Goal: Task Accomplishment & Management: Use online tool/utility

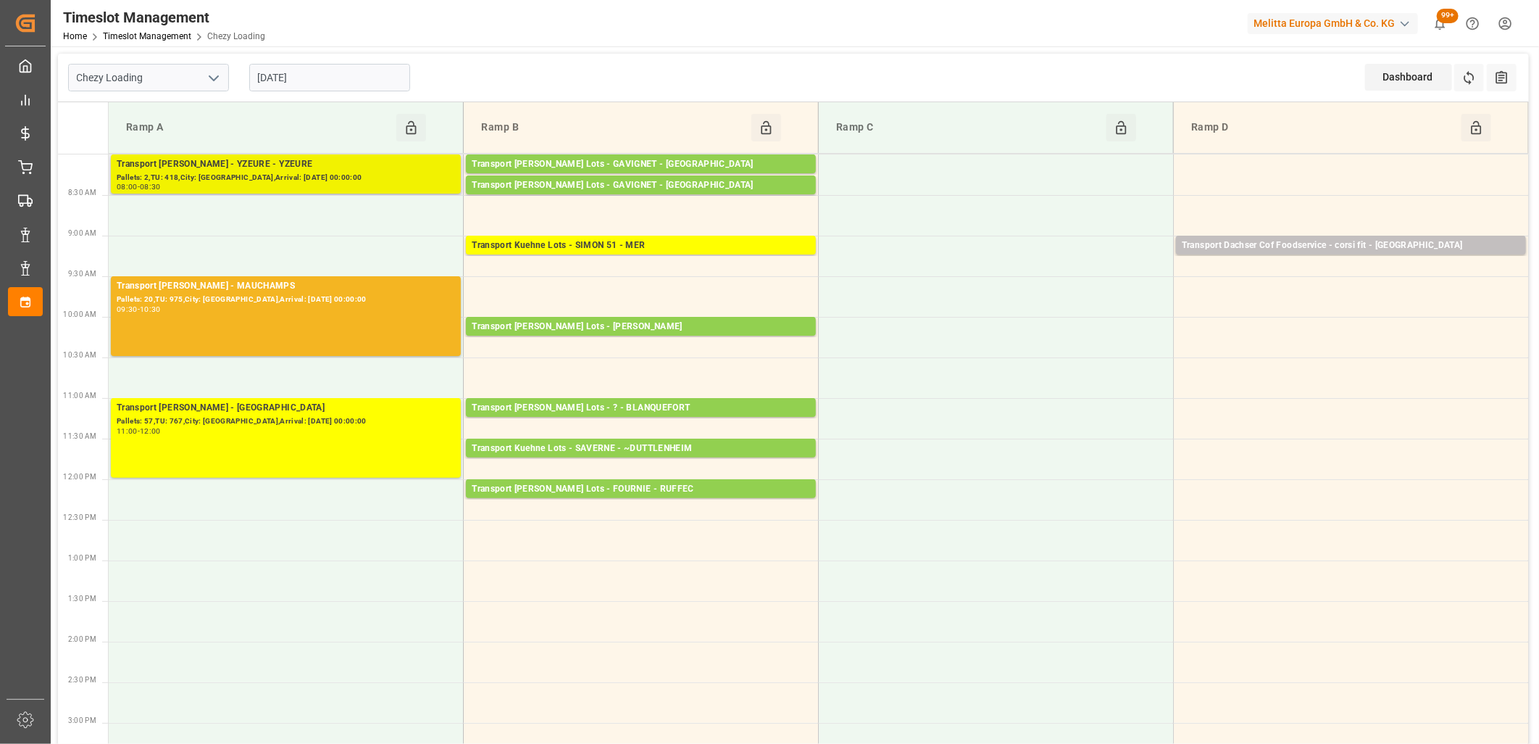
click at [254, 191] on div "08:00 - 08:30" at bounding box center [286, 187] width 338 height 8
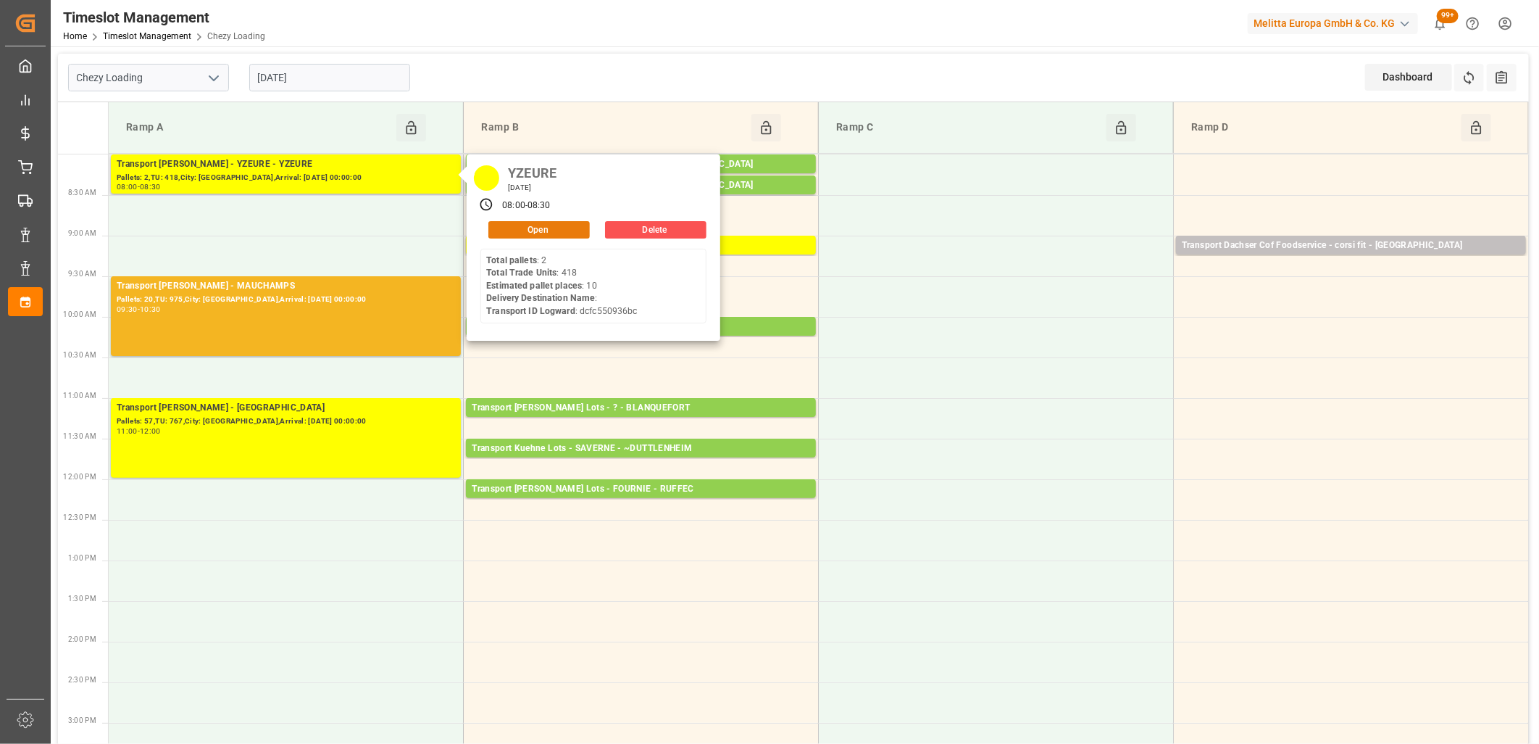
click at [512, 233] on button "Open" at bounding box center [538, 229] width 101 height 17
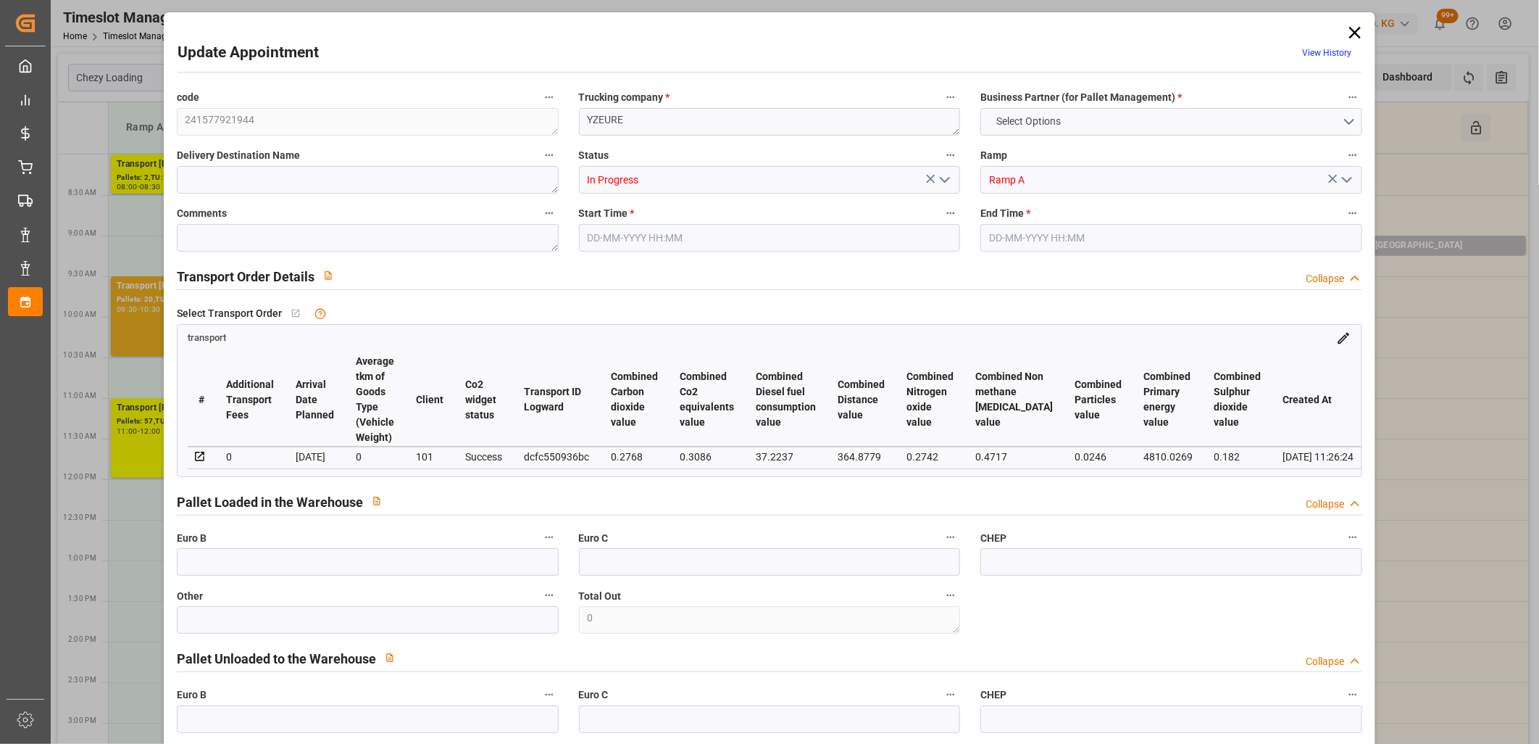
type input "10"
type input "424.16"
type input "0"
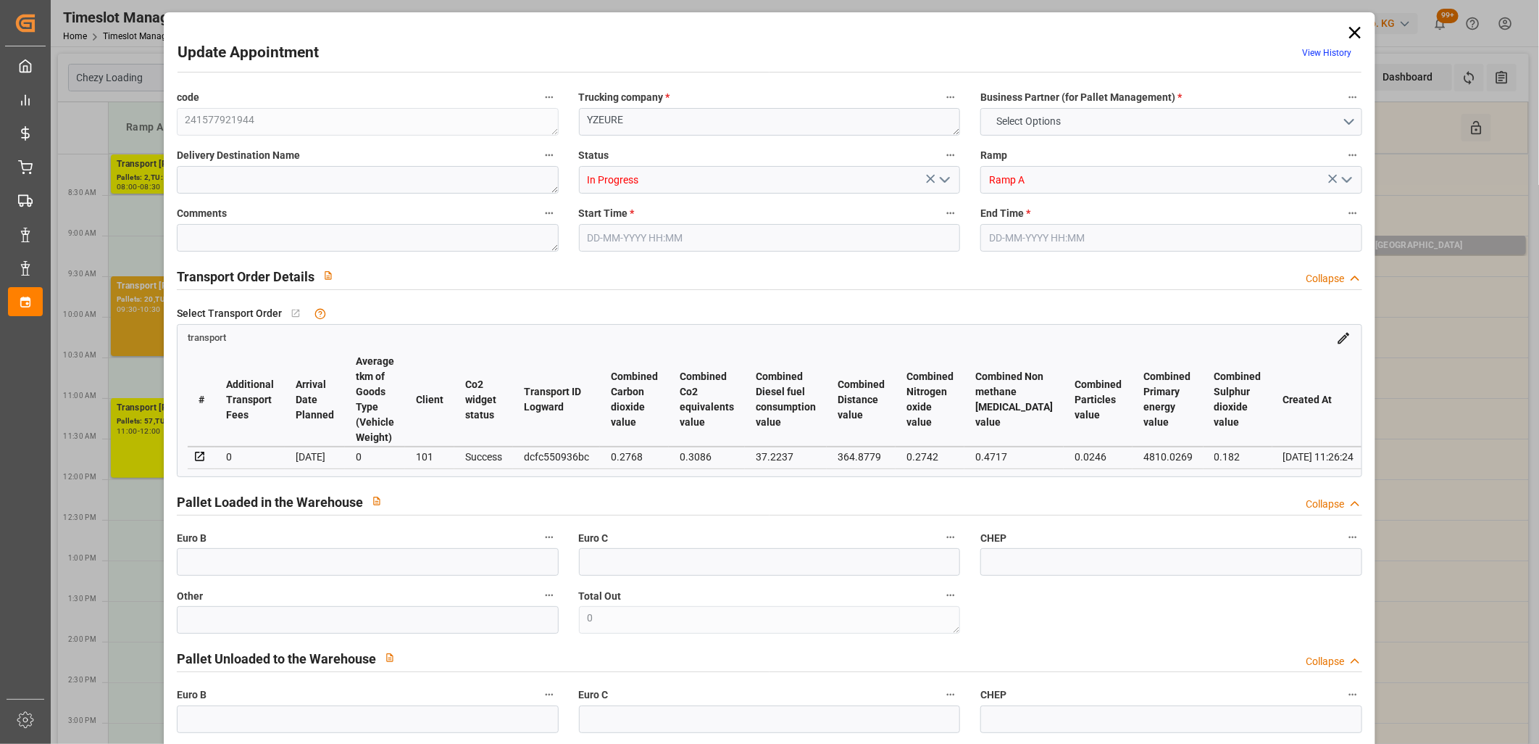
type input "409.8234"
type input "-14.3366"
type input "5"
type input "1235.127"
type input "2653.239"
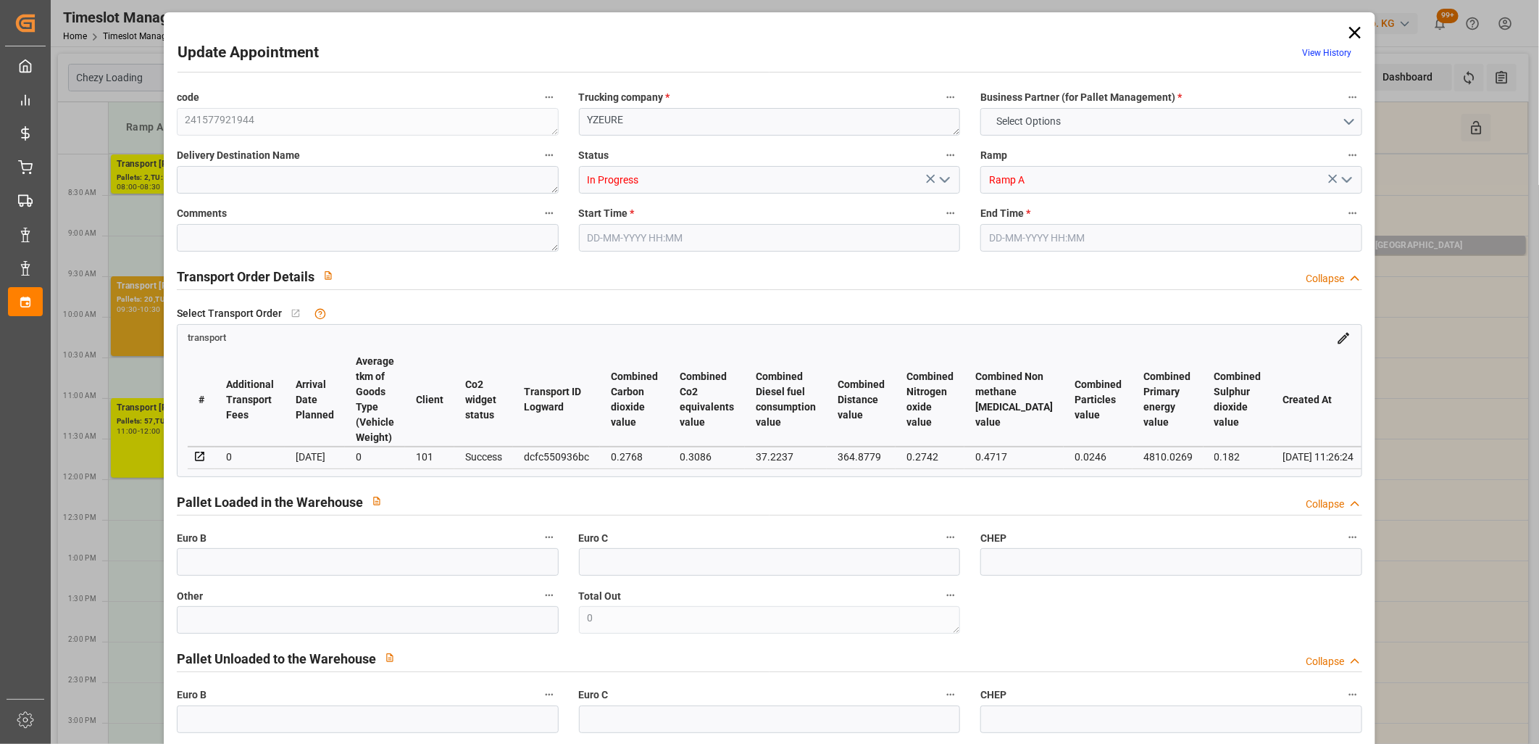
type input "5802.743"
type input "3"
type input "2"
type input "418"
type input "49"
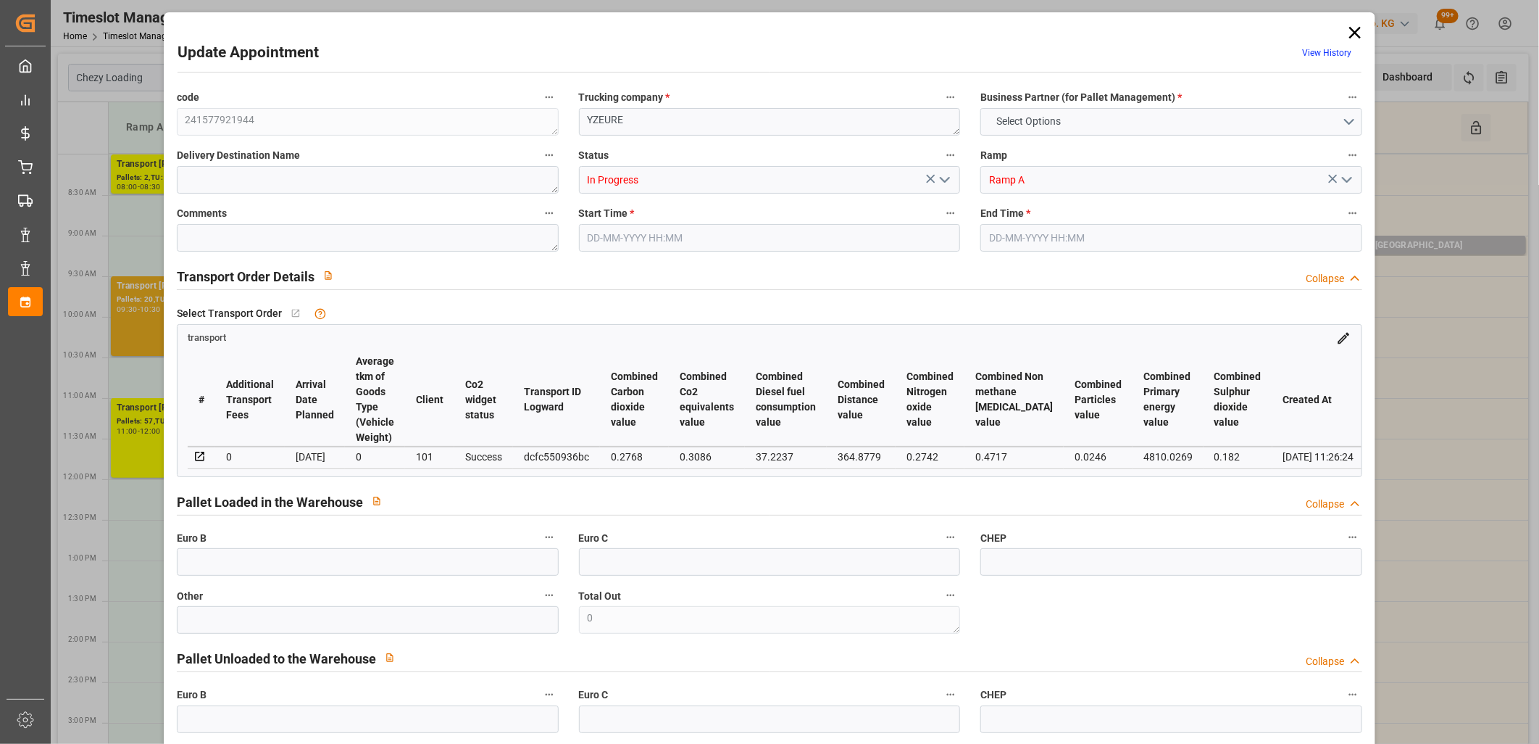
type input "101"
type input "1512.407"
type input "0"
type input "4710.8598"
type input "0"
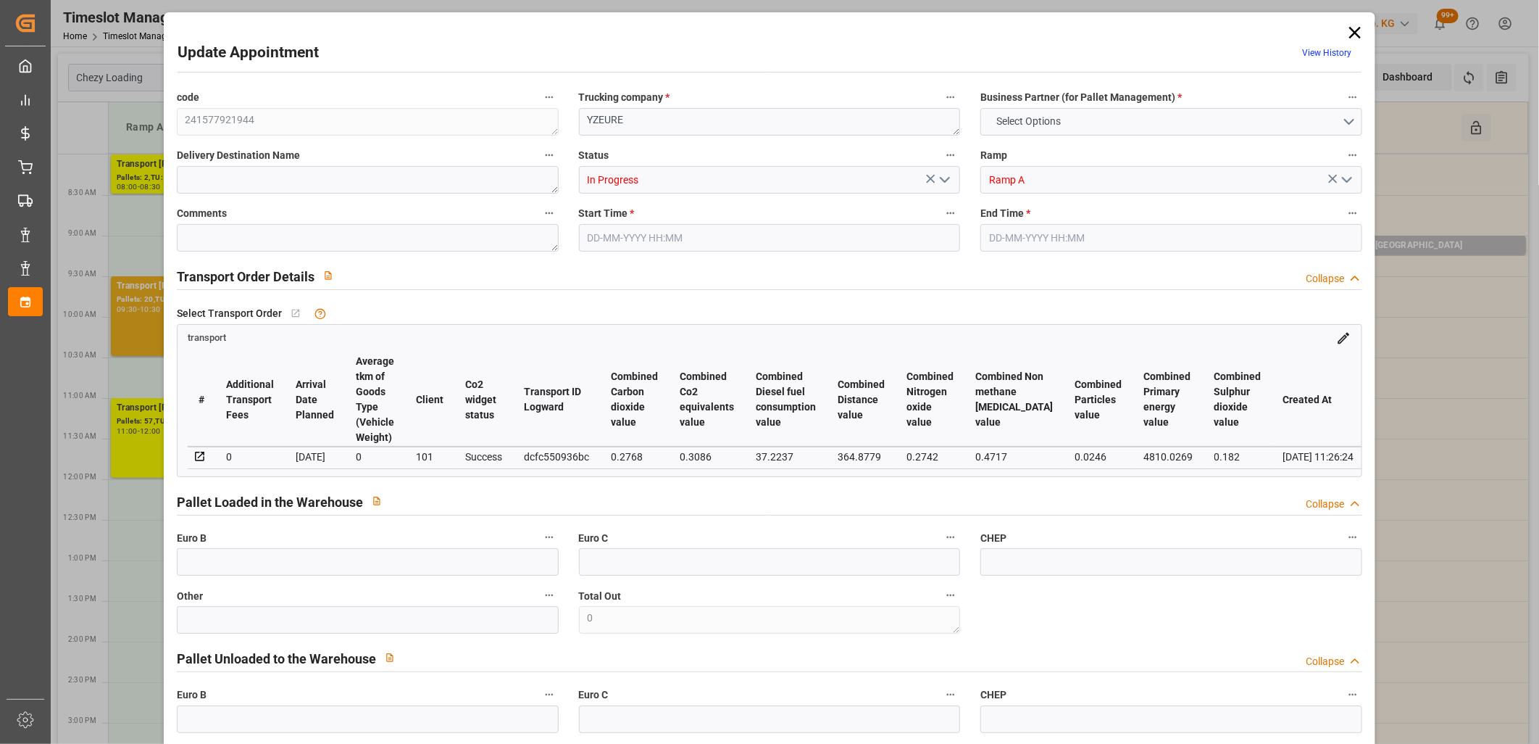
type input "0"
type input "21"
type input "35"
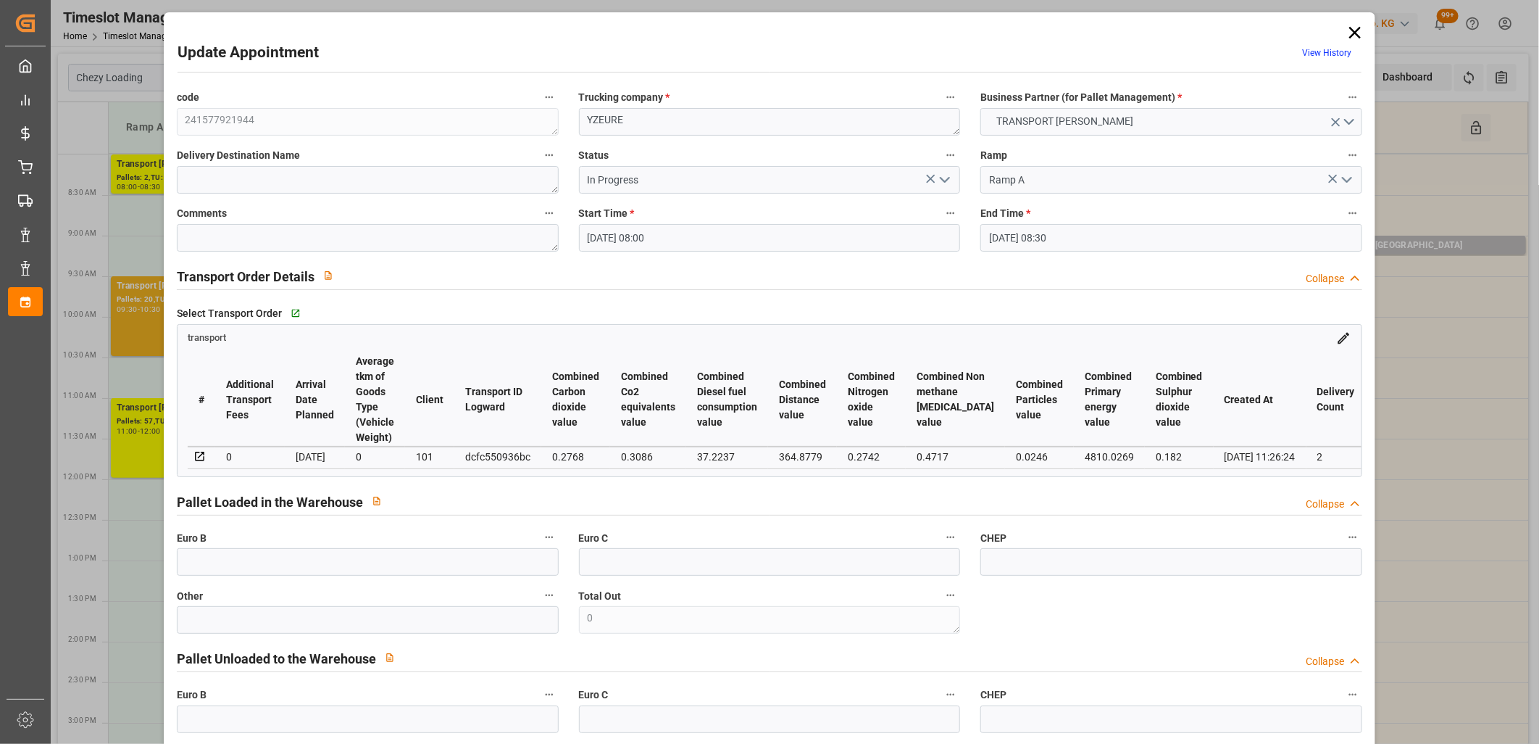
type input "25-09-2025 08:00"
type input "25-09-2025 08:30"
type input "22-09-2025 12:14"
type input "22-09-2025 11:26"
type input "[DATE]"
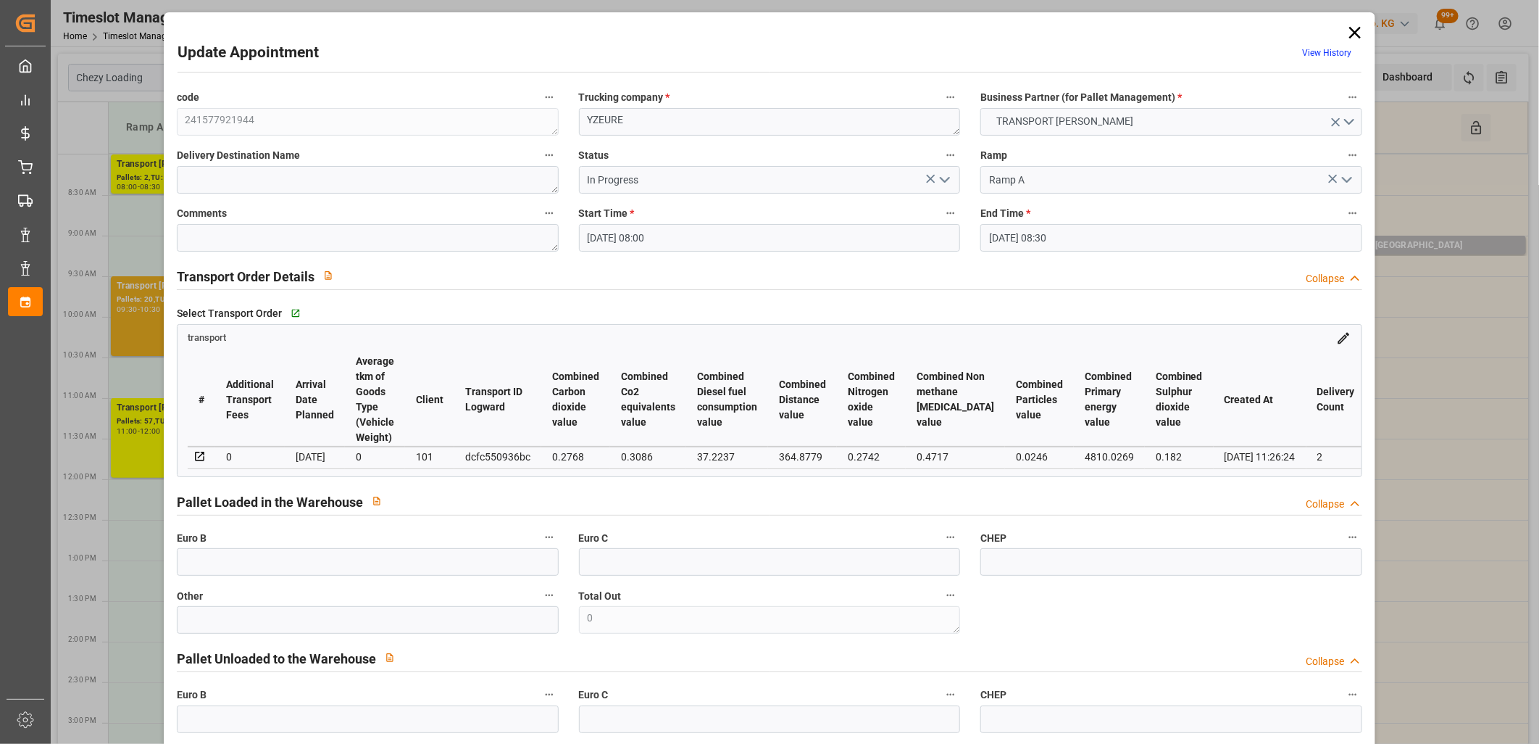
type input "[DATE]"
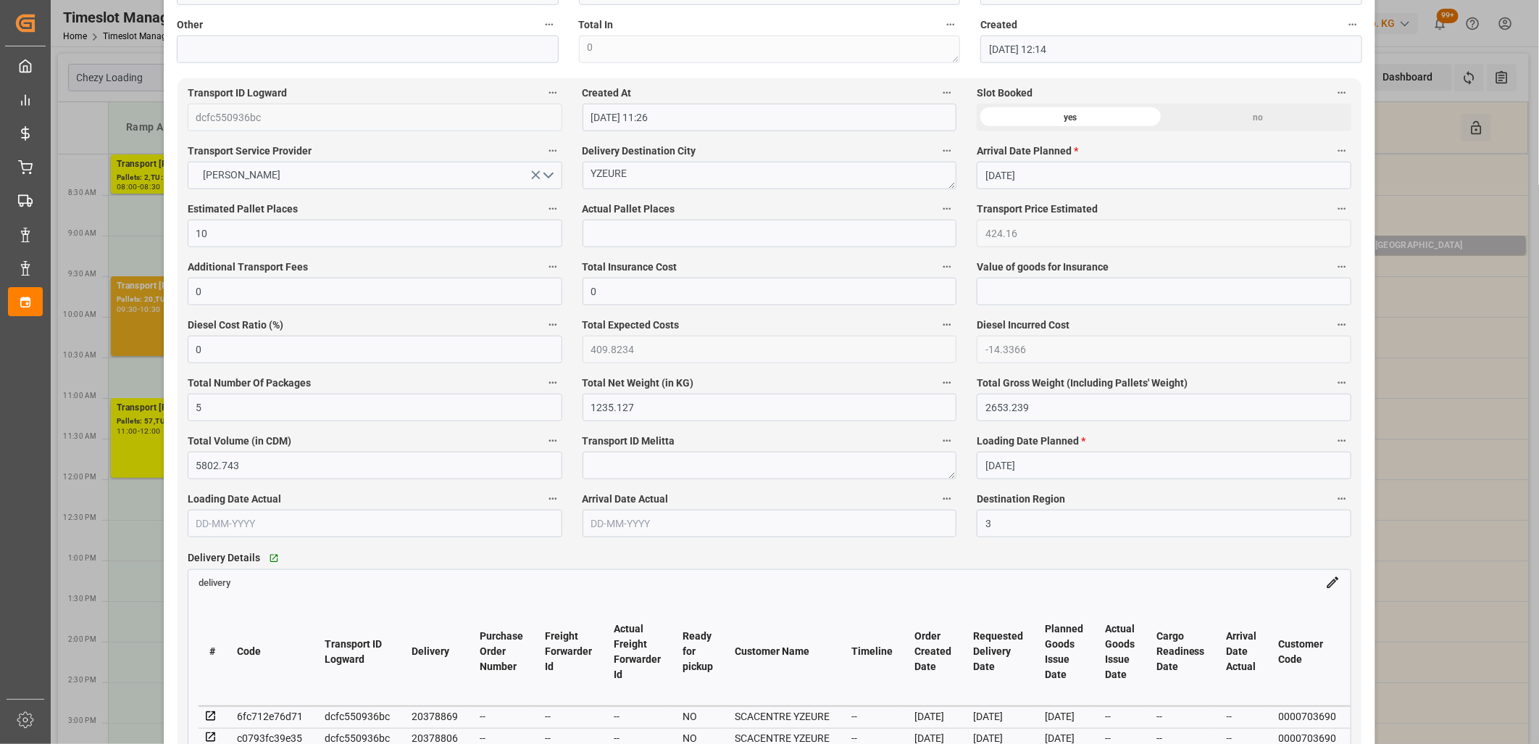
scroll to position [966, 0]
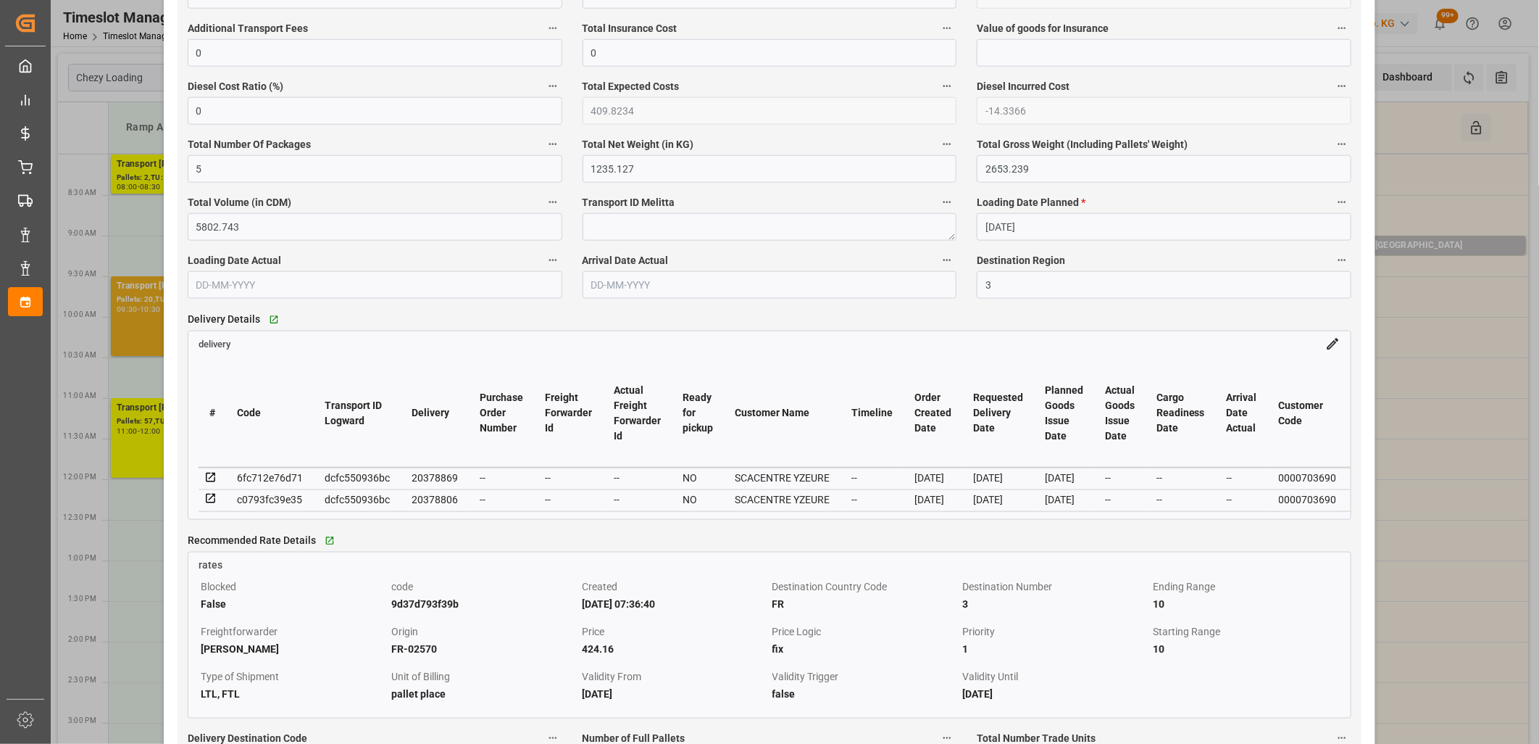
click at [211, 477] on icon at bounding box center [210, 477] width 13 height 13
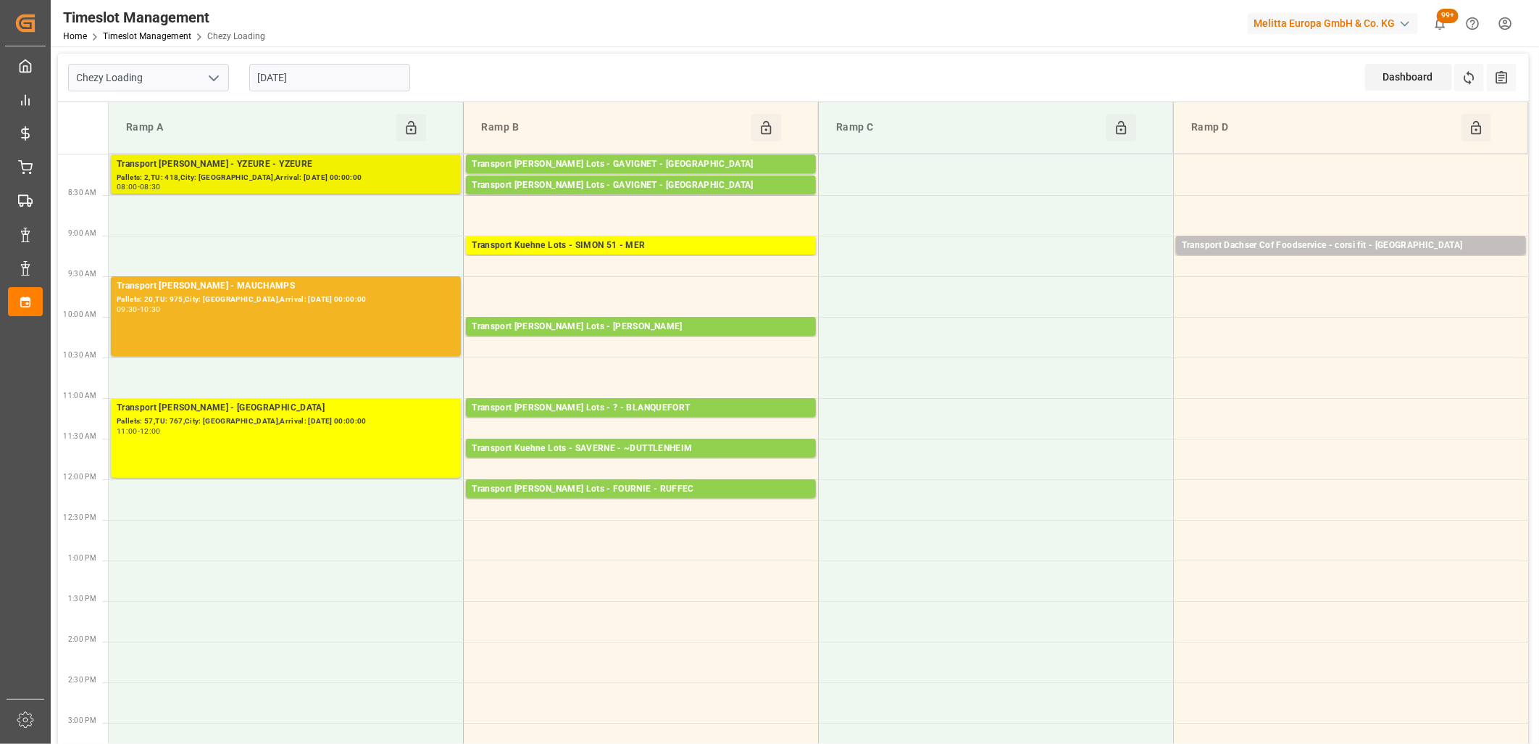
click at [229, 169] on div "Transport Delisle - YZEURE - YZEURE" at bounding box center [286, 164] width 338 height 14
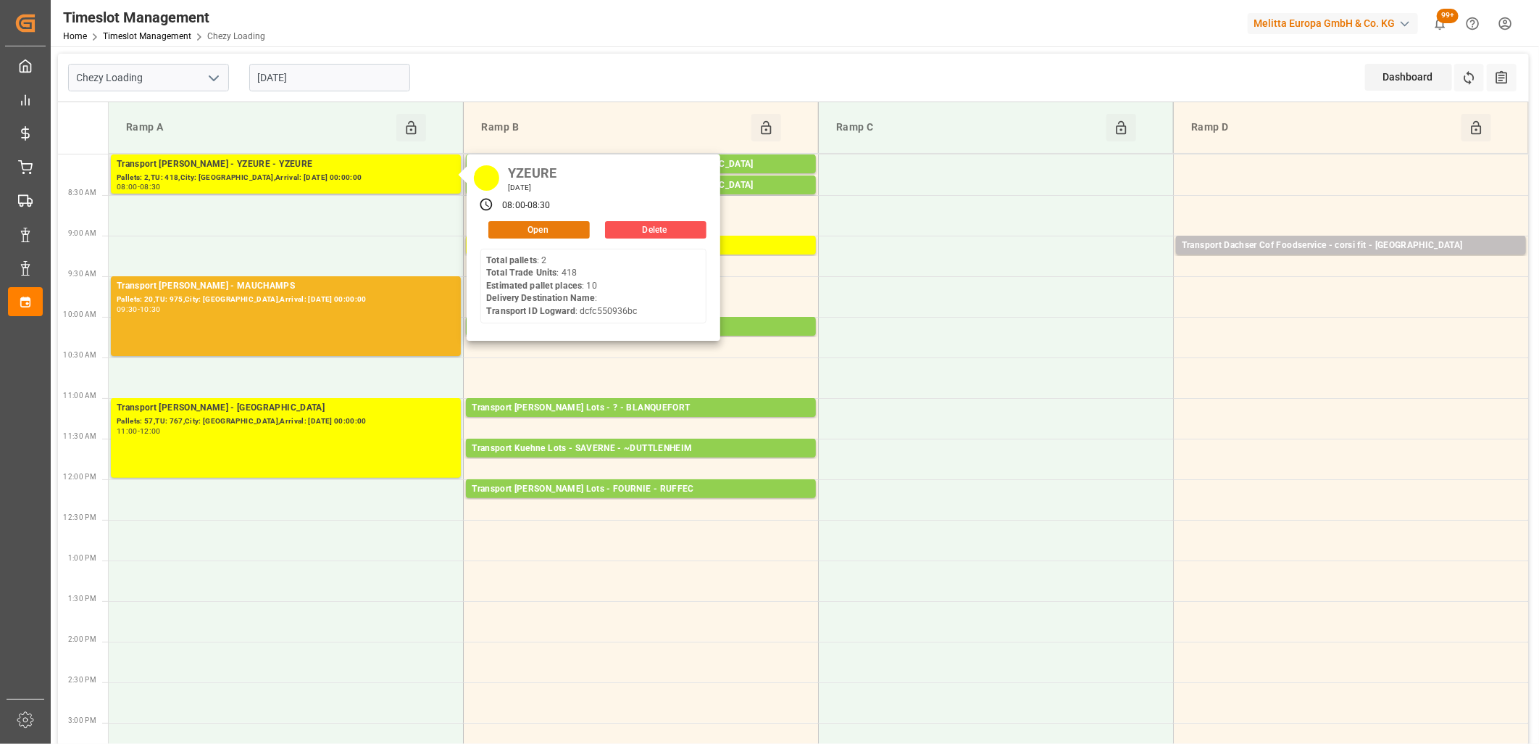
click at [517, 234] on button "Open" at bounding box center [538, 229] width 101 height 17
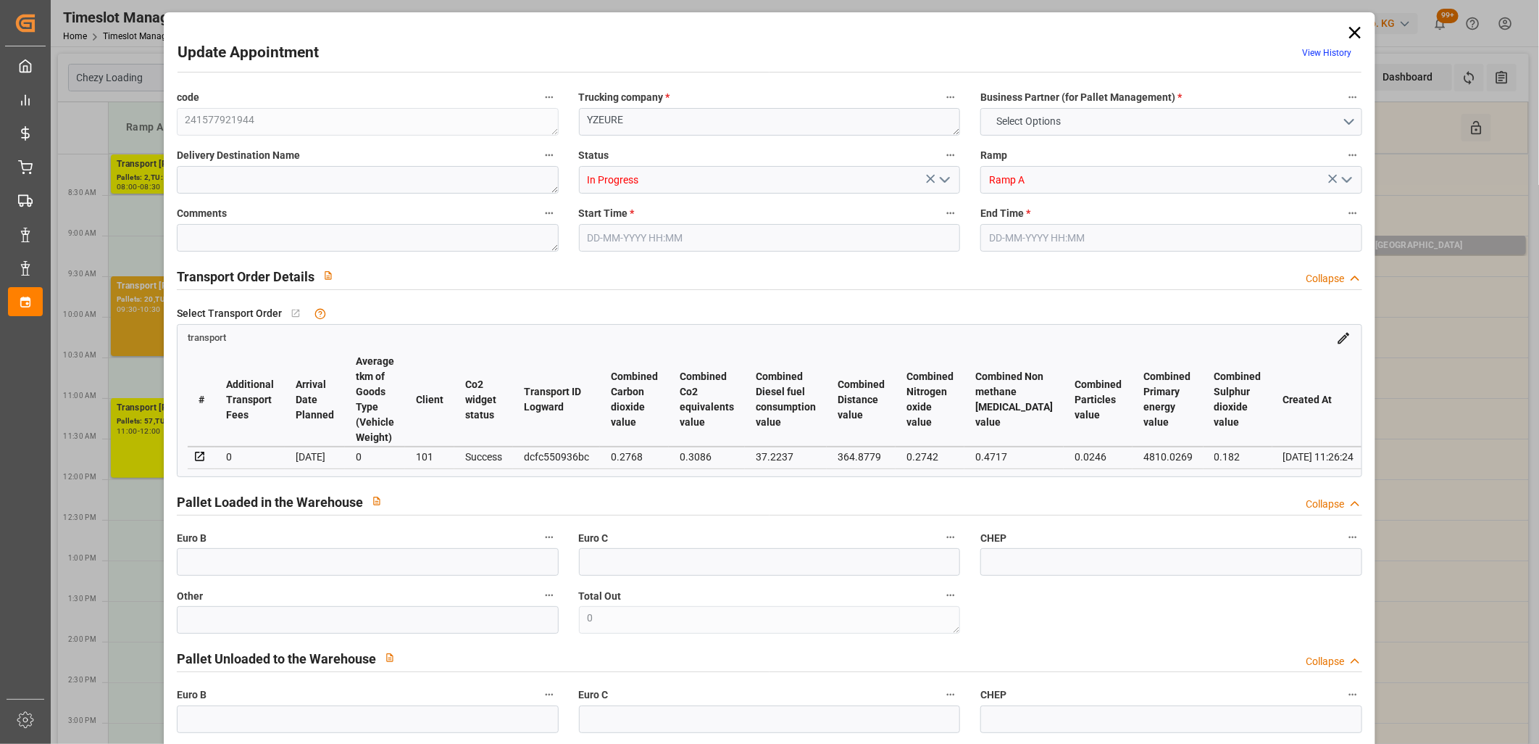
type input "10"
type input "424.16"
type input "0"
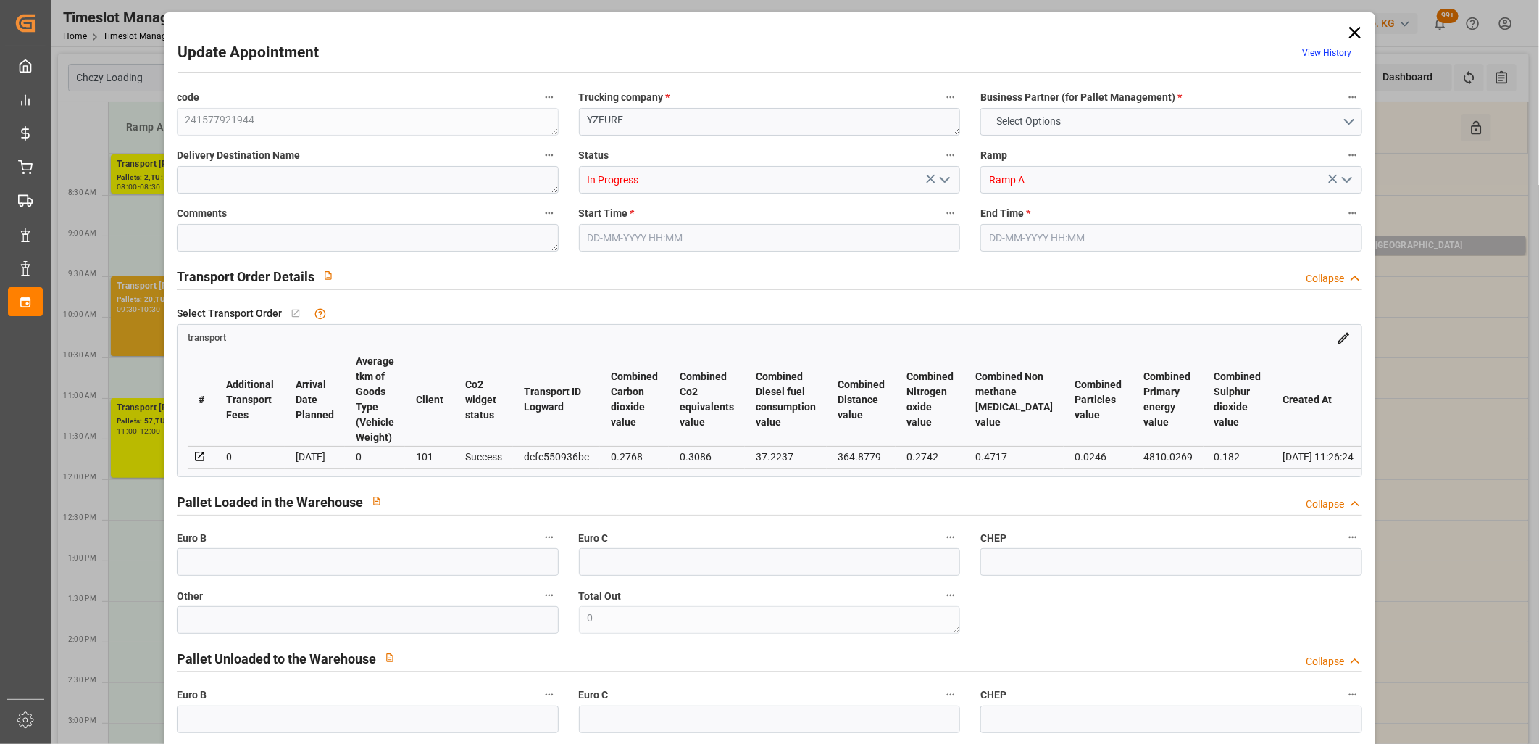
type input "409.8234"
type input "-14.3366"
type input "5"
type input "1235.127"
type input "2653.239"
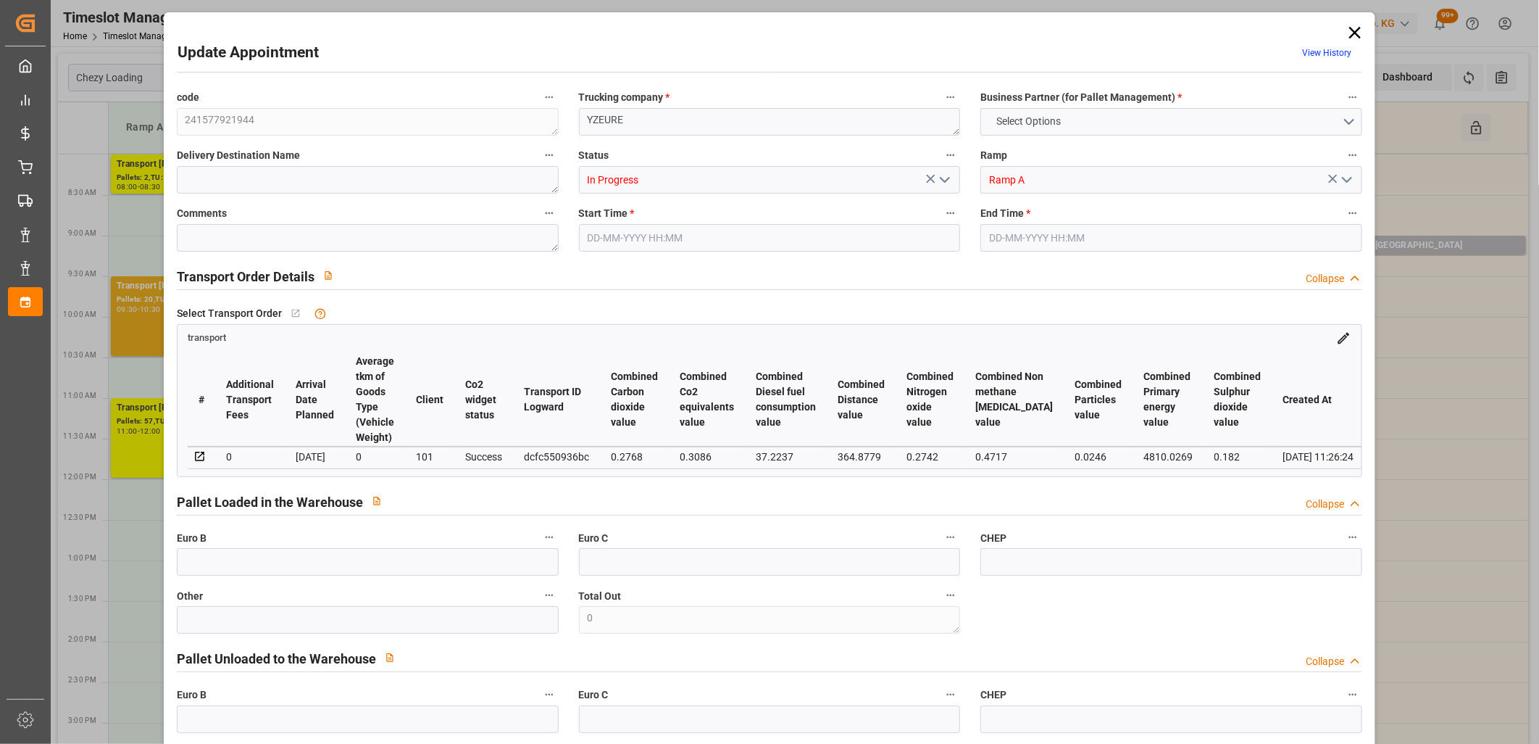
type input "5802.743"
type input "3"
type input "2"
type input "418"
type input "49"
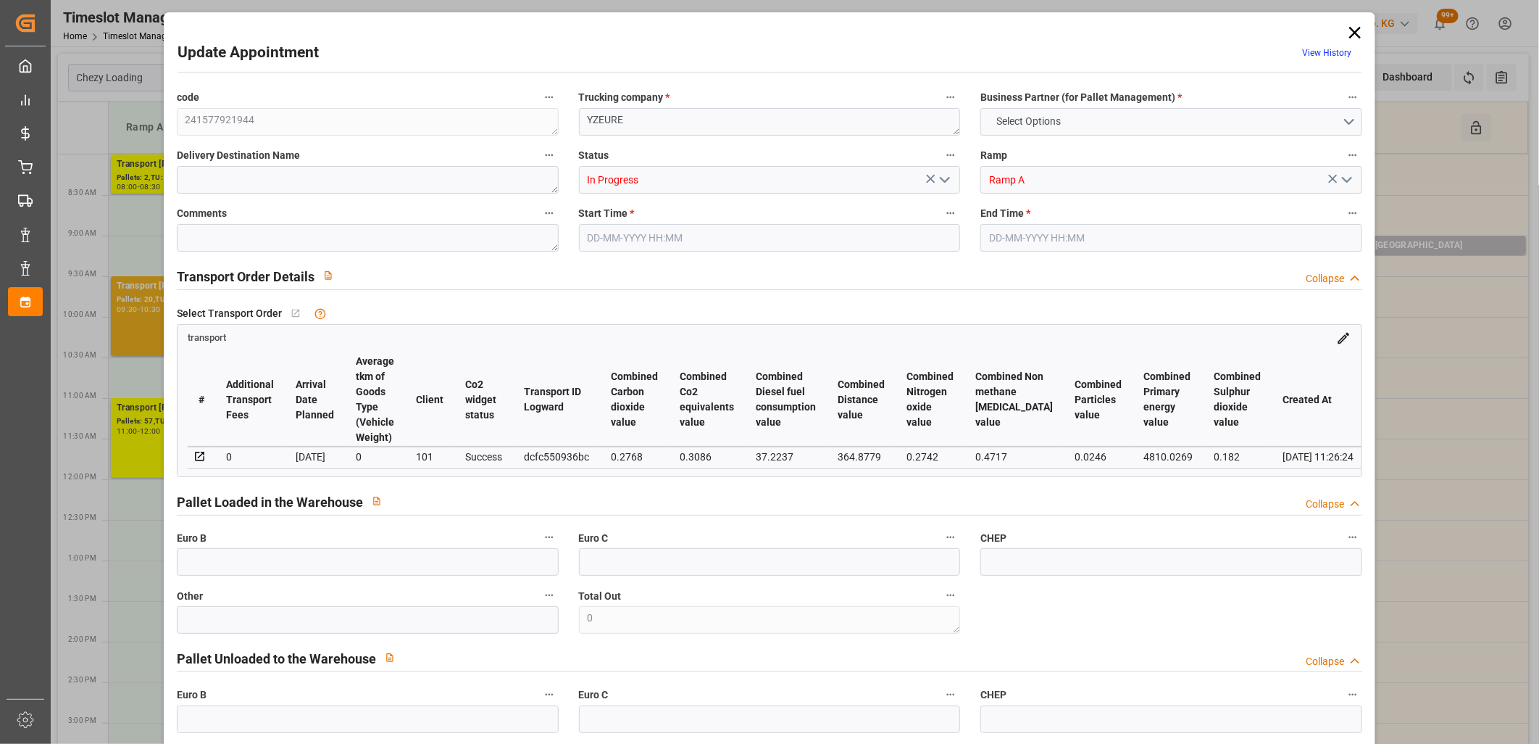
type input "101"
type input "1512.407"
type input "0"
type input "4710.8598"
type input "0"
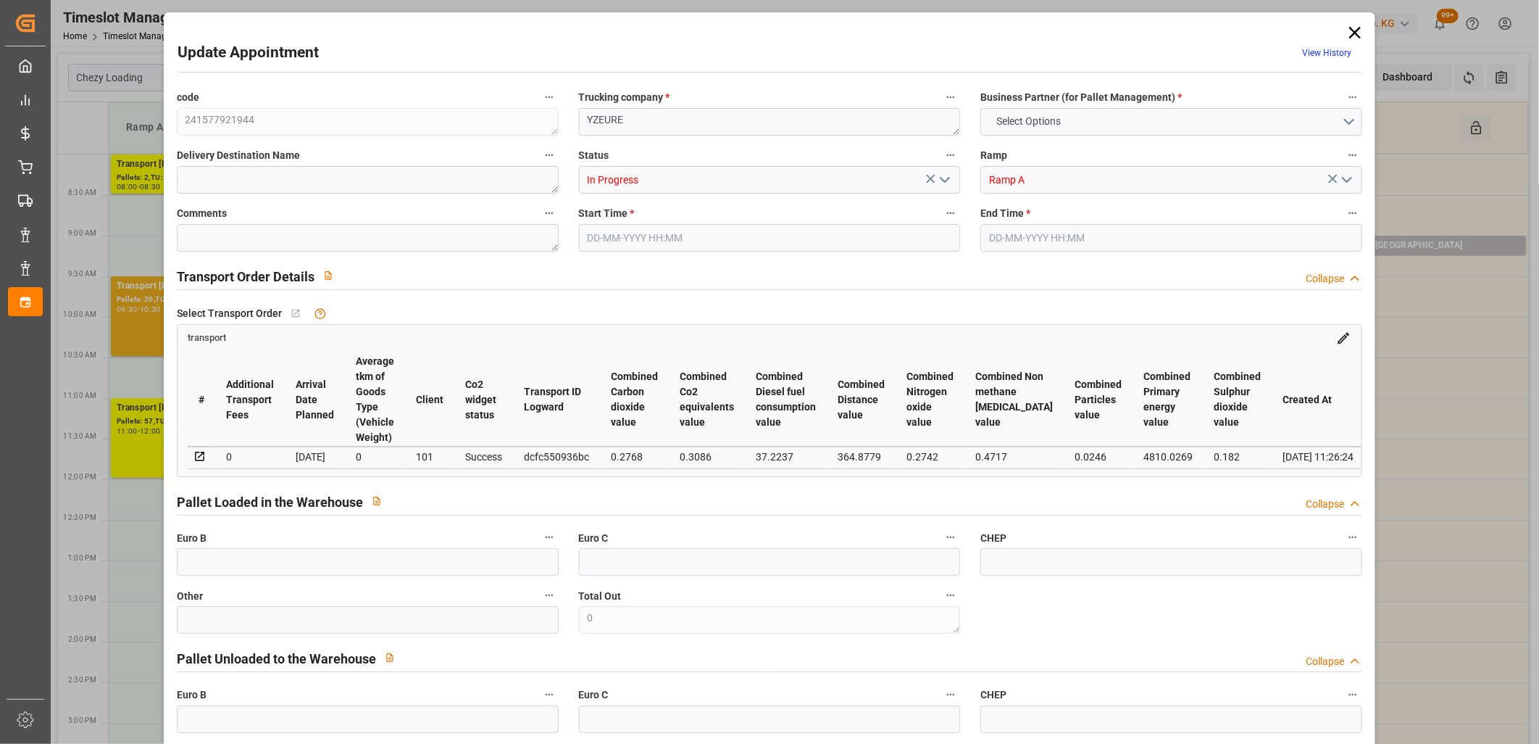
type input "0"
type input "21"
type input "35"
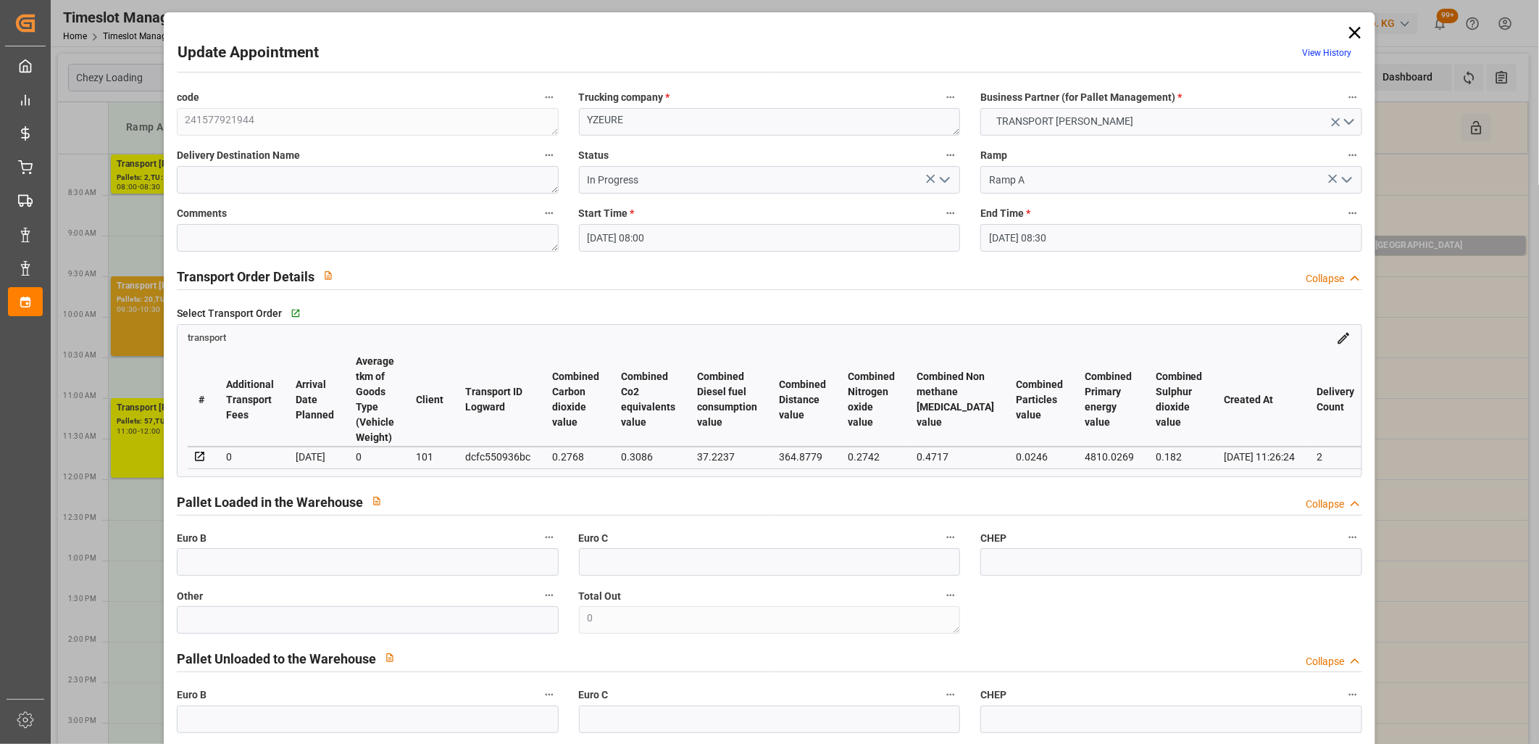
type input "25-09-2025 08:00"
type input "25-09-2025 08:30"
type input "22-09-2025 12:14"
type input "22-09-2025 11:26"
type input "29-09-2025"
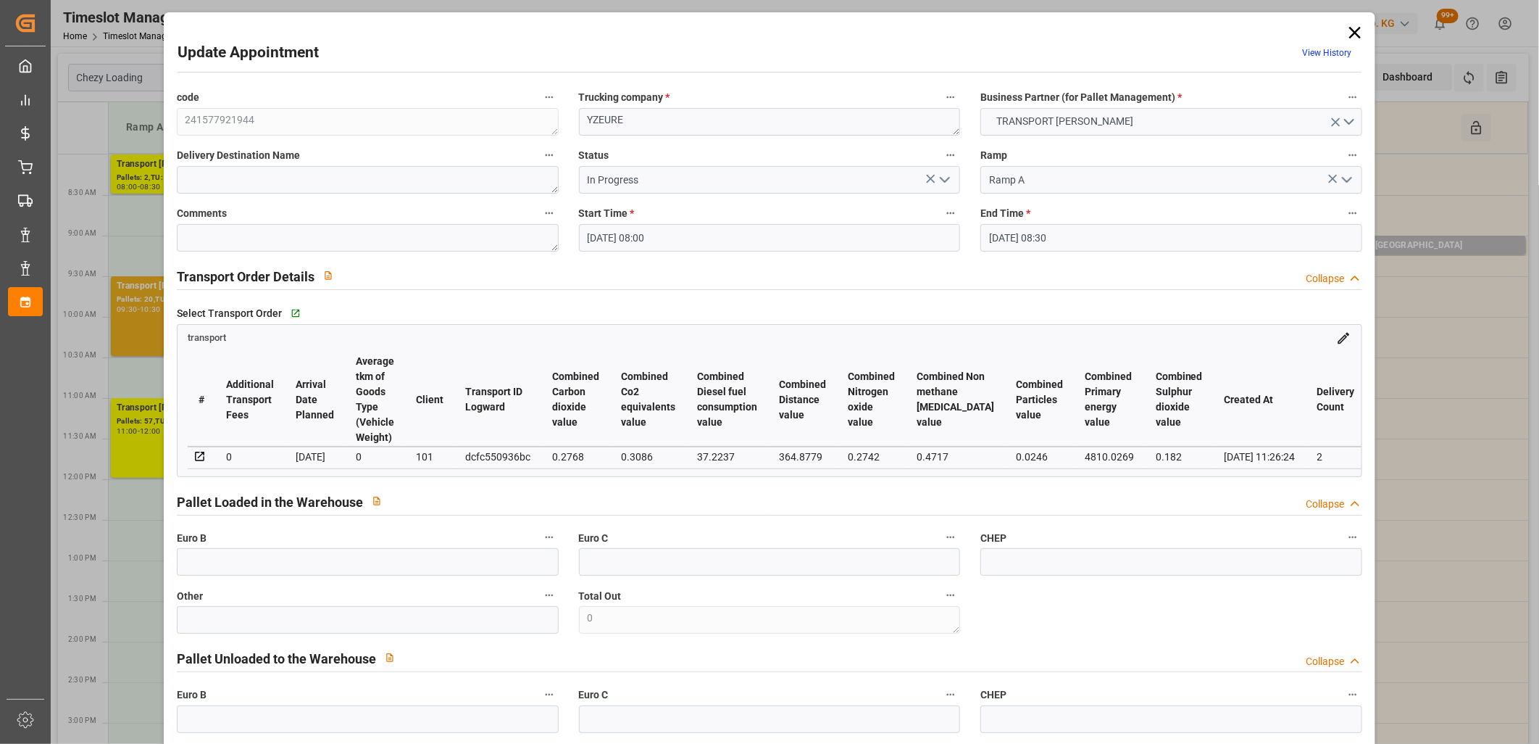
type input "26-09-2025"
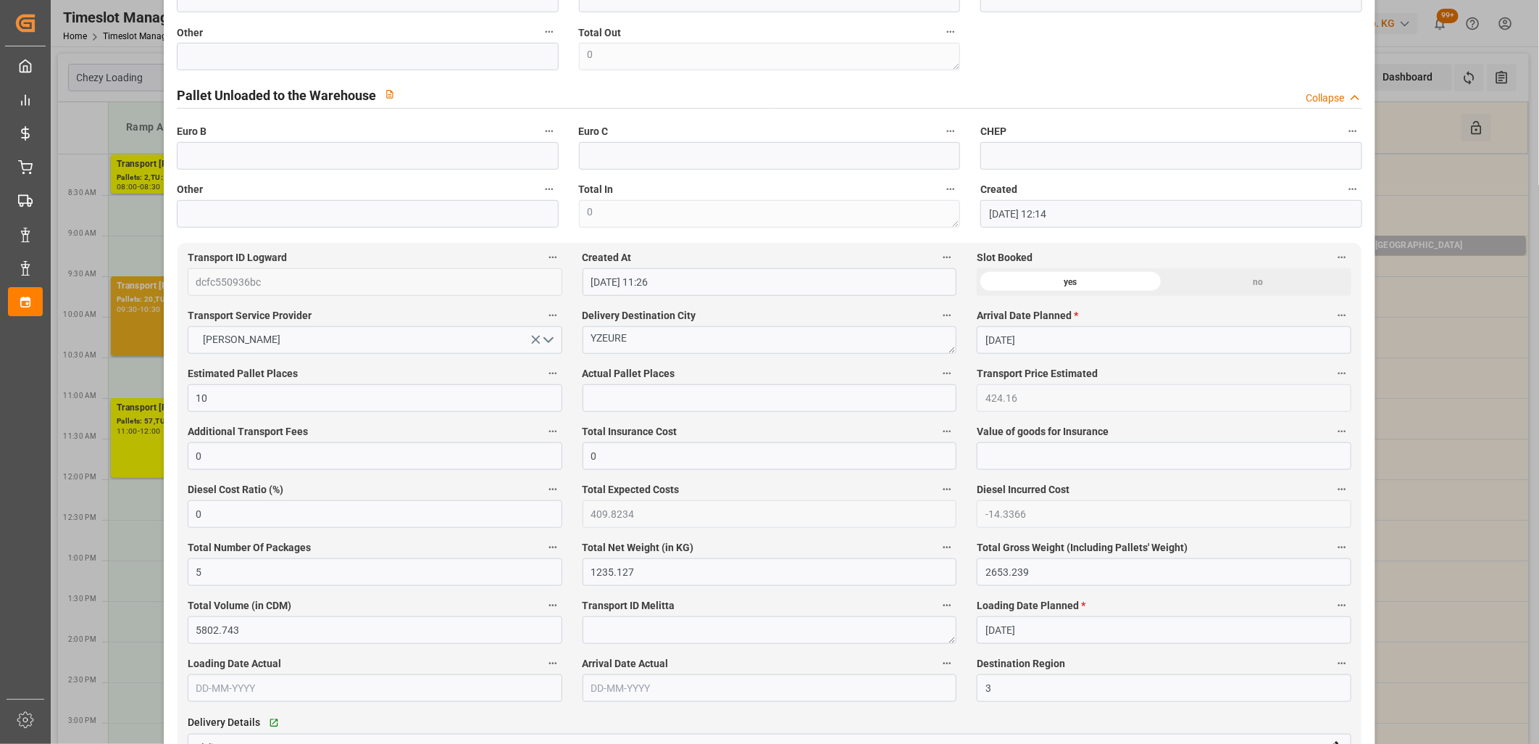
scroll to position [886, 0]
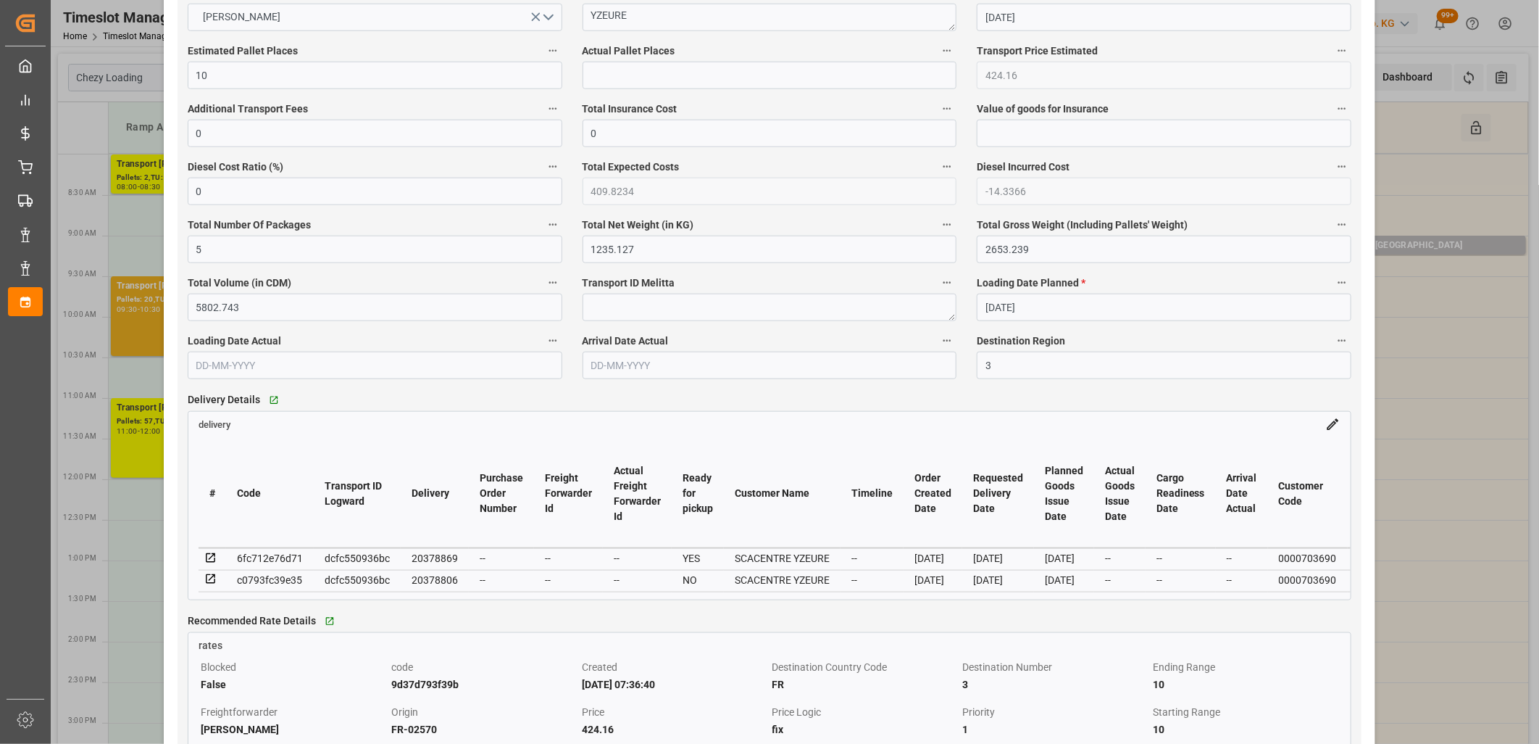
click at [207, 580] on icon at bounding box center [210, 579] width 13 height 13
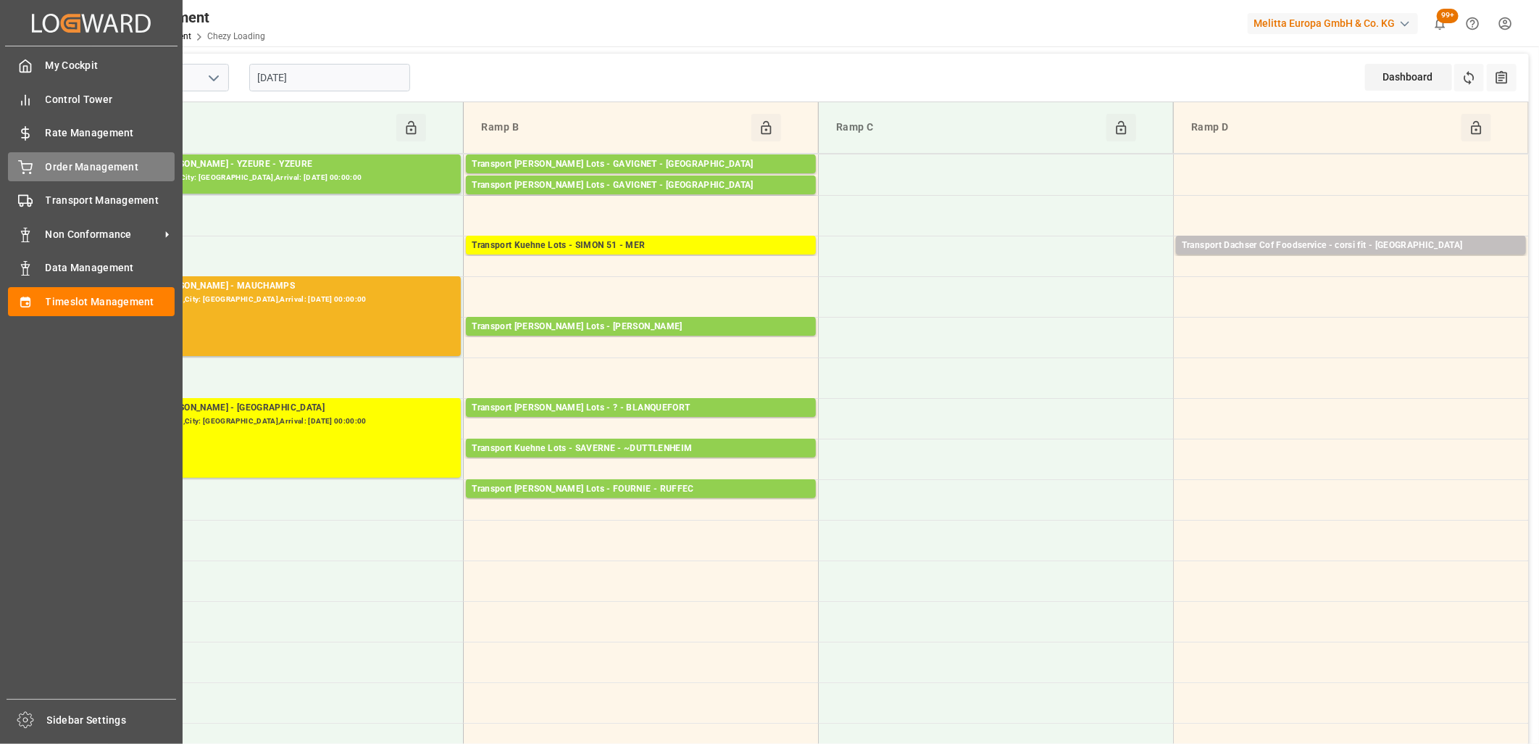
click at [35, 165] on div "Order Management Order Management" at bounding box center [91, 166] width 167 height 28
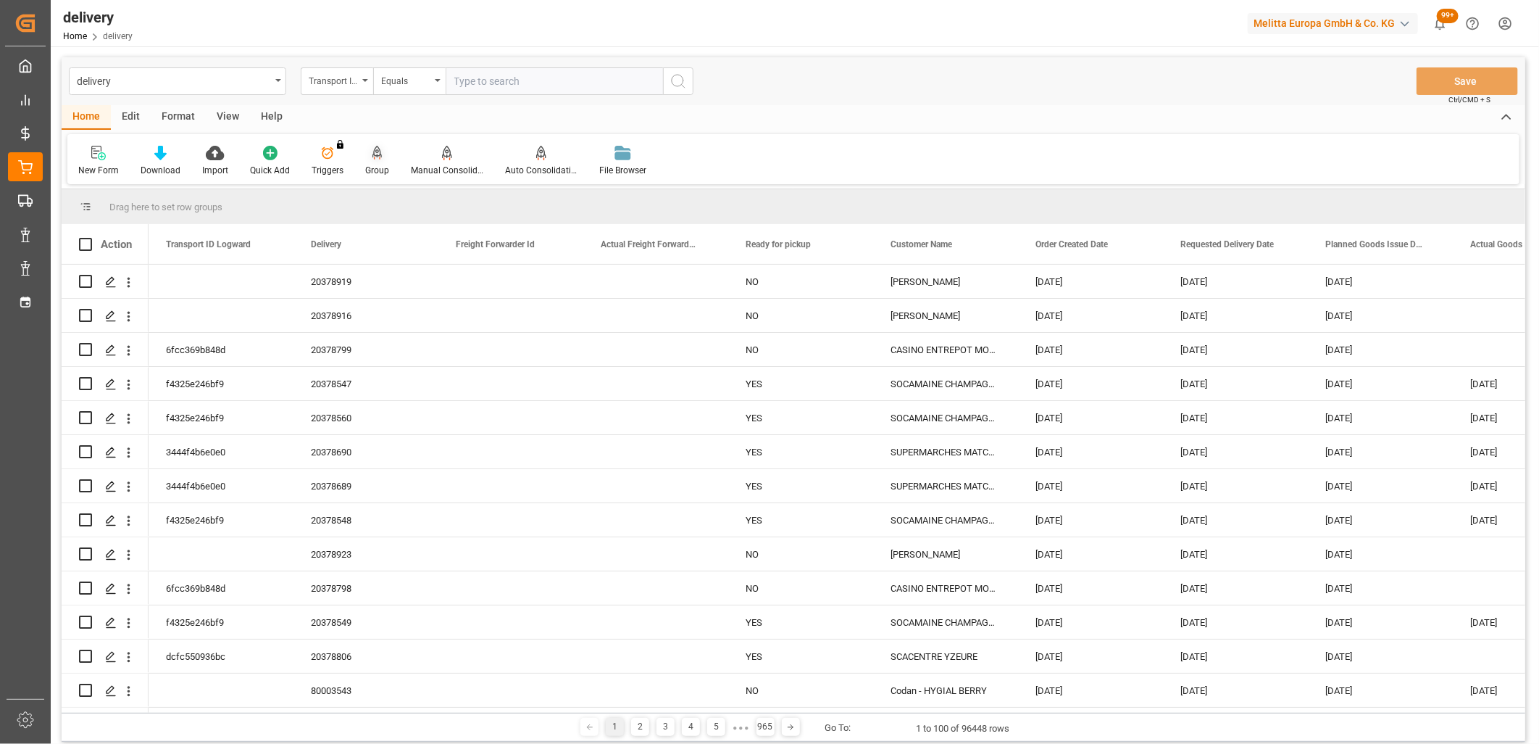
click at [375, 155] on icon at bounding box center [377, 153] width 10 height 14
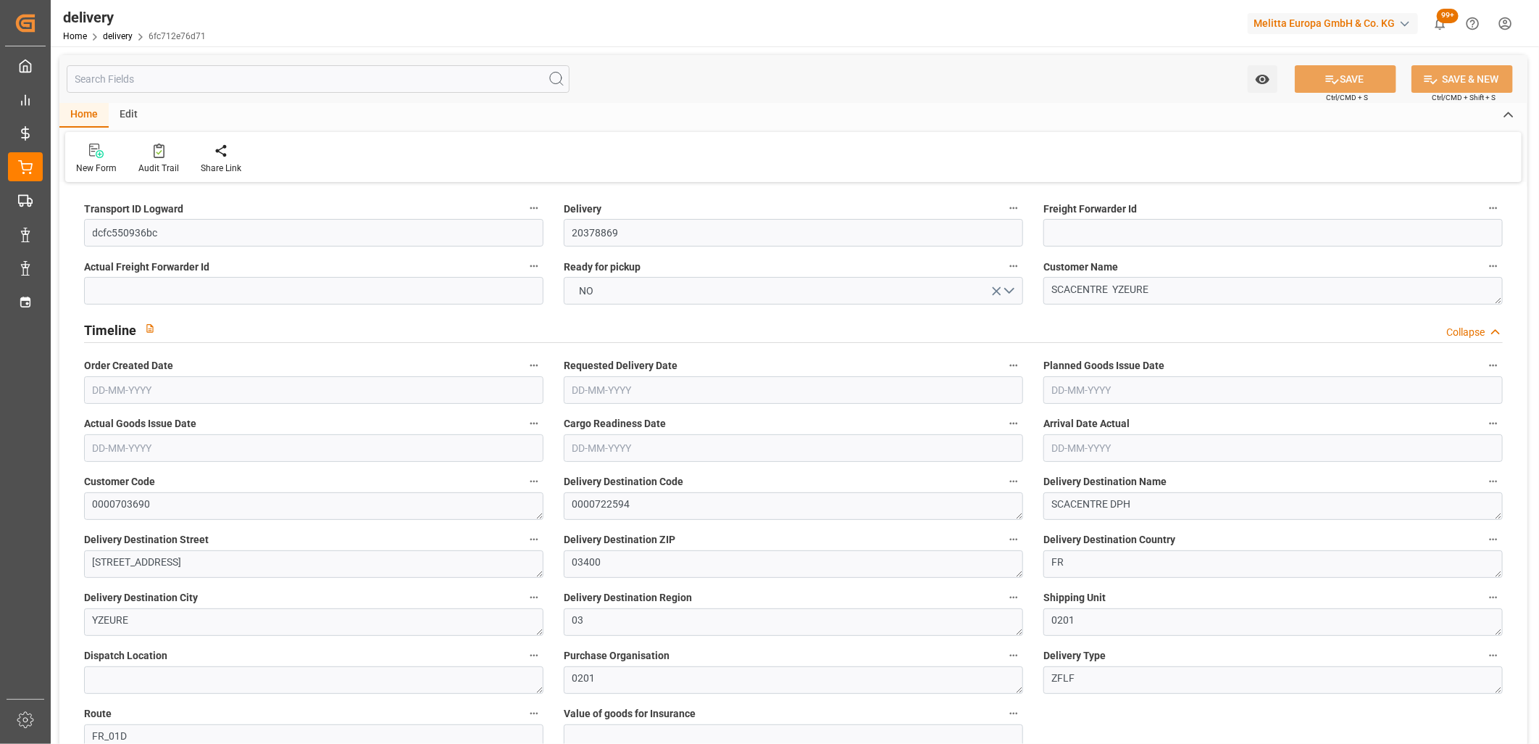
type input "5"
type input "881.604"
type input "1457.512"
type input "4545.176"
type input "294"
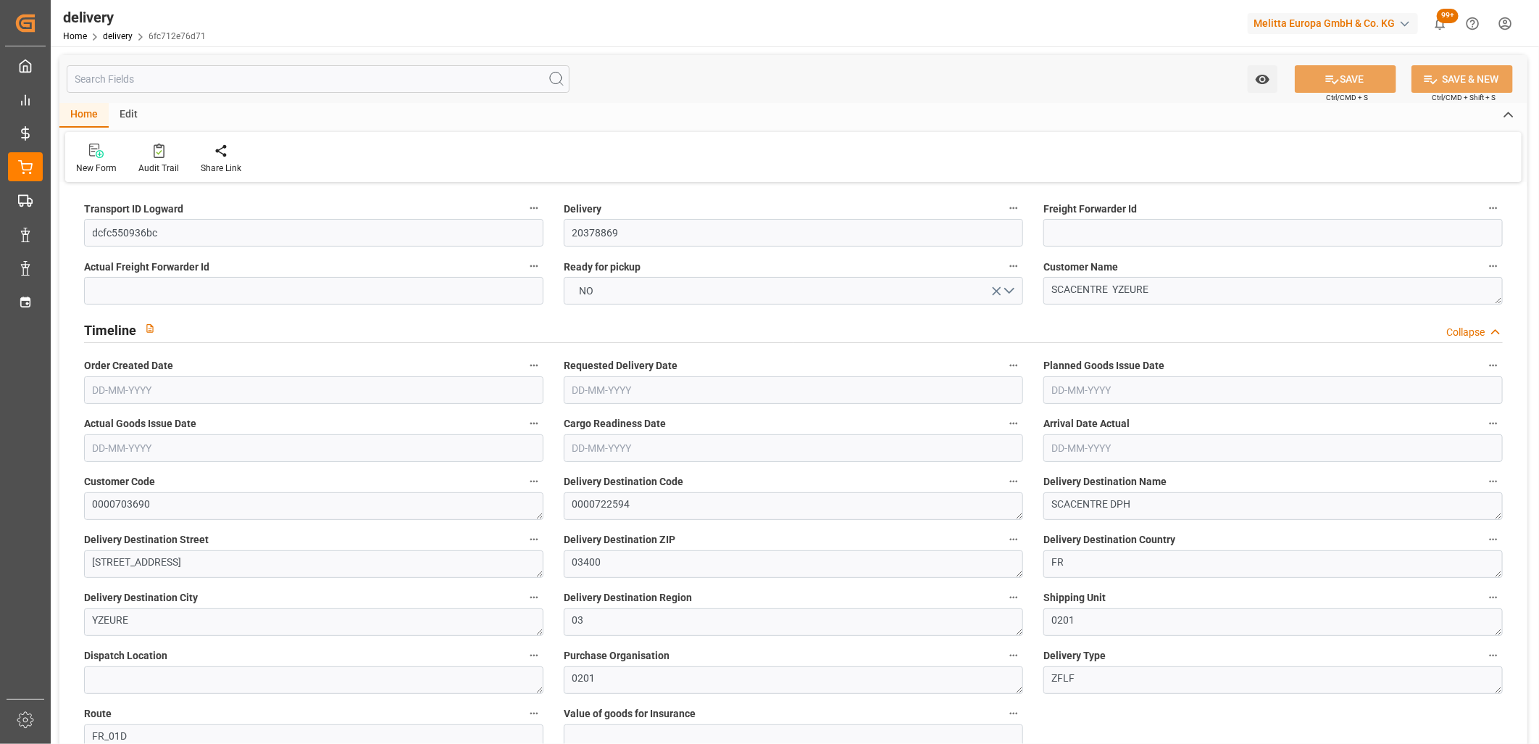
type input "15"
type input "2"
type input "5"
type input "0"
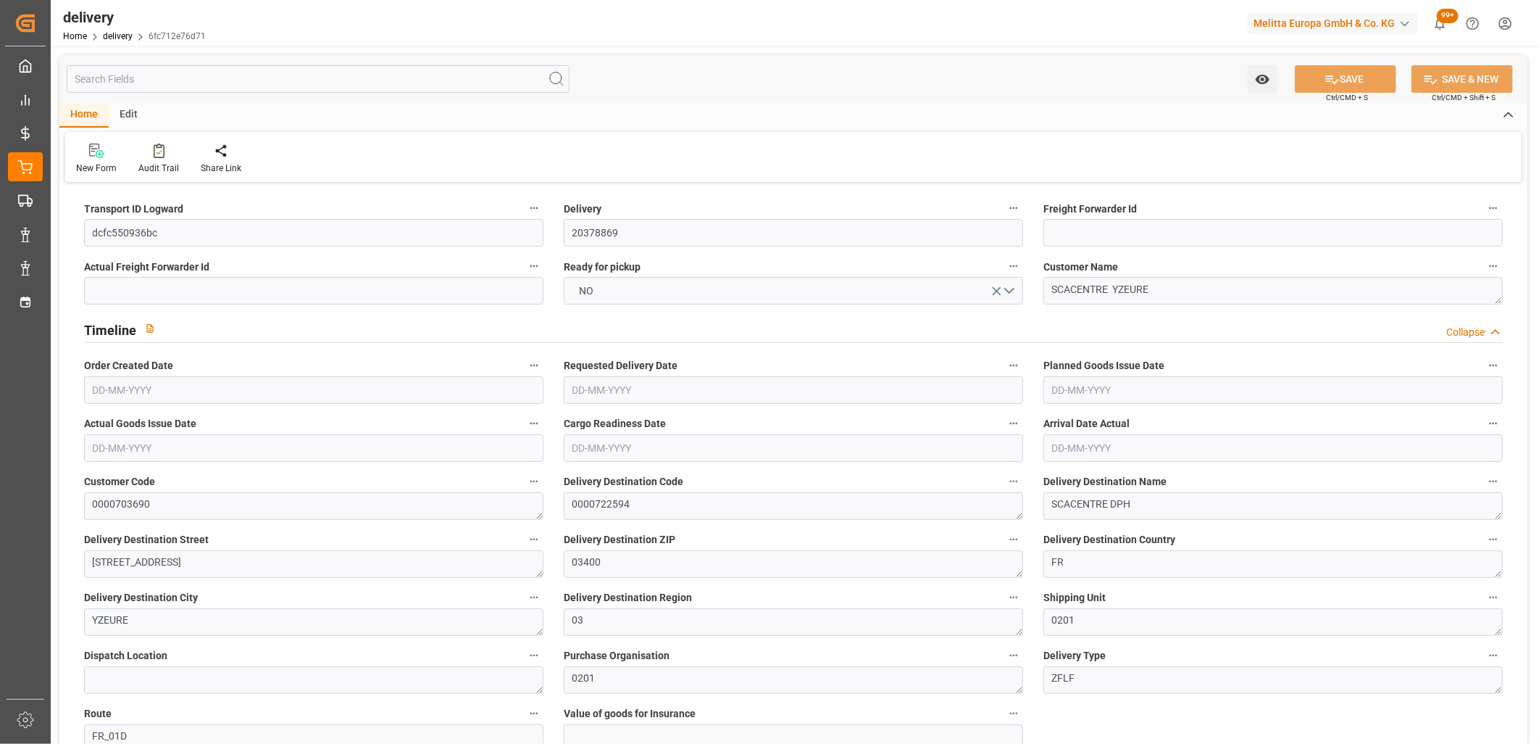
type input "-7.1683"
type input "212.08"
type input "204.9117"
type input "4.9"
type input "105.84"
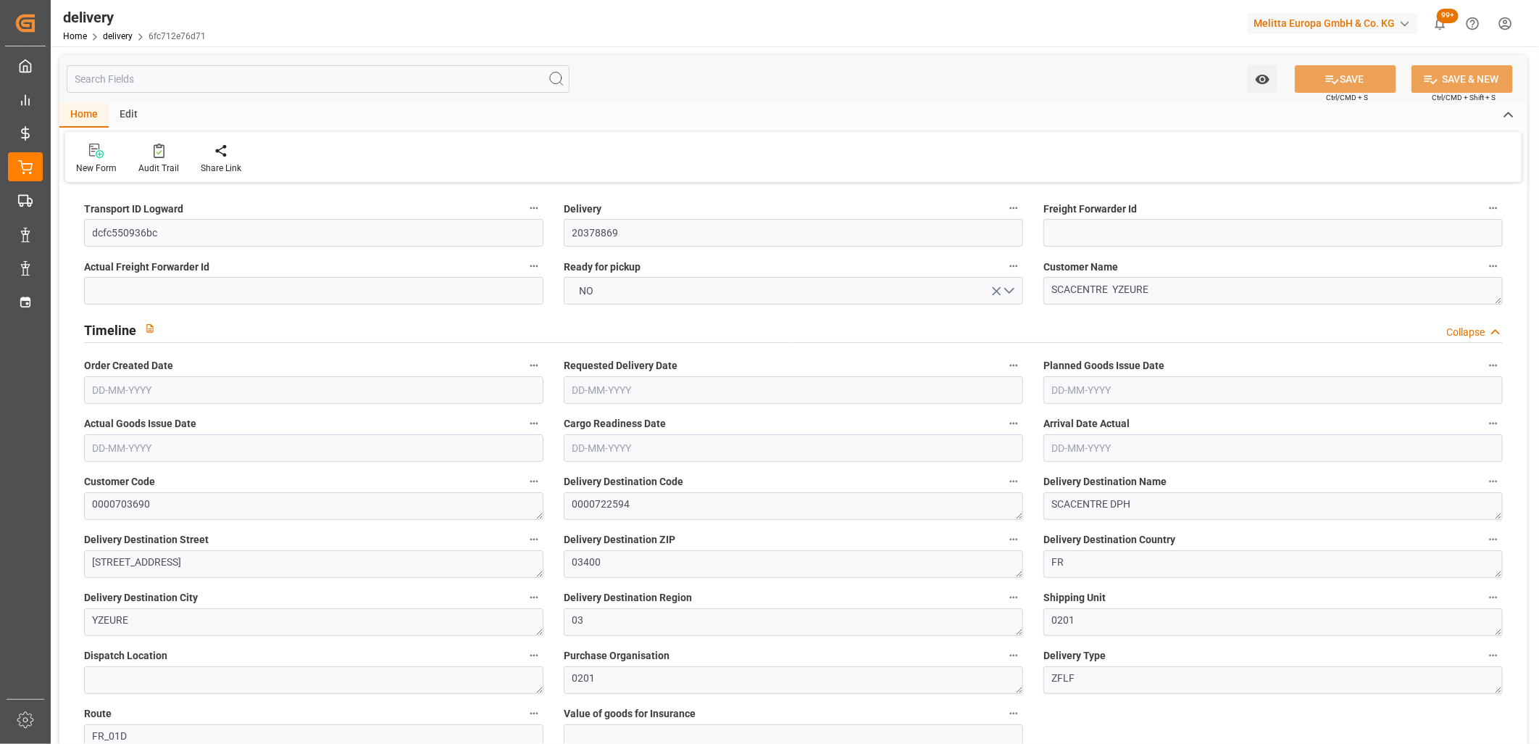
type input "1.5"
type input "1.3"
type input "0"
type input "22.5"
type input "1098.68"
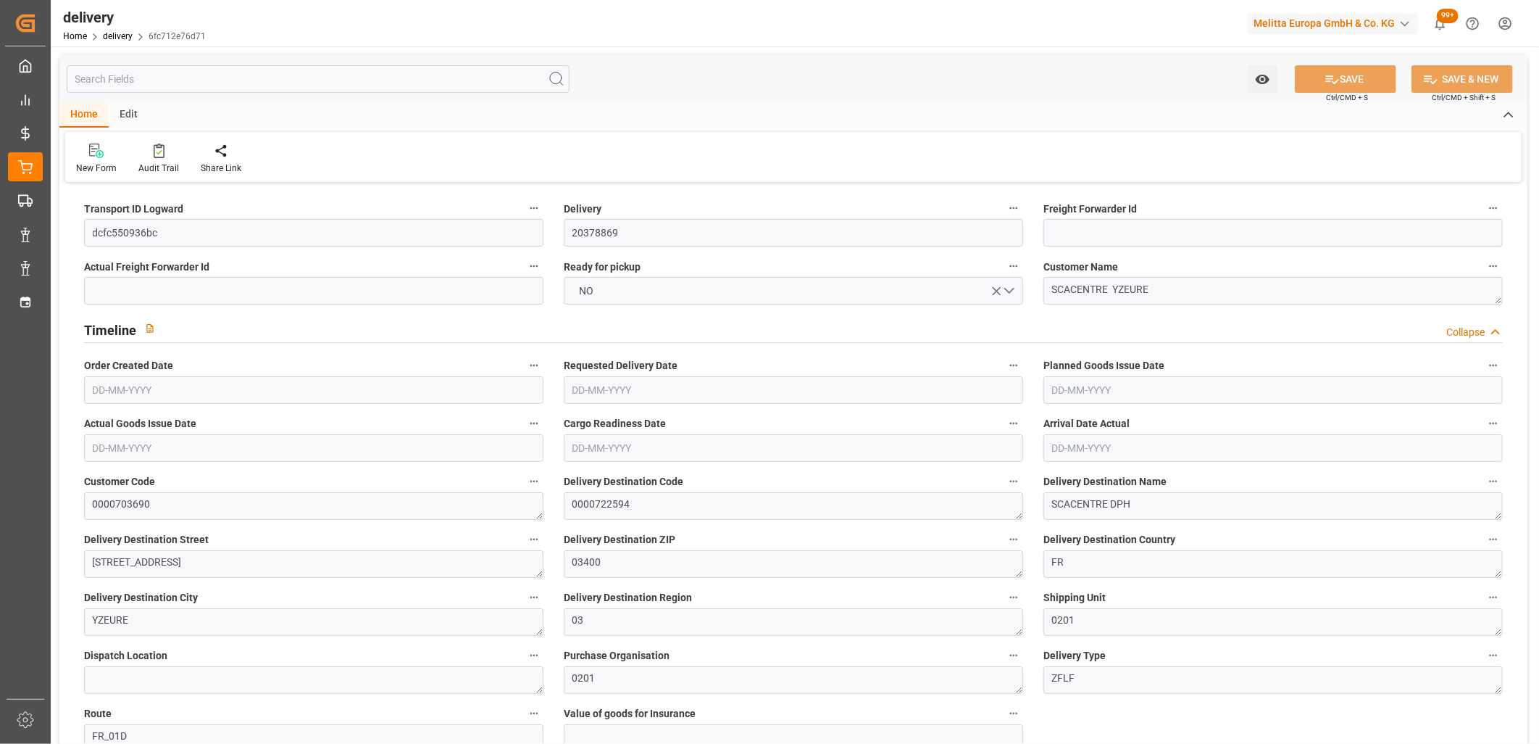
type input "101"
type input "3767.6007"
type input "0.2417"
type input "0"
type input "[DATE]"
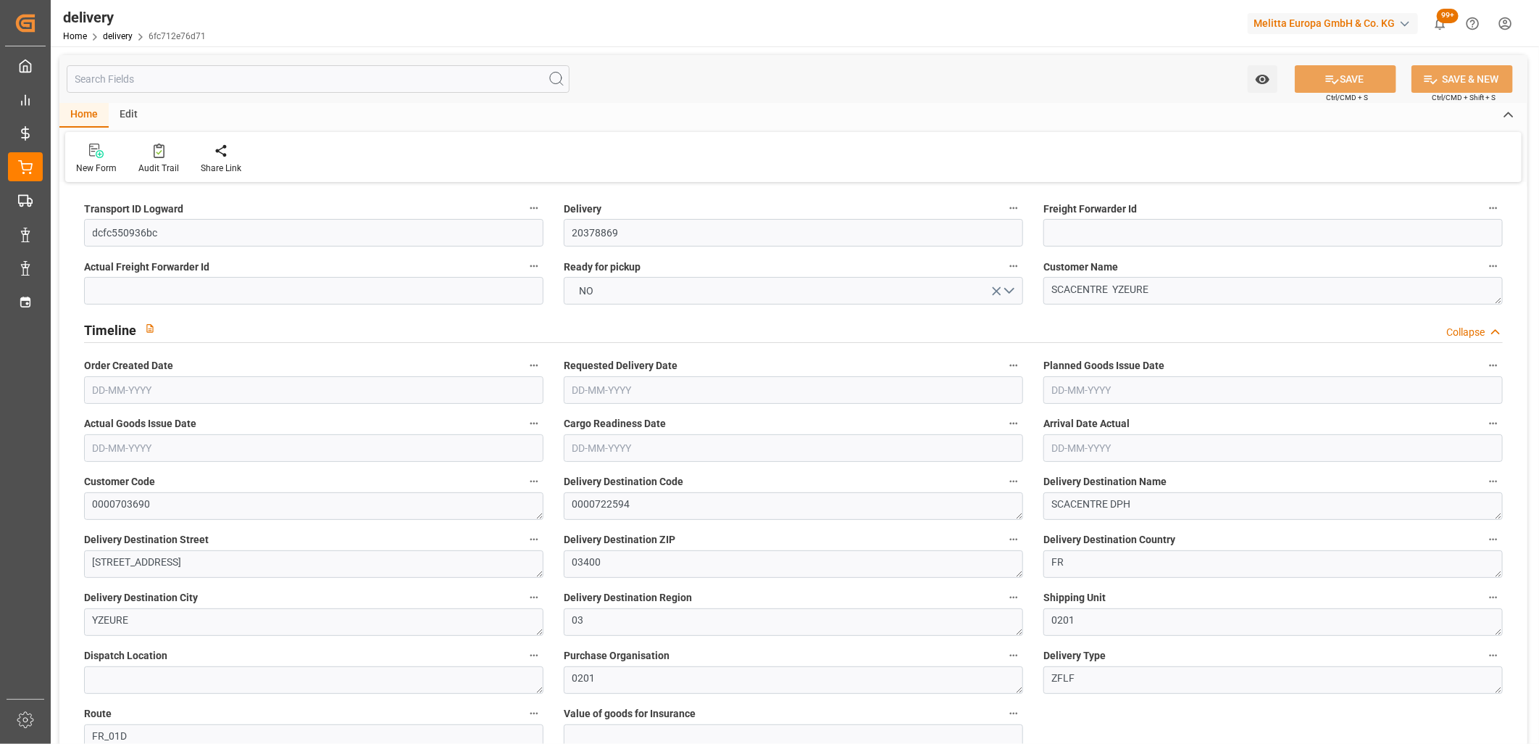
type input "[DATE]"
type input "23-09-2025 11:01"
click at [609, 287] on button "NO" at bounding box center [793, 291] width 459 height 28
click at [609, 287] on div "YES" at bounding box center [794, 294] width 458 height 30
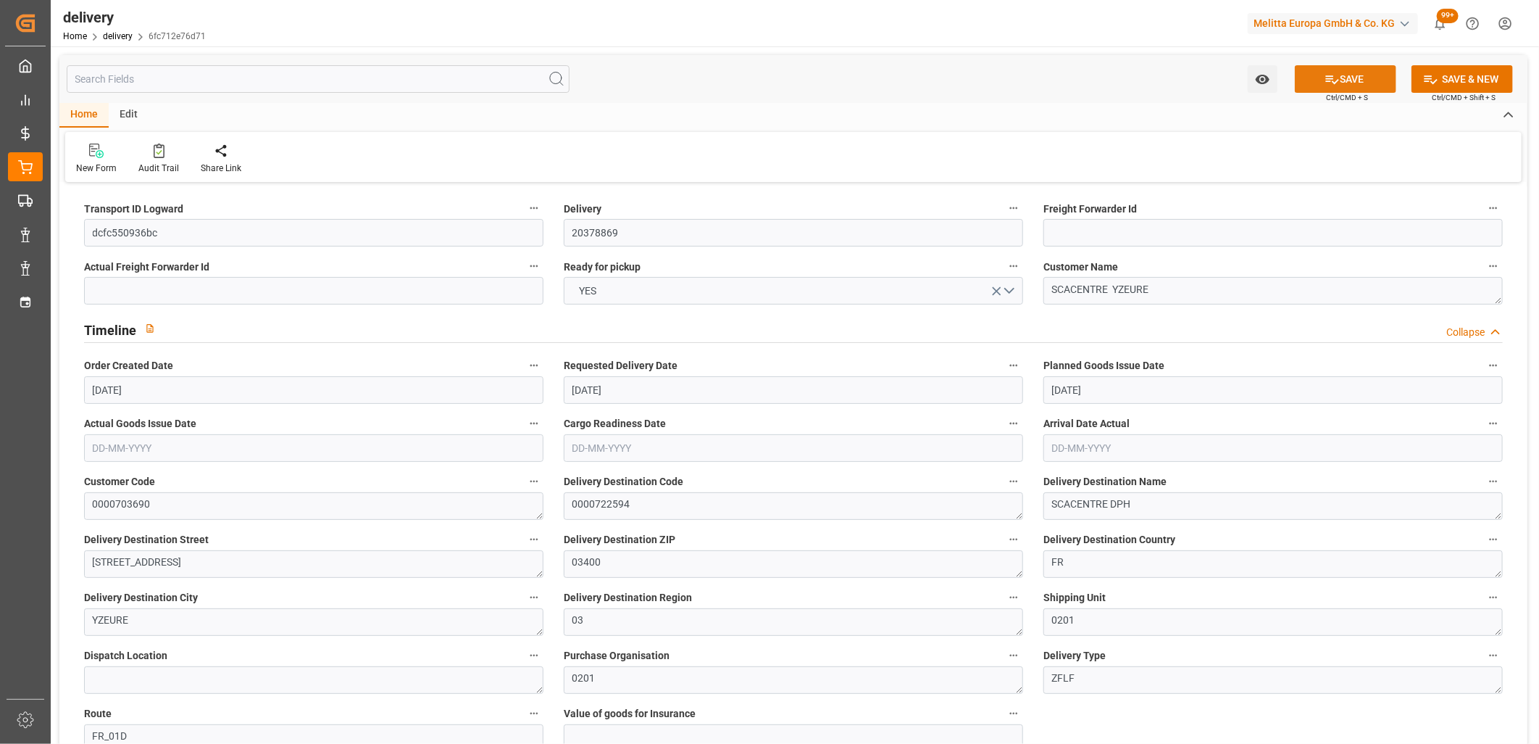
click at [1337, 74] on button "SAVE" at bounding box center [1345, 79] width 101 height 28
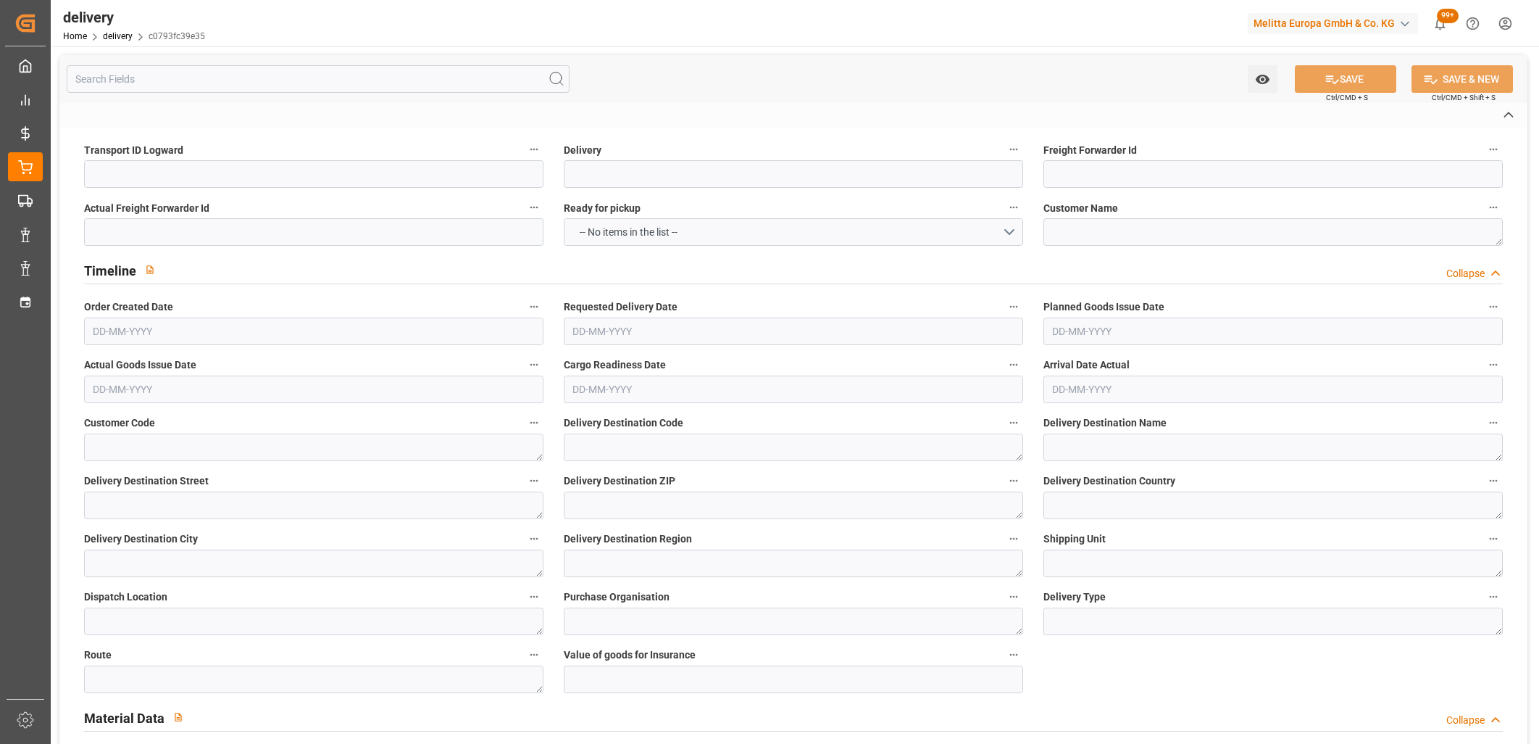
type input "dcfc550936bc"
type input "20378806"
type textarea "SCACENTRE YZEURE"
type textarea "0000703690"
type textarea "0000722594"
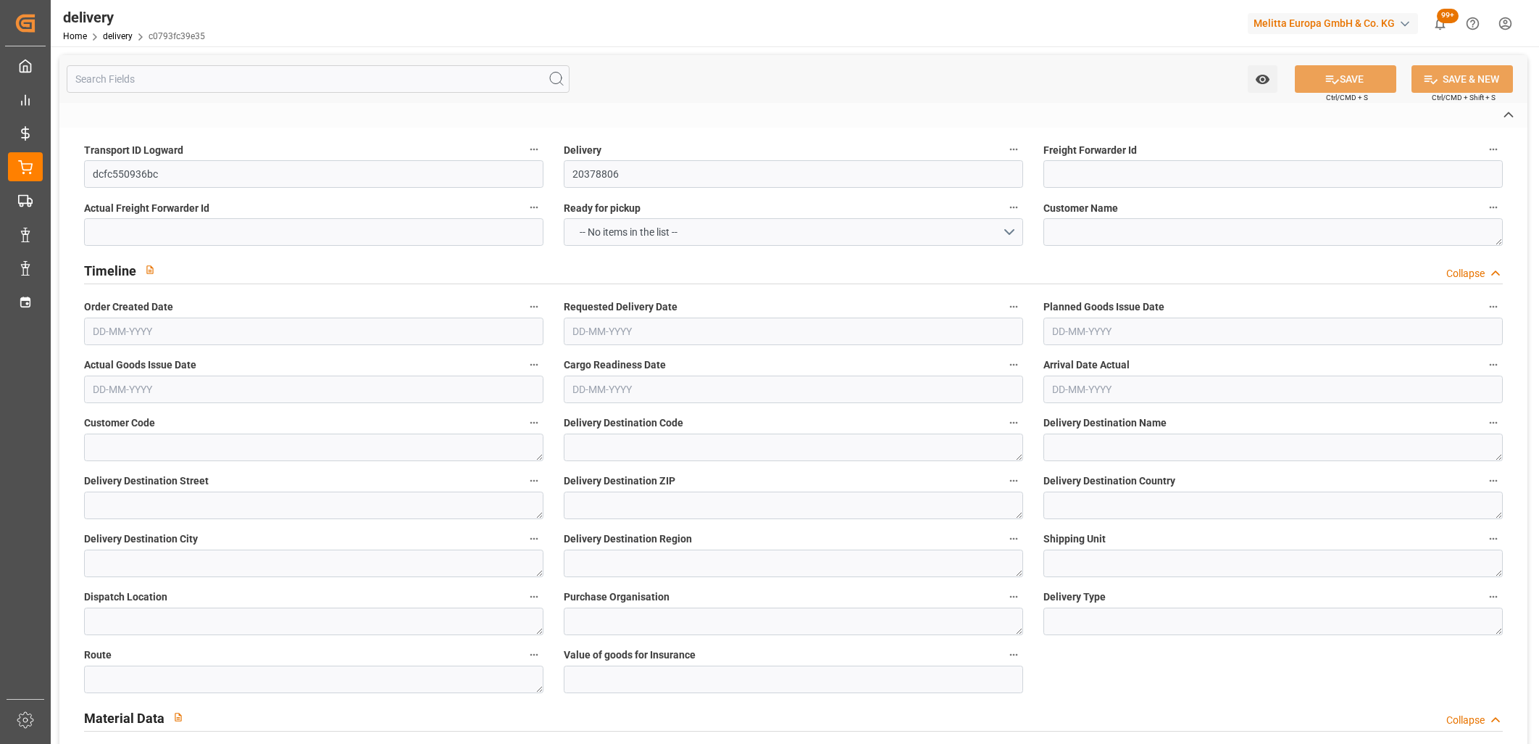
type textarea "SCACENTRE DPH"
type textarea "27 RUE DE L'ARSENAL"
type textarea "03400"
type textarea "FR"
type textarea "YZEURE"
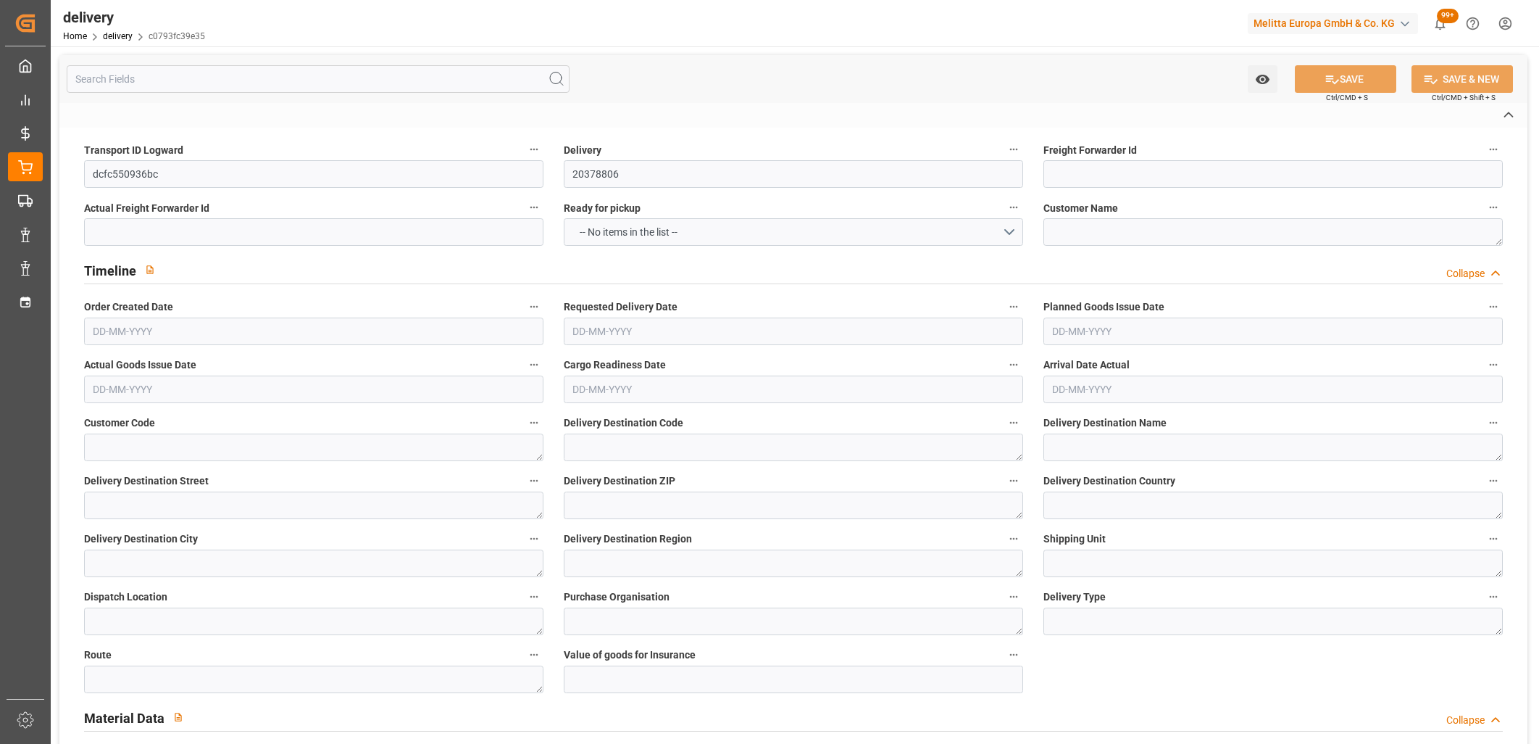
type textarea "03"
type textarea "0201"
type textarea "ZFLF"
type textarea "FR_01D"
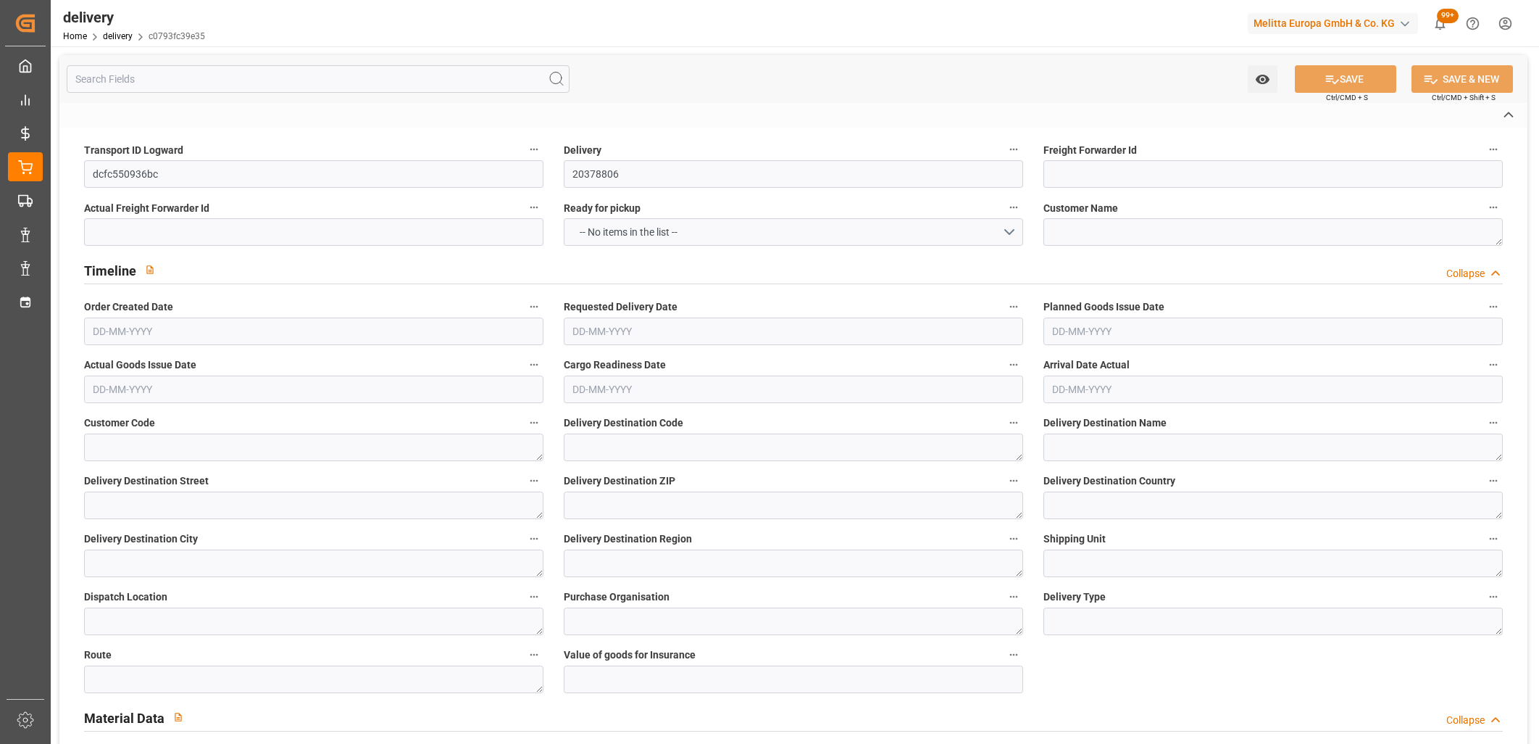
type textarea "Delisle"
type textarea "09576501"
type input "H180"
type textarea "Hauteur max pal avec palette bois : 1,8m"
type input "FR02"
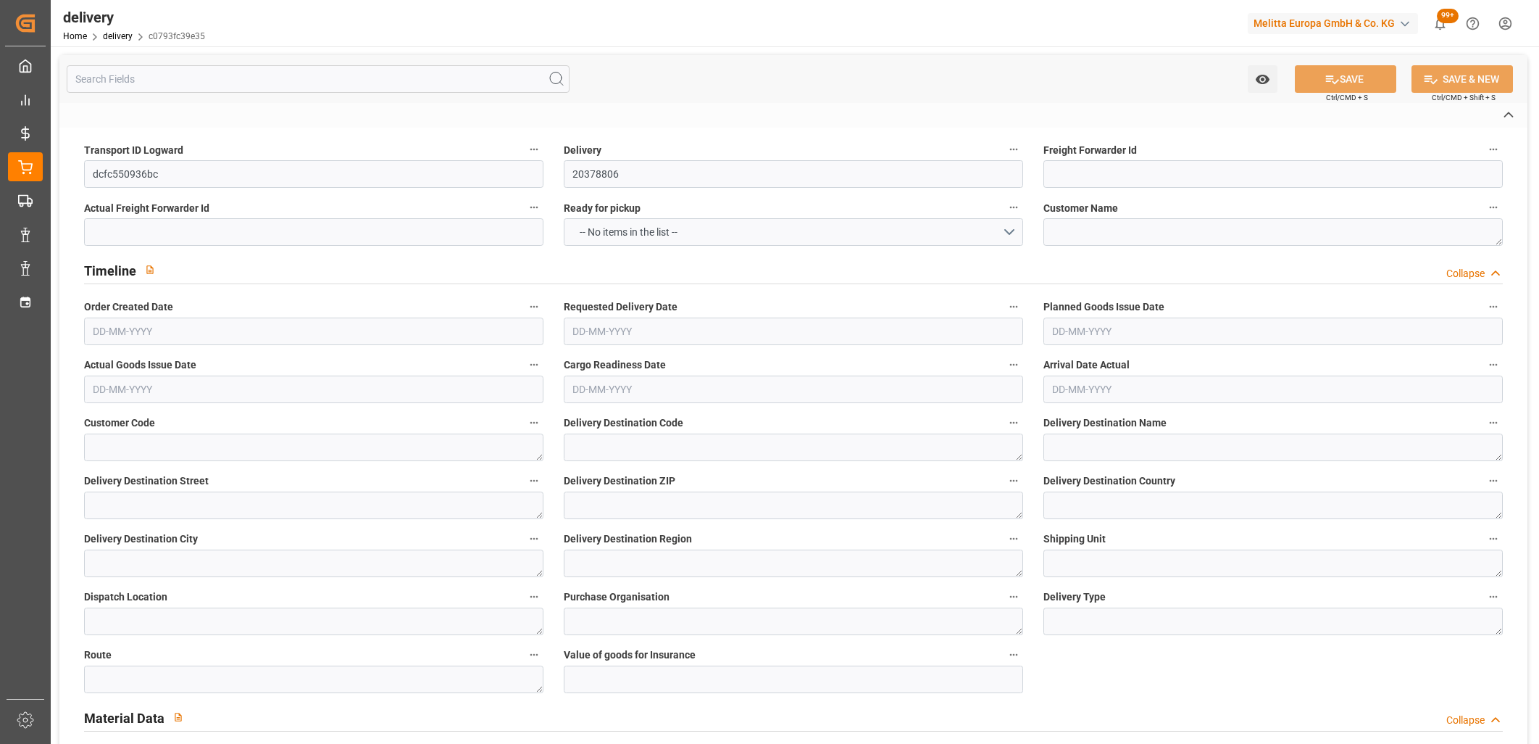
type textarea "Préparer une référence par palette, une etiquette palette par palette mono refe…"
type input "UKAR"
type textarea "avec carton de sur emballage"
type input "EUQA"
type textarea "Palette EUR qualité A"
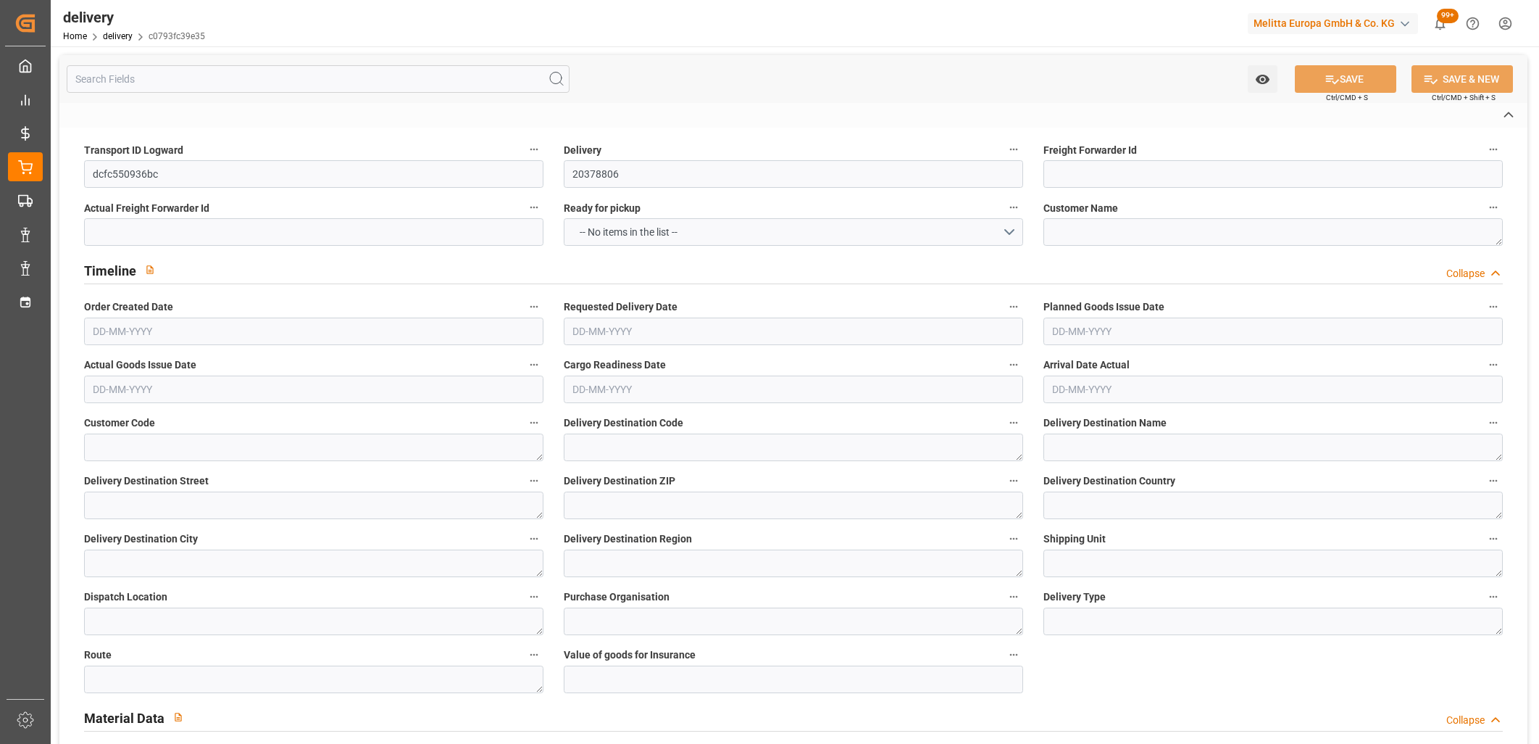
type textarea "RDV fixed"
type textarea "RDVF"
type textarea "Livraison le 29.09.2025 a 09:30"
type textarea "0201"
type textarea "dcfc550936bc ~ Pallet(s) ~ 2025-09-22 00:00:00 ~ FR_01D ~ 2025-09-29 00:00:00~0…"
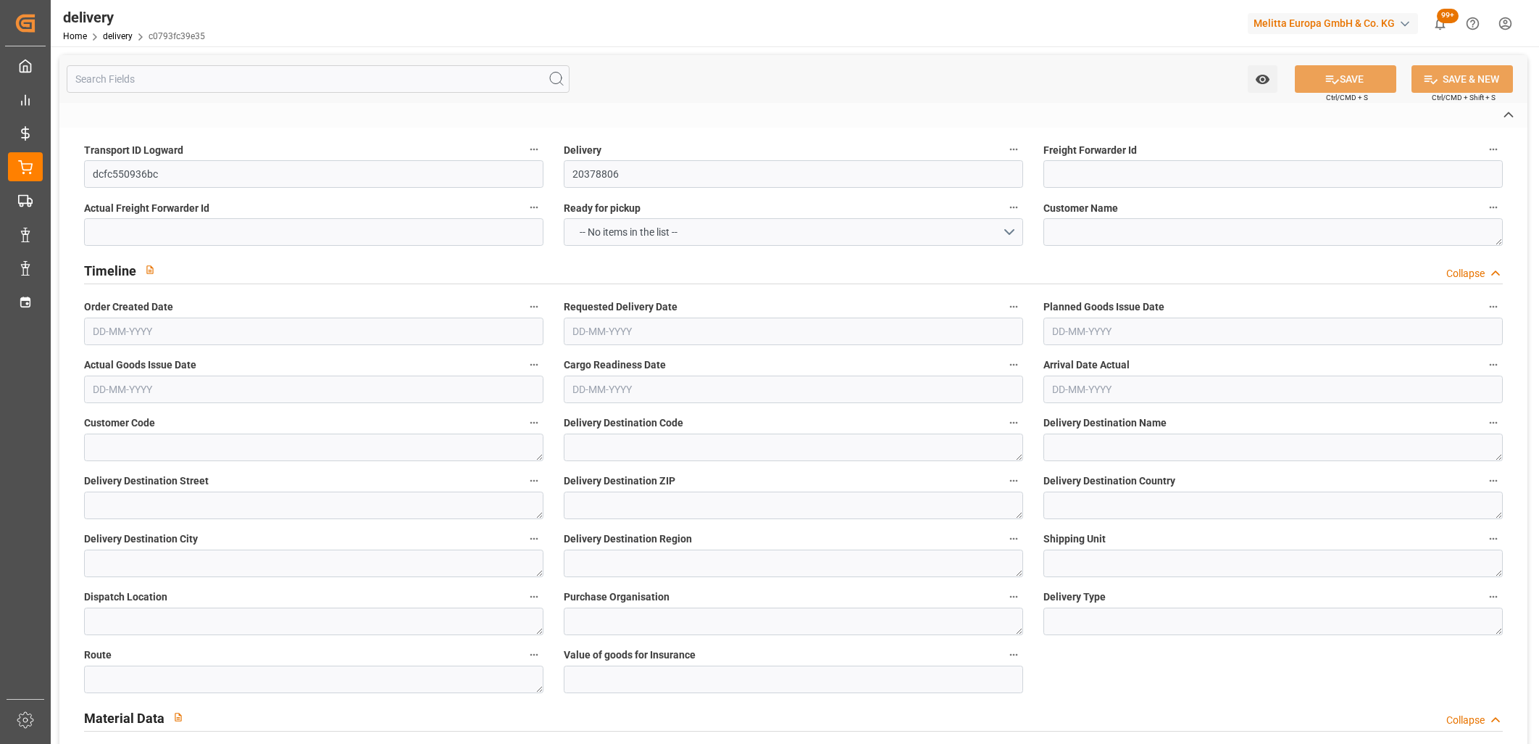
type input "EUR"
type textarea "Cofresco chez Melitta France"
type textarea "9 rue Saint Fiacre"
type textarea "Chézy sur Marne"
type textarea "02570"
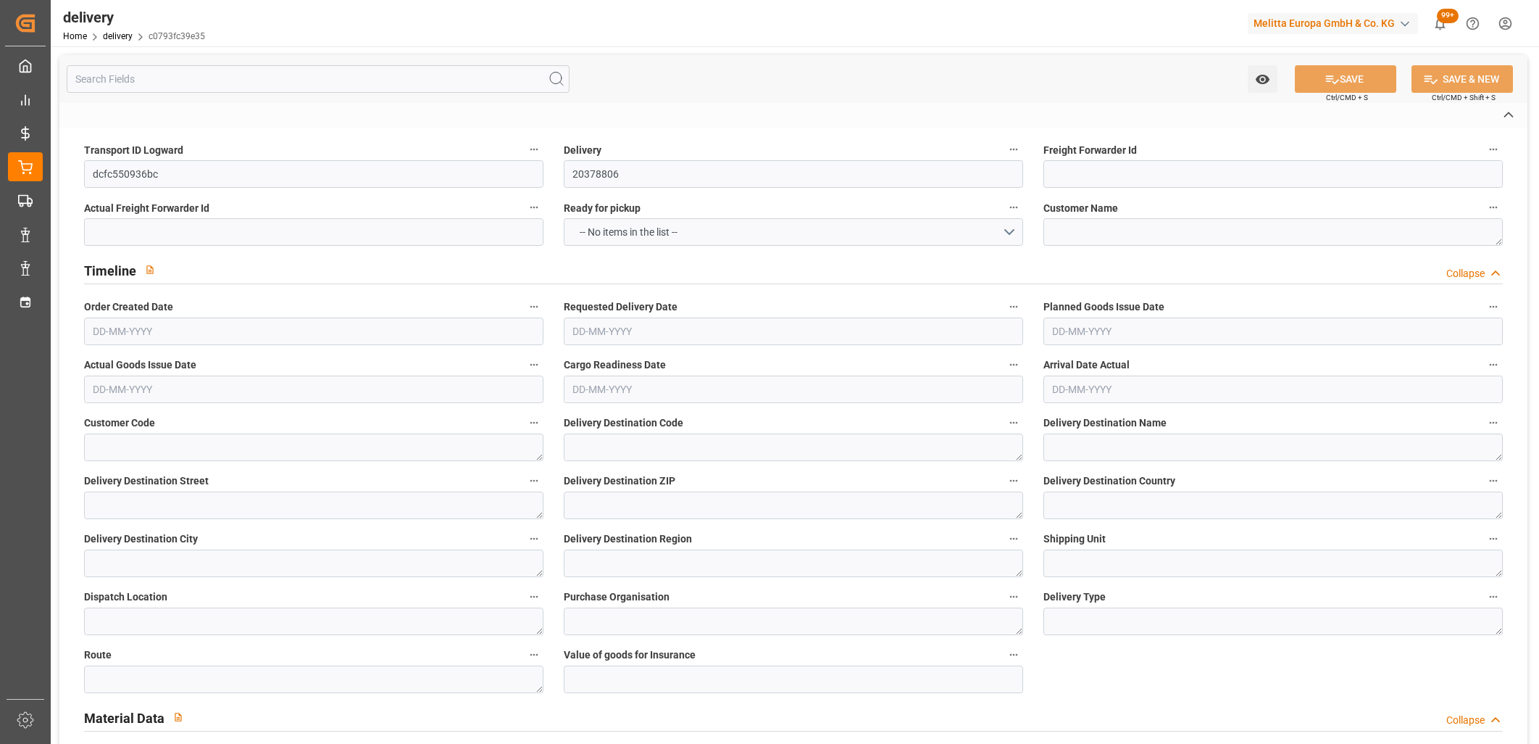
type textarea "FR"
type input "DAP"
type input "353.523"
type input "1195.727"
type input "1257.567"
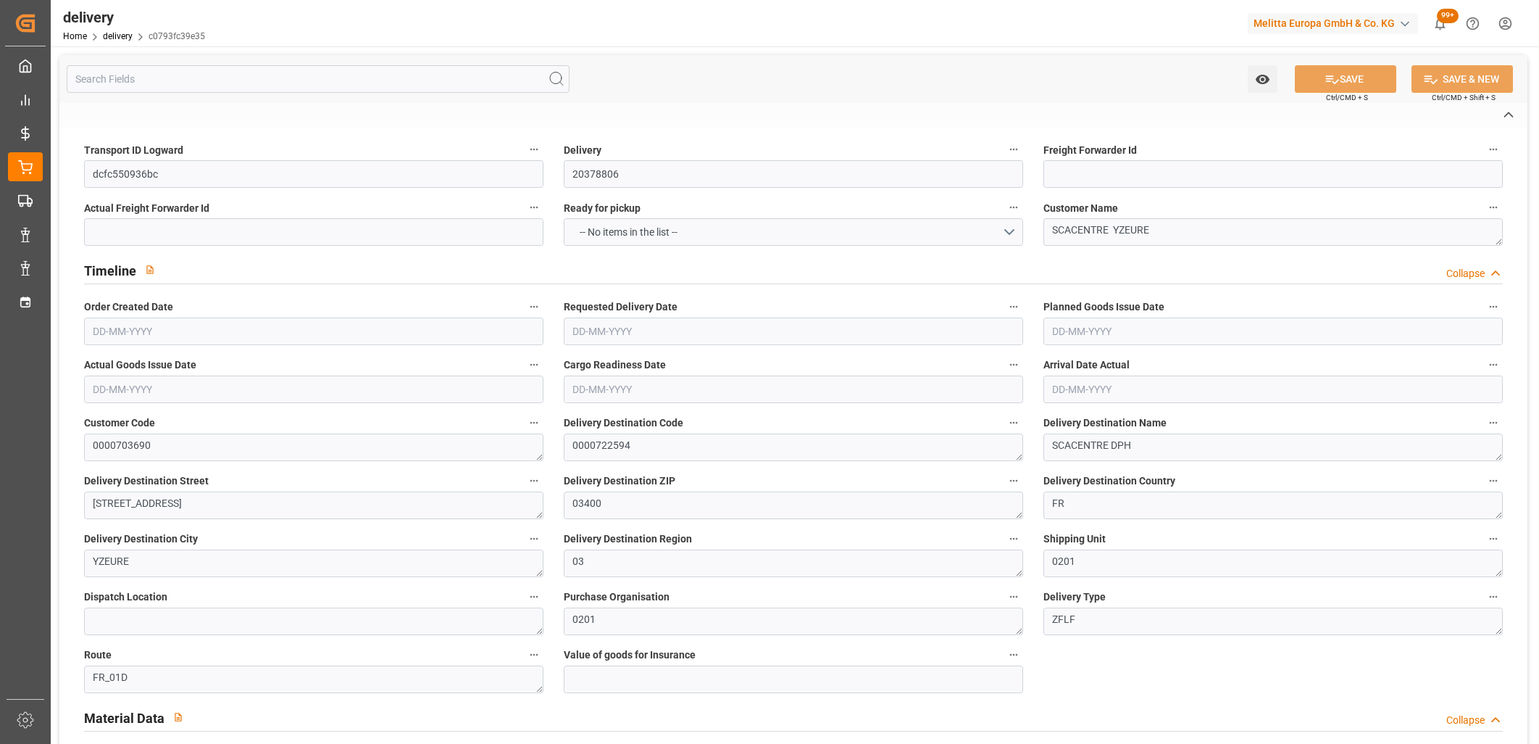
type input "124"
type input "34"
type input "0"
type input "5"
type input "0"
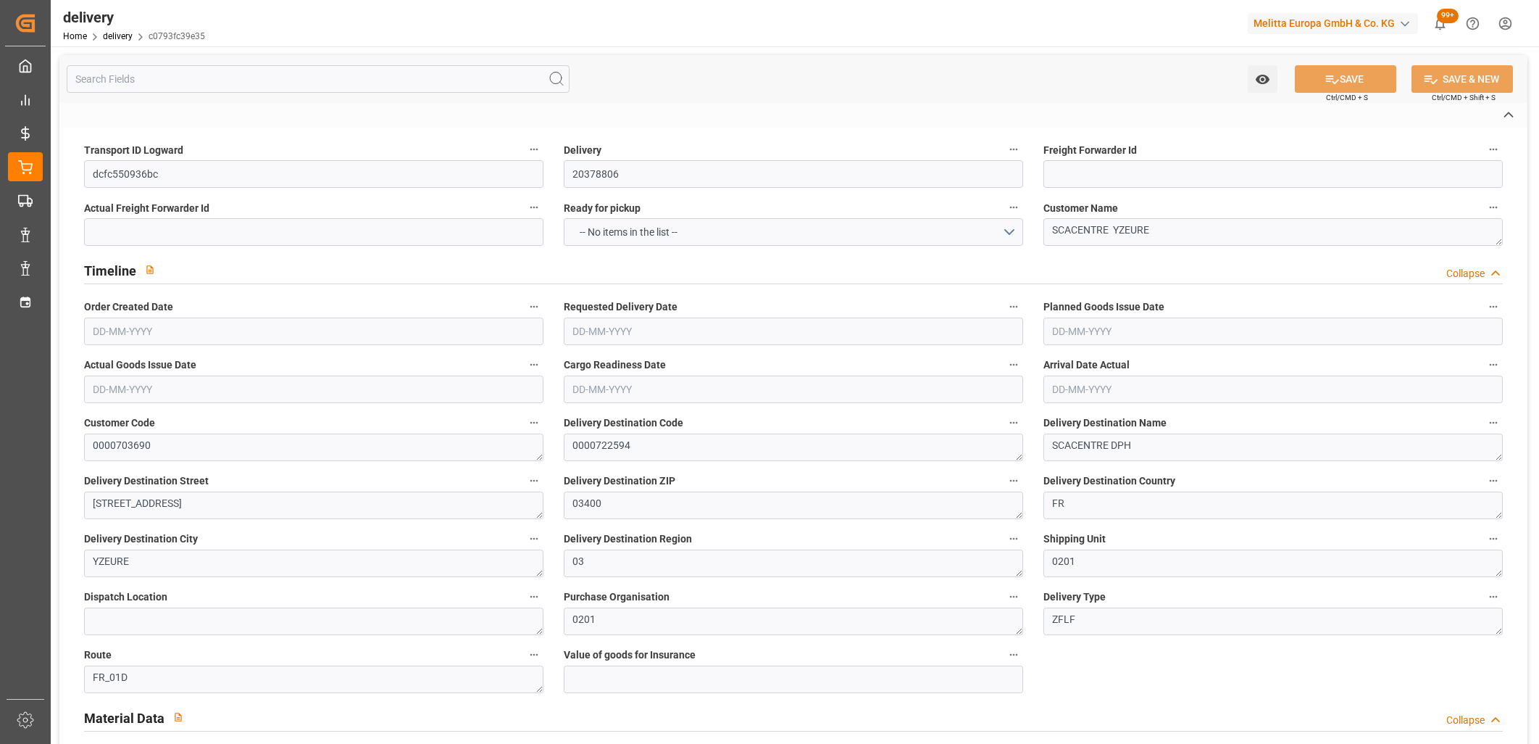
type input "0"
type input "-7.1683"
type input "212.08"
type input "204.9117"
type input "0"
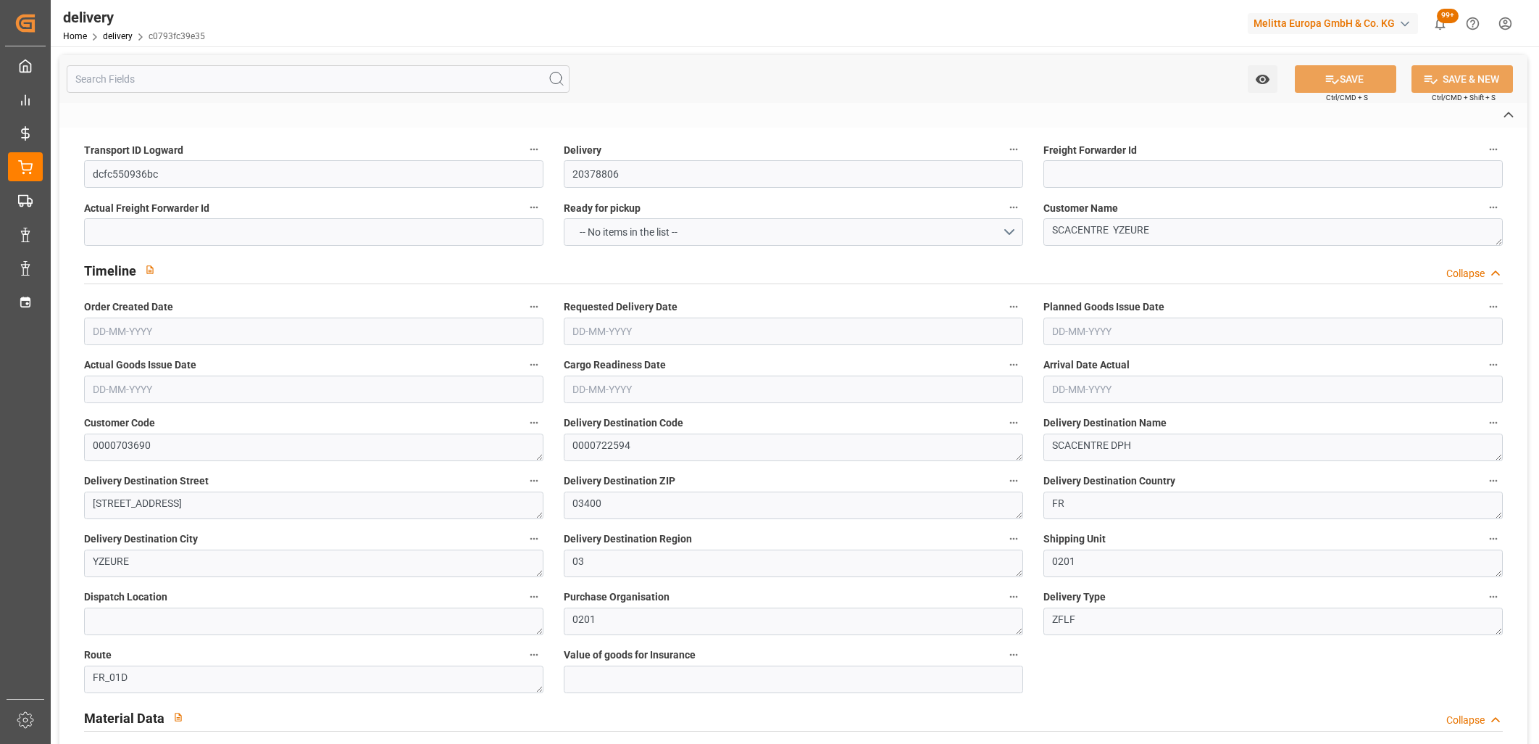
type input "44.64"
type input "1.5"
type input "1.3"
type input "0"
type input "51"
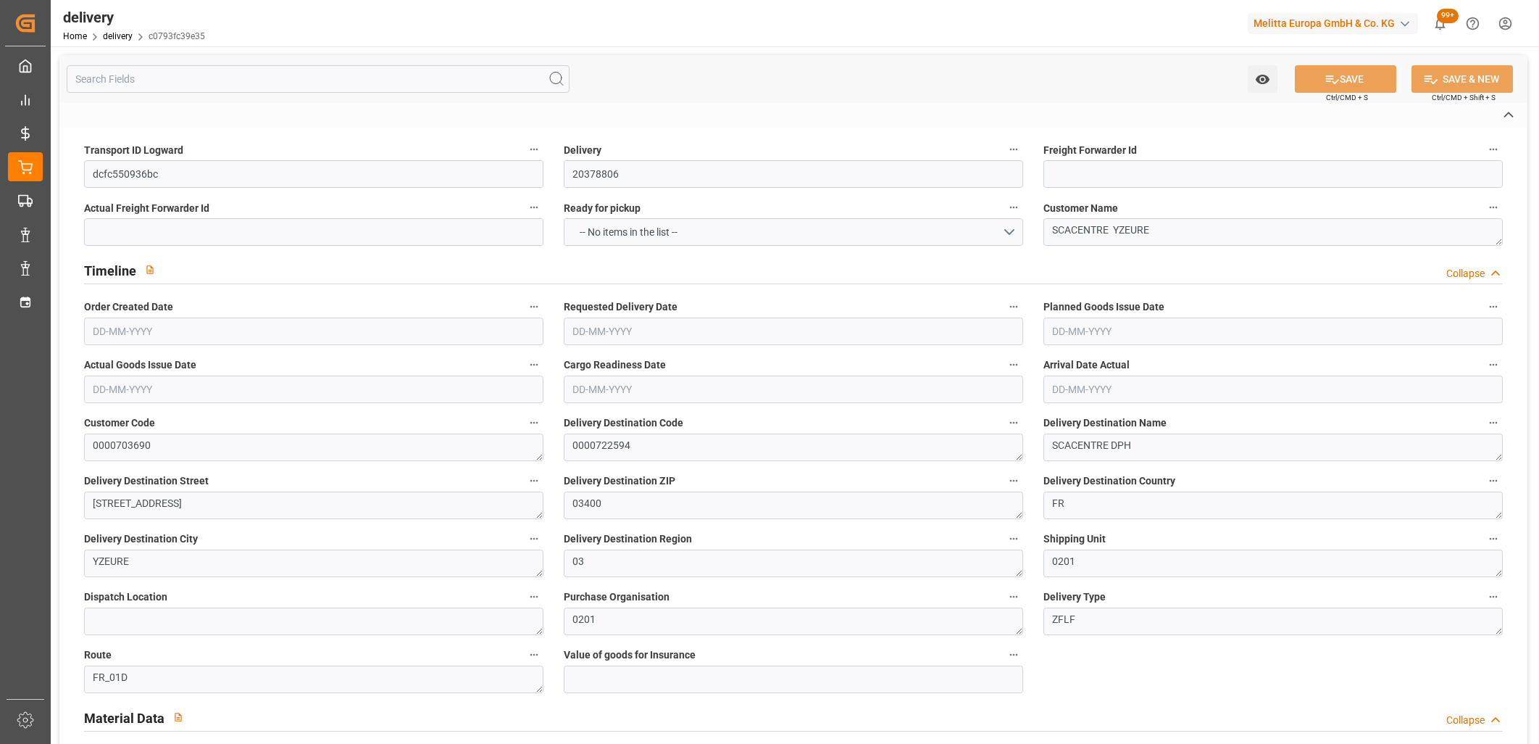
type input "413.727"
type input "101"
type input "1042.4262"
type input "0.0669"
type input "0"
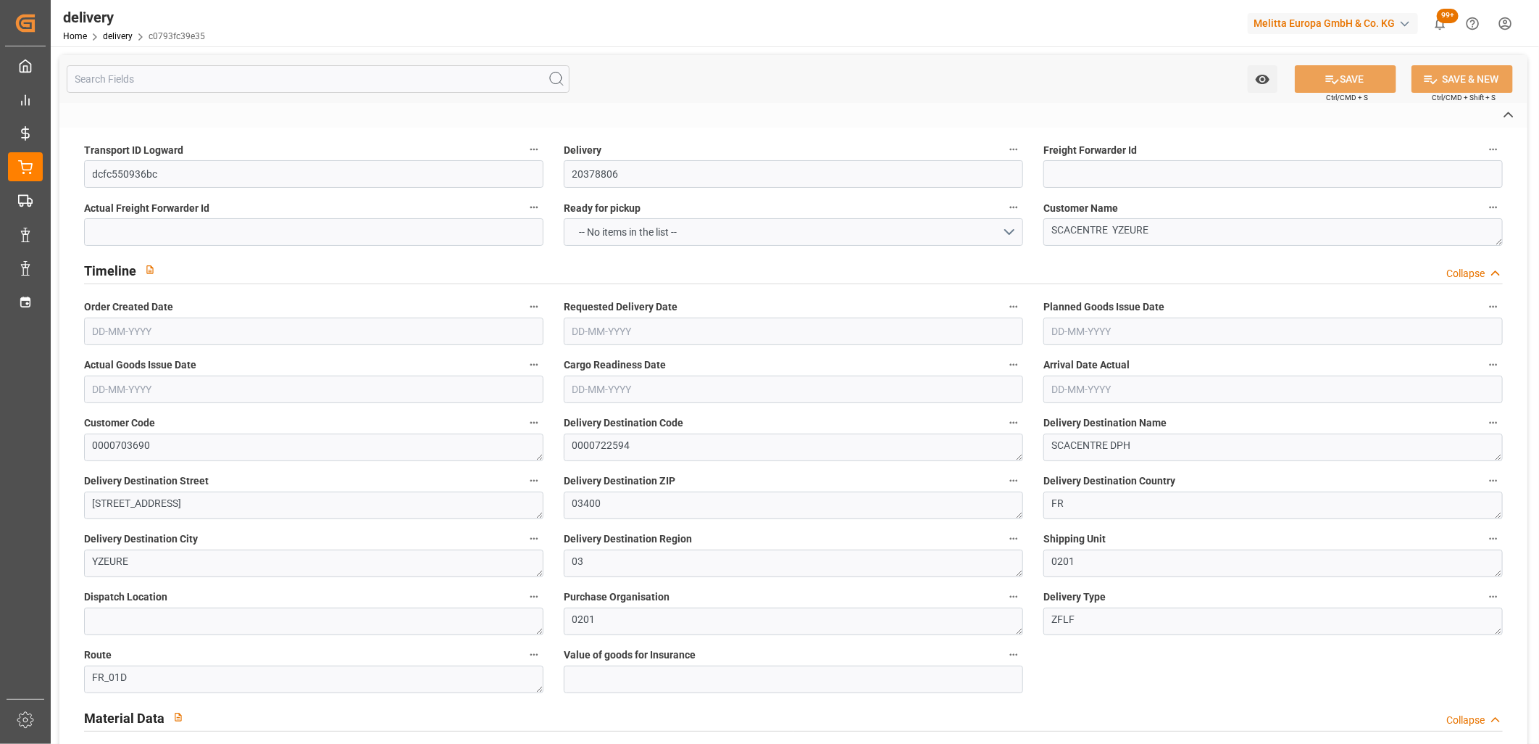
type input "[DATE]"
type input "22-09-2025 11:01"
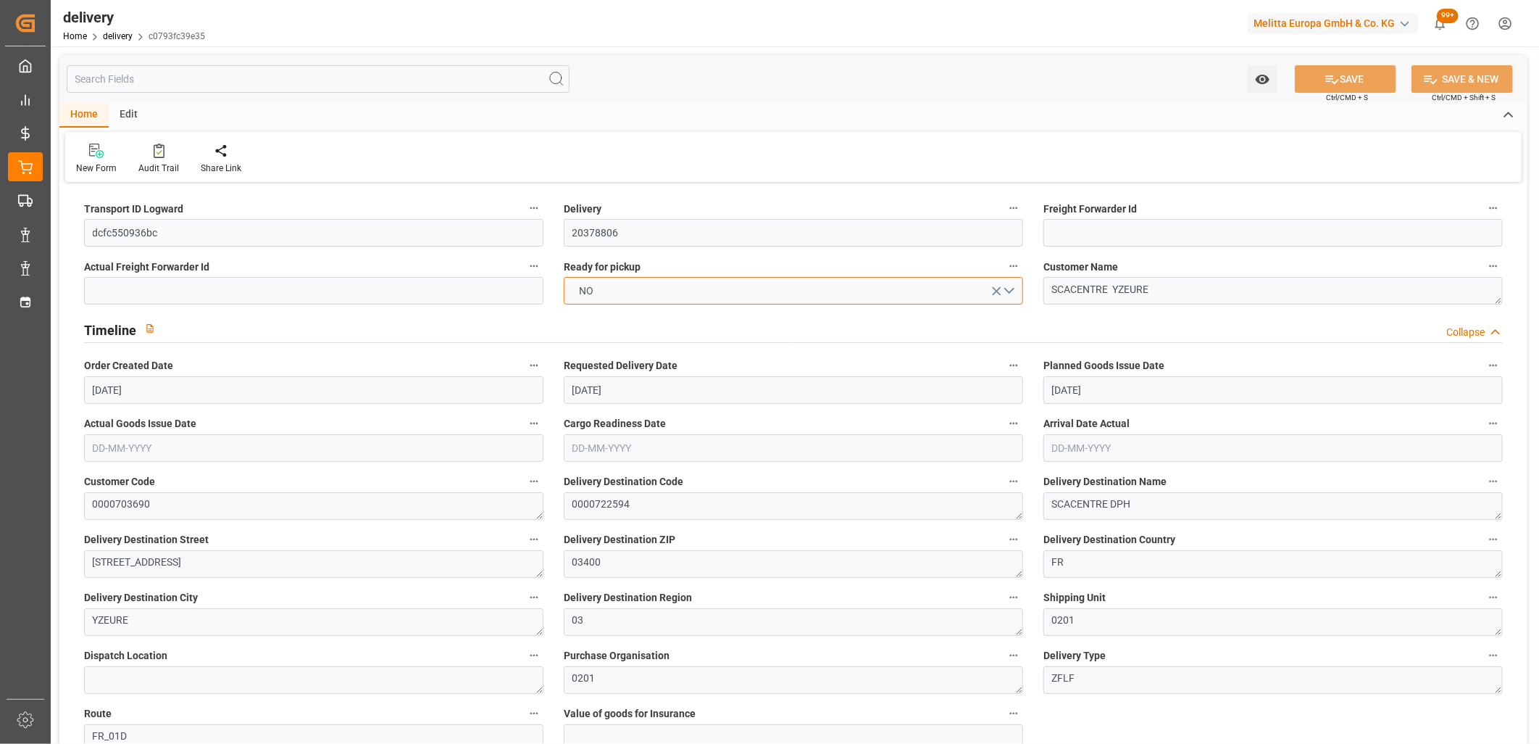
click at [733, 293] on button "NO" at bounding box center [793, 291] width 459 height 28
click at [733, 293] on div "YES" at bounding box center [794, 294] width 458 height 30
click at [1348, 81] on button "SAVE" at bounding box center [1345, 79] width 101 height 28
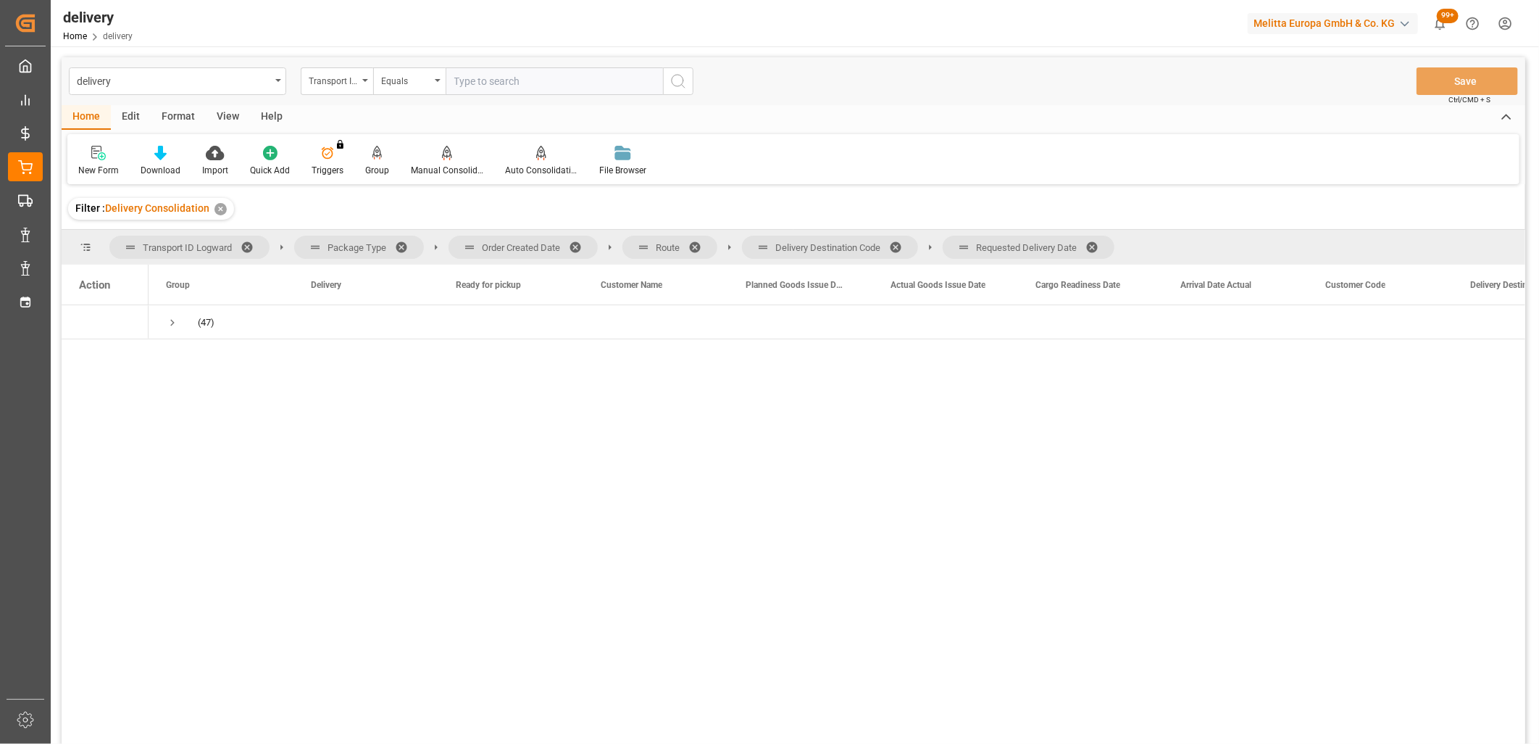
click at [1098, 247] on span at bounding box center [1097, 247] width 23 height 13
click at [900, 242] on span at bounding box center [900, 247] width 23 height 13
click at [694, 243] on span at bounding box center [699, 247] width 23 height 13
click at [580, 241] on span at bounding box center [580, 247] width 23 height 13
click at [171, 323] on span "Press SPACE to select this row." at bounding box center [172, 322] width 13 height 13
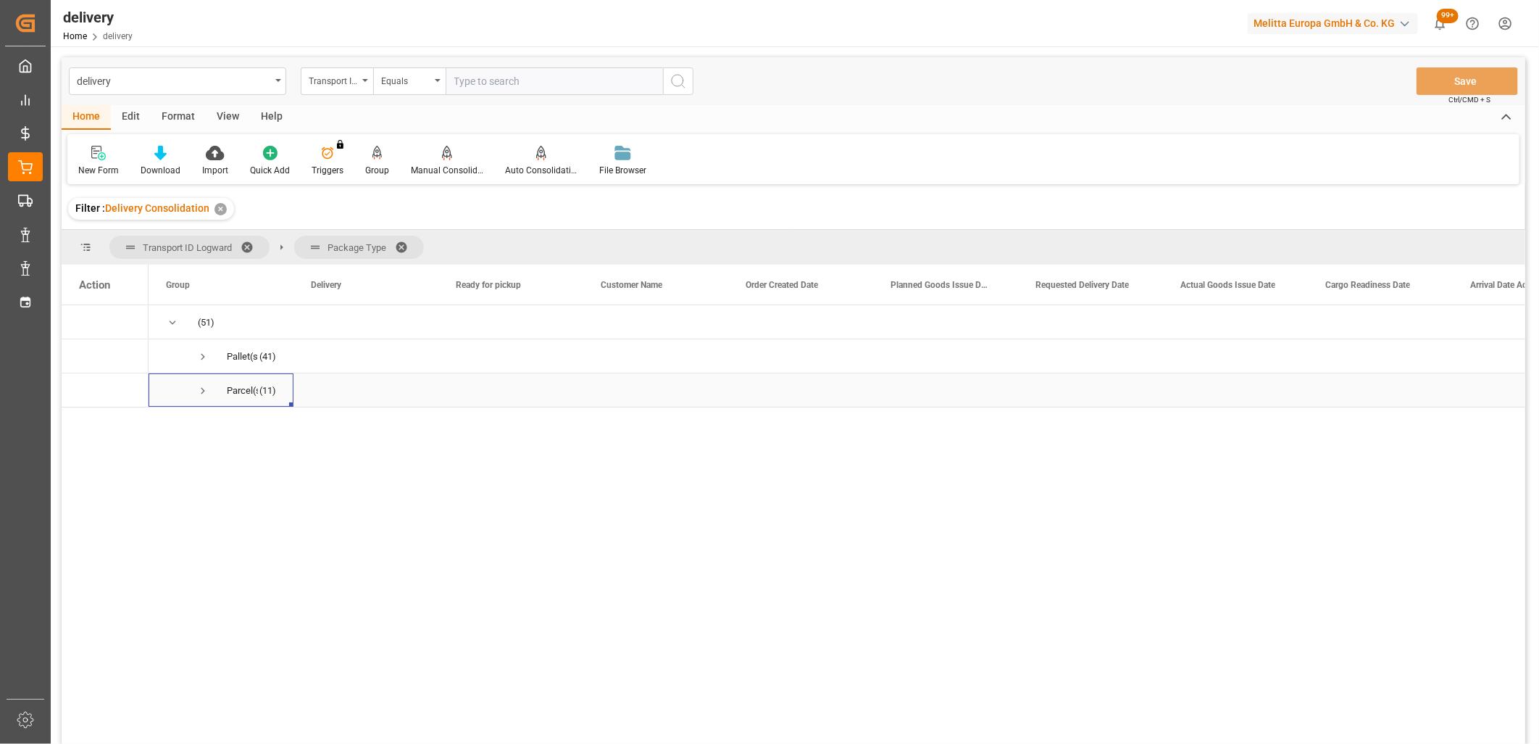
click at [204, 388] on span "Press SPACE to select this row." at bounding box center [202, 390] width 13 height 13
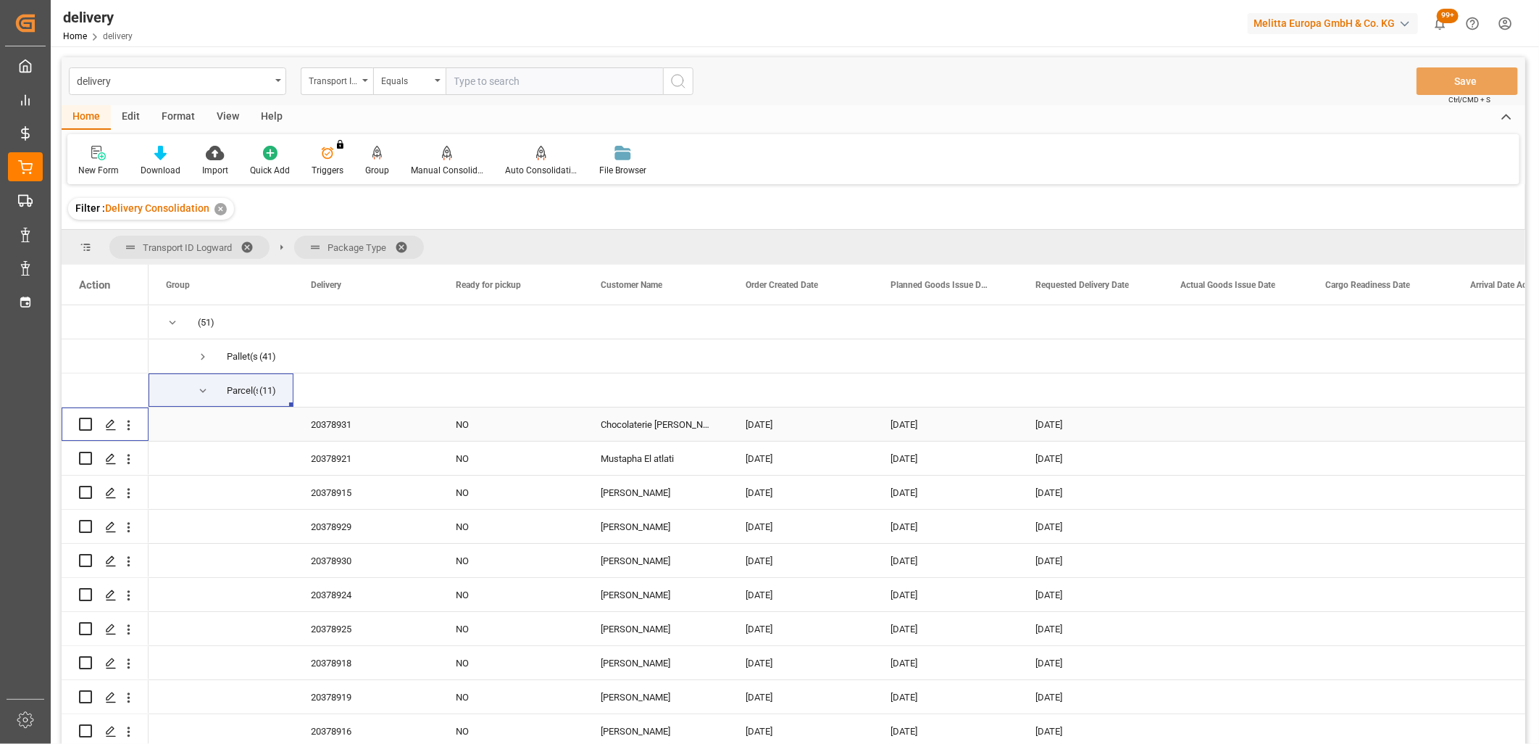
click at [83, 425] on input "Press Space to toggle row selection (unchecked)" at bounding box center [85, 423] width 13 height 13
checkbox input "true"
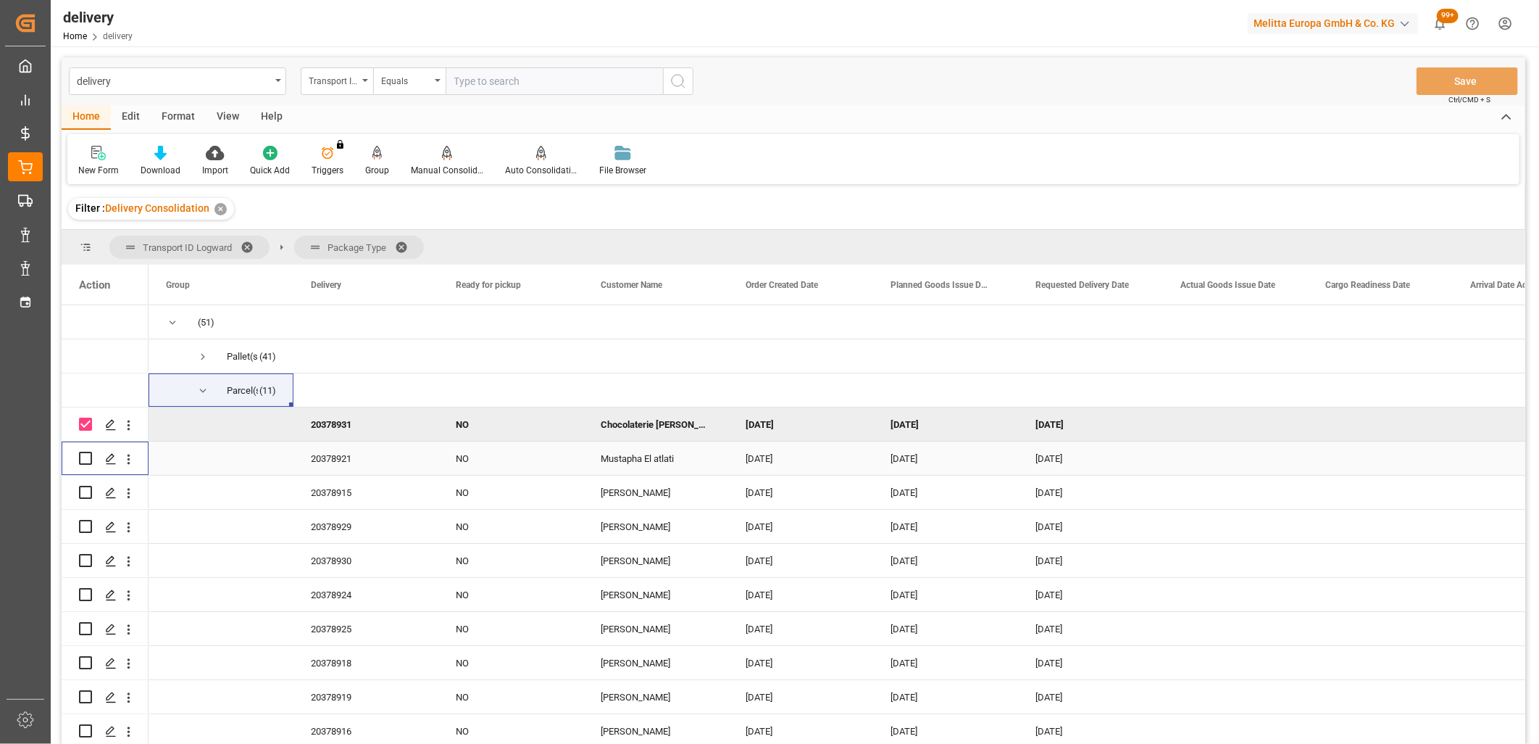
click at [87, 460] on input "Press Space to toggle row selection (unchecked)" at bounding box center [85, 457] width 13 height 13
checkbox input "true"
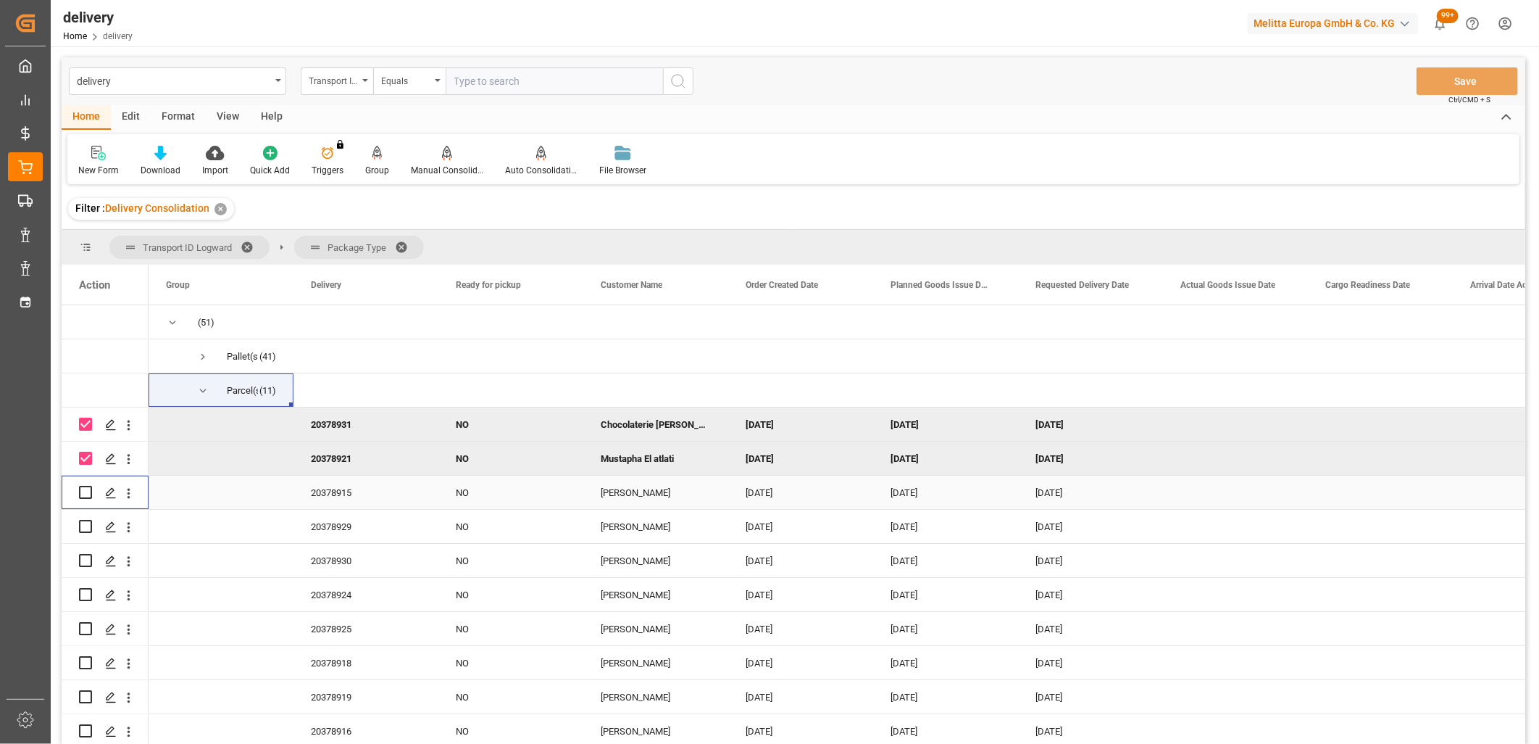
click at [87, 491] on input "Press Space to toggle row selection (unchecked)" at bounding box center [85, 492] width 13 height 13
checkbox input "true"
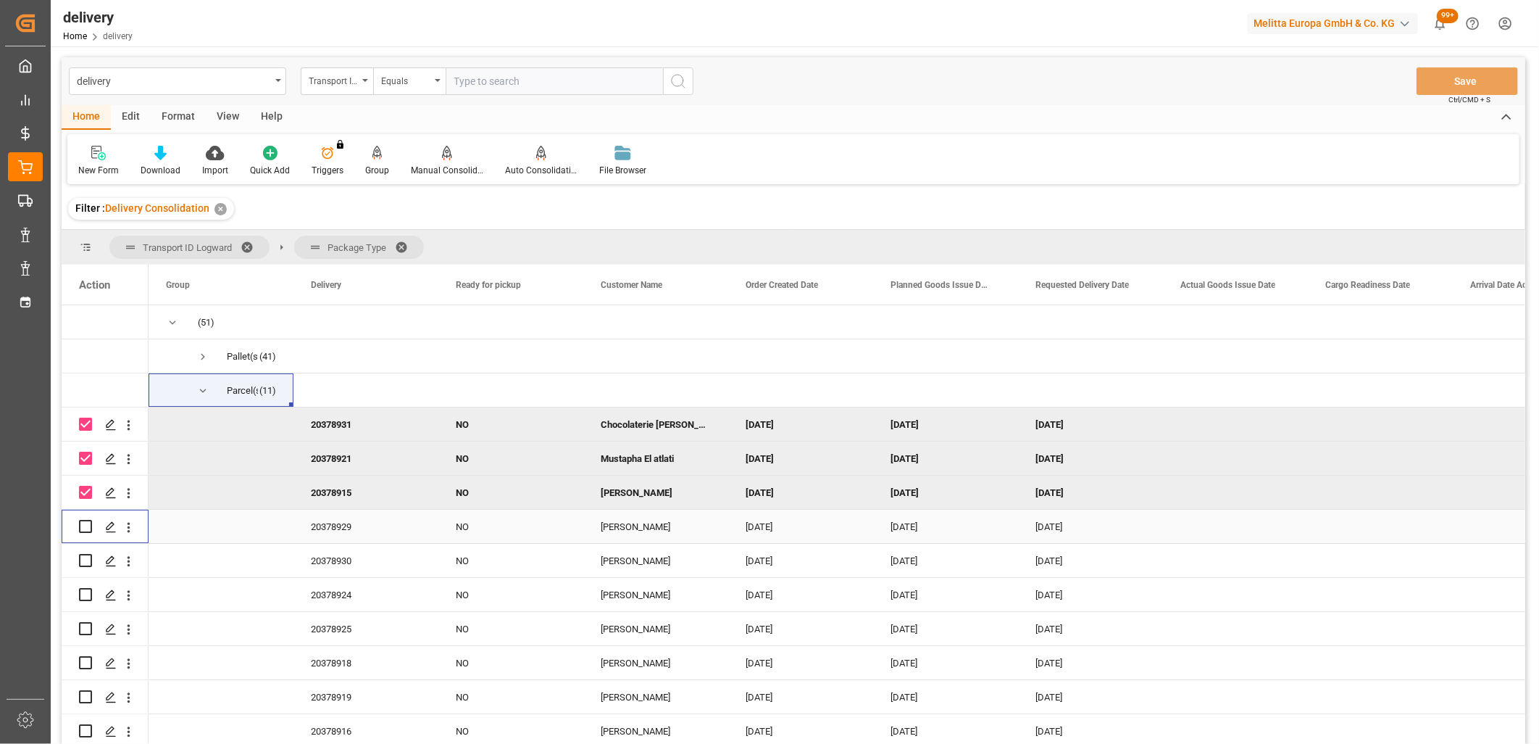
click at [87, 520] on input "Press Space to toggle row selection (unchecked)" at bounding box center [85, 526] width 13 height 13
checkbox input "true"
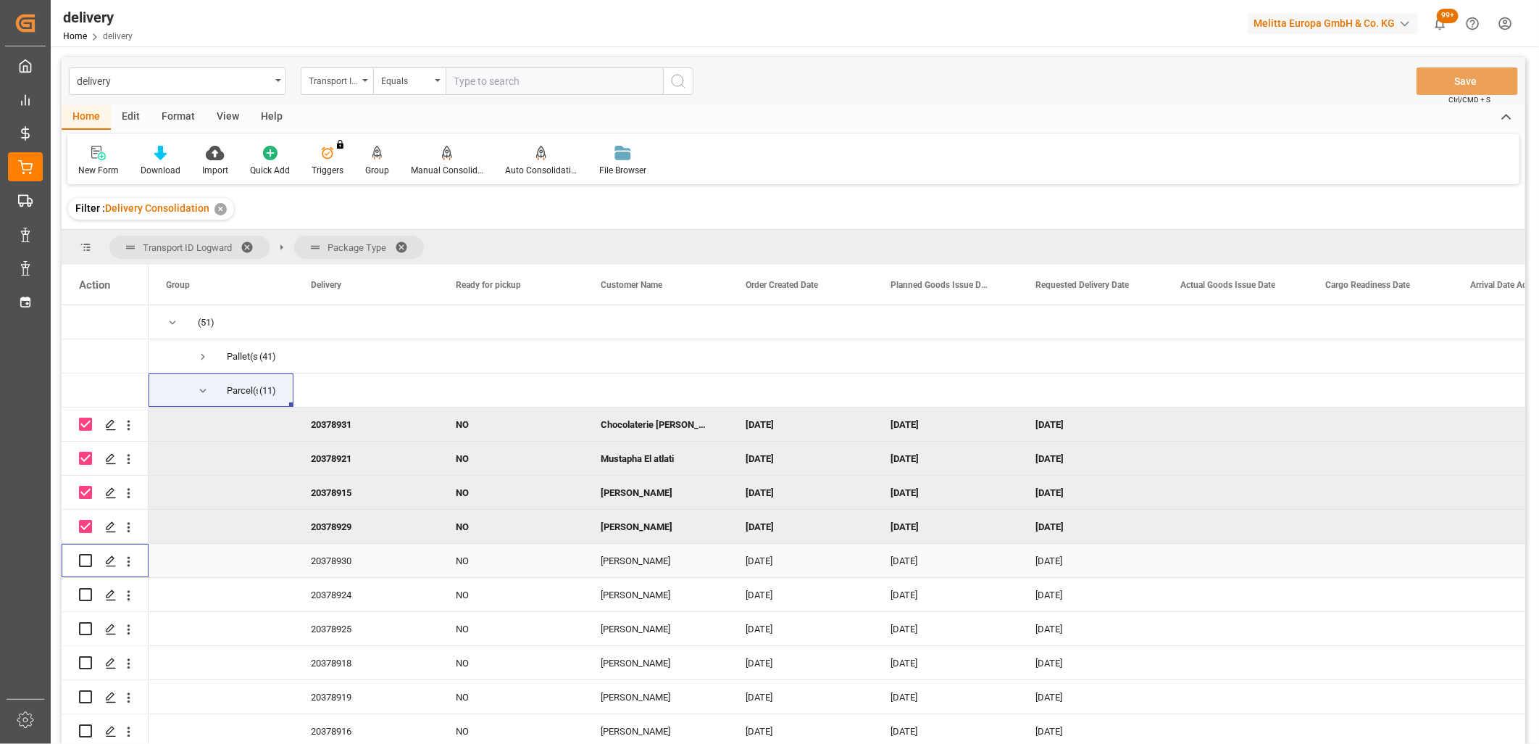
click at [88, 555] on input "Press Space to toggle row selection (unchecked)" at bounding box center [85, 560] width 13 height 13
checkbox input "true"
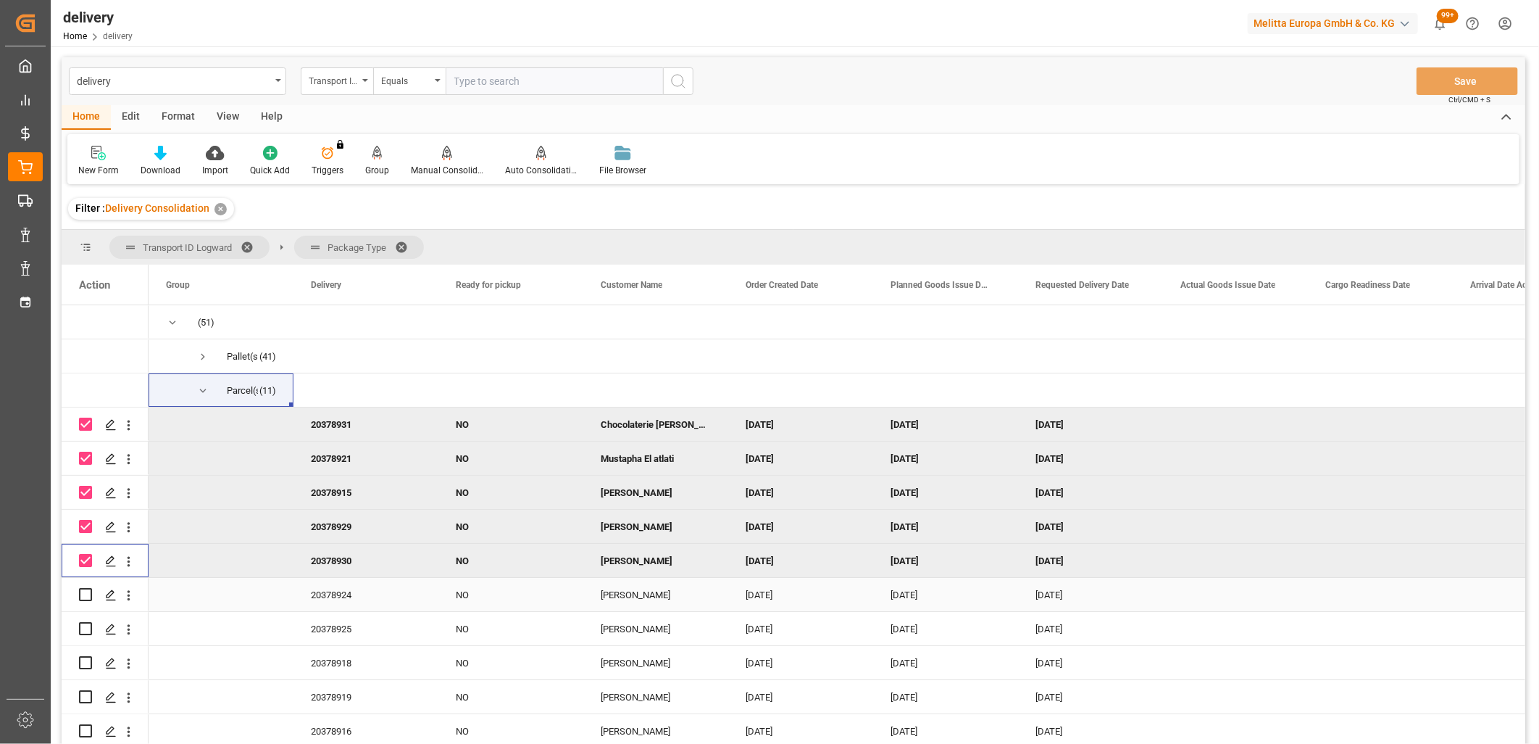
click at [87, 589] on input "Press Space to toggle row selection (unchecked)" at bounding box center [85, 594] width 13 height 13
checkbox input "true"
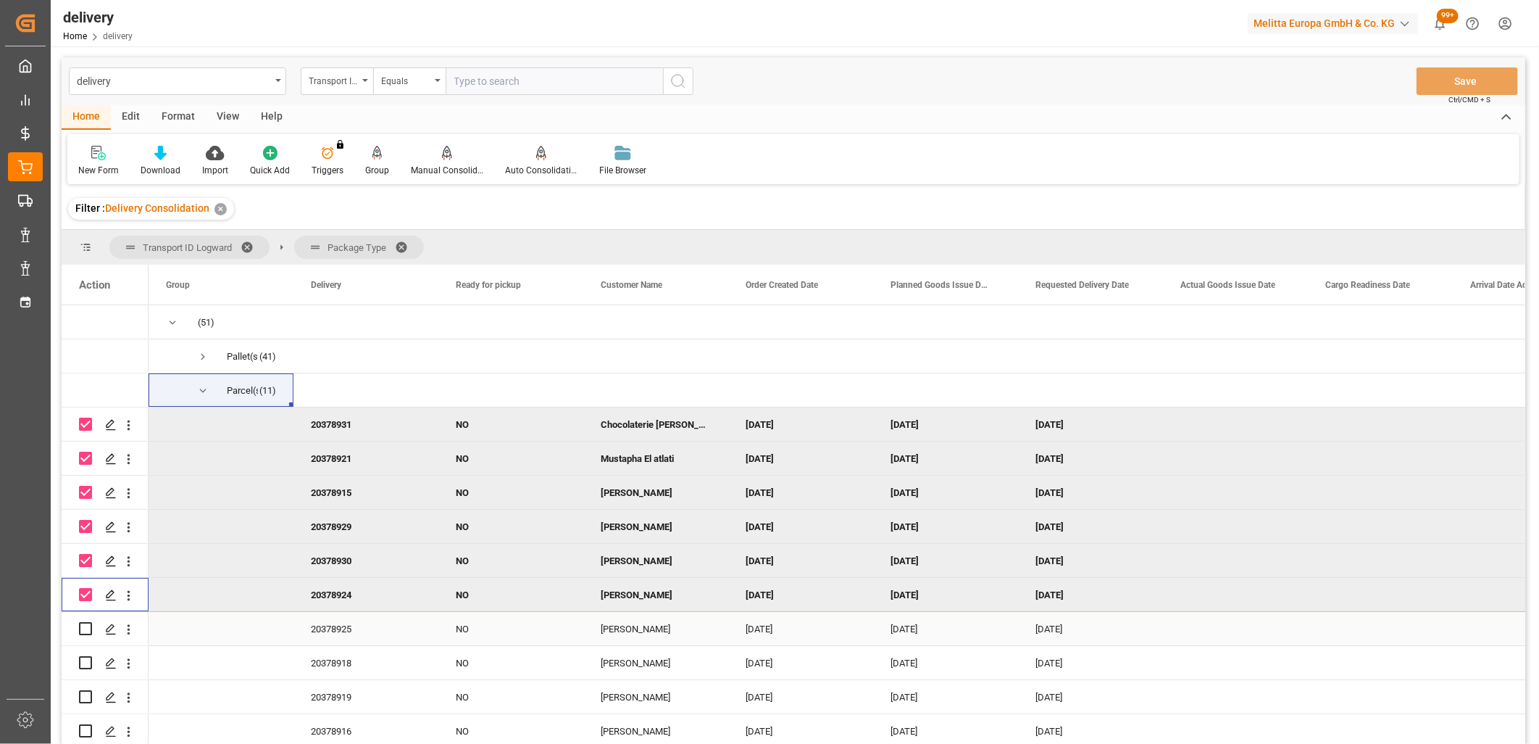
click at [85, 625] on input "Press Space to toggle row selection (unchecked)" at bounding box center [85, 628] width 13 height 13
checkbox input "true"
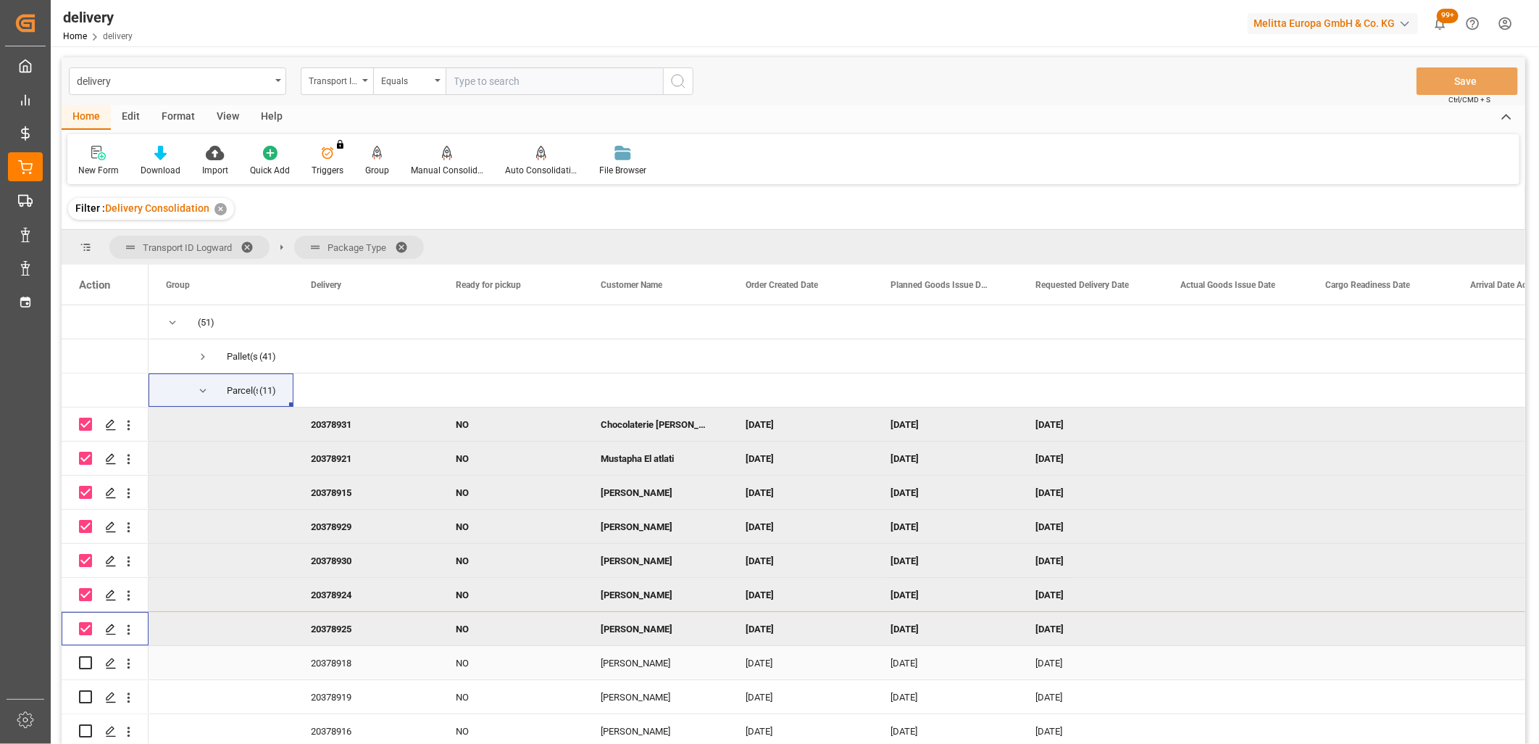
click at [87, 662] on input "Press Space to toggle row selection (unchecked)" at bounding box center [85, 662] width 13 height 13
checkbox input "true"
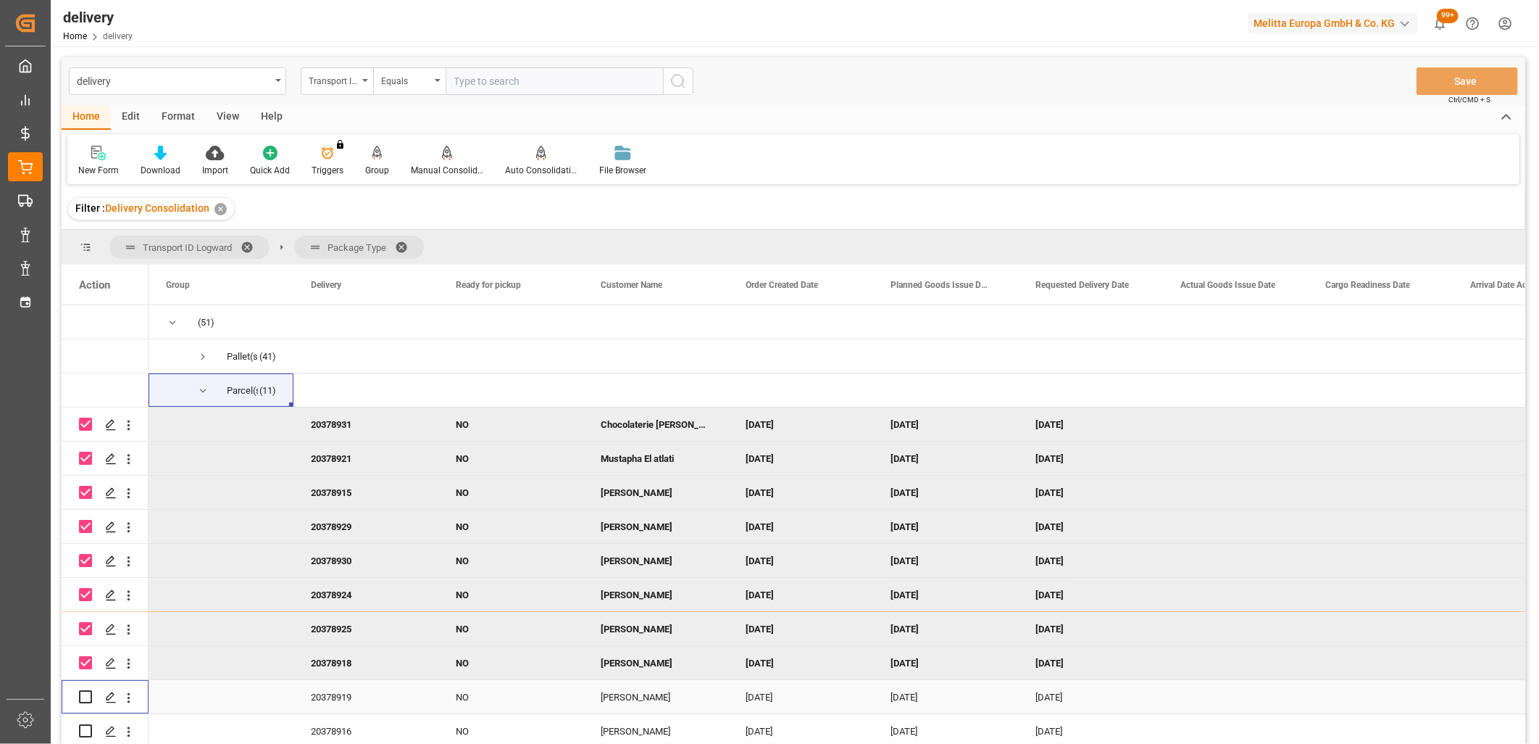
click at [85, 699] on input "Press Space to toggle row selection (unchecked)" at bounding box center [85, 696] width 13 height 13
checkbox input "true"
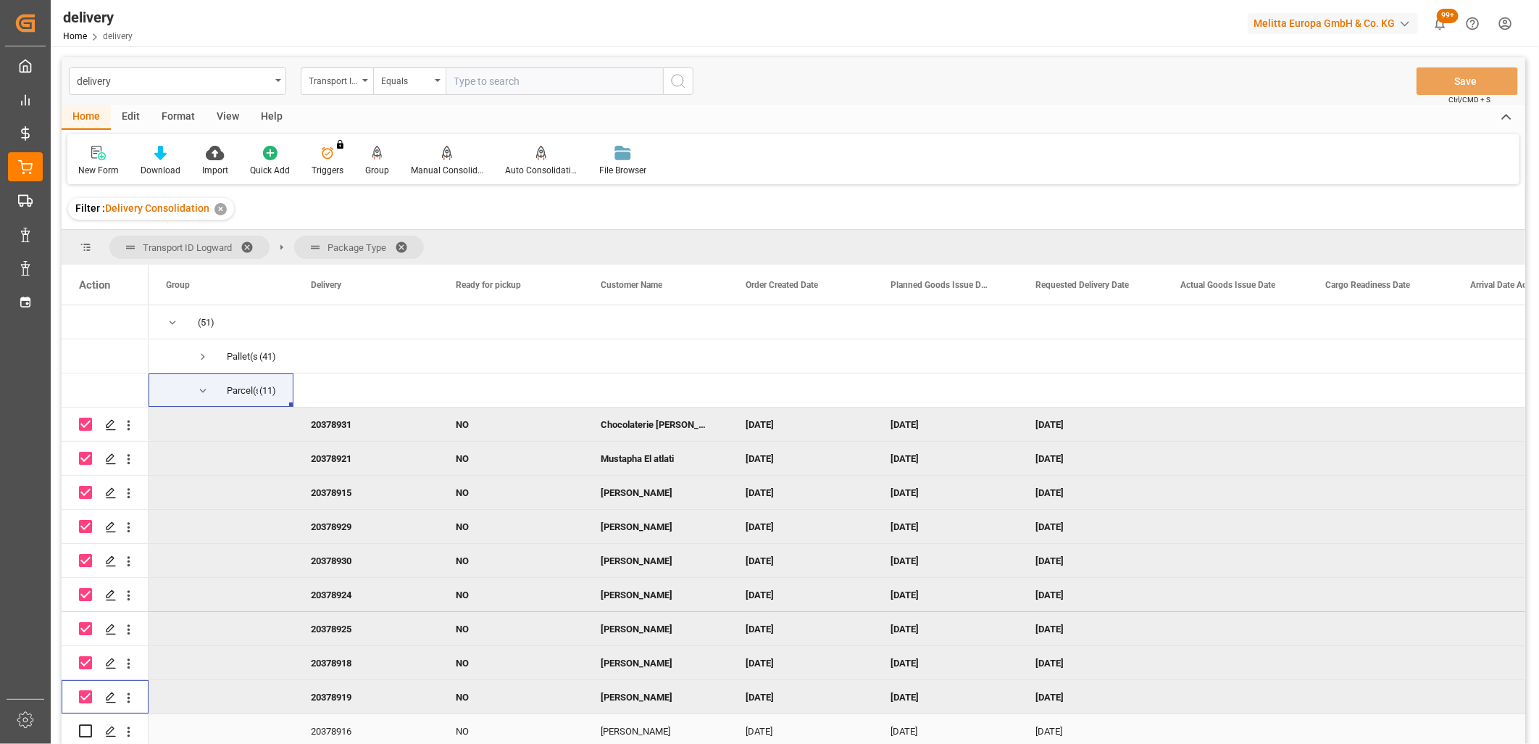
click at [82, 727] on input "Press Space to toggle row selection (unchecked)" at bounding box center [85, 730] width 13 height 13
checkbox input "true"
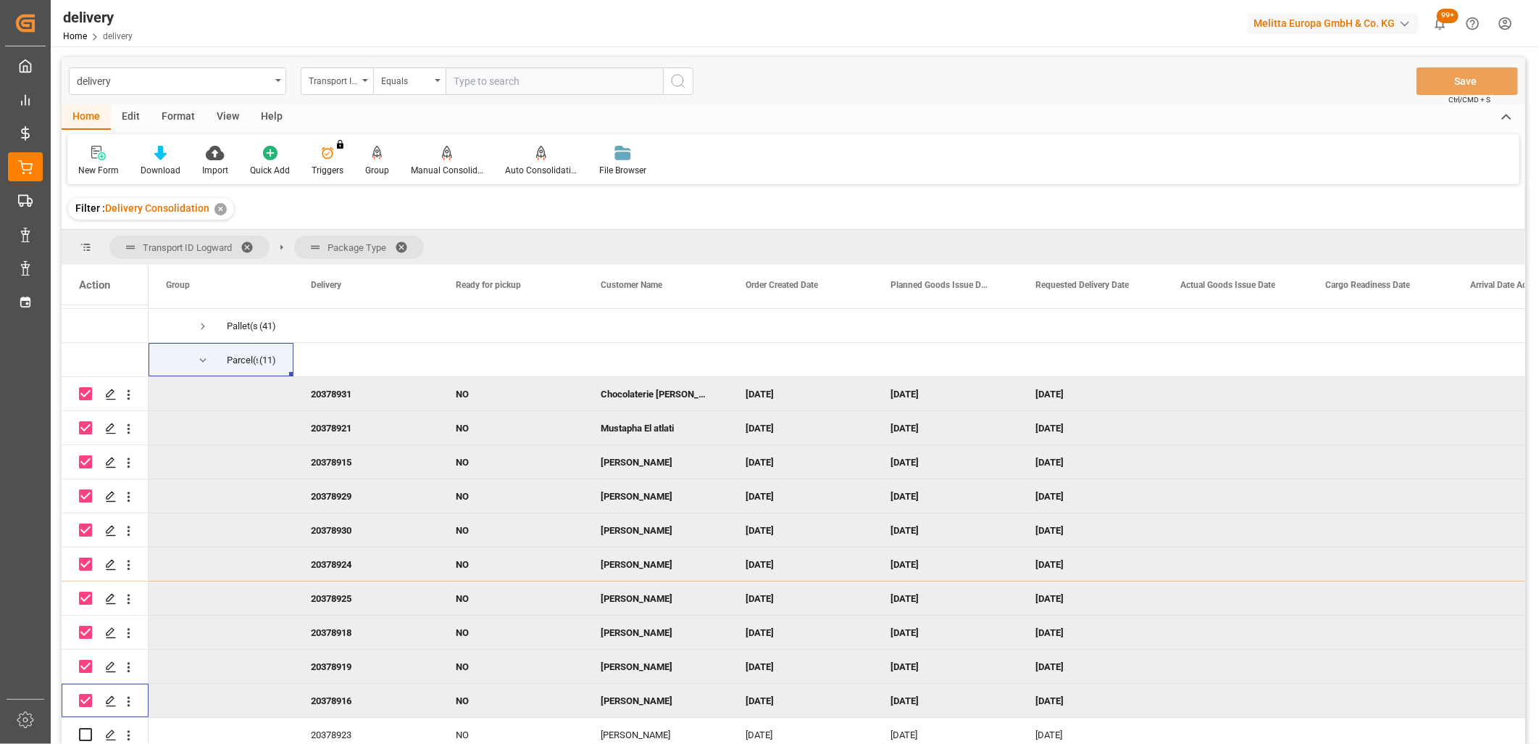
scroll to position [38, 0]
click at [89, 725] on input "Press Space to toggle row selection (unchecked)" at bounding box center [85, 730] width 13 height 13
checkbox input "true"
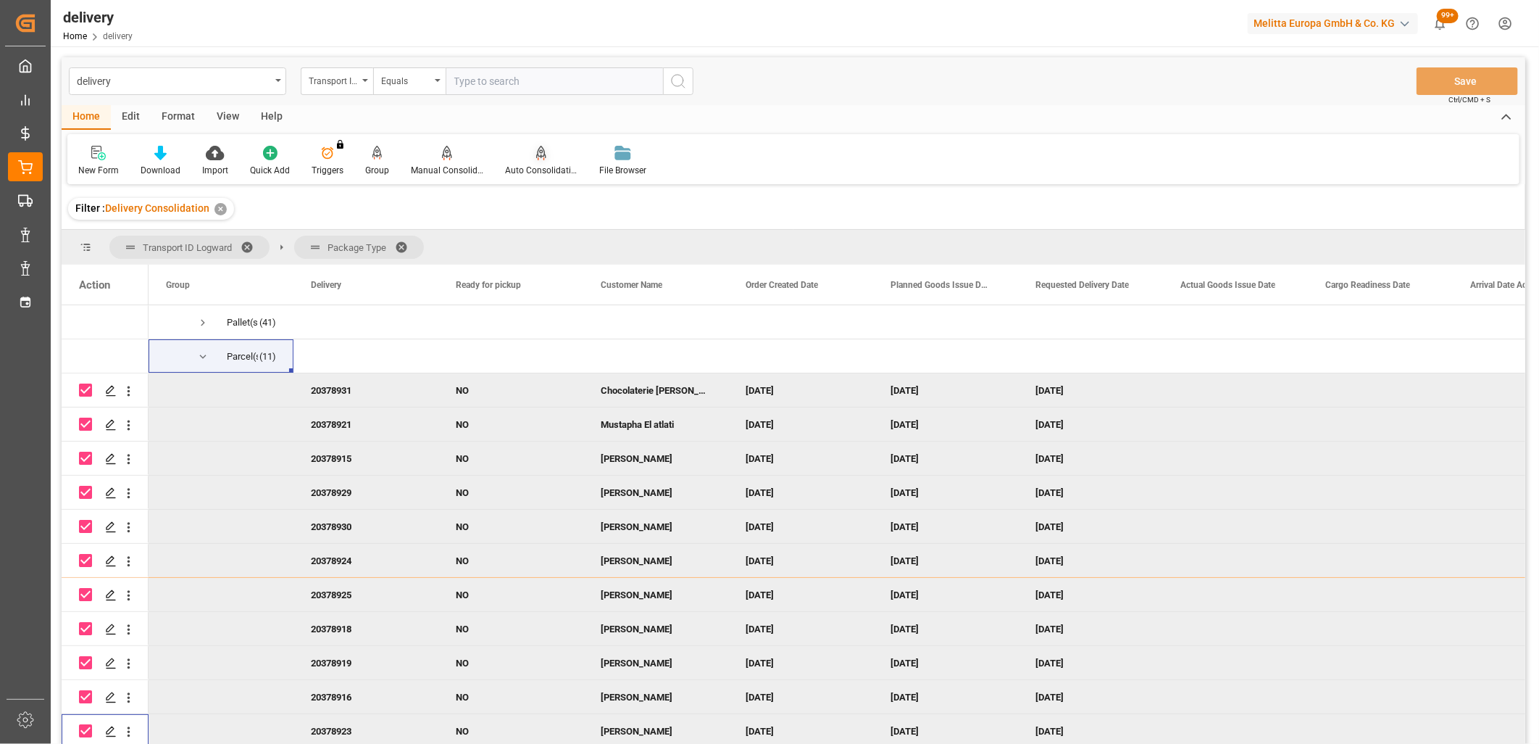
click at [531, 170] on div "Auto Consolidation" at bounding box center [541, 170] width 72 height 13
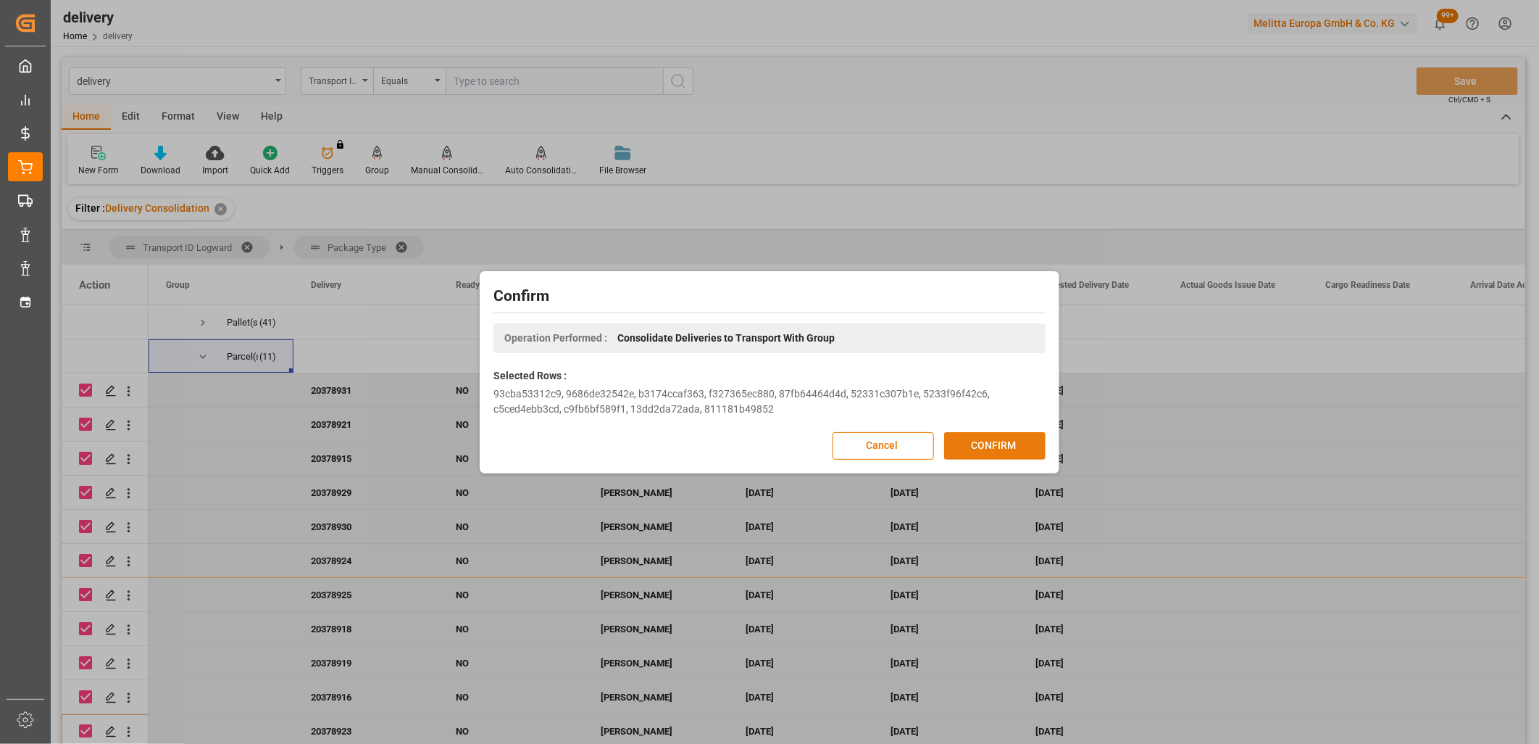
click at [957, 449] on button "CONFIRM" at bounding box center [994, 446] width 101 height 28
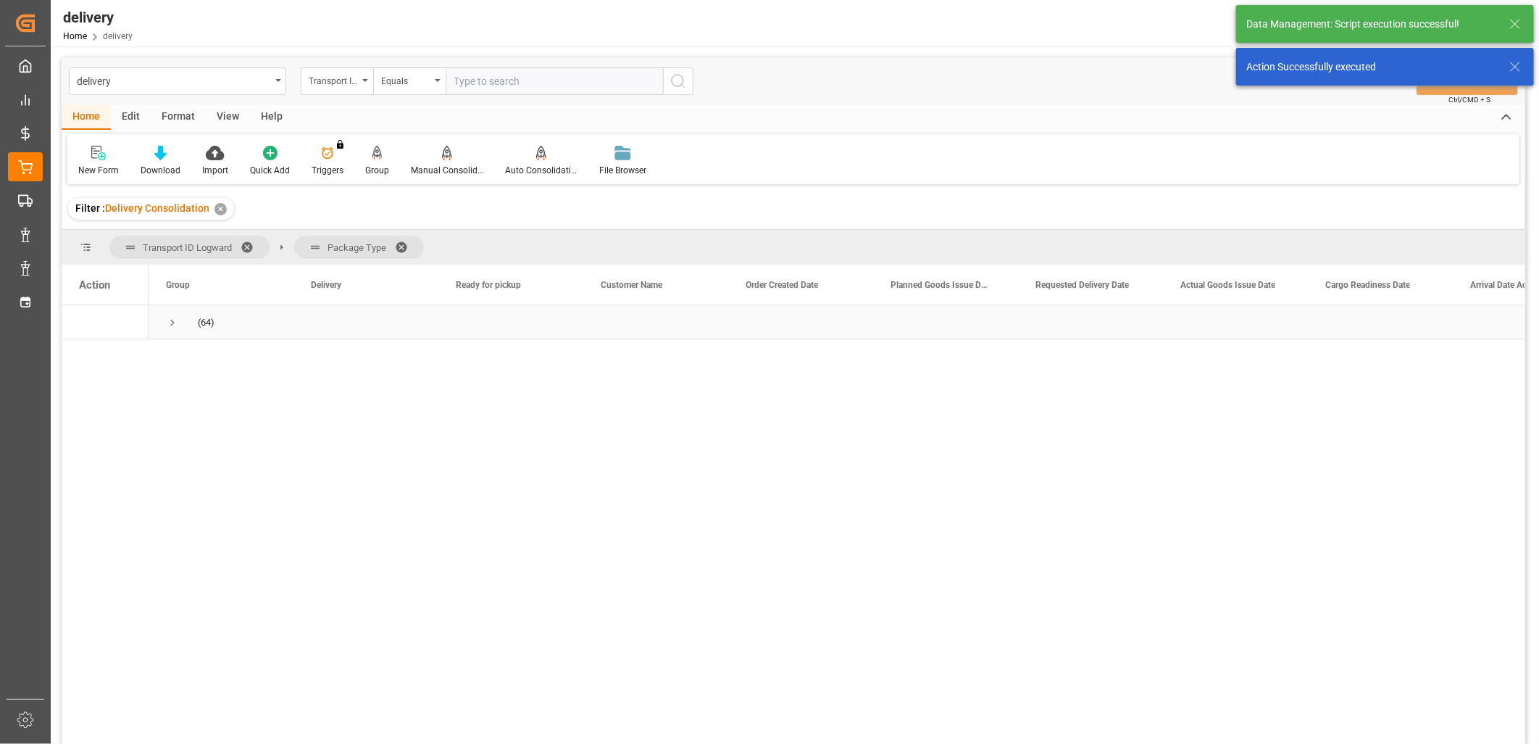
click at [168, 320] on span "Press SPACE to select this row." at bounding box center [172, 322] width 13 height 13
click at [207, 392] on span "Press SPACE to select this row." at bounding box center [202, 390] width 13 height 13
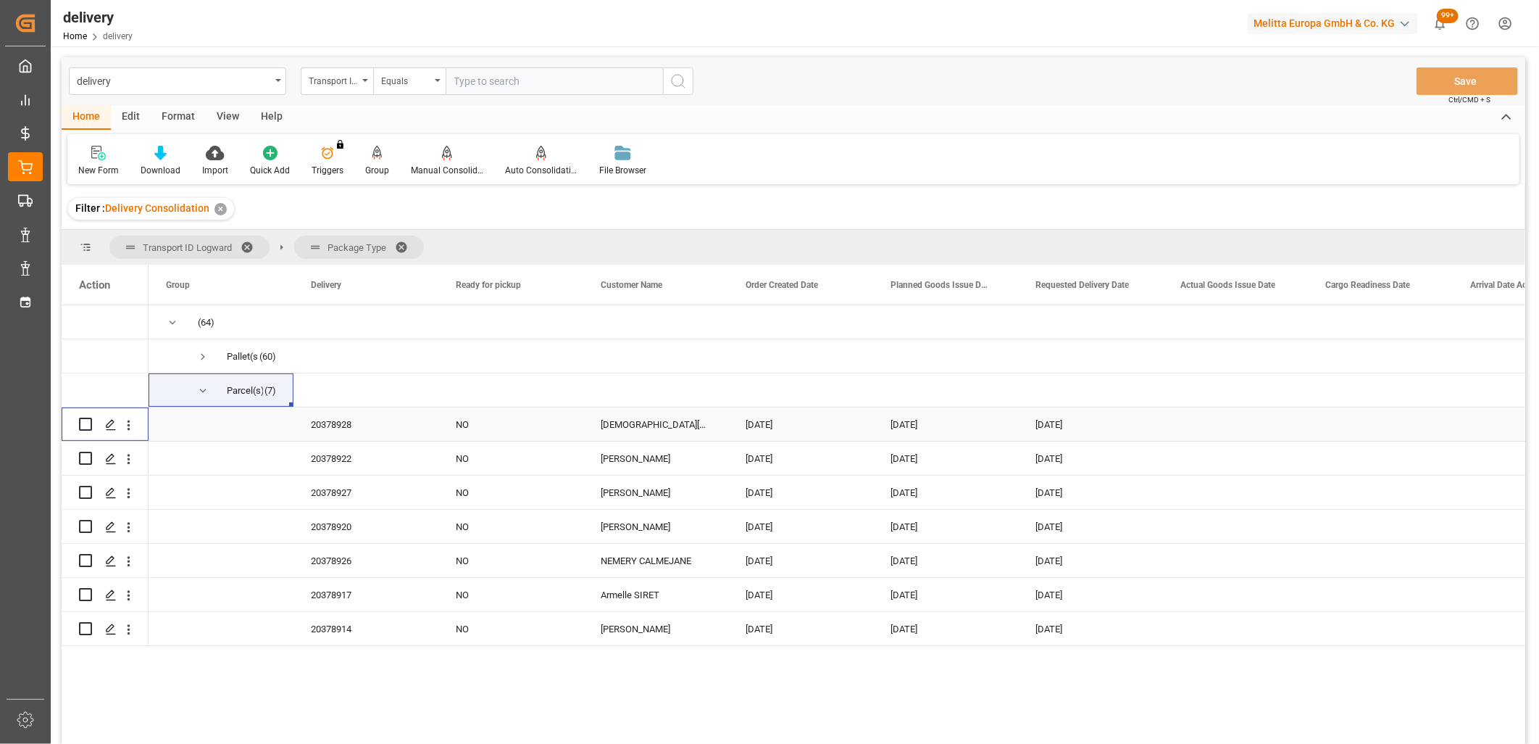
click at [87, 424] on input "Press Space to toggle row selection (unchecked)" at bounding box center [85, 423] width 13 height 13
checkbox input "true"
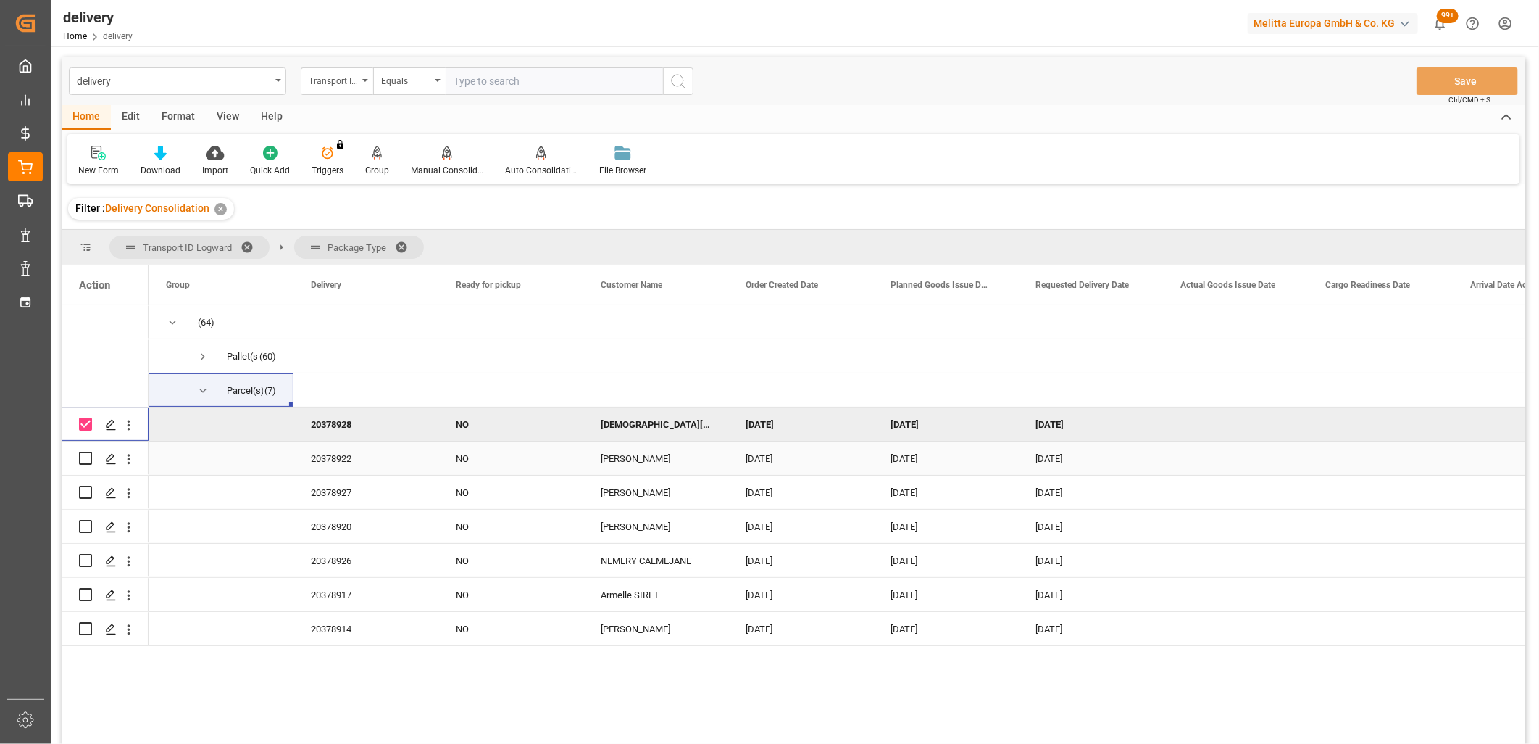
click at [88, 454] on input "Press Space to toggle row selection (unchecked)" at bounding box center [85, 457] width 13 height 13
checkbox input "true"
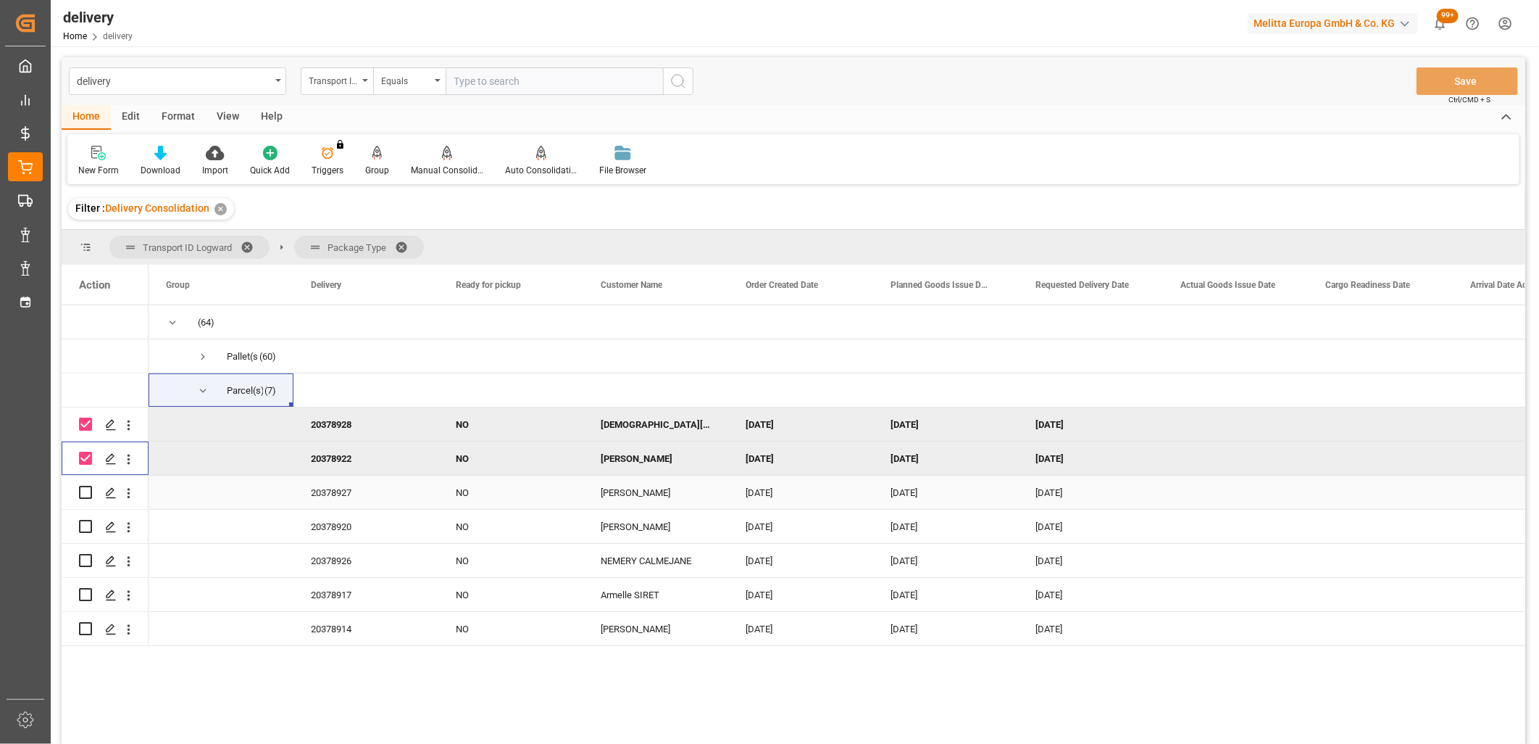
click at [89, 488] on input "Press Space to toggle row selection (unchecked)" at bounding box center [85, 492] width 13 height 13
checkbox input "true"
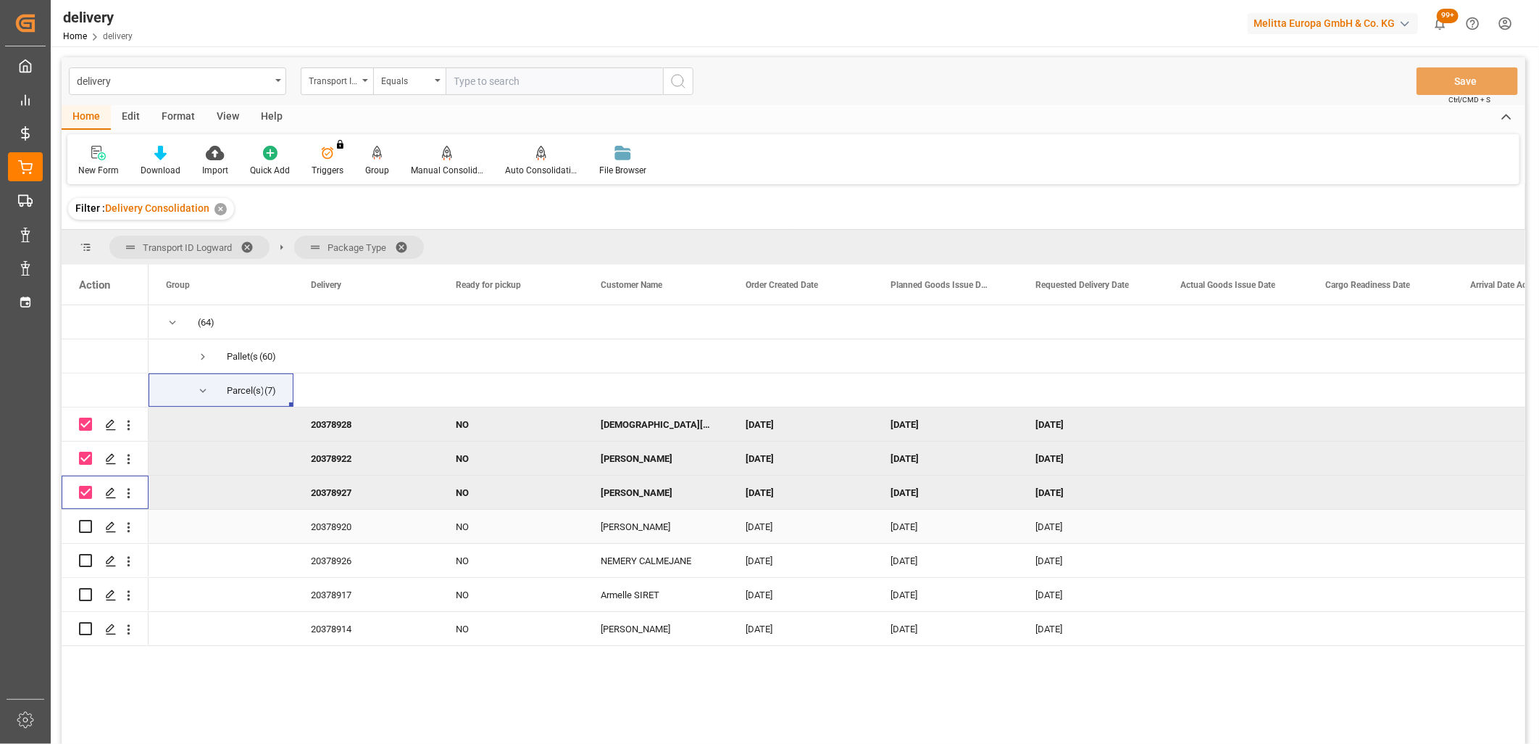
click at [88, 525] on input "Press Space to toggle row selection (unchecked)" at bounding box center [85, 526] width 13 height 13
checkbox input "true"
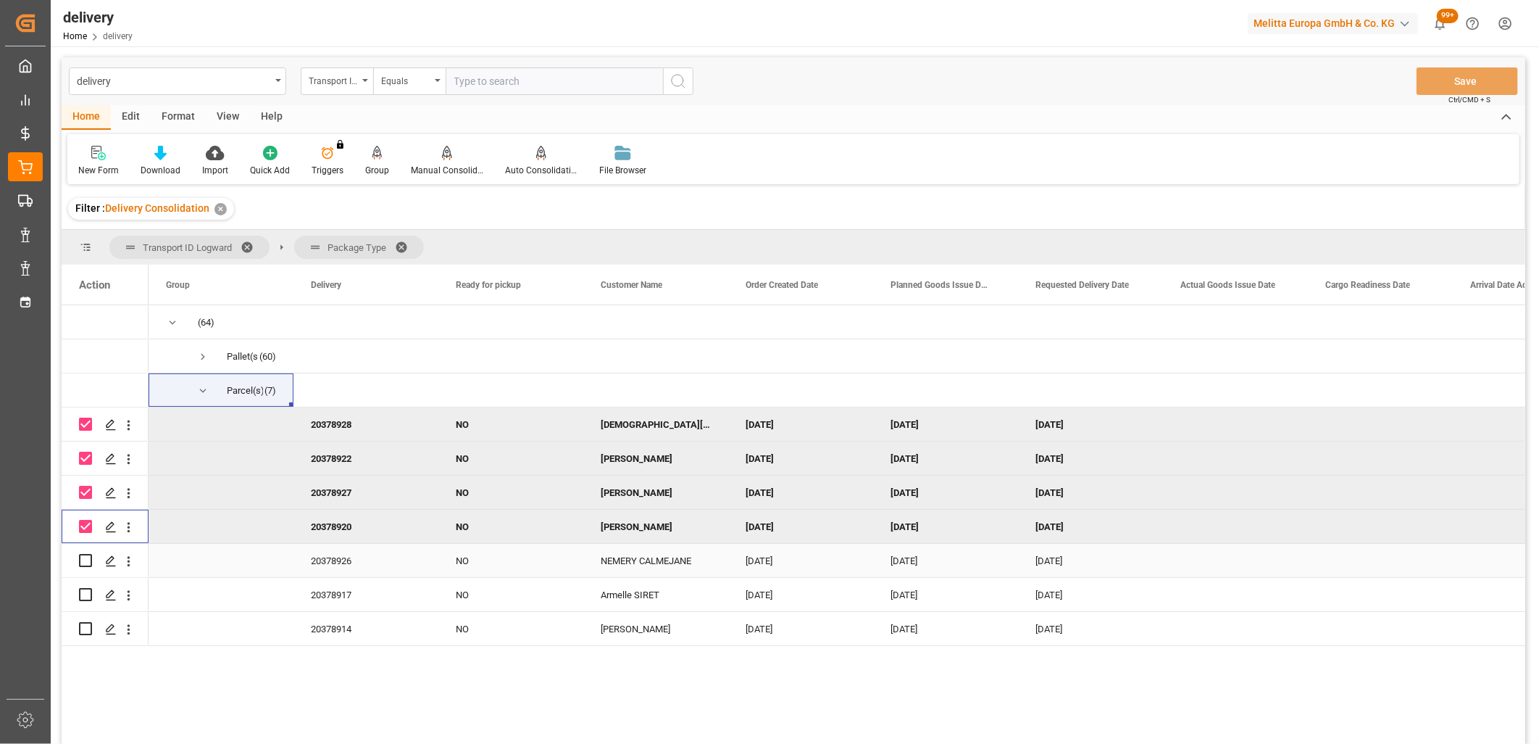
click at [90, 558] on input "Press Space to toggle row selection (unchecked)" at bounding box center [85, 560] width 13 height 13
checkbox input "true"
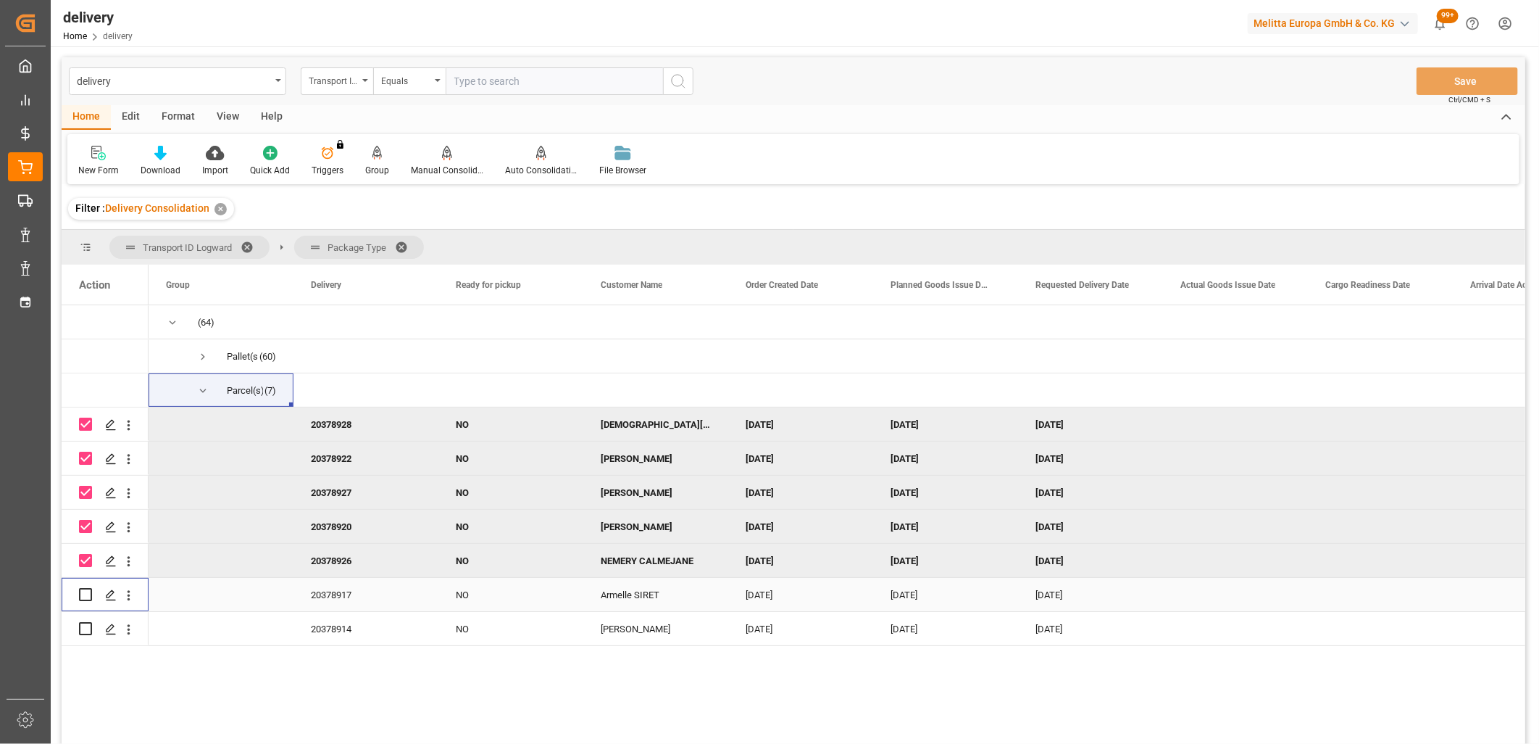
click at [86, 597] on input "Press Space to toggle row selection (unchecked)" at bounding box center [85, 594] width 13 height 13
checkbox input "true"
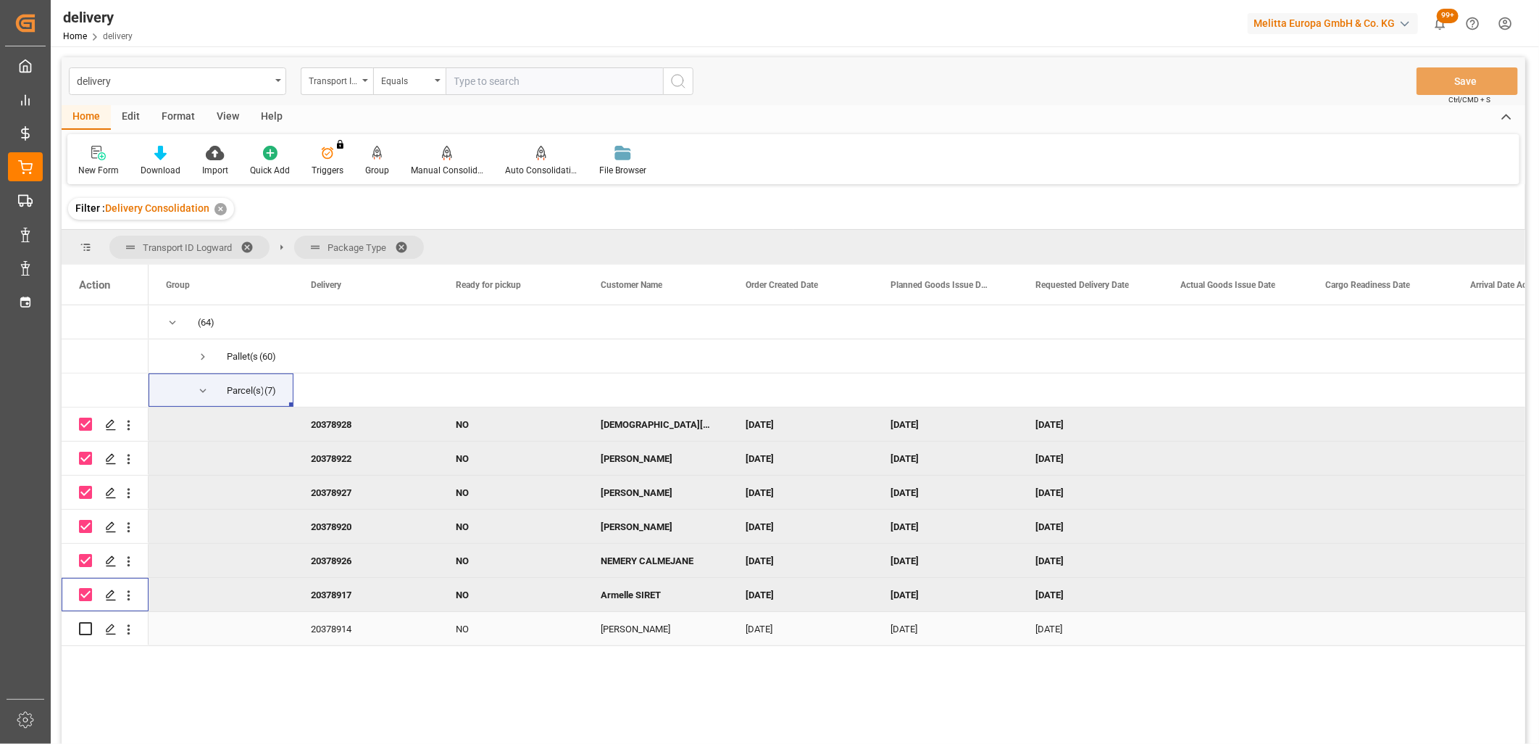
click at [84, 626] on input "Press Space to toggle row selection (unchecked)" at bounding box center [85, 628] width 13 height 13
checkbox input "true"
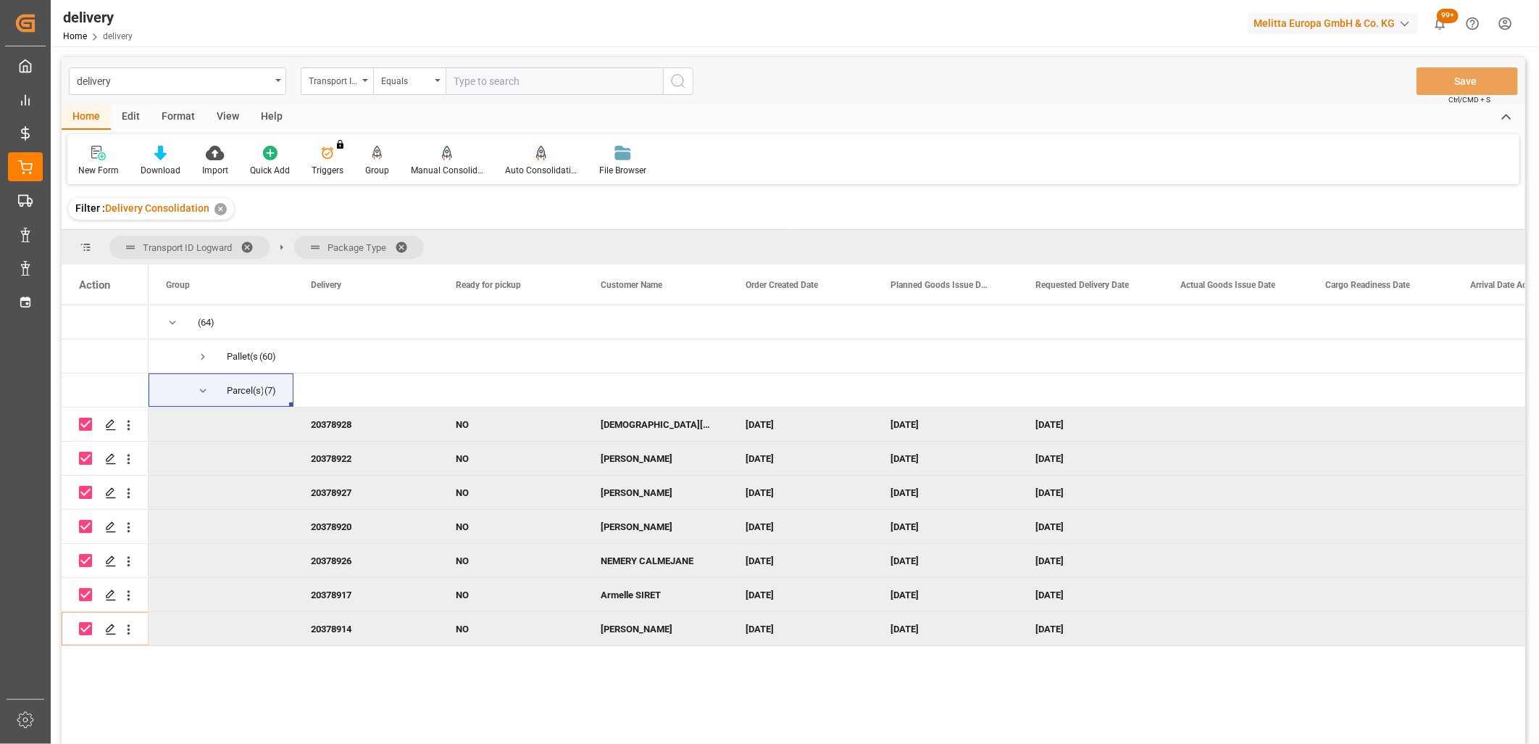
click at [544, 153] on div at bounding box center [541, 152] width 72 height 15
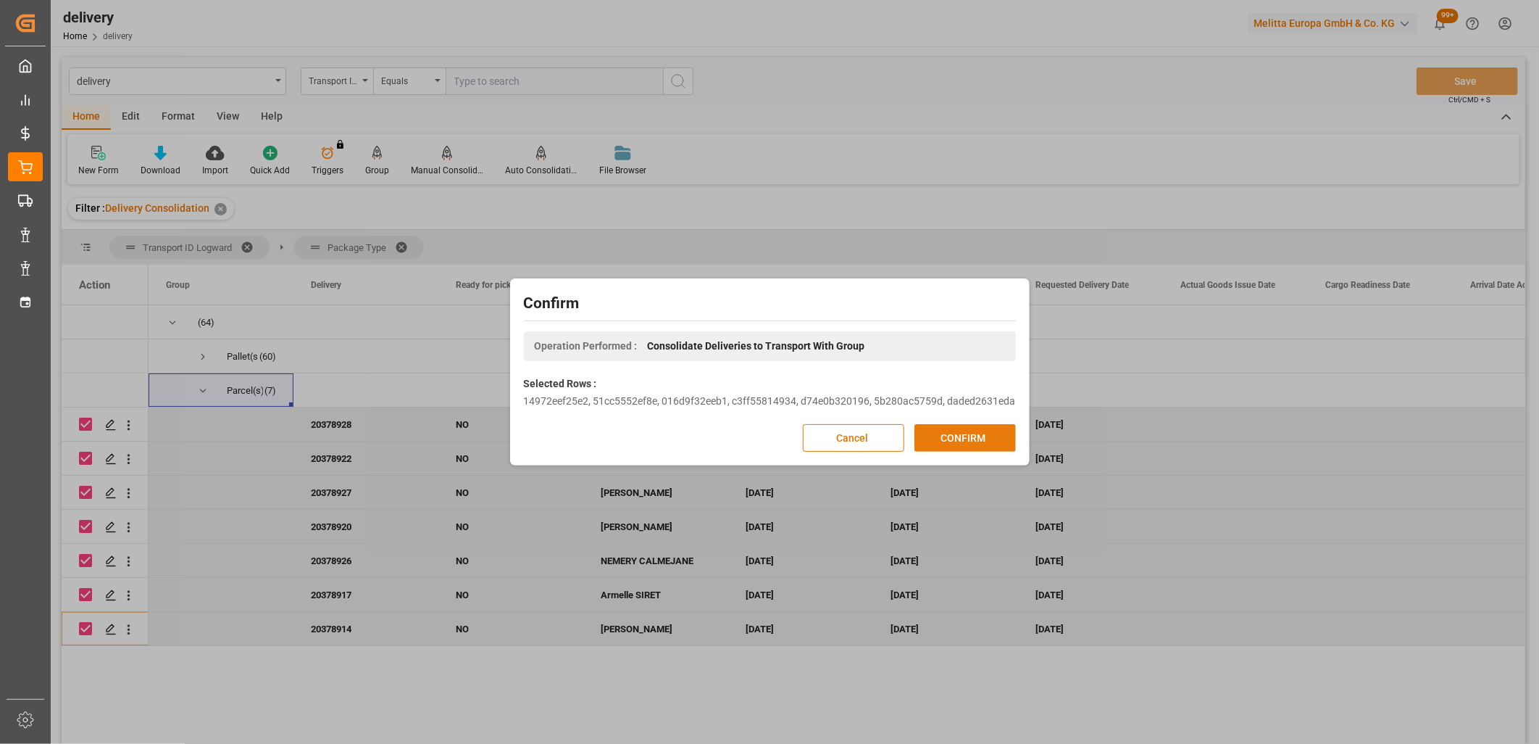
click at [926, 433] on button "CONFIRM" at bounding box center [965, 438] width 101 height 28
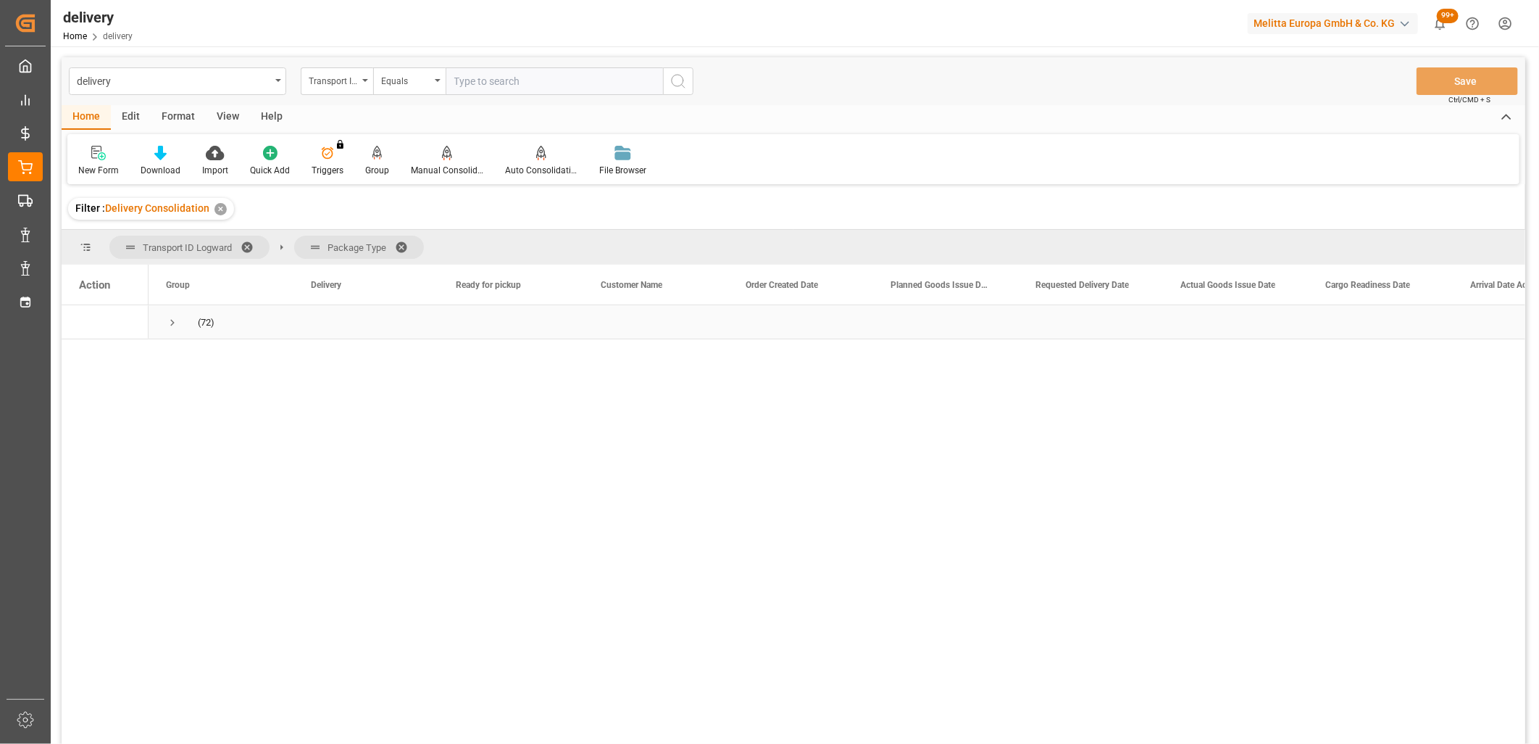
click at [179, 323] on span "(72)" at bounding box center [221, 322] width 110 height 32
click at [167, 322] on span "Press SPACE to select this row." at bounding box center [172, 322] width 13 height 13
click at [206, 390] on span "Press SPACE to select this row." at bounding box center [202, 390] width 13 height 13
click at [83, 422] on input "Press Space to toggle row selection (unchecked)" at bounding box center [85, 423] width 13 height 13
checkbox input "true"
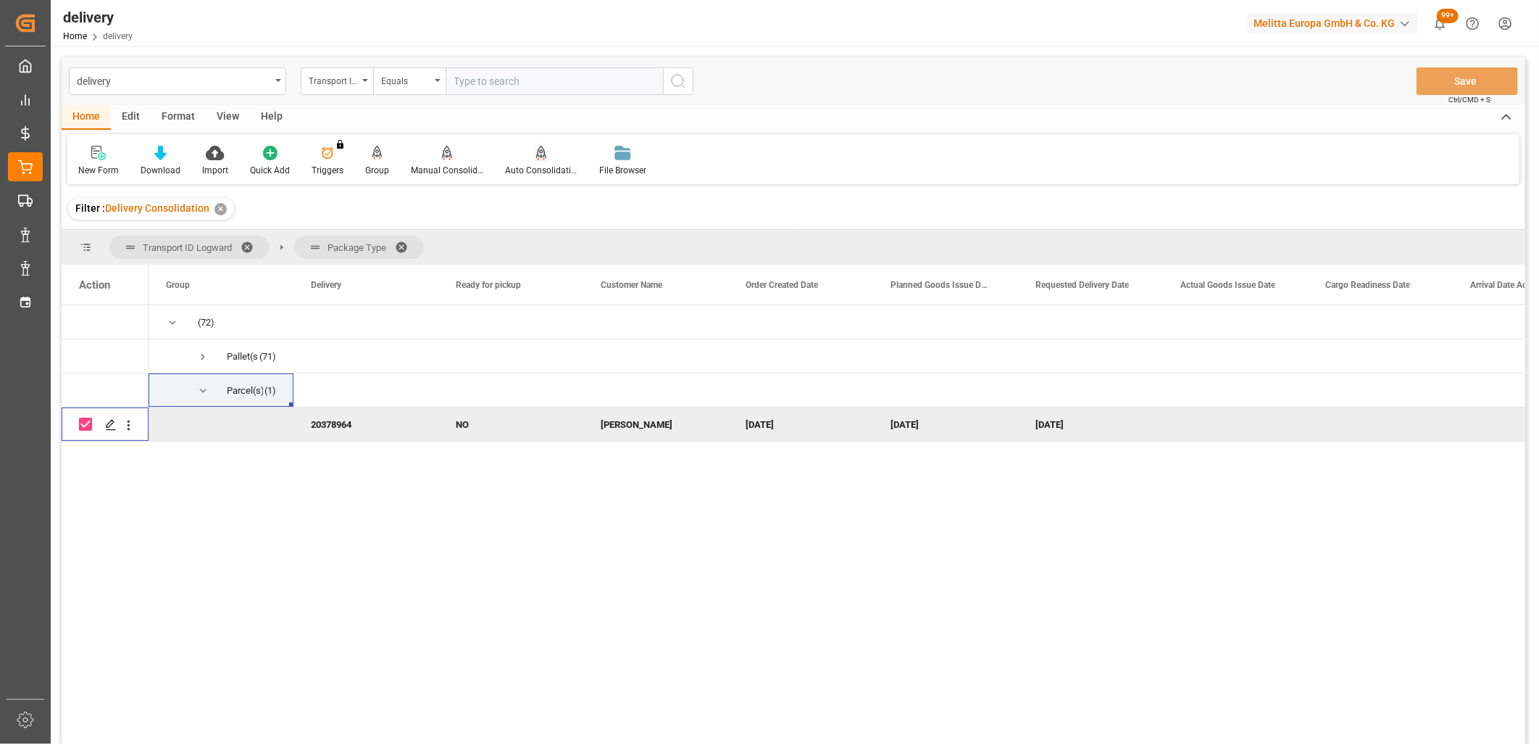
click at [533, 160] on div "Auto Consolidation" at bounding box center [541, 161] width 94 height 32
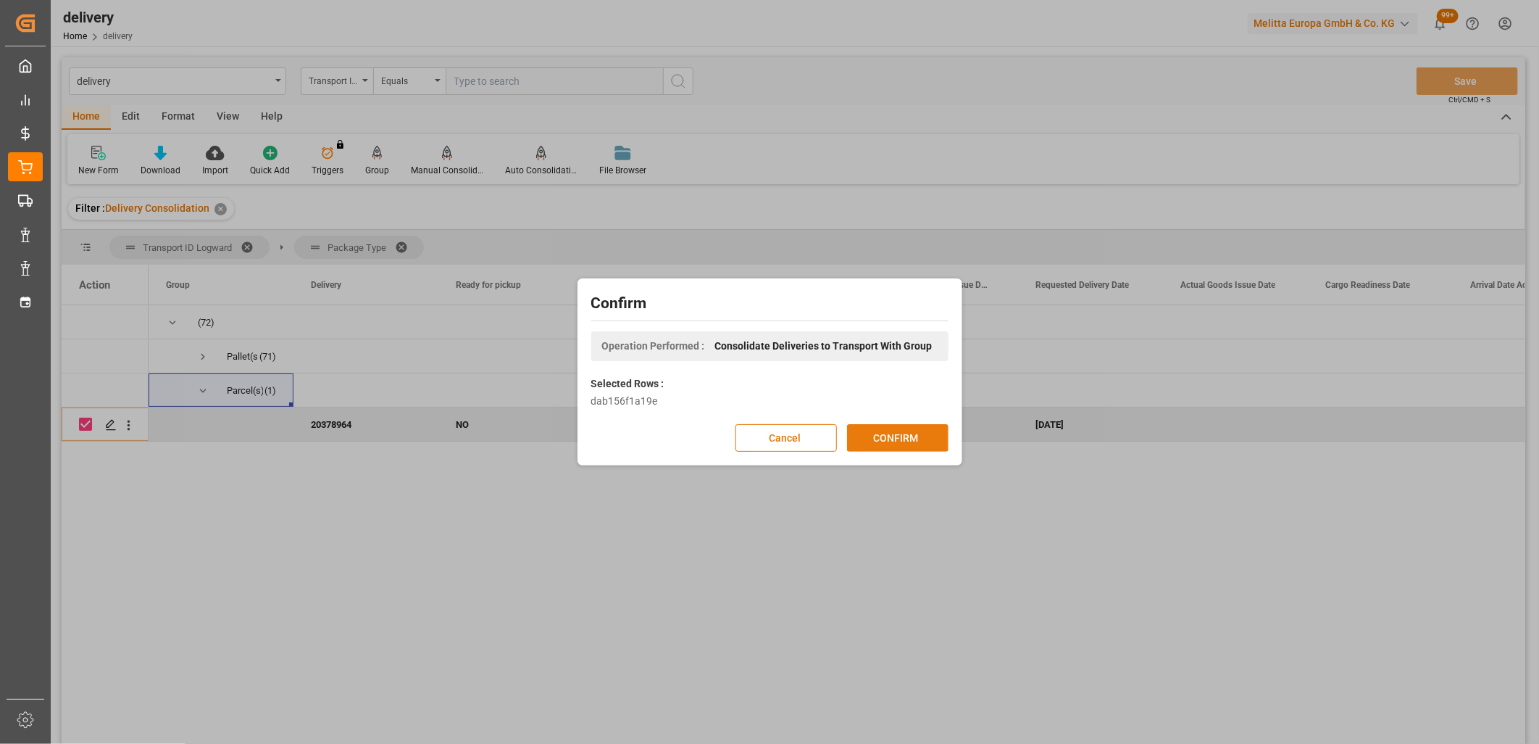
click at [895, 444] on button "CONFIRM" at bounding box center [897, 438] width 101 height 28
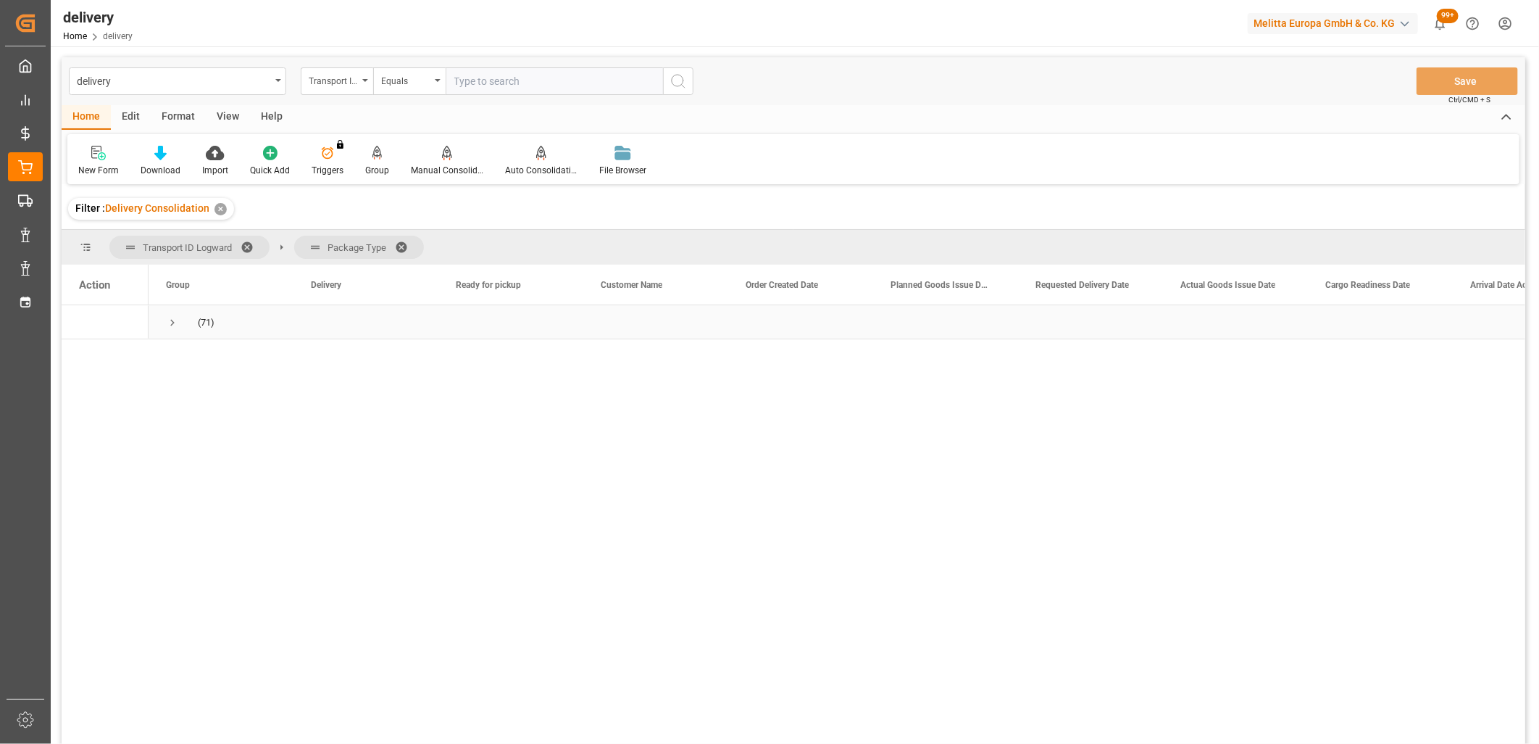
click at [170, 324] on span "Press SPACE to select this row." at bounding box center [172, 322] width 13 height 13
click at [1099, 246] on span at bounding box center [1097, 247] width 23 height 13
click at [899, 243] on span at bounding box center [900, 247] width 23 height 13
click at [694, 241] on span at bounding box center [699, 247] width 23 height 13
click at [577, 244] on span at bounding box center [580, 247] width 23 height 13
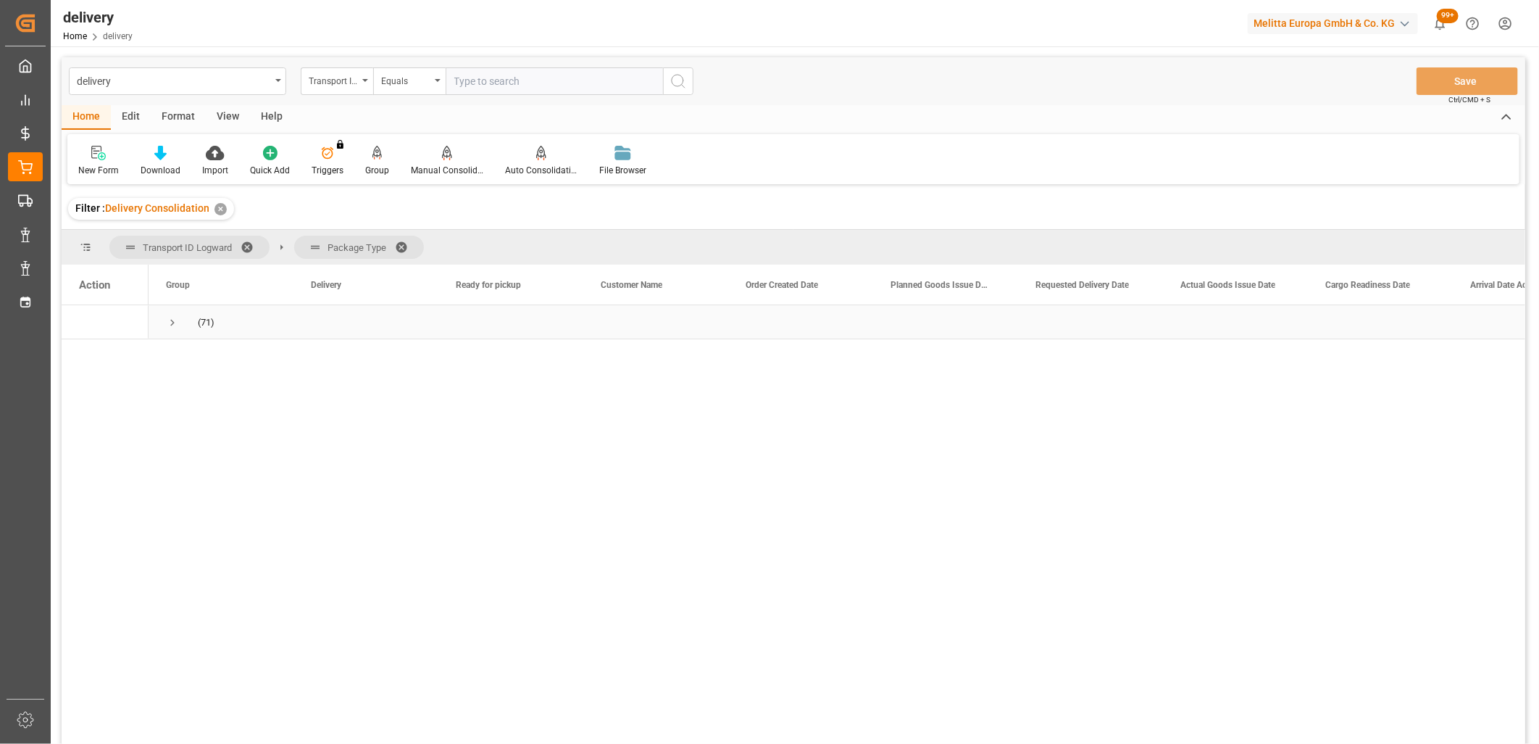
click at [170, 322] on span "Press SPACE to select this row." at bounding box center [172, 322] width 13 height 13
click at [201, 361] on span "Press SPACE to select this row." at bounding box center [202, 356] width 13 height 13
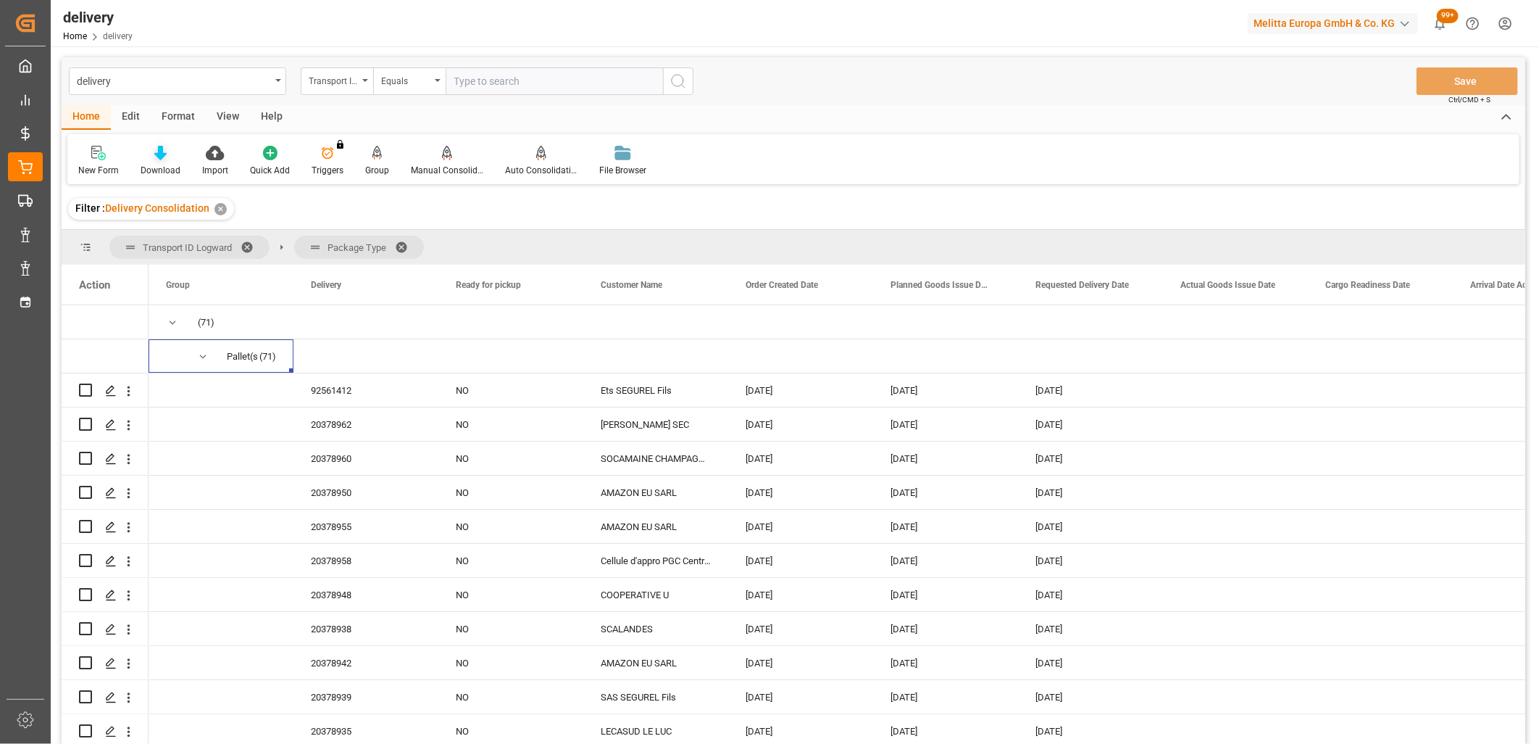
click at [156, 155] on icon at bounding box center [160, 153] width 12 height 14
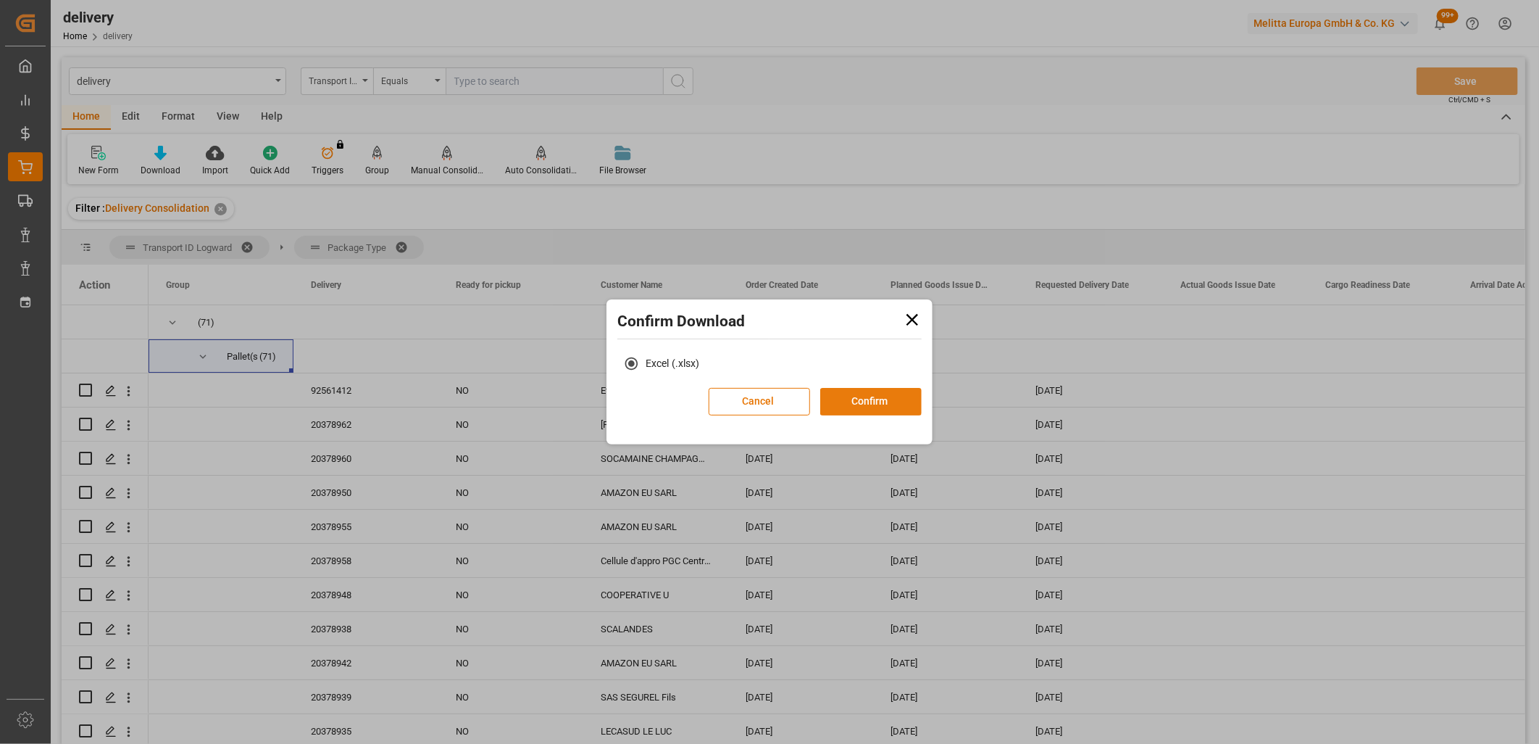
click at [873, 395] on button "Confirm" at bounding box center [870, 402] width 101 height 28
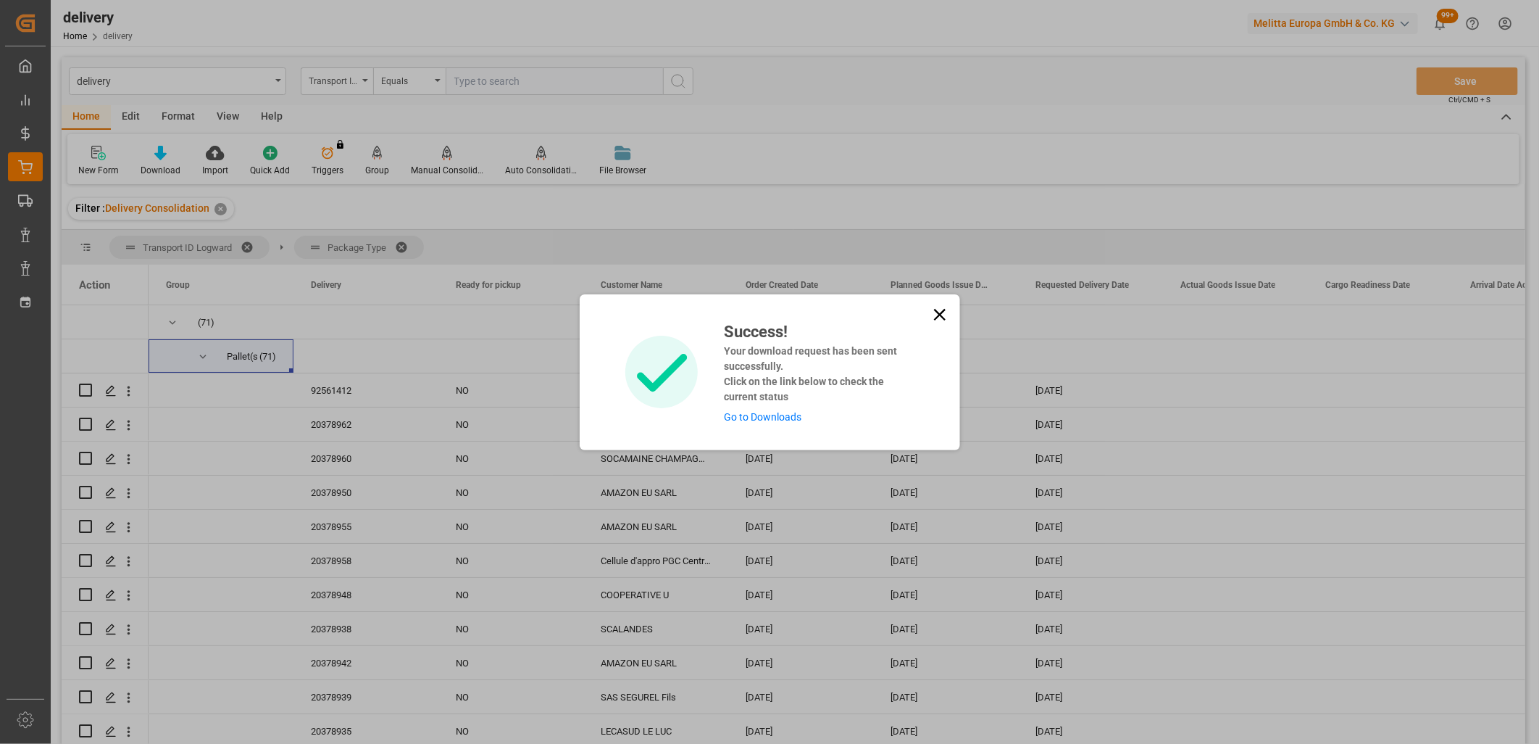
click at [780, 420] on link "Go to Downloads" at bounding box center [763, 417] width 78 height 12
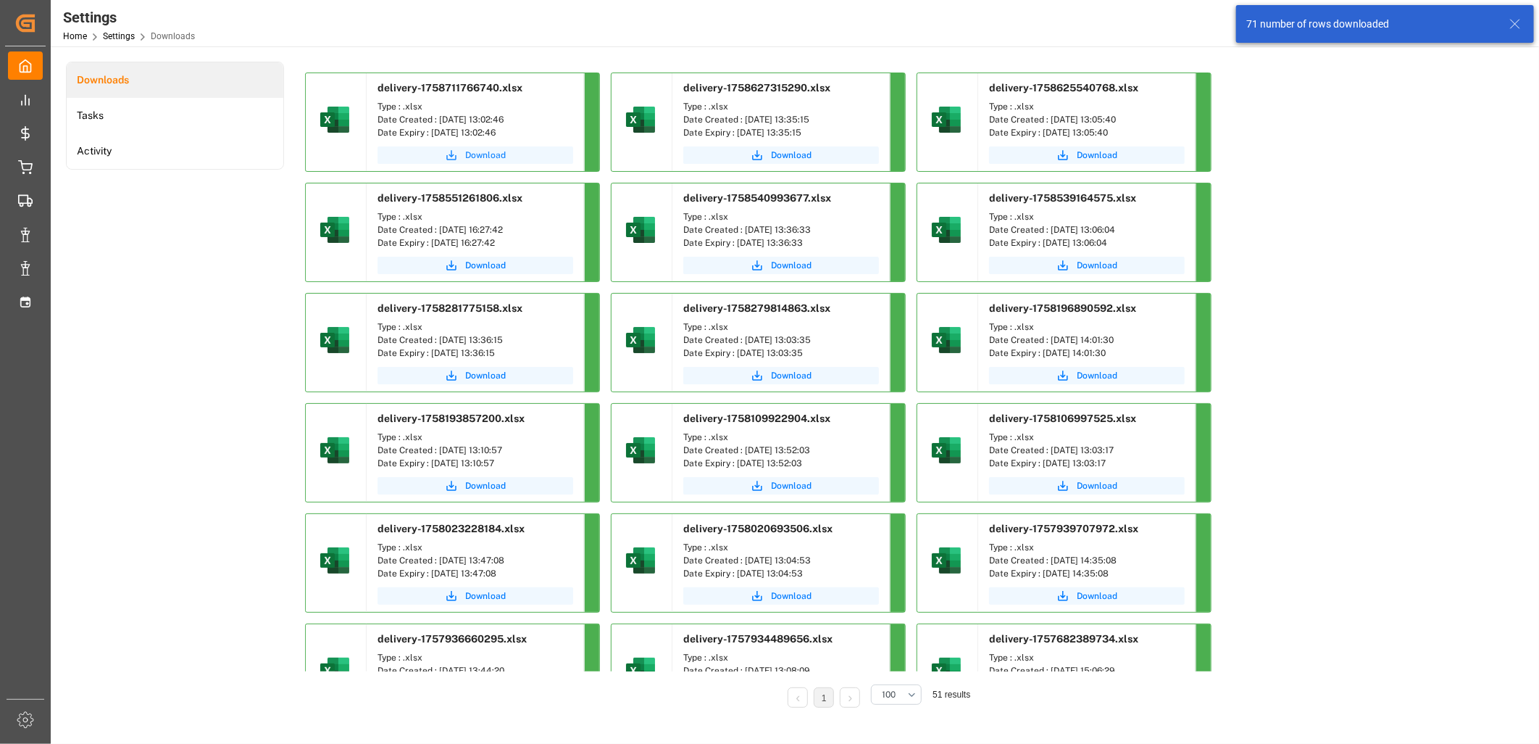
click at [467, 156] on span "Download" at bounding box center [485, 155] width 41 height 13
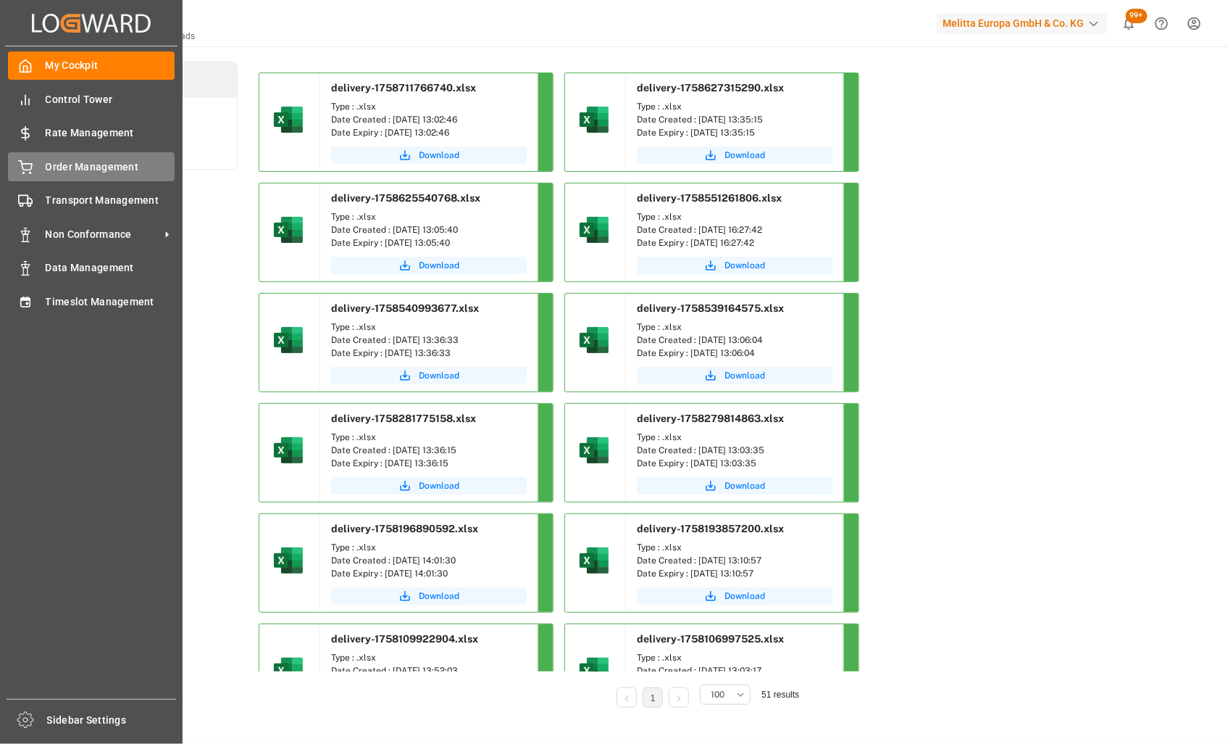
click at [26, 162] on icon at bounding box center [25, 167] width 14 height 14
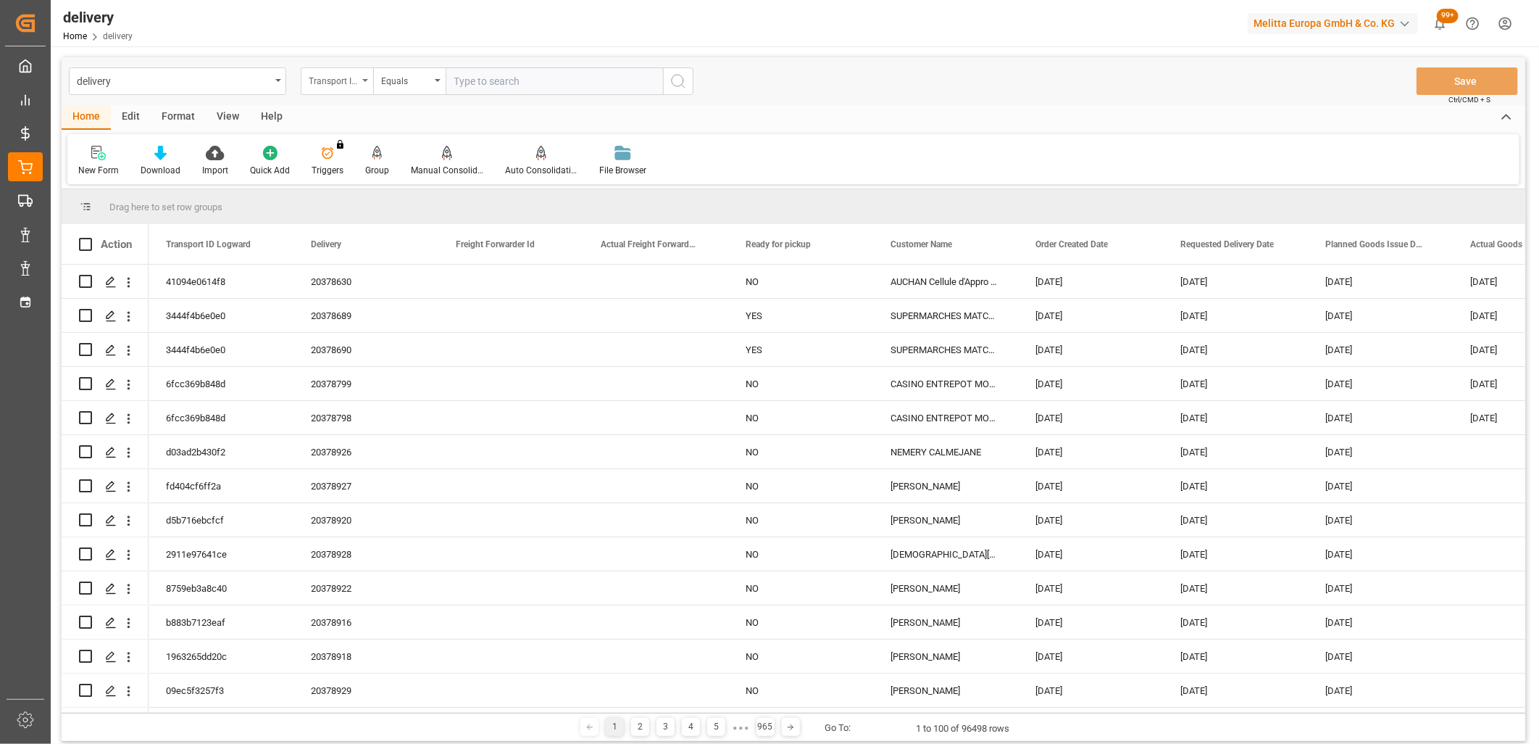
click at [326, 74] on div "Transport ID Logward" at bounding box center [333, 79] width 49 height 17
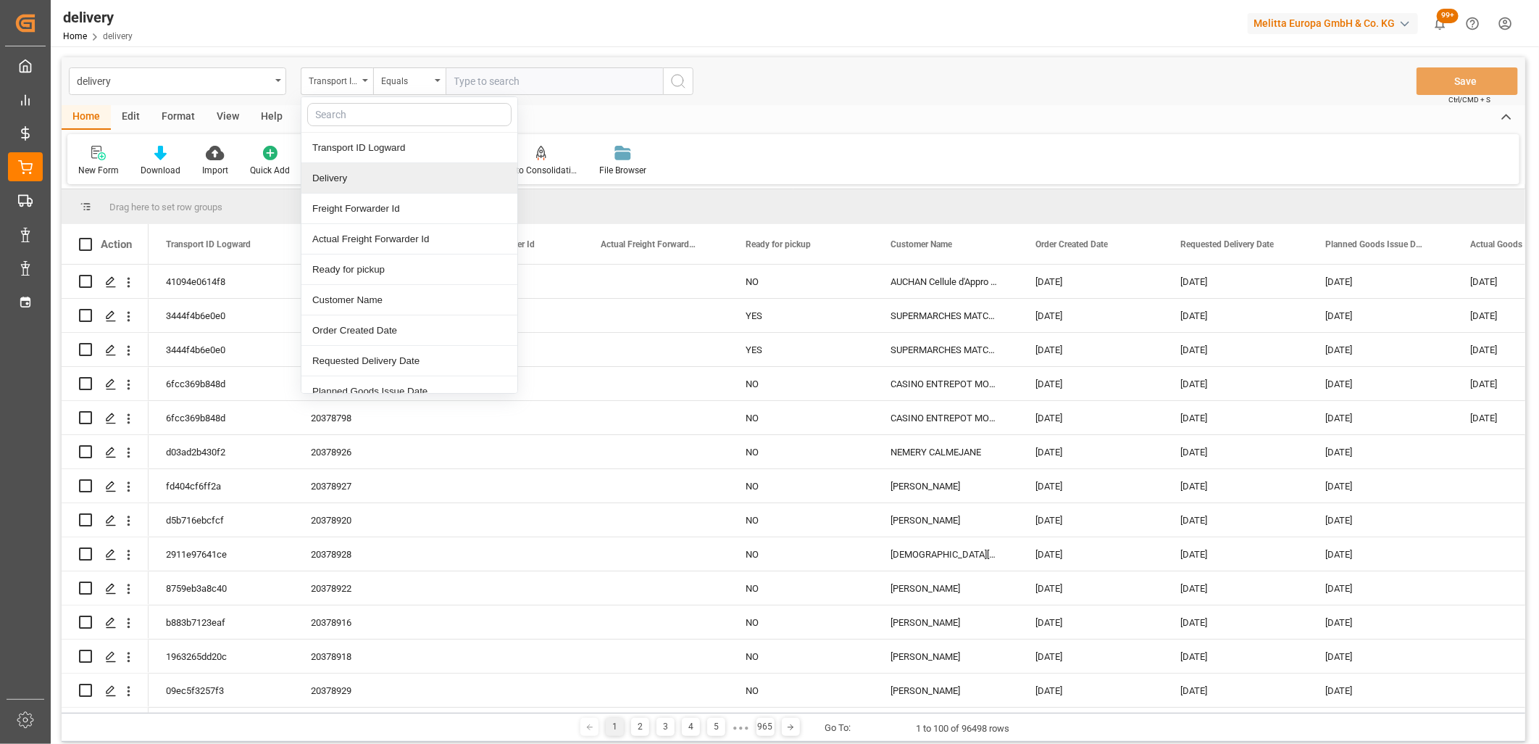
click at [333, 178] on div "Delivery" at bounding box center [409, 178] width 216 height 30
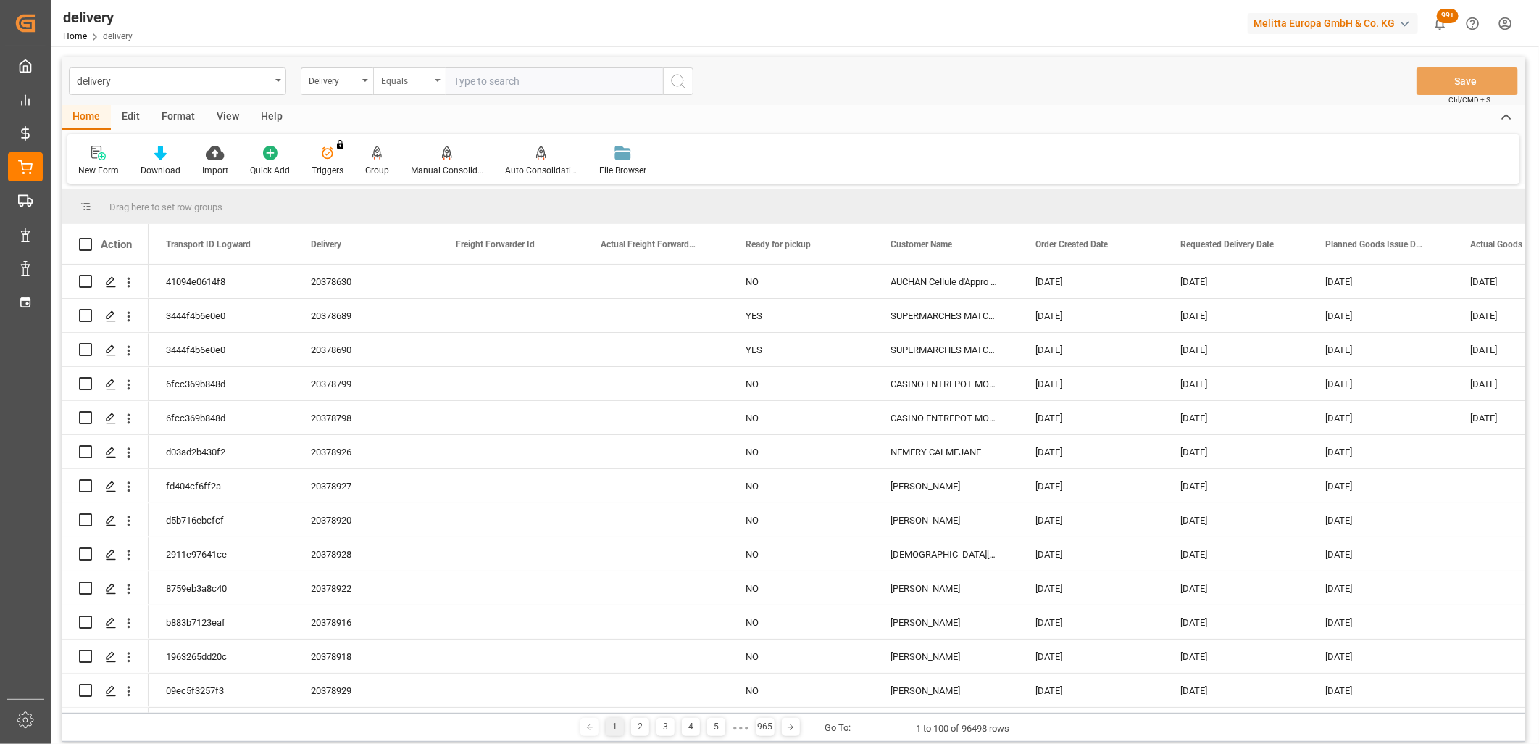
click at [423, 81] on div "Equals" at bounding box center [405, 79] width 49 height 17
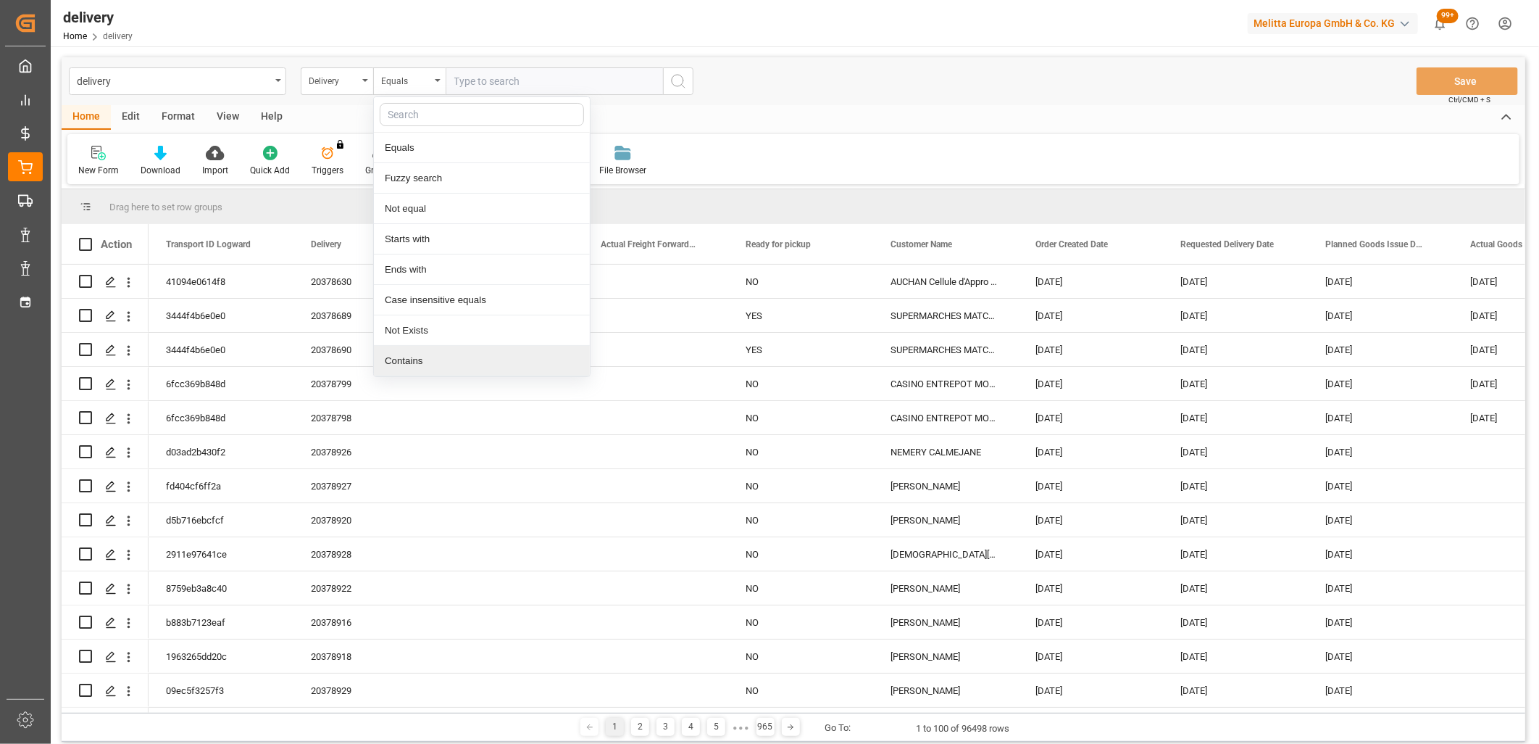
click at [412, 360] on div "Contains" at bounding box center [482, 361] width 216 height 30
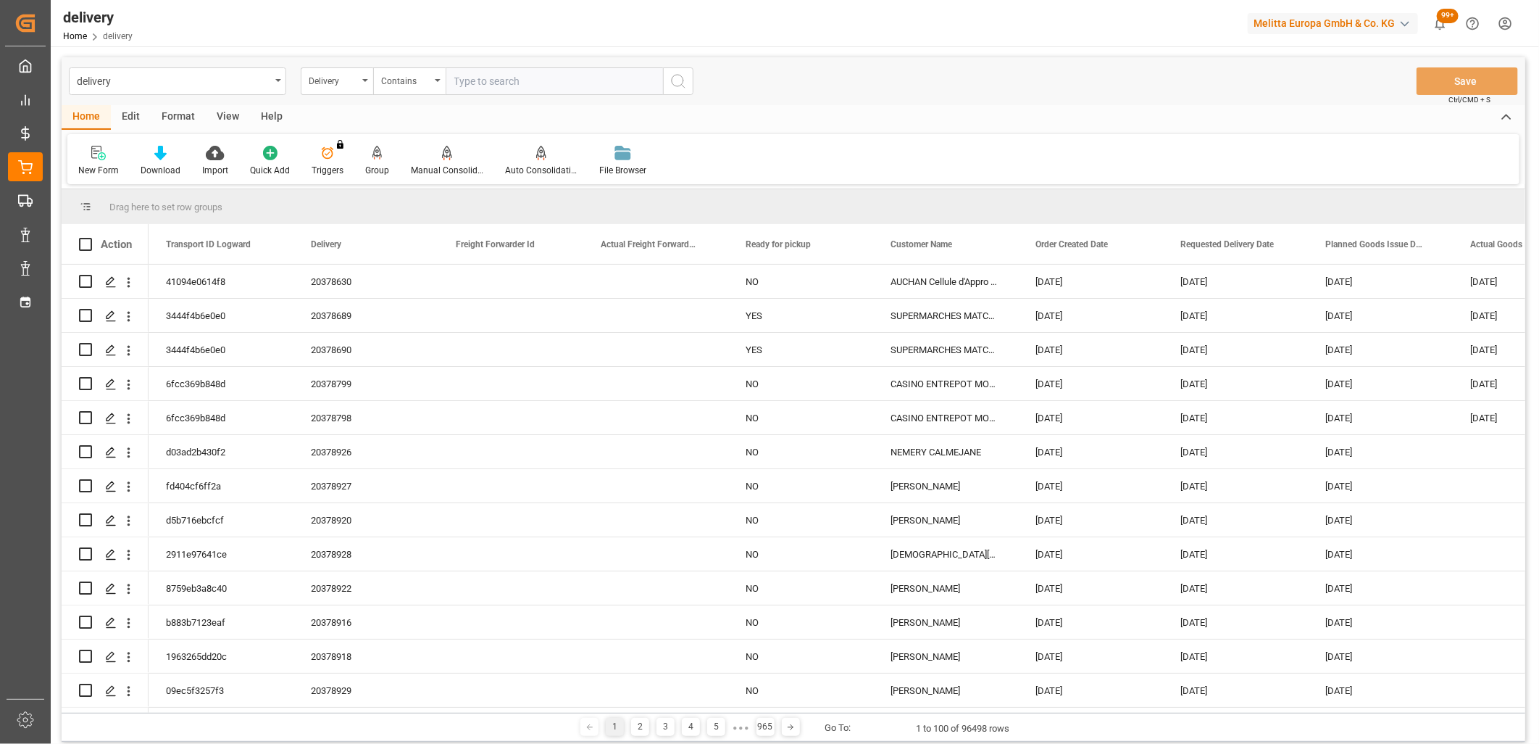
click at [516, 80] on input "text" at bounding box center [554, 81] width 217 height 28
paste input "20378939,92561412,20378885,20378886,0,0,0,0,0,0,0,0,0,0,0,0,0,0"
type input "20378939,92561412,20378885,20378886,0,0,0,0,0,0,0,0,0,0,0,0,0,0"
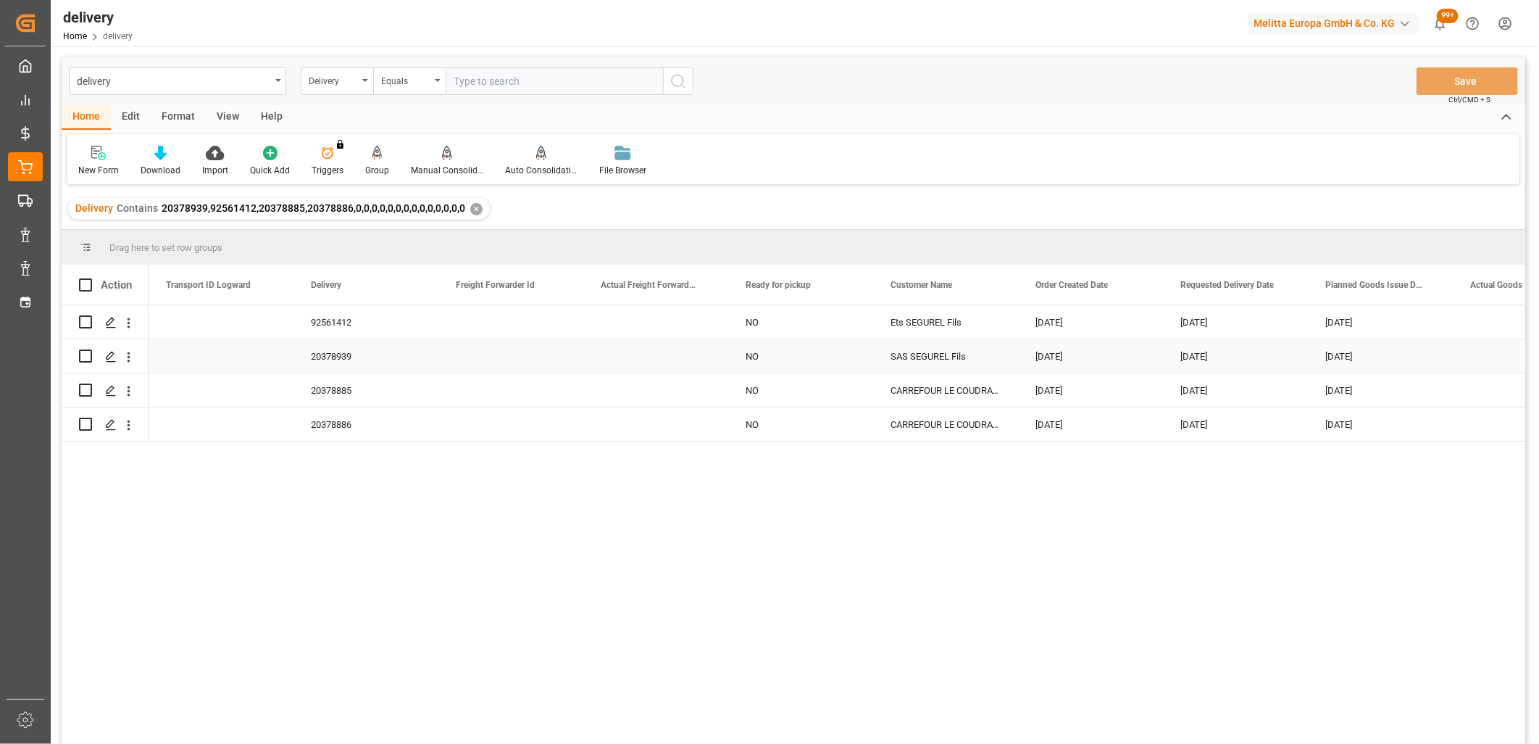
click at [82, 351] on input "Press Space to toggle row selection (unchecked)" at bounding box center [85, 355] width 13 height 13
checkbox input "true"
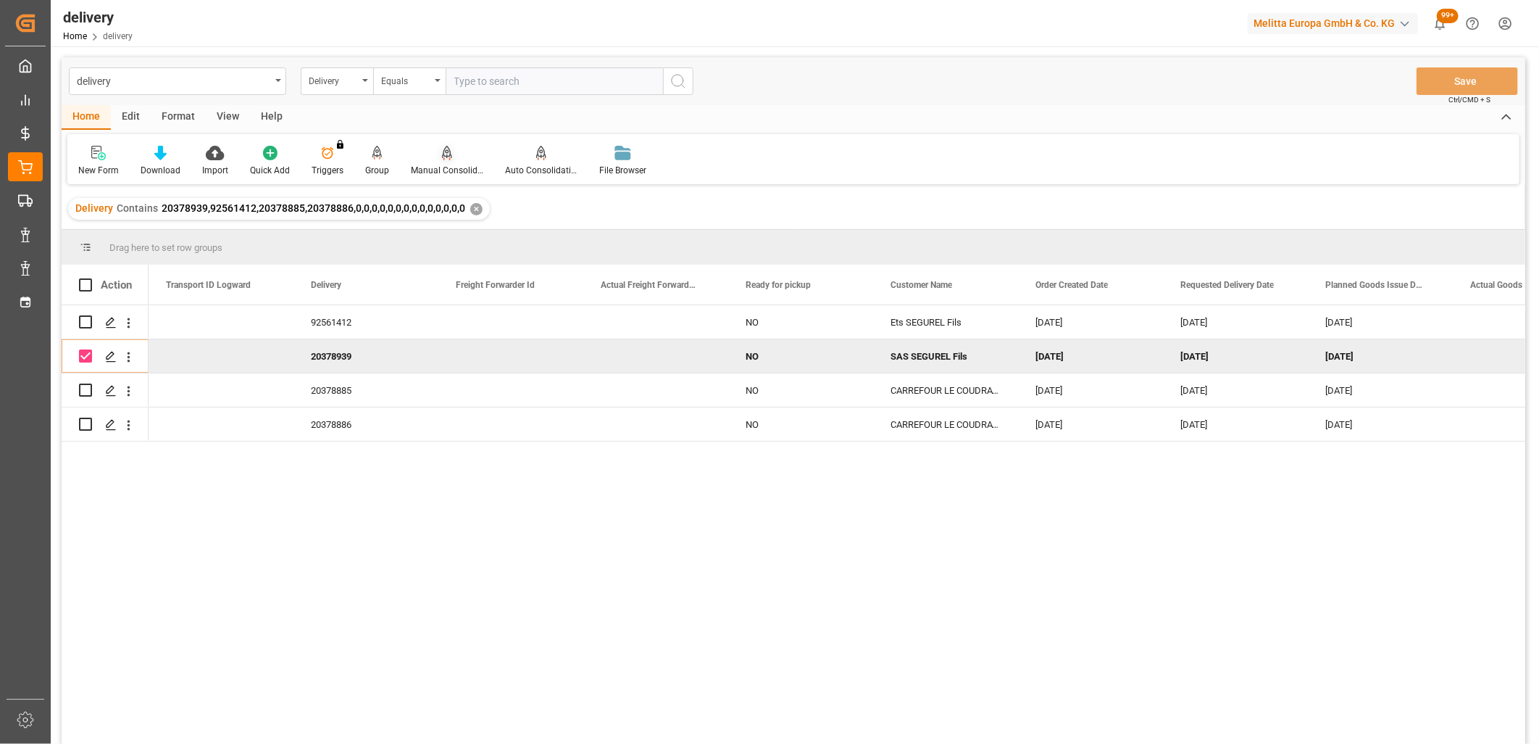
click at [442, 150] on icon at bounding box center [447, 152] width 10 height 12
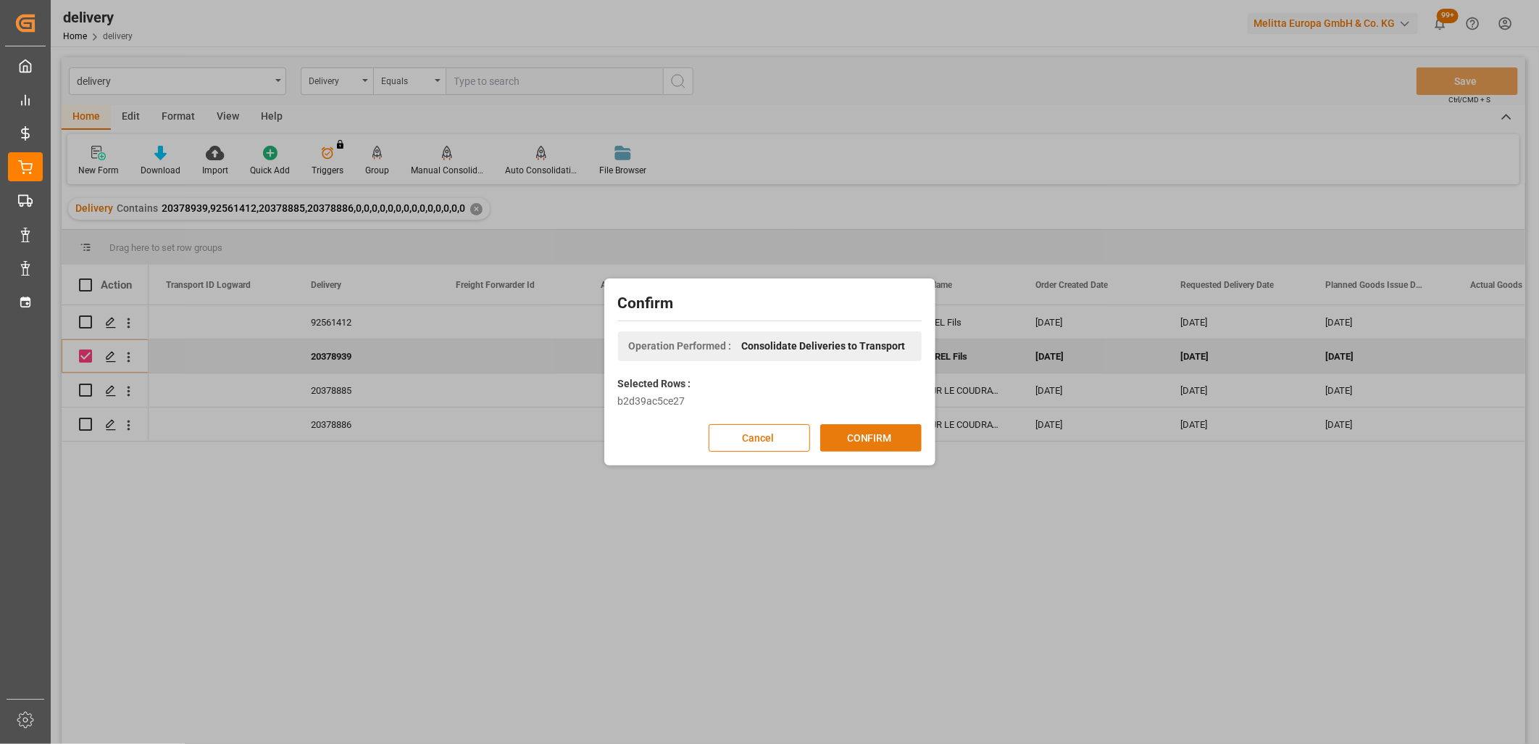
click at [832, 442] on button "CONFIRM" at bounding box center [870, 438] width 101 height 28
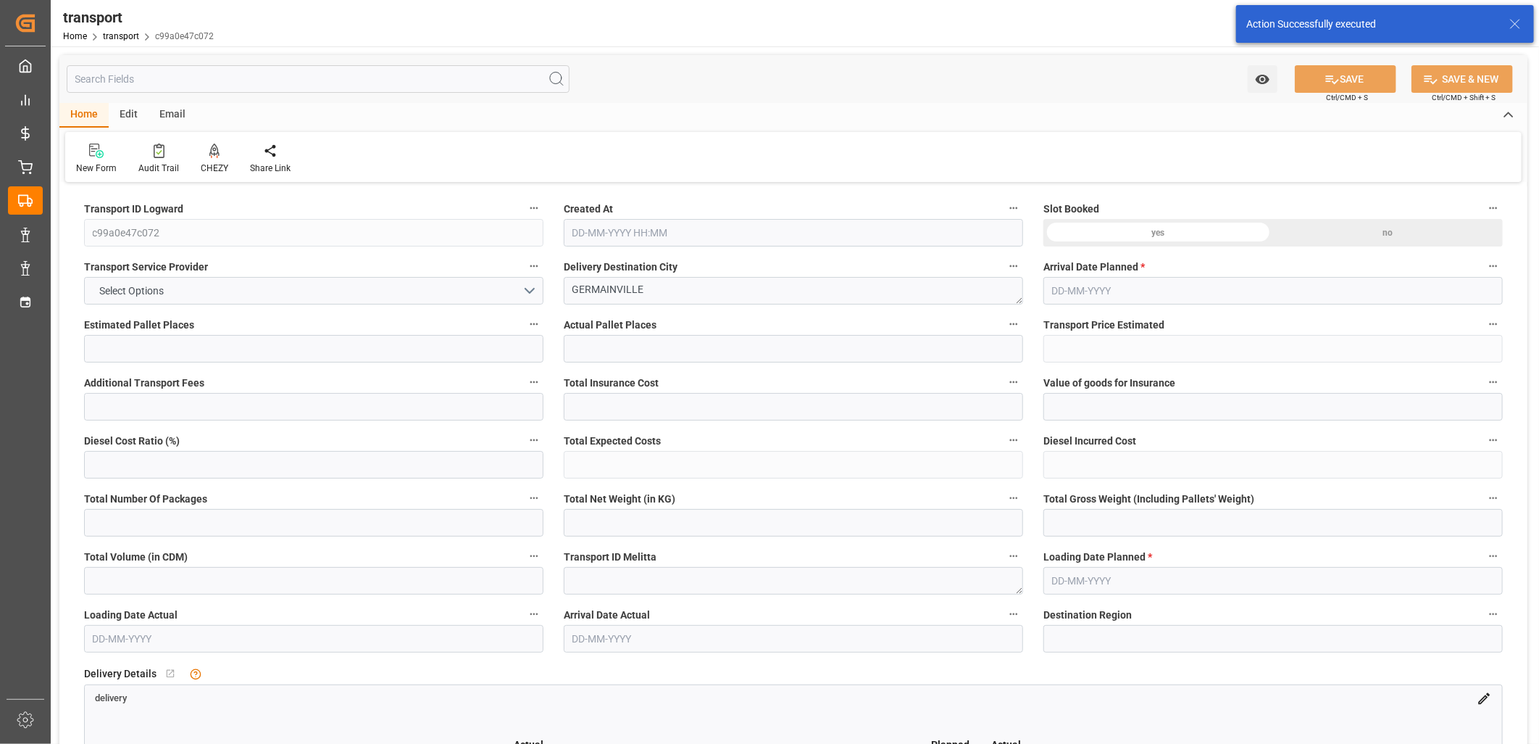
type input "1"
type input "161.73"
type input "0"
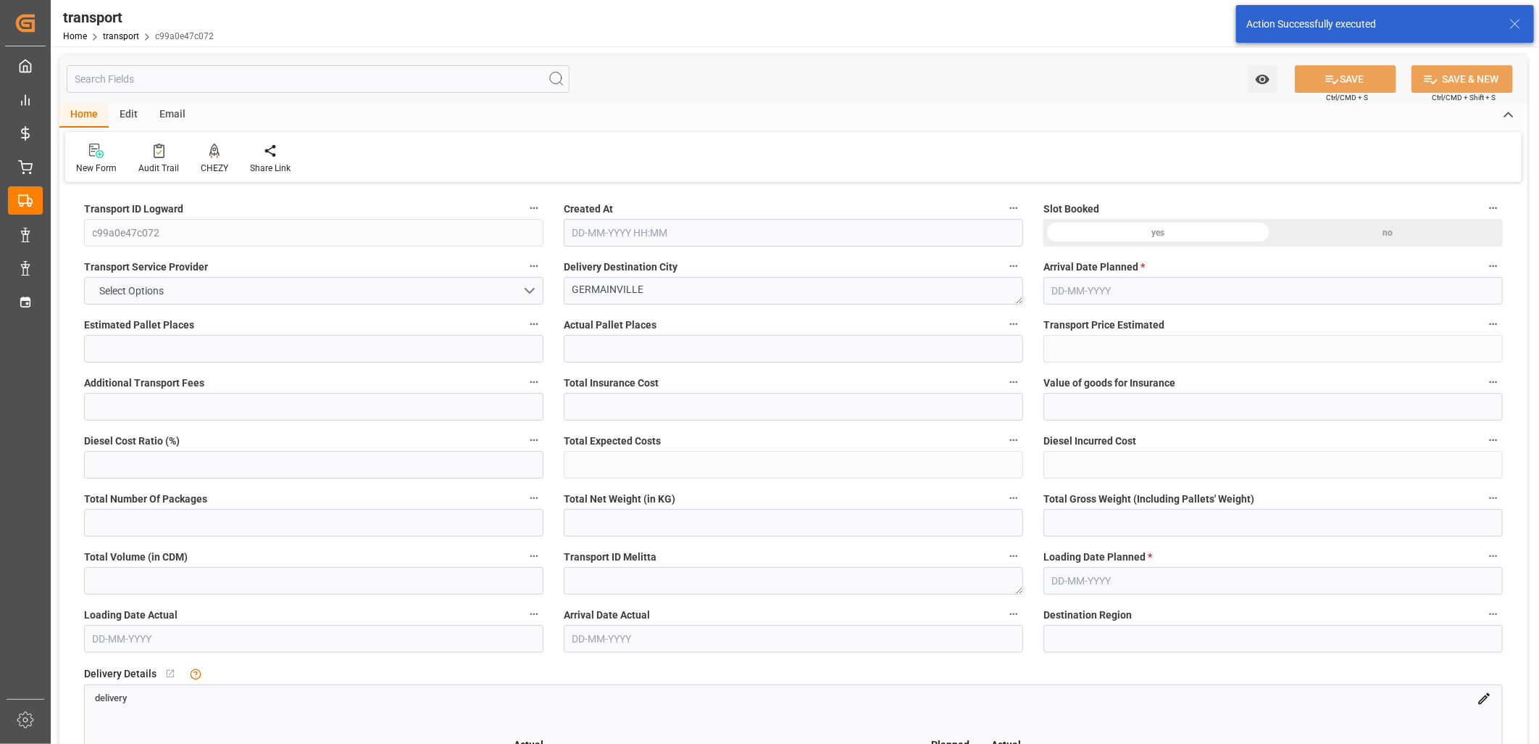
type input "156.2635"
type input "-5.4665"
type input "0"
type input "424.536"
type input "476.008"
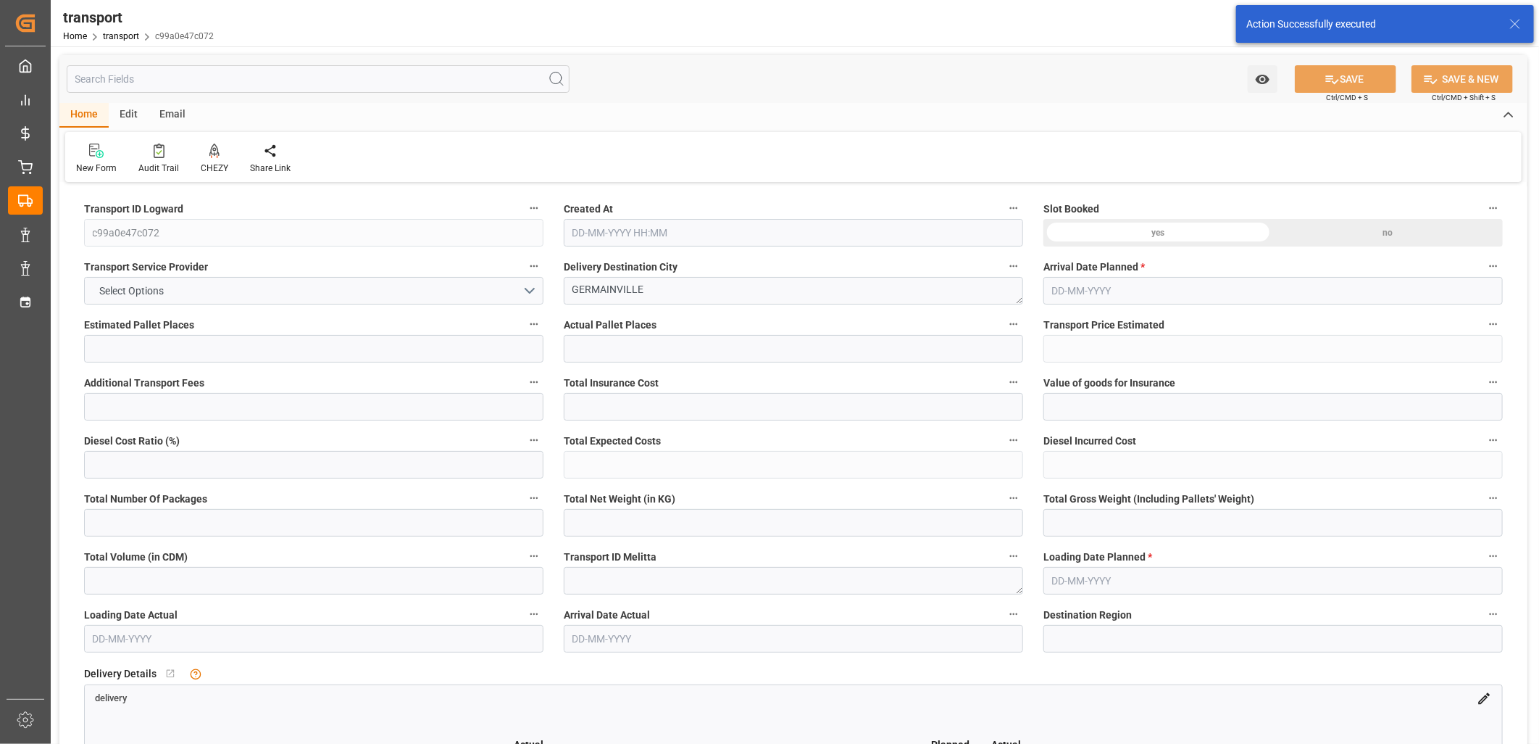
type input "1010.4"
type input "28"
type input "0"
type input "108"
type input "2"
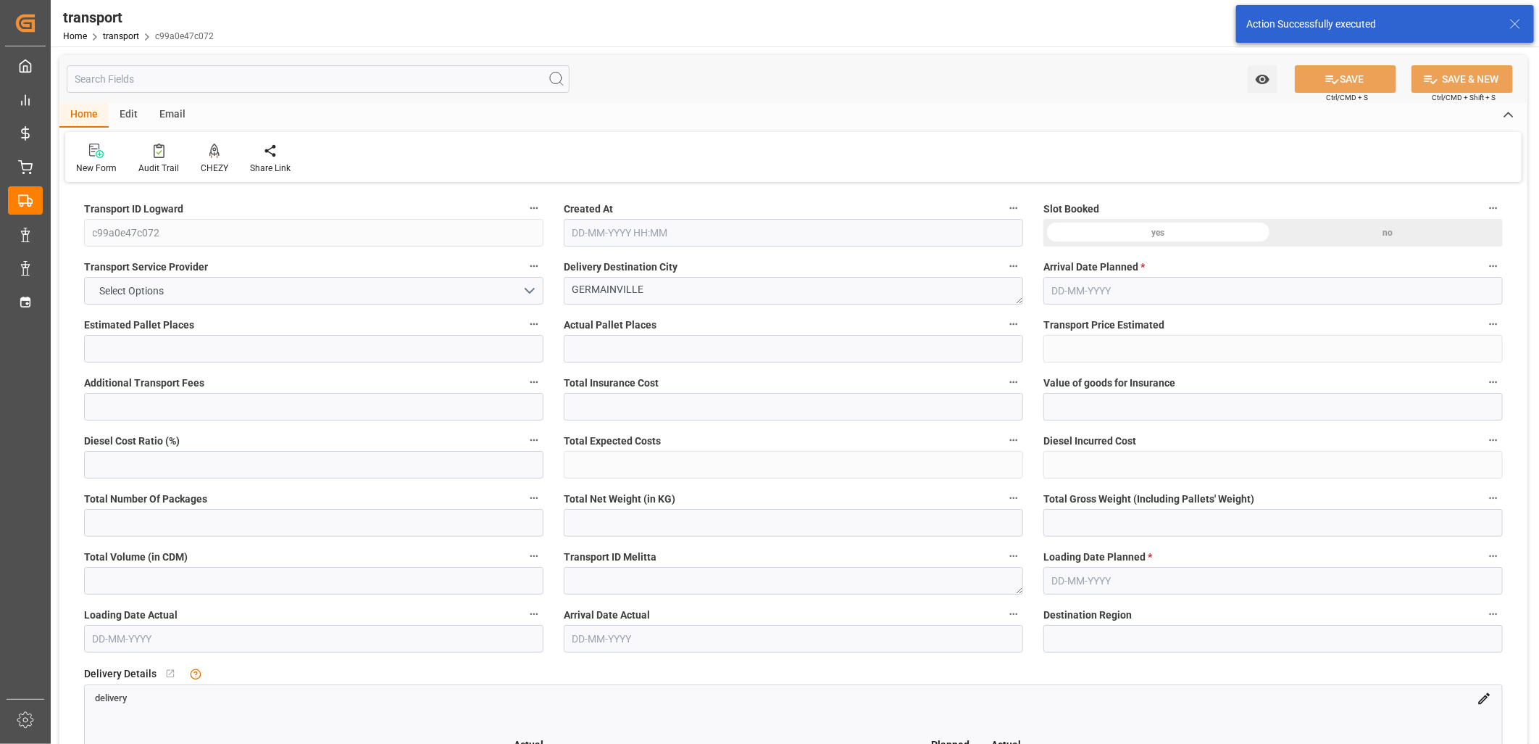
type input "101"
type input "430.008"
type input "0"
type input "4710.8598"
type input "0"
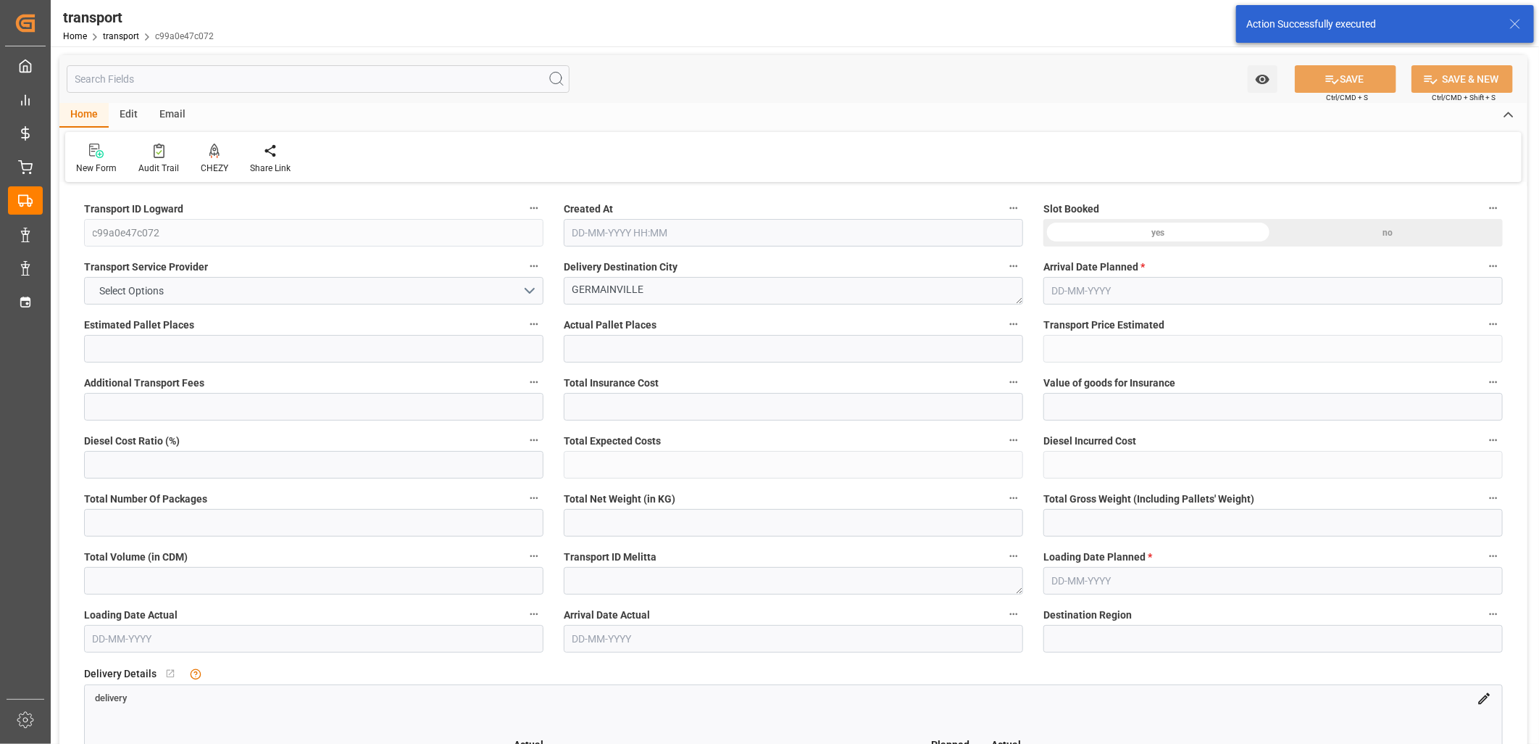
type input "0"
type input "21"
type input "35"
type input "24-09-2025 11:17"
type input "[DATE]"
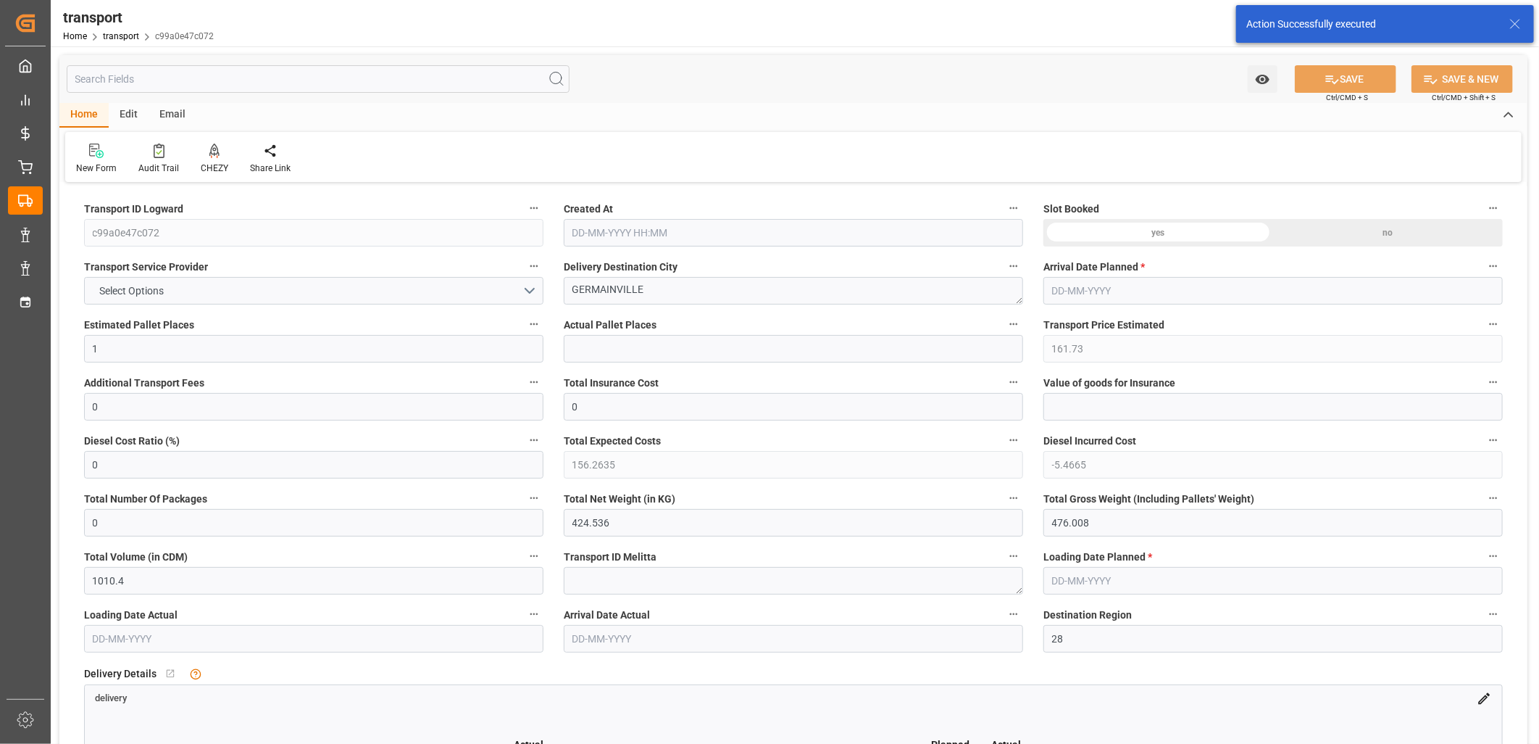
type input "[DATE]"
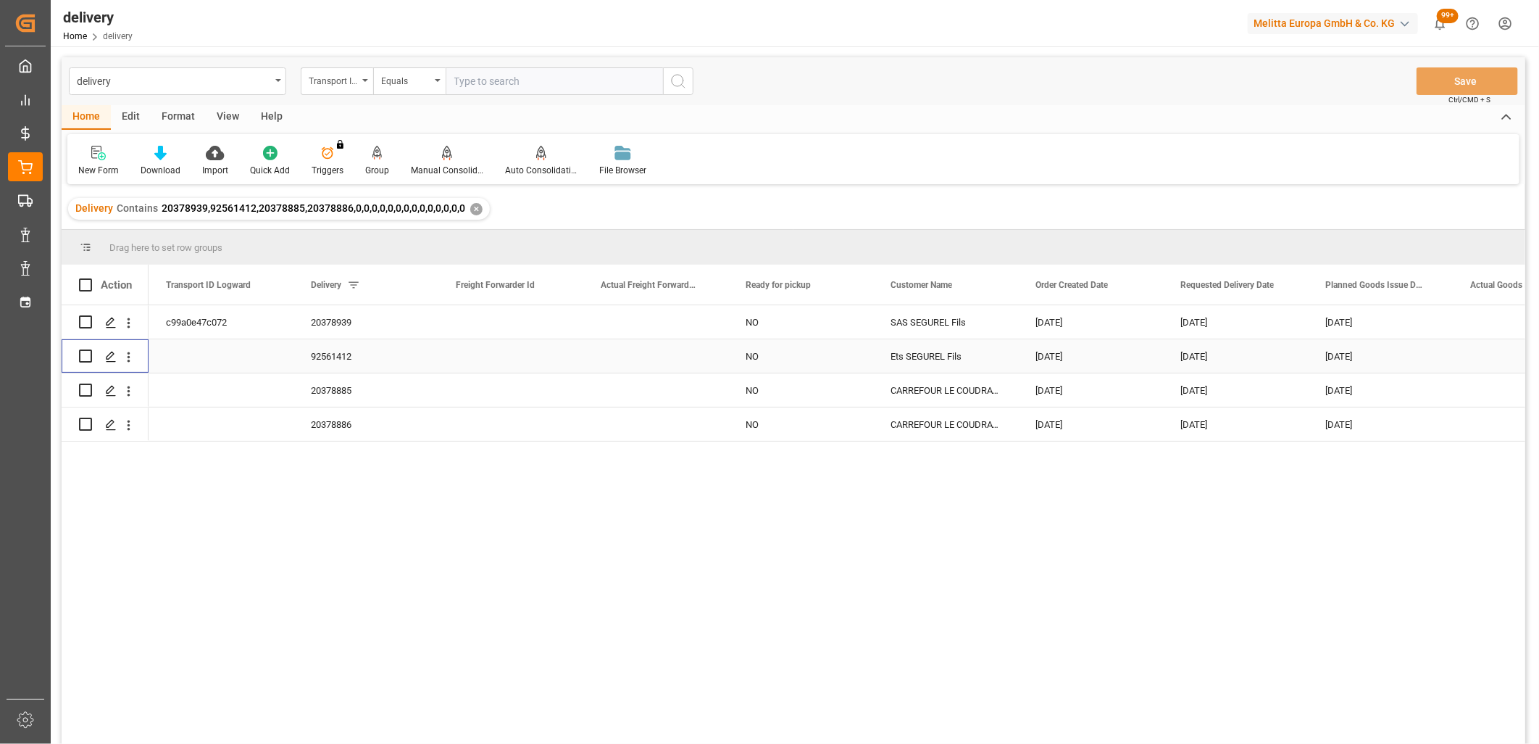
click at [82, 359] on input "Press Space to toggle row selection (unchecked)" at bounding box center [85, 355] width 13 height 13
checkbox input "true"
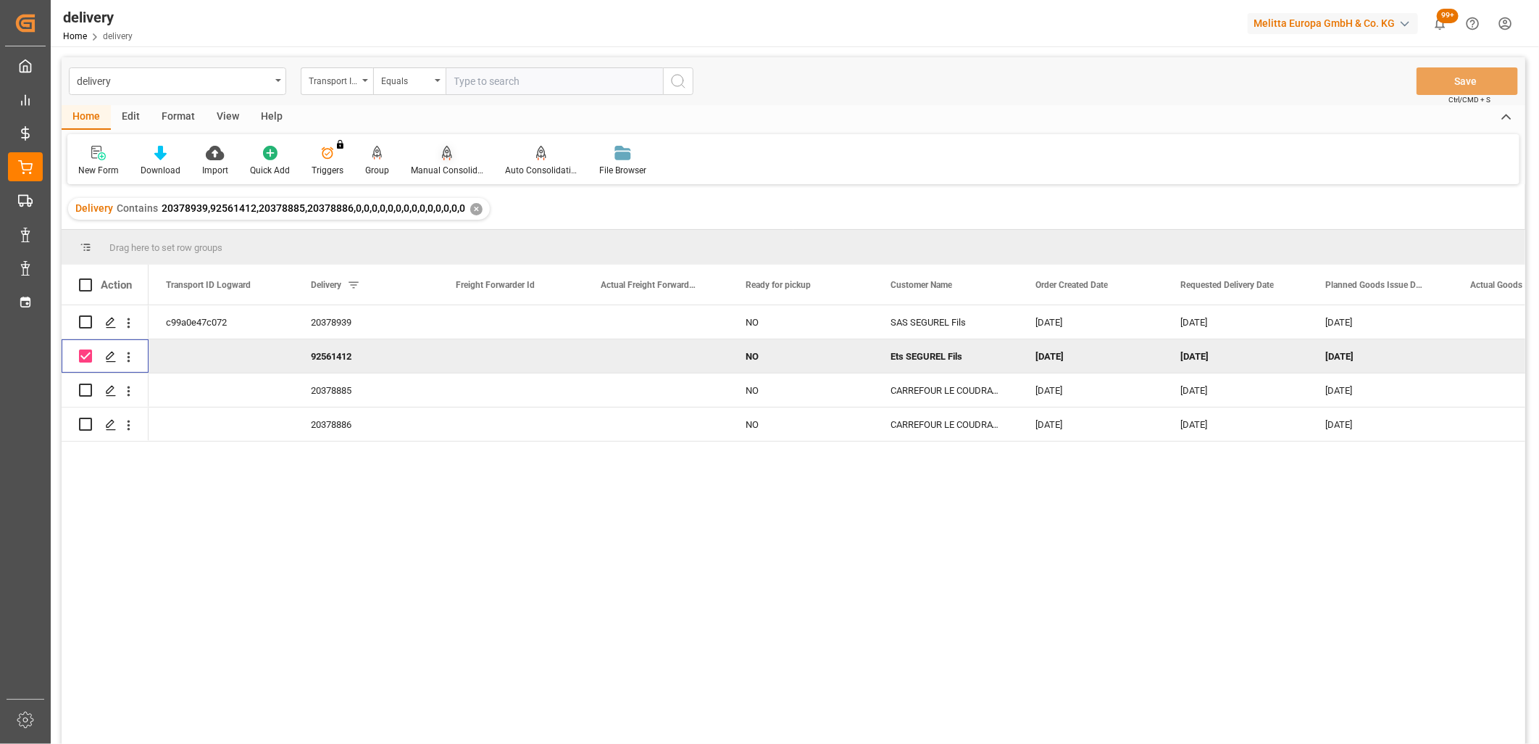
click at [444, 156] on icon at bounding box center [447, 152] width 10 height 12
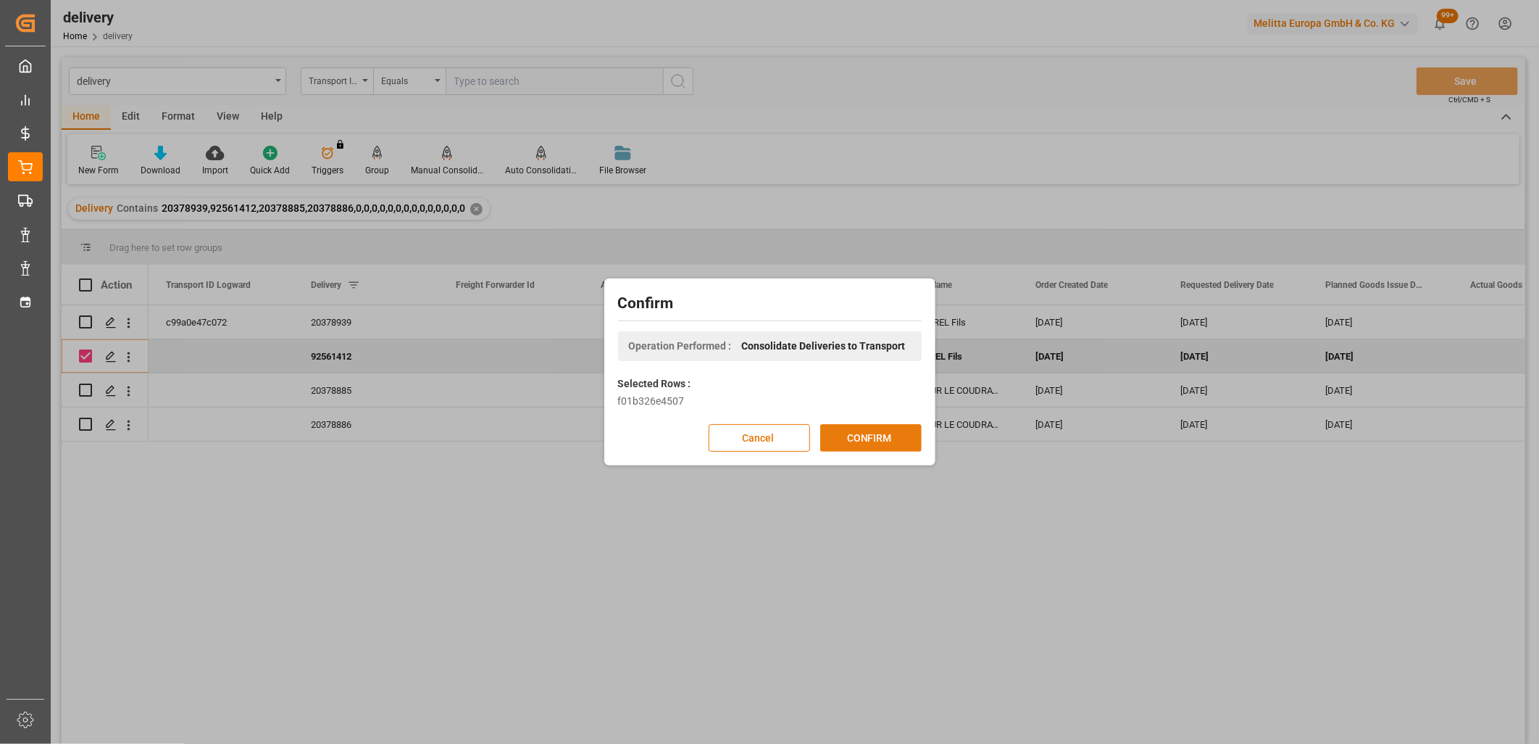
click at [845, 430] on button "CONFIRM" at bounding box center [870, 438] width 101 height 28
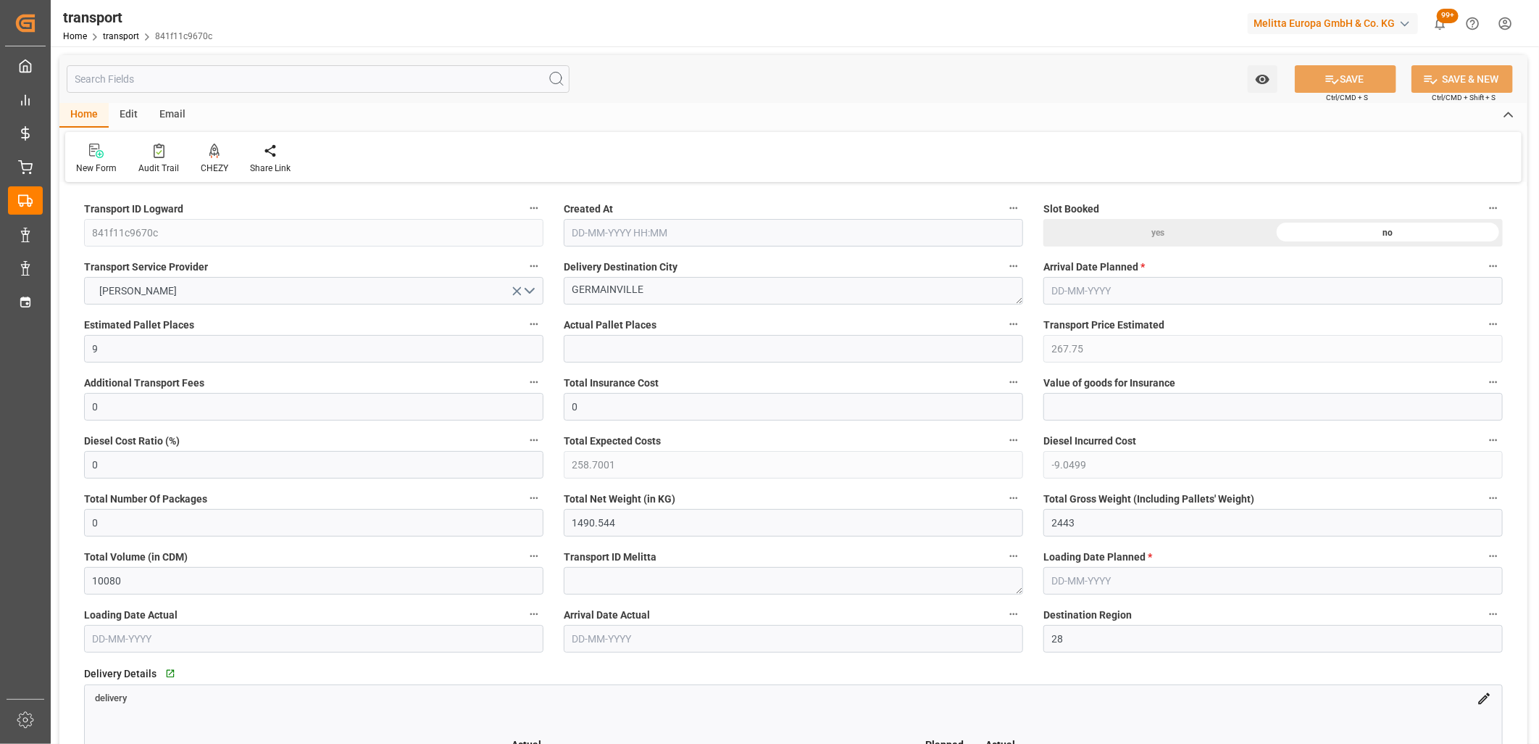
type input "[DATE] 11:17"
type input "[DATE]"
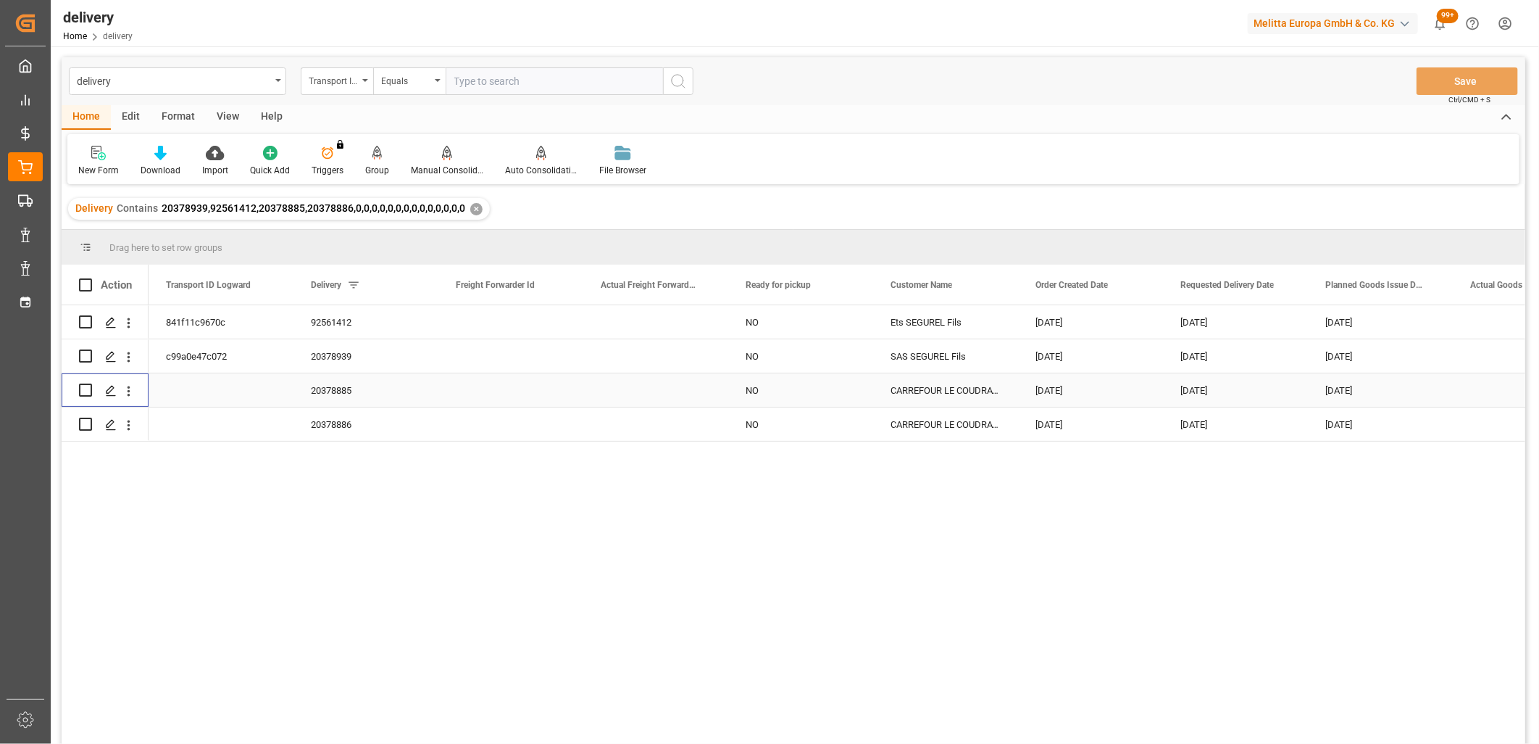
click at [83, 389] on input "Press Space to toggle row selection (unchecked)" at bounding box center [85, 389] width 13 height 13
checkbox input "true"
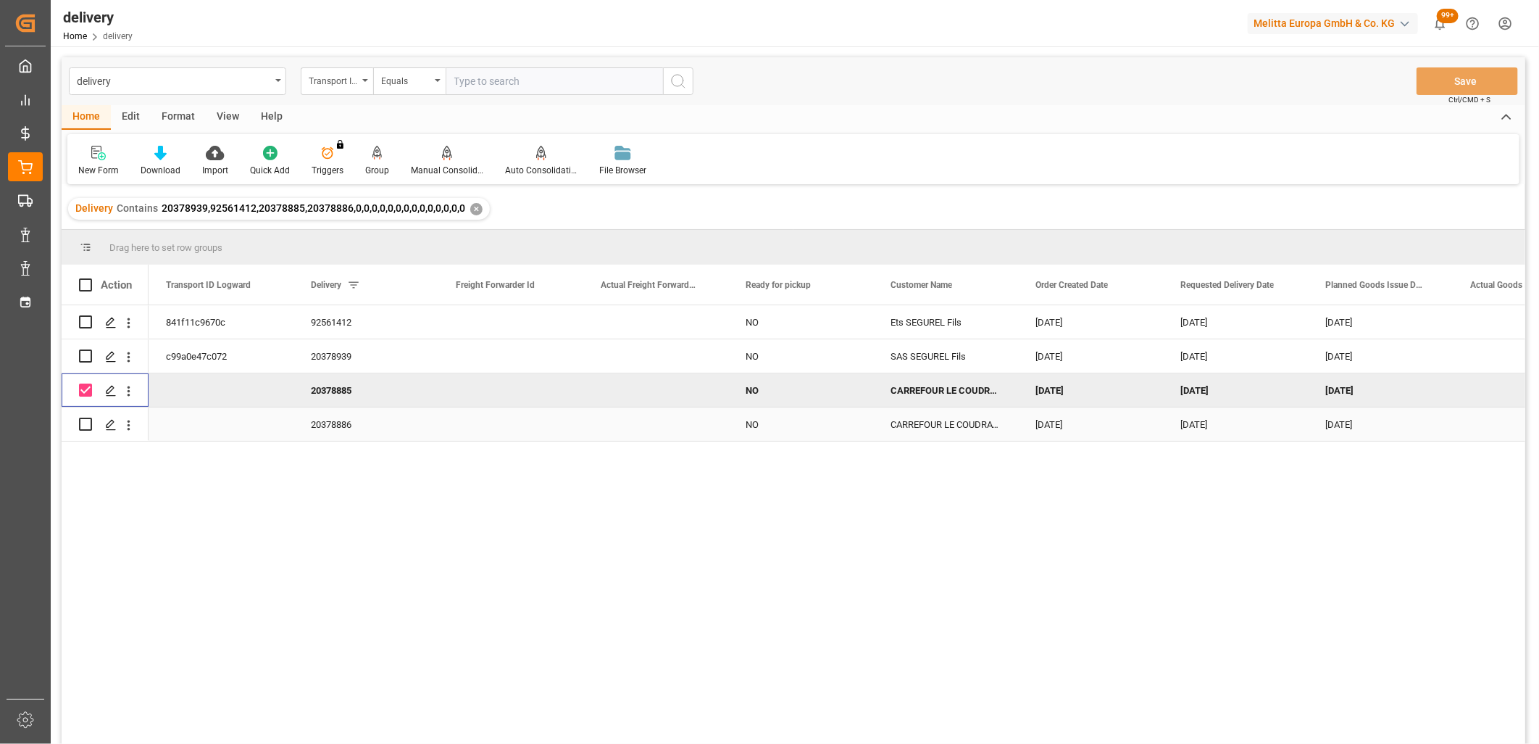
click at [88, 422] on input "Press Space to toggle row selection (unchecked)" at bounding box center [85, 423] width 13 height 13
checkbox input "true"
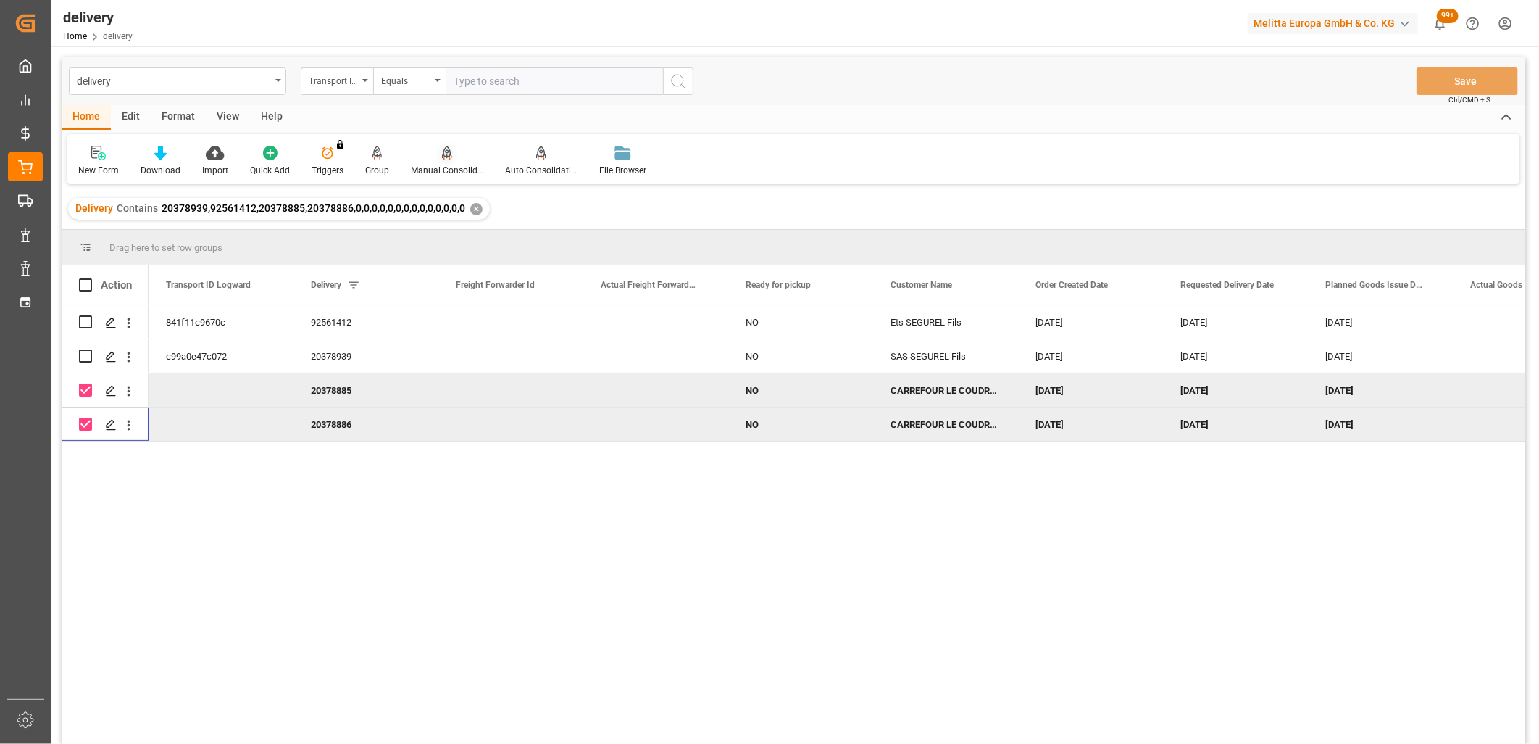
click at [445, 158] on icon at bounding box center [447, 153] width 10 height 14
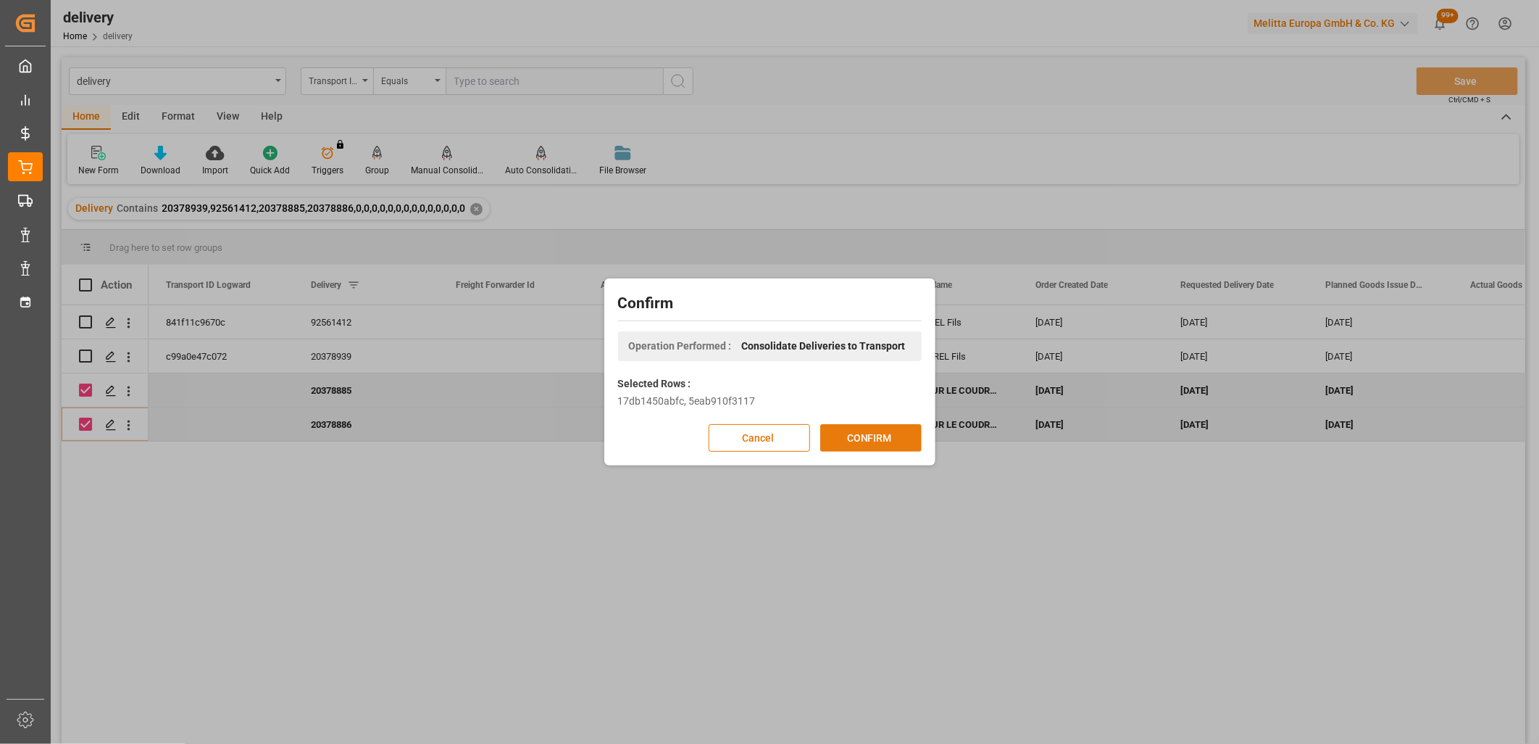
click at [844, 429] on button "CONFIRM" at bounding box center [870, 438] width 101 height 28
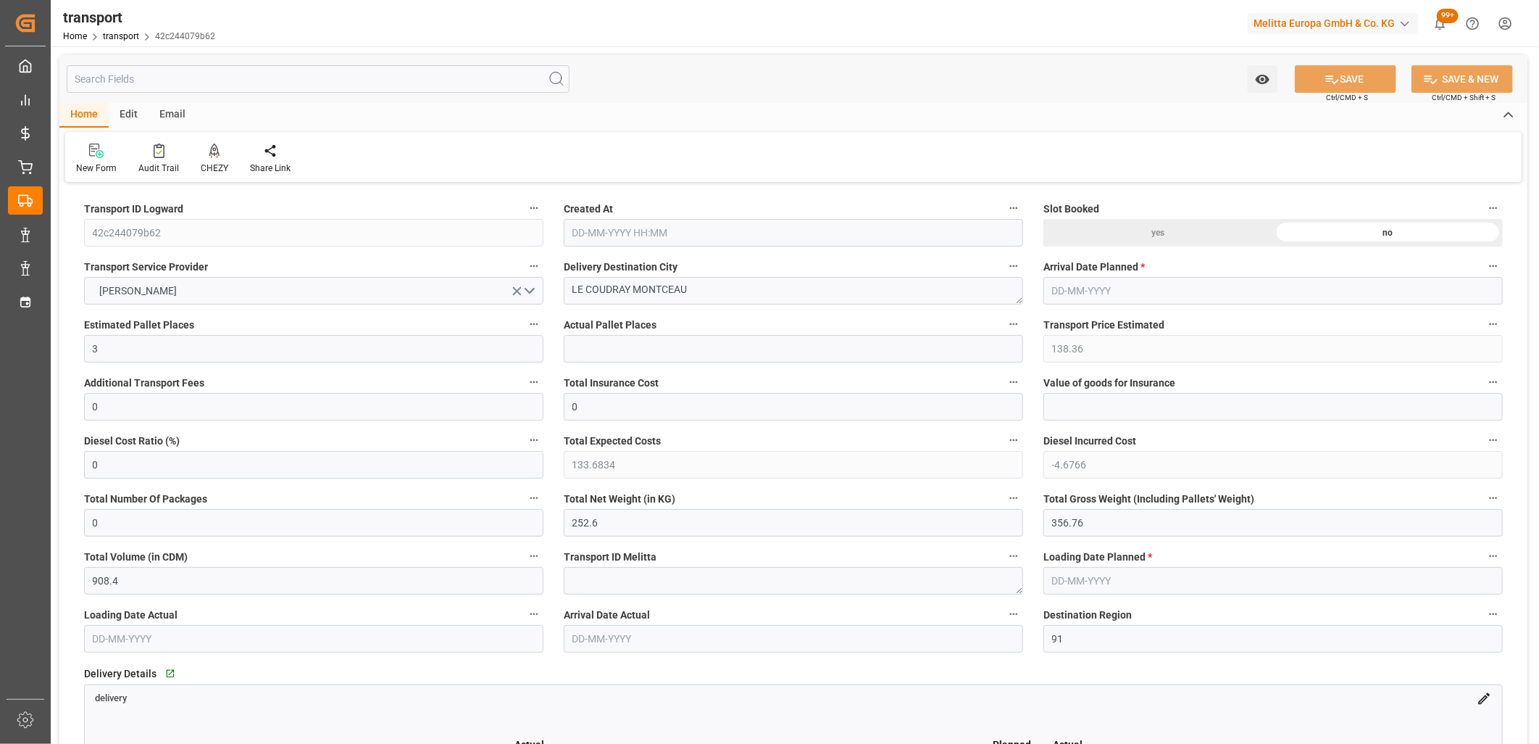
type input "[DATE] 11:18"
type input "[DATE]"
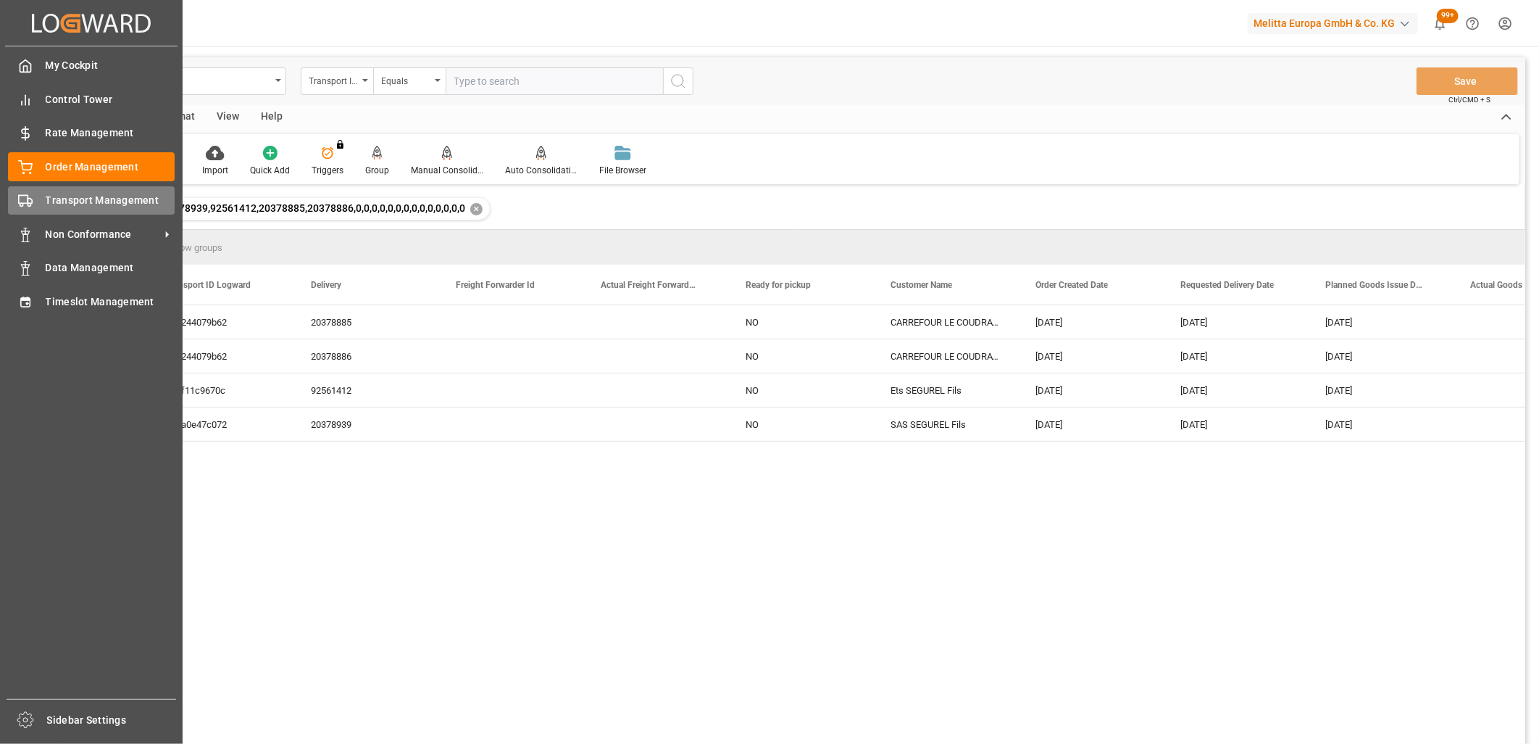
click at [27, 207] on div "Transport Management Transport Management" at bounding box center [91, 200] width 167 height 28
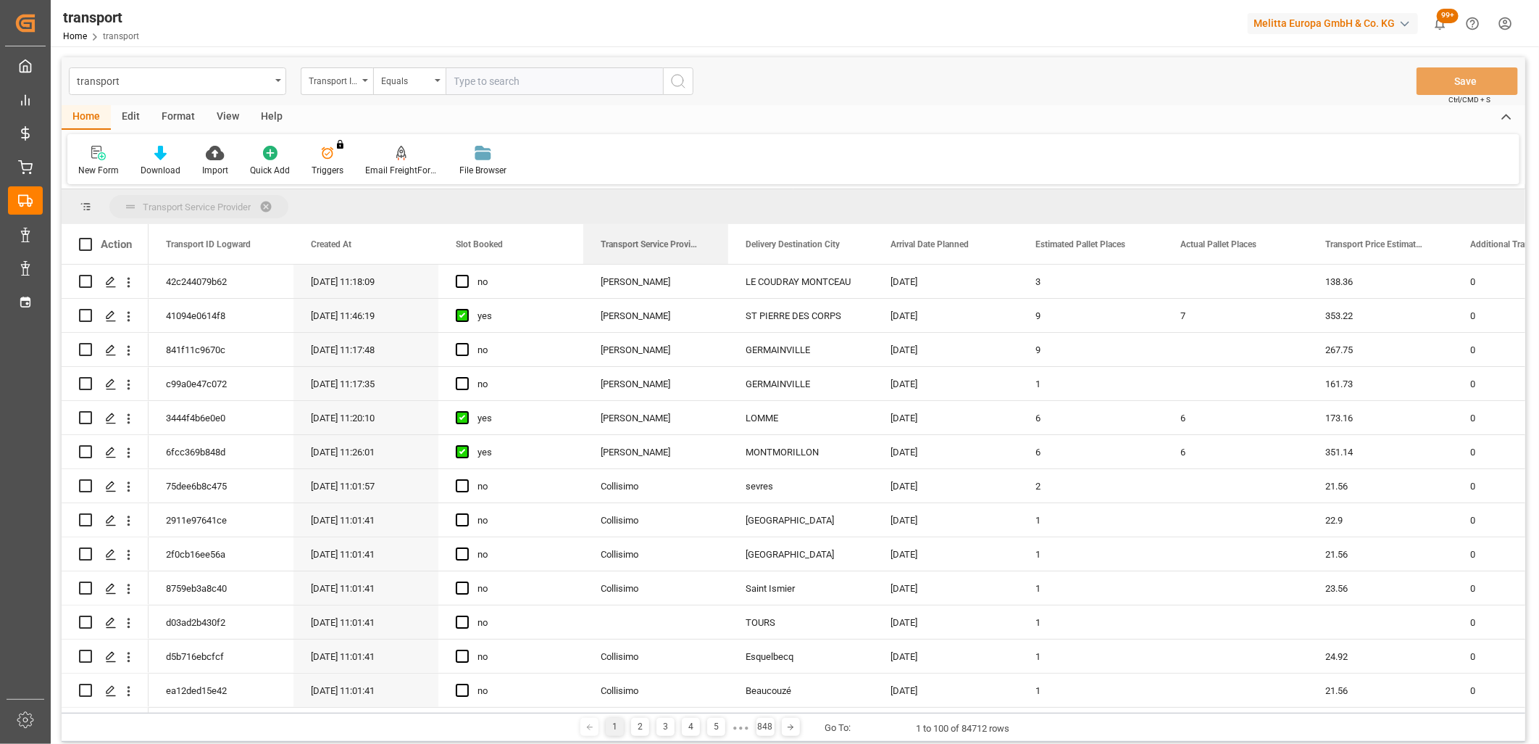
drag, startPoint x: 617, startPoint y: 247, endPoint x: 616, endPoint y: 207, distance: 39.9
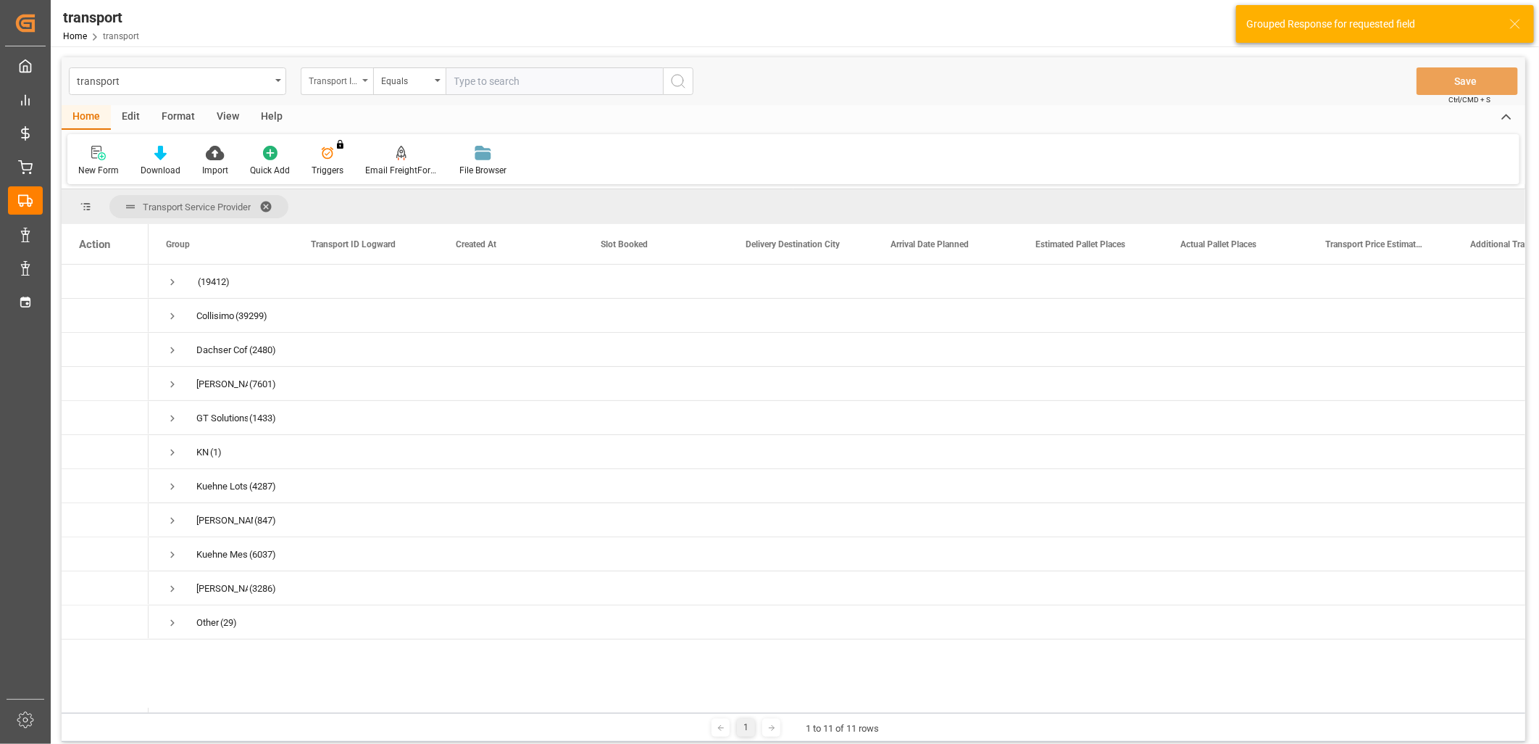
click at [356, 84] on div "Transport ID Logward" at bounding box center [333, 79] width 49 height 17
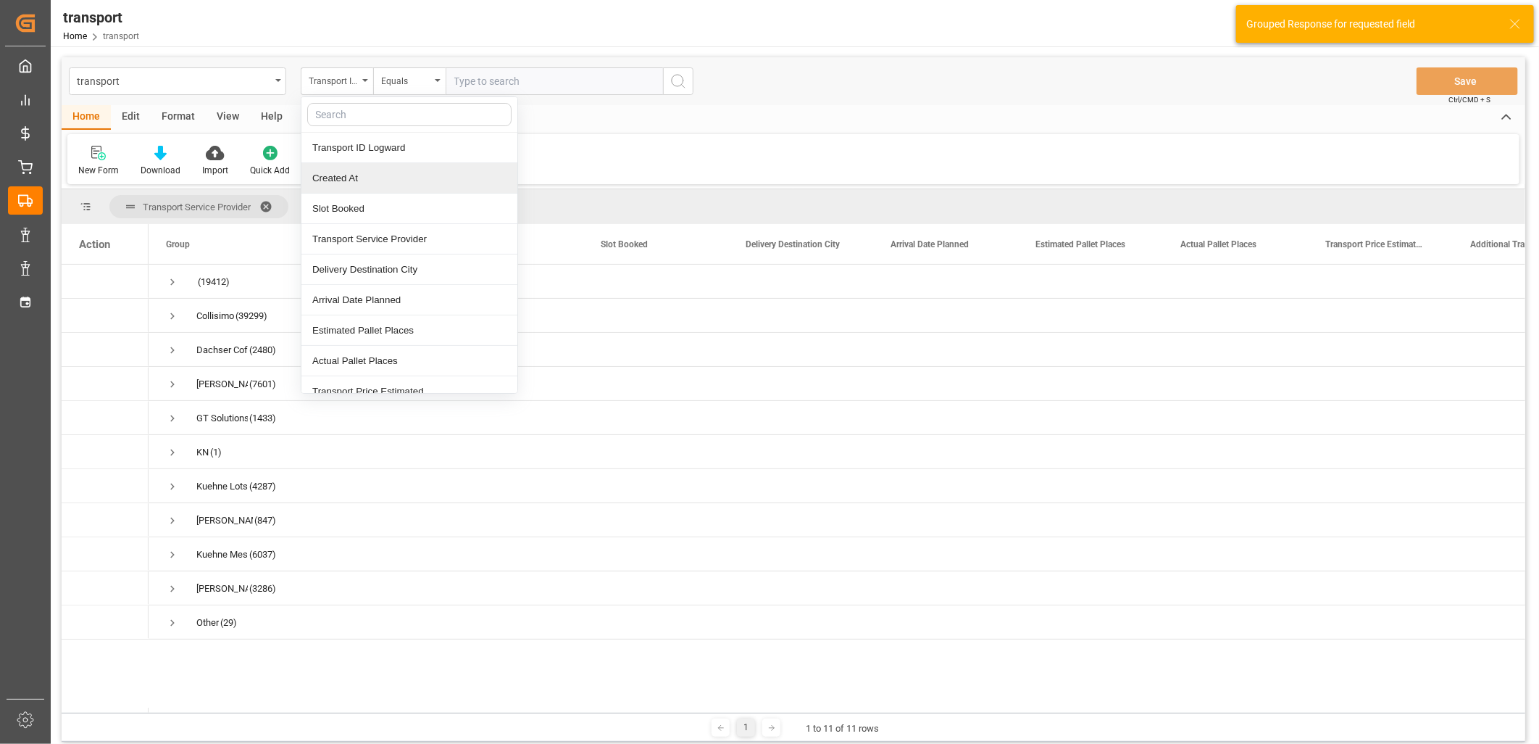
click at [339, 182] on div "Created At" at bounding box center [409, 178] width 216 height 30
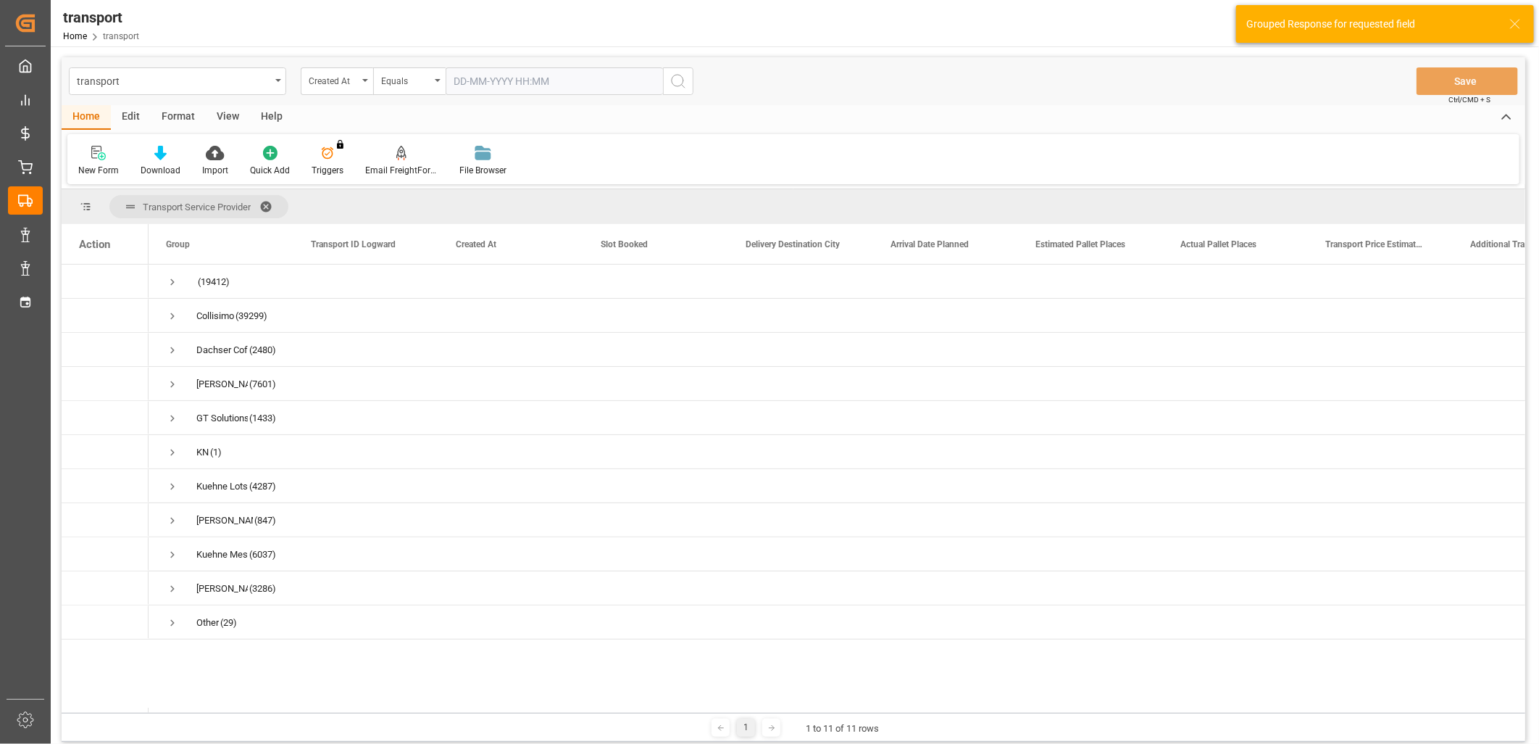
click at [476, 78] on input "text" at bounding box center [554, 81] width 217 height 28
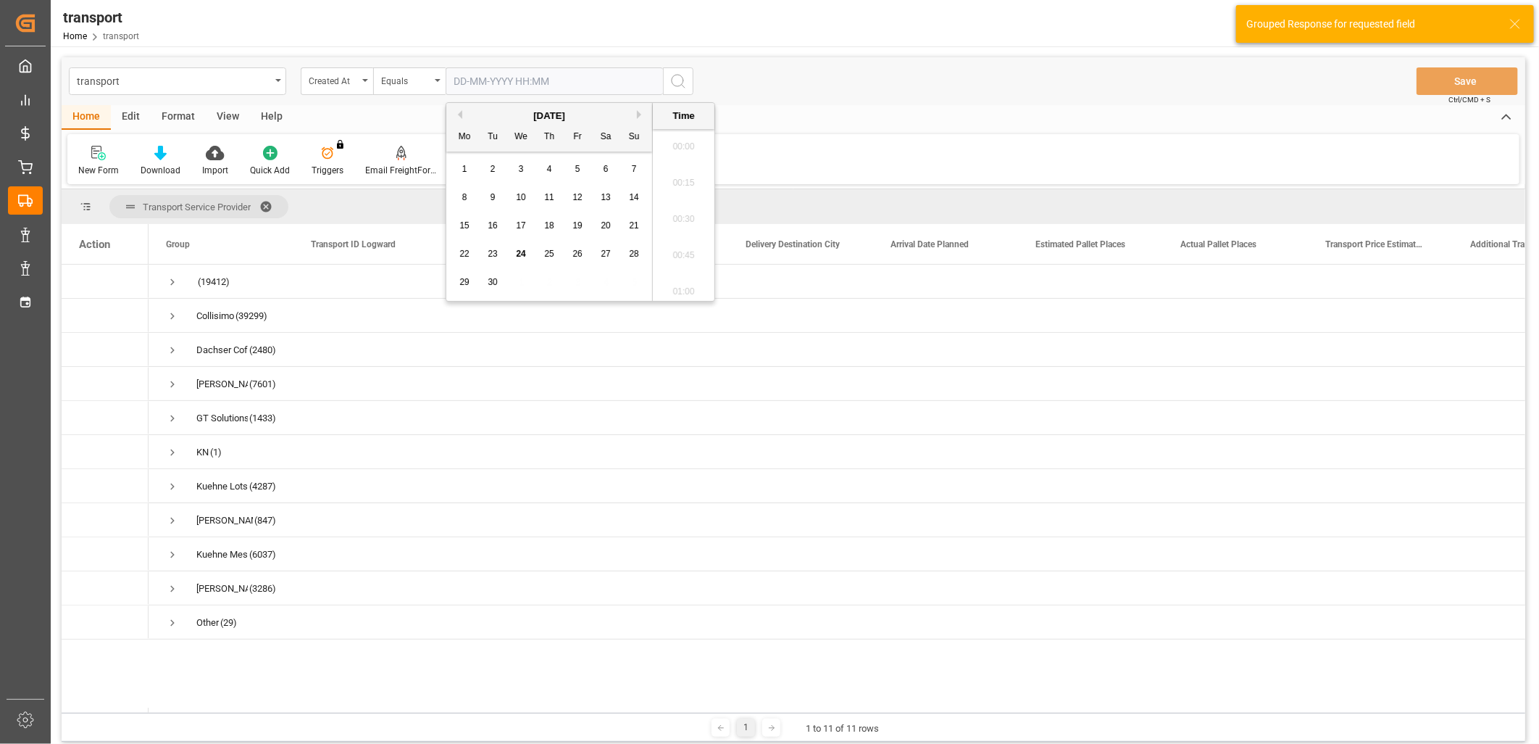
scroll to position [1852, 0]
click at [524, 257] on span "24" at bounding box center [520, 254] width 9 height 10
type input "24-09-2025 00:00"
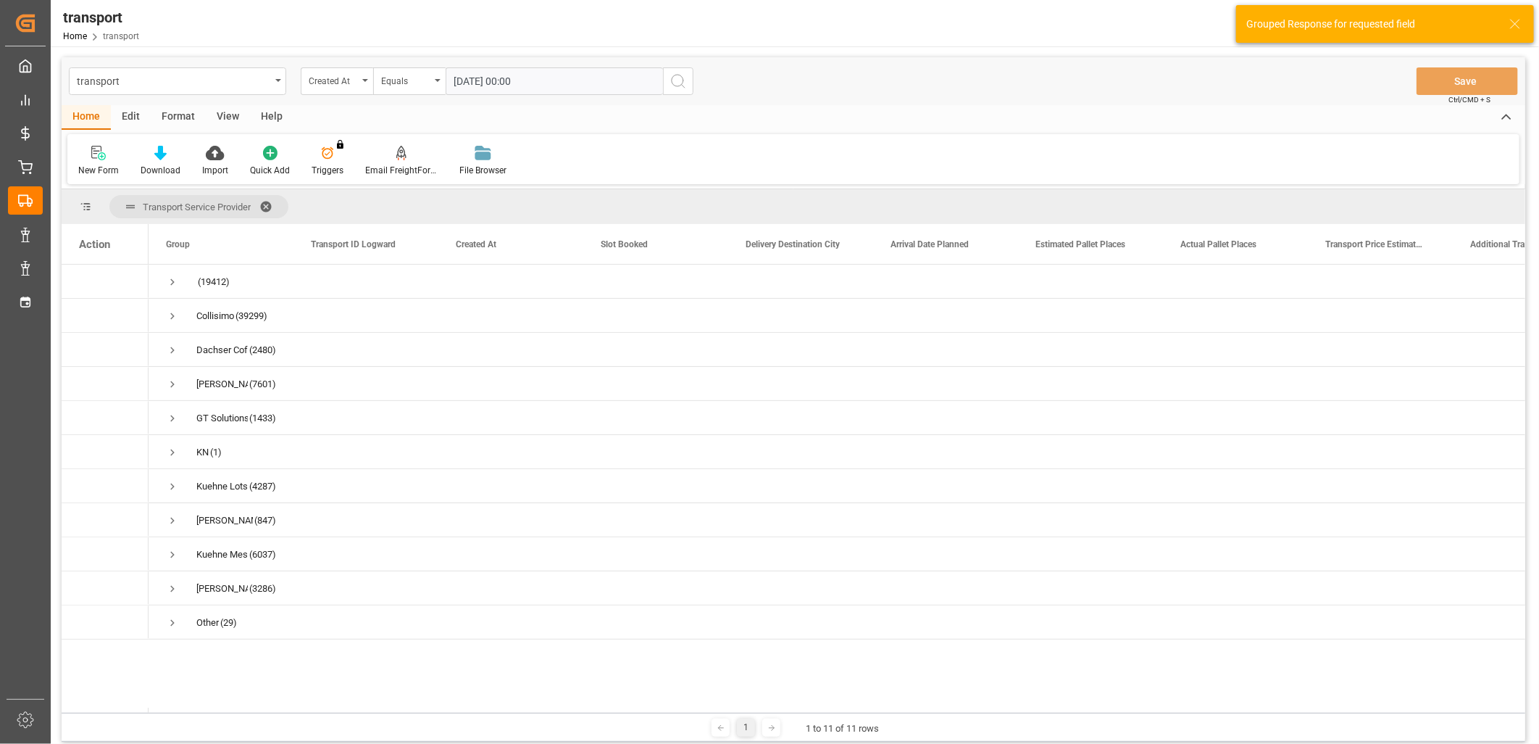
click at [683, 75] on icon "search button" at bounding box center [678, 80] width 17 height 17
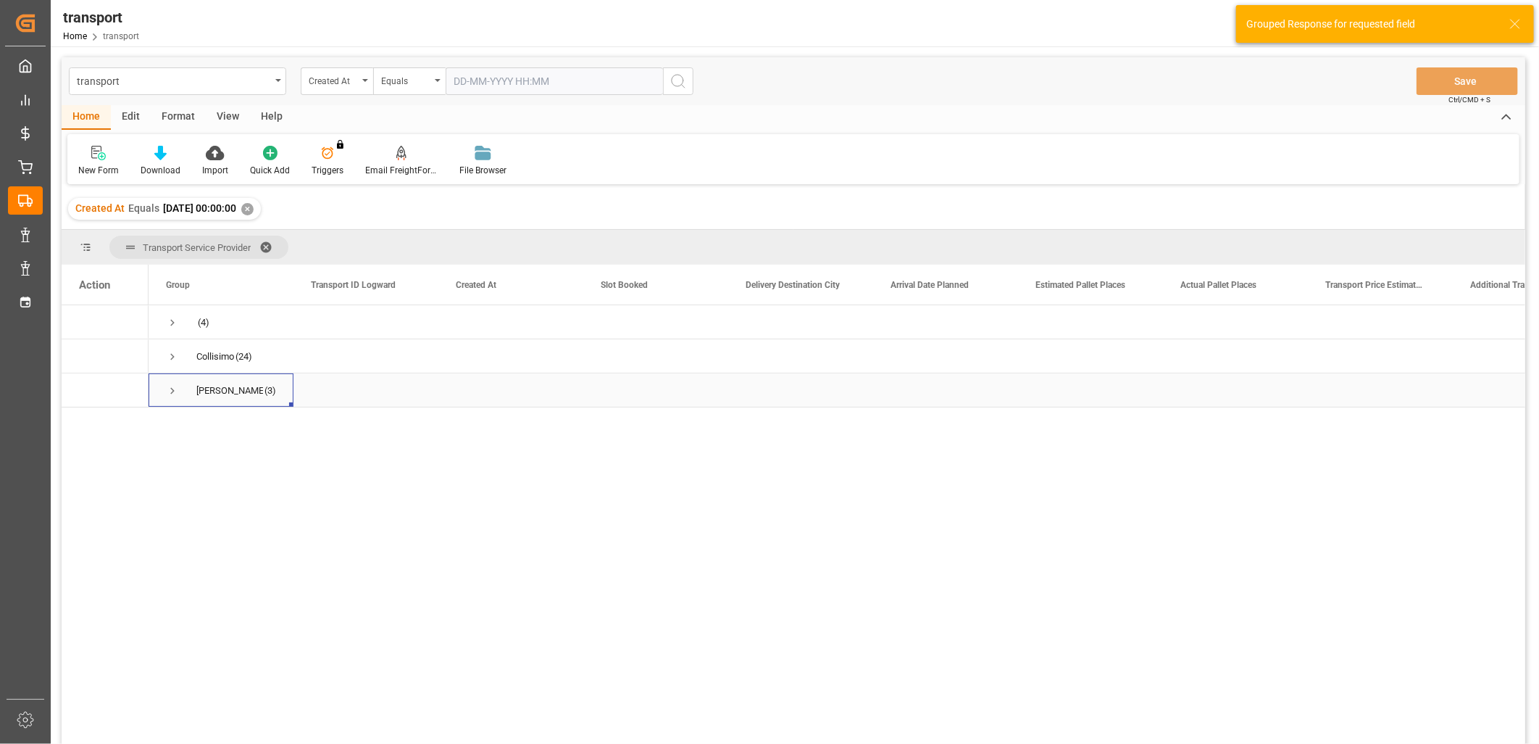
click at [175, 393] on span "Press SPACE to select this row." at bounding box center [172, 390] width 13 height 13
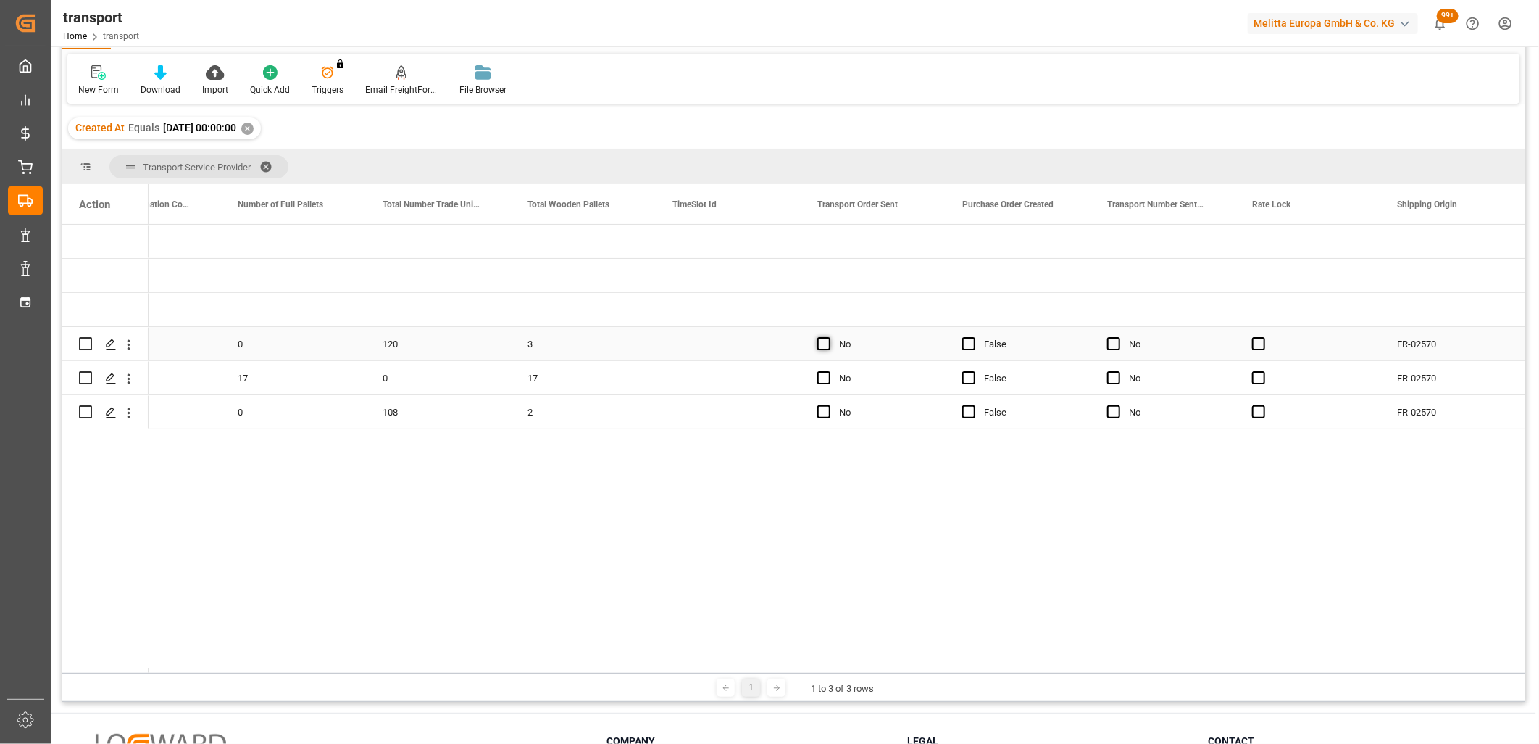
click at [823, 341] on span "Press SPACE to select this row." at bounding box center [823, 343] width 13 height 13
click at [828, 337] on input "Press SPACE to select this row." at bounding box center [828, 337] width 0 height 0
click at [823, 378] on span "Press SPACE to select this row." at bounding box center [823, 377] width 13 height 13
click at [828, 371] on input "Press SPACE to select this row." at bounding box center [828, 371] width 0 height 0
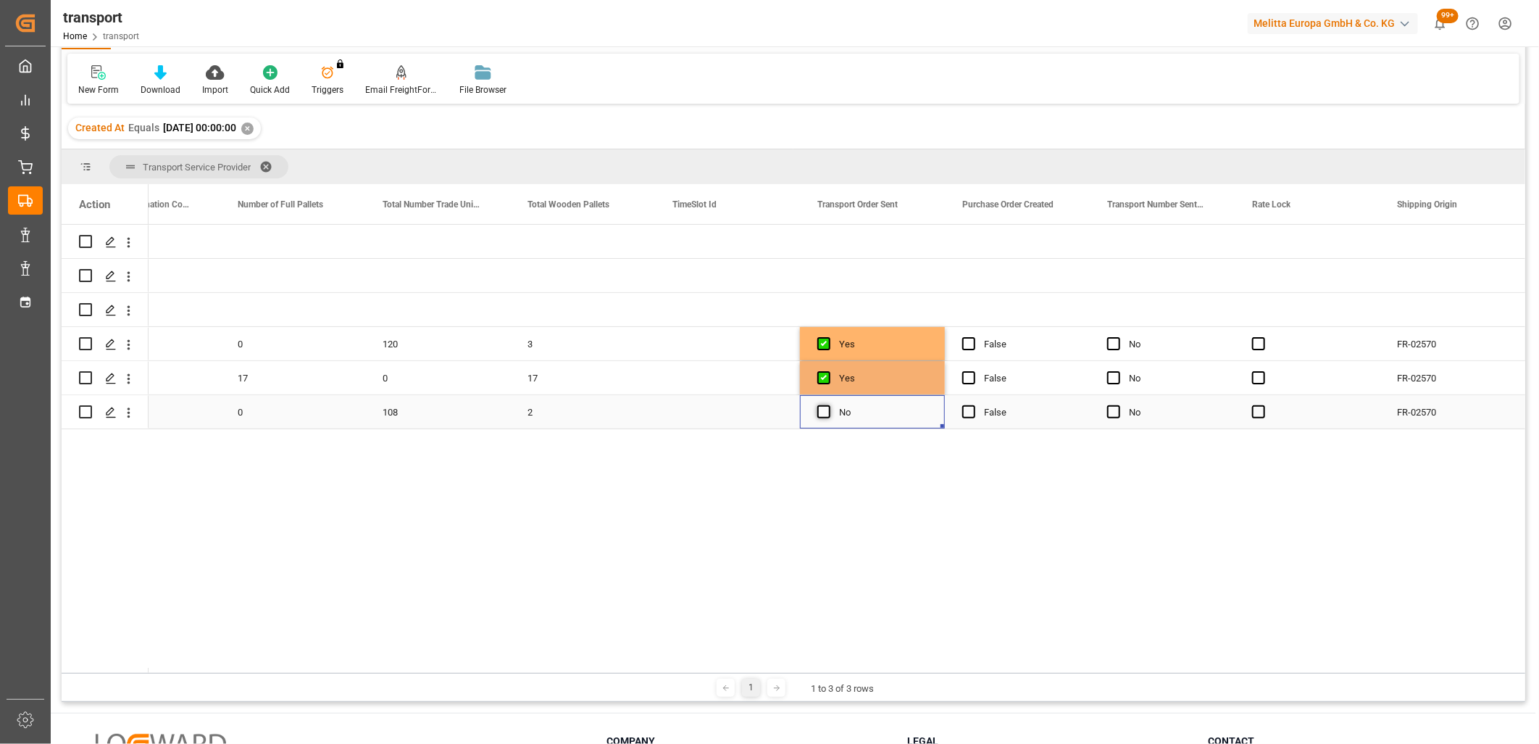
click at [820, 417] on span "Press SPACE to select this row." at bounding box center [823, 411] width 13 height 13
click at [828, 405] on input "Press SPACE to select this row." at bounding box center [828, 405] width 0 height 0
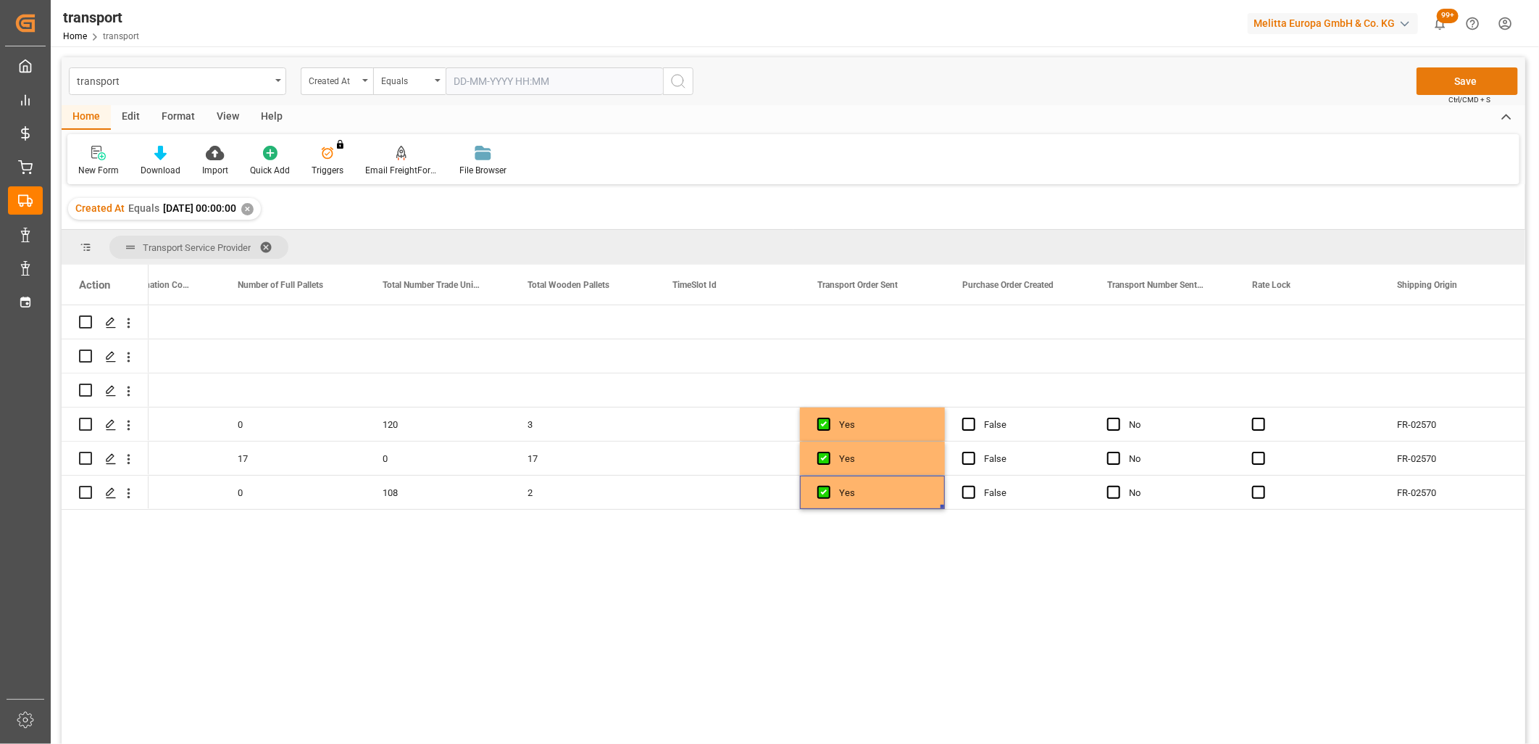
click at [1436, 84] on button "Save" at bounding box center [1467, 81] width 101 height 28
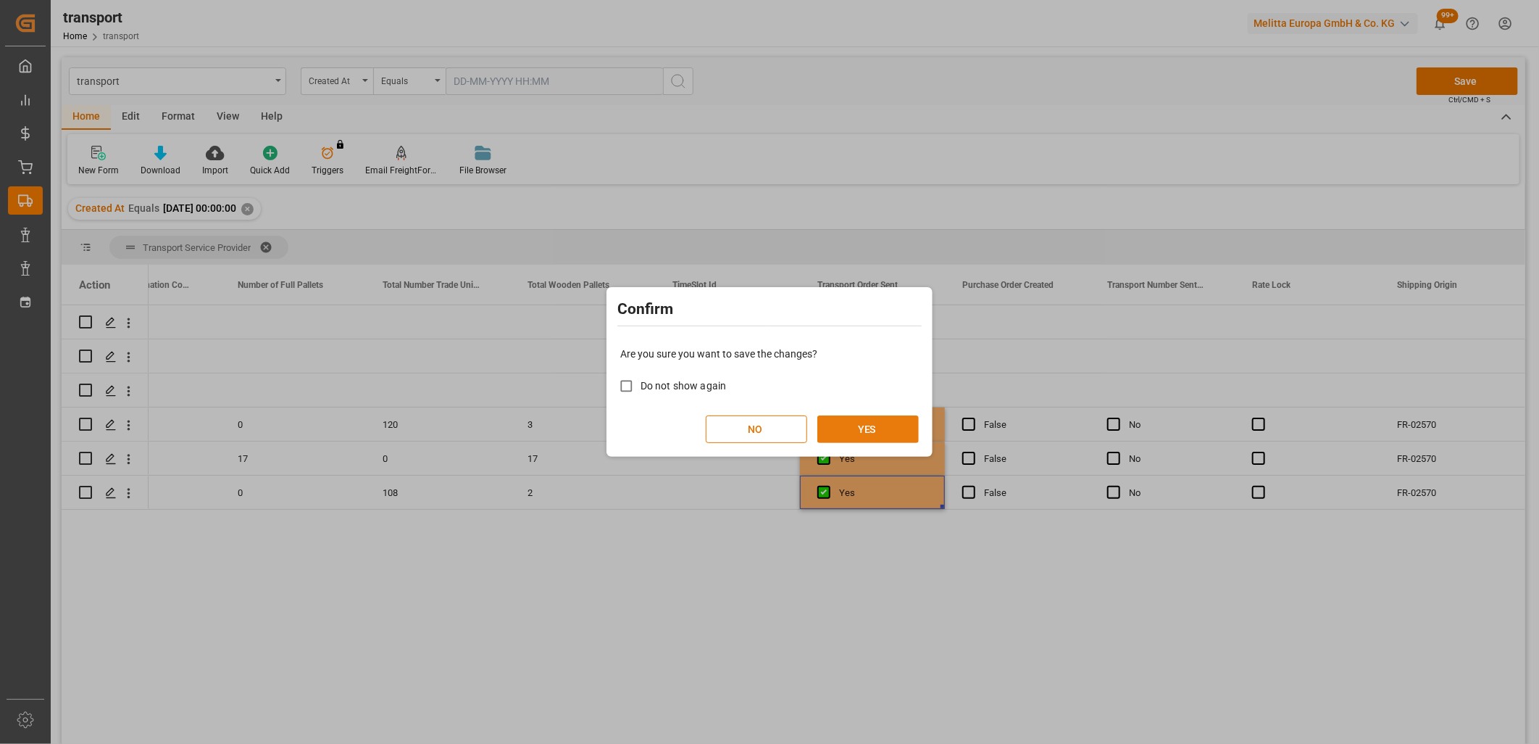
click at [849, 430] on button "YES" at bounding box center [867, 429] width 101 height 28
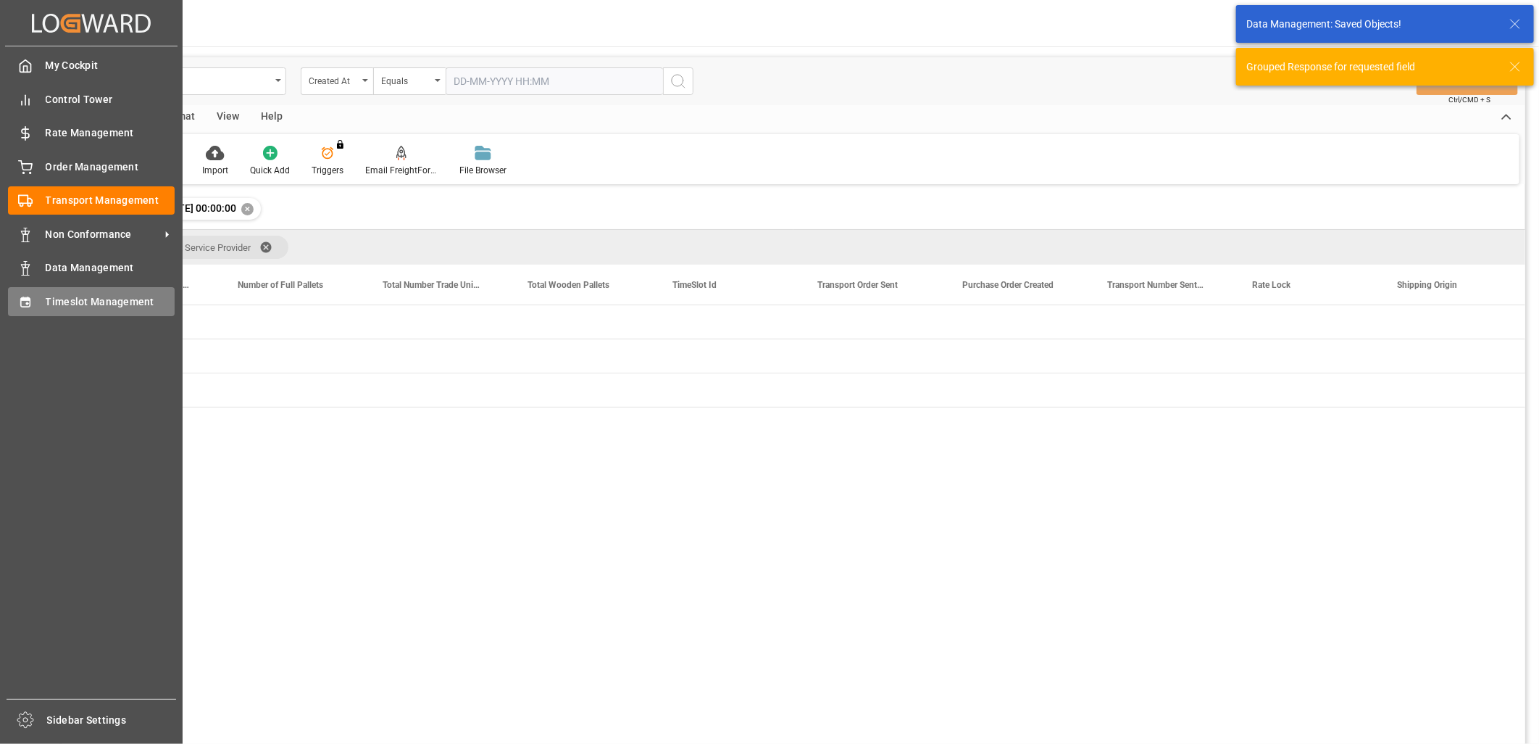
click at [33, 302] on div "Timeslot Management Timeslot Management" at bounding box center [91, 301] width 167 height 28
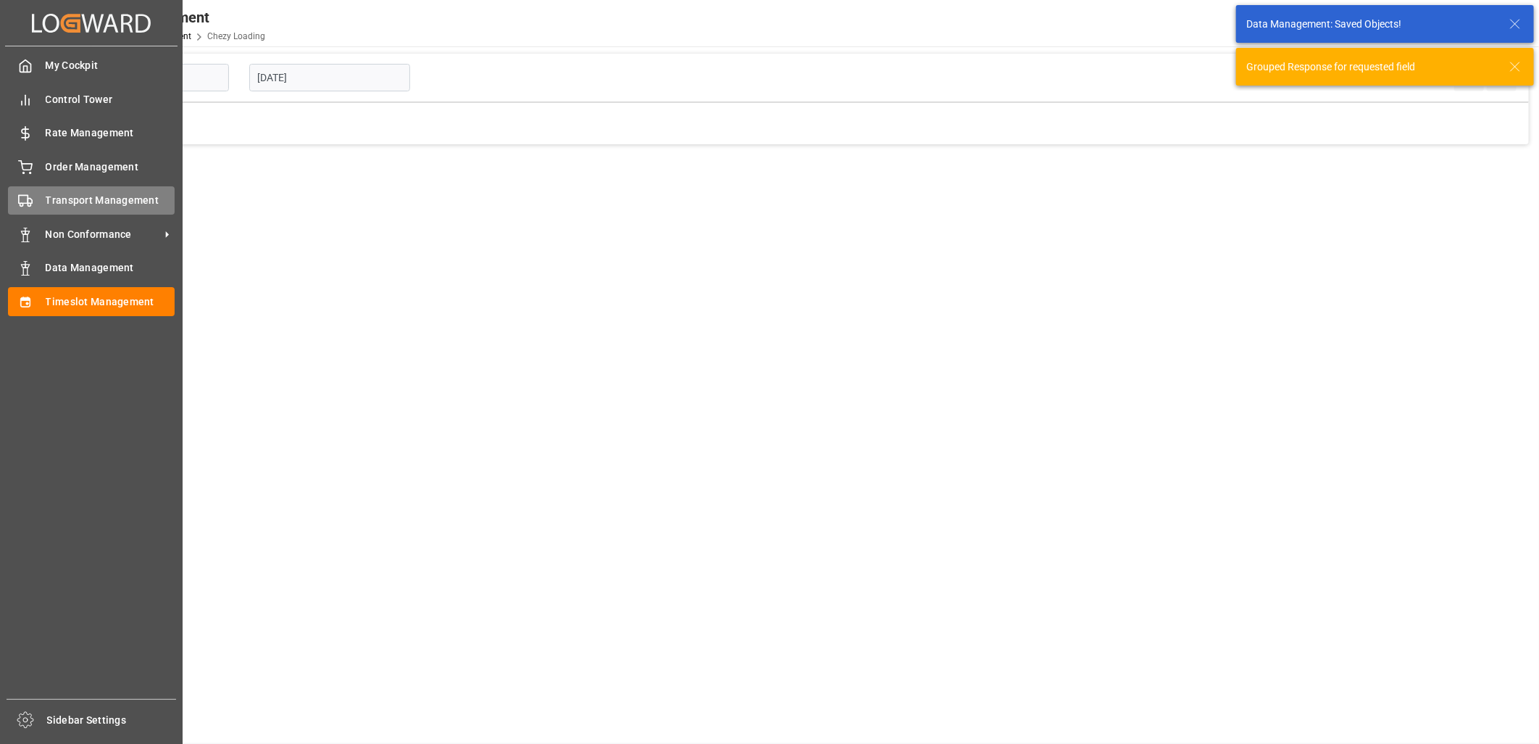
type input "Chezy Loading"
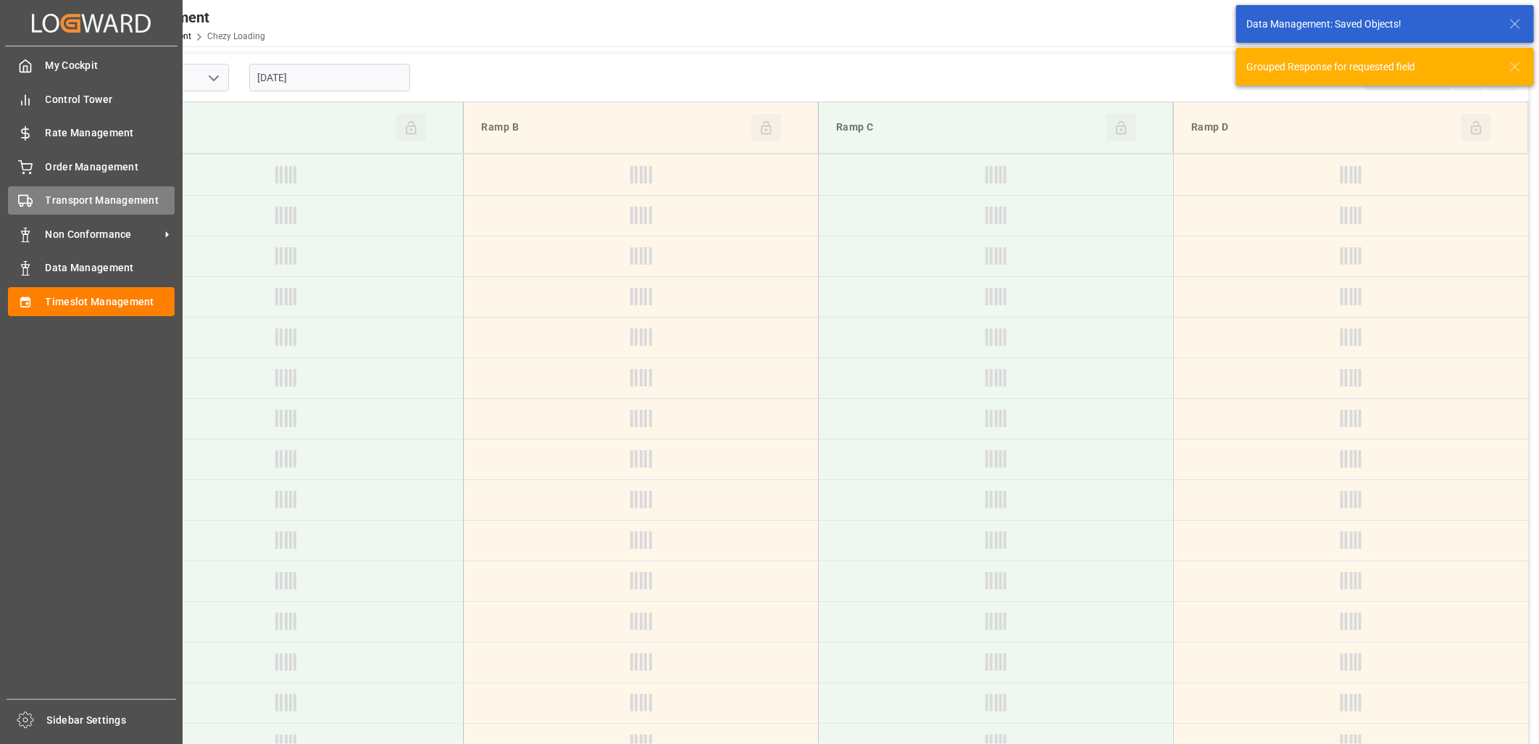
click at [33, 207] on div "Transport Management Transport Management" at bounding box center [91, 200] width 167 height 28
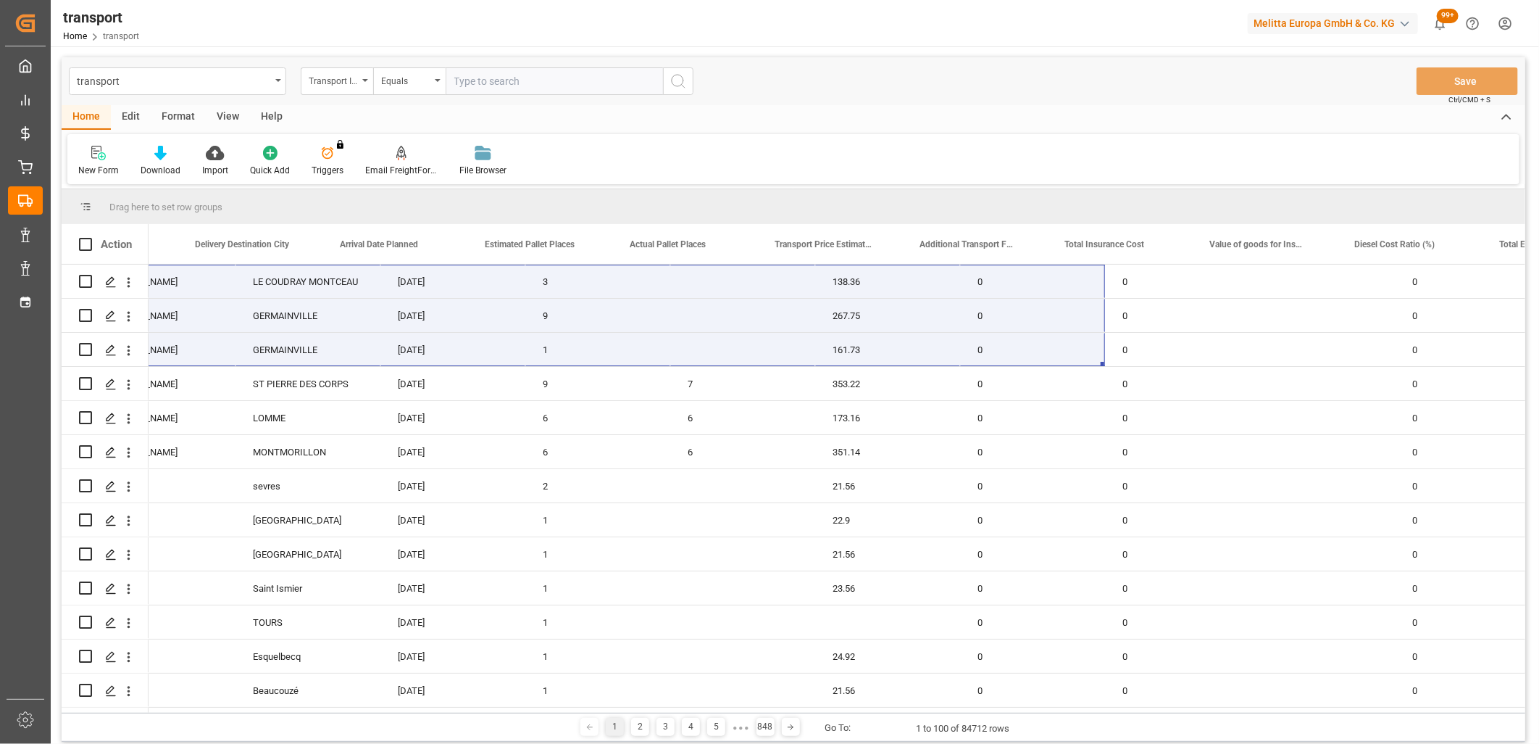
scroll to position [0, 609]
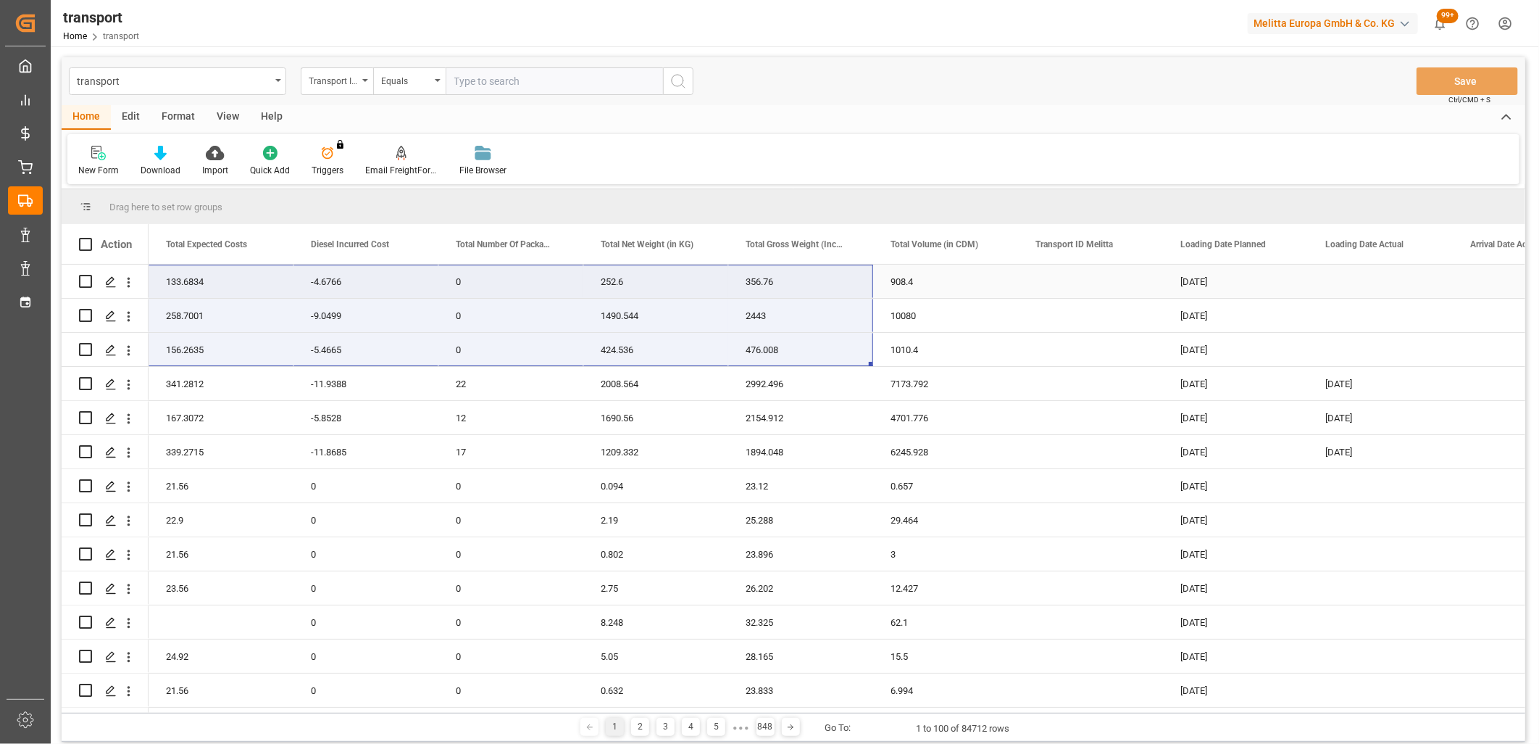
drag, startPoint x: 220, startPoint y: 346, endPoint x: 791, endPoint y: 274, distance: 576.4
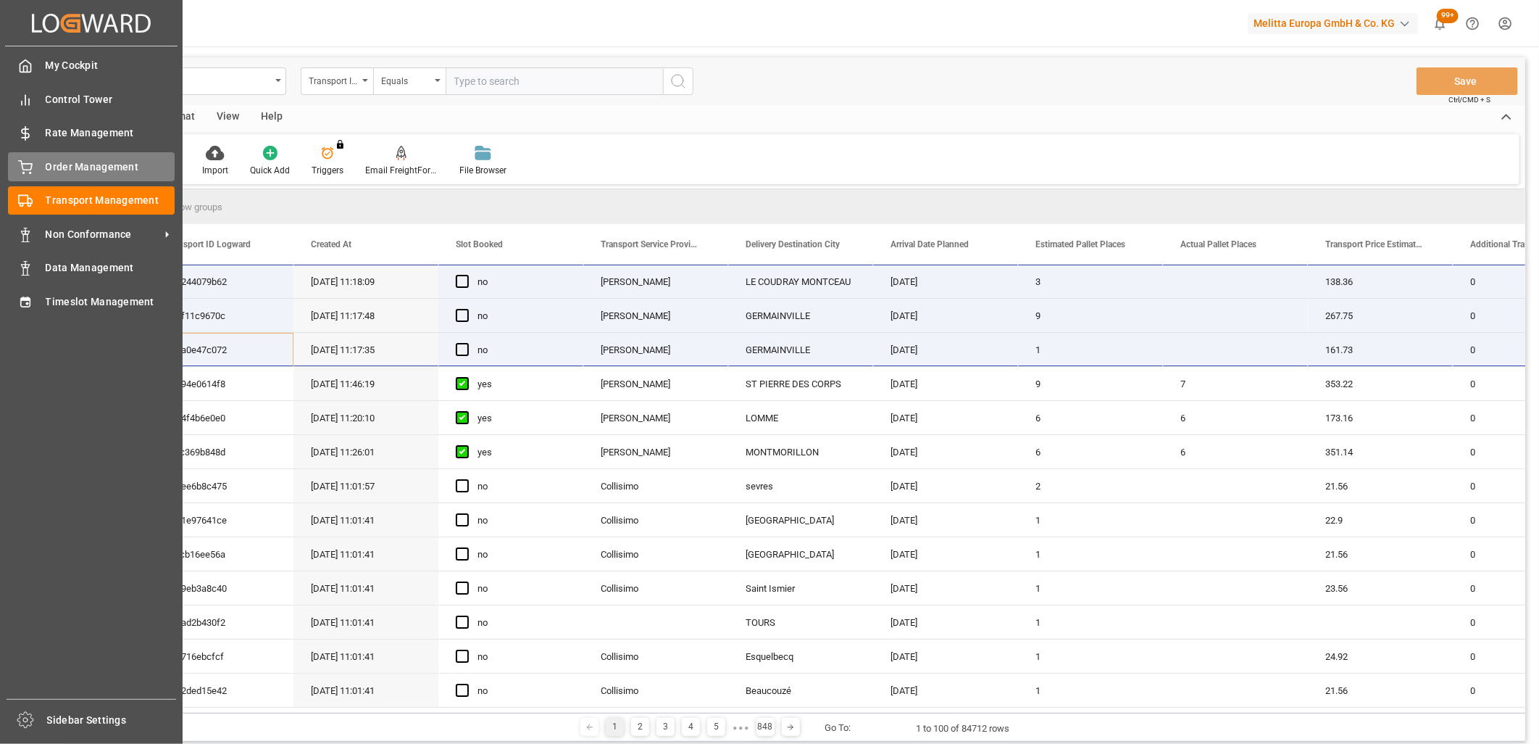
click at [24, 163] on icon at bounding box center [25, 167] width 14 height 14
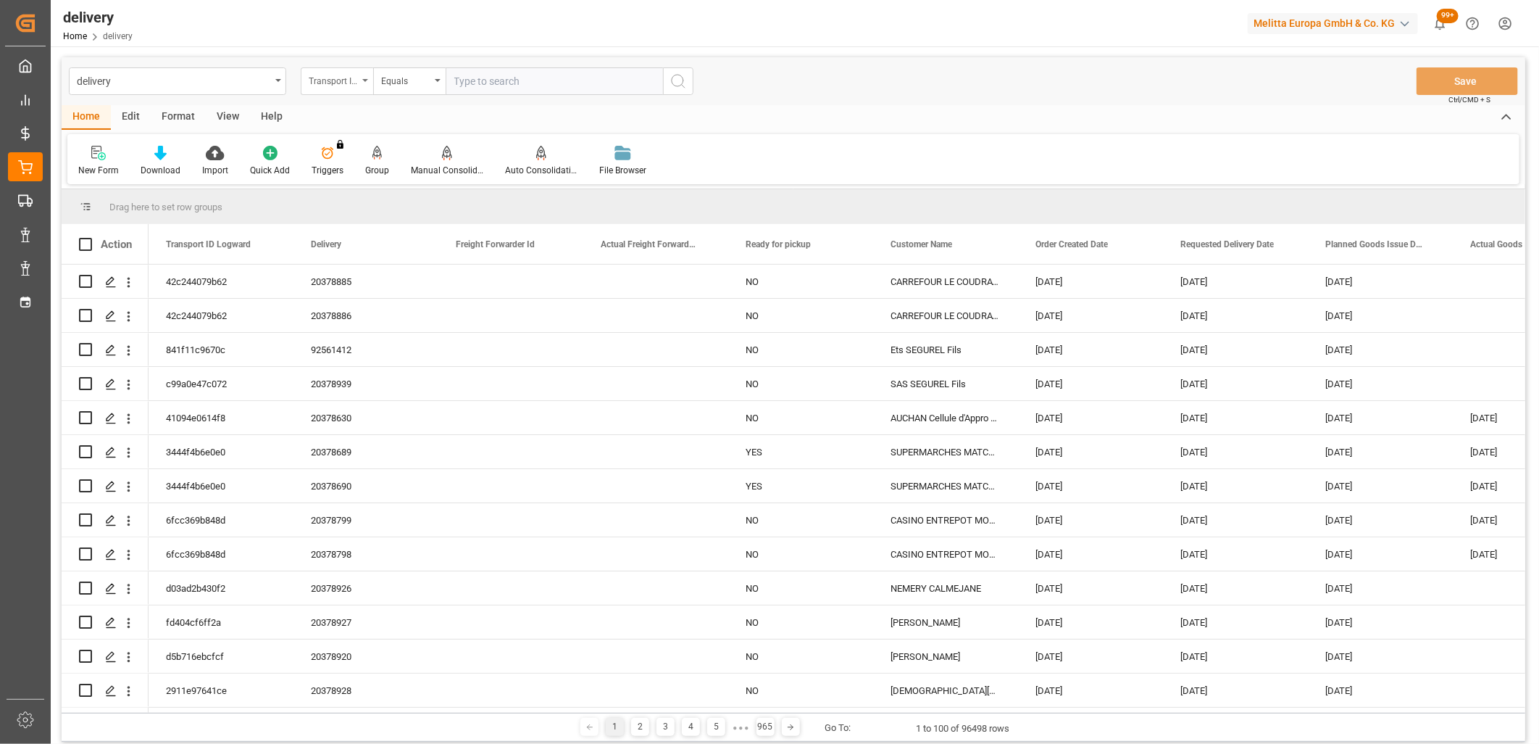
click at [343, 86] on div "Transport ID Logward" at bounding box center [333, 79] width 49 height 17
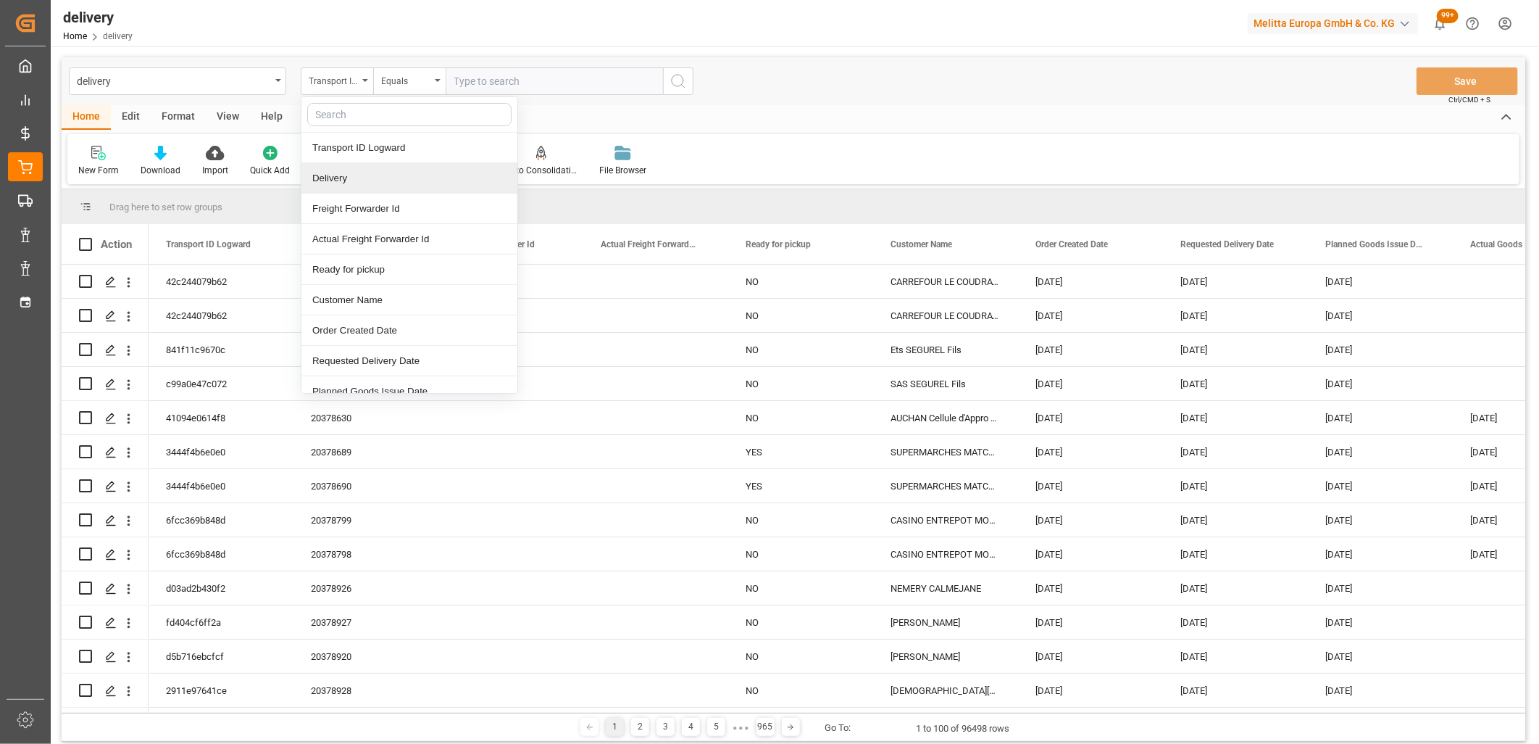
click at [338, 171] on div "Delivery" at bounding box center [409, 178] width 216 height 30
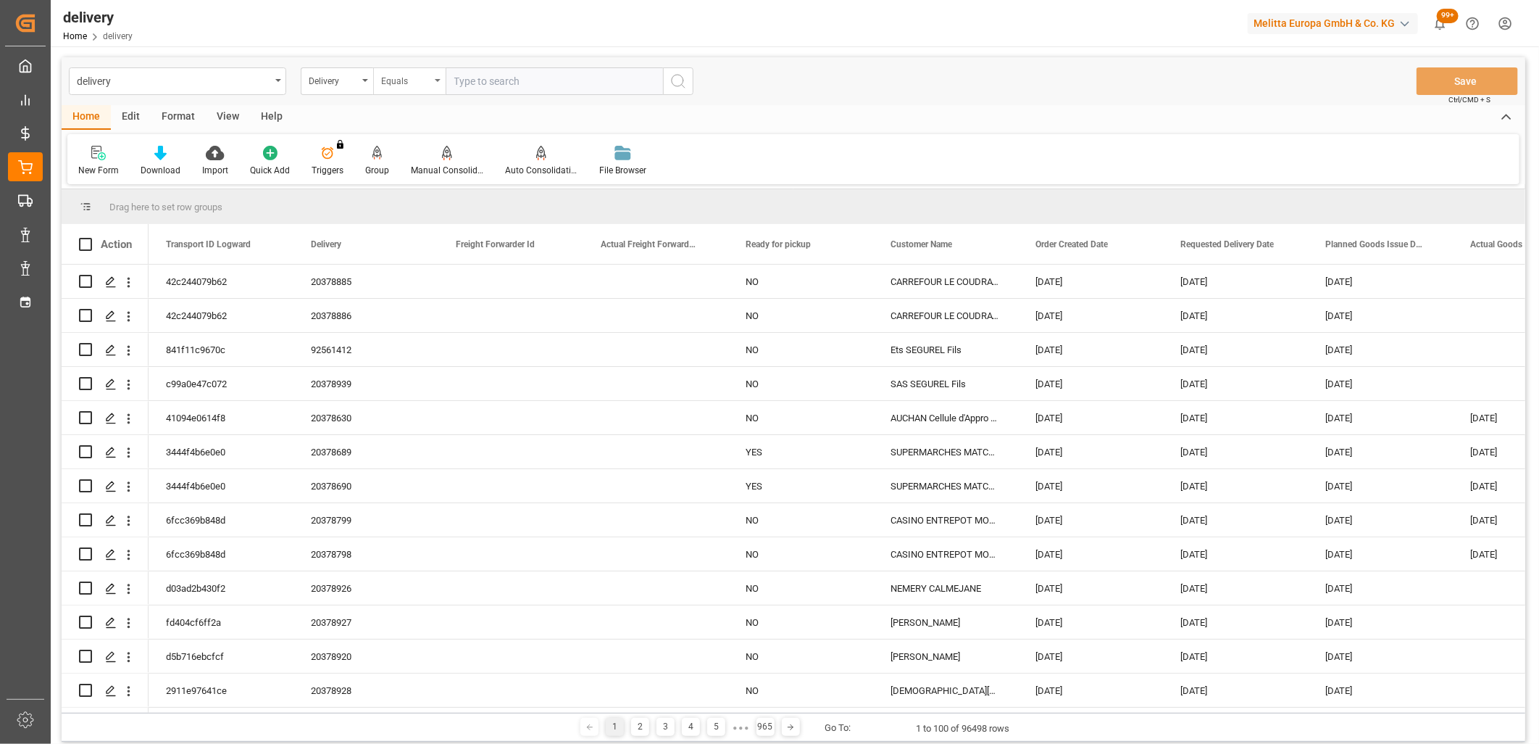
click at [428, 88] on div "Equals" at bounding box center [409, 81] width 72 height 28
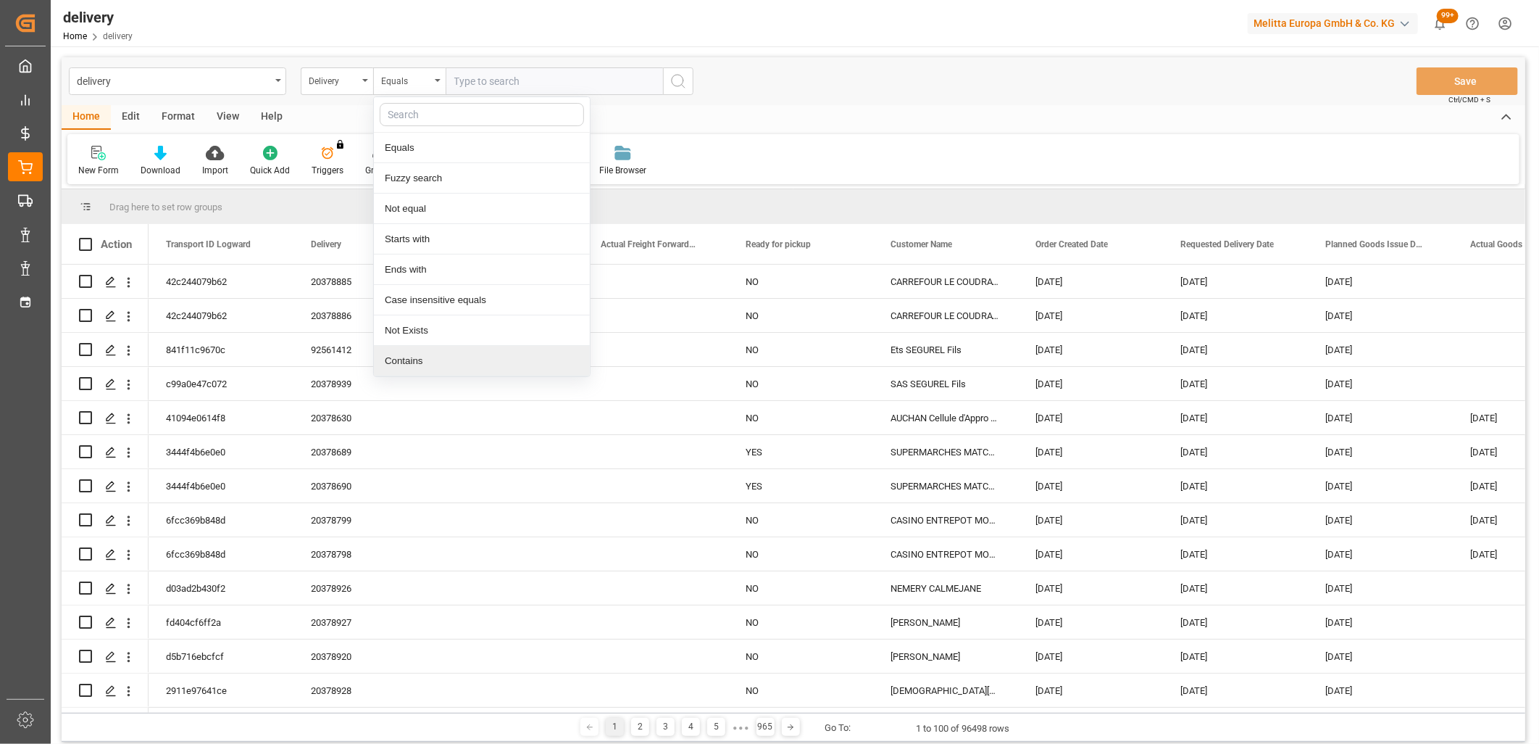
click at [423, 356] on div "Contains" at bounding box center [482, 361] width 216 height 30
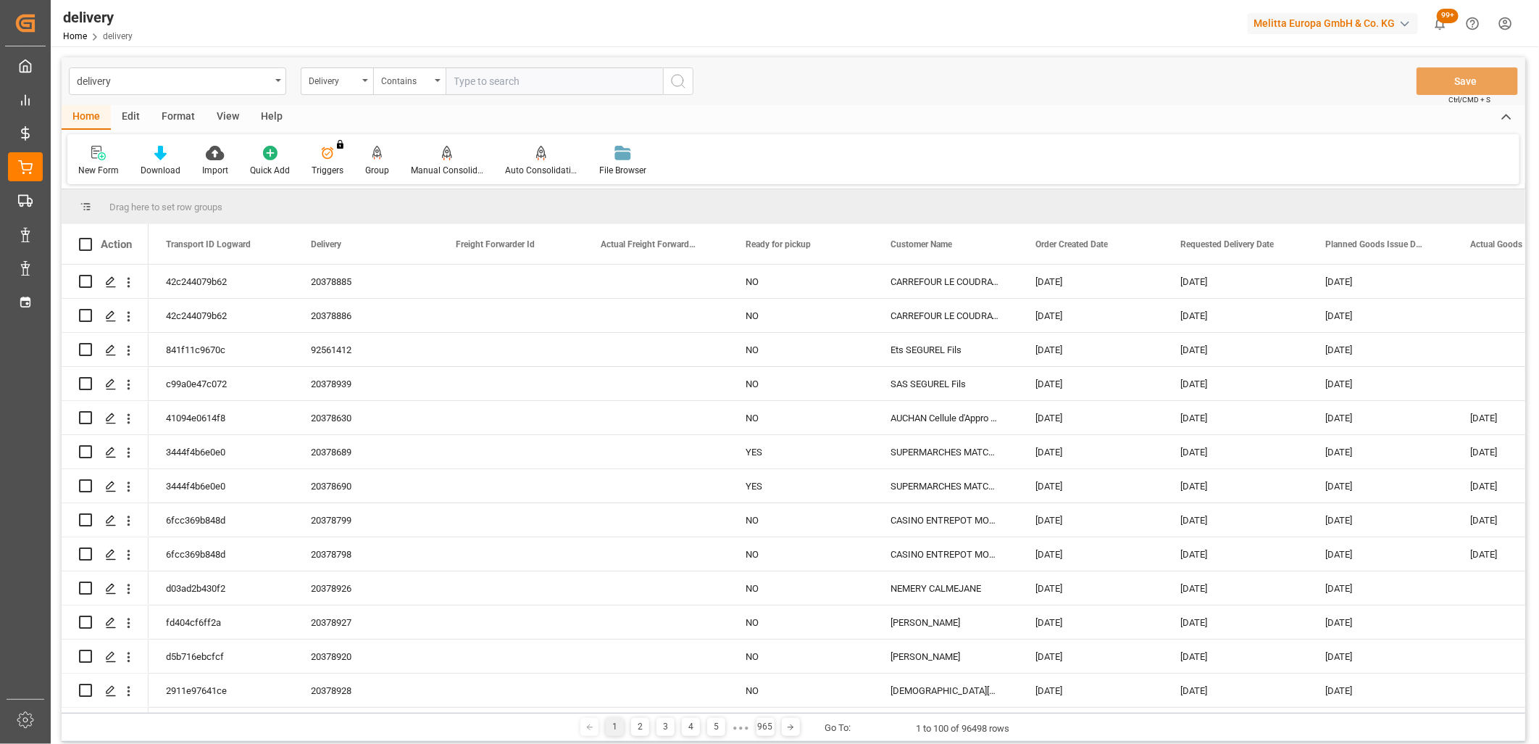
click at [474, 80] on input "text" at bounding box center [554, 81] width 217 height 28
paste input "20378932,20378933,20378901,20378935,20378936,20378938,20378937,20378940,2037882…"
type input "20378932,20378933,20378901,20378935,20378936,20378938,20378937,20378940,2037882…"
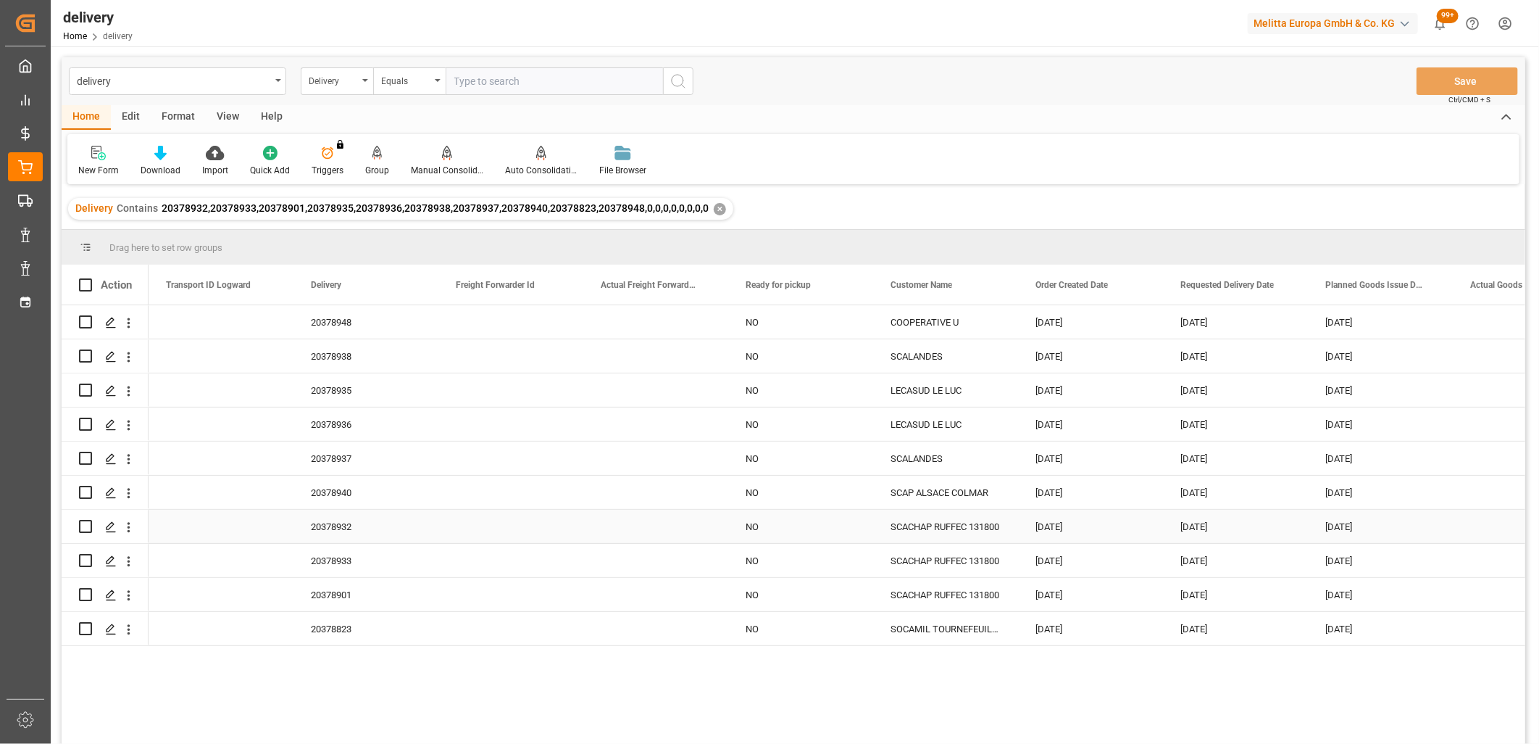
click at [88, 520] on input "Press Space to toggle row selection (unchecked)" at bounding box center [85, 526] width 13 height 13
checkbox input "true"
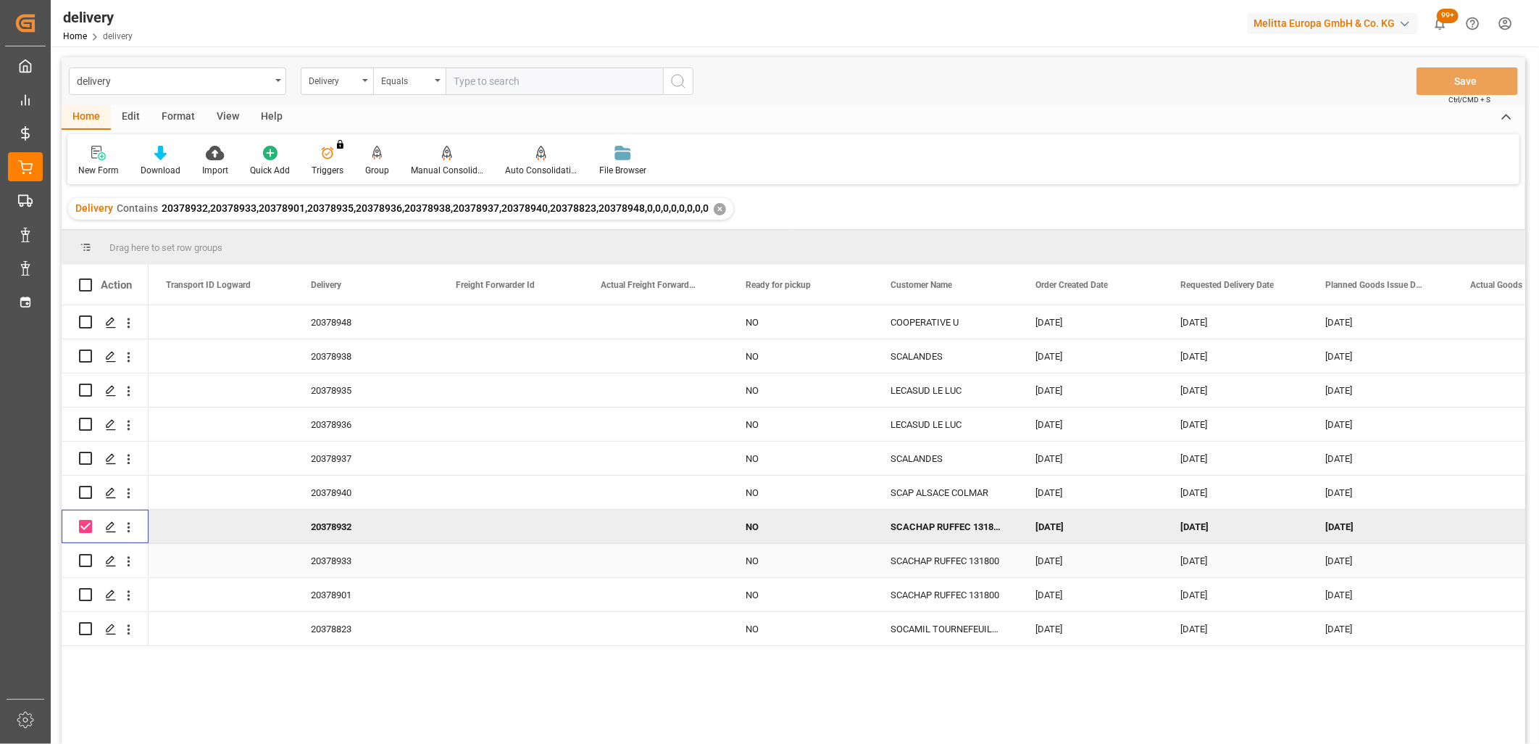
click at [85, 557] on input "Press Space to toggle row selection (unchecked)" at bounding box center [85, 560] width 13 height 13
checkbox input "true"
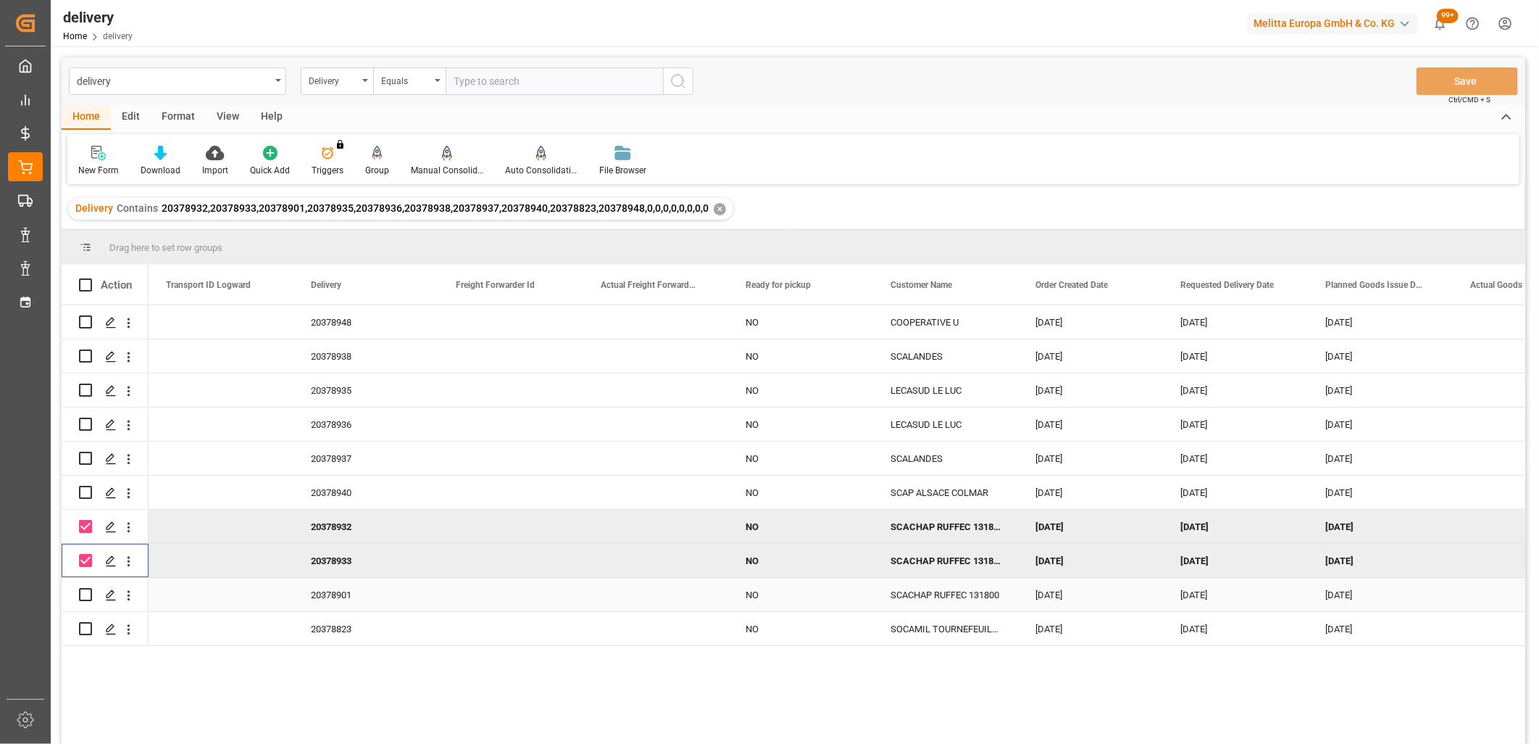
click at [88, 594] on input "Press Space to toggle row selection (unchecked)" at bounding box center [85, 594] width 13 height 13
checkbox input "true"
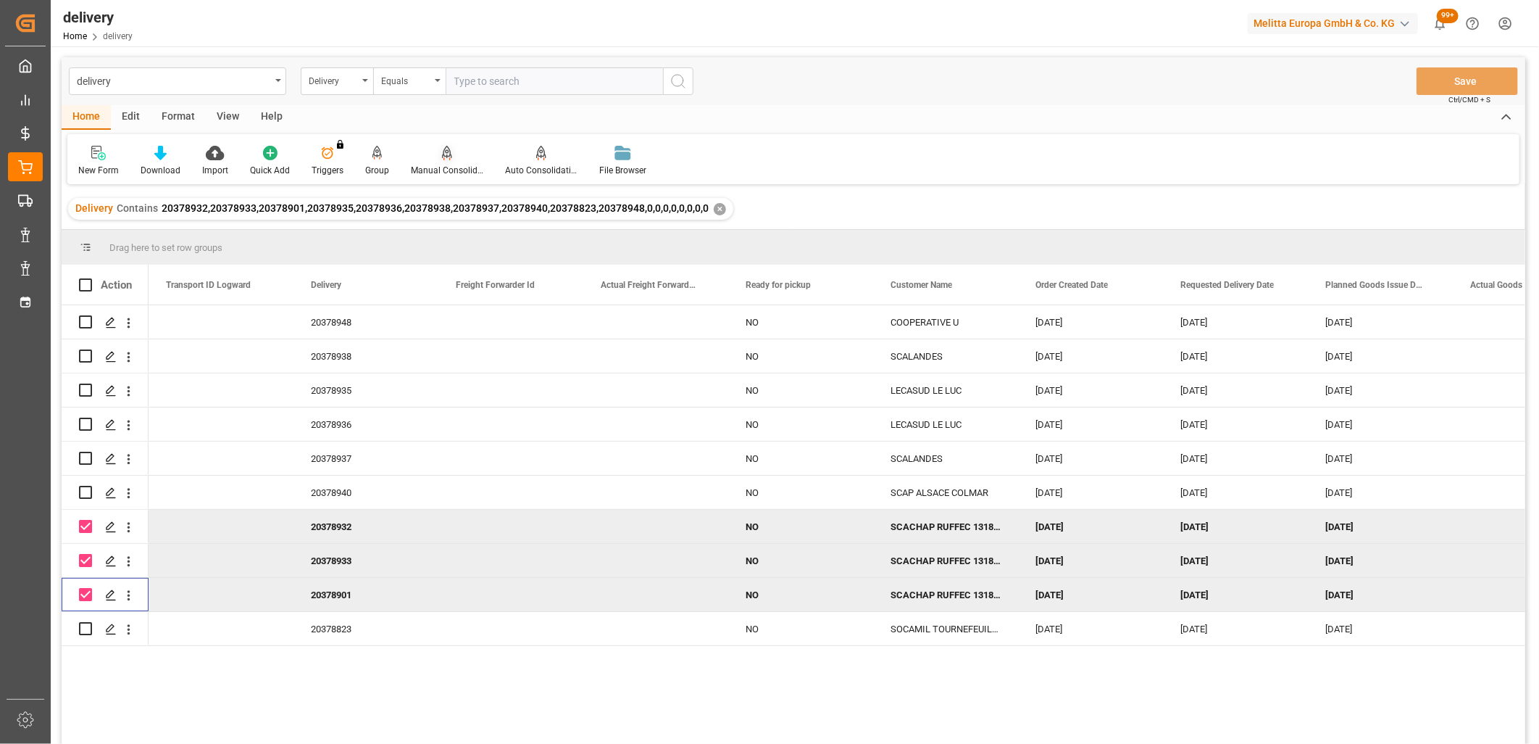
click at [444, 153] on icon at bounding box center [447, 153] width 10 height 14
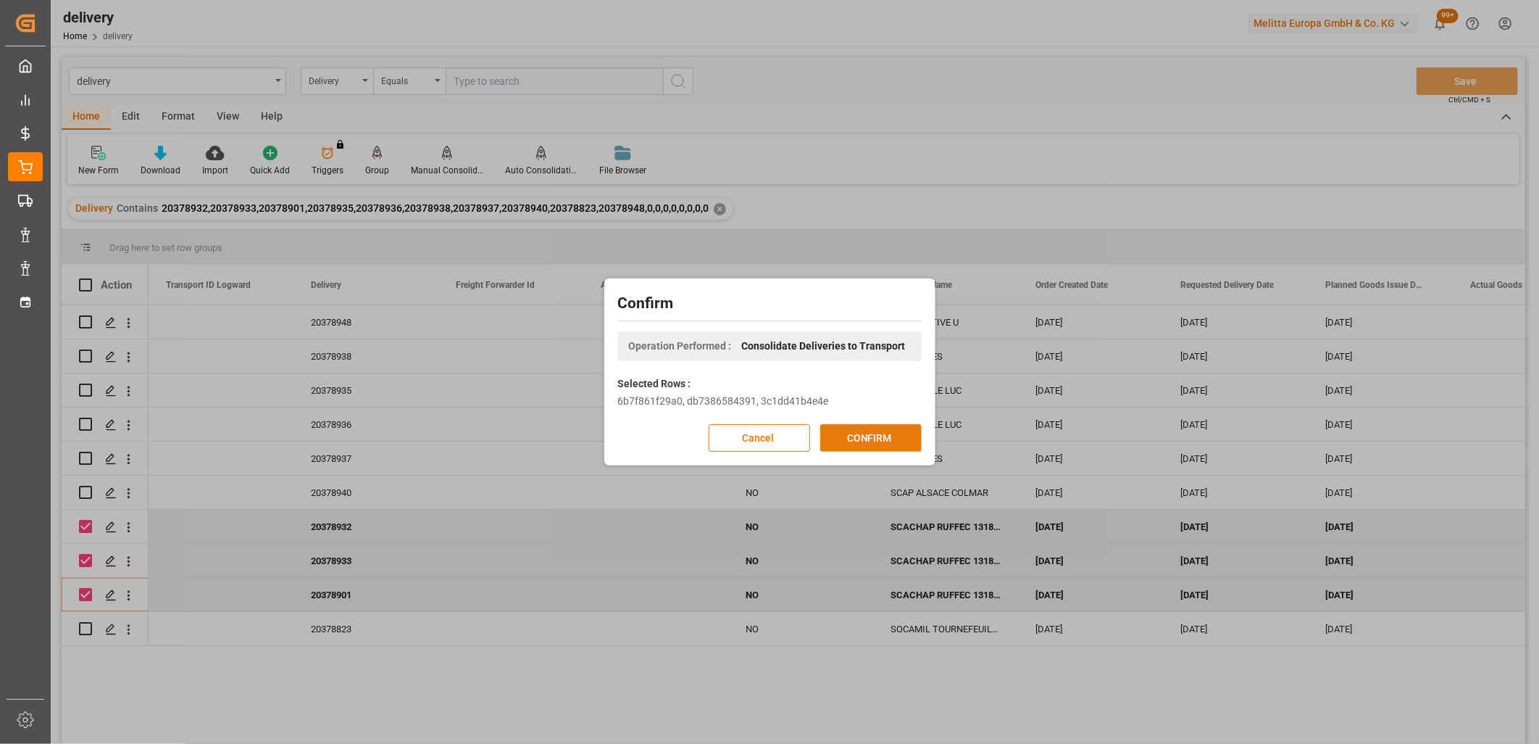
click at [881, 433] on button "CONFIRM" at bounding box center [870, 438] width 101 height 28
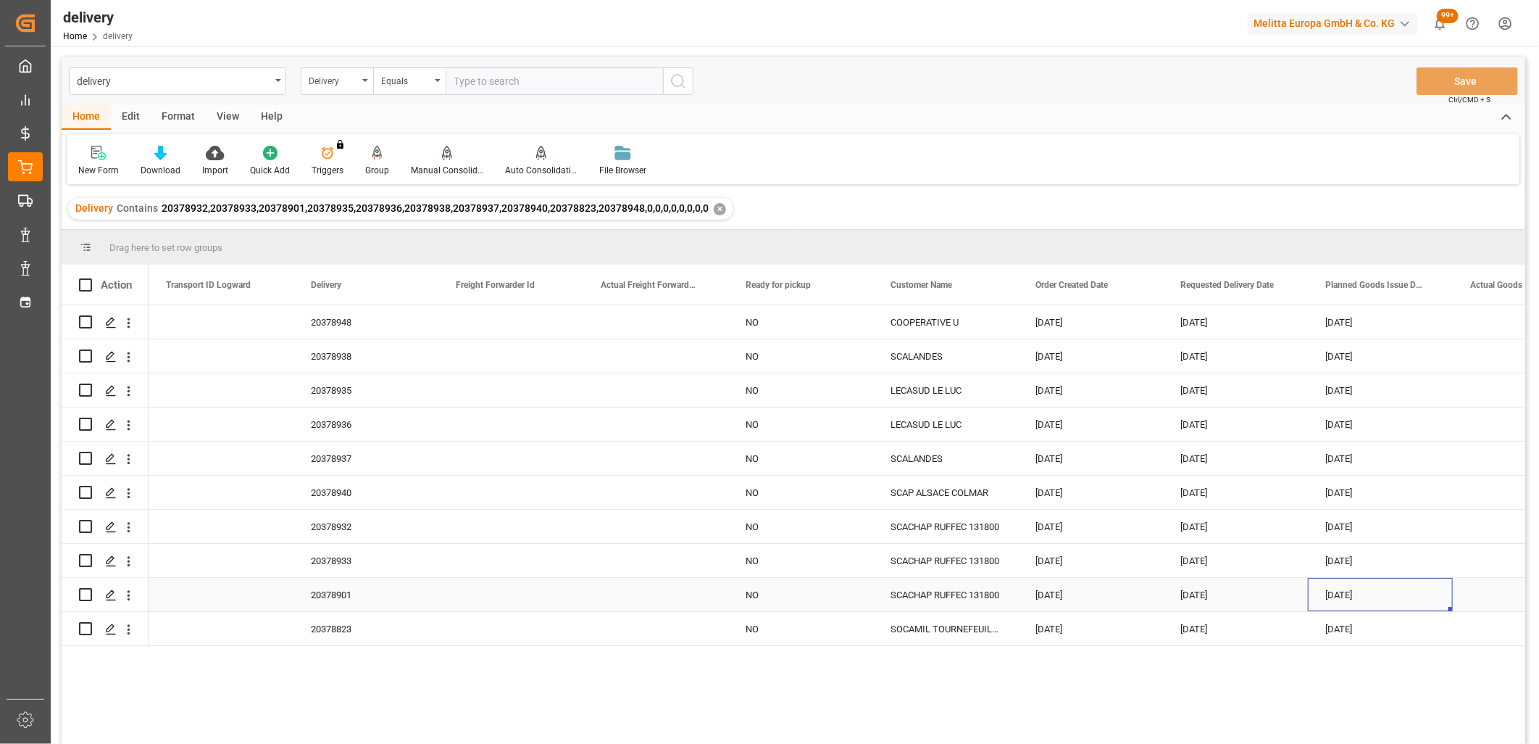
click at [1364, 594] on div "26-09-2025" at bounding box center [1380, 594] width 145 height 33
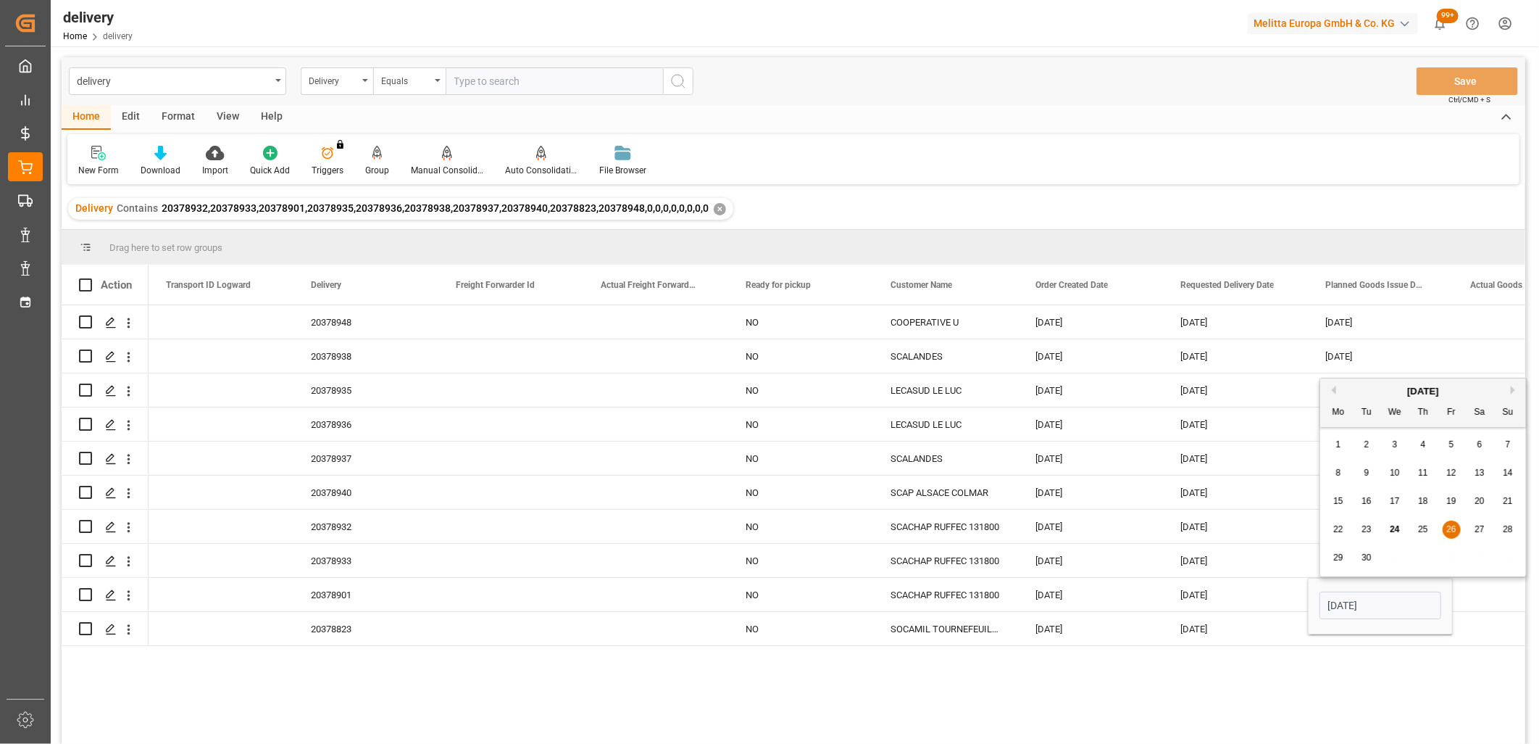
click at [1423, 528] on span "25" at bounding box center [1422, 529] width 9 height 10
type input "25-09-2025"
click at [1346, 348] on div "26-09-2025" at bounding box center [1380, 355] width 145 height 33
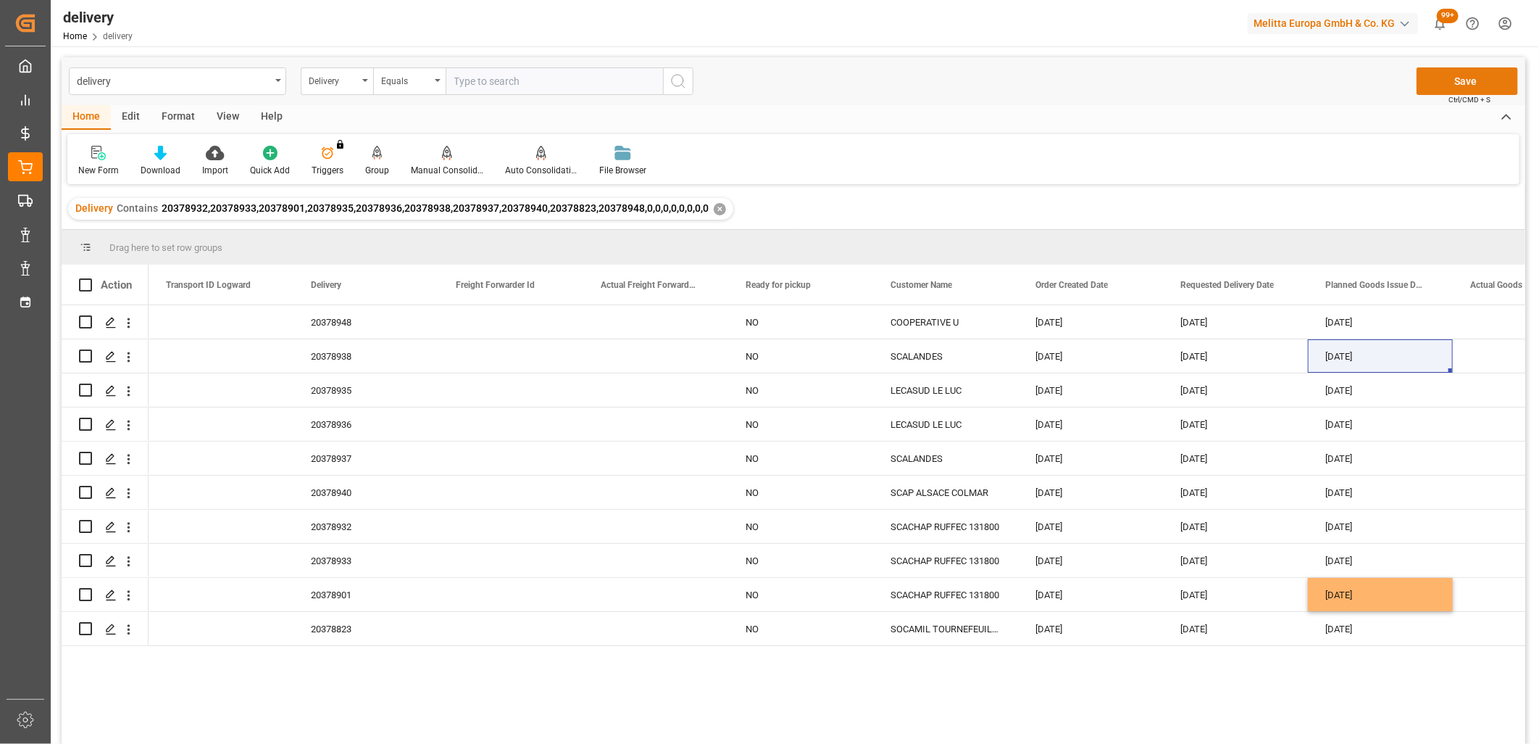
click at [1462, 78] on button "Save" at bounding box center [1467, 81] width 101 height 28
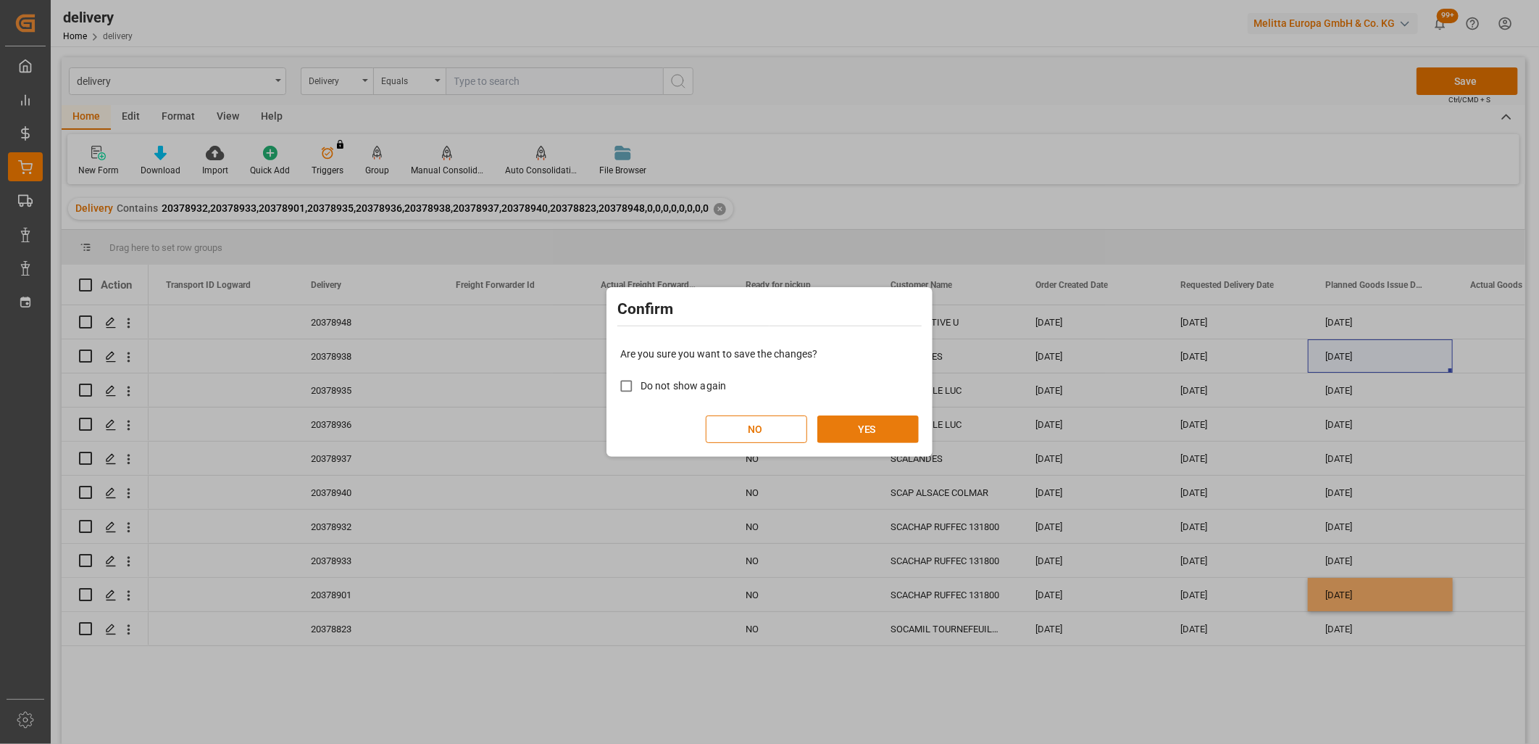
click at [857, 428] on button "YES" at bounding box center [867, 429] width 101 height 28
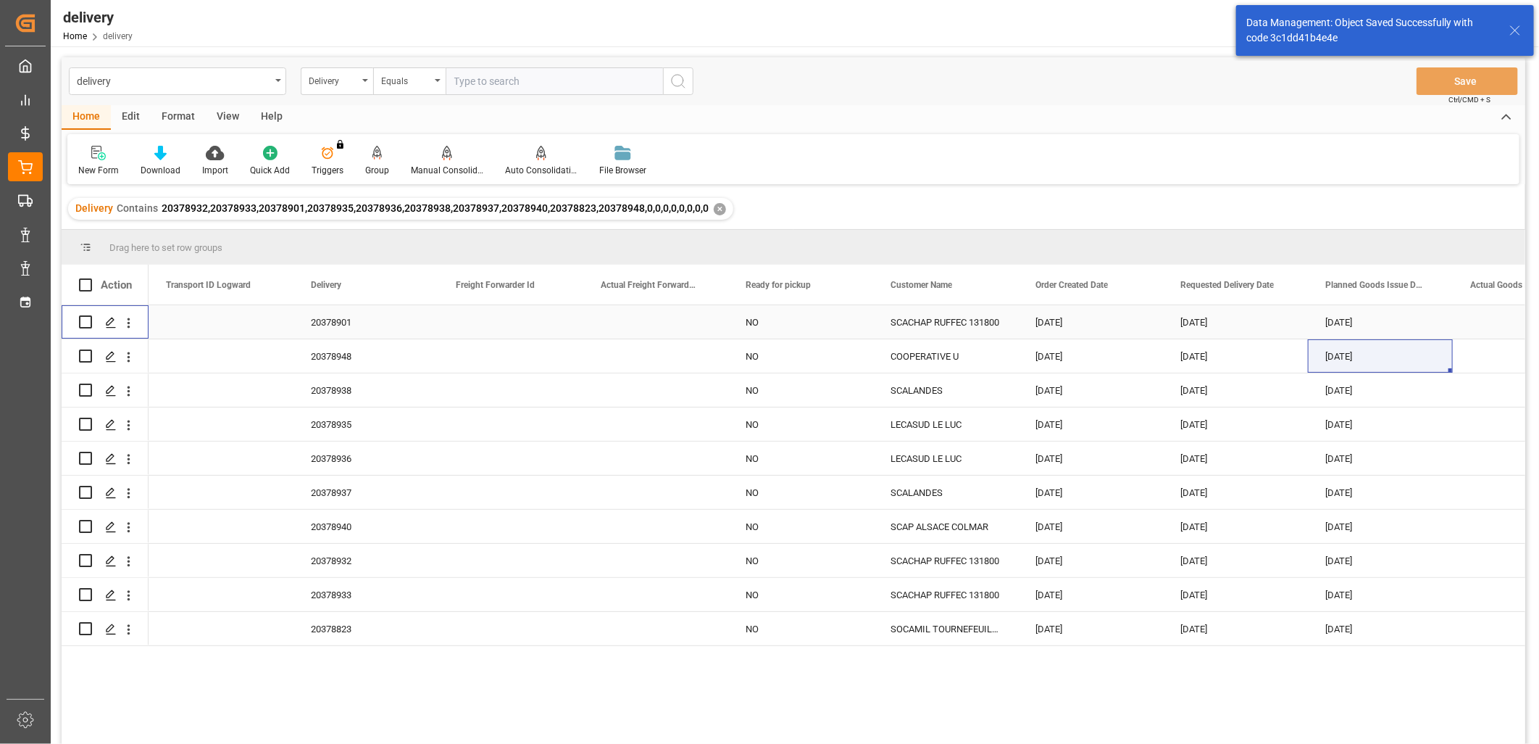
click at [83, 322] on input "Press Space to toggle row selection (unchecked)" at bounding box center [85, 321] width 13 height 13
checkbox input "true"
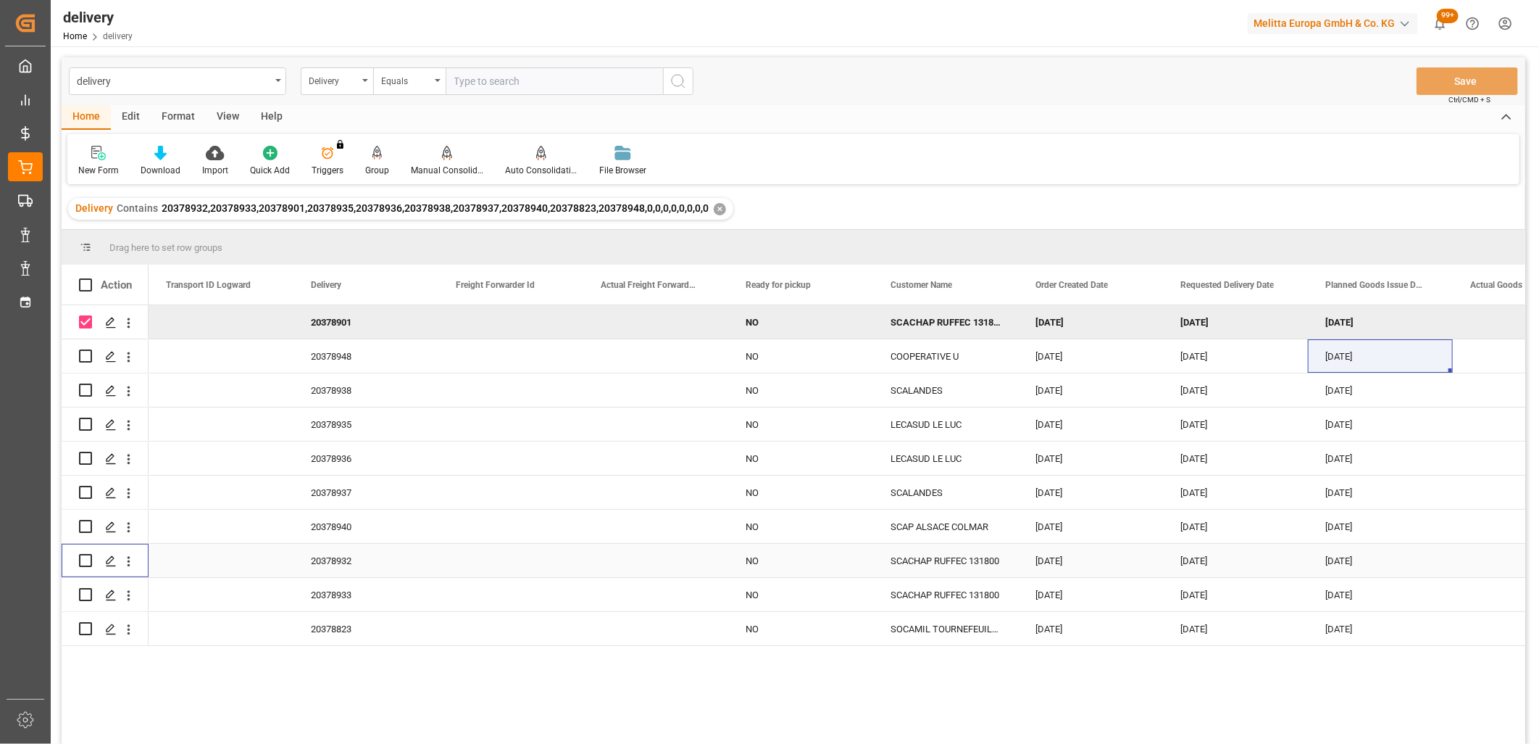
click at [80, 559] on input "Press Space to toggle row selection (unchecked)" at bounding box center [85, 560] width 13 height 13
checkbox input "true"
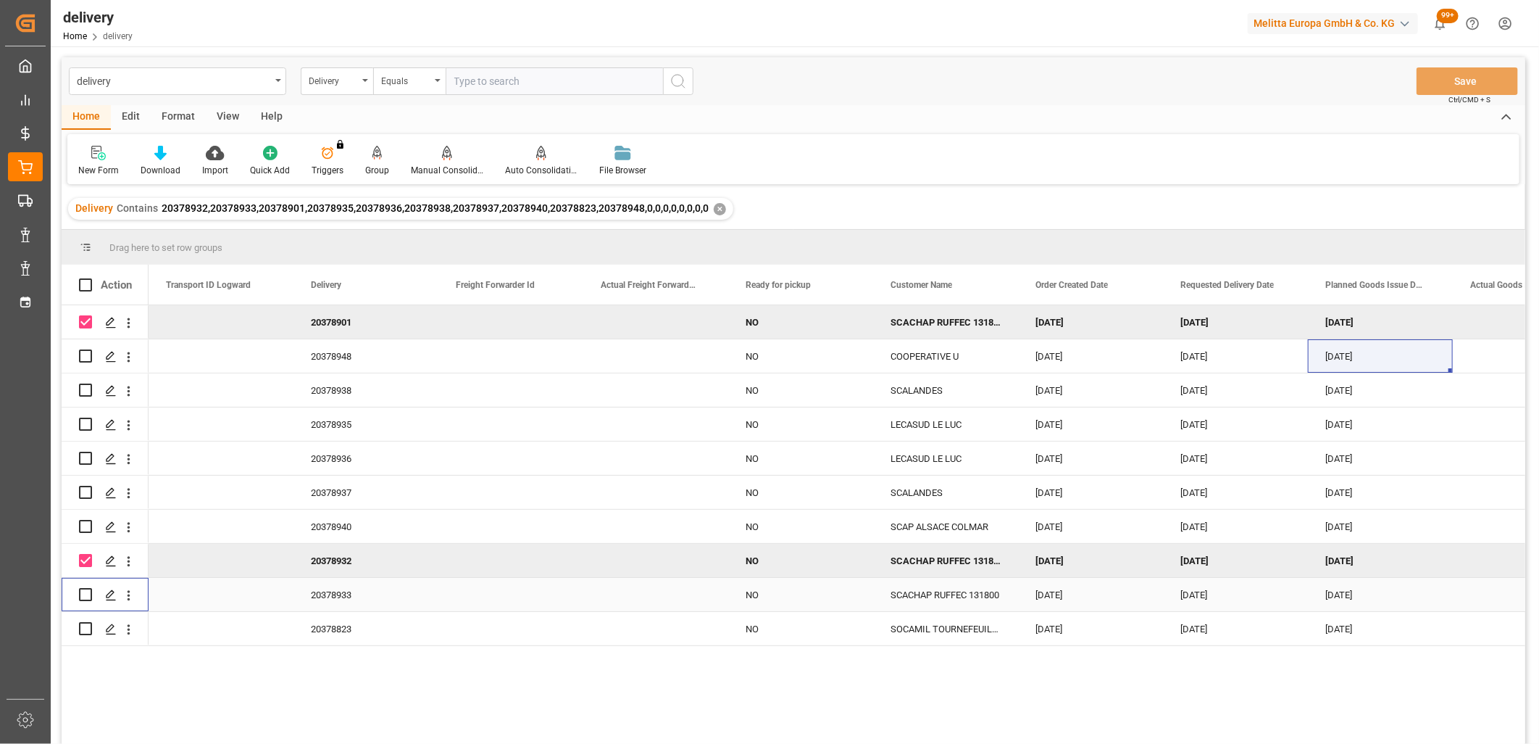
click at [83, 596] on input "Press Space to toggle row selection (unchecked)" at bounding box center [85, 594] width 13 height 13
checkbox input "true"
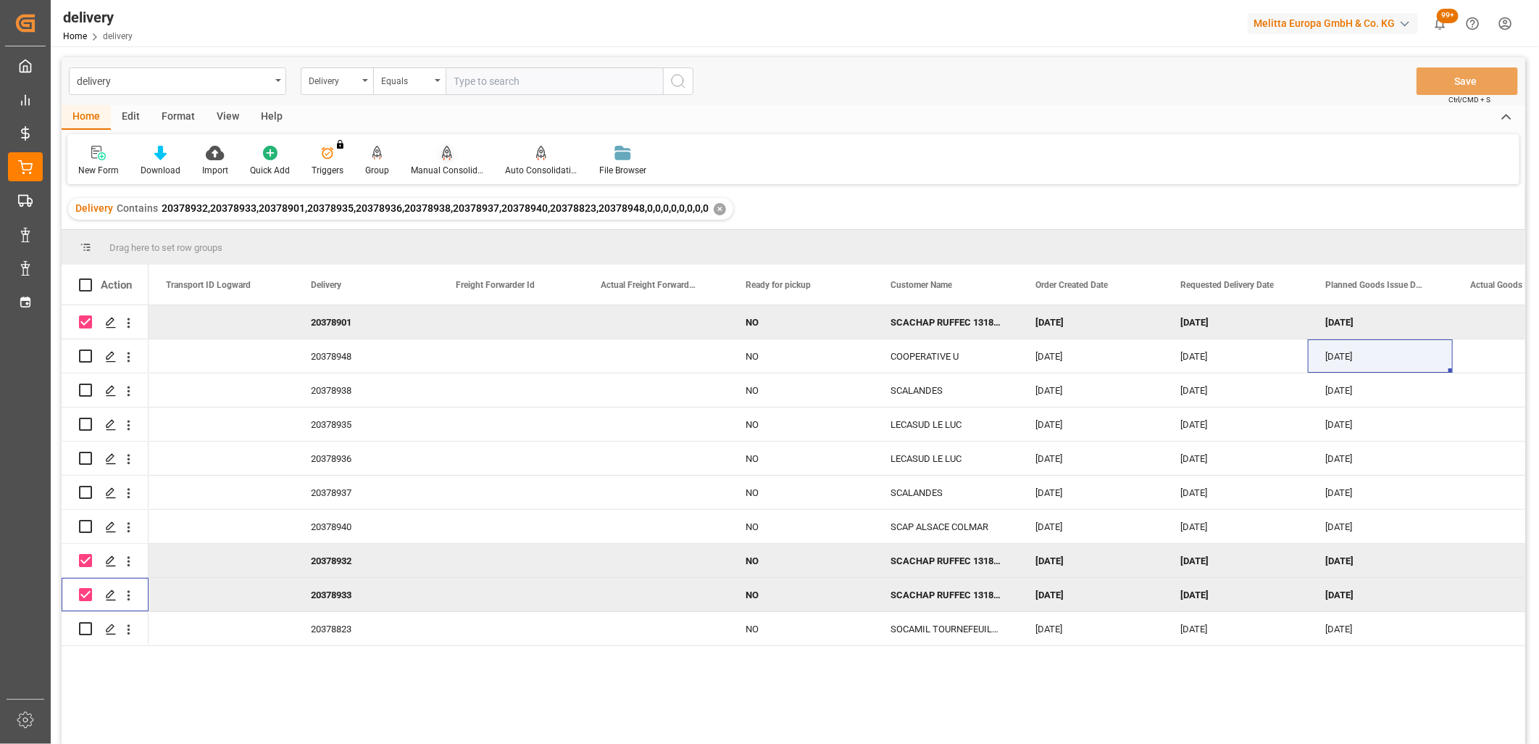
click at [444, 158] on icon at bounding box center [447, 159] width 7 height 3
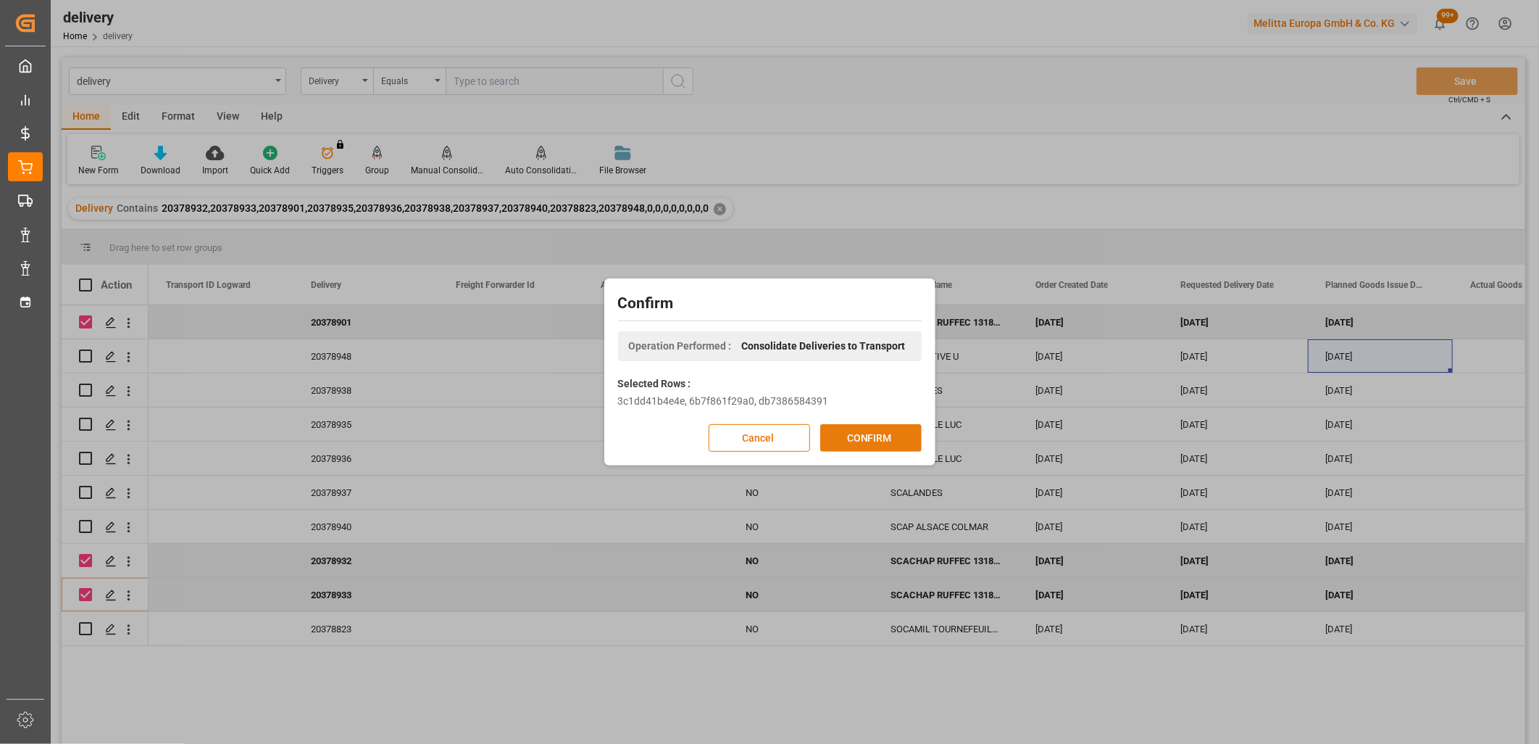
click at [882, 436] on button "CONFIRM" at bounding box center [870, 438] width 101 height 28
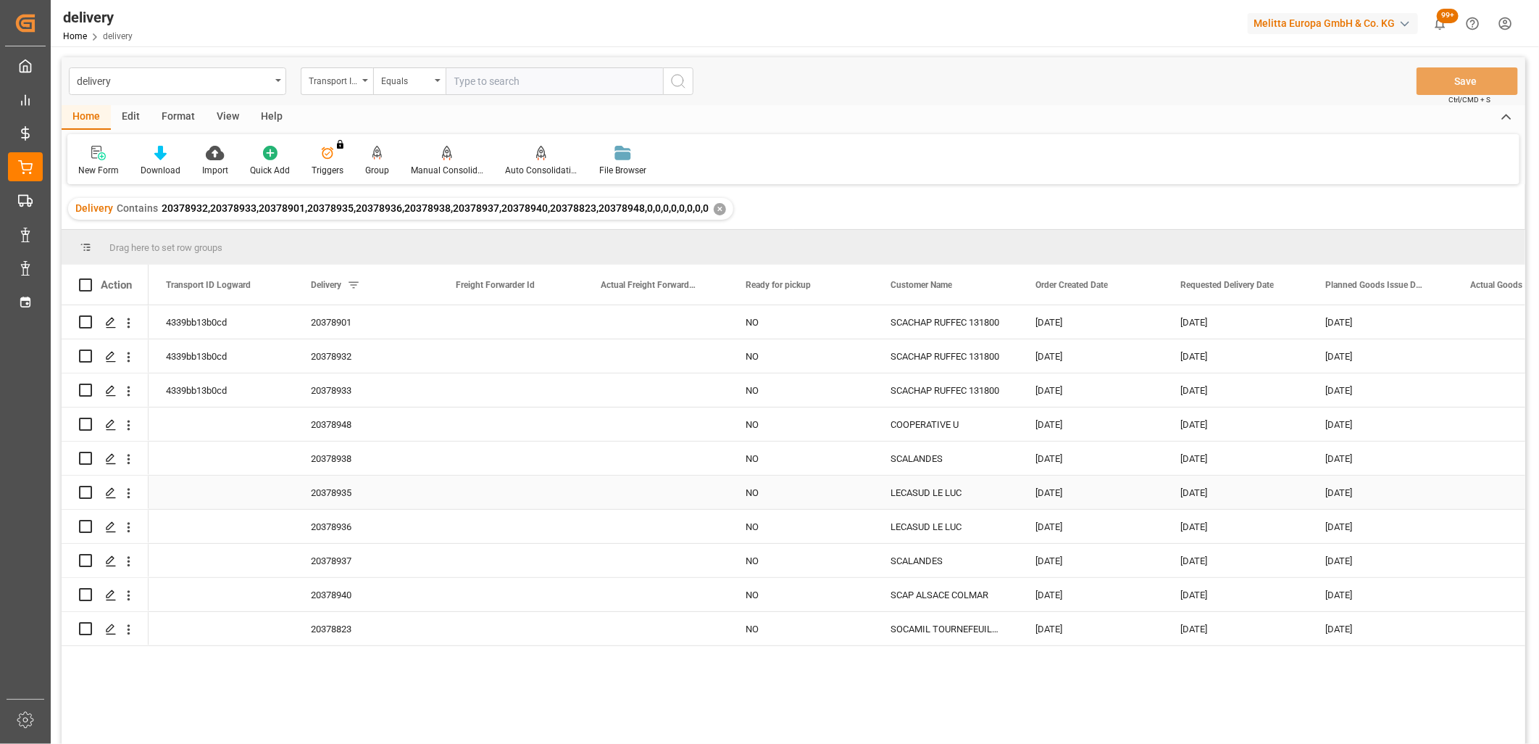
click at [82, 494] on input "Press Space to toggle row selection (unchecked)" at bounding box center [85, 492] width 13 height 13
checkbox input "true"
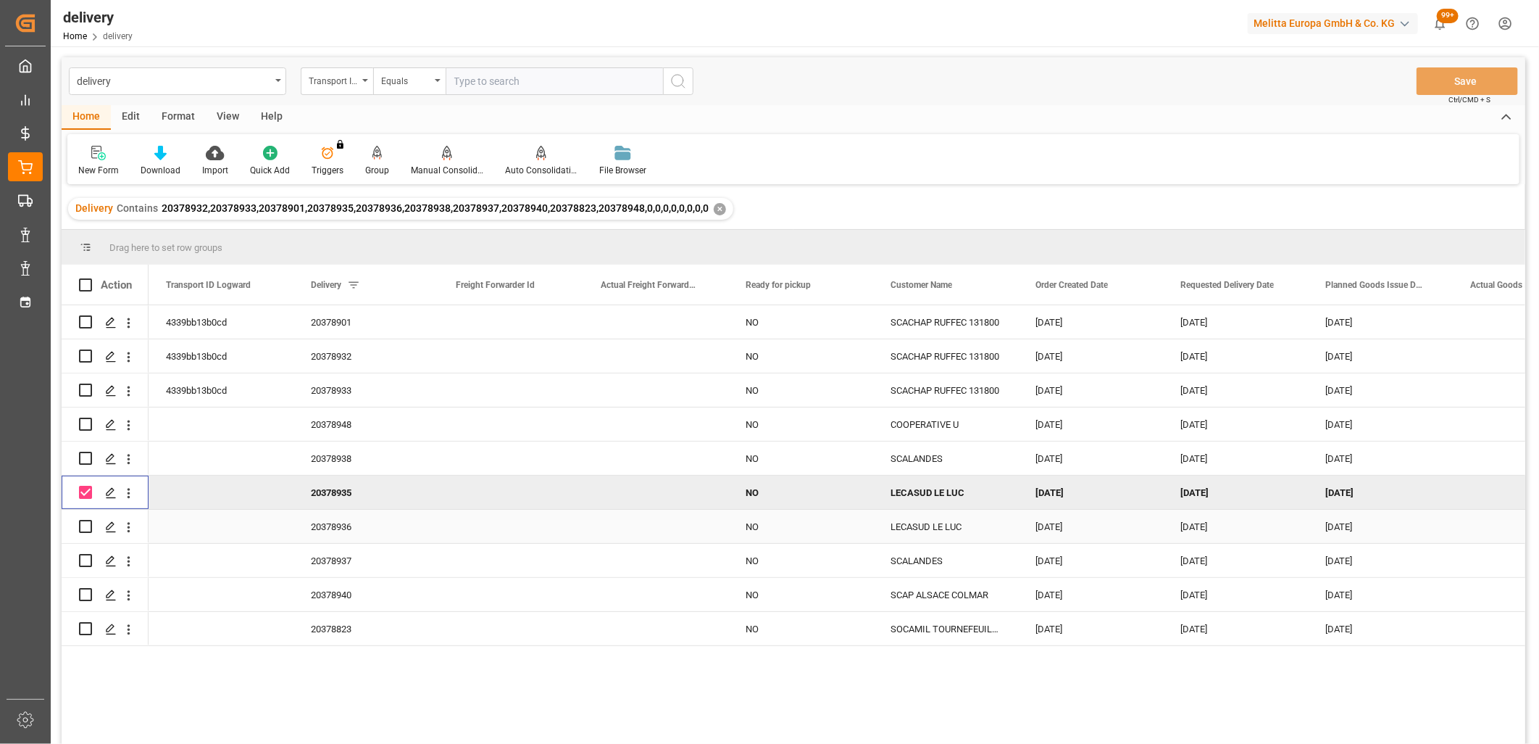
click at [83, 527] on input "Press Space to toggle row selection (unchecked)" at bounding box center [85, 526] width 13 height 13
checkbox input "true"
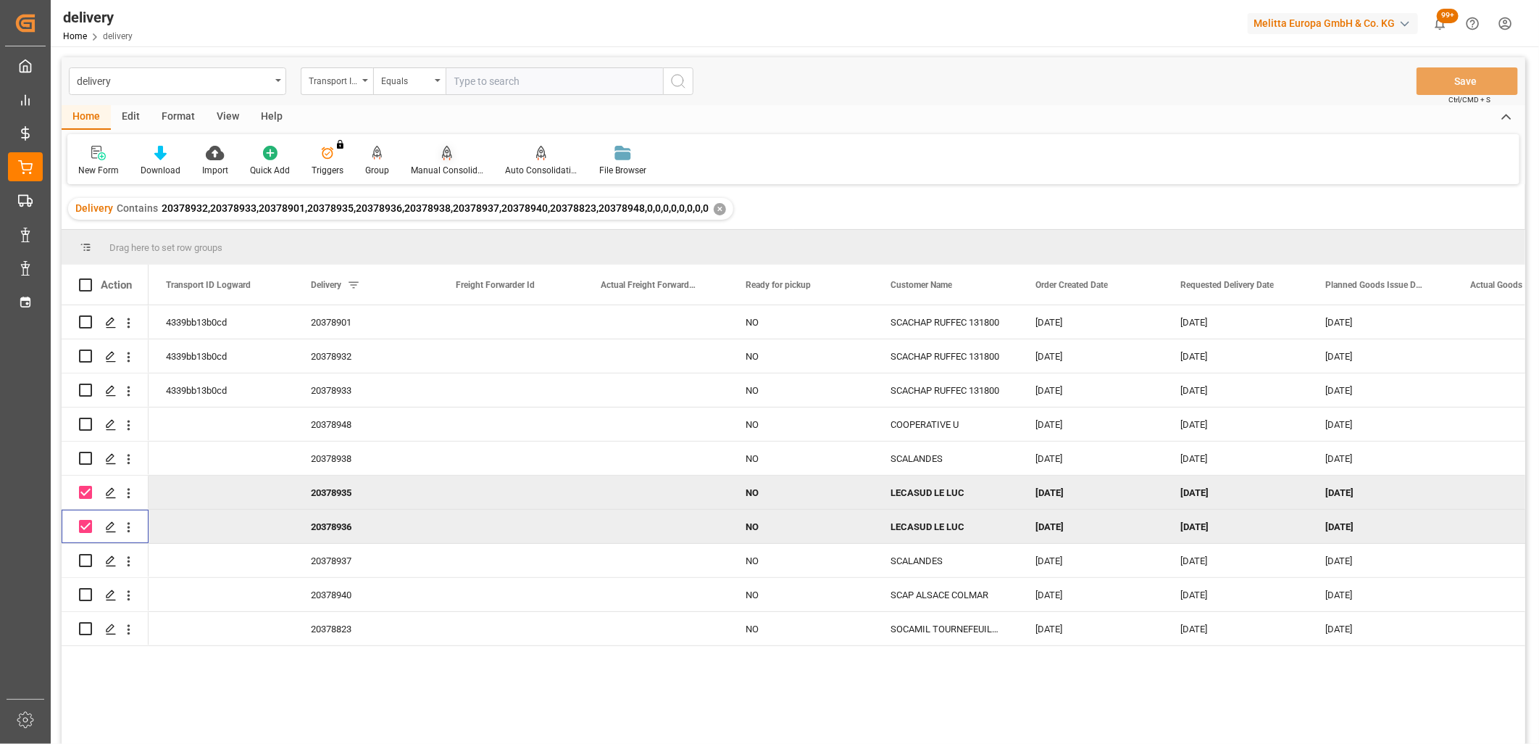
click at [443, 158] on icon at bounding box center [447, 153] width 10 height 14
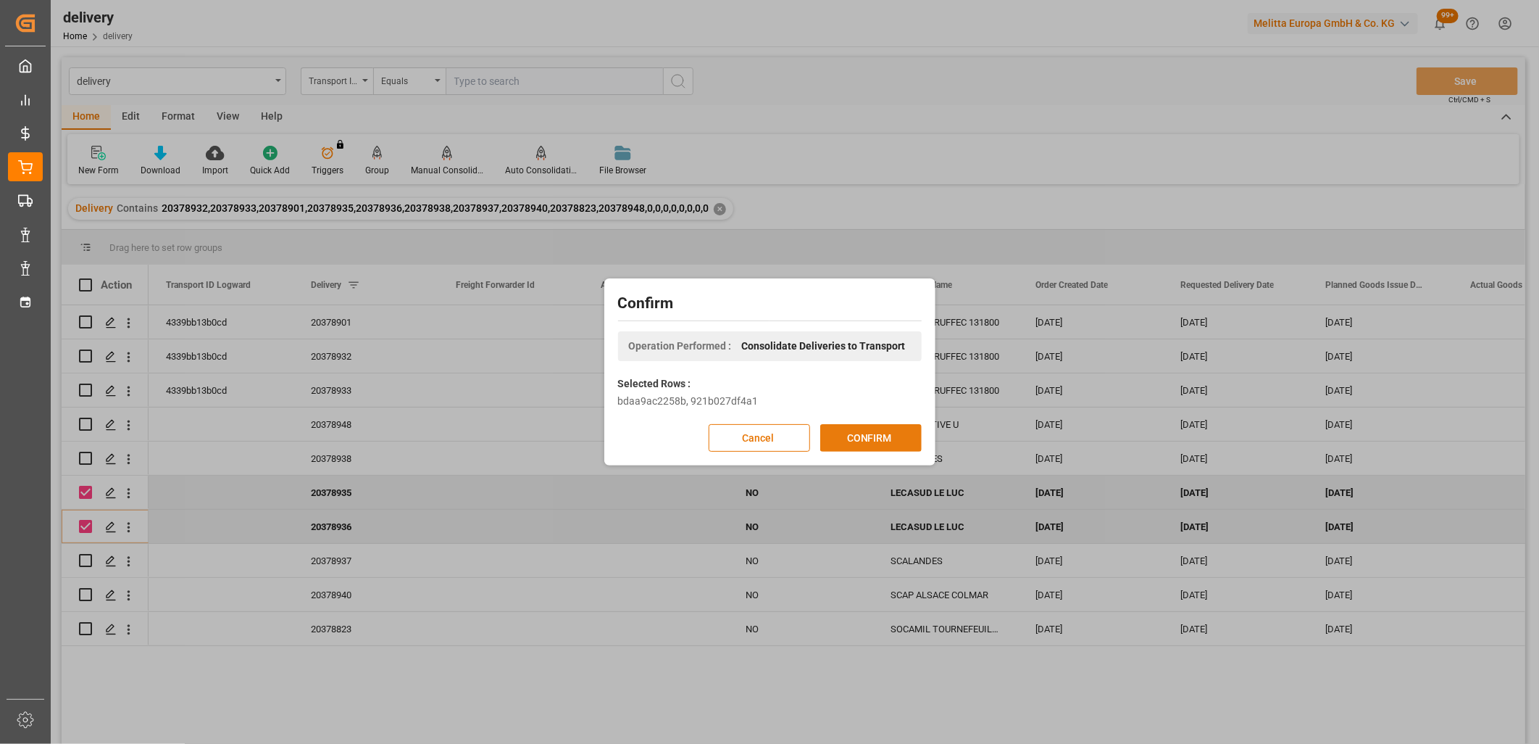
click at [850, 441] on button "CONFIRM" at bounding box center [870, 438] width 101 height 28
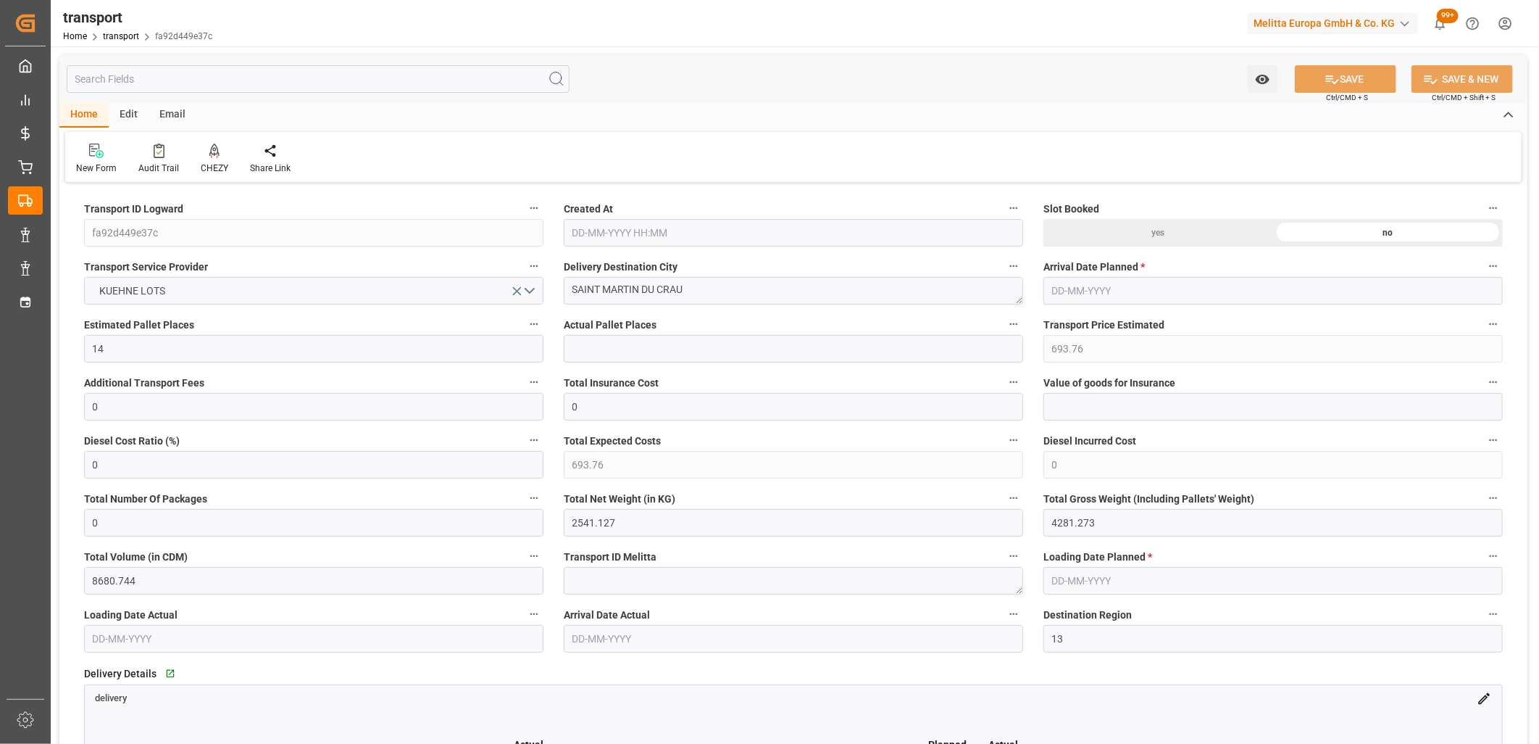
type input "[DATE] 11:21"
type input "[DATE]"
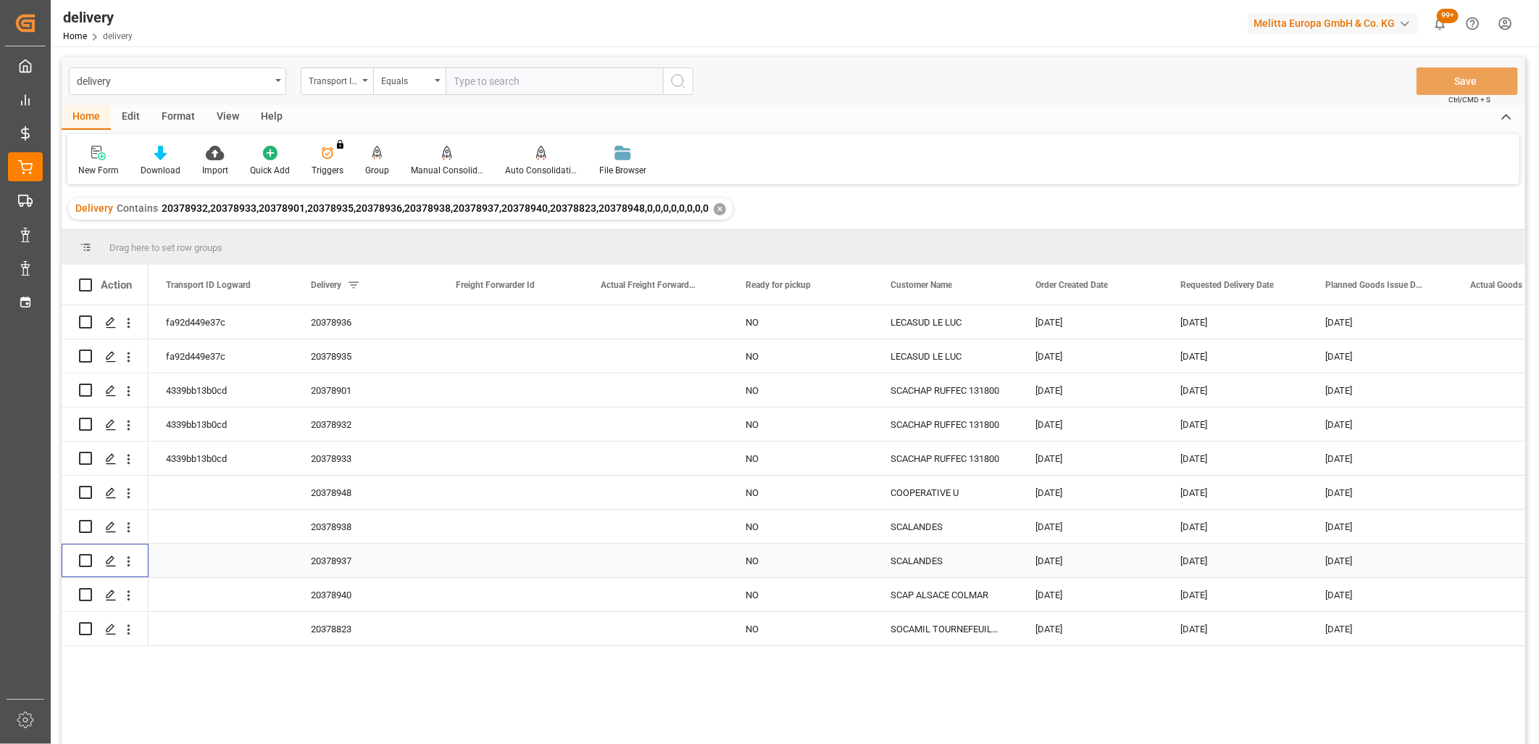
click at [91, 557] on input "Press Space to toggle row selection (unchecked)" at bounding box center [85, 560] width 13 height 13
checkbox input "true"
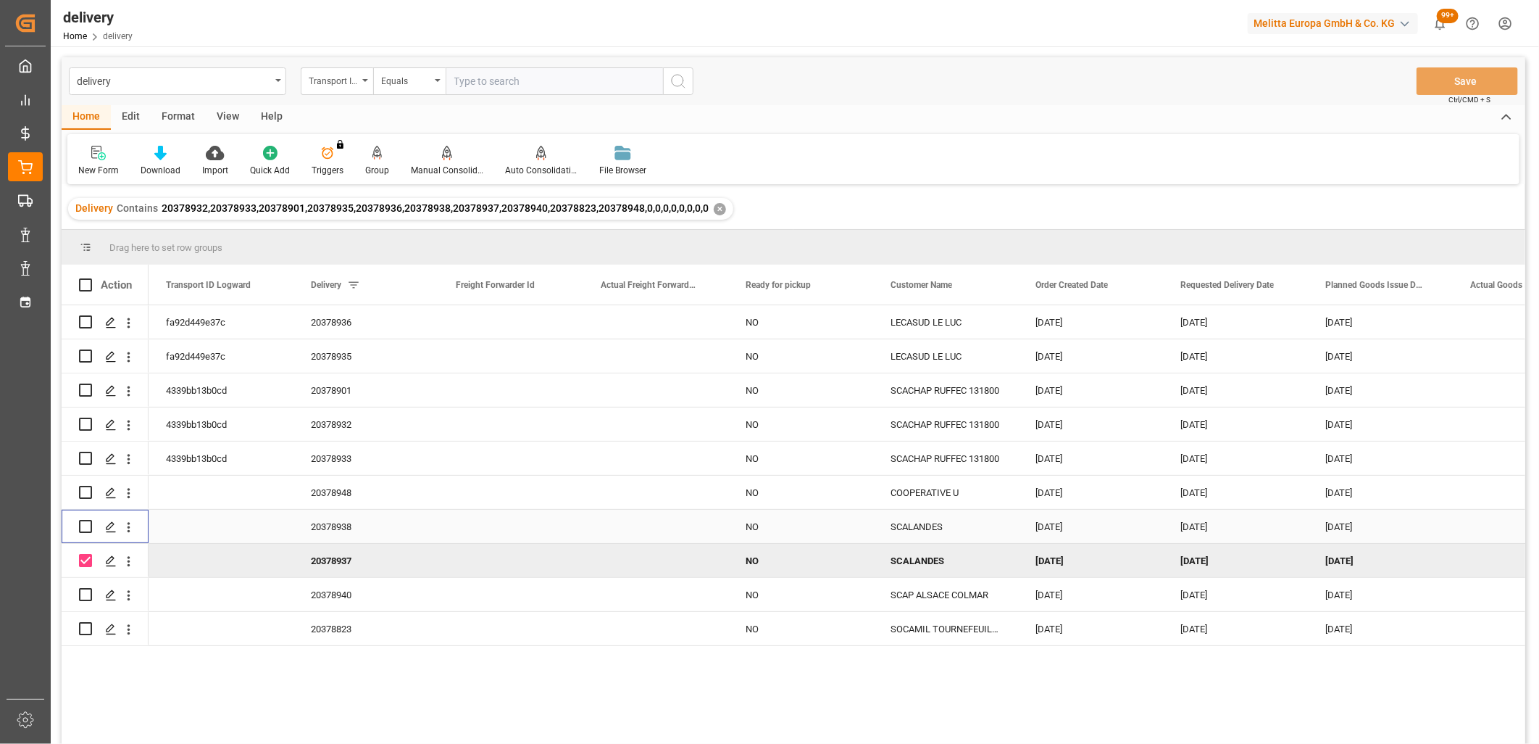
click at [88, 525] on input "Press Space to toggle row selection (unchecked)" at bounding box center [85, 526] width 13 height 13
checkbox input "true"
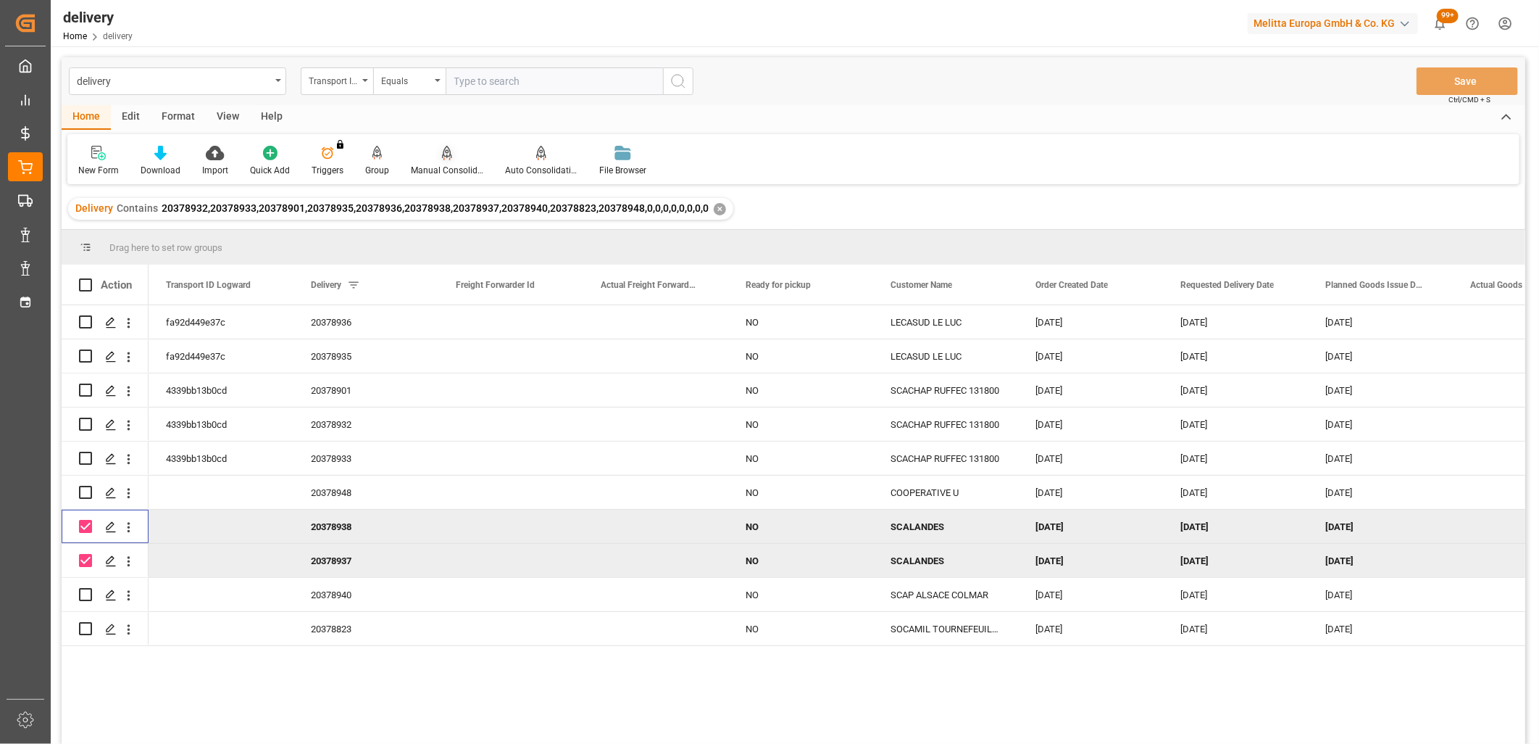
click at [444, 157] on icon at bounding box center [447, 153] width 10 height 14
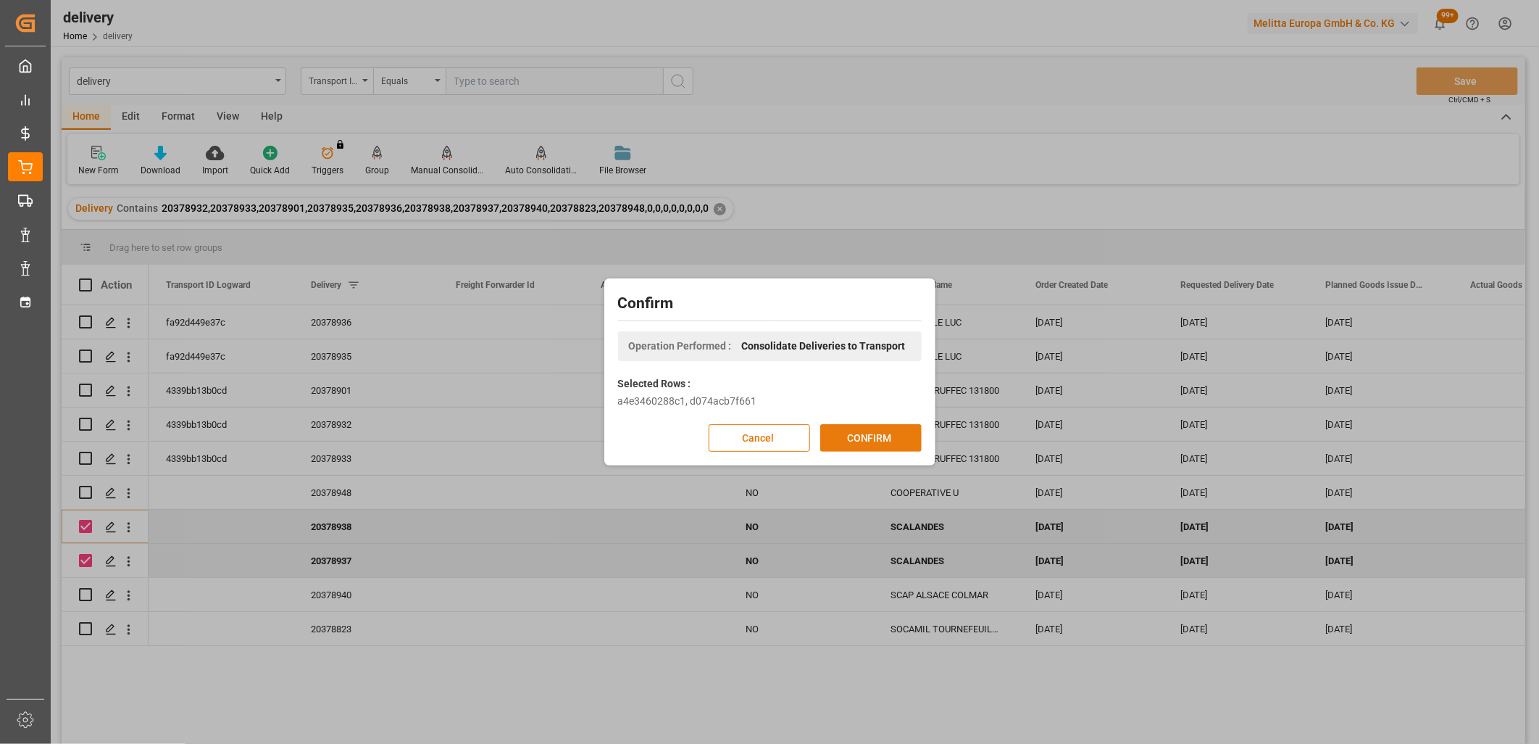
click at [897, 438] on button "CONFIRM" at bounding box center [870, 438] width 101 height 28
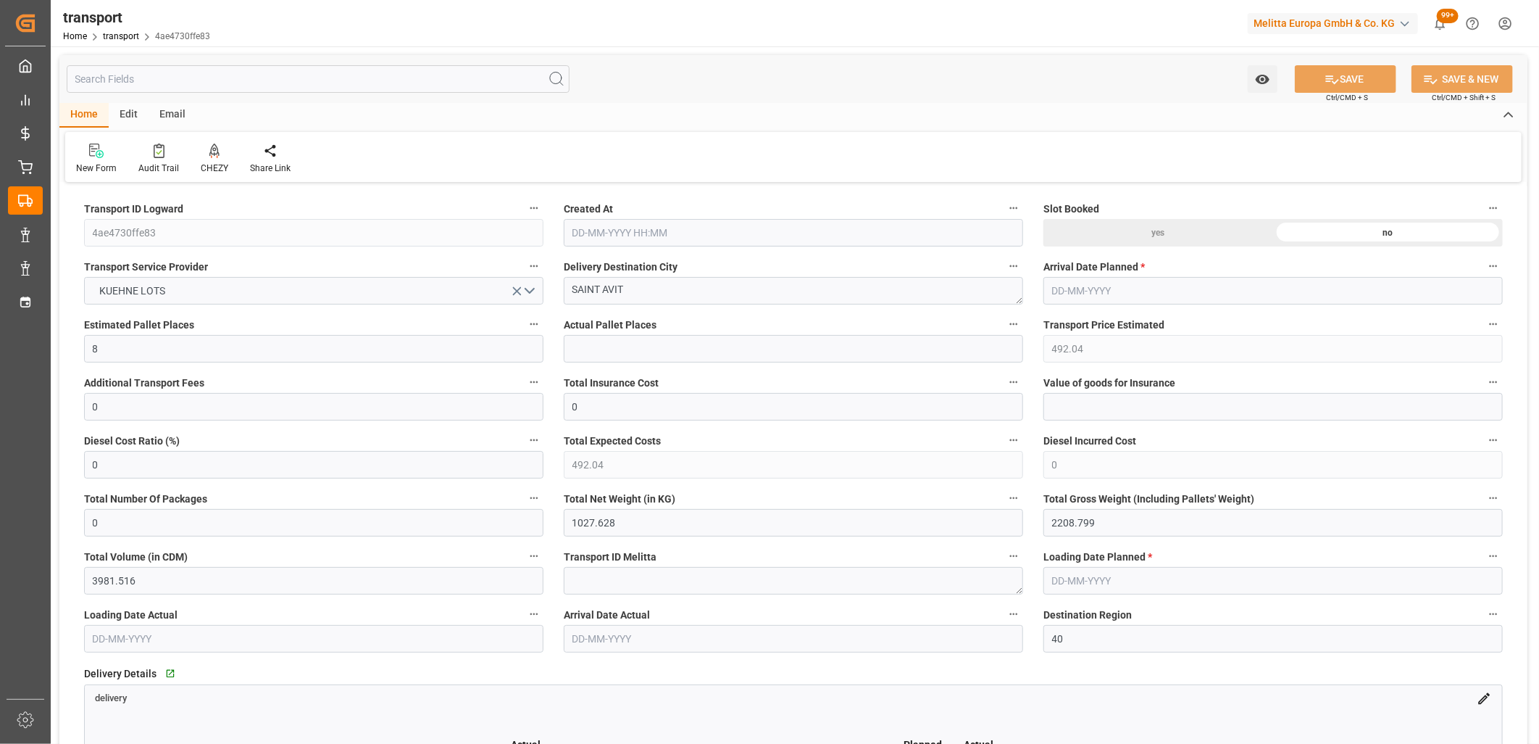
type input "[DATE] 11:21"
type input "[DATE]"
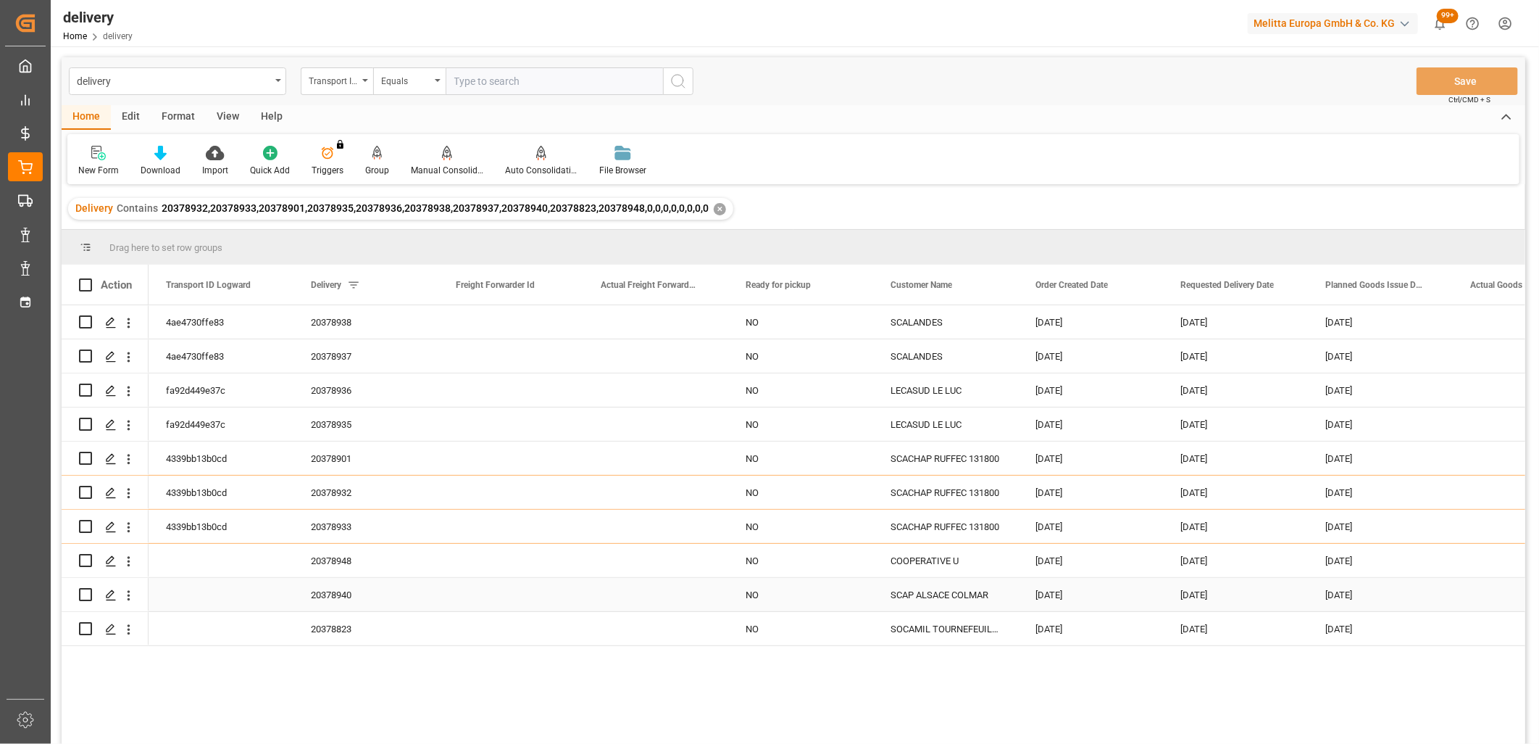
click at [87, 593] on input "Press Space to toggle row selection (unchecked)" at bounding box center [85, 594] width 13 height 13
checkbox input "true"
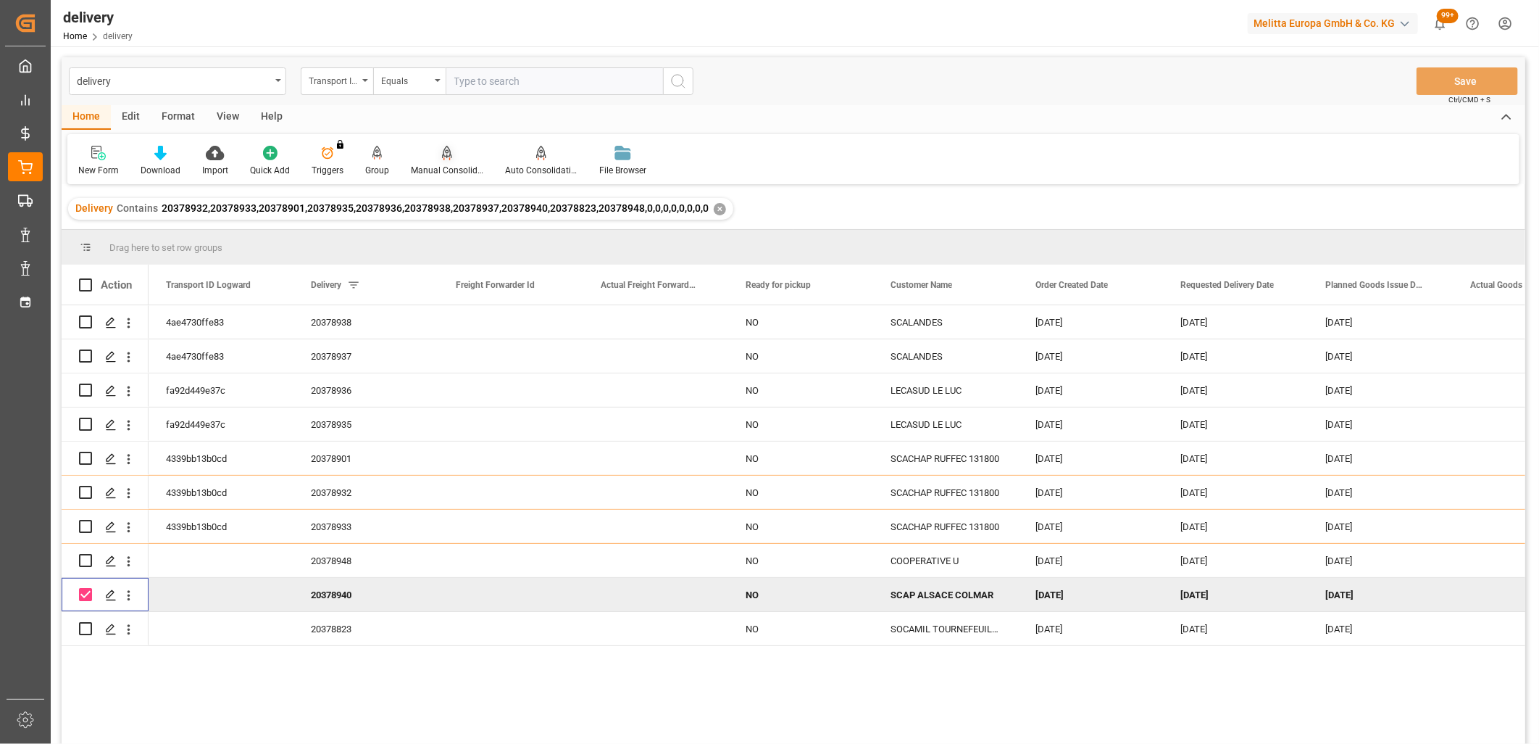
click at [446, 158] on icon at bounding box center [447, 159] width 7 height 3
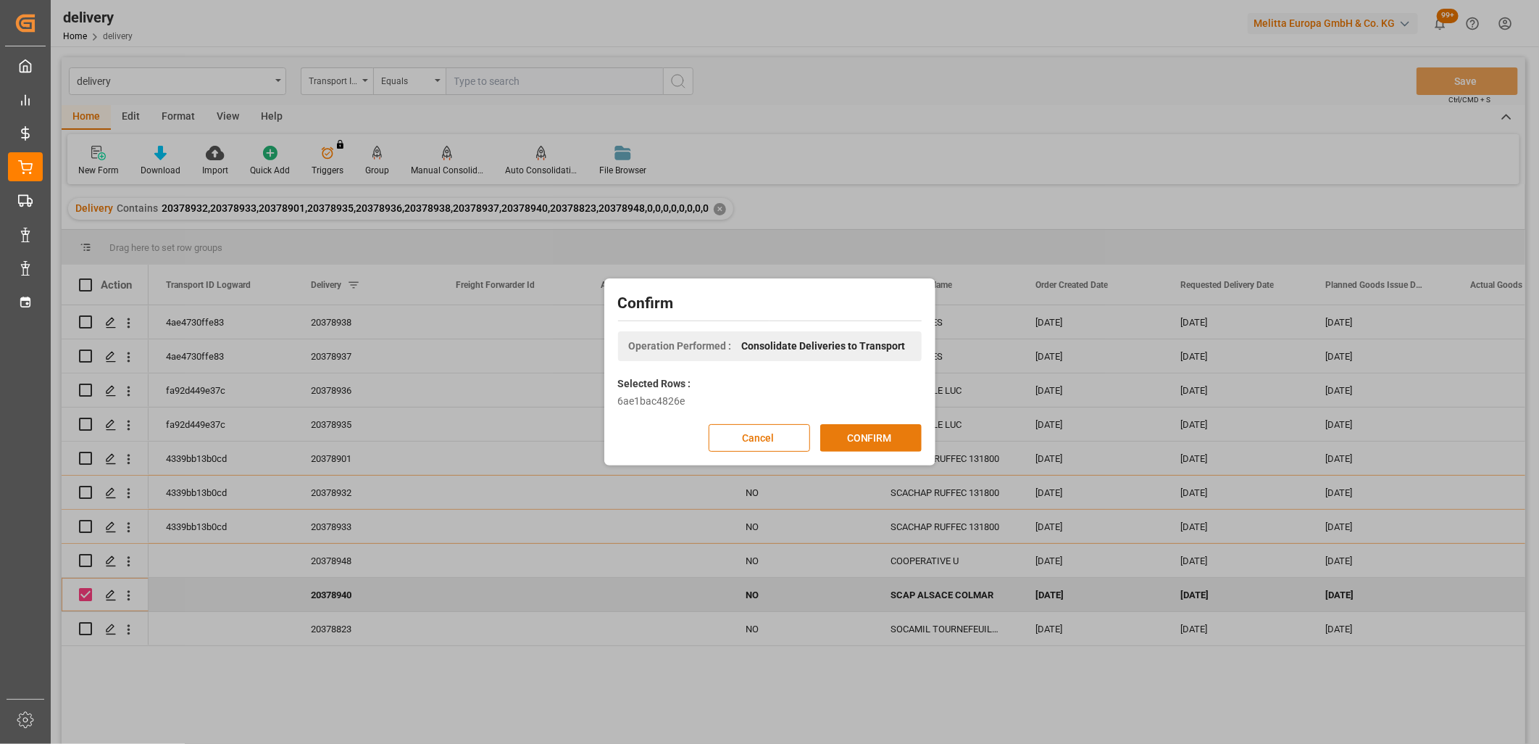
click at [849, 436] on button "CONFIRM" at bounding box center [870, 438] width 101 height 28
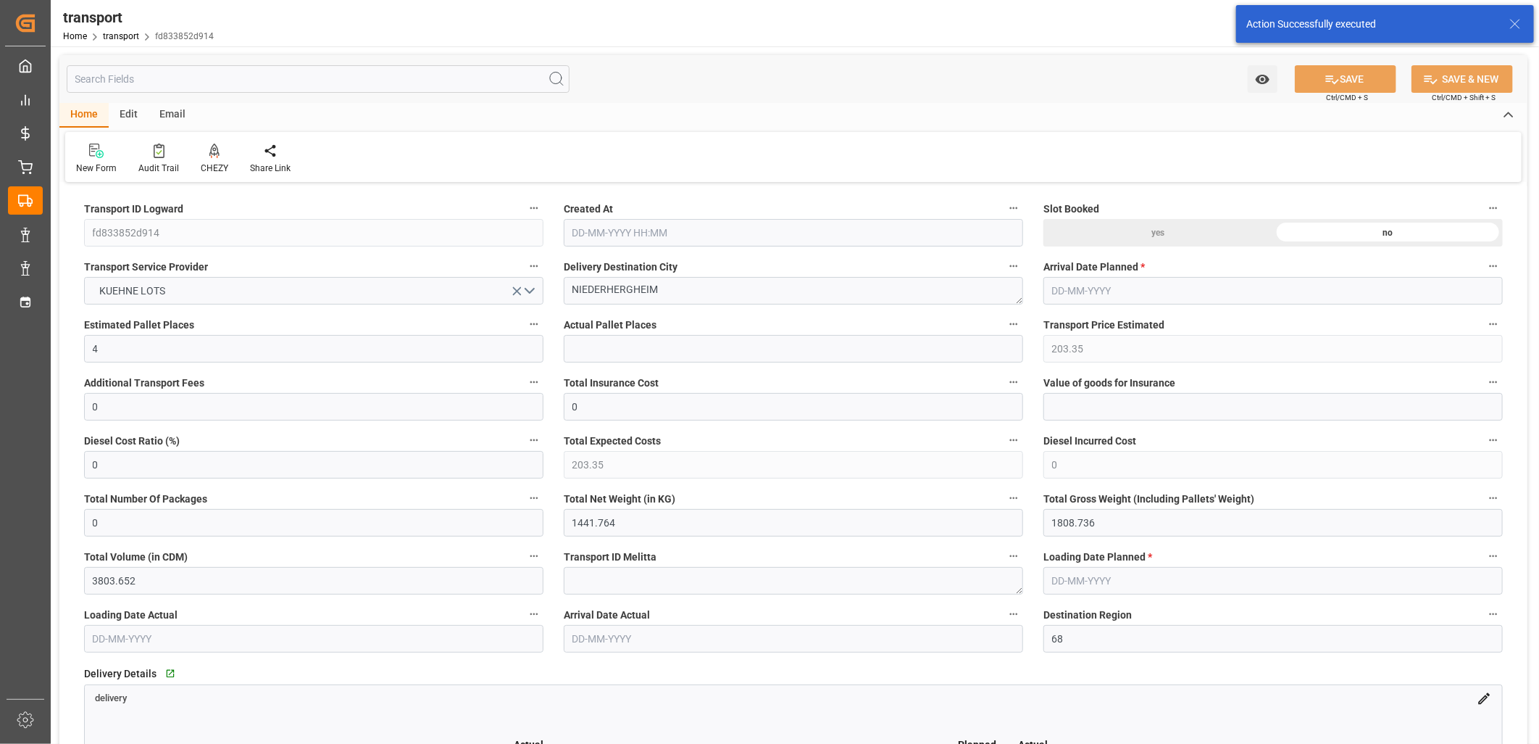
type input "[DATE] 11:21"
type input "[DATE]"
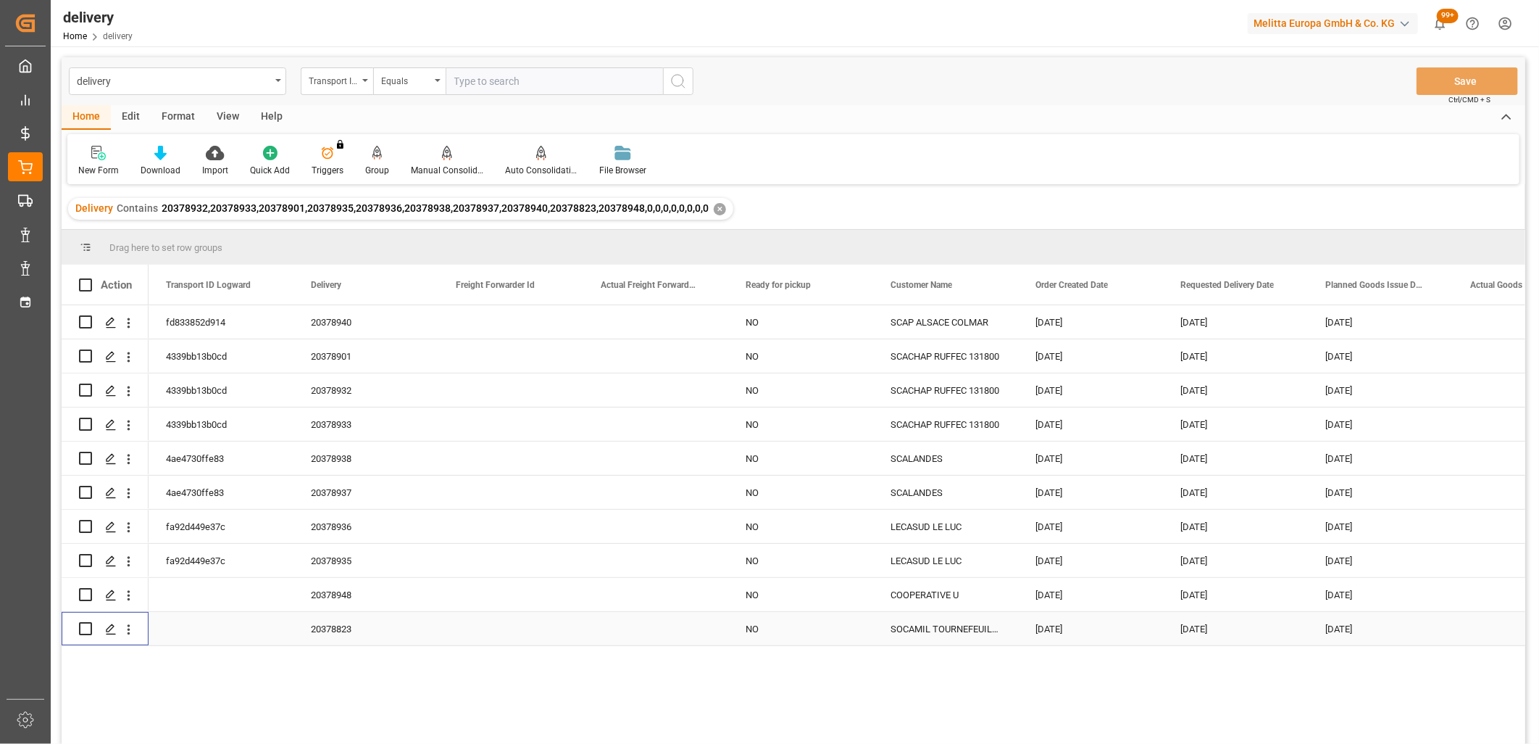
click at [88, 628] on input "Press Space to toggle row selection (unchecked)" at bounding box center [85, 628] width 13 height 13
checkbox input "true"
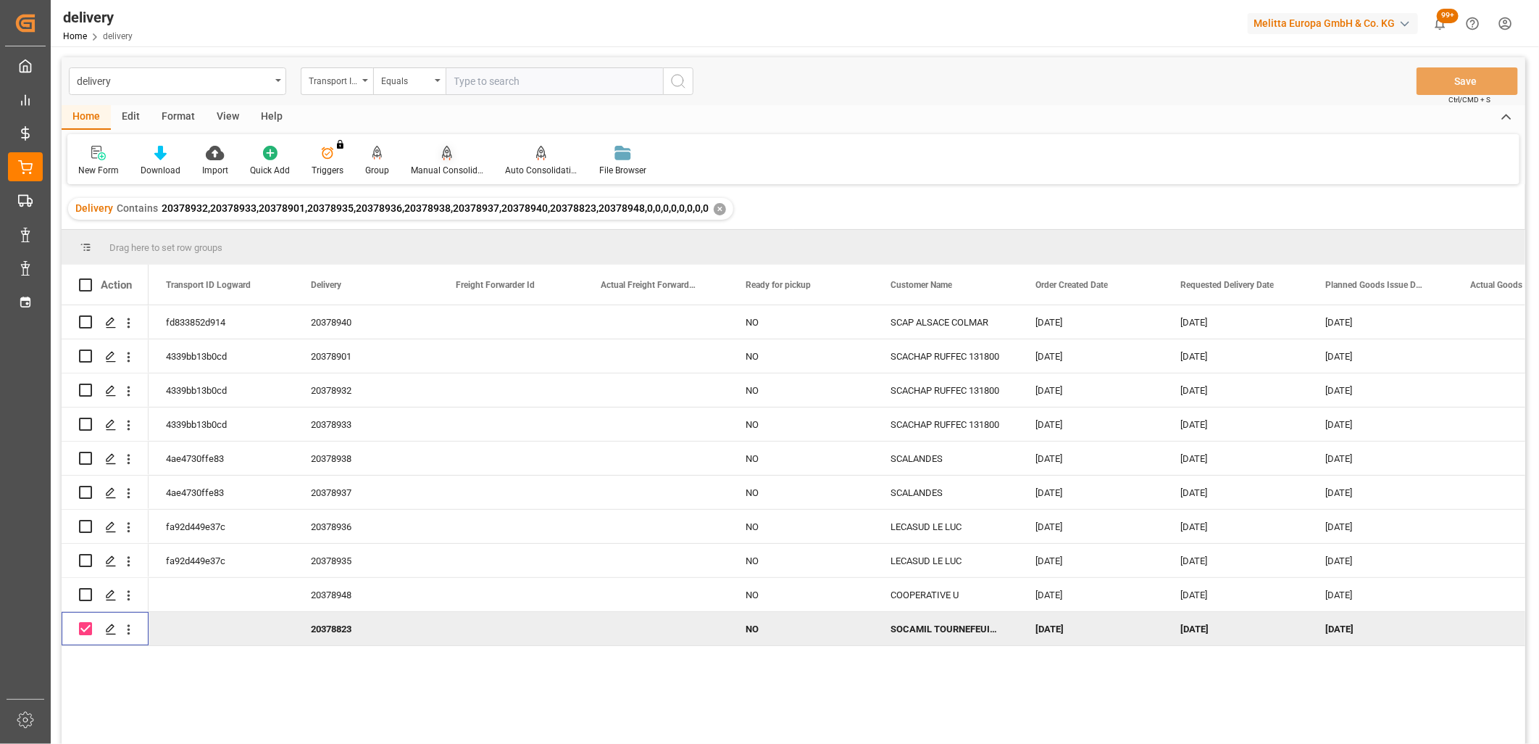
click at [442, 157] on icon at bounding box center [447, 152] width 10 height 12
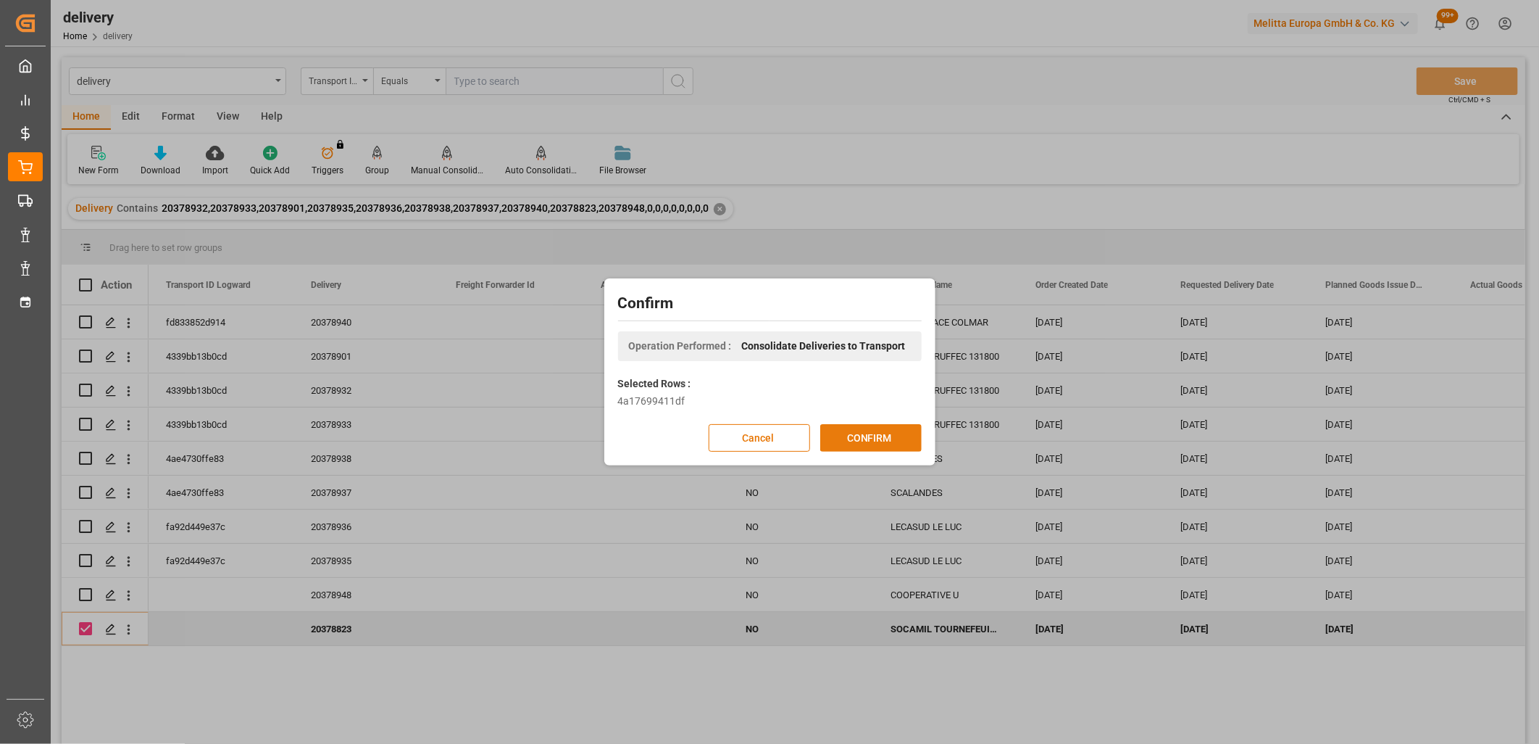
click at [854, 431] on button "CONFIRM" at bounding box center [870, 438] width 101 height 28
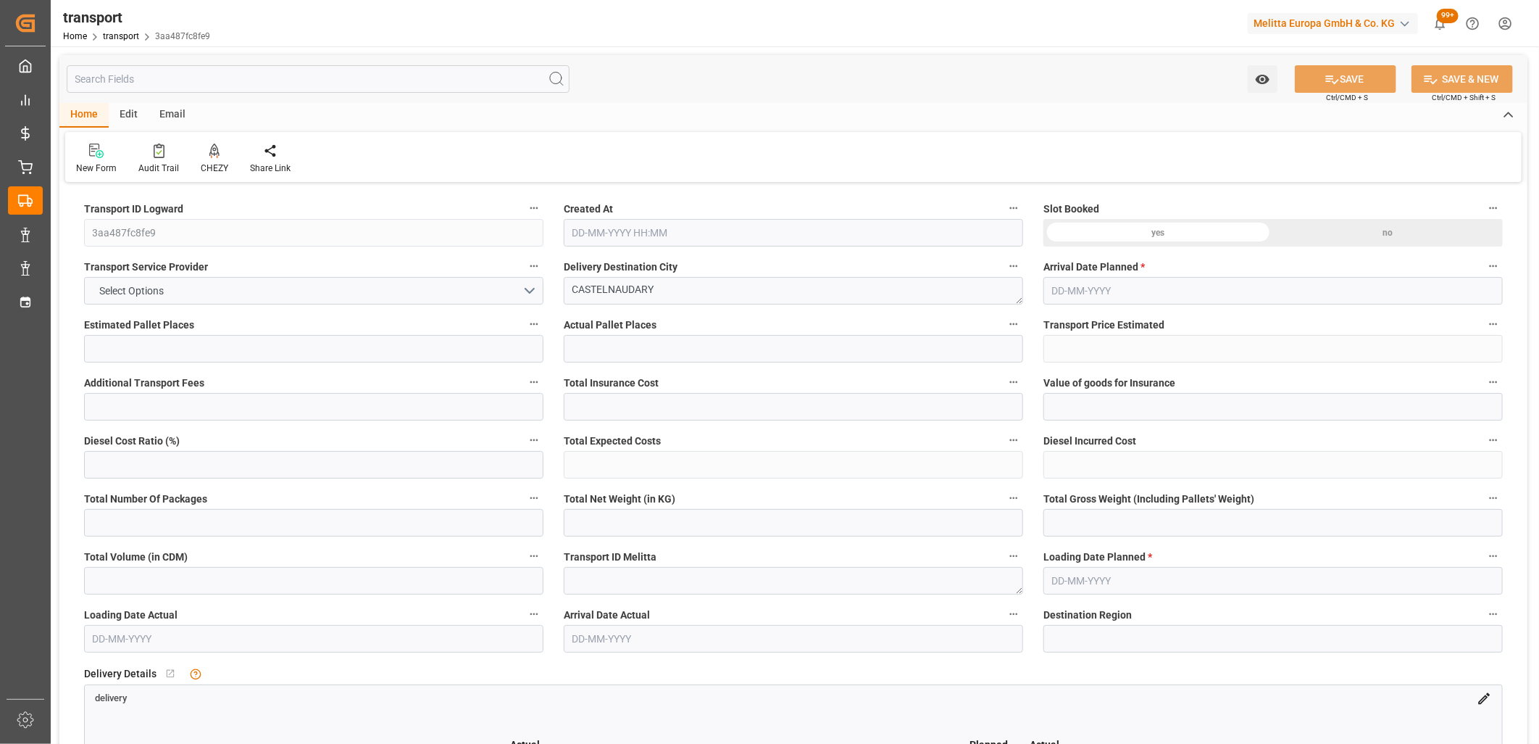
type input "4"
type input "364.01"
type input "0"
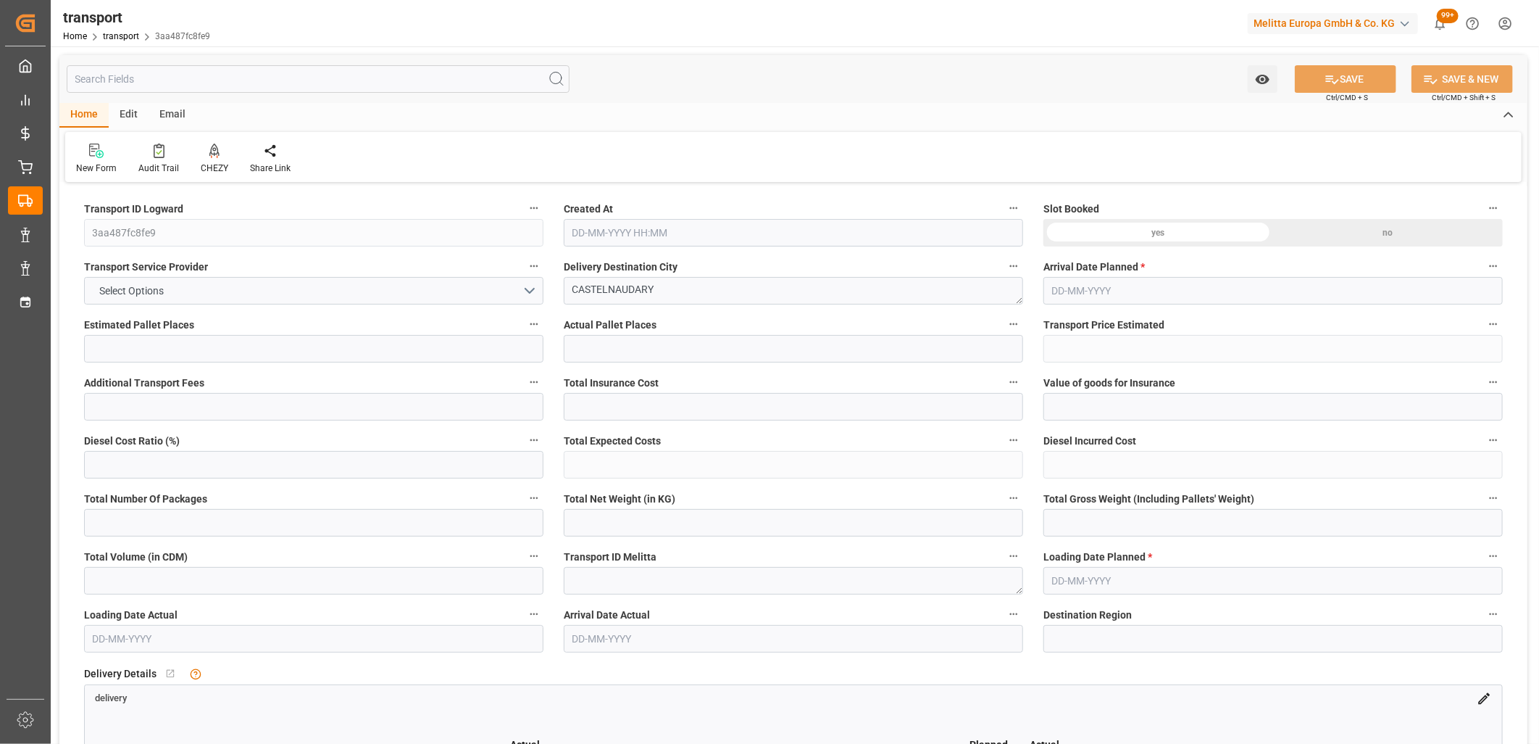
type input "364.01"
type input "0"
type input "686.242"
type input "1089.048"
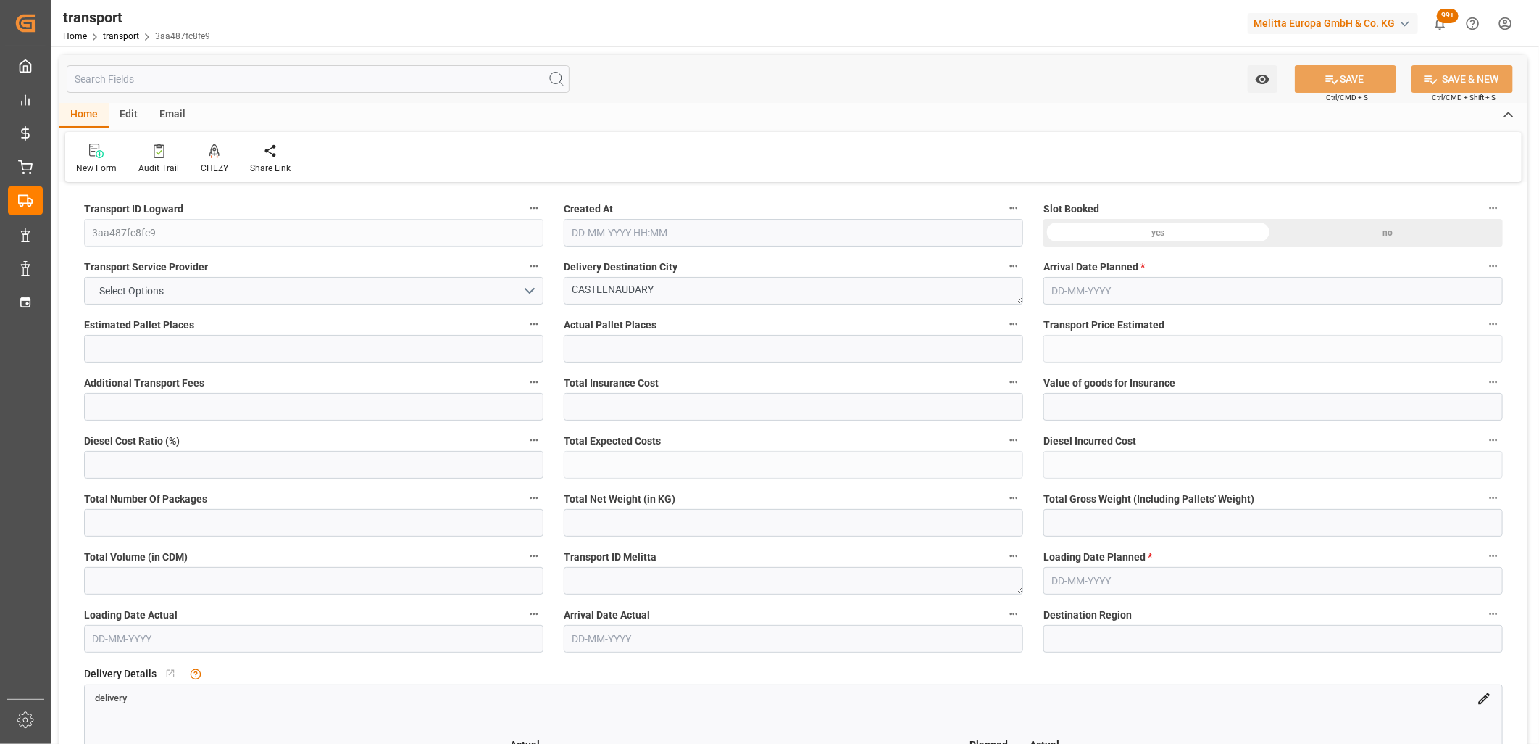
type input "3796.008"
type input "11"
type input "4"
type input "198"
type input "9"
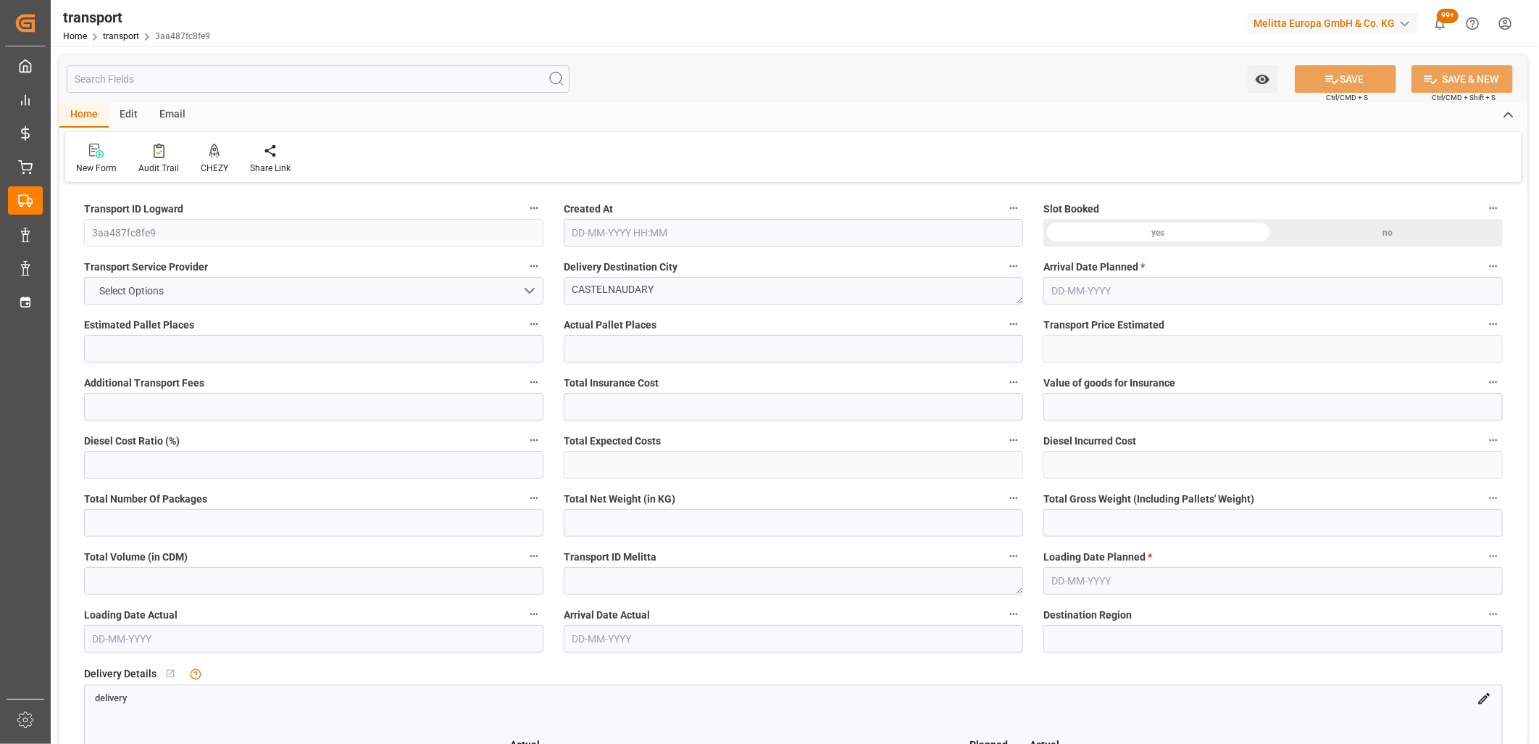
type input "101"
type input "857.968"
type input "0"
type input "4710.8598"
type input "0"
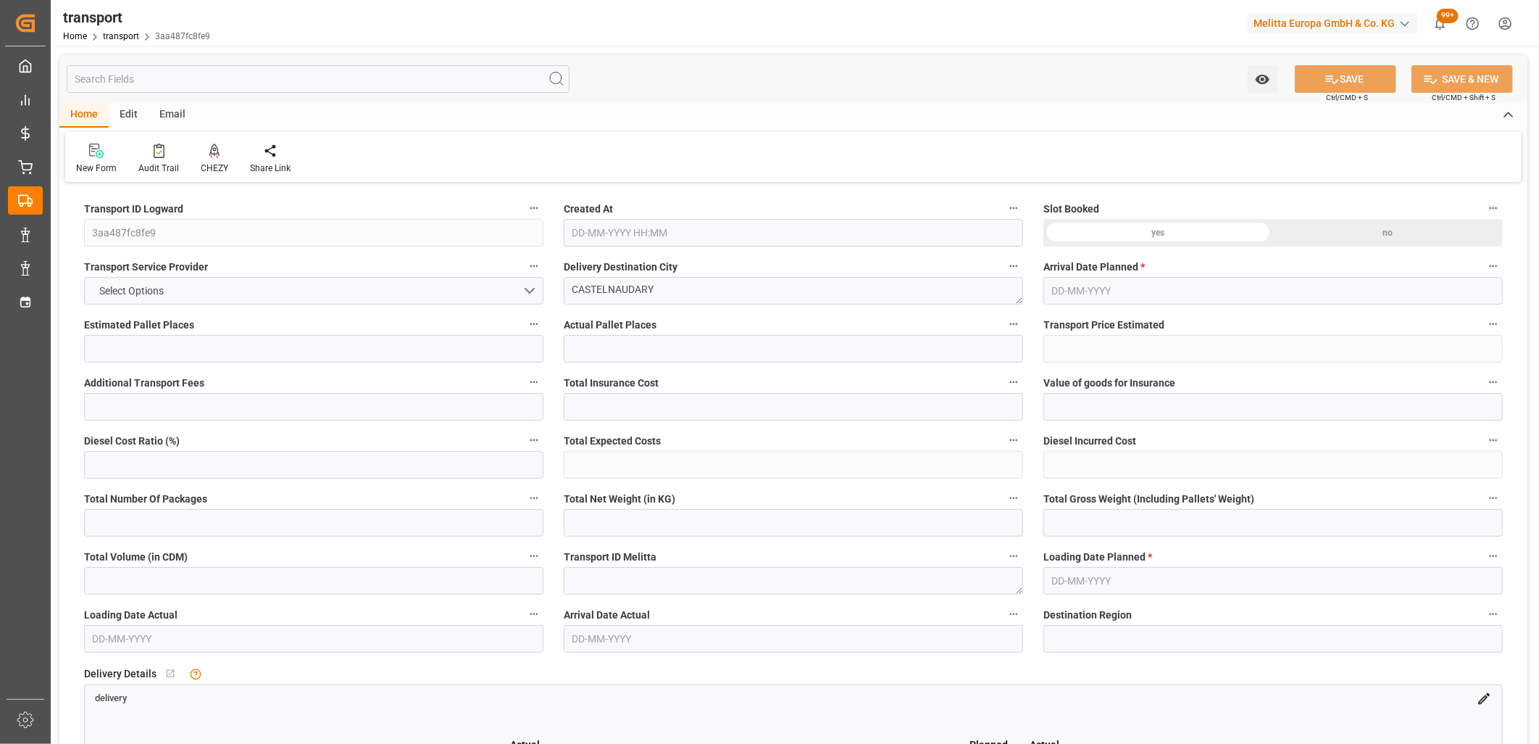
type input "0"
type input "21"
type input "35"
type input "24-09-2025 11:22"
type input "[DATE]"
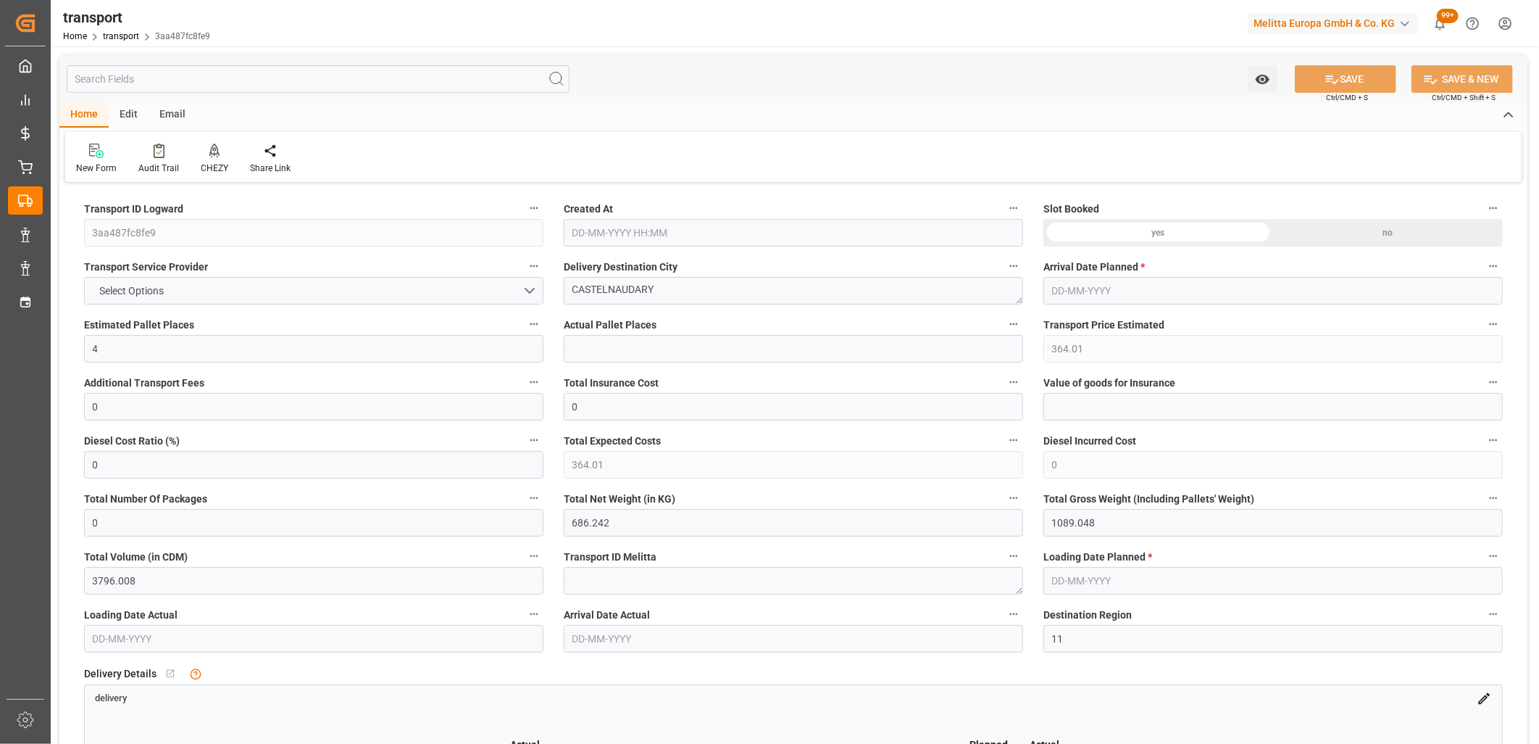
type input "[DATE]"
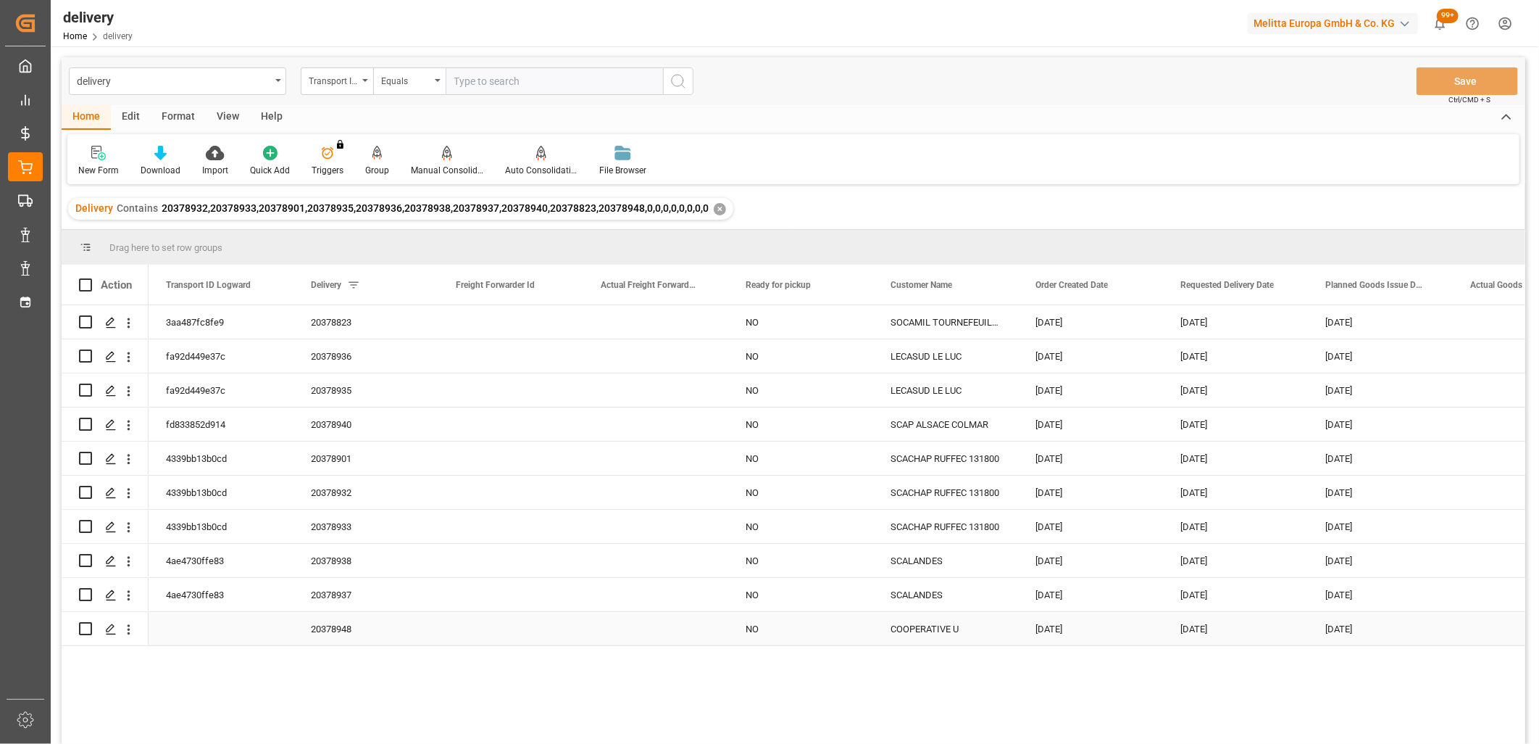
click at [85, 627] on input "Press Space to toggle row selection (unchecked)" at bounding box center [85, 628] width 13 height 13
checkbox input "true"
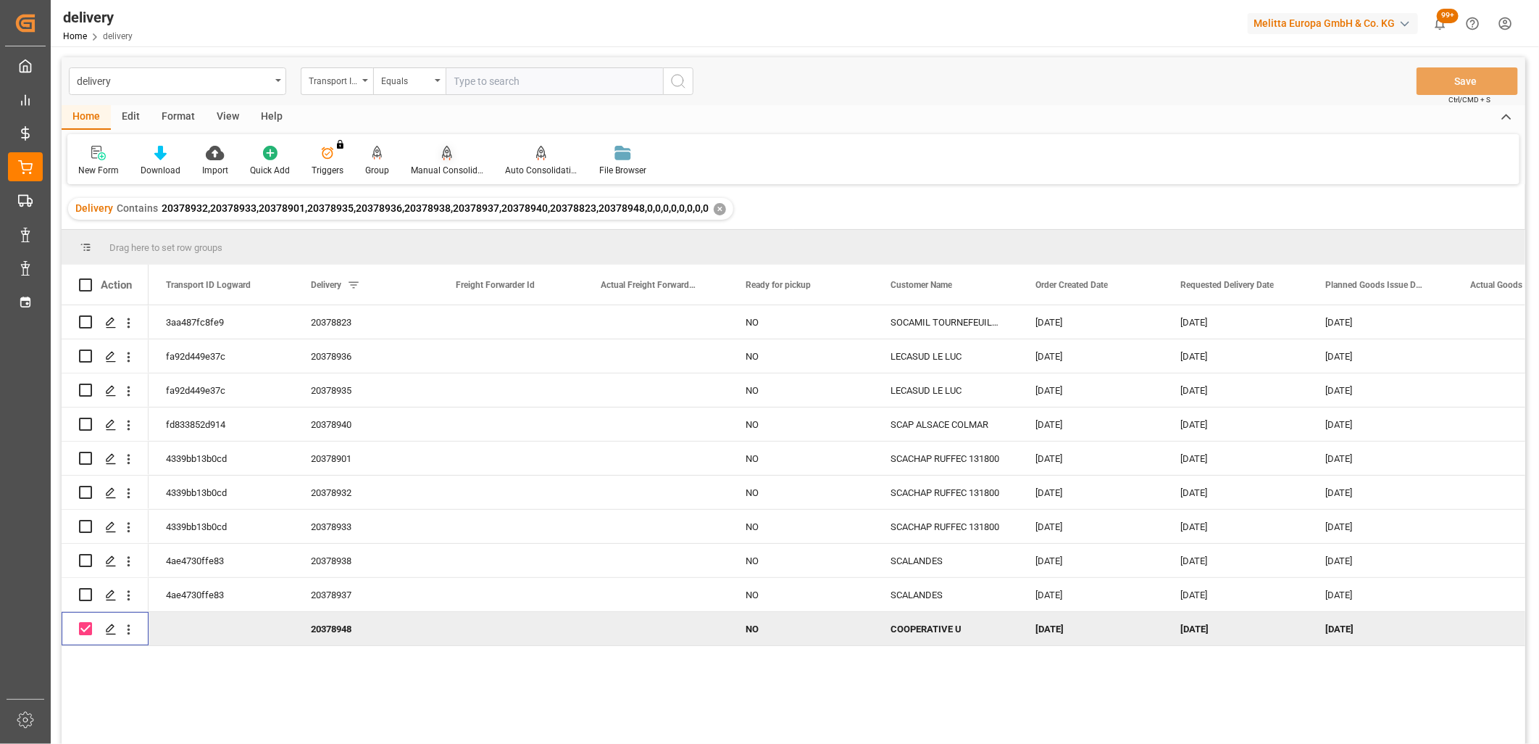
click at [443, 153] on icon at bounding box center [447, 153] width 10 height 14
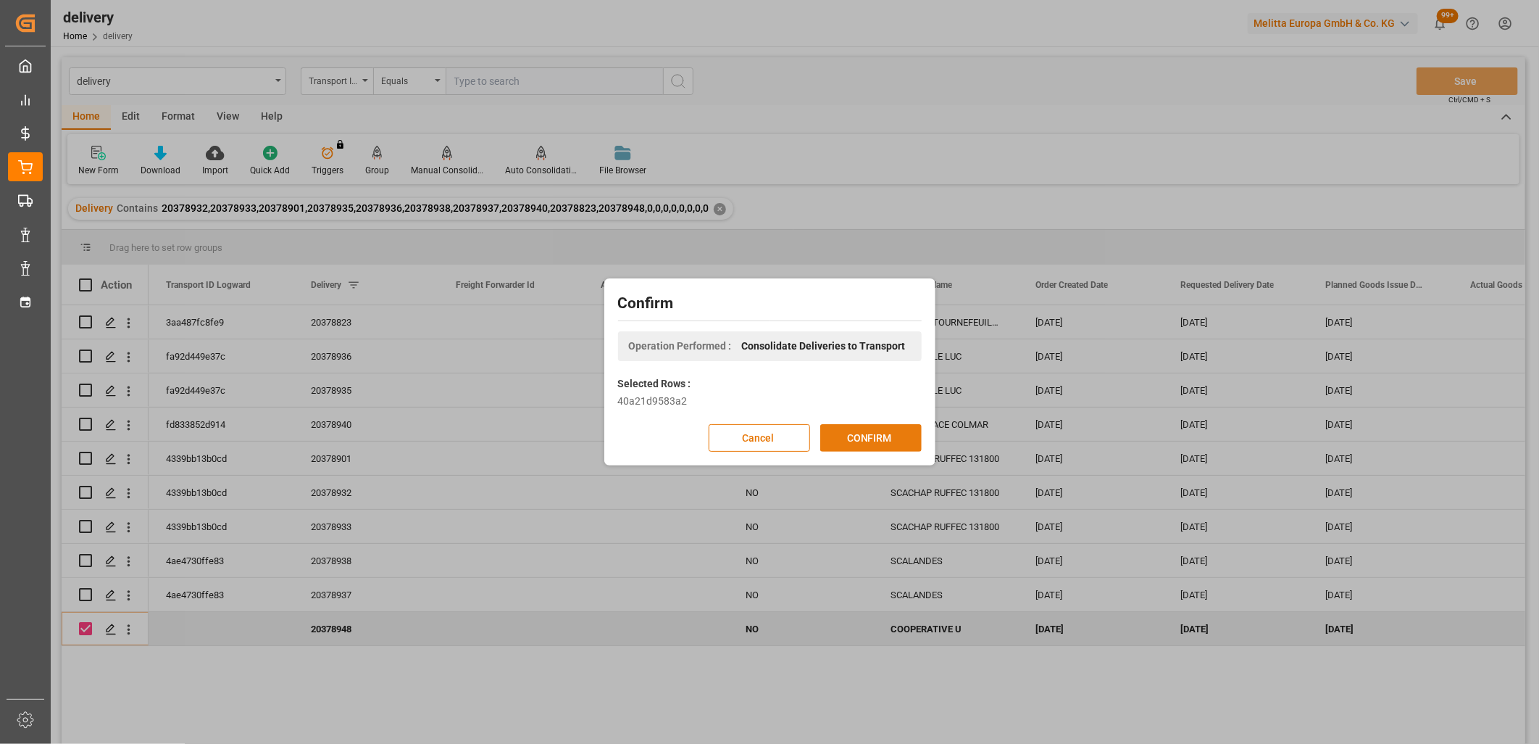
click at [857, 438] on button "CONFIRM" at bounding box center [870, 438] width 101 height 28
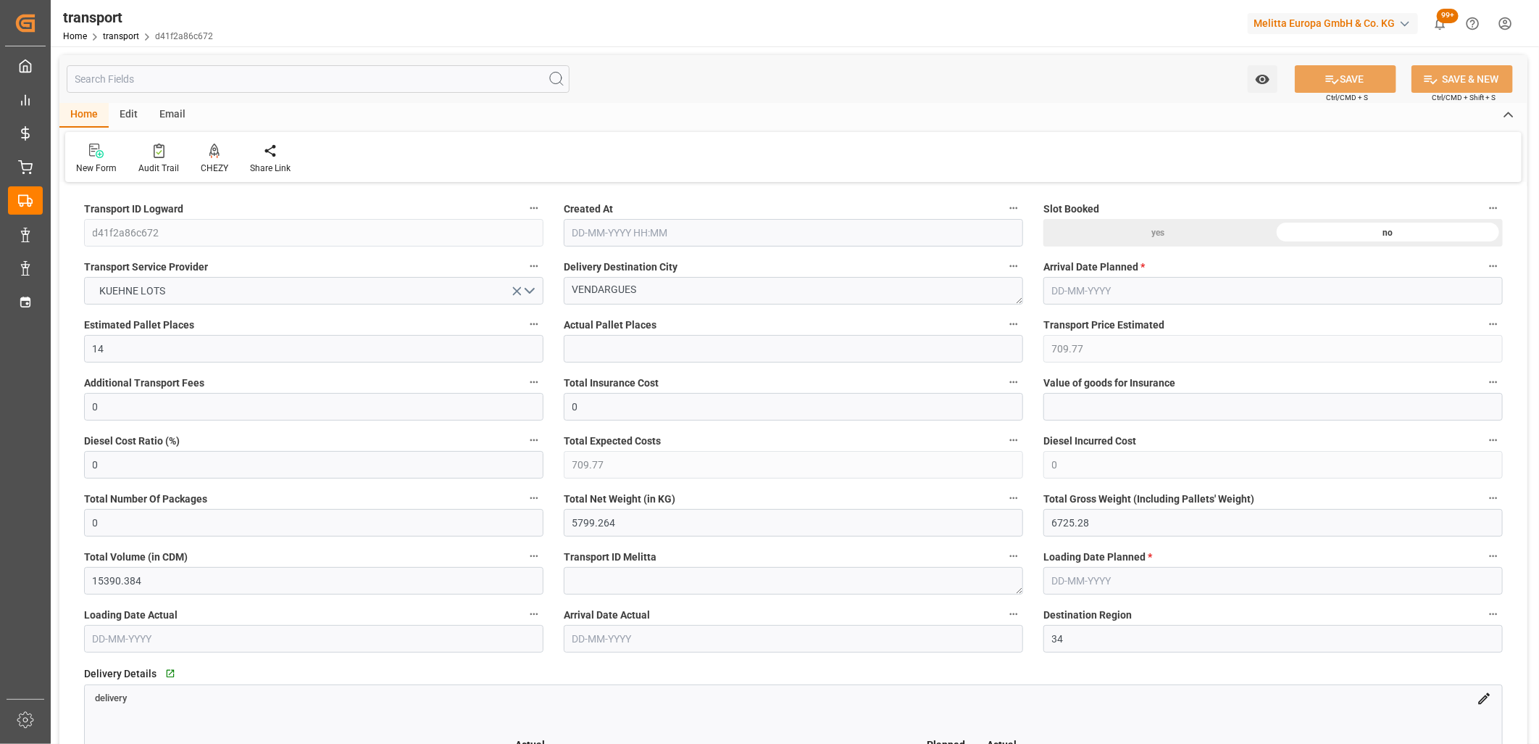
type input "24-09-2025 11:22"
type input "[DATE]"
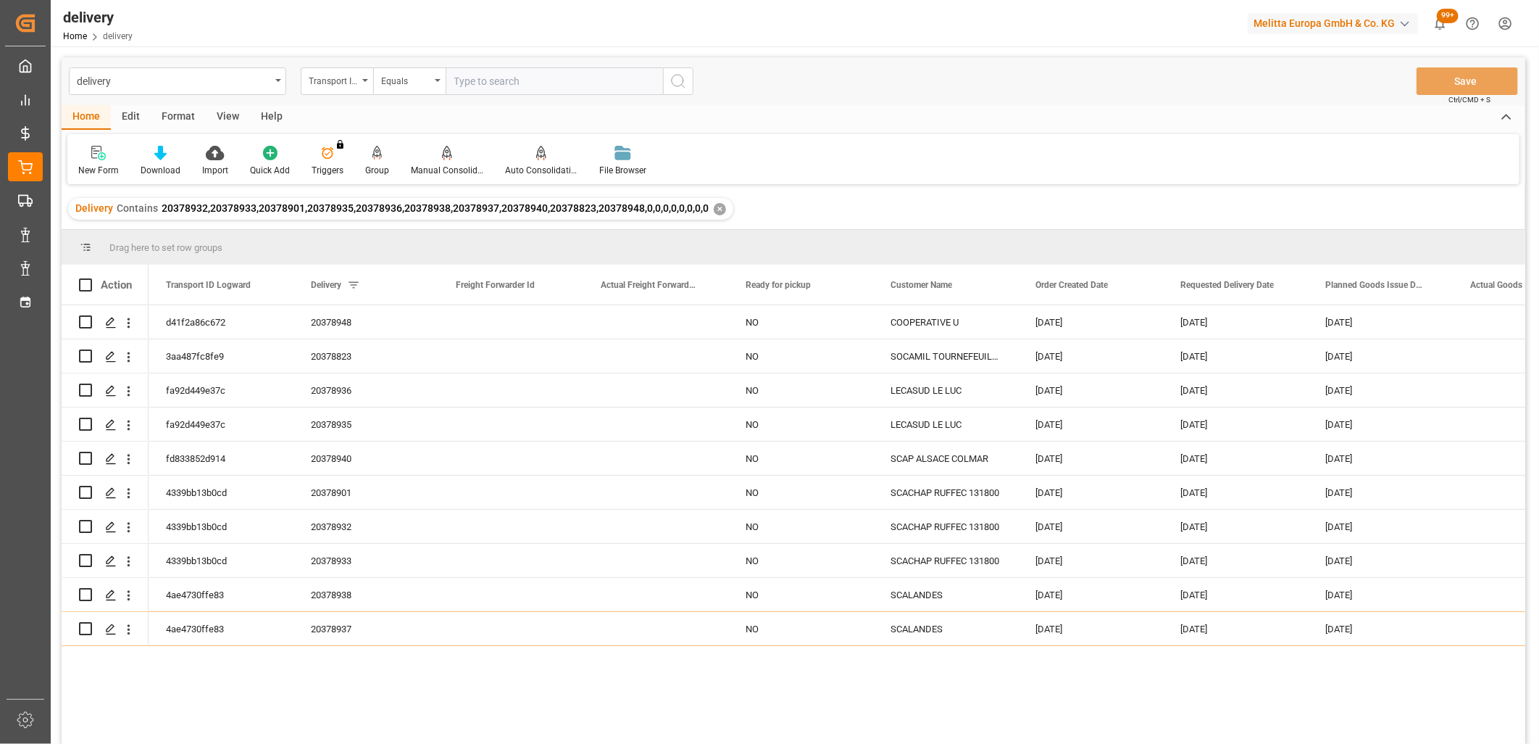
click at [714, 204] on div "✕" at bounding box center [720, 209] width 12 height 12
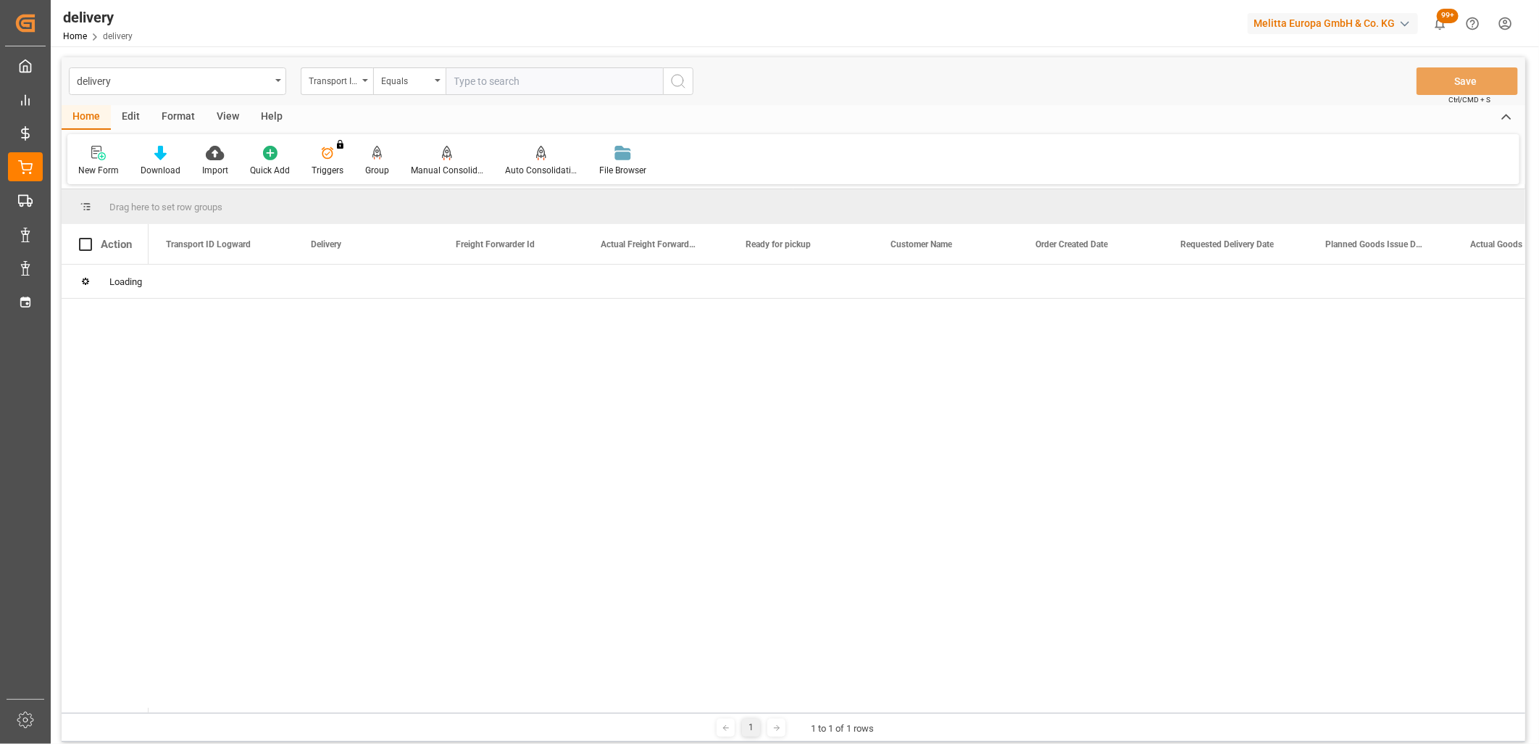
click at [348, 80] on div "Transport ID Logward" at bounding box center [333, 79] width 49 height 17
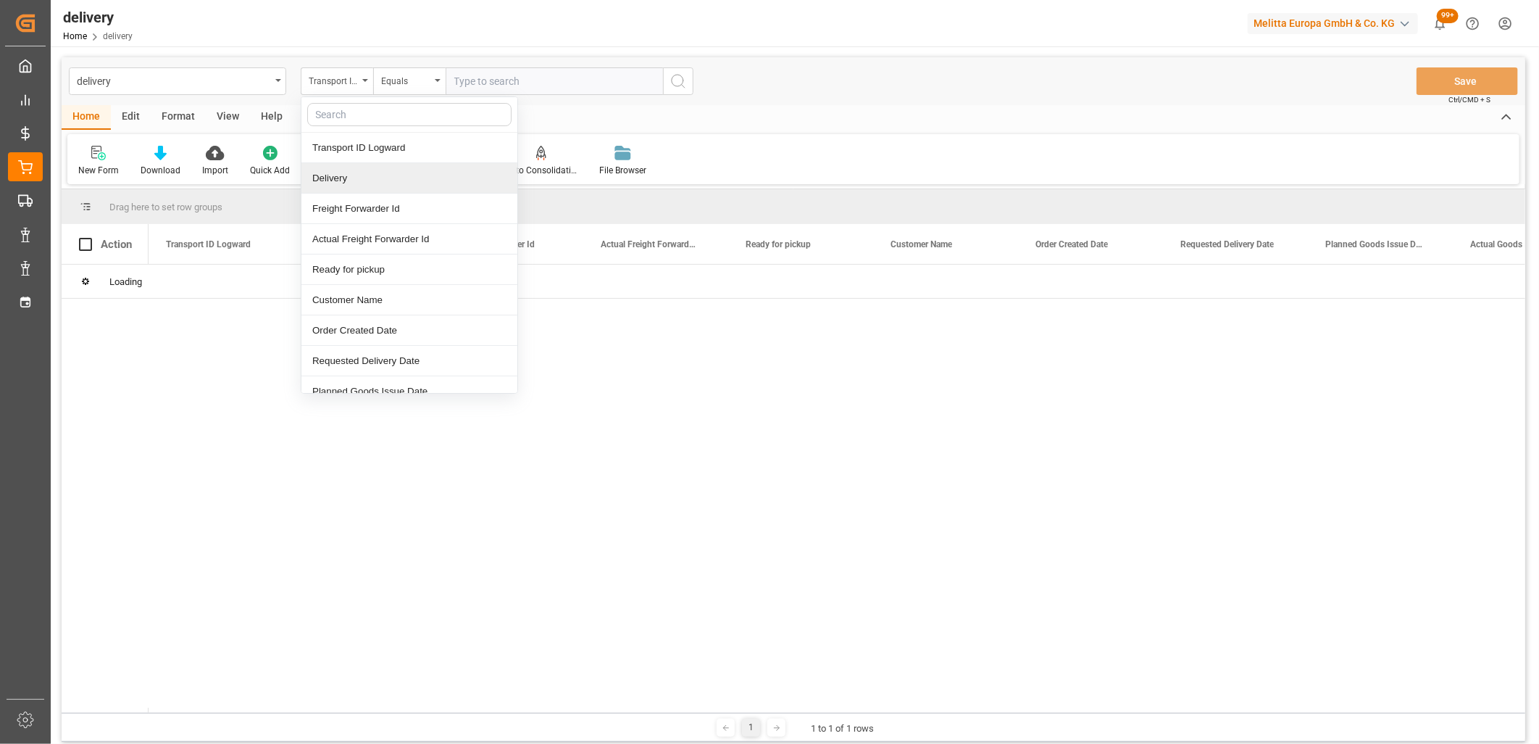
click at [355, 170] on div "Delivery" at bounding box center [409, 178] width 216 height 30
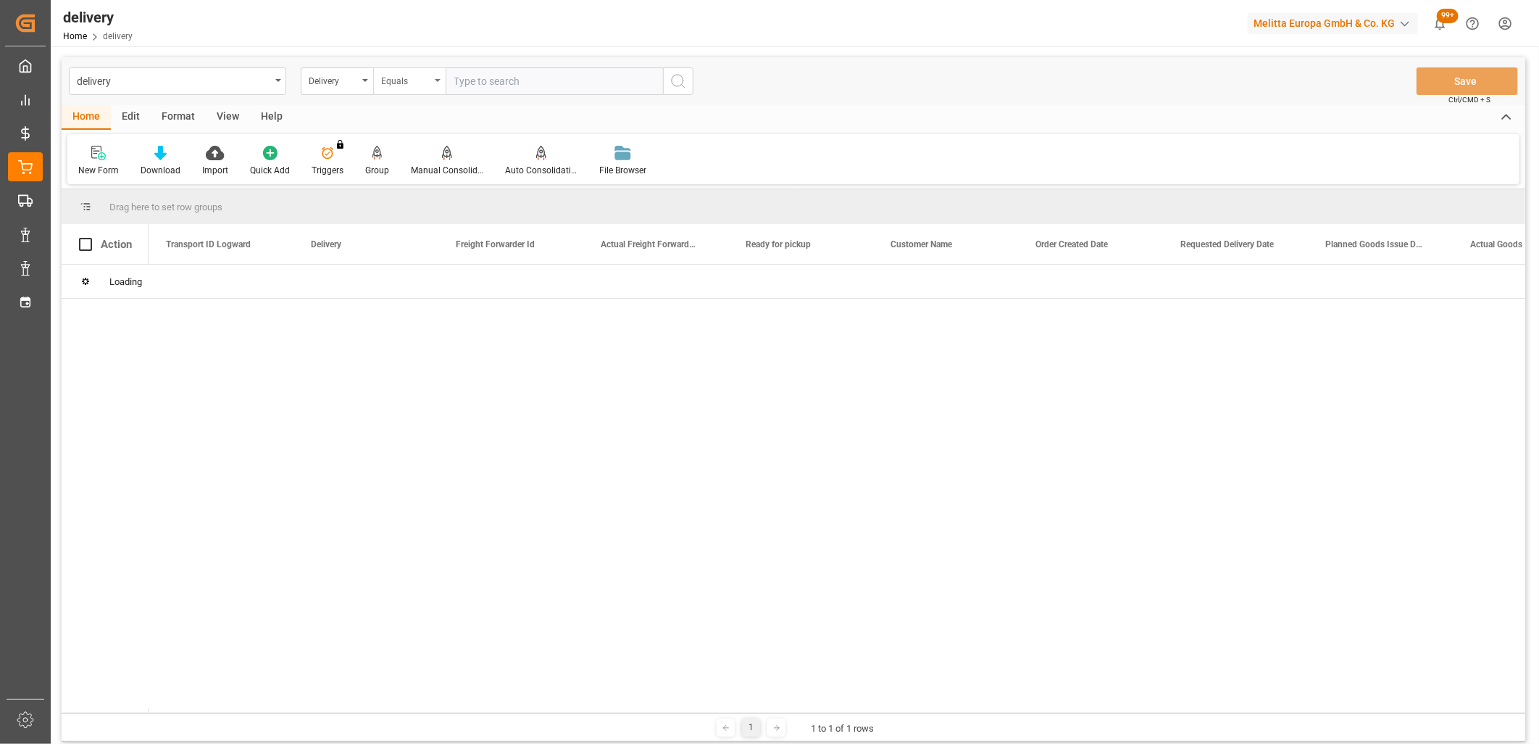
click at [418, 78] on div "Equals" at bounding box center [405, 79] width 49 height 17
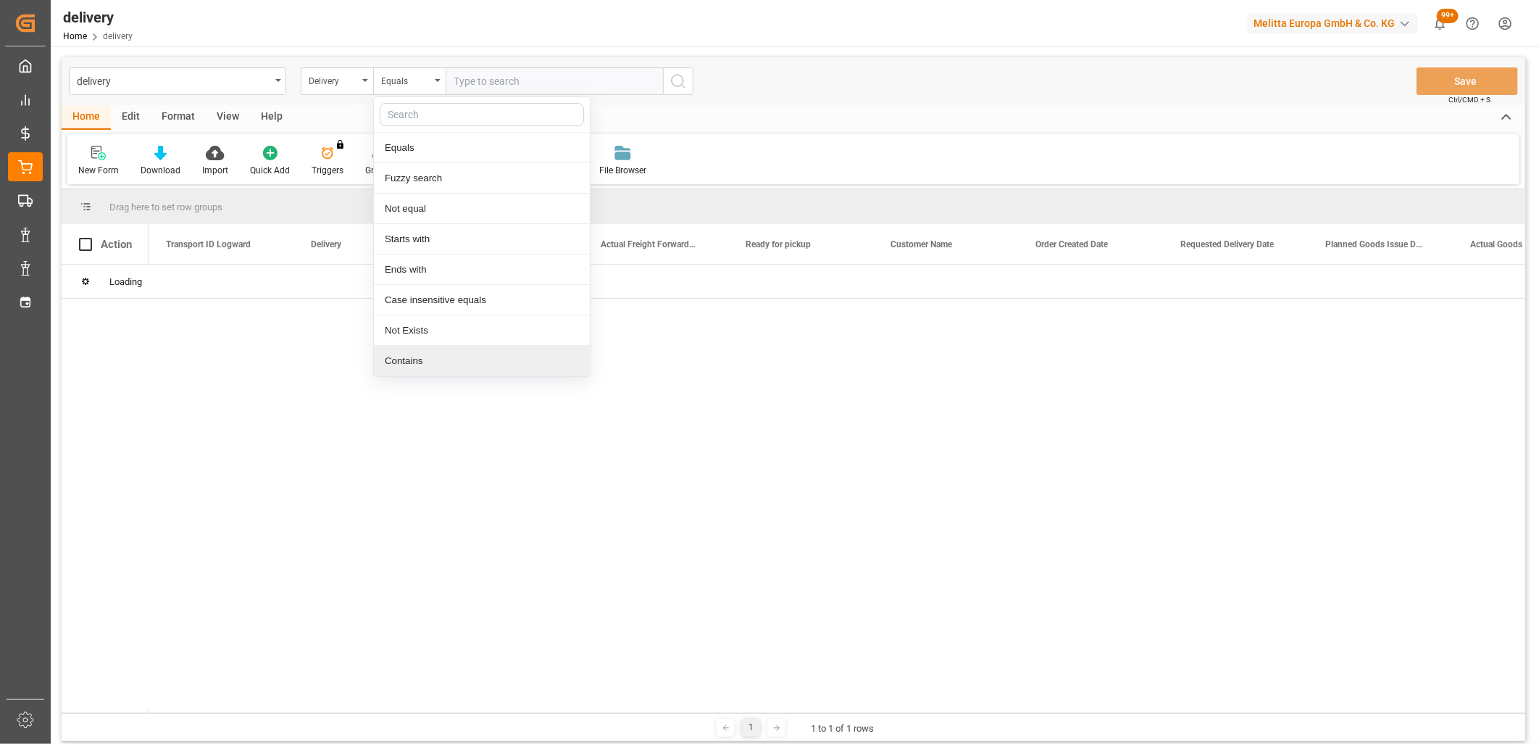
click at [403, 354] on div "Contains" at bounding box center [482, 361] width 216 height 30
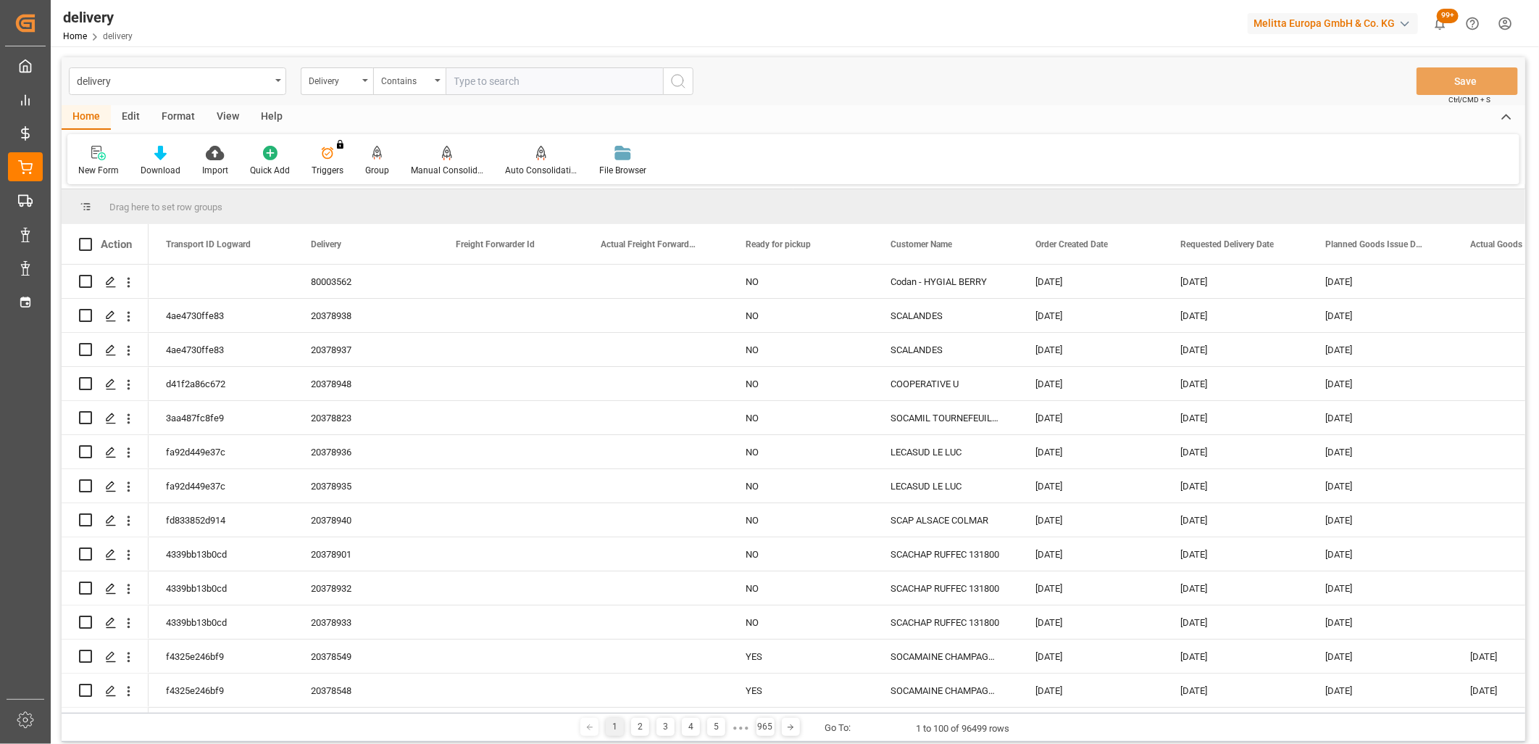
click at [482, 77] on input "text" at bounding box center [554, 81] width 217 height 28
paste input "20378942,20378945,20378941,20378943,20378944,20378946,20378949,20378888,2037895…"
type input "20378942,20378945,20378941,20378943,20378944,20378946,20378949,20378888,2037895…"
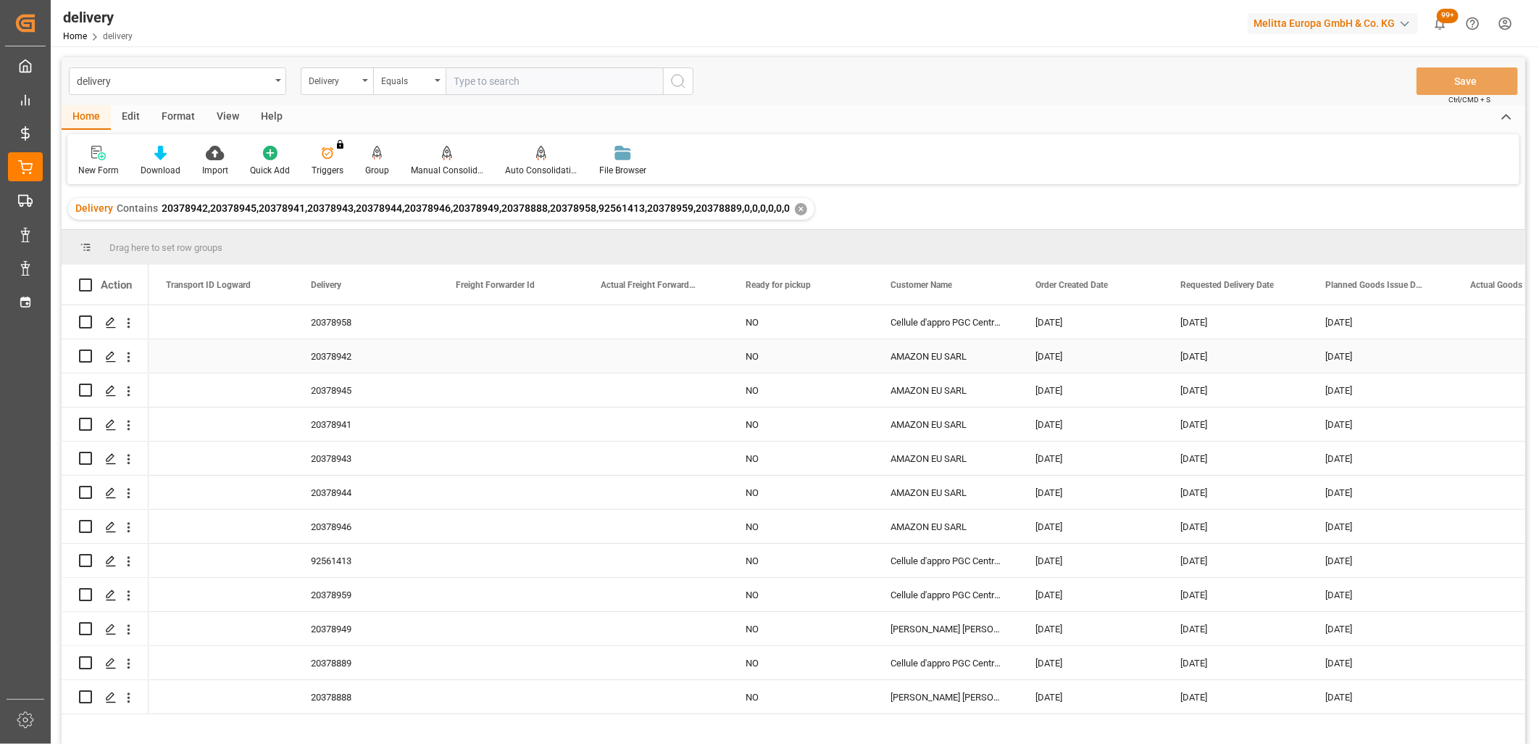
click at [83, 356] on input "Press Space to toggle row selection (unchecked)" at bounding box center [85, 355] width 13 height 13
checkbox input "true"
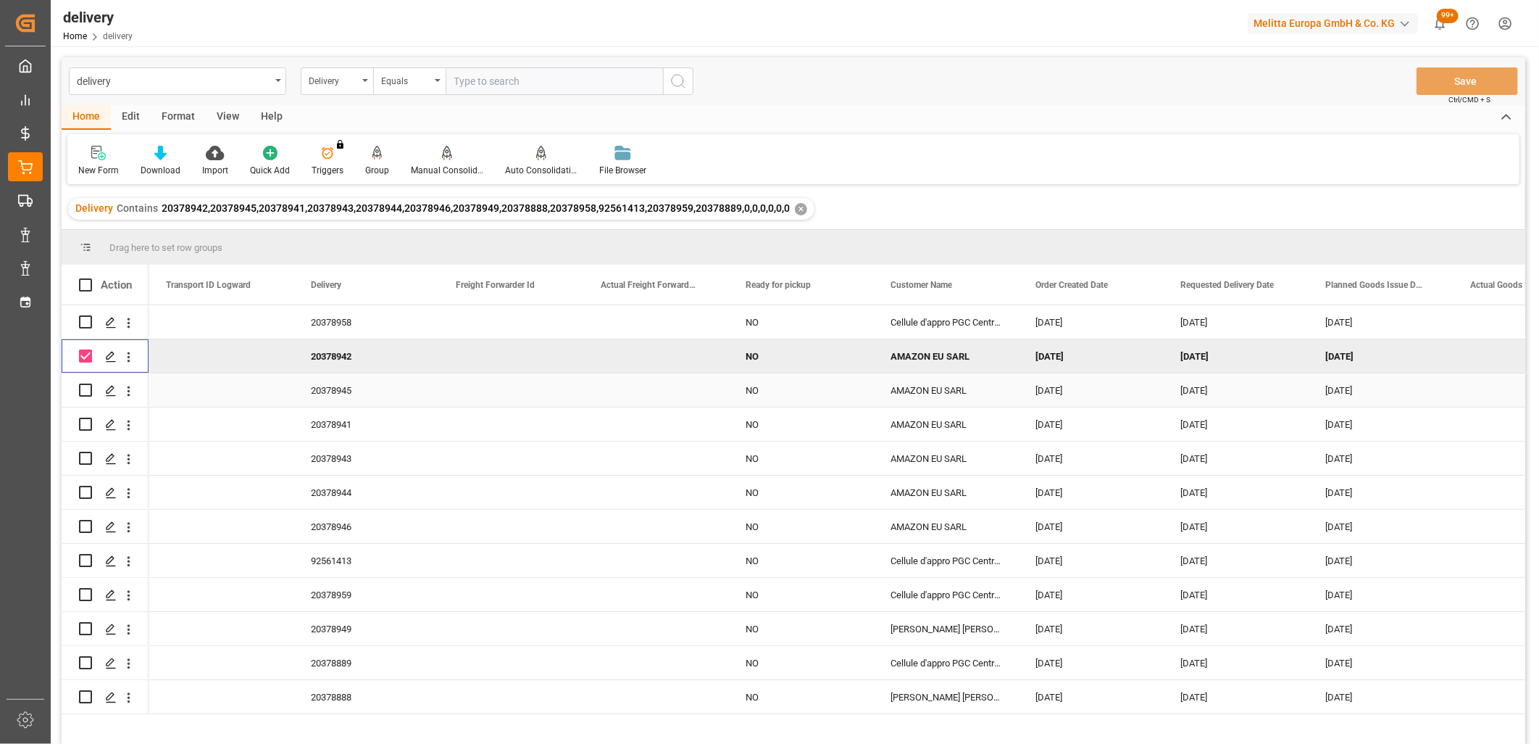
click at [83, 390] on input "Press Space to toggle row selection (unchecked)" at bounding box center [85, 389] width 13 height 13
checkbox input "true"
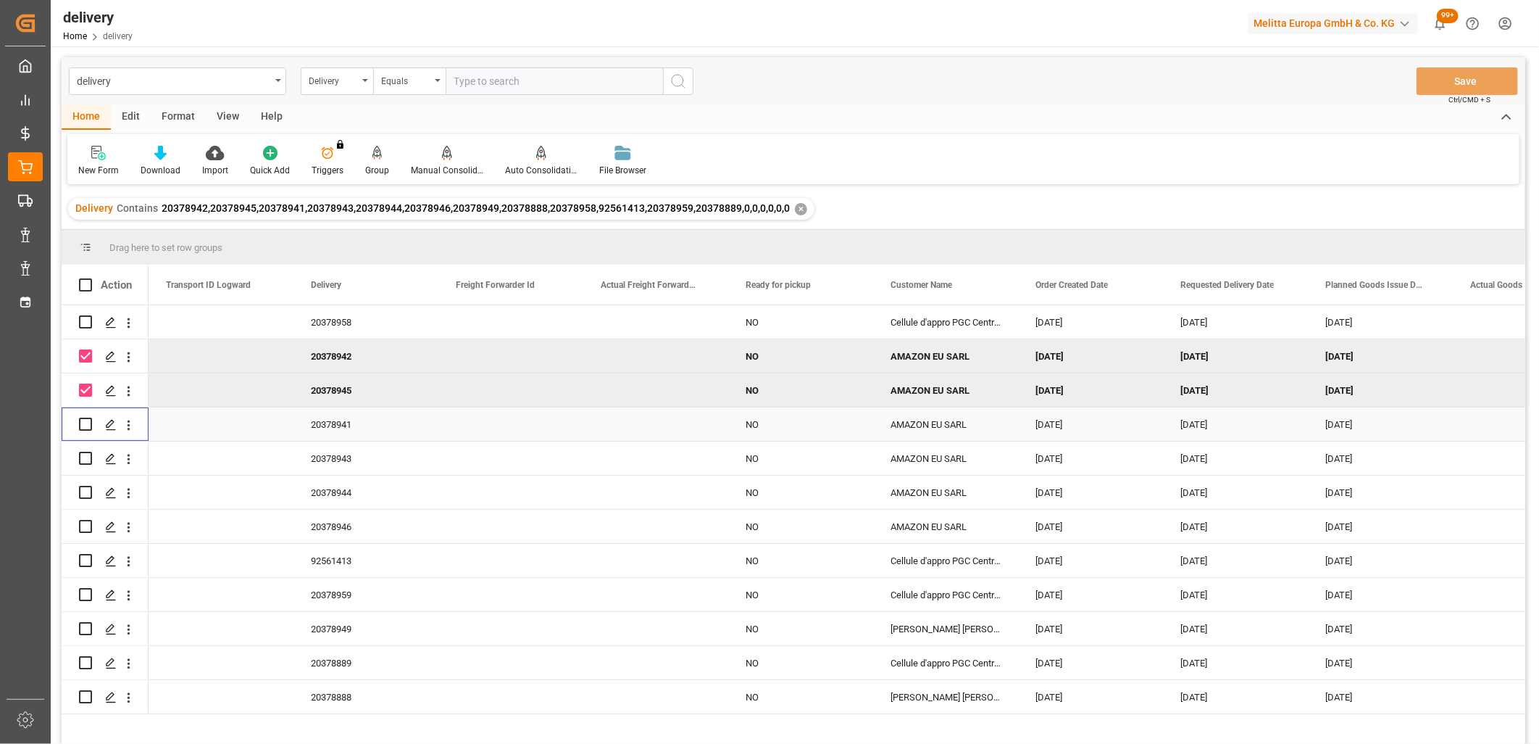
click at [84, 428] on input "Press Space to toggle row selection (unchecked)" at bounding box center [85, 423] width 13 height 13
checkbox input "true"
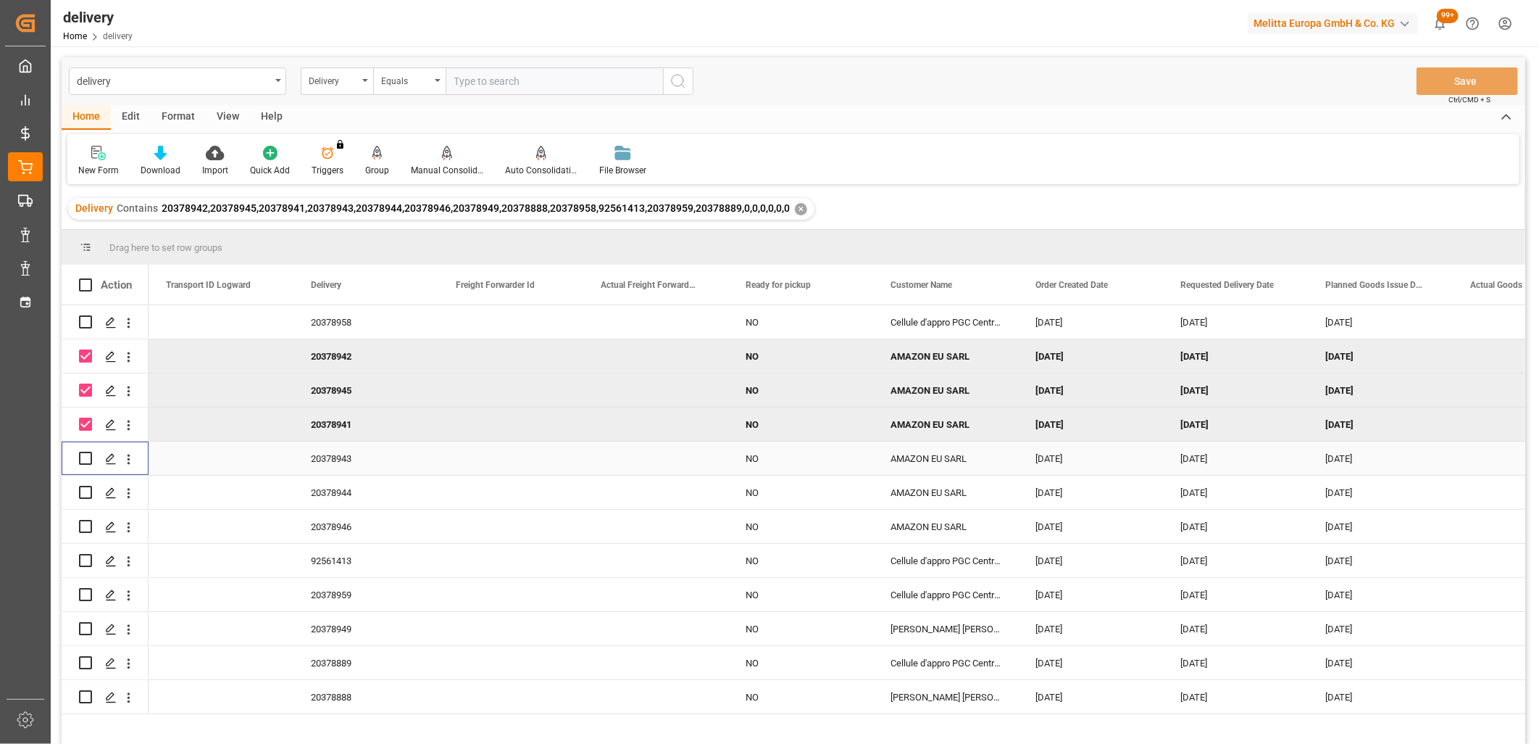
click at [84, 465] on div "Press SPACE to select this row." at bounding box center [85, 457] width 13 height 33
click at [83, 457] on input "Press Space to toggle row selection (unchecked)" at bounding box center [85, 457] width 13 height 13
checkbox input "true"
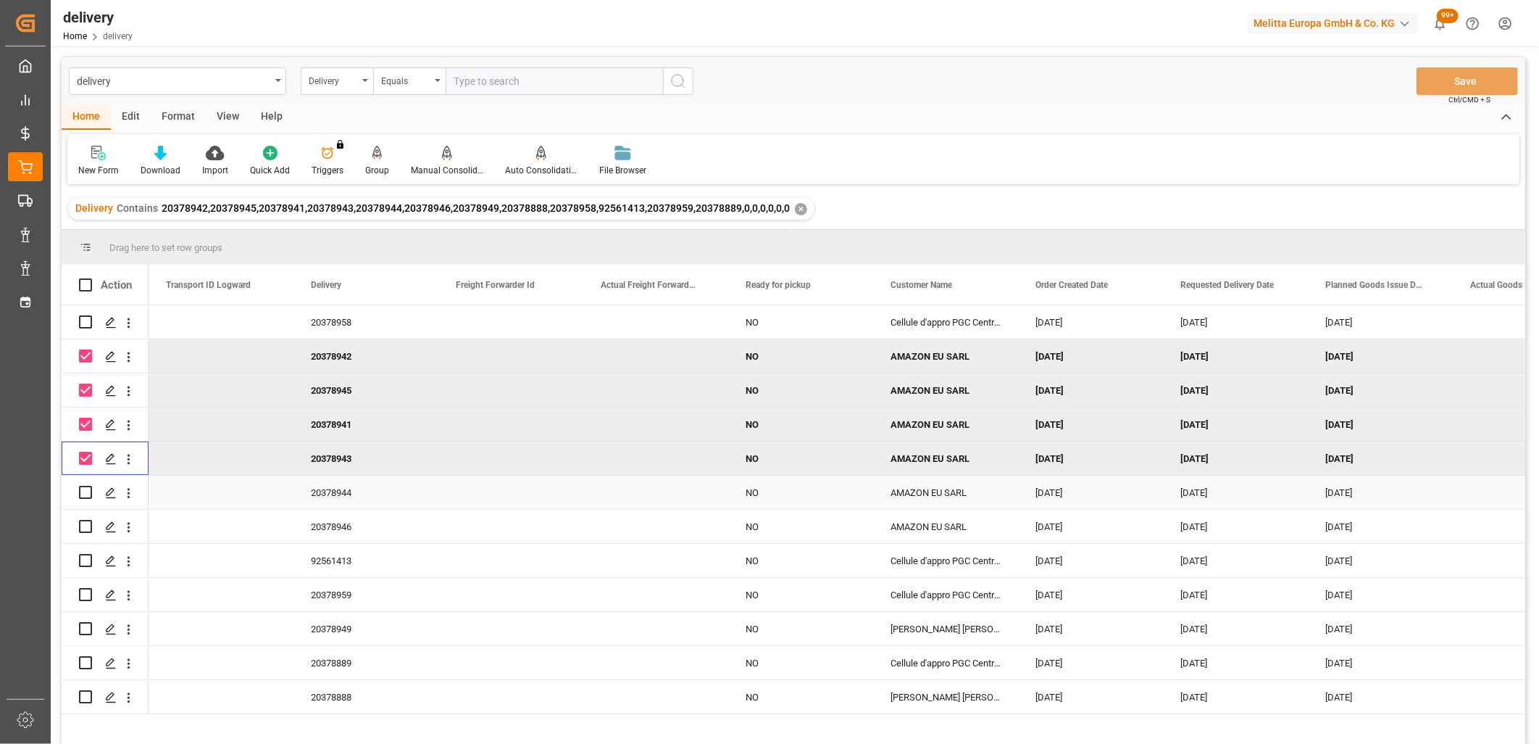
click at [83, 493] on input "Press Space to toggle row selection (unchecked)" at bounding box center [85, 492] width 13 height 13
checkbox input "true"
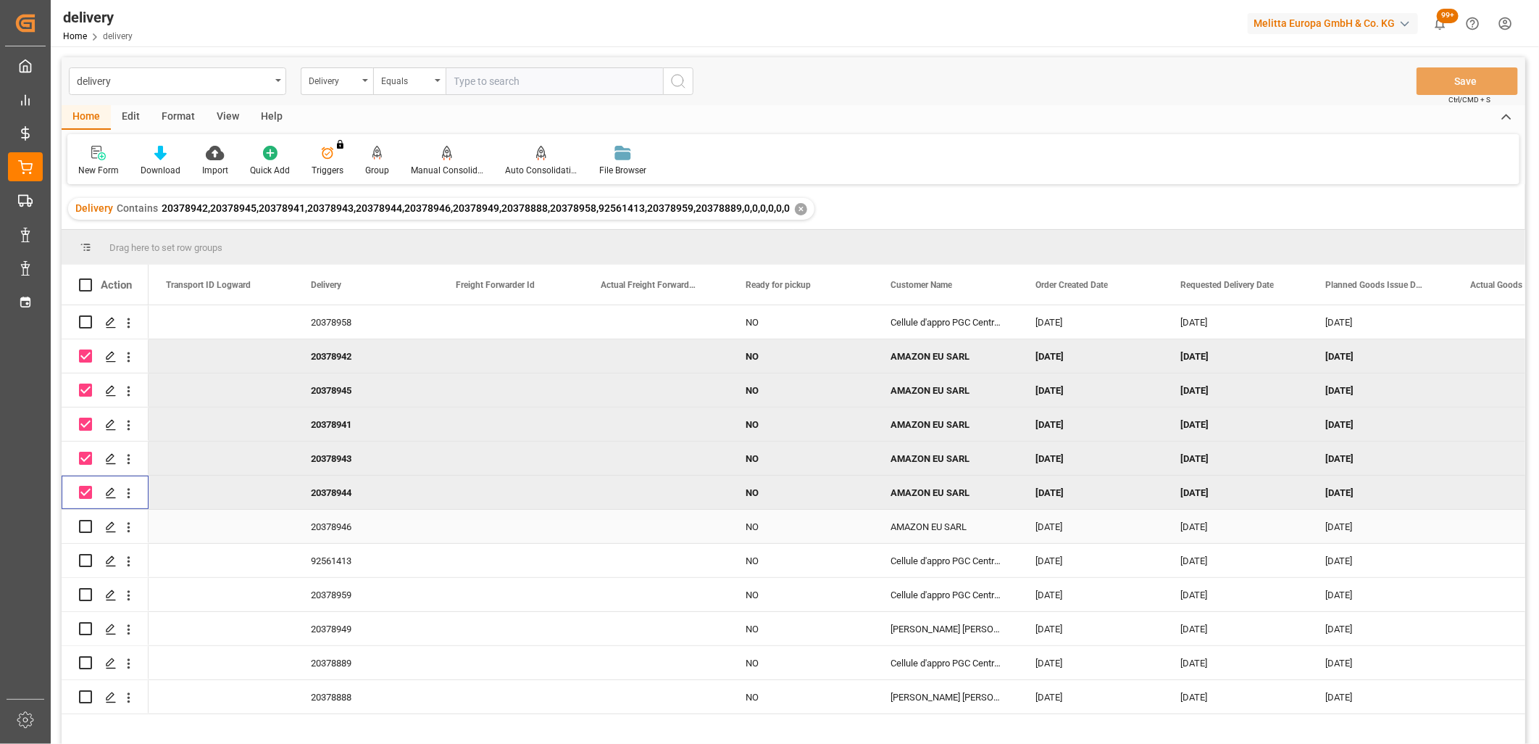
click at [91, 525] on input "Press Space to toggle row selection (unchecked)" at bounding box center [85, 526] width 13 height 13
checkbox input "true"
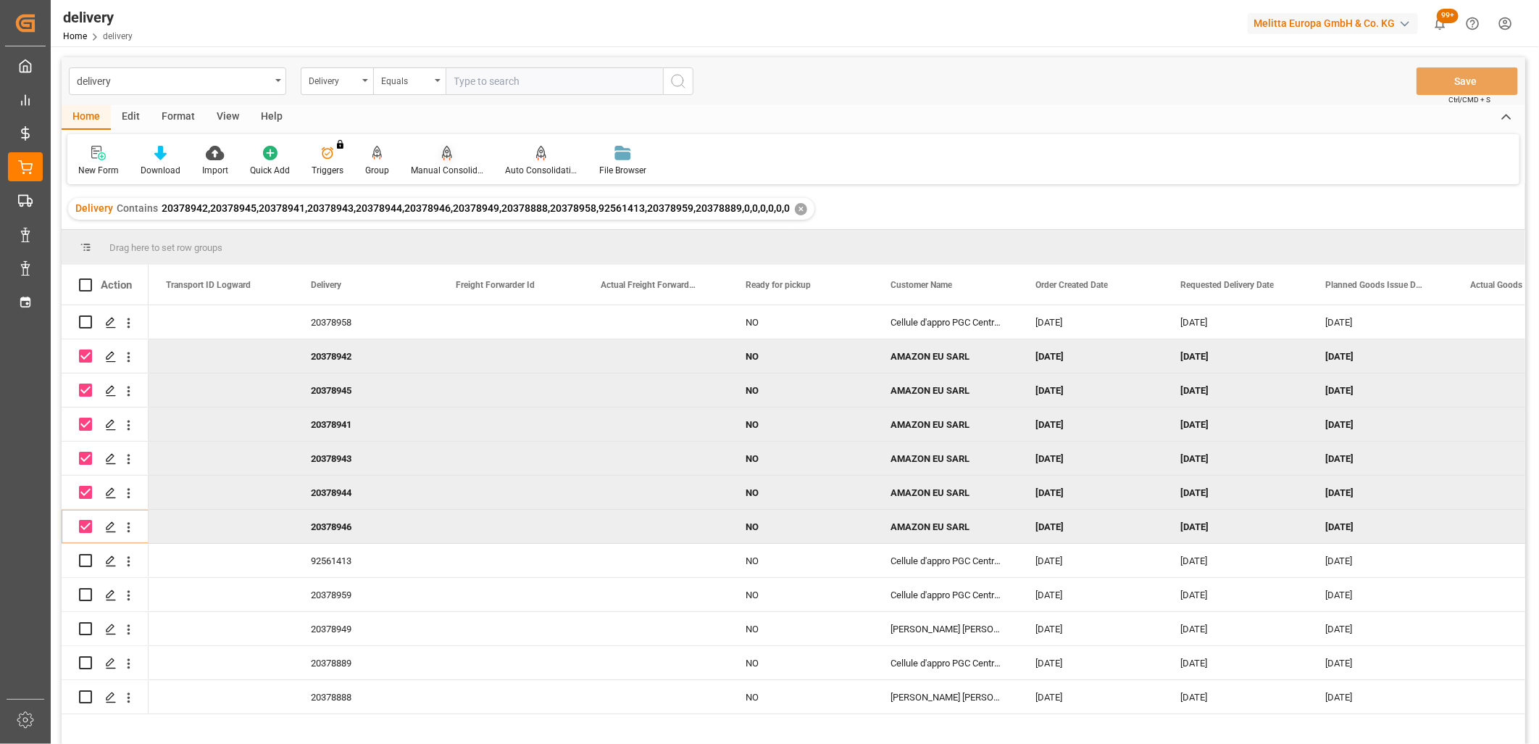
click at [445, 157] on icon at bounding box center [447, 153] width 10 height 14
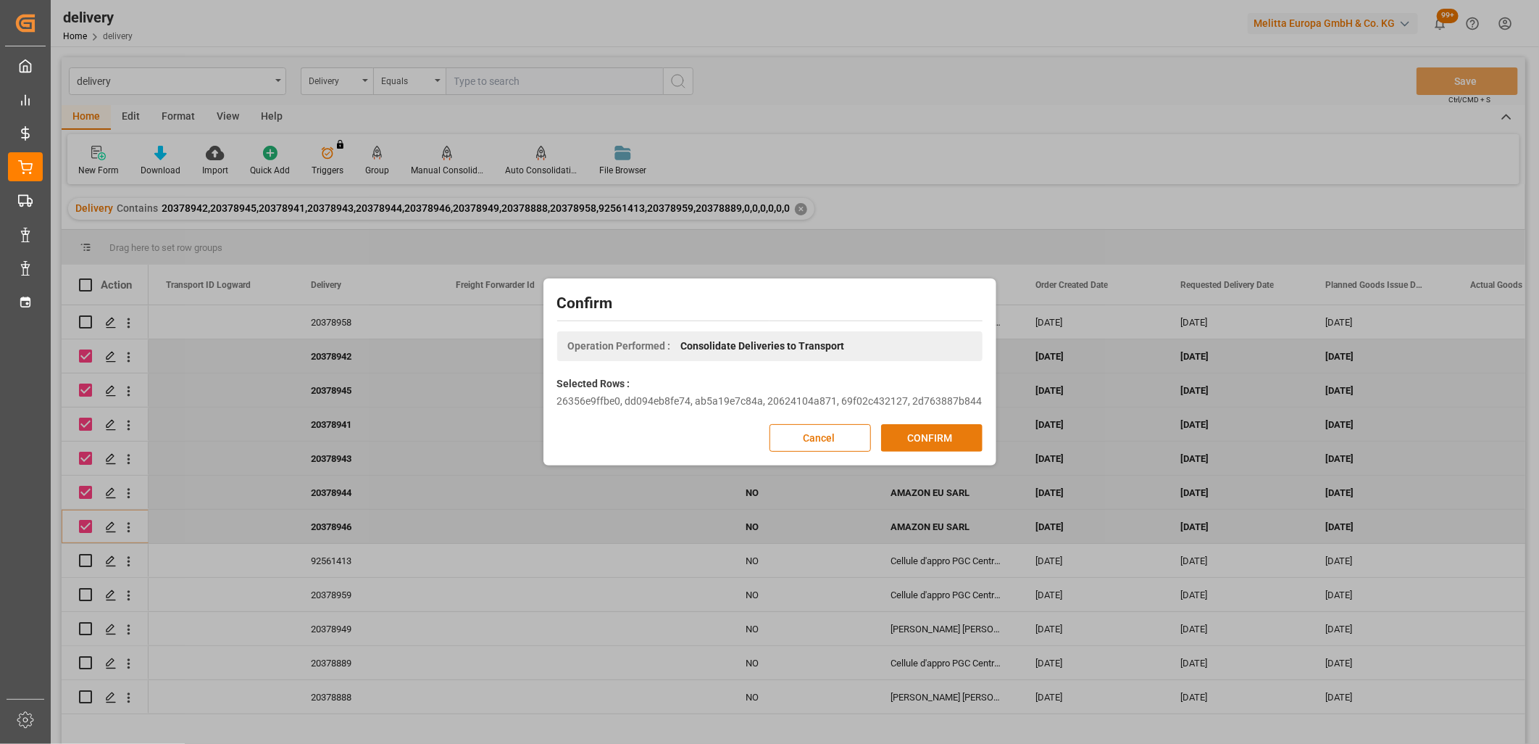
click at [935, 425] on button "CONFIRM" at bounding box center [931, 438] width 101 height 28
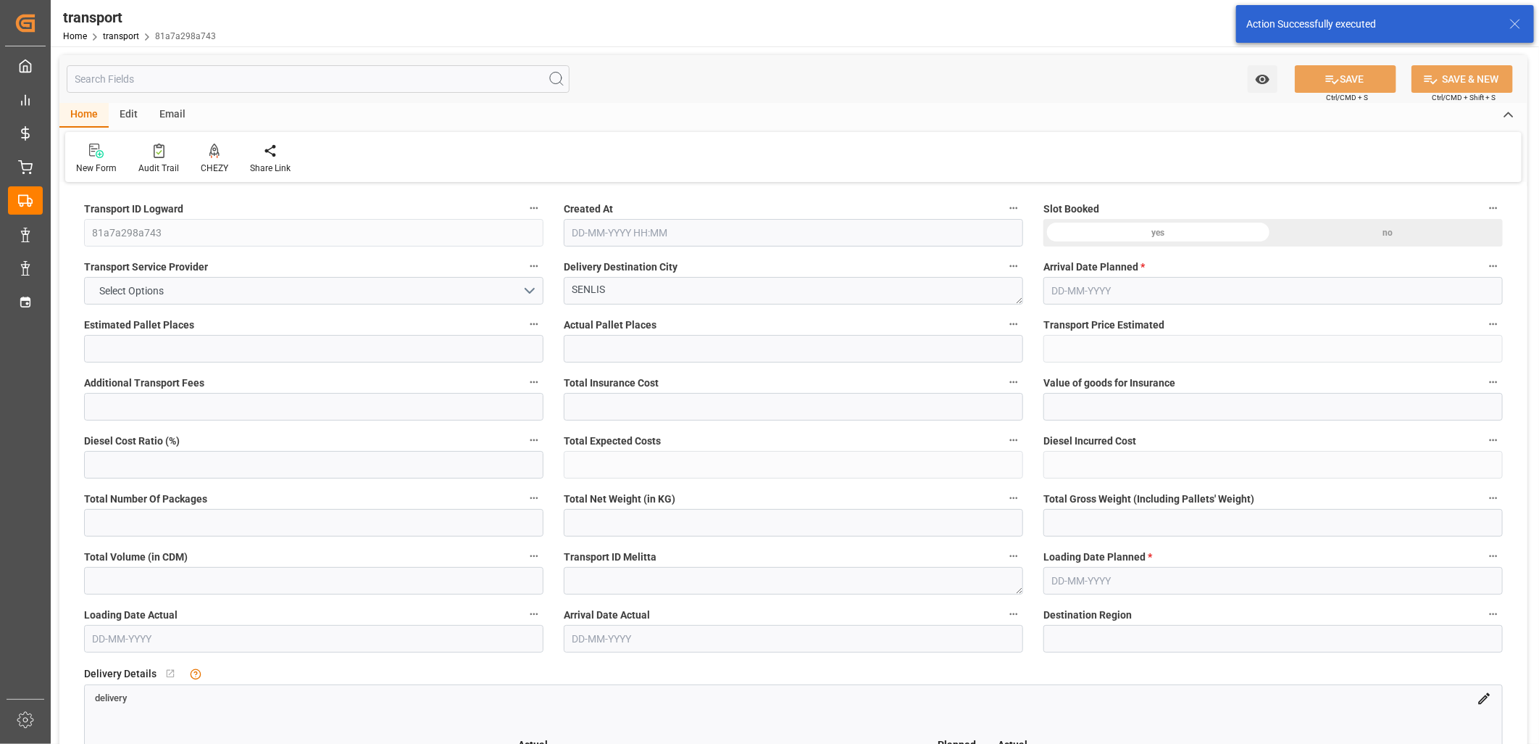
type input "7"
type input "172"
type input "0"
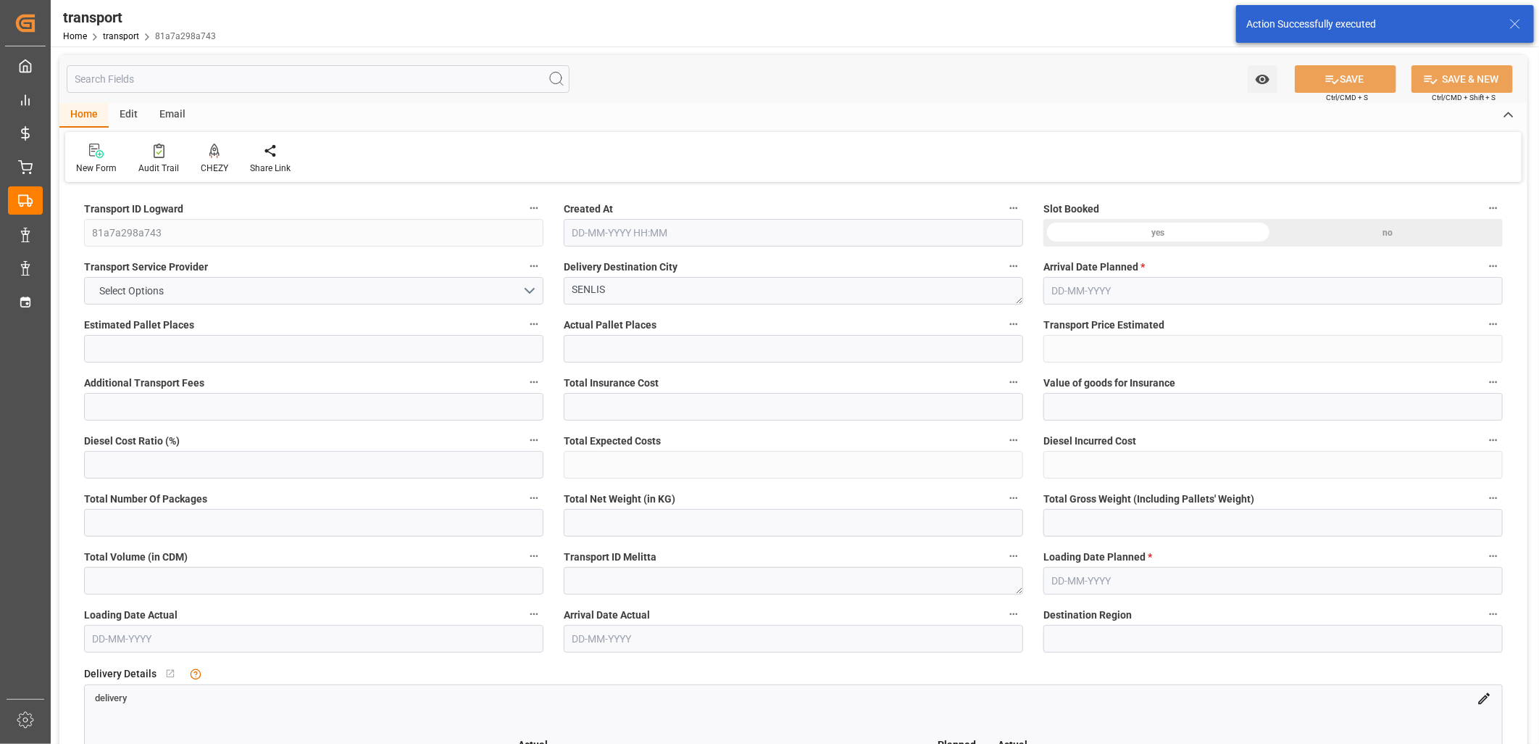
type input "166.1864"
type input "-5.8136"
type input "0"
type input "1731.362"
type input "1992.136"
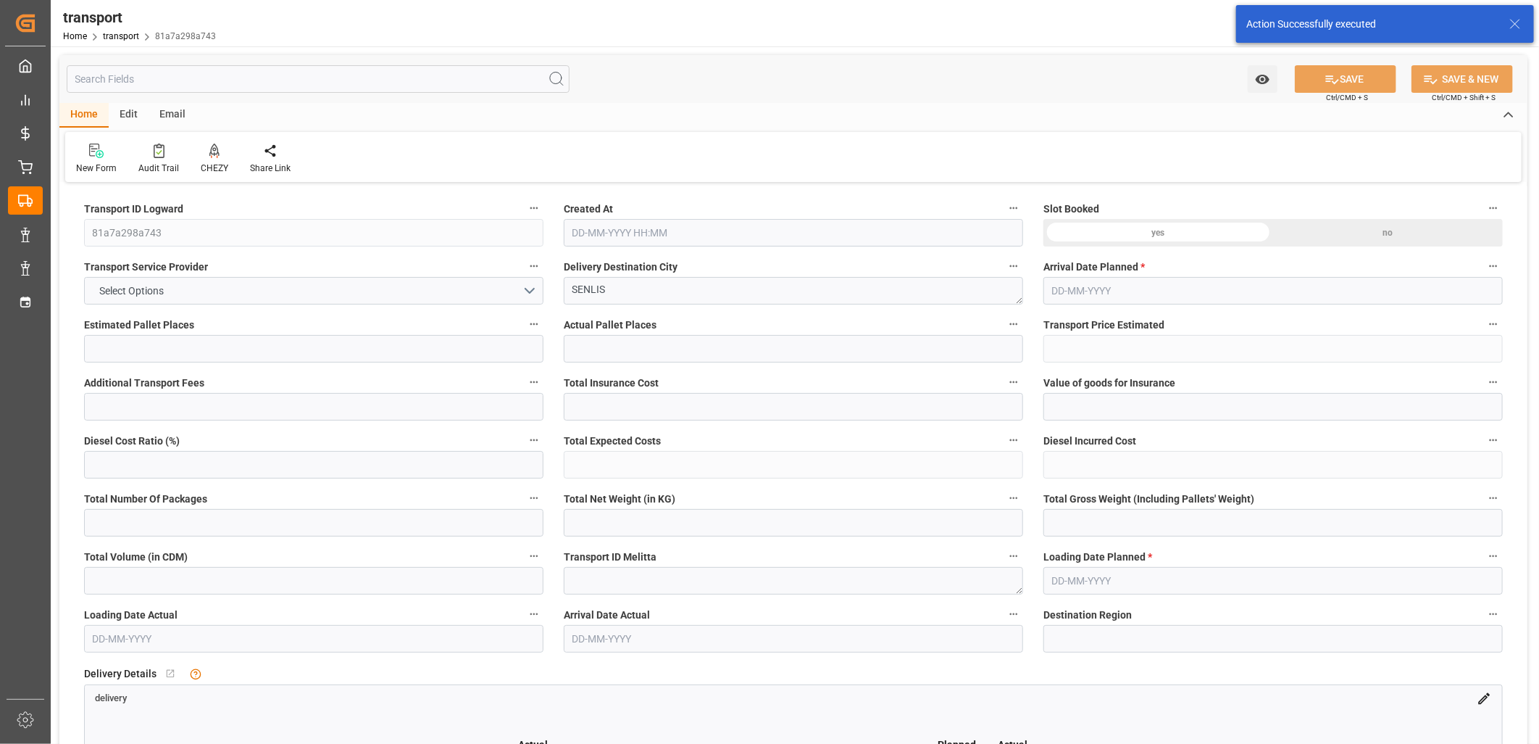
type input "5325.88"
type input "60"
type input "1"
type input "490"
type input "7"
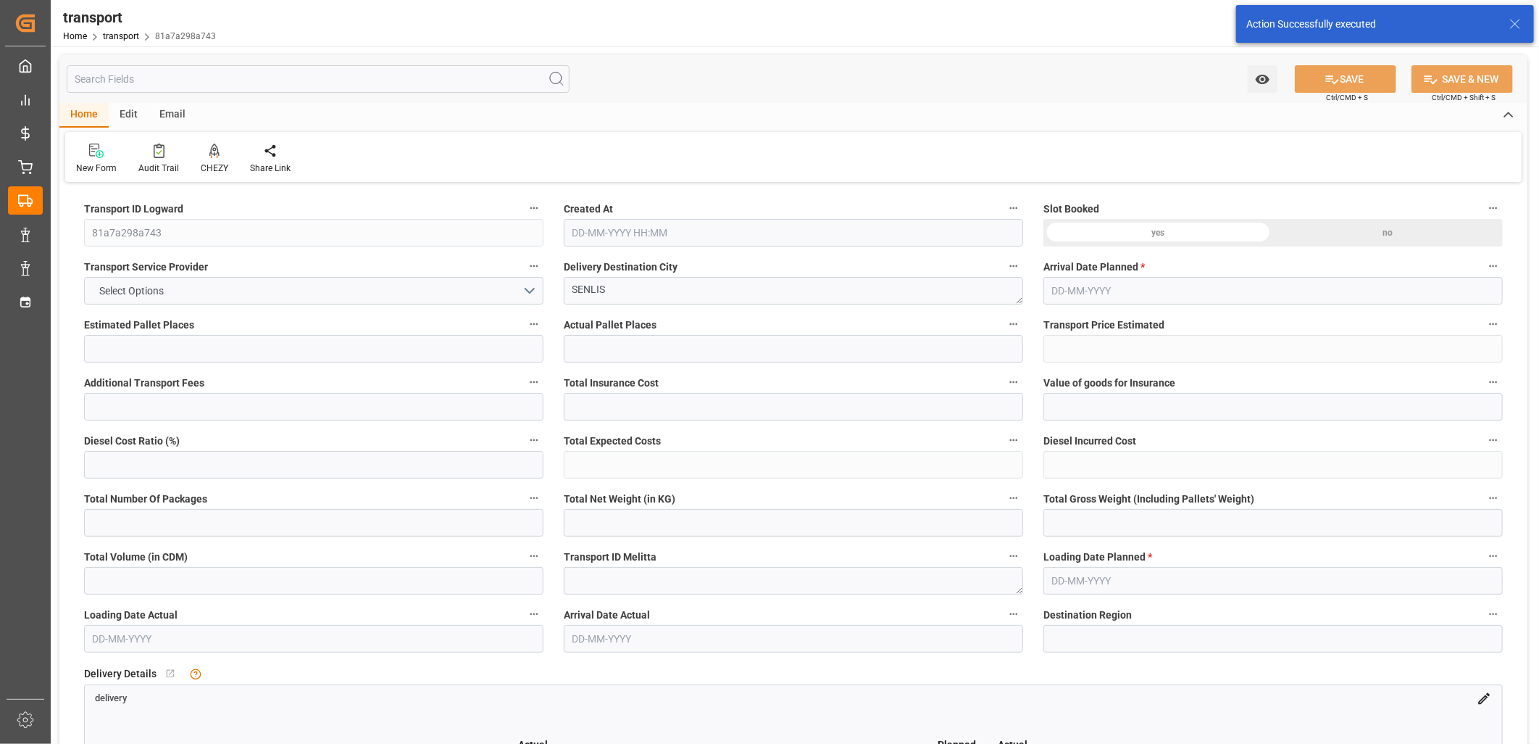
type input "101"
type input "1806.44"
type input "0"
type input "4710.8598"
type input "0"
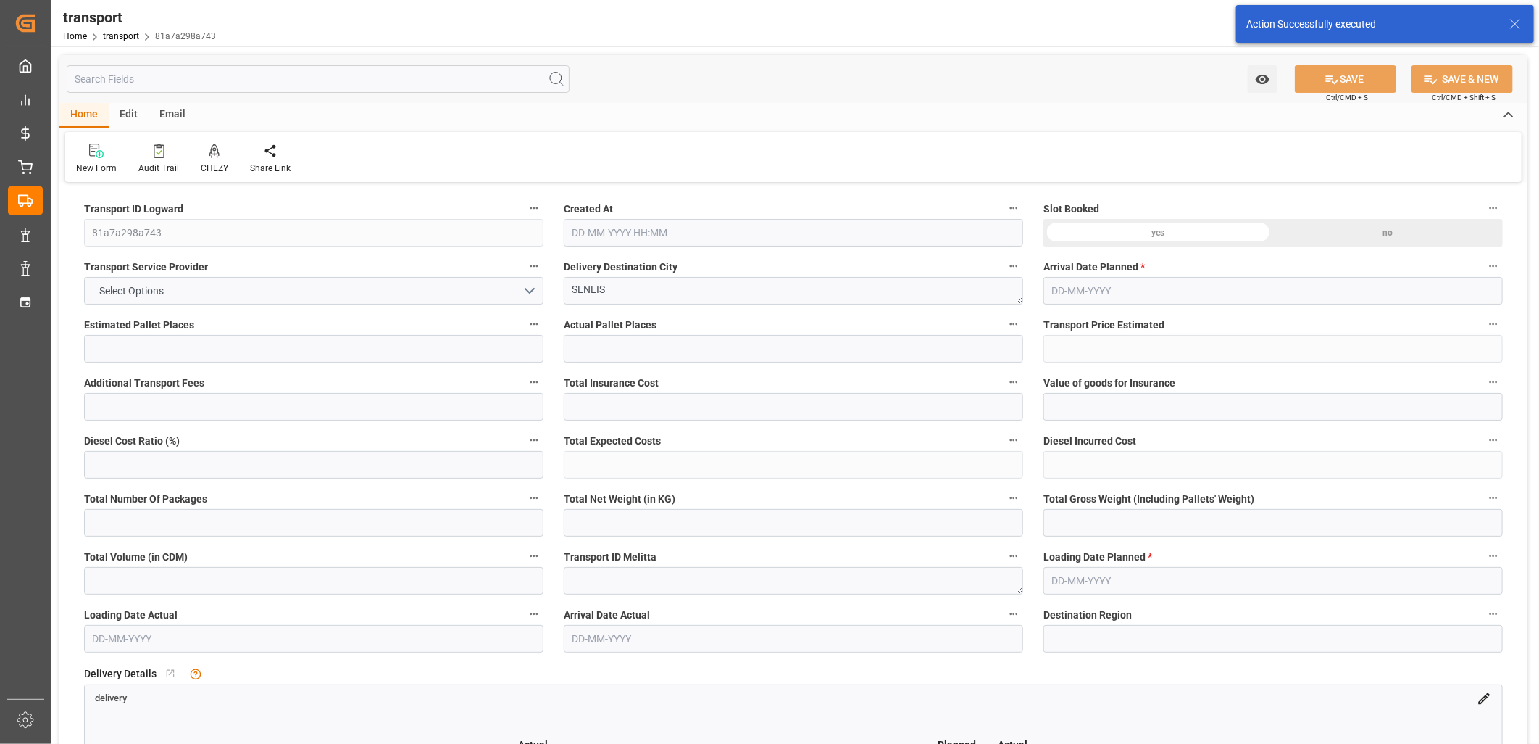
type input "0"
type input "21"
type input "35"
type input "[DATE] 11:23"
type input "[DATE]"
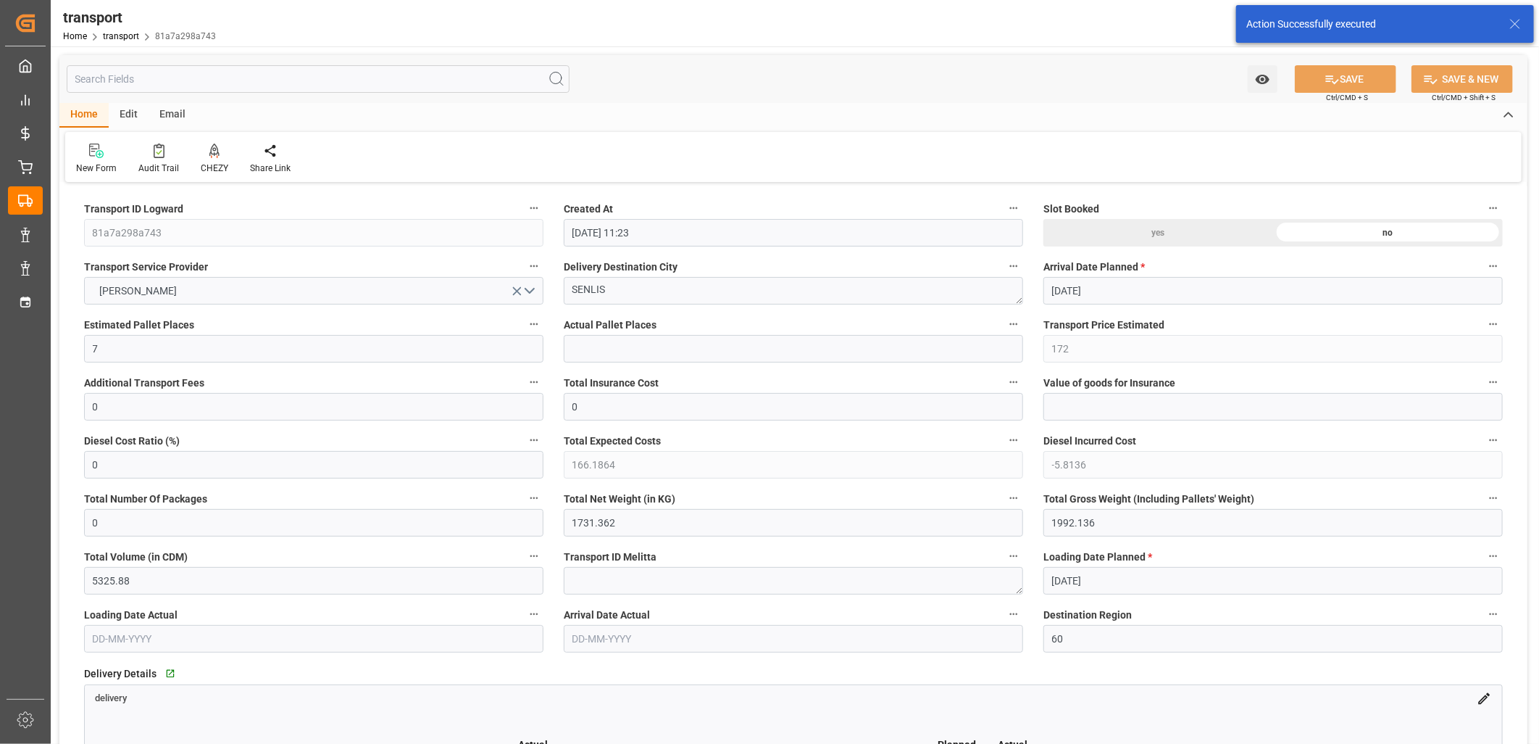
type input "29-09-2025"
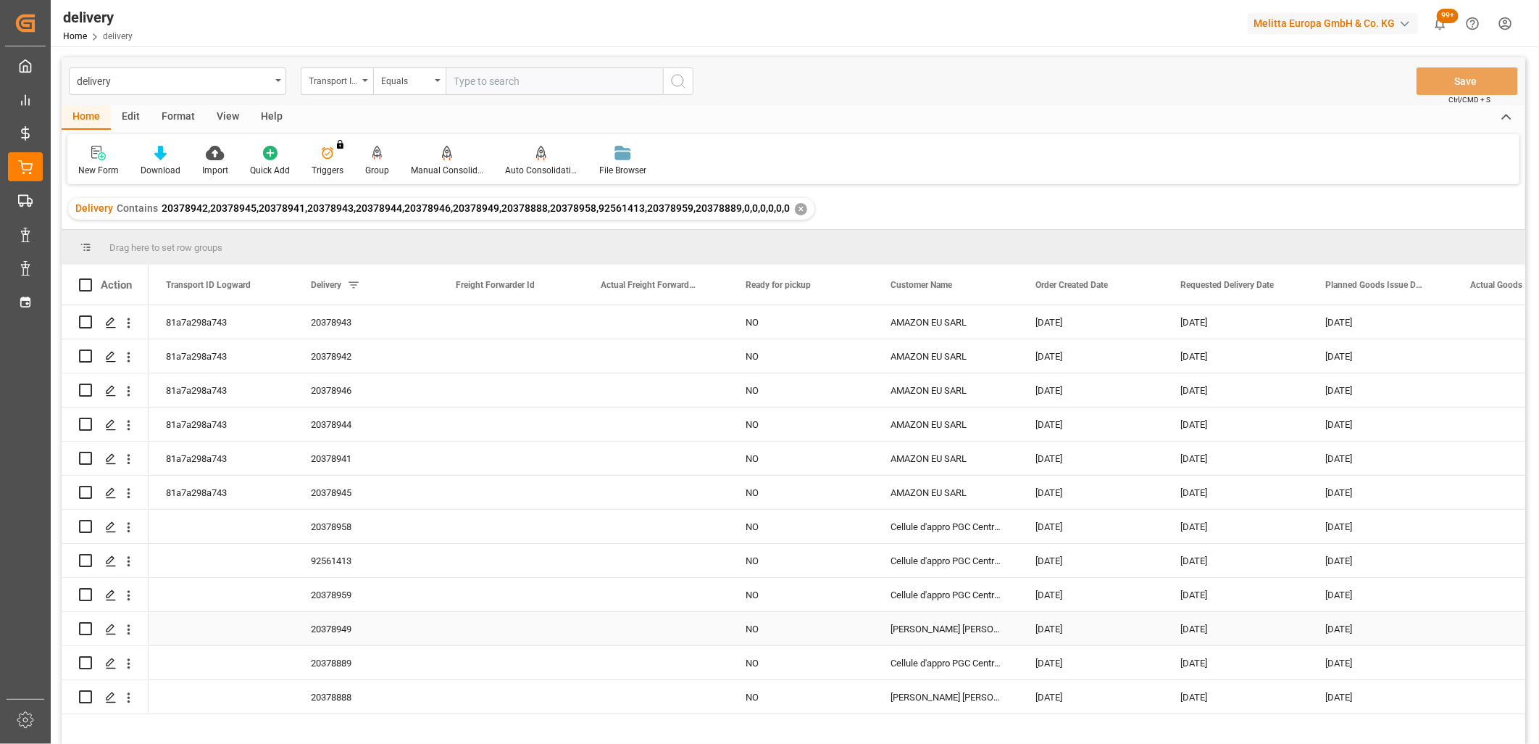
click at [80, 625] on input "Press Space to toggle row selection (unchecked)" at bounding box center [85, 628] width 13 height 13
checkbox input "true"
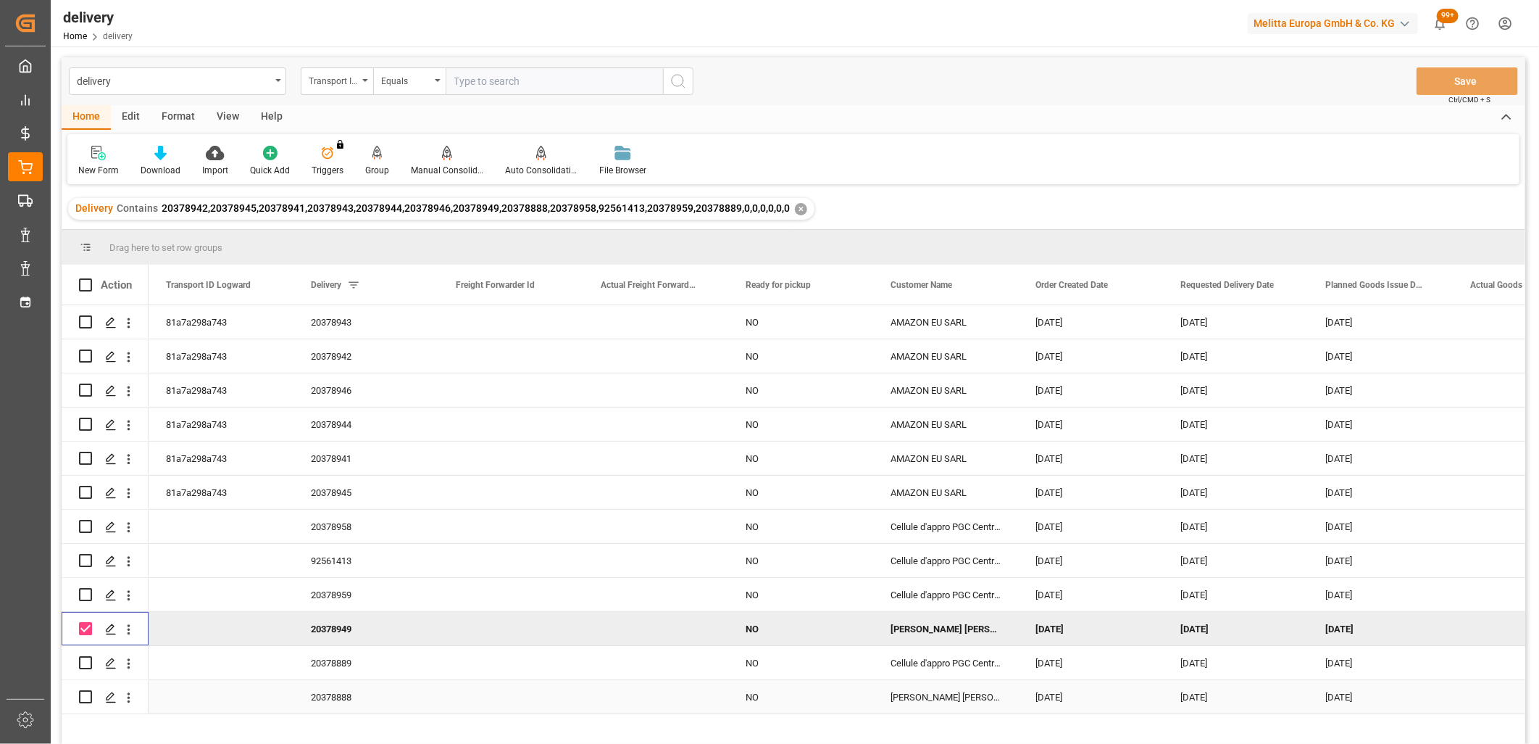
click at [81, 694] on input "Press Space to toggle row selection (unchecked)" at bounding box center [85, 696] width 13 height 13
checkbox input "true"
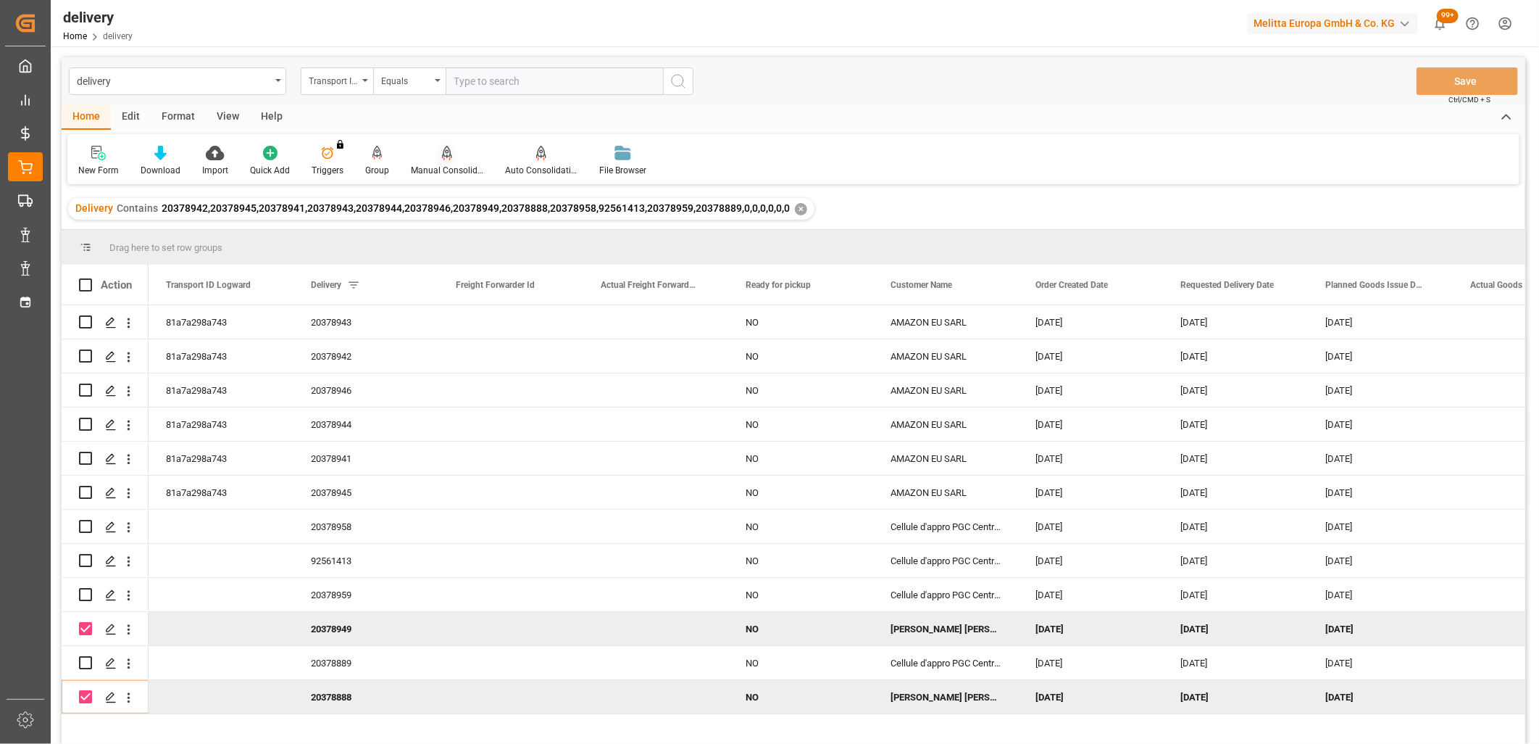
click at [442, 154] on icon at bounding box center [447, 153] width 10 height 14
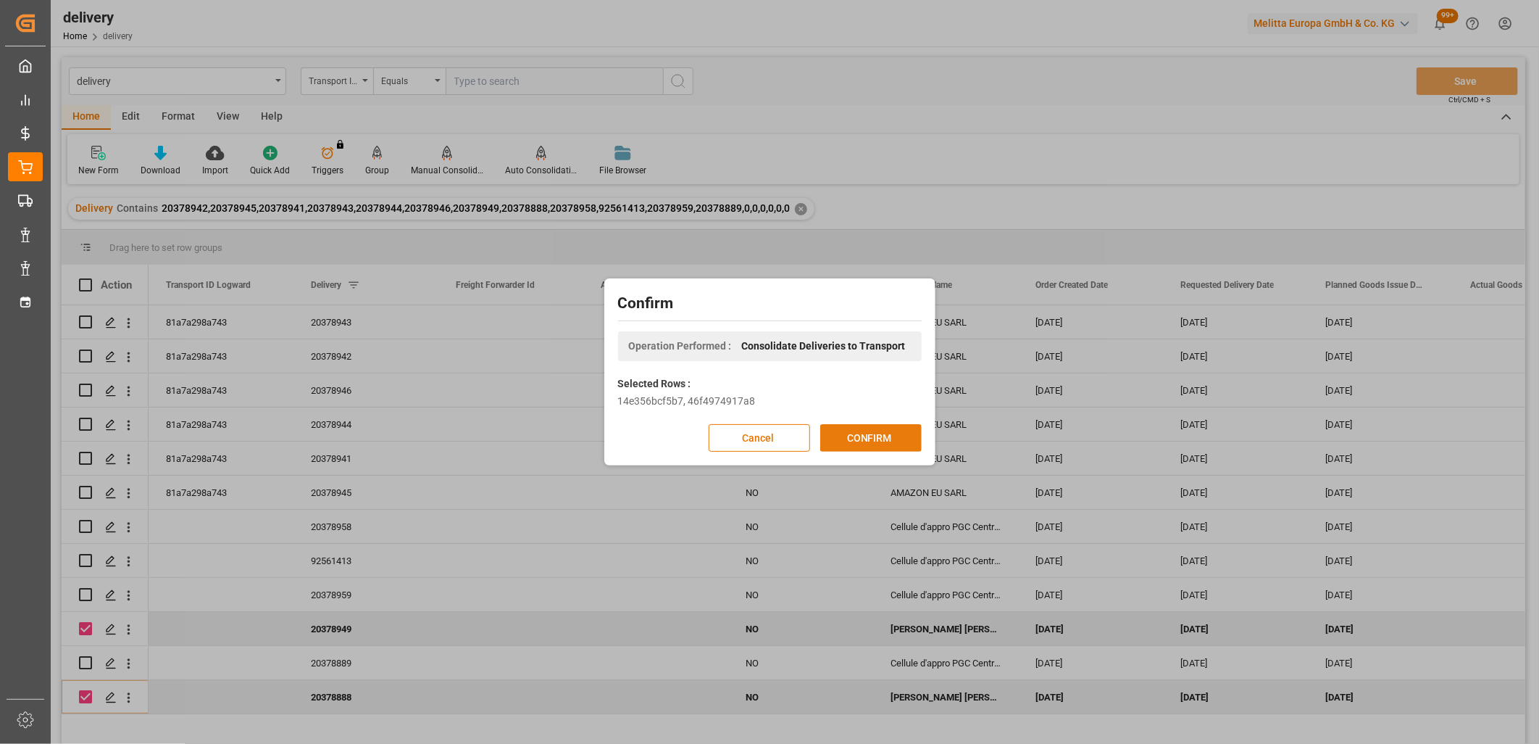
click at [831, 436] on button "CONFIRM" at bounding box center [870, 438] width 101 height 28
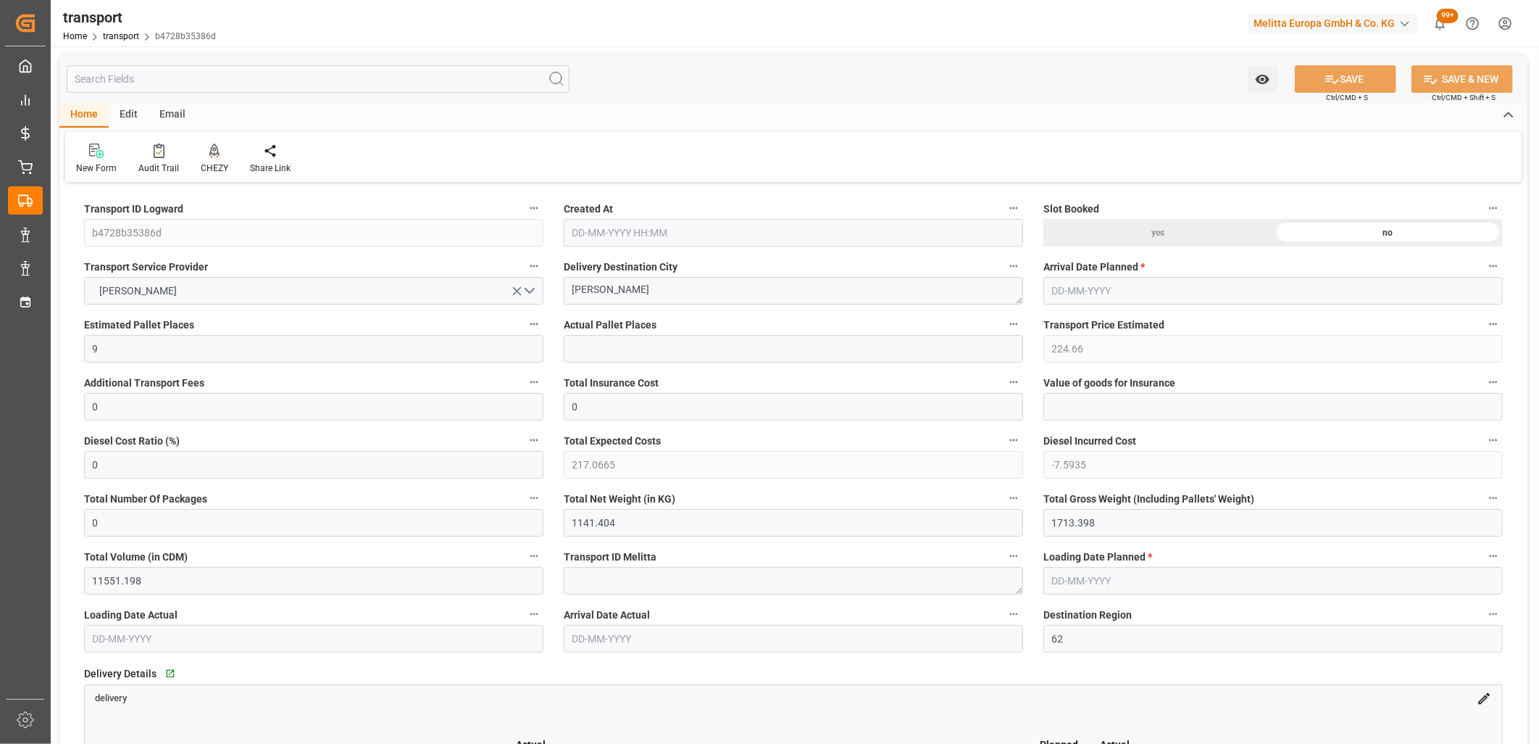
type input "[DATE] 11:23"
type input "[DATE]"
click at [230, 278] on button "[PERSON_NAME]" at bounding box center [313, 291] width 459 height 28
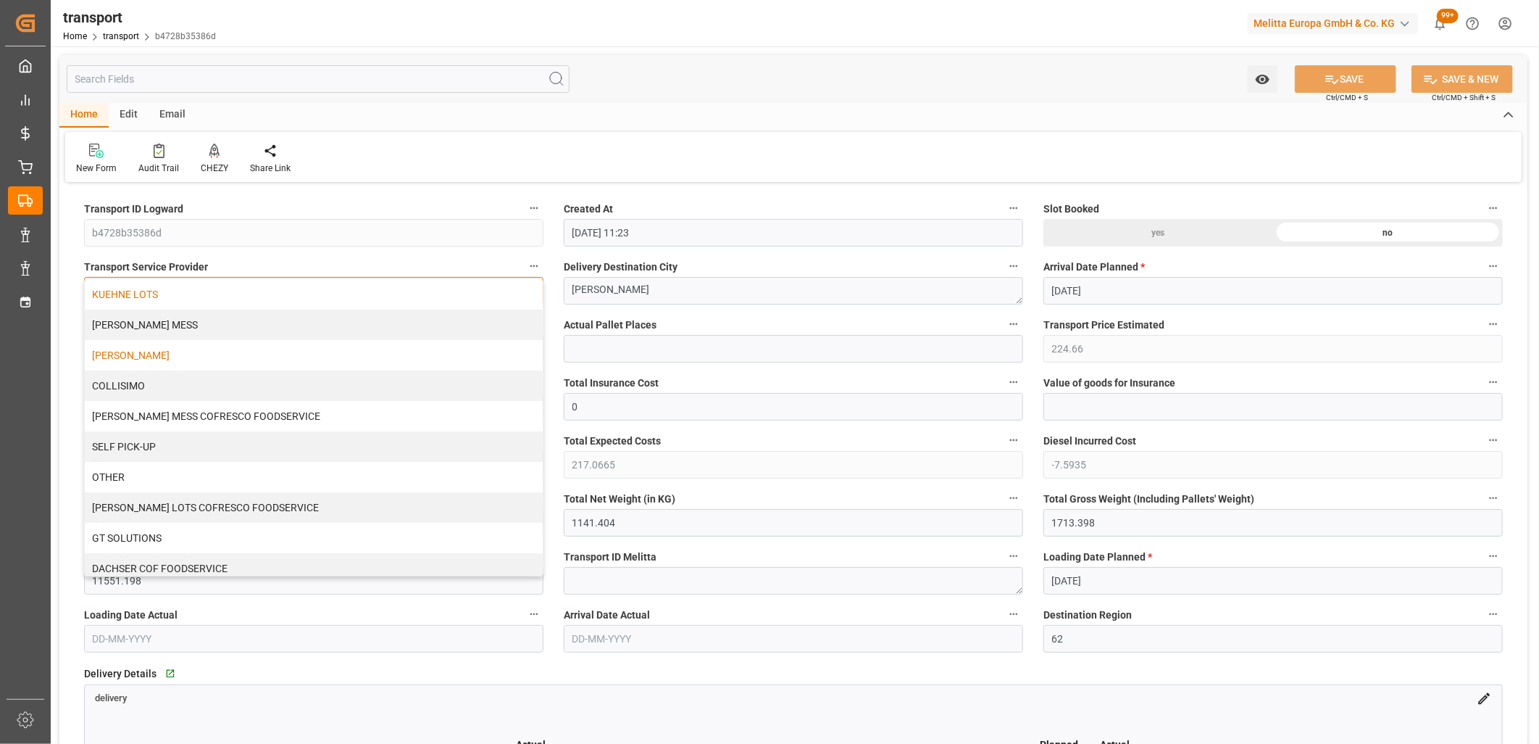
click at [230, 284] on div "KUEHNE LOTS" at bounding box center [314, 294] width 458 height 30
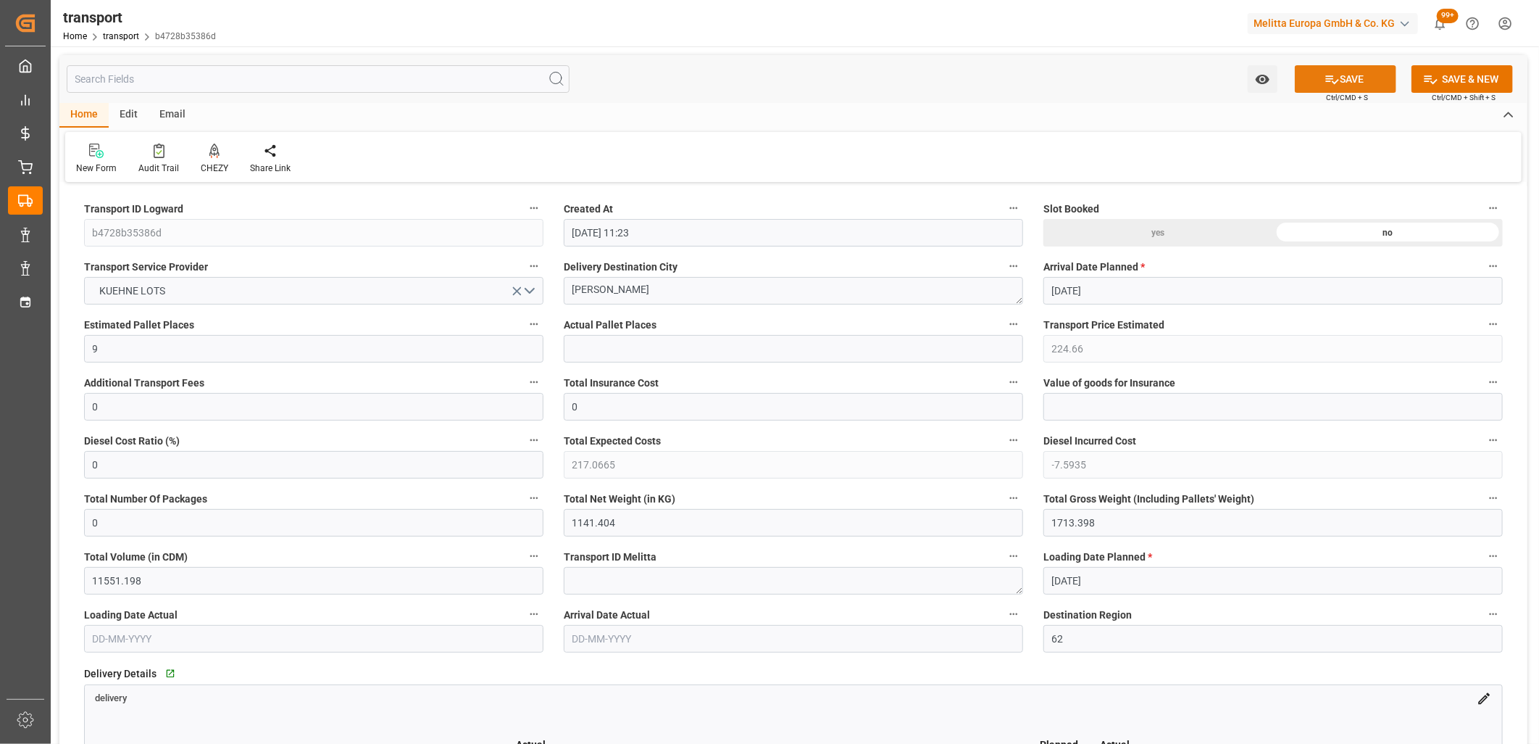
click at [1360, 78] on button "SAVE" at bounding box center [1345, 79] width 101 height 28
type input "246.05"
type input "0"
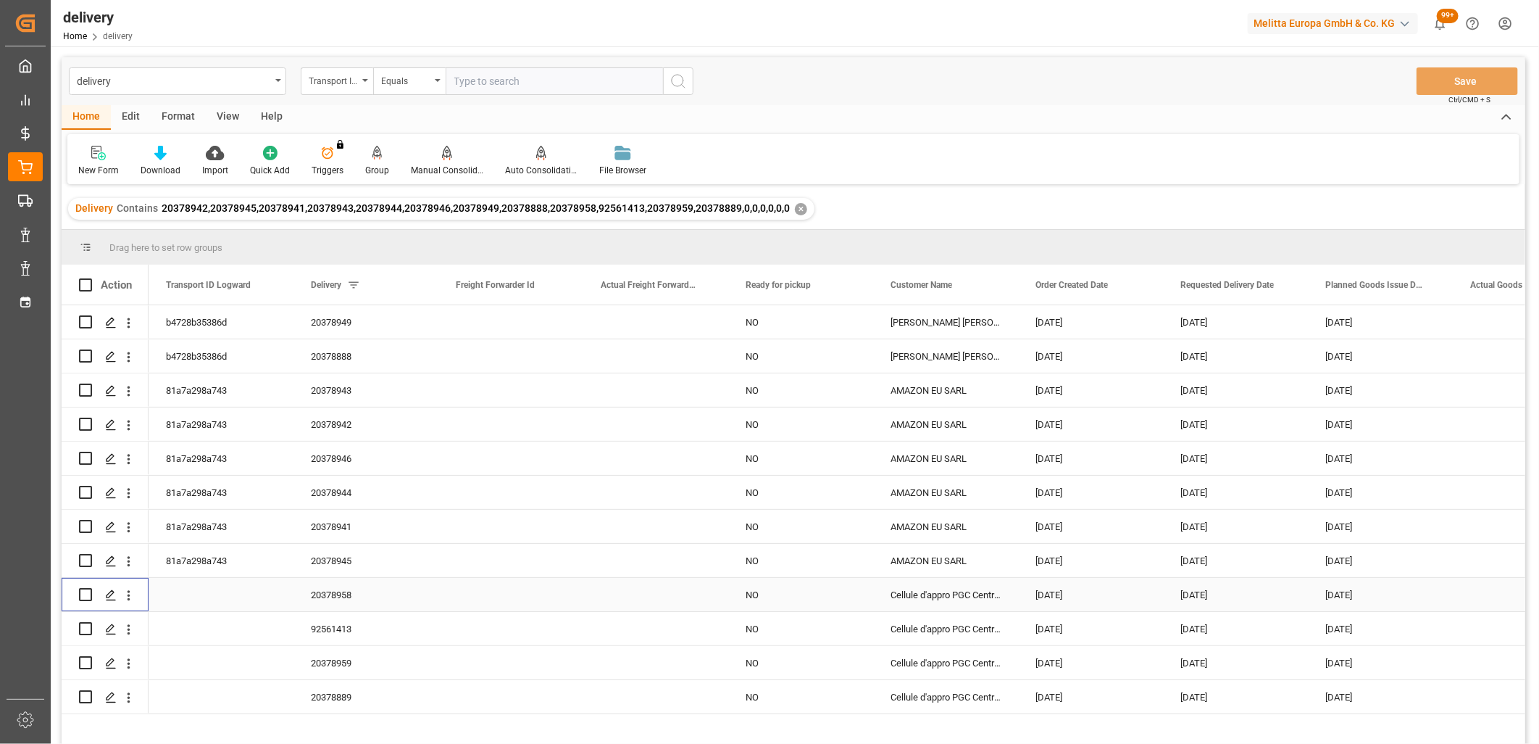
click at [85, 596] on input "Press Space to toggle row selection (unchecked)" at bounding box center [85, 594] width 13 height 13
checkbox input "true"
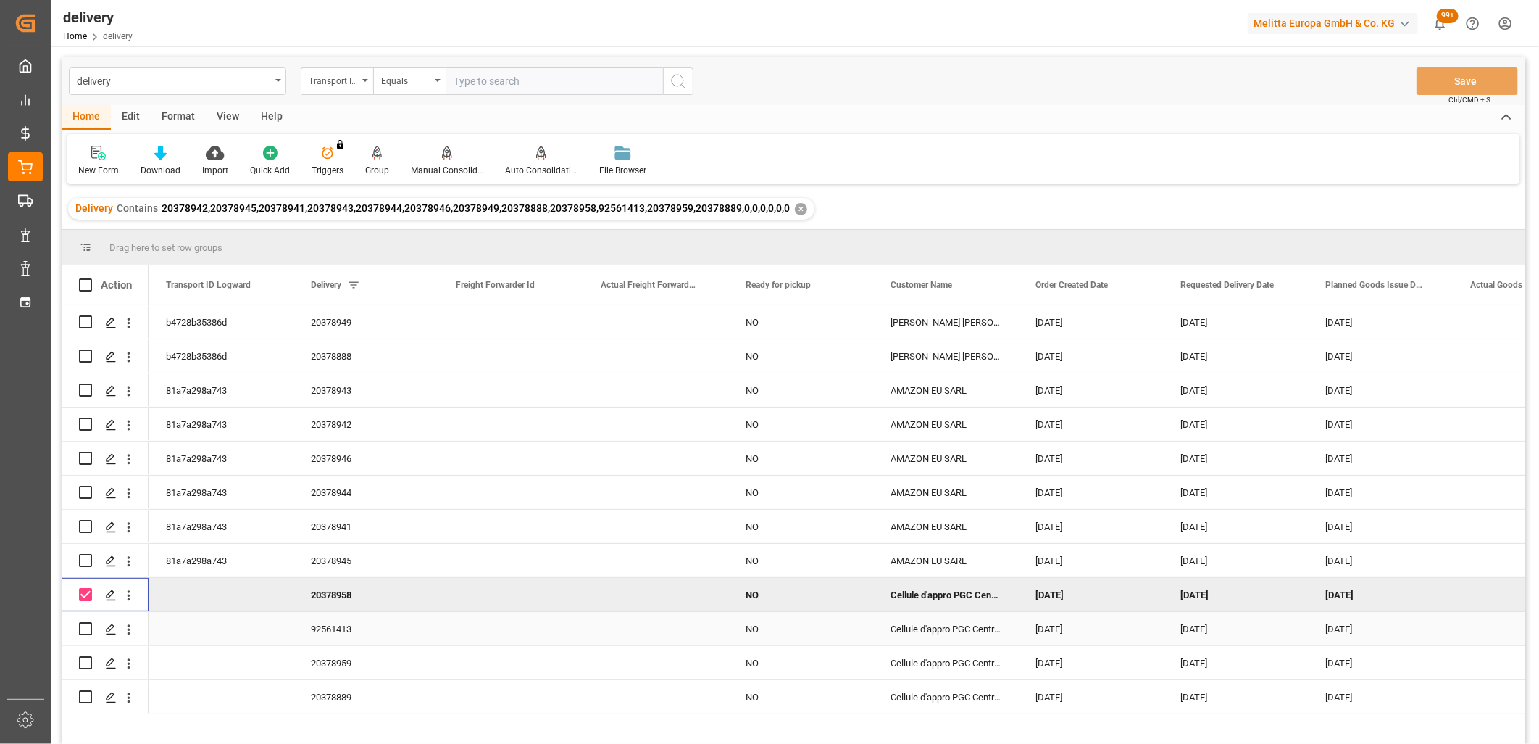
click at [86, 626] on input "Press Space to toggle row selection (unchecked)" at bounding box center [85, 628] width 13 height 13
checkbox input "true"
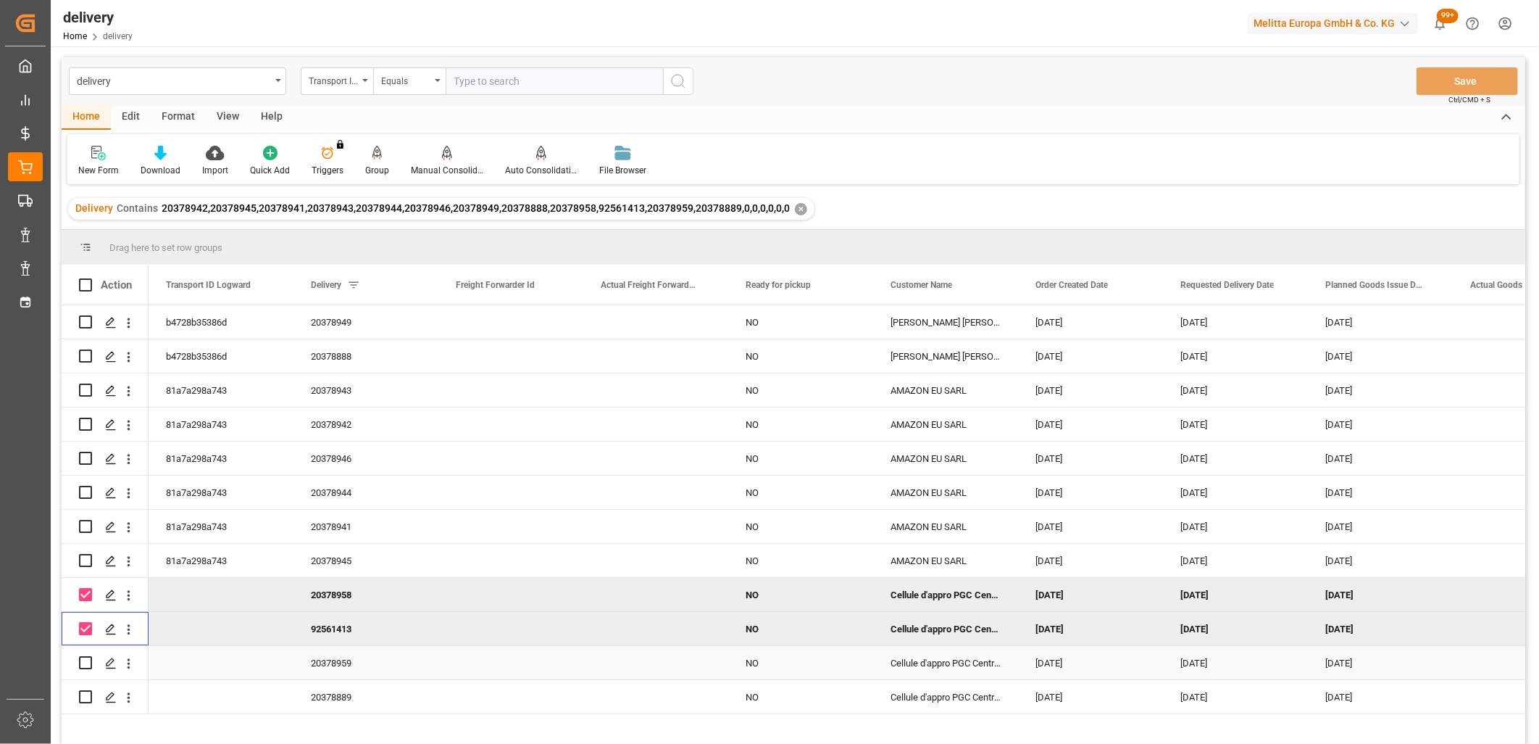
click at [84, 659] on input "Press Space to toggle row selection (unchecked)" at bounding box center [85, 662] width 13 height 13
checkbox input "true"
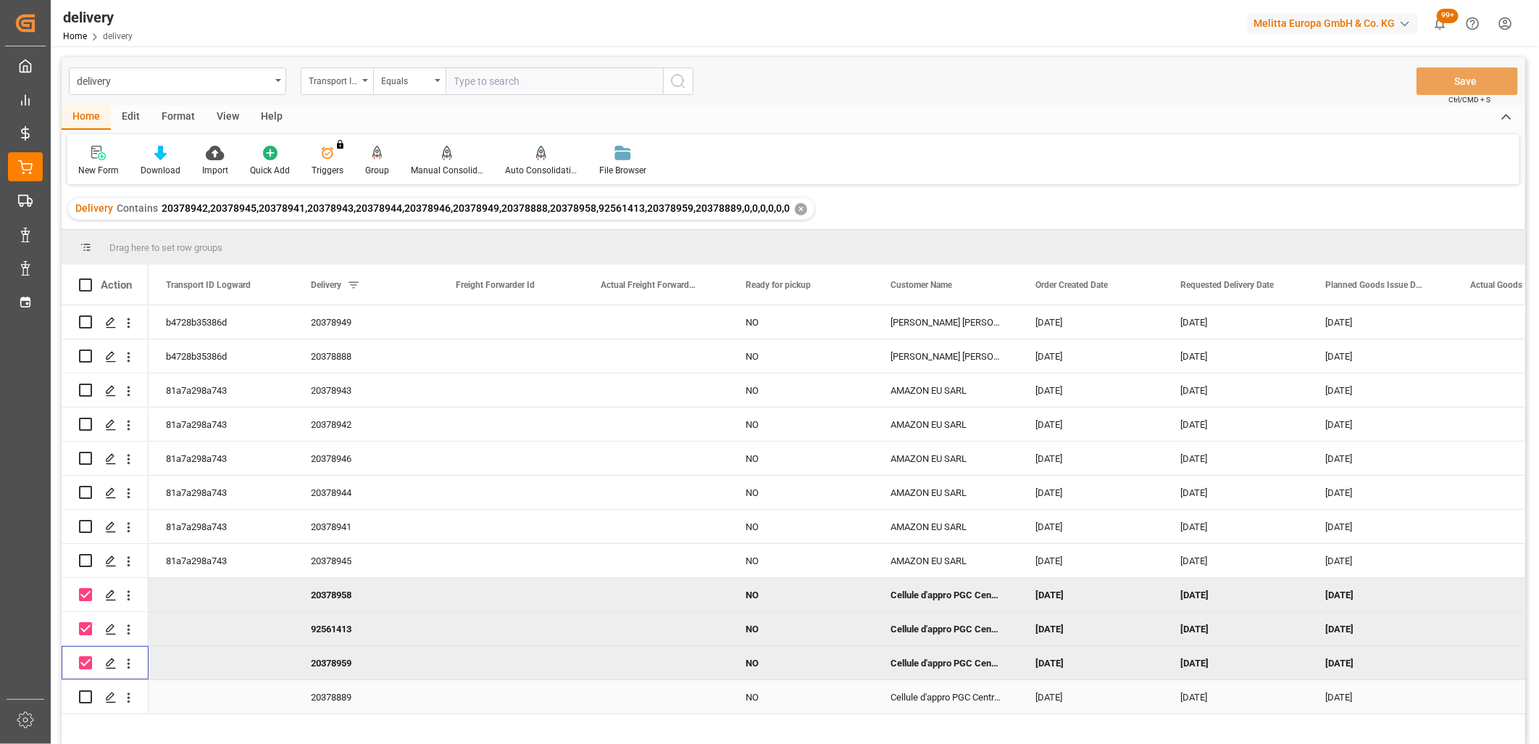
click at [83, 699] on input "Press Space to toggle row selection (unchecked)" at bounding box center [85, 696] width 13 height 13
checkbox input "true"
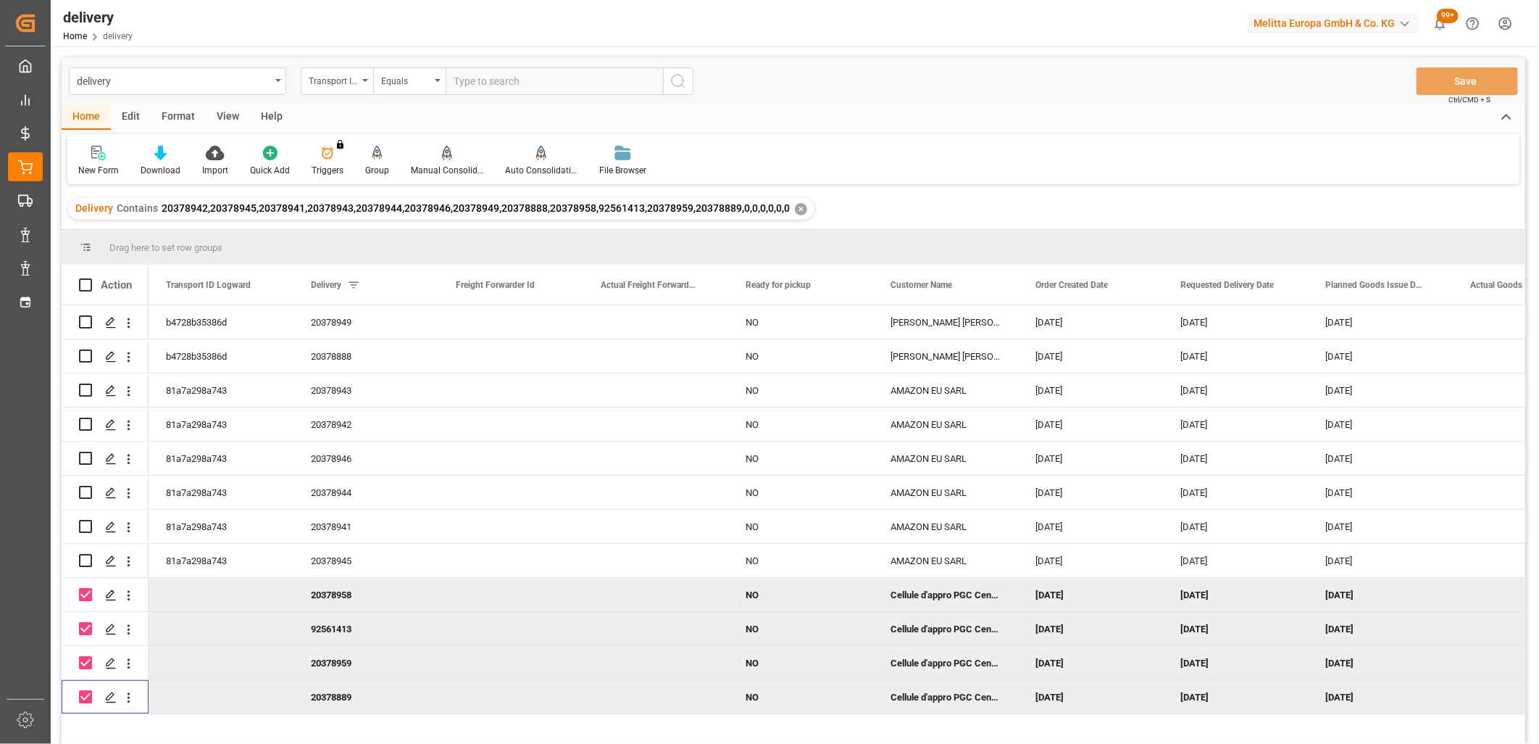
click at [442, 157] on icon at bounding box center [447, 152] width 10 height 12
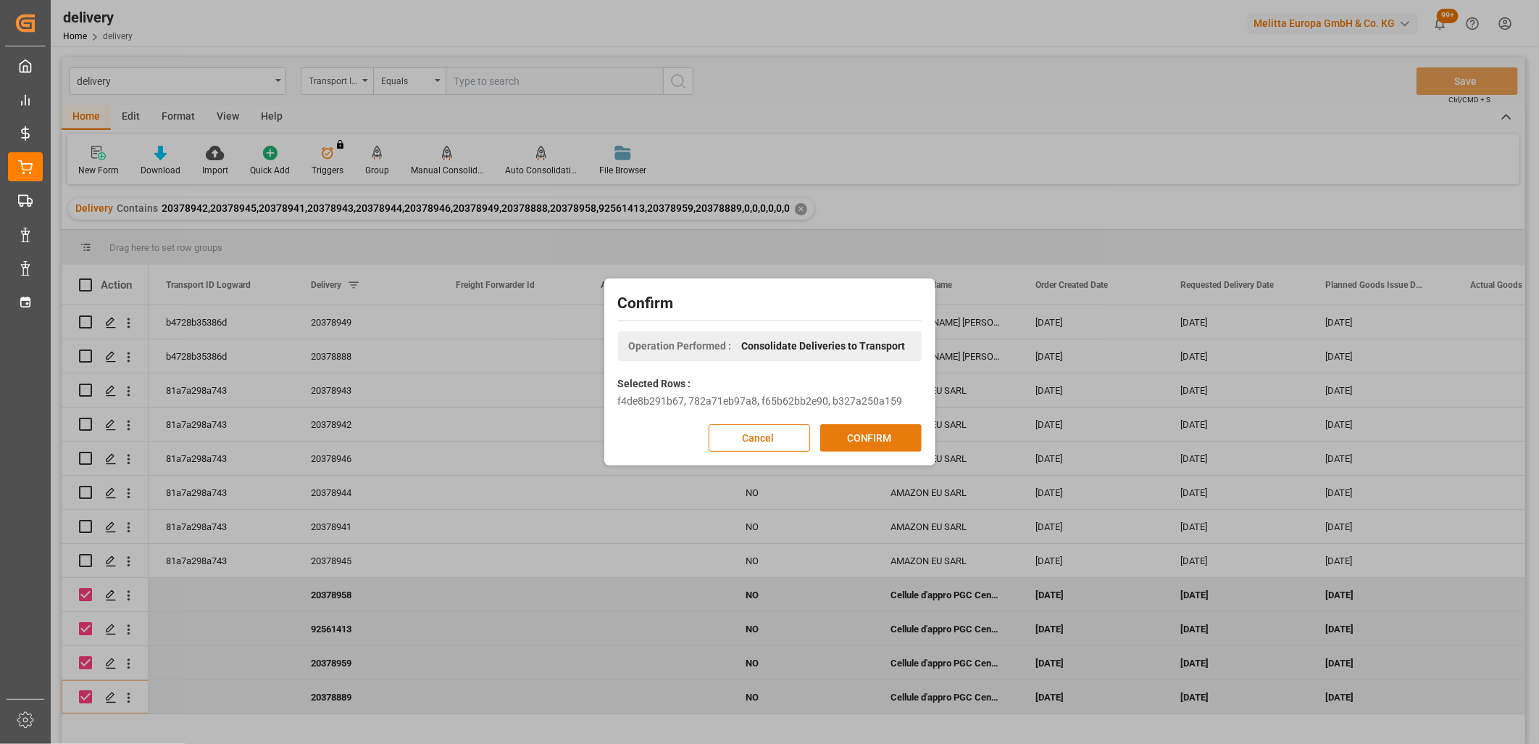
click at [860, 433] on button "CONFIRM" at bounding box center [870, 438] width 101 height 28
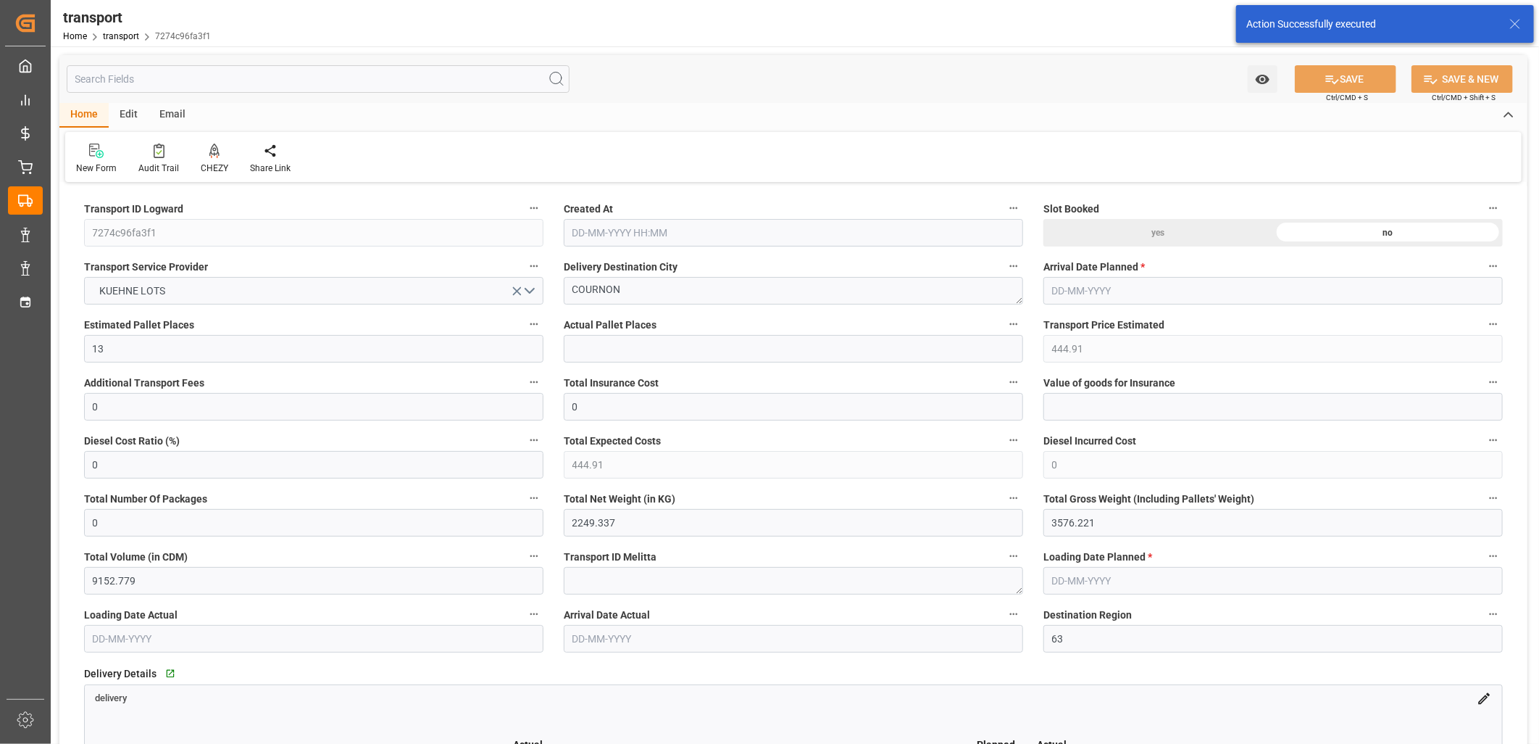
type input "[DATE] 11:23"
type input "[DATE]"
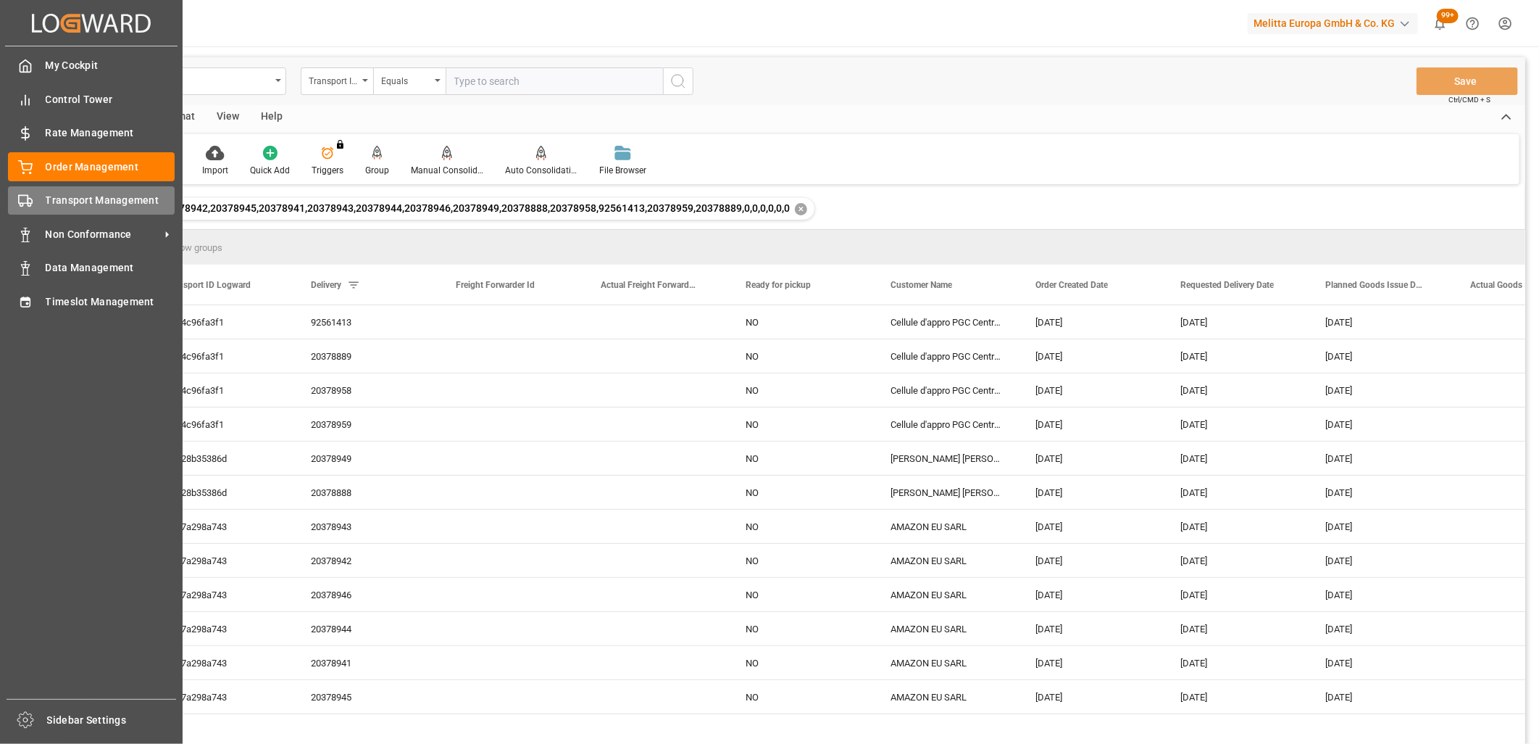
click at [33, 200] on div "Transport Management Transport Management" at bounding box center [91, 200] width 167 height 28
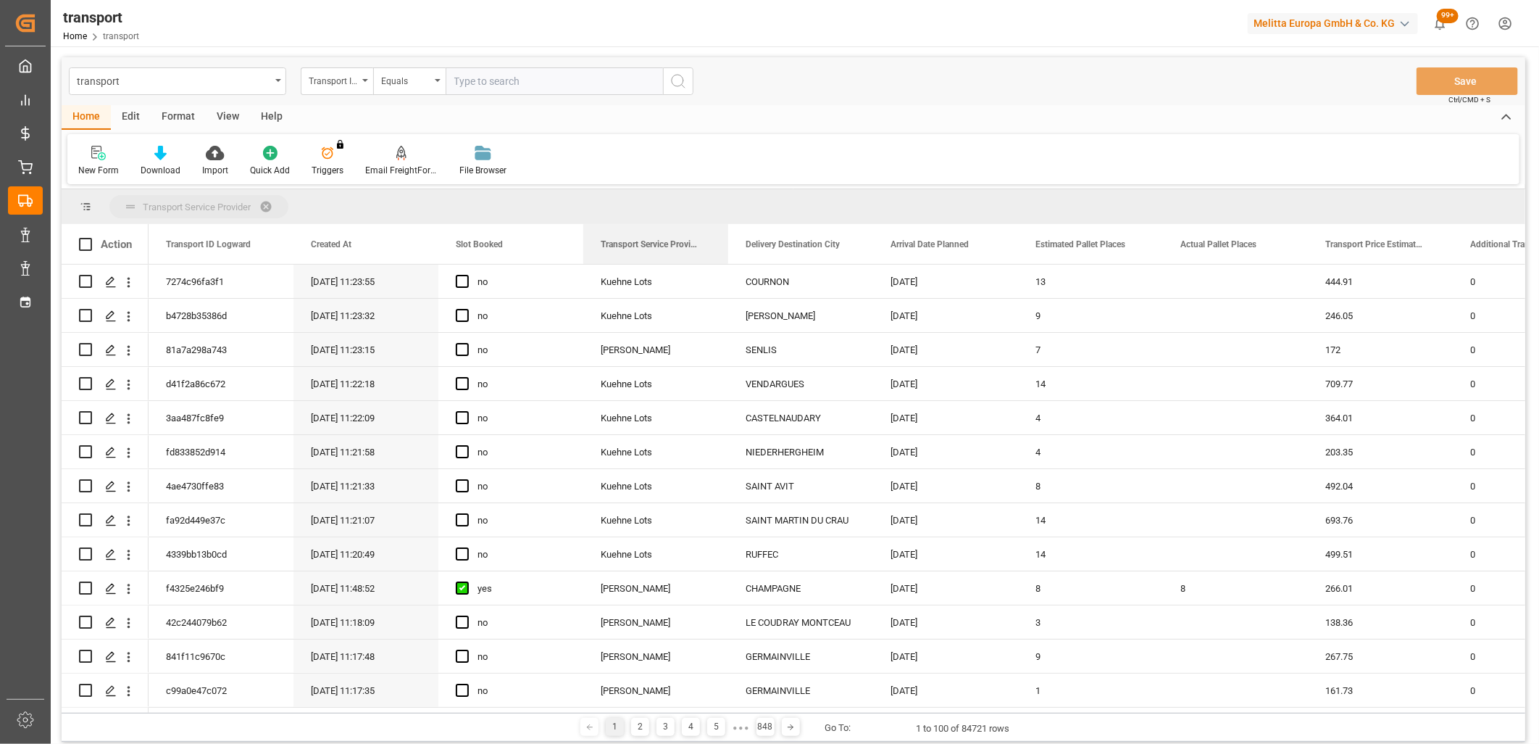
drag, startPoint x: 630, startPoint y: 243, endPoint x: 630, endPoint y: 214, distance: 29.0
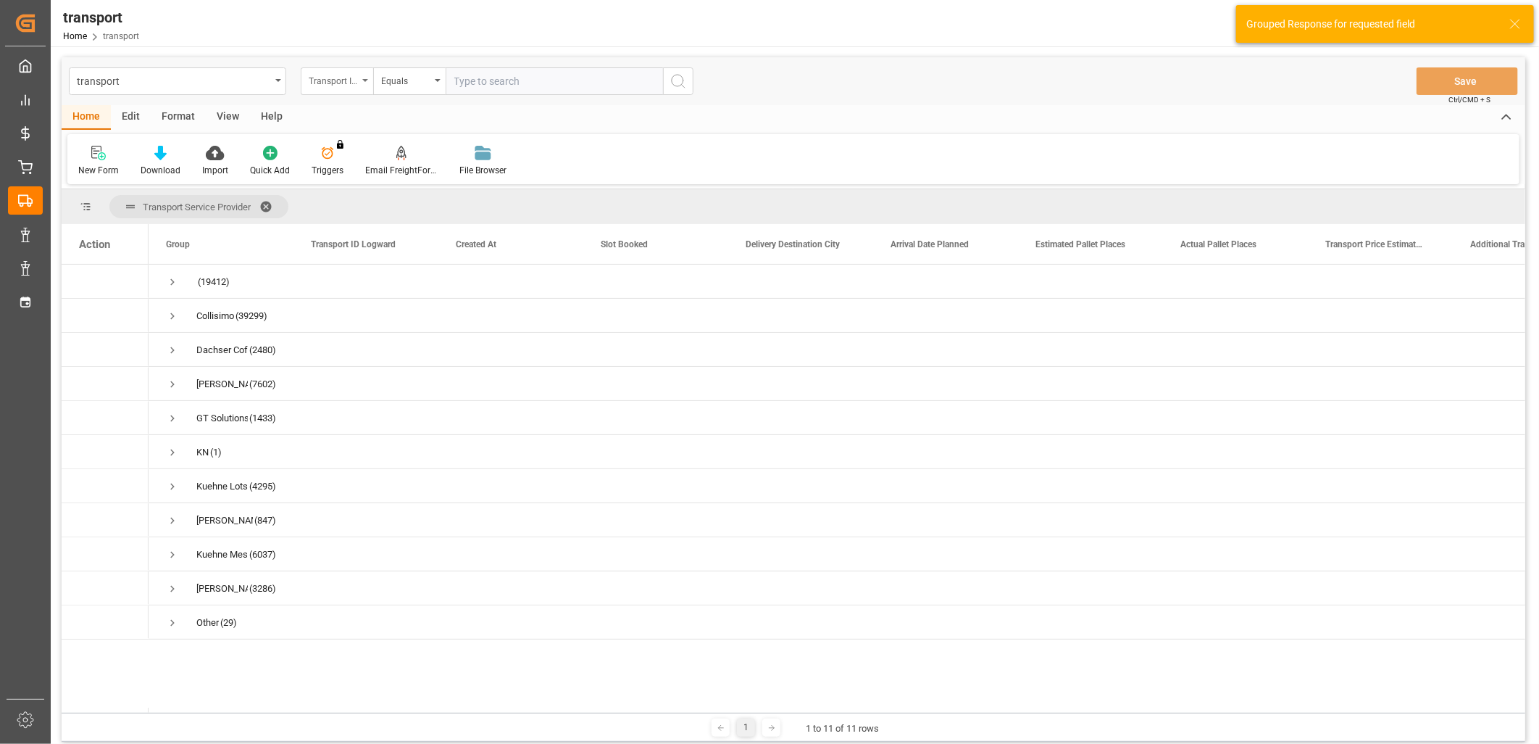
click at [332, 75] on div "Transport ID Logward" at bounding box center [333, 79] width 49 height 17
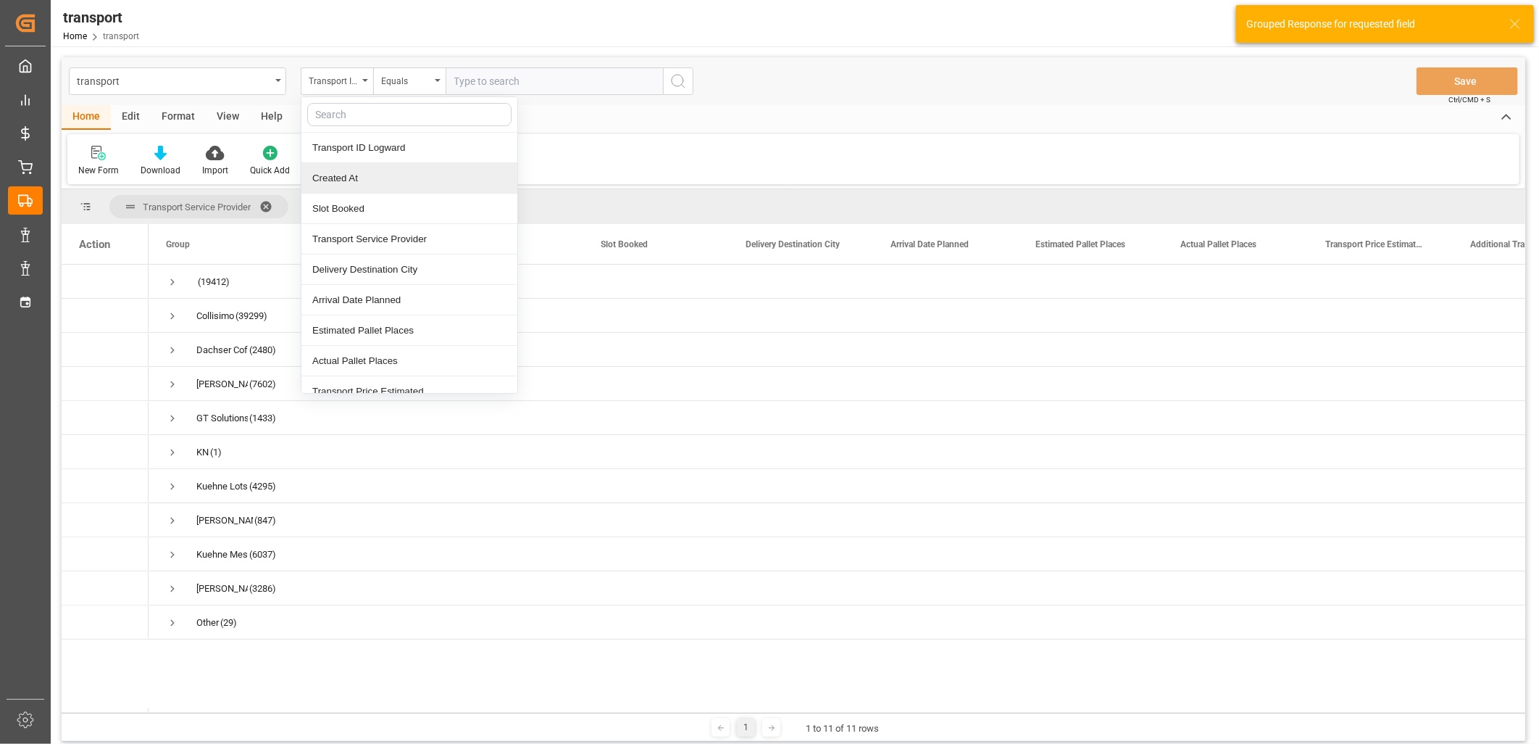
click at [341, 176] on div "Created At" at bounding box center [409, 178] width 216 height 30
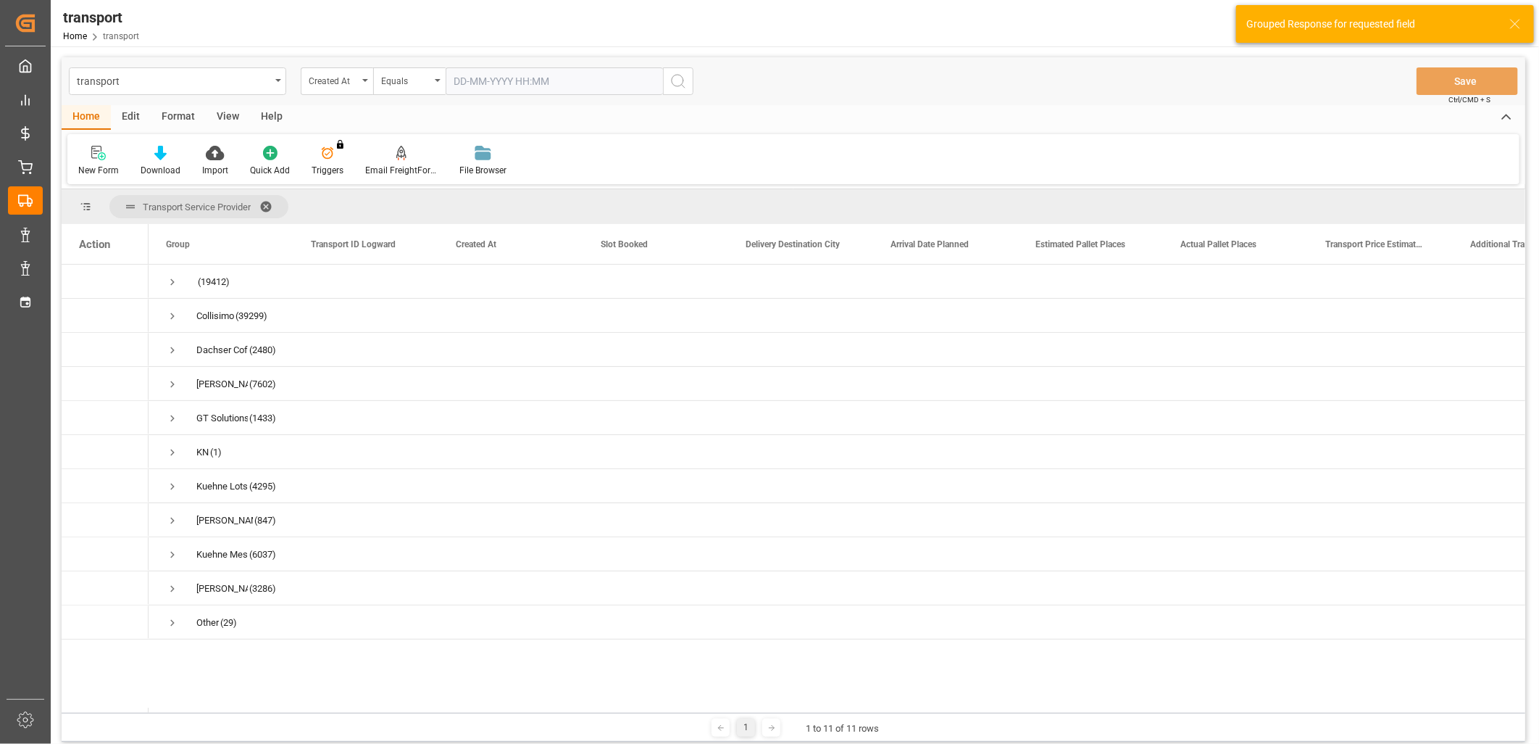
click at [477, 83] on input "text" at bounding box center [554, 81] width 217 height 28
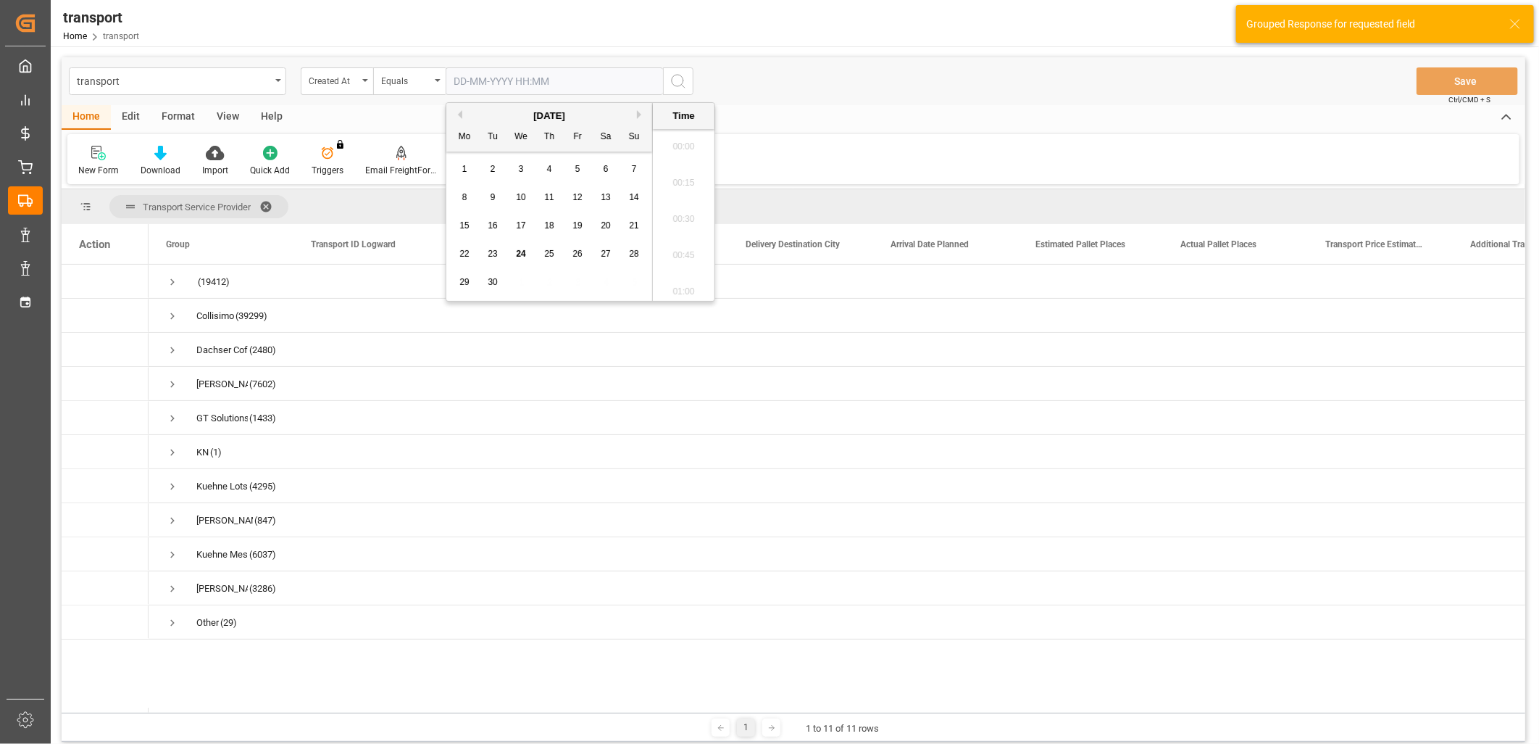
scroll to position [1852, 0]
click at [518, 259] on div "24" at bounding box center [521, 254] width 18 height 17
type input "24-09-2025 00:00"
click at [670, 82] on icon "search button" at bounding box center [678, 80] width 17 height 17
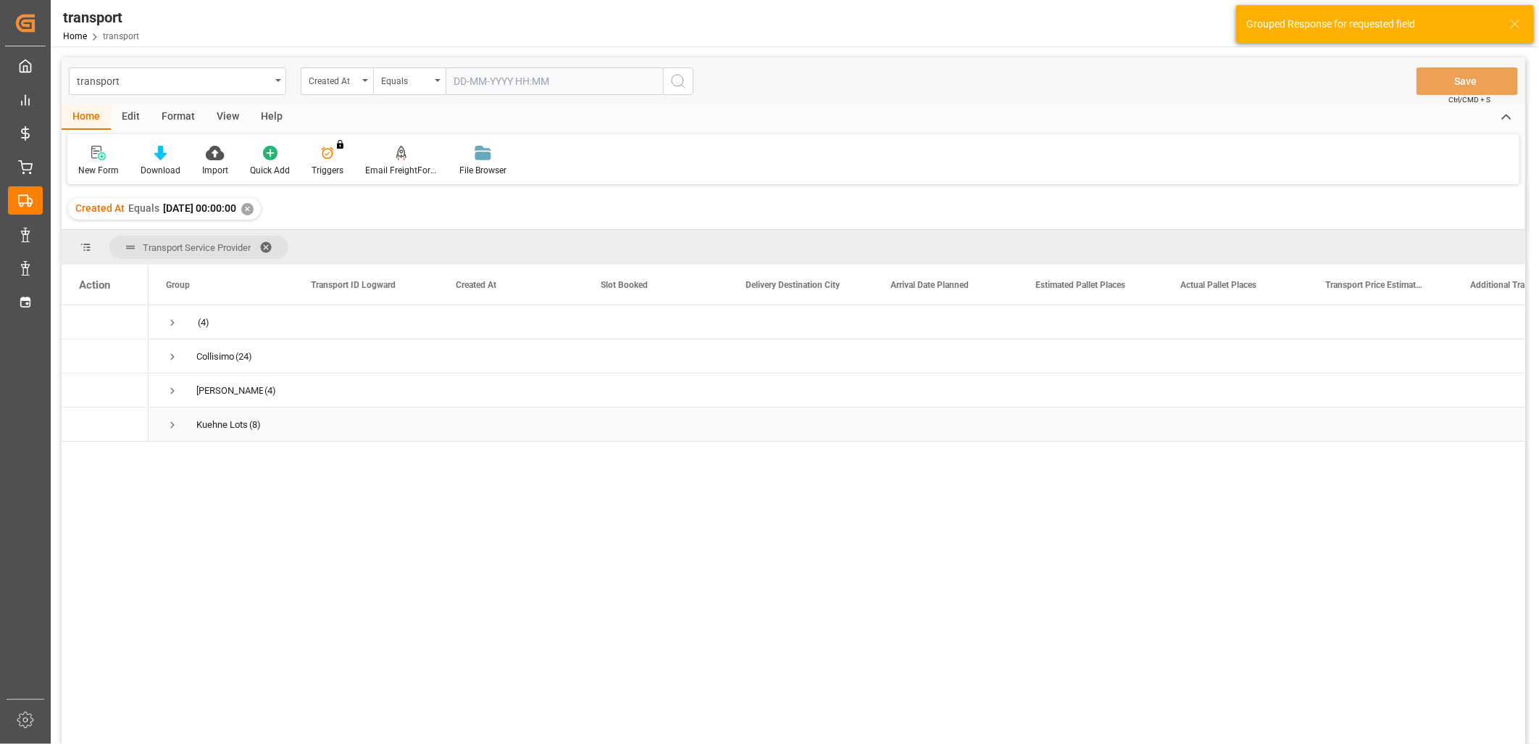
click at [174, 430] on span "Press SPACE to select this row." at bounding box center [172, 424] width 13 height 13
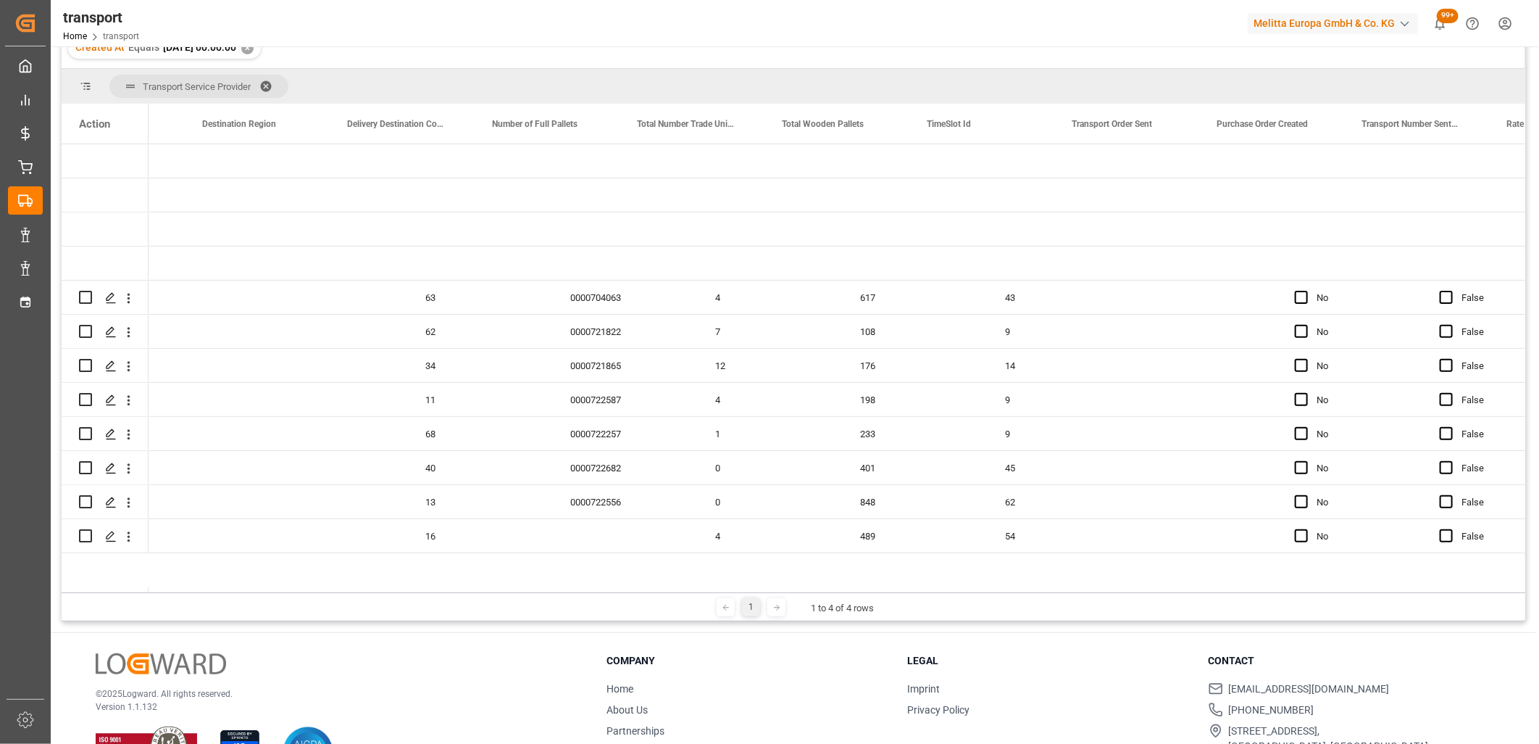
scroll to position [0, 3392]
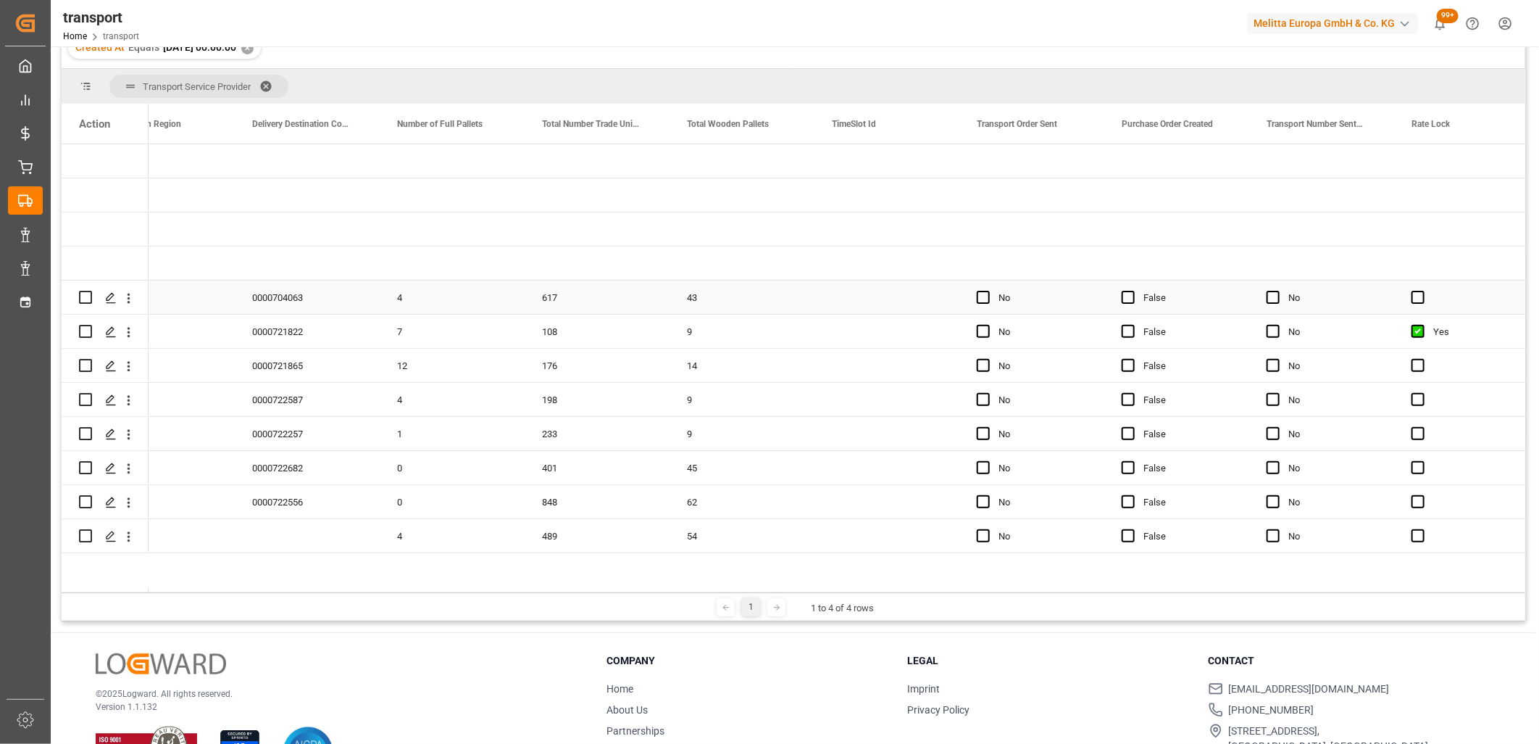
click at [983, 304] on div "Press SPACE to select this row." at bounding box center [988, 297] width 22 height 33
click at [982, 330] on span "Press SPACE to select this row." at bounding box center [983, 331] width 13 height 13
click at [988, 325] on input "Press SPACE to select this row." at bounding box center [988, 325] width 0 height 0
click at [982, 298] on span "Press SPACE to select this row." at bounding box center [983, 297] width 13 height 13
click at [988, 291] on input "Press SPACE to select this row." at bounding box center [988, 291] width 0 height 0
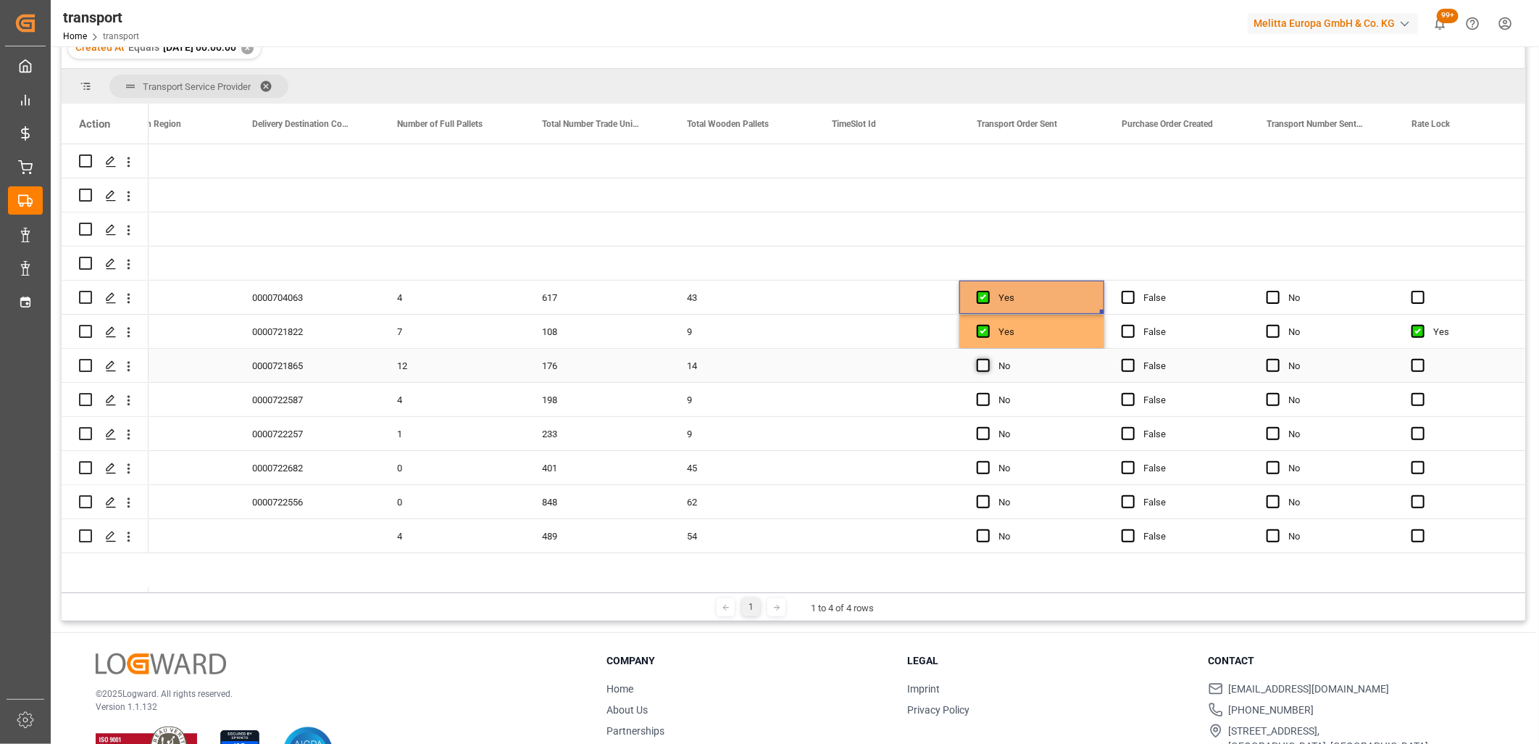
click at [981, 364] on span "Press SPACE to select this row." at bounding box center [983, 365] width 13 height 13
click at [988, 359] on input "Press SPACE to select this row." at bounding box center [988, 359] width 0 height 0
click at [986, 403] on span "Press SPACE to select this row." at bounding box center [983, 399] width 13 height 13
click at [988, 393] on input "Press SPACE to select this row." at bounding box center [988, 393] width 0 height 0
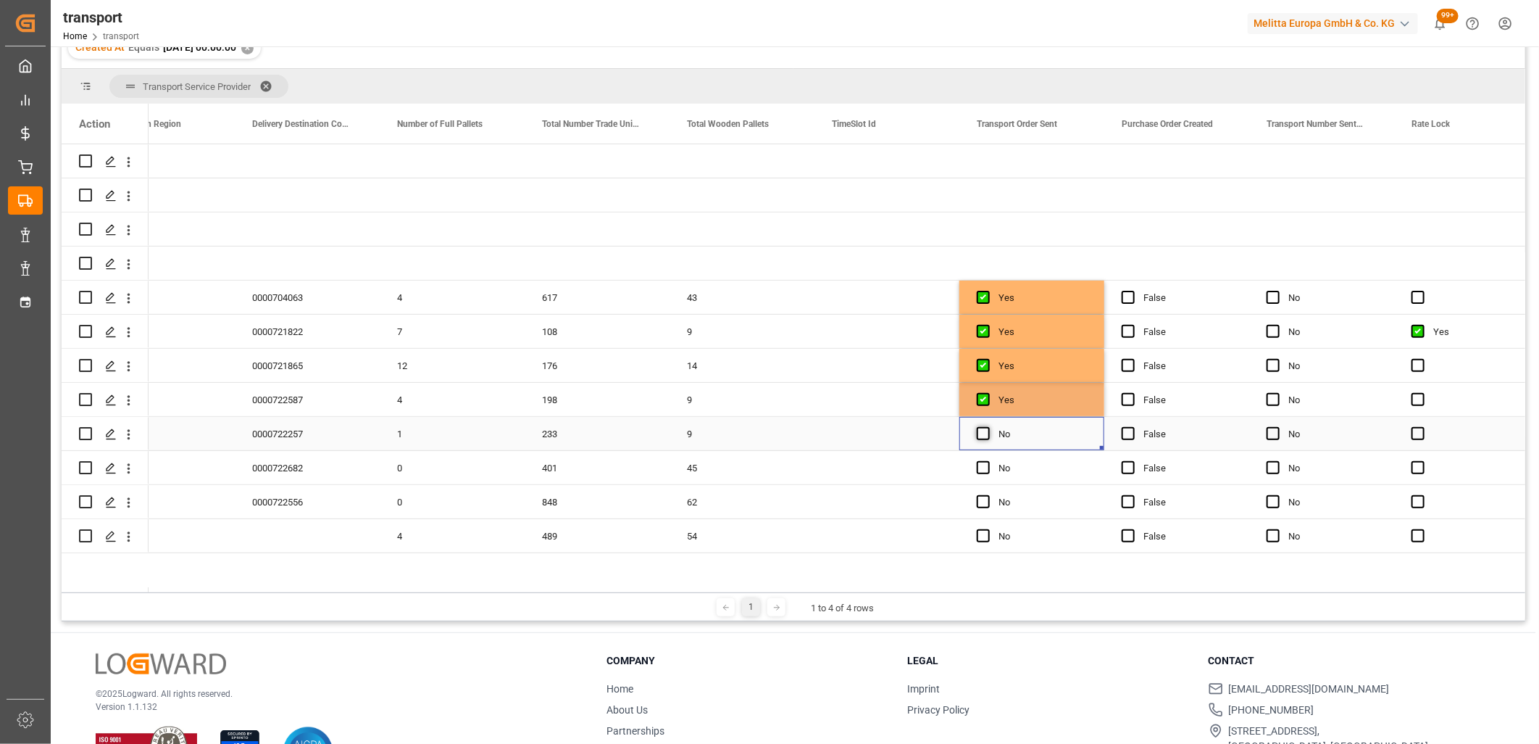
click at [986, 436] on span "Press SPACE to select this row." at bounding box center [983, 433] width 13 height 13
click at [988, 427] on input "Press SPACE to select this row." at bounding box center [988, 427] width 0 height 0
click at [982, 473] on span "Press SPACE to select this row." at bounding box center [983, 467] width 13 height 13
click at [988, 461] on input "Press SPACE to select this row." at bounding box center [988, 461] width 0 height 0
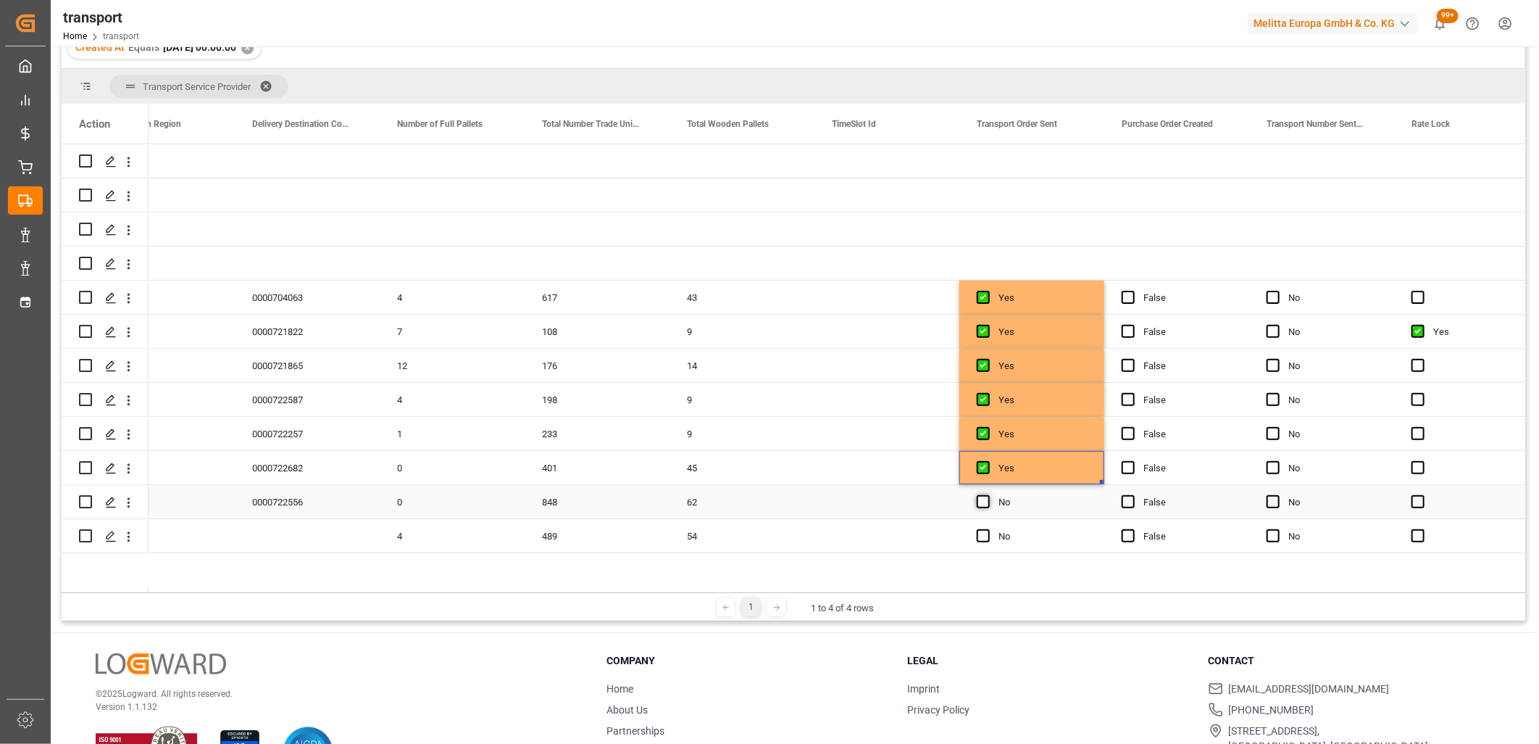
click at [982, 502] on span "Press SPACE to select this row." at bounding box center [983, 501] width 13 height 13
click at [988, 495] on input "Press SPACE to select this row." at bounding box center [988, 495] width 0 height 0
click at [978, 537] on span "Press SPACE to select this row." at bounding box center [983, 535] width 13 height 13
click at [988, 529] on input "Press SPACE to select this row." at bounding box center [988, 529] width 0 height 0
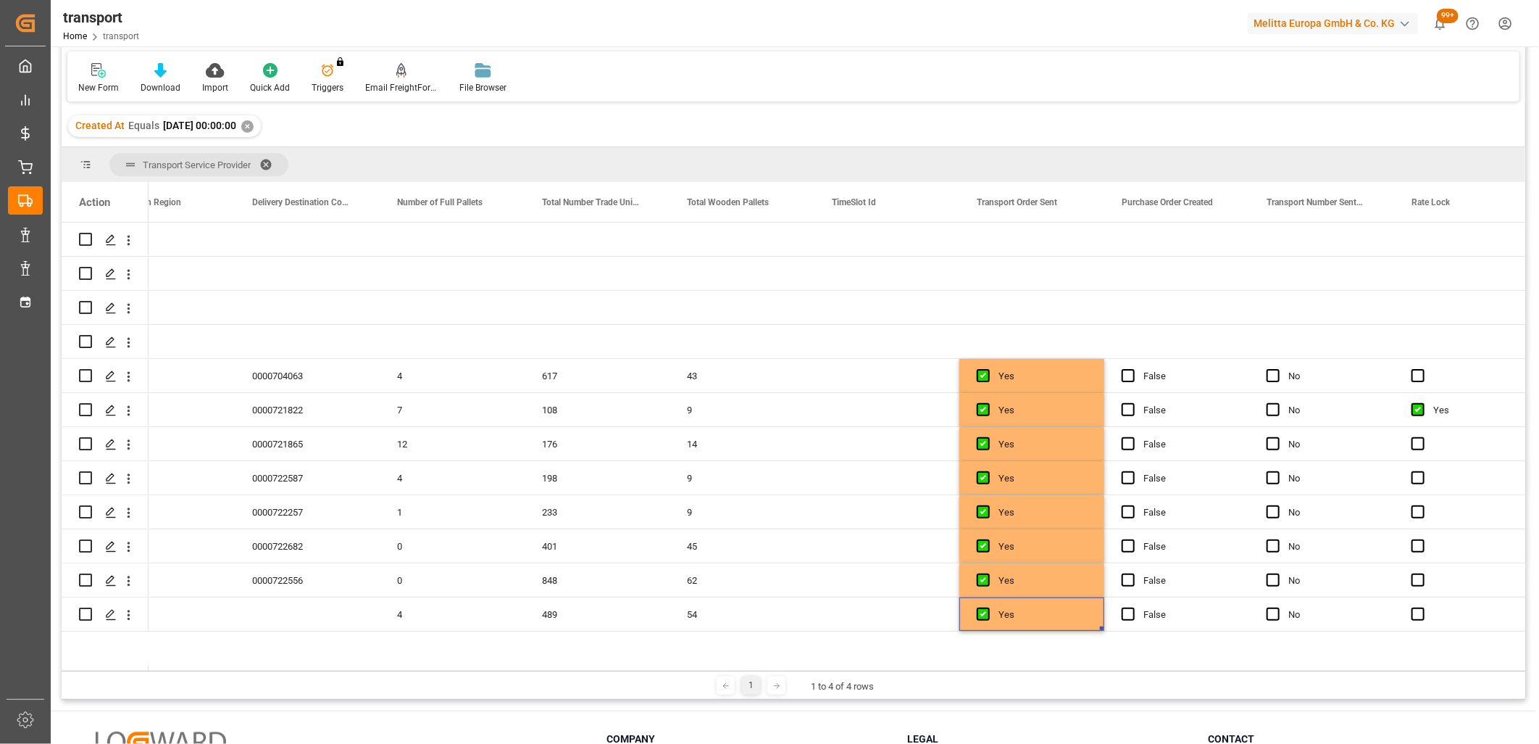
scroll to position [0, 0]
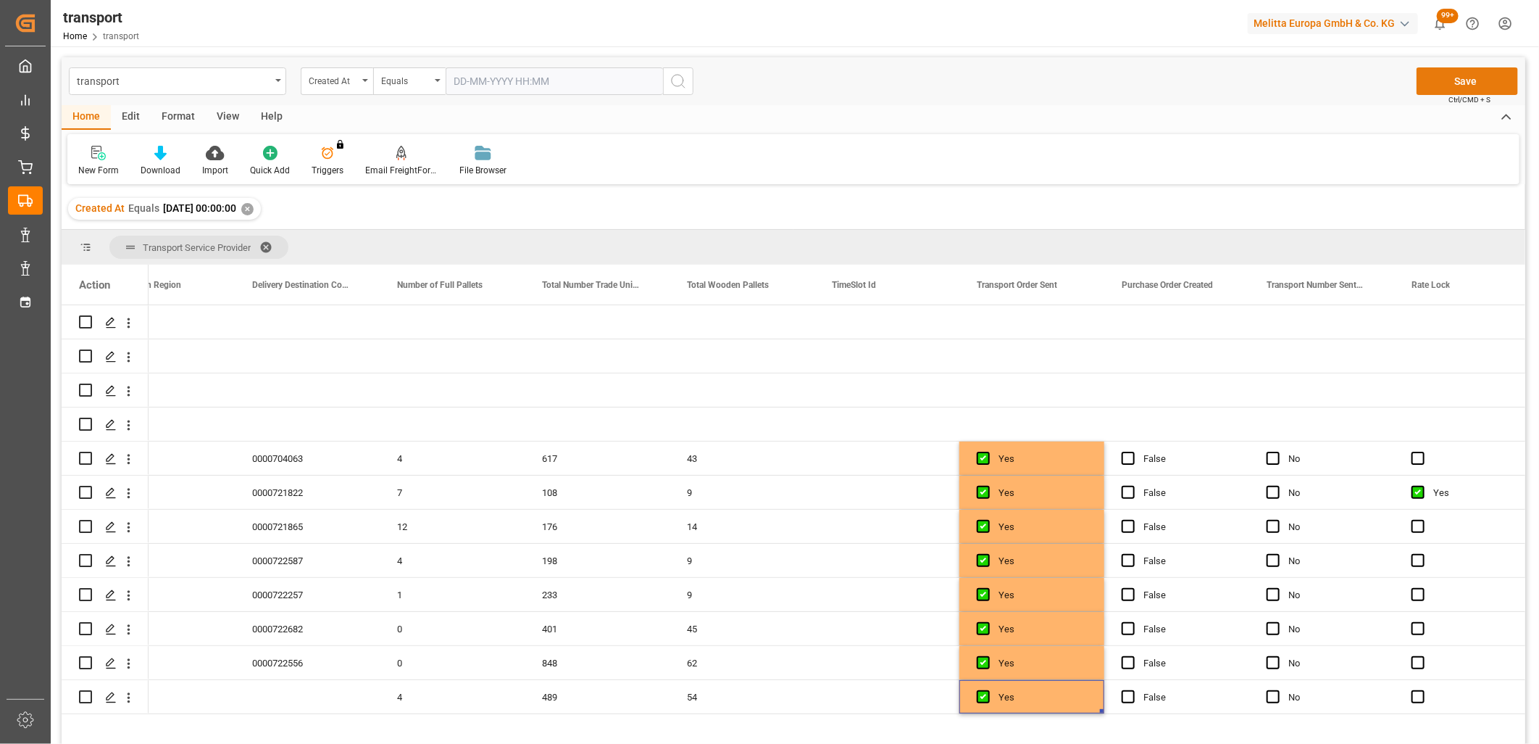
click at [1455, 80] on button "Save" at bounding box center [1467, 81] width 101 height 28
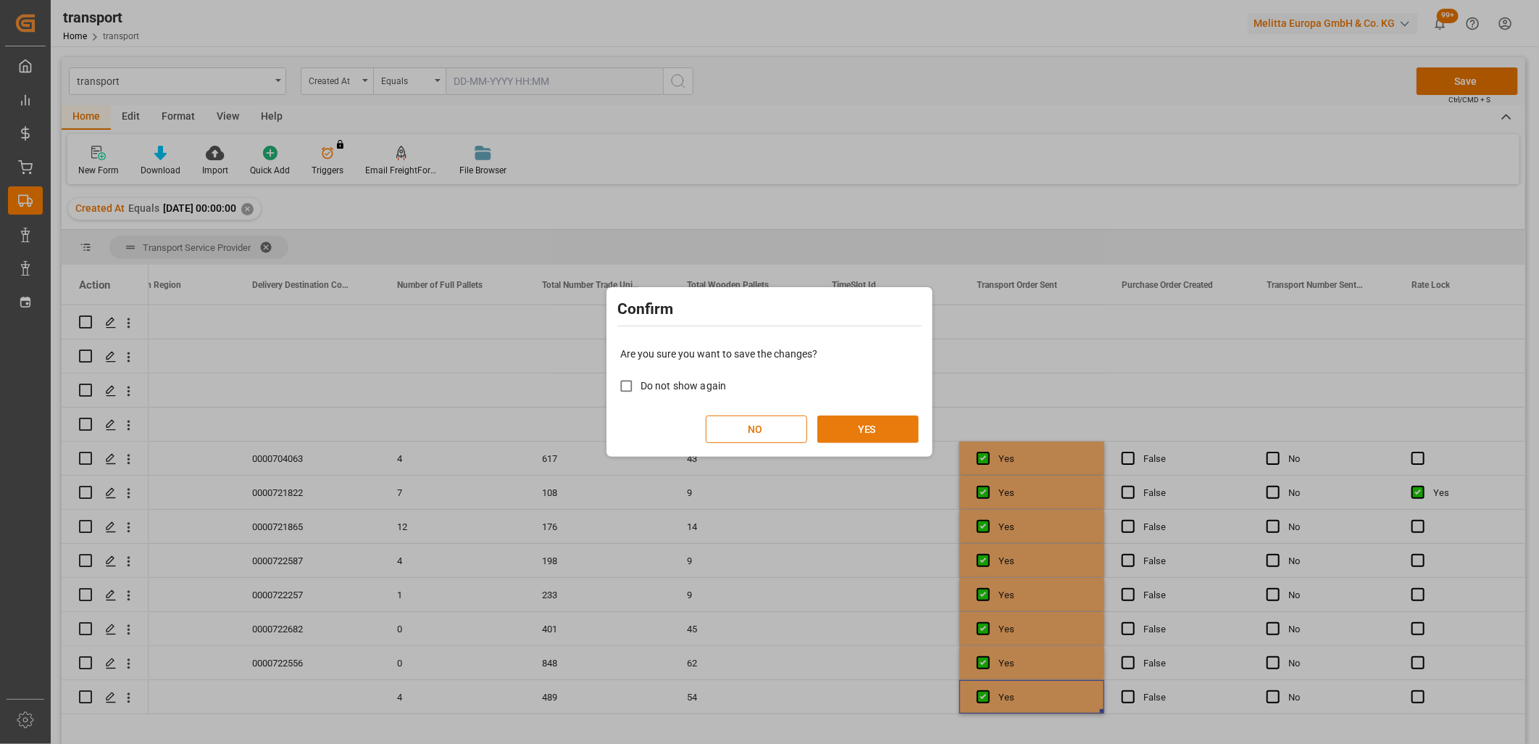
click at [881, 429] on button "YES" at bounding box center [867, 429] width 101 height 28
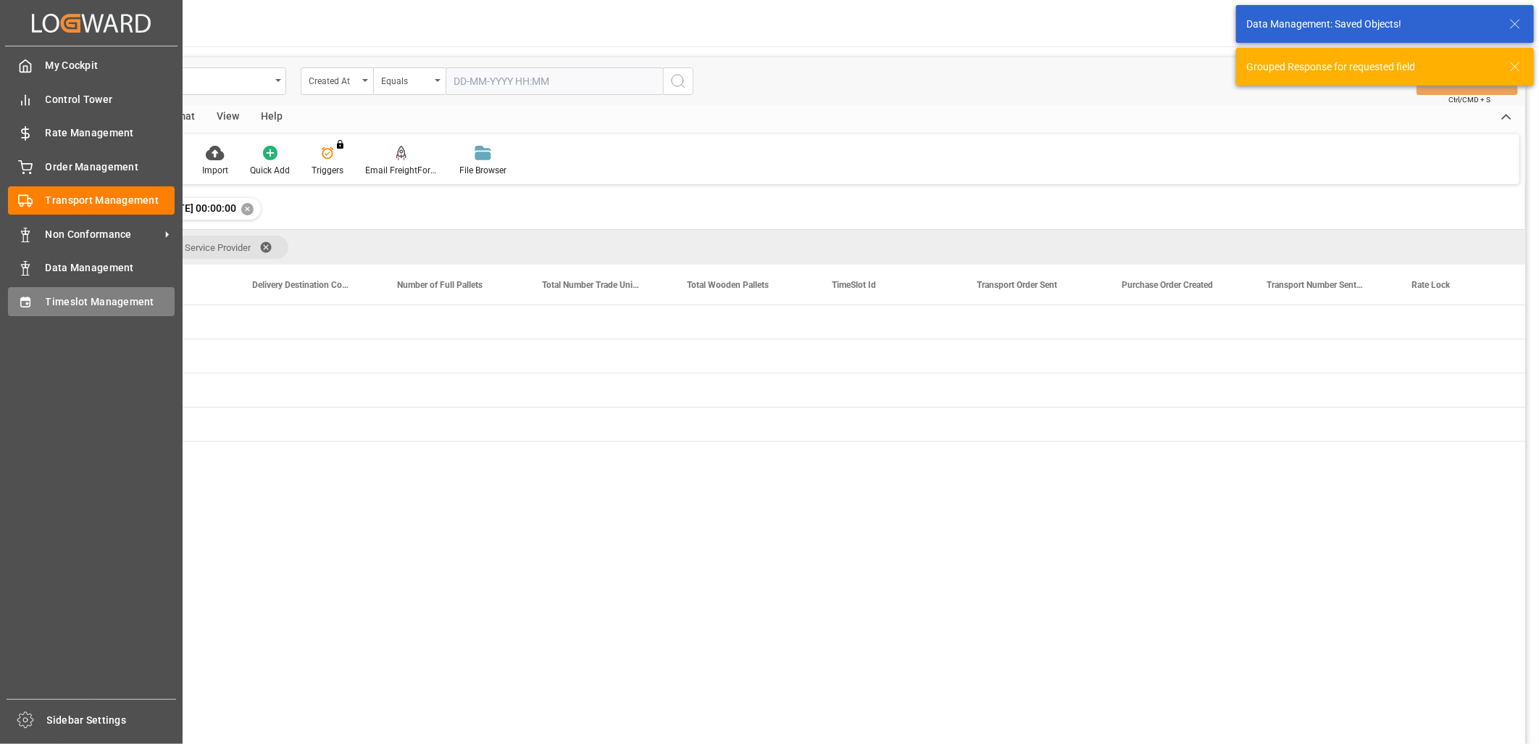
click at [19, 296] on icon at bounding box center [25, 302] width 14 height 14
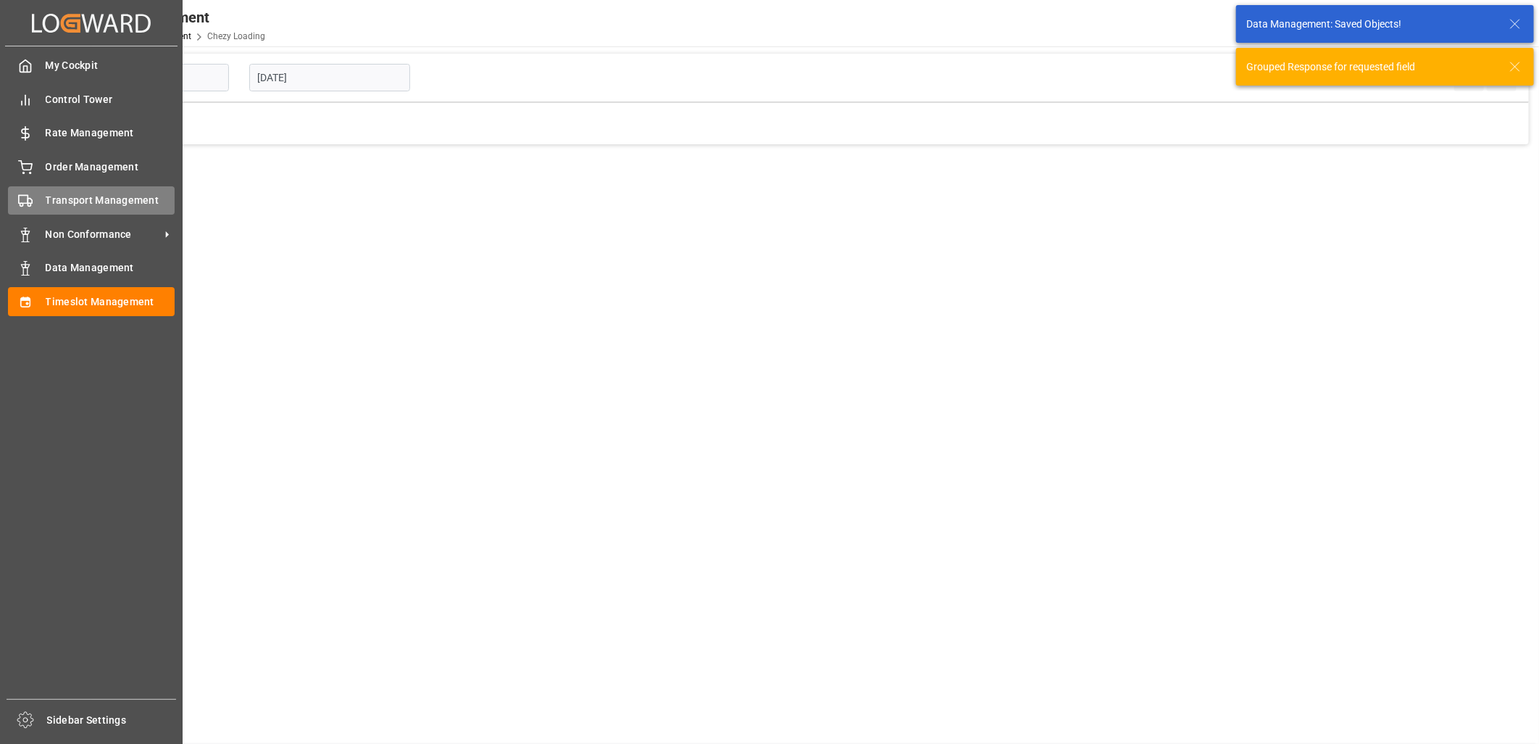
click at [19, 207] on icon at bounding box center [25, 200] width 14 height 14
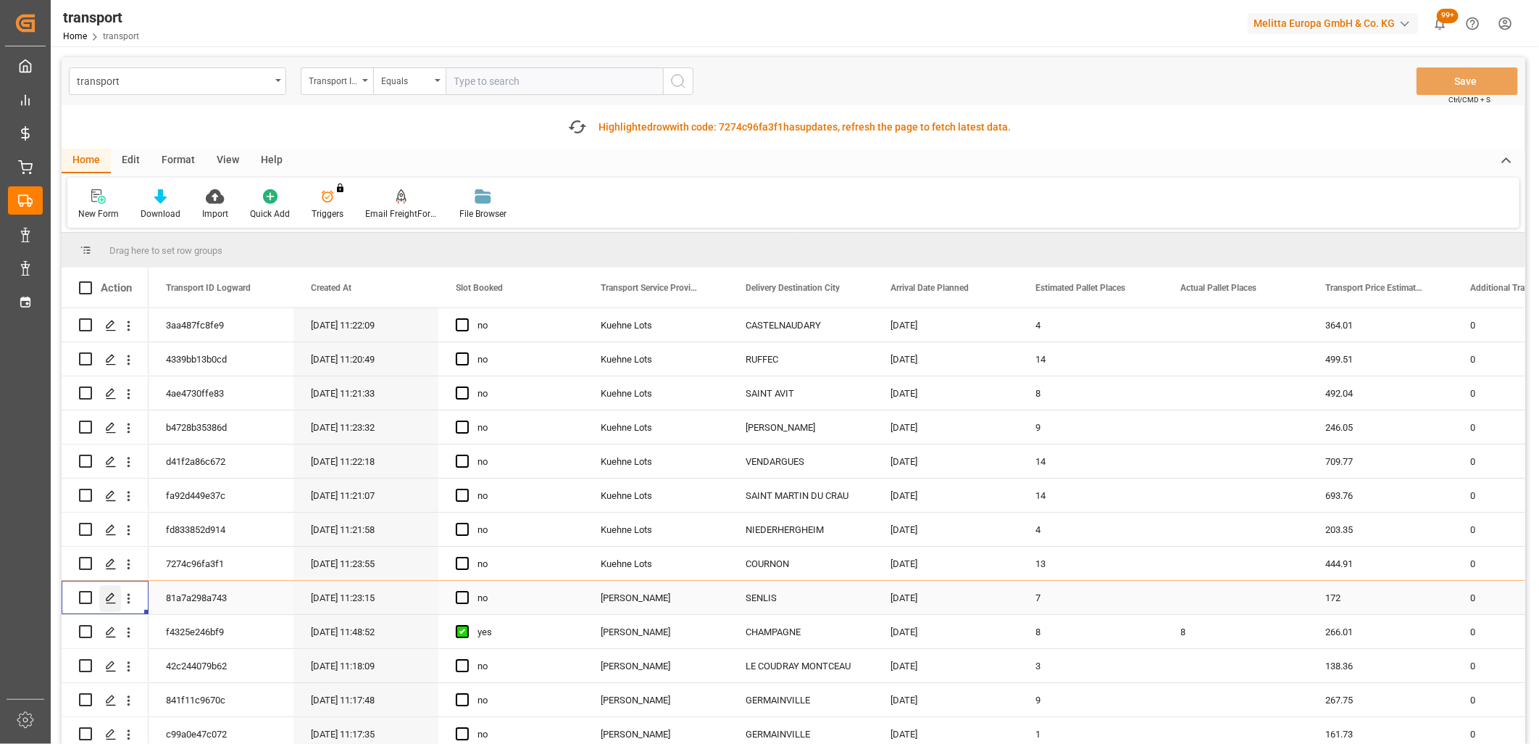
click at [107, 597] on icon "Press SPACE to select this row." at bounding box center [111, 598] width 12 height 12
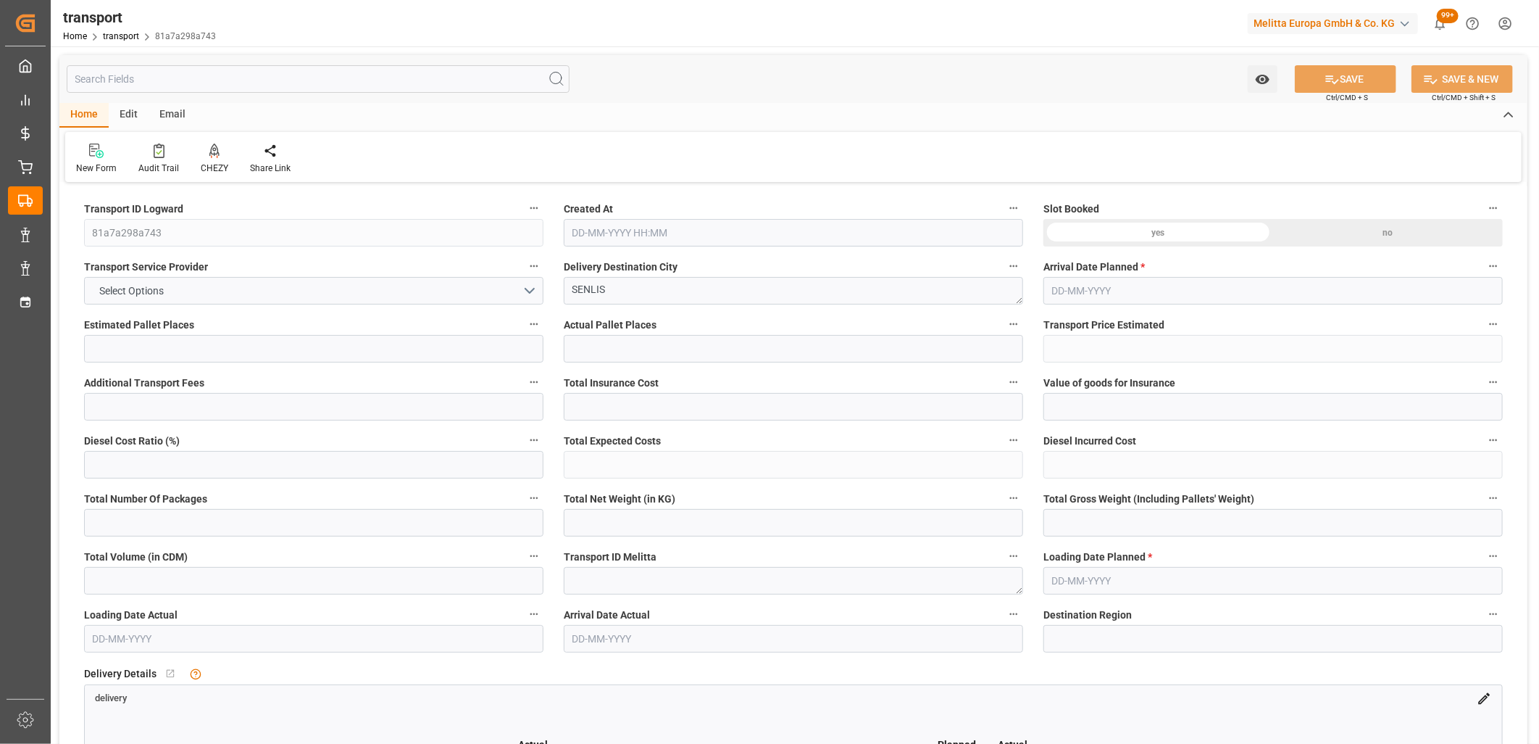
type input "7"
type input "172"
type input "0"
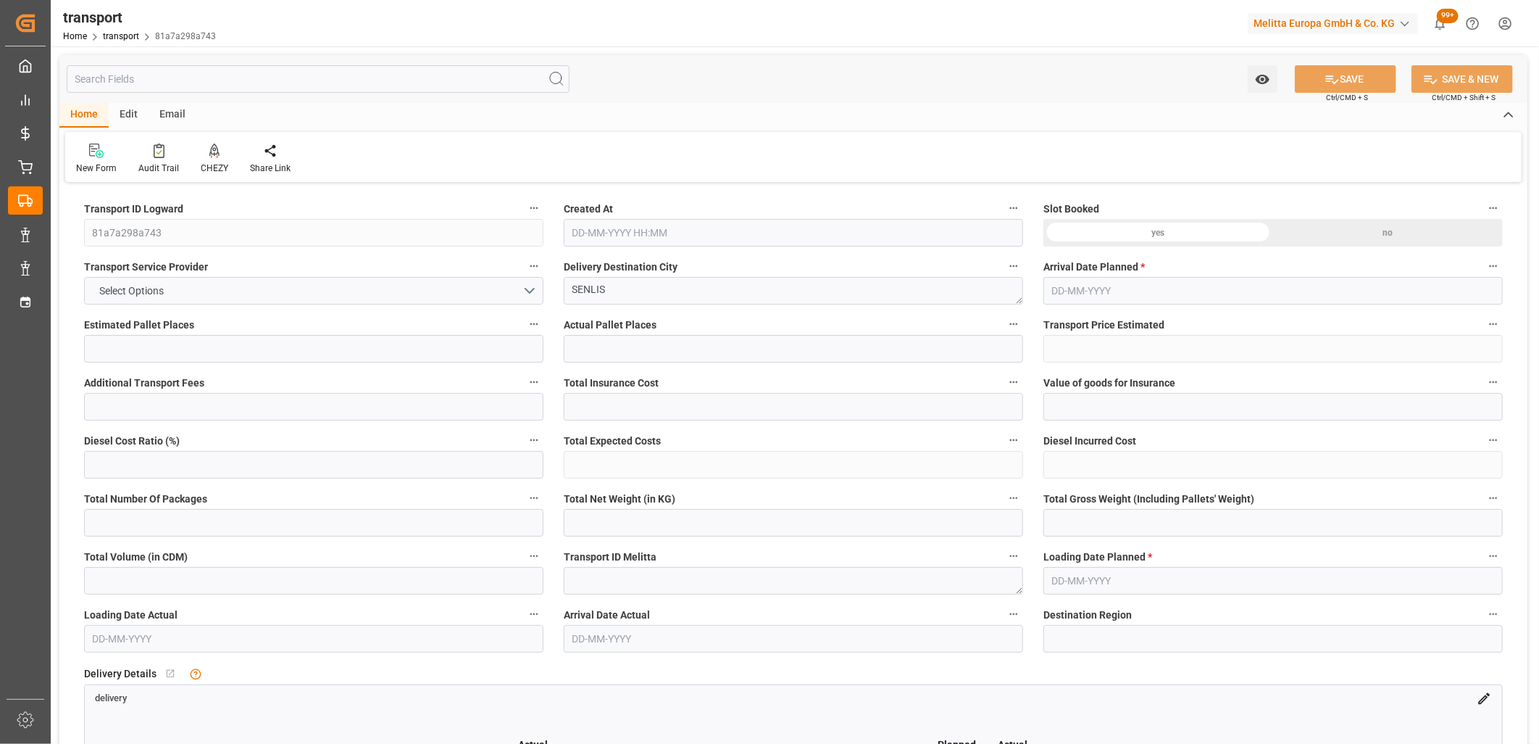
type input "166.1864"
type input "-5.8136"
type input "0"
type input "1731.362"
type input "1992.136"
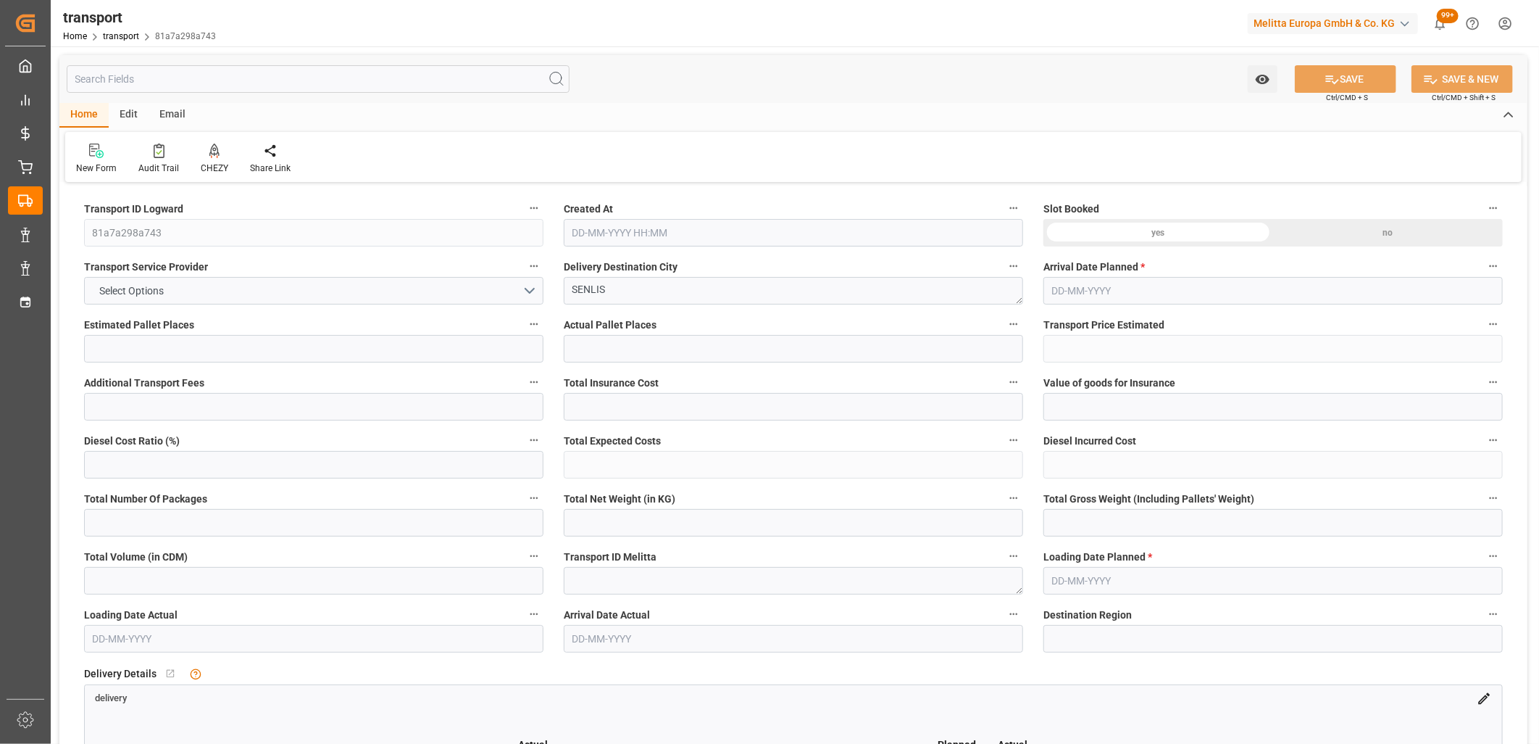
type input "5325.88"
type input "60"
type input "1"
type input "490"
type input "7"
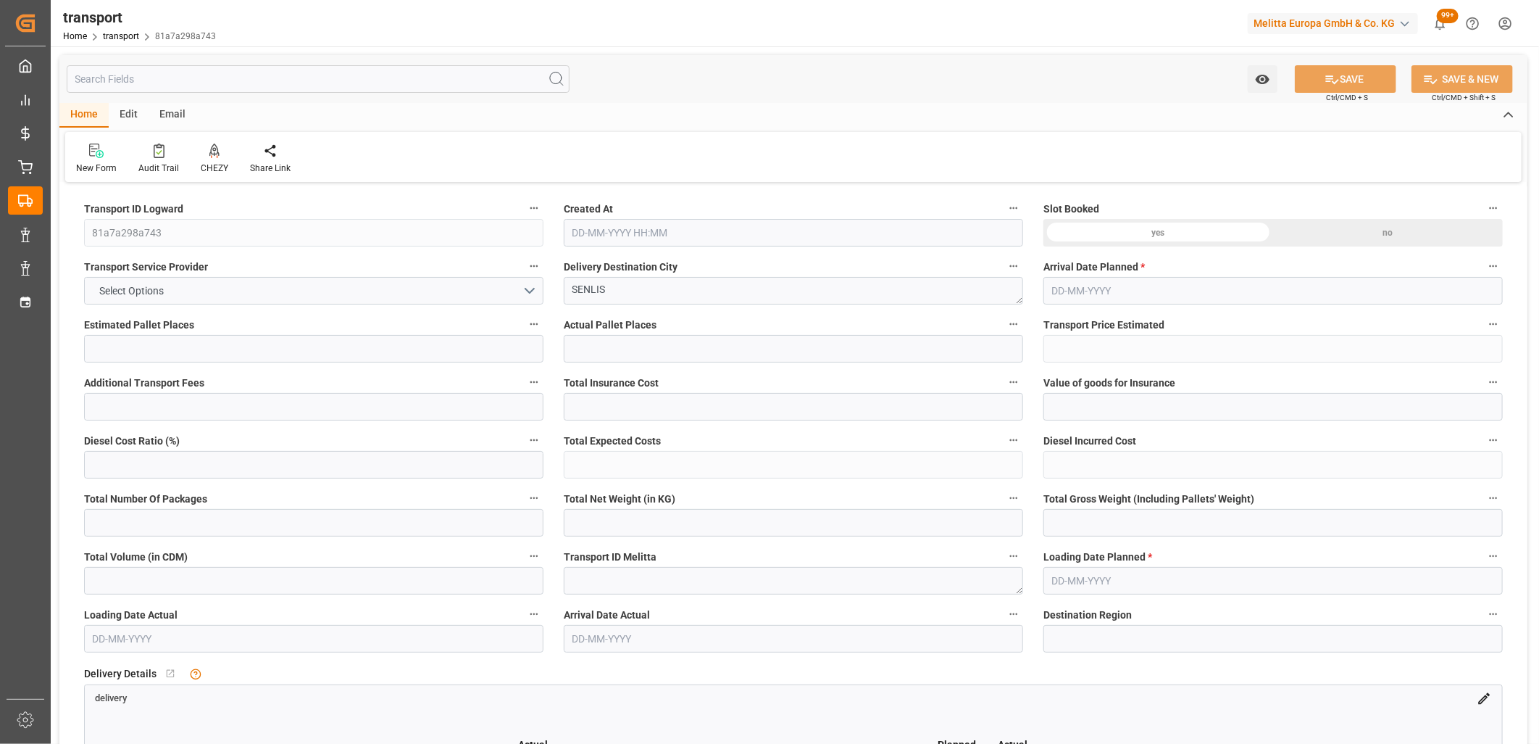
type input "101"
type input "1806.44"
type input "0"
type input "4710.8598"
type input "0"
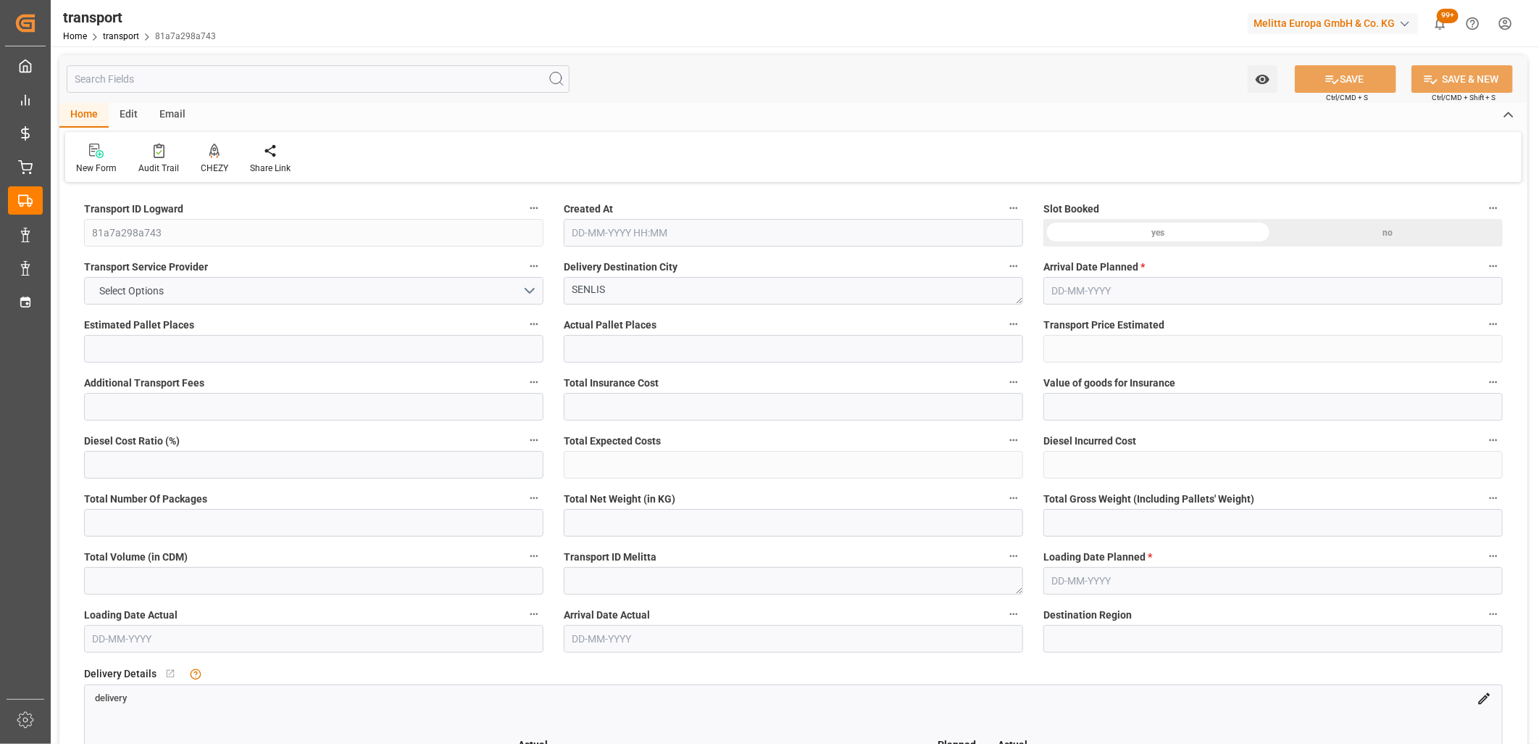
type input "0"
type input "21"
type input "35"
type input "24-09-2025 11:23"
type input "01-10-2025"
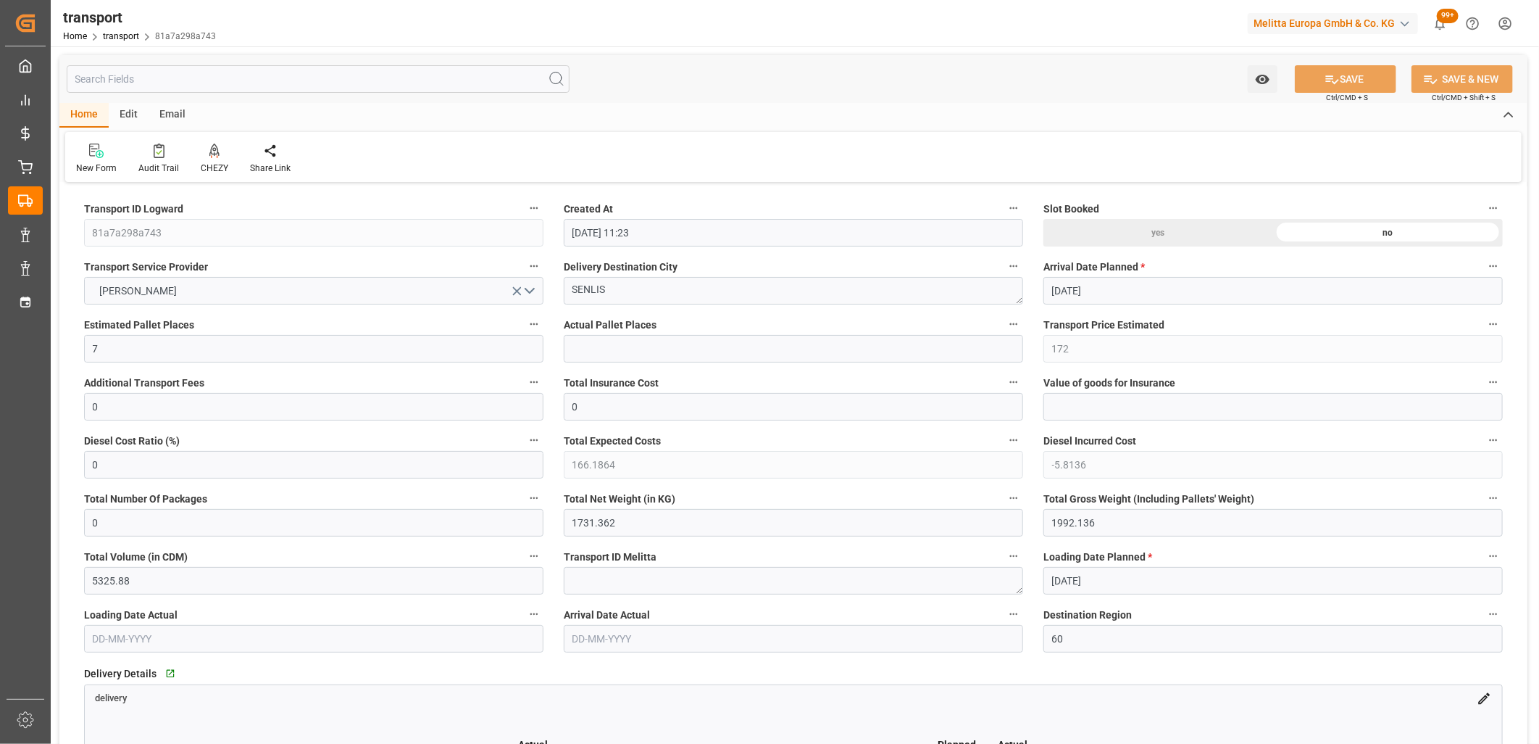
type input "29-09-2025"
click at [211, 291] on button "DELISLE" at bounding box center [313, 291] width 459 height 28
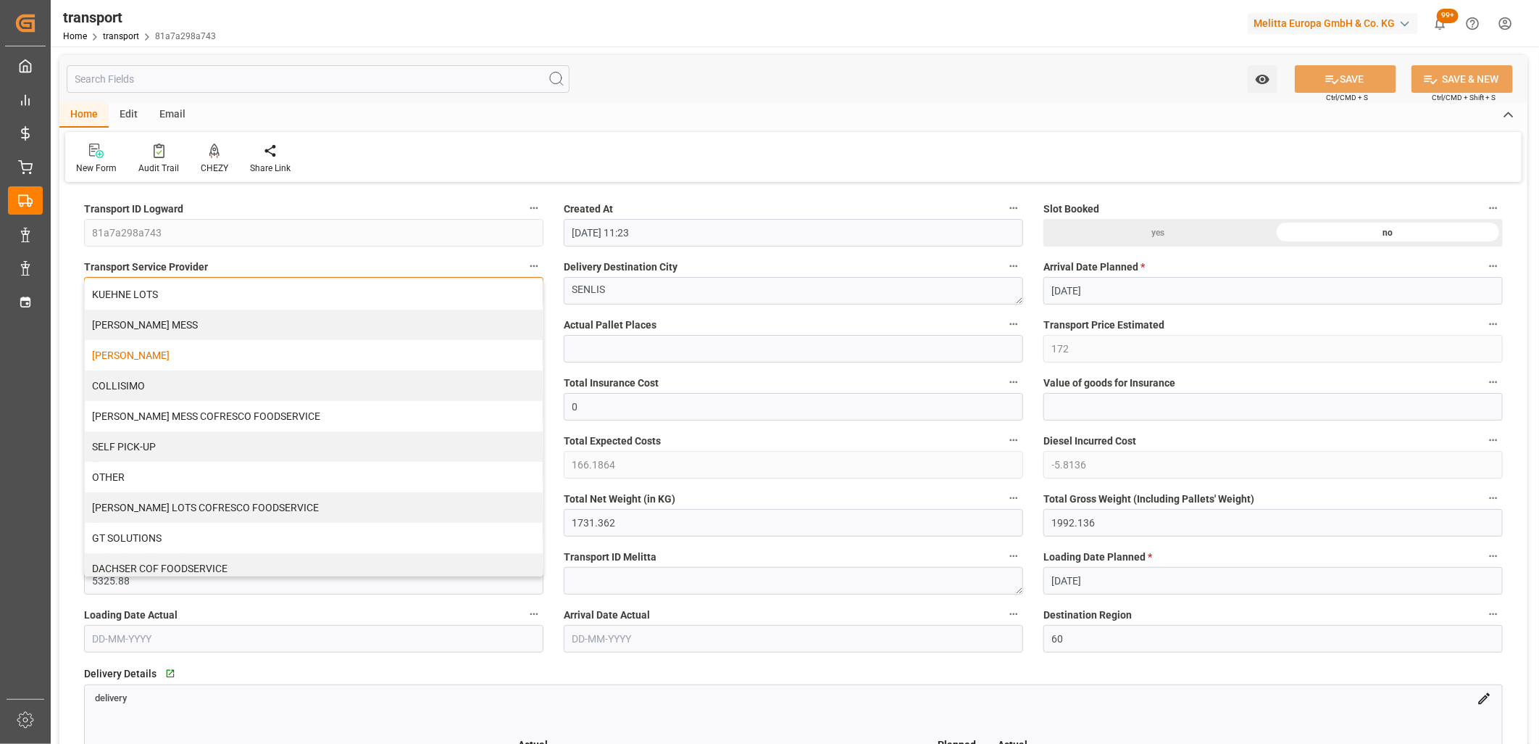
click at [211, 291] on div "KUEHNE LOTS" at bounding box center [314, 294] width 458 height 30
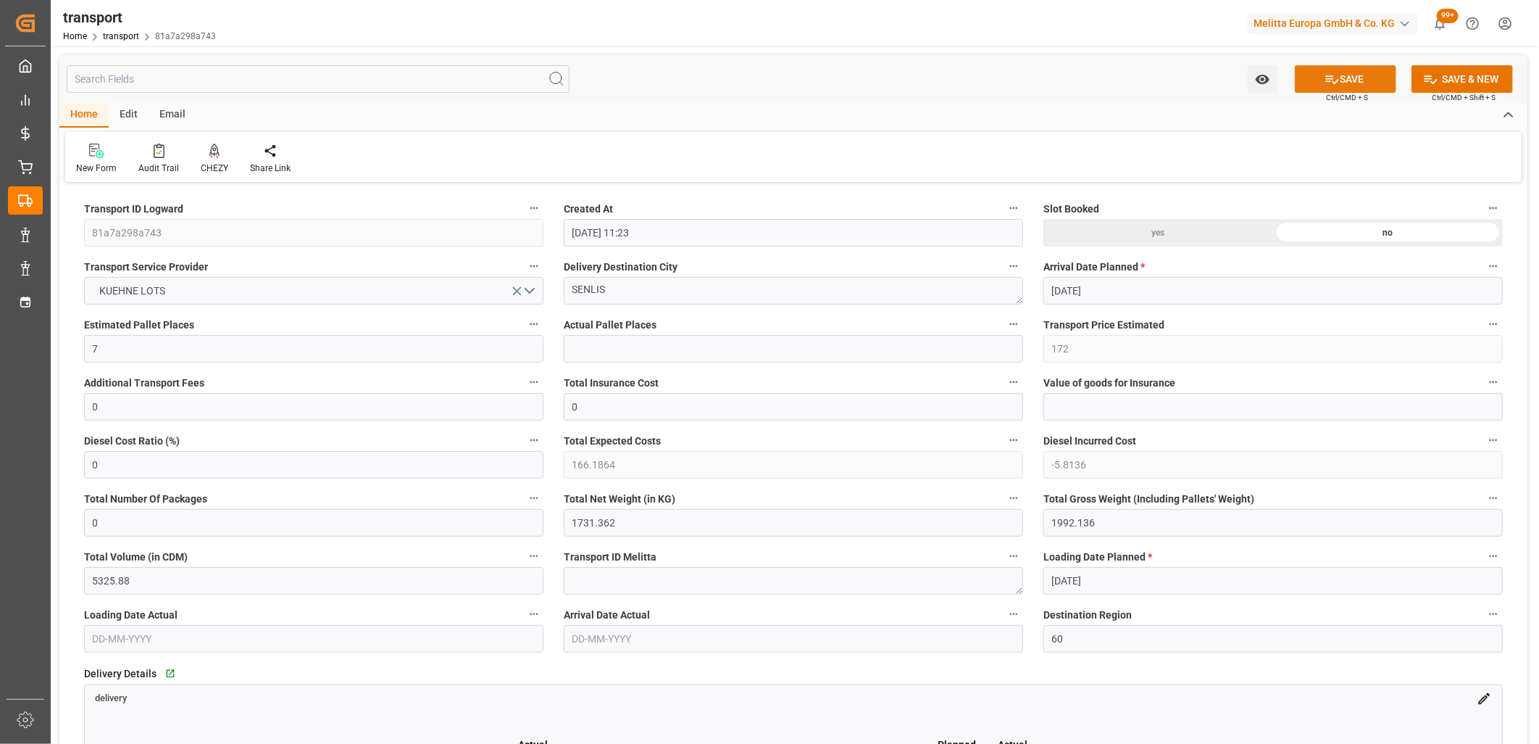
click at [1328, 75] on icon at bounding box center [1332, 79] width 15 height 15
type input "202.23"
type input "0"
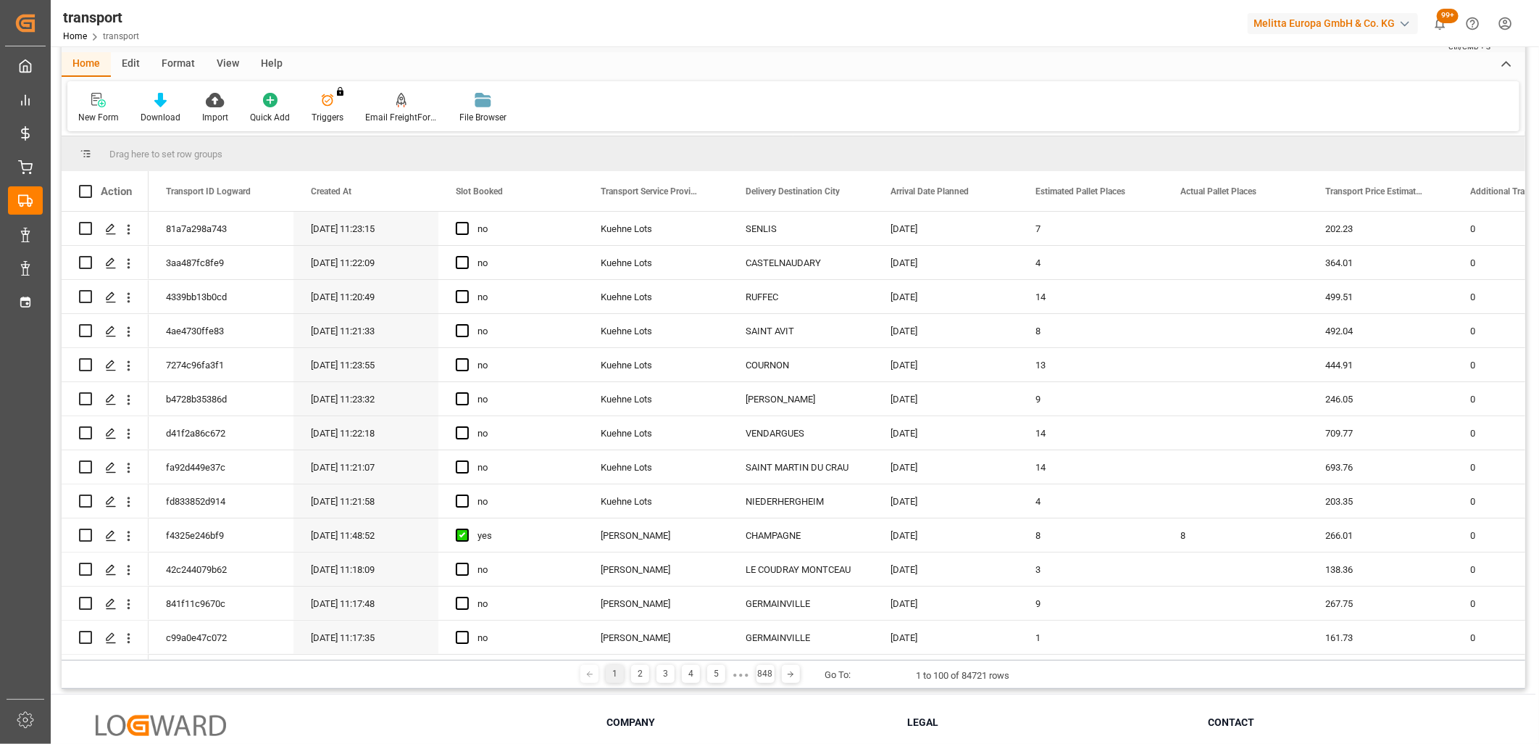
scroll to position [80, 0]
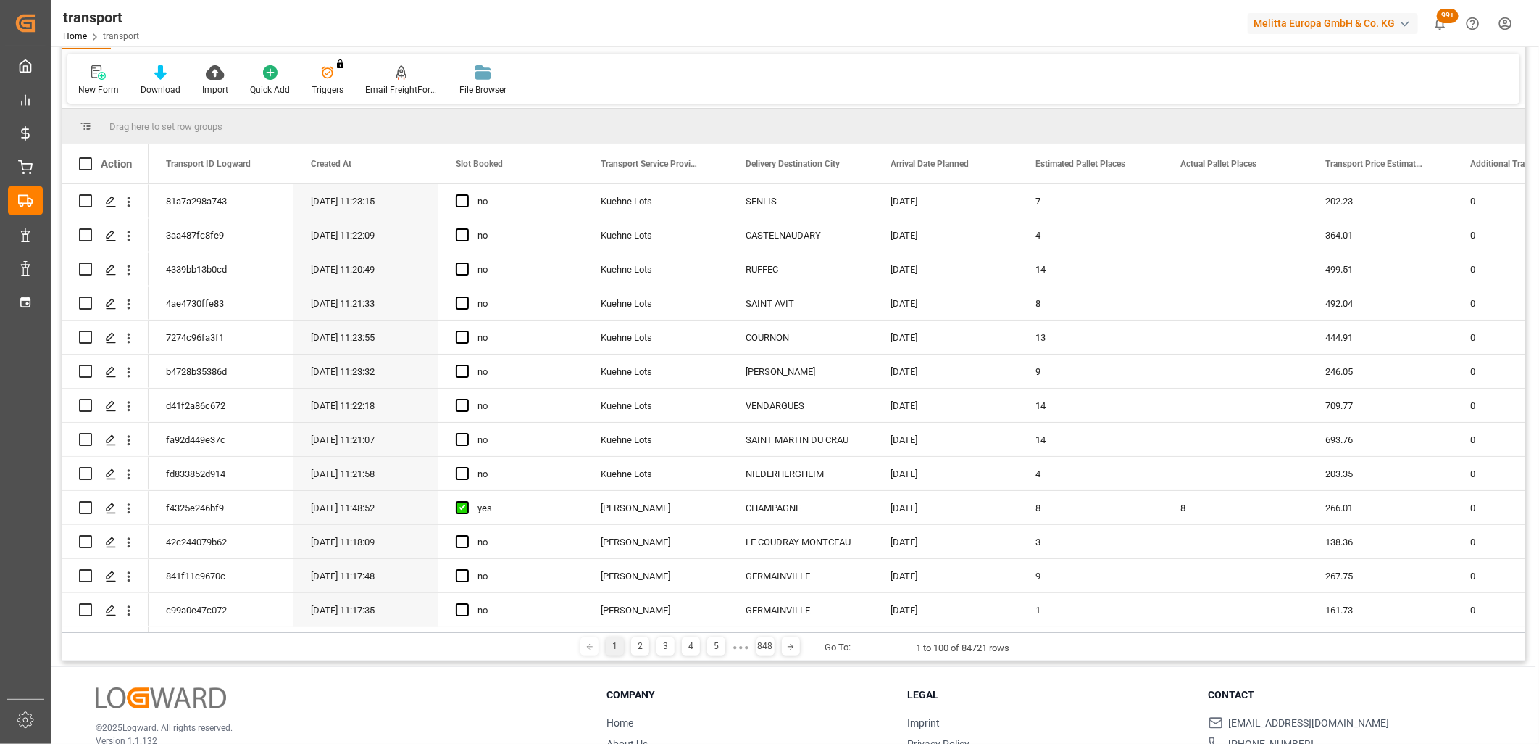
drag, startPoint x: 277, startPoint y: 627, endPoint x: 437, endPoint y: 633, distance: 160.3
click at [437, 633] on div "Drag here to set row groups Drag here to set column labels Action Transport ID …" at bounding box center [794, 385] width 1464 height 552
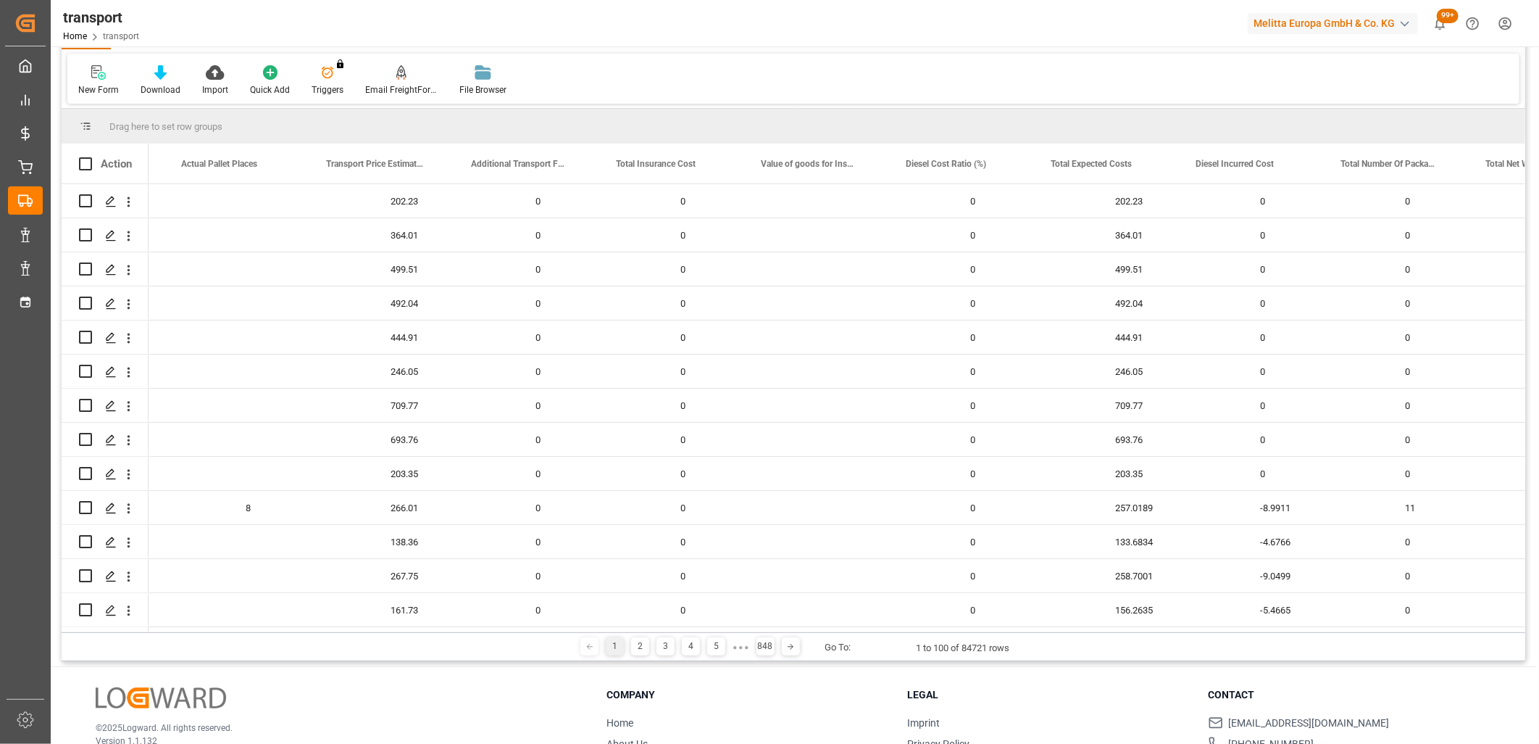
scroll to position [0, 1286]
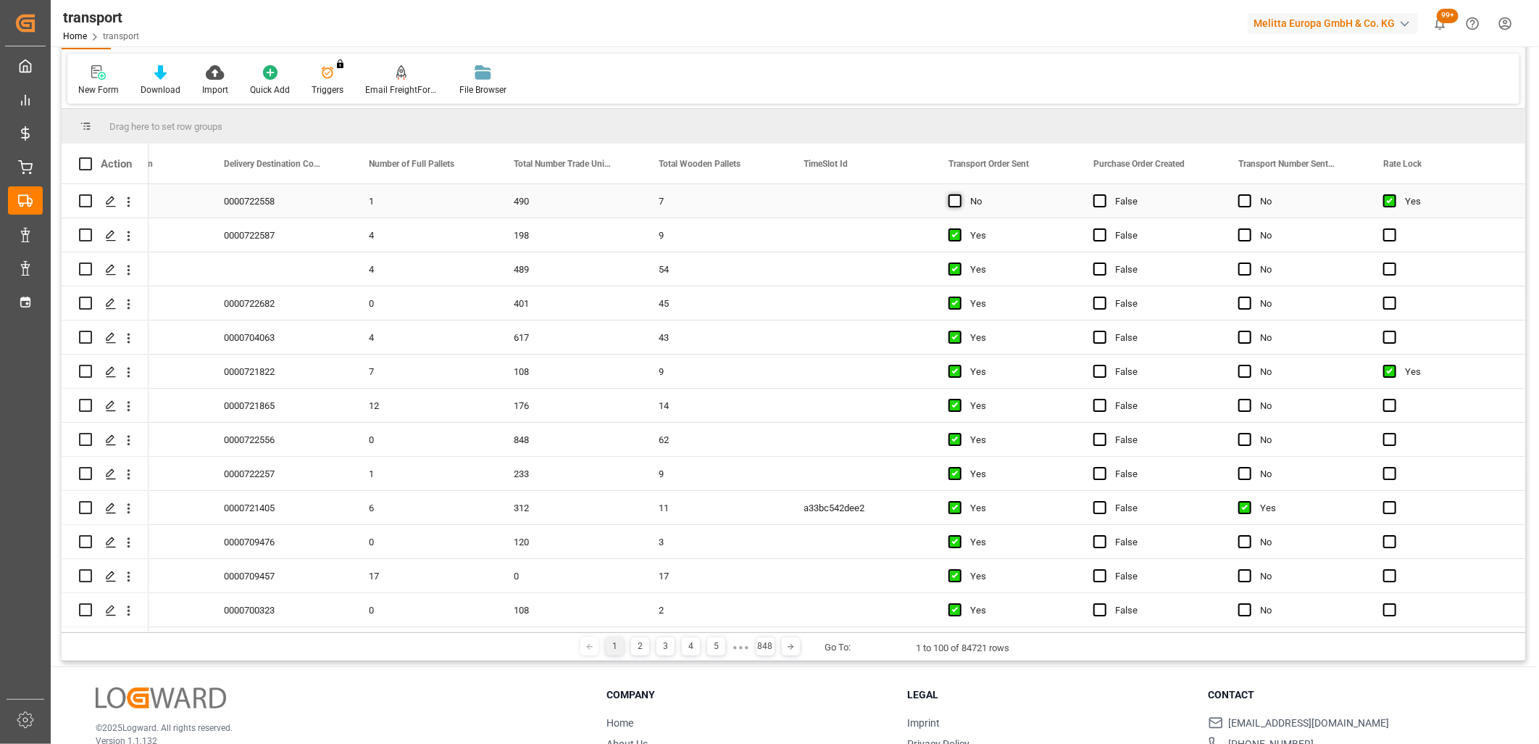
click at [954, 200] on span "Press SPACE to select this row." at bounding box center [955, 200] width 13 height 13
click at [960, 194] on input "Press SPACE to select this row." at bounding box center [960, 194] width 0 height 0
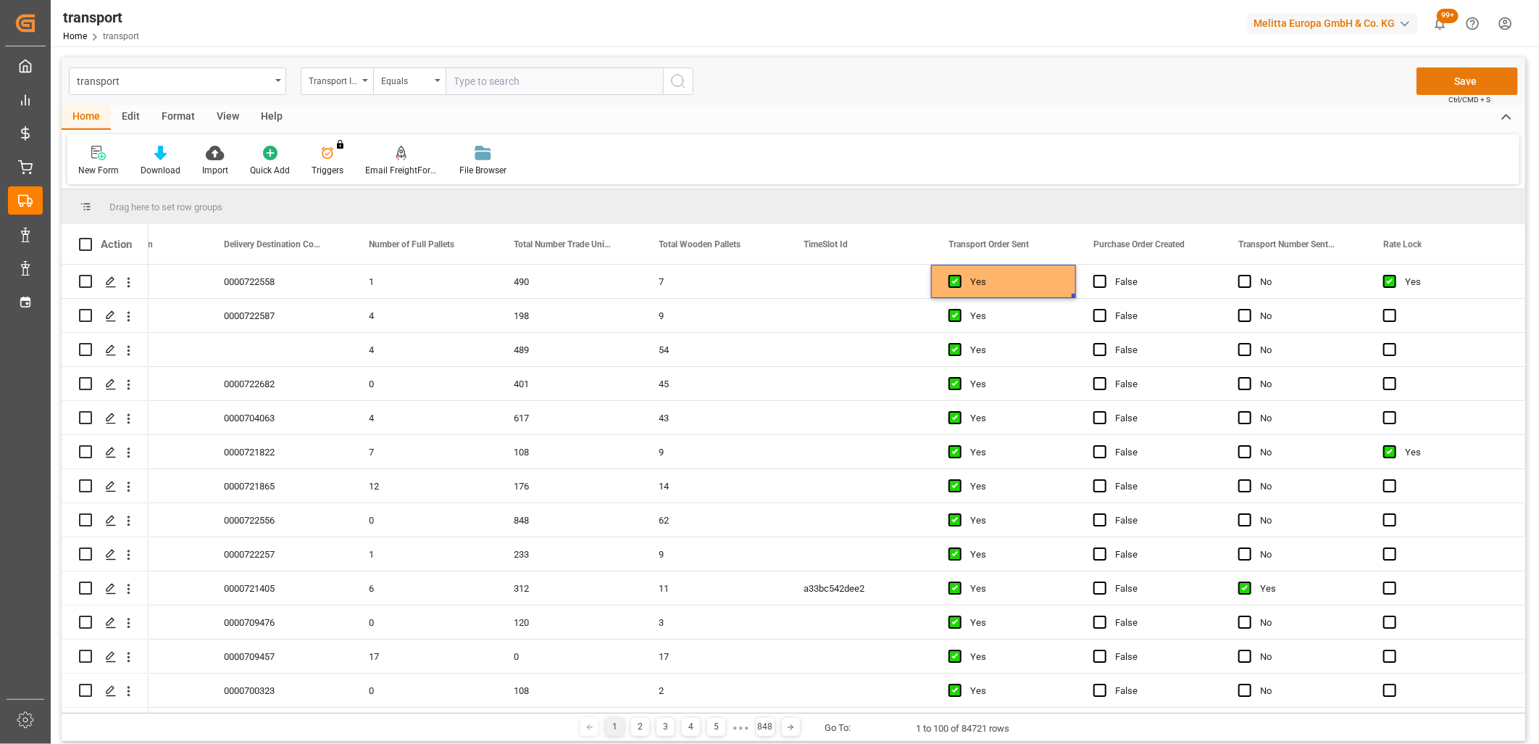
click at [1479, 75] on button "Save" at bounding box center [1467, 81] width 101 height 28
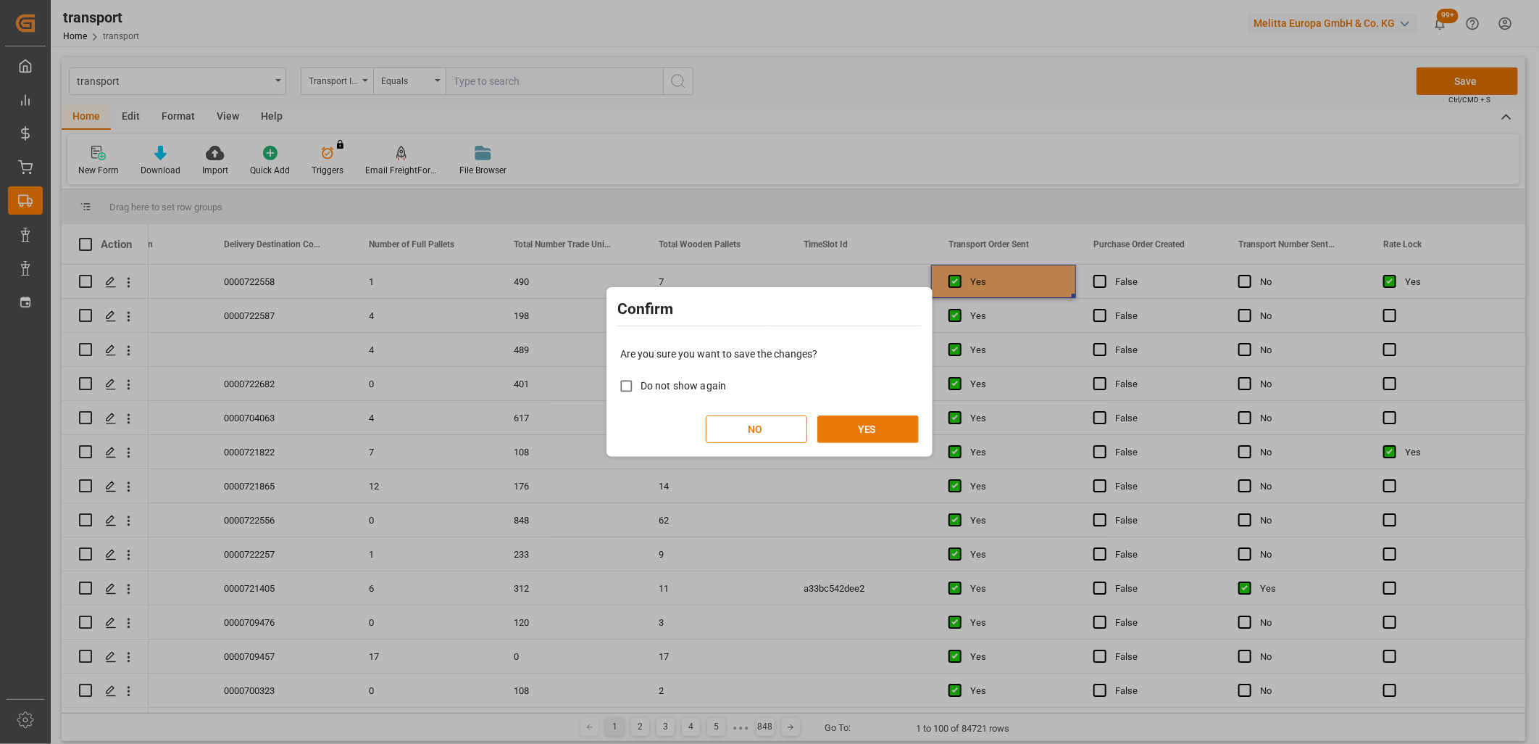
click at [881, 428] on button "YES" at bounding box center [867, 429] width 101 height 28
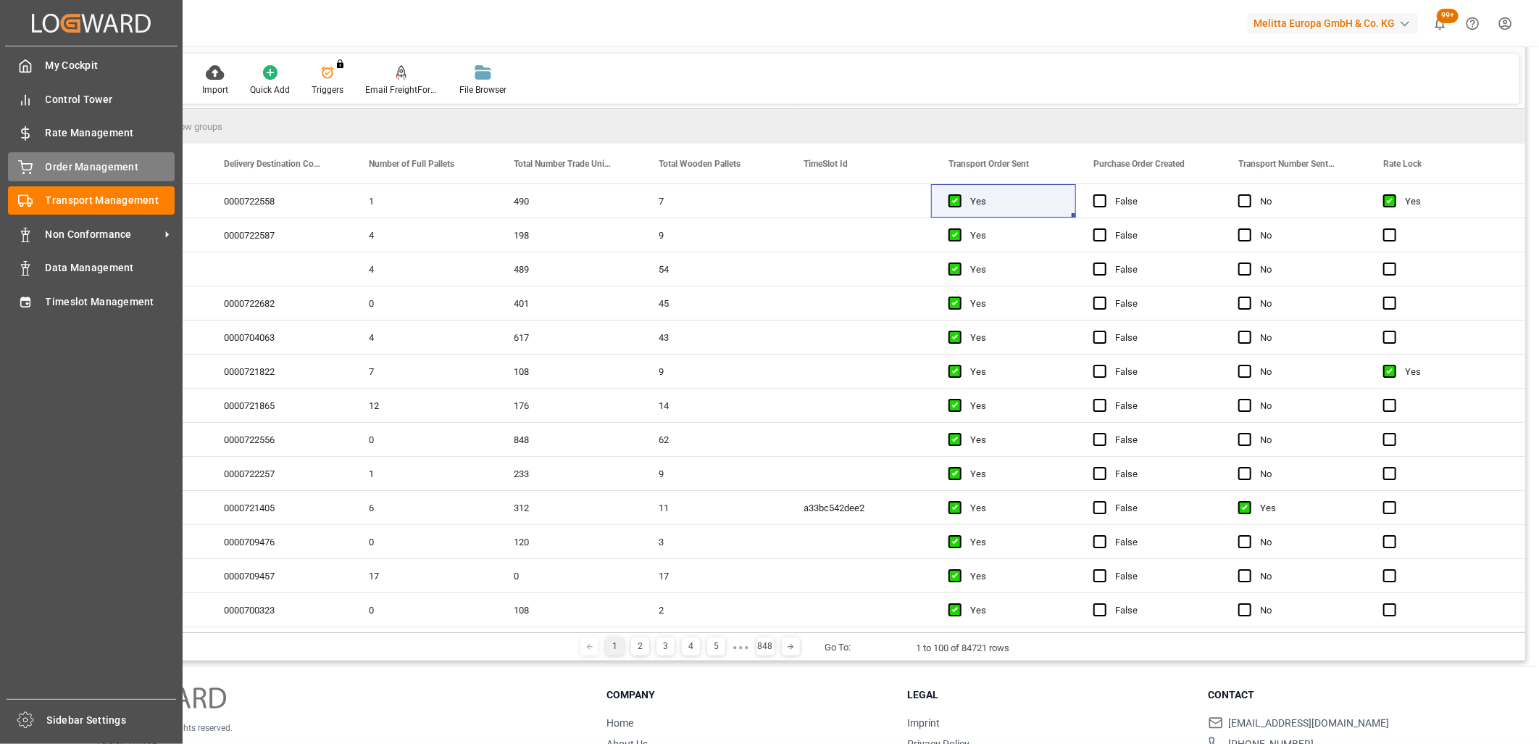
click at [36, 172] on div "Order Management Order Management" at bounding box center [91, 166] width 167 height 28
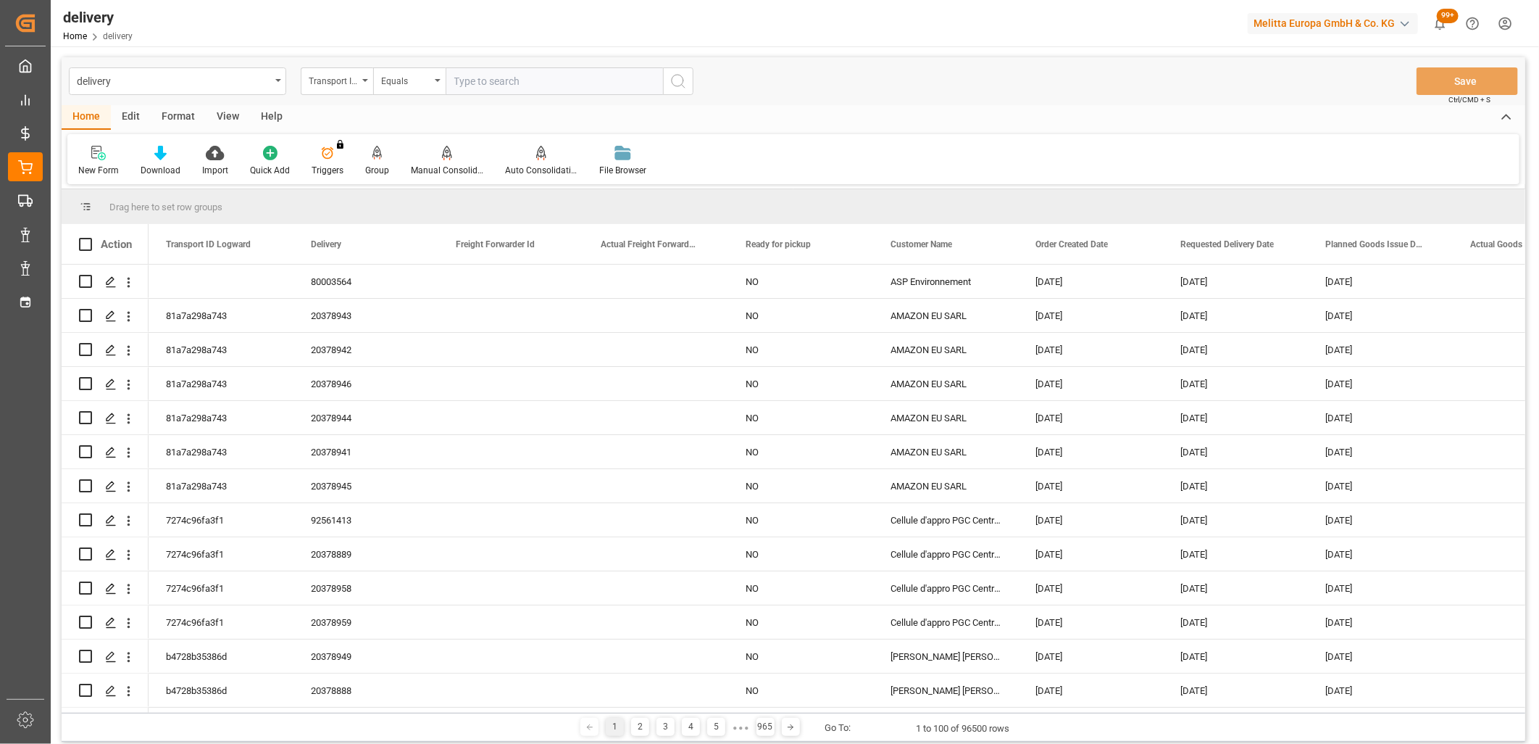
click at [349, 81] on div "Transport ID Logward" at bounding box center [333, 79] width 49 height 17
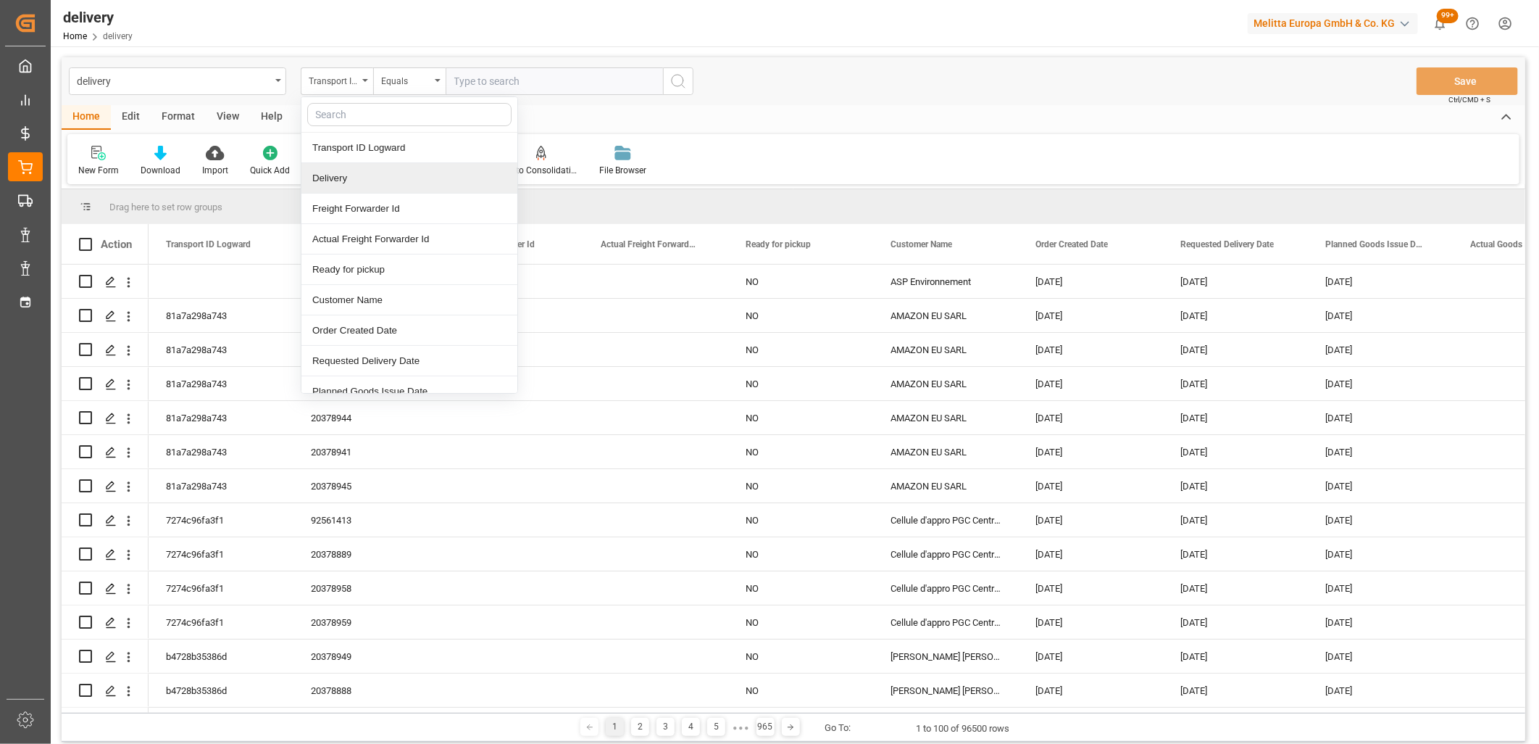
click at [345, 174] on div "Delivery" at bounding box center [409, 178] width 216 height 30
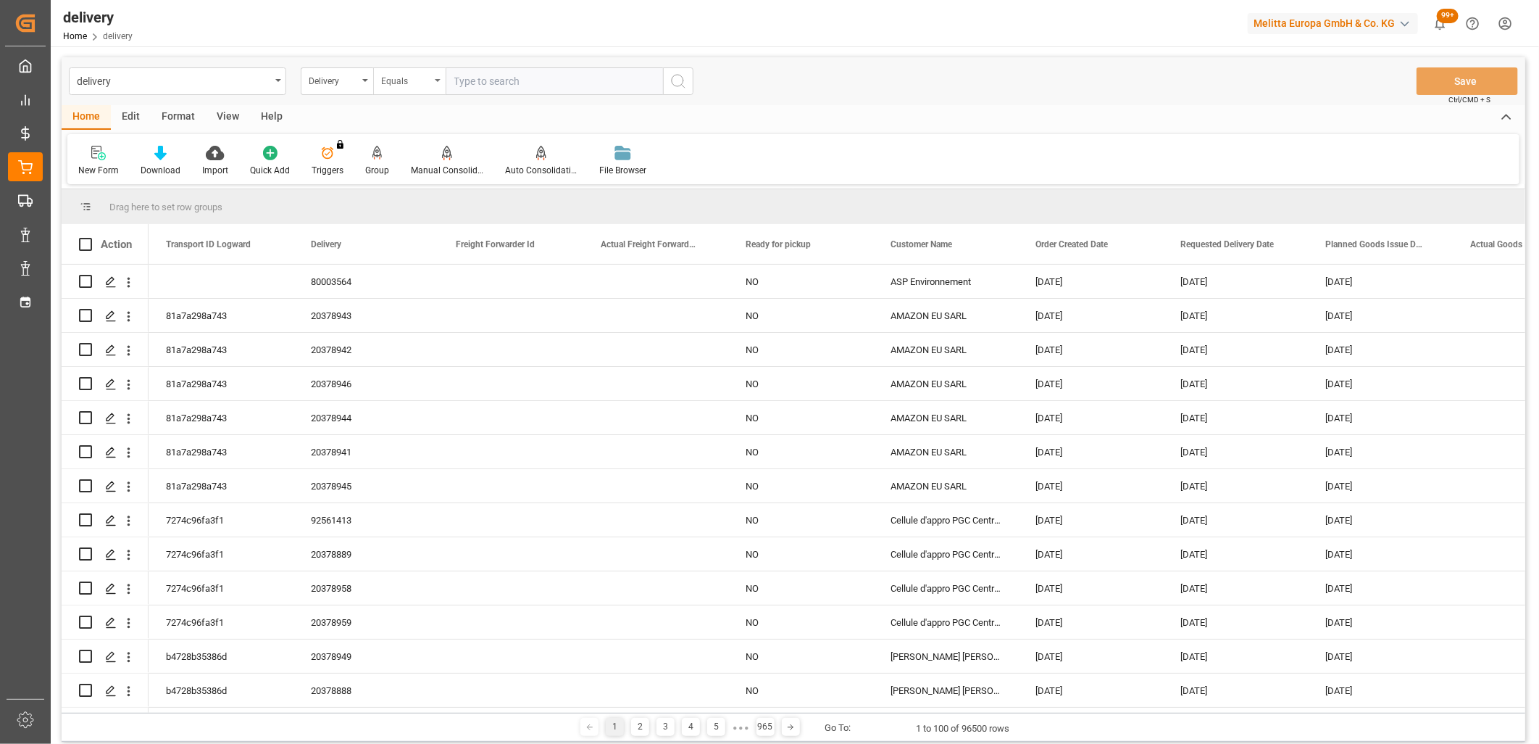
click at [433, 87] on div "Equals" at bounding box center [409, 81] width 72 height 28
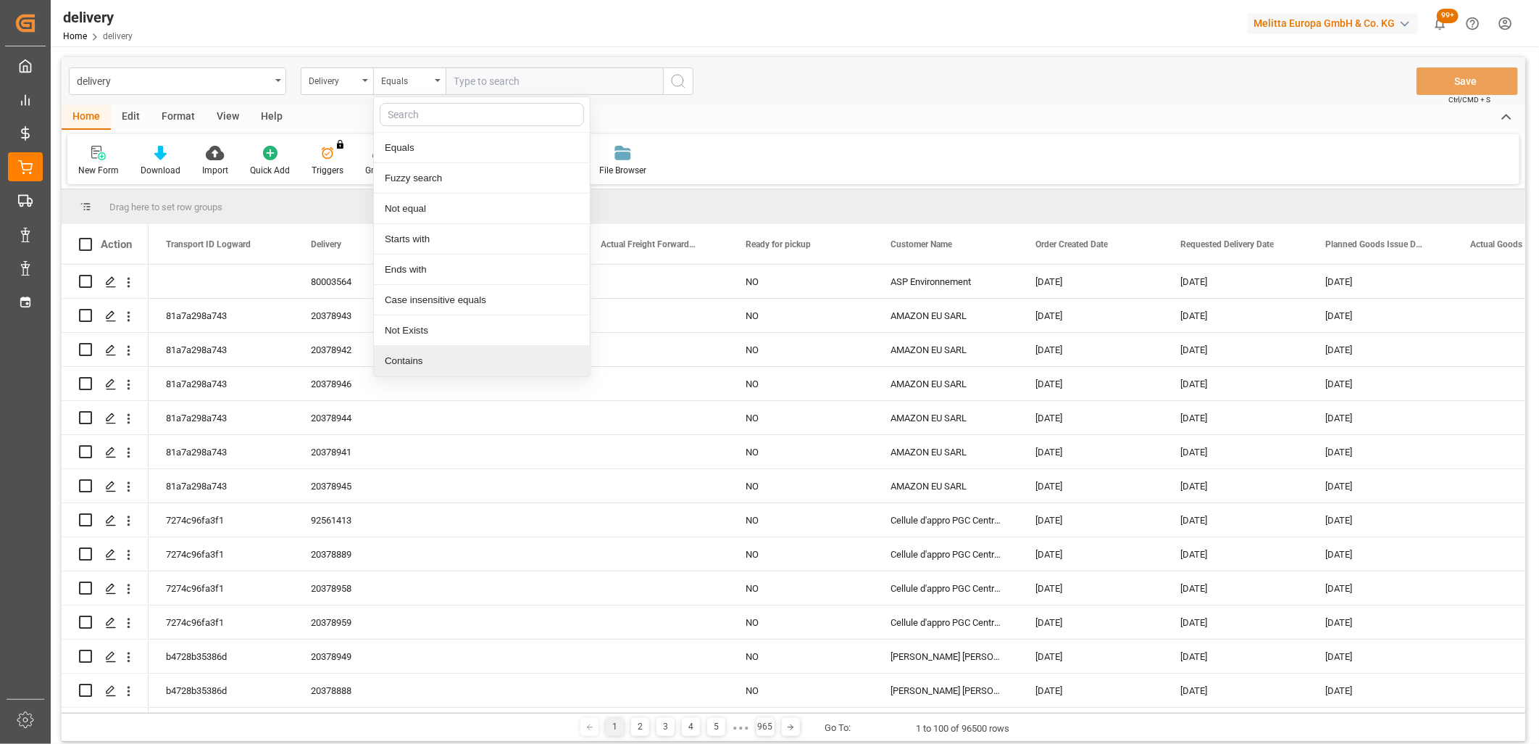
click at [423, 357] on div "Contains" at bounding box center [482, 361] width 216 height 30
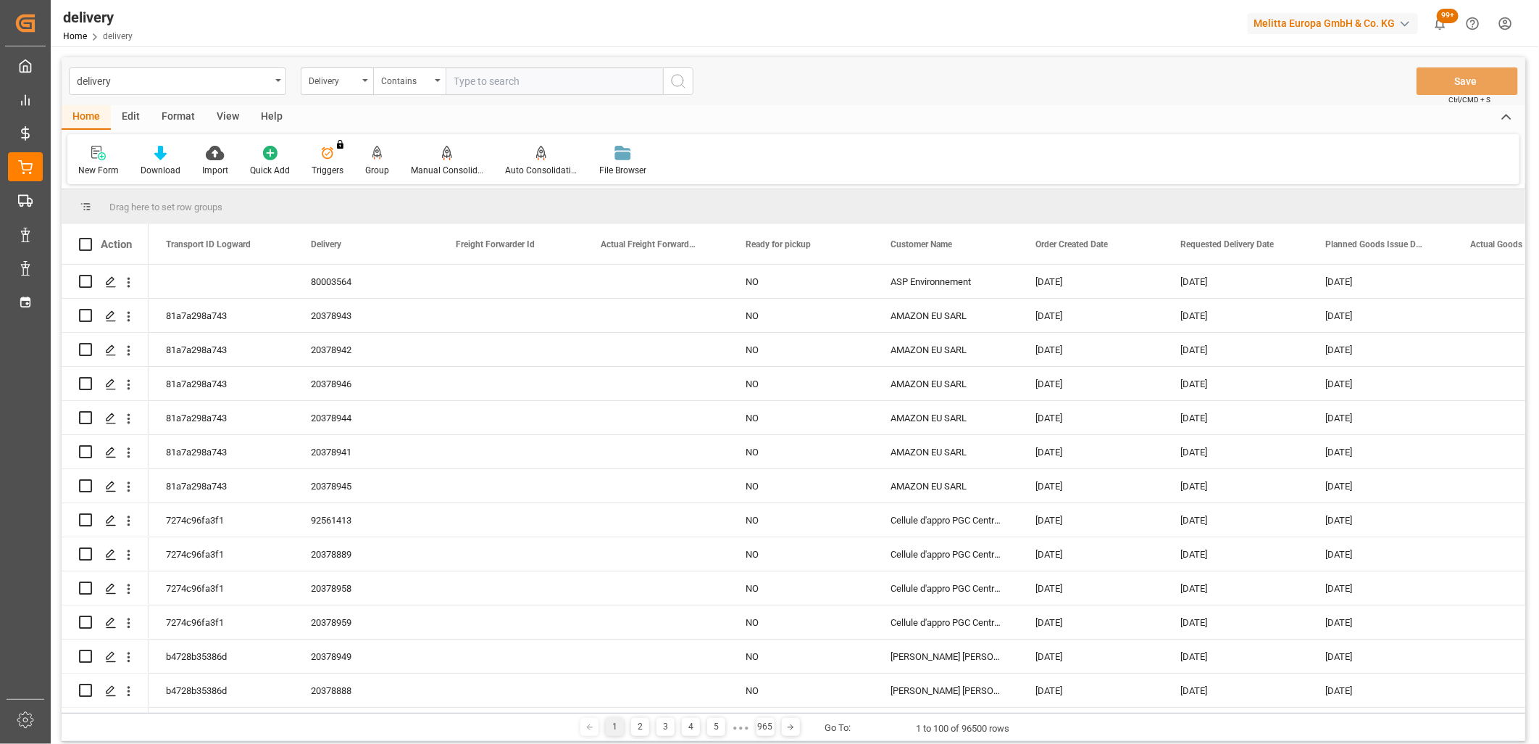
click at [478, 82] on input "text" at bounding box center [554, 81] width 217 height 28
paste input "80003494,80003407,80003414,80003542,80003522,80003514,80003513,80003523,8000351…"
type input "80003494,80003407,80003414,80003542,80003522,80003514,80003513,80003523,8000351…"
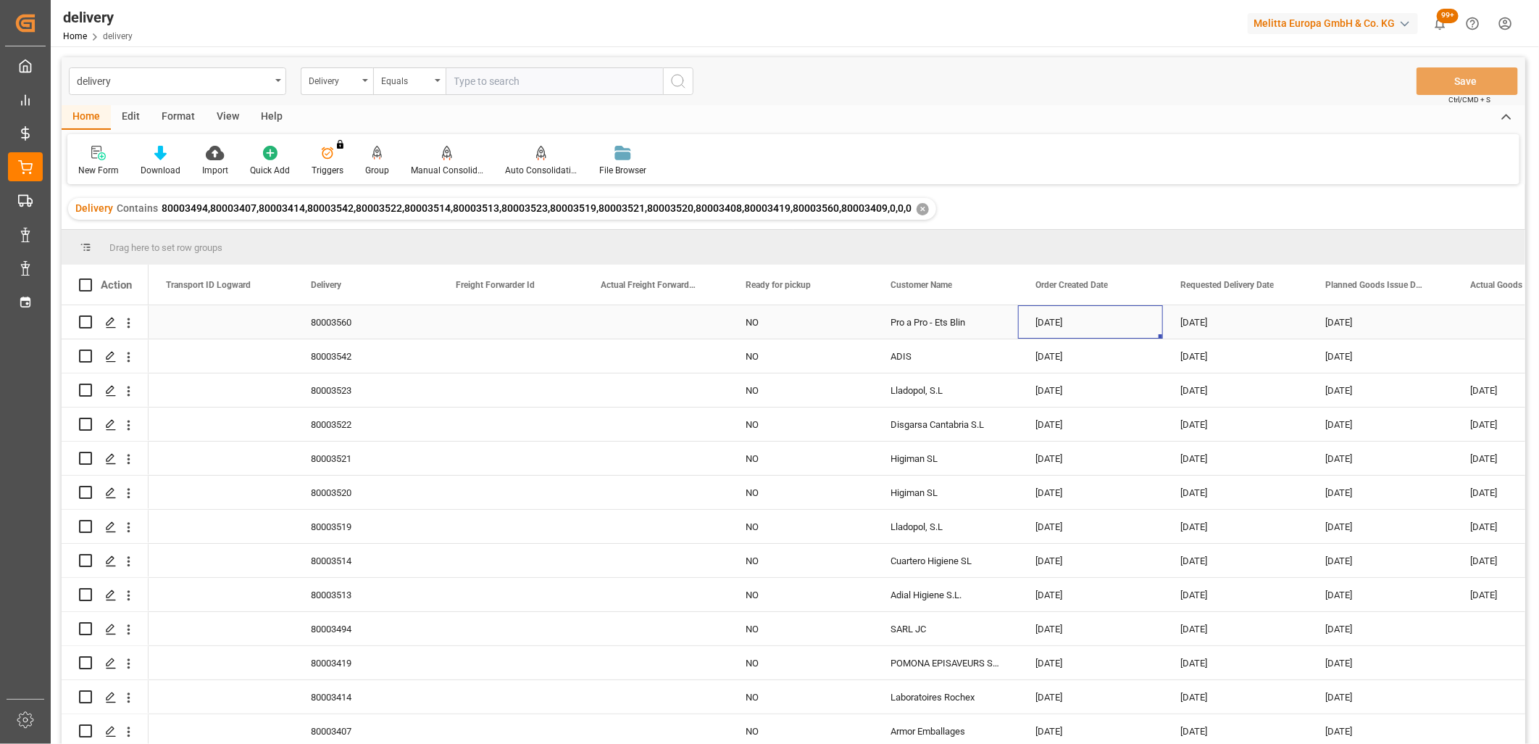
click at [1052, 315] on div "[DATE]" at bounding box center [1090, 321] width 145 height 33
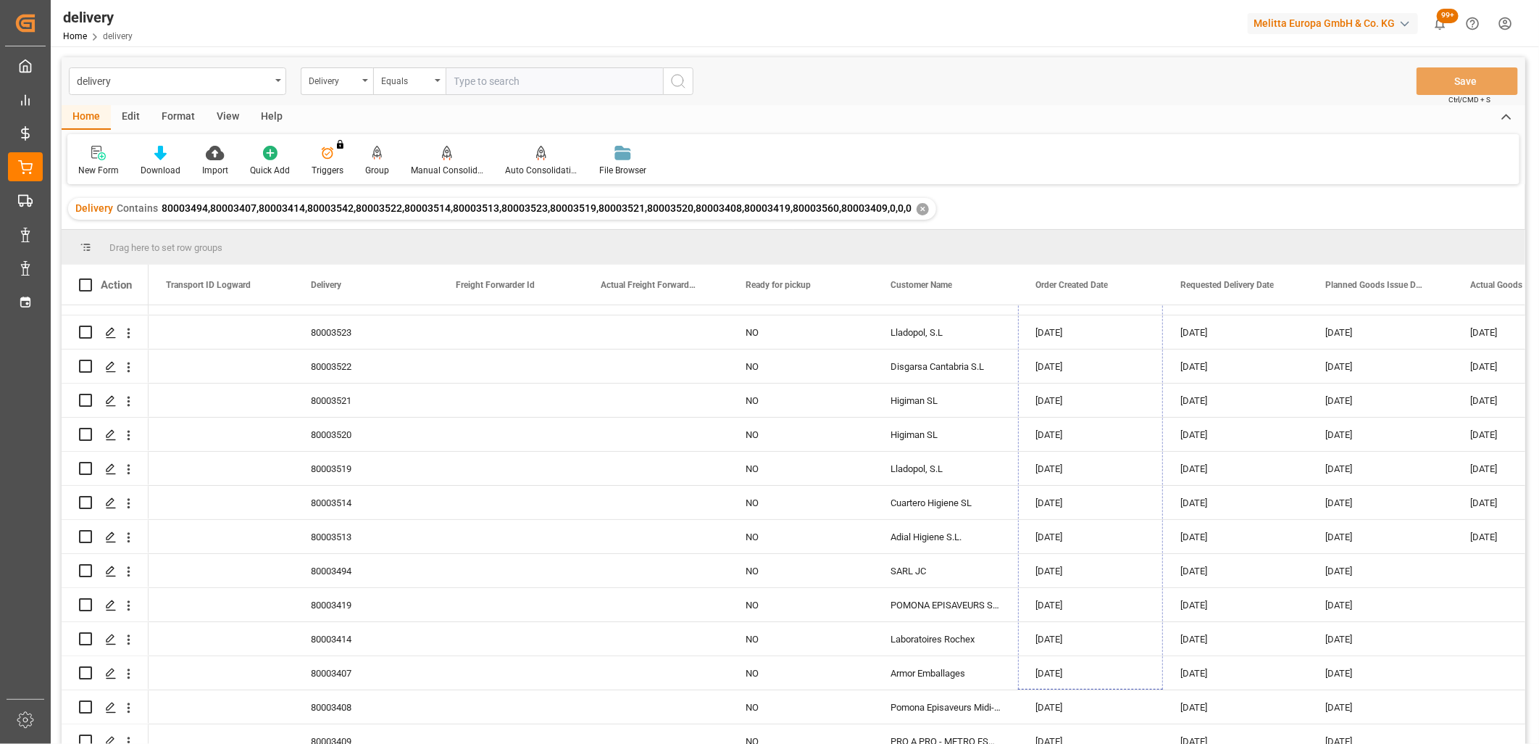
scroll to position [72, 0]
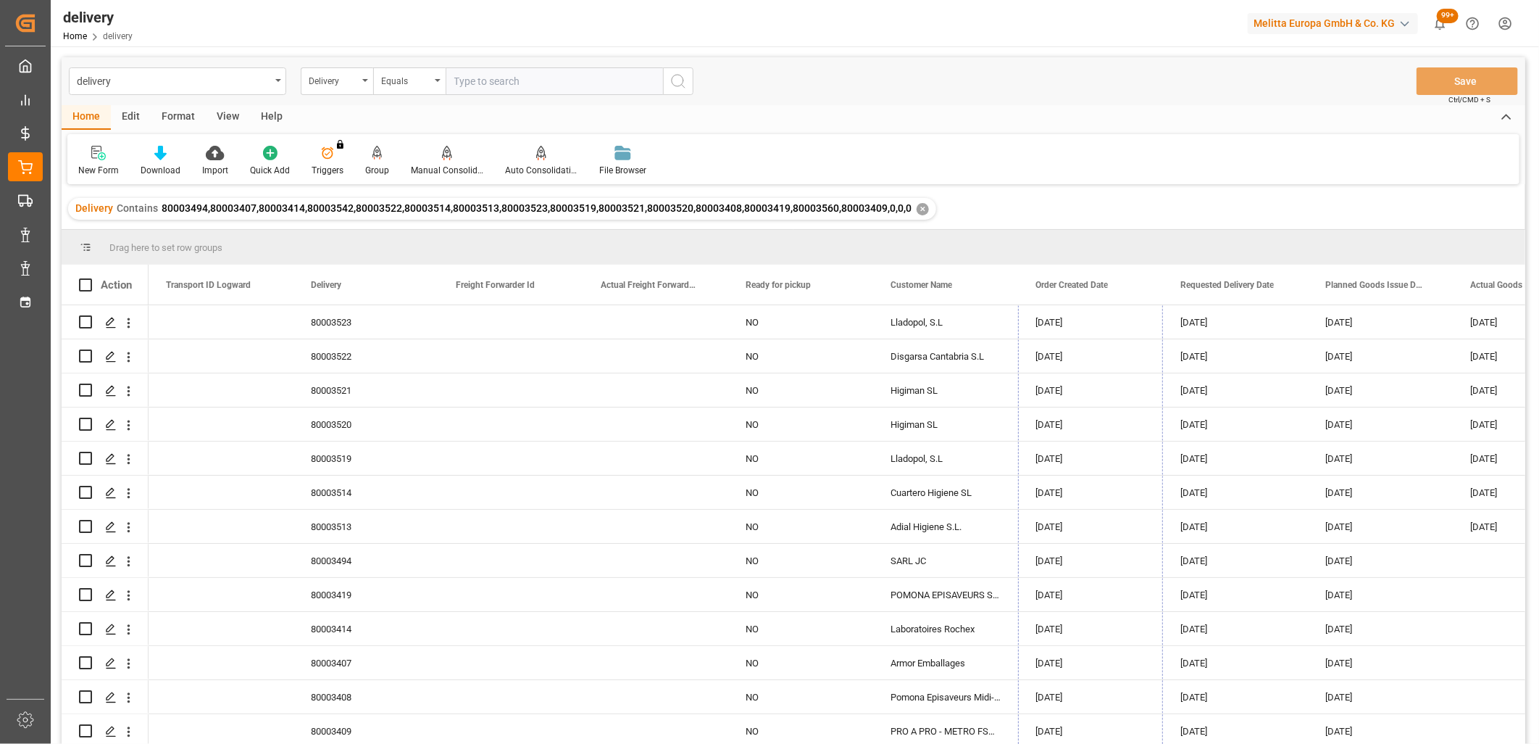
drag, startPoint x: 1161, startPoint y: 337, endPoint x: 1143, endPoint y: 765, distance: 428.7
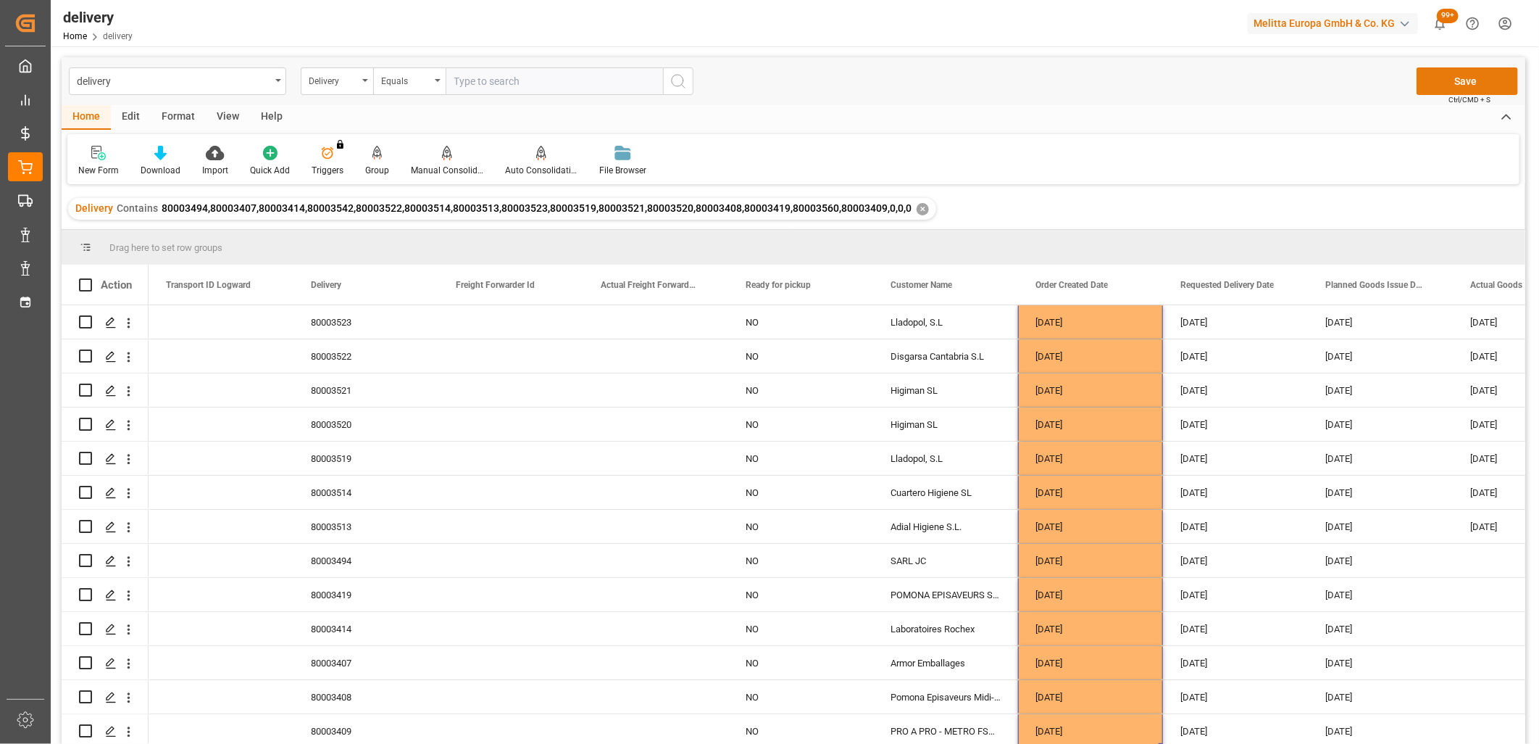
click at [1462, 74] on button "Save" at bounding box center [1467, 81] width 101 height 28
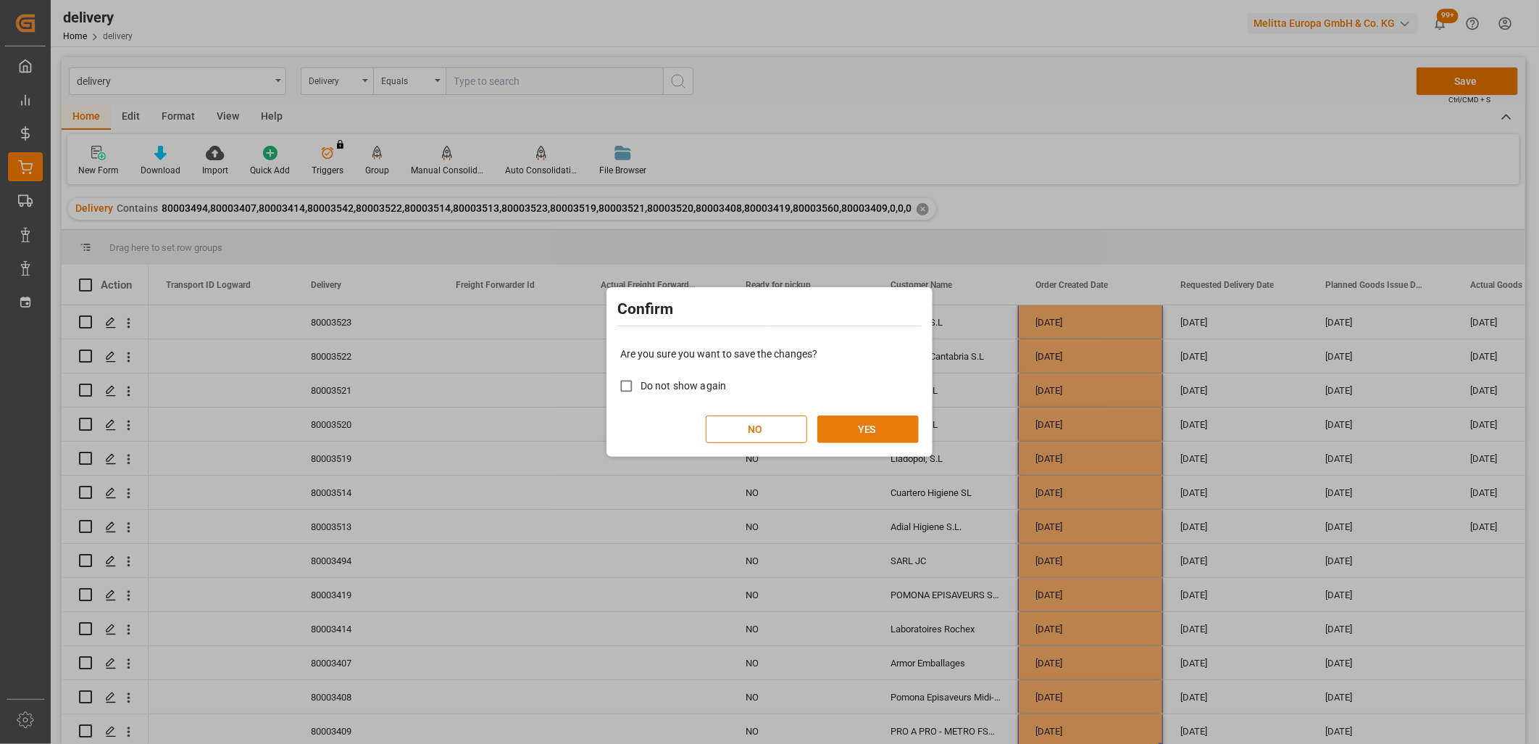
click at [886, 420] on button "YES" at bounding box center [867, 429] width 101 height 28
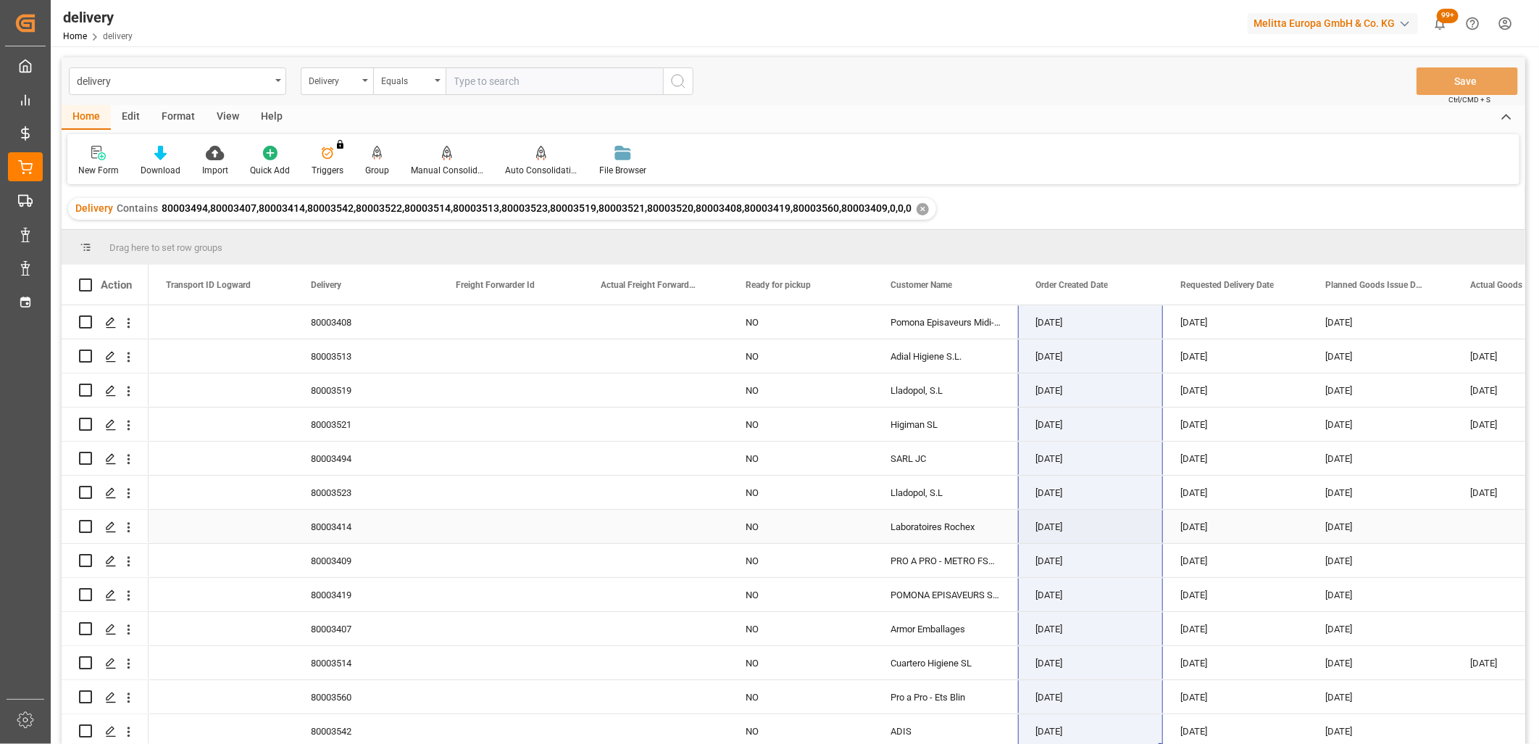
scroll to position [80, 0]
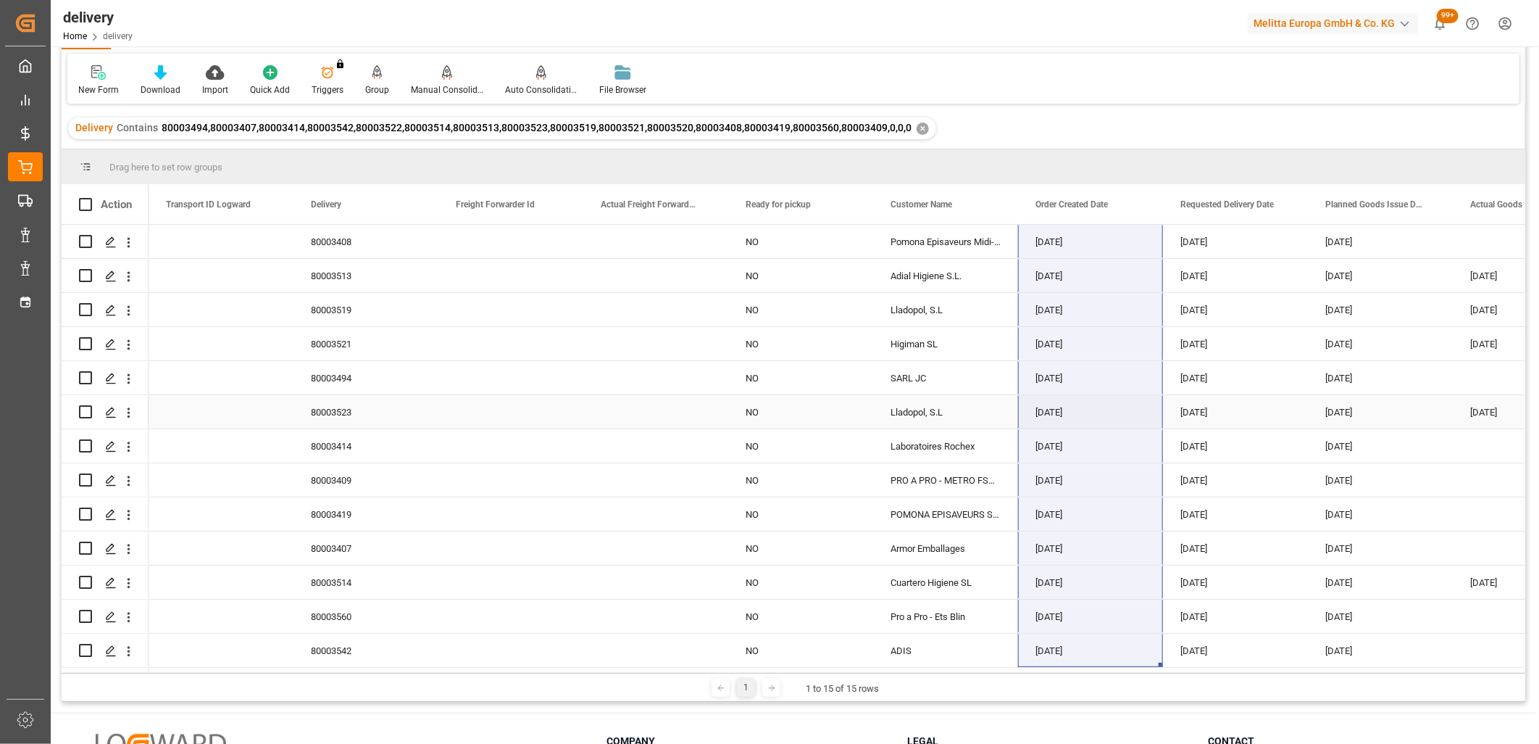
click at [80, 409] on input "Press Space to toggle row selection (unchecked)" at bounding box center [85, 411] width 13 height 13
checkbox input "true"
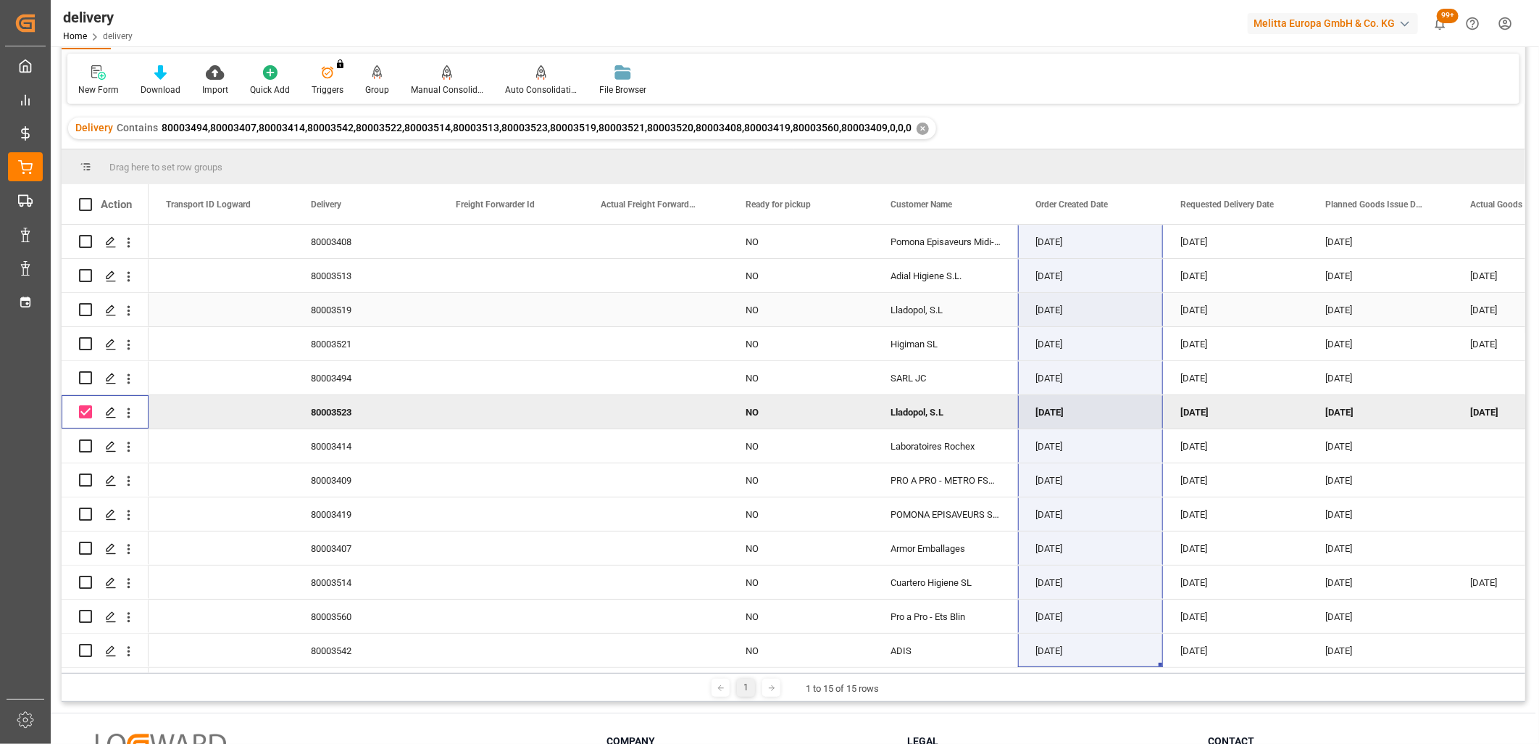
click at [82, 307] on input "Press Space to toggle row selection (unchecked)" at bounding box center [85, 309] width 13 height 13
checkbox input "true"
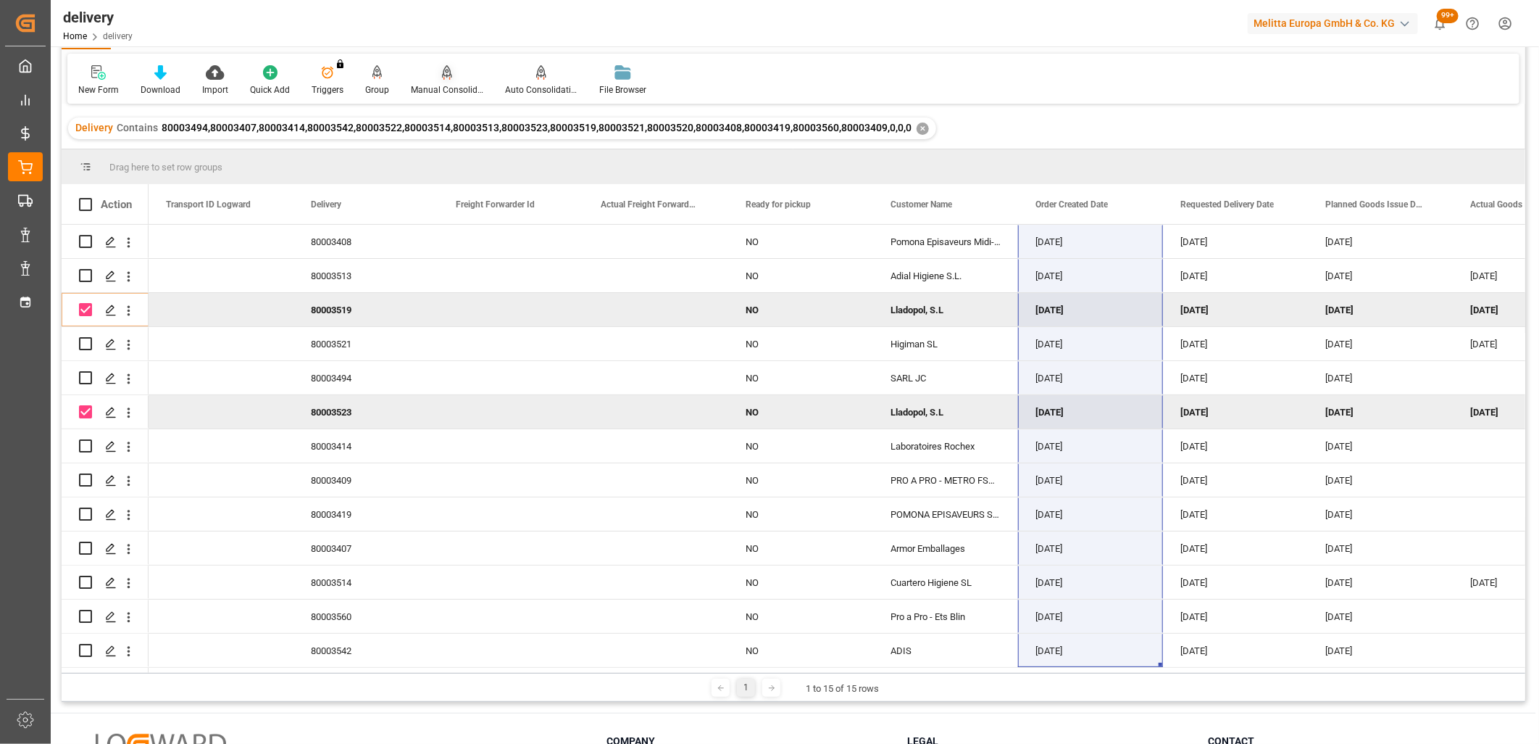
click at [442, 74] on icon at bounding box center [447, 72] width 10 height 14
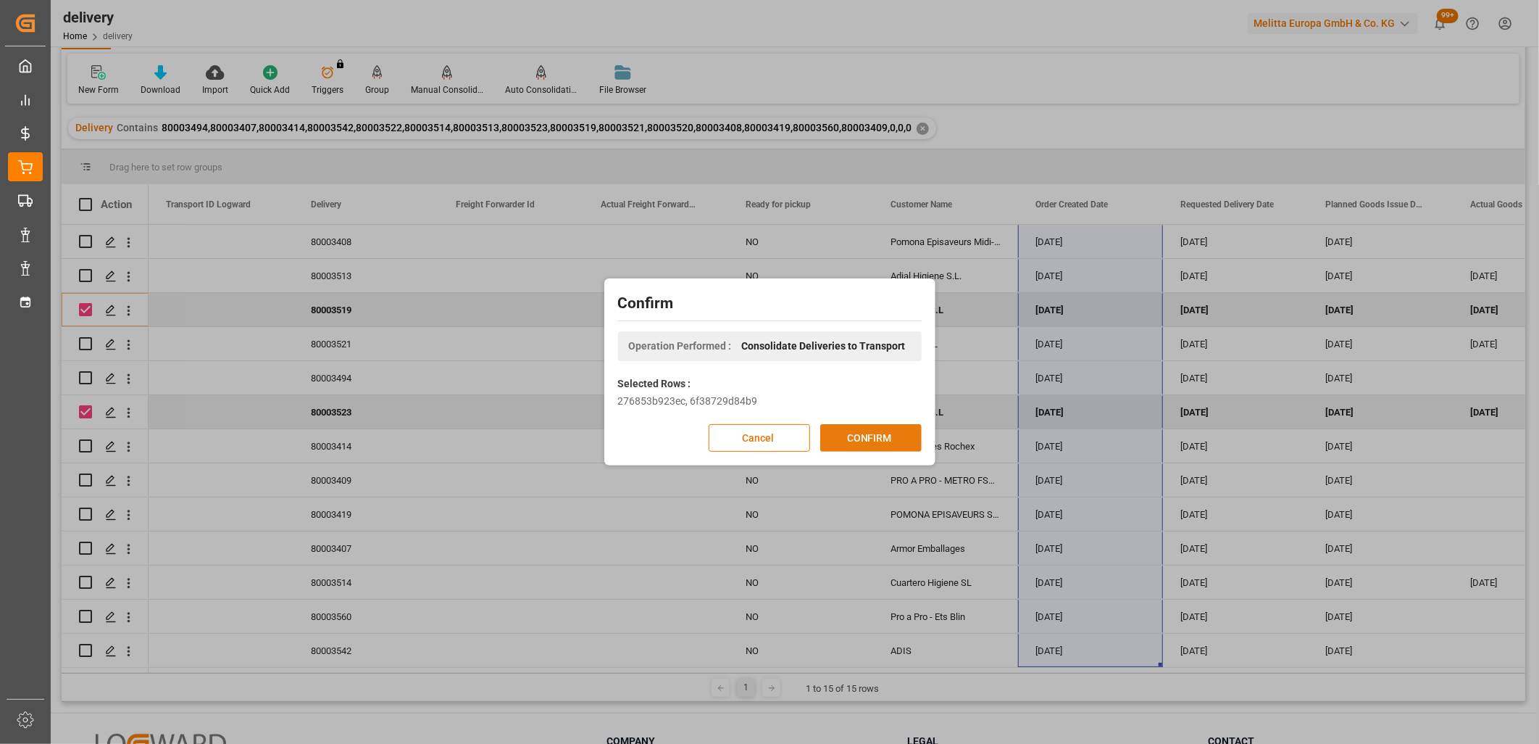
click at [854, 438] on button "CONFIRM" at bounding box center [870, 438] width 101 height 28
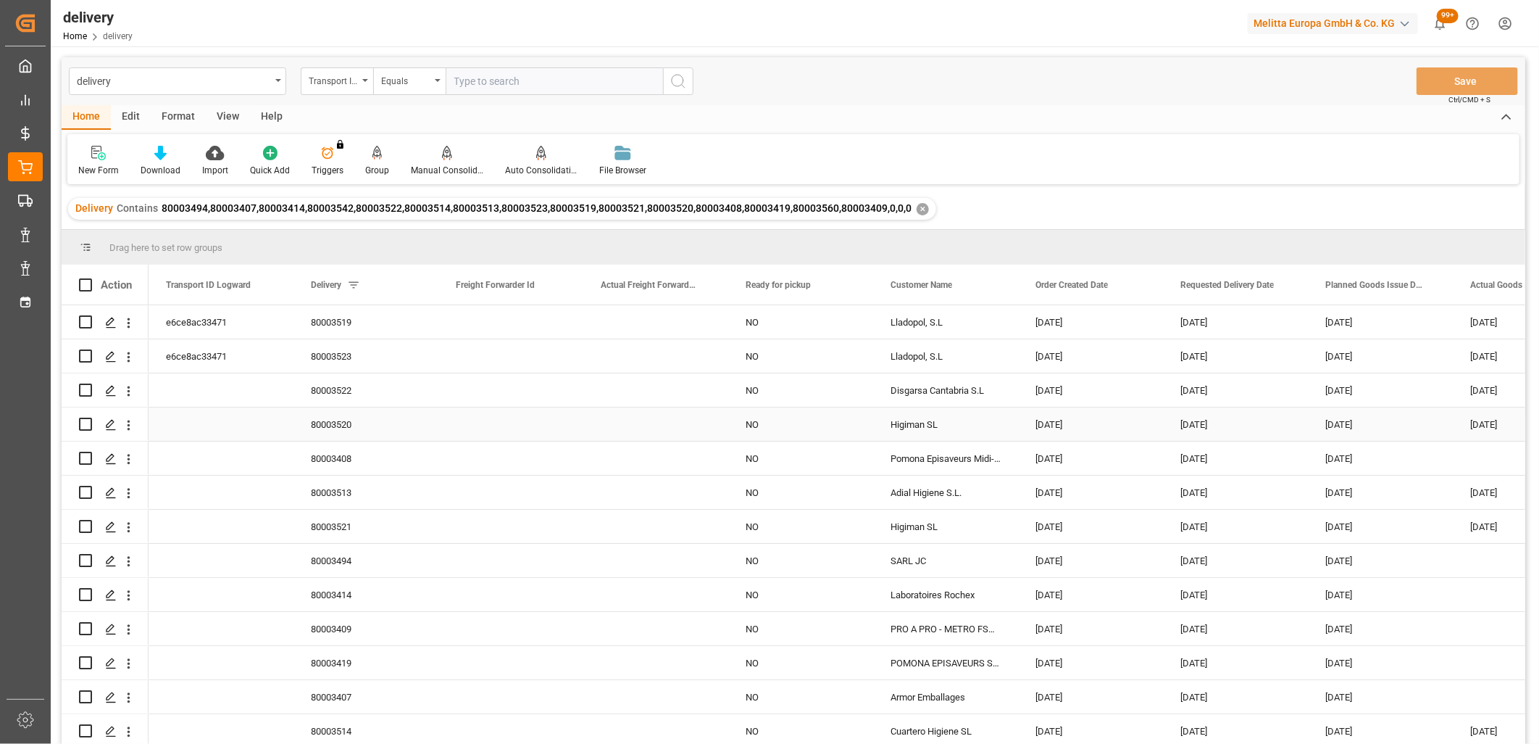
click at [80, 422] on input "Press Space to toggle row selection (unchecked)" at bounding box center [85, 423] width 13 height 13
checkbox input "true"
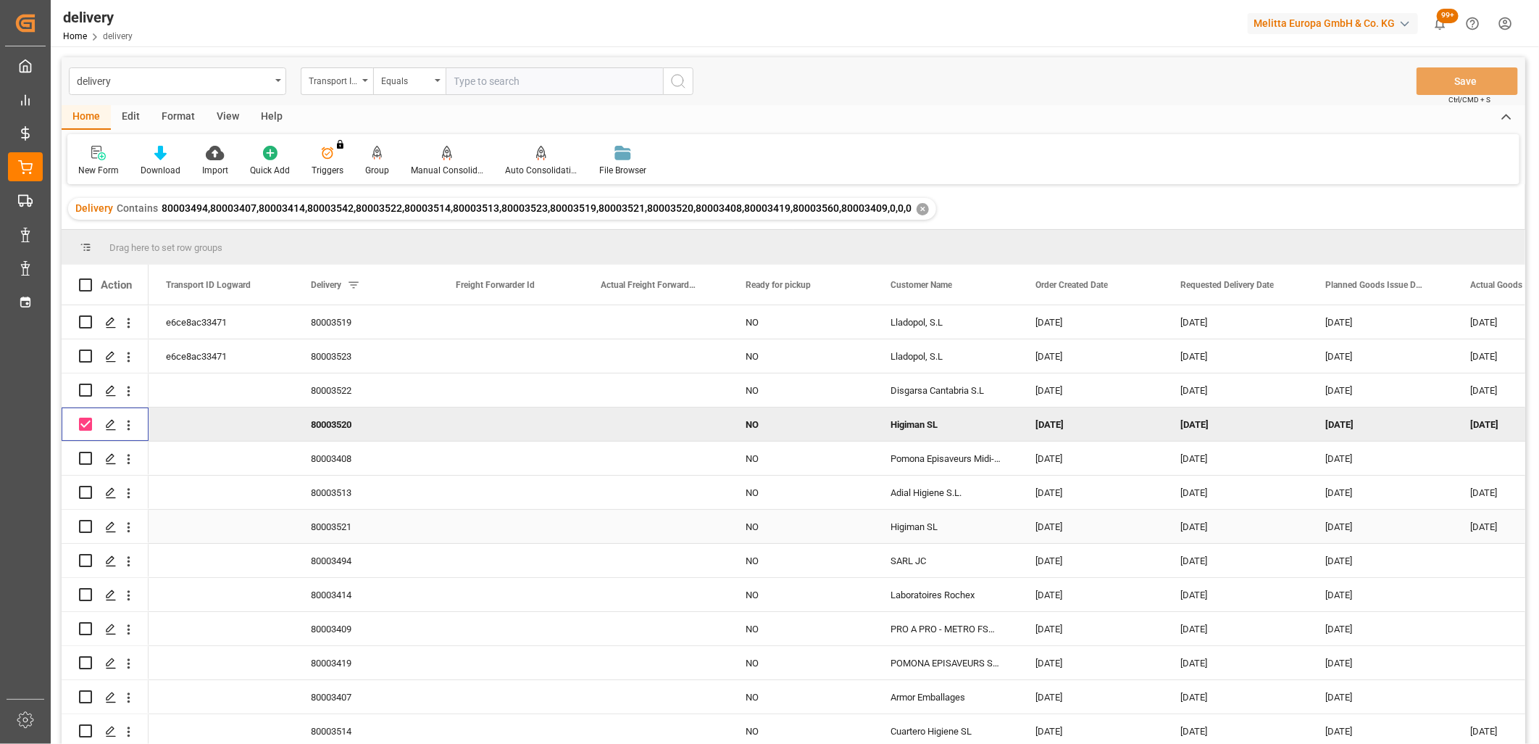
click at [85, 523] on input "Press Space to toggle row selection (unchecked)" at bounding box center [85, 526] width 13 height 13
checkbox input "true"
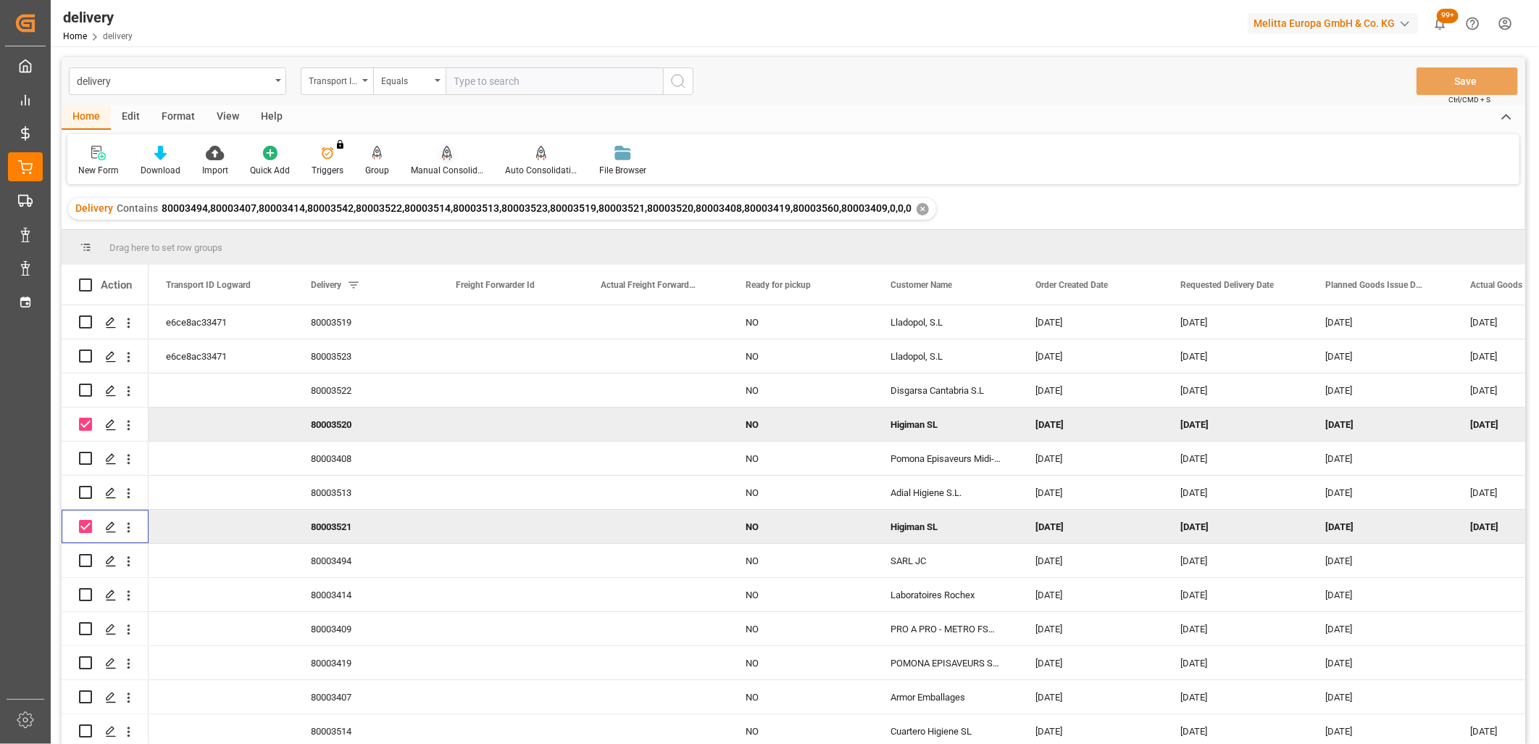
click at [444, 155] on icon at bounding box center [447, 153] width 10 height 14
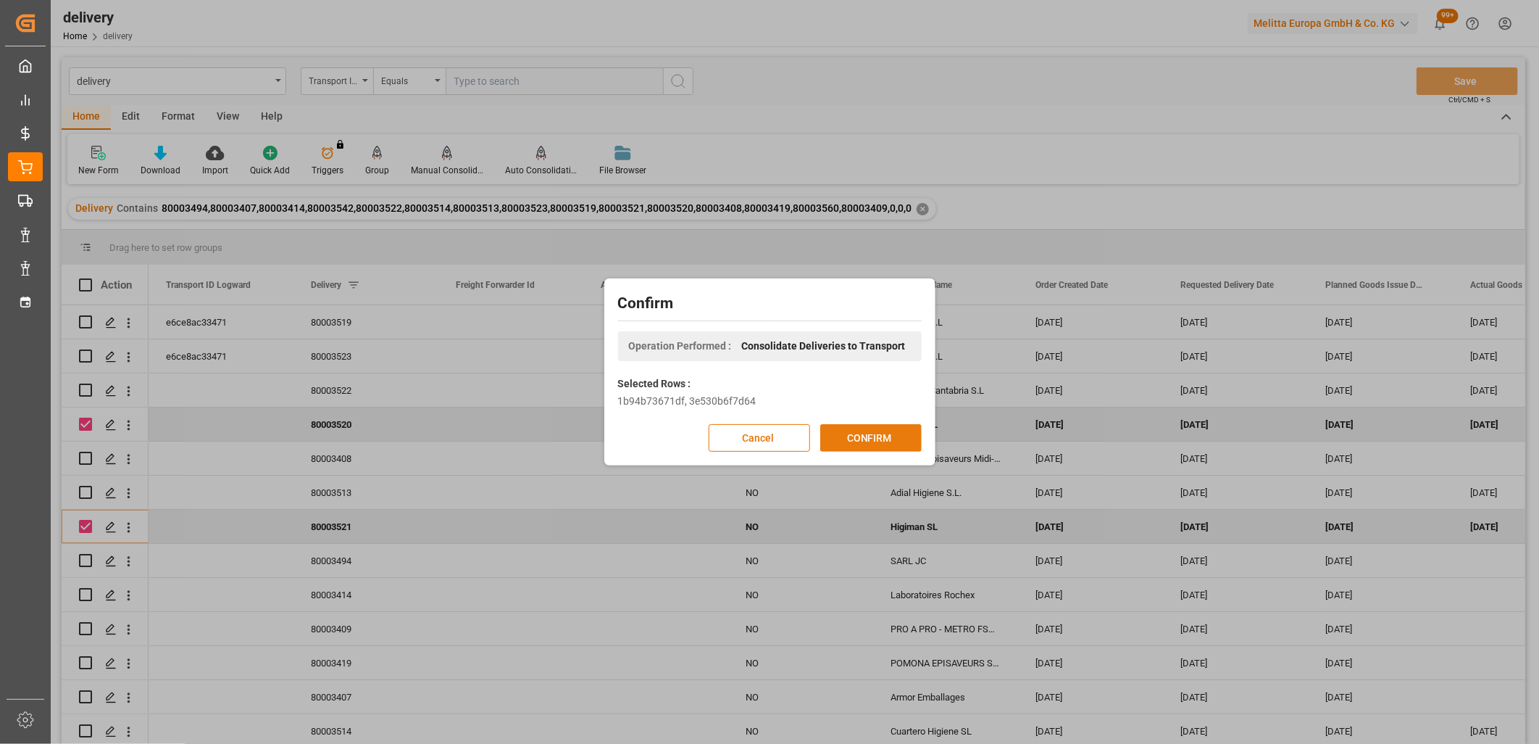
click at [855, 439] on button "CONFIRM" at bounding box center [870, 438] width 101 height 28
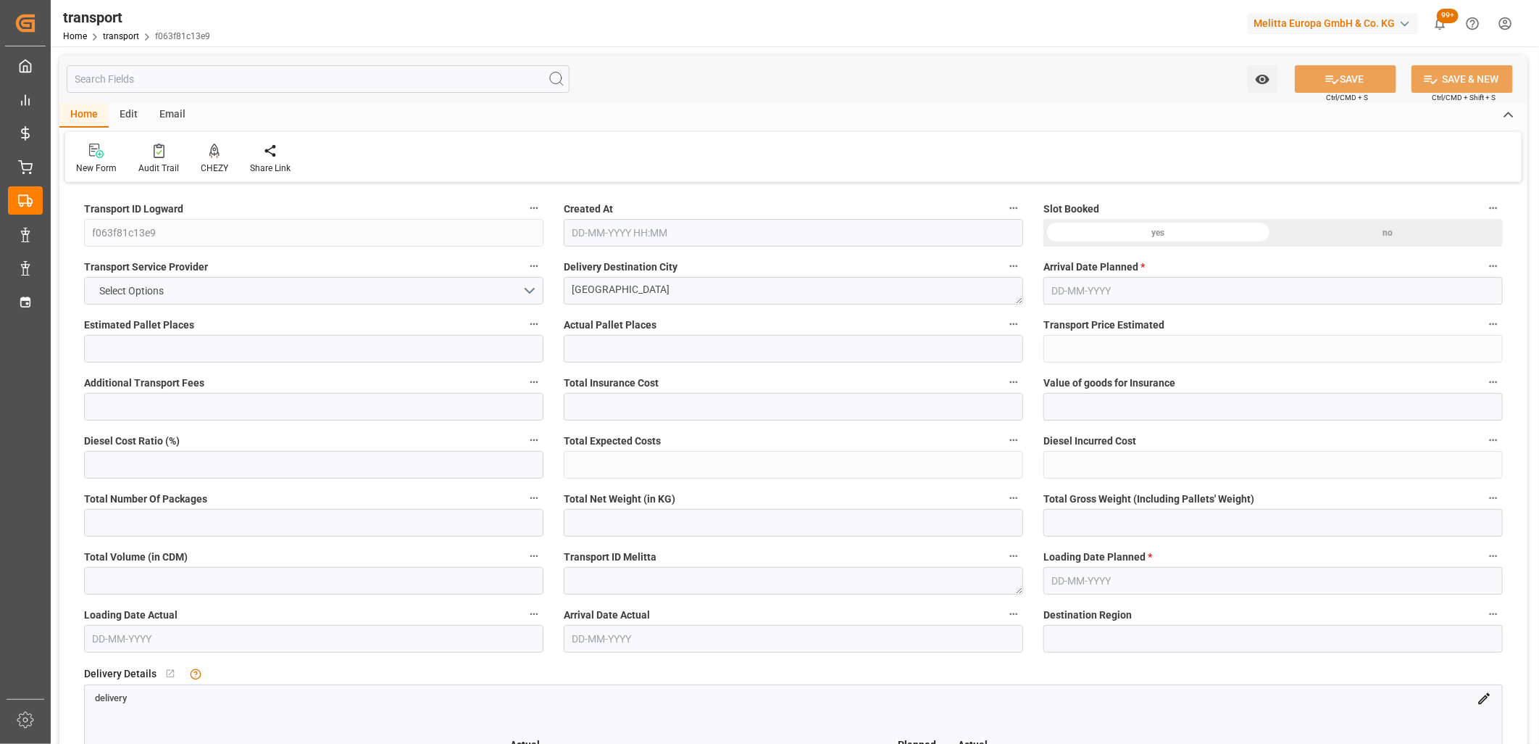
type input "2"
type input "168.92"
type input "0"
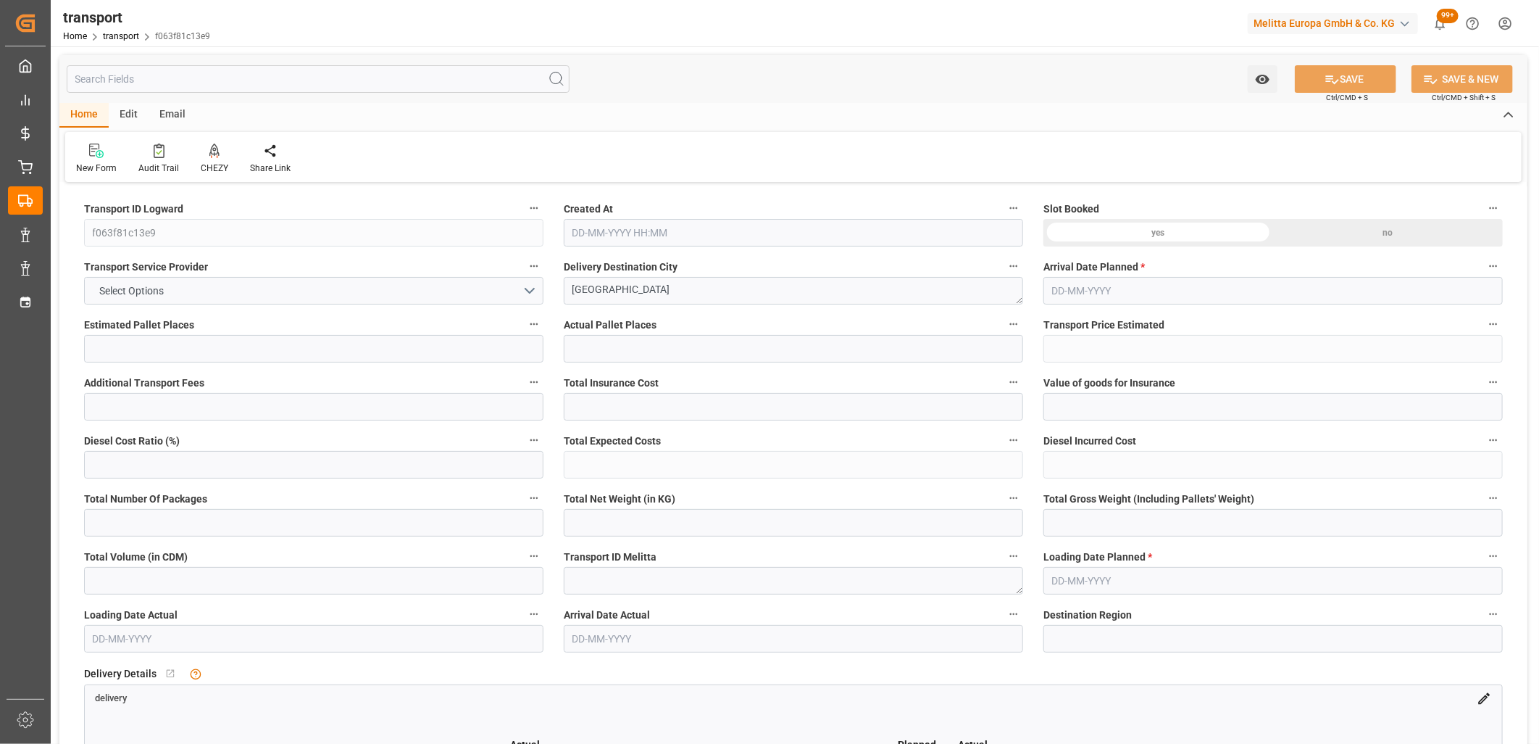
type input "165.947"
type input "-2.973"
type input "2"
type input "60.048"
type input "112.978"
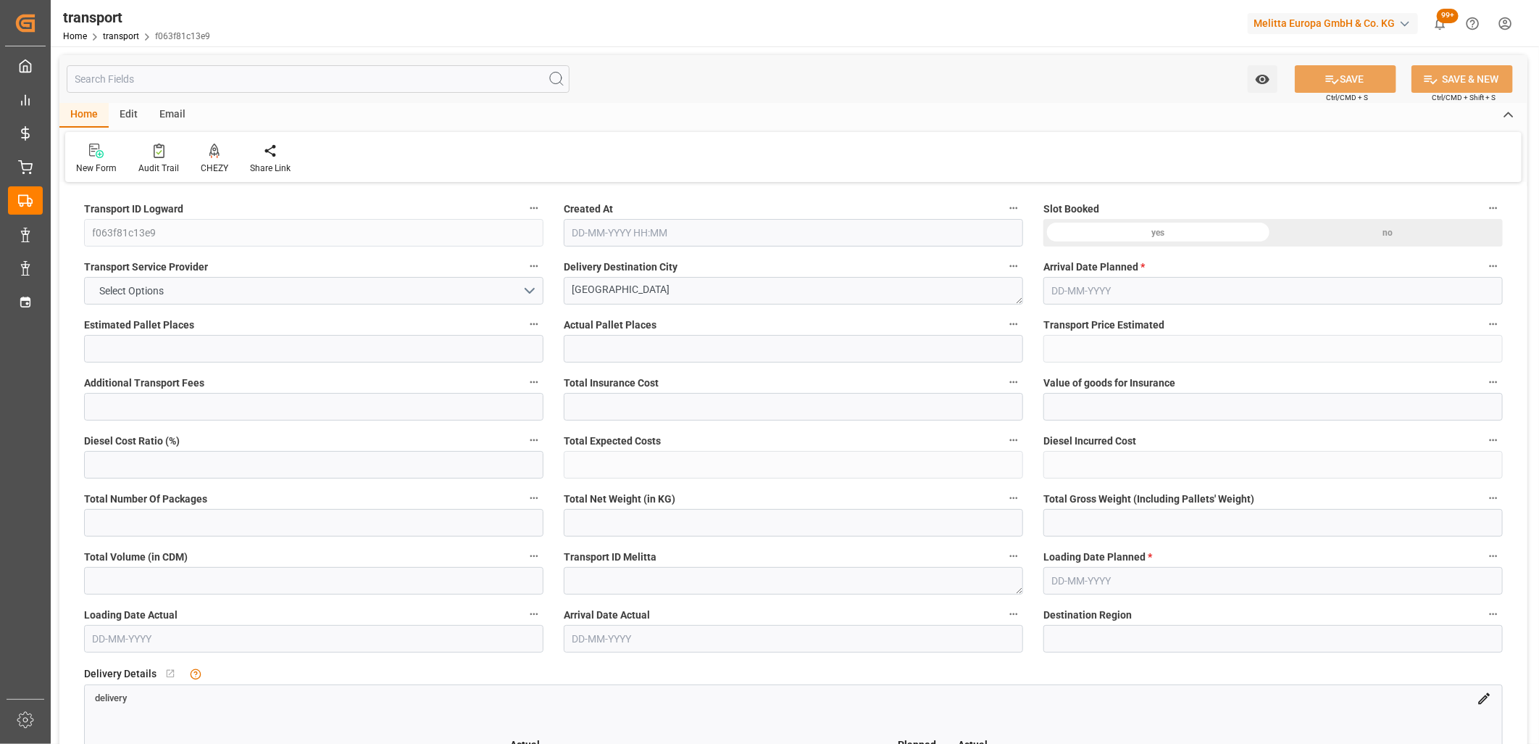
type input "382.074"
type input "46"
type input "0"
type input "11"
type input "2"
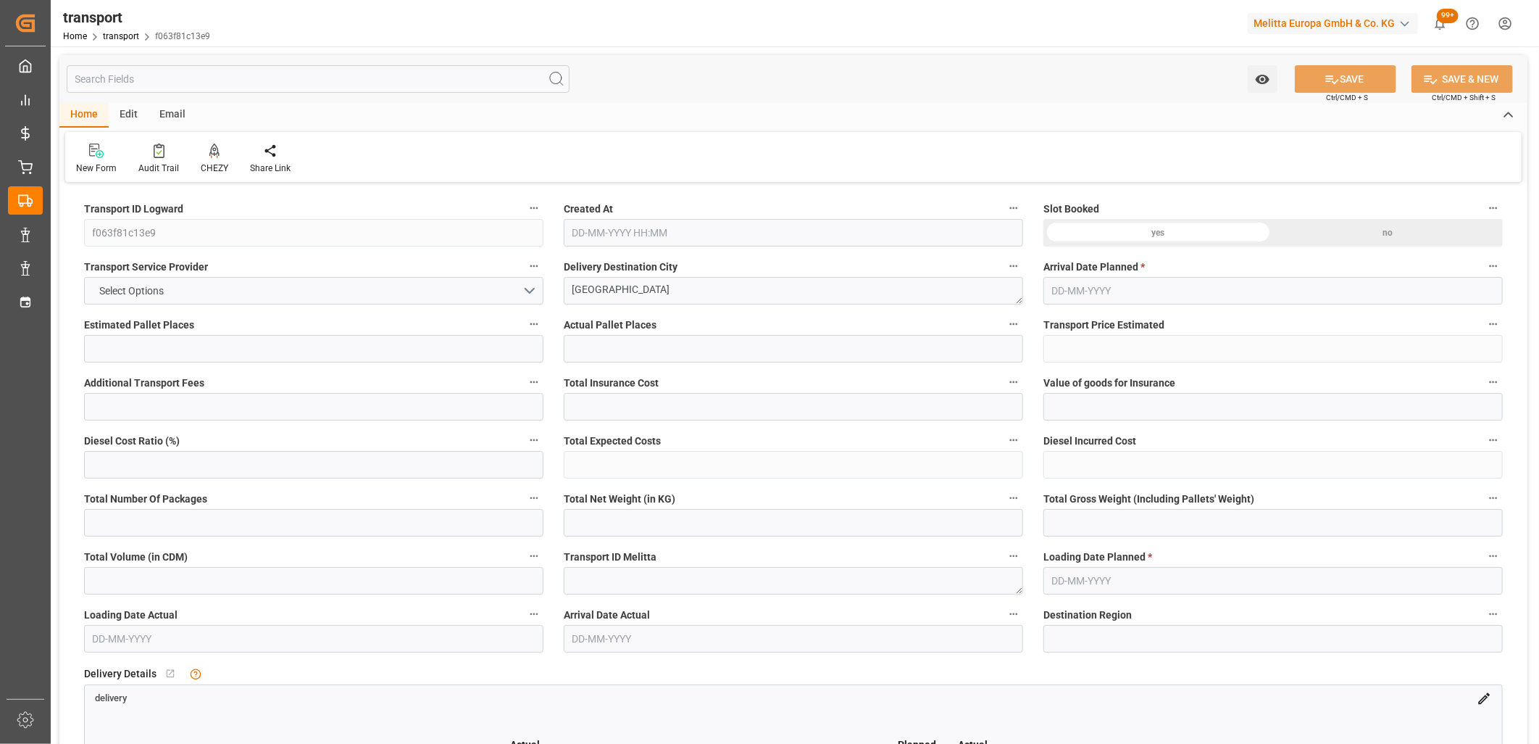
type input "101"
type input "64.978"
type input "0"
type input "4710.8598"
type input "0"
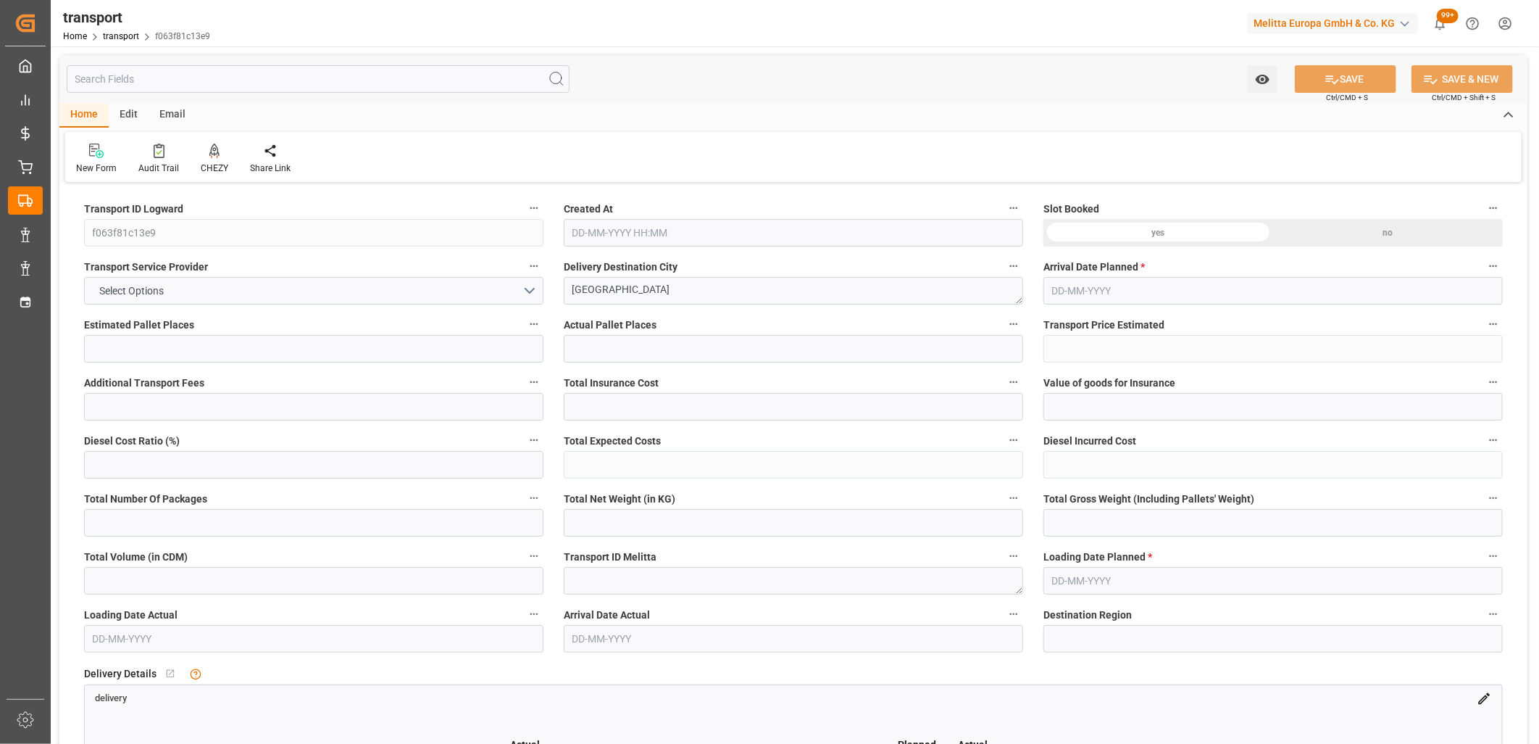
type input "0"
type input "21"
type input "35"
type input "24-09-2025 11:30"
type input "02-10-2025"
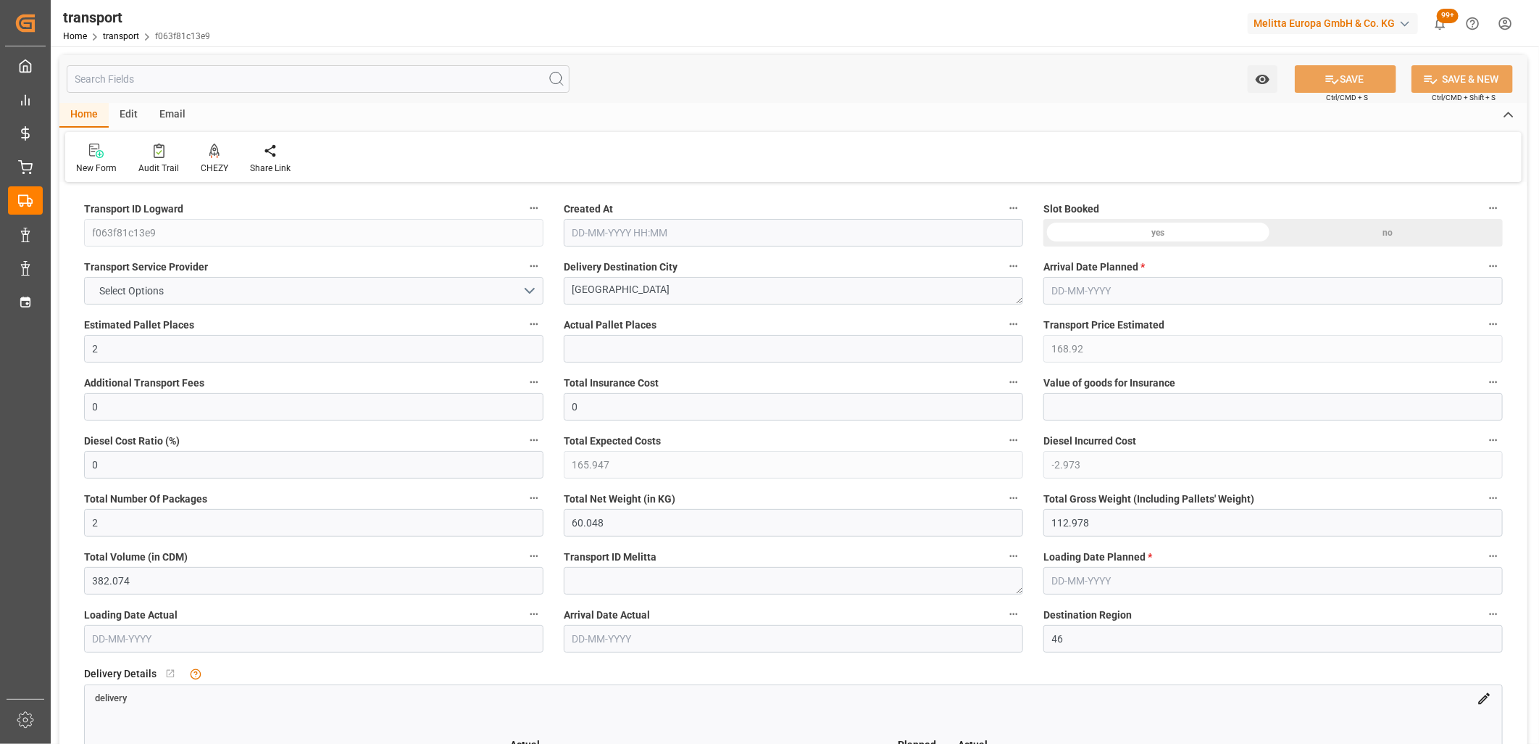
type input "24-09-2025"
type input "23-09-2025"
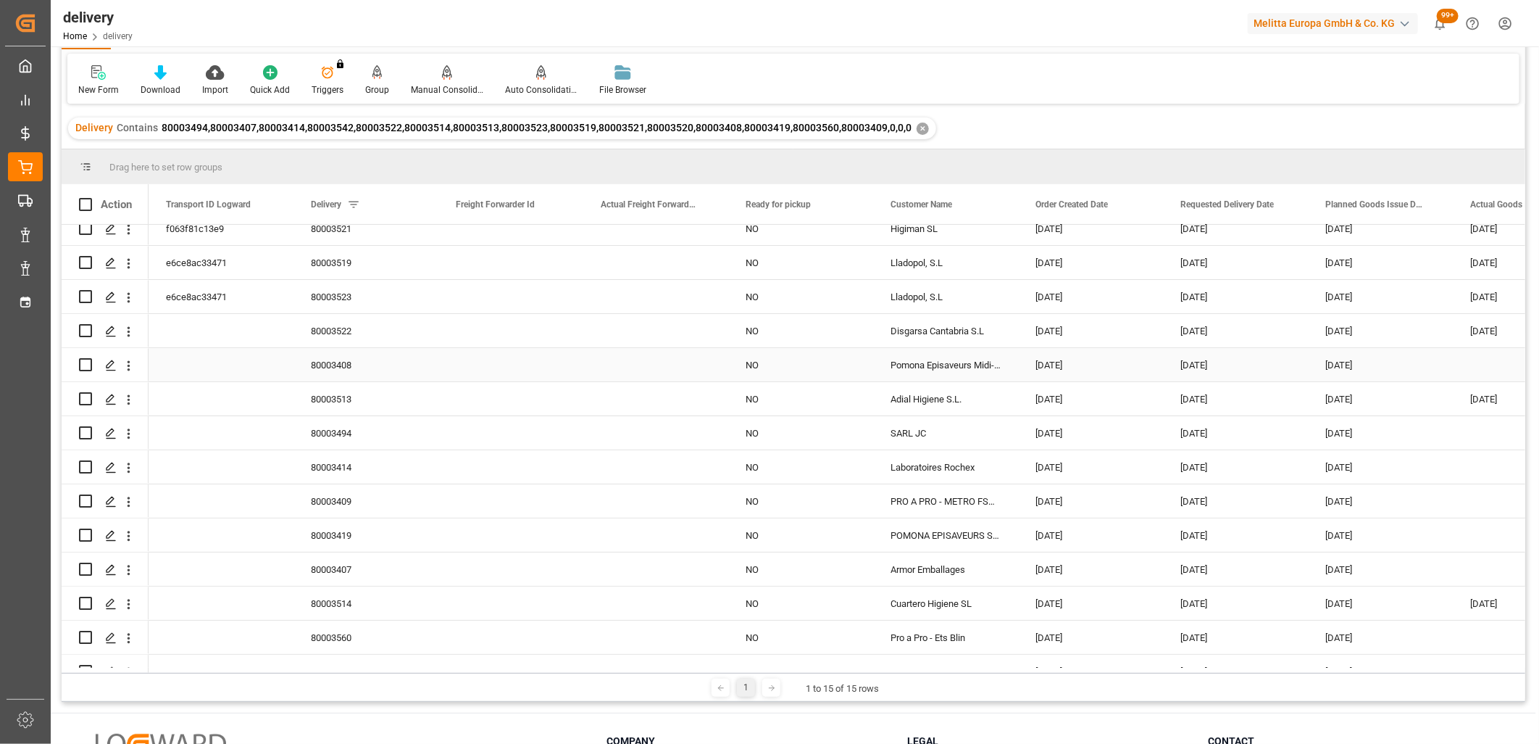
scroll to position [72, 0]
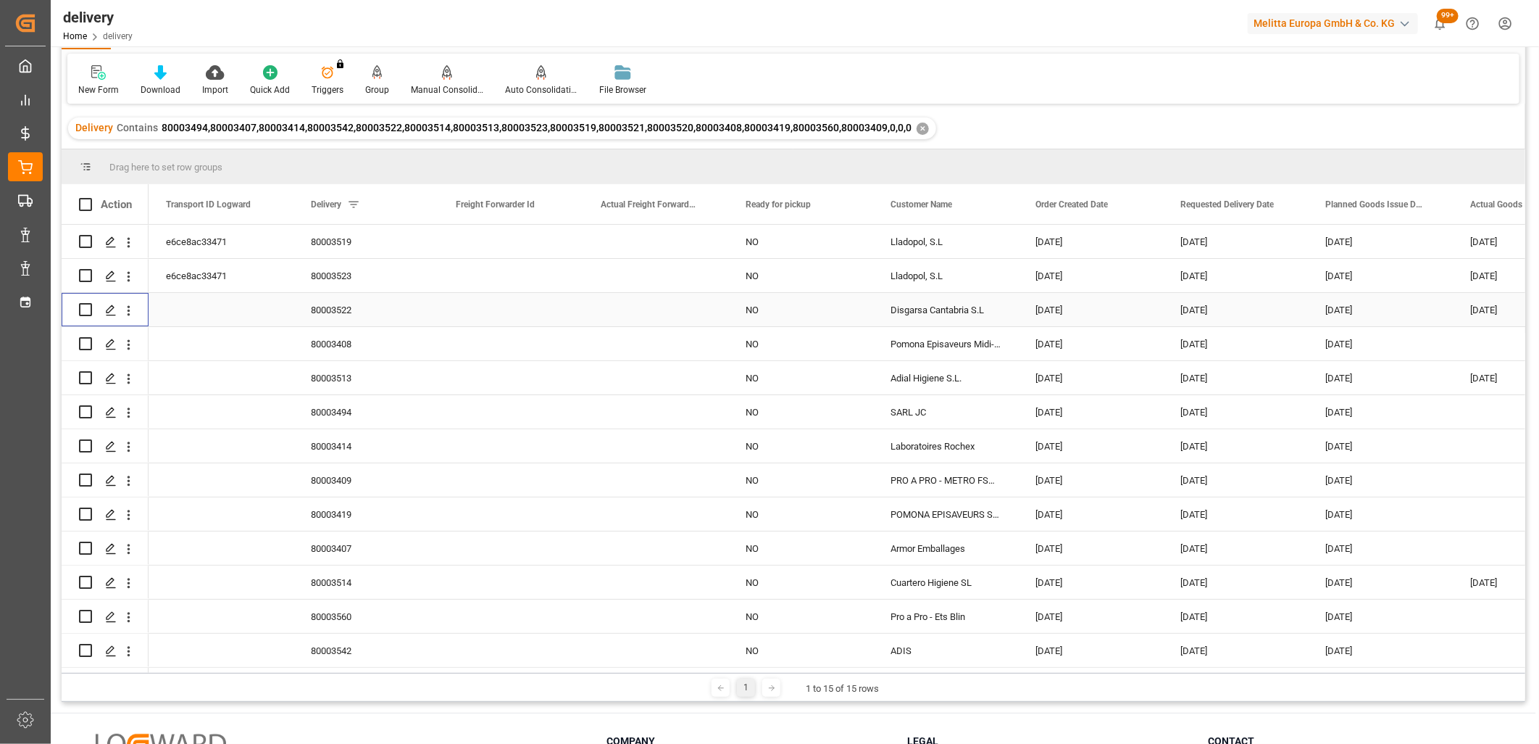
click at [86, 304] on input "Press Space to toggle row selection (unchecked)" at bounding box center [85, 309] width 13 height 13
checkbox input "true"
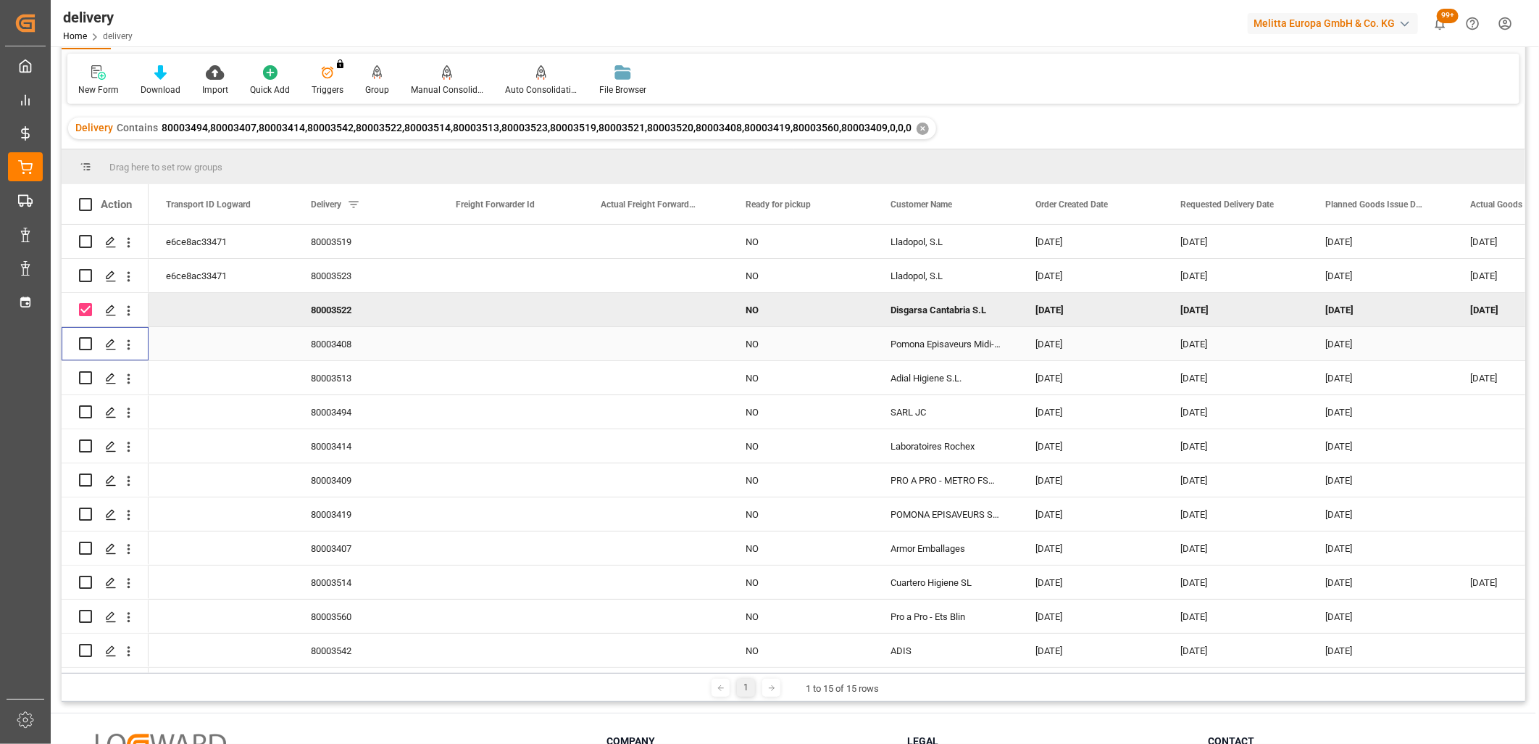
click at [87, 344] on input "Press Space to toggle row selection (unchecked)" at bounding box center [85, 343] width 13 height 13
checkbox input "true"
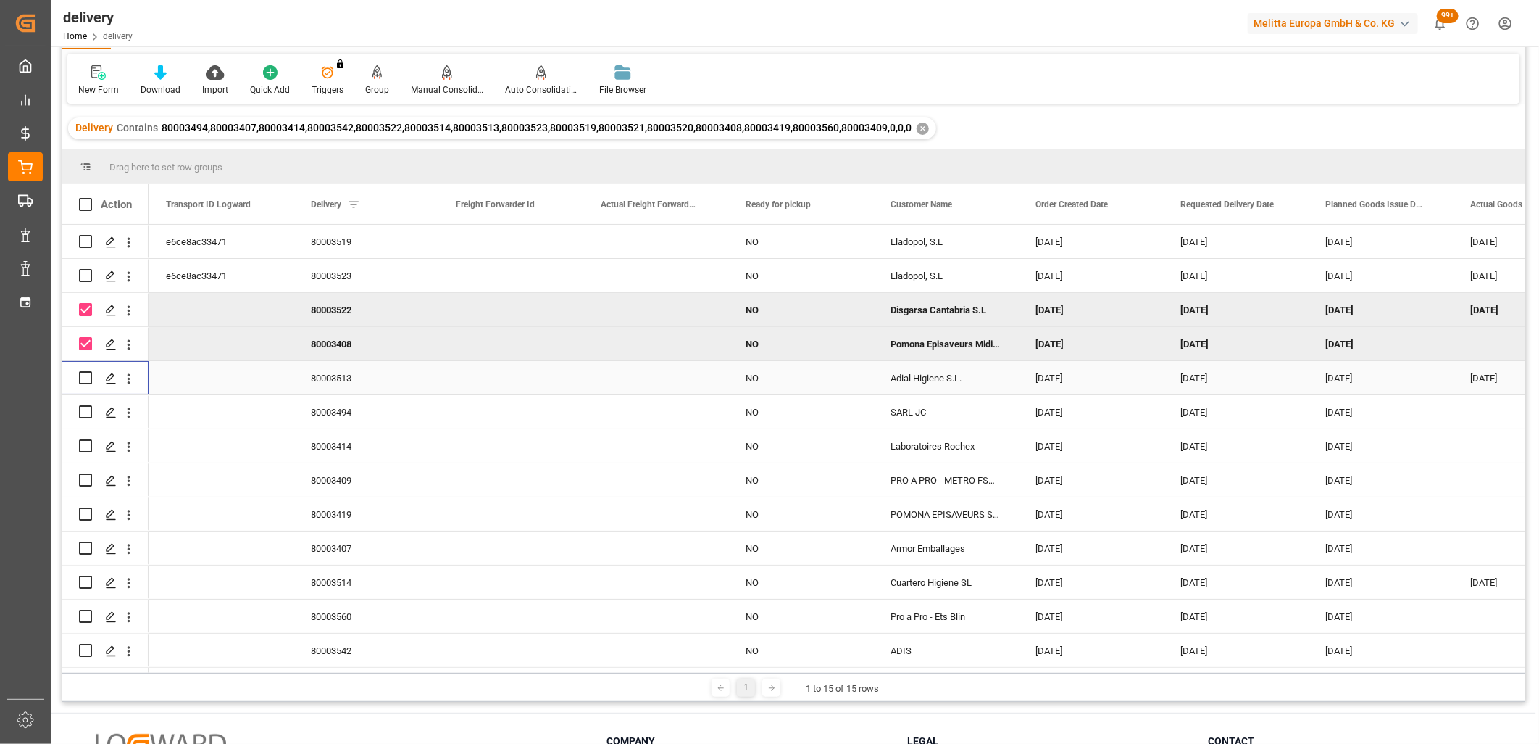
drag, startPoint x: 83, startPoint y: 377, endPoint x: 83, endPoint y: 404, distance: 26.8
click at [83, 378] on input "Press Space to toggle row selection (unchecked)" at bounding box center [85, 377] width 13 height 13
checkbox input "true"
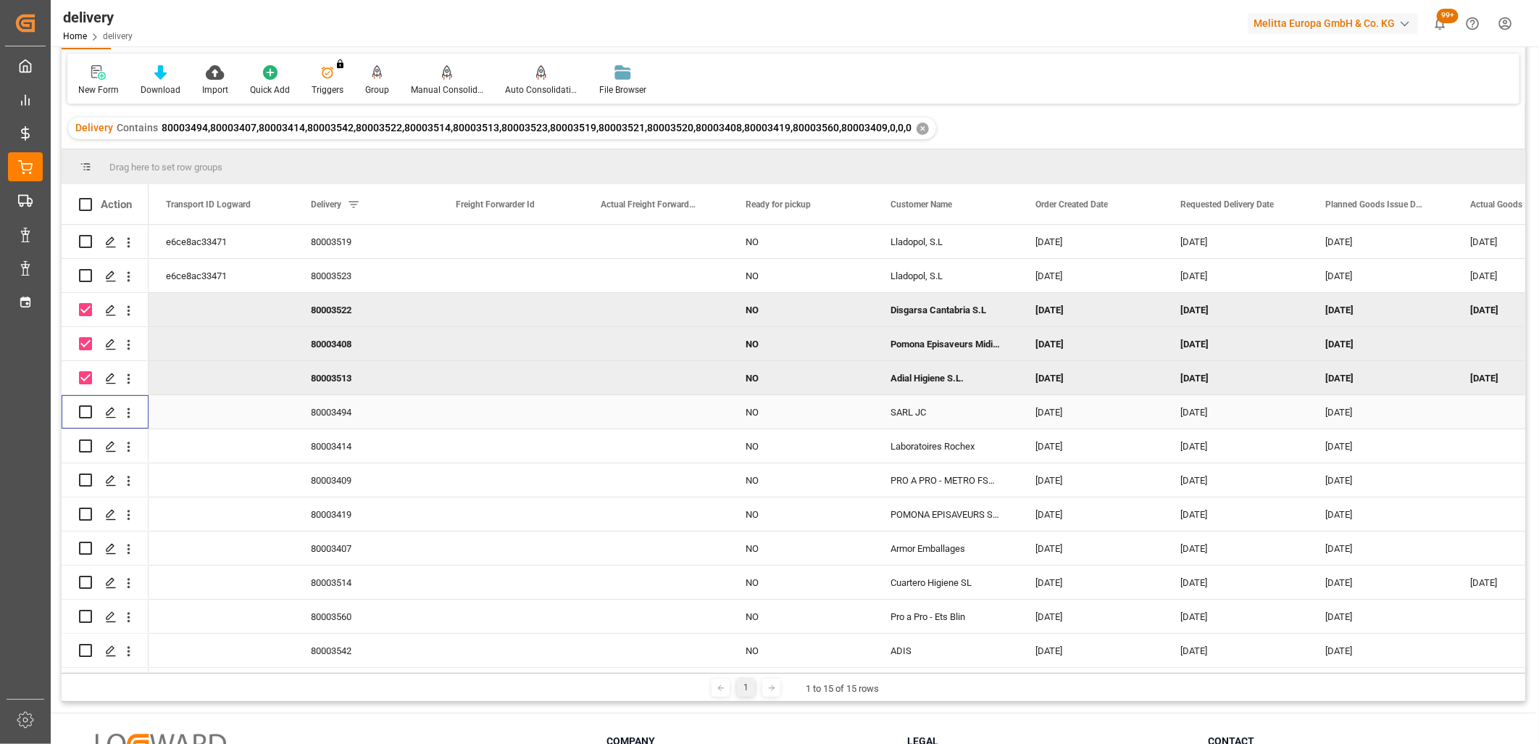
click at [83, 405] on input "Press Space to toggle row selection (unchecked)" at bounding box center [85, 411] width 13 height 13
checkbox input "true"
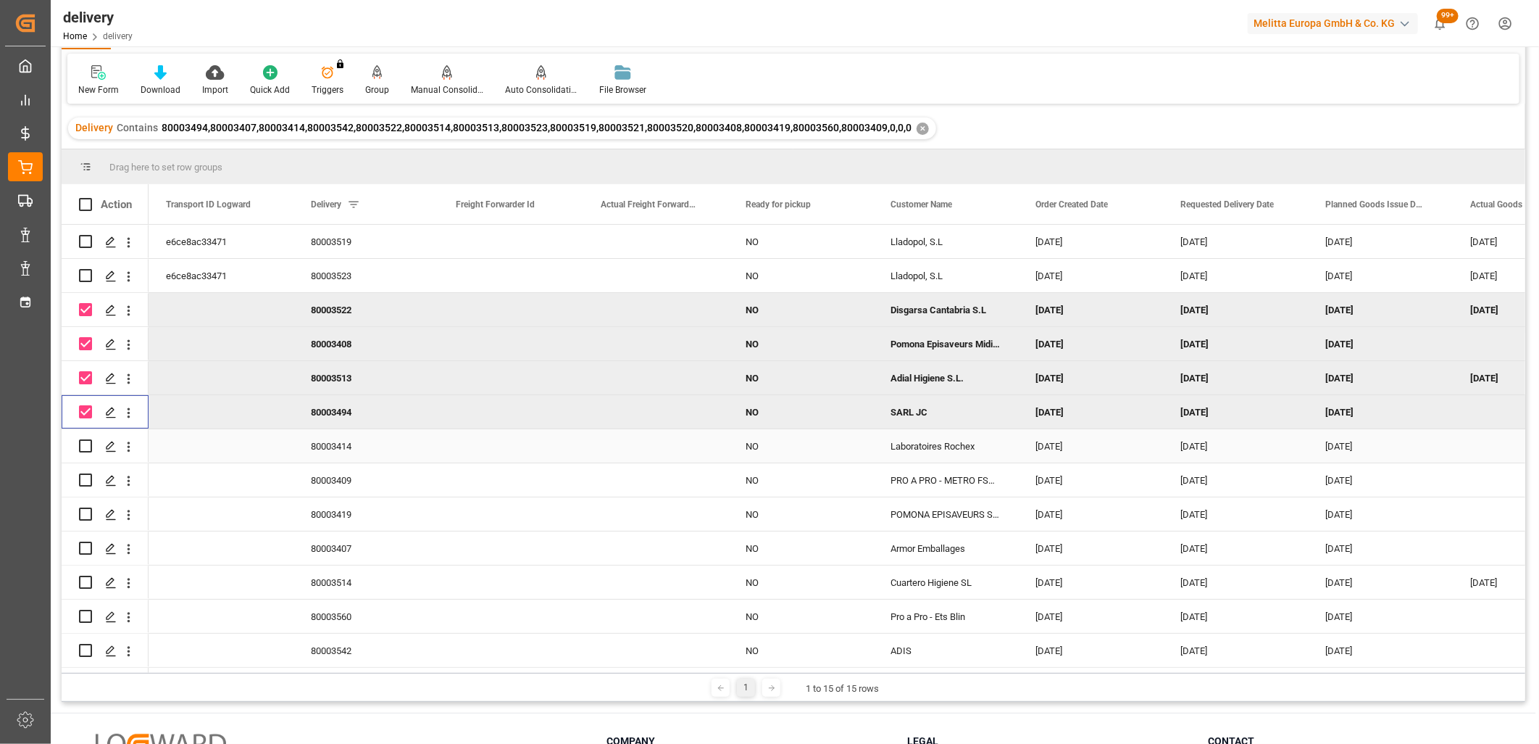
click at [84, 439] on input "Press Space to toggle row selection (unchecked)" at bounding box center [85, 445] width 13 height 13
checkbox input "true"
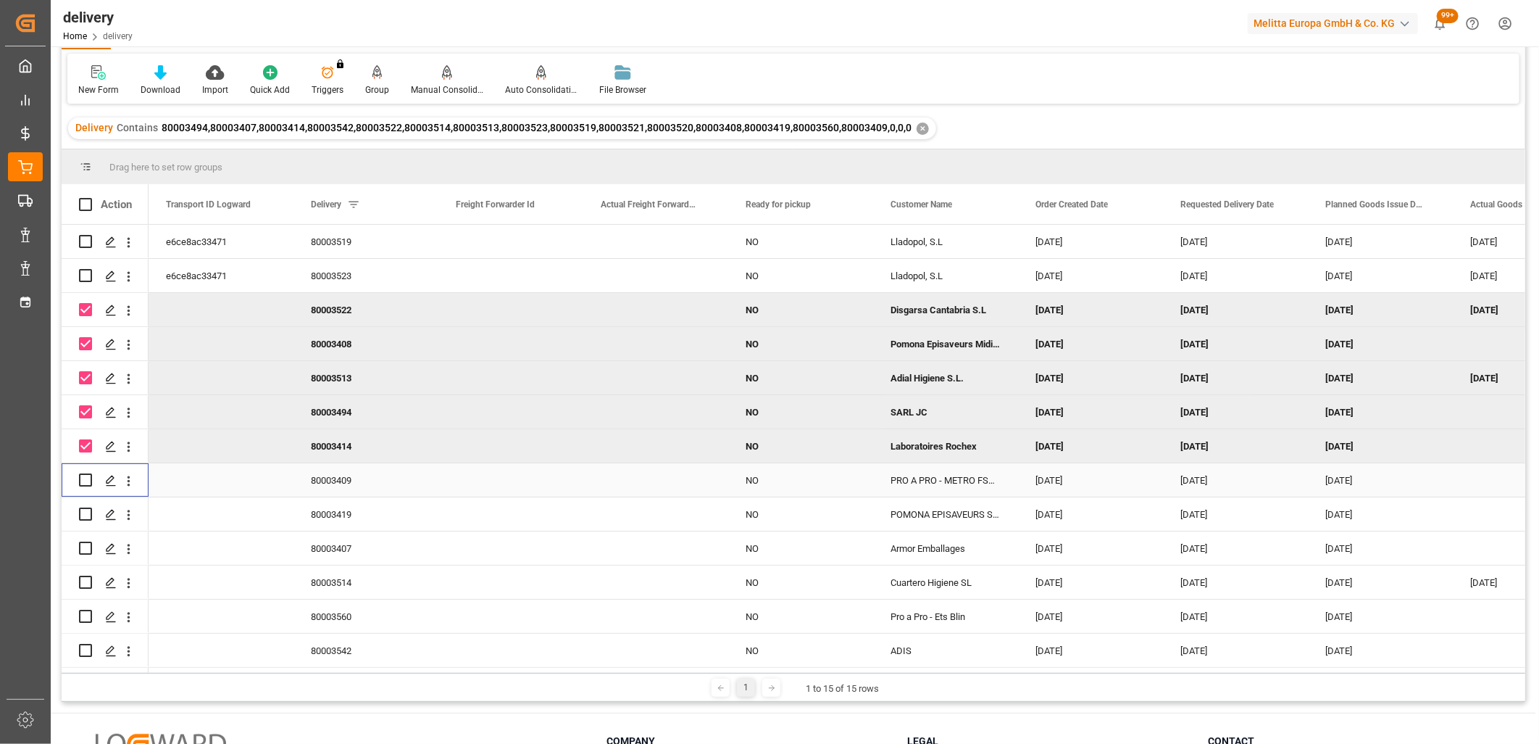
click at [83, 475] on input "Press Space to toggle row selection (unchecked)" at bounding box center [85, 479] width 13 height 13
checkbox input "true"
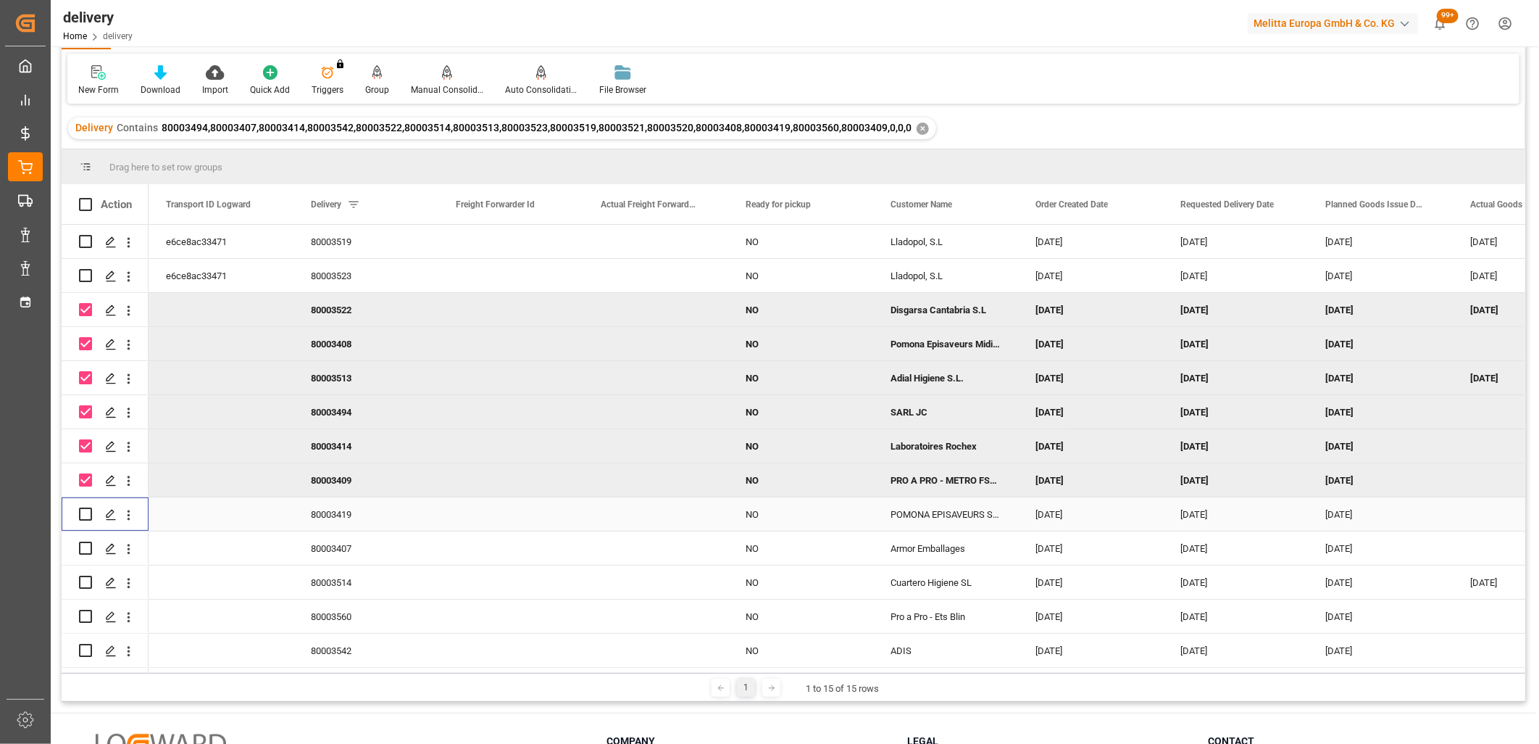
click at [81, 507] on input "Press Space to toggle row selection (unchecked)" at bounding box center [85, 513] width 13 height 13
checkbox input "true"
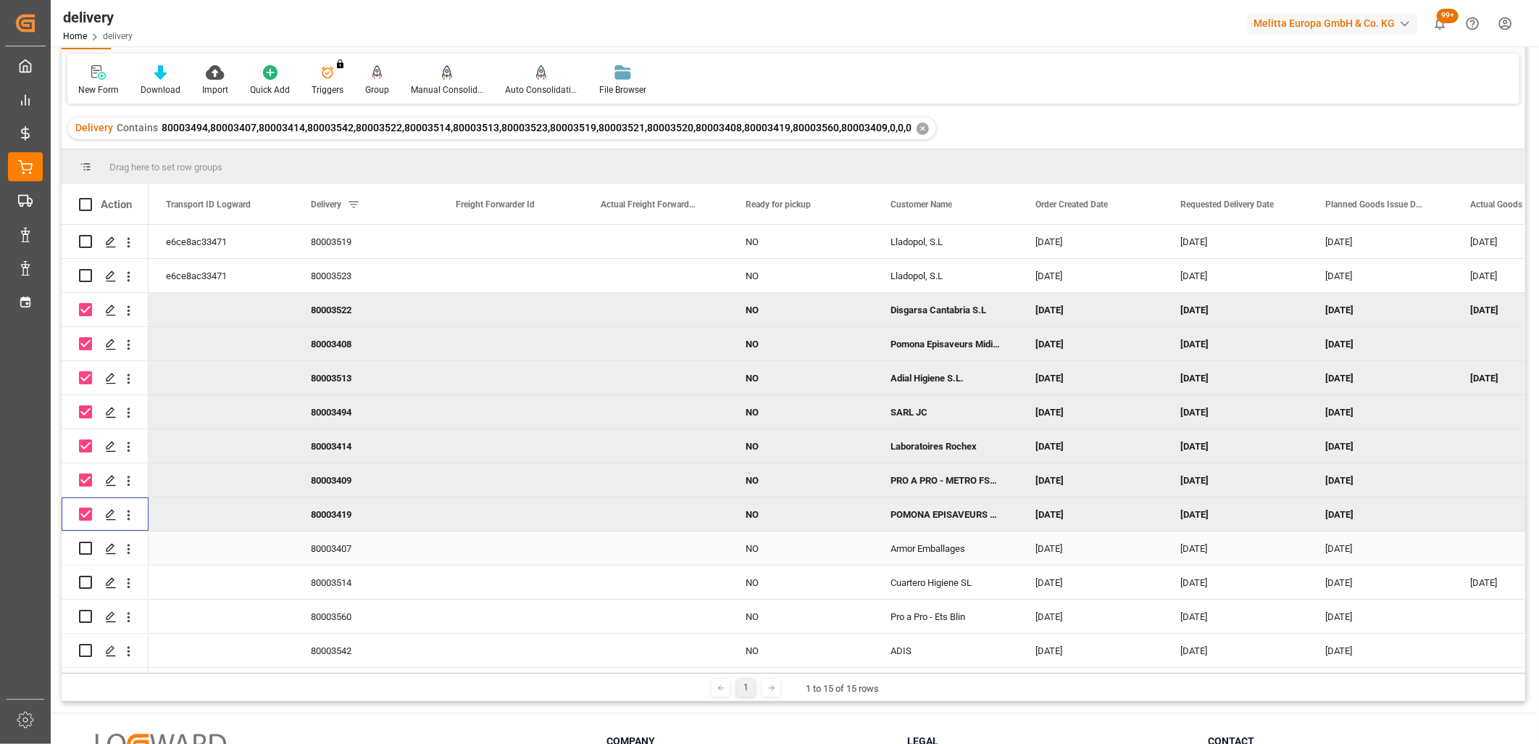
click at [83, 542] on input "Press Space to toggle row selection (unchecked)" at bounding box center [85, 547] width 13 height 13
checkbox input "true"
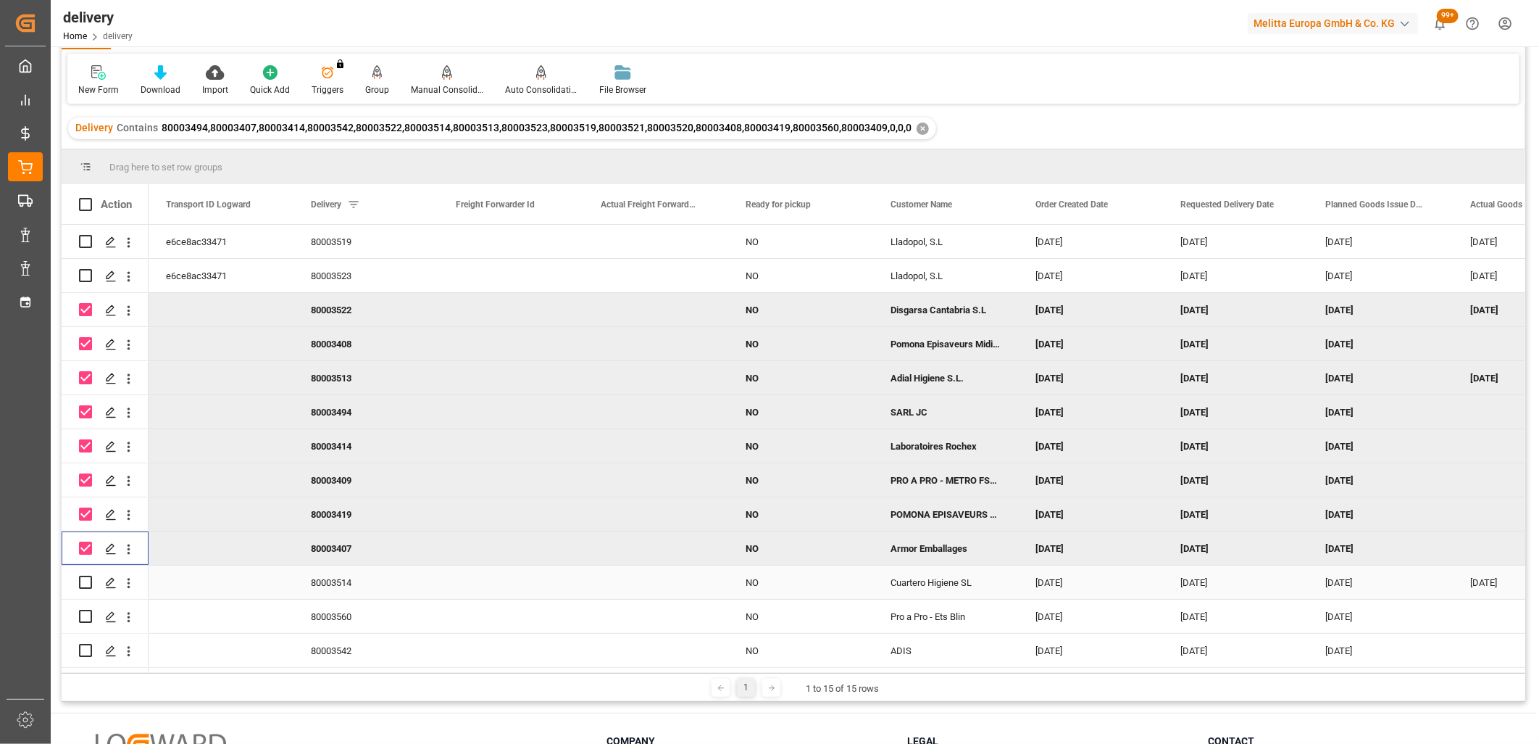
click at [83, 577] on input "Press Space to toggle row selection (unchecked)" at bounding box center [85, 581] width 13 height 13
checkbox input "true"
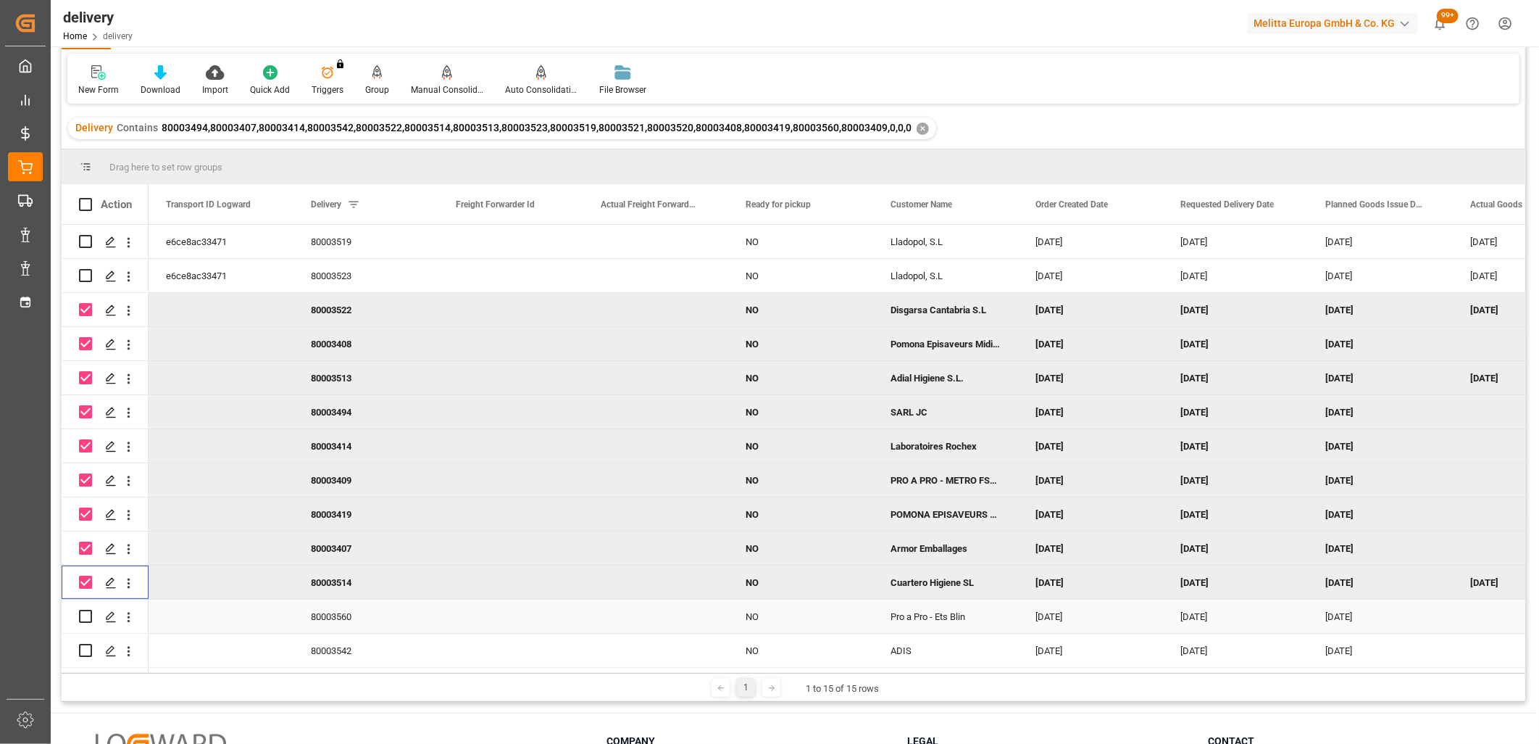
drag, startPoint x: 88, startPoint y: 613, endPoint x: 88, endPoint y: 634, distance: 21.0
click at [88, 614] on input "Press Space to toggle row selection (unchecked)" at bounding box center [85, 615] width 13 height 13
checkbox input "true"
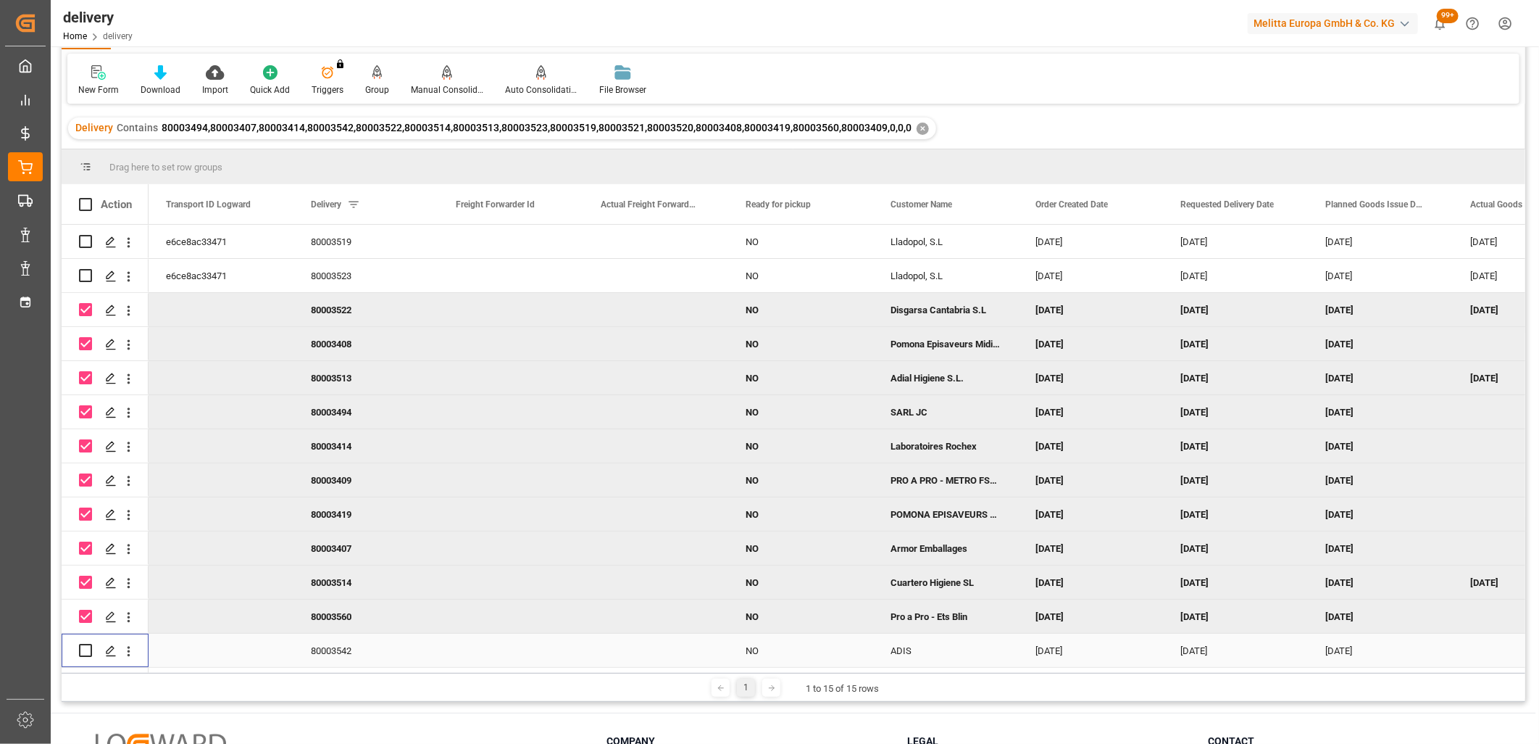
click at [88, 645] on input "Press Space to toggle row selection (unchecked)" at bounding box center [85, 650] width 13 height 13
checkbox input "true"
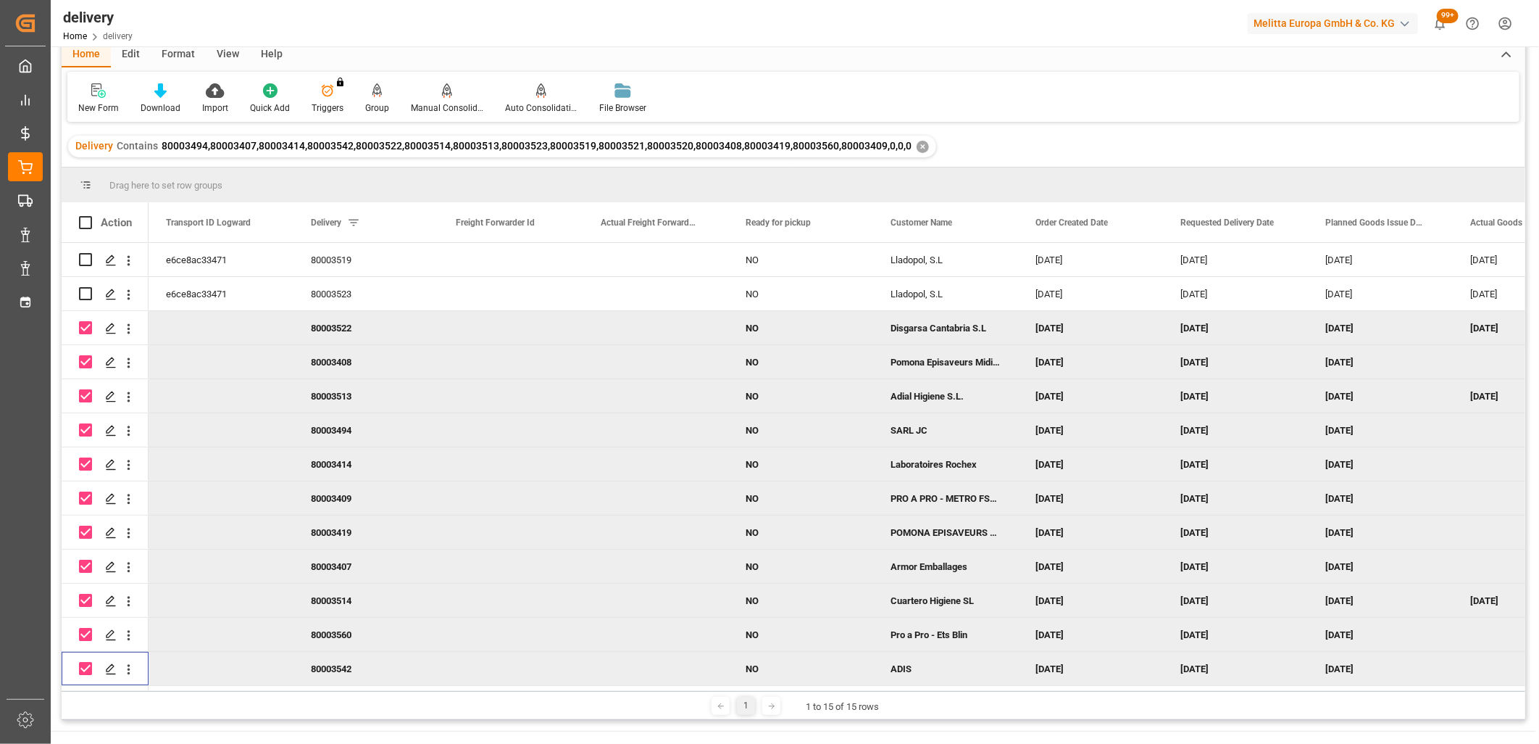
scroll to position [53, 0]
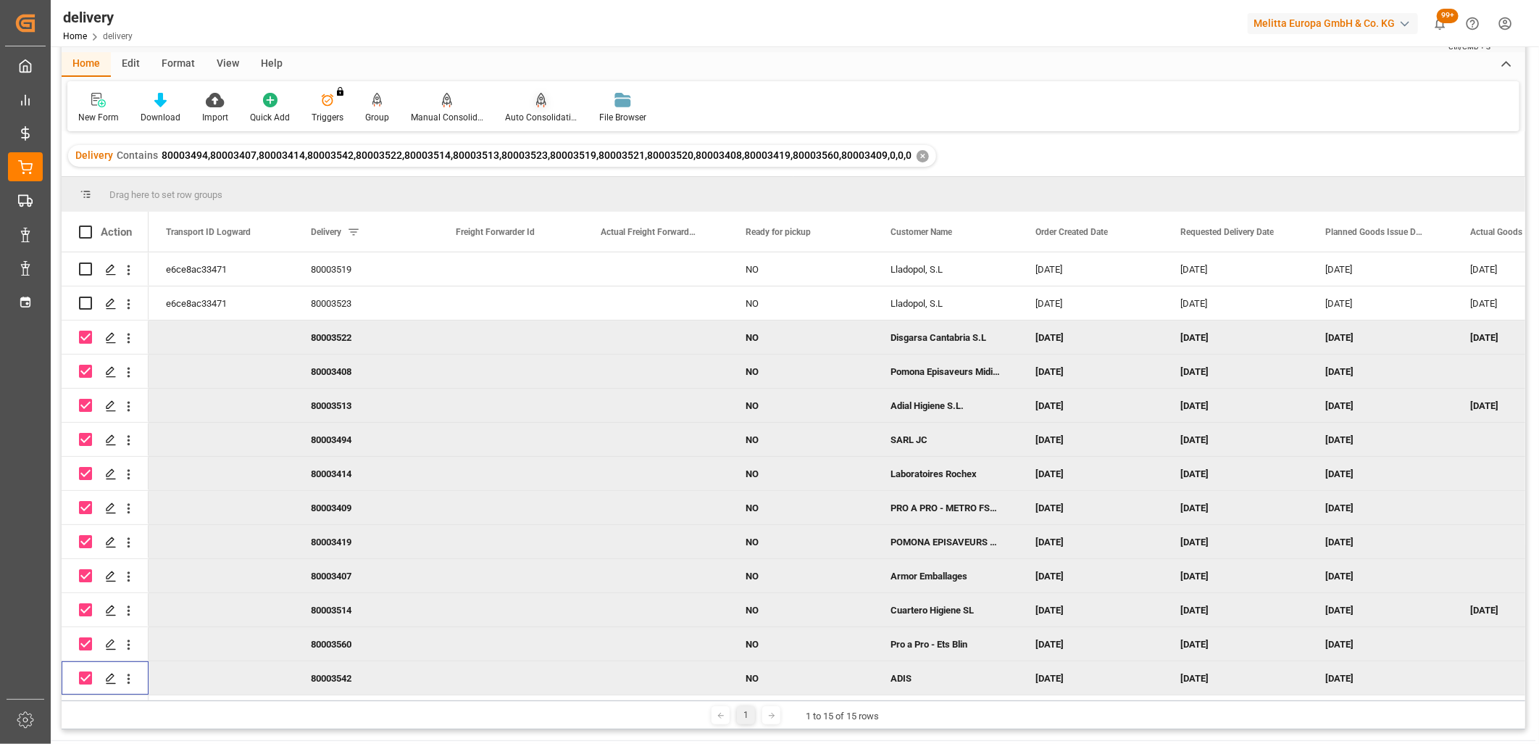
click at [536, 95] on icon at bounding box center [541, 99] width 10 height 12
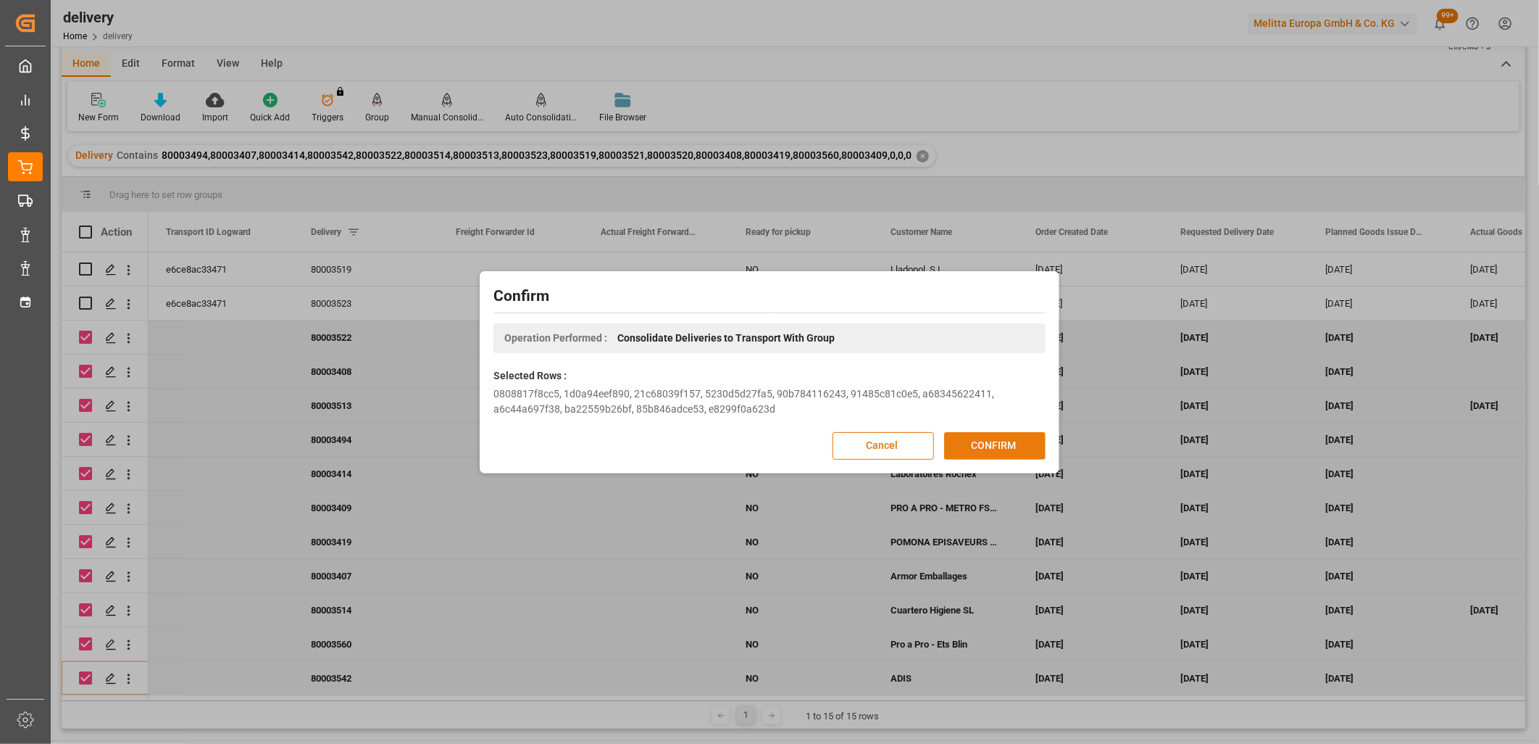
click at [983, 443] on button "CONFIRM" at bounding box center [994, 446] width 101 height 28
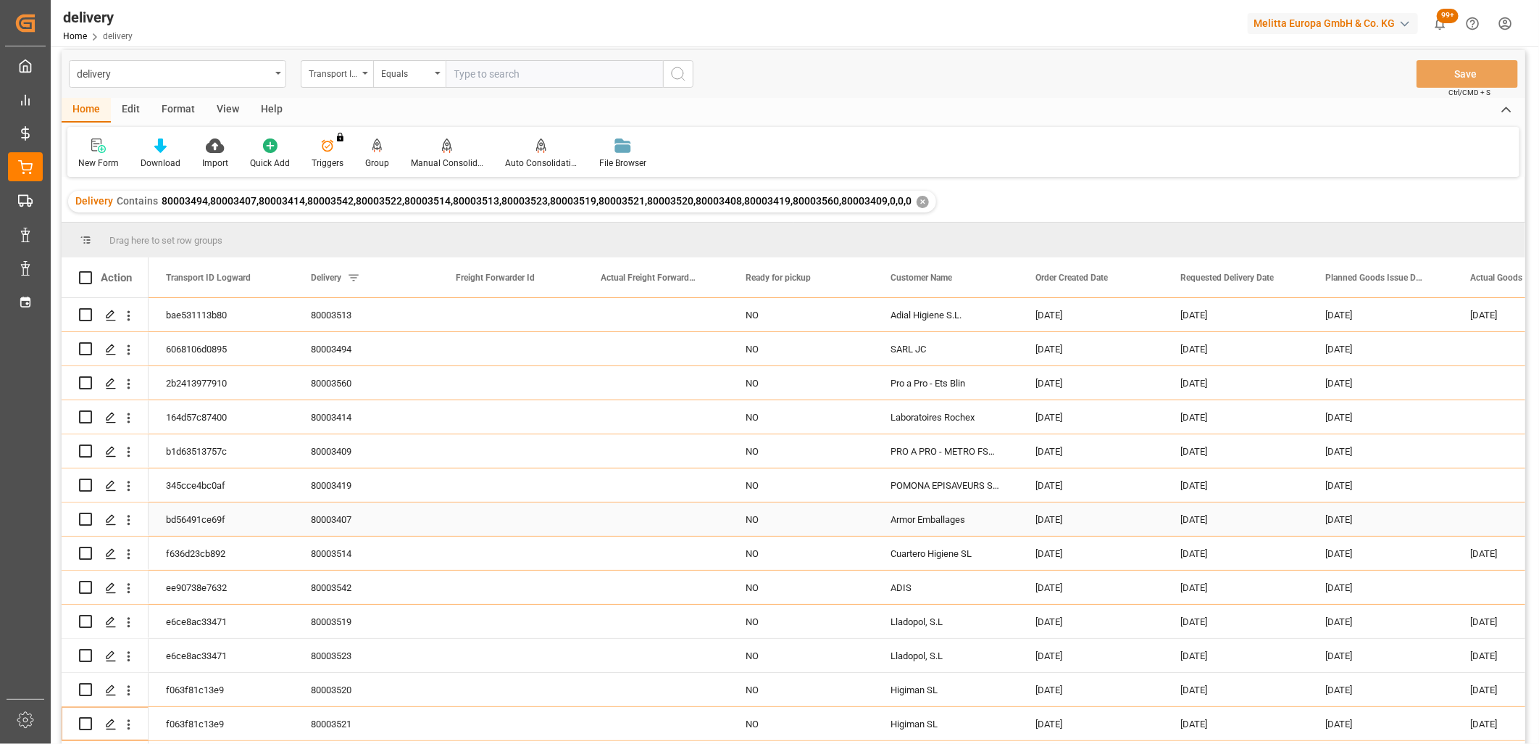
scroll to position [0, 0]
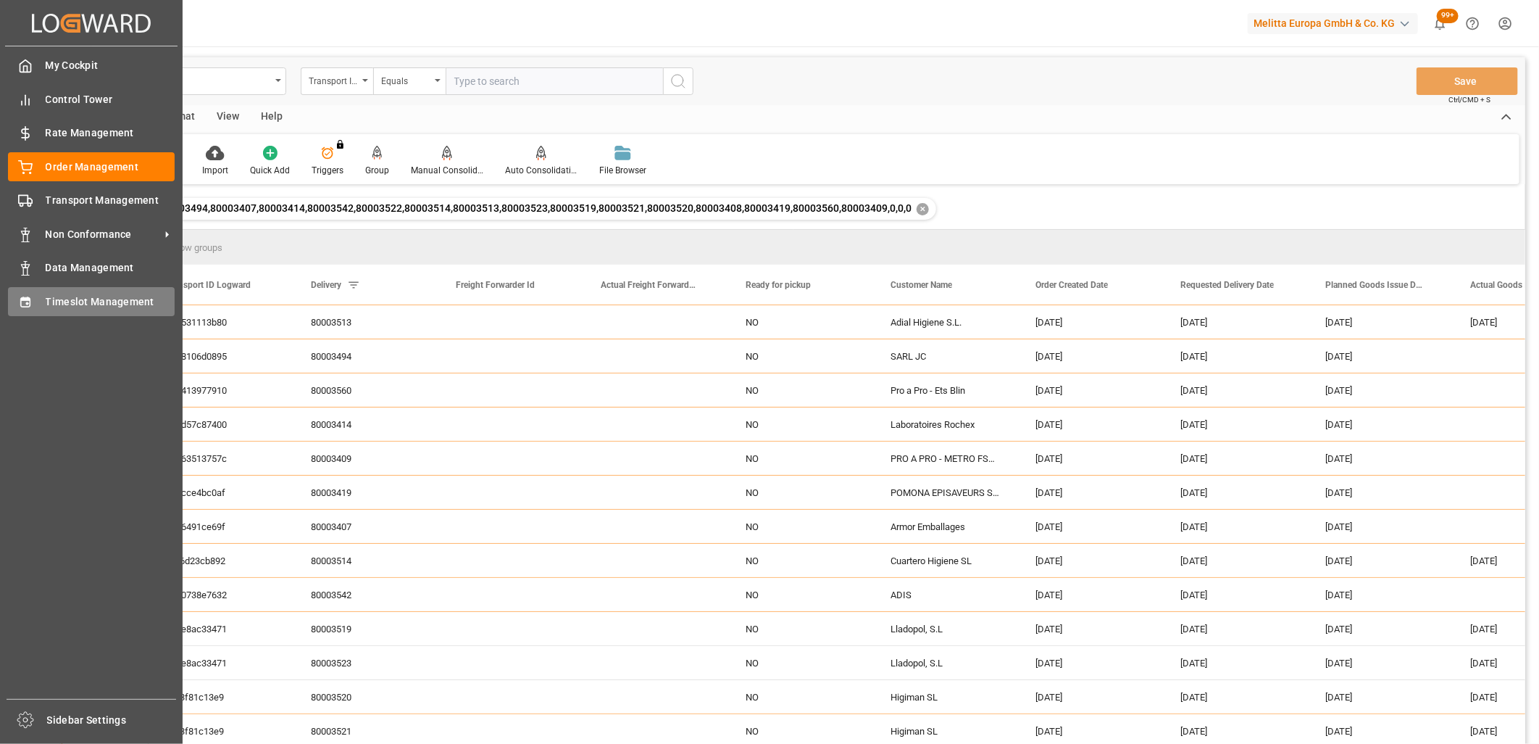
click at [39, 301] on div "Timeslot Management Timeslot Management" at bounding box center [91, 301] width 167 height 28
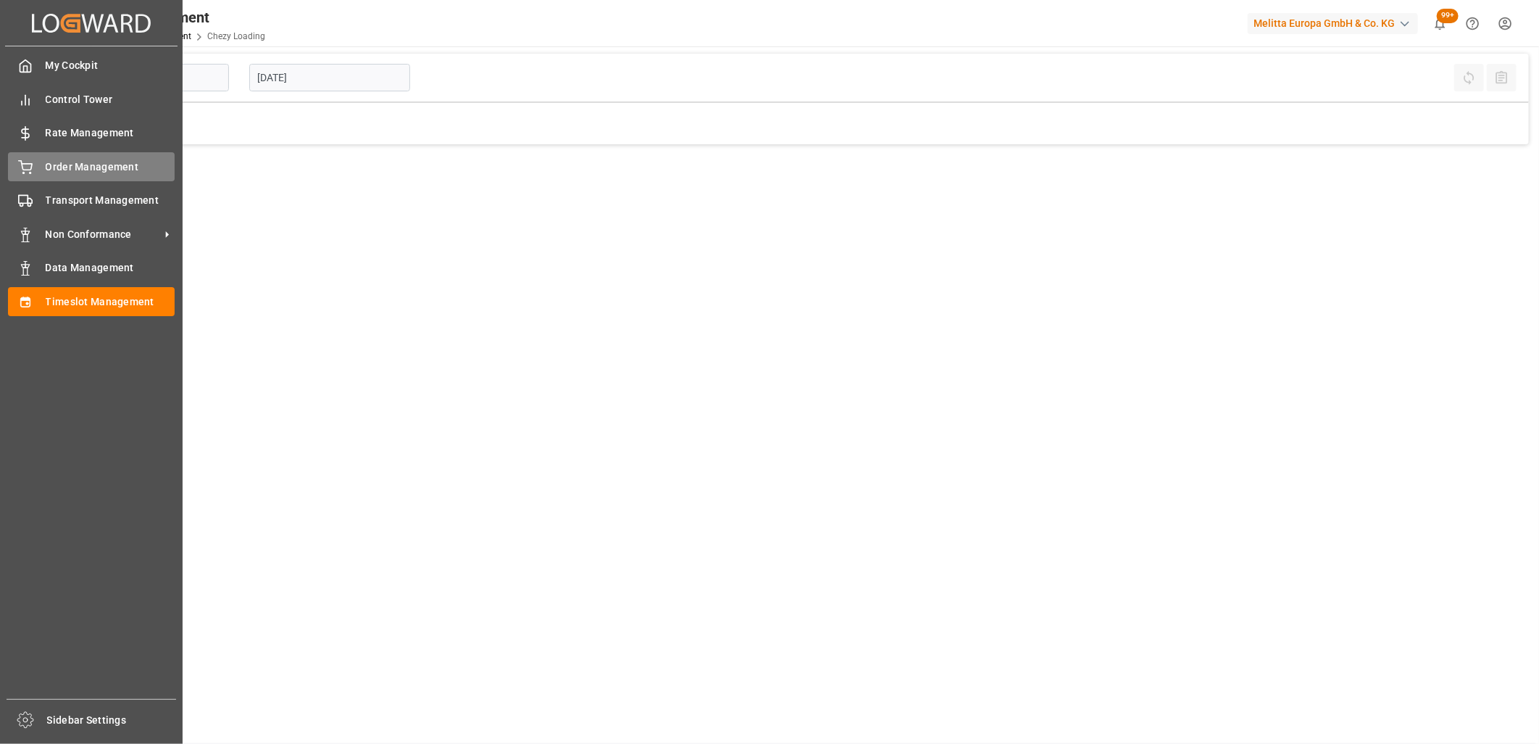
type input "Chezy Loading"
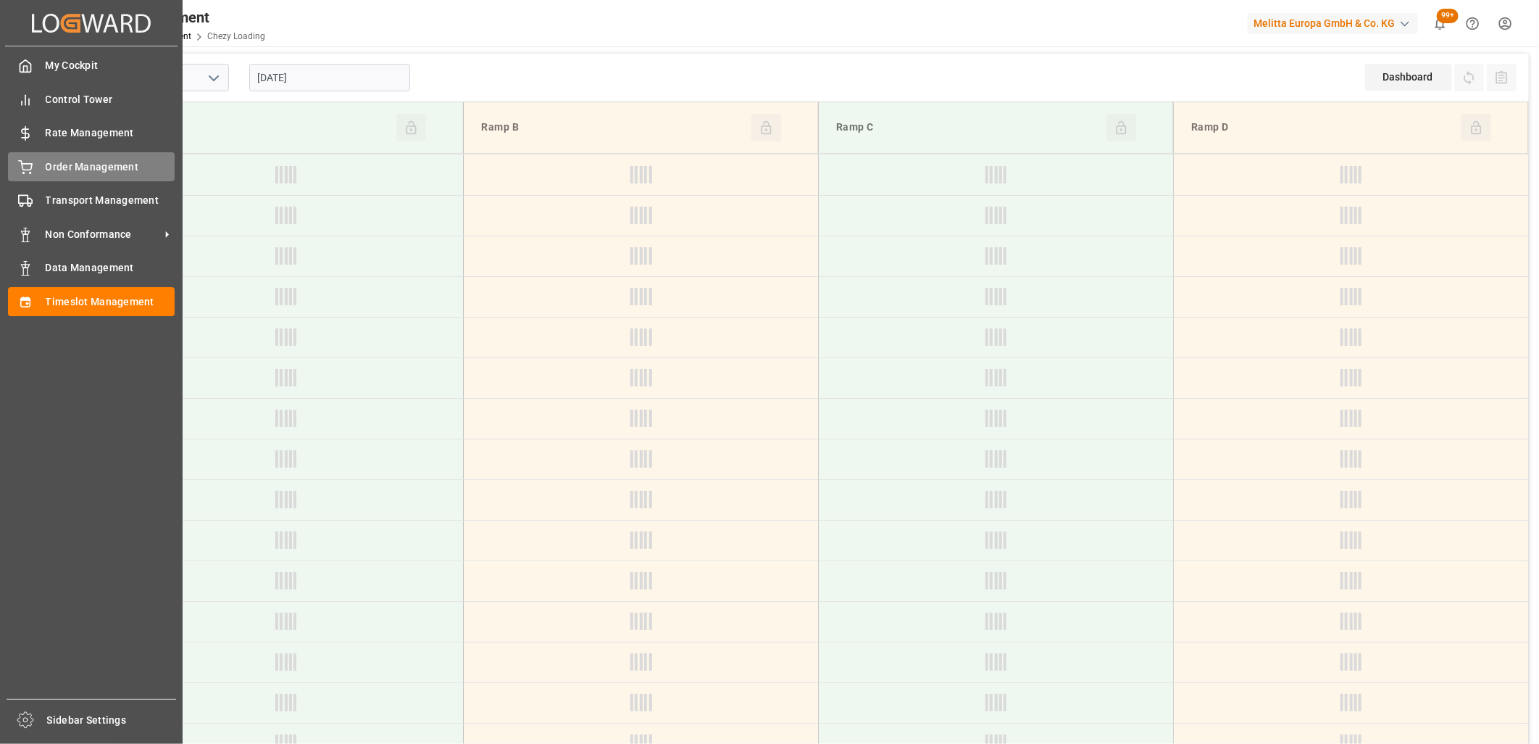
click at [44, 167] on div "Order Management Order Management" at bounding box center [91, 166] width 167 height 28
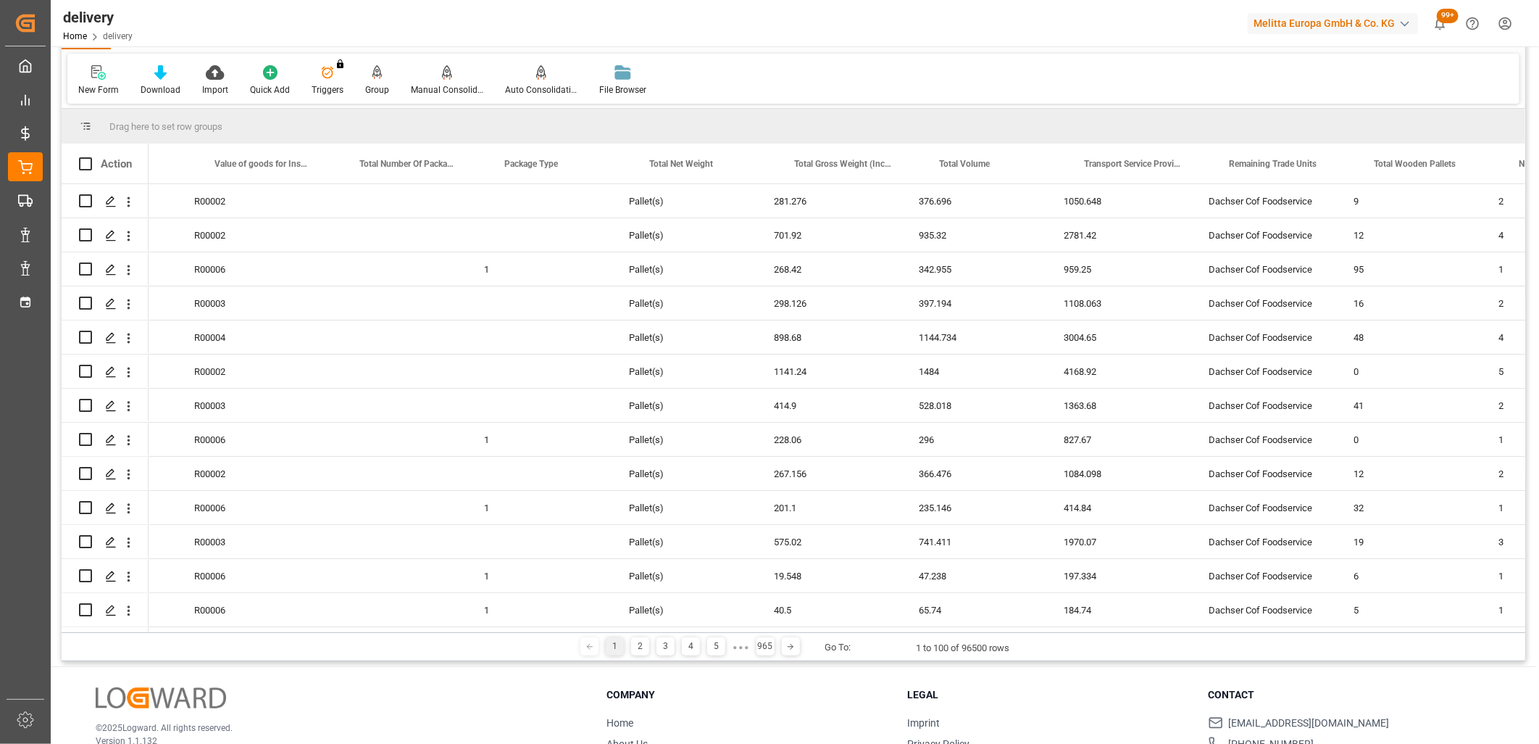
scroll to position [0, 3713]
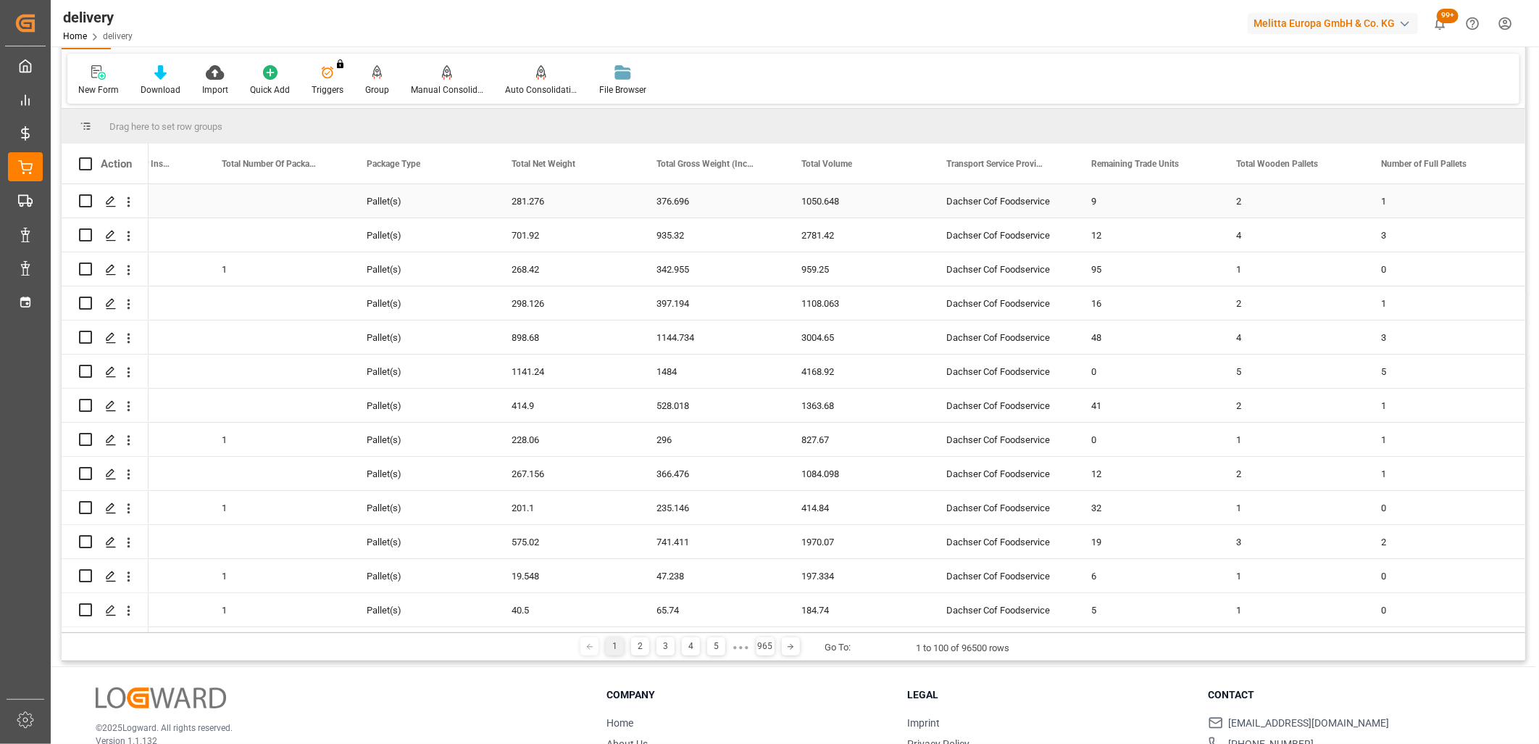
click at [1012, 196] on div "Dachser Cof Foodservice" at bounding box center [1001, 200] width 145 height 33
click at [1051, 162] on span at bounding box center [1050, 163] width 13 height 13
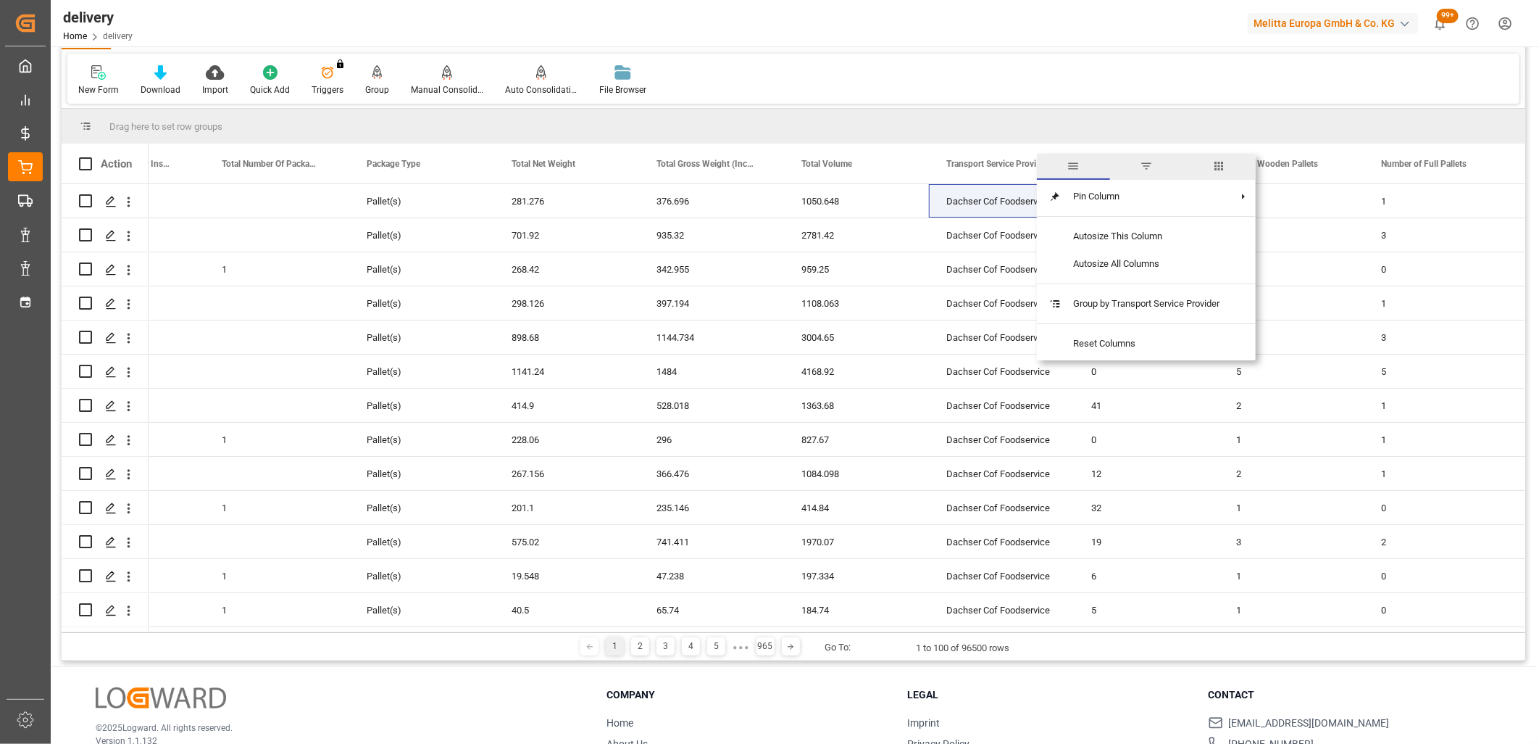
click at [1145, 165] on span "filter" at bounding box center [1146, 165] width 13 height 13
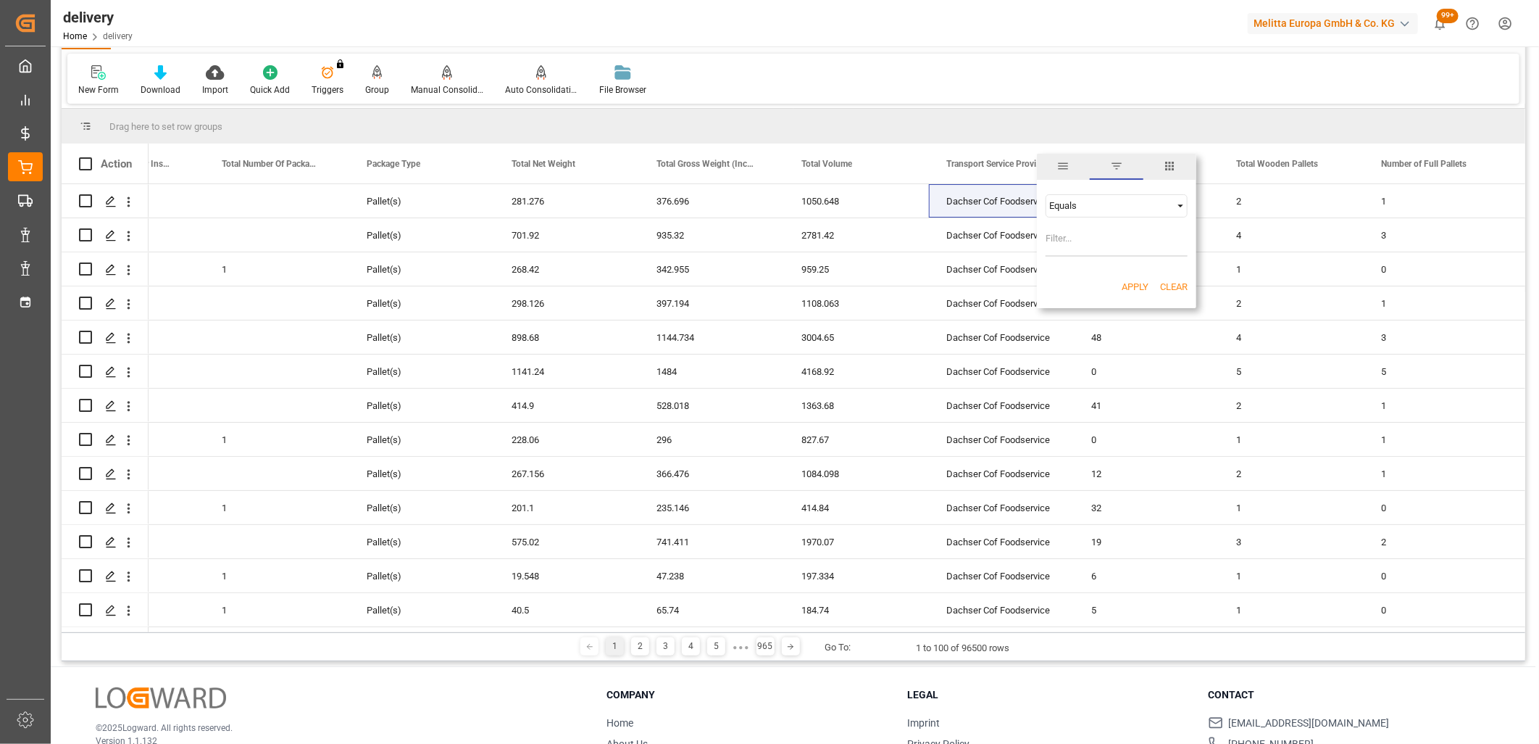
click at [1103, 235] on input "Filter Value" at bounding box center [1117, 242] width 142 height 29
type input "Dachser Cof Foodservice"
click at [1117, 280] on div "Apply Clear" at bounding box center [1116, 287] width 159 height 38
click at [1128, 283] on button "Apply" at bounding box center [1135, 287] width 27 height 14
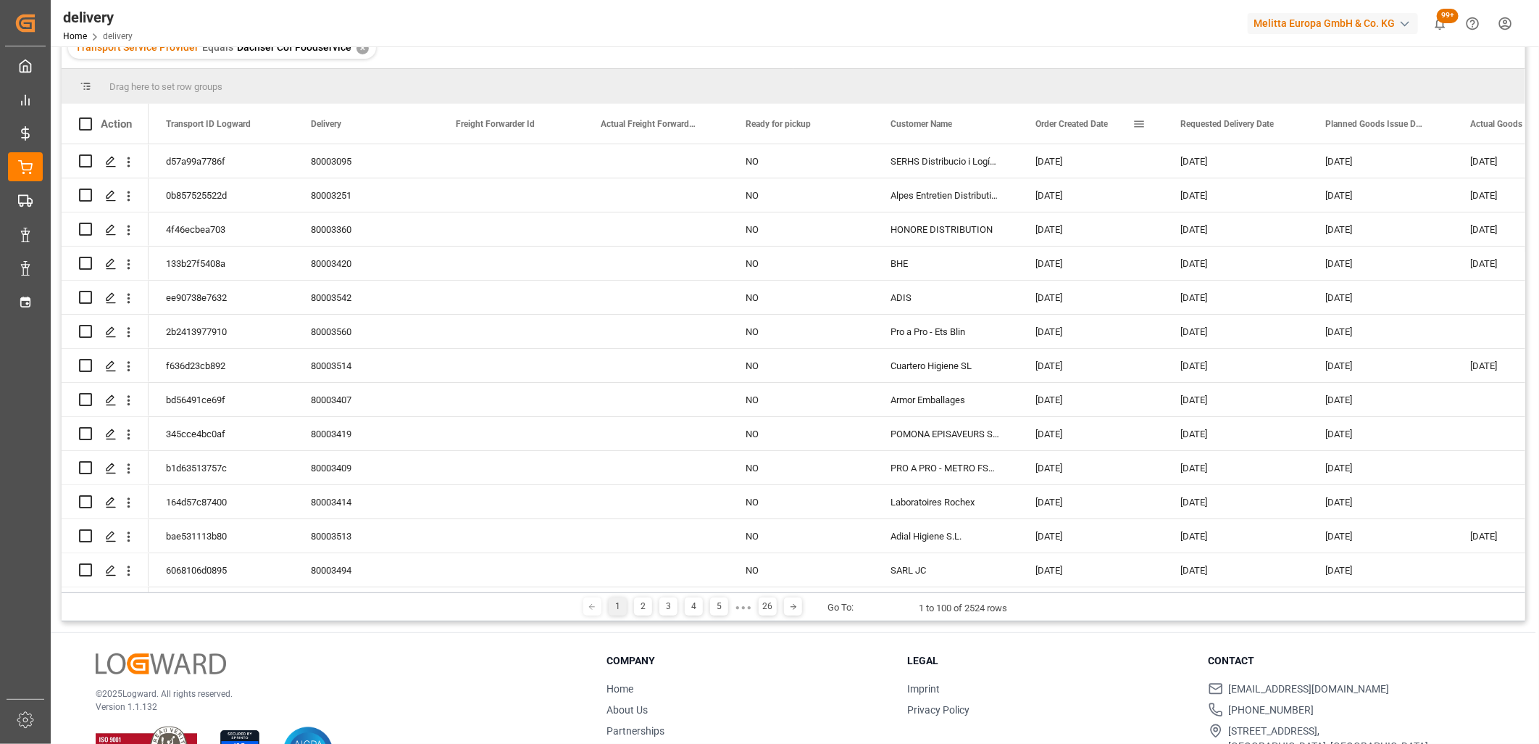
click at [1138, 122] on span at bounding box center [1139, 123] width 13 height 13
type input "2025-09-24"
click at [1223, 241] on button "Apply" at bounding box center [1224, 247] width 27 height 14
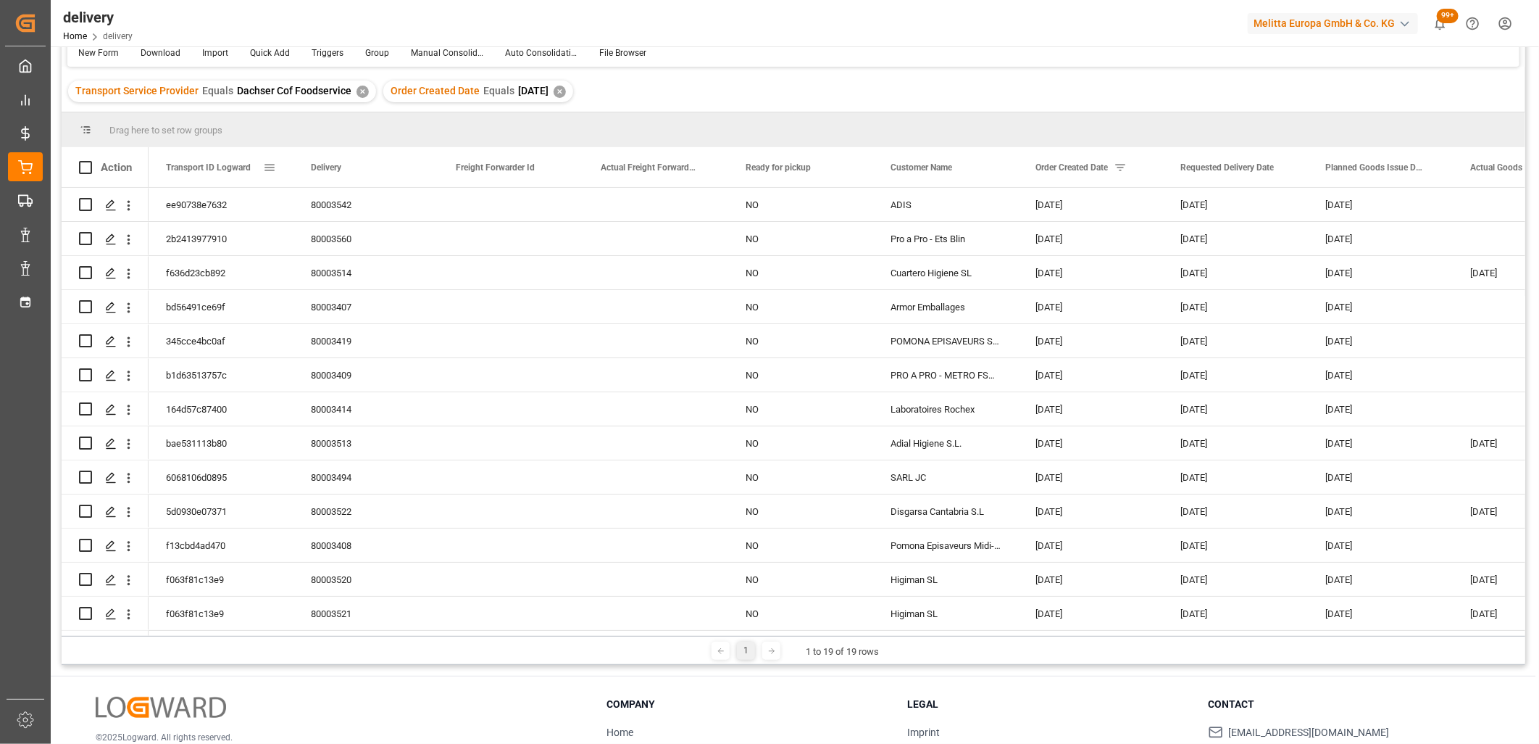
scroll to position [80, 0]
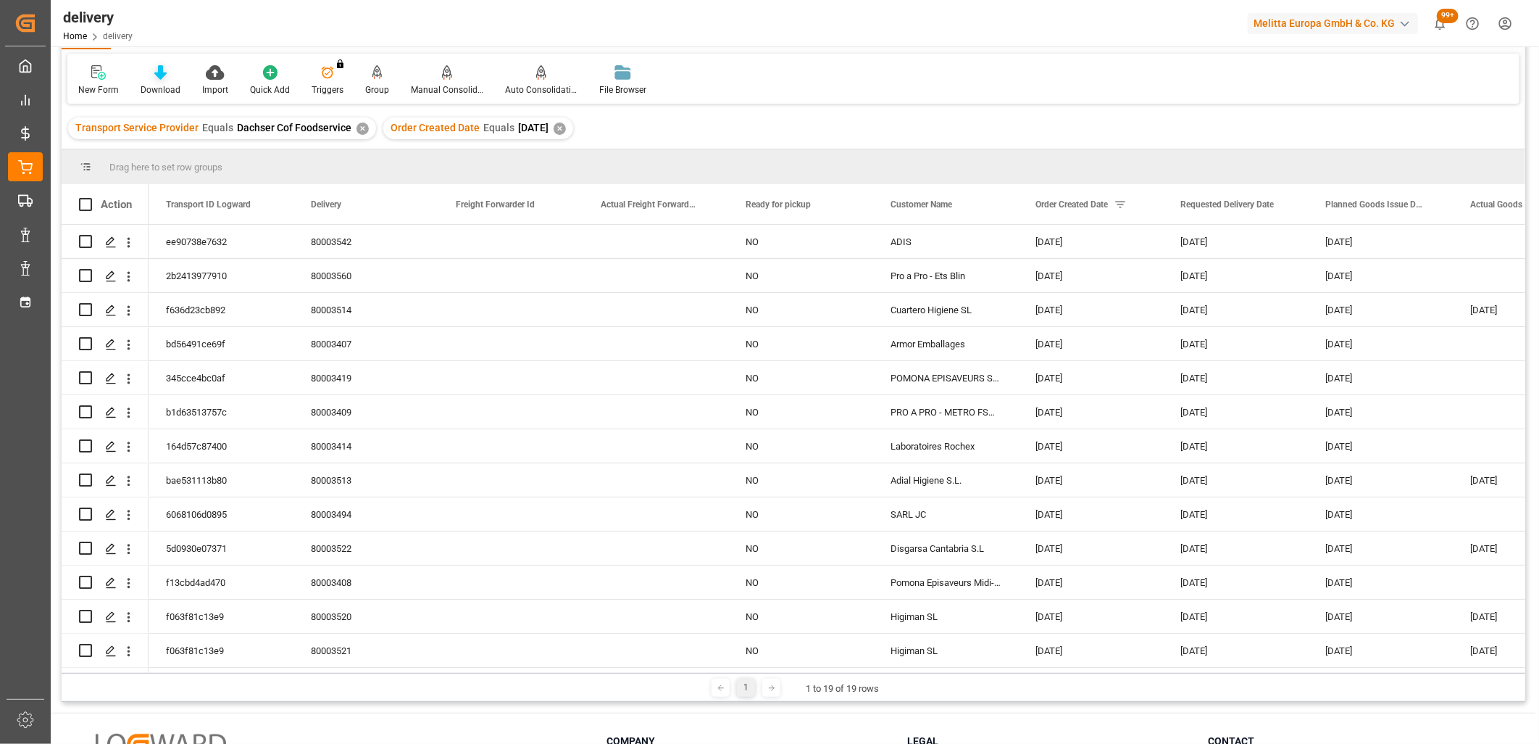
click at [162, 76] on icon at bounding box center [160, 72] width 12 height 14
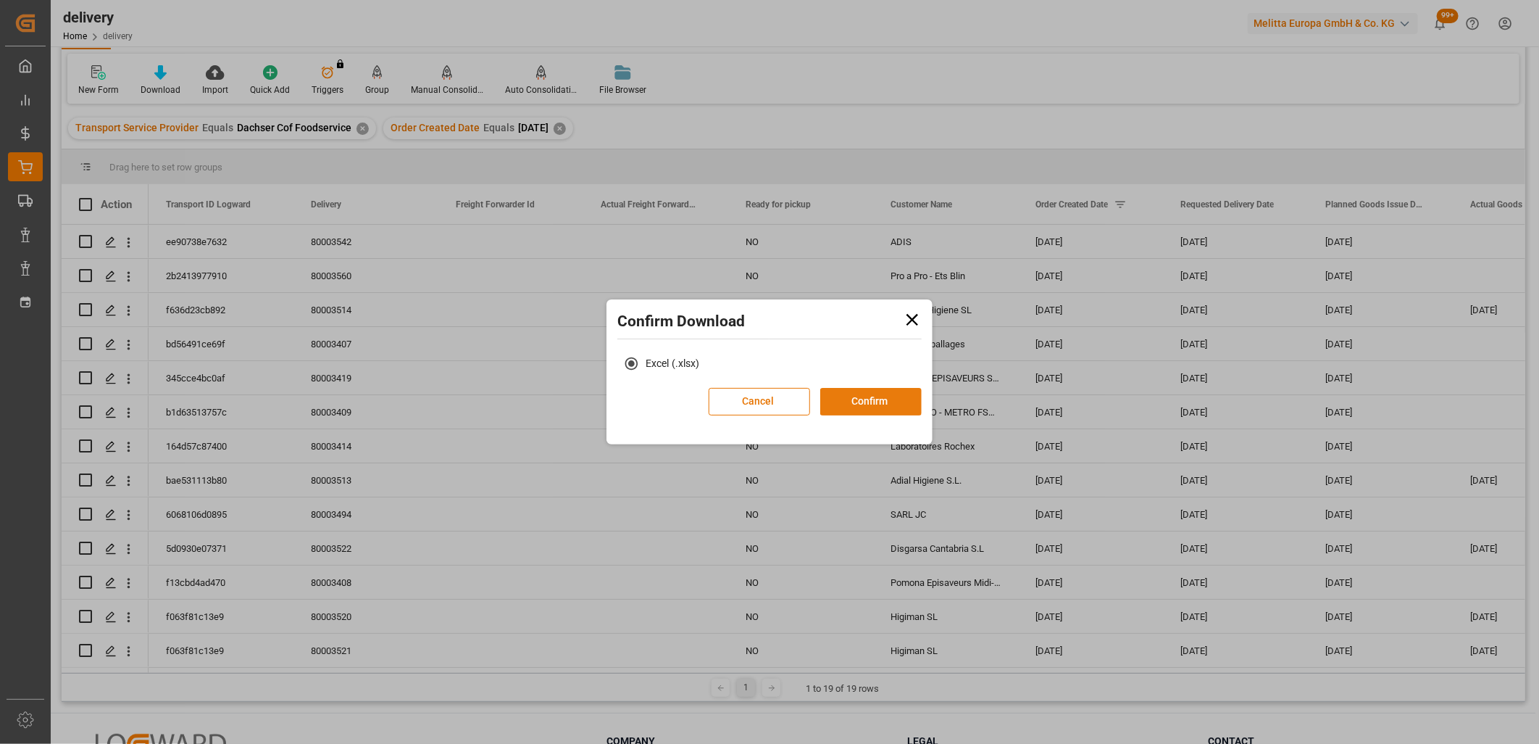
click at [843, 394] on button "Confirm" at bounding box center [870, 402] width 101 height 28
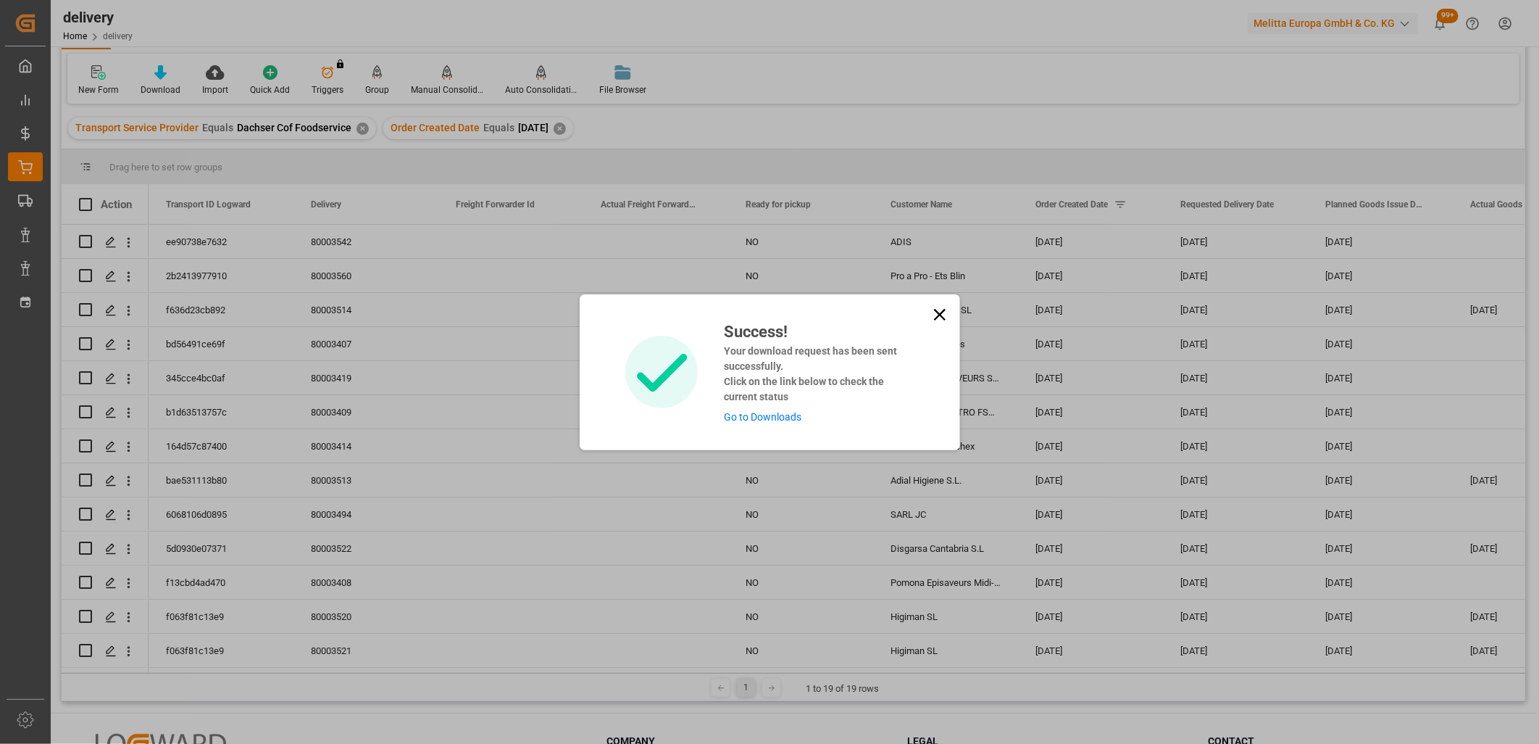
click at [786, 414] on link "Go to Downloads" at bounding box center [763, 417] width 78 height 12
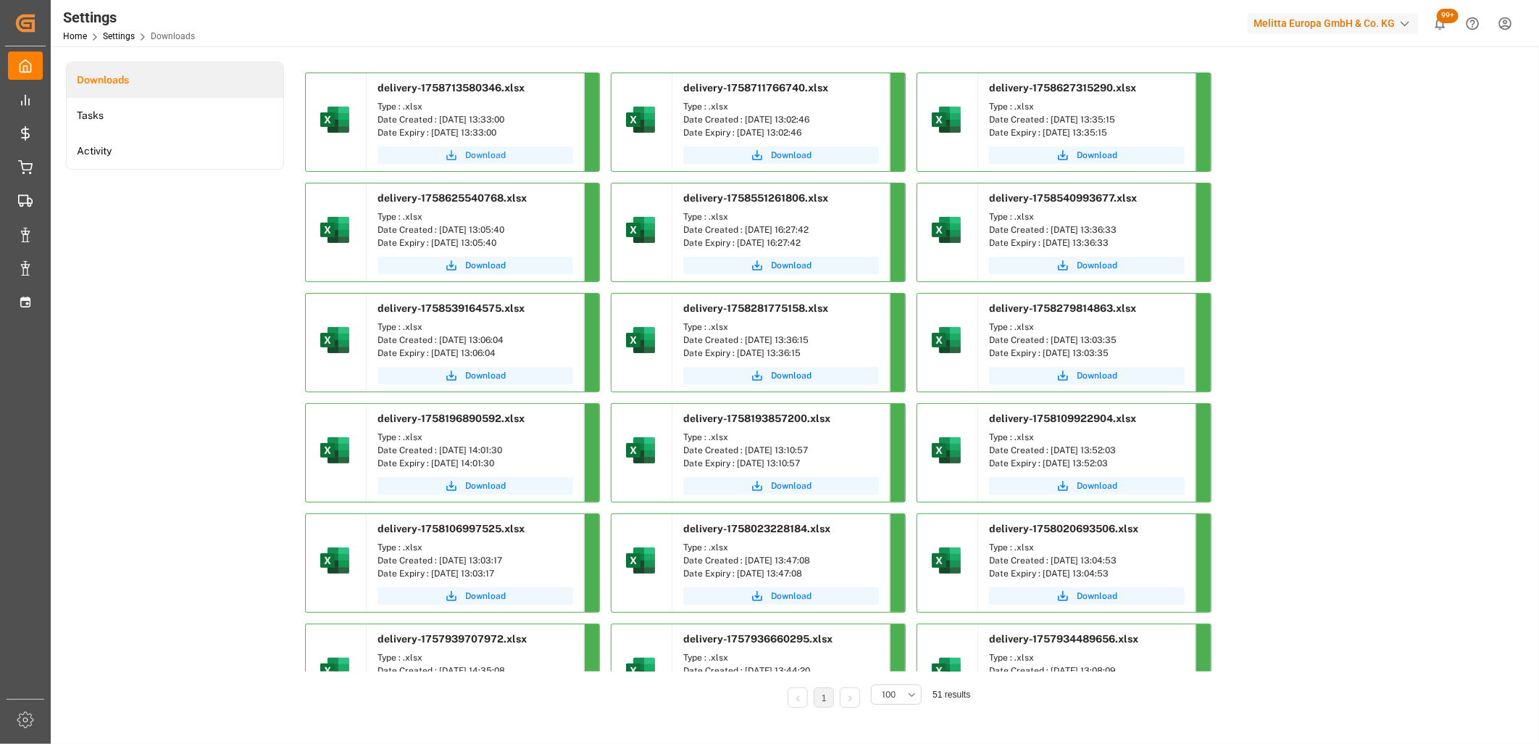
click at [475, 157] on span "Download" at bounding box center [485, 155] width 41 height 13
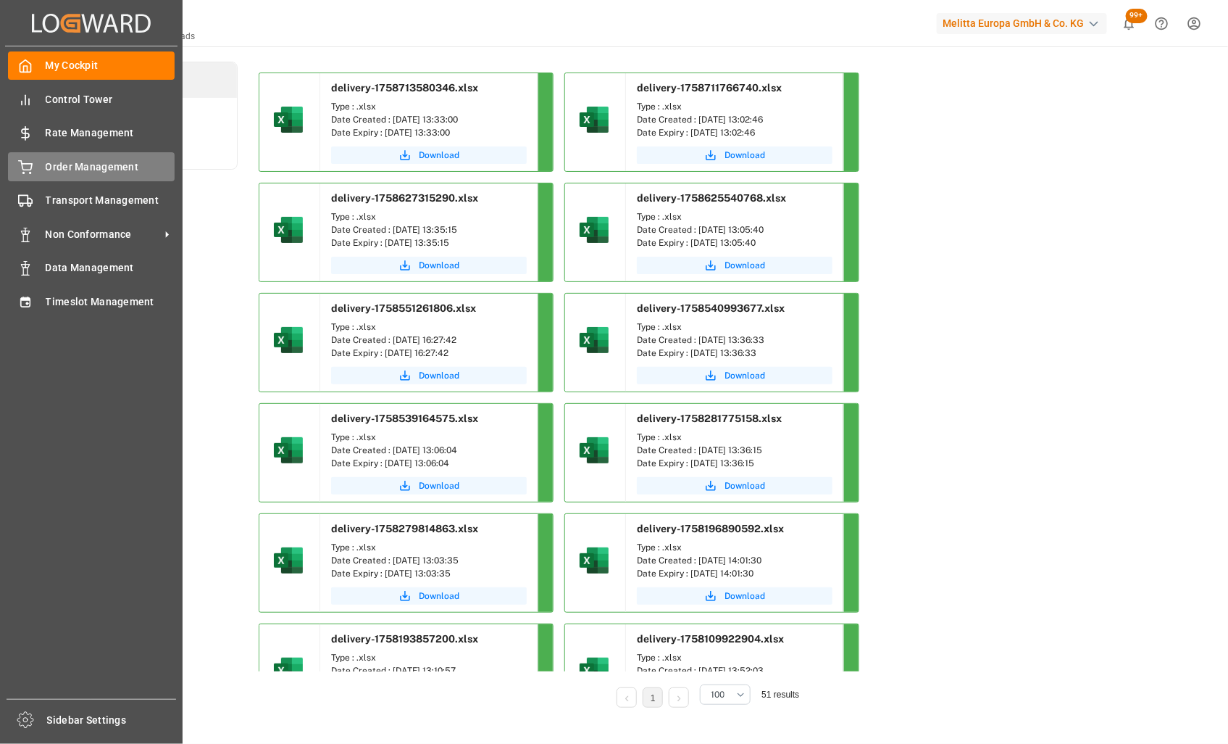
click at [37, 169] on div "Order Management Order Management" at bounding box center [91, 166] width 167 height 28
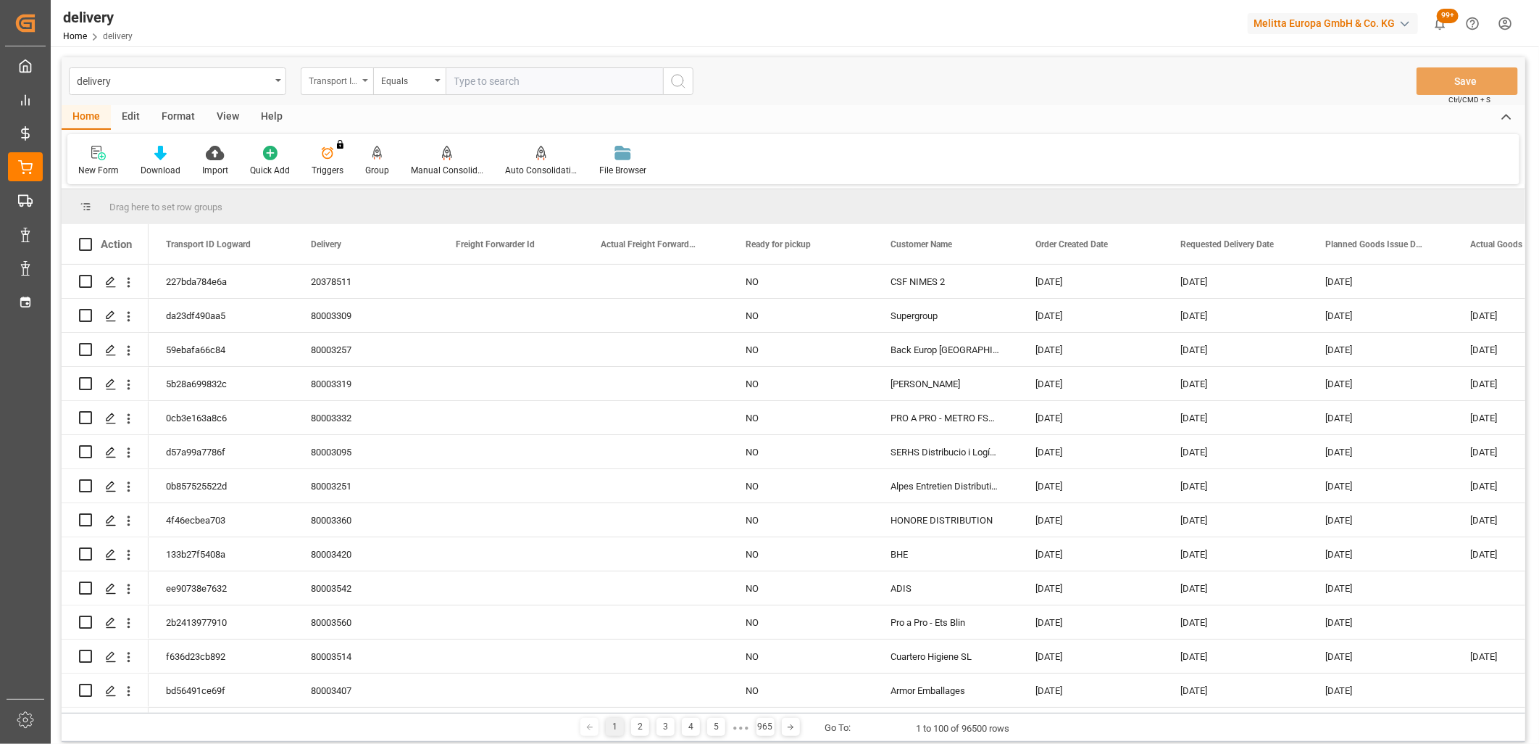
click at [362, 75] on div "Transport ID Logward" at bounding box center [337, 81] width 72 height 28
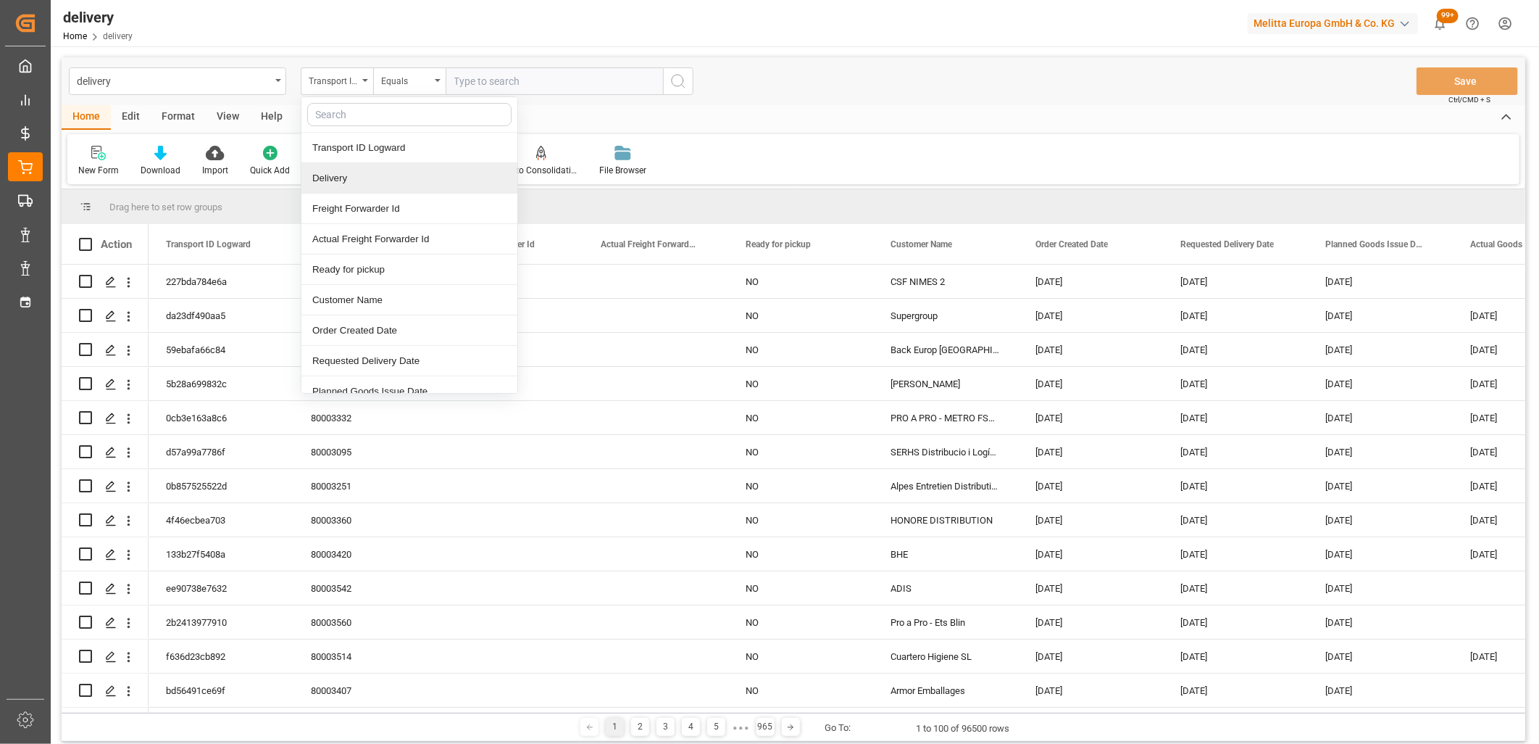
click at [351, 172] on div "Delivery" at bounding box center [409, 178] width 216 height 30
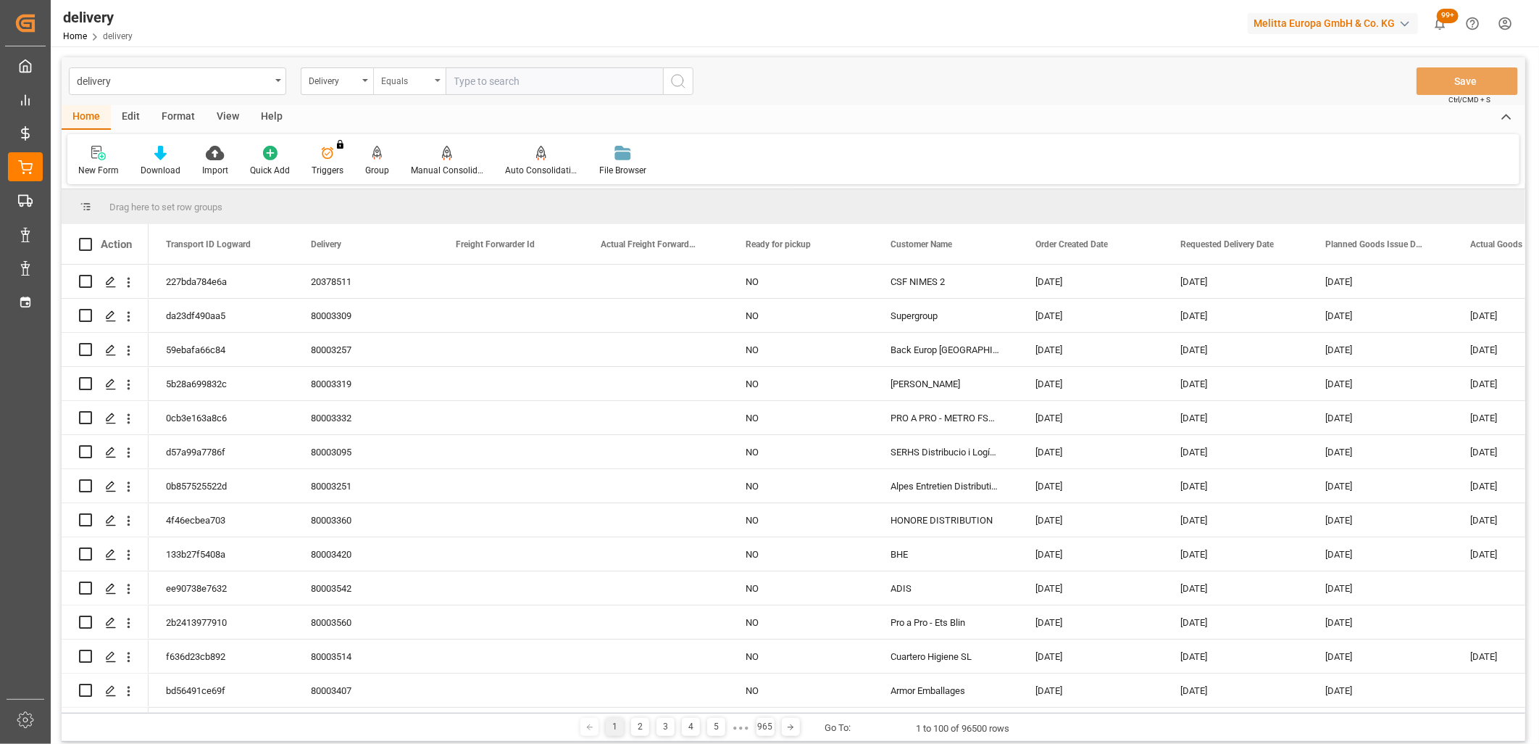
click at [407, 80] on div "Equals" at bounding box center [405, 79] width 49 height 17
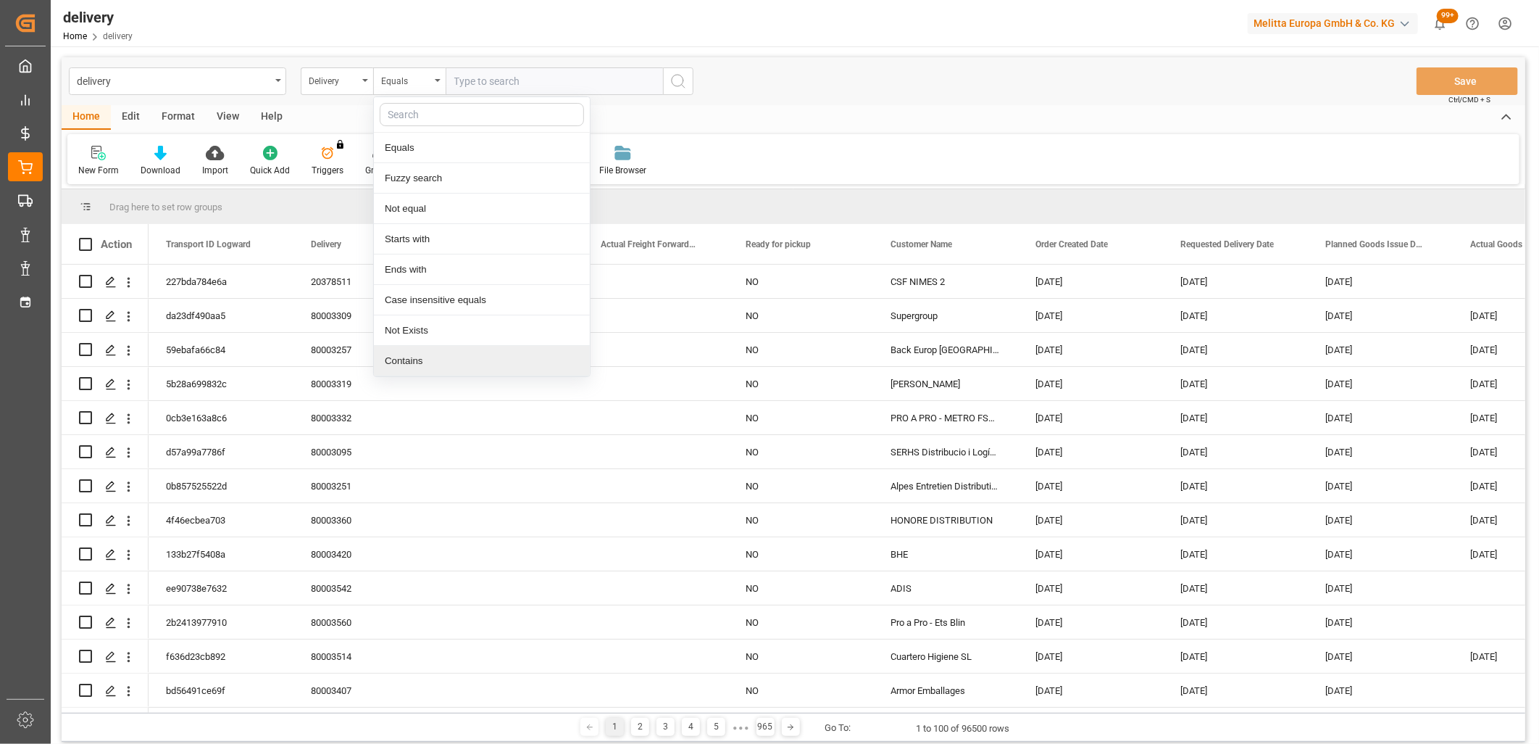
click at [425, 359] on div "Contains" at bounding box center [482, 361] width 216 height 30
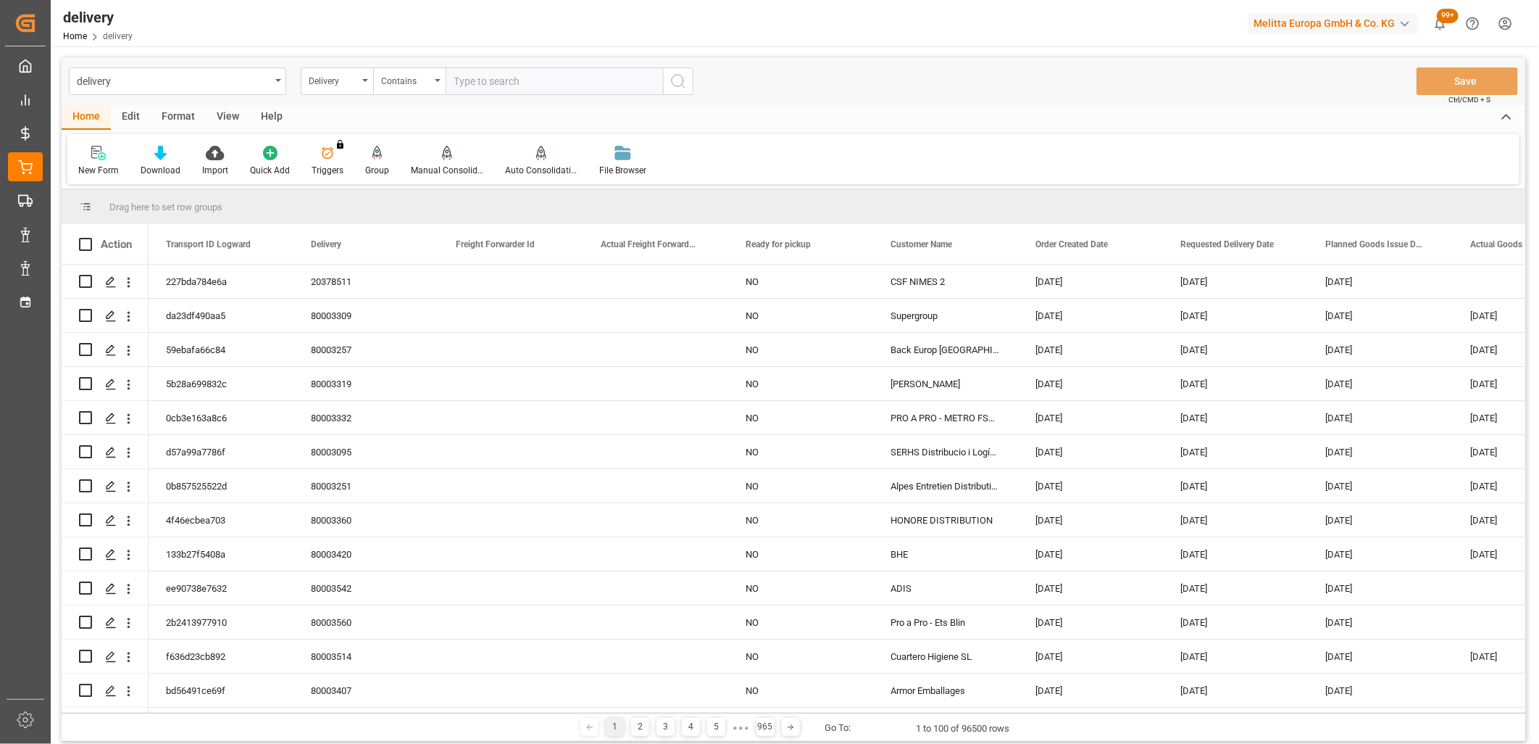
click at [480, 78] on input "text" at bounding box center [554, 81] width 217 height 28
paste input "20378934,20378947,20378955,20378957,20378956,20378890,20378950,20378951,2037895…"
type input "20378934,20378947,20378955,20378957,20378956,20378890,20378950,20378951,2037895…"
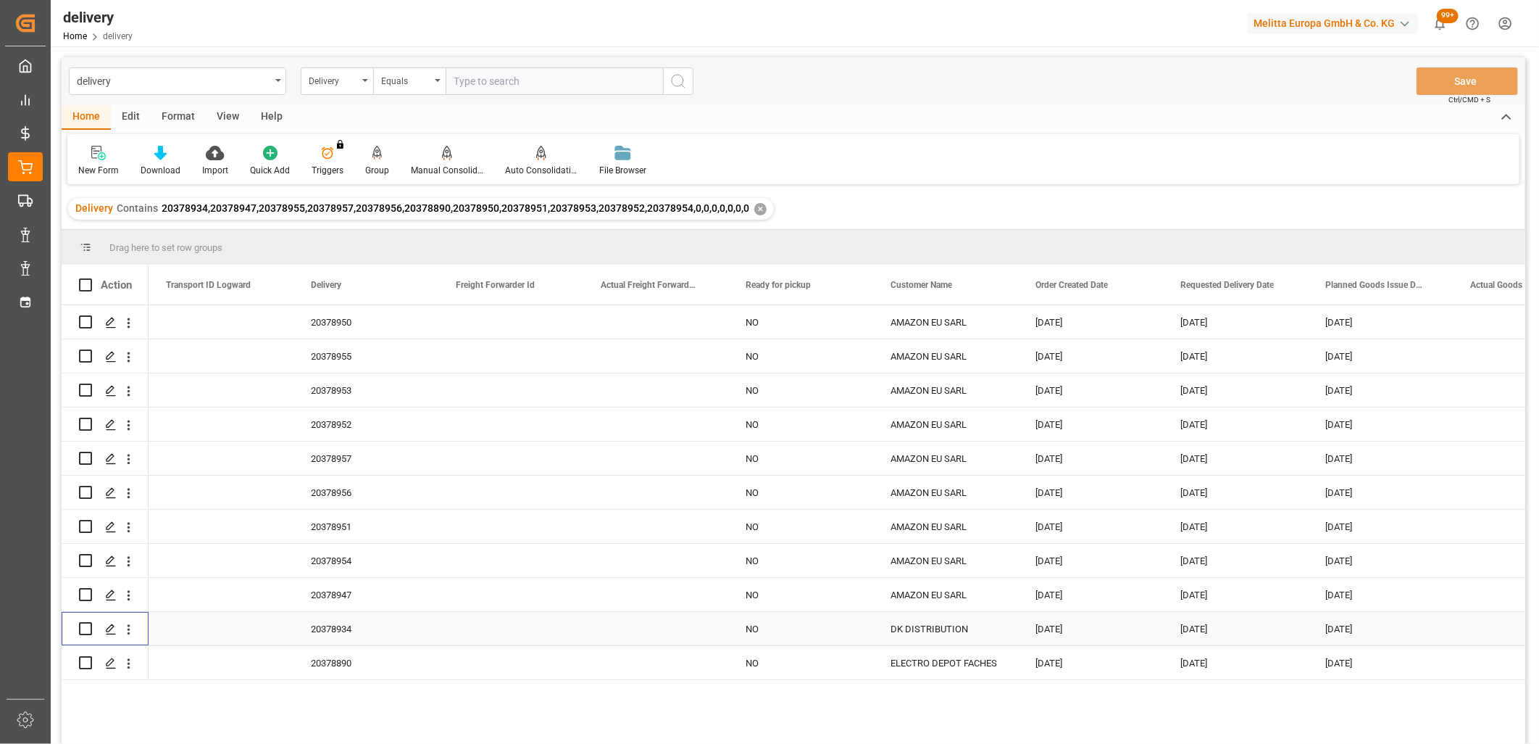
click at [84, 630] on input "Press Space to toggle row selection (unchecked)" at bounding box center [85, 628] width 13 height 13
checkbox input "true"
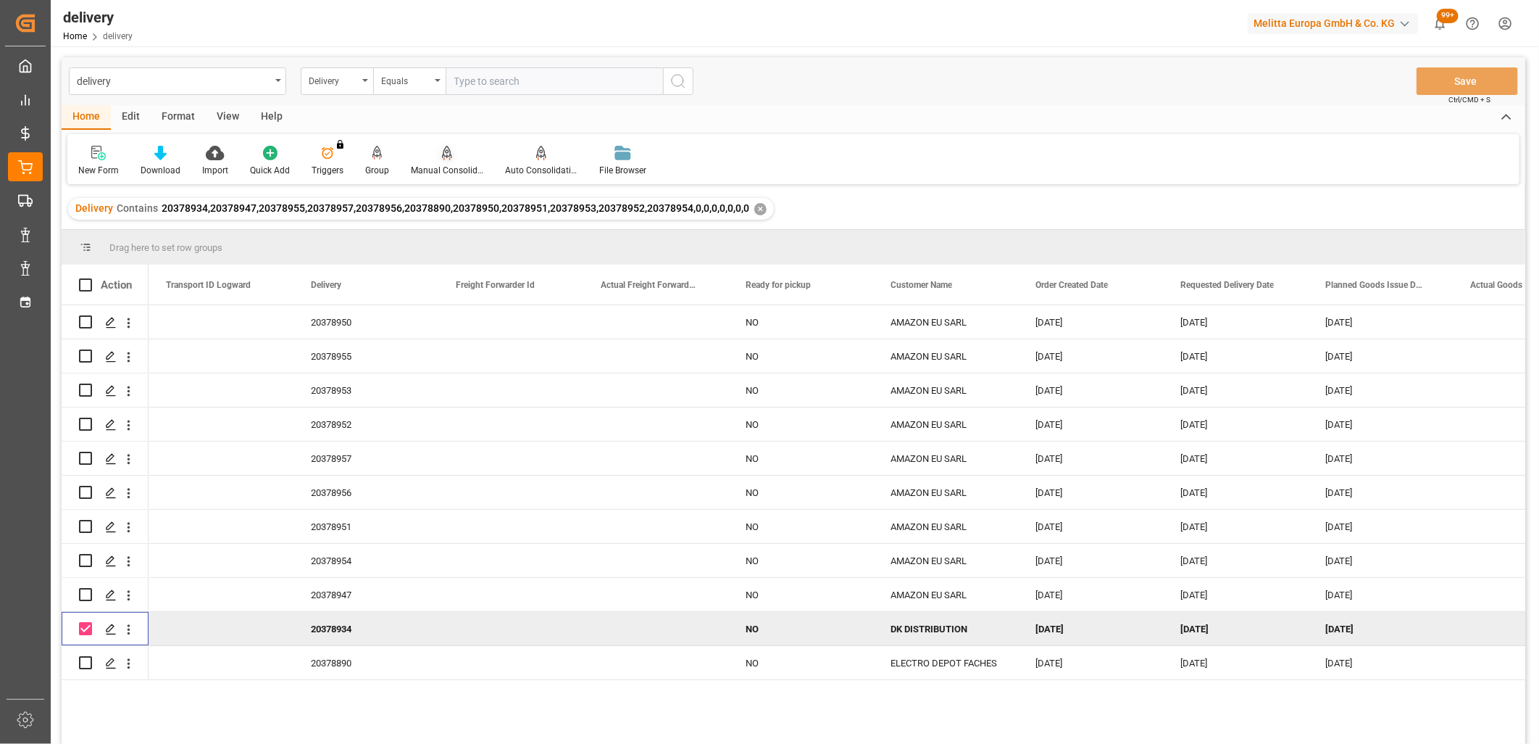
click at [442, 157] on icon at bounding box center [447, 153] width 10 height 14
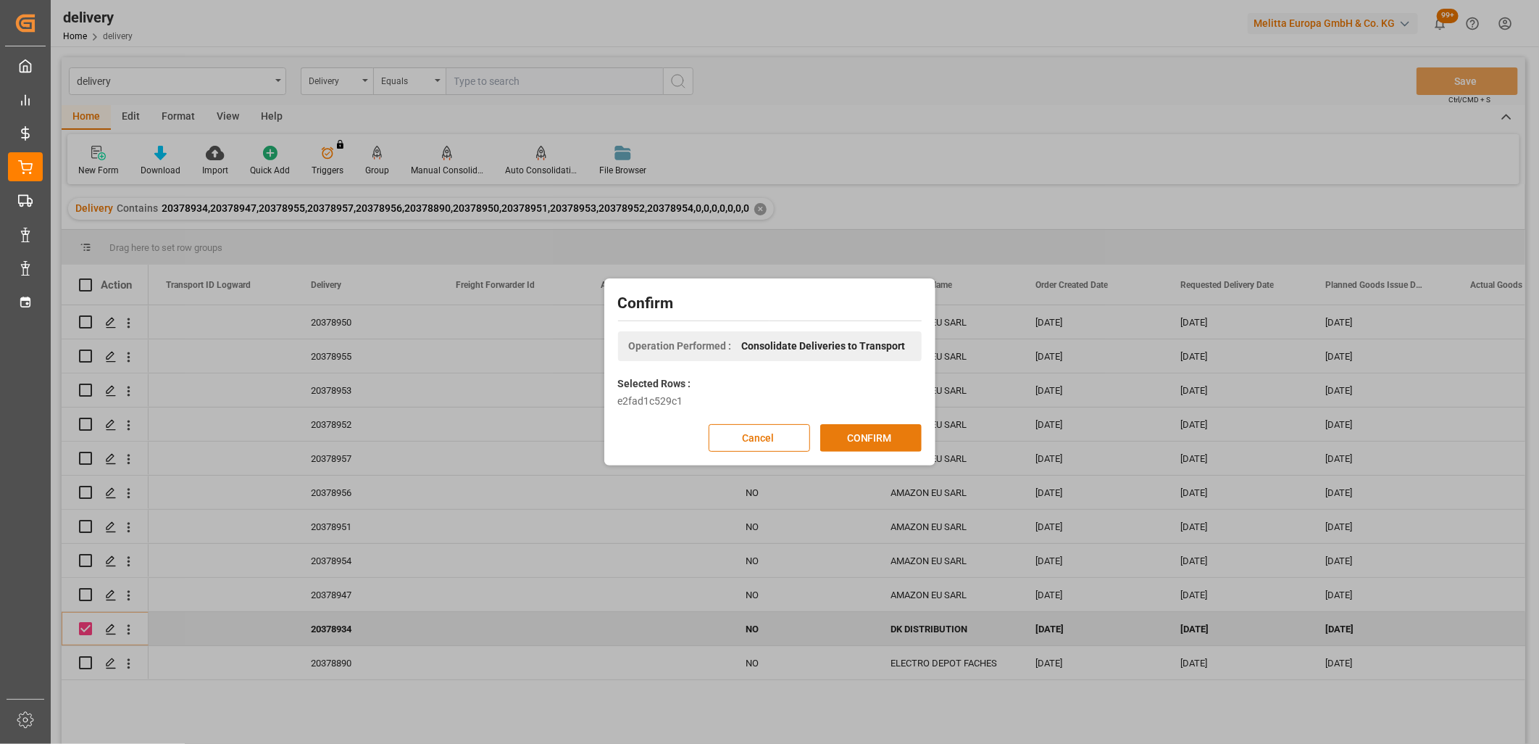
click at [875, 435] on button "CONFIRM" at bounding box center [870, 438] width 101 height 28
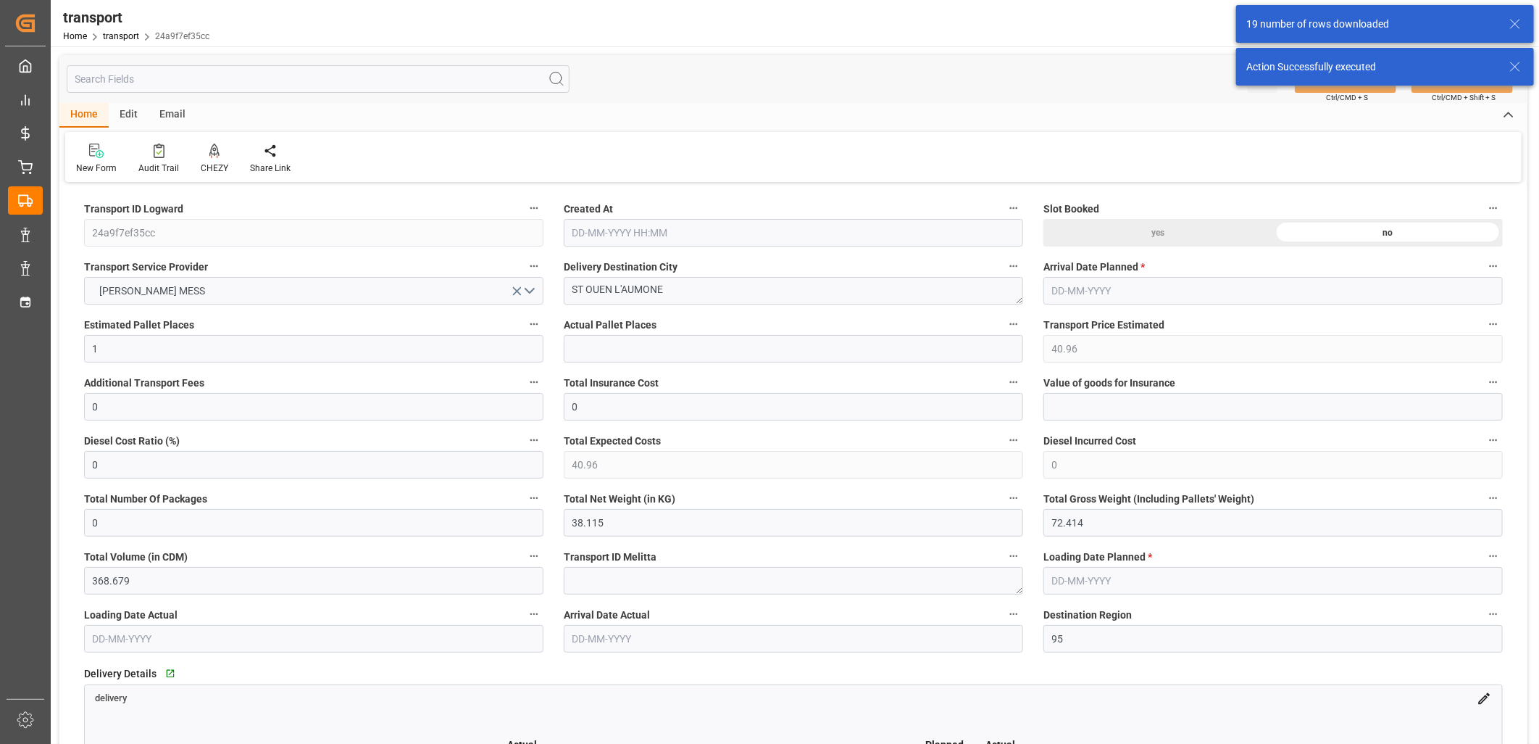
type input "[DATE] 11:38"
type input "[DATE]"
click at [209, 148] on icon at bounding box center [214, 149] width 10 height 12
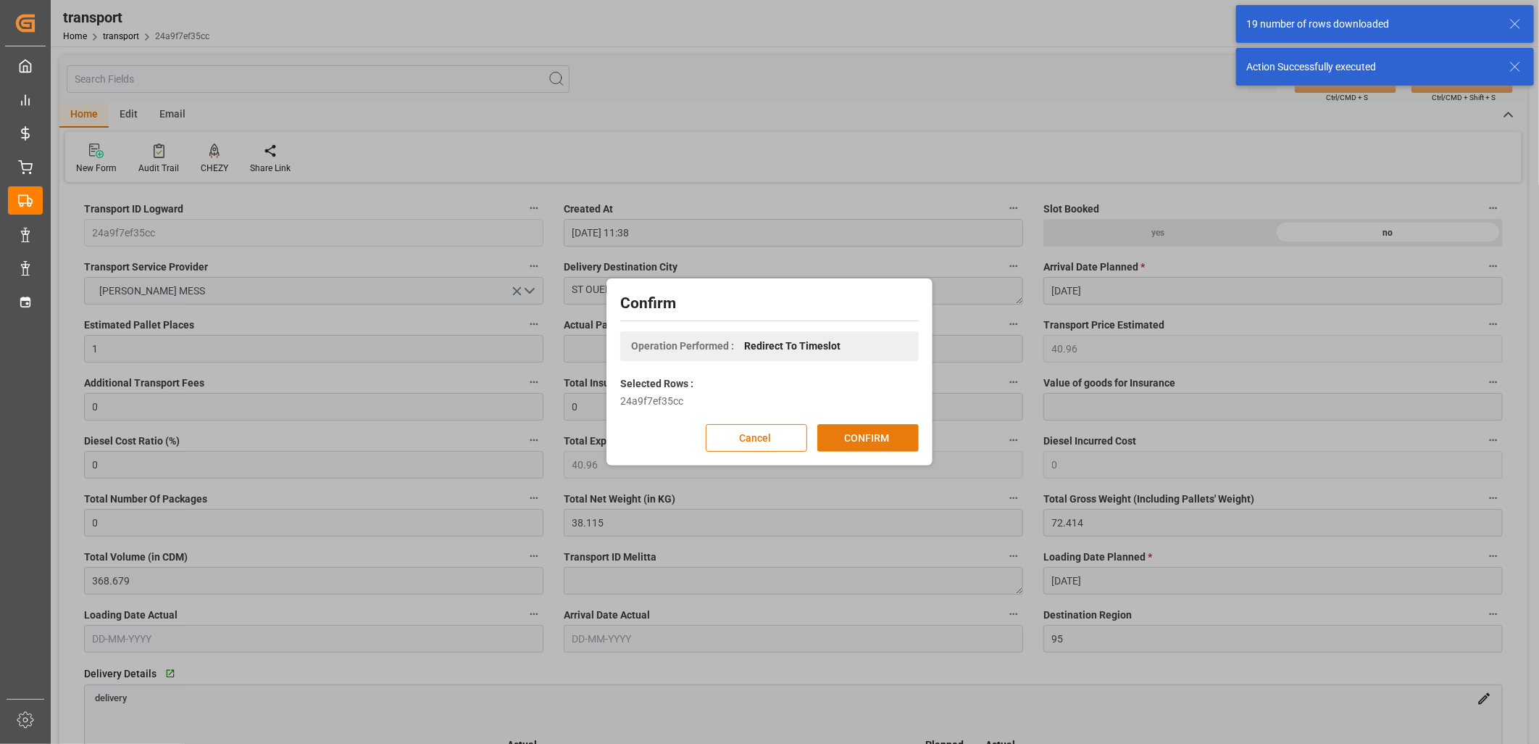
click at [859, 438] on button "CONFIRM" at bounding box center [867, 438] width 101 height 28
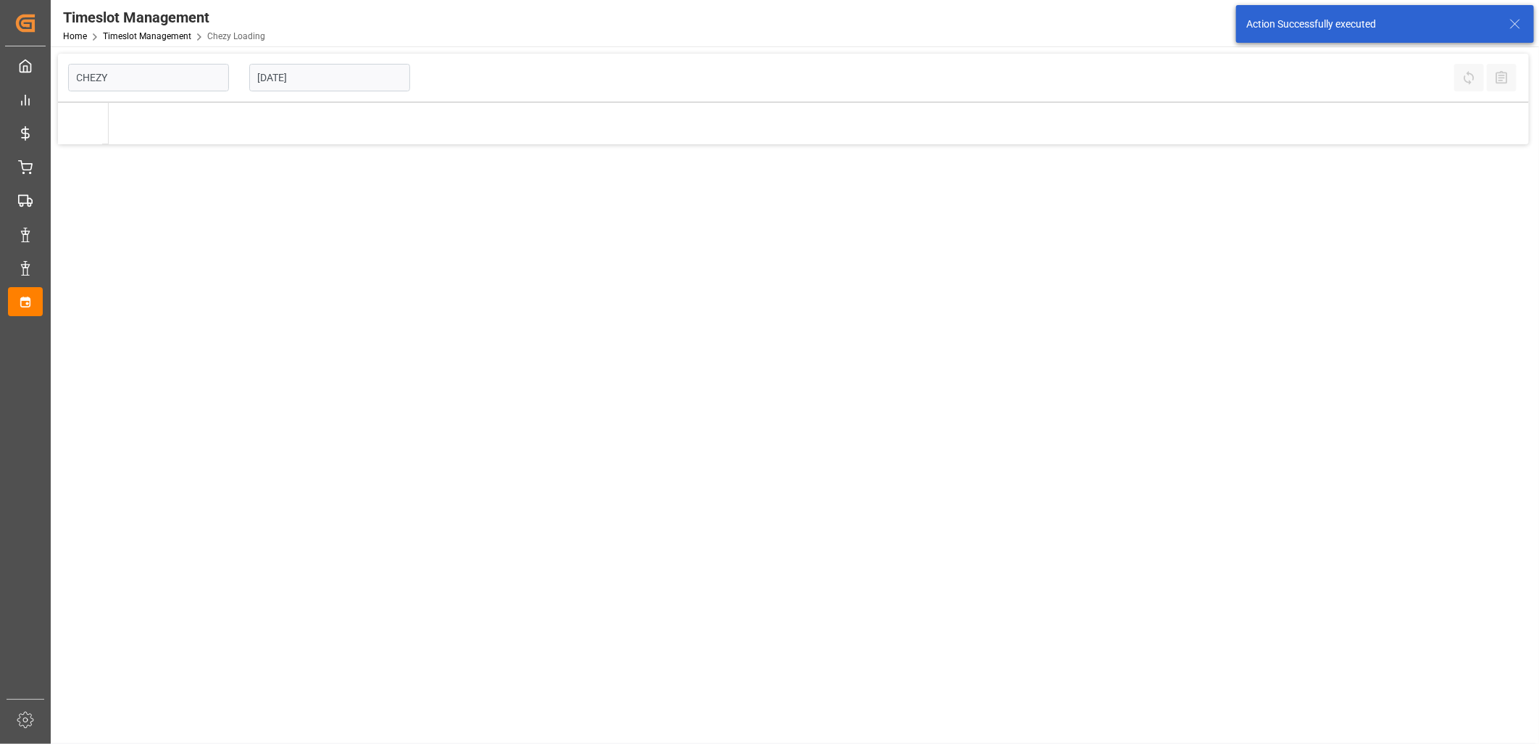
type input "Chezy Loading"
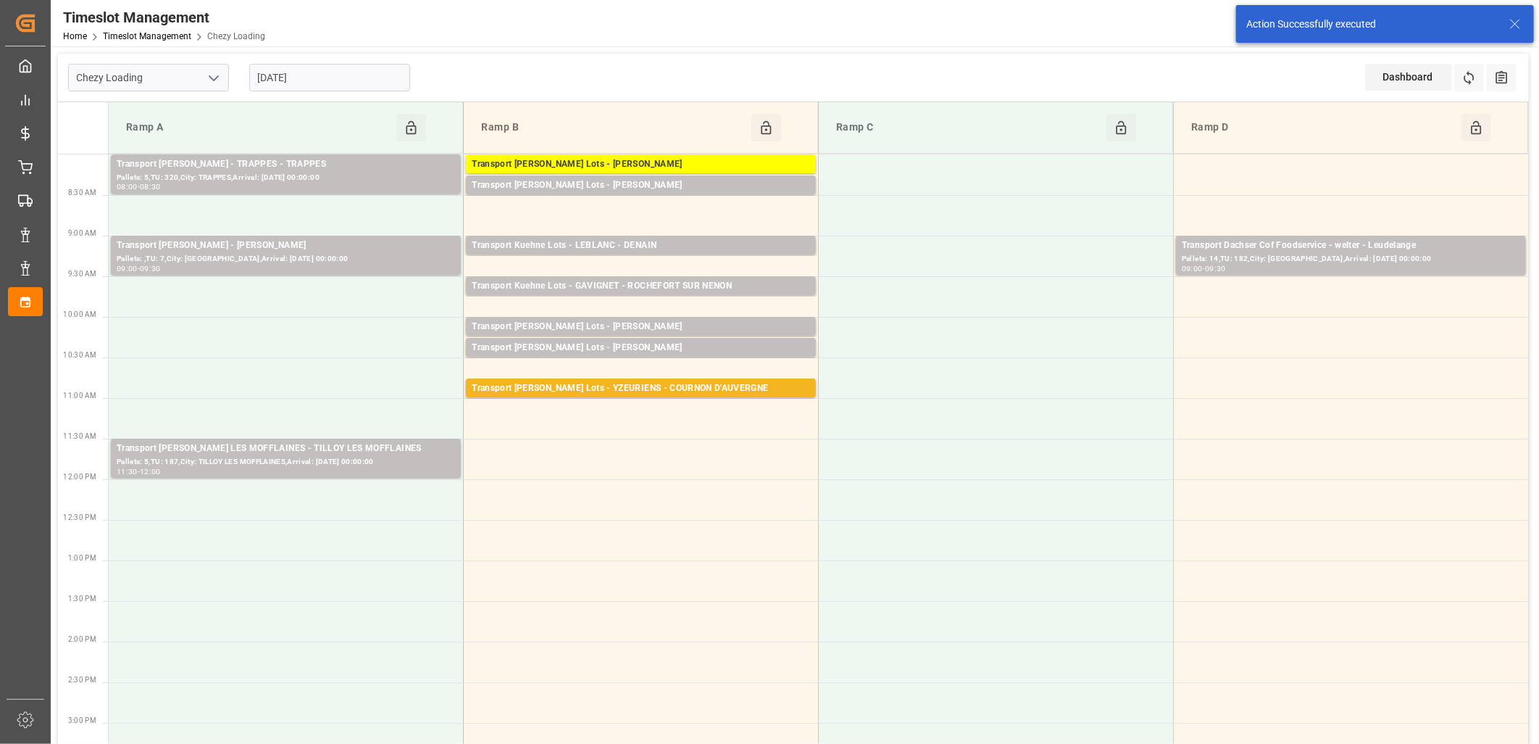
click at [346, 73] on input "[DATE]" at bounding box center [329, 78] width 161 height 28
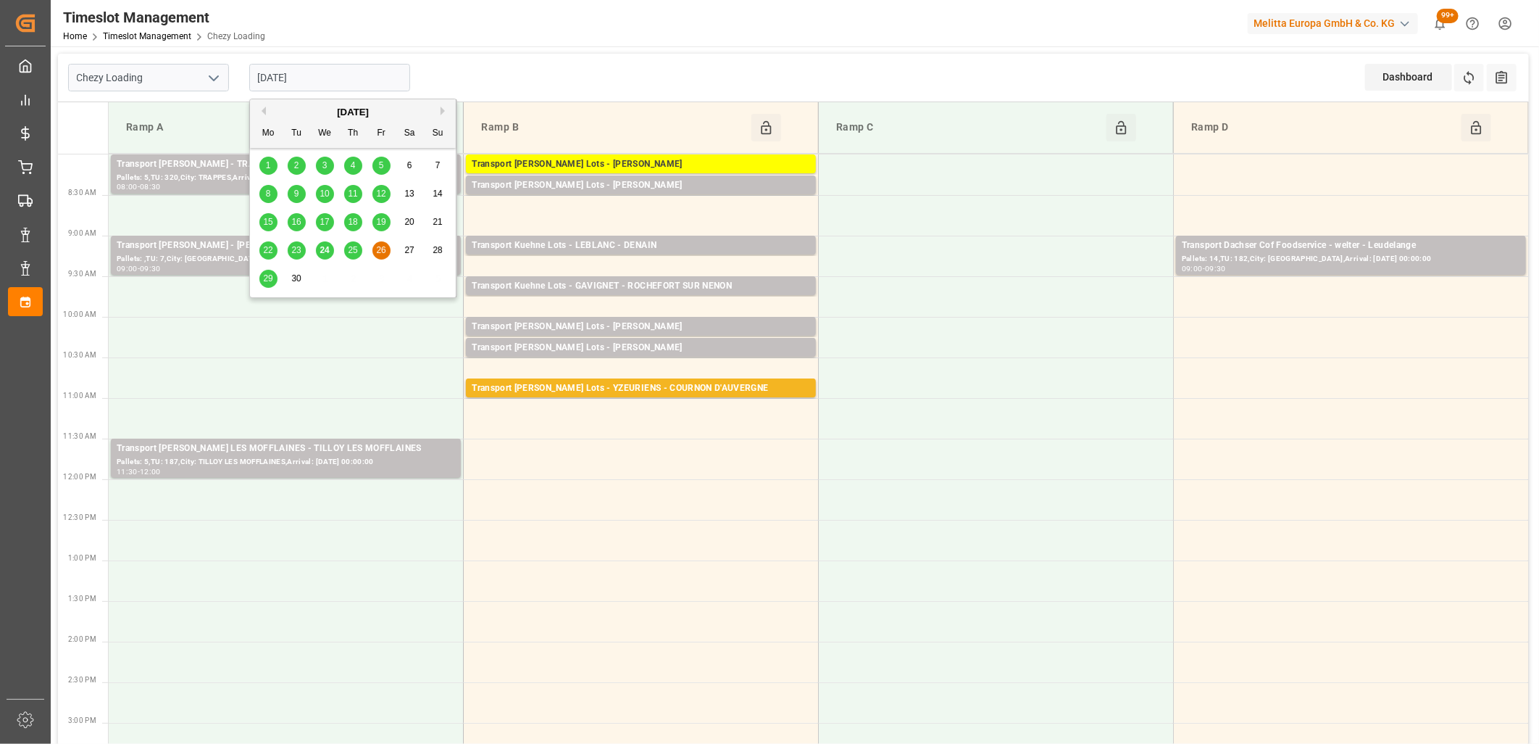
click at [350, 251] on span "25" at bounding box center [352, 250] width 9 height 10
type input "[DATE]"
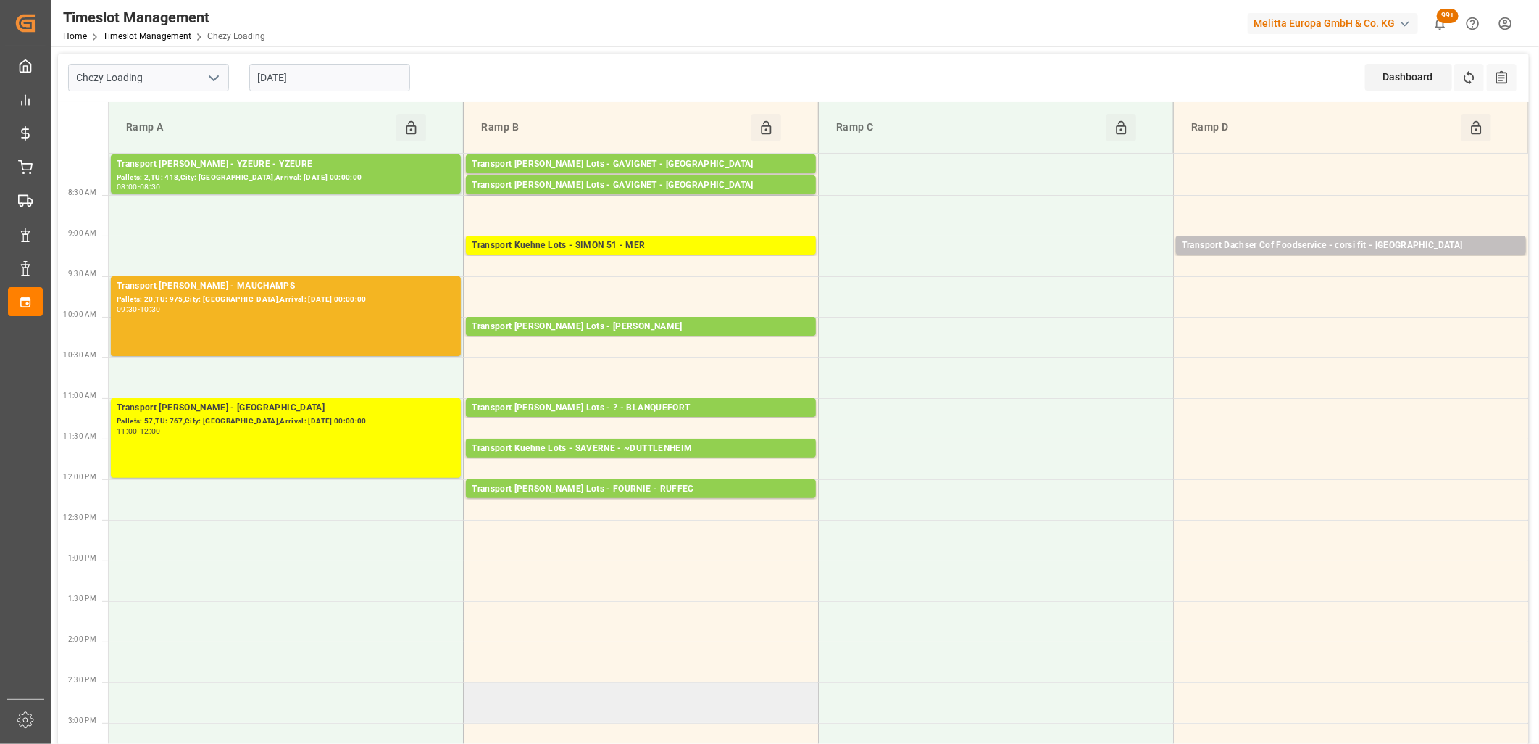
click at [577, 690] on td at bounding box center [641, 702] width 355 height 41
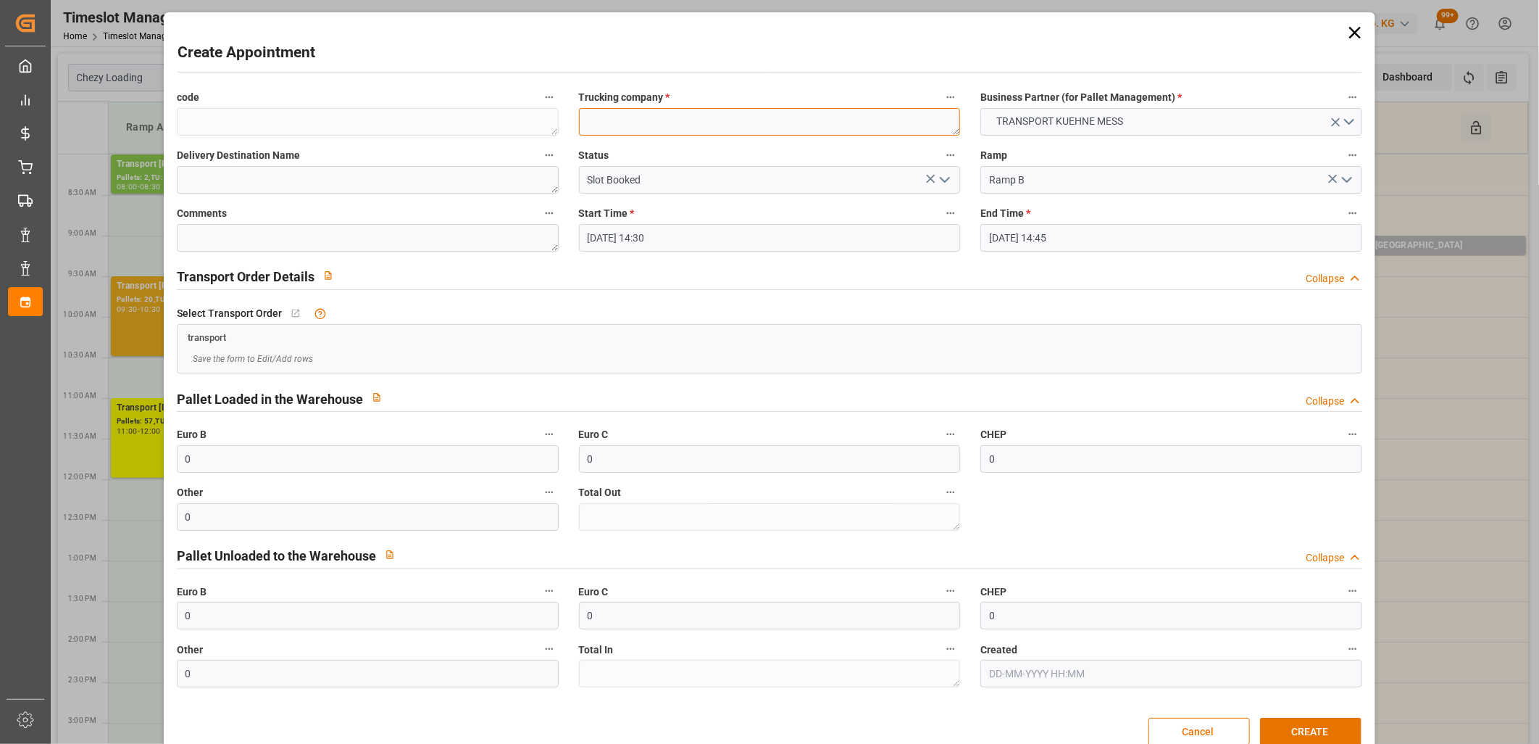
click at [607, 127] on textarea at bounding box center [770, 122] width 382 height 28
type textarea "M"
click at [1310, 730] on button "CREATE" at bounding box center [1310, 731] width 101 height 28
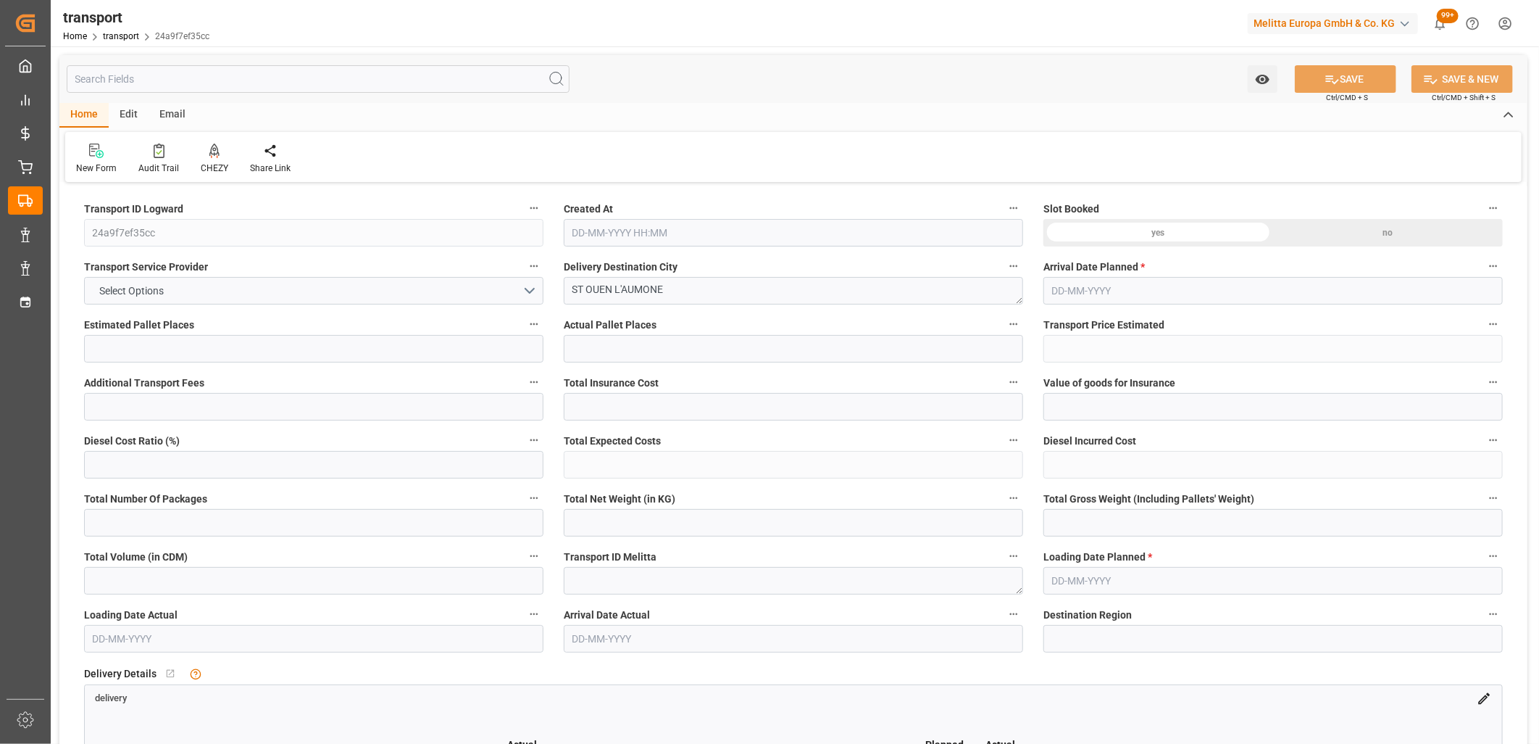
type input "1"
type input "40.96"
type input "0"
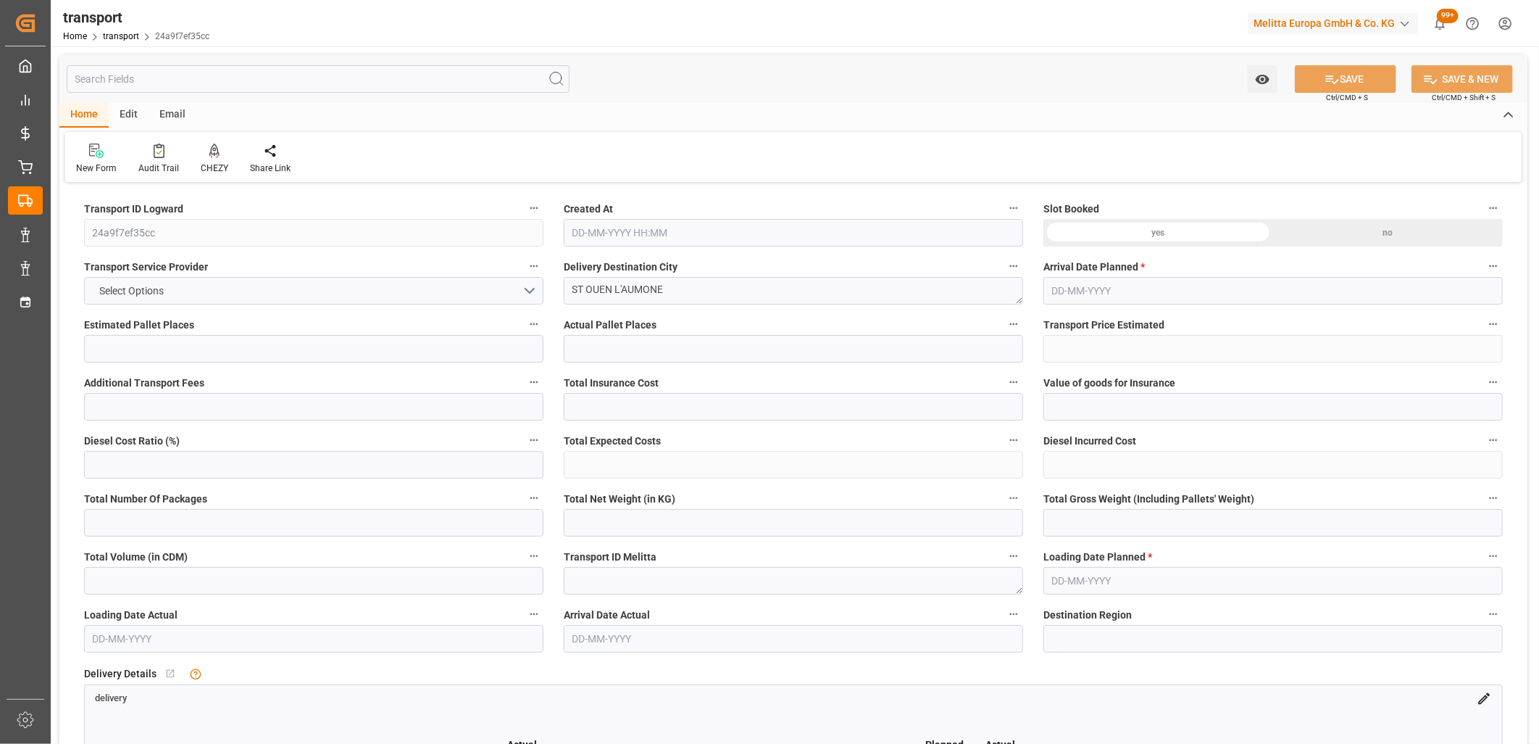
type input "40.96"
type input "0"
type input "38.115"
type input "72.414"
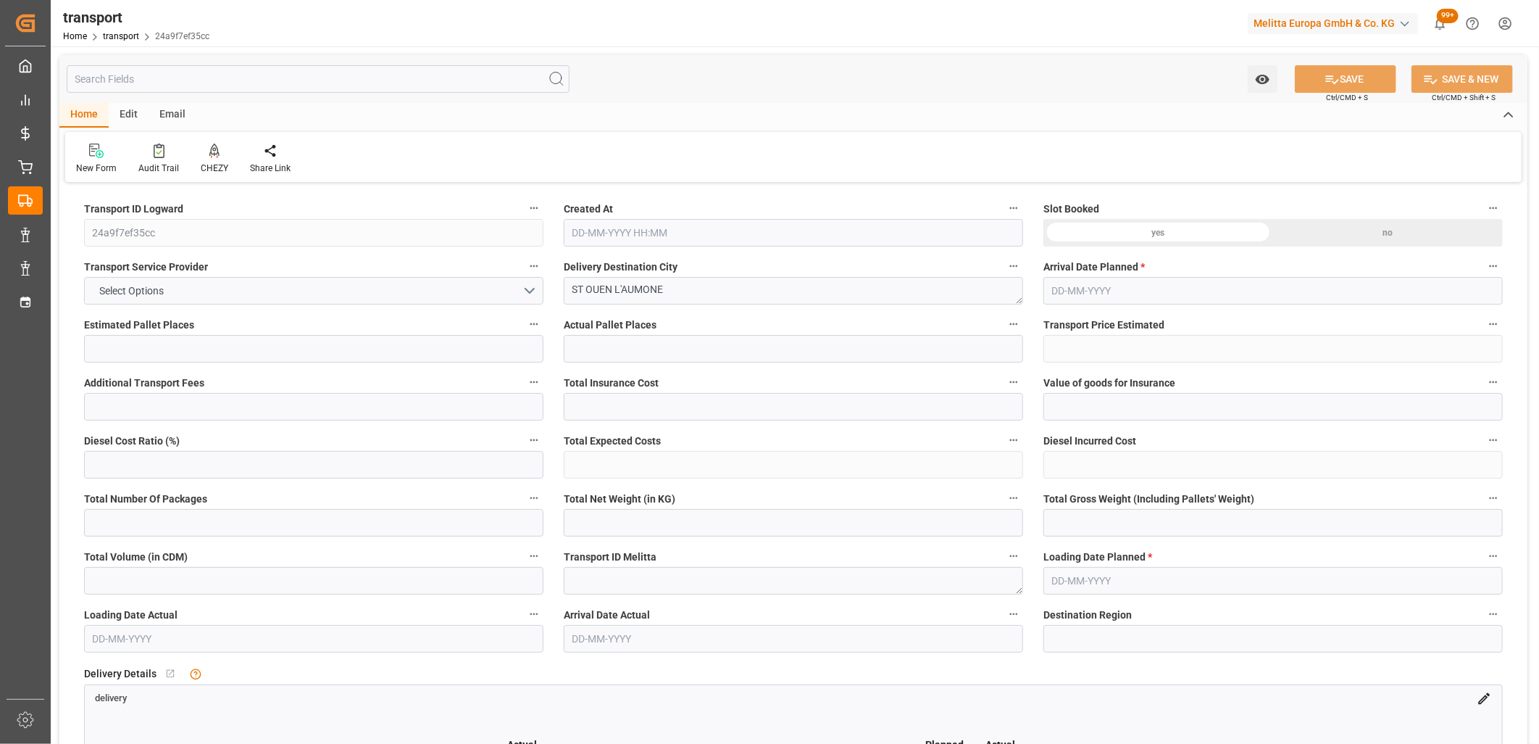
type input "368.679"
type input "95"
type input "0"
type input "12"
type input "1"
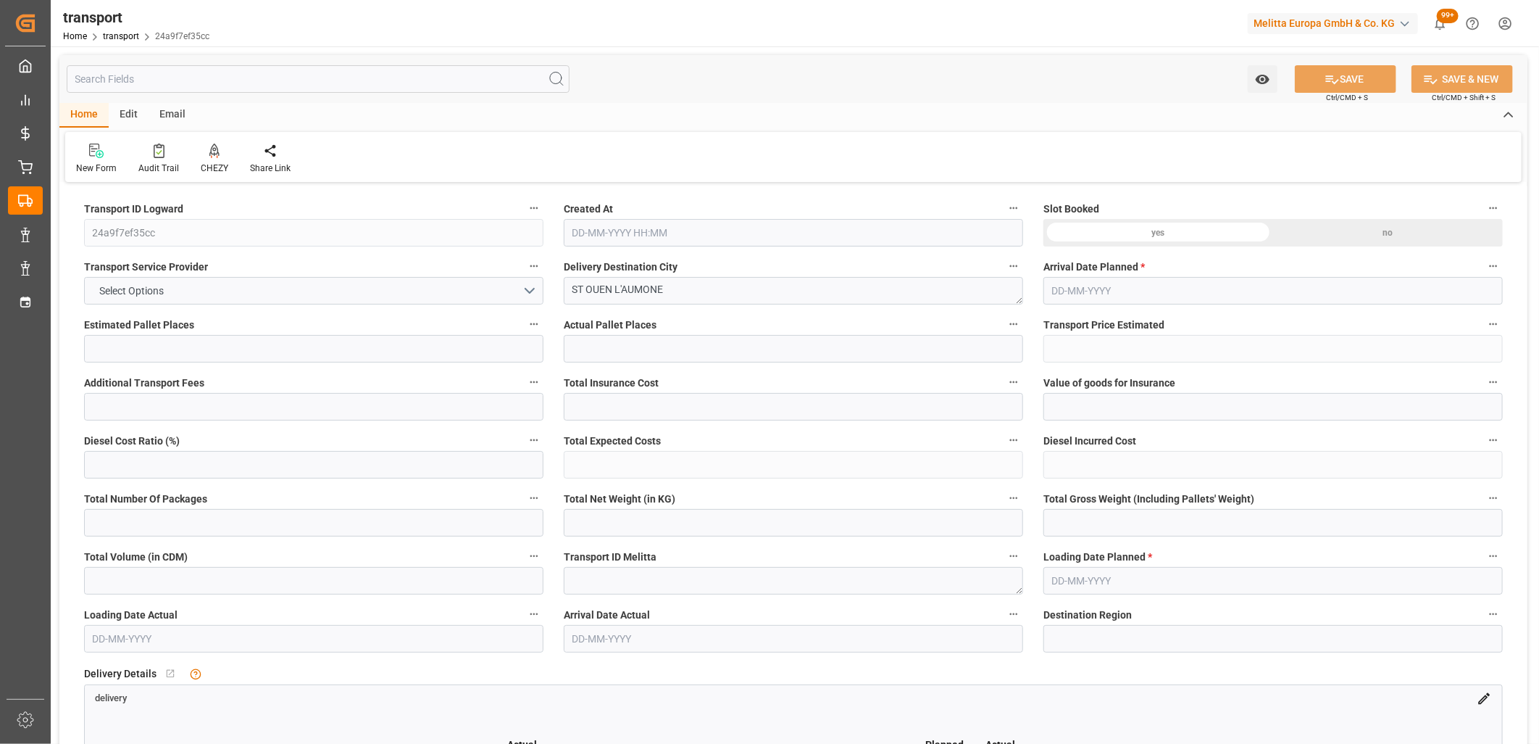
type input "101"
type input "49.414"
type input "0"
type input "4710.8598"
type input "0"
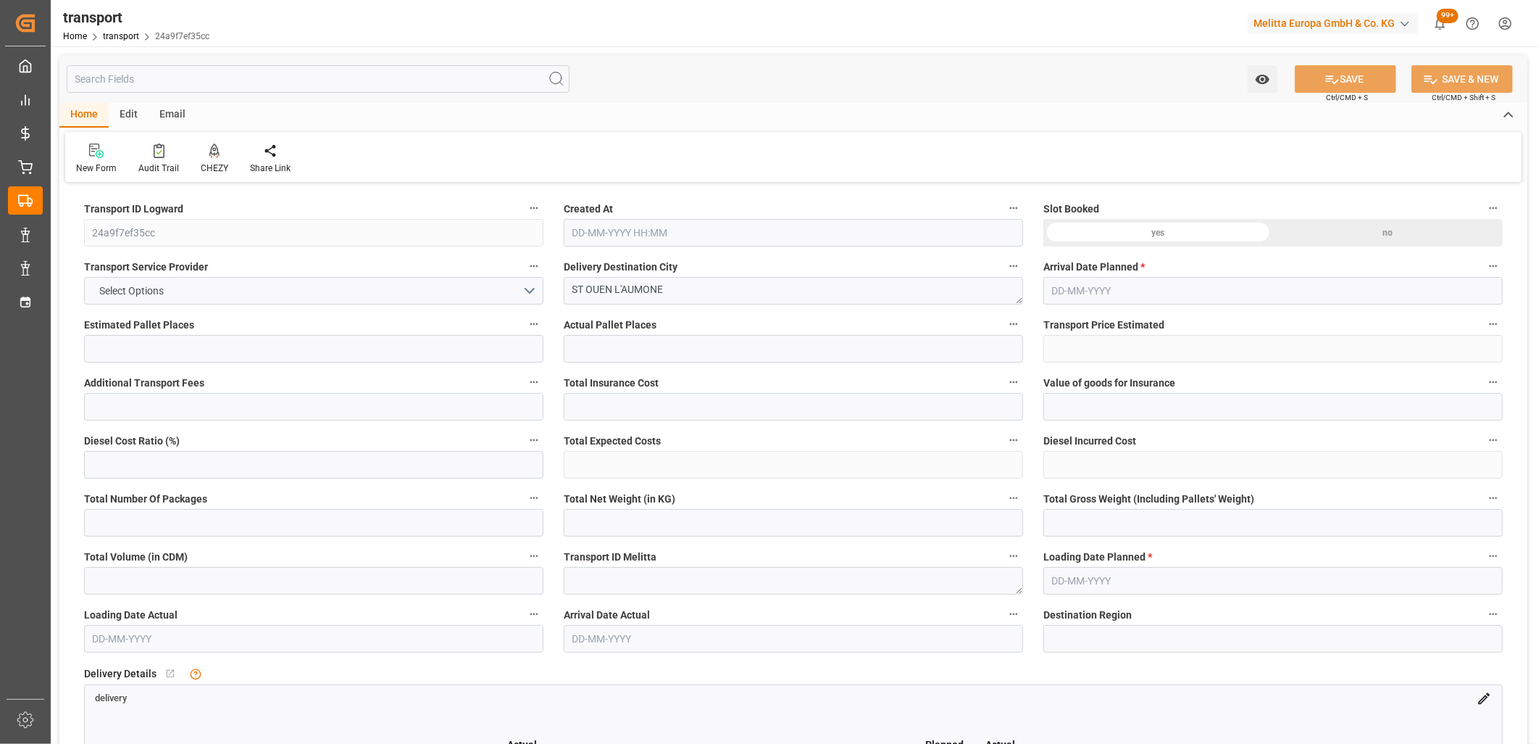
type input "0"
type input "21"
type input "35"
type input "[DATE] 11:38"
type input "[DATE]"
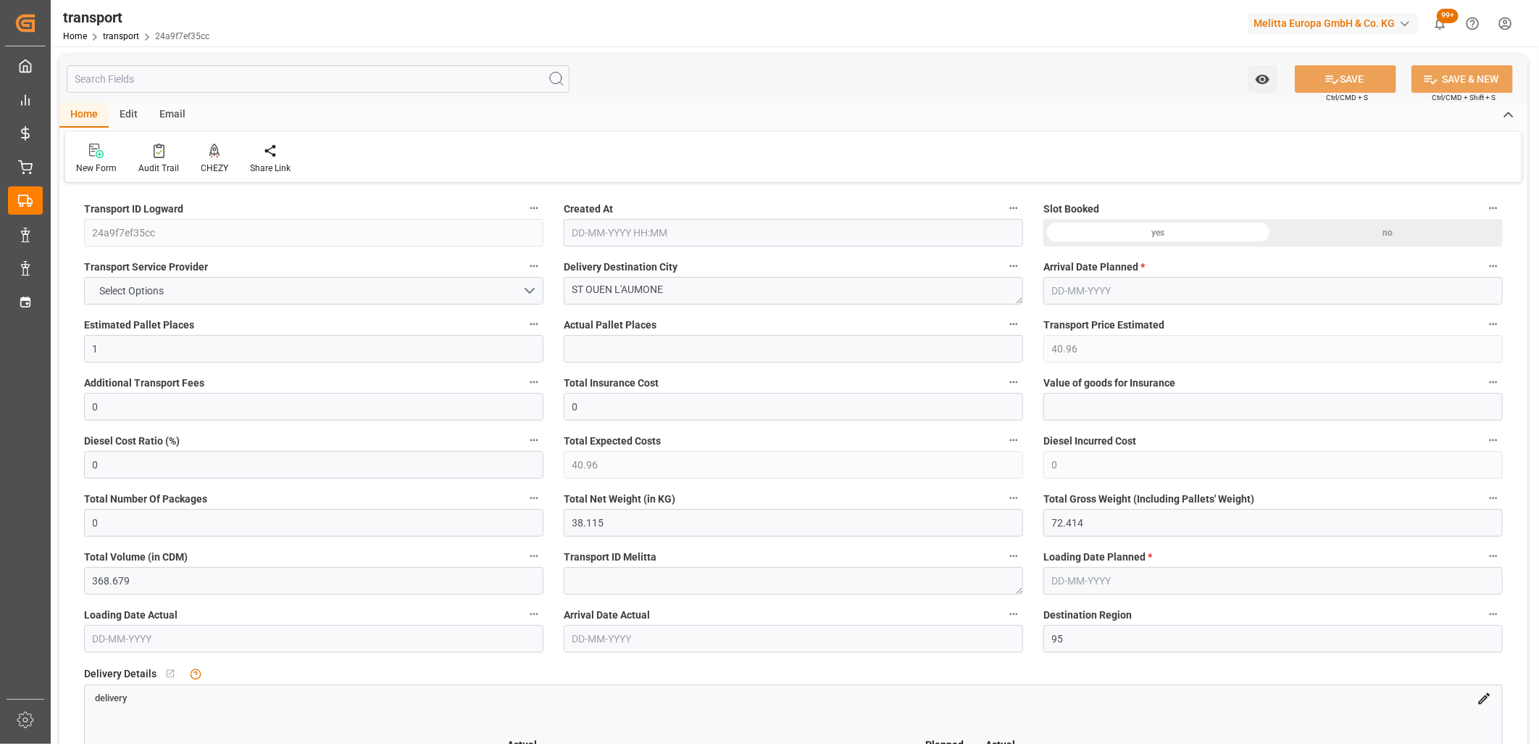
type input "[DATE]"
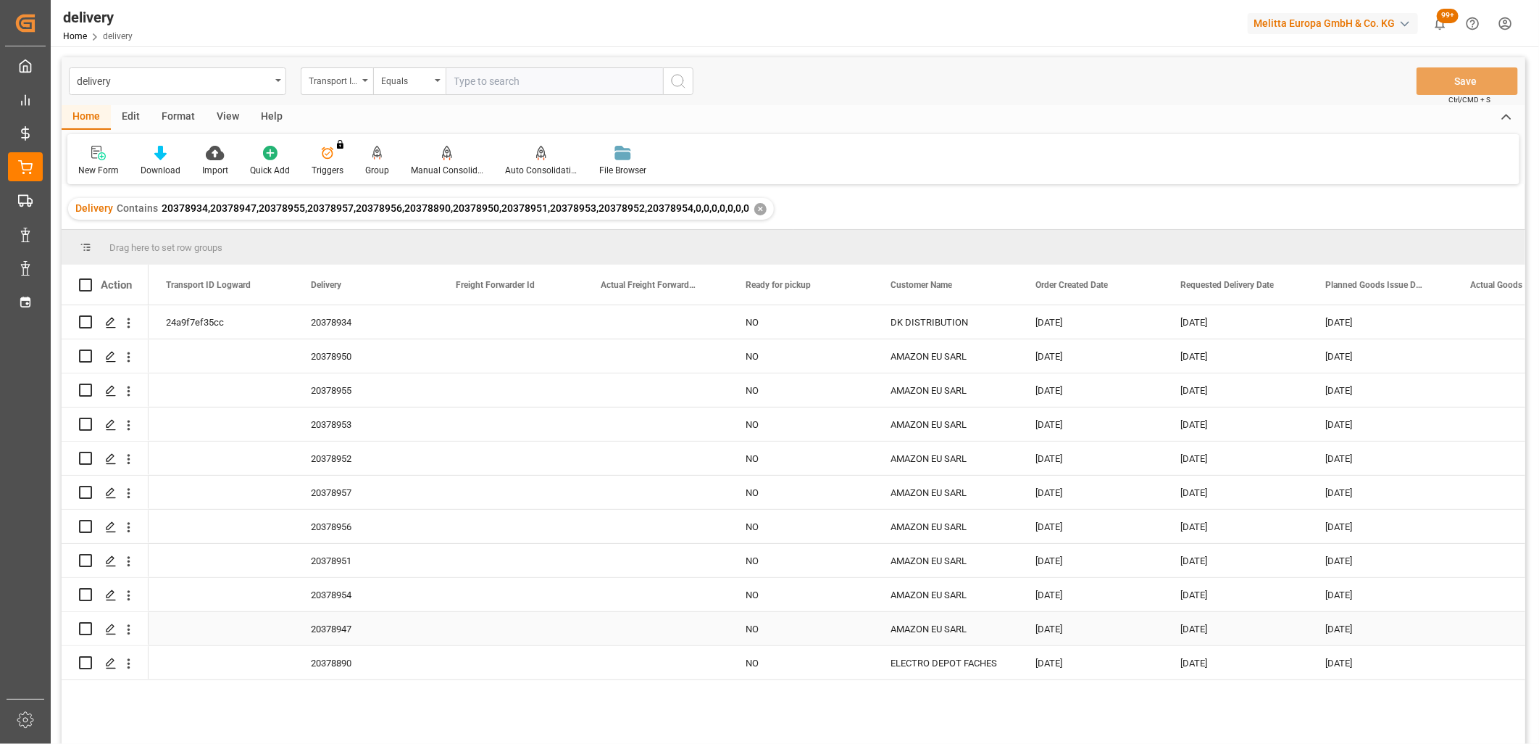
click at [88, 625] on input "Press Space to toggle row selection (unchecked)" at bounding box center [85, 628] width 13 height 13
checkbox input "true"
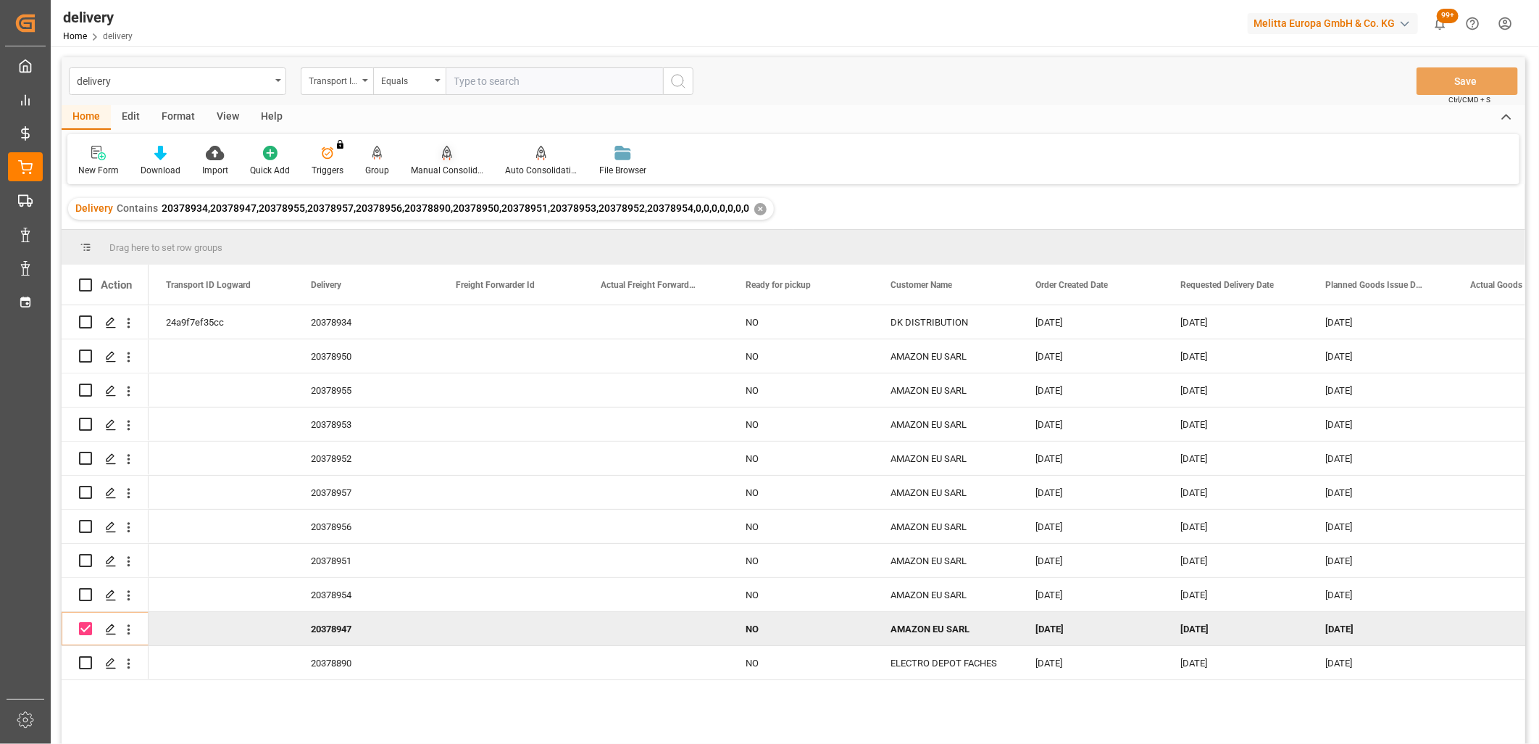
click at [442, 151] on icon at bounding box center [447, 153] width 10 height 14
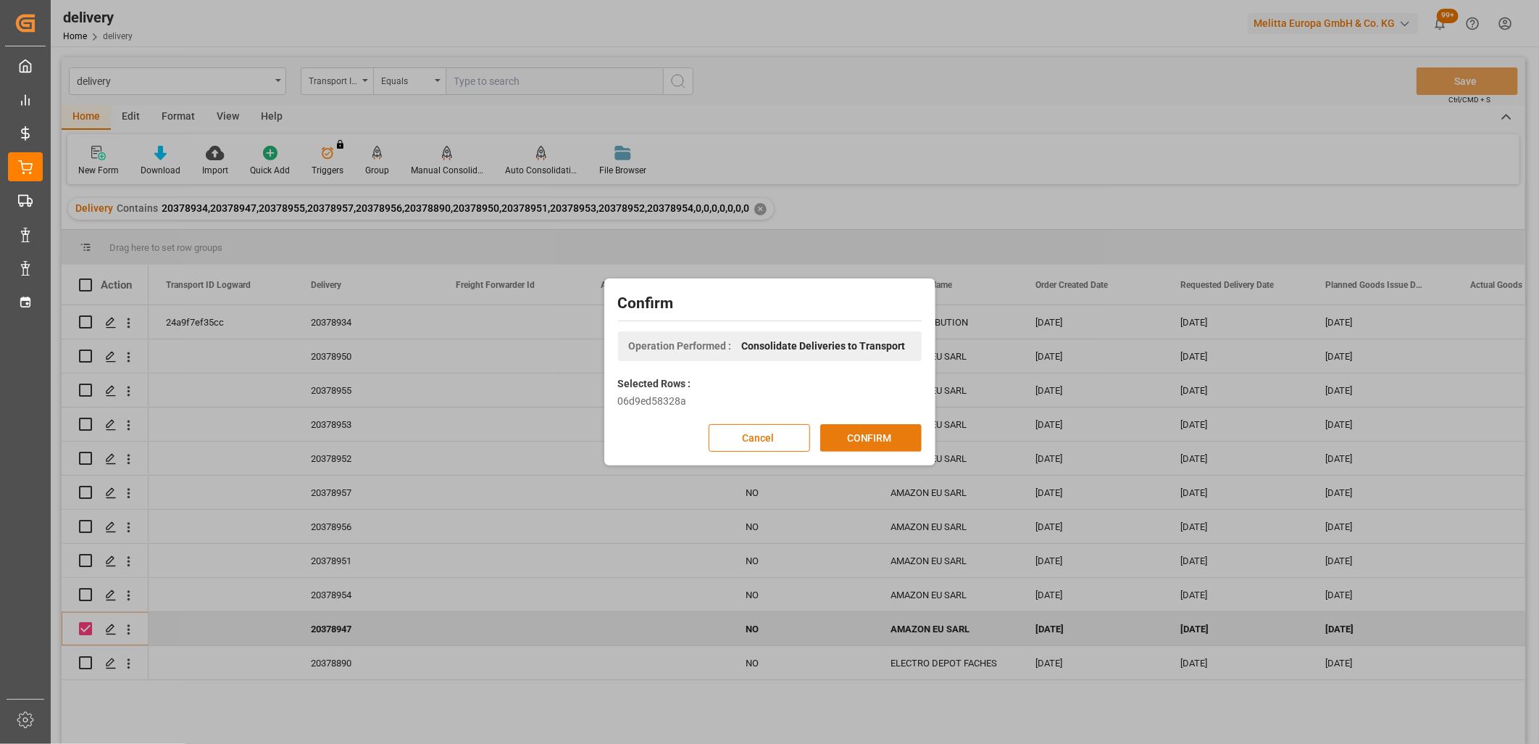
click at [852, 438] on button "CONFIRM" at bounding box center [870, 438] width 101 height 28
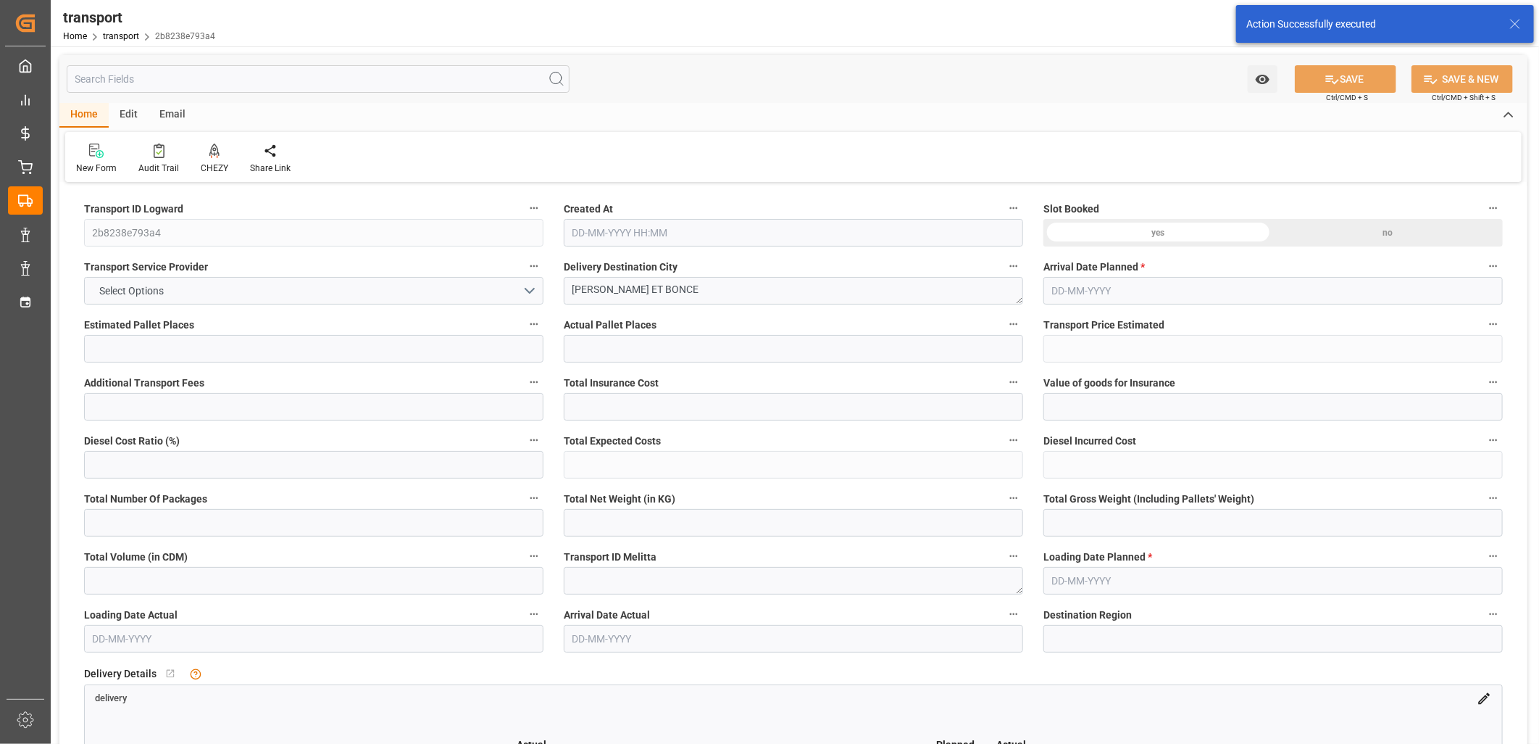
type input "1"
type input "52.33"
type input "0"
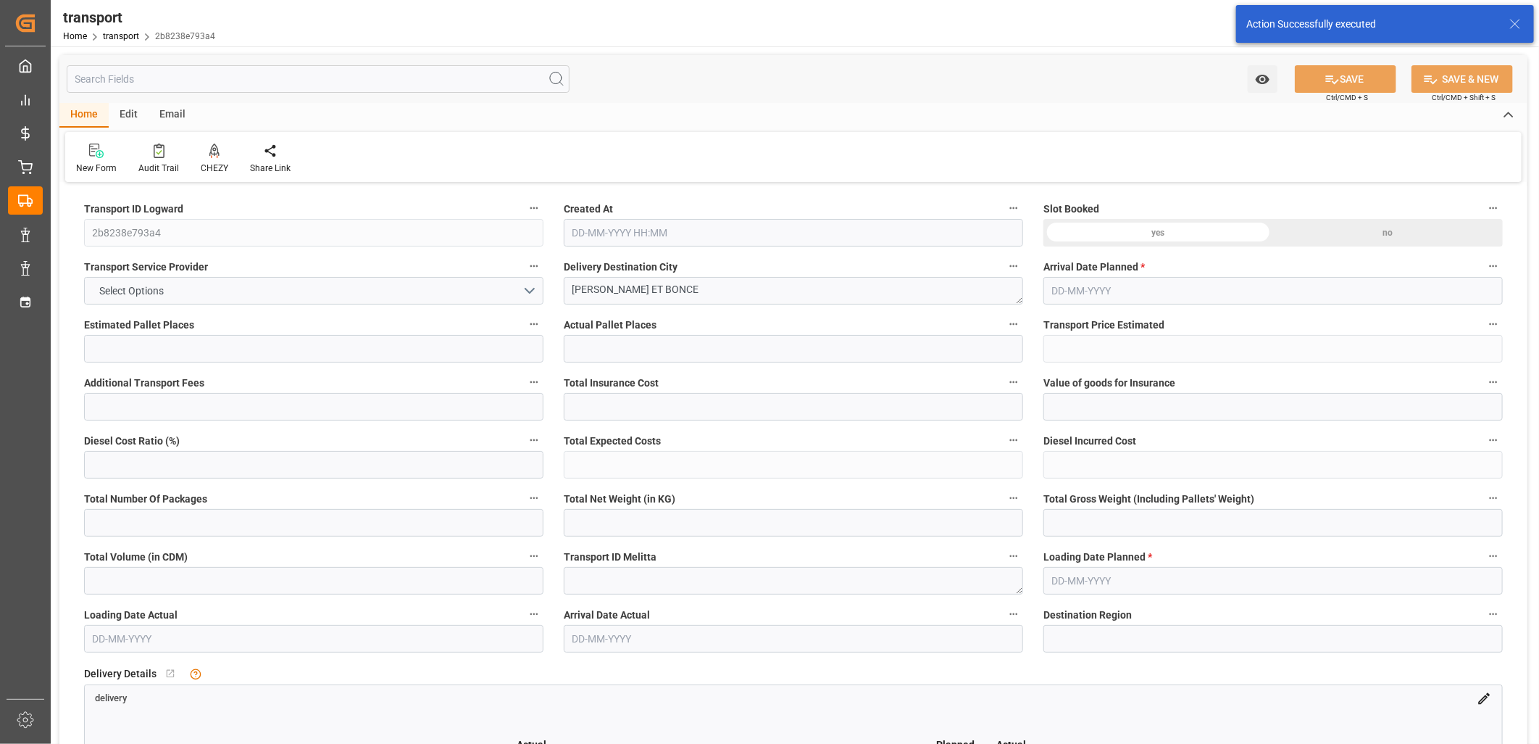
type input "52.33"
type input "0"
type input "32.309"
type input "60.062"
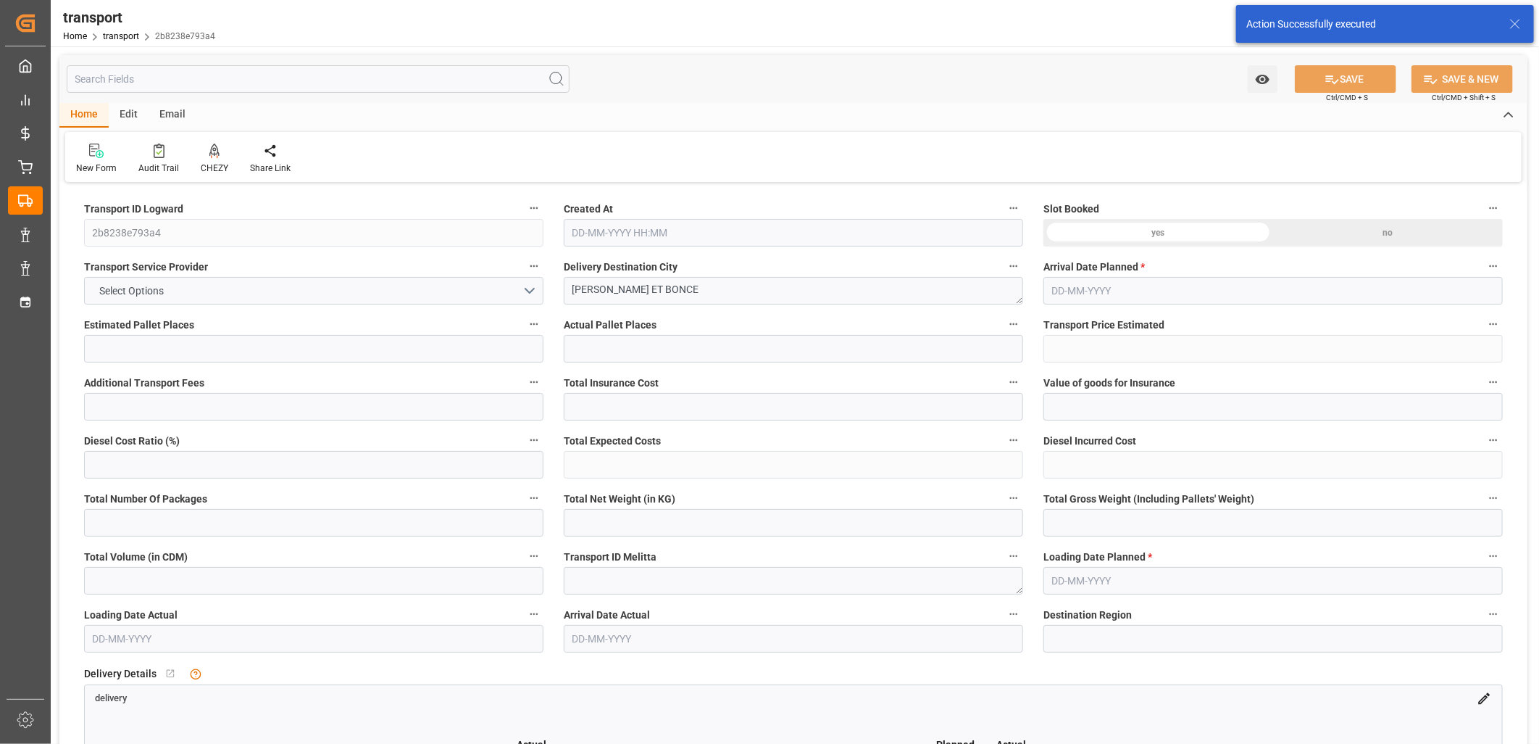
type input "282.825"
type input "38"
type input "0"
type input "4"
type input "1"
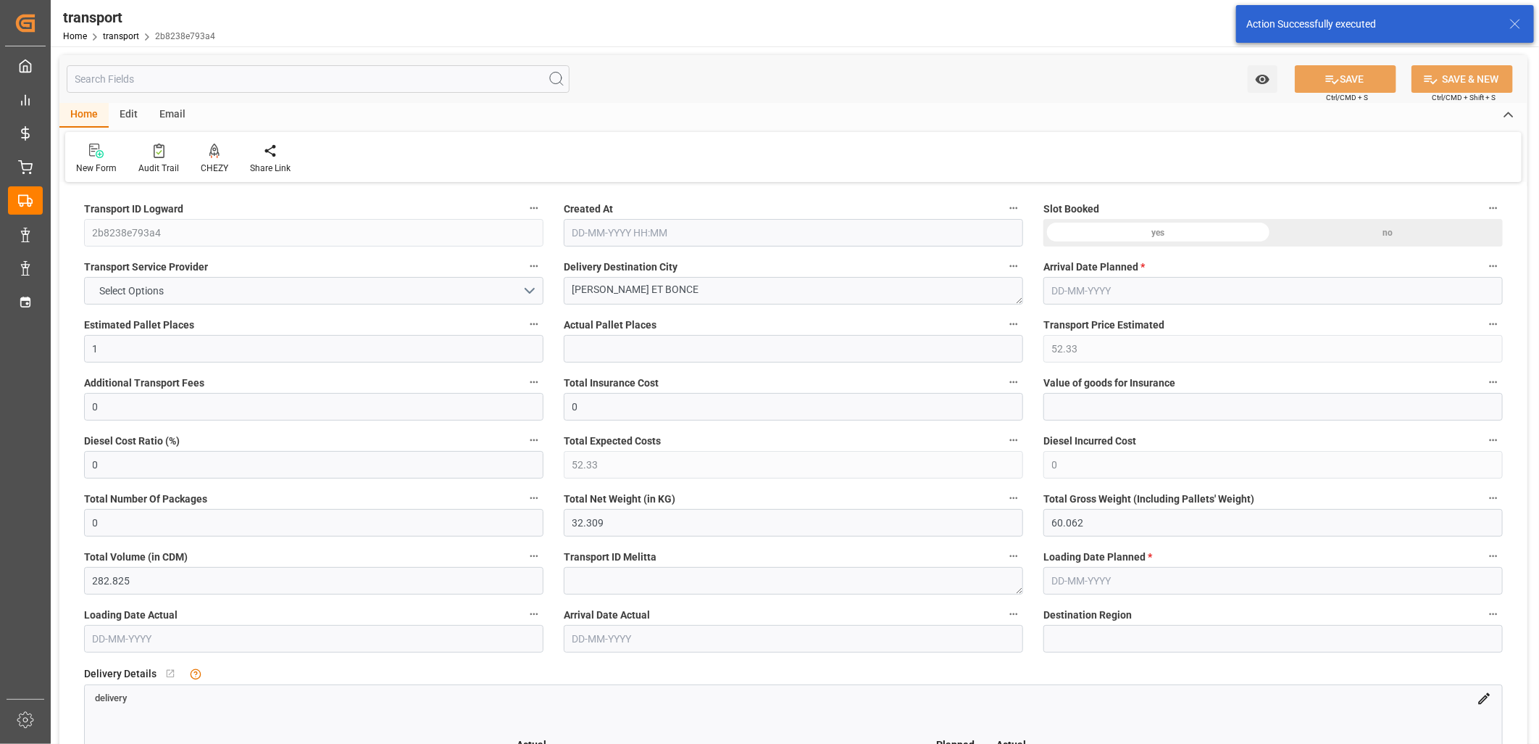
type input "101"
type input "37.062"
type input "0"
type input "4710.8598"
type input "0"
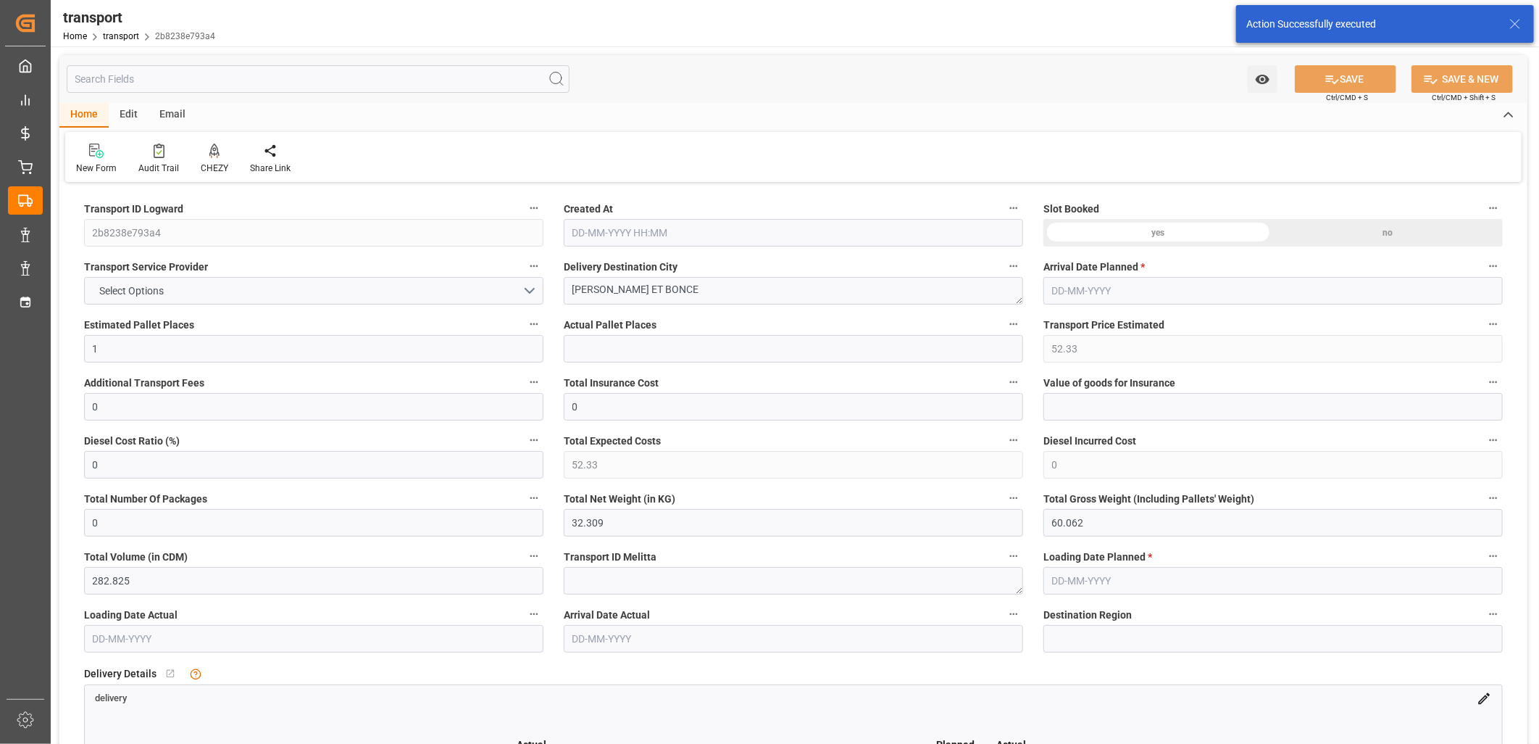
type input "0"
type input "21"
type input "35"
type input "[DATE] 11:39"
type input "[DATE]"
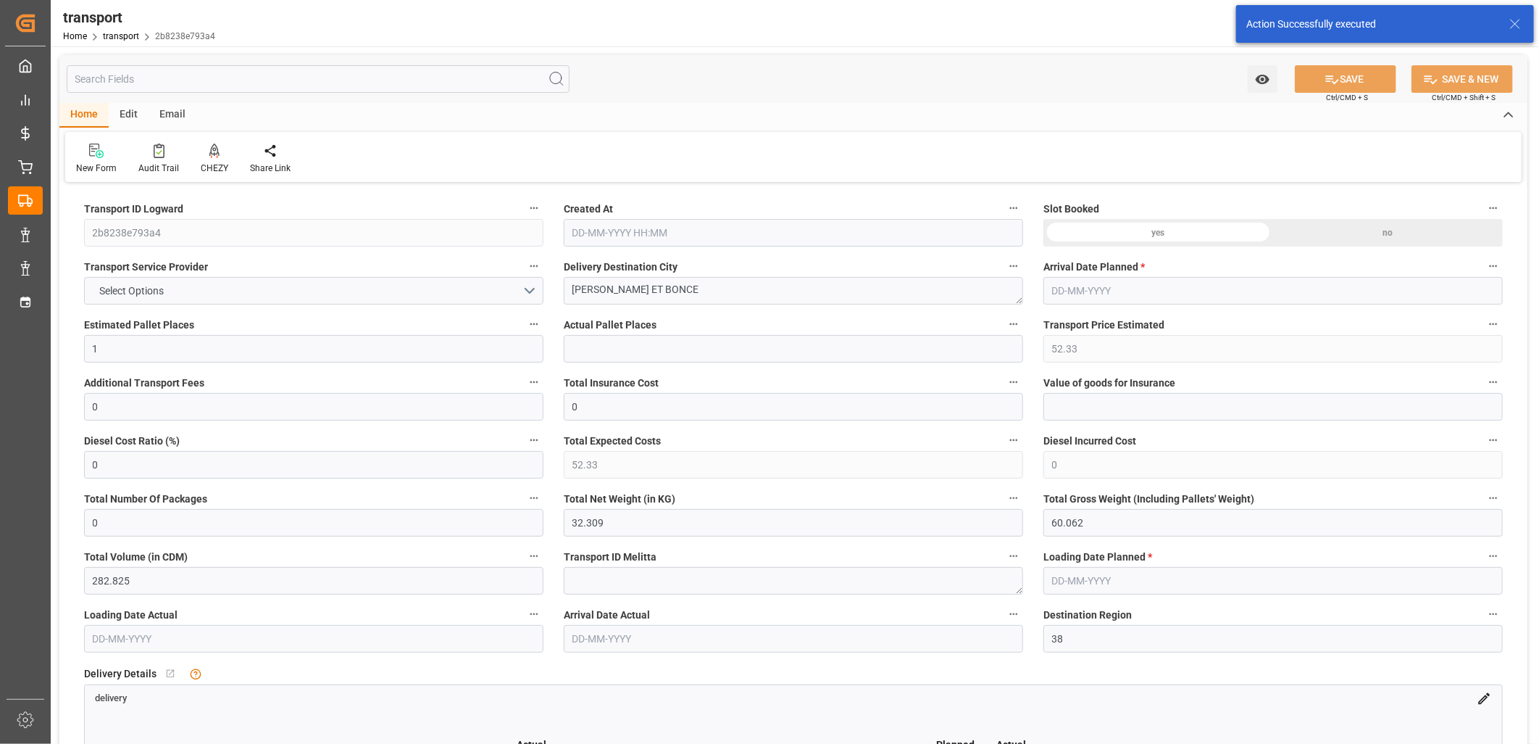
type input "[DATE]"
click at [212, 146] on icon at bounding box center [214, 150] width 10 height 14
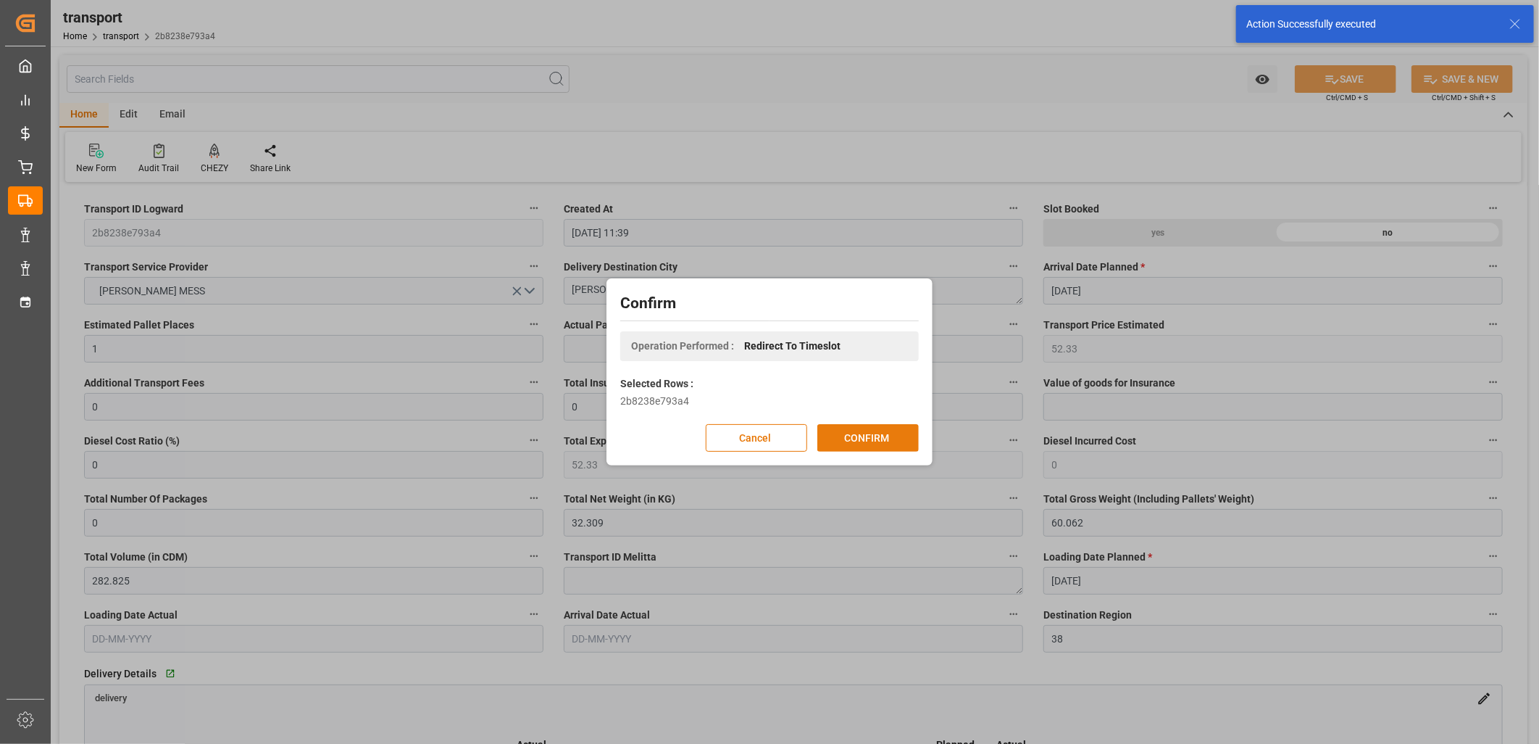
click at [863, 430] on button "CONFIRM" at bounding box center [867, 438] width 101 height 28
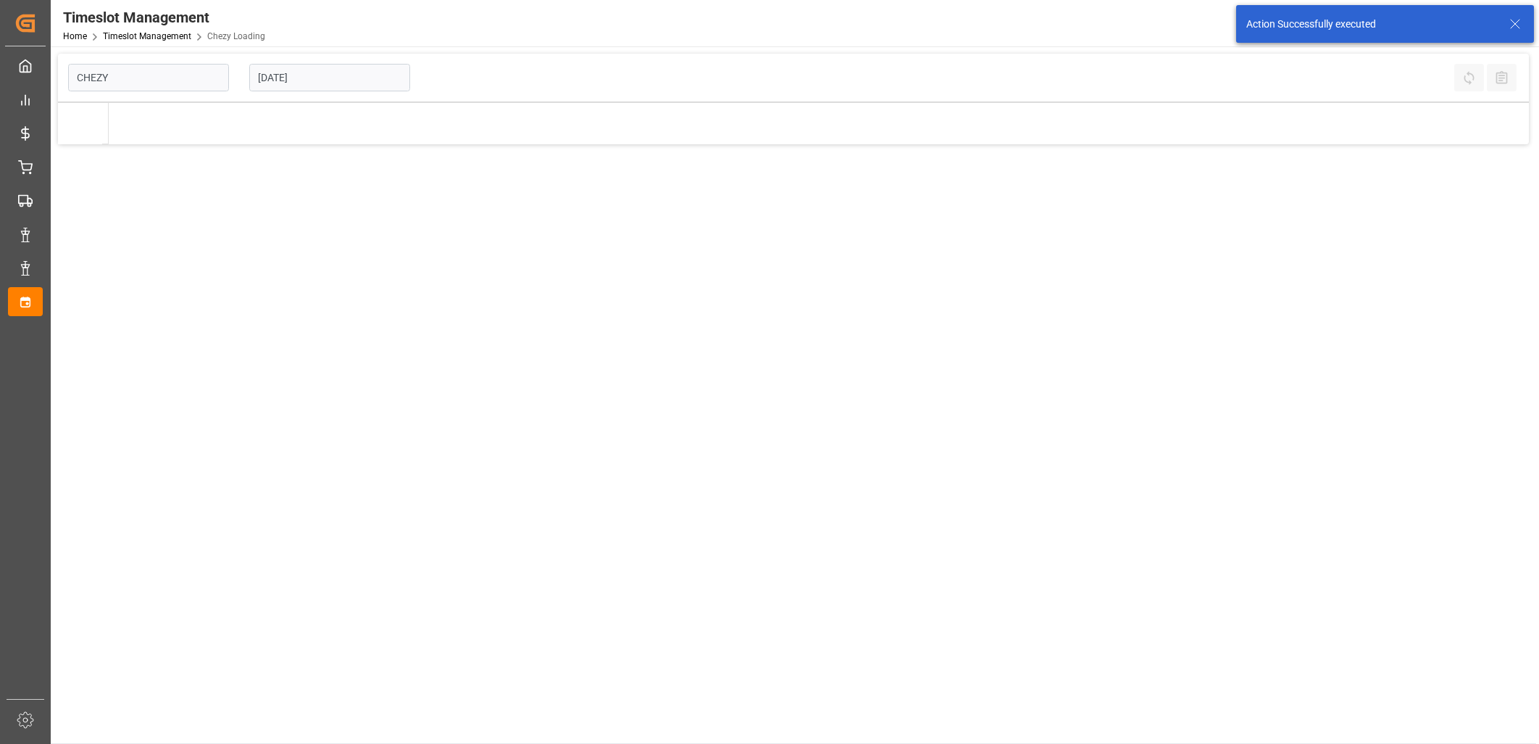
type input "Chezy Loading"
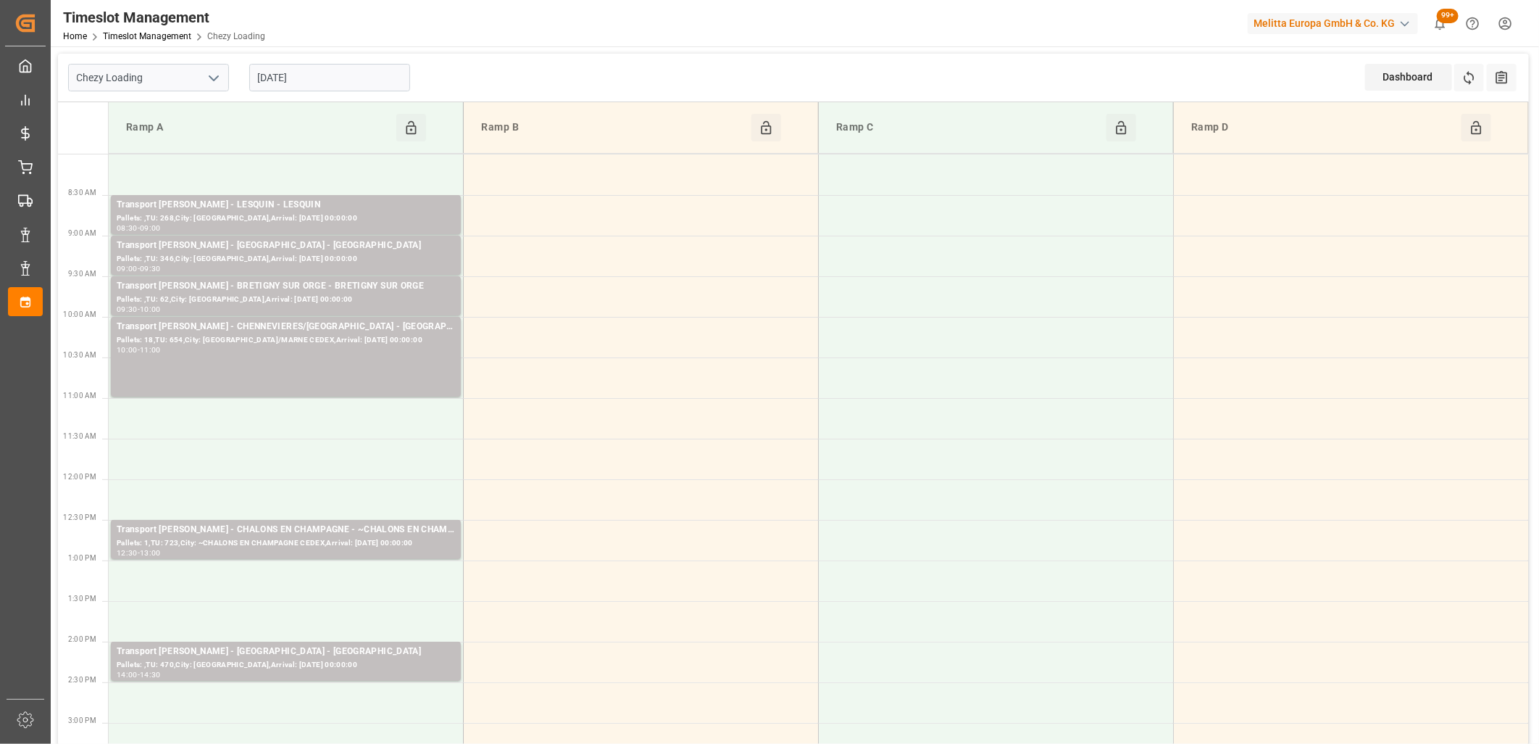
click at [384, 77] on input "[DATE]" at bounding box center [329, 78] width 161 height 28
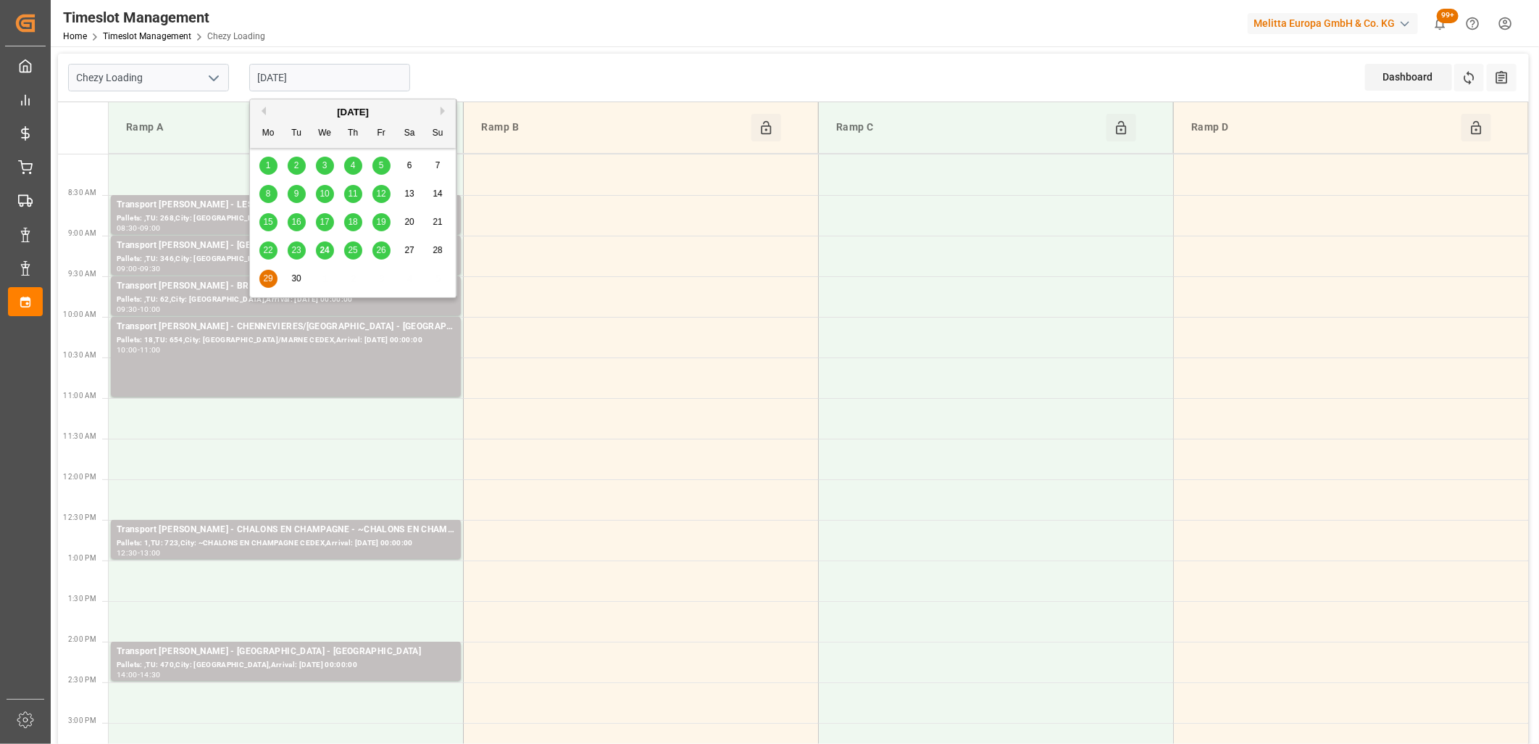
click at [354, 244] on div "25" at bounding box center [353, 250] width 18 height 17
type input "[DATE]"
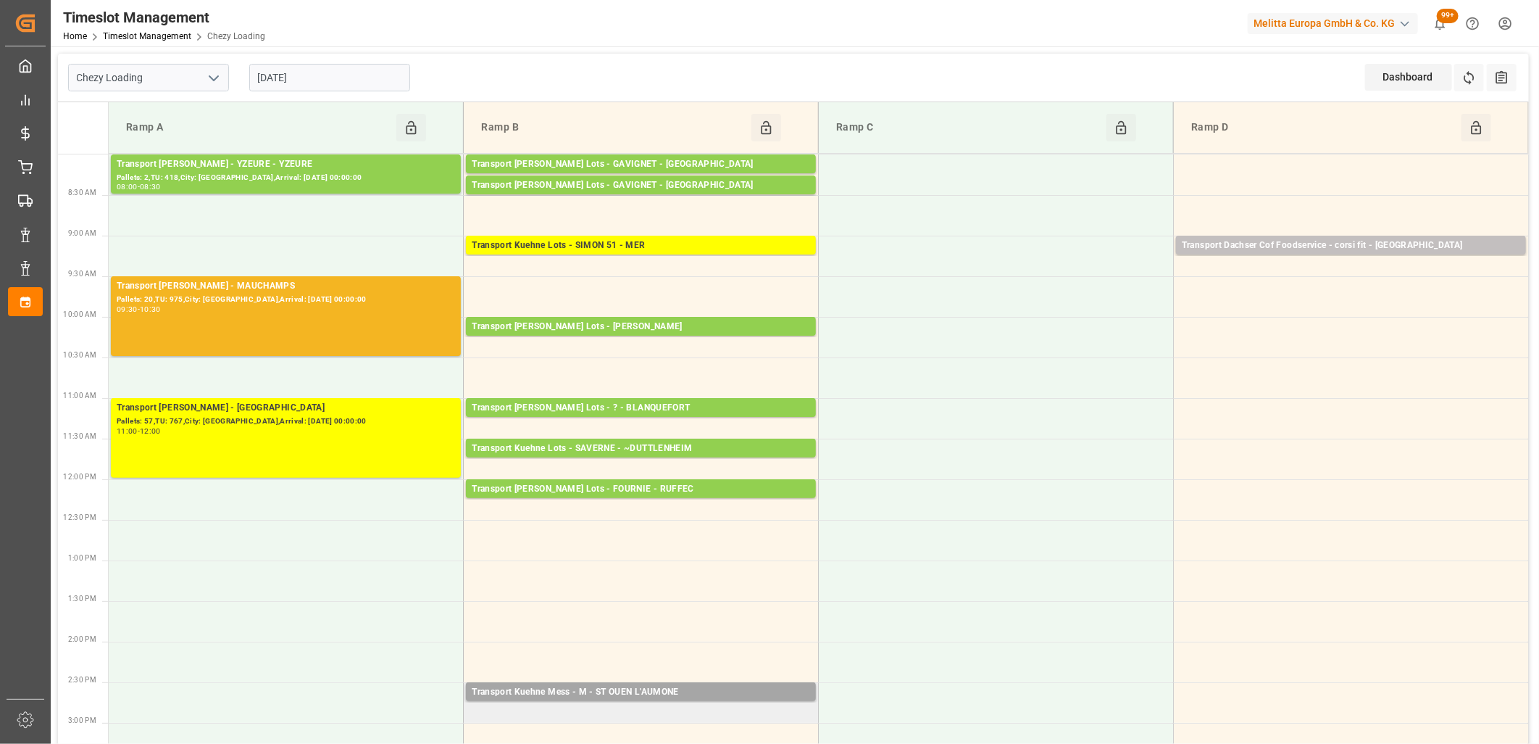
click at [520, 707] on td "Transport [PERSON_NAME] Mess - M - ST OUEN L'AUMONE Pallets: ,TU: 12,City: [GEO…" at bounding box center [641, 702] width 355 height 41
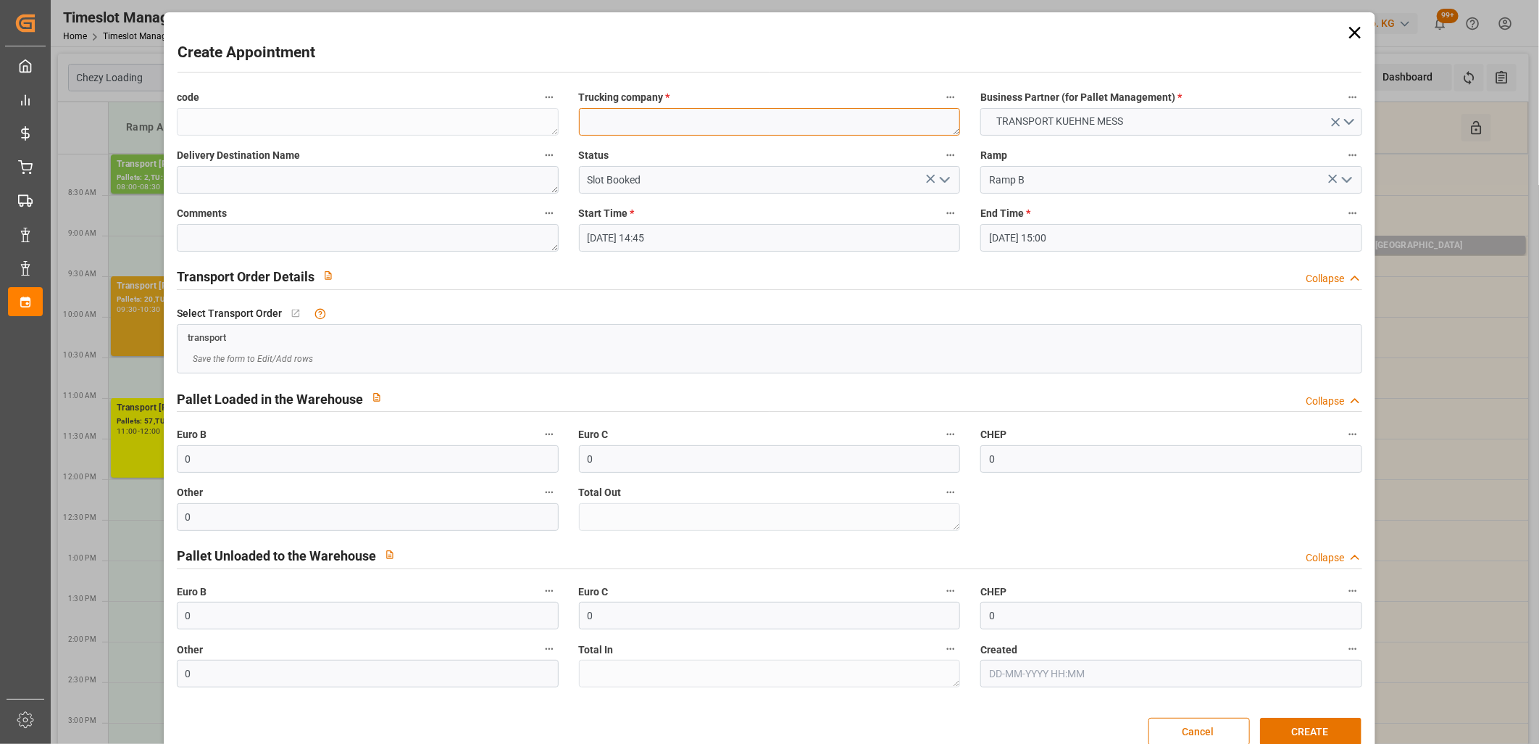
click at [647, 114] on textarea at bounding box center [770, 122] width 382 height 28
type textarea "M"
click at [1310, 730] on button "CREATE" at bounding box center [1310, 731] width 101 height 28
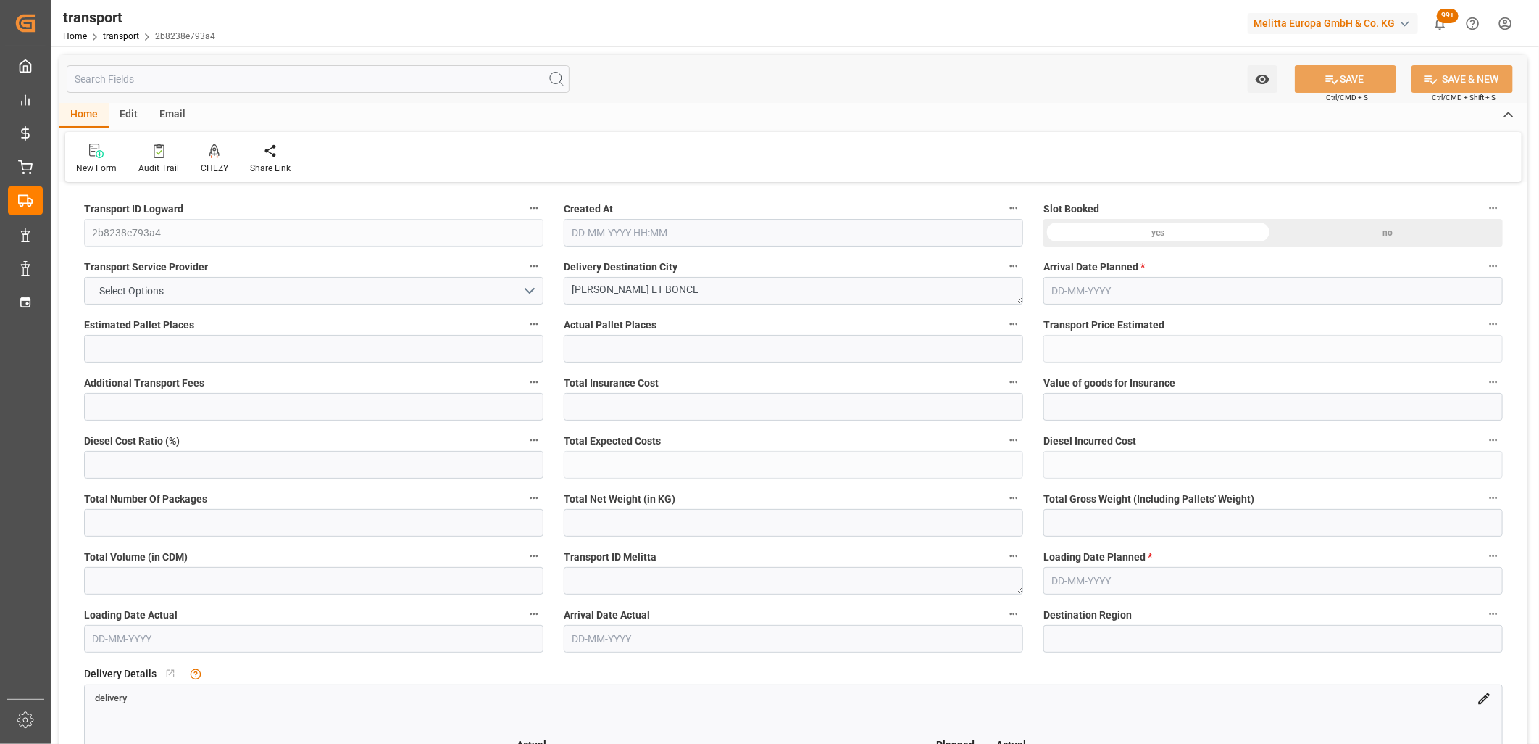
type input "1"
type input "52.33"
type input "0"
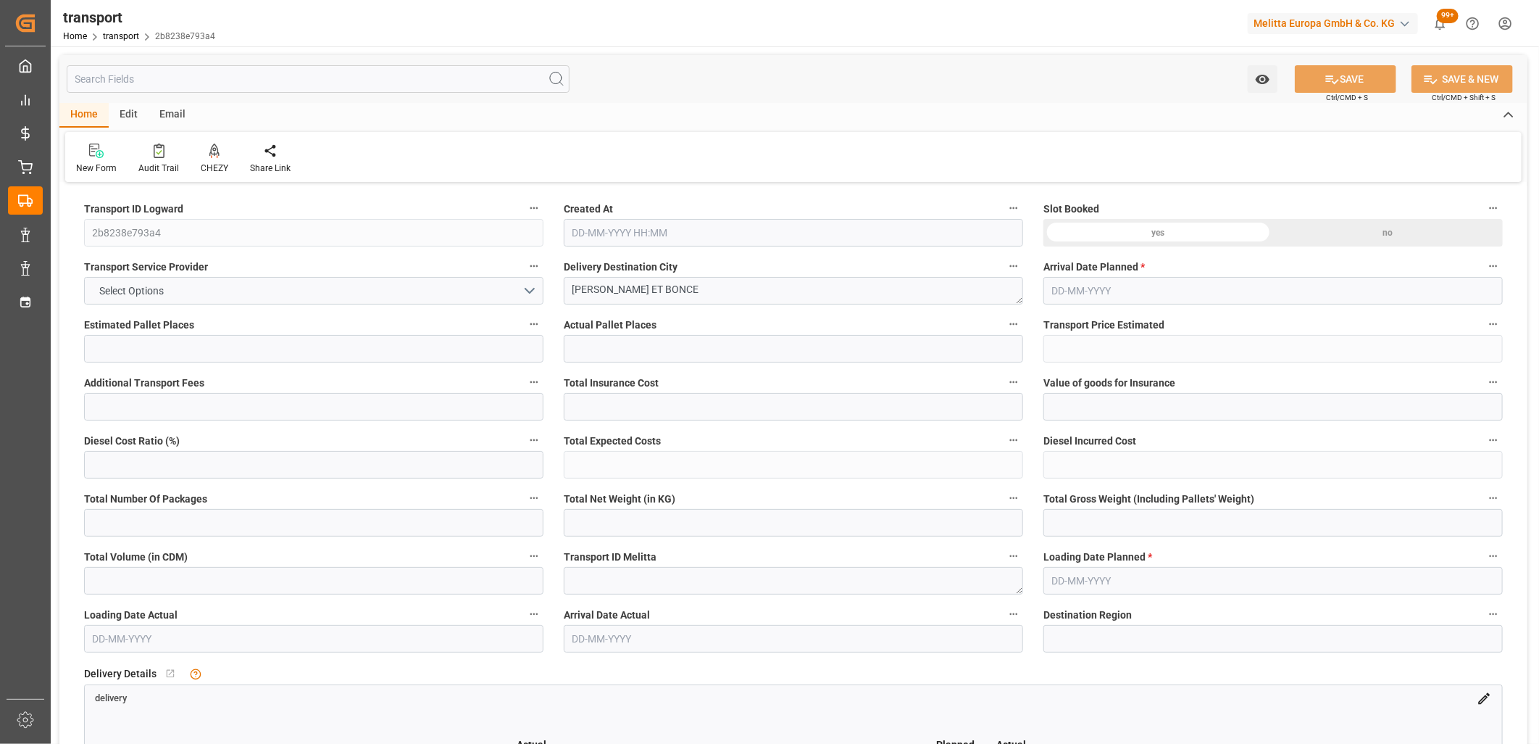
type input "52.33"
type input "0"
type input "32.309"
type input "60.062"
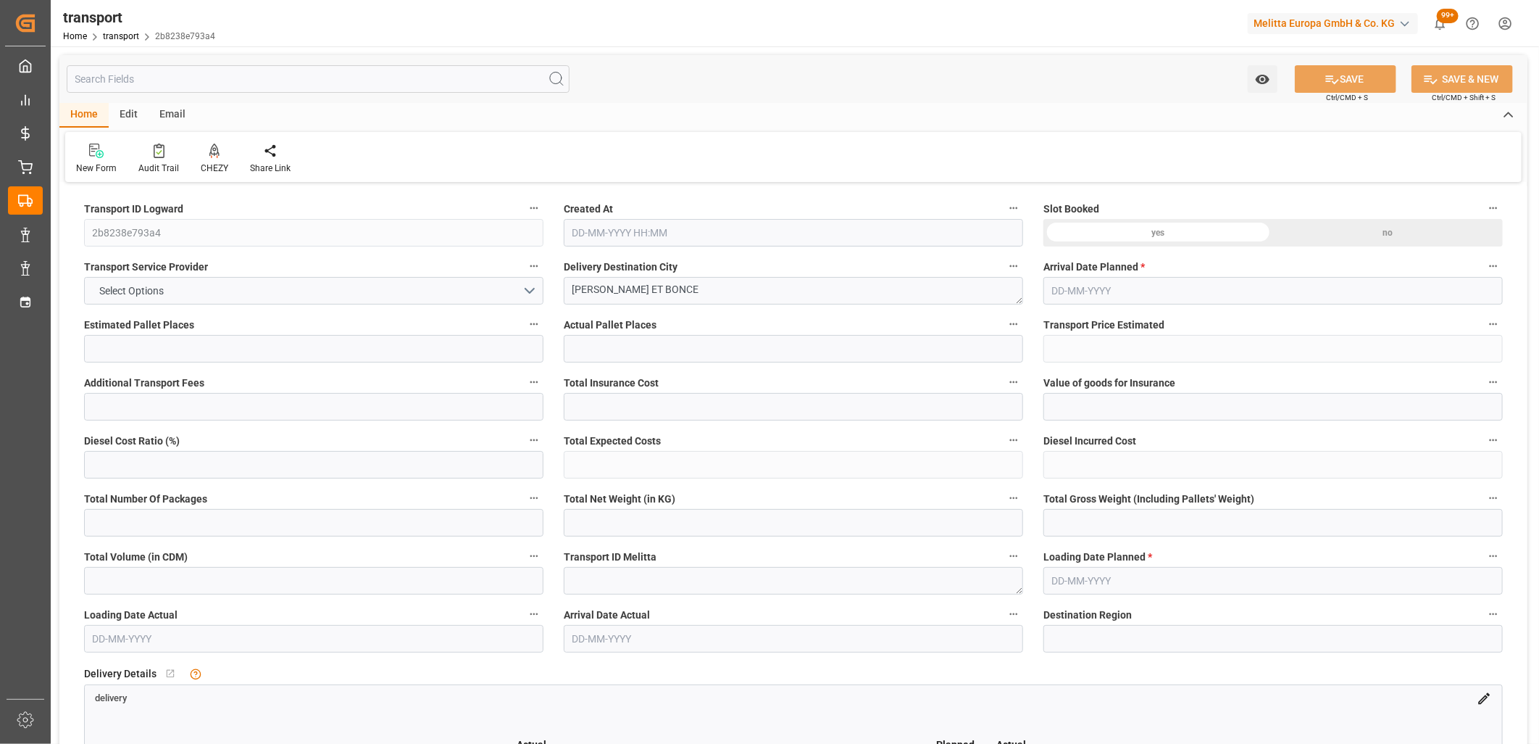
type input "282.825"
type input "38"
type input "0"
type input "4"
type input "1"
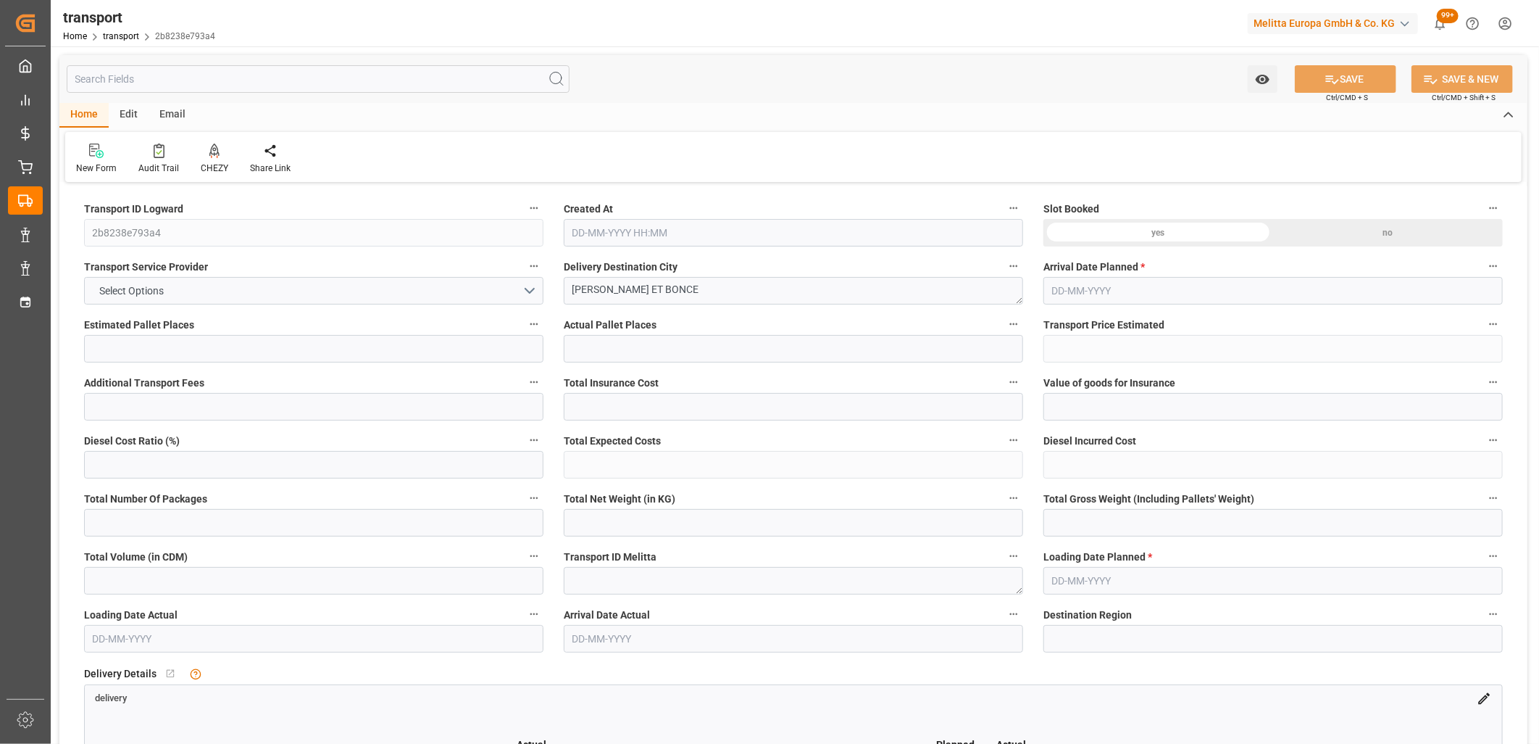
type input "101"
type input "37.062"
type input "0"
type input "4710.8598"
type input "0"
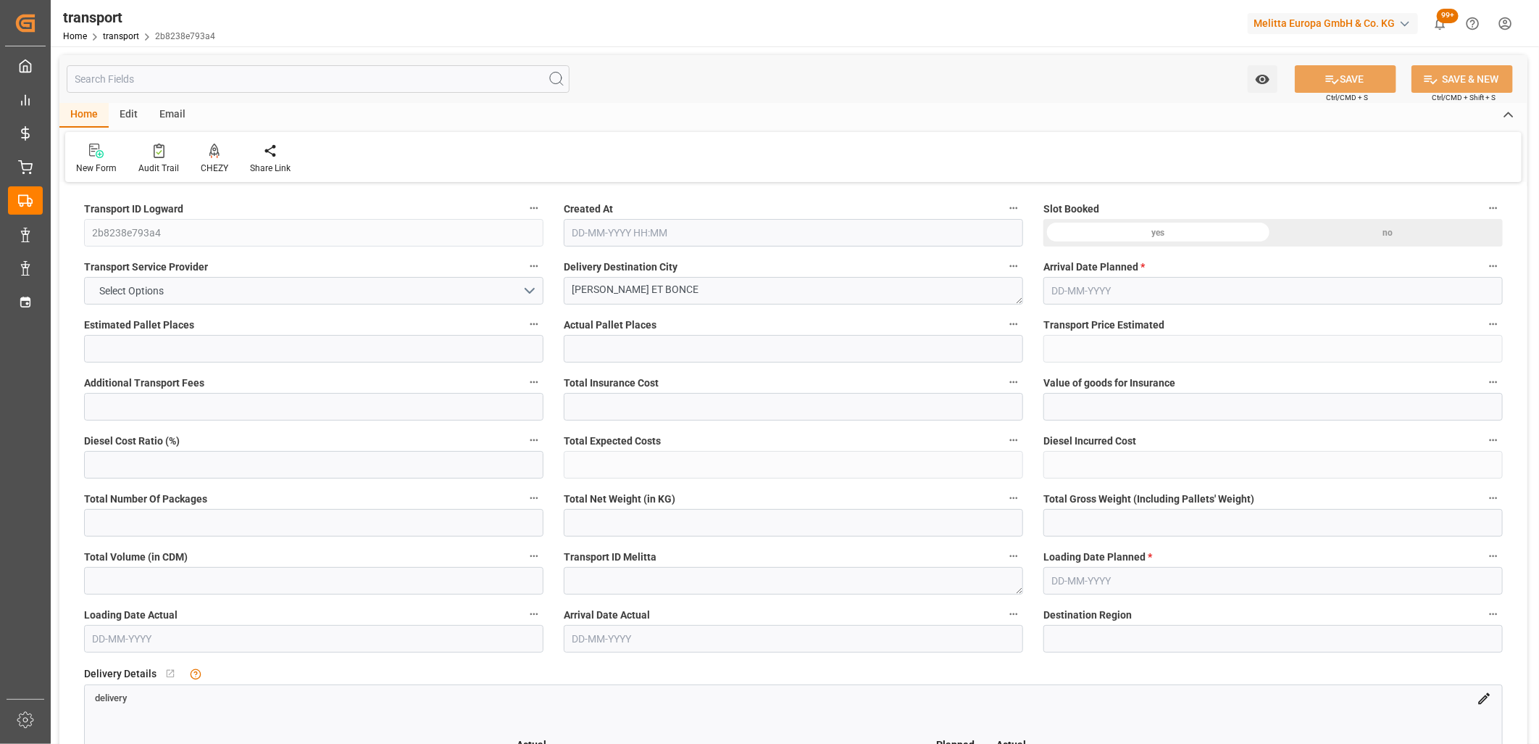
type input "0"
type input "21"
type input "35"
type input "24-09-2025 11:39"
type input "[DATE]"
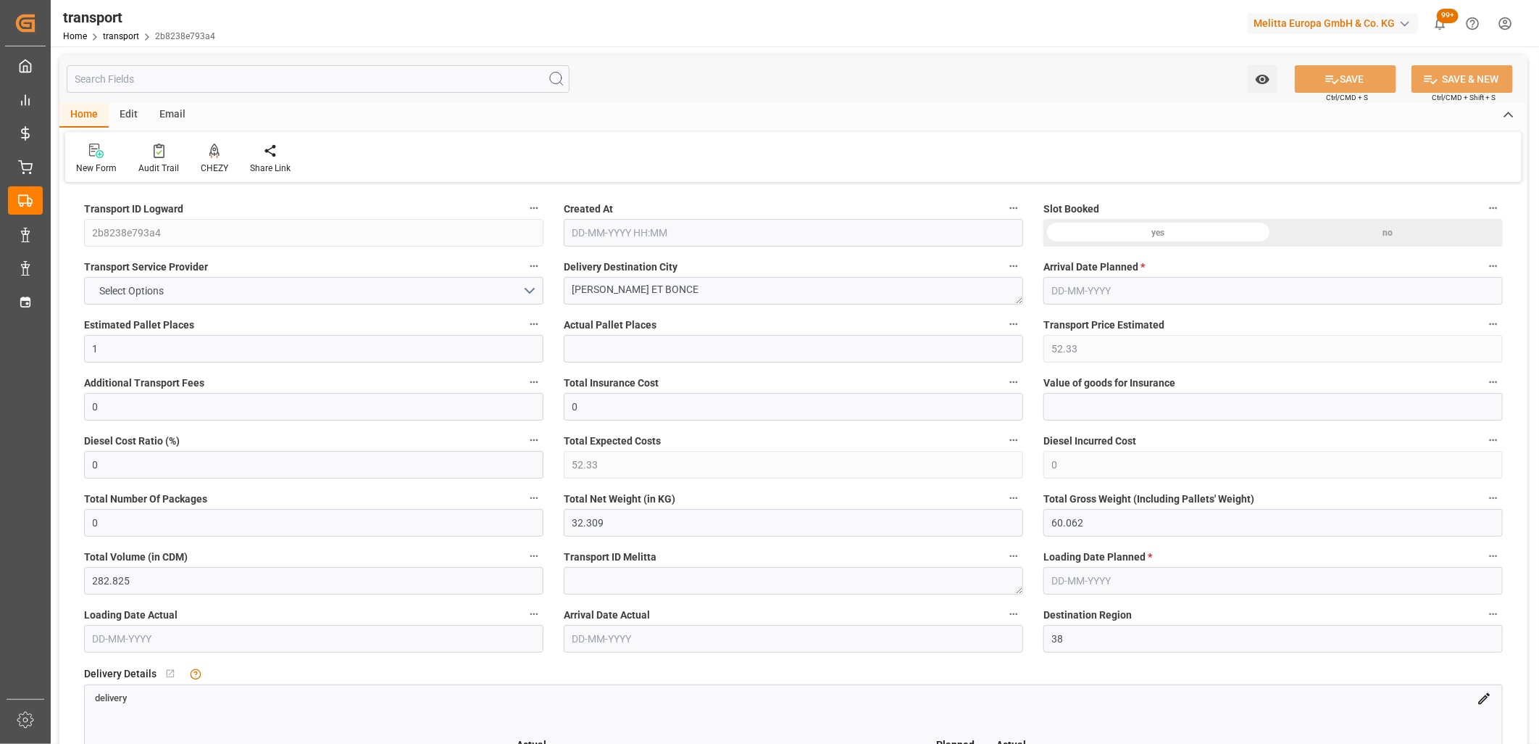
type input "[DATE]"
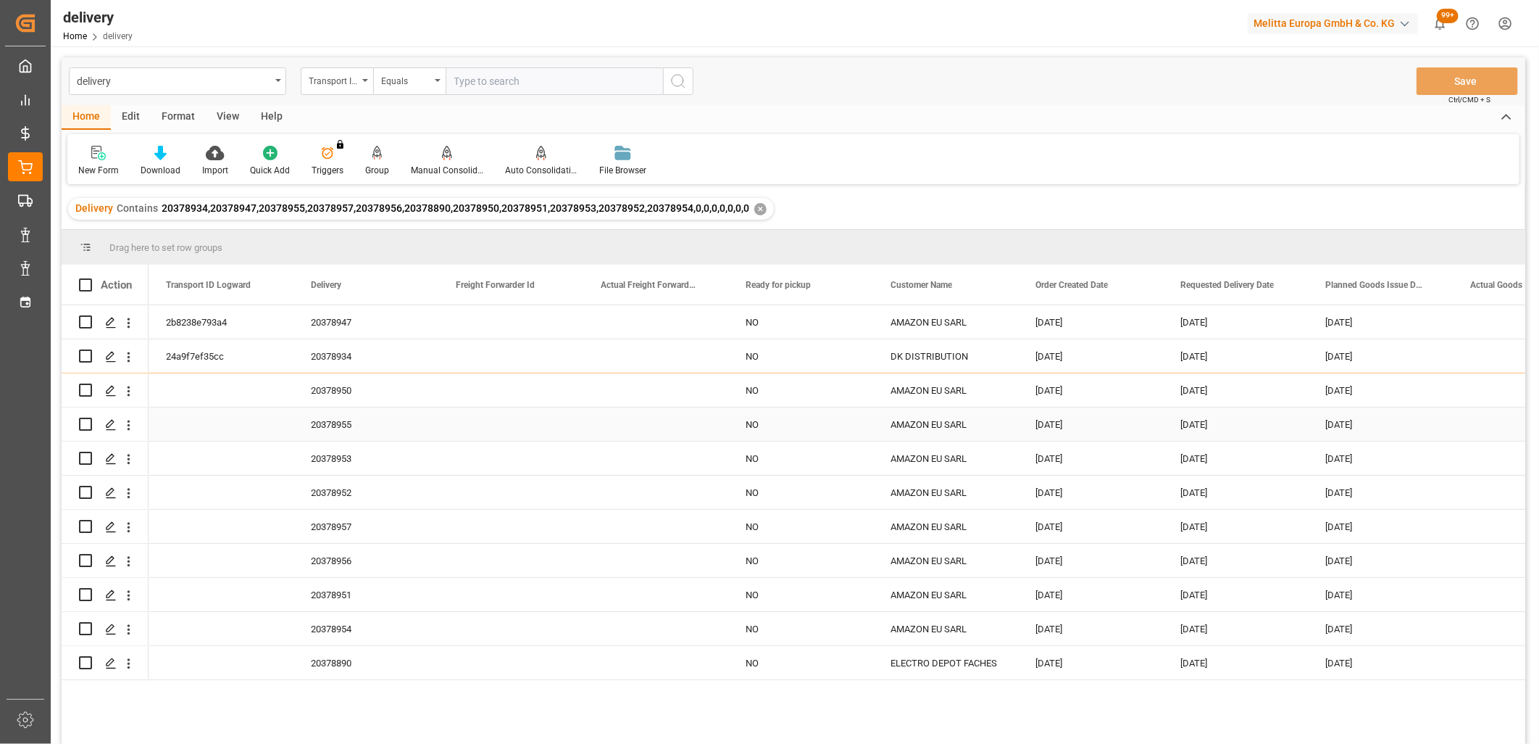
click at [83, 425] on input "Press Space to toggle row selection (unchecked)" at bounding box center [85, 423] width 13 height 13
checkbox input "true"
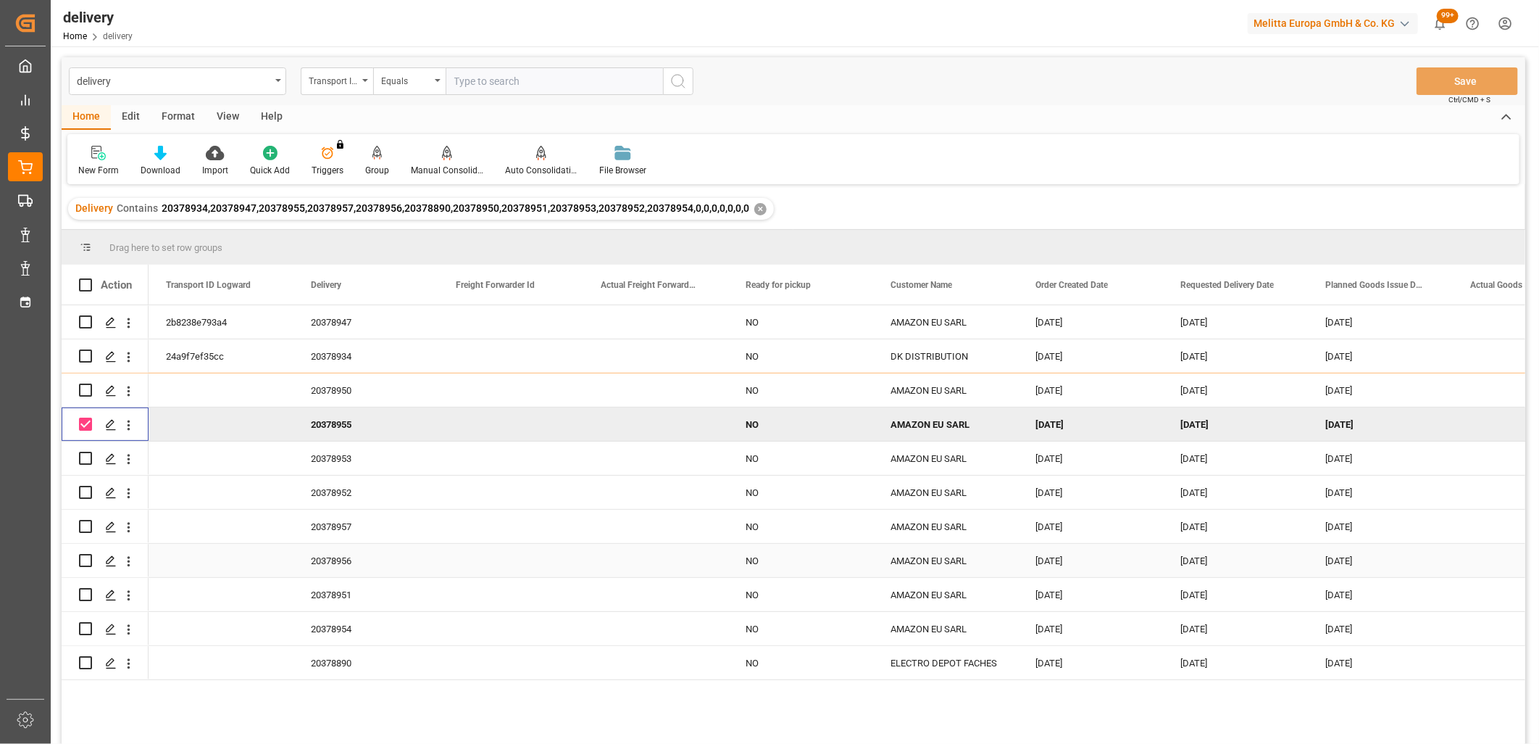
click at [87, 559] on input "Press Space to toggle row selection (unchecked)" at bounding box center [85, 560] width 13 height 13
checkbox input "true"
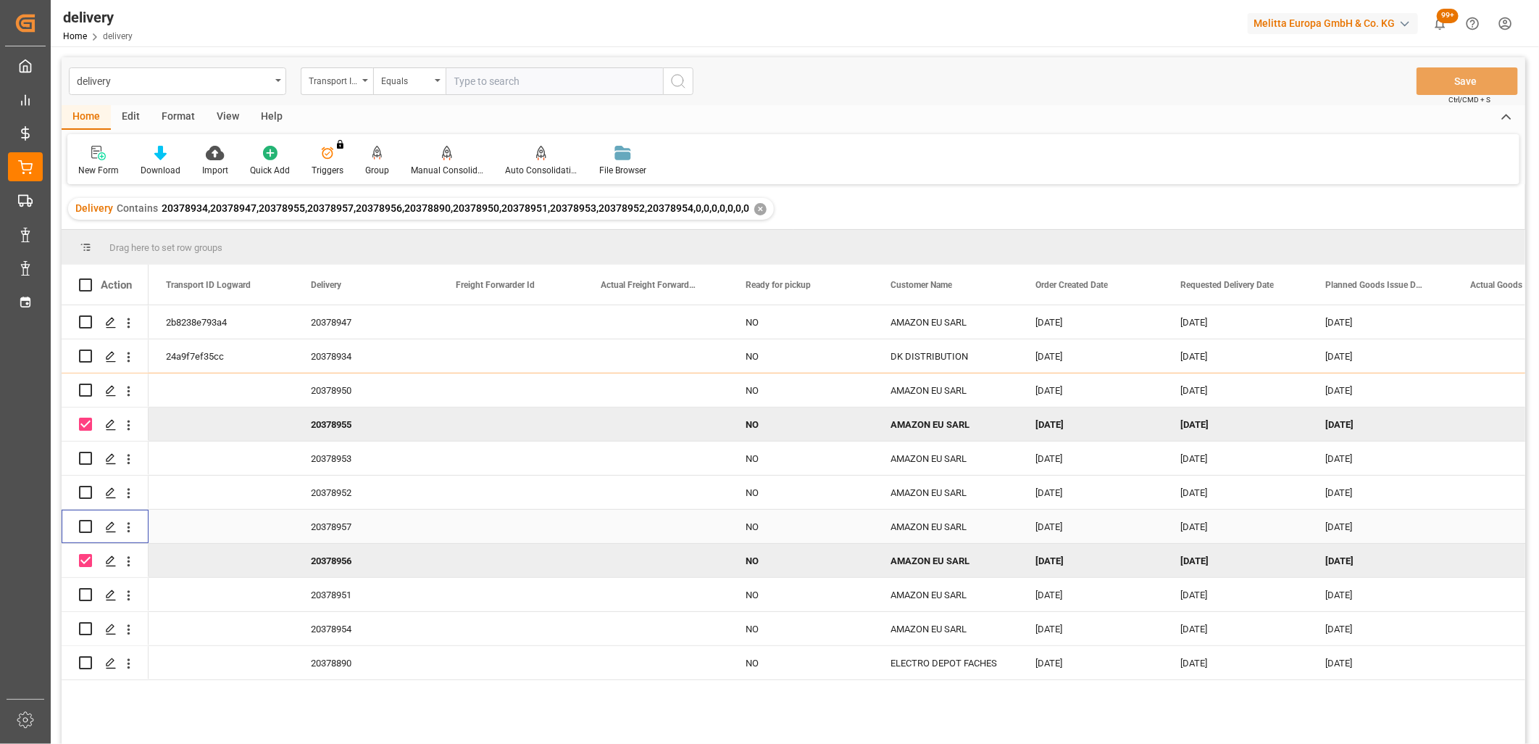
click at [84, 524] on input "Press Space to toggle row selection (unchecked)" at bounding box center [85, 526] width 13 height 13
checkbox input "true"
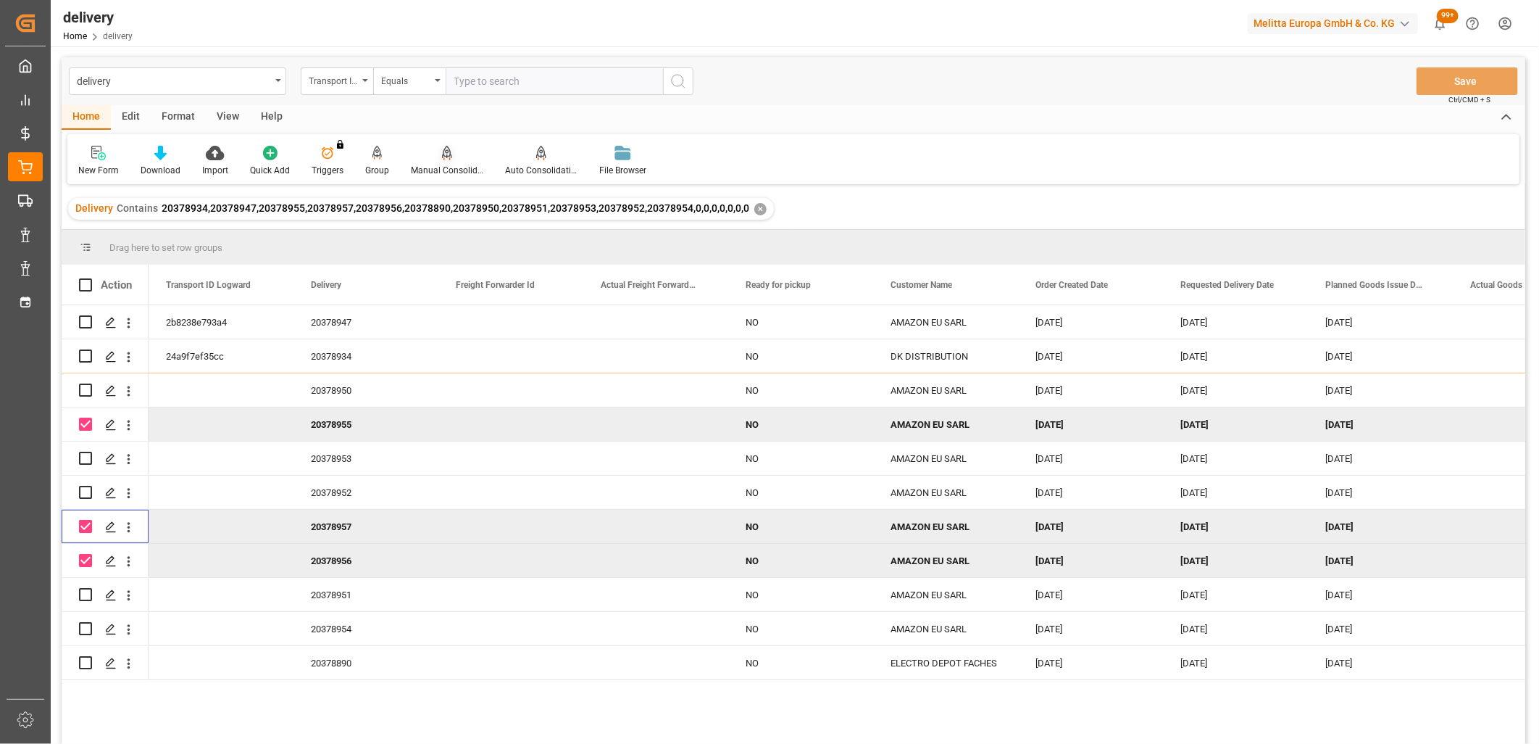
click at [442, 155] on icon at bounding box center [447, 152] width 10 height 12
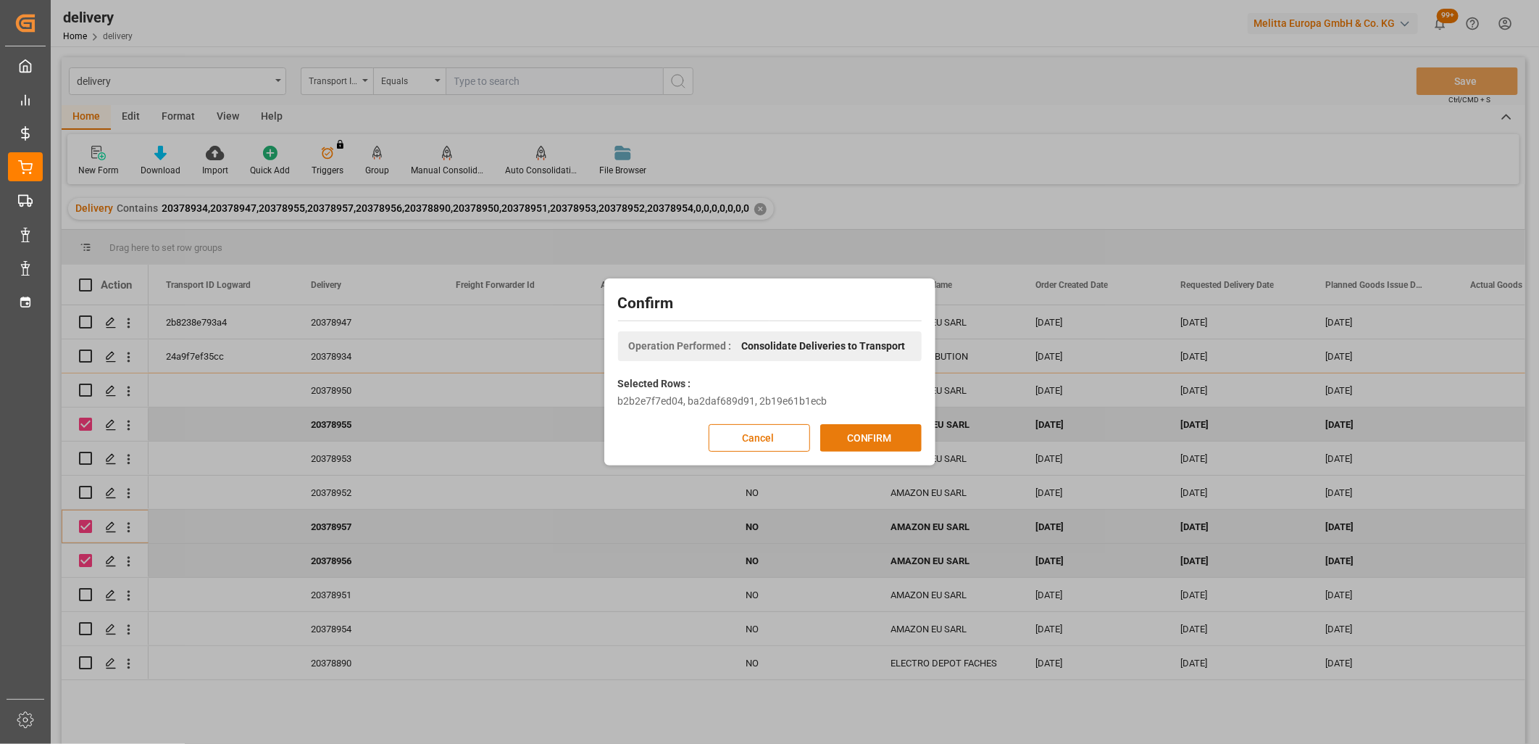
click at [863, 446] on button "CONFIRM" at bounding box center [870, 438] width 101 height 28
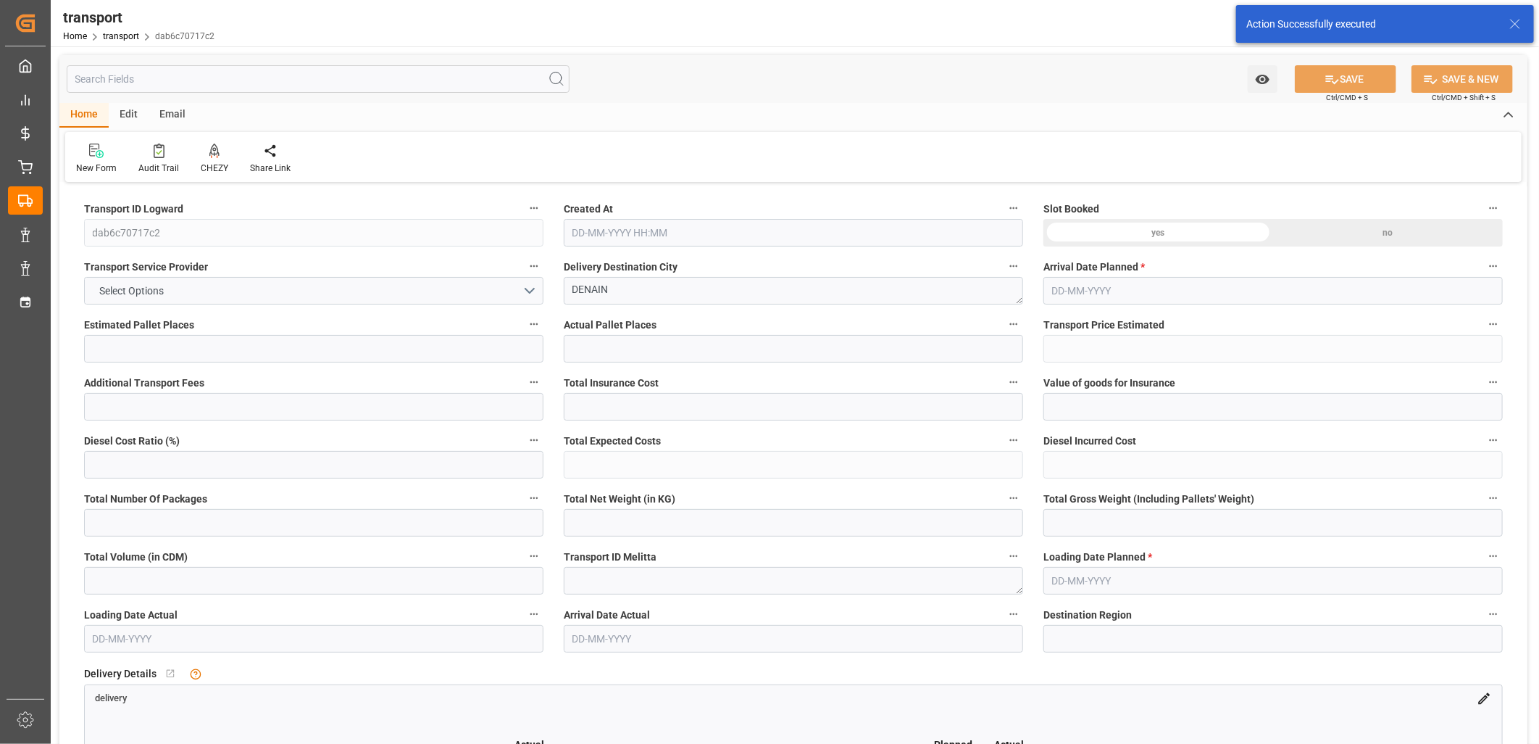
type input "3"
type input "101.7281"
type input "0"
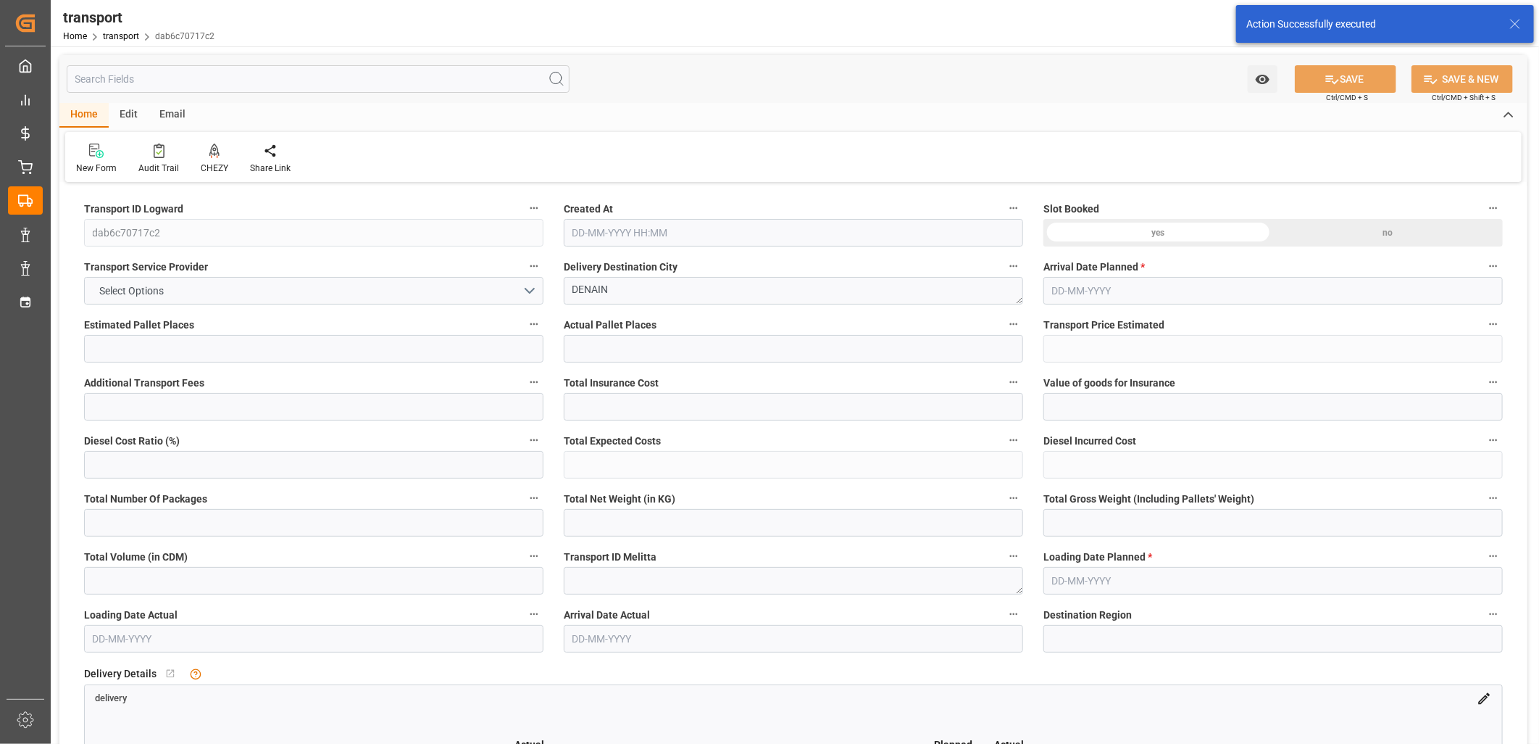
type input "101.7281"
type input "0"
type input "286.342"
type input "399.247"
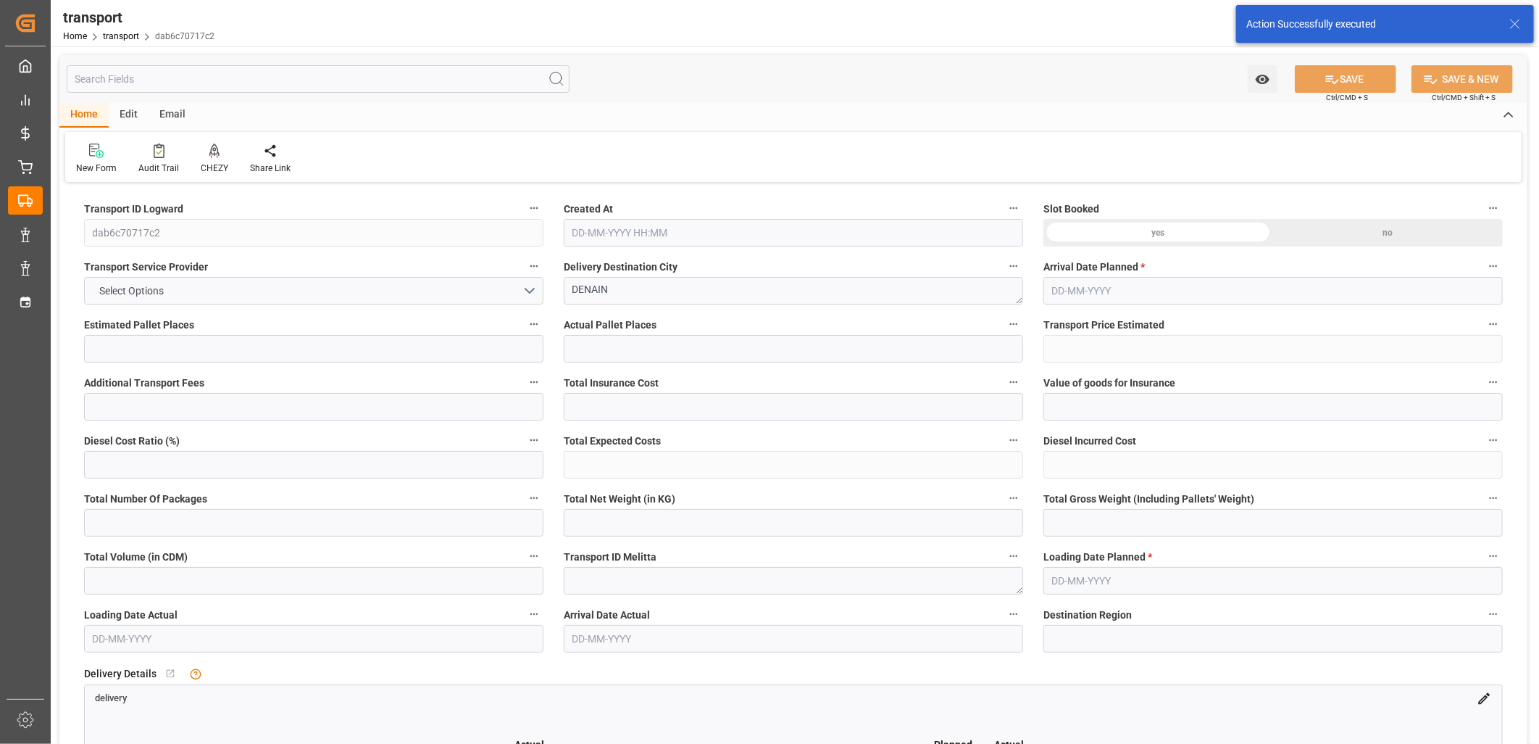
type input "1700.1"
type input "59"
type input "0"
type input "184"
type input "3"
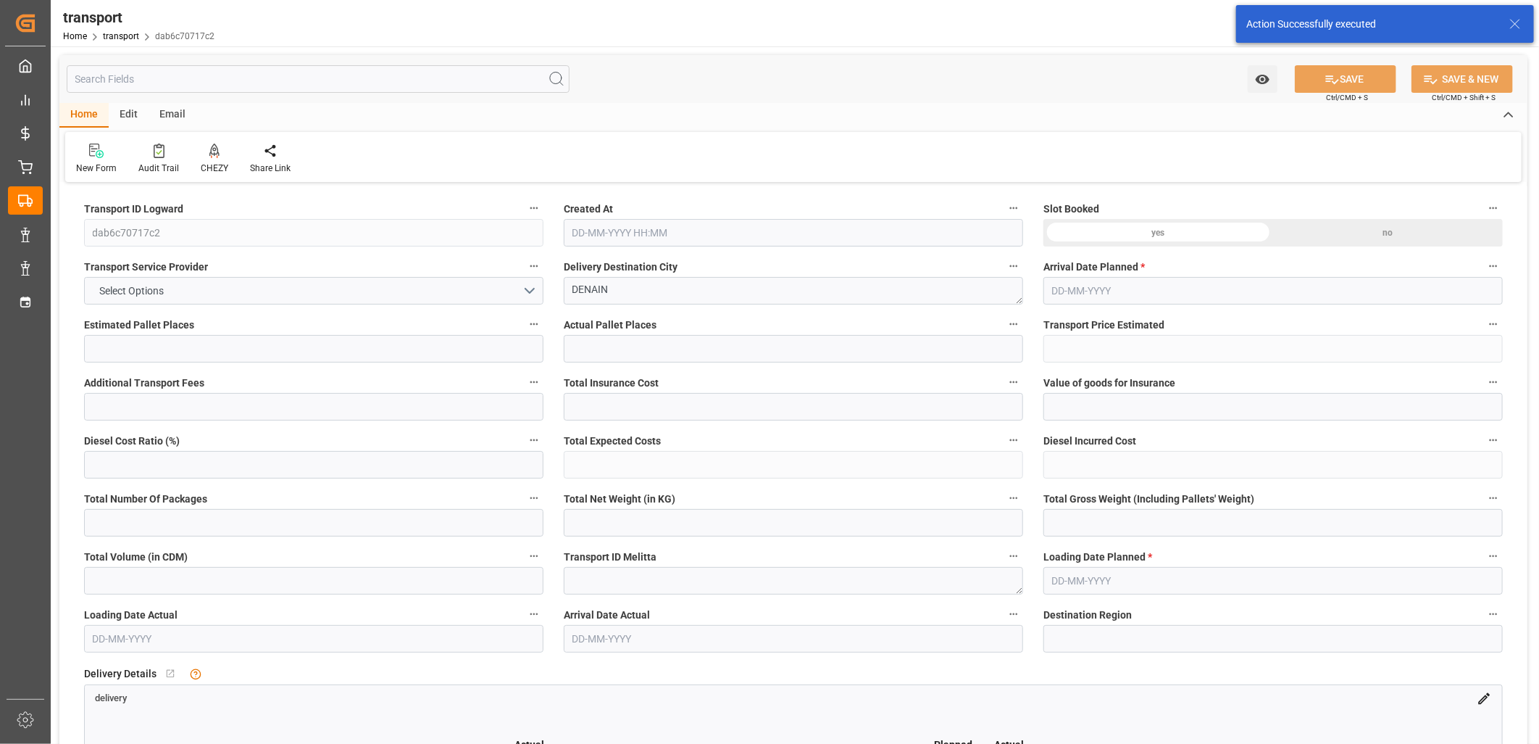
type input "101"
type input "330.247"
type input "0"
type input "4710.8598"
type input "0"
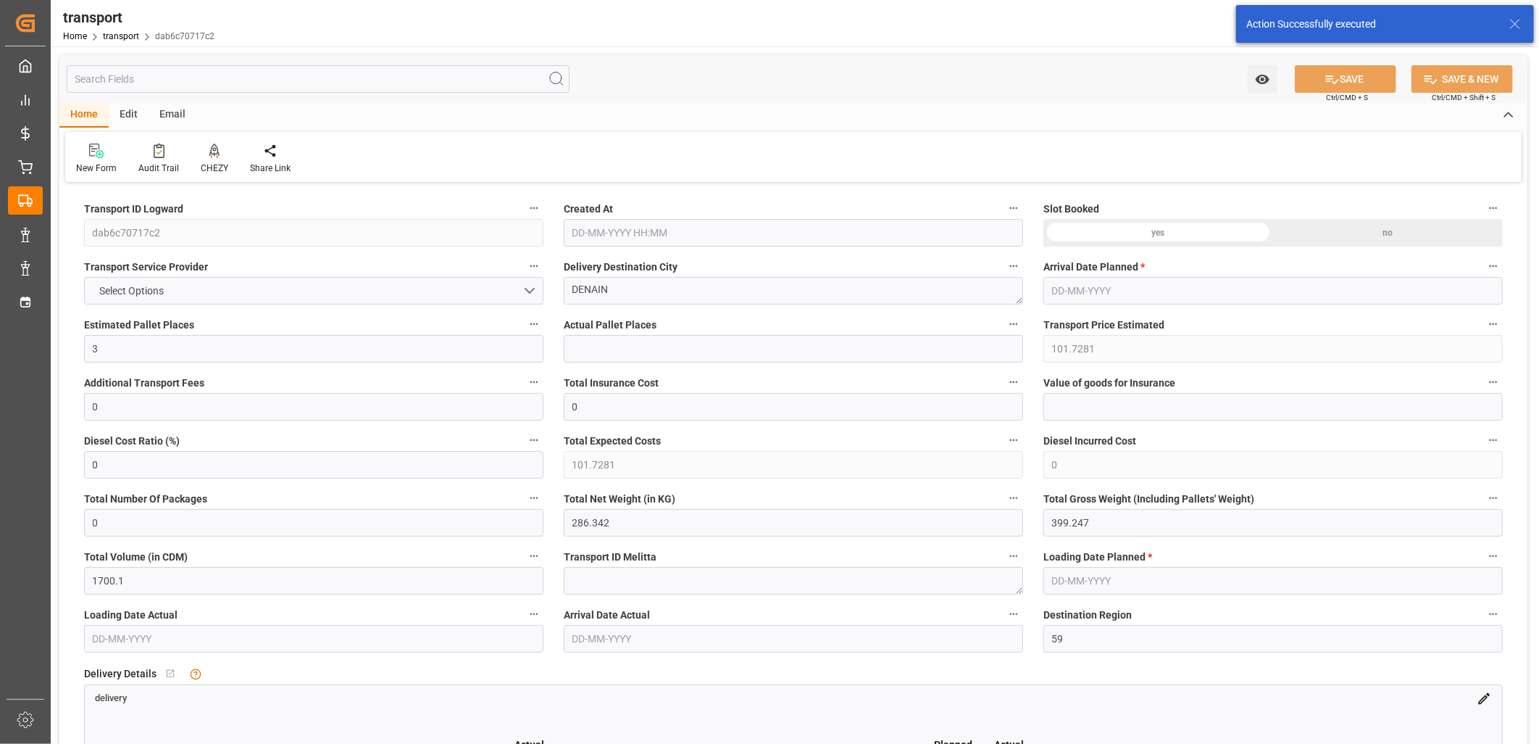
type input "0"
type input "21"
type input "35"
type input "[DATE] 11:39"
type input "[DATE]"
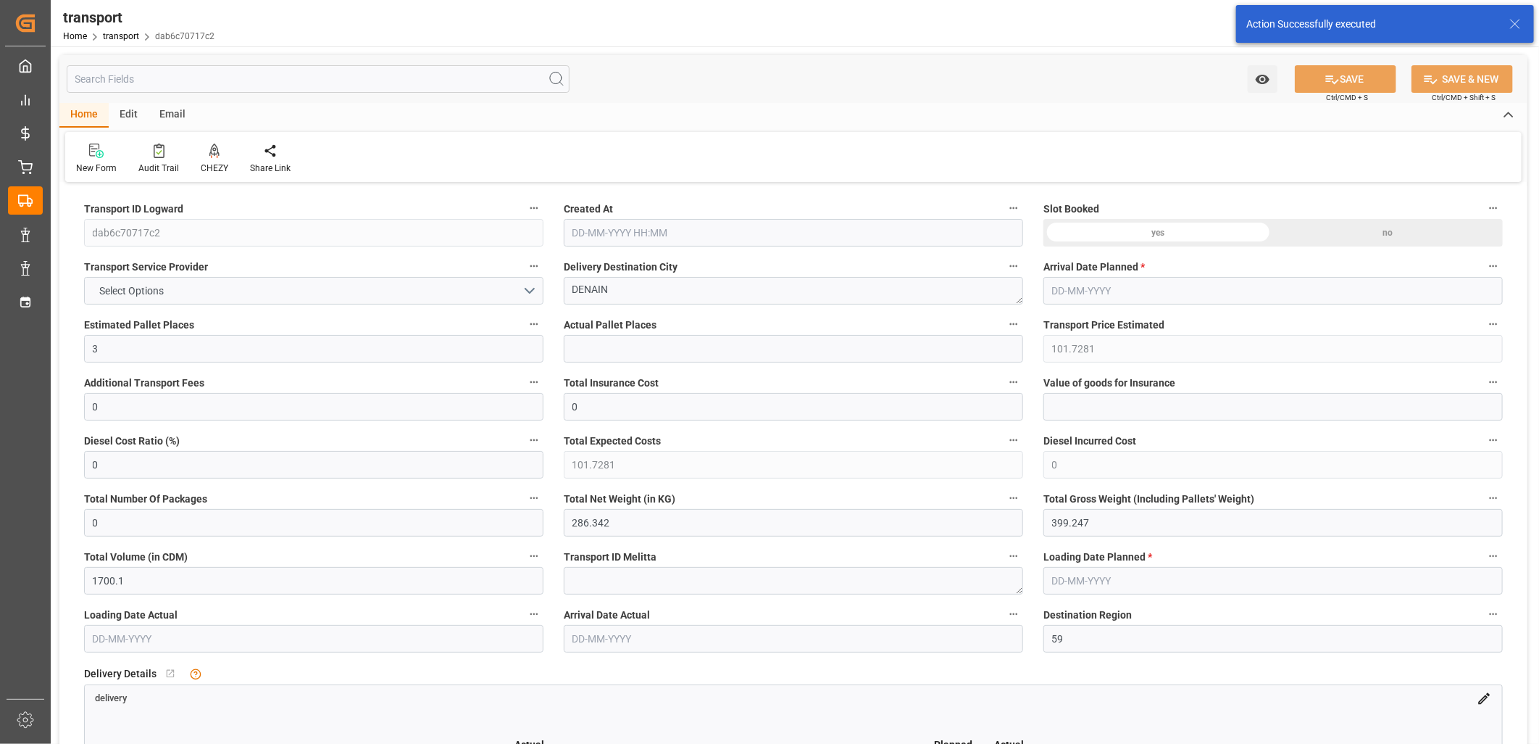
type input "[DATE]"
click at [210, 150] on icon at bounding box center [214, 150] width 10 height 14
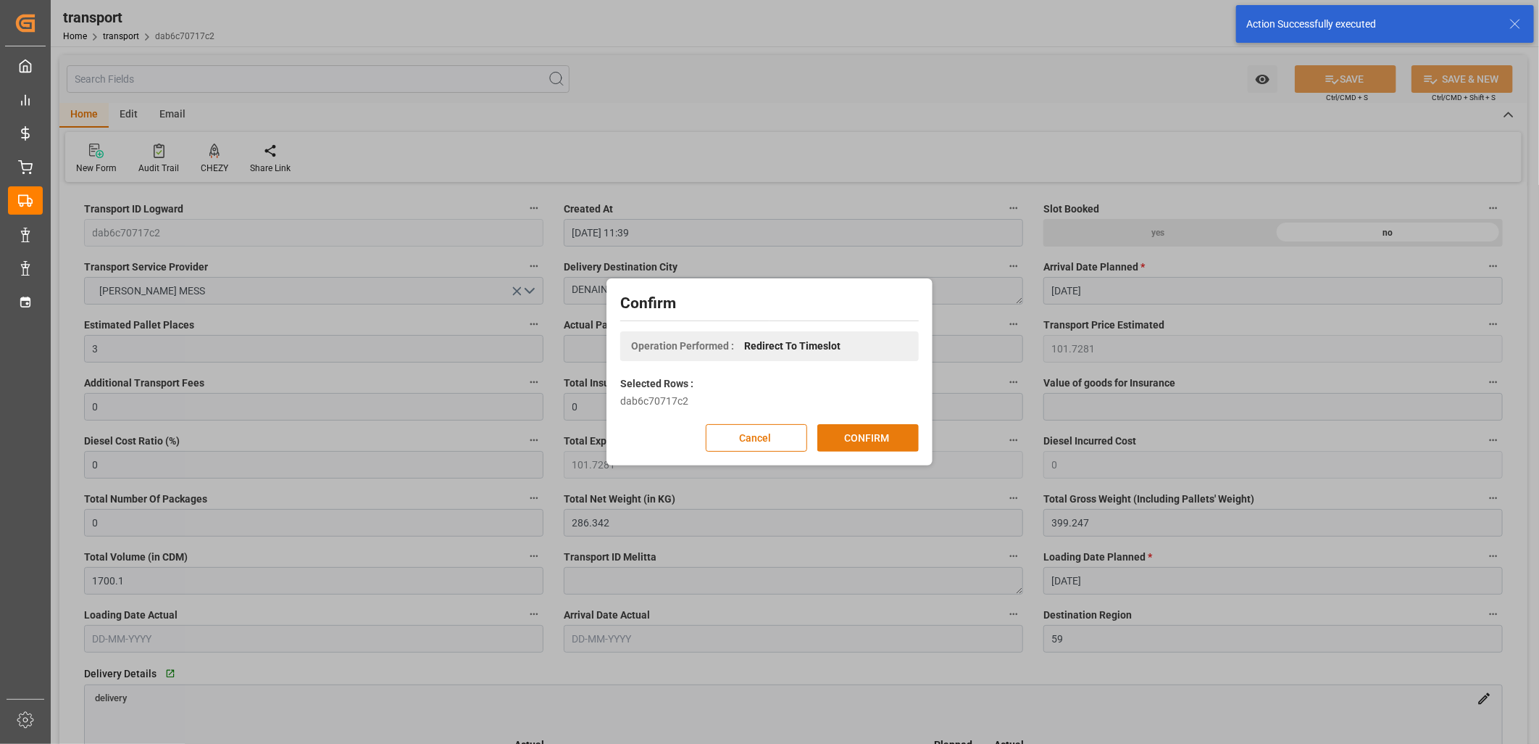
click at [885, 439] on button "CONFIRM" at bounding box center [867, 438] width 101 height 28
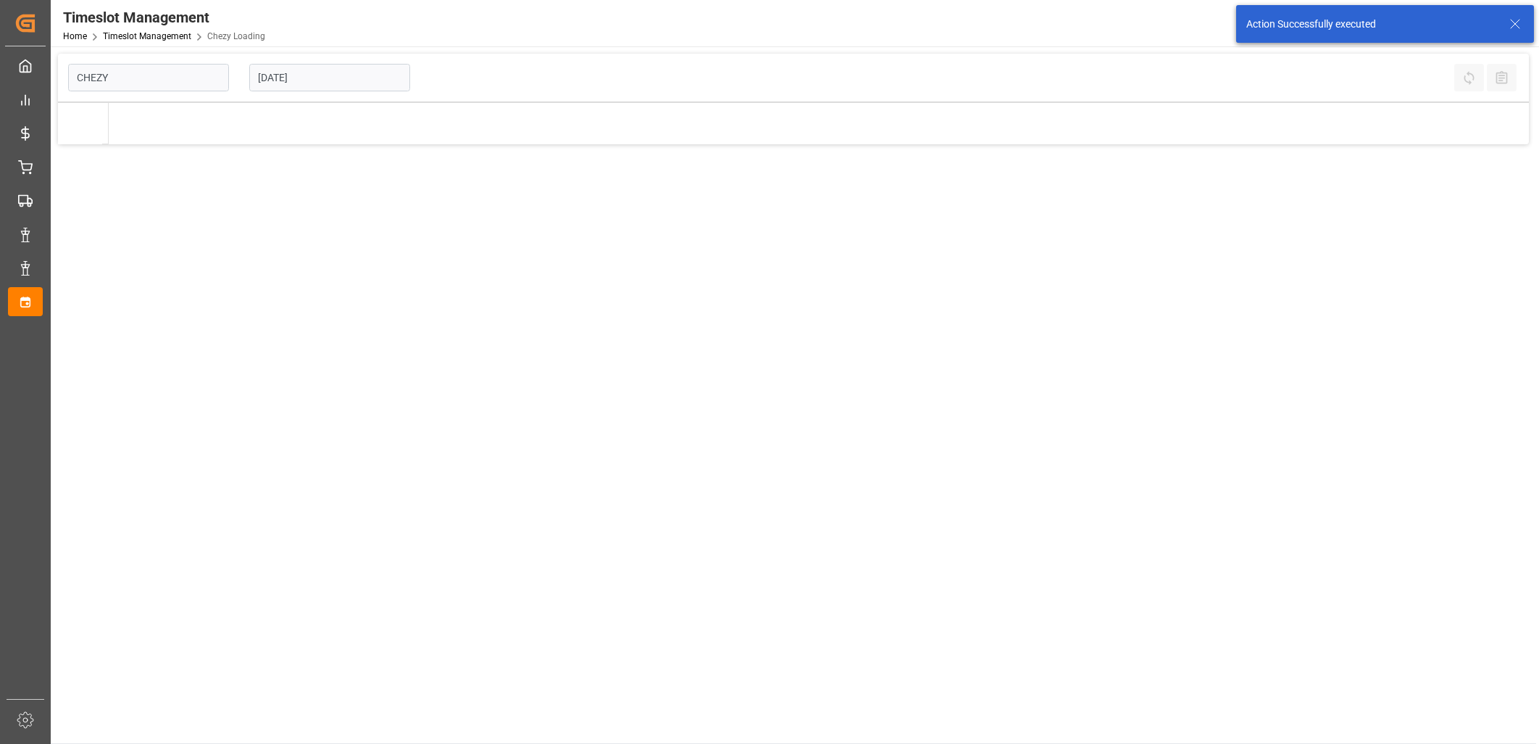
type input "Chezy Loading"
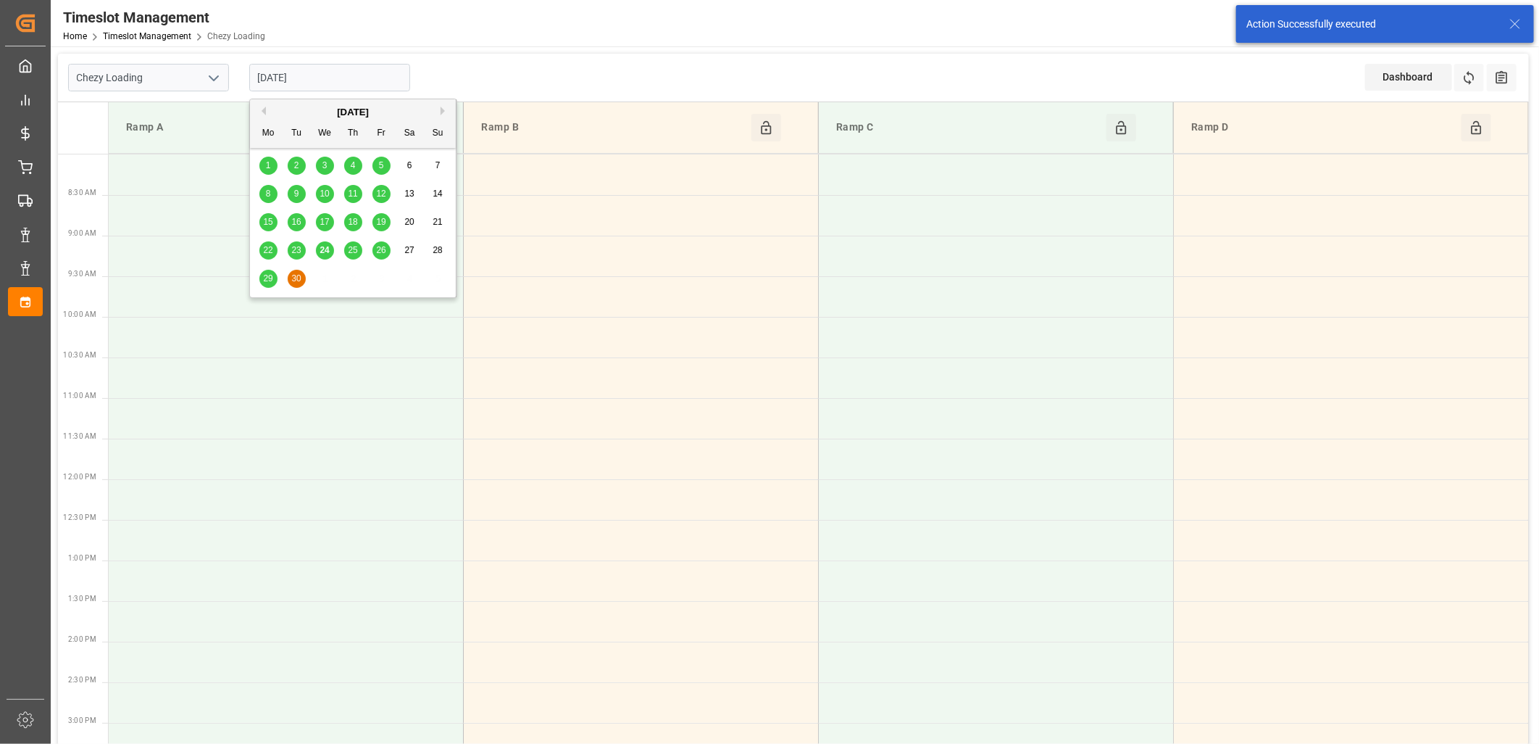
click at [327, 83] on input "[DATE]" at bounding box center [329, 78] width 161 height 28
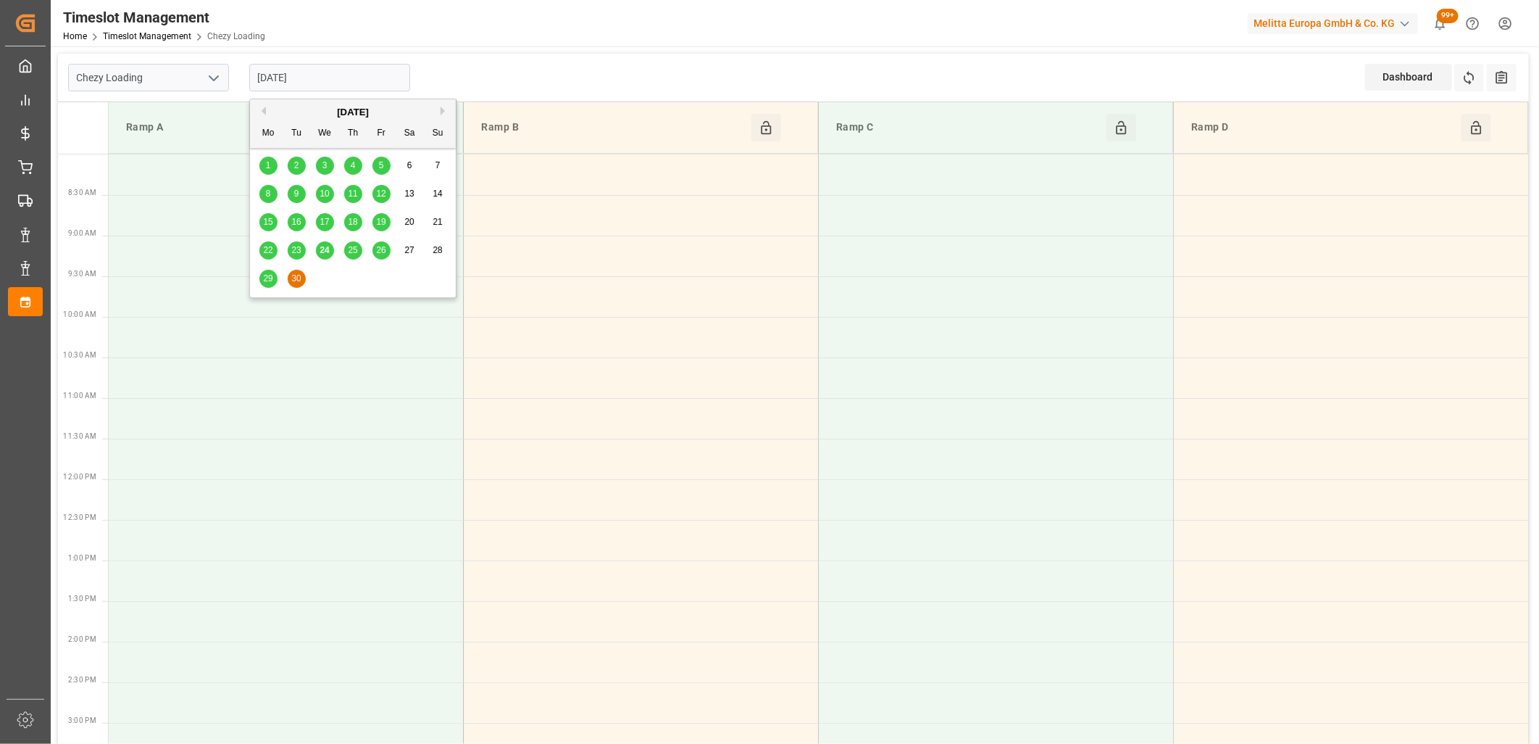
click at [351, 250] on span "25" at bounding box center [352, 250] width 9 height 10
type input "[DATE]"
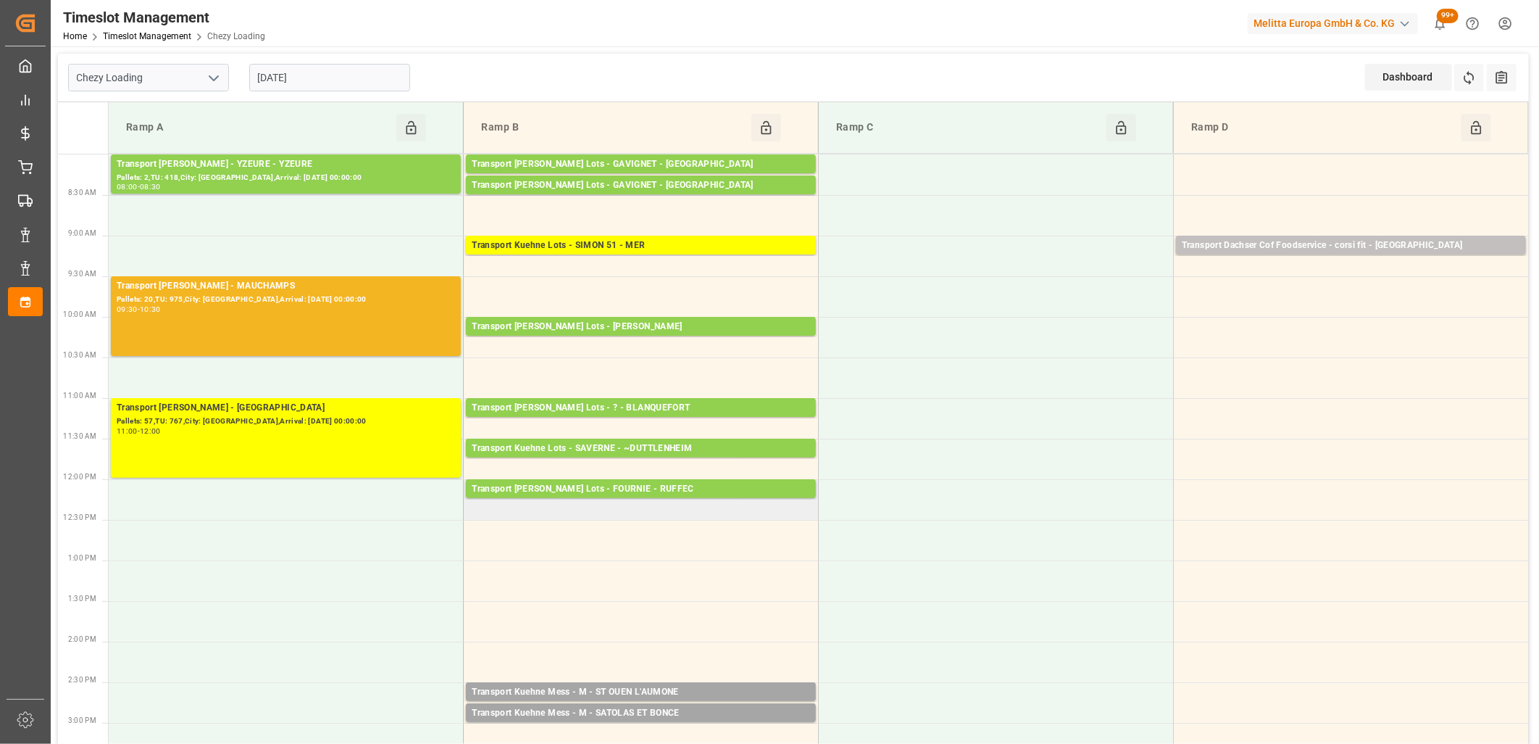
scroll to position [80, 0]
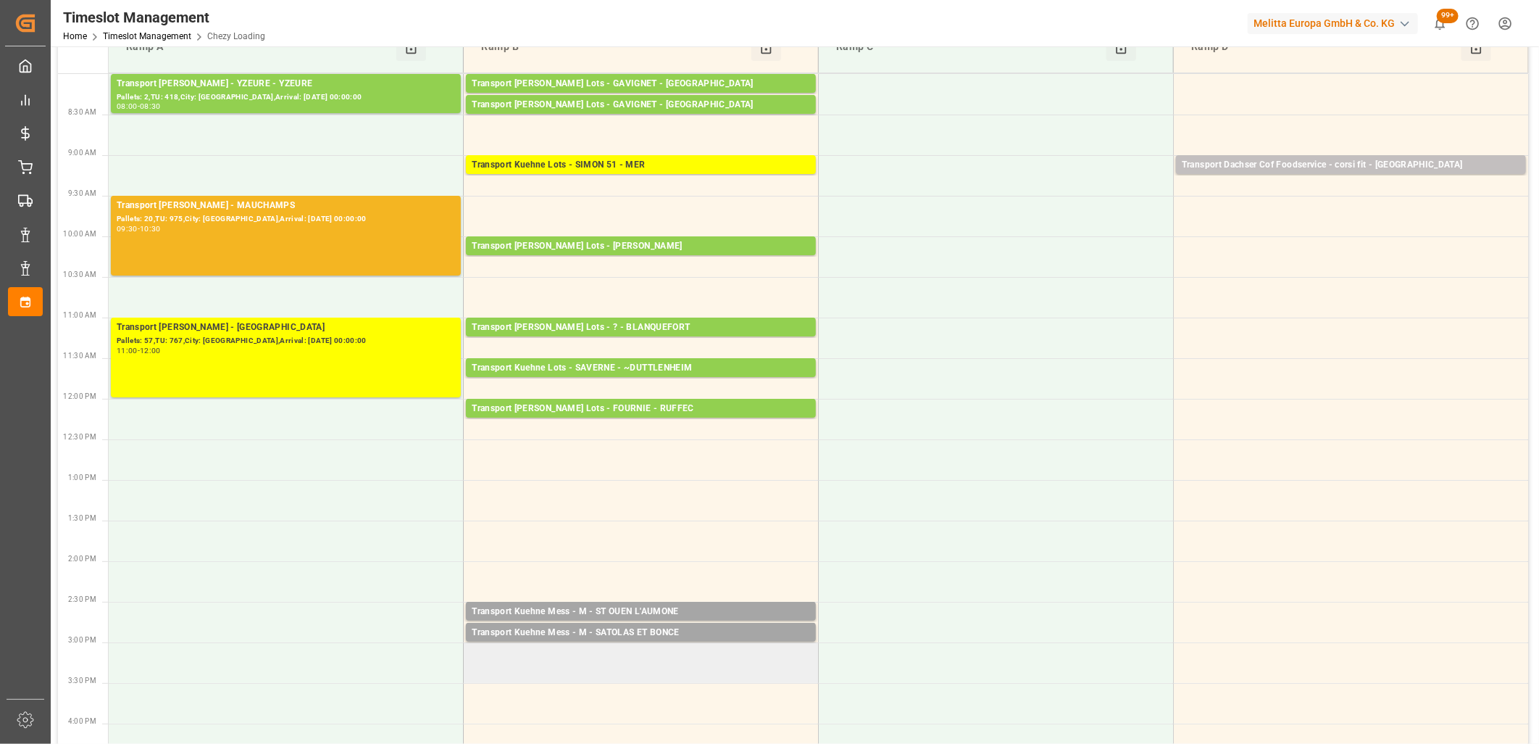
click at [562, 651] on td at bounding box center [641, 662] width 355 height 41
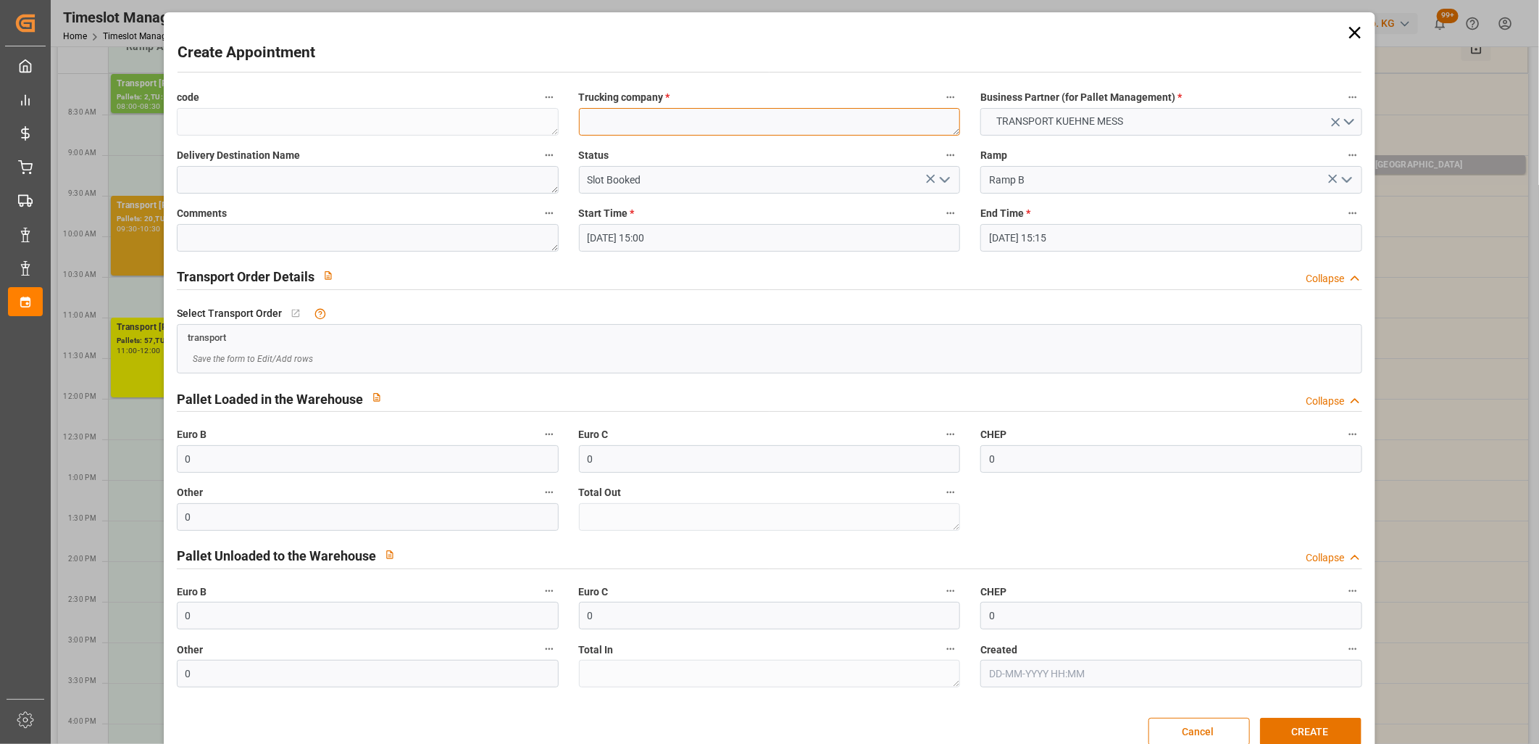
click at [593, 123] on textarea at bounding box center [770, 122] width 382 height 28
type textarea "M"
click at [1310, 726] on button "CREATE" at bounding box center [1310, 731] width 101 height 28
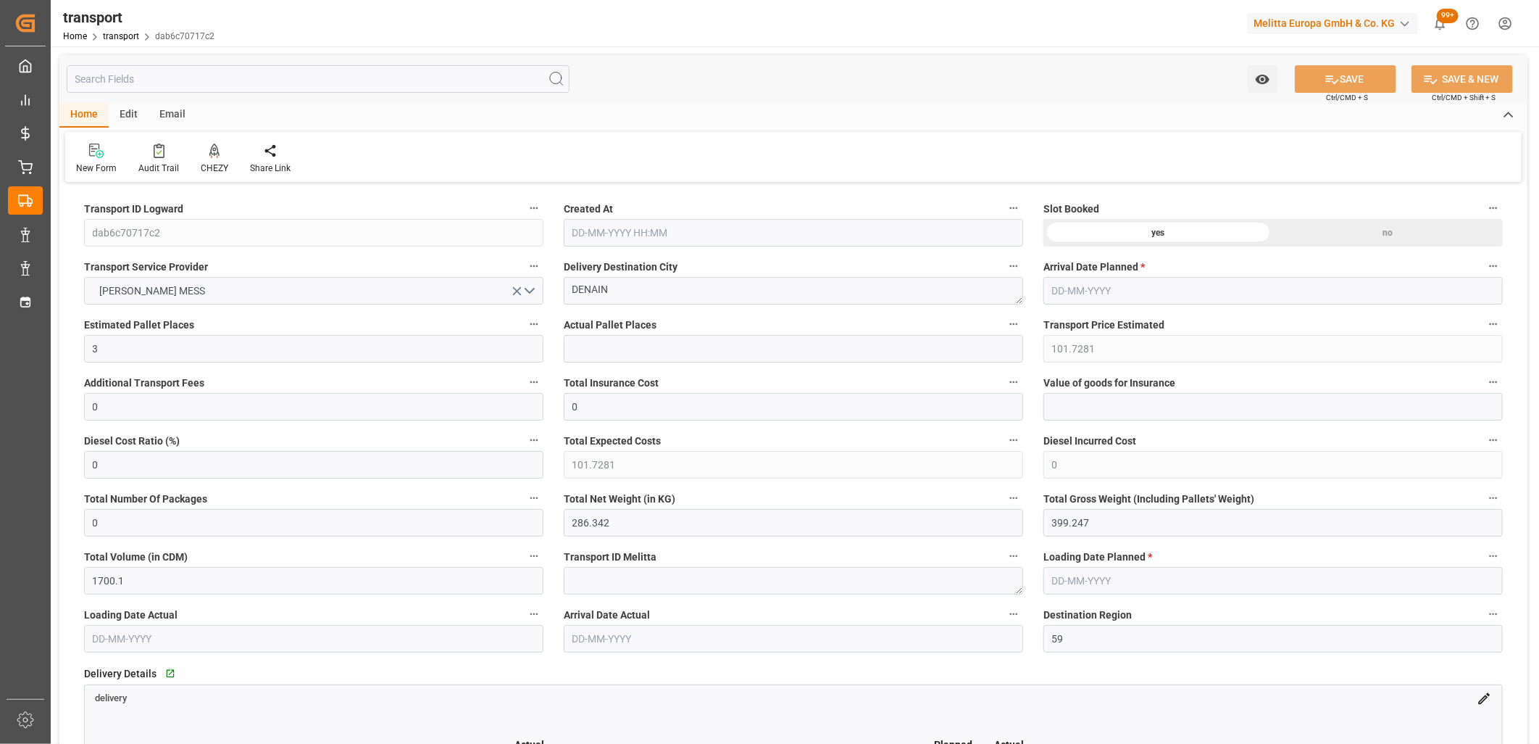
type input "[DATE] 11:39"
type input "[DATE]"
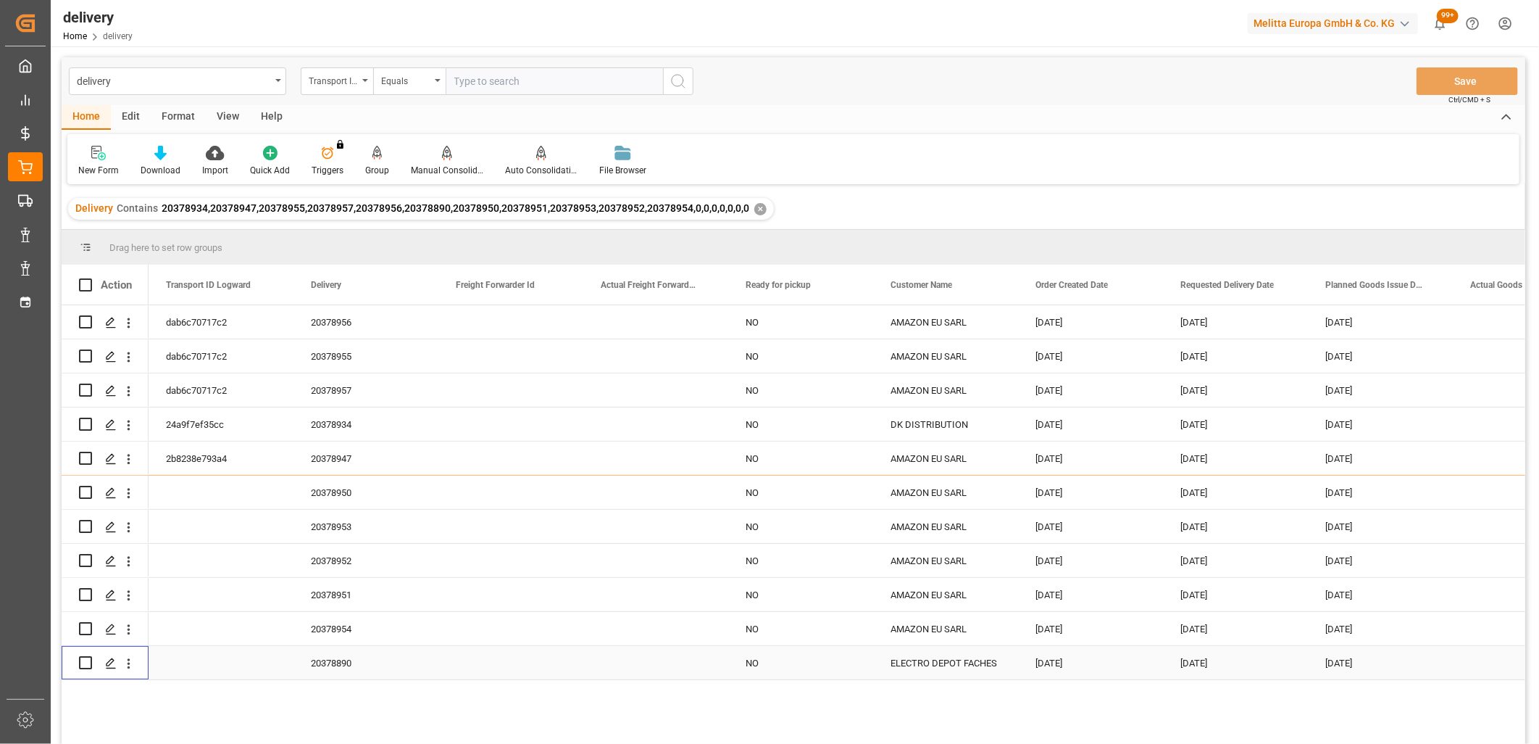
click at [80, 665] on input "Press Space to toggle row selection (unchecked)" at bounding box center [85, 662] width 13 height 13
checkbox input "true"
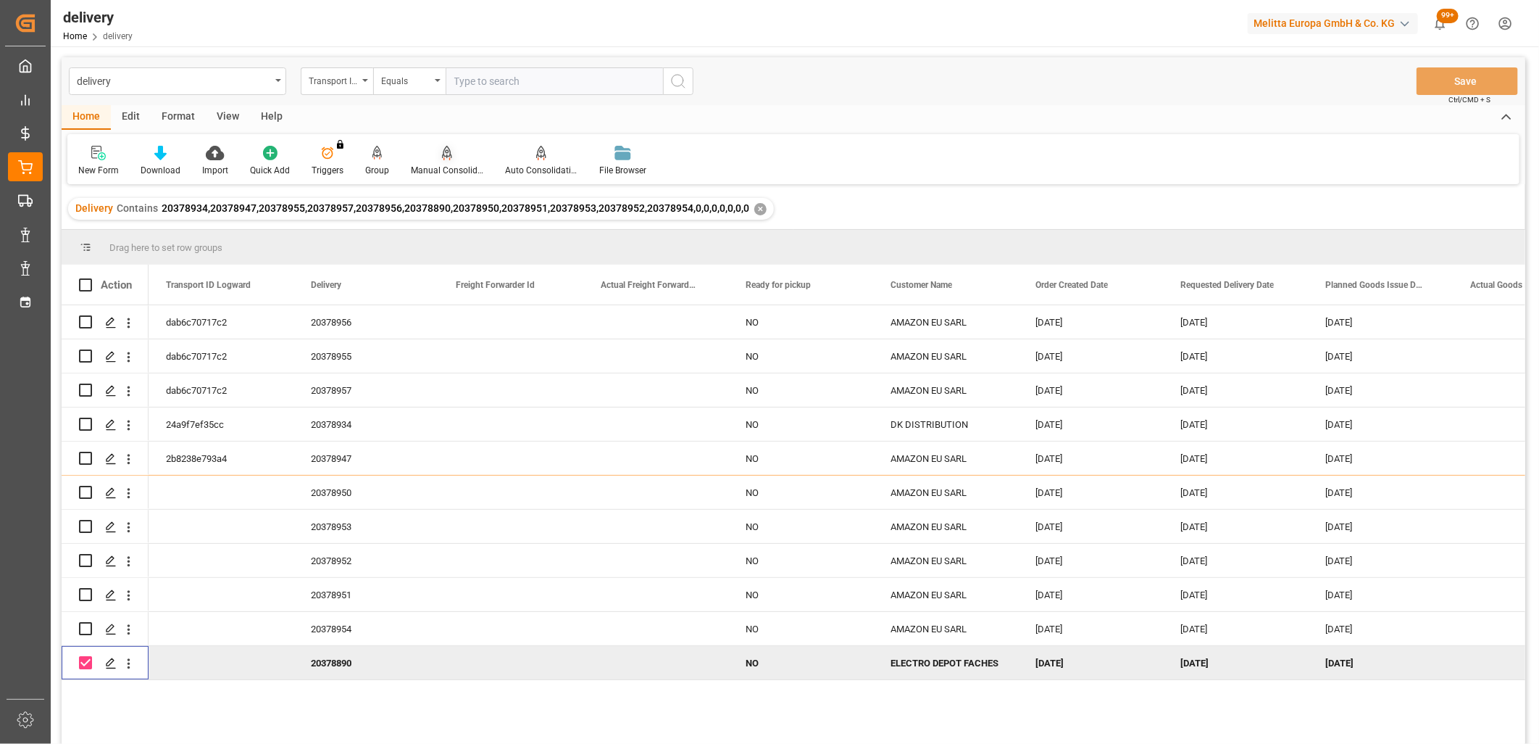
click at [444, 158] on icon at bounding box center [447, 159] width 7 height 3
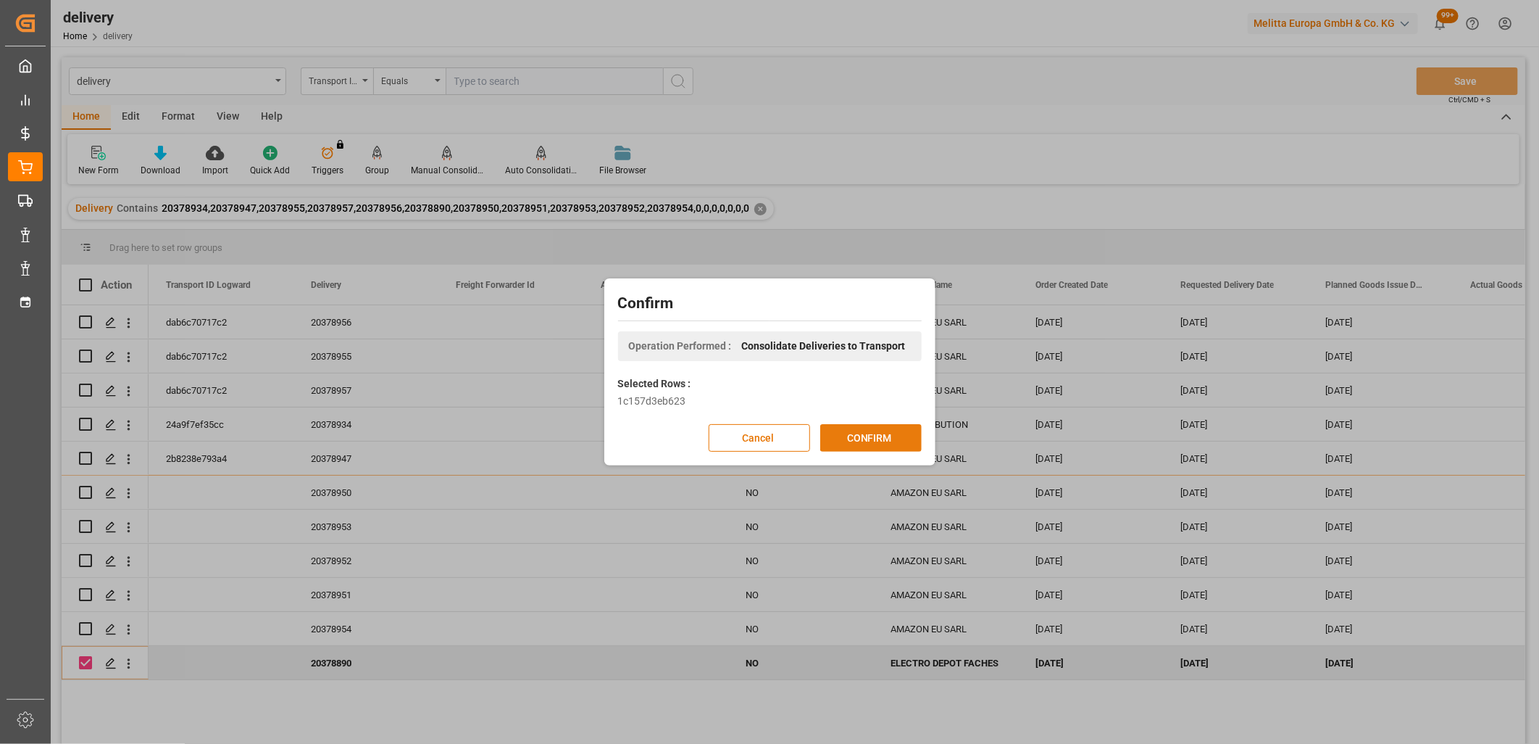
click at [865, 430] on button "CONFIRM" at bounding box center [870, 438] width 101 height 28
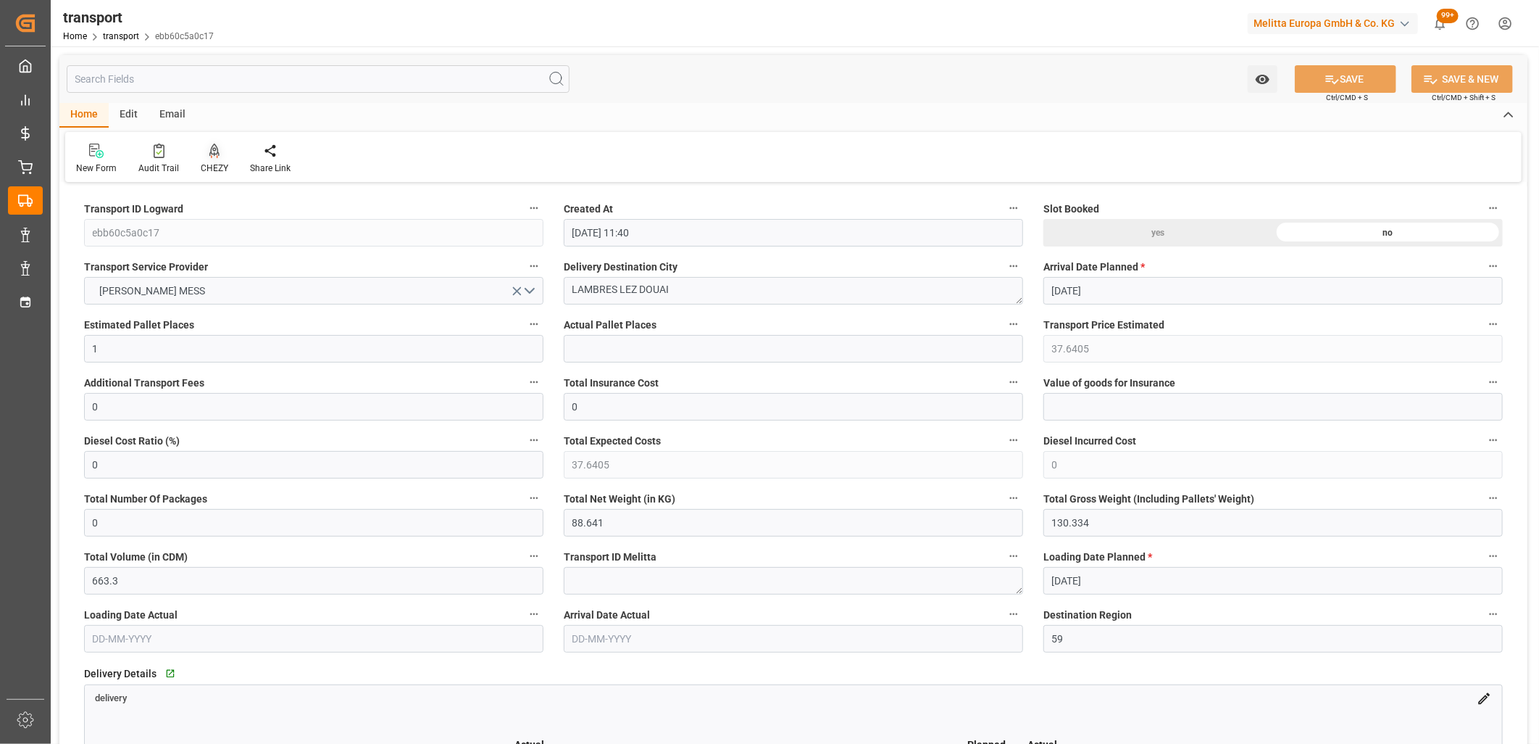
click at [216, 151] on icon at bounding box center [214, 150] width 10 height 14
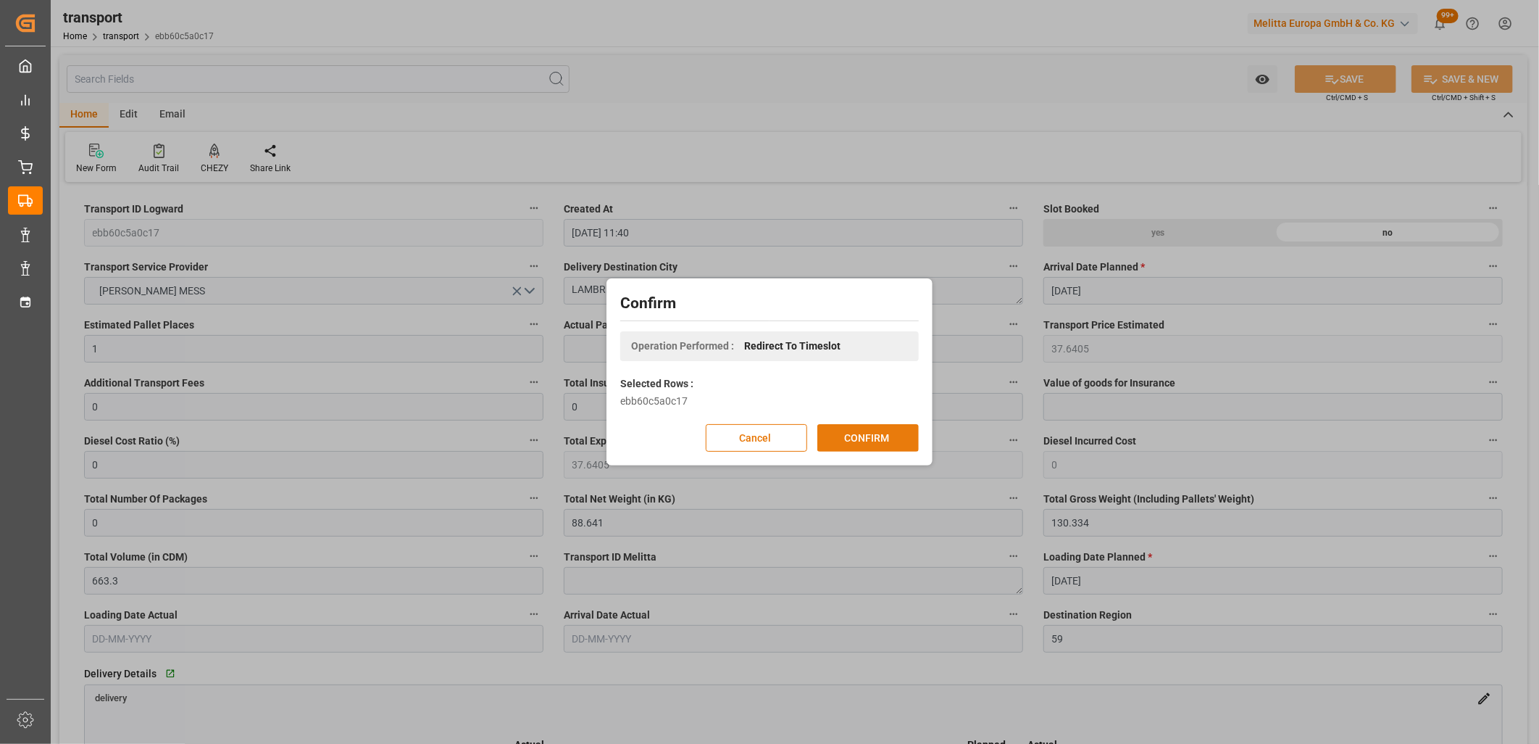
click at [854, 438] on button "CONFIRM" at bounding box center [867, 438] width 101 height 28
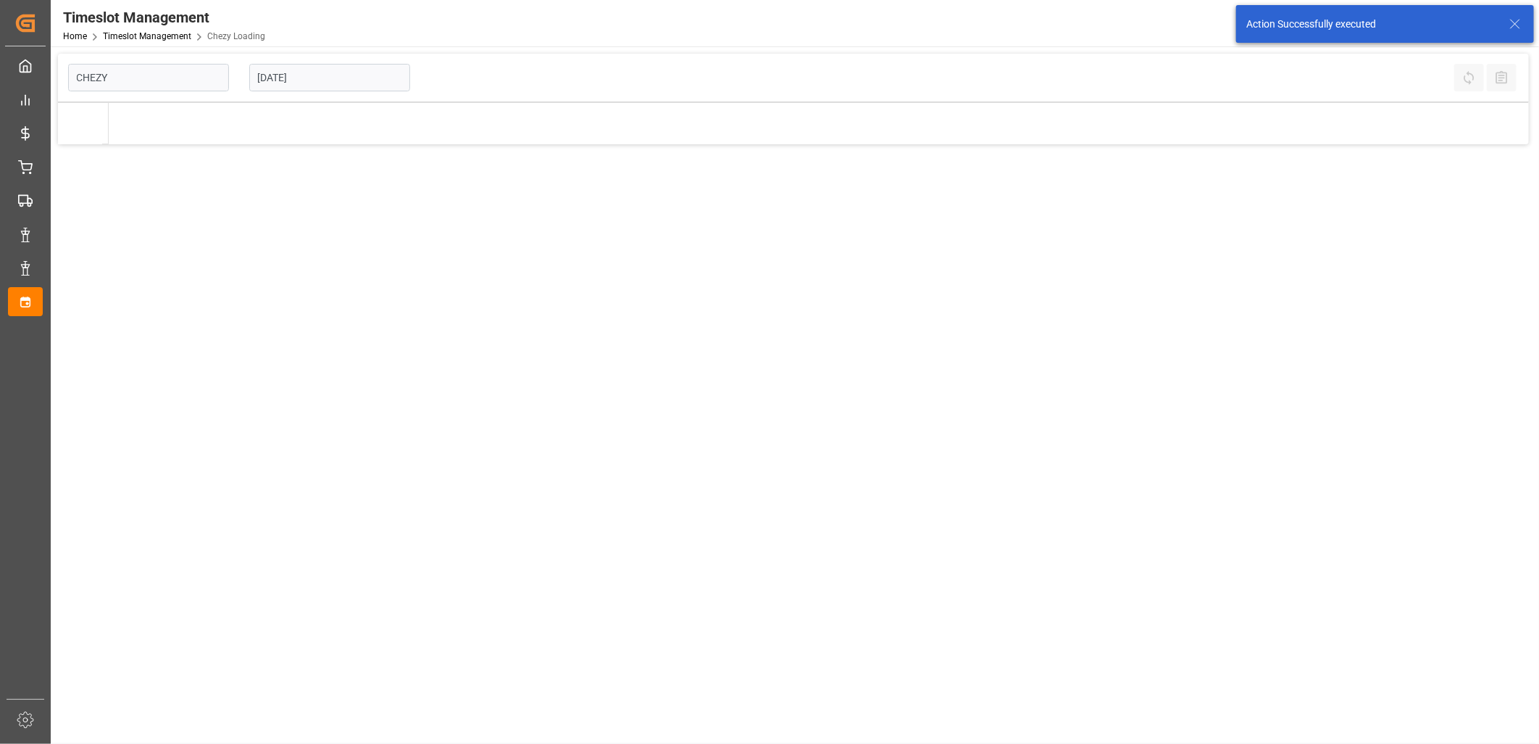
type input "Chezy Loading"
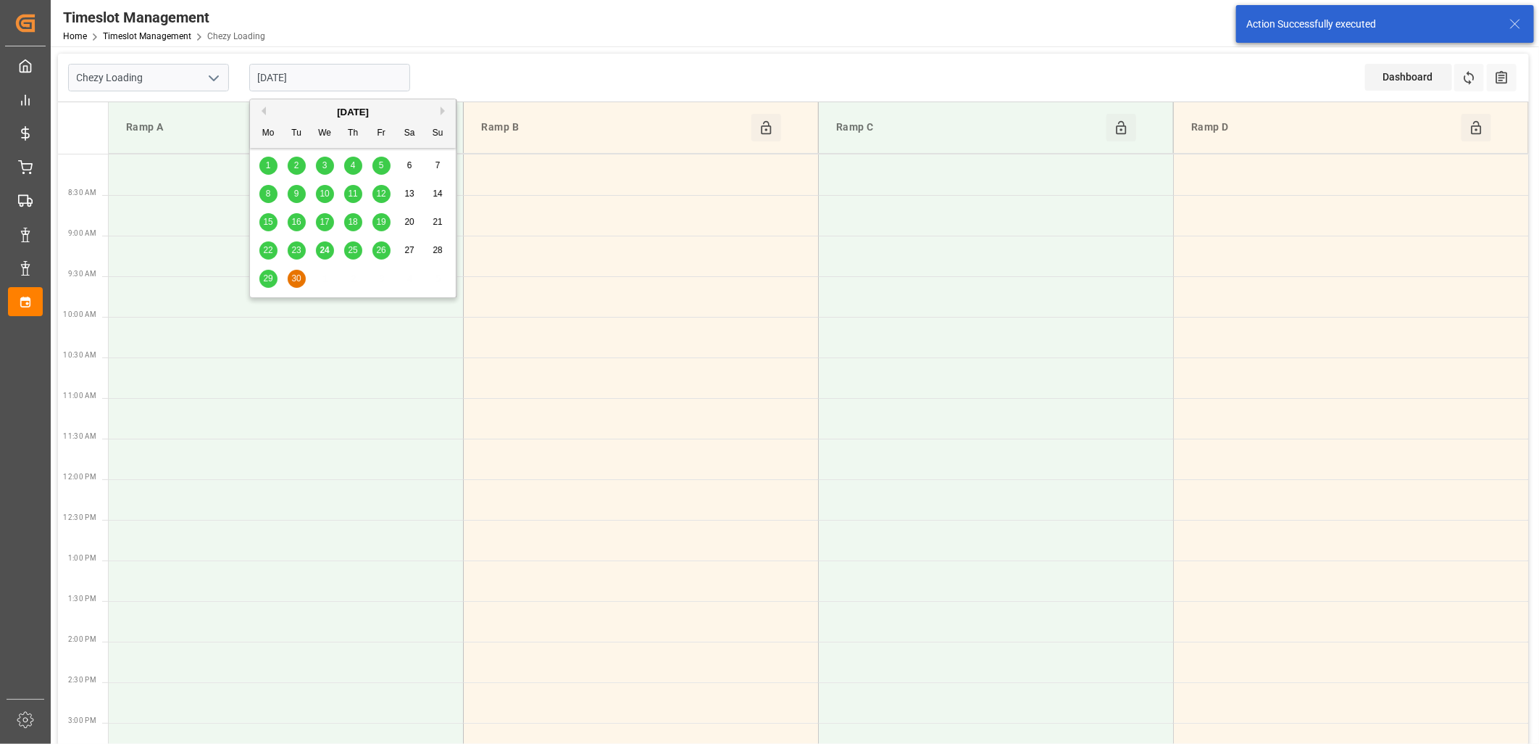
click at [388, 78] on input "[DATE]" at bounding box center [329, 78] width 161 height 28
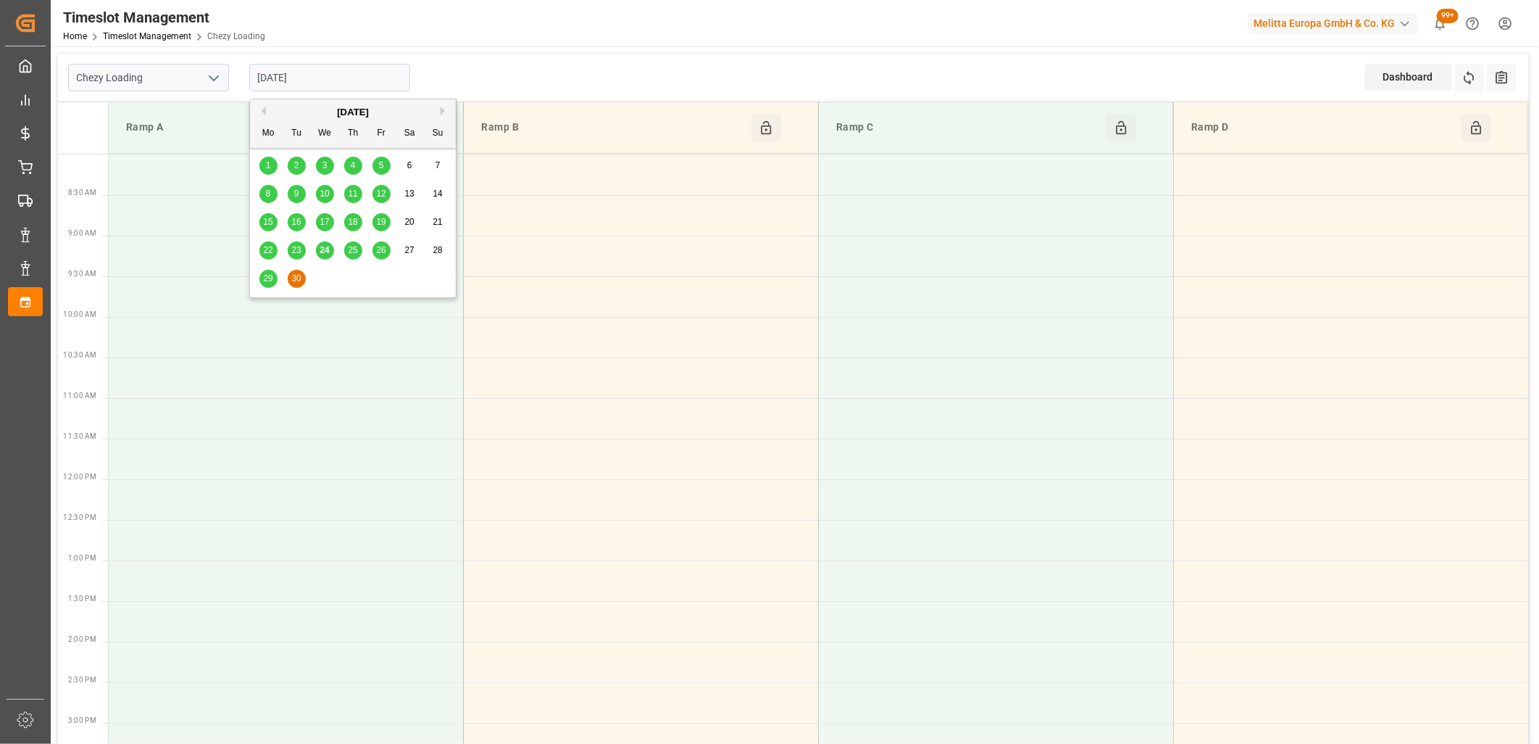
click at [349, 248] on span "25" at bounding box center [352, 250] width 9 height 10
type input "[DATE]"
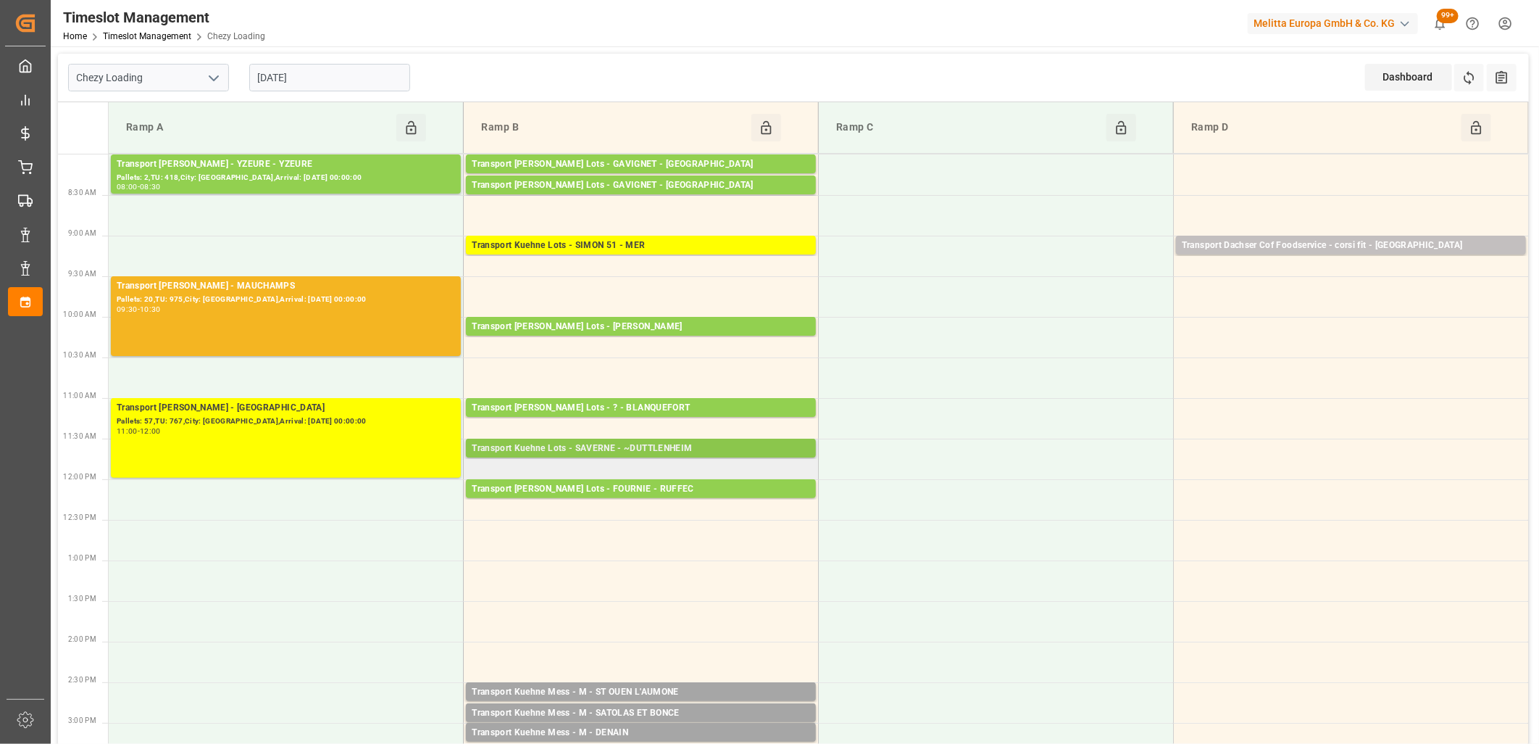
scroll to position [80, 0]
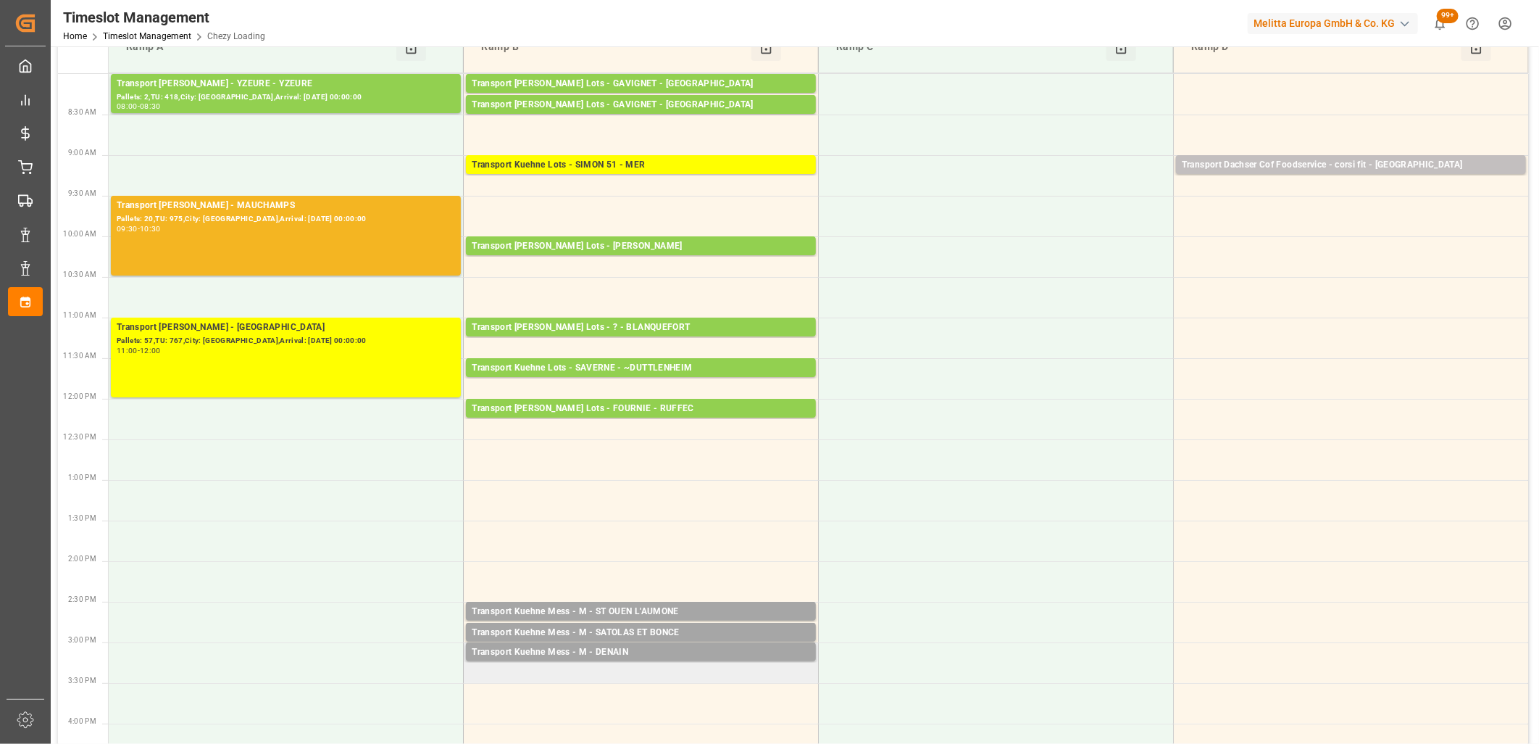
click at [567, 674] on td "Transport [PERSON_NAME] Mess - M - DENAIN Pallets: ,TU: 184,City: [GEOGRAPHIC_D…" at bounding box center [641, 662] width 355 height 41
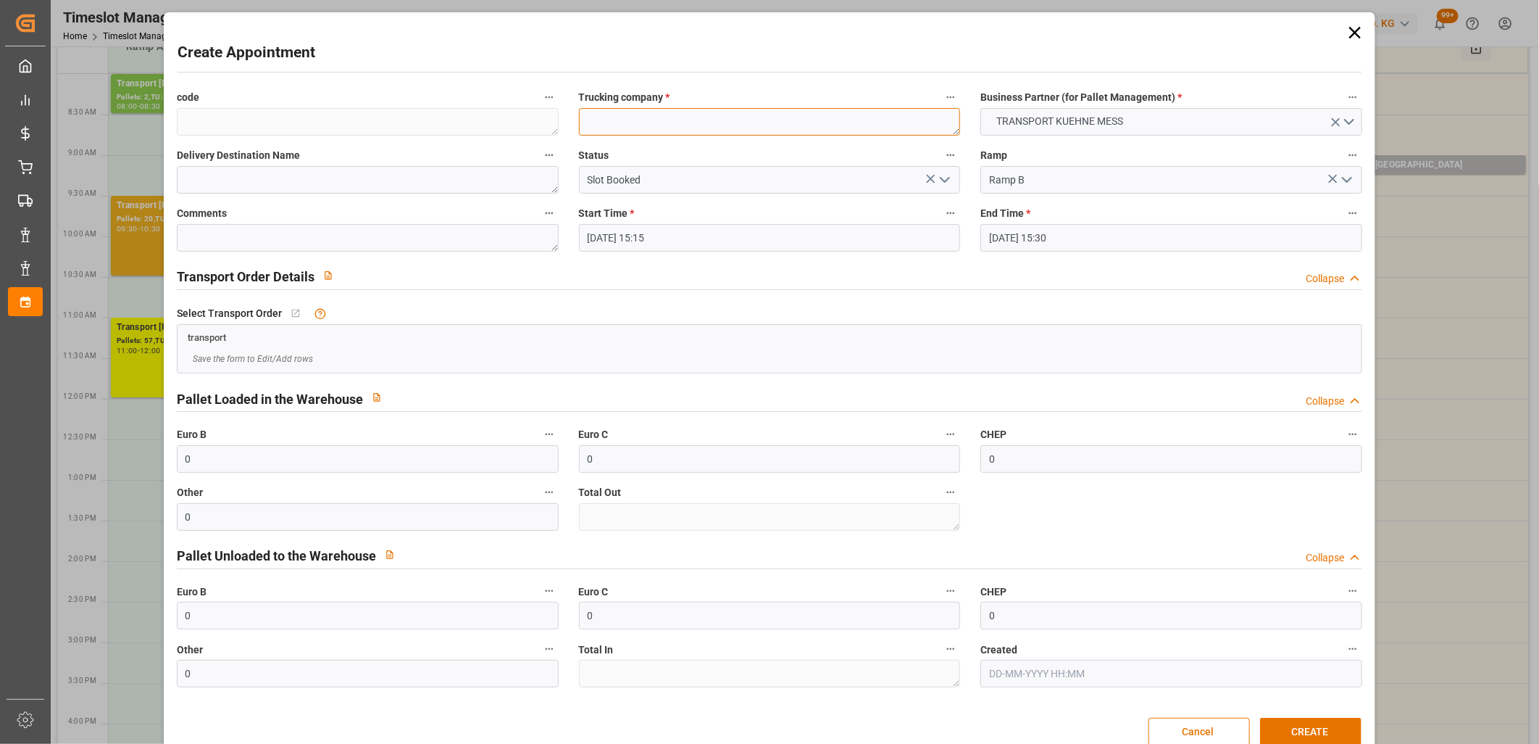
click at [638, 117] on textarea at bounding box center [770, 122] width 382 height 28
type textarea "M"
click at [1286, 728] on button "CREATE" at bounding box center [1310, 731] width 101 height 28
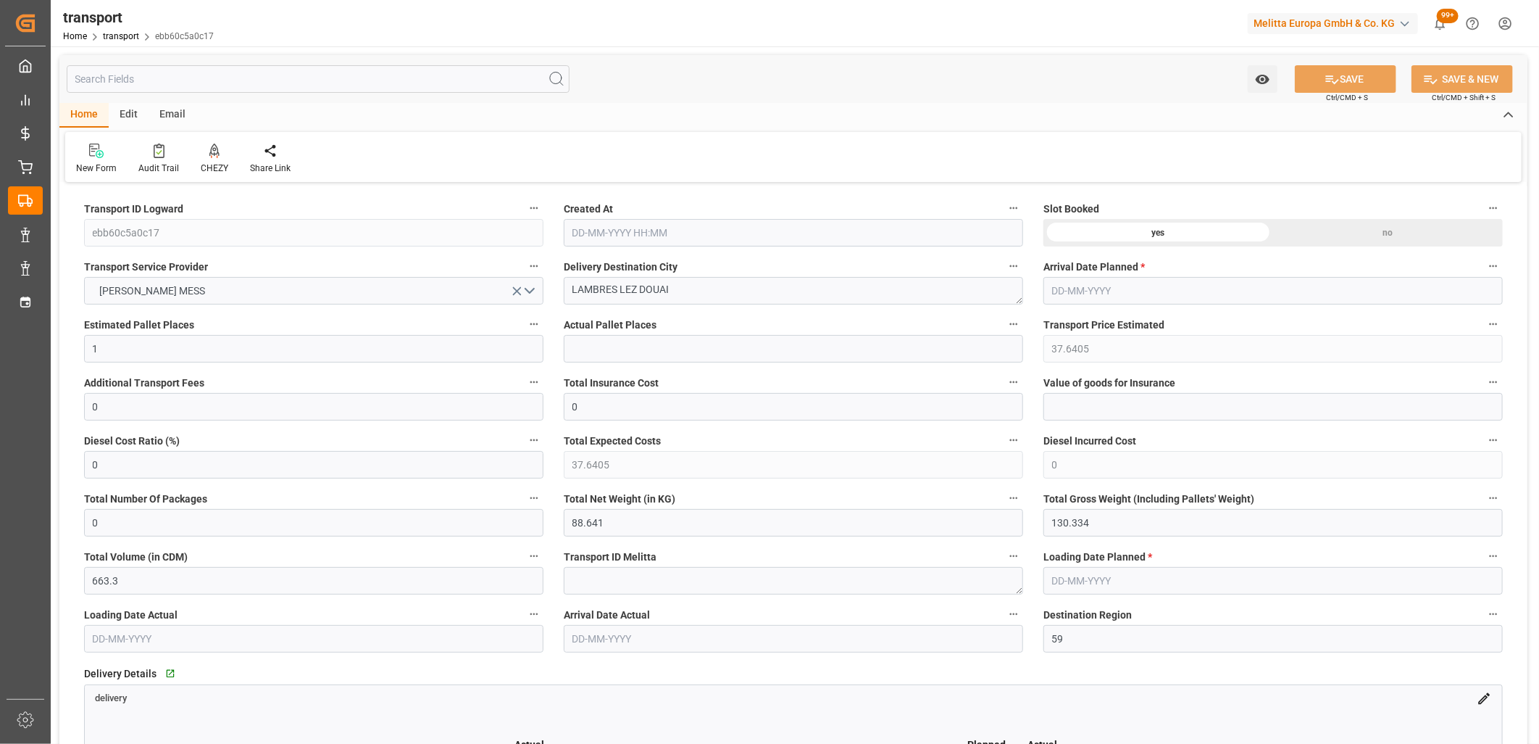
type input "[DATE] 11:40"
type input "[DATE]"
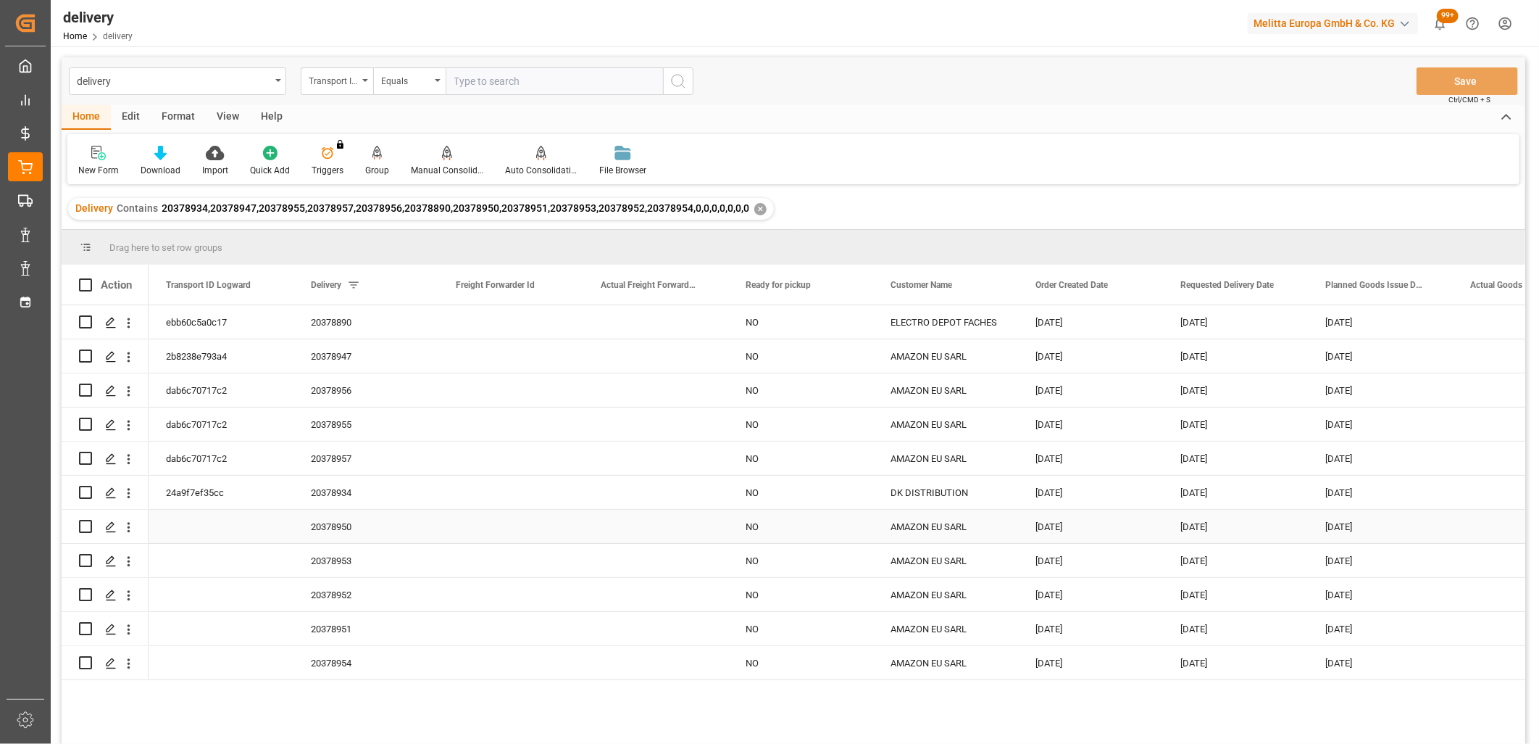
click at [88, 526] on input "Press Space to toggle row selection (unchecked)" at bounding box center [85, 526] width 13 height 13
checkbox input "true"
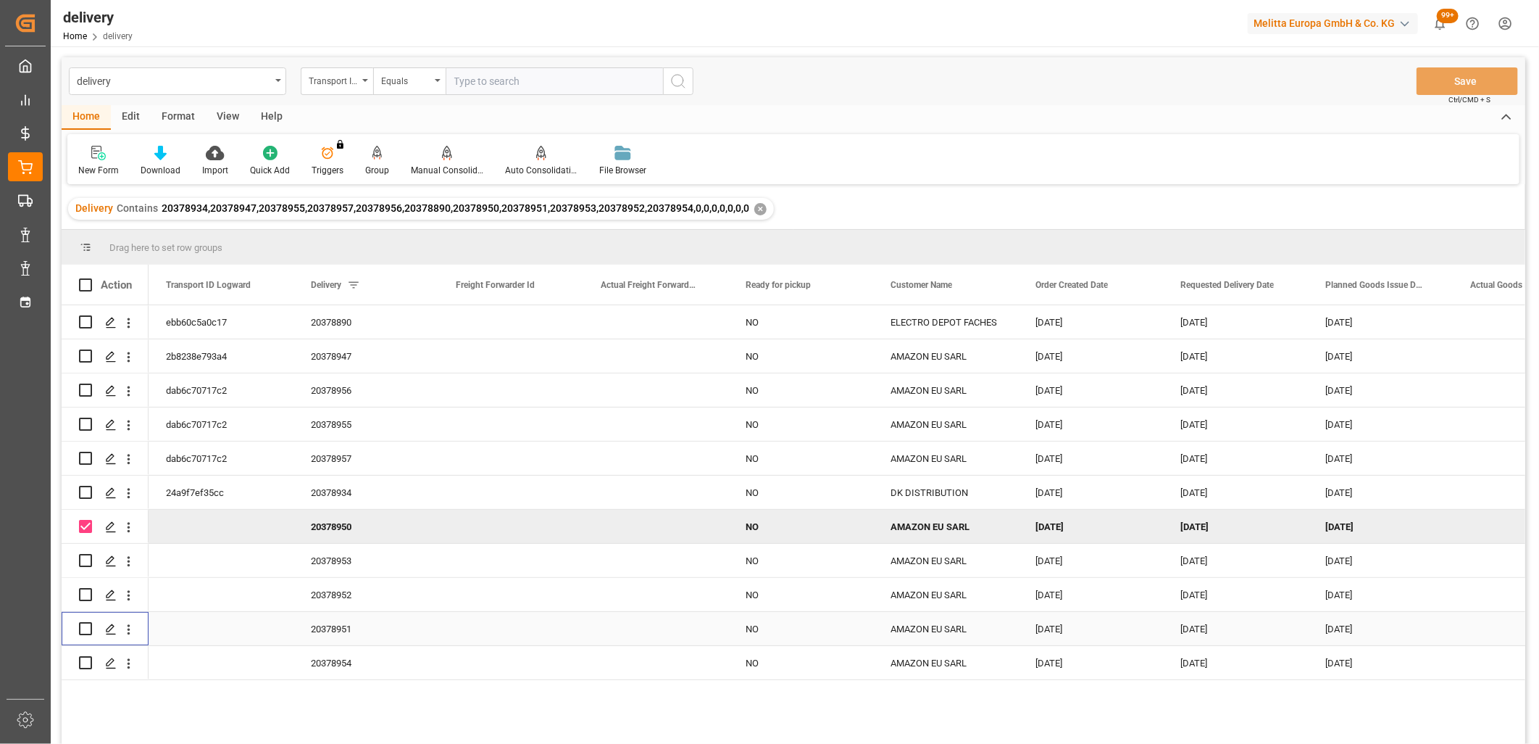
click at [83, 631] on input "Press Space to toggle row selection (unchecked)" at bounding box center [85, 628] width 13 height 13
checkbox input "true"
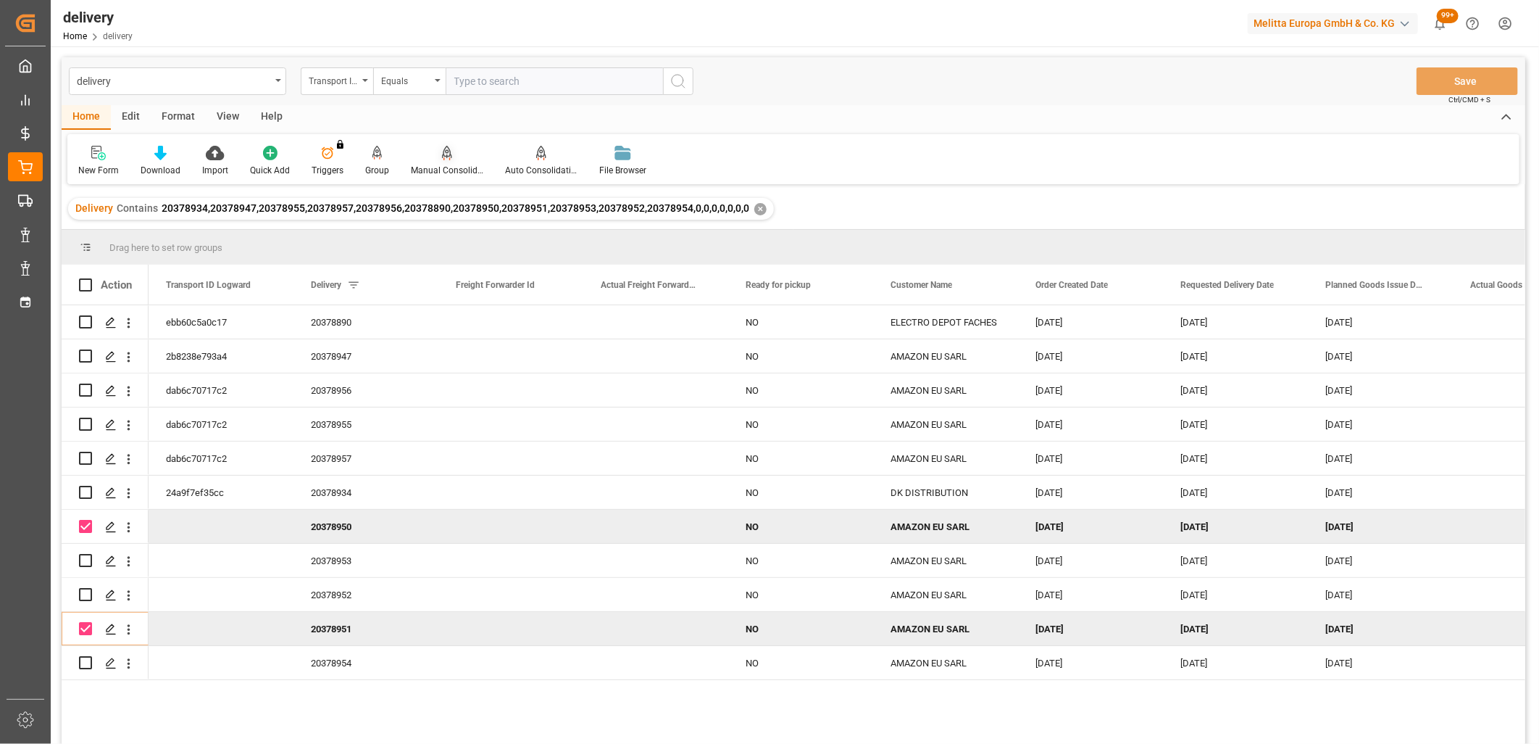
click at [442, 155] on icon at bounding box center [447, 152] width 10 height 12
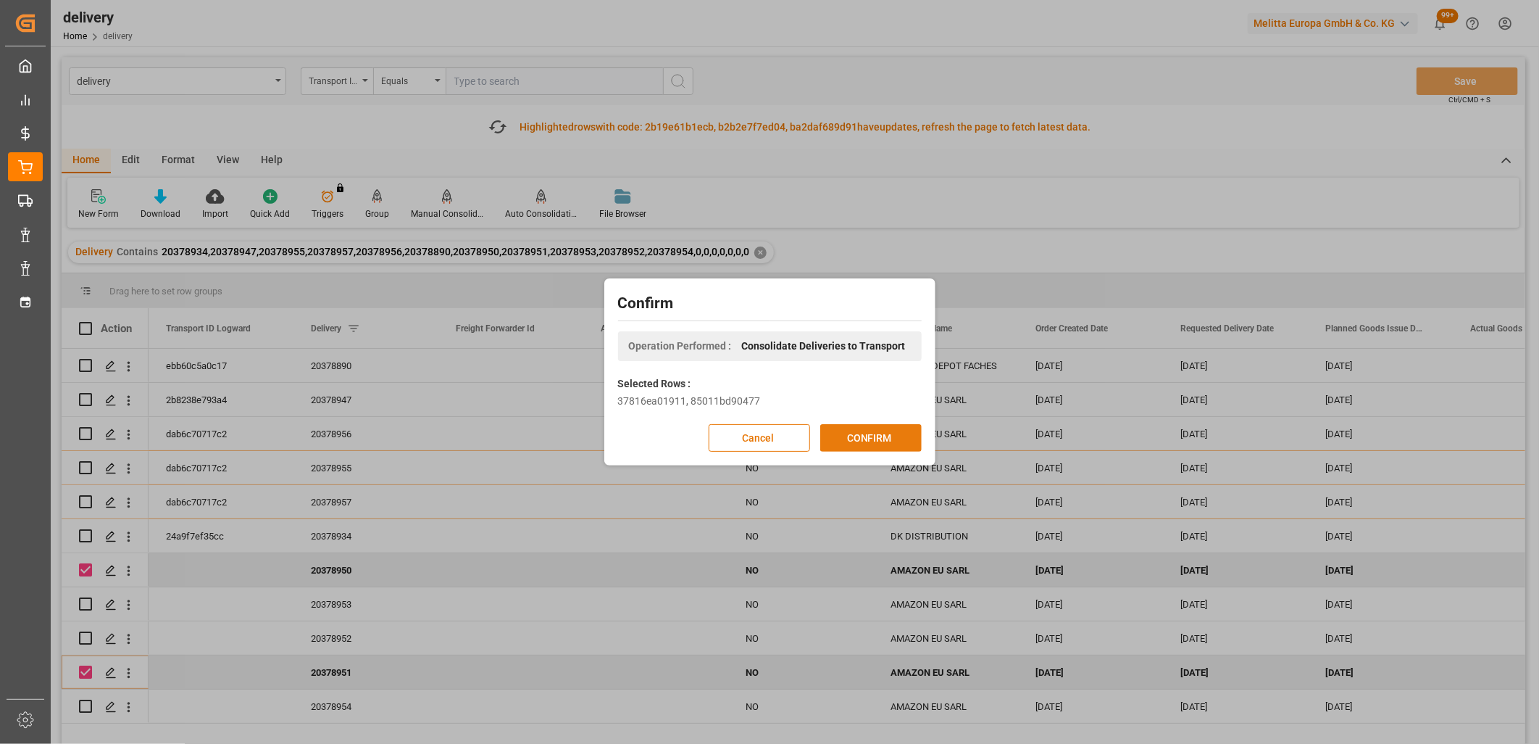
click at [823, 425] on button "CONFIRM" at bounding box center [870, 438] width 101 height 28
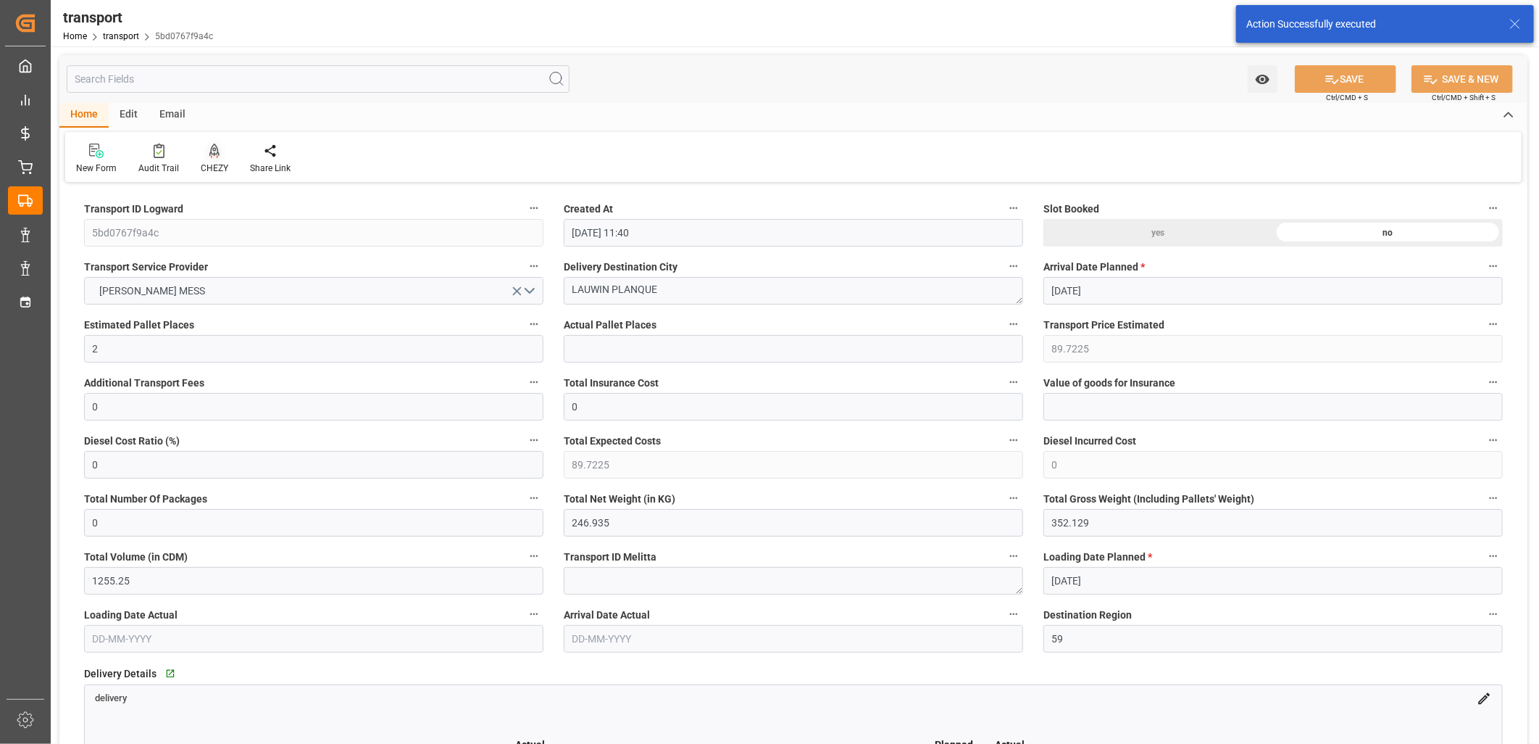
click at [210, 154] on icon at bounding box center [214, 149] width 10 height 12
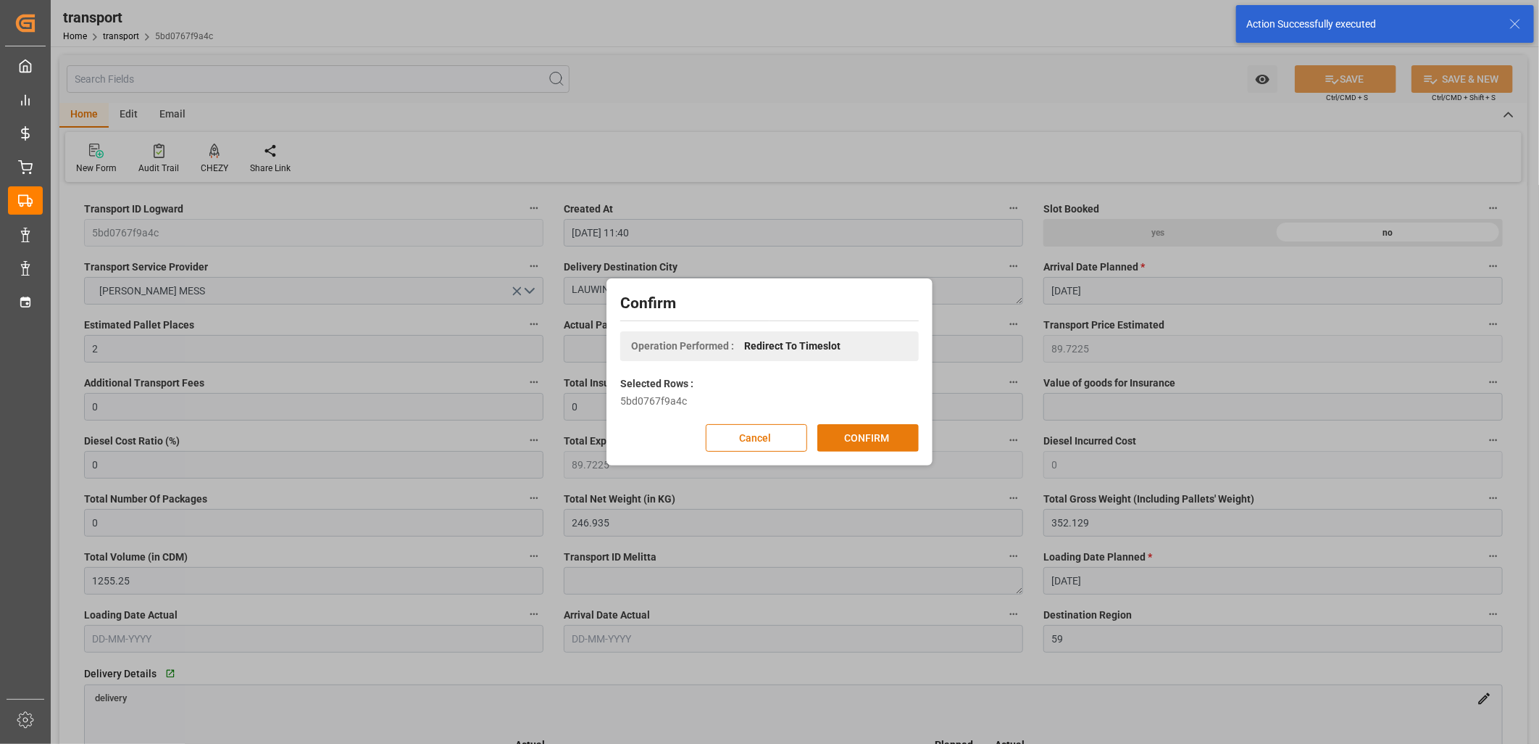
click at [872, 432] on button "CONFIRM" at bounding box center [867, 438] width 101 height 28
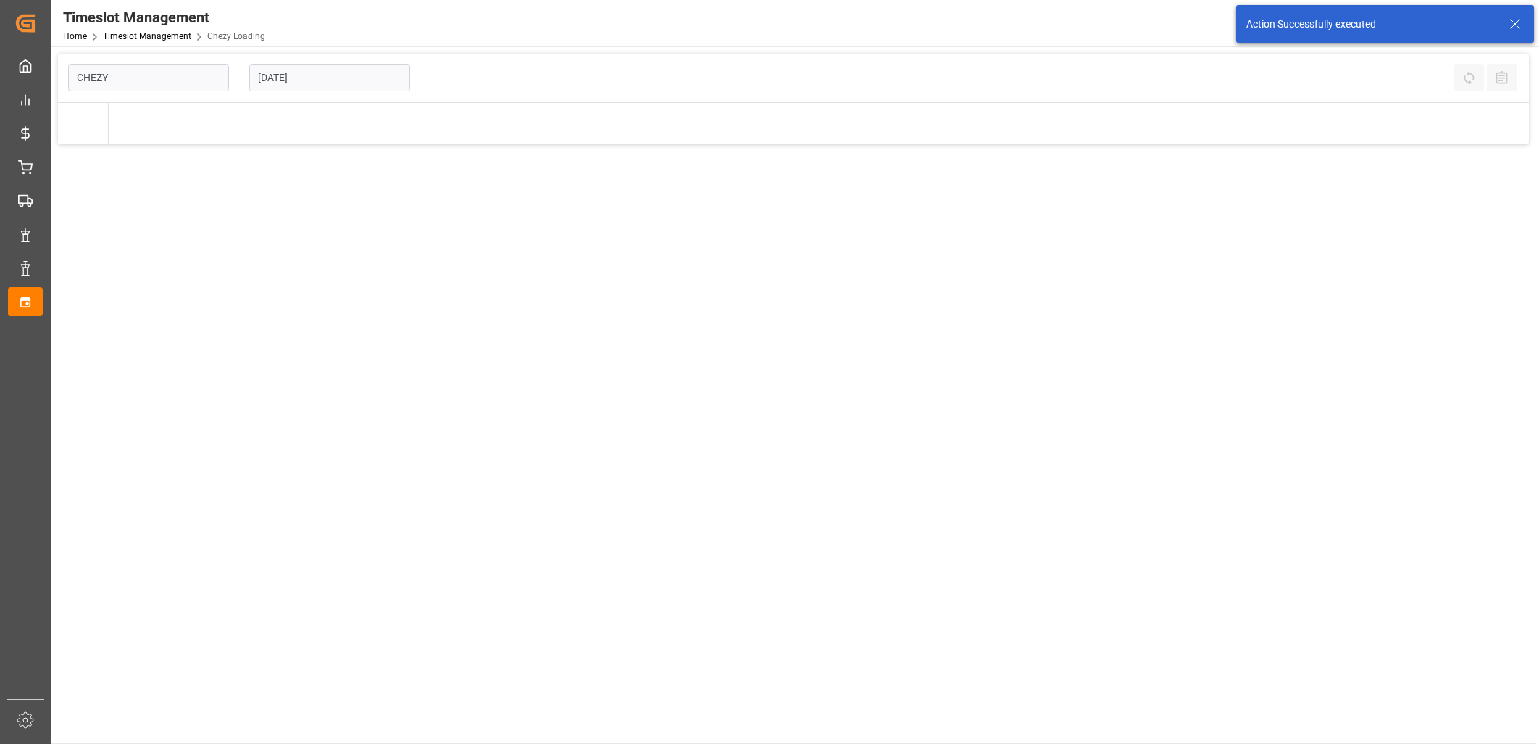
type input "Chezy Loading"
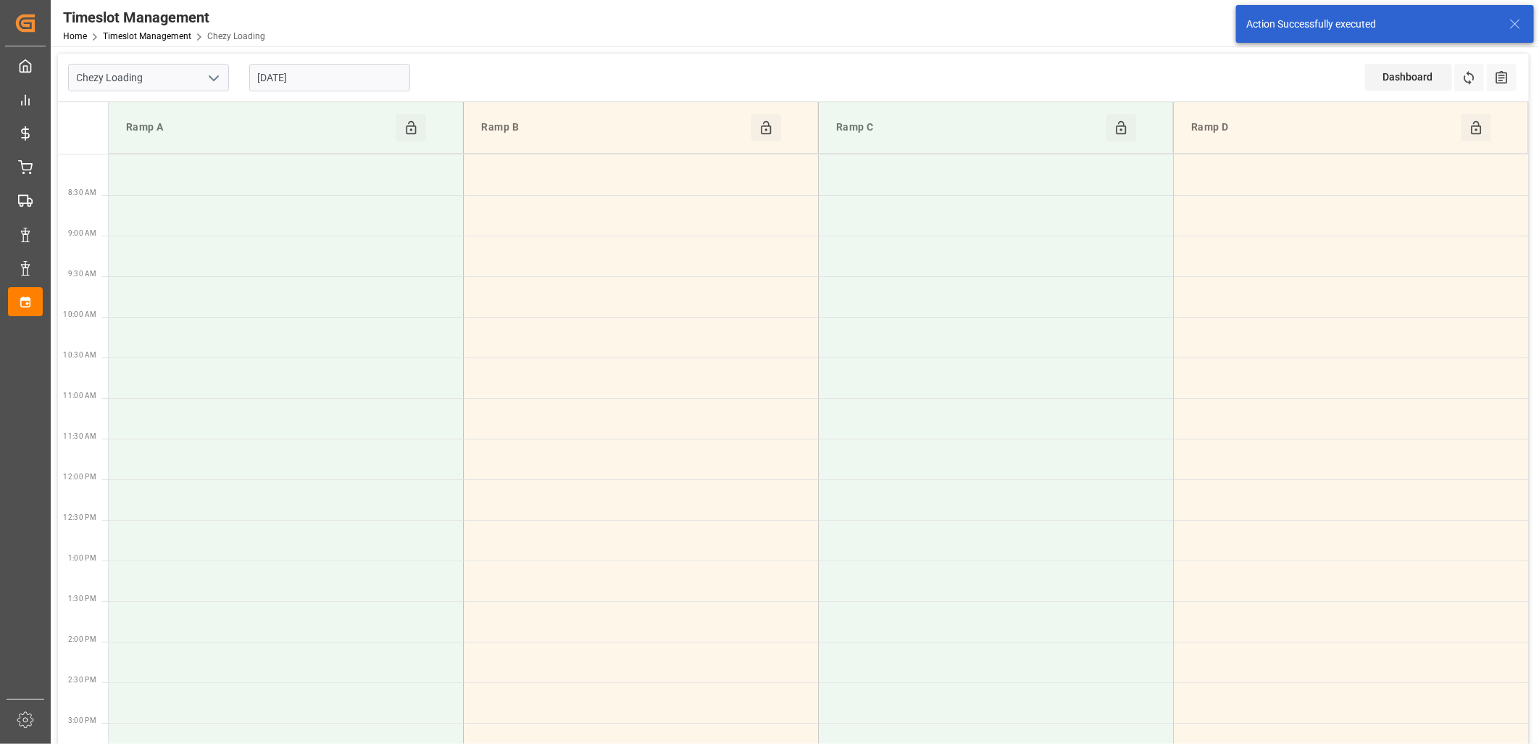
click at [351, 72] on input "[DATE]" at bounding box center [329, 78] width 161 height 28
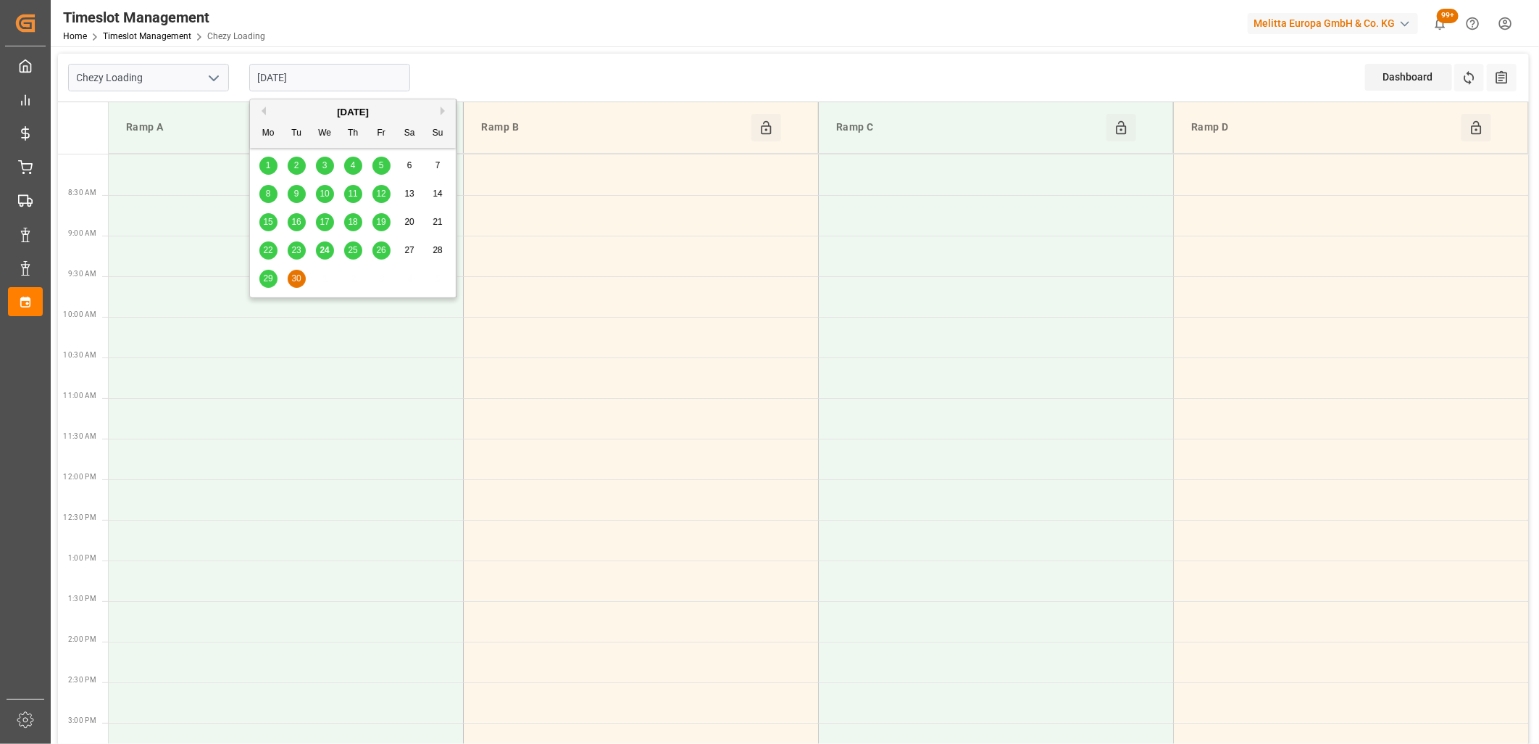
click at [351, 249] on span "25" at bounding box center [352, 250] width 9 height 10
type input "[DATE]"
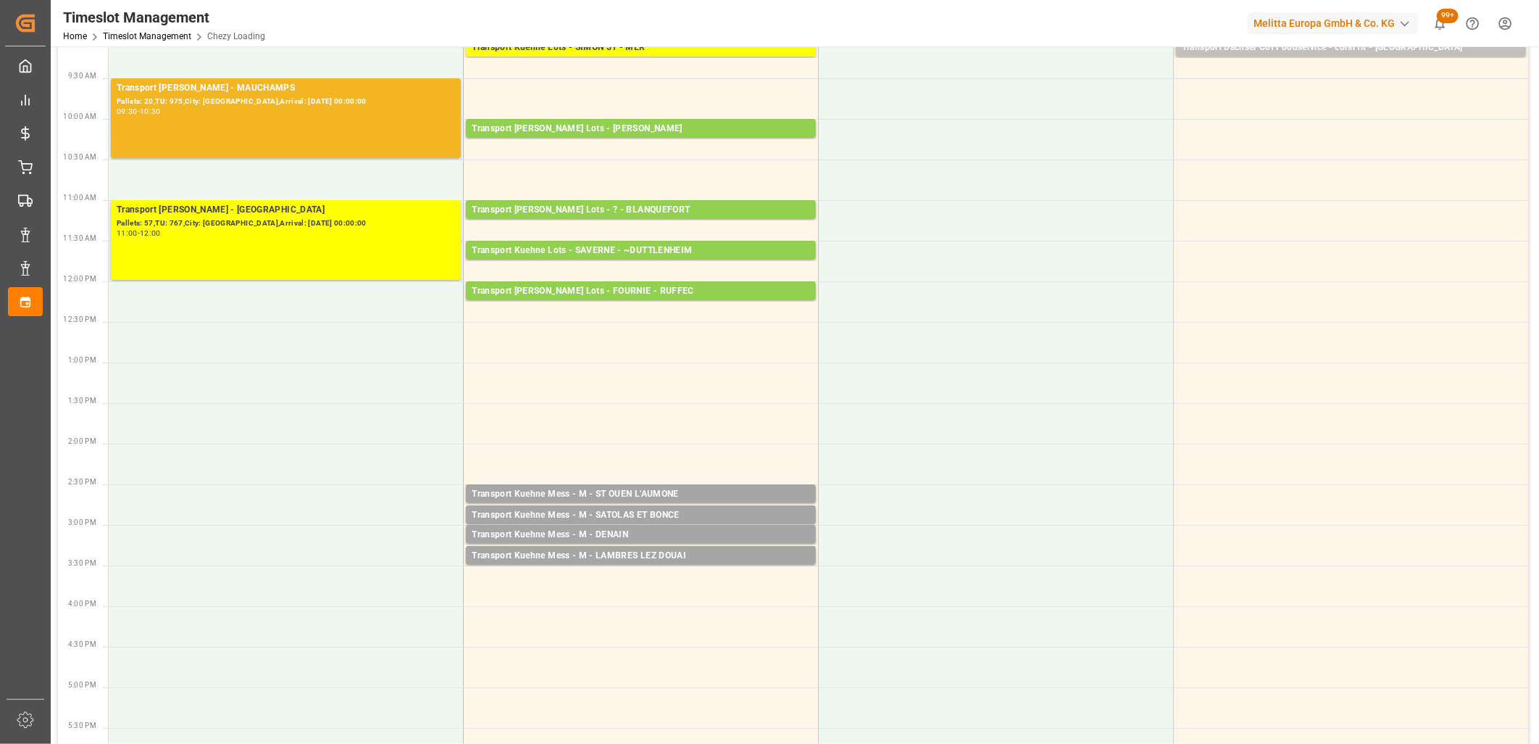
scroll to position [241, 0]
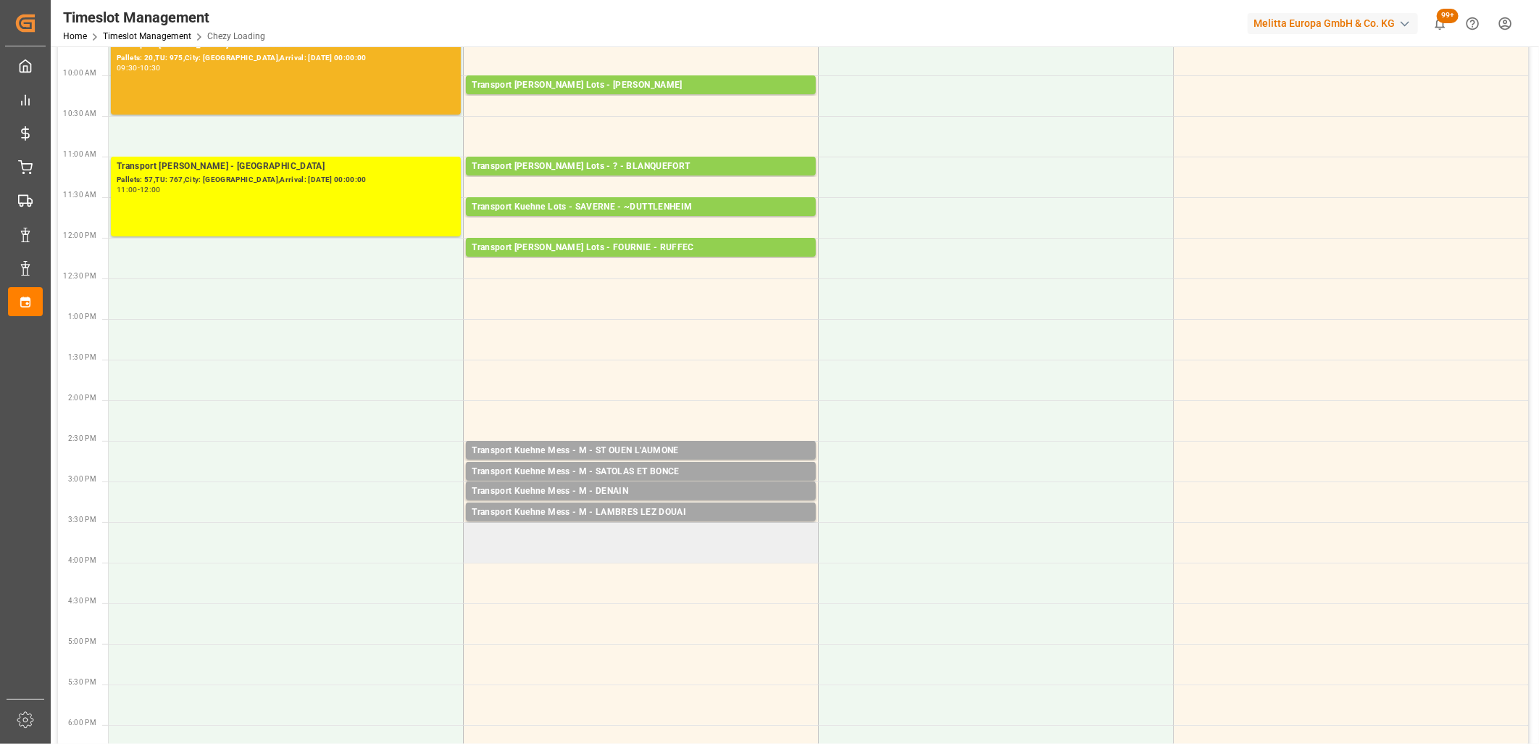
click at [607, 528] on td at bounding box center [641, 542] width 355 height 41
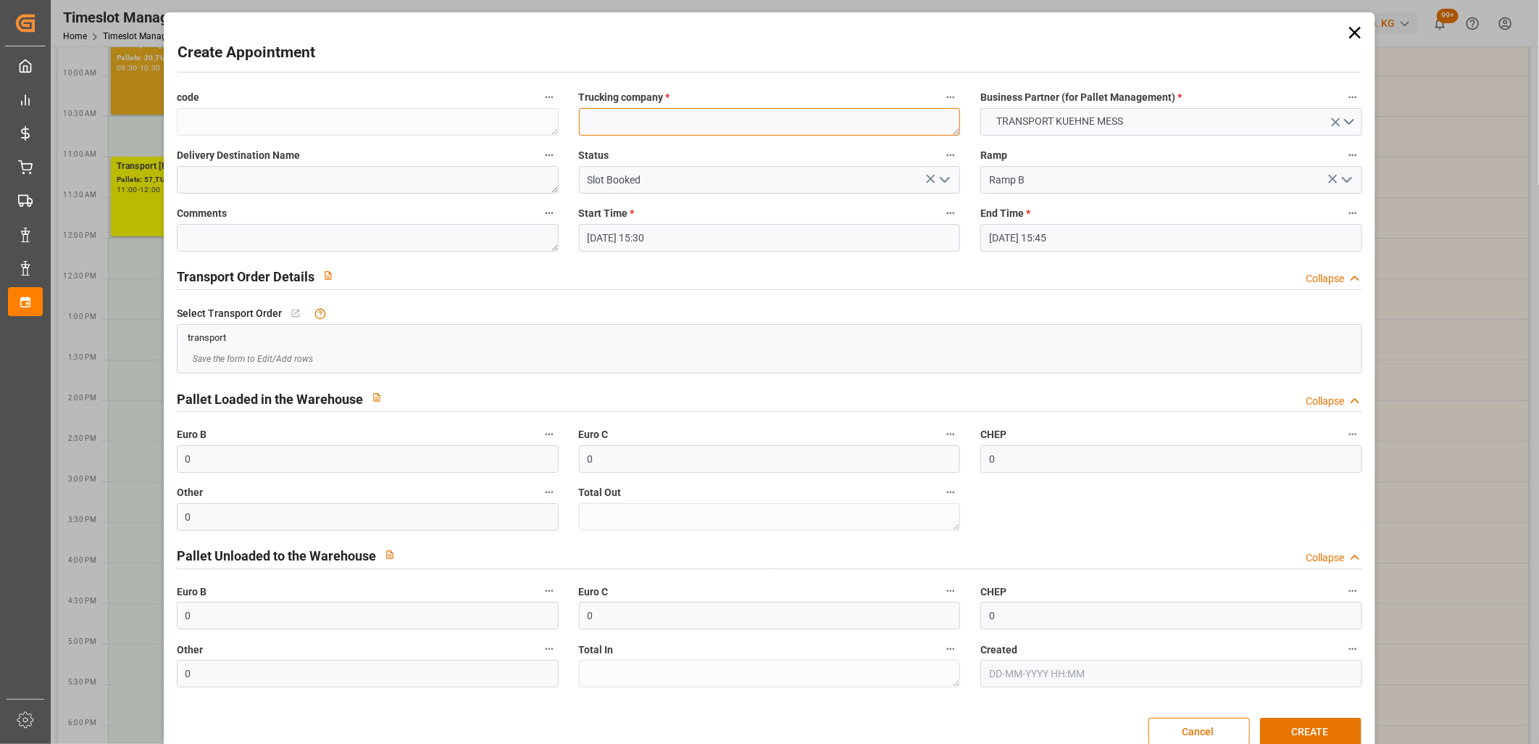
click at [592, 129] on textarea at bounding box center [770, 122] width 382 height 28
type textarea "M"
click at [1300, 730] on button "CREATE" at bounding box center [1310, 731] width 101 height 28
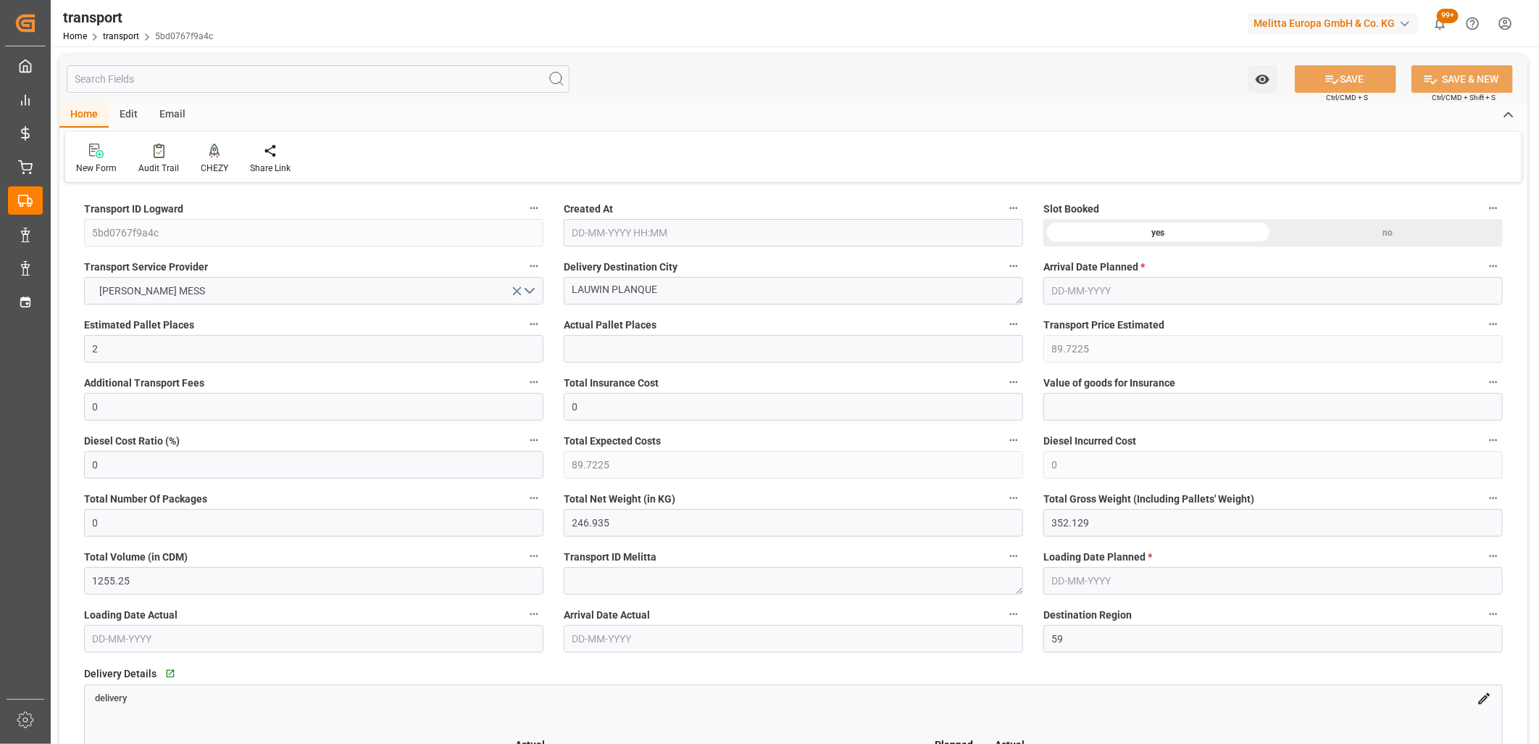
type input "[DATE] 11:40"
type input "[DATE]"
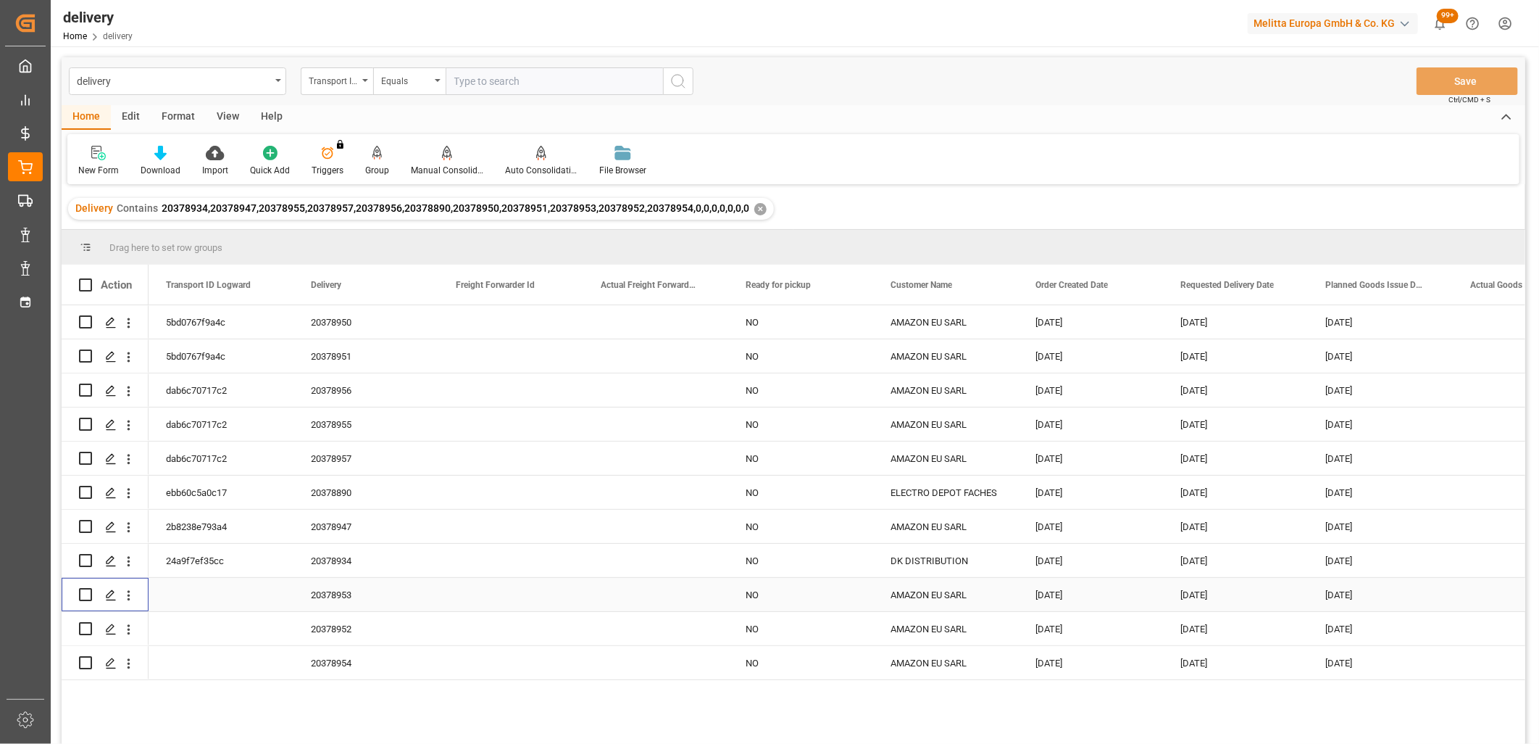
click at [88, 595] on input "Press Space to toggle row selection (unchecked)" at bounding box center [85, 594] width 13 height 13
checkbox input "true"
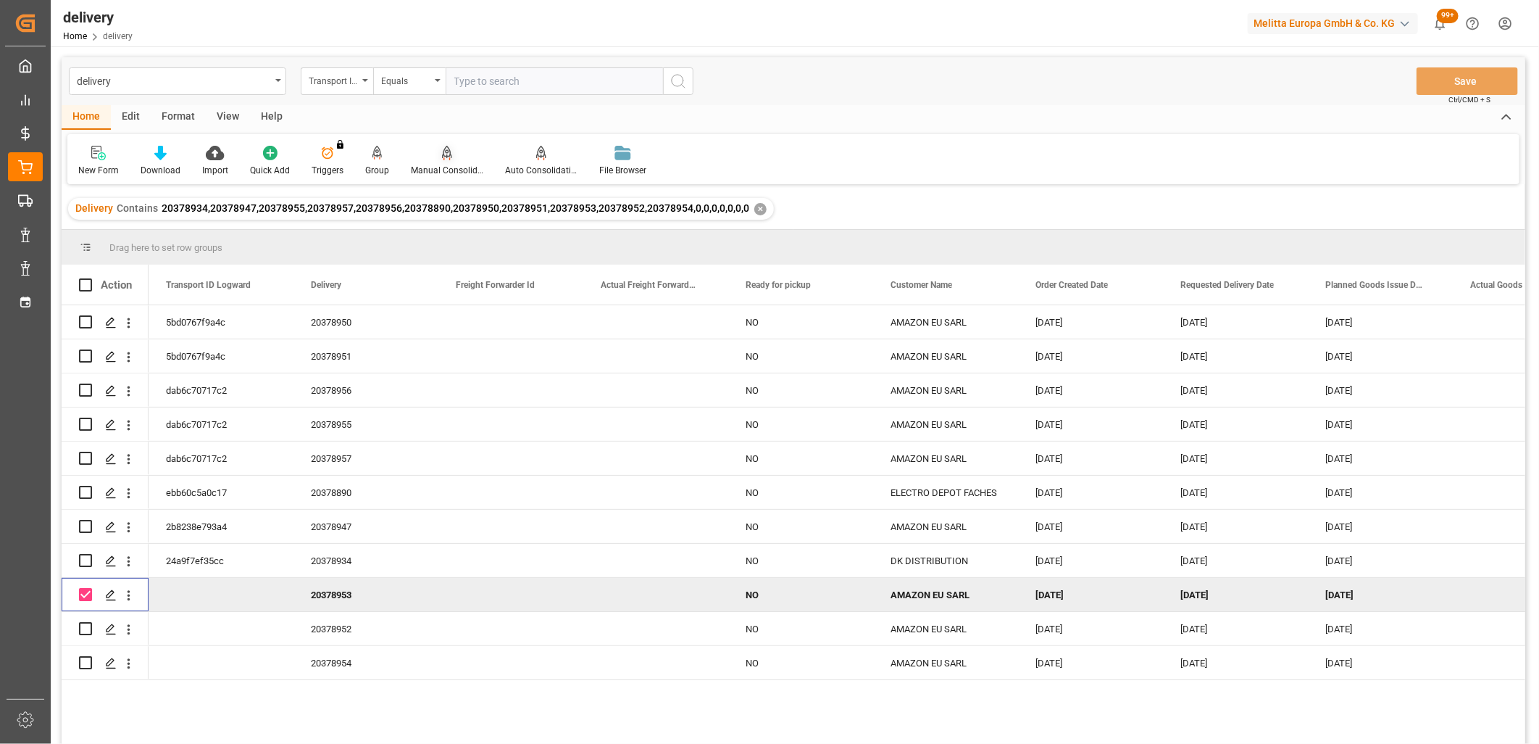
click at [442, 154] on icon at bounding box center [447, 153] width 10 height 14
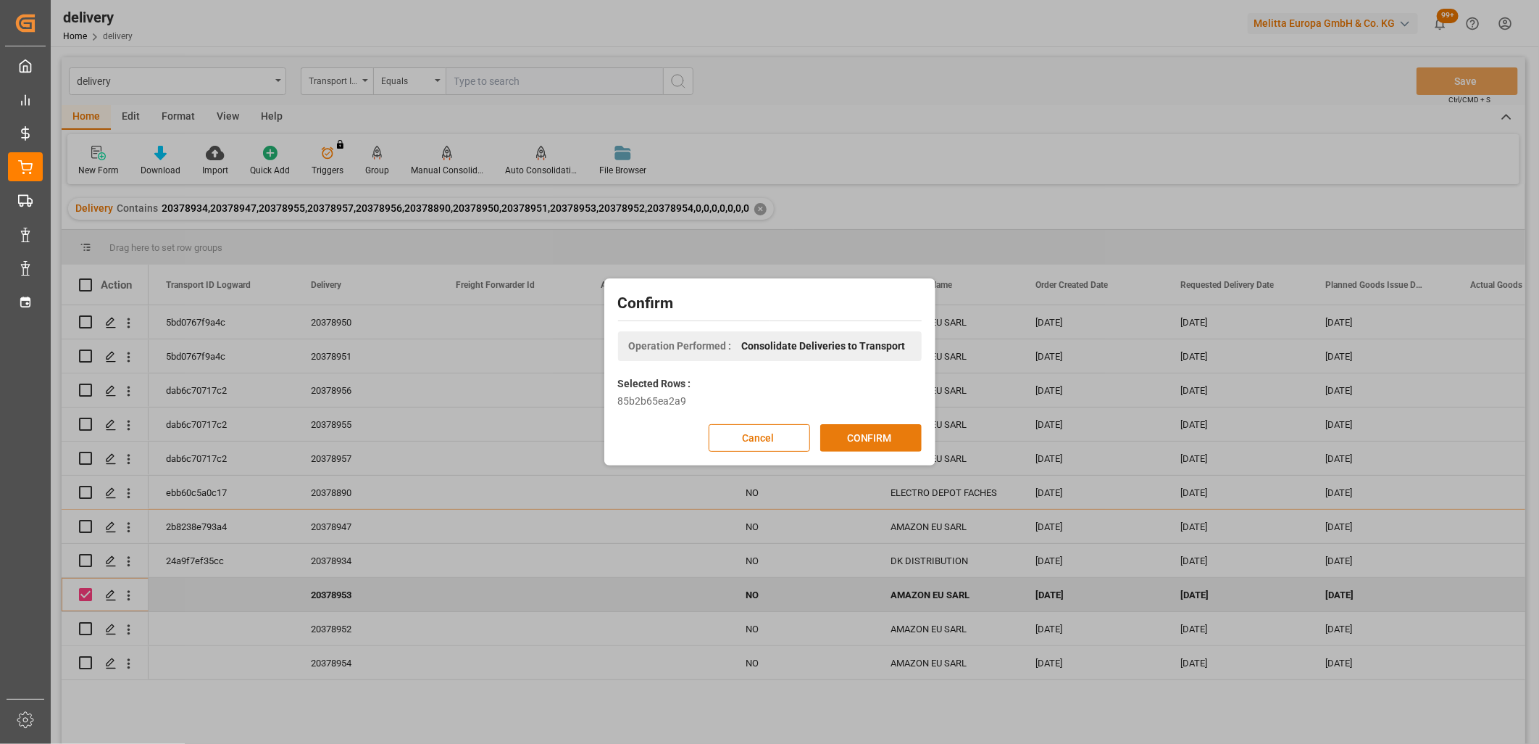
click at [846, 437] on button "CONFIRM" at bounding box center [870, 438] width 101 height 28
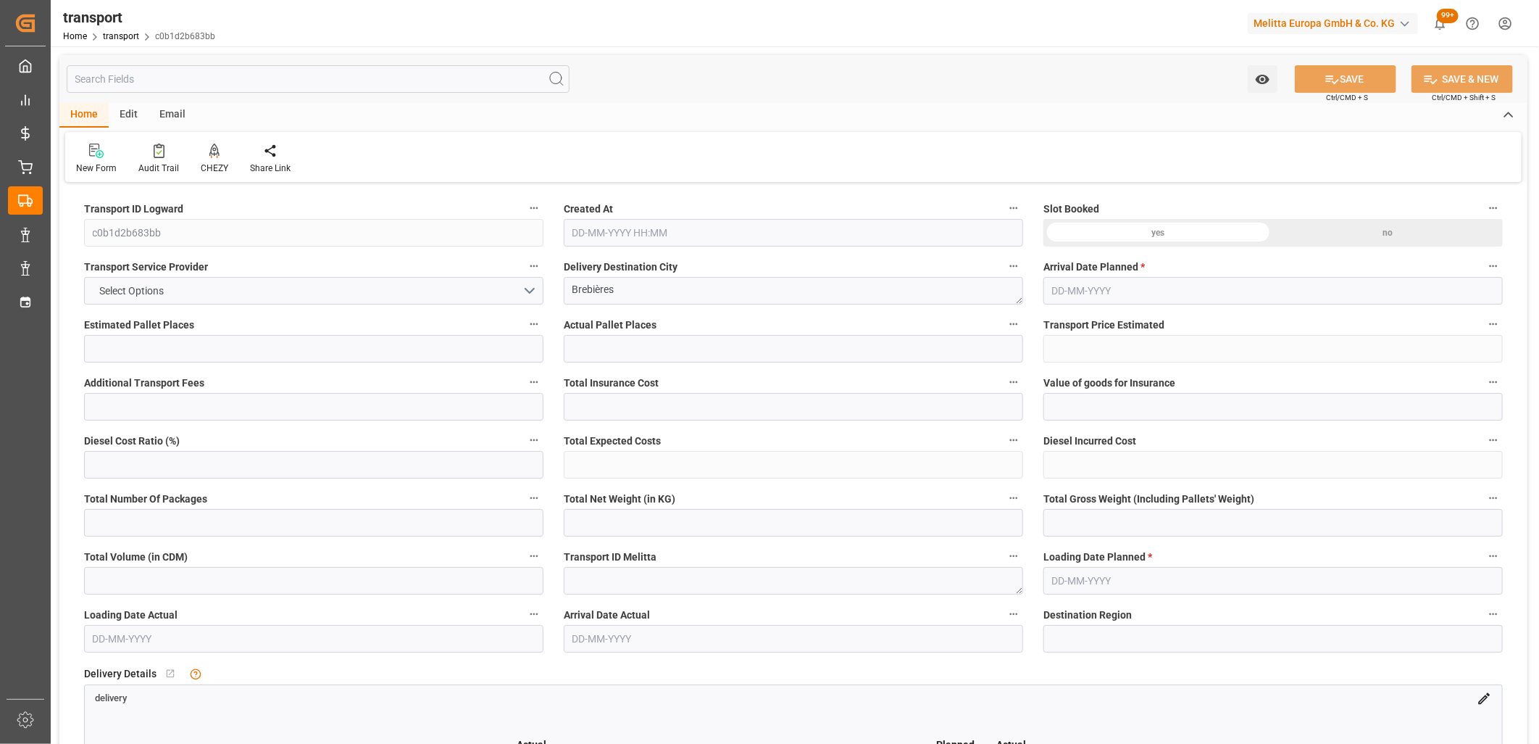
type input "1"
type input "37.38"
type input "0"
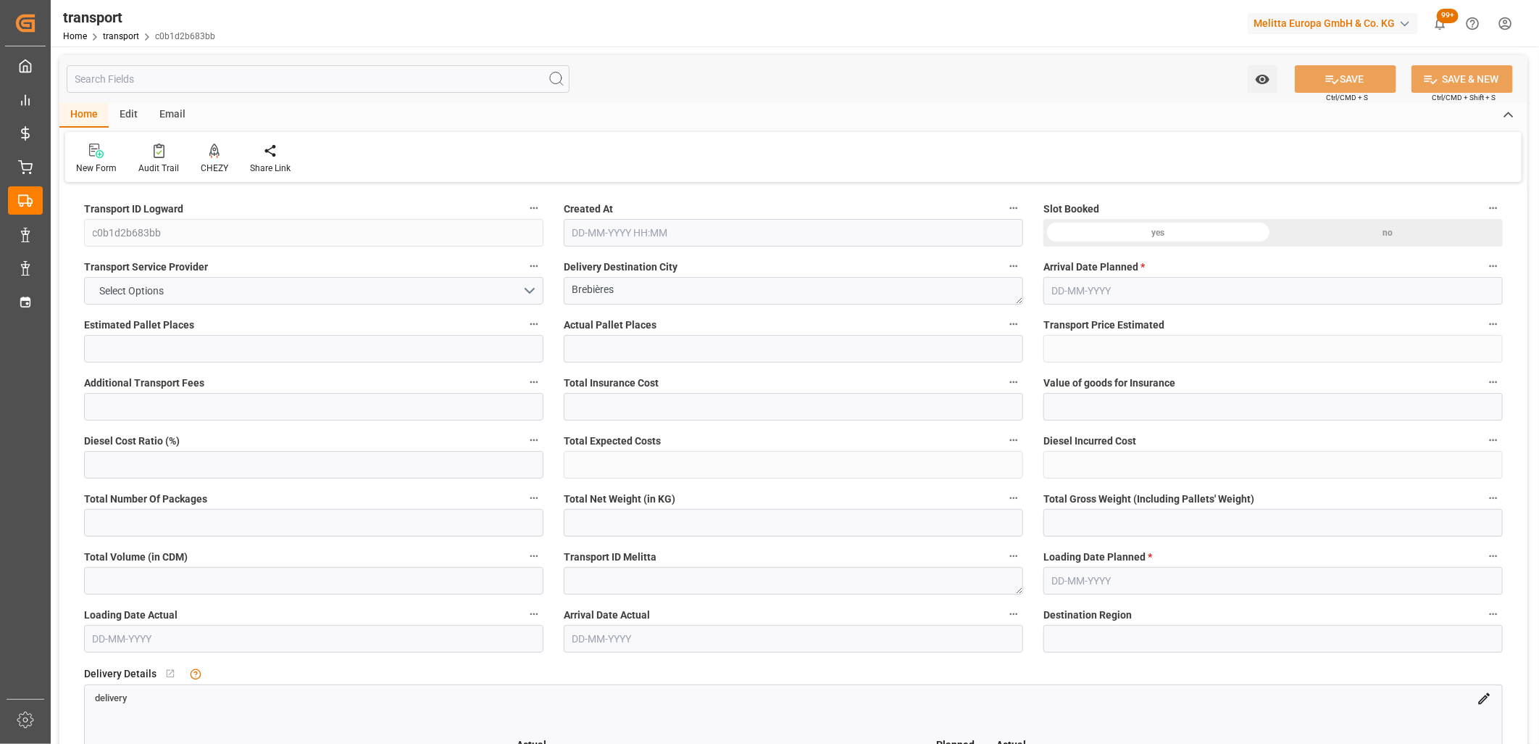
type input "37.38"
type input "0"
type input "52.718"
type input "83.055"
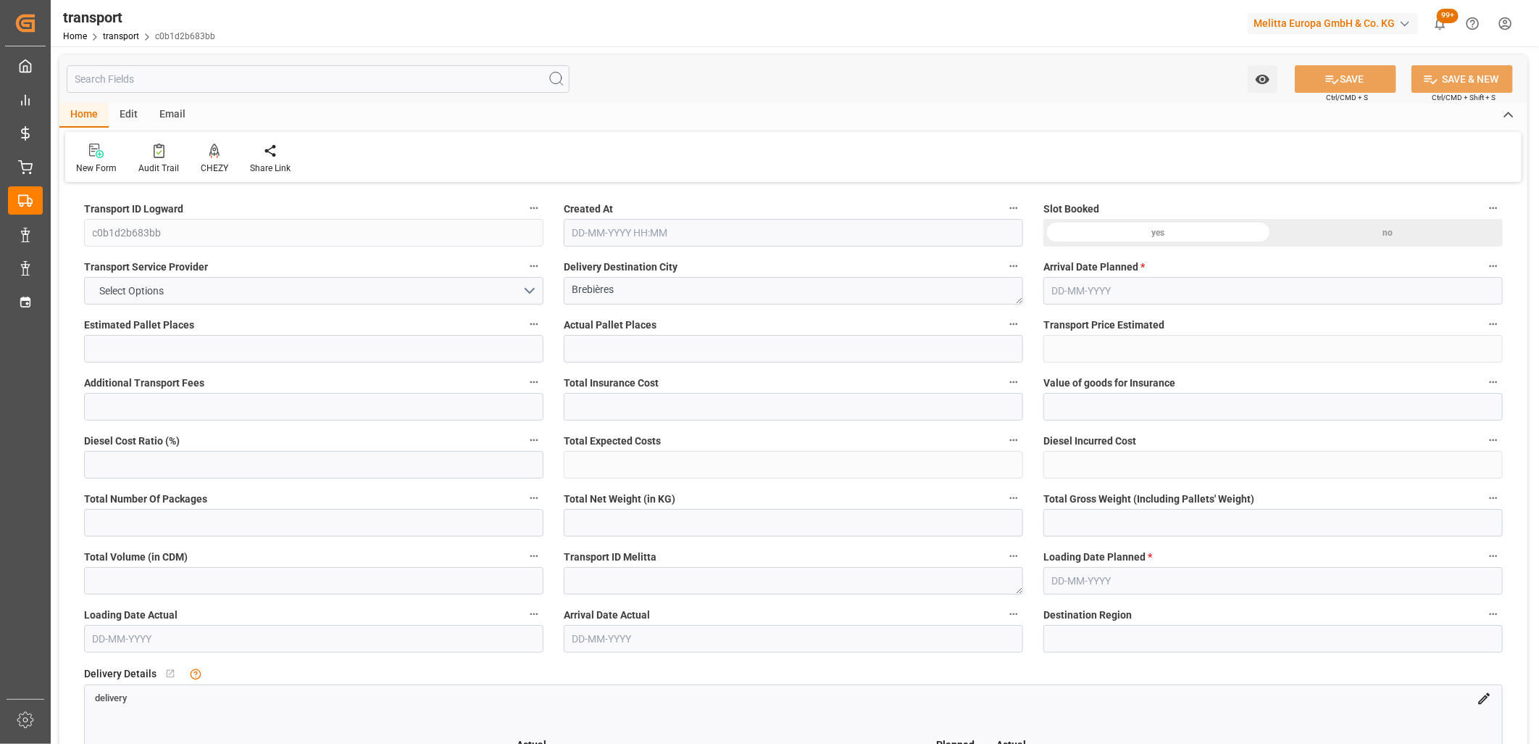
type input "411.862"
type input "62"
type input "0"
type input "7"
type input "1"
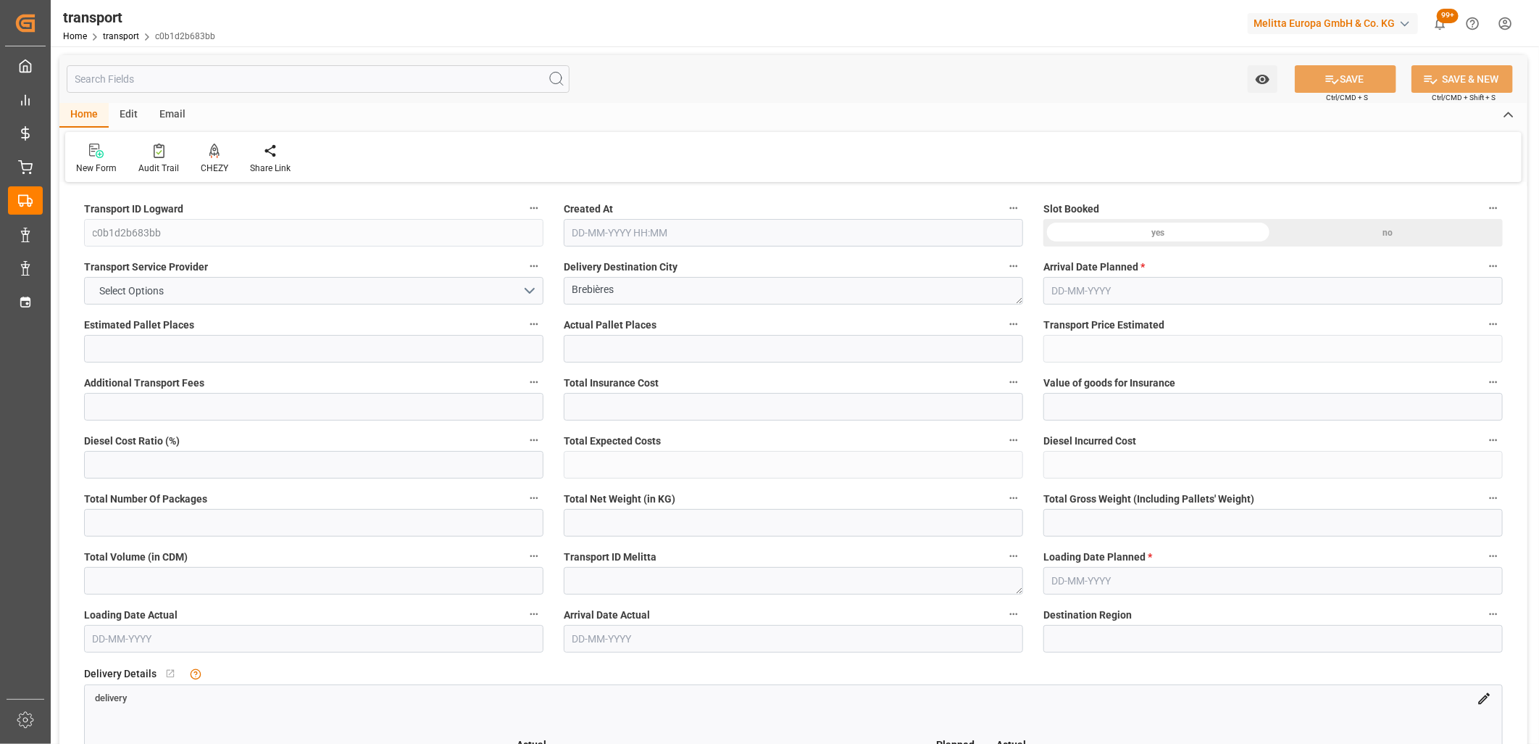
type input "101"
type input "60.055"
type input "0"
type input "4710.8598"
type input "0"
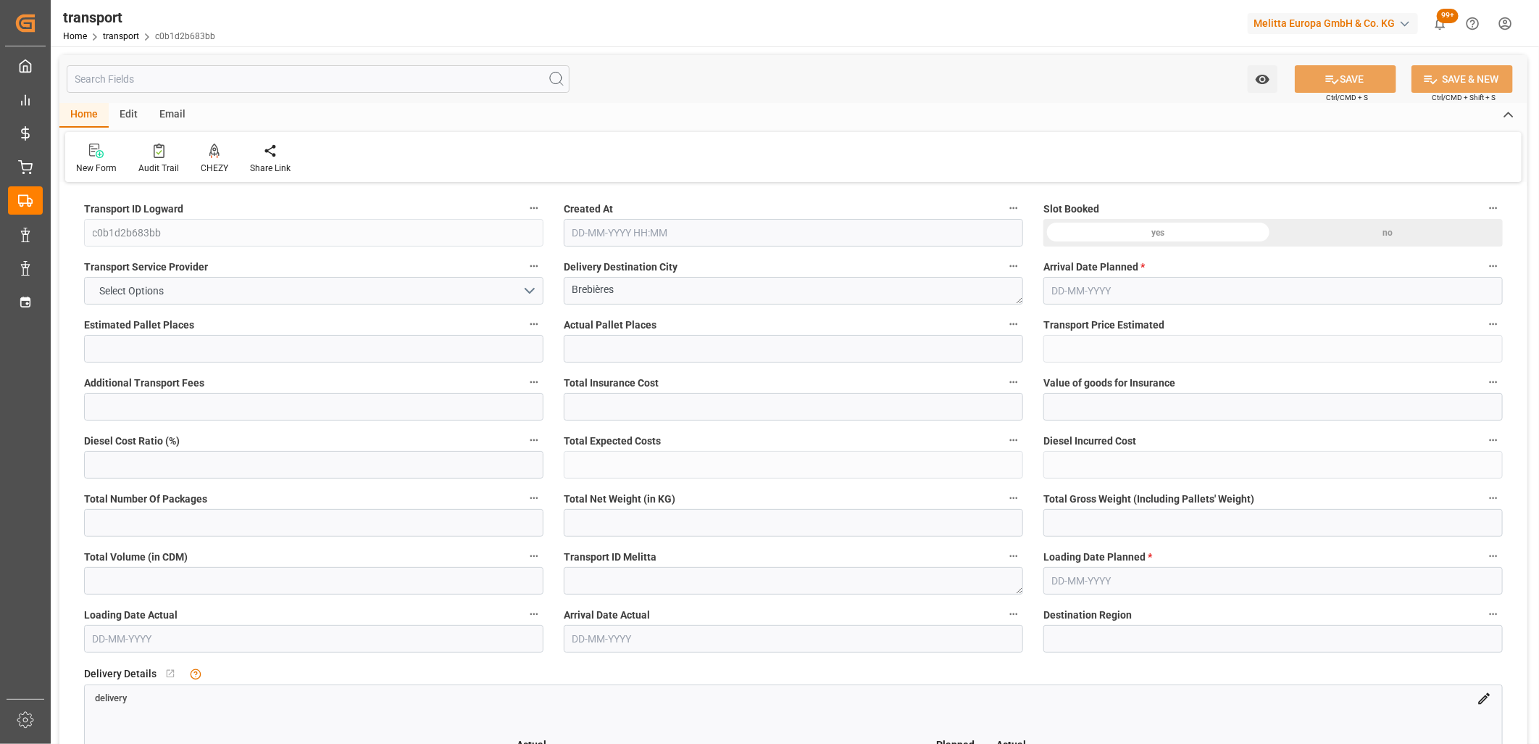
type input "0"
type input "21"
type input "35"
type input "24-09-2025 11:41"
type input "[DATE]"
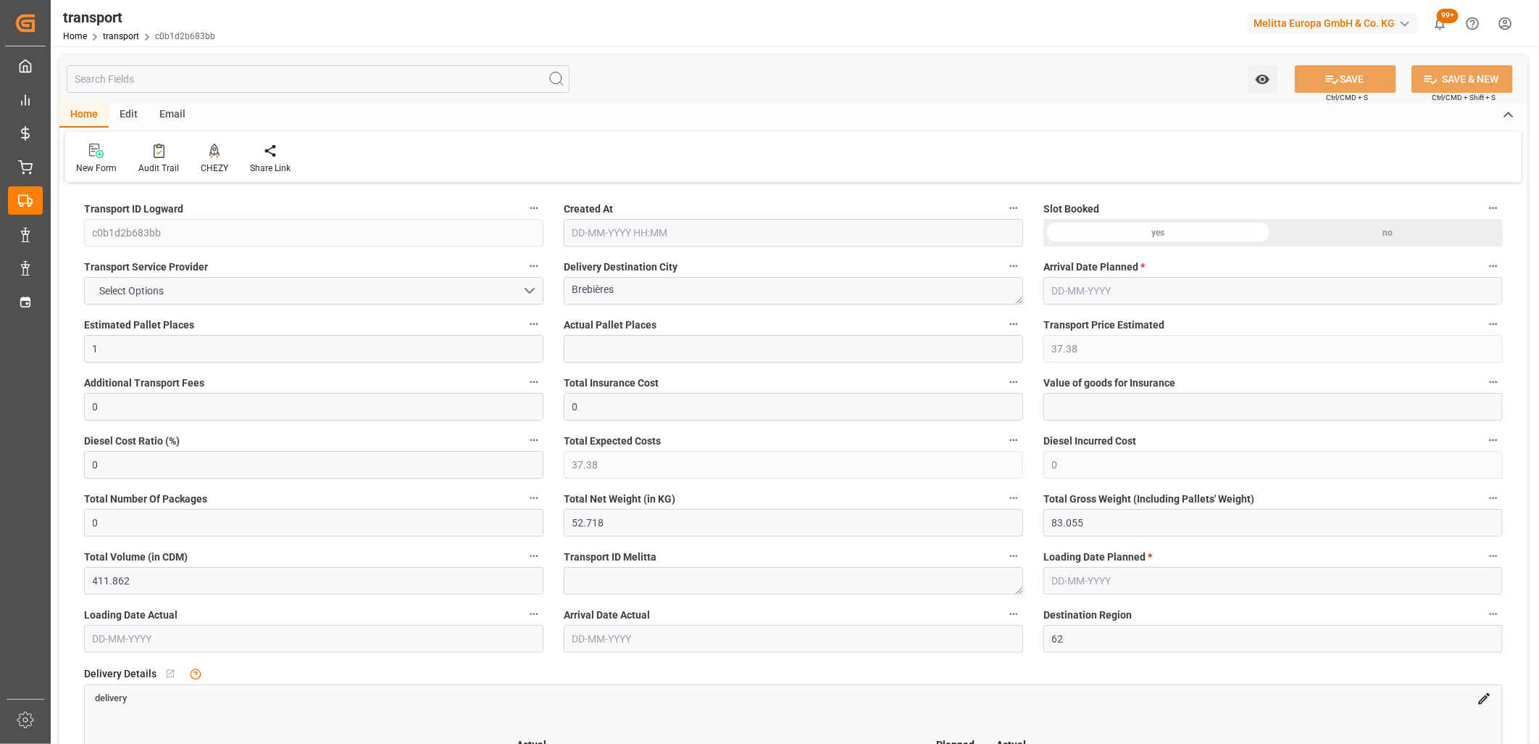
type input "[DATE]"
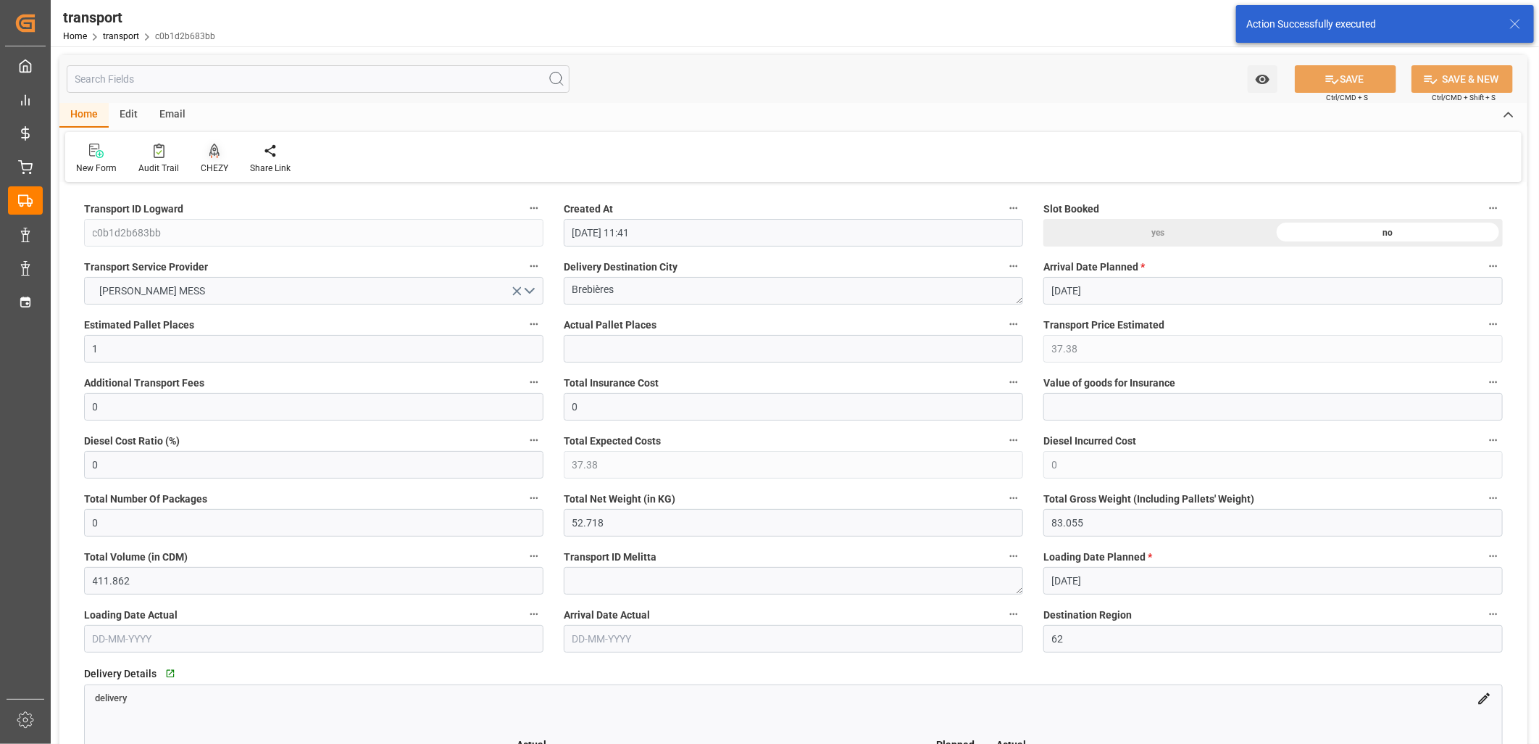
click at [212, 153] on icon at bounding box center [214, 149] width 10 height 12
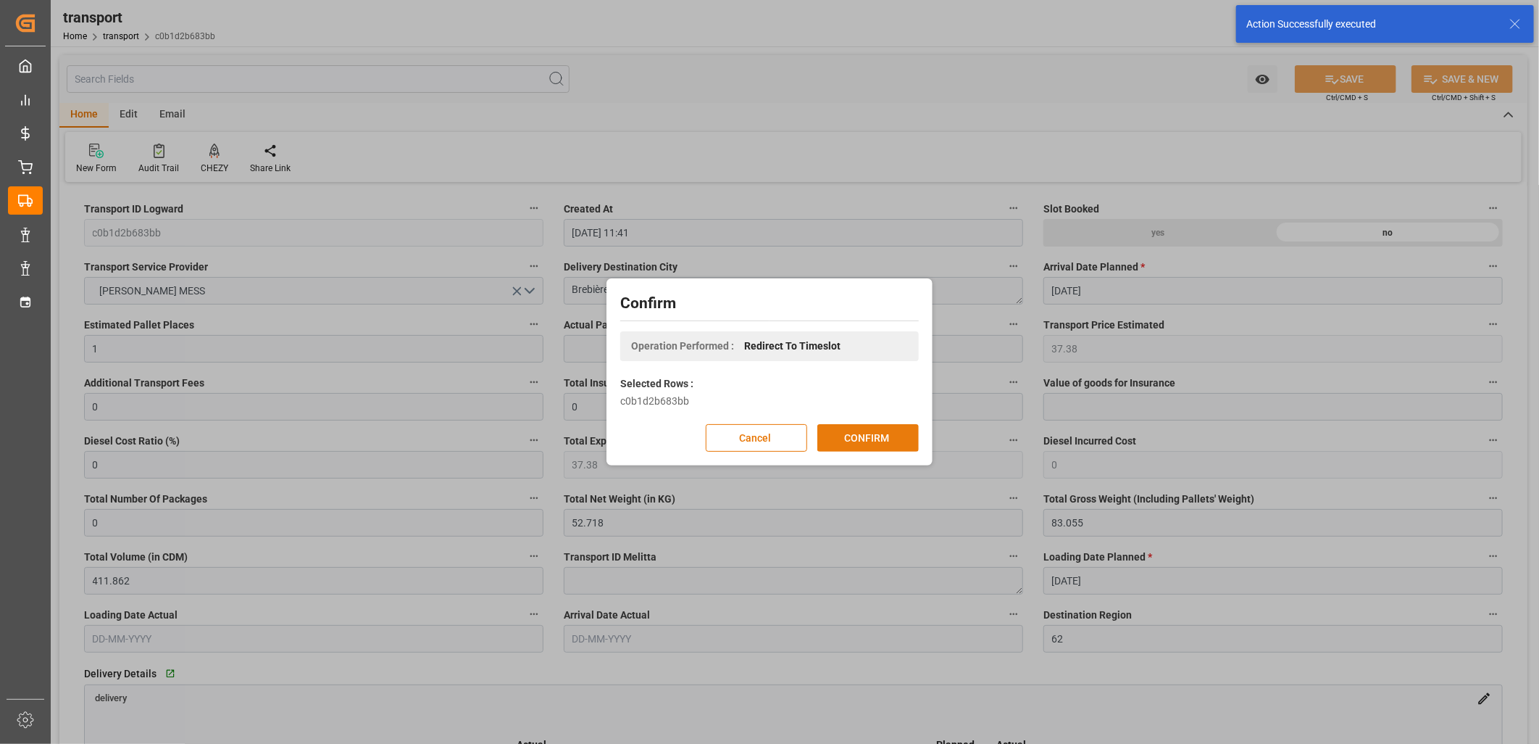
click at [859, 435] on button "CONFIRM" at bounding box center [867, 438] width 101 height 28
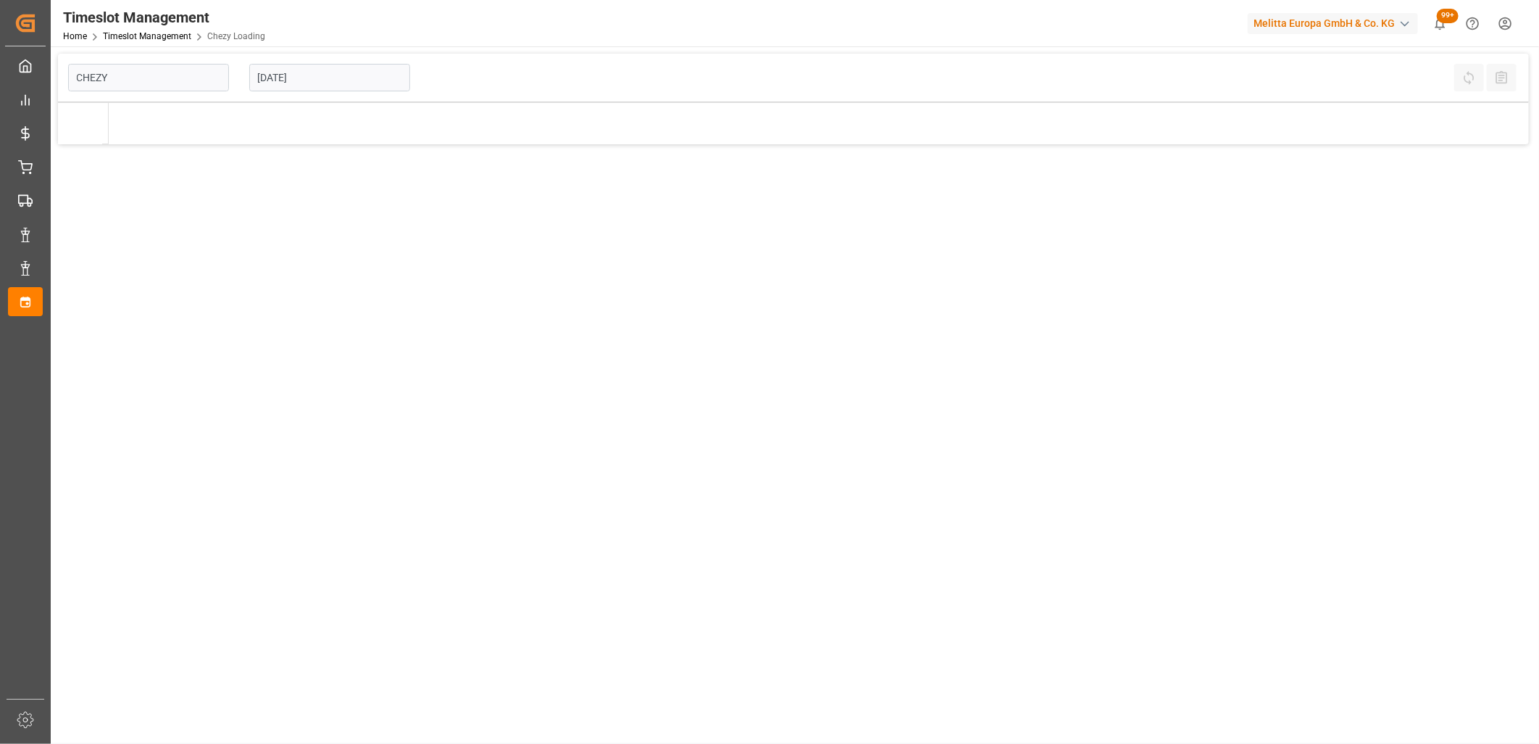
type input "Chezy Loading"
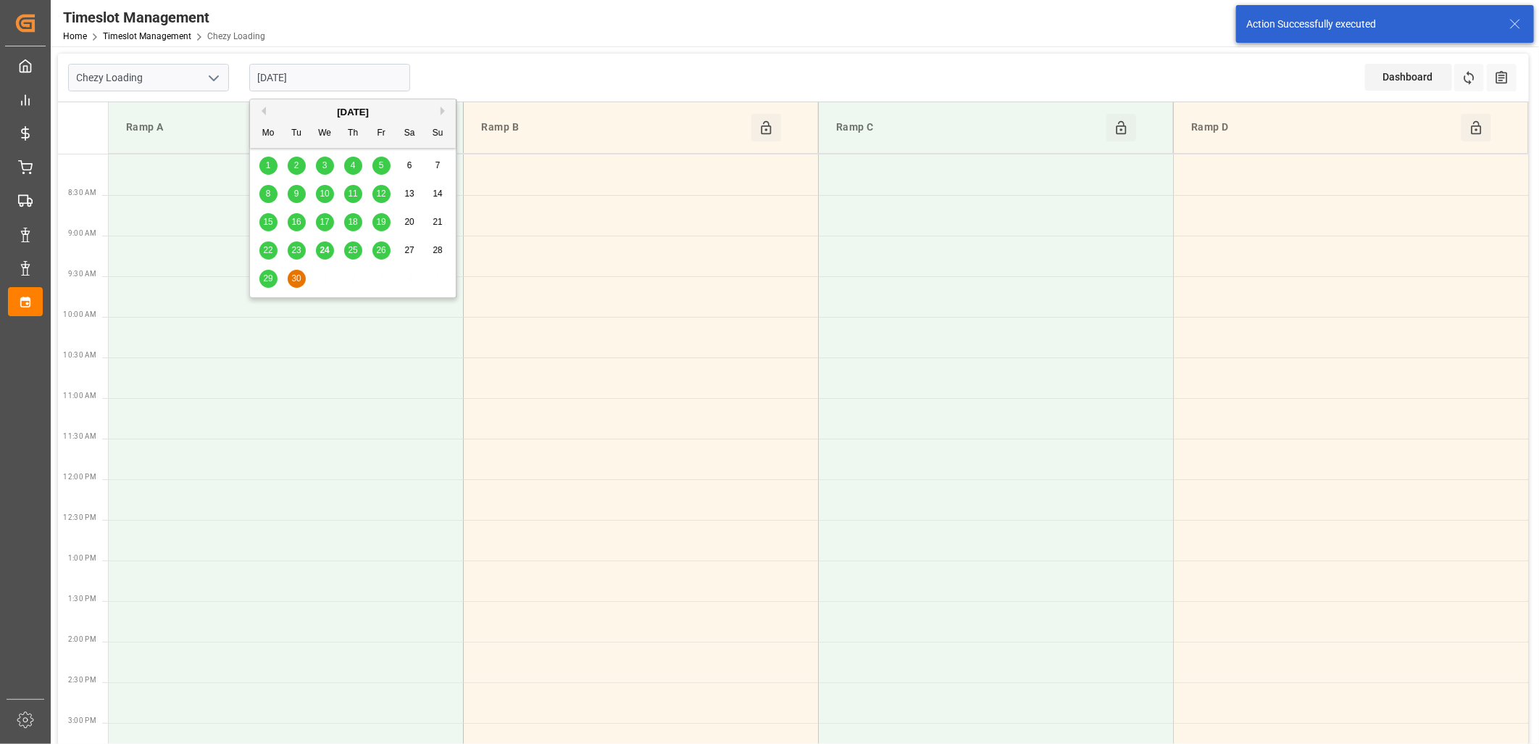
click at [378, 70] on input "[DATE]" at bounding box center [329, 78] width 161 height 28
click at [348, 254] on span "25" at bounding box center [352, 250] width 9 height 10
type input "25-09-2025"
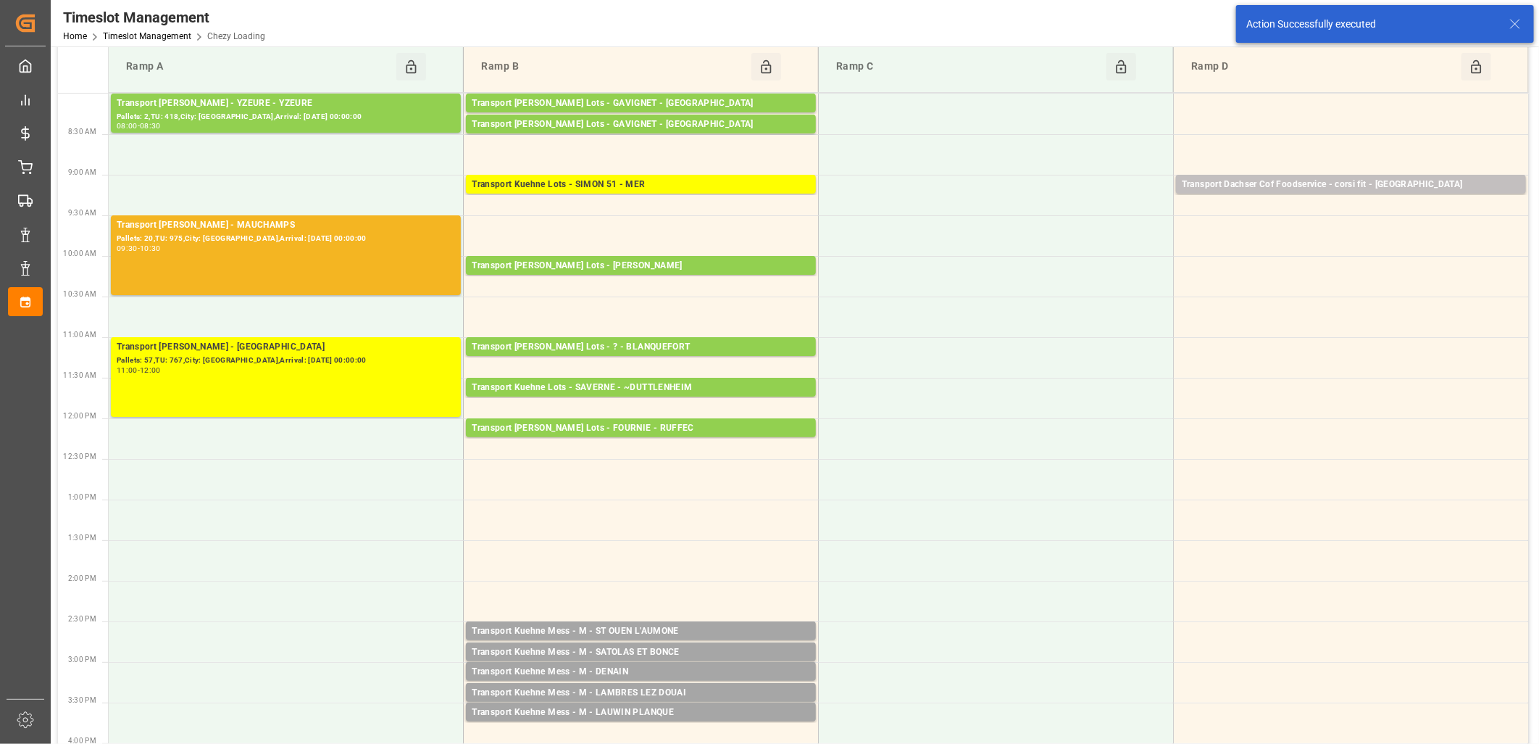
scroll to position [161, 0]
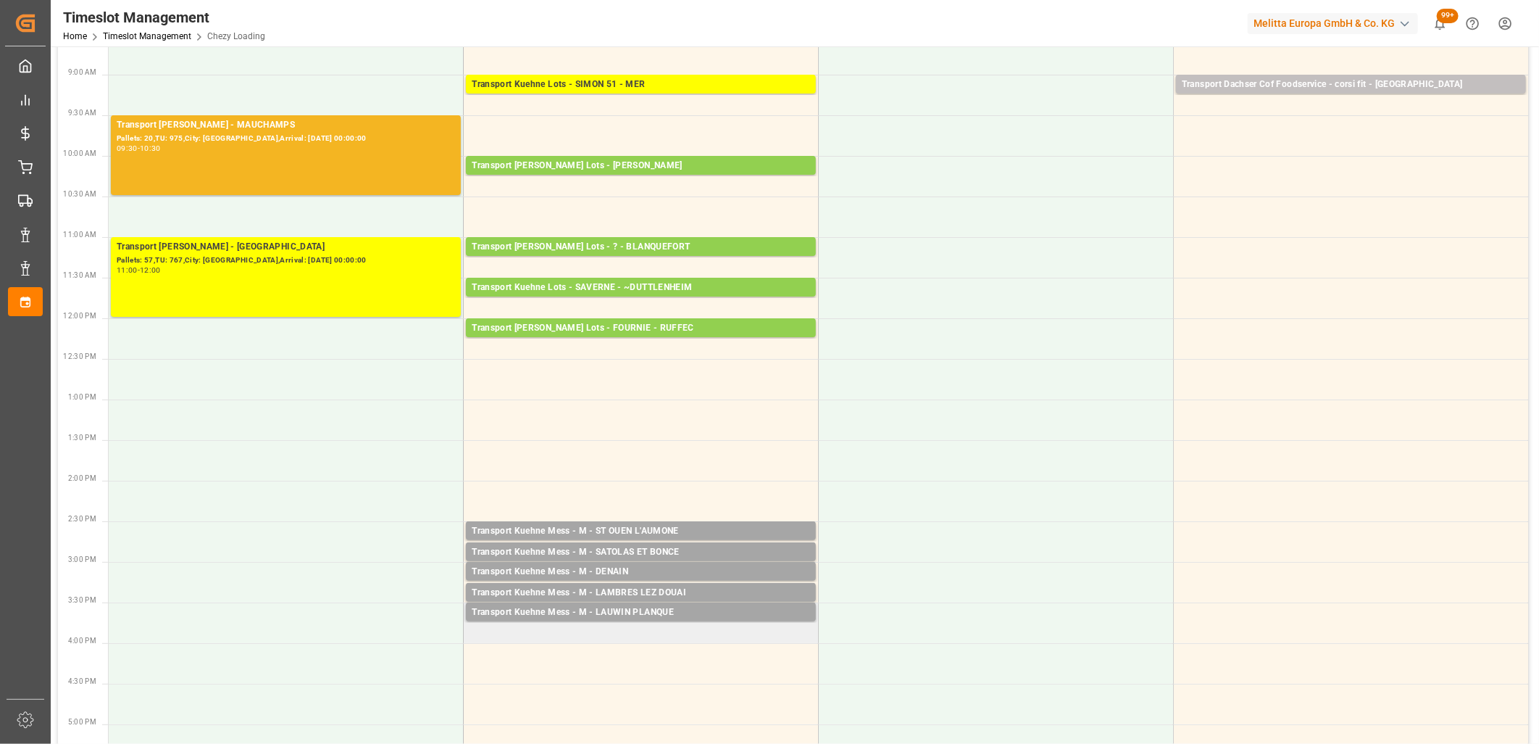
click at [554, 633] on td "Transport Kuehne Mess - M - LAUWIN PLANQUE Pallets: ,TU: 114,City: LAUWIN PLANQ…" at bounding box center [641, 622] width 355 height 41
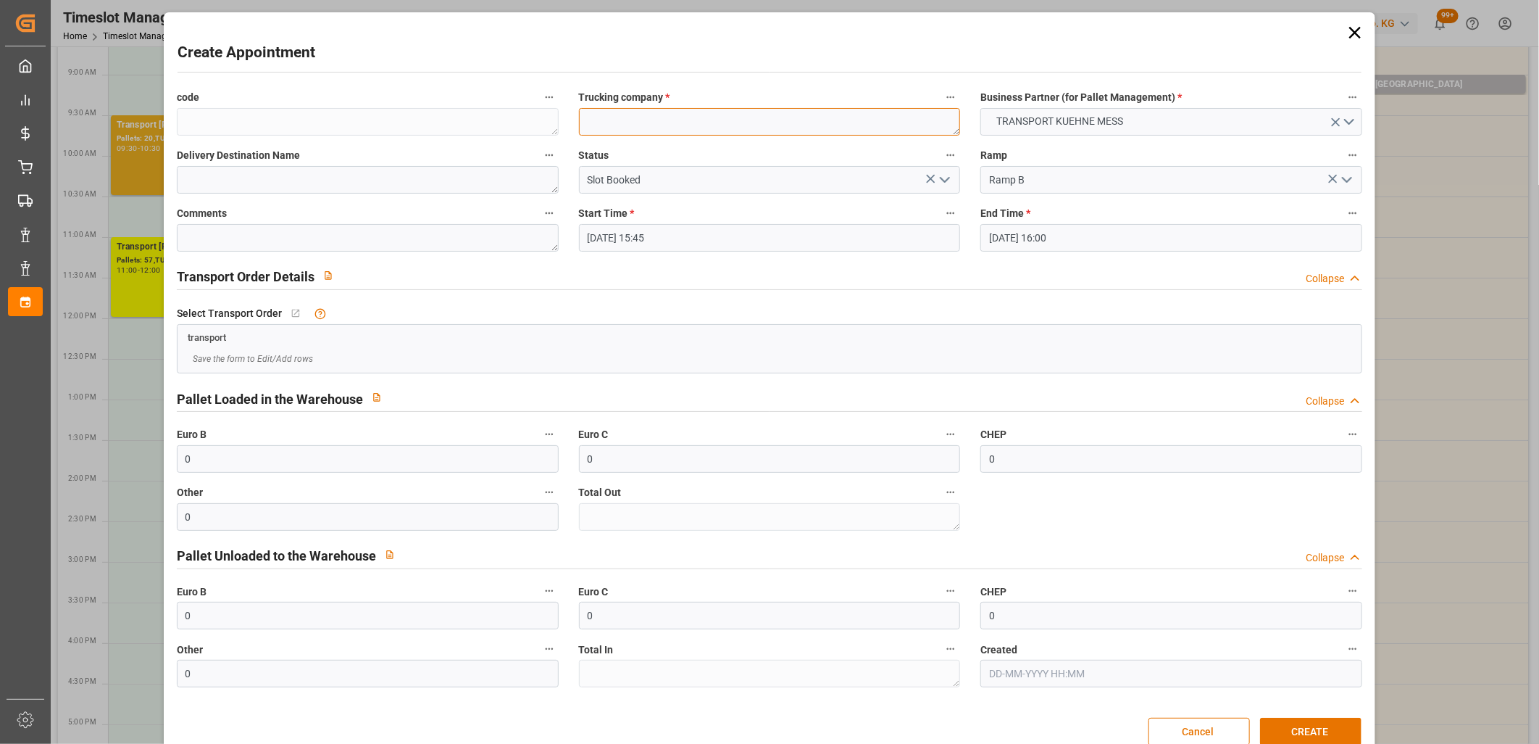
click at [636, 126] on textarea at bounding box center [770, 122] width 382 height 28
type textarea "M"
click at [1286, 727] on button "CREATE" at bounding box center [1310, 731] width 101 height 28
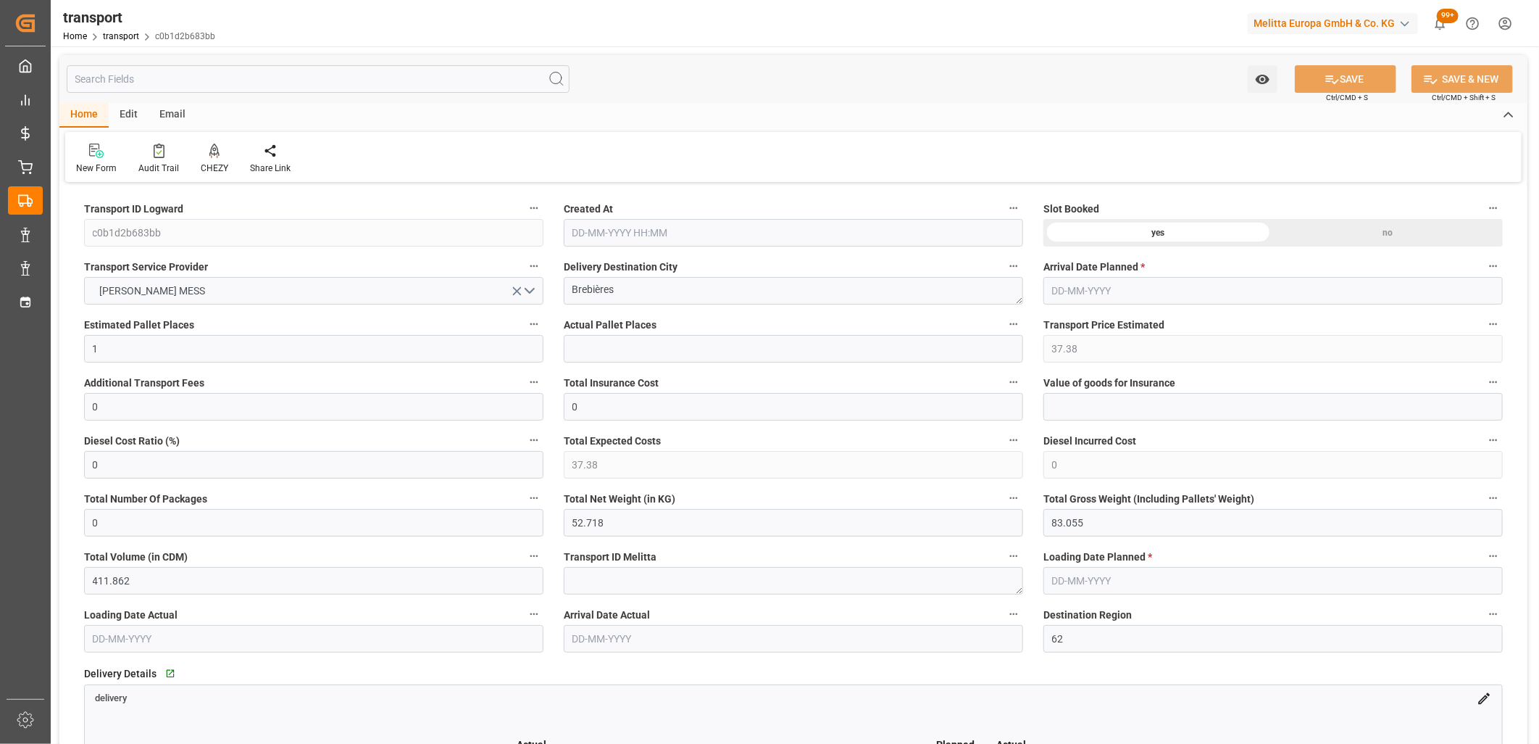
type input "[DATE] 11:41"
type input "[DATE]"
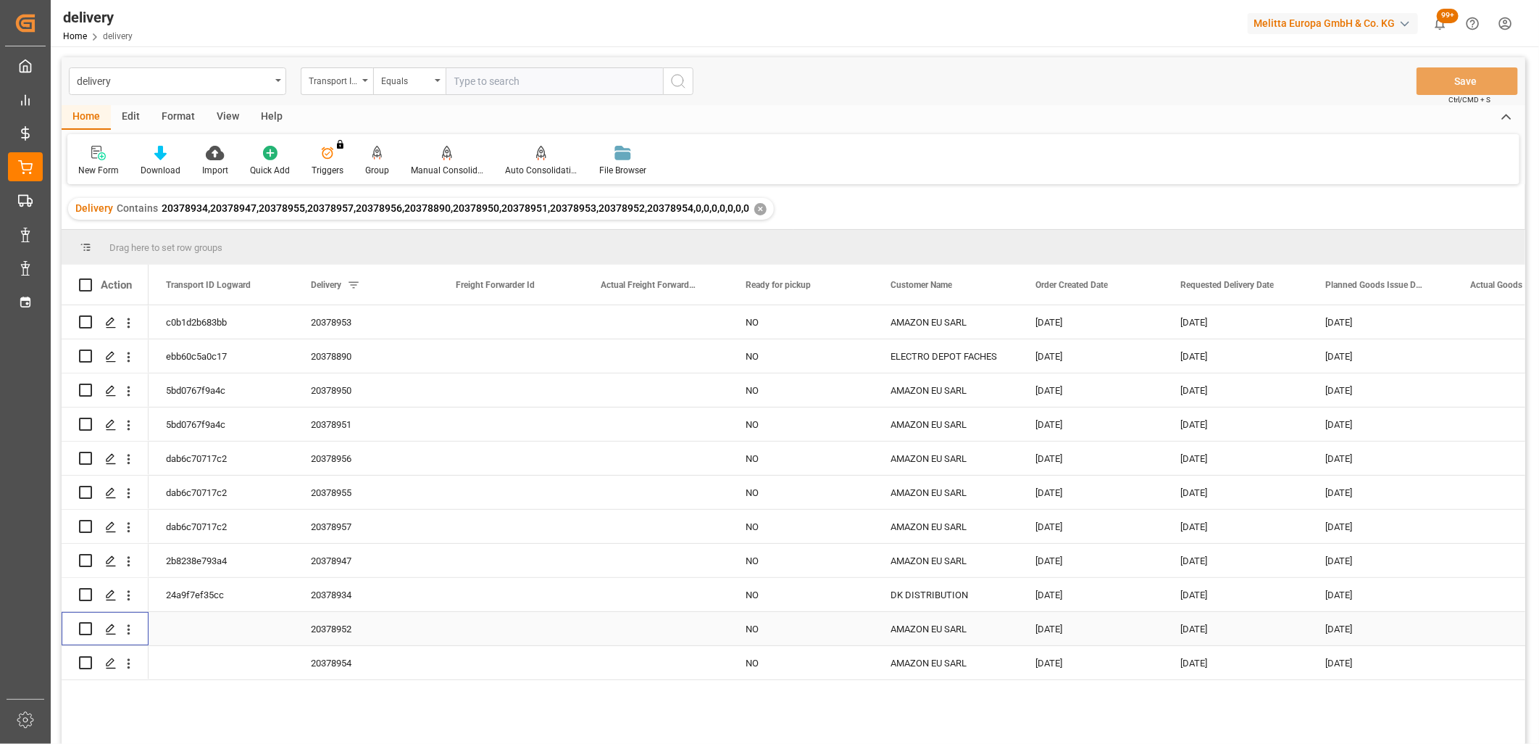
click at [86, 628] on input "Press Space to toggle row selection (unchecked)" at bounding box center [85, 628] width 13 height 13
checkbox input "true"
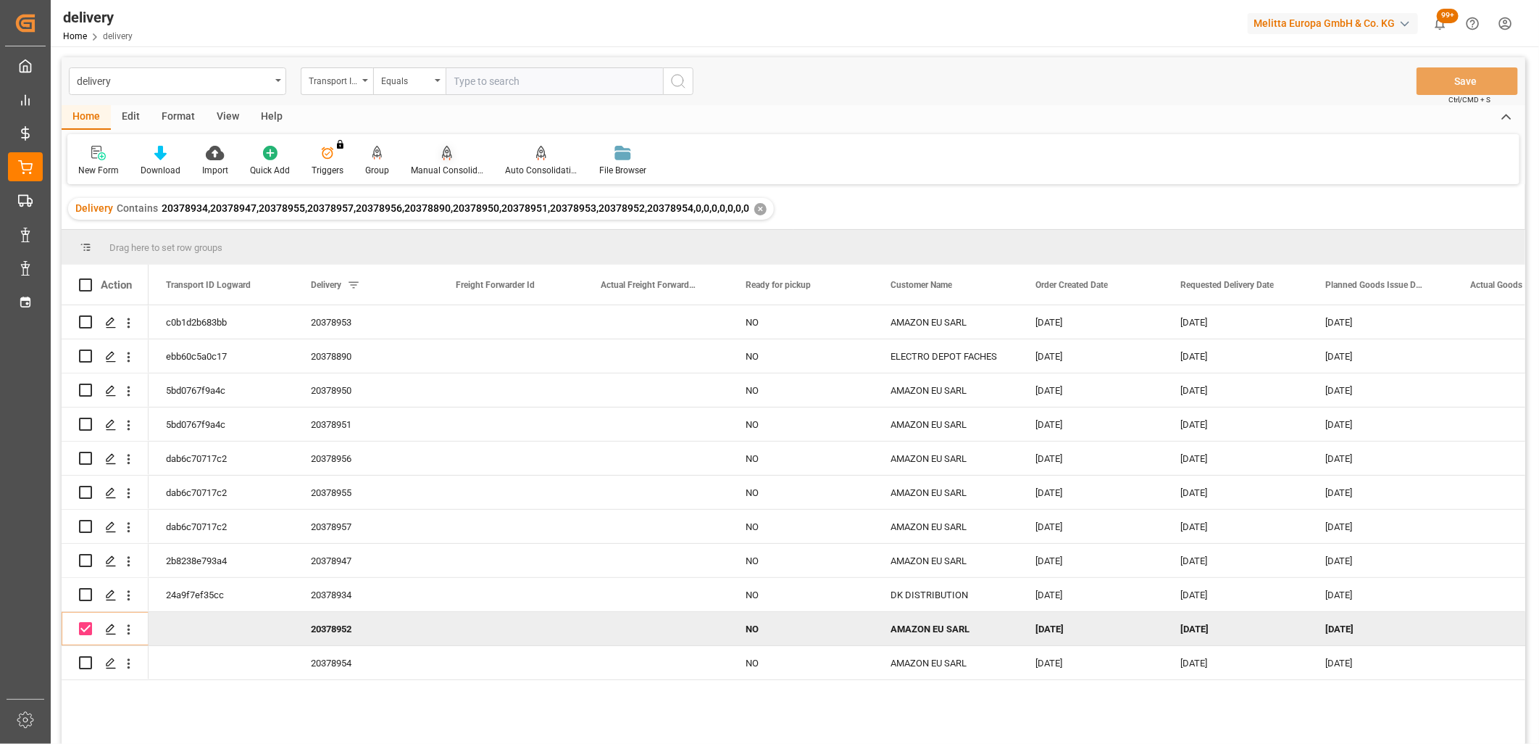
click at [443, 151] on icon at bounding box center [447, 152] width 10 height 12
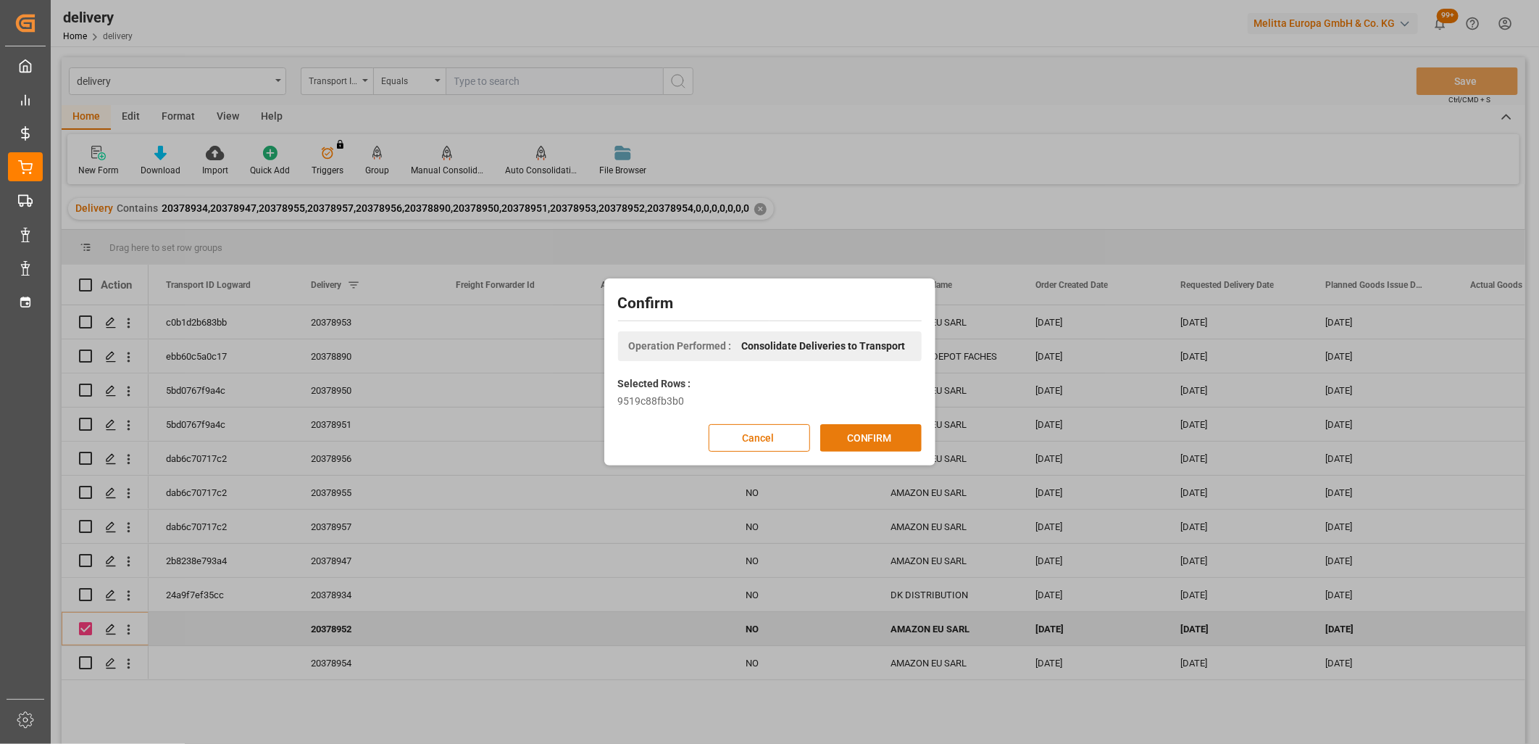
click at [834, 433] on button "CONFIRM" at bounding box center [870, 438] width 101 height 28
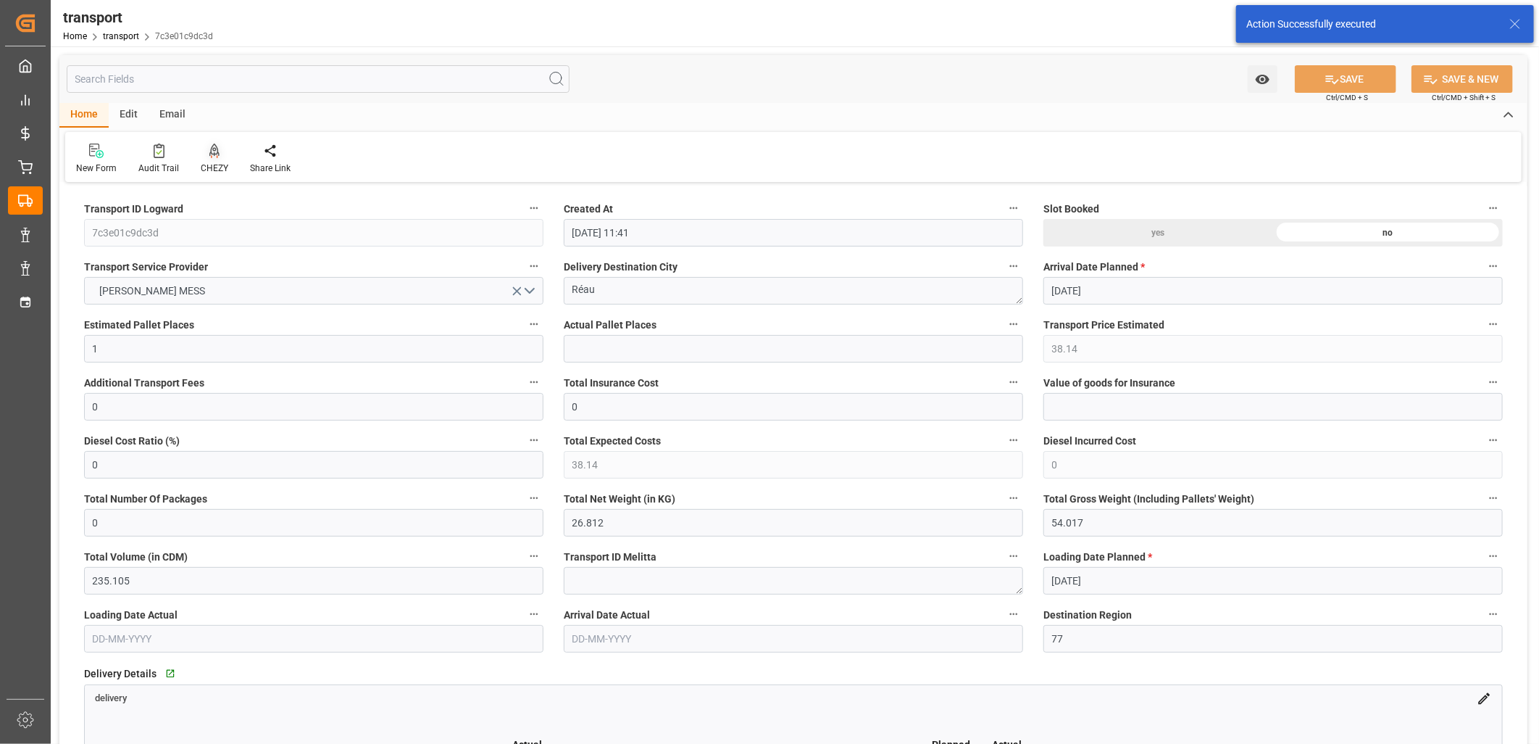
click at [211, 152] on icon at bounding box center [214, 150] width 10 height 14
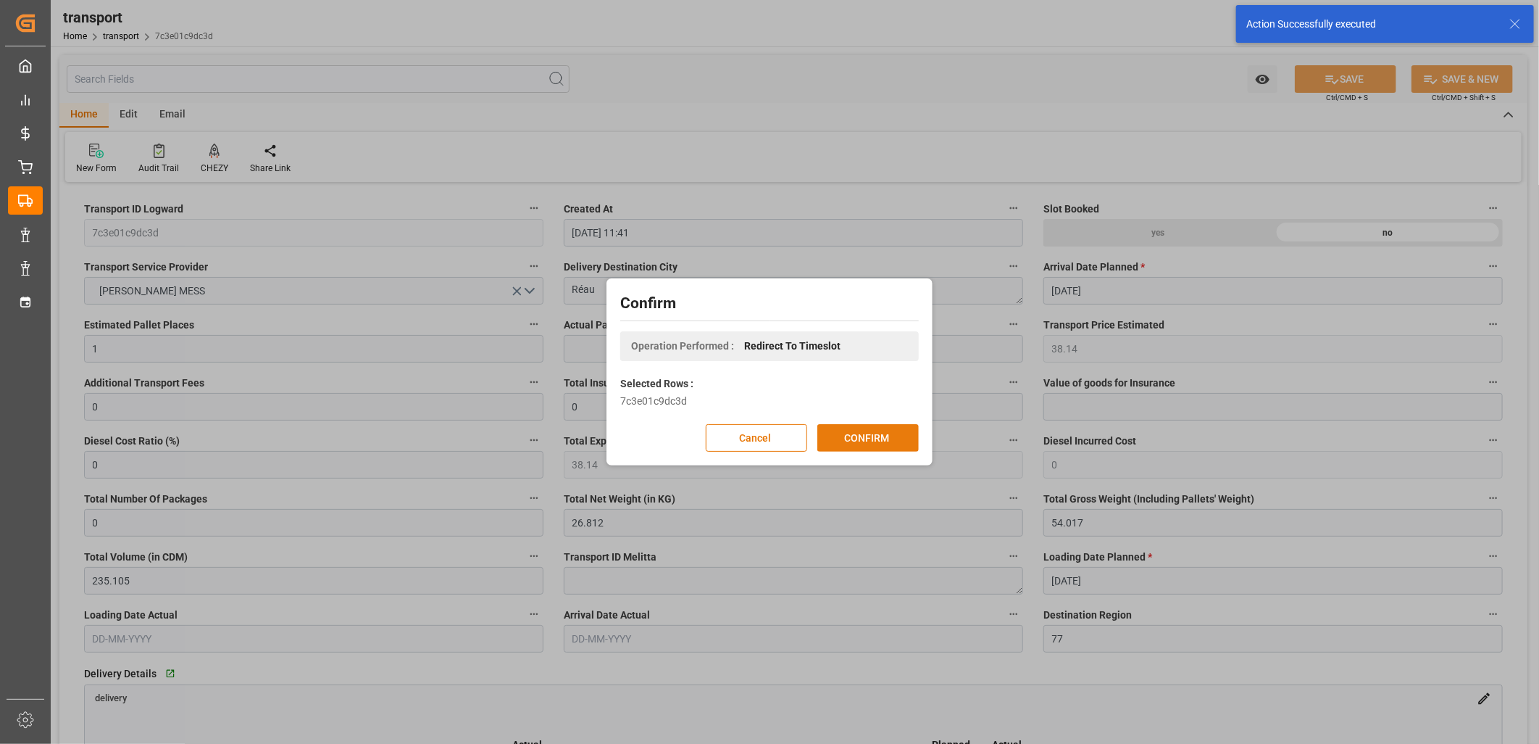
click at [857, 437] on button "CONFIRM" at bounding box center [867, 438] width 101 height 28
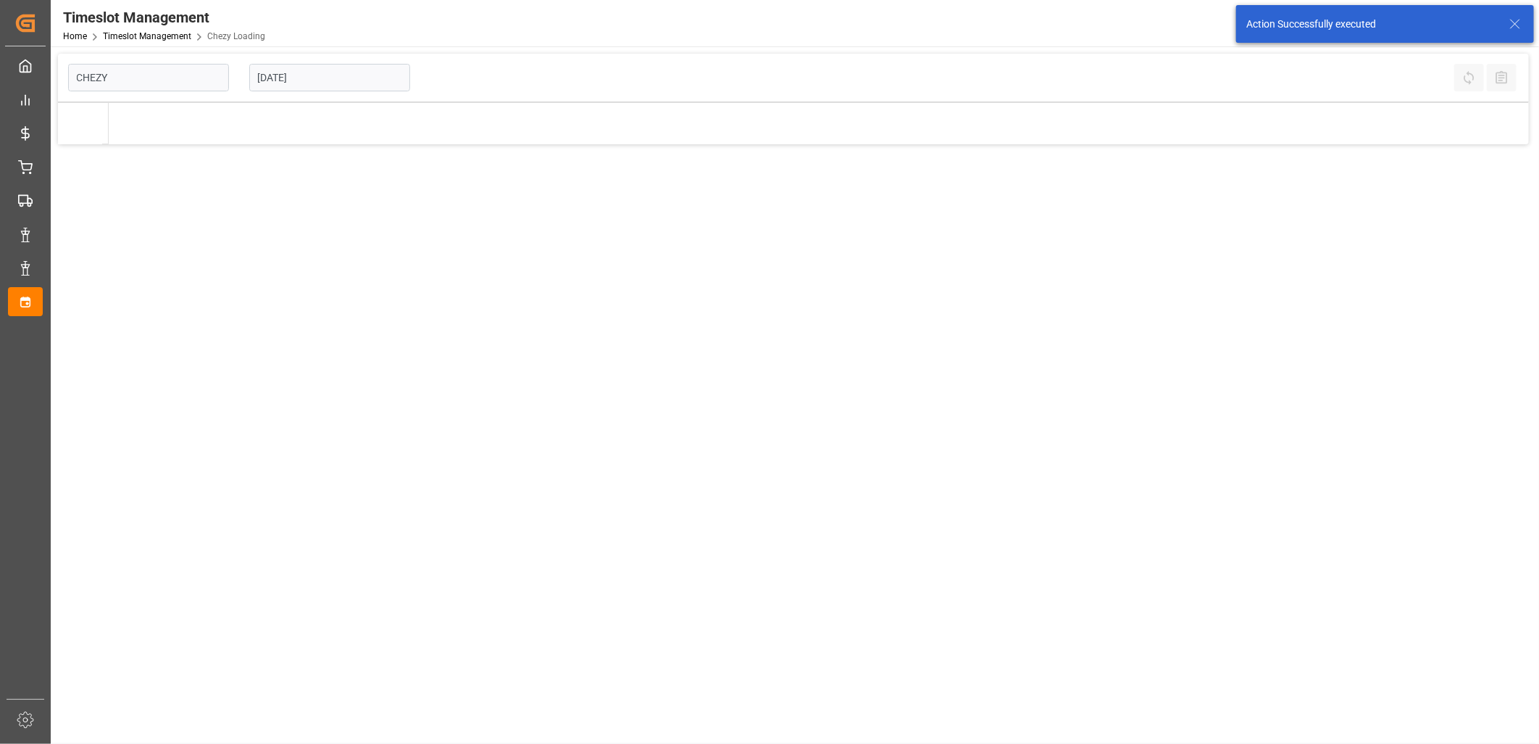
type input "Chezy Loading"
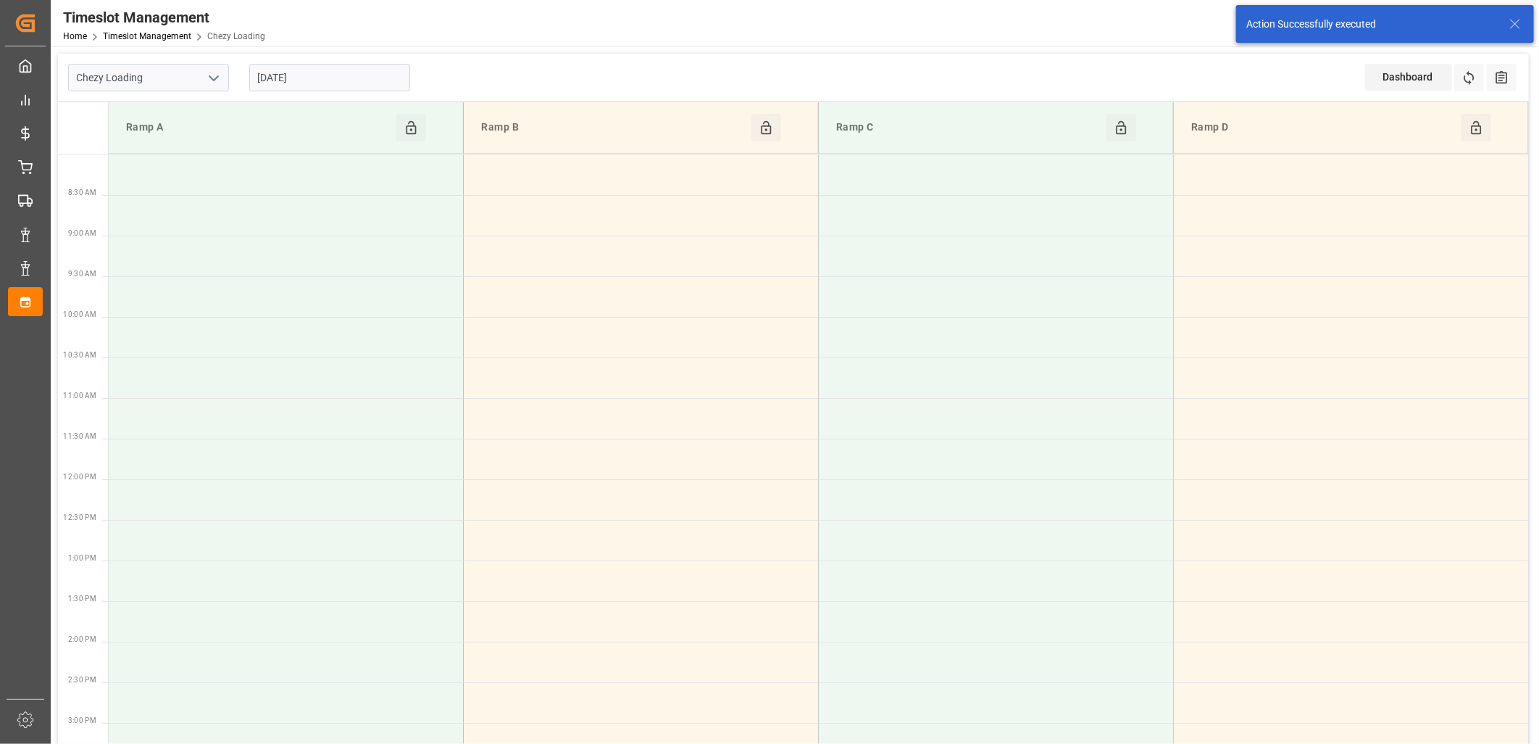
click at [372, 71] on input "[DATE]" at bounding box center [329, 78] width 161 height 28
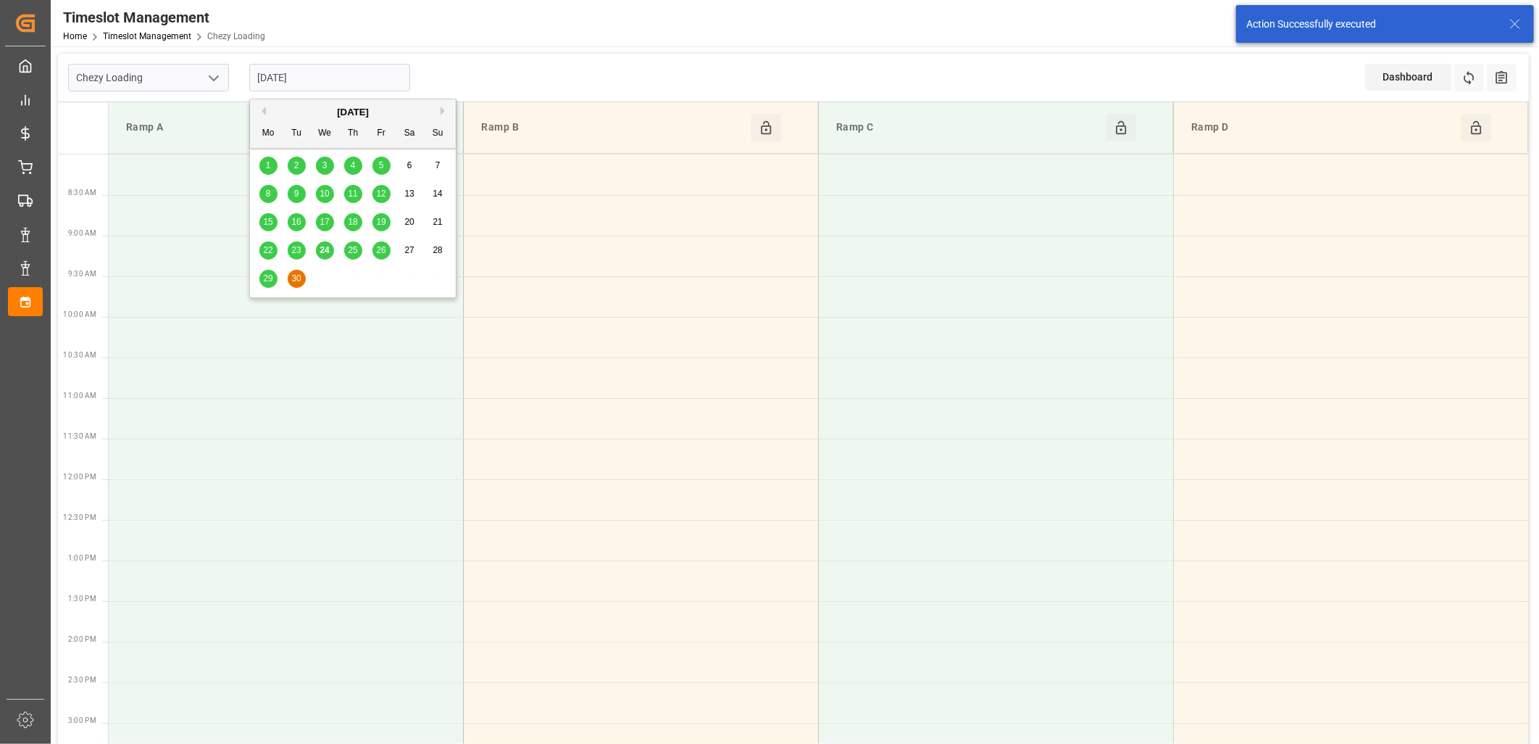
click at [351, 249] on span "25" at bounding box center [352, 250] width 9 height 10
type input "25-09-2025"
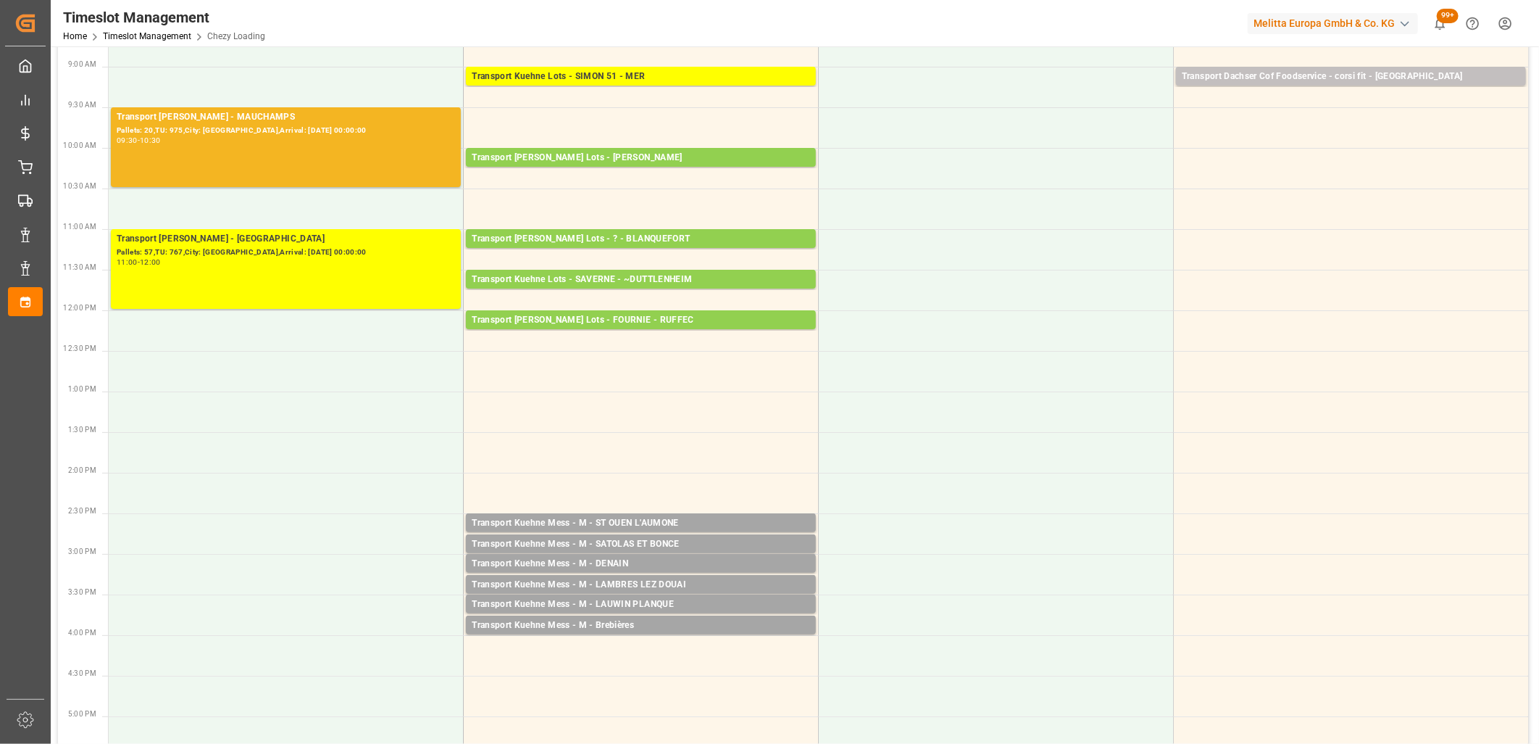
scroll to position [241, 0]
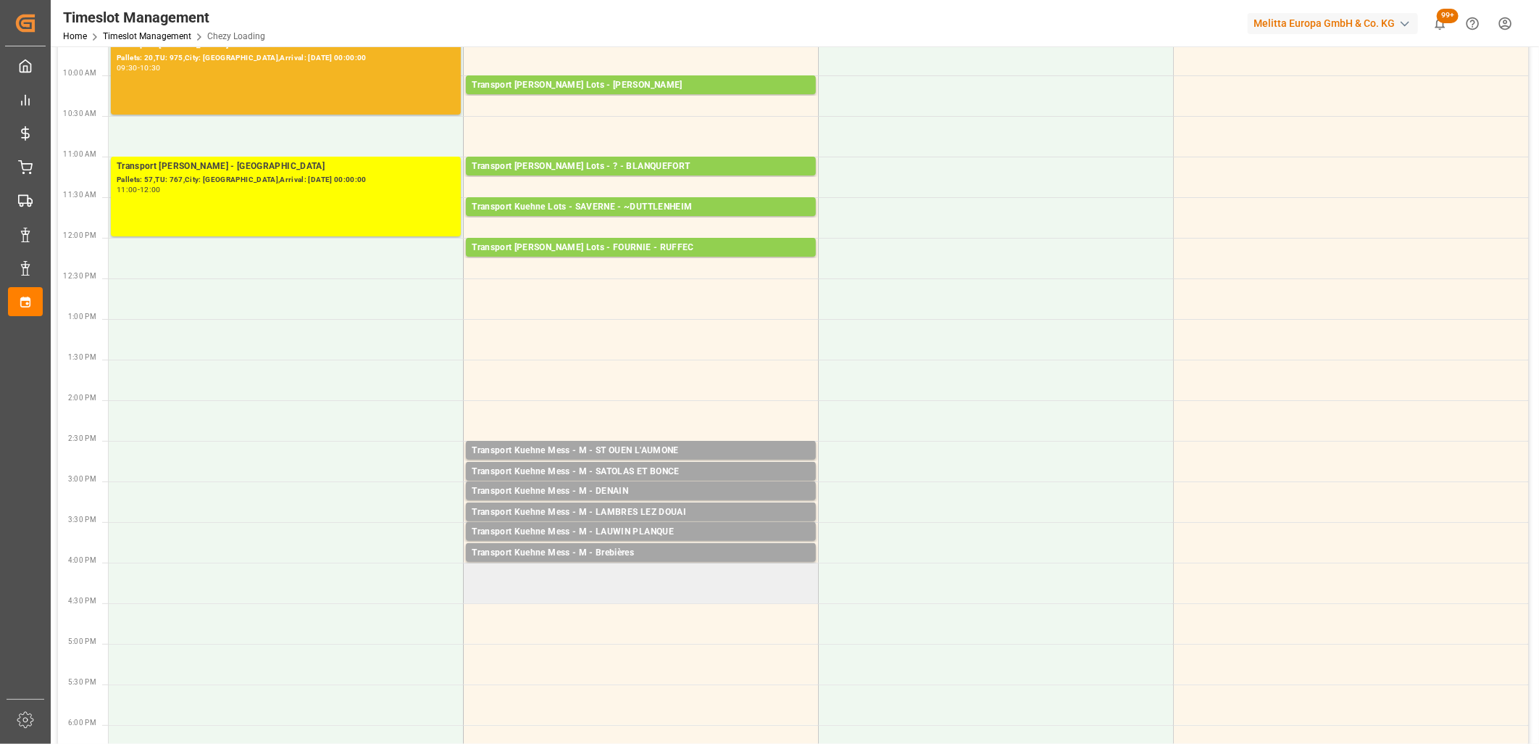
click at [625, 569] on td at bounding box center [641, 582] width 355 height 41
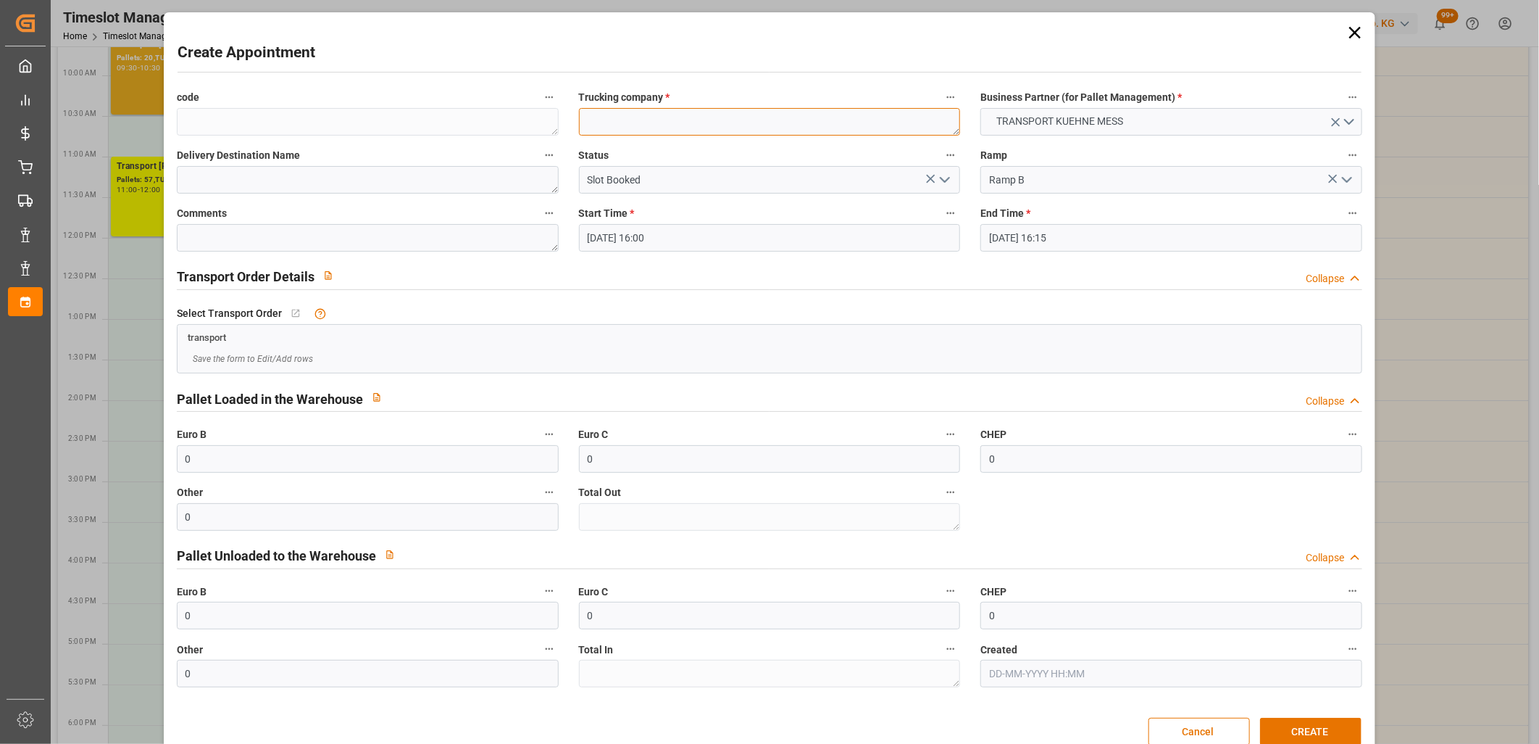
click at [667, 128] on textarea at bounding box center [770, 122] width 382 height 28
type textarea "M"
click at [1296, 730] on button "CREATE" at bounding box center [1310, 731] width 101 height 28
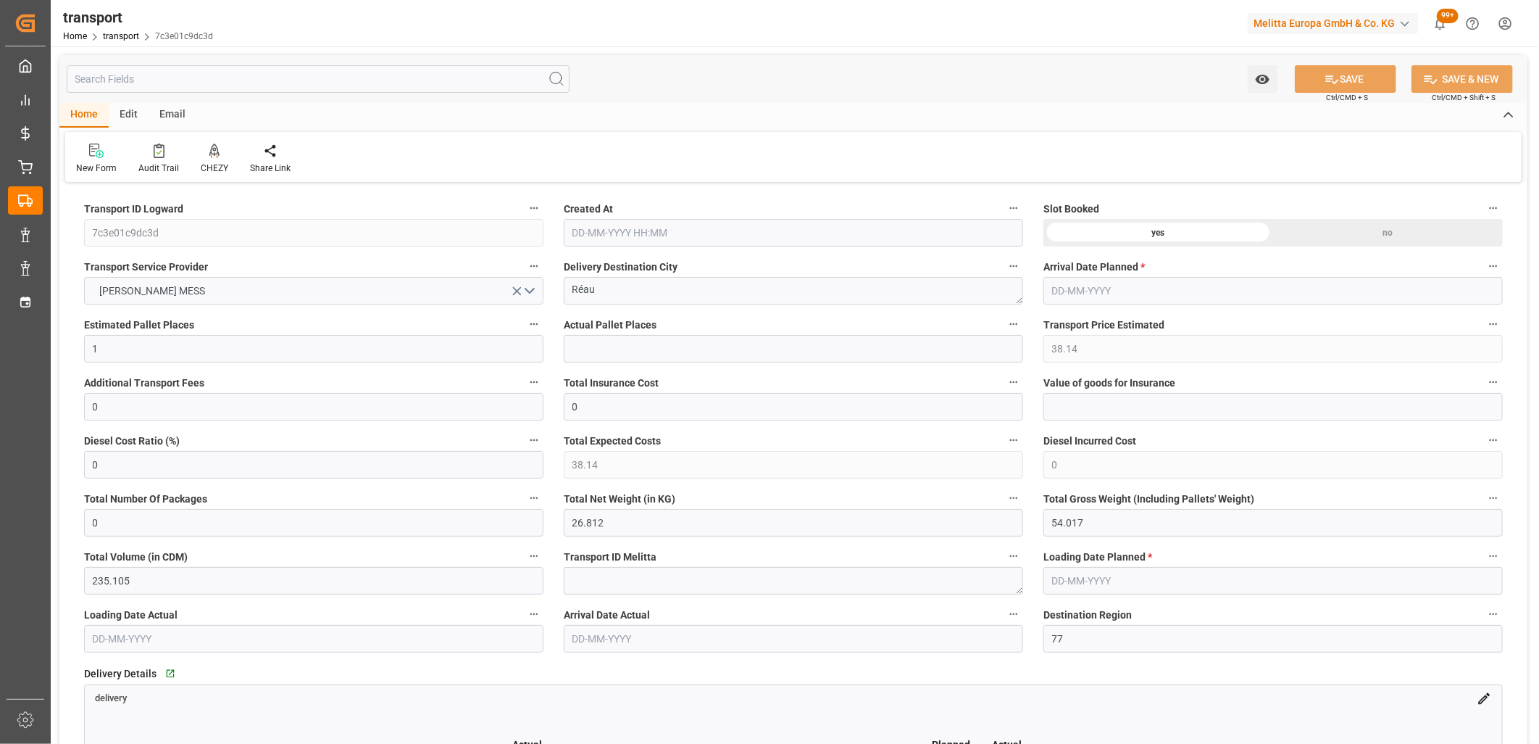
type input "24-09-2025 11:41"
type input "01-10-2025"
type input "[DATE]"
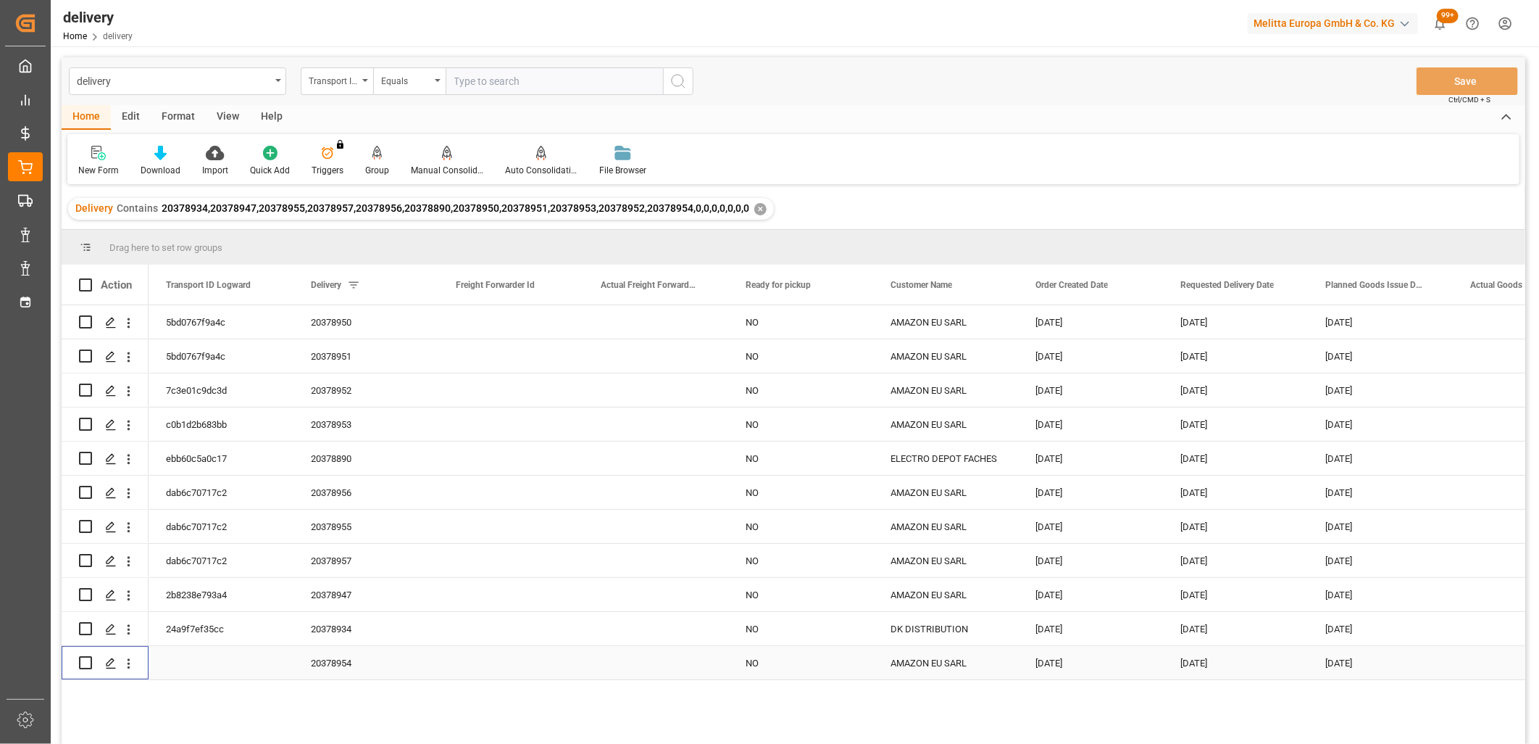
click at [88, 663] on input "Press Space to toggle row selection (unchecked)" at bounding box center [85, 662] width 13 height 13
checkbox input "true"
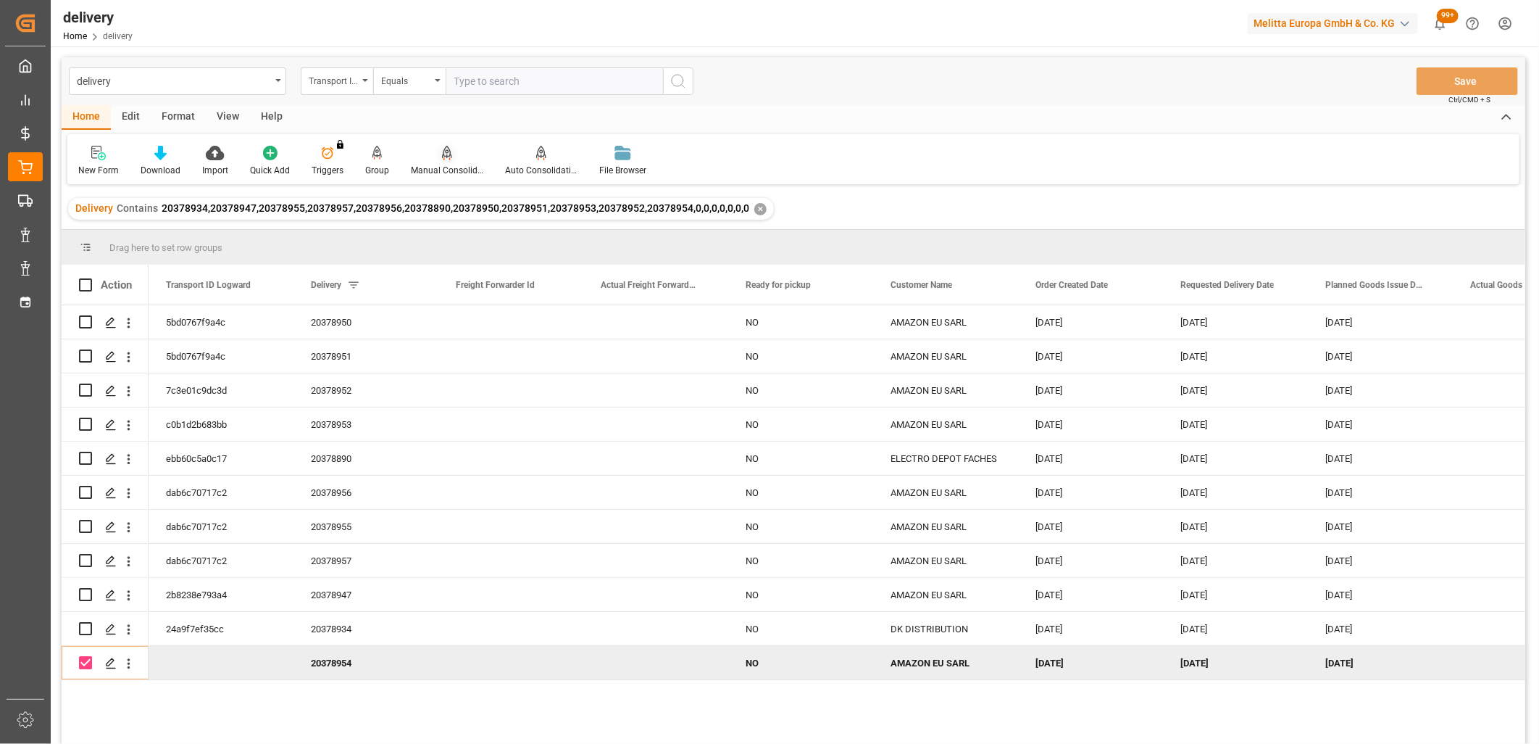
click at [444, 151] on icon at bounding box center [447, 153] width 10 height 14
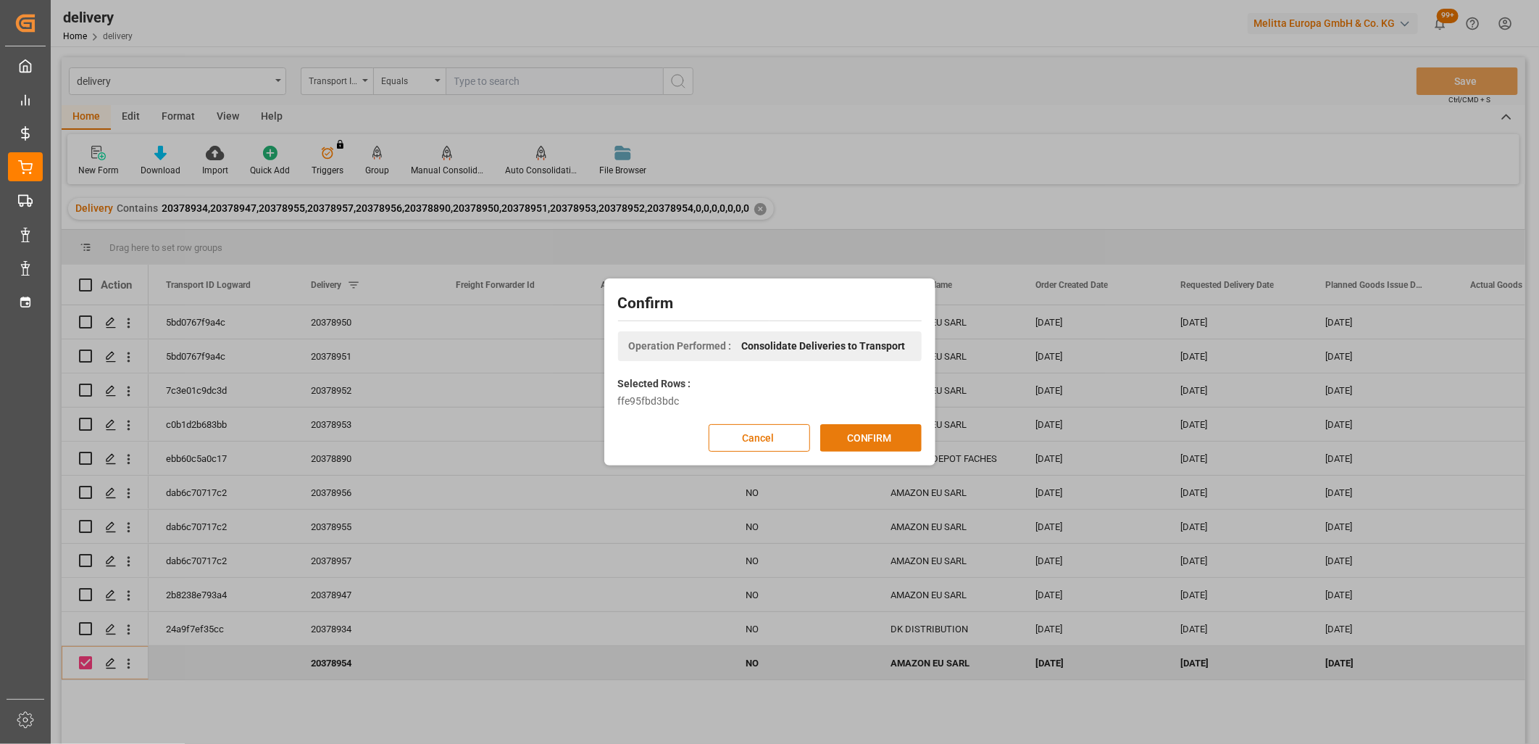
click at [883, 442] on button "CONFIRM" at bounding box center [870, 438] width 101 height 28
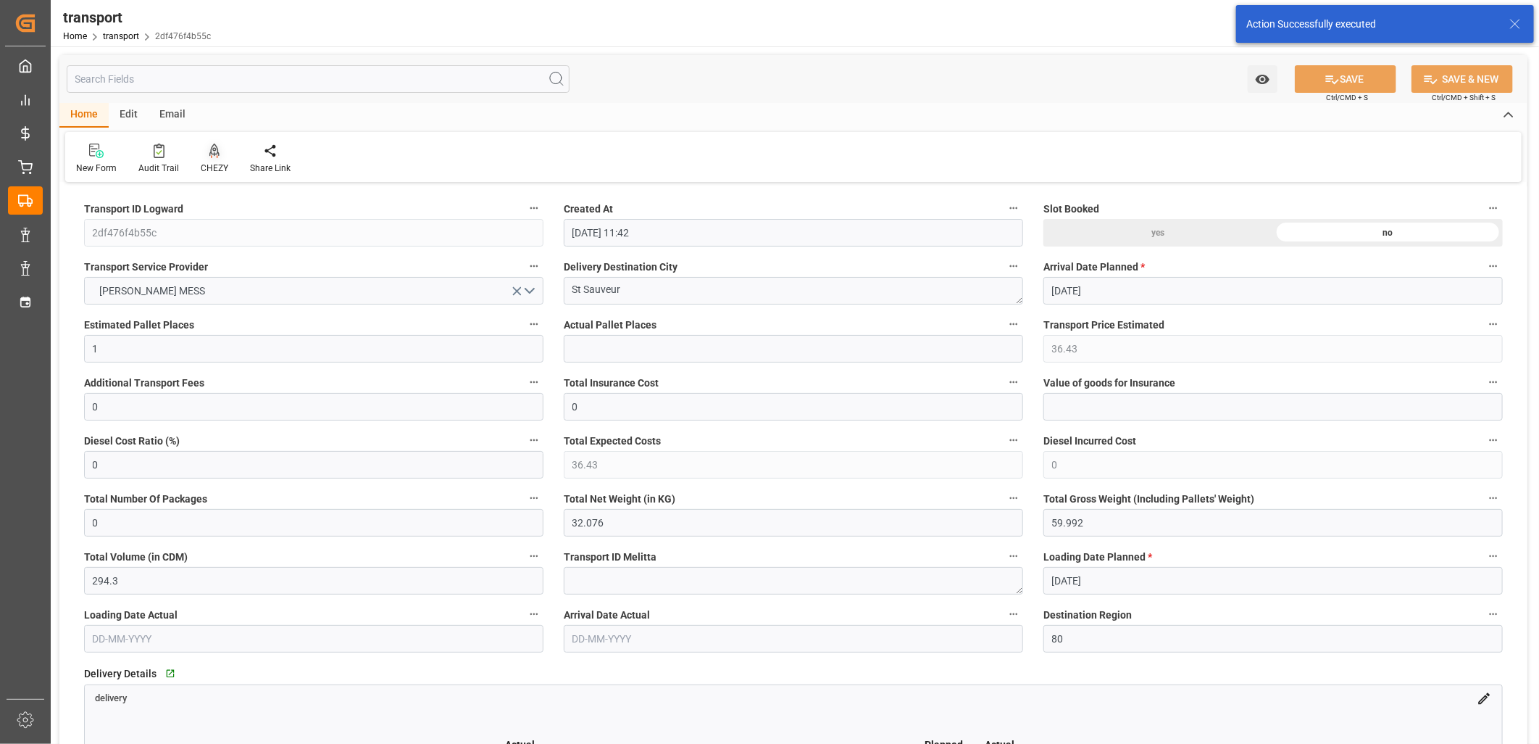
click at [212, 150] on icon at bounding box center [214, 149] width 10 height 12
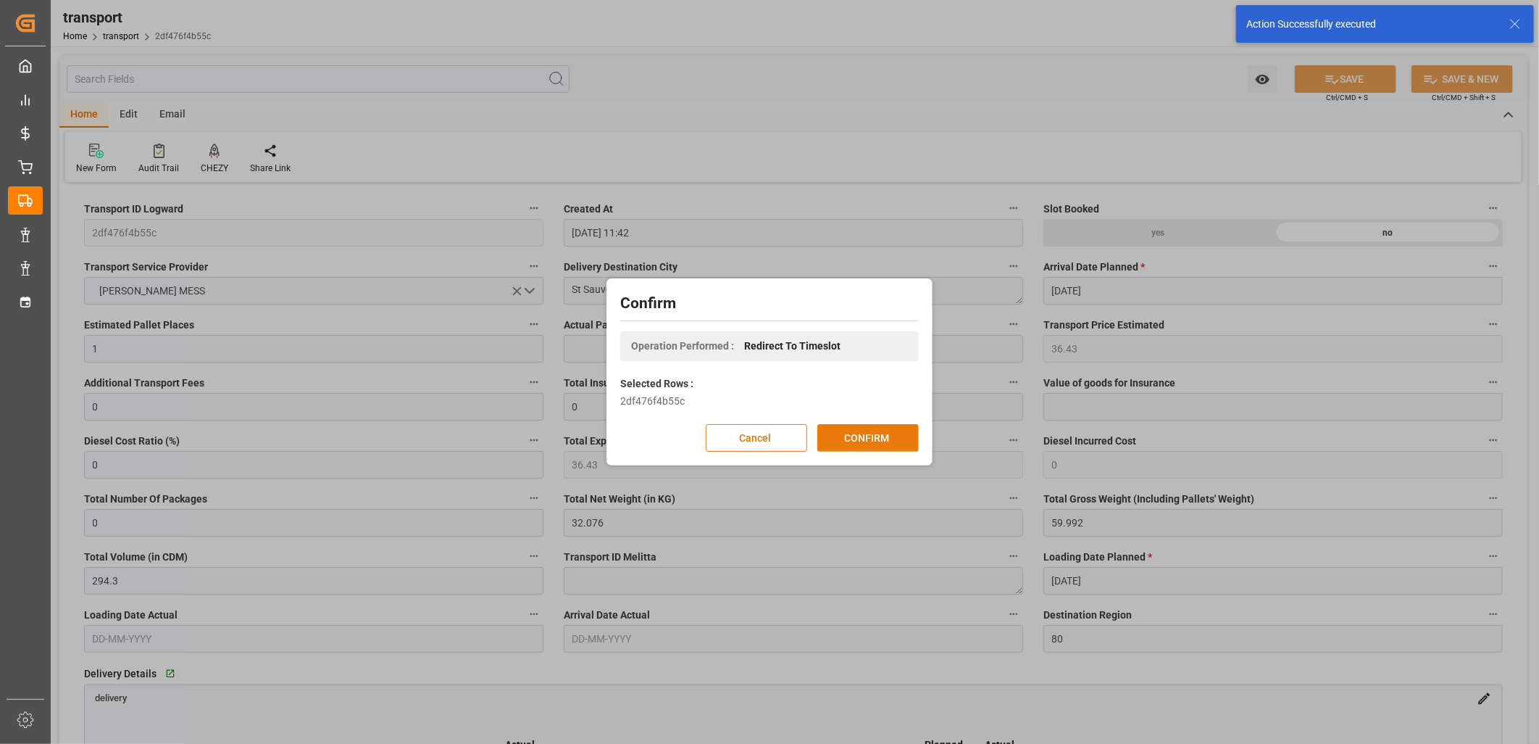
click at [859, 437] on button "CONFIRM" at bounding box center [867, 438] width 101 height 28
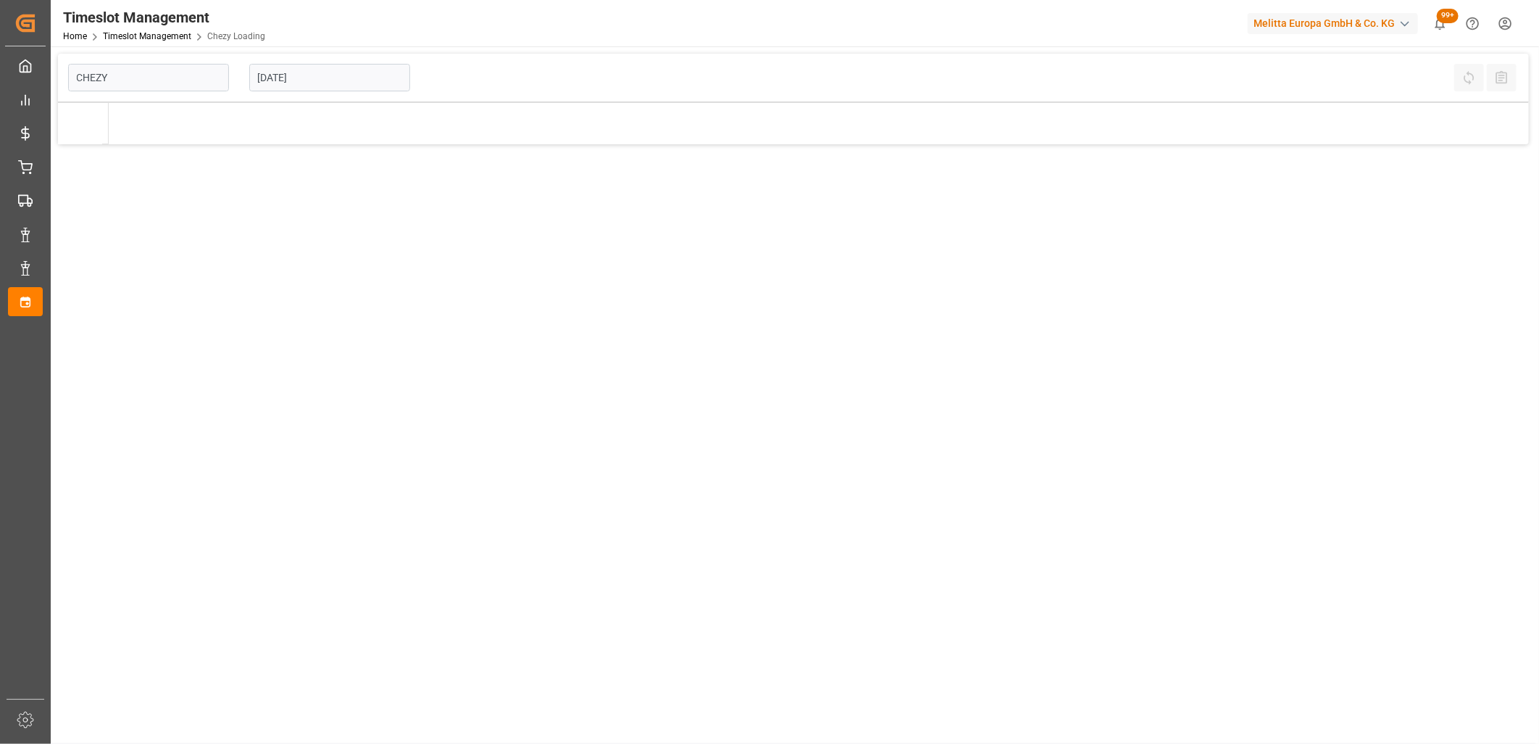
type input "Chezy Loading"
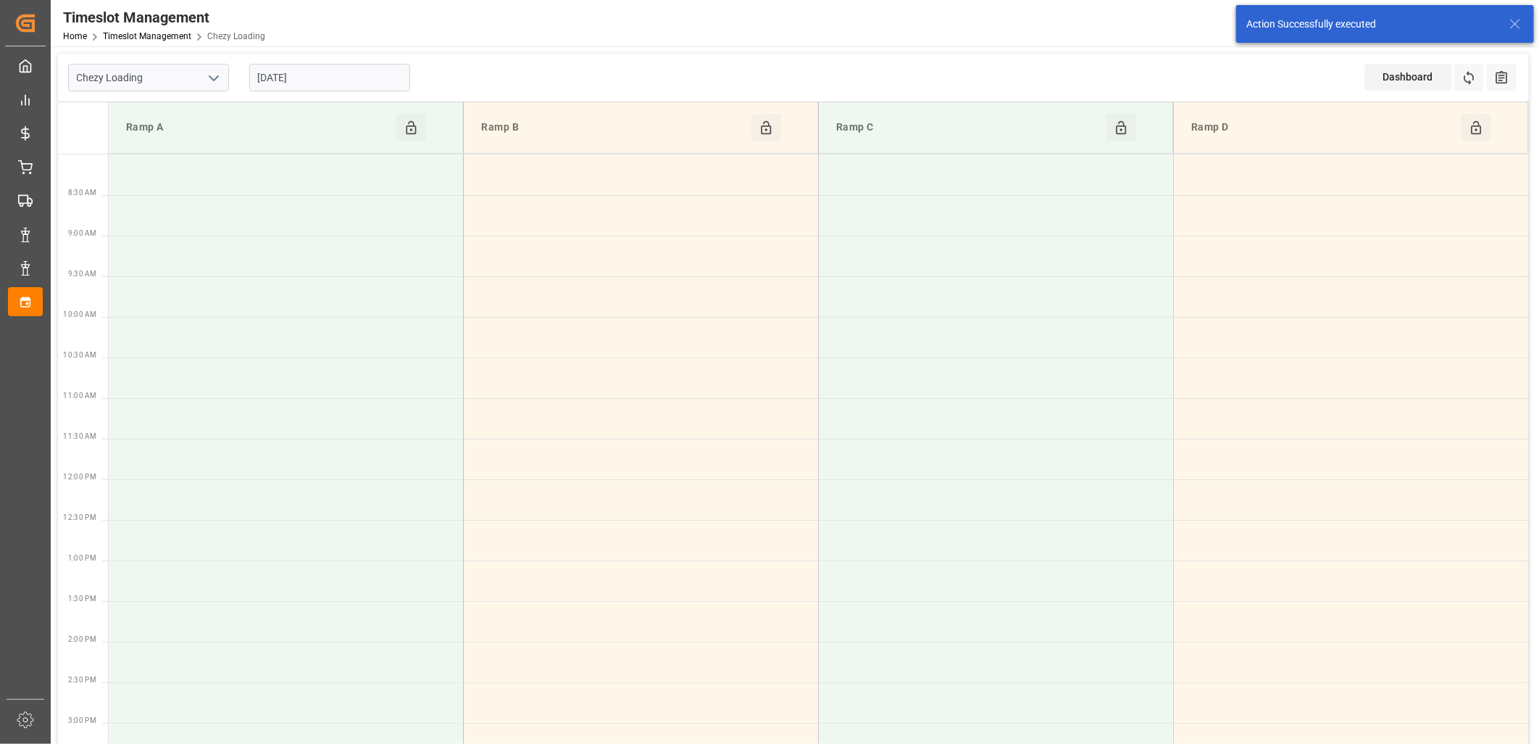
click at [355, 80] on input "[DATE]" at bounding box center [329, 78] width 161 height 28
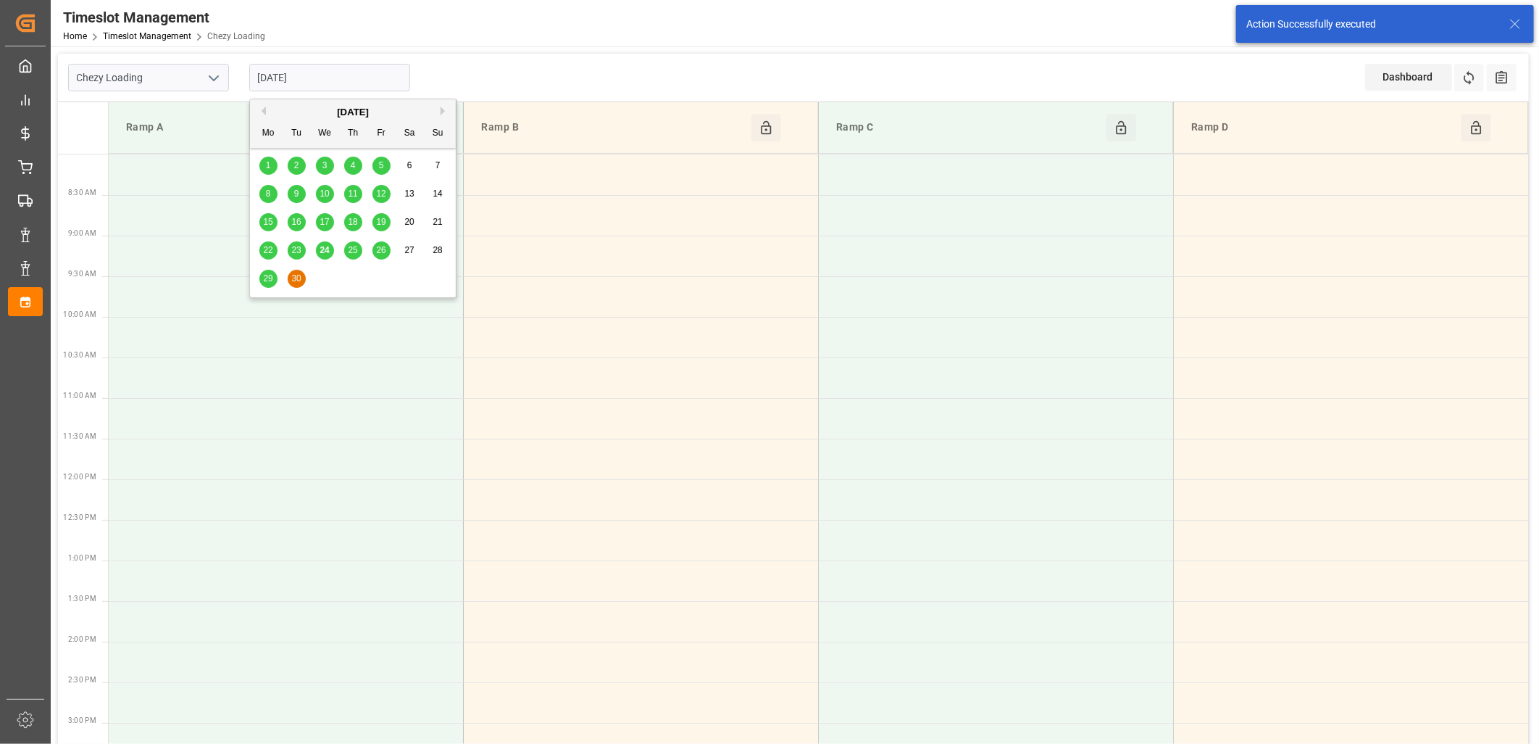
click at [350, 247] on span "25" at bounding box center [352, 250] width 9 height 10
type input "25-09-2025"
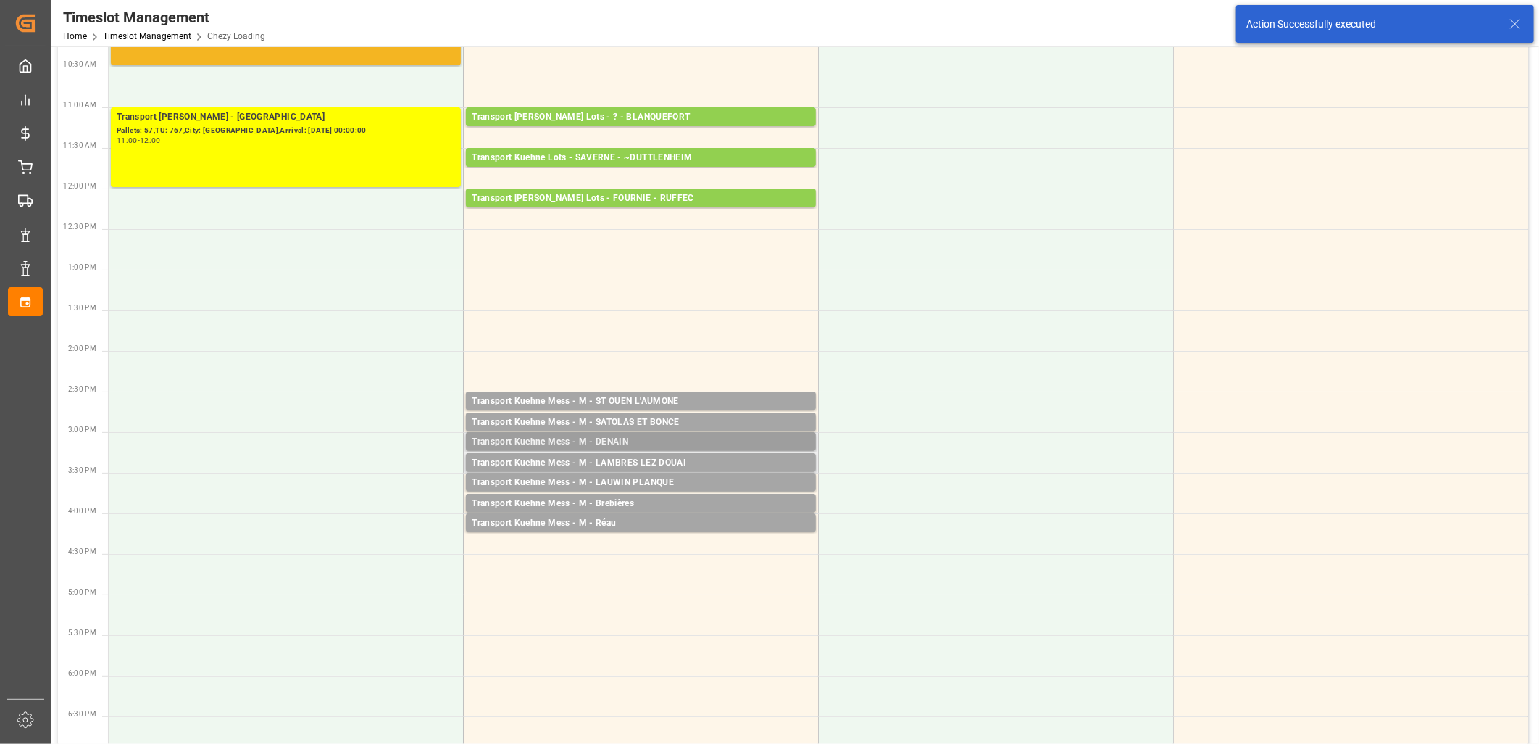
scroll to position [322, 0]
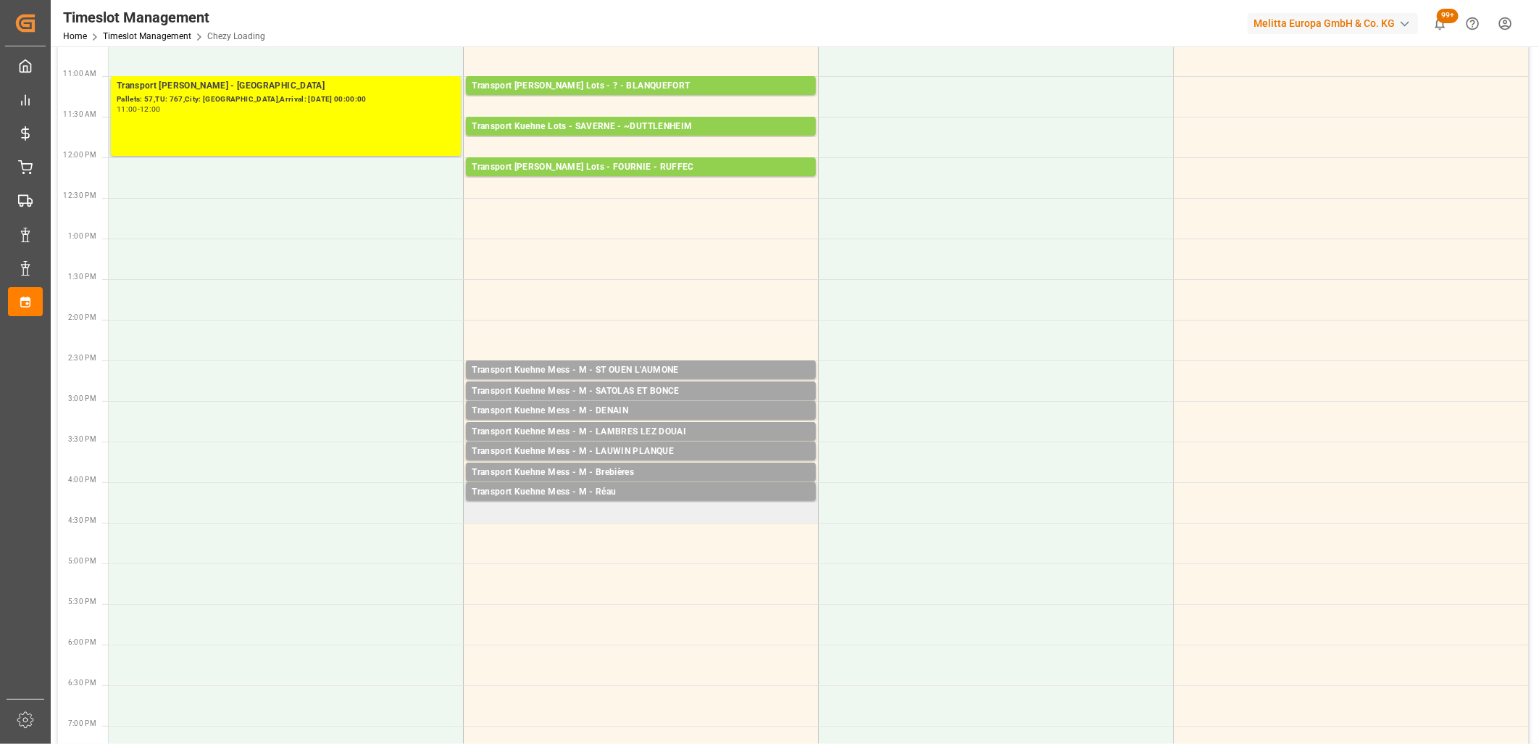
click at [580, 511] on td "Transport Kuehne Mess - M - Réau Pallets: ,TU: 4,City: Réau,Arrival: 2025-10-01…" at bounding box center [641, 502] width 355 height 41
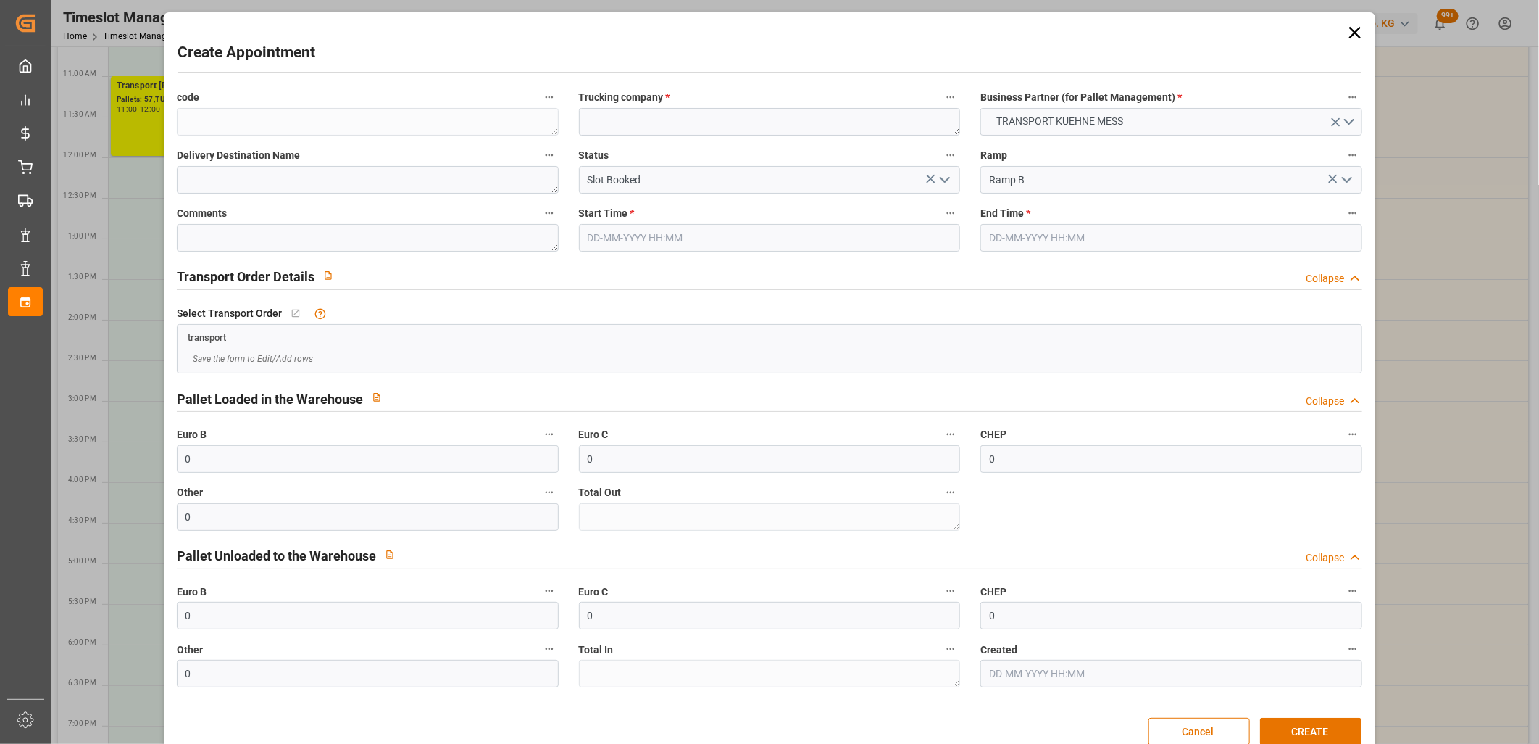
type input "25-09-2025 16:15"
type input "25-09-2025 16:30"
click at [612, 119] on textarea at bounding box center [770, 122] width 382 height 28
type textarea "M"
click at [1285, 728] on button "CREATE" at bounding box center [1310, 731] width 101 height 28
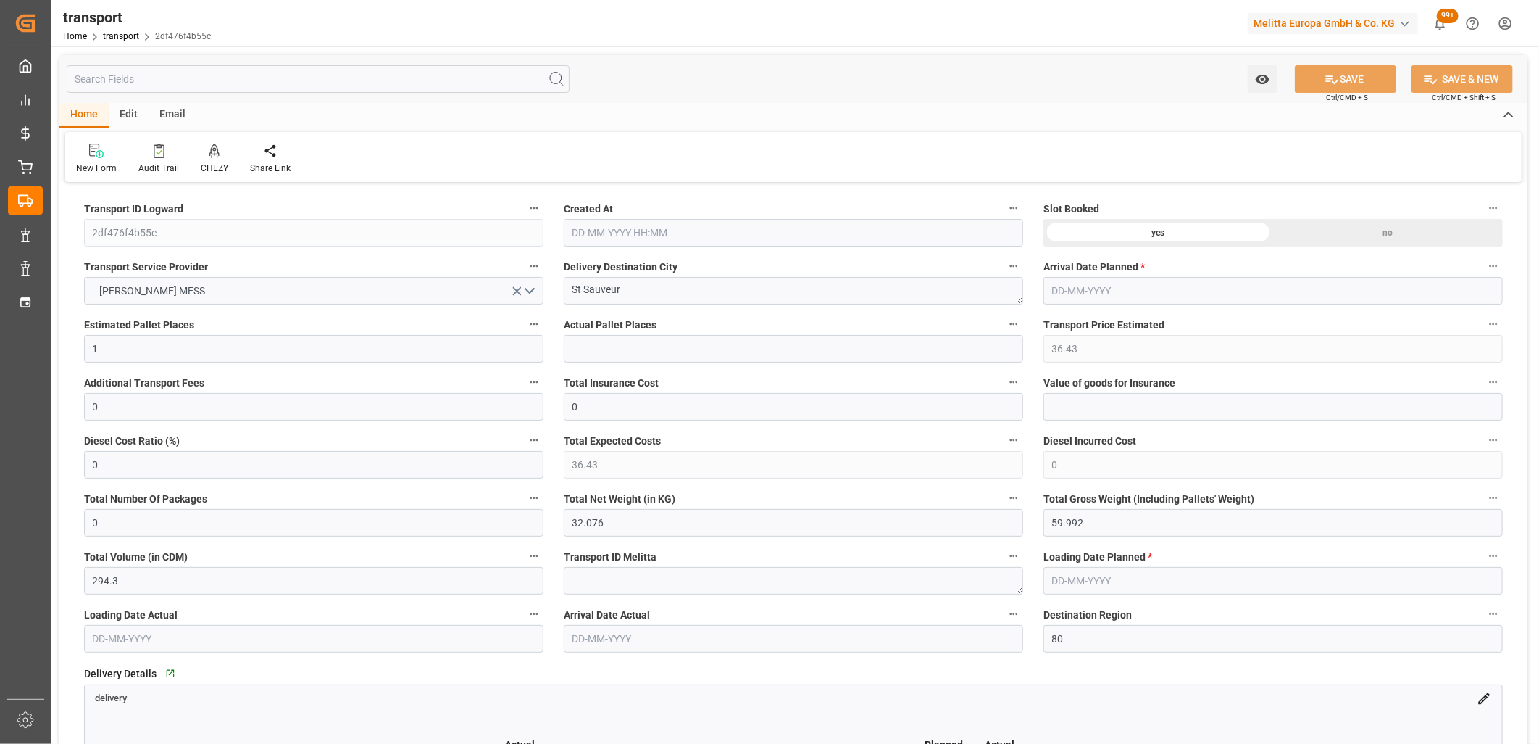
type input "[DATE] 11:42"
type input "[DATE]"
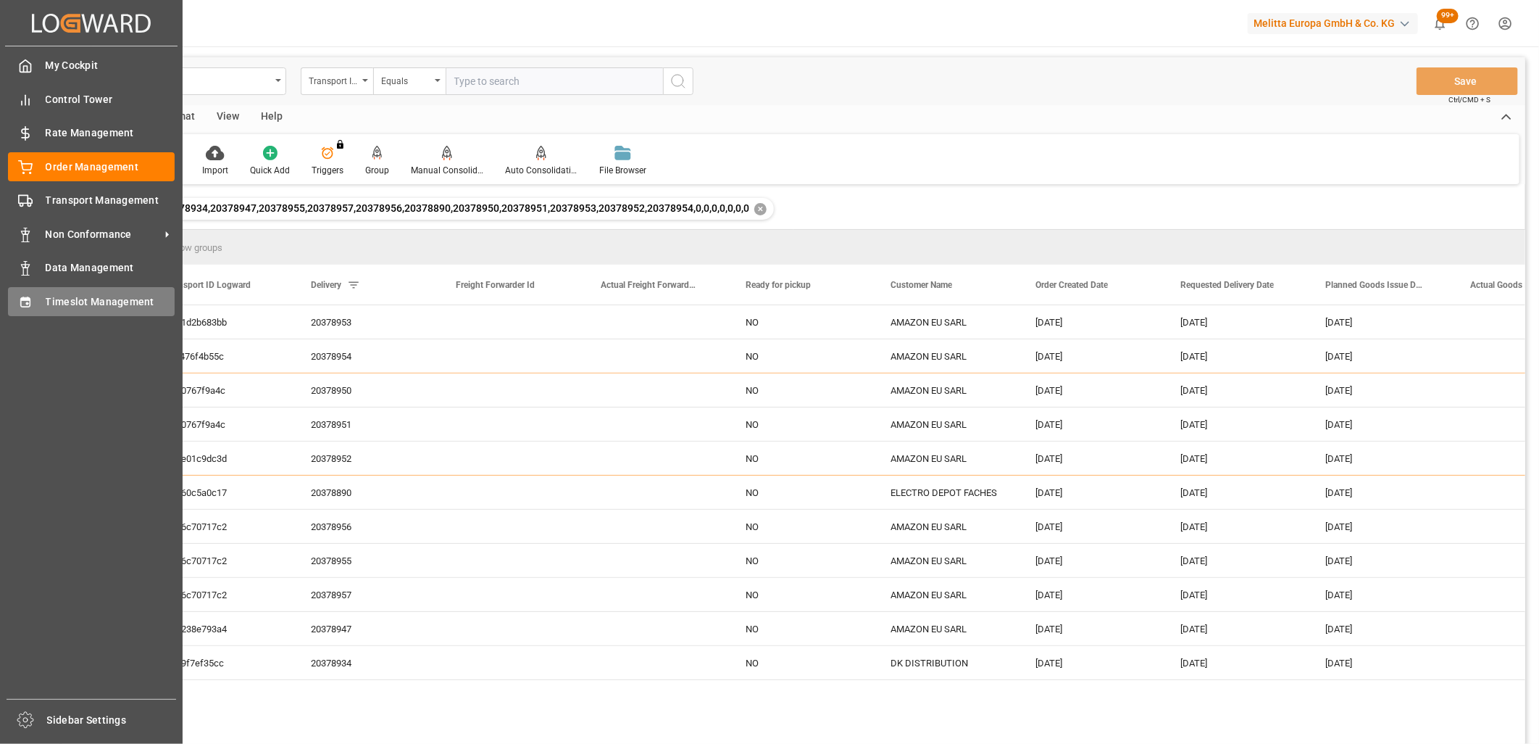
click at [33, 293] on div "Timeslot Management Timeslot Management" at bounding box center [91, 301] width 167 height 28
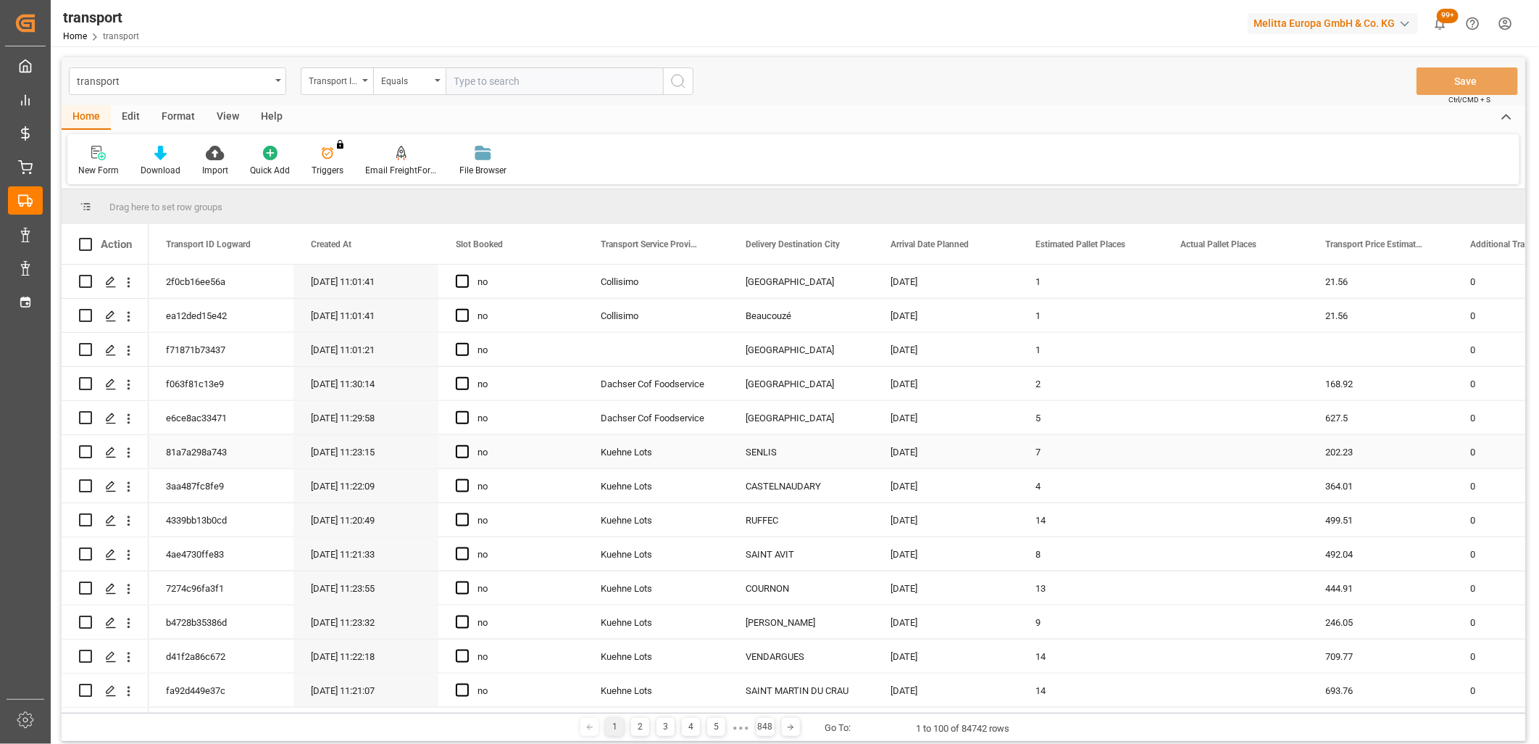
scroll to position [1127, 0]
click at [113, 590] on line "Press SPACE to select this row." at bounding box center [111, 590] width 9 height 0
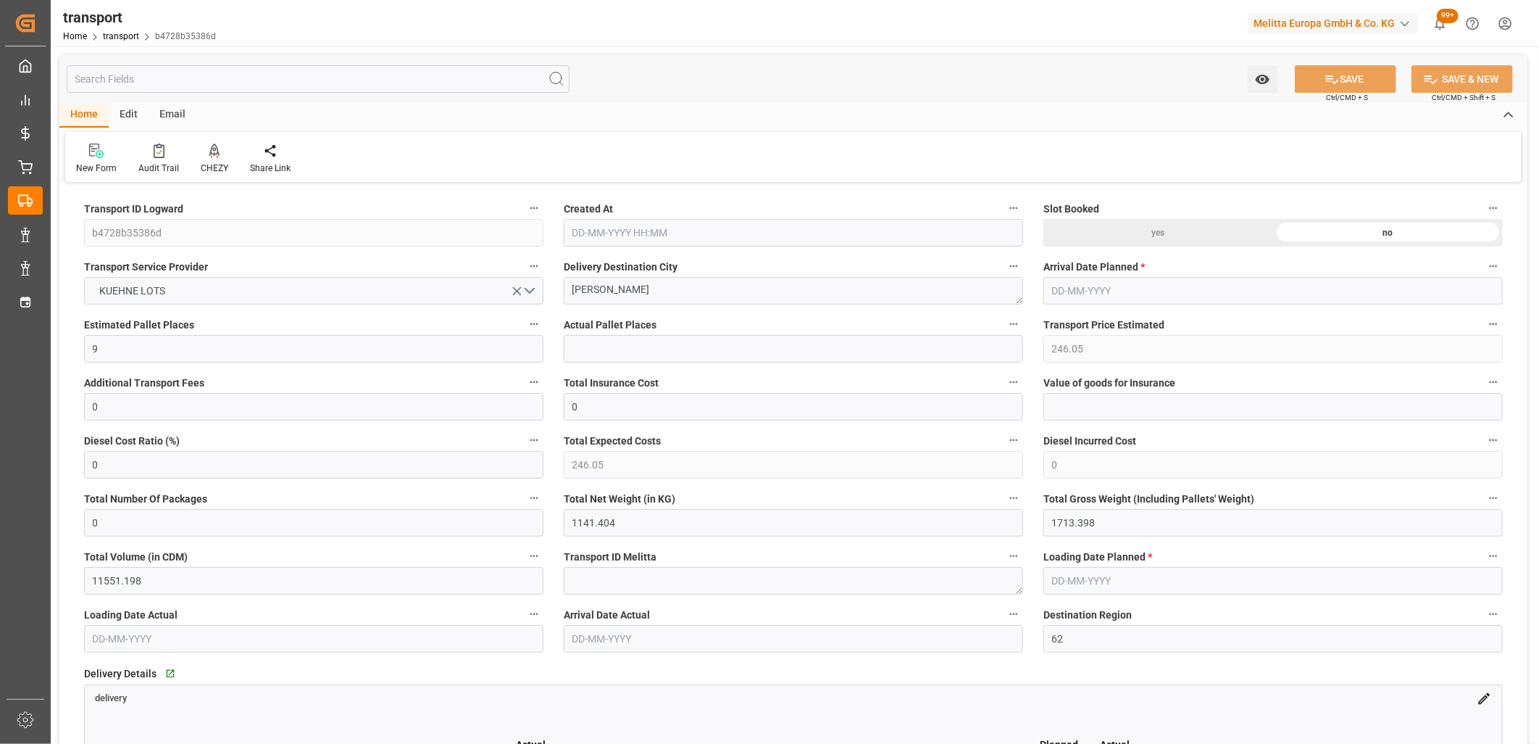
type input "24-09-2025 11:23"
type input "[DATE]"
drag, startPoint x: 611, startPoint y: 409, endPoint x: 478, endPoint y: 403, distance: 132.7
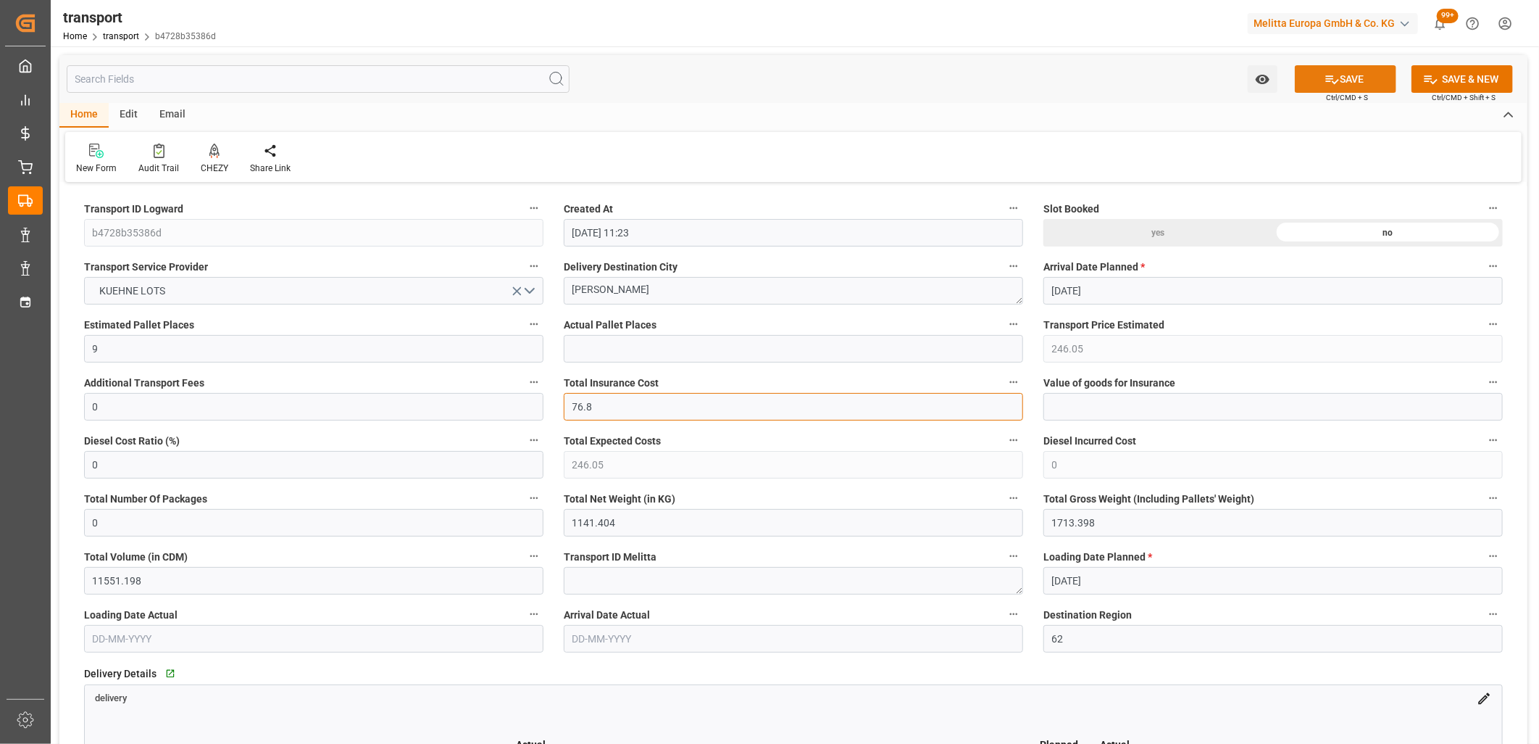
type input "76.8"
click at [1321, 85] on button "SAVE" at bounding box center [1345, 79] width 101 height 28
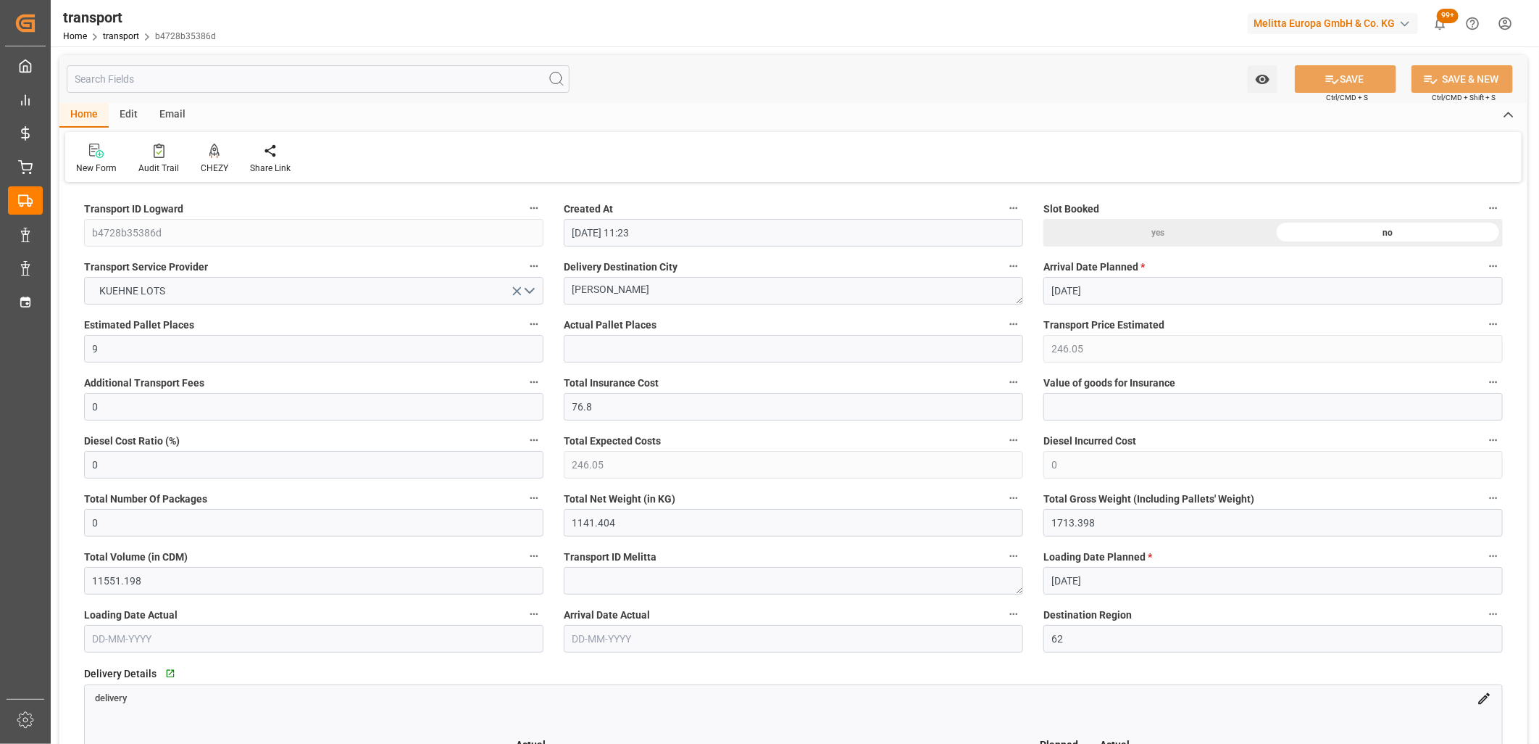
type input "322.85"
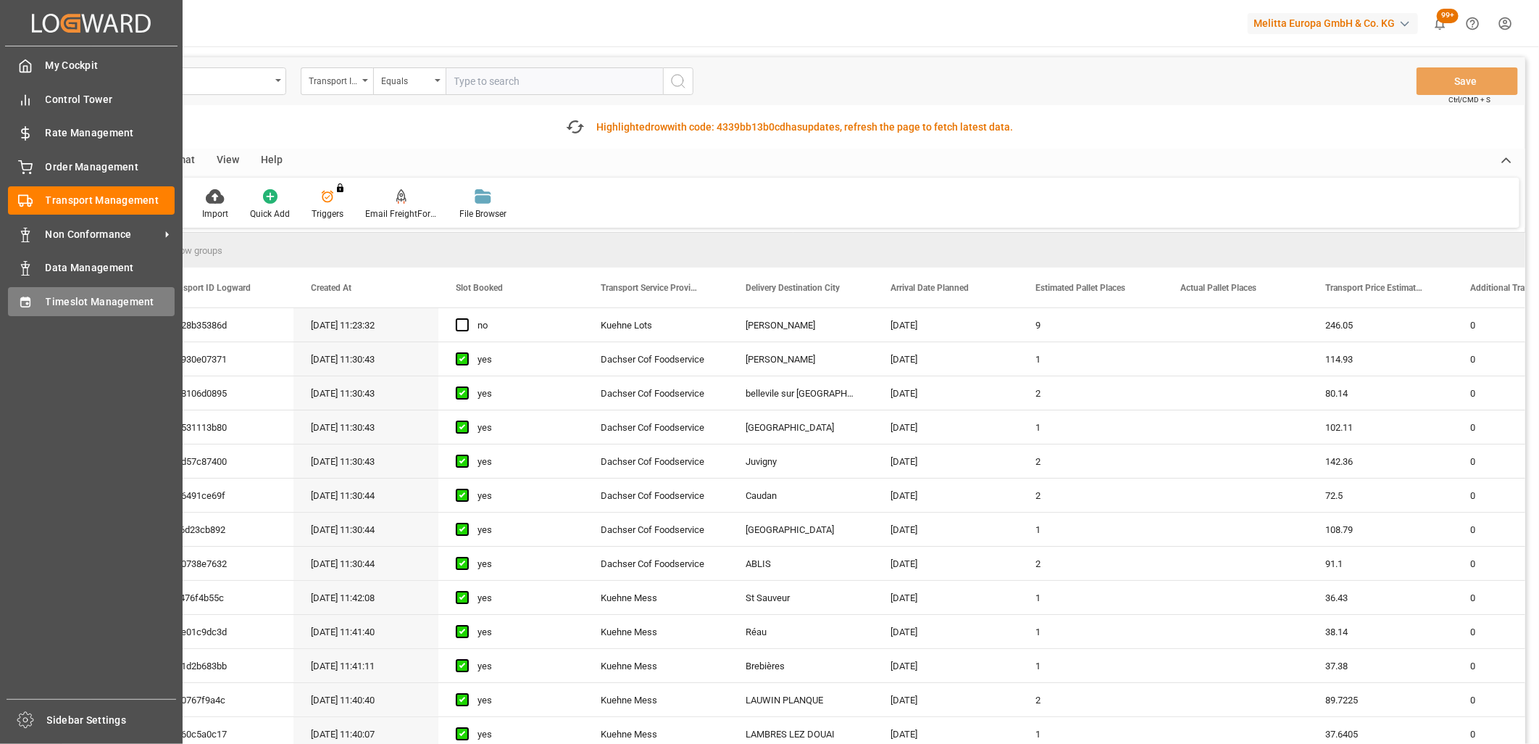
click at [32, 305] on icon at bounding box center [25, 302] width 14 height 14
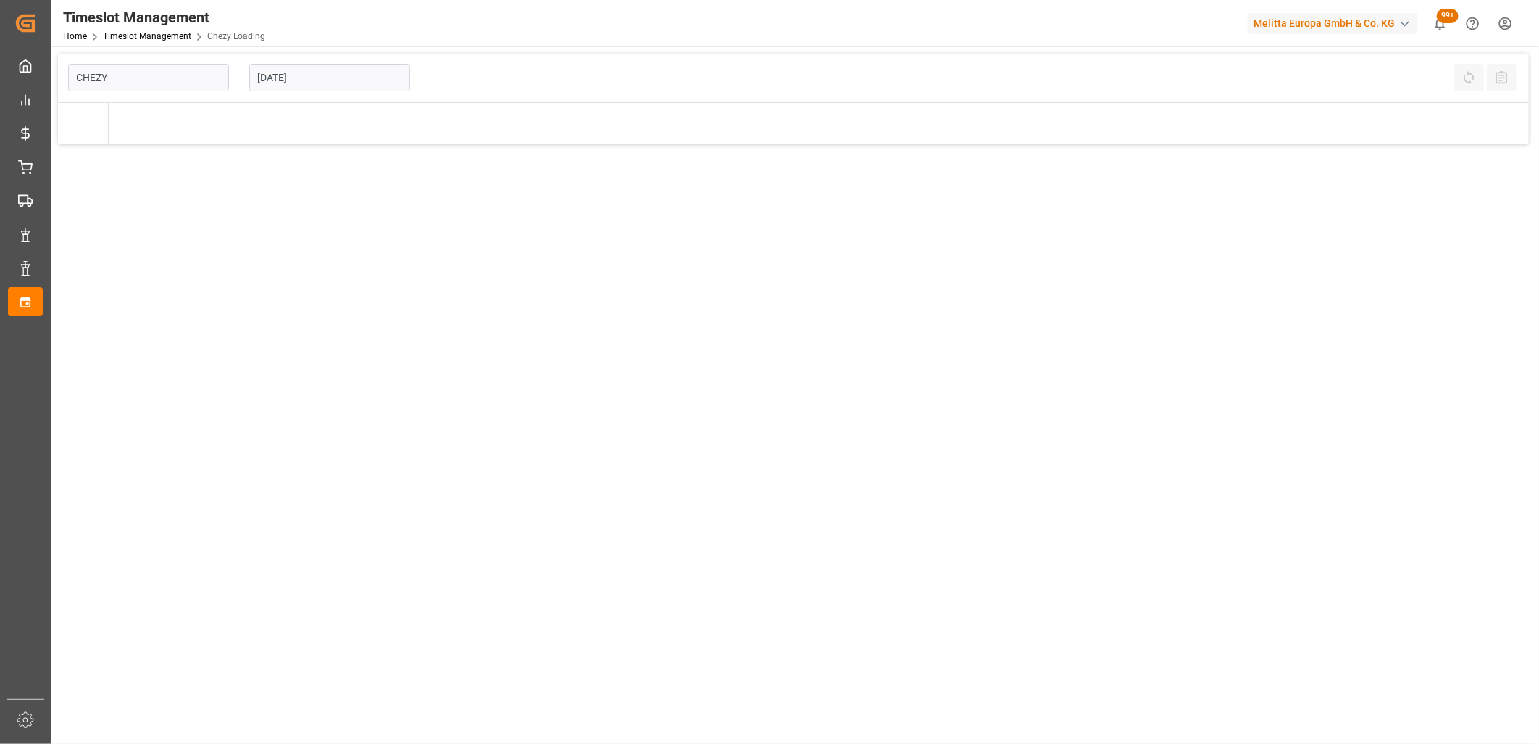
type input "Chezy Loading"
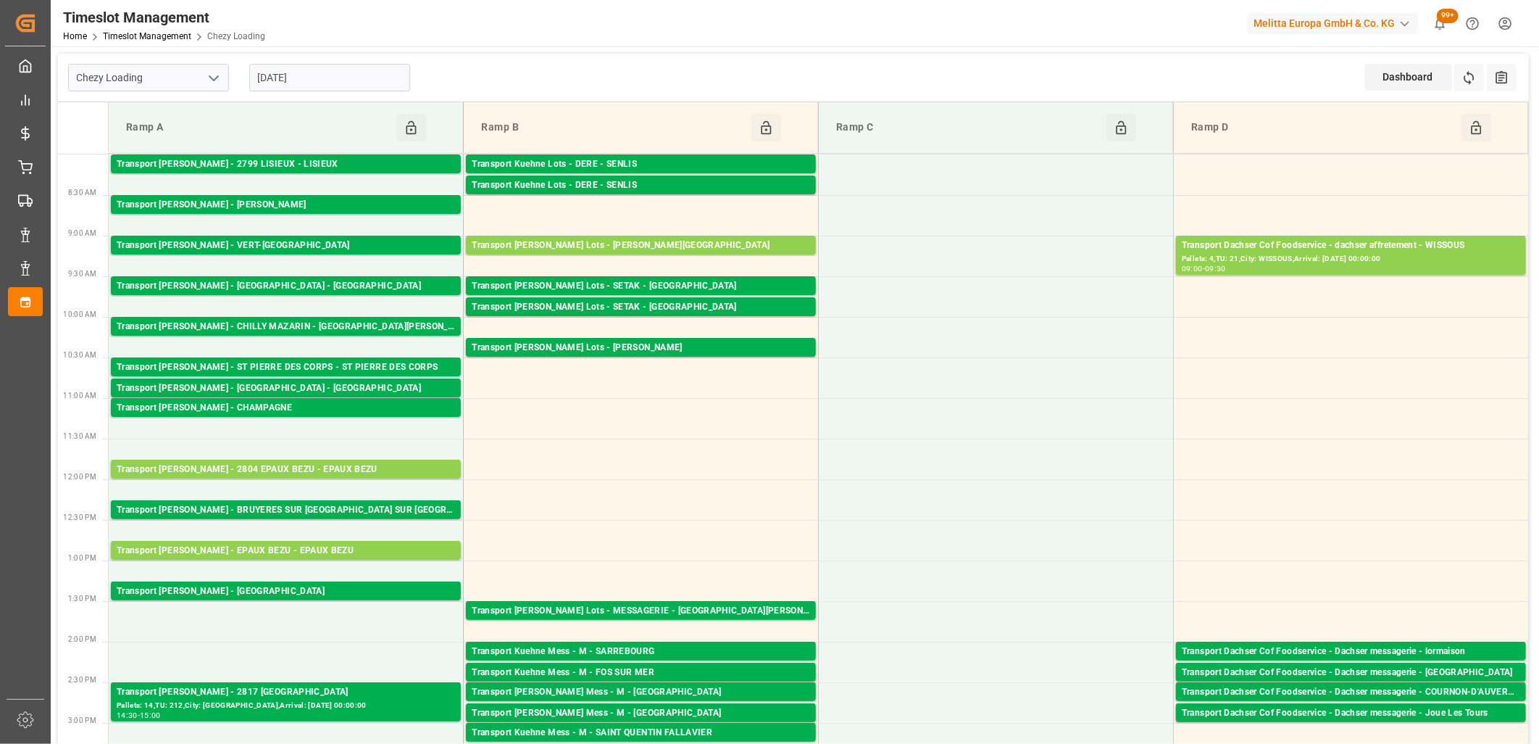
click at [371, 78] on input "[DATE]" at bounding box center [329, 78] width 161 height 28
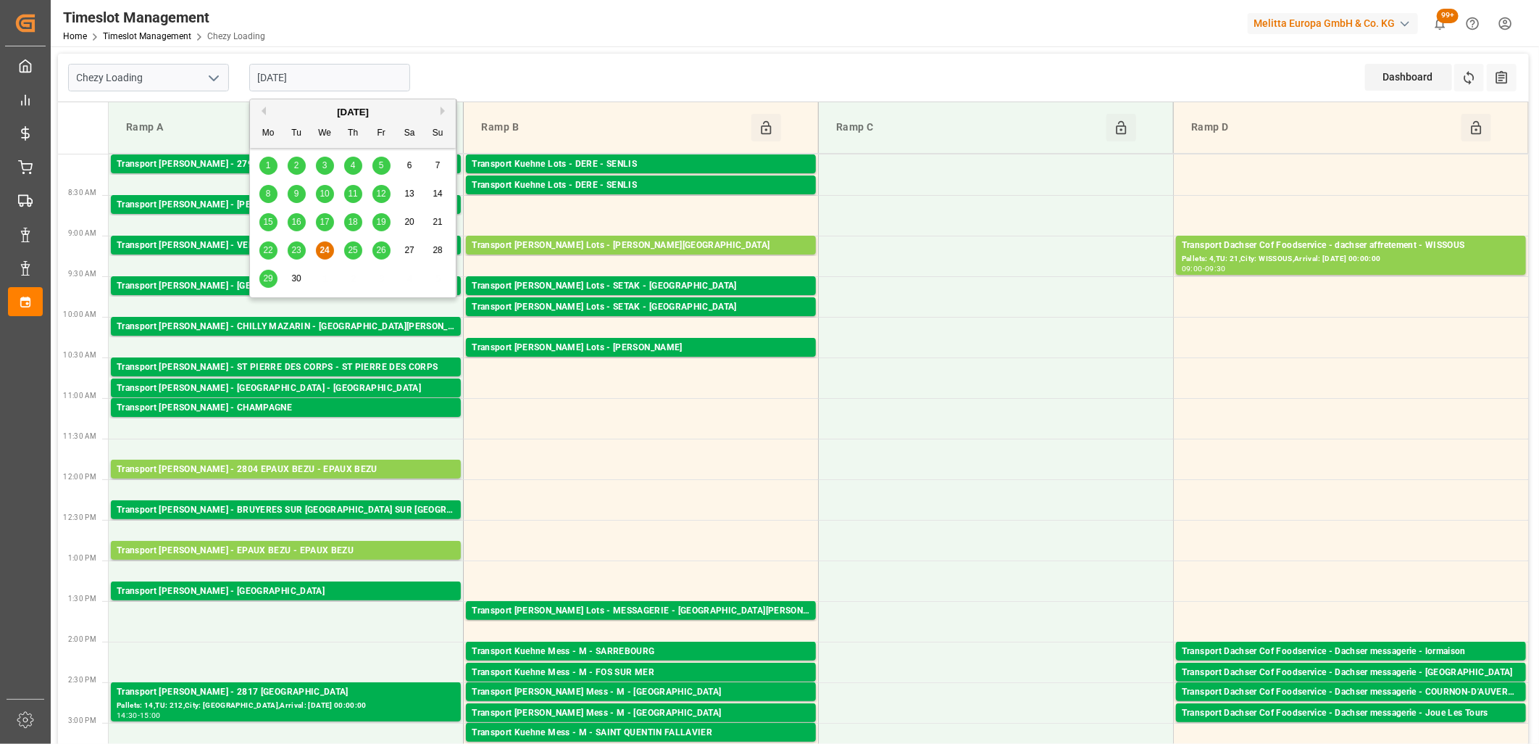
click at [357, 257] on div "25" at bounding box center [353, 250] width 18 height 17
type input "[DATE]"
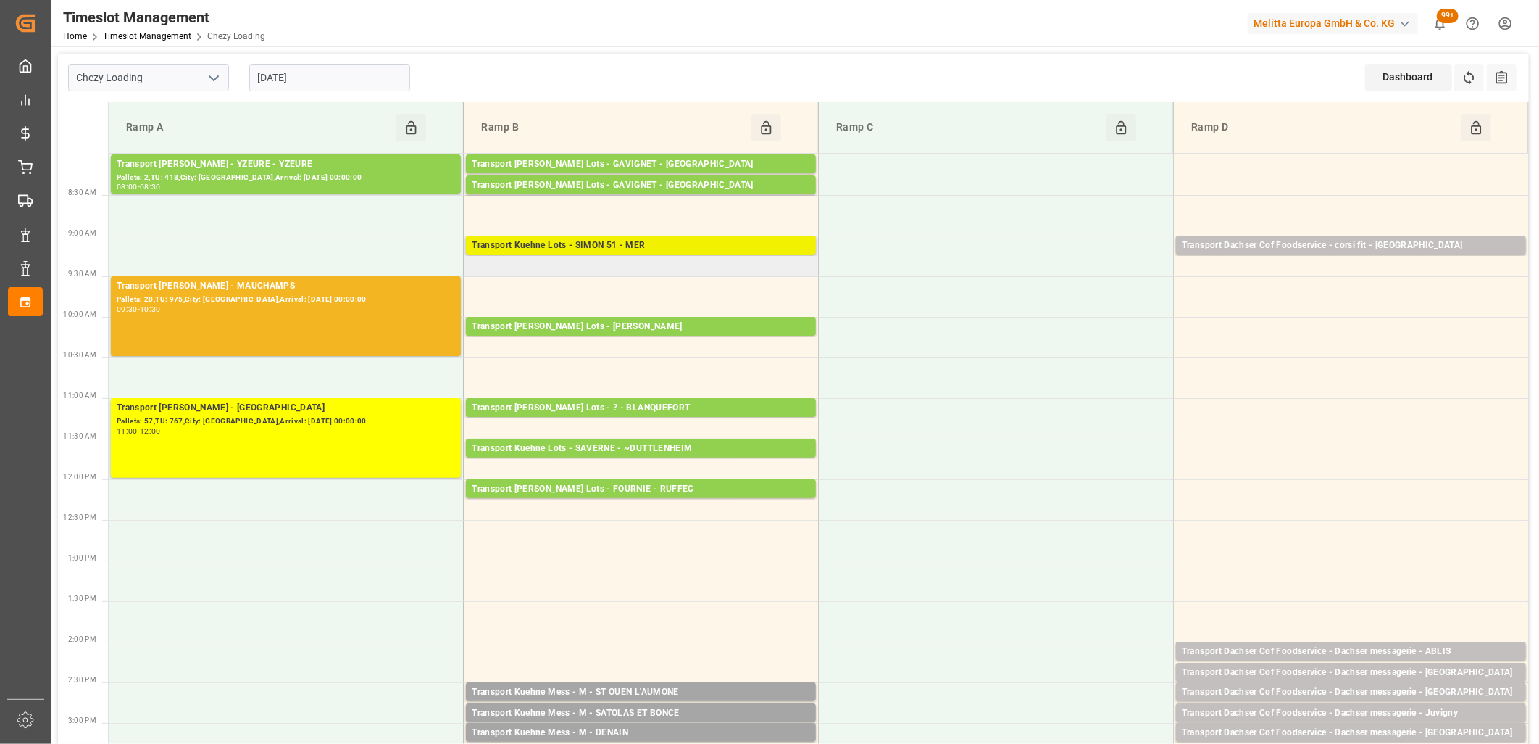
click at [548, 248] on div "Transport Kuehne Lots - SIMON 51 - MER" at bounding box center [641, 245] width 338 height 14
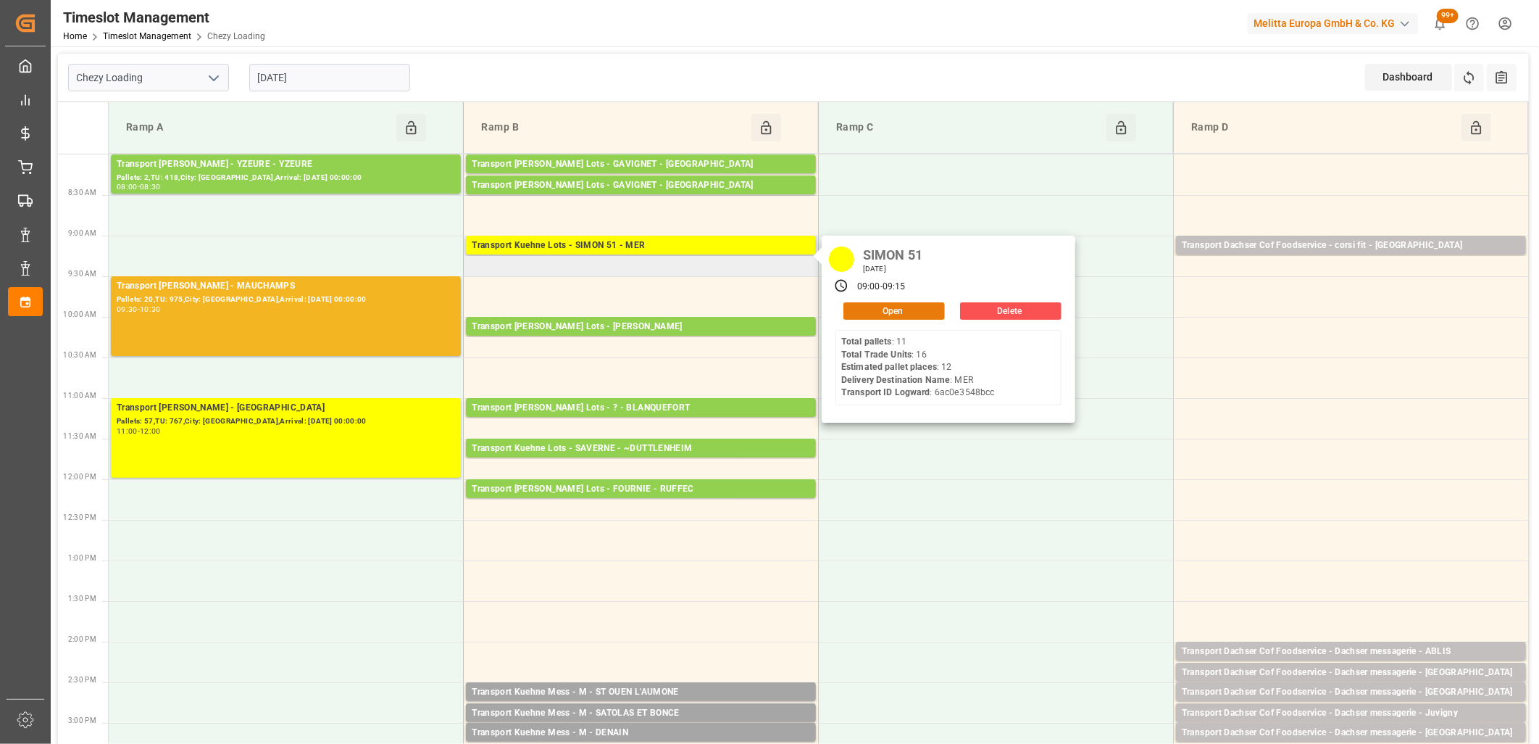
click at [872, 315] on button "Open" at bounding box center [894, 310] width 101 height 17
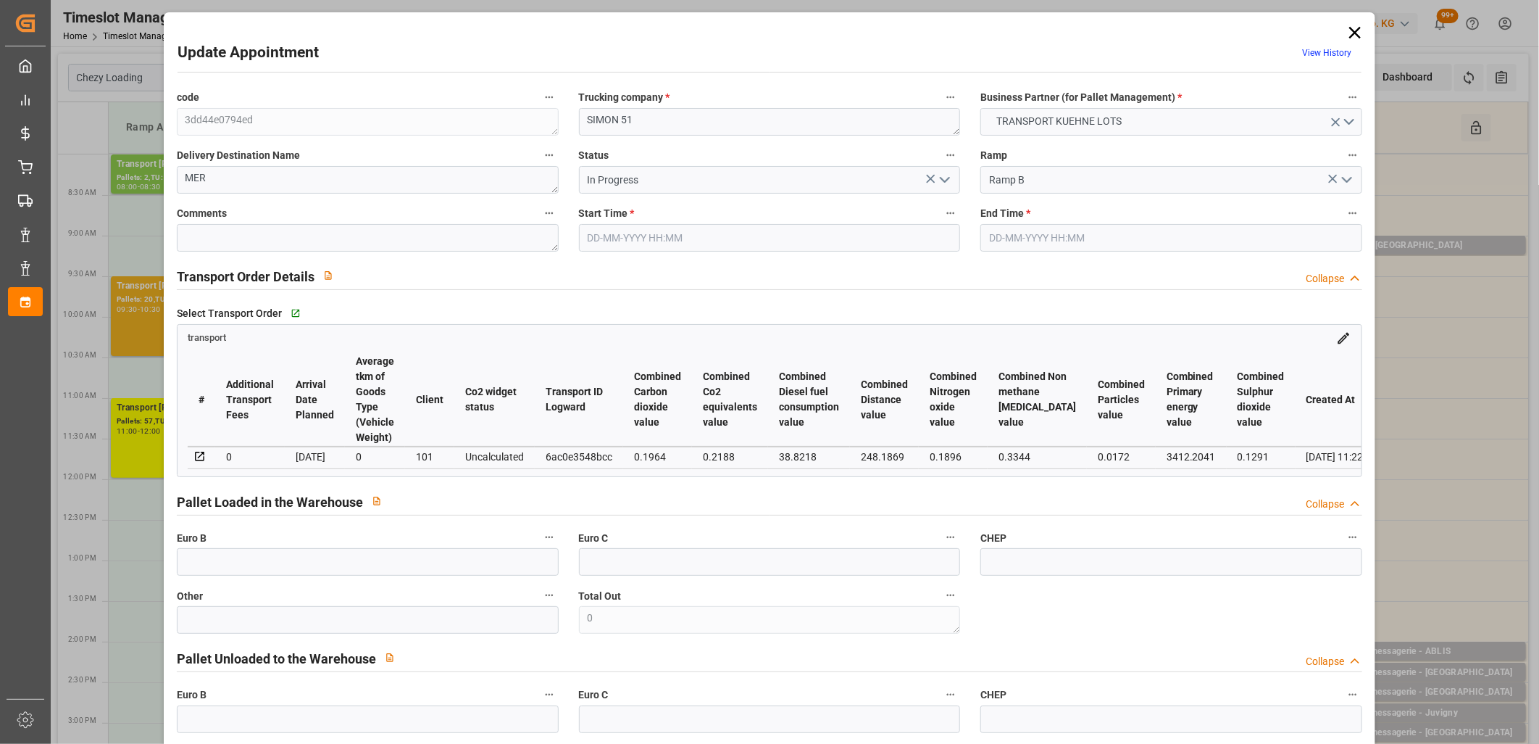
type input "12"
type input "313.46"
type input "0"
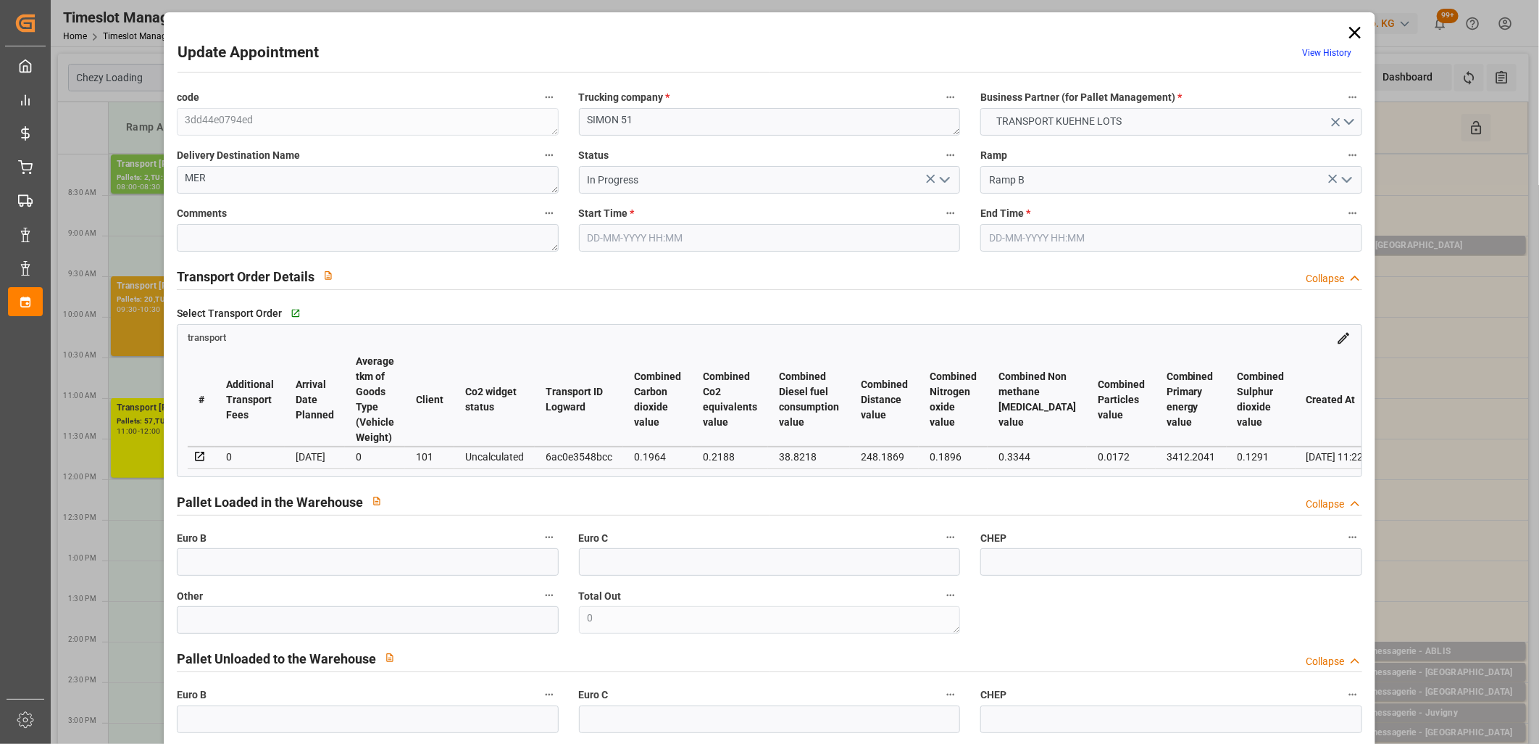
type input "313.46"
type input "0"
type input "2"
type input "1250.64"
type input "1970.744"
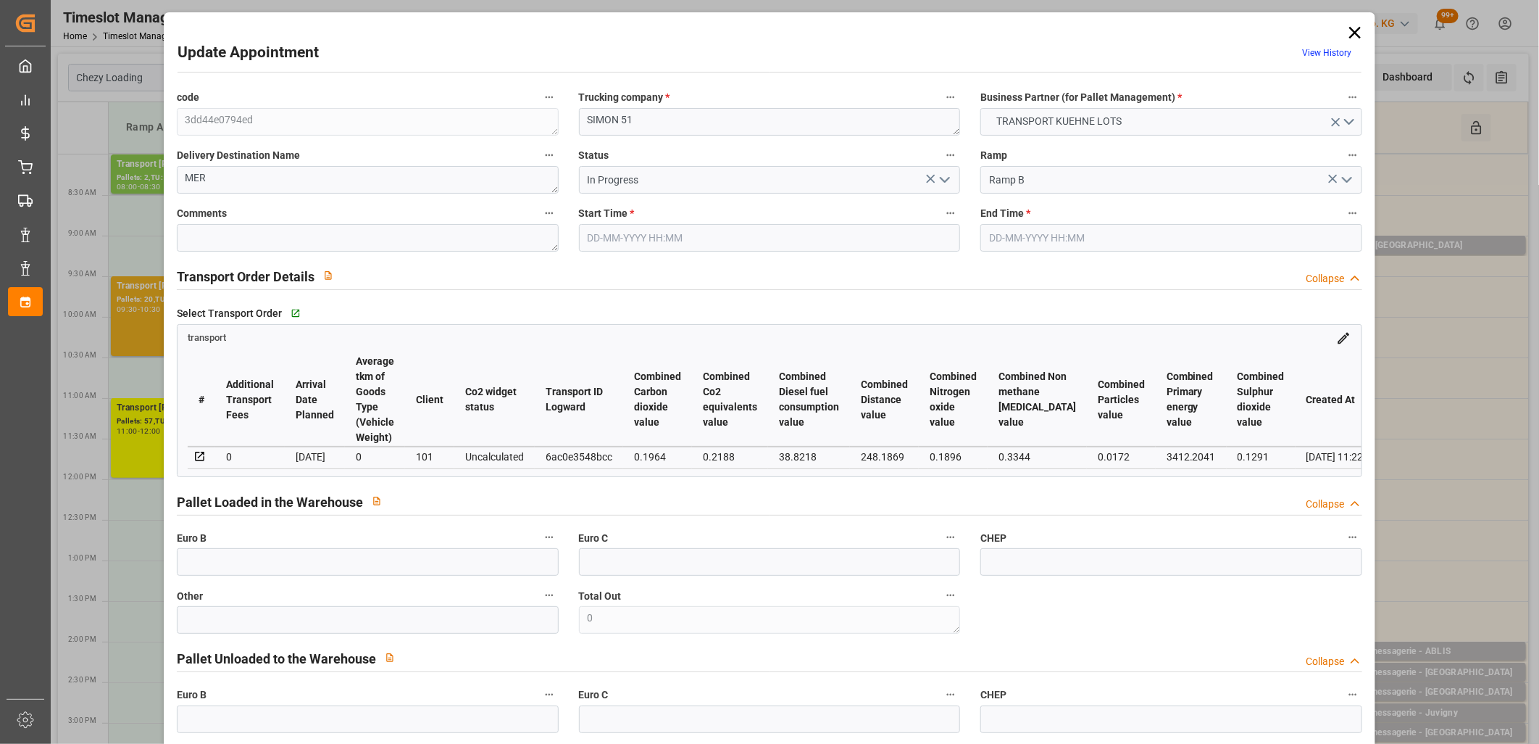
type input "13888.08"
type input "41"
type input "11"
type input "16"
type input "12"
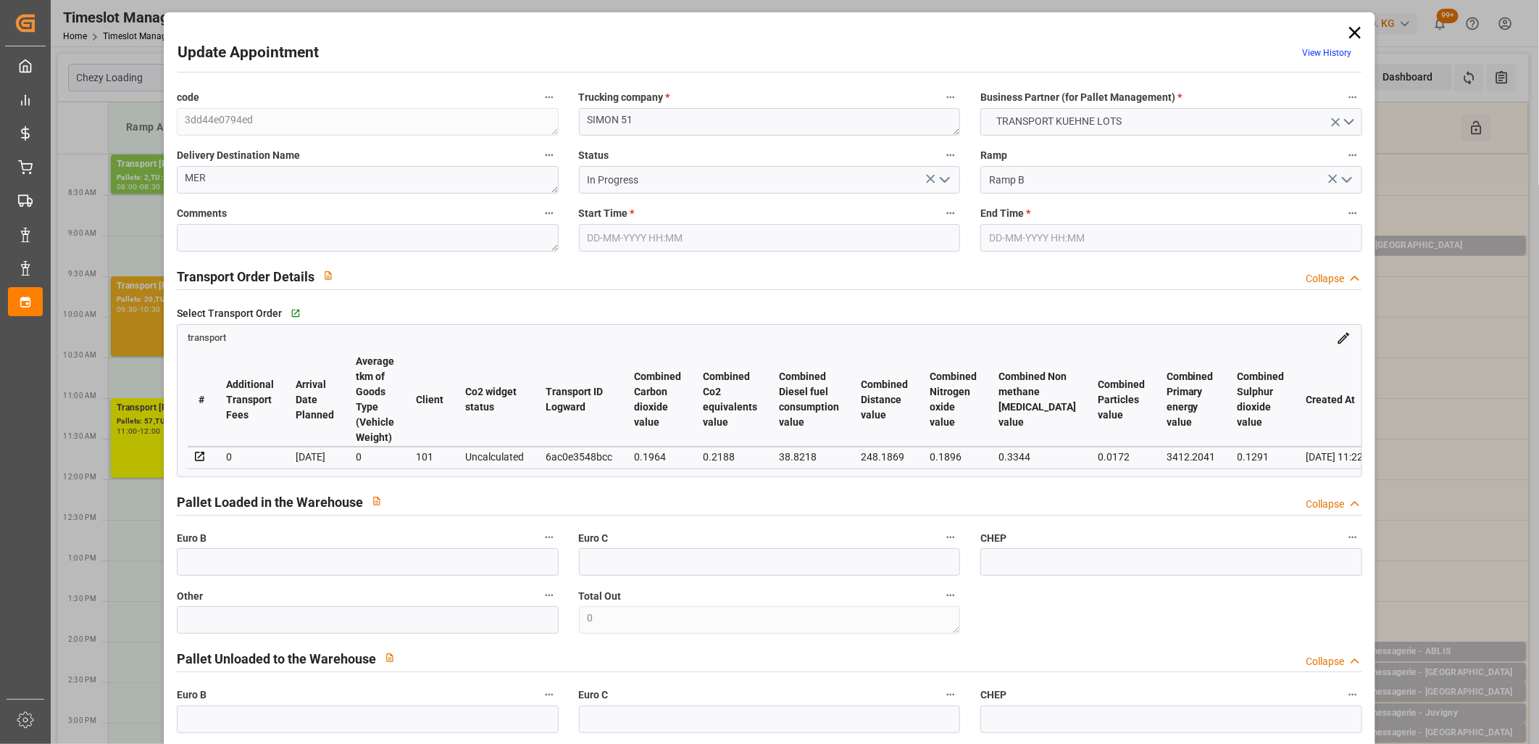
type input "101"
type input "1518.48"
type input "0"
type input "4710.8598"
type input "0"
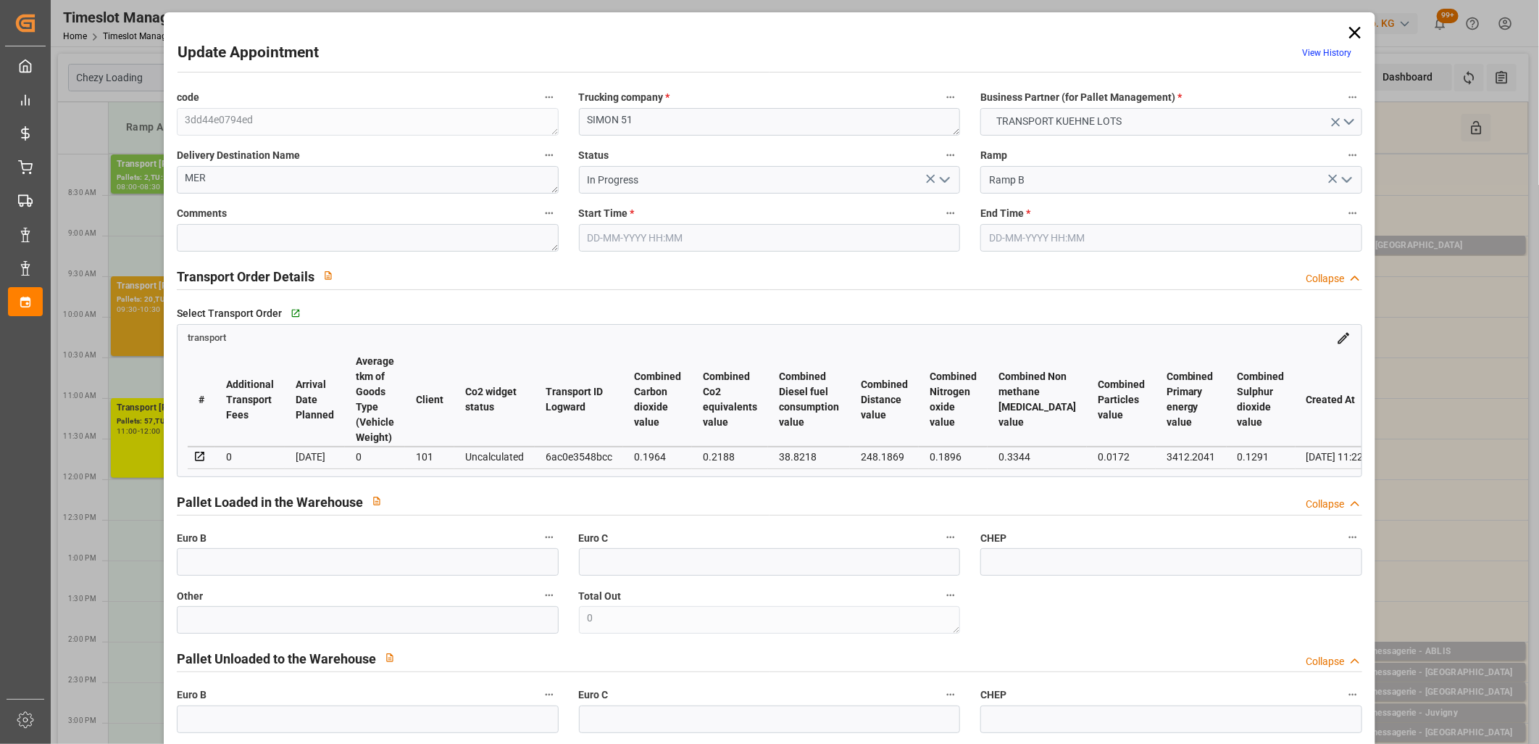
type input "0"
type input "21"
type input "35"
type input "25-09-2025 09:00"
type input "25-09-2025 09:15"
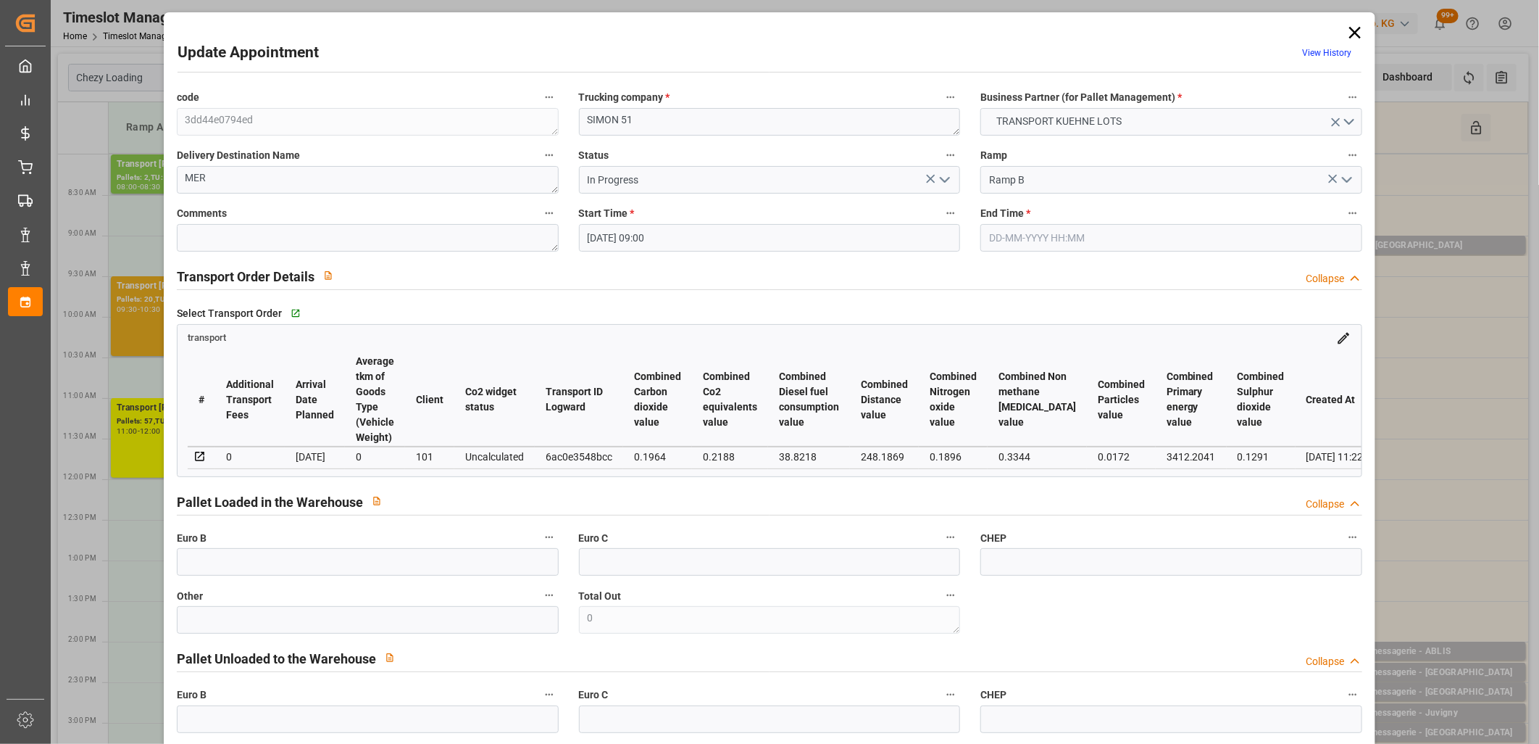
type input "22-09-2025 13:14"
type input "22-09-2025 11:22"
type input "[DATE]"
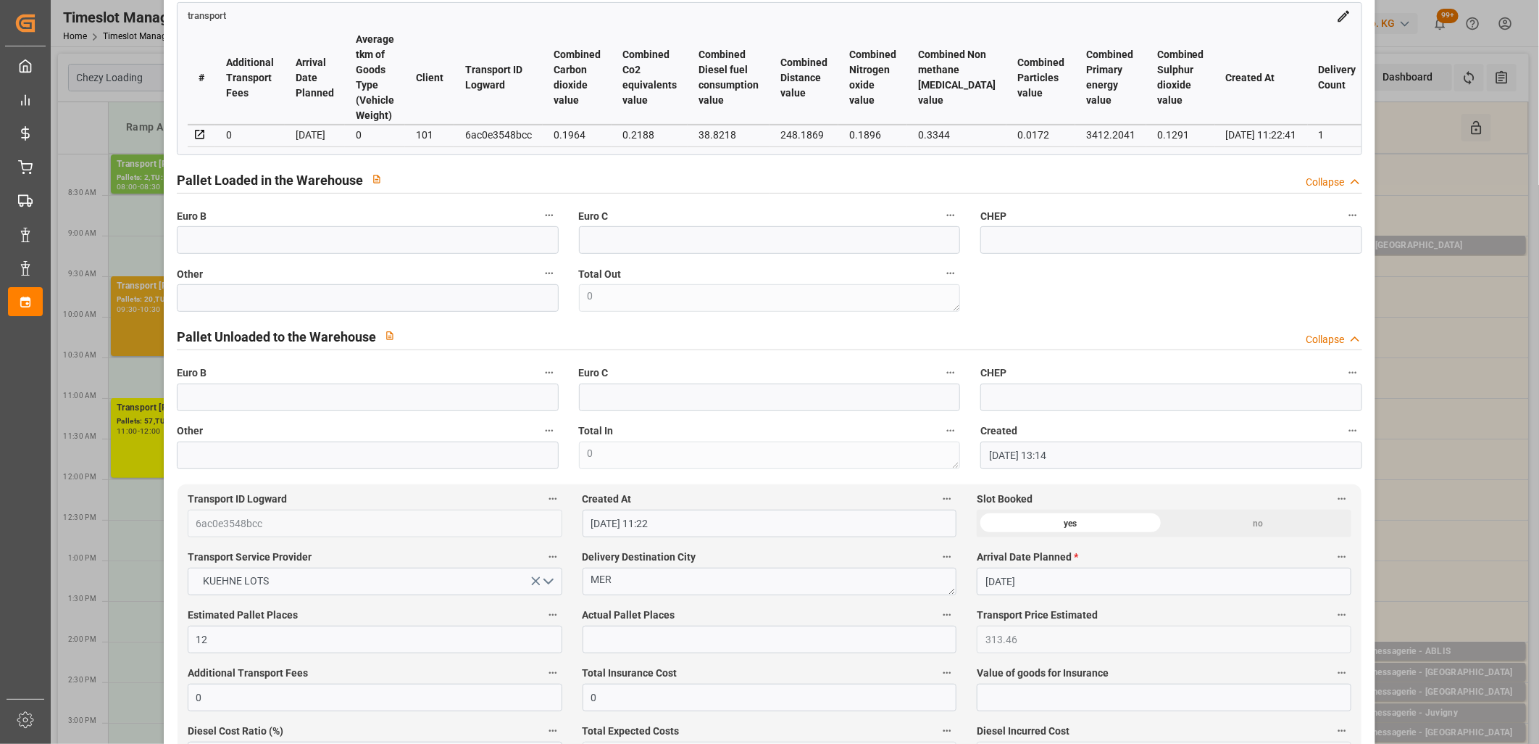
scroll to position [80, 0]
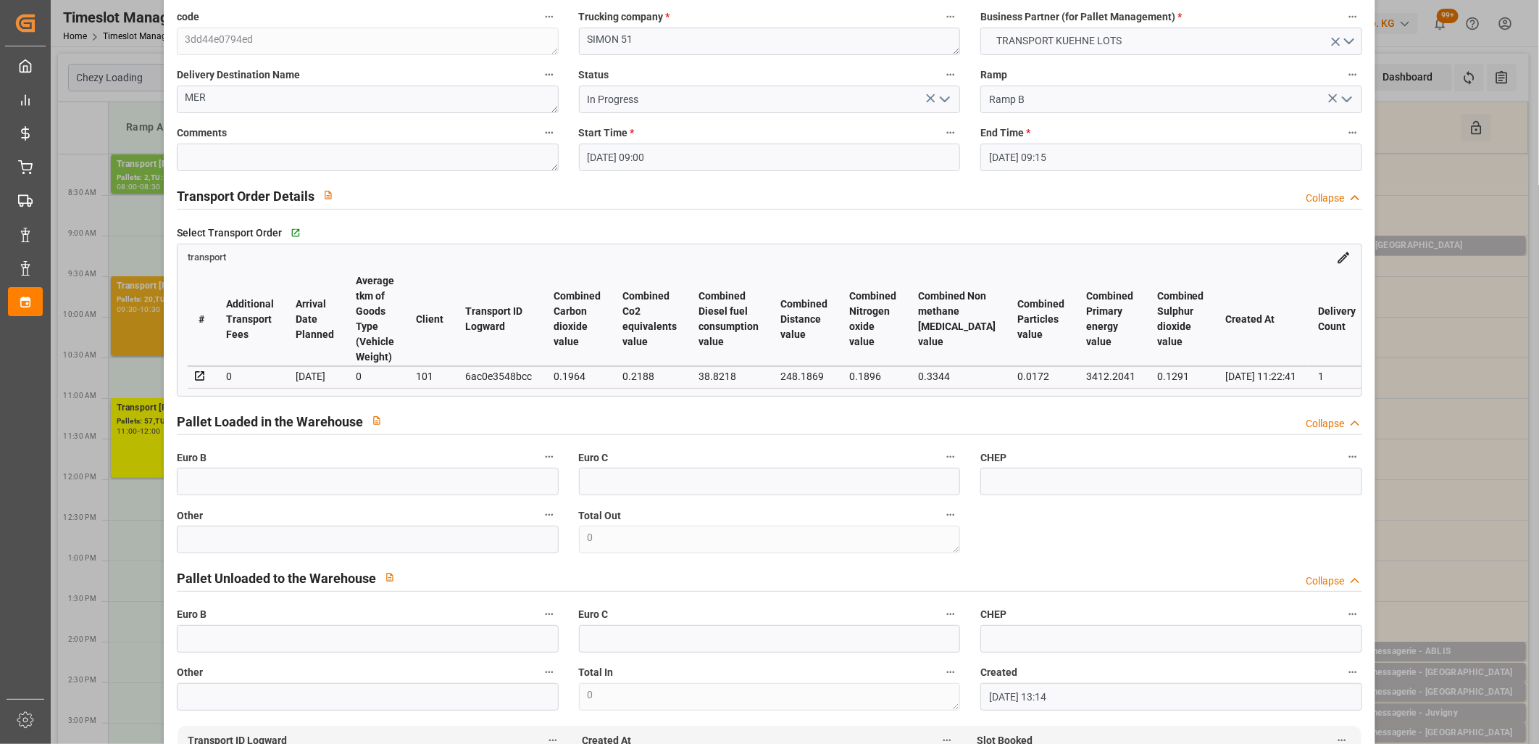
click at [944, 96] on icon "open menu" at bounding box center [944, 99] width 17 height 17
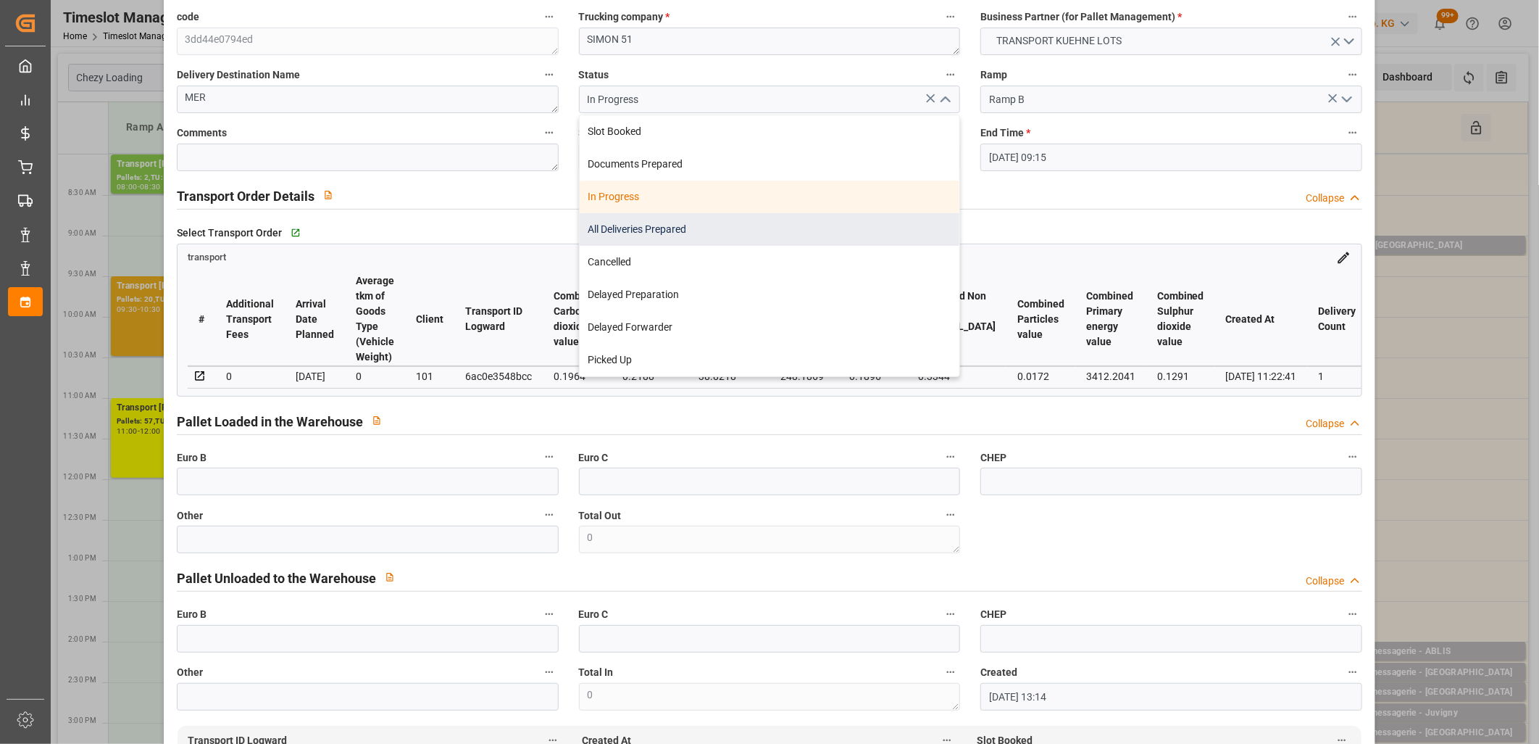
click at [780, 237] on div "All Deliveries Prepared" at bounding box center [770, 229] width 380 height 33
type input "All Deliveries Prepared"
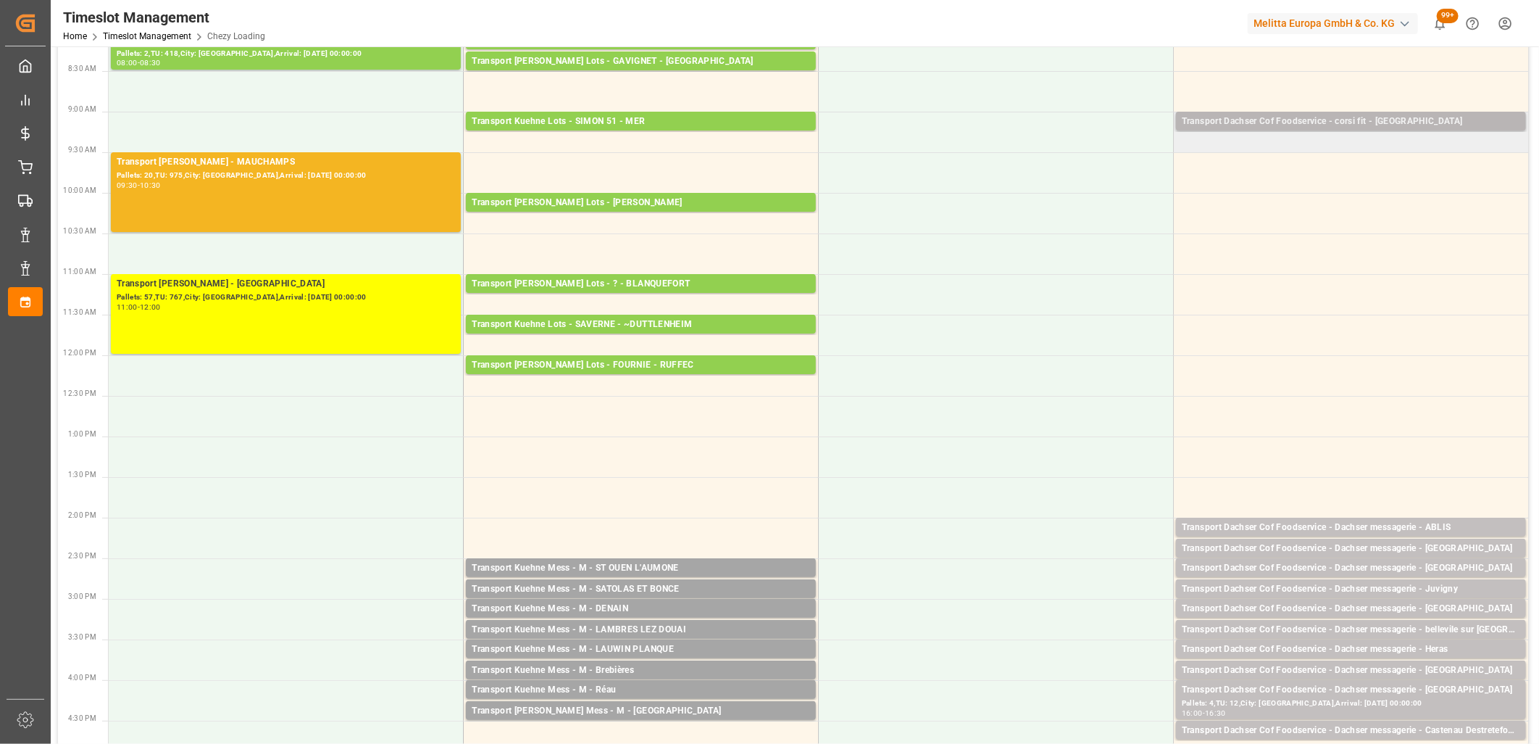
scroll to position [0, 0]
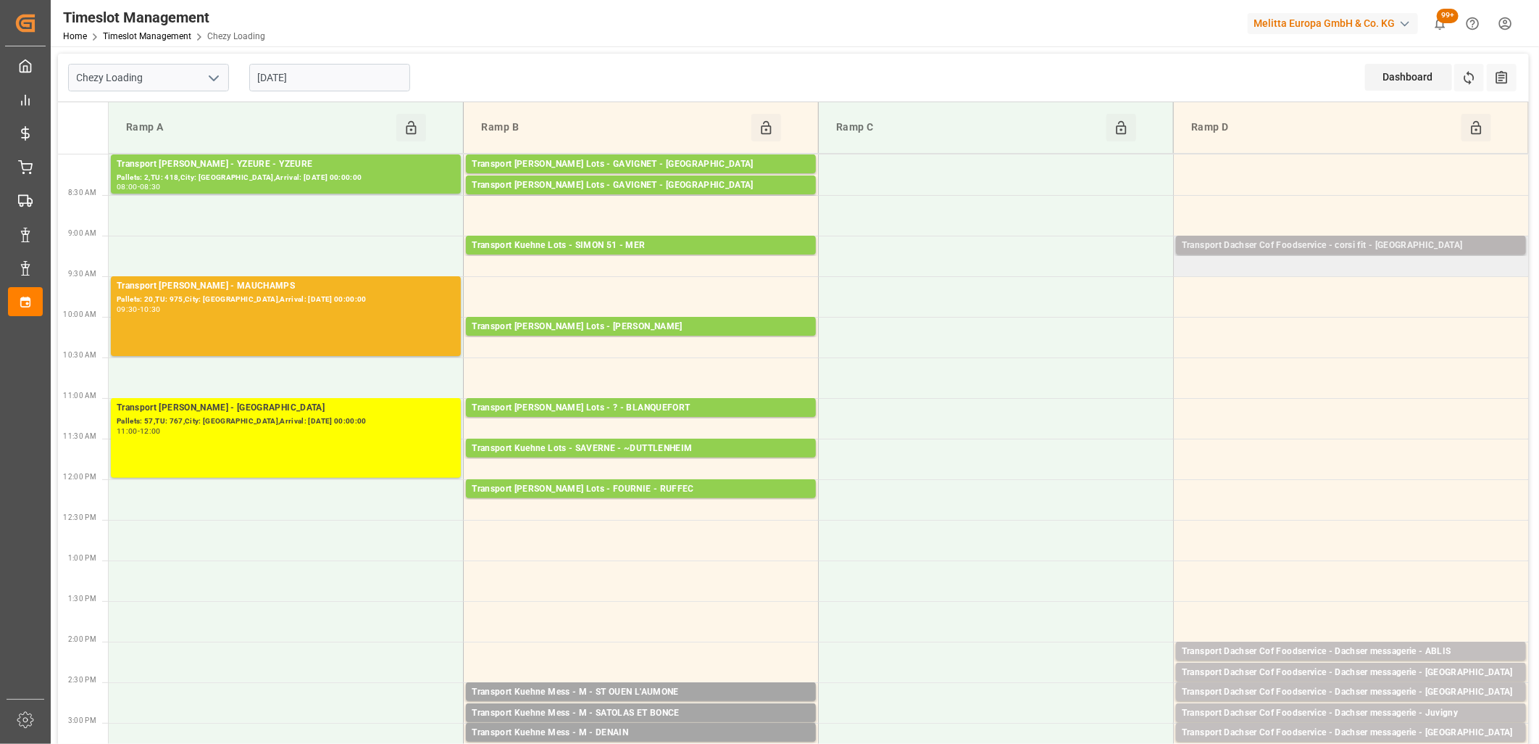
click at [1331, 243] on div "Transport Dachser Cof Foodservice - corsi fit - Fontenoy-sur-Moselle" at bounding box center [1351, 245] width 338 height 14
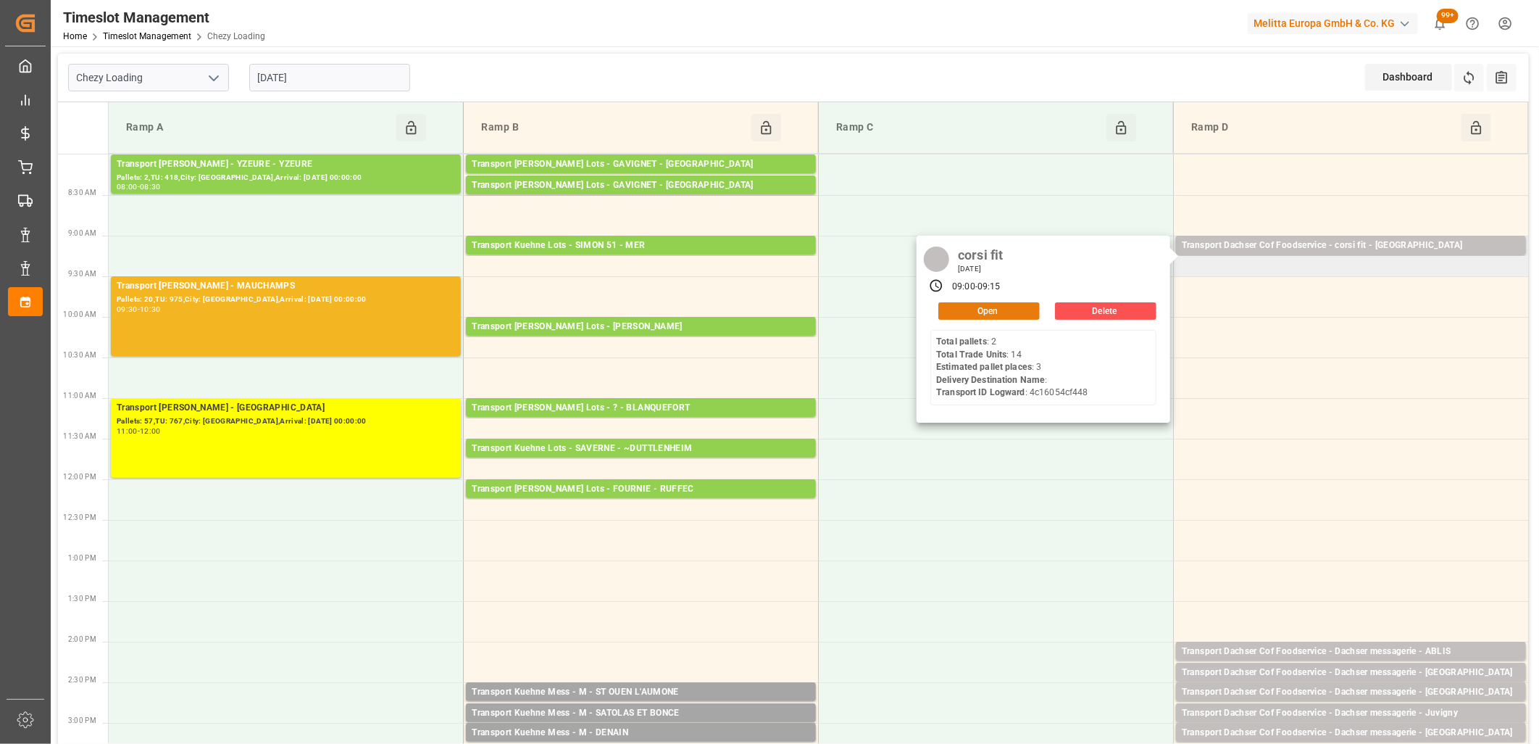
click at [964, 315] on button "Open" at bounding box center [988, 310] width 101 height 17
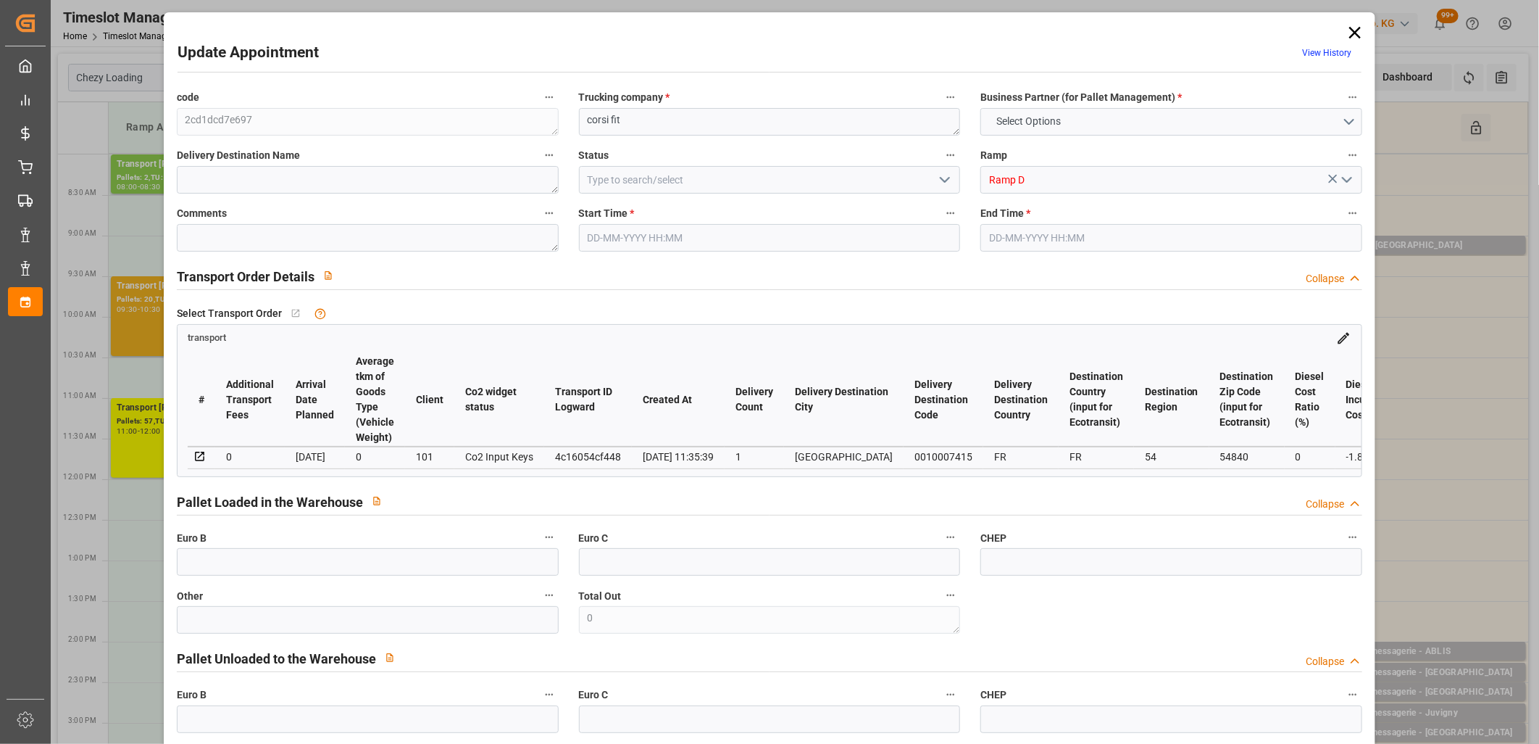
type input "3"
type input "105.75"
type input "0"
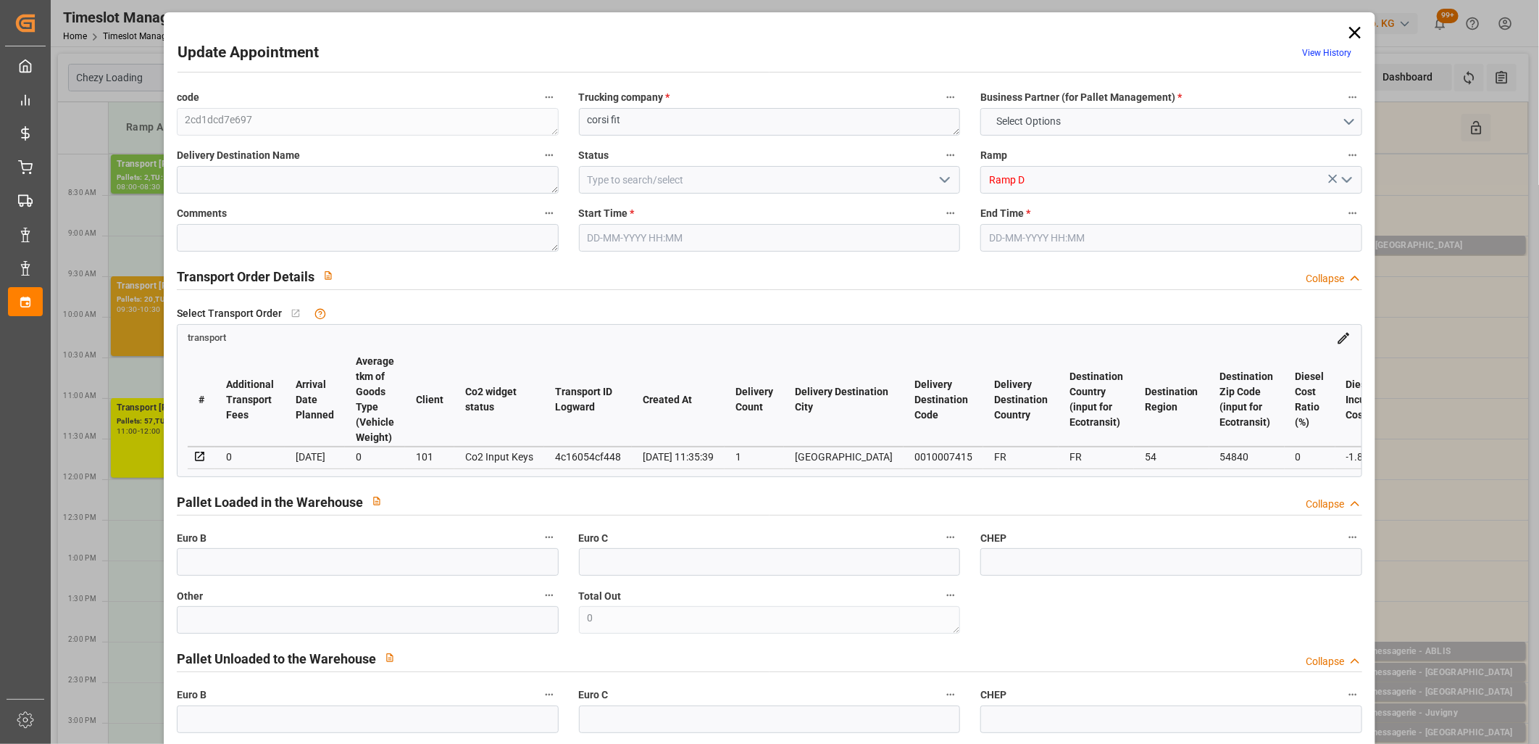
type input "103.8888"
type input "-1.8612"
type input "0"
type input "349.08"
type input "499.47"
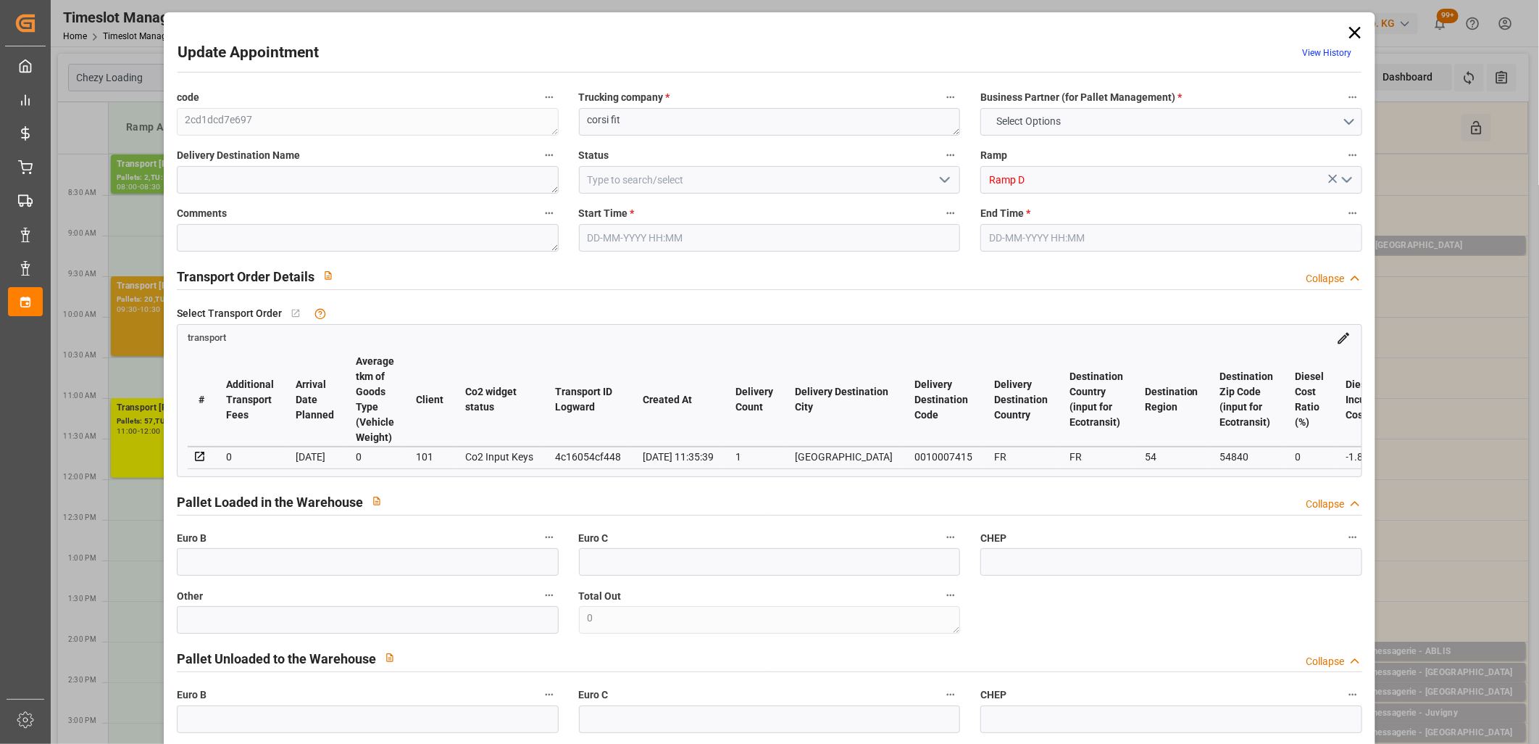
type input "2045.556"
type input "54"
type input "2"
type input "14"
type input "3"
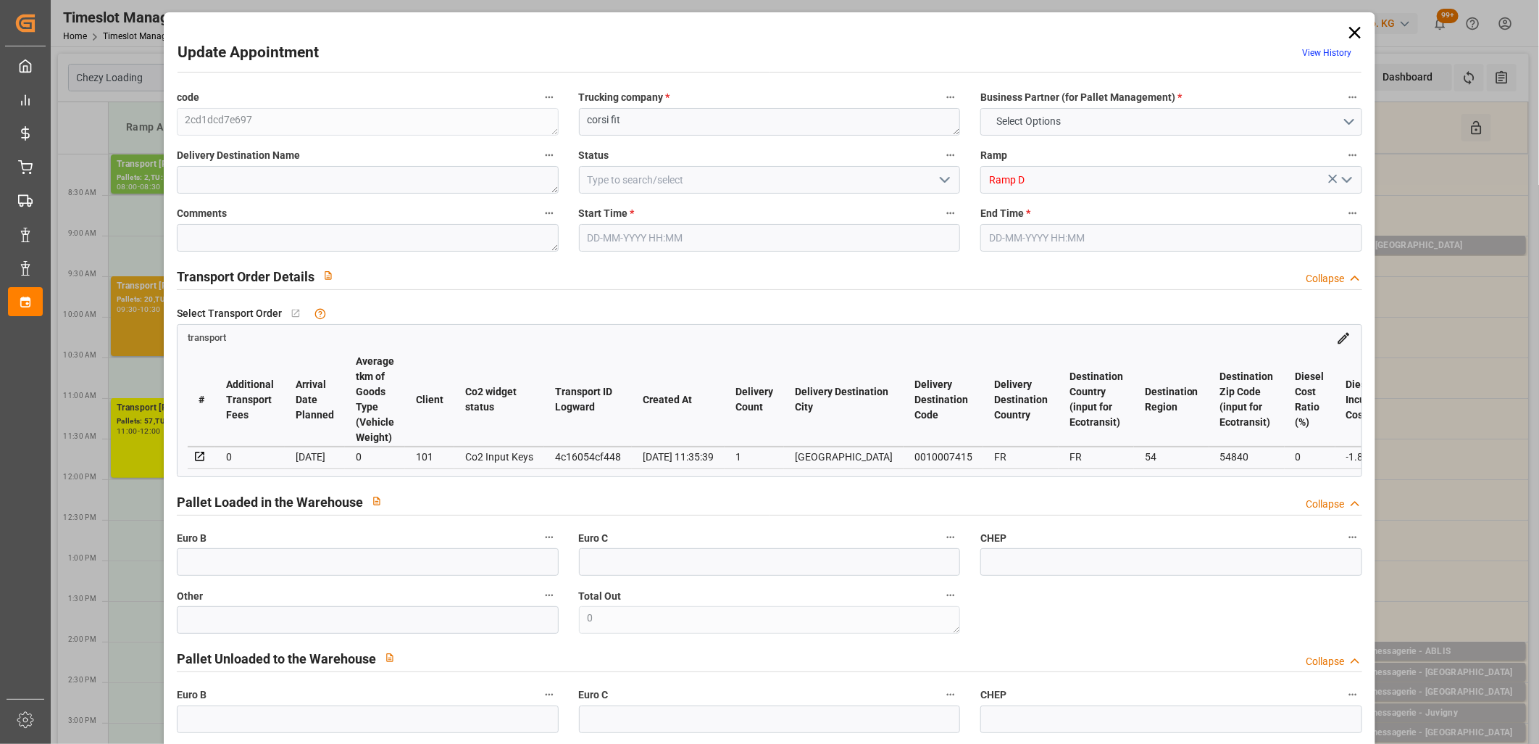
type input "101"
type input "425.27"
type input "0"
type input "4710.8598"
type input "0"
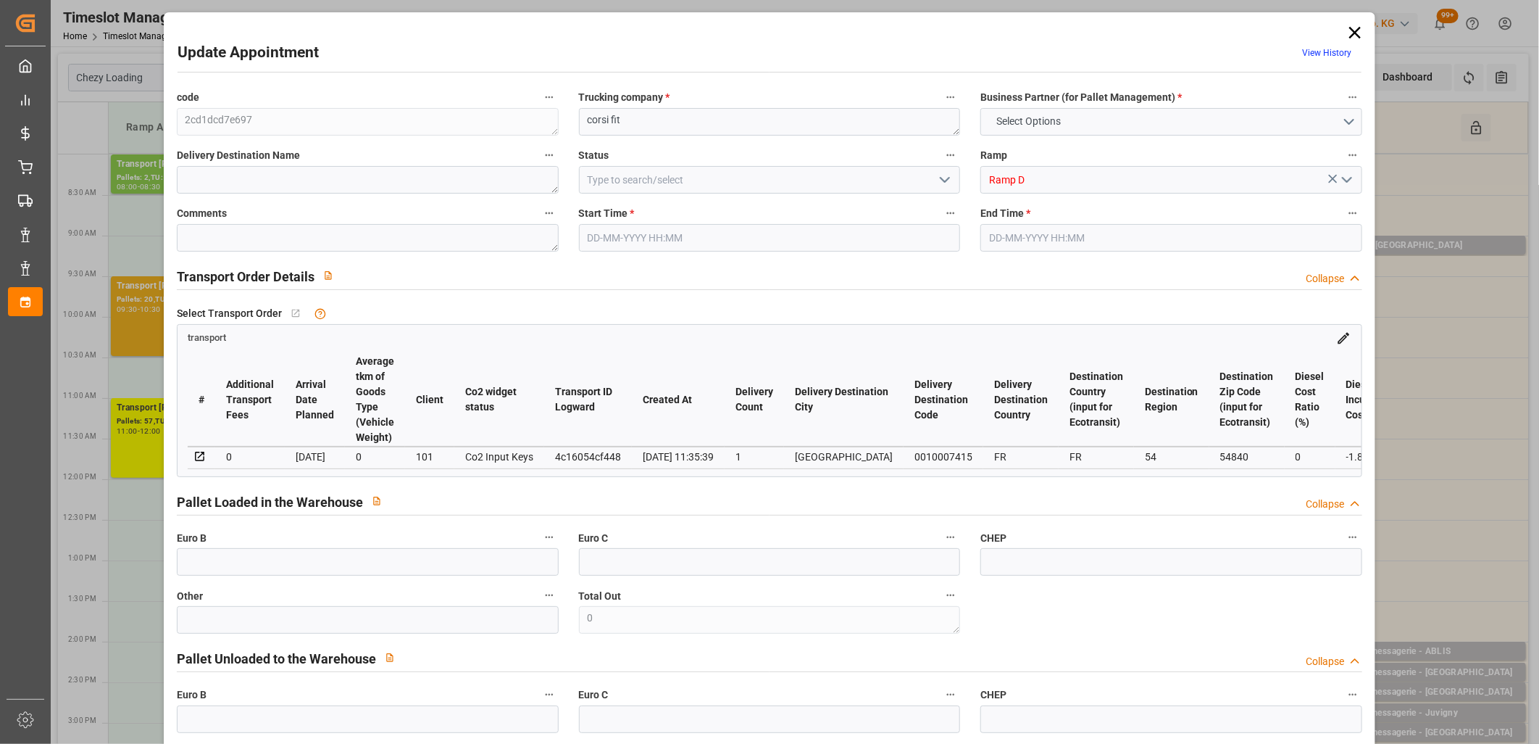
type input "0"
type input "21"
type input "35"
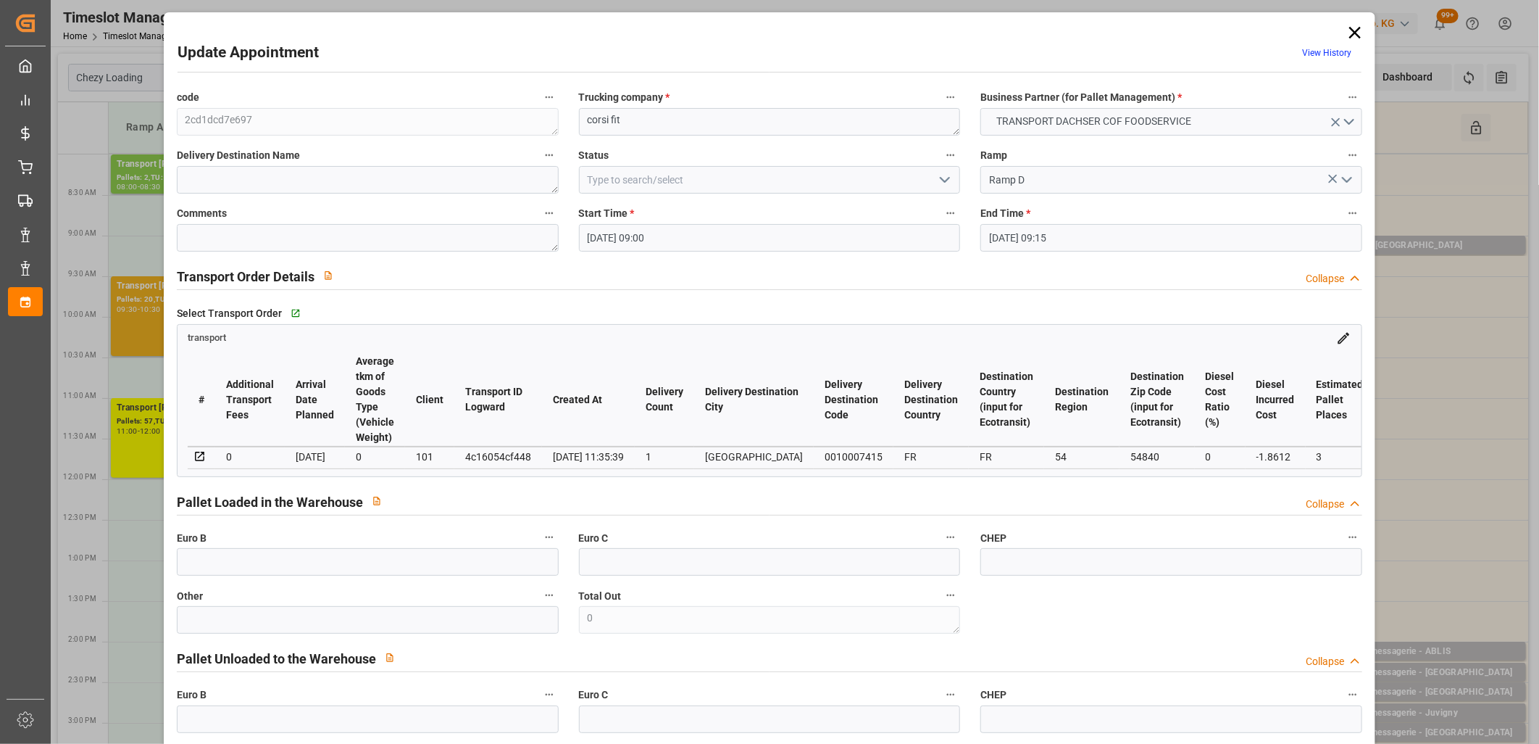
type input "25-09-2025 09:00"
type input "25-09-2025 09:15"
type input "22-09-2025 14:20"
type input "22-09-2025 11:35"
type input "[DATE]"
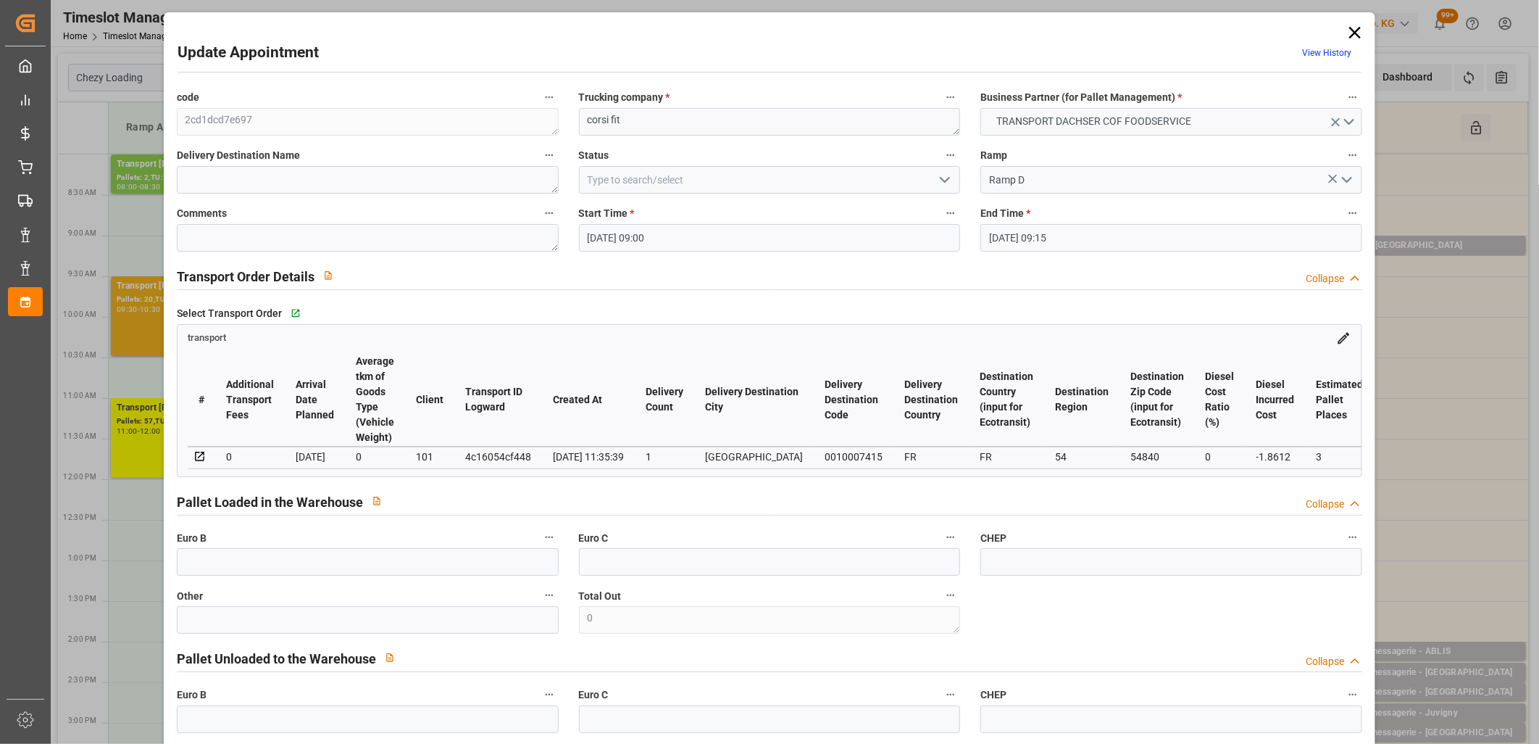
type input "[DATE]"
click at [1351, 31] on icon at bounding box center [1355, 33] width 12 height 12
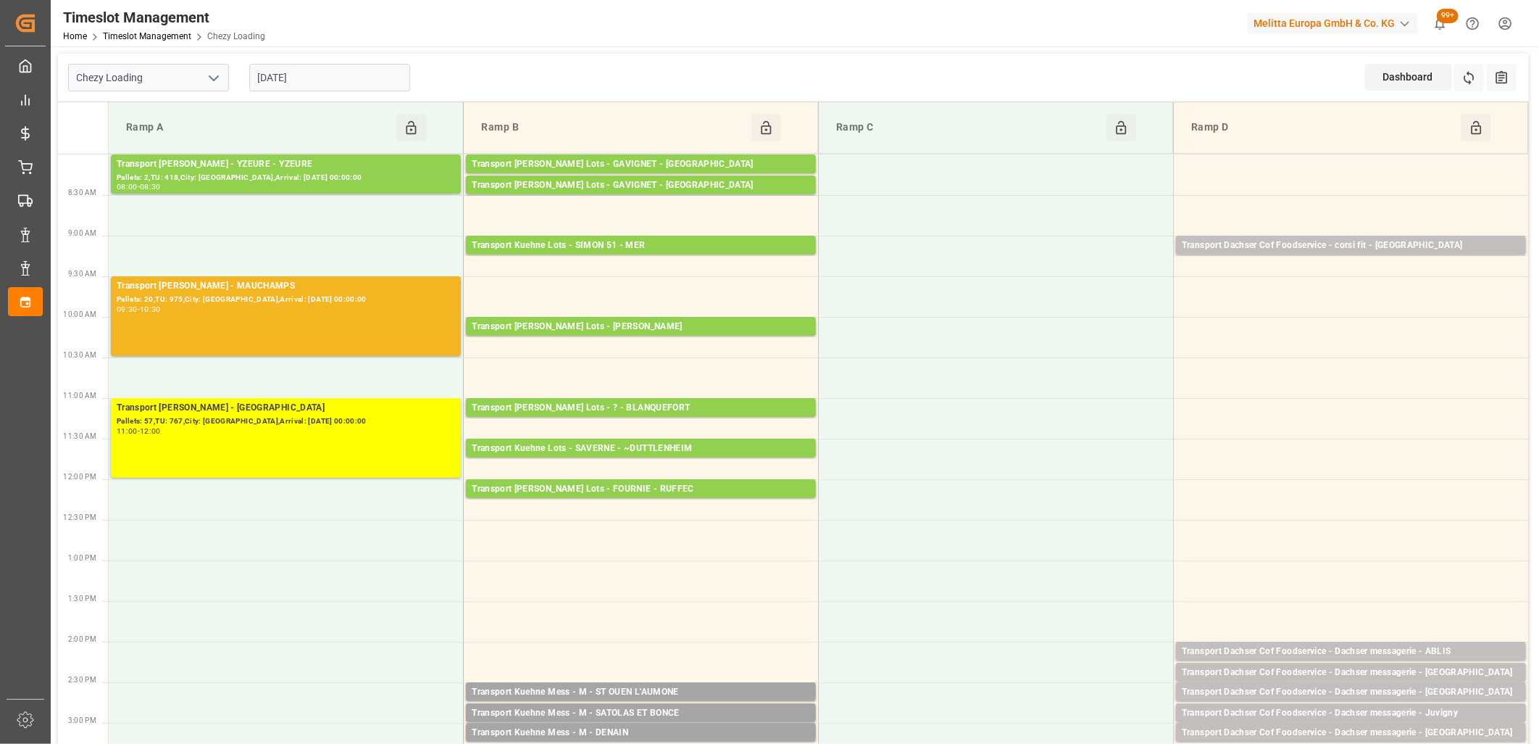
click at [349, 77] on input "[DATE]" at bounding box center [329, 78] width 161 height 28
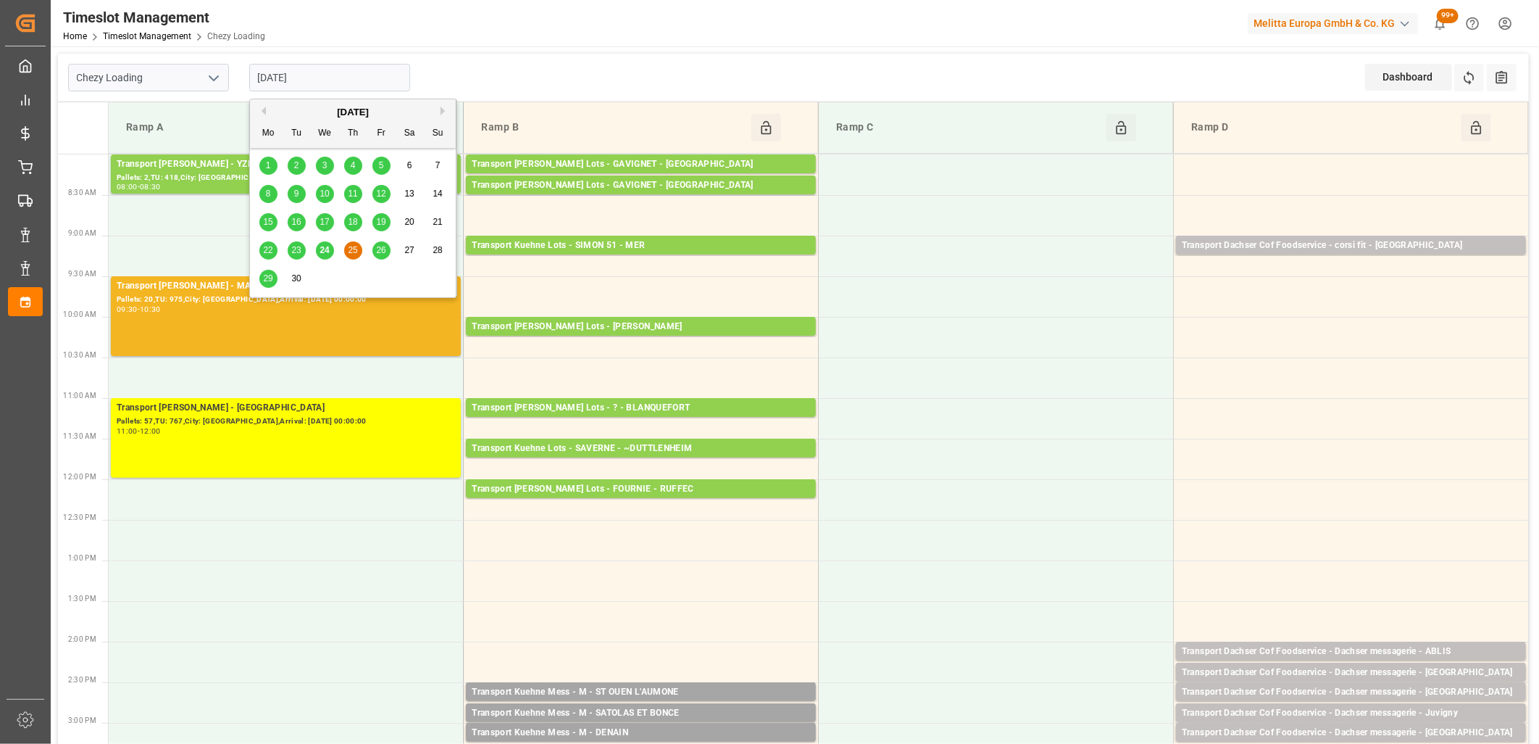
click at [381, 257] on div "26" at bounding box center [381, 250] width 18 height 17
type input "[DATE]"
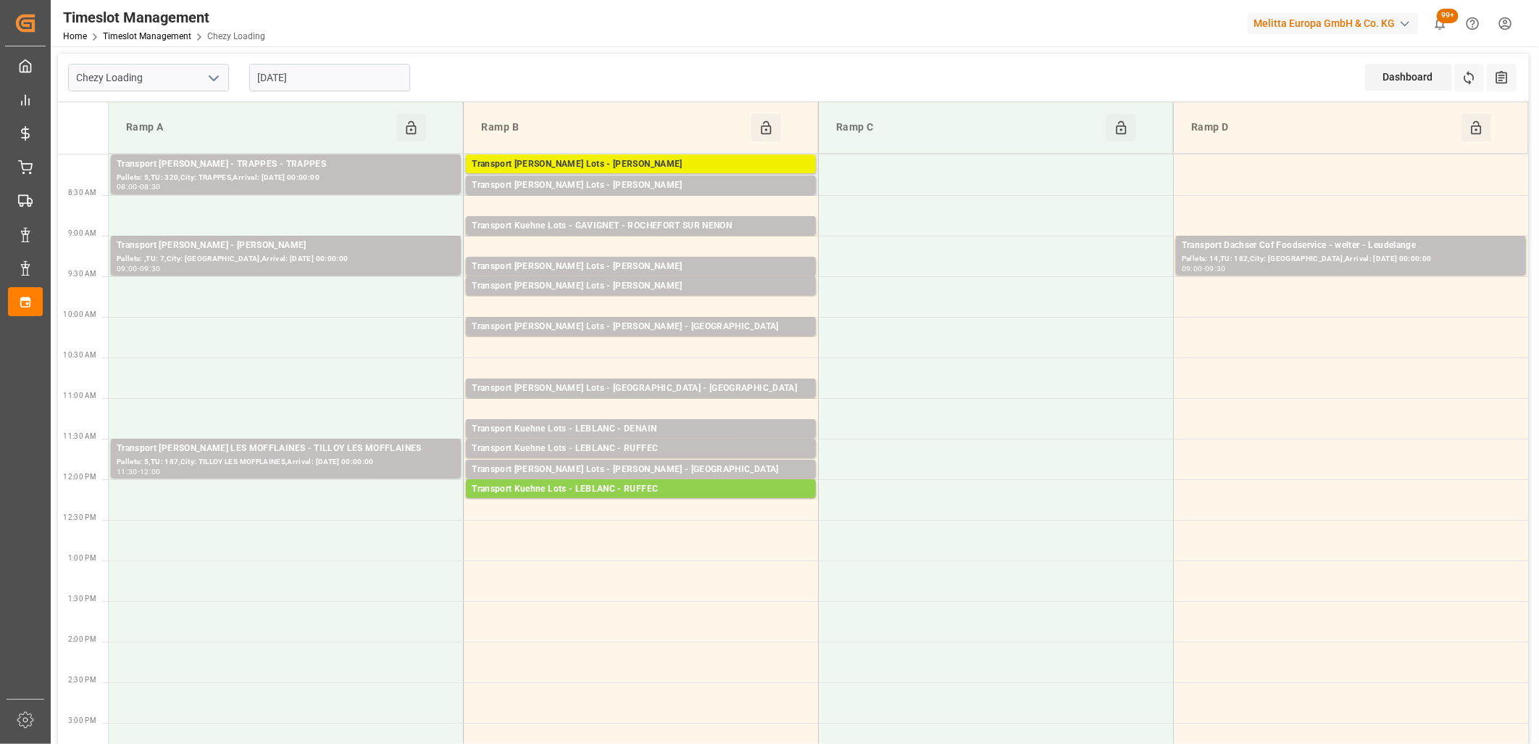
click at [581, 163] on div "Transport [PERSON_NAME] Lots - [PERSON_NAME]" at bounding box center [641, 164] width 338 height 14
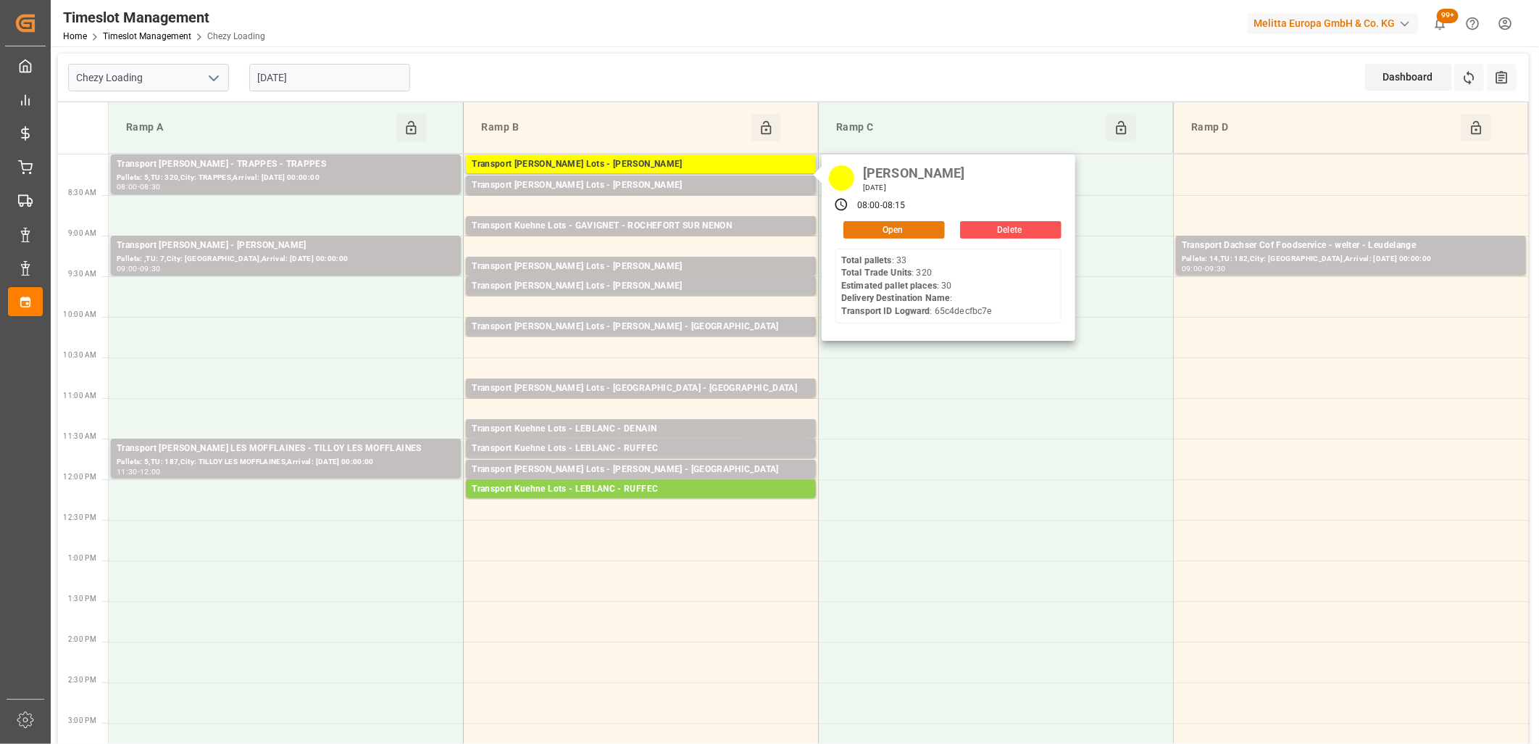
click at [888, 228] on button "Open" at bounding box center [894, 229] width 101 height 17
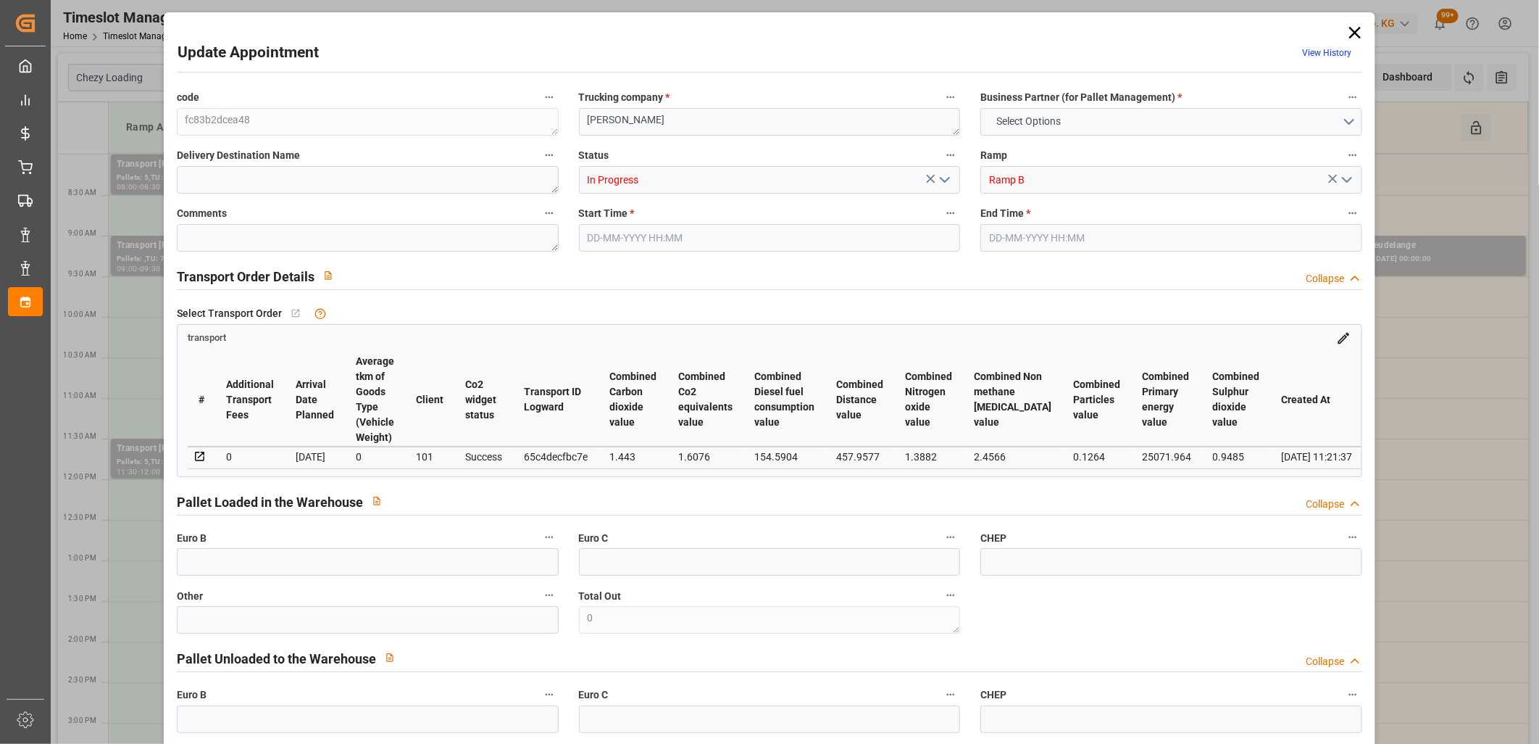
type input "30"
type input "780.83"
type input "0"
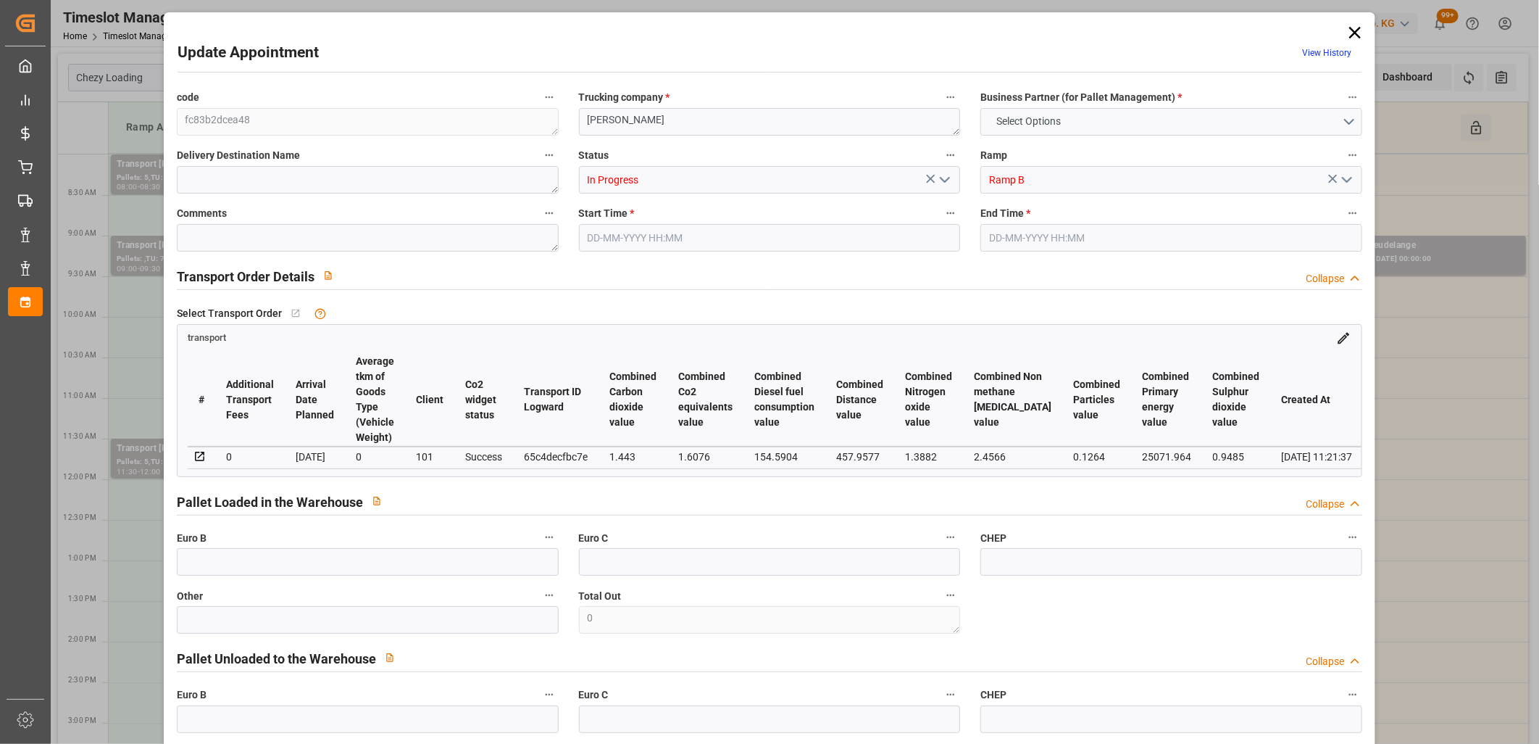
type input "780.83"
type input "0"
type input "3810.144"
type input "7359.168"
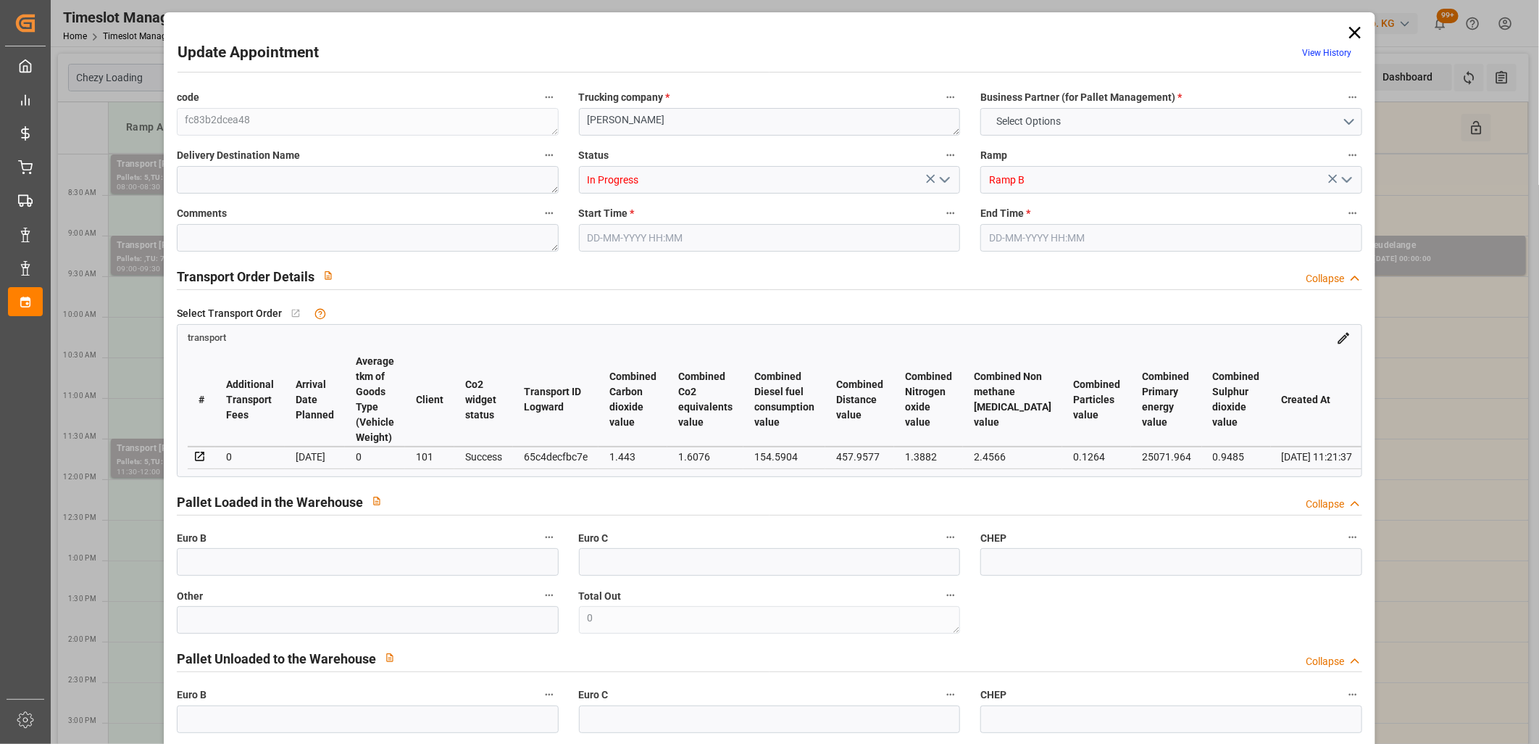
type input "32029.1"
type input "44"
type input "33"
type input "320"
type input "45"
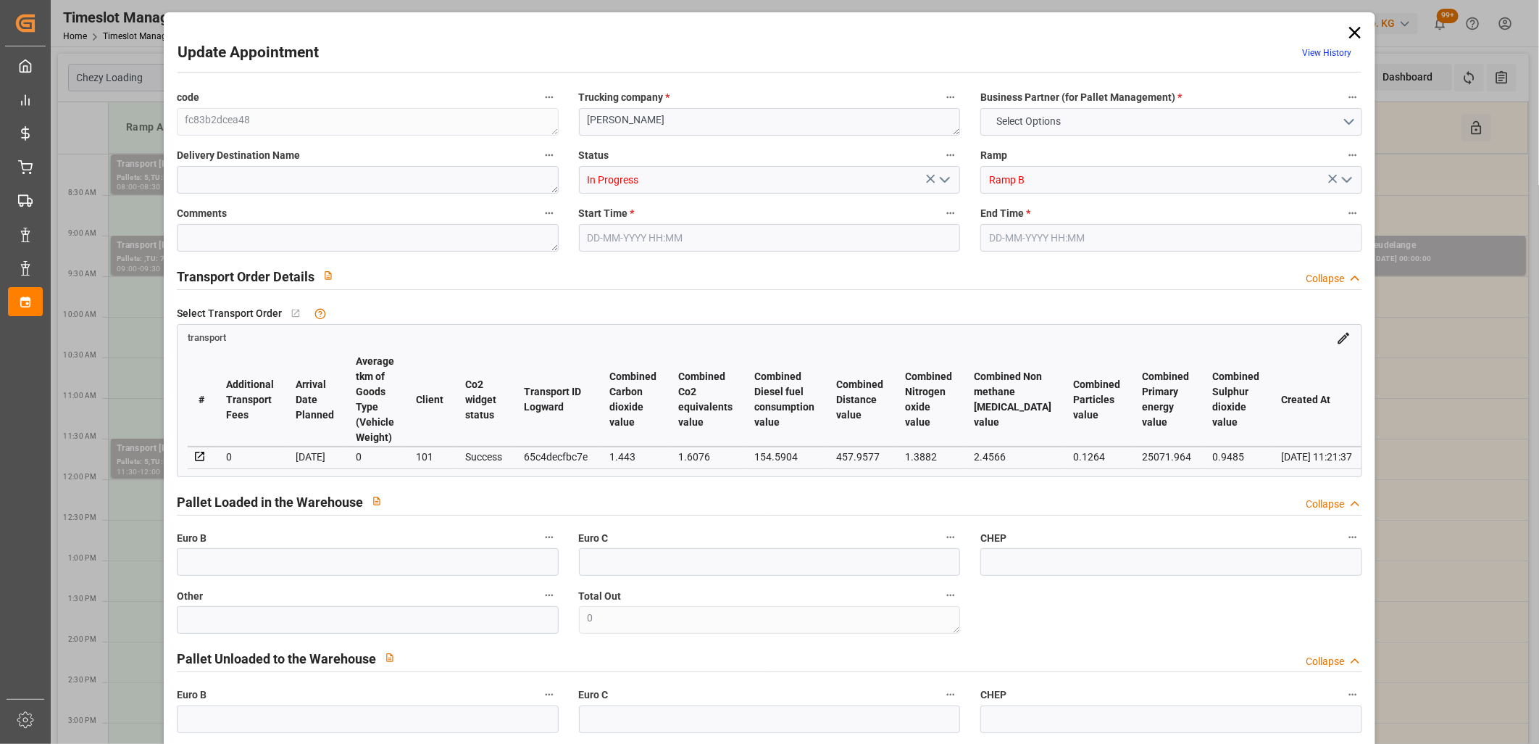
type input "101"
type input "6013.548"
type input "0"
type input "4710.8598"
type input "0"
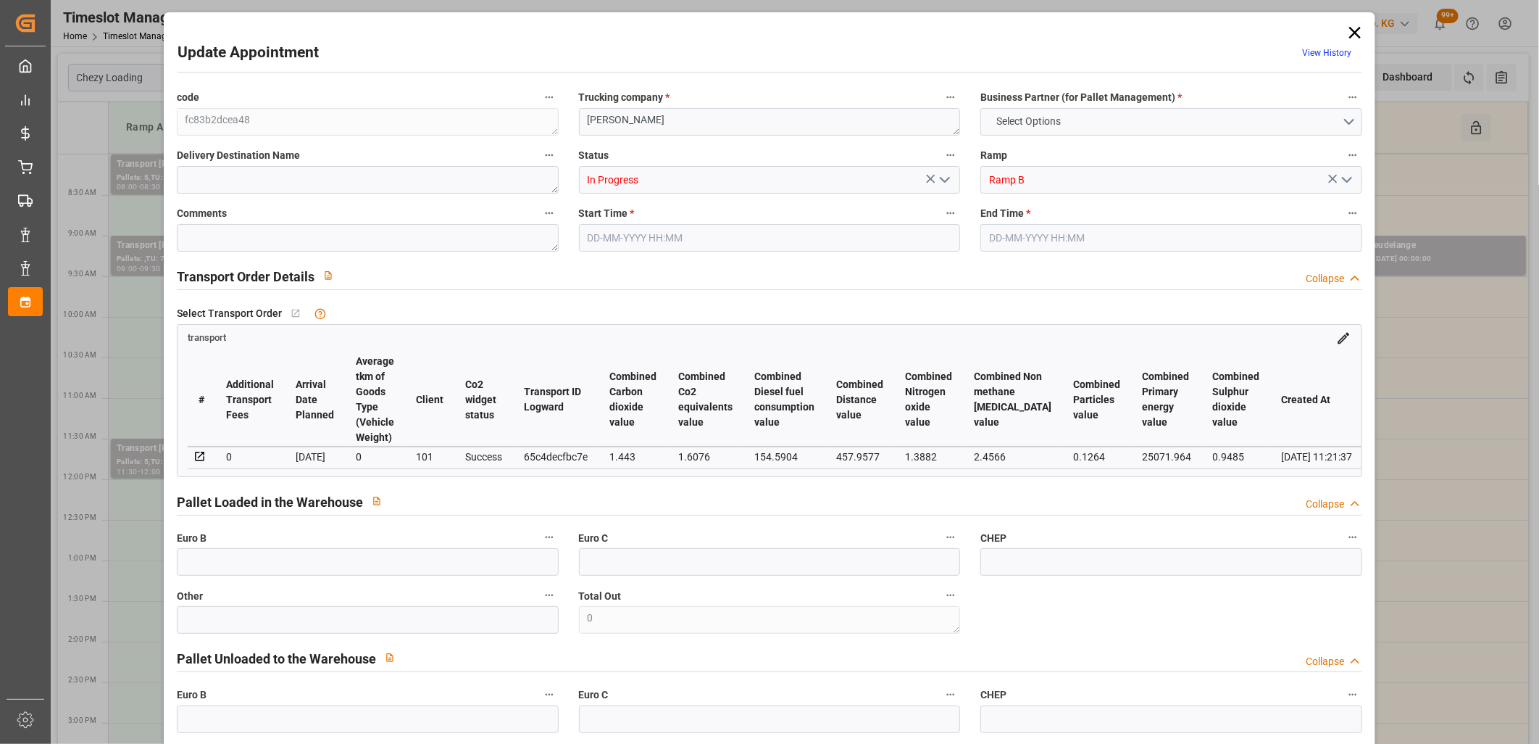
type input "0"
type input "21"
type input "35"
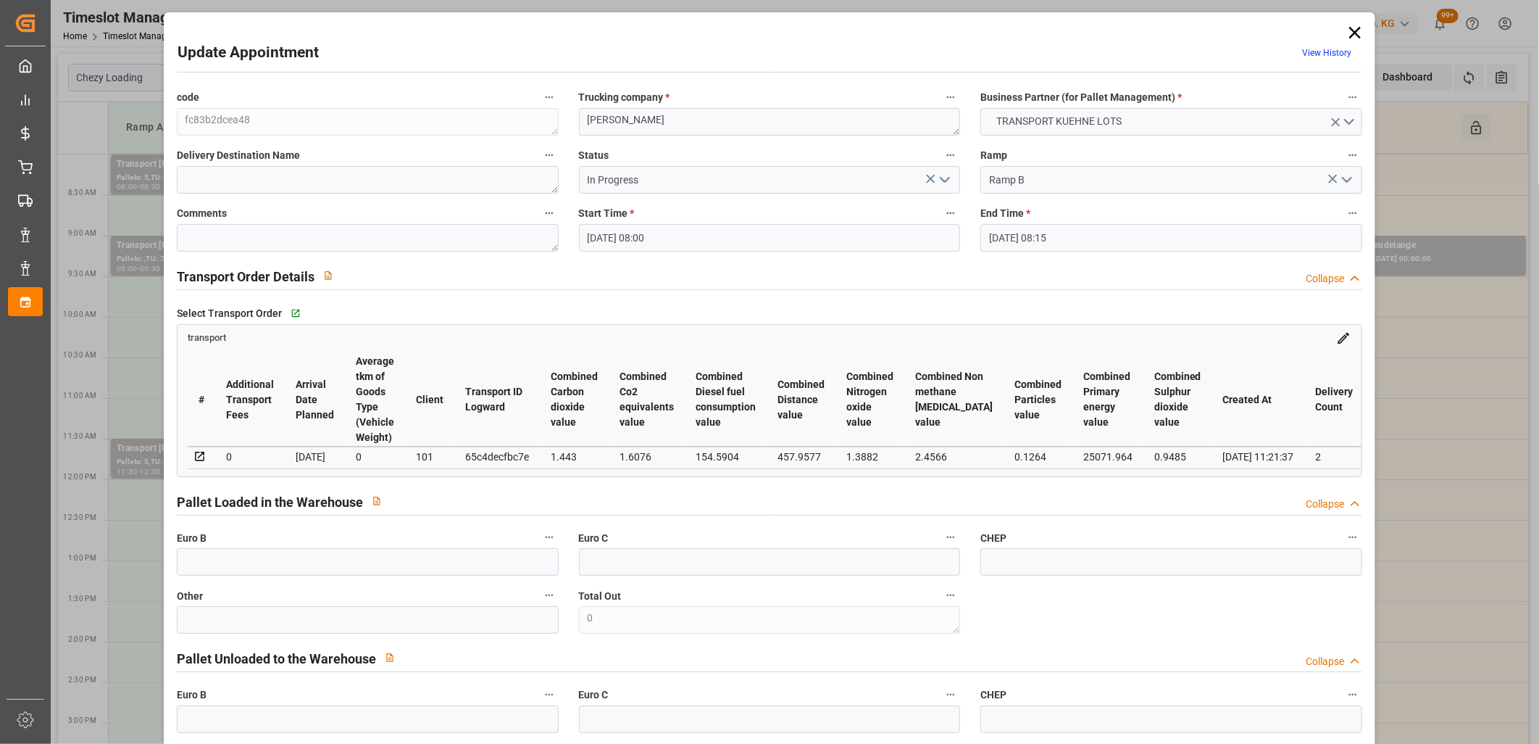
type input "26-09-2025 08:00"
type input "26-09-2025 08:15"
type input "22-09-2025 12:47"
type input "22-09-2025 11:21"
type input "[DATE]"
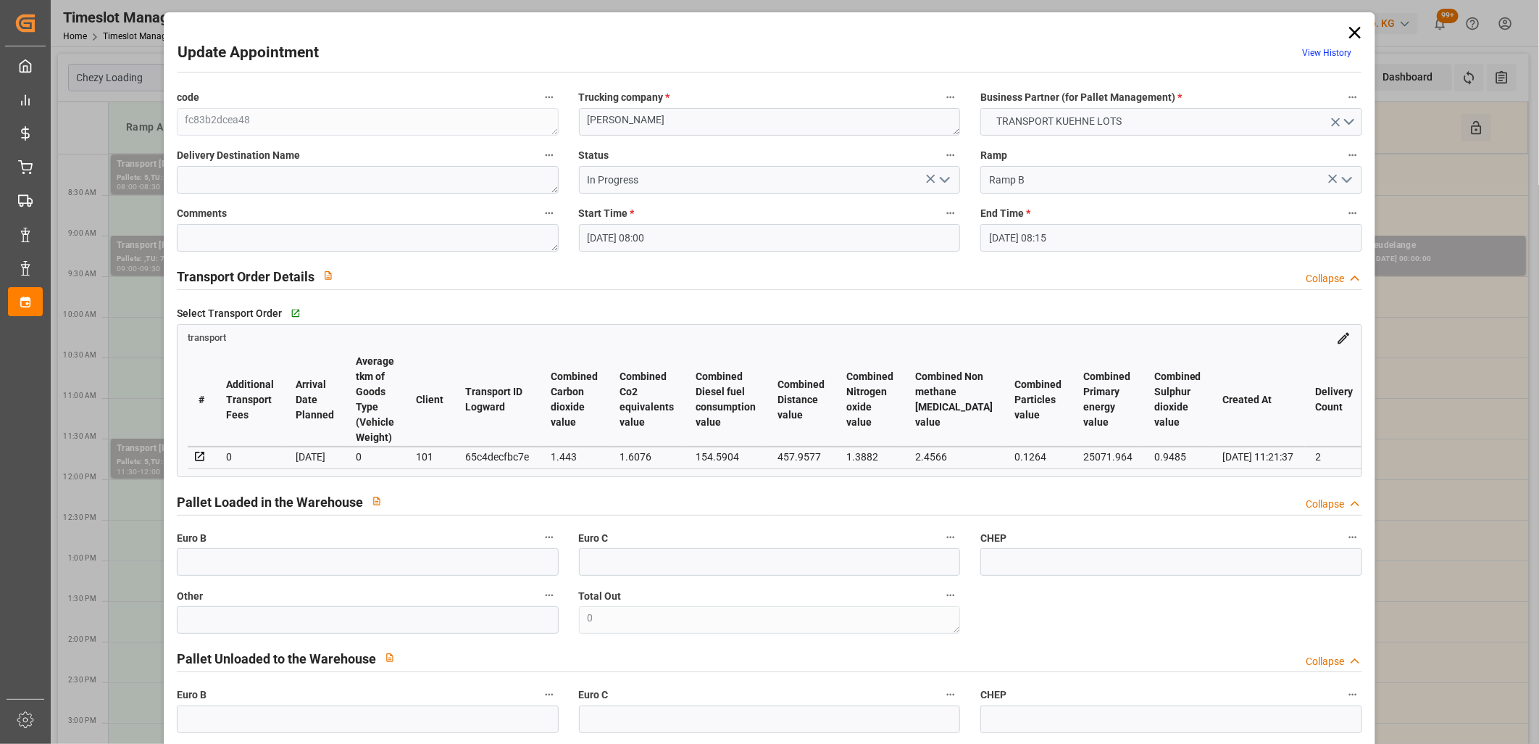
type input "[DATE]"
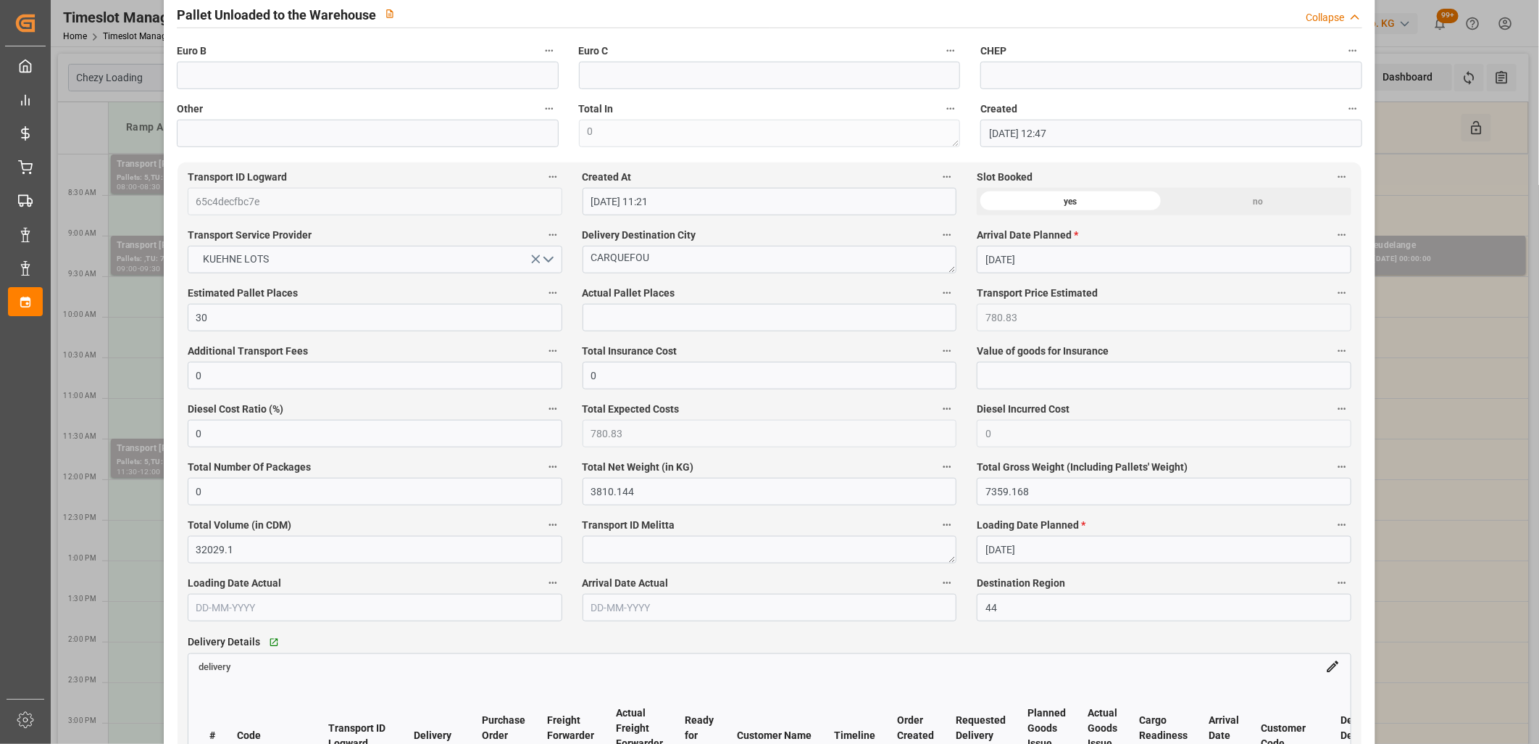
scroll to position [886, 0]
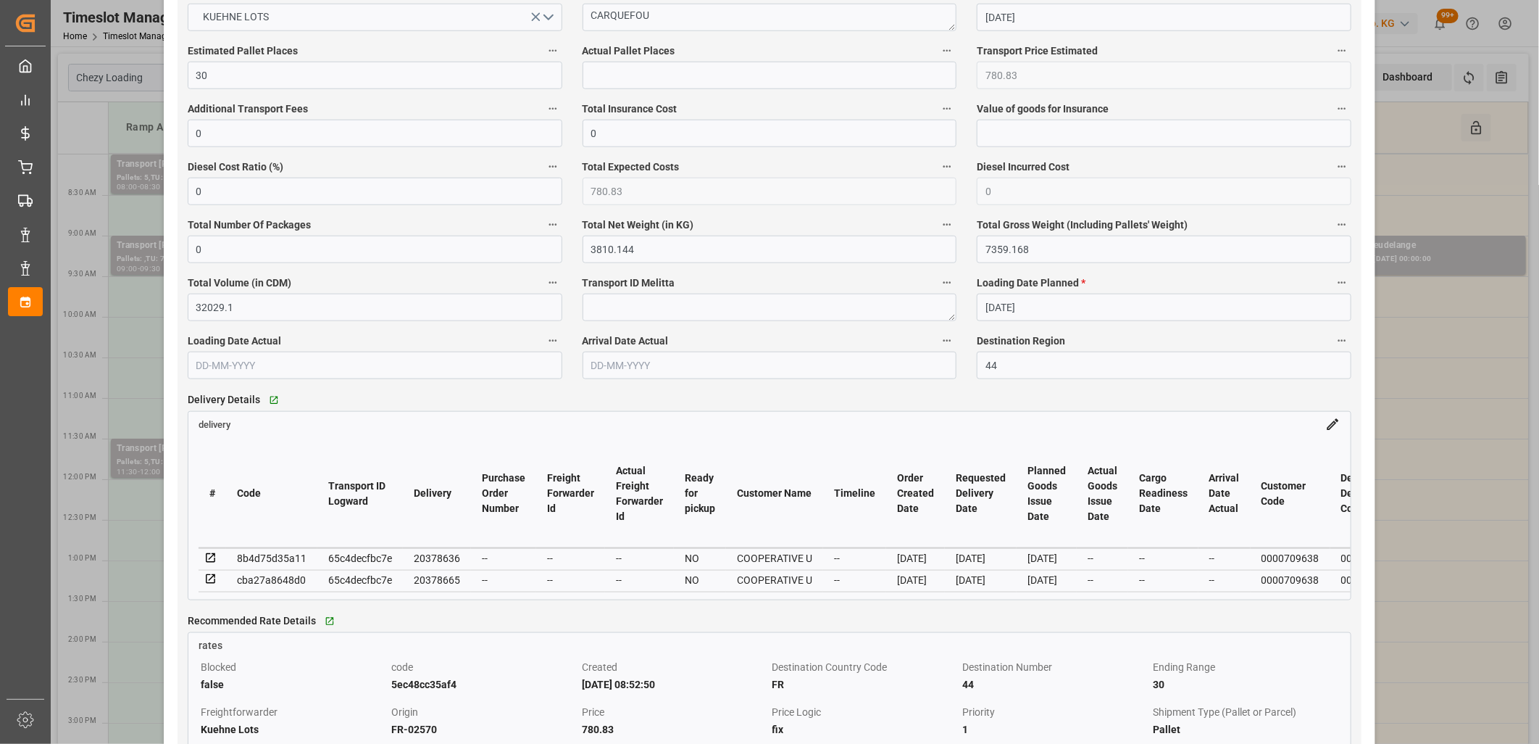
click at [210, 560] on icon at bounding box center [210, 557] width 9 height 9
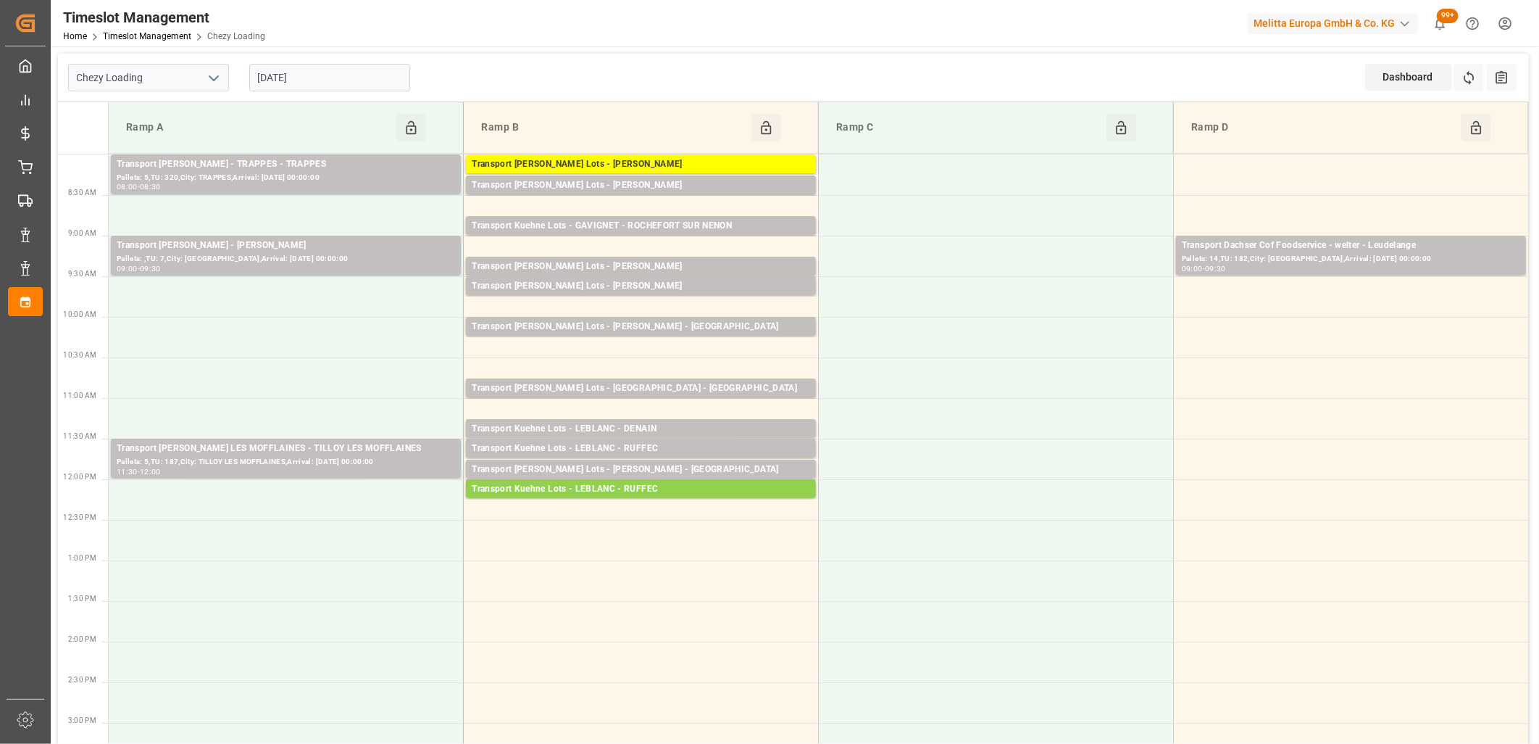
click at [330, 70] on input "[DATE]" at bounding box center [329, 78] width 161 height 28
click at [621, 225] on div "Transport Kuehne Lots - GAVIGNET - ROCHEFORT SUR NENON" at bounding box center [641, 226] width 338 height 14
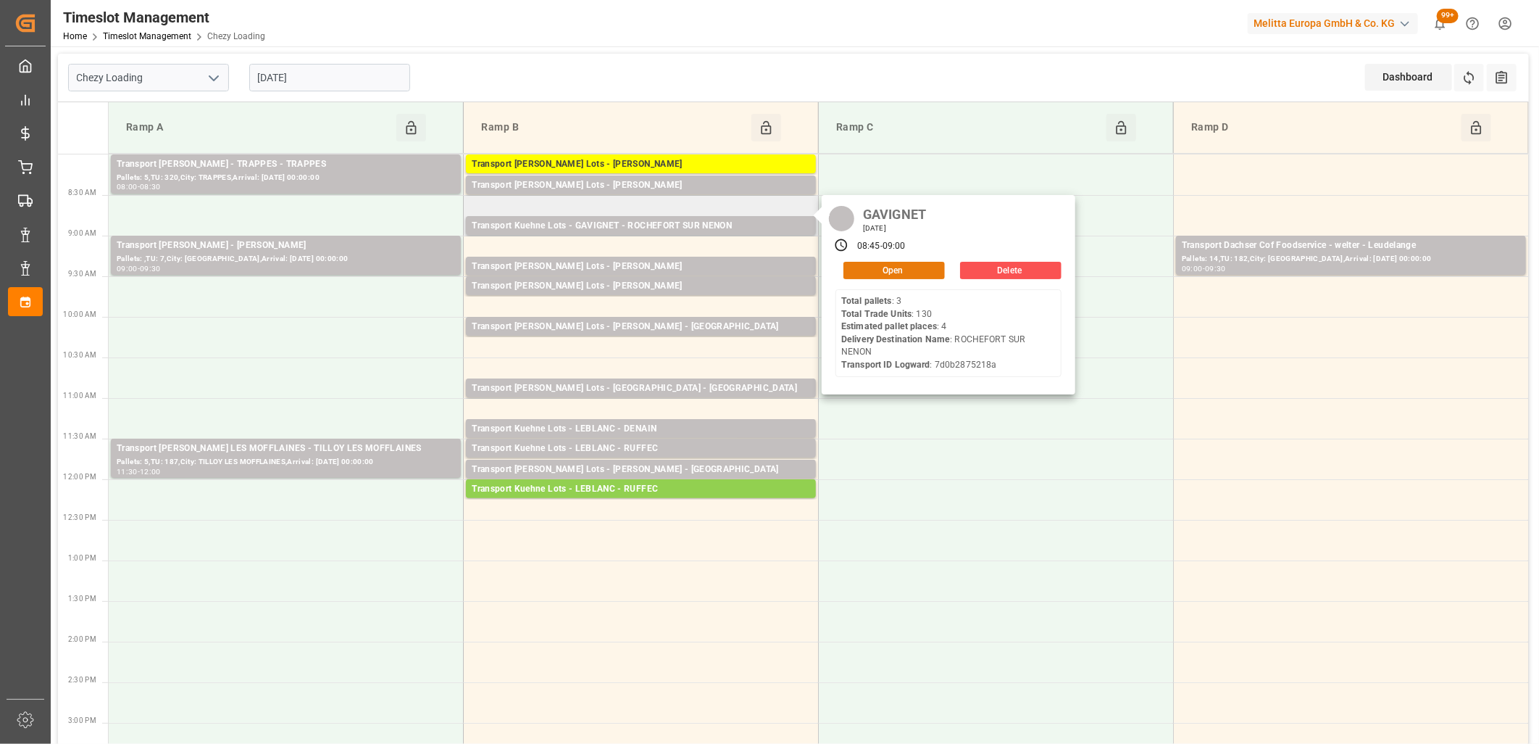
click at [892, 265] on button "Open" at bounding box center [894, 270] width 101 height 17
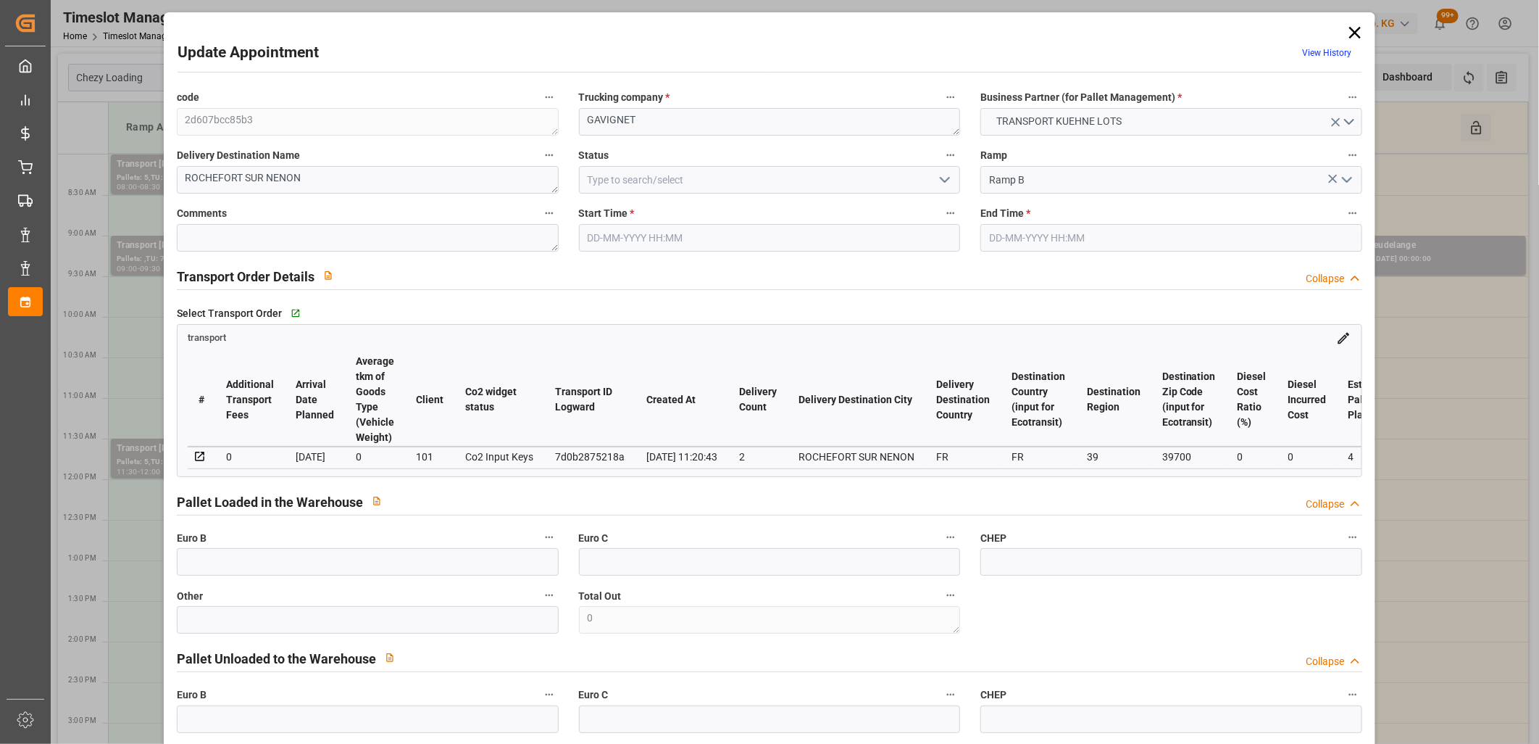
type input "26-09-2025 08:45"
type input "26-09-2025 09:00"
type input "23-09-2025 15:16"
type input "23-09-2025 11:20"
type input "[DATE]"
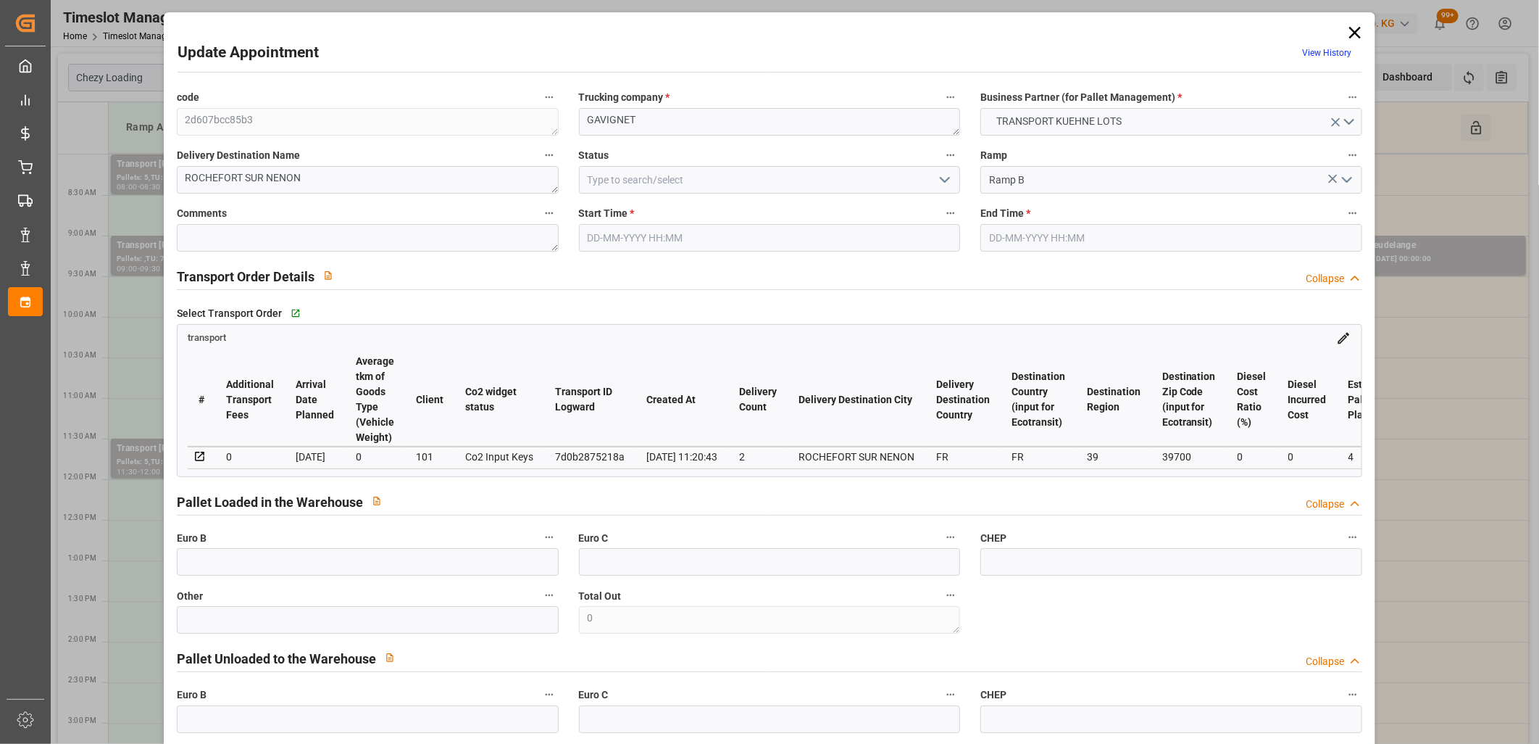
type input "[DATE]"
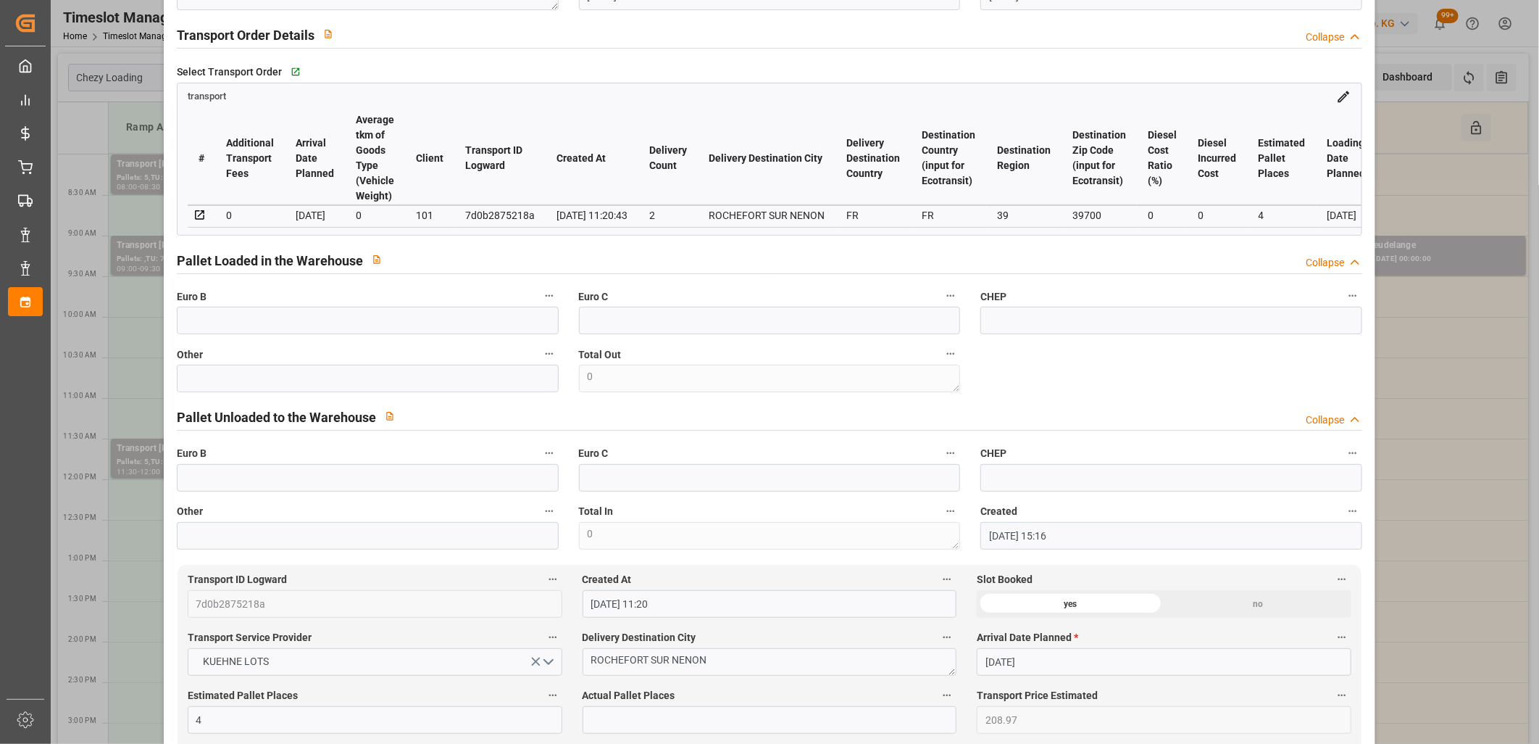
scroll to position [0, 0]
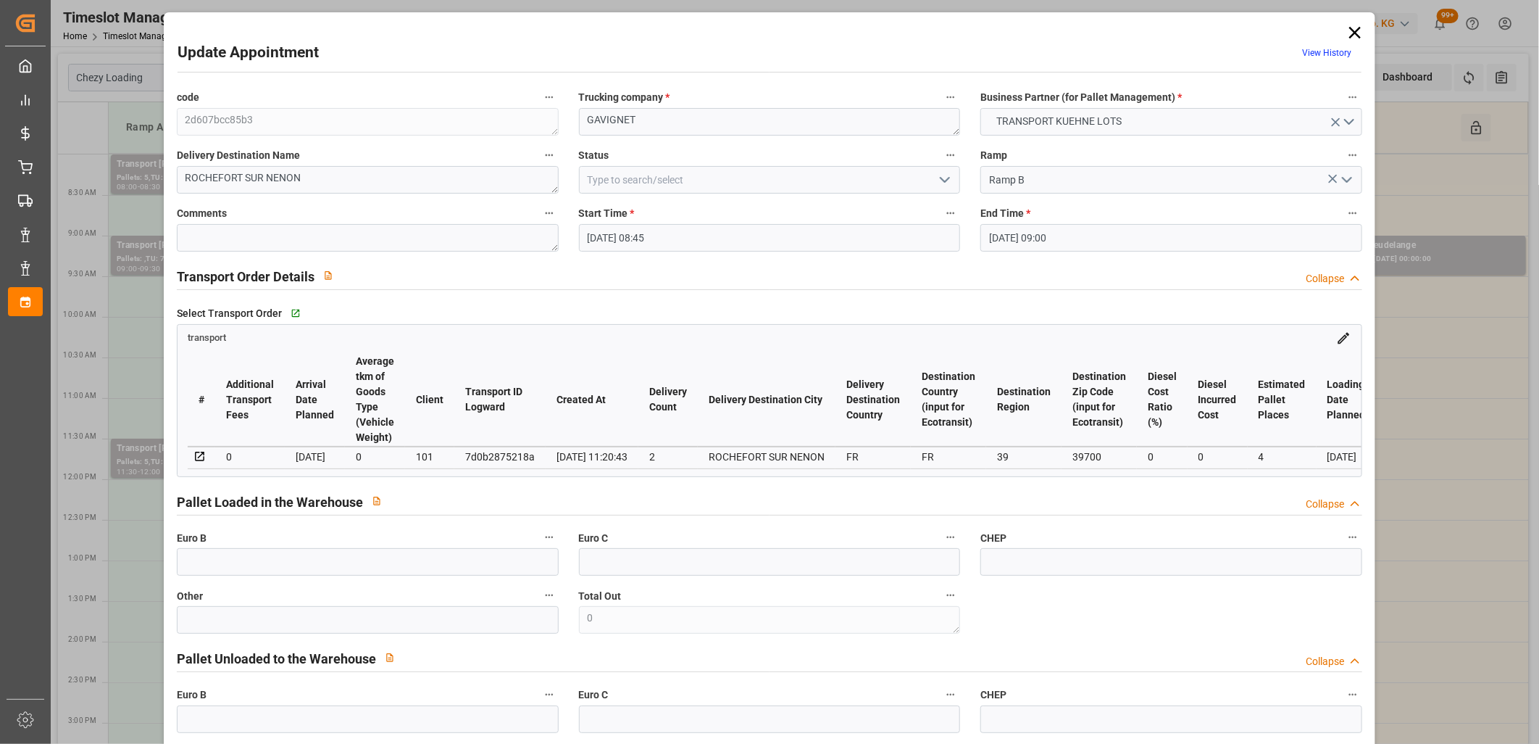
click at [1351, 31] on icon at bounding box center [1355, 33] width 12 height 12
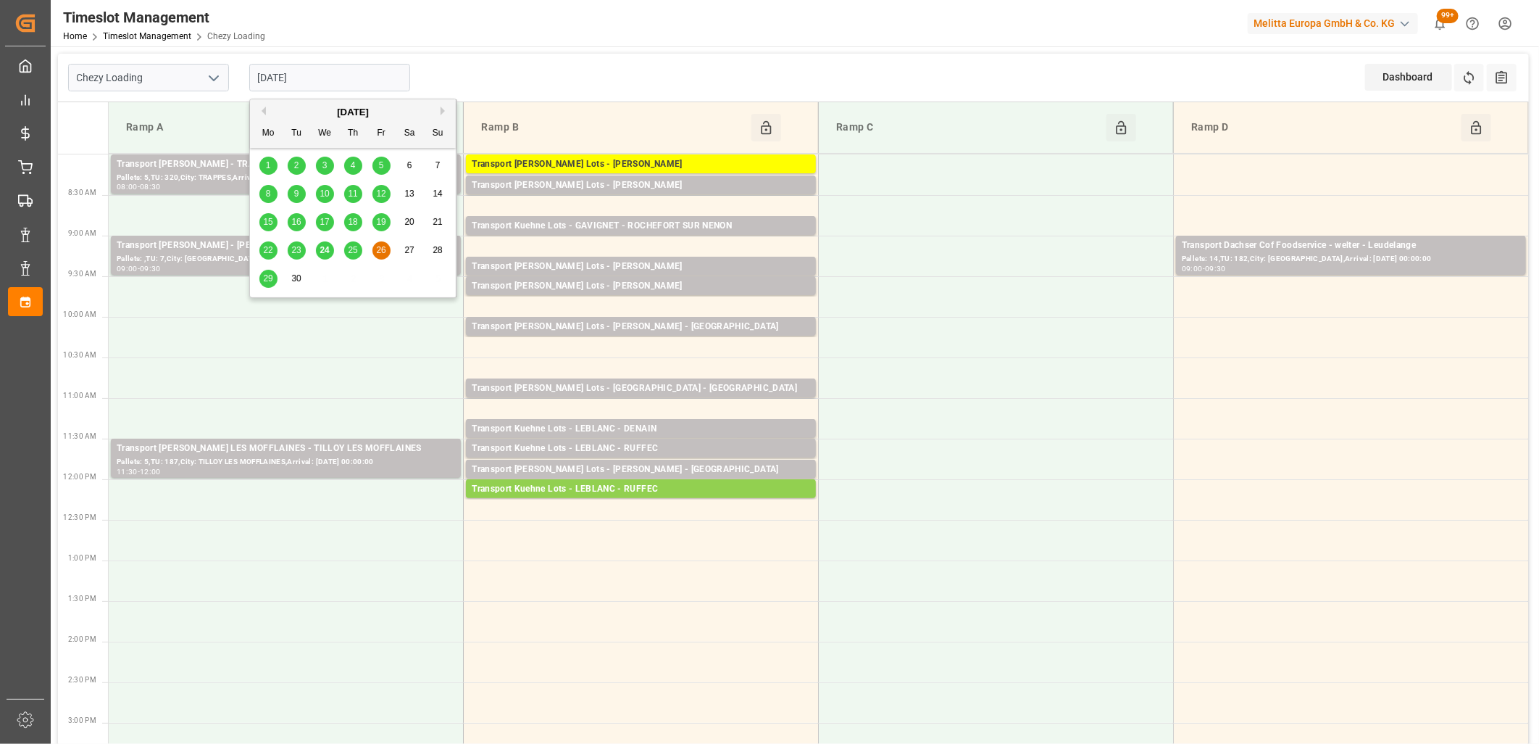
click at [354, 78] on input "[DATE]" at bounding box center [329, 78] width 161 height 28
click at [351, 246] on span "25" at bounding box center [352, 250] width 9 height 10
type input "[DATE]"
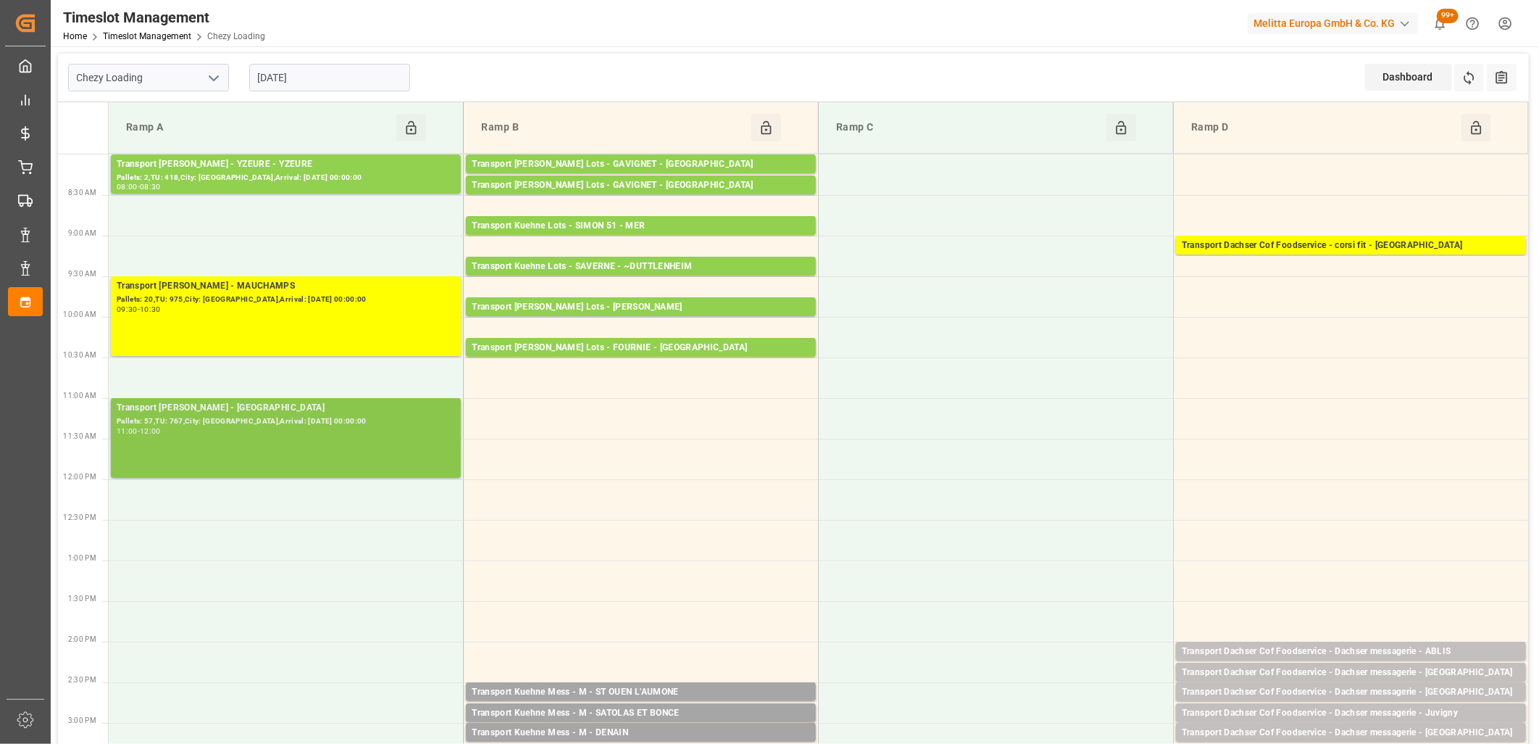
click at [270, 424] on div "Pallets: 57,TU: 767,City: SAINT GILLES,Arrival: 2025-09-29 00:00:00" at bounding box center [286, 421] width 338 height 12
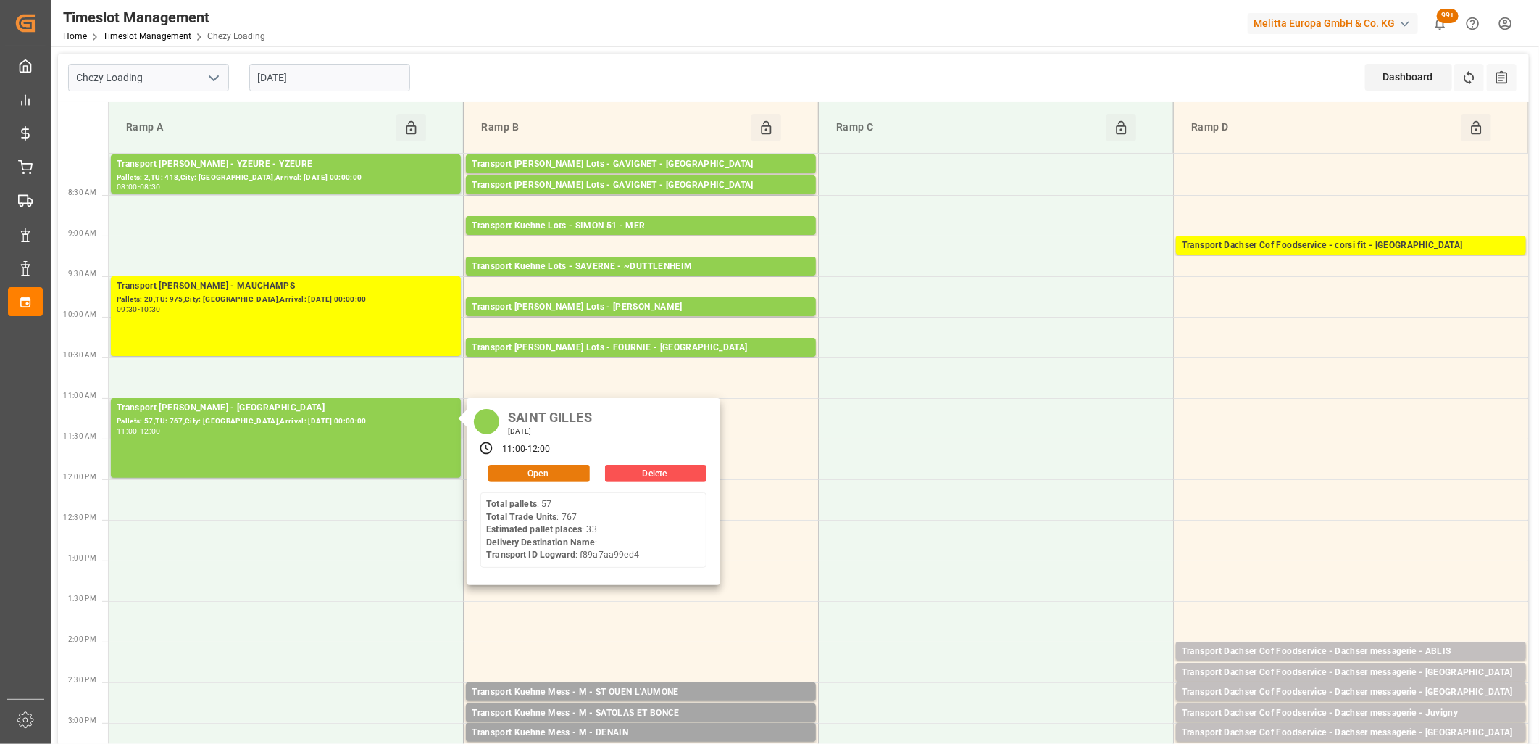
click at [523, 466] on button "Open" at bounding box center [538, 473] width 101 height 17
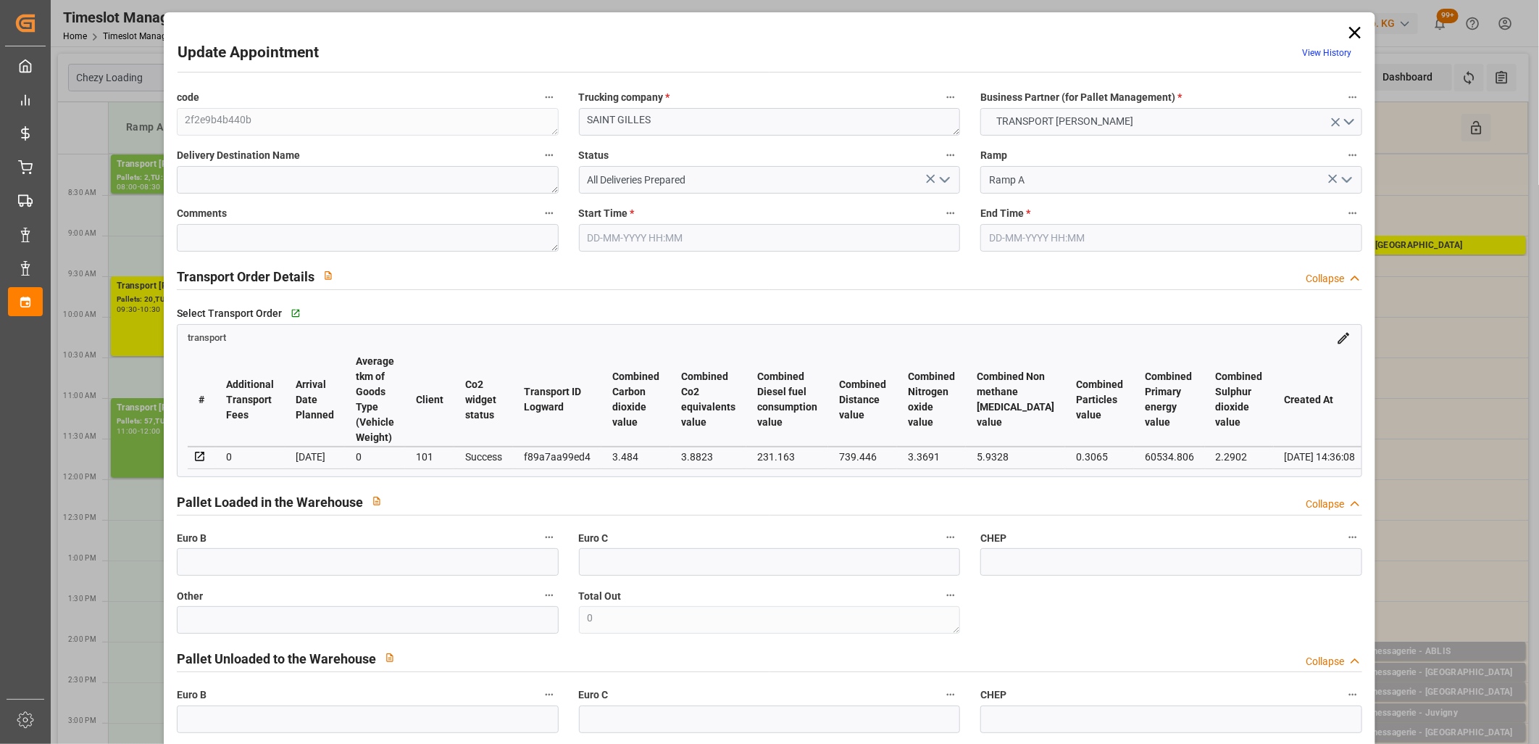
type input "25-09-2025 11:00"
type input "25-09-2025 12:00"
type input "22-09-2025 14:47"
type input "22-09-2025 14:36"
type input "[DATE]"
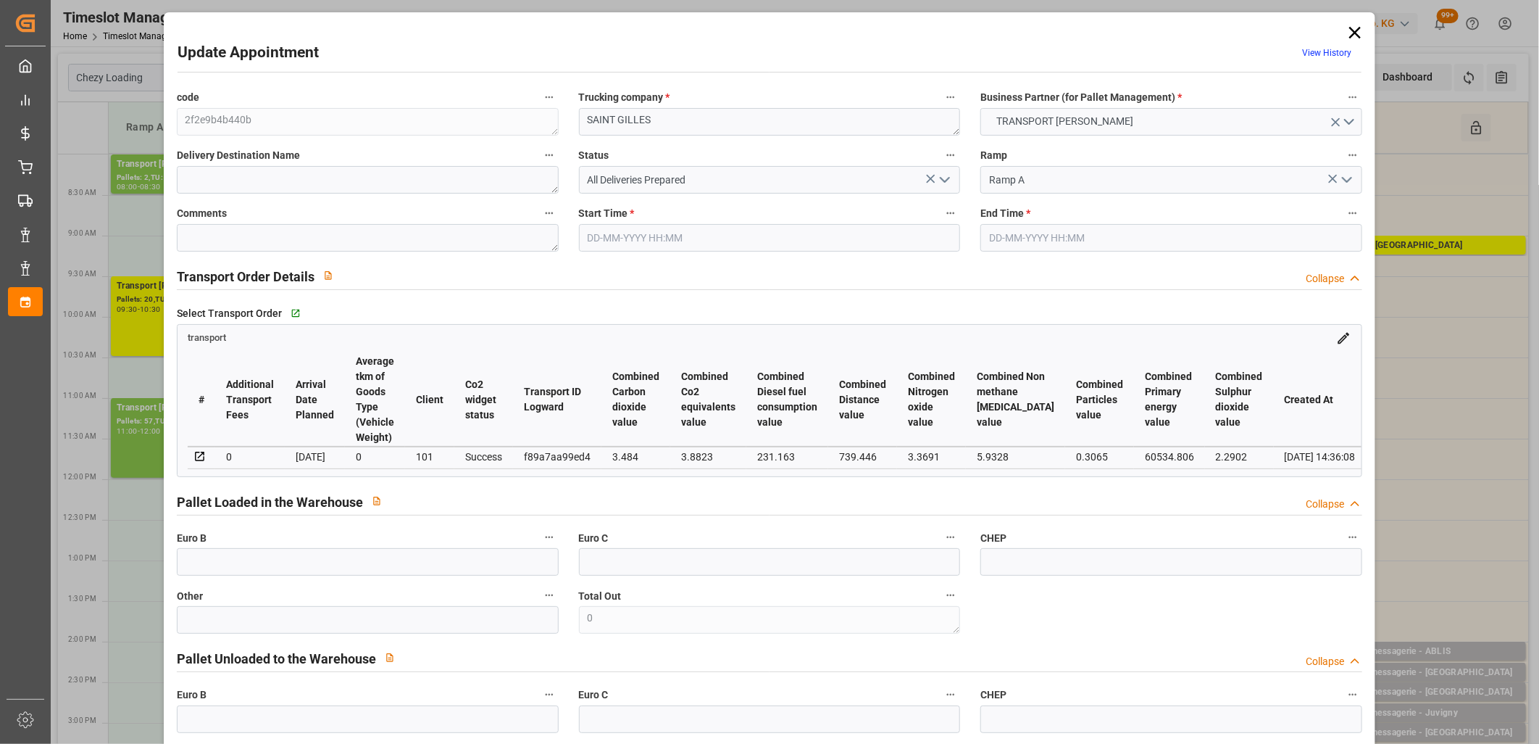
type input "18-09-2025"
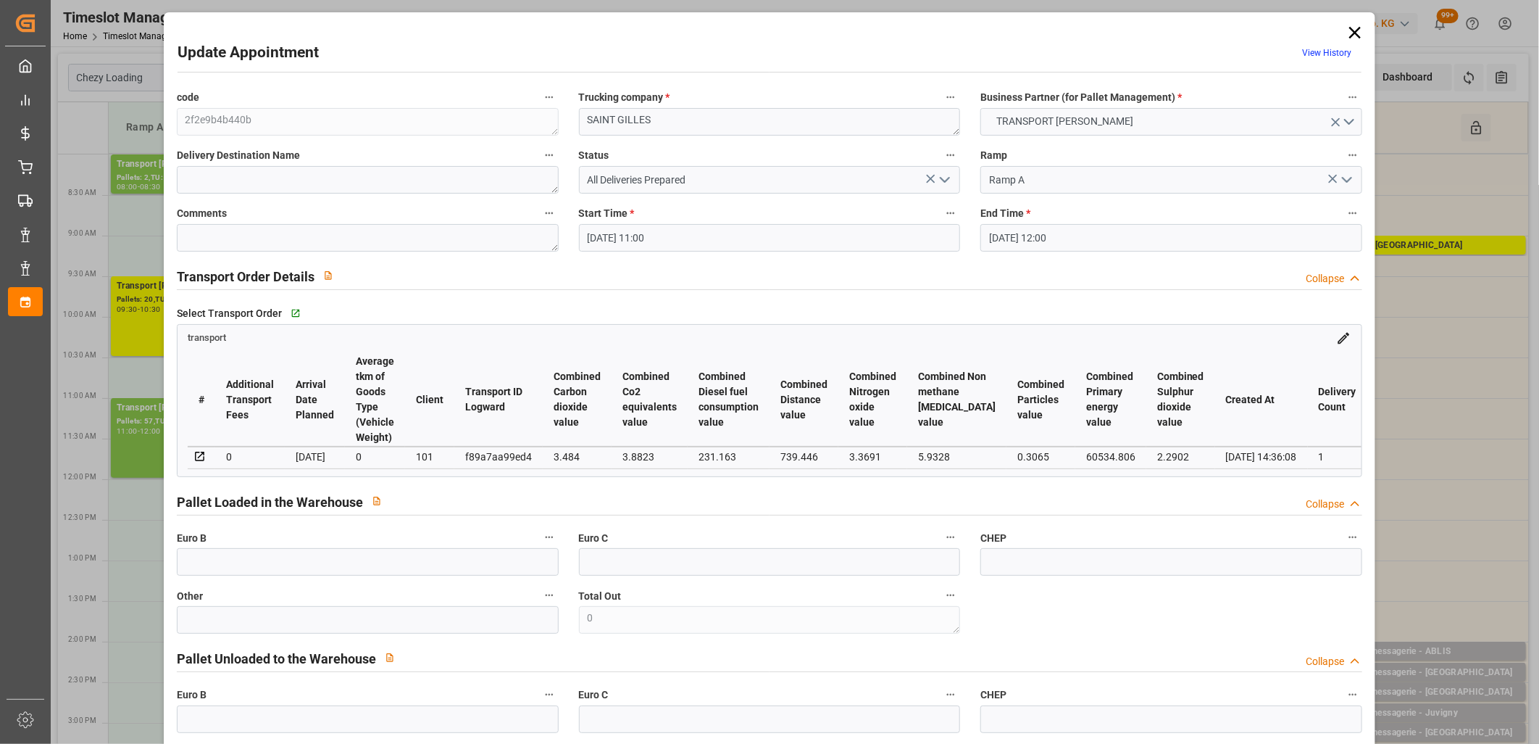
click at [1349, 36] on icon at bounding box center [1355, 33] width 12 height 12
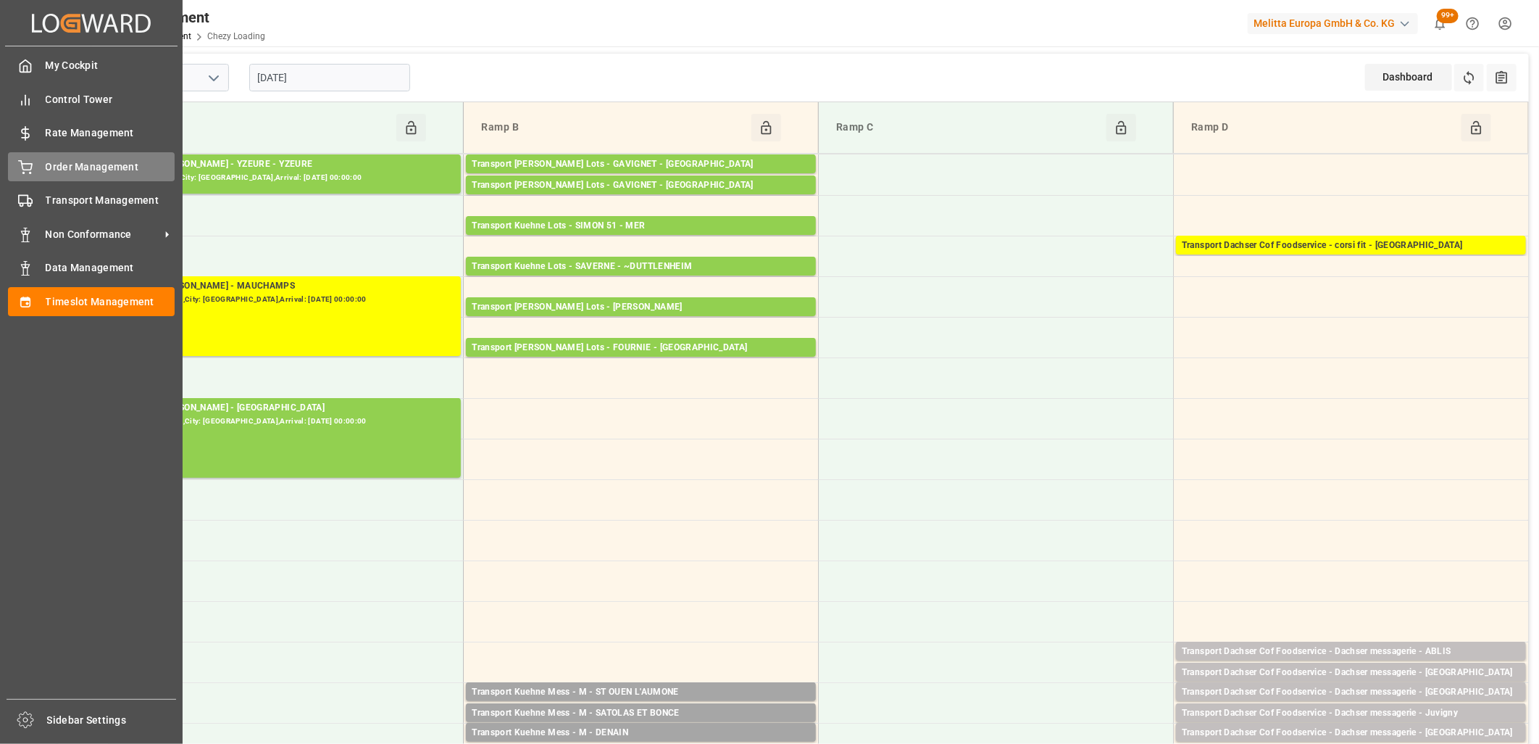
click at [38, 162] on div "Order Management Order Management" at bounding box center [91, 166] width 167 height 28
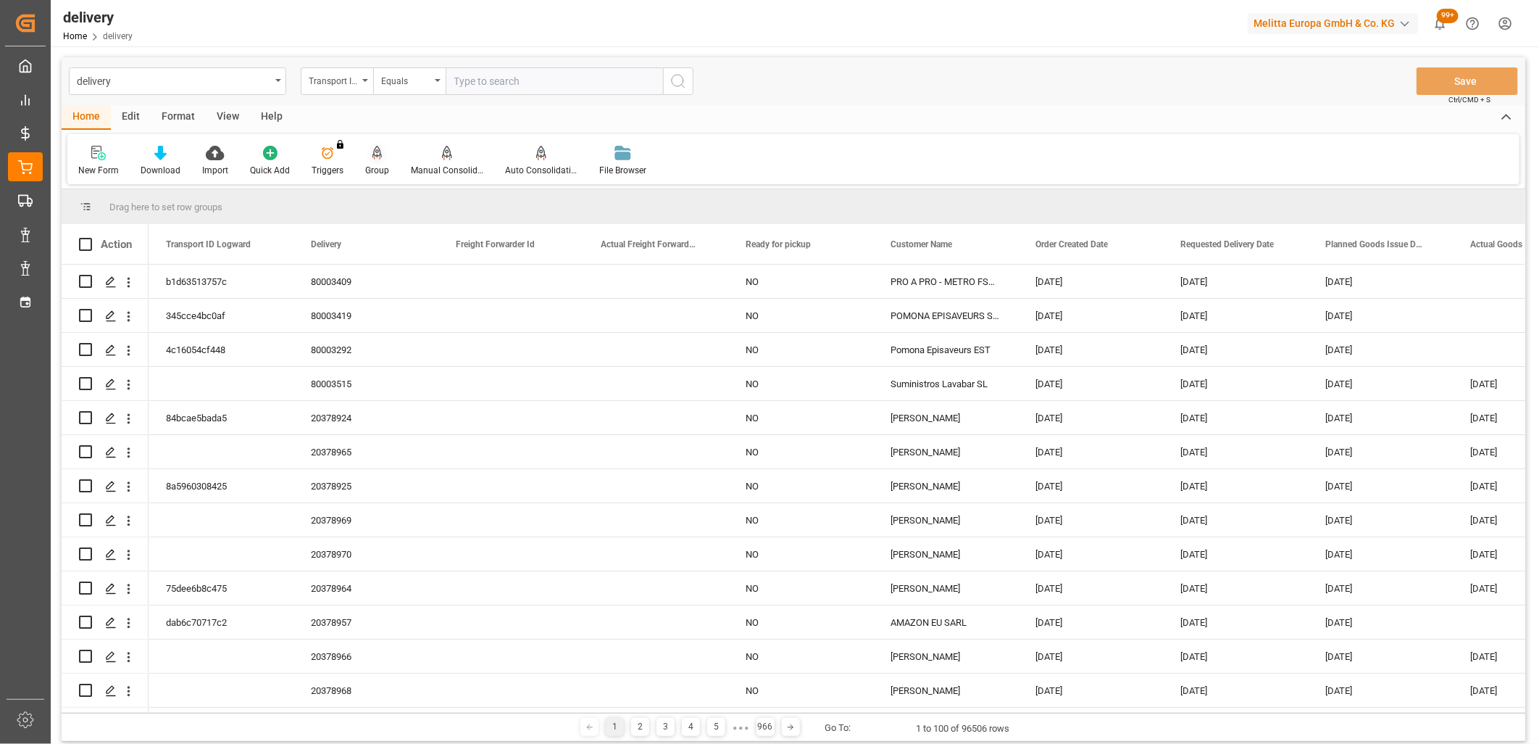
click at [372, 157] on icon at bounding box center [377, 153] width 10 height 14
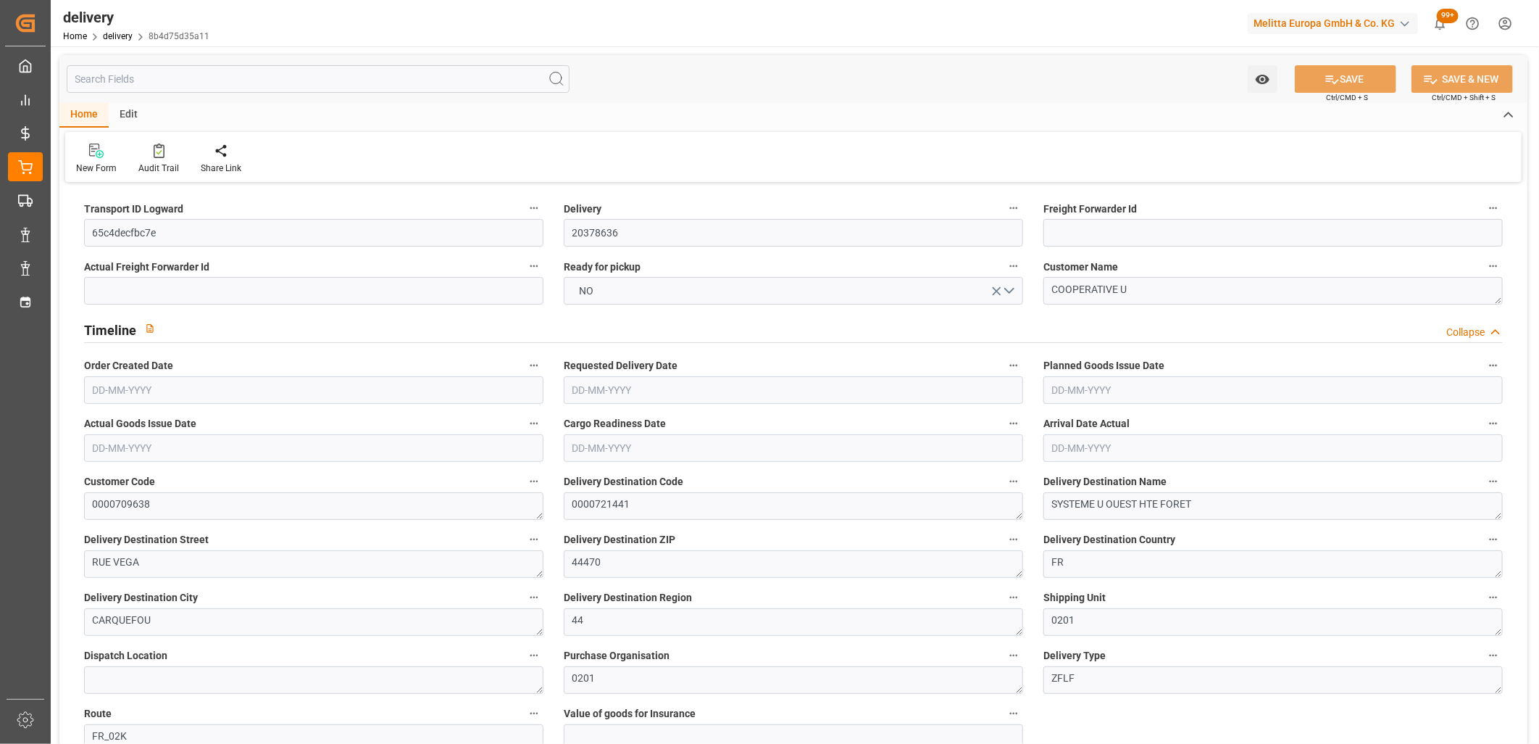
type input "[DATE]"
type input "[DATE] 11:01"
click at [848, 288] on button "NO" at bounding box center [793, 291] width 459 height 28
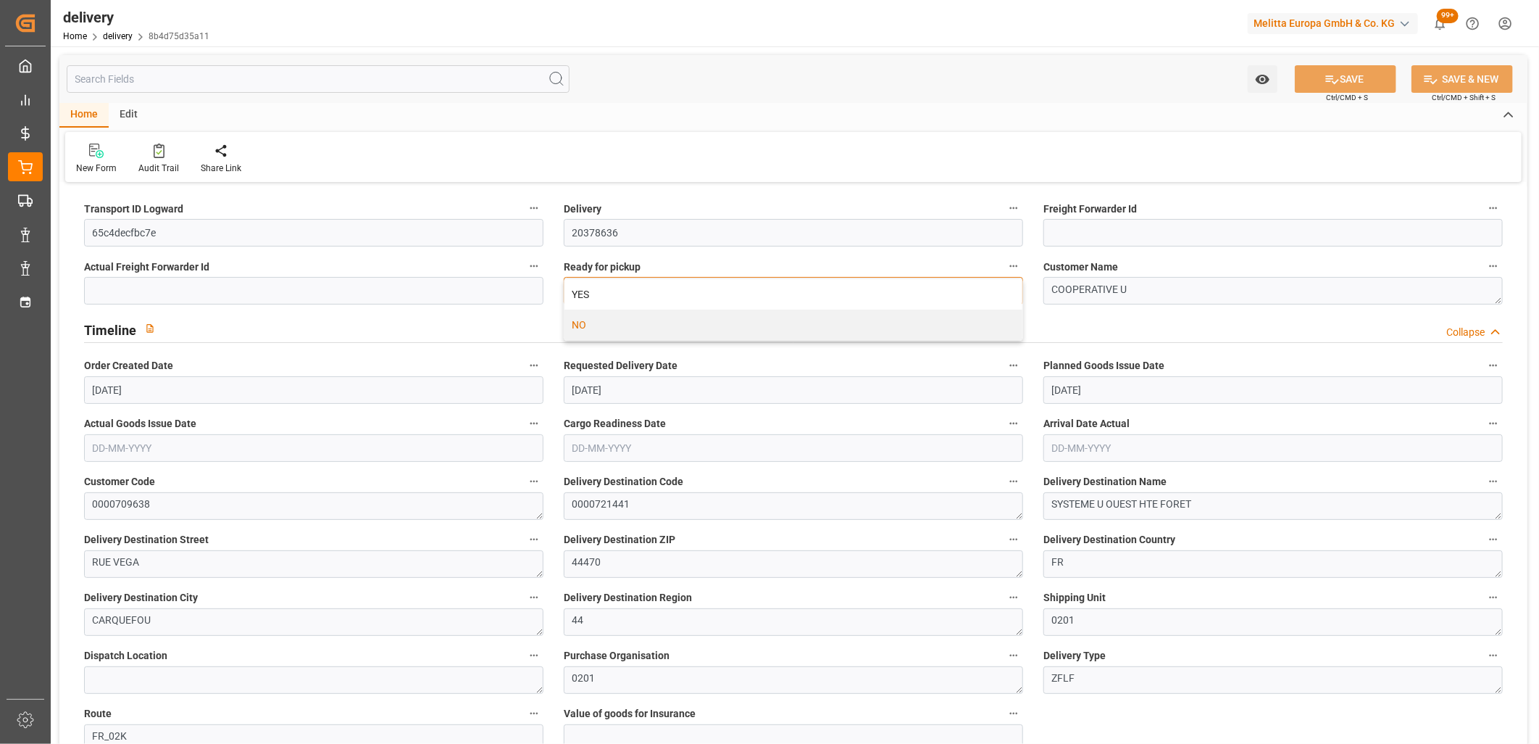
click at [848, 288] on div "YES" at bounding box center [794, 294] width 458 height 30
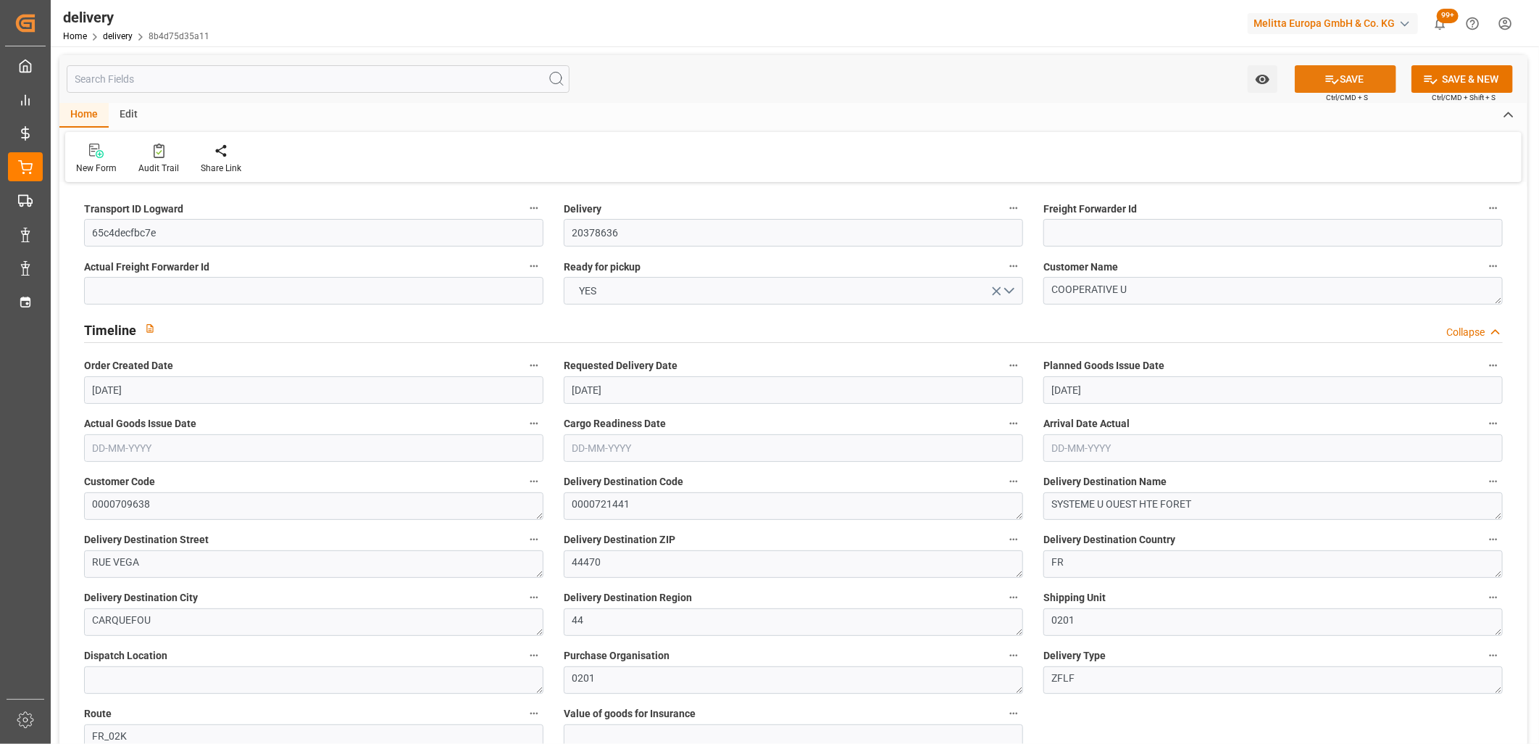
click at [1325, 75] on icon at bounding box center [1332, 79] width 15 height 15
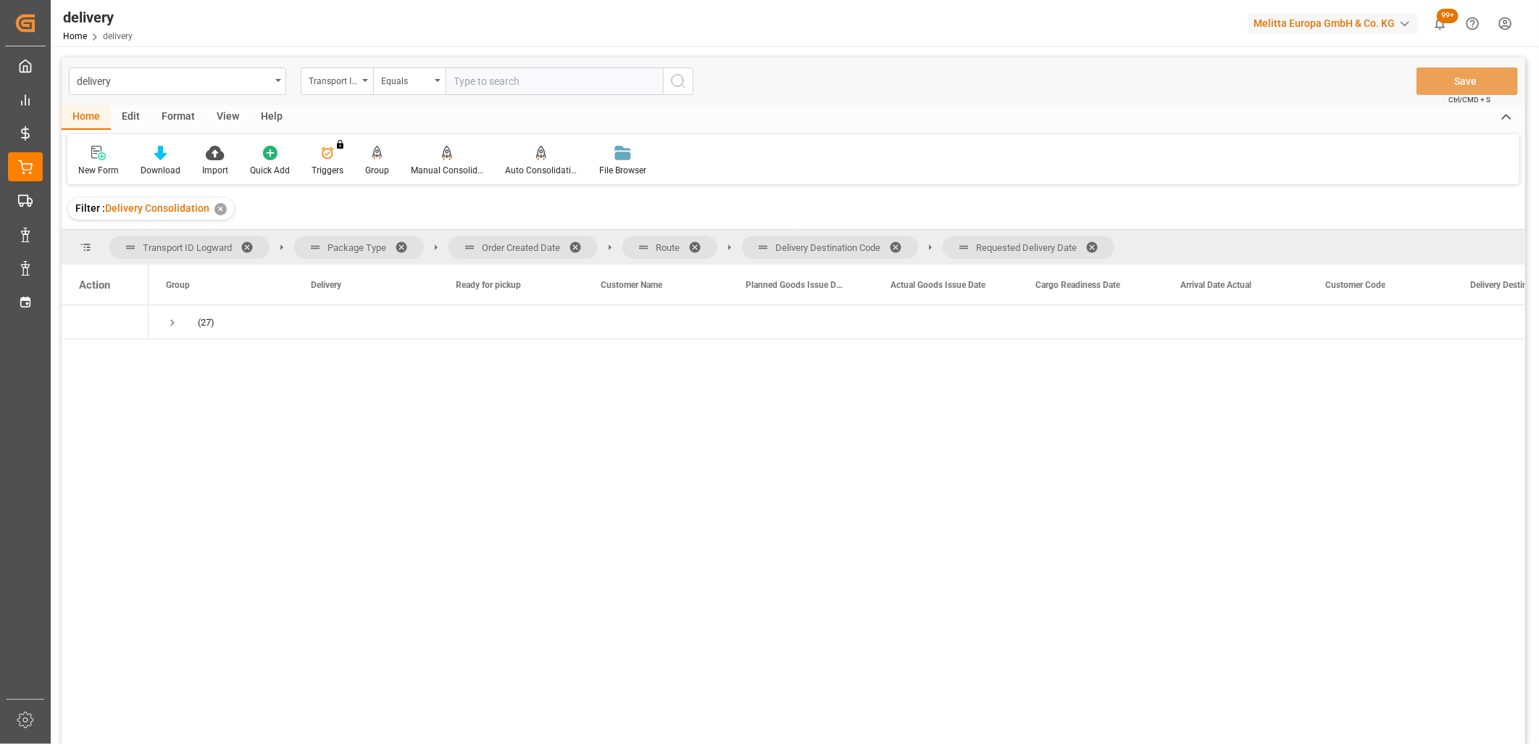
click at [1100, 241] on span at bounding box center [1097, 247] width 23 height 13
click at [899, 241] on span at bounding box center [900, 247] width 23 height 13
click at [700, 241] on span at bounding box center [699, 247] width 23 height 13
click at [576, 246] on span at bounding box center [580, 247] width 23 height 13
click at [161, 317] on div "(27)" at bounding box center [221, 321] width 145 height 33
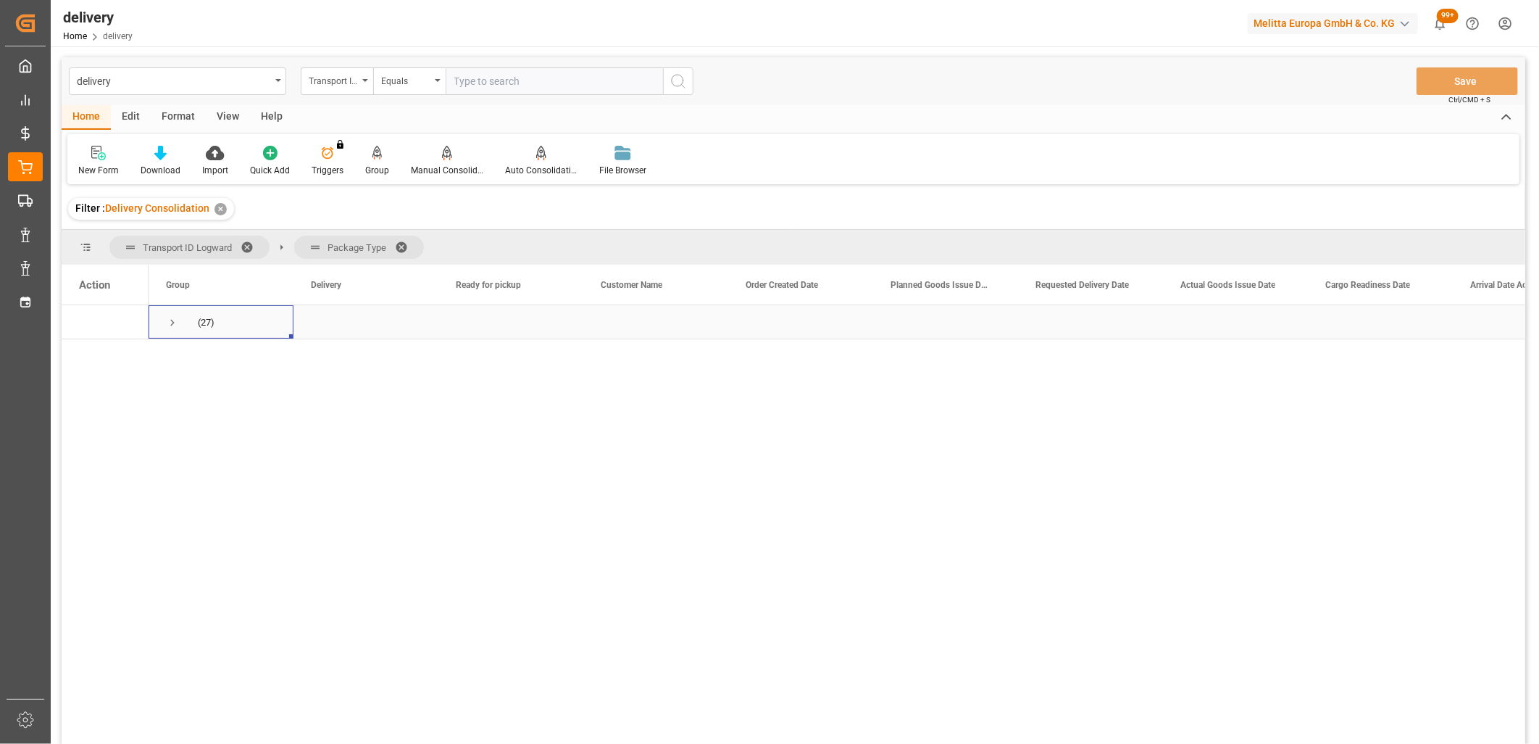
click at [169, 320] on span "Press SPACE to select this row." at bounding box center [172, 322] width 13 height 13
click at [204, 393] on span "Press SPACE to select this row." at bounding box center [202, 390] width 13 height 13
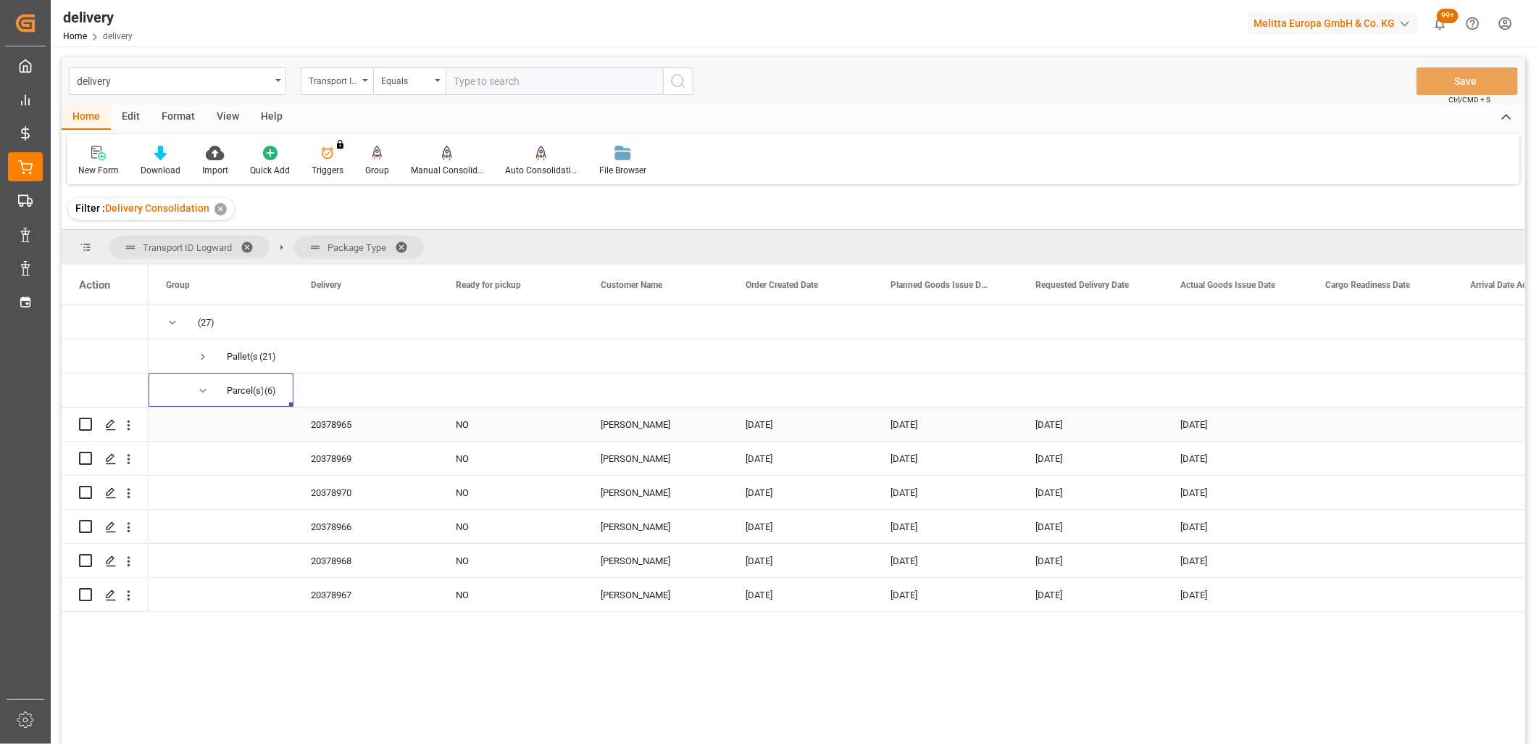
click at [83, 425] on input "Press Space to toggle row selection (unchecked)" at bounding box center [85, 423] width 13 height 13
checkbox input "true"
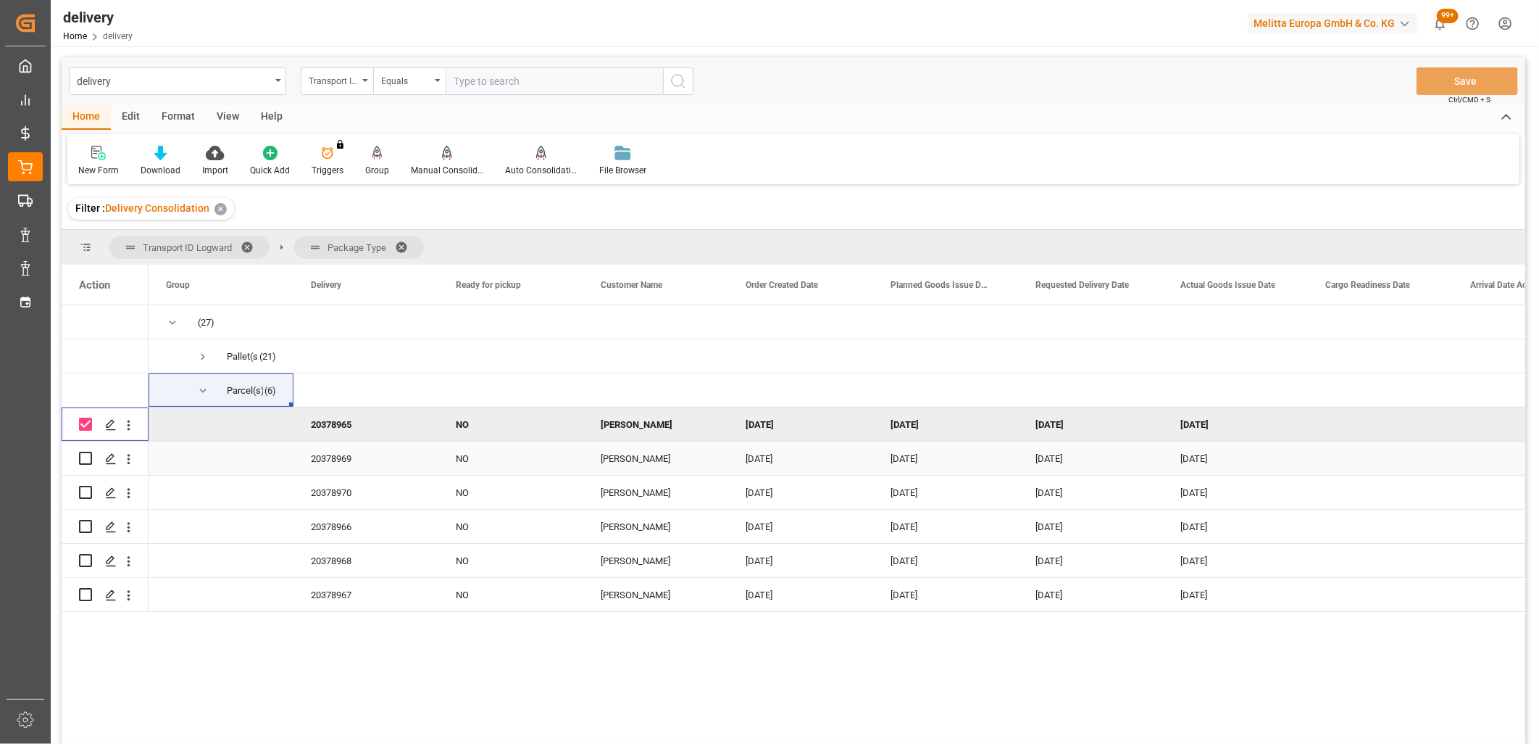
click at [83, 455] on input "Press Space to toggle row selection (unchecked)" at bounding box center [85, 457] width 13 height 13
checkbox input "true"
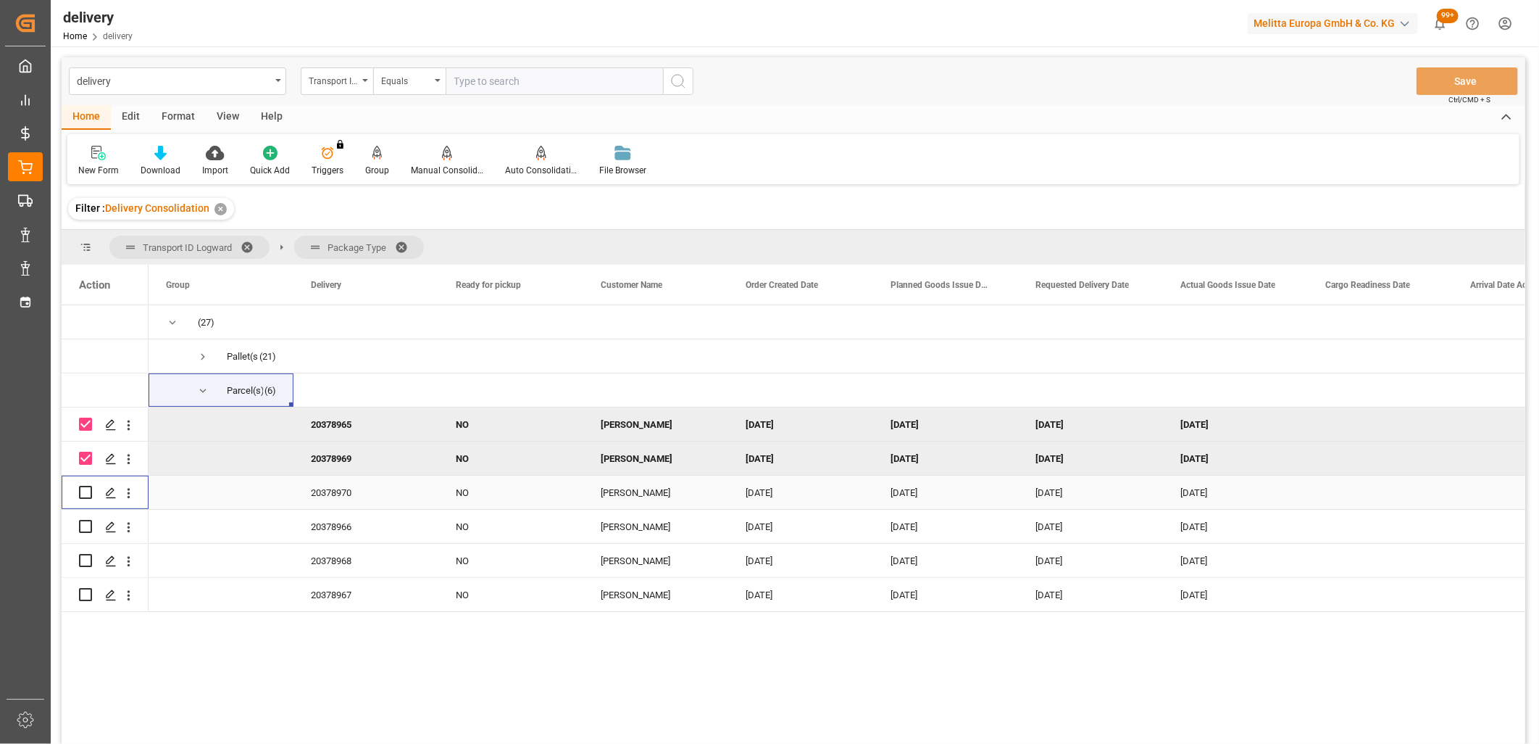
click at [84, 490] on input "Press Space to toggle row selection (unchecked)" at bounding box center [85, 492] width 13 height 13
checkbox input "true"
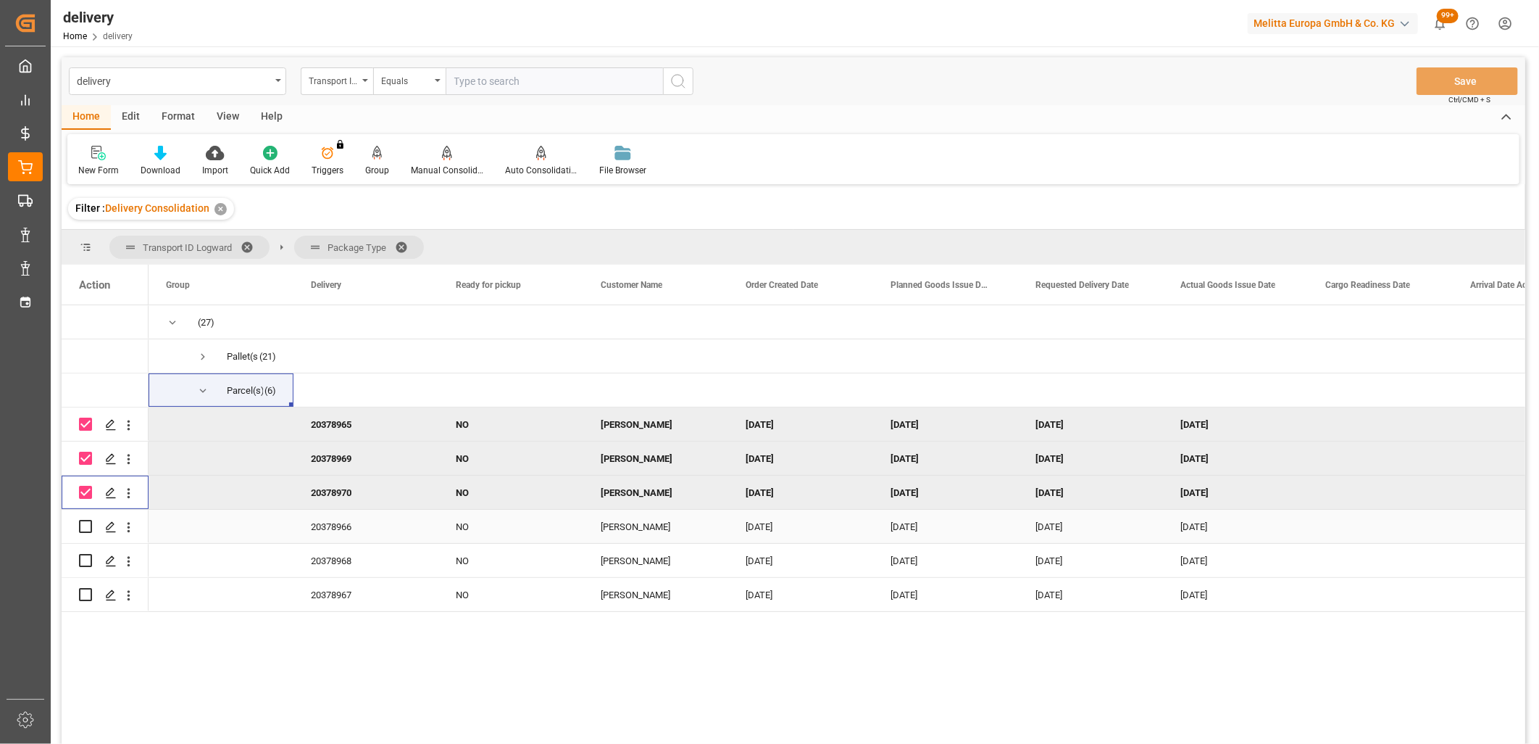
click at [84, 525] on input "Press Space to toggle row selection (unchecked)" at bounding box center [85, 526] width 13 height 13
checkbox input "true"
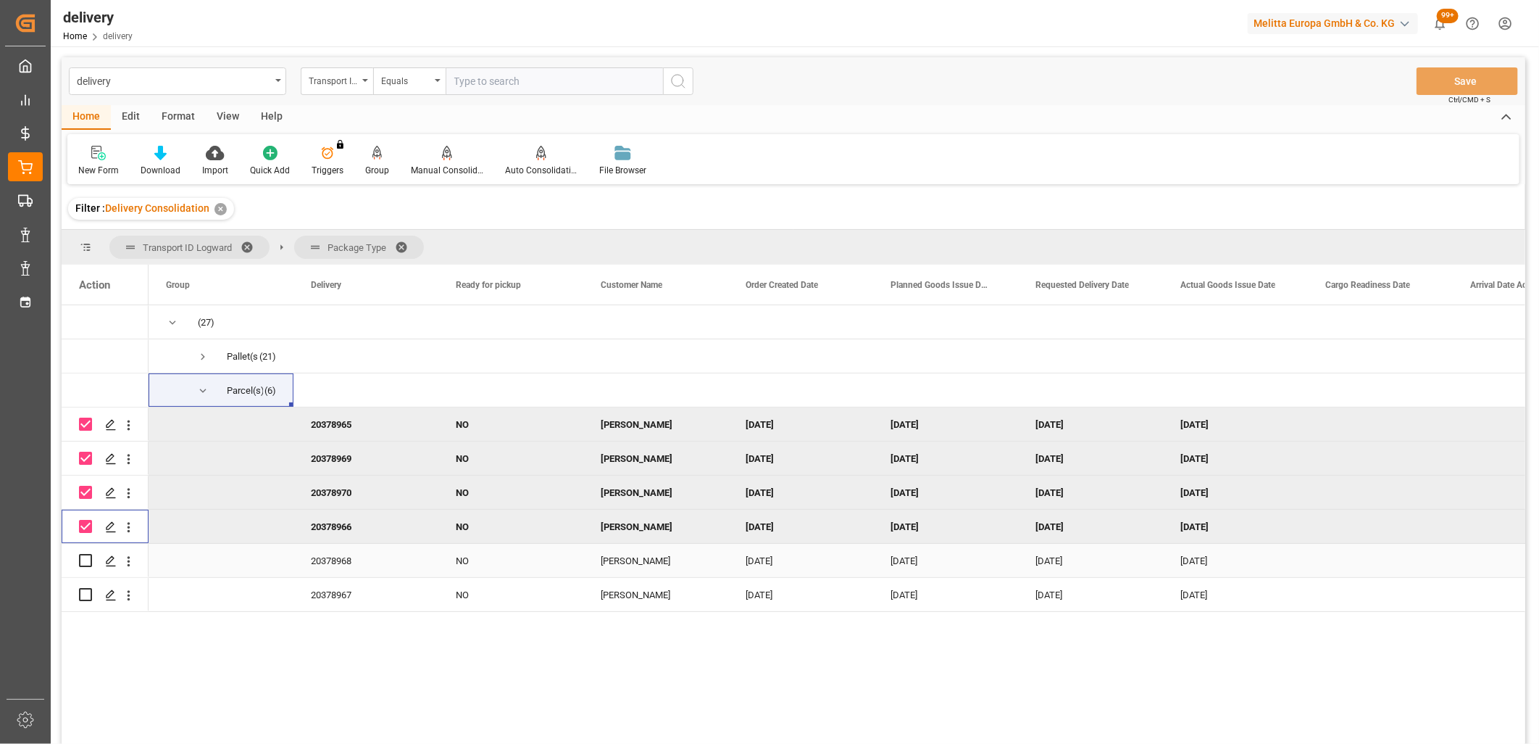
drag, startPoint x: 80, startPoint y: 559, endPoint x: 81, endPoint y: 570, distance: 11.0
click at [80, 559] on input "Press Space to toggle row selection (unchecked)" at bounding box center [85, 560] width 13 height 13
checkbox input "true"
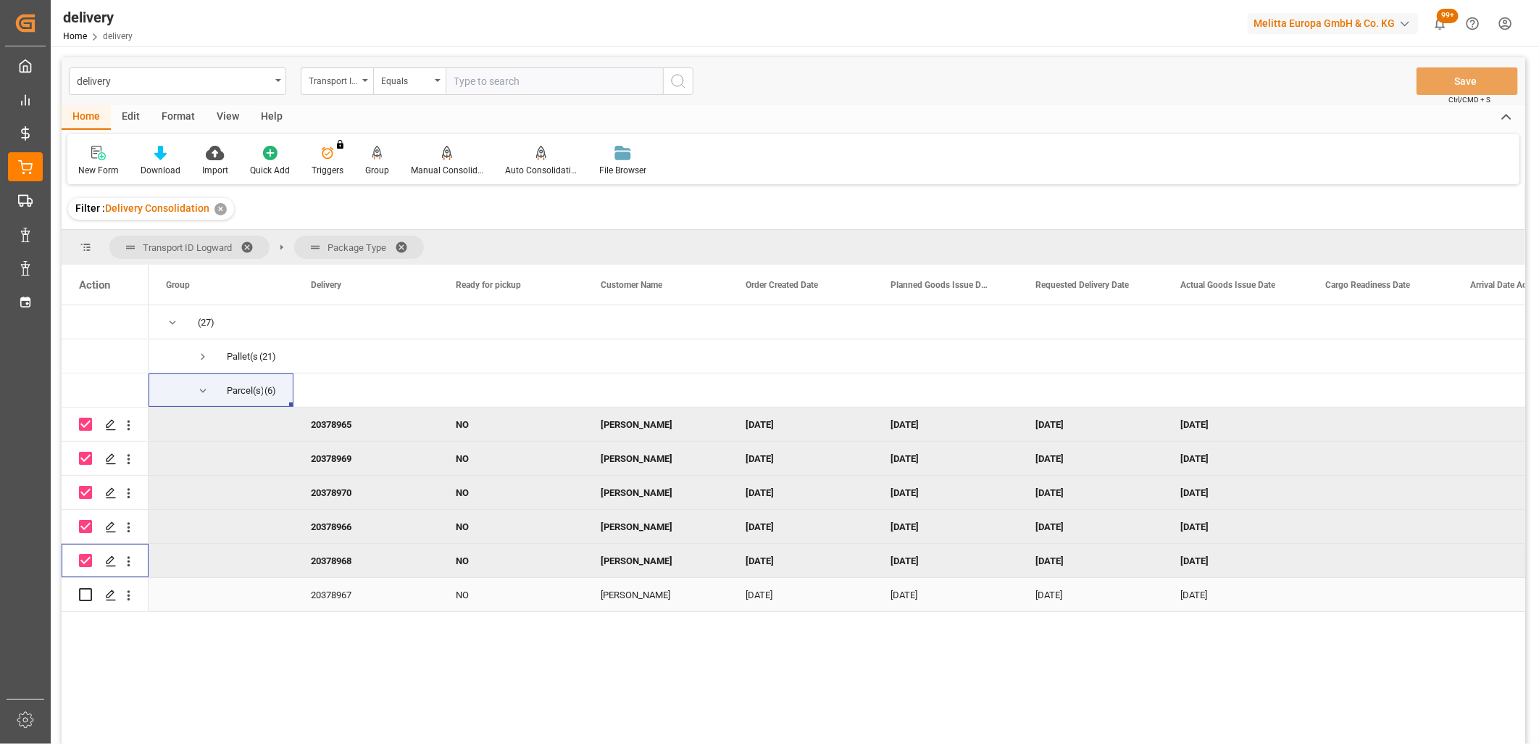
click at [88, 594] on input "Press Space to toggle row selection (unchecked)" at bounding box center [85, 594] width 13 height 13
checkbox input "true"
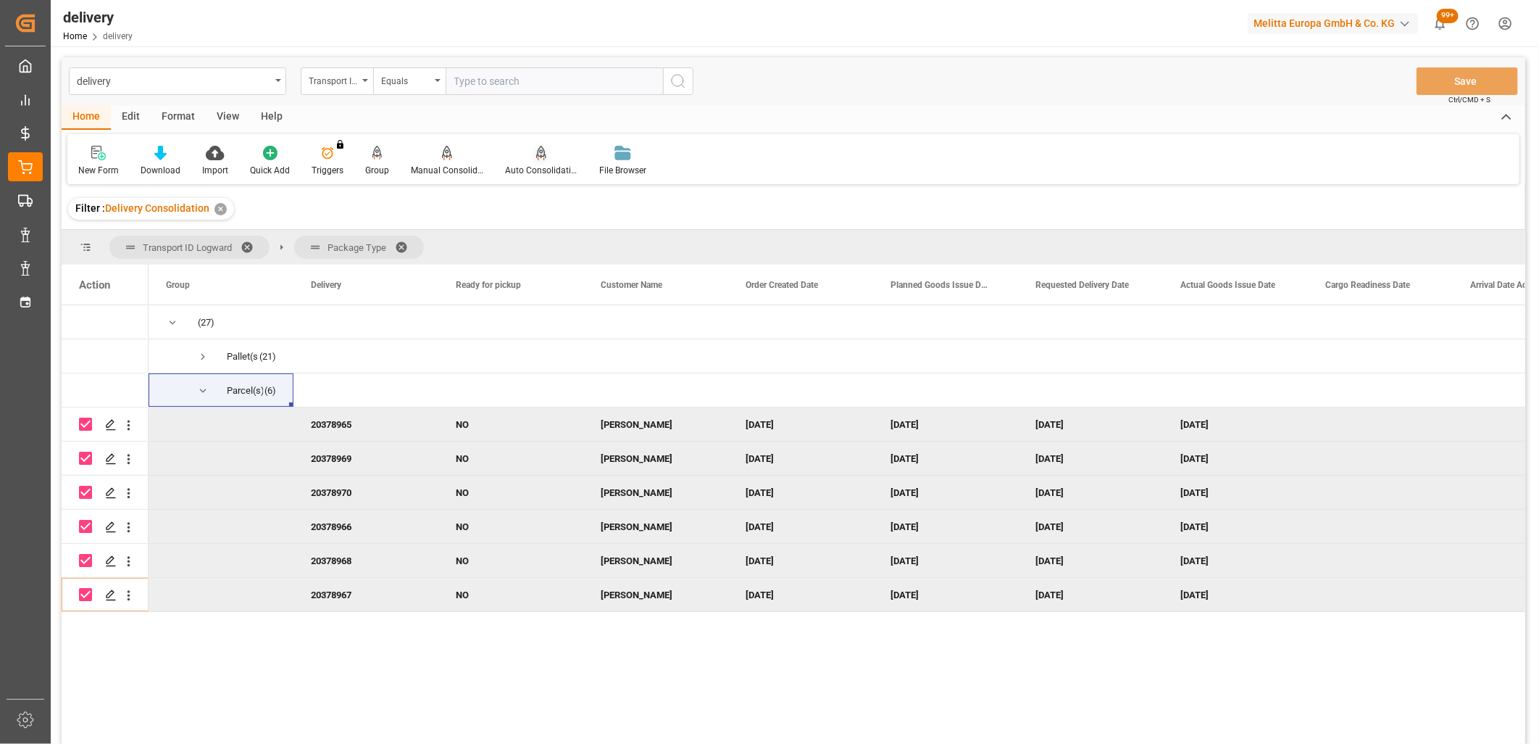
click at [541, 167] on div "Auto Consolidation" at bounding box center [541, 170] width 72 height 13
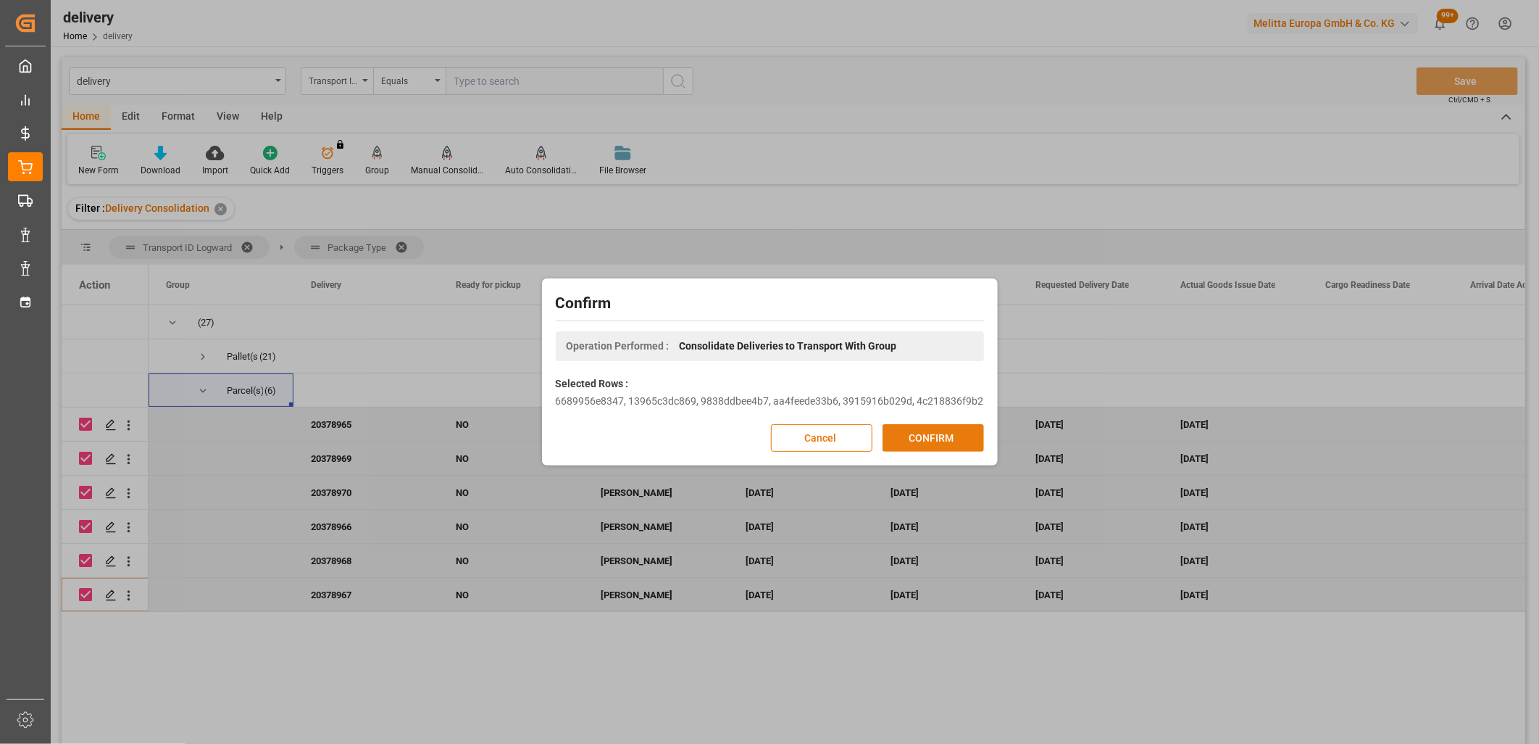
click at [944, 438] on button "CONFIRM" at bounding box center [933, 438] width 101 height 28
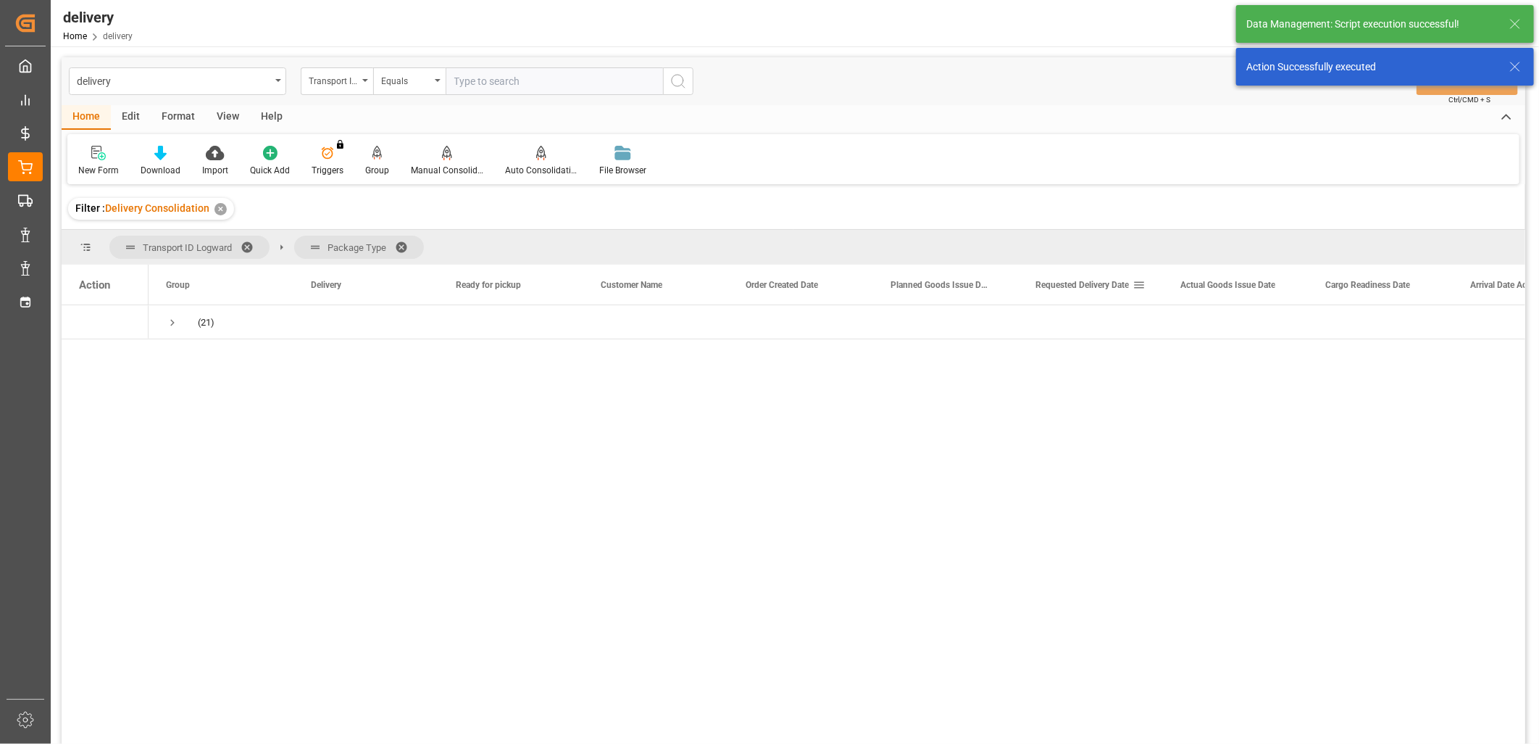
click at [1078, 286] on span "Requested Delivery Date" at bounding box center [1082, 285] width 93 height 10
click at [174, 320] on span "Press SPACE to select this row." at bounding box center [172, 322] width 13 height 13
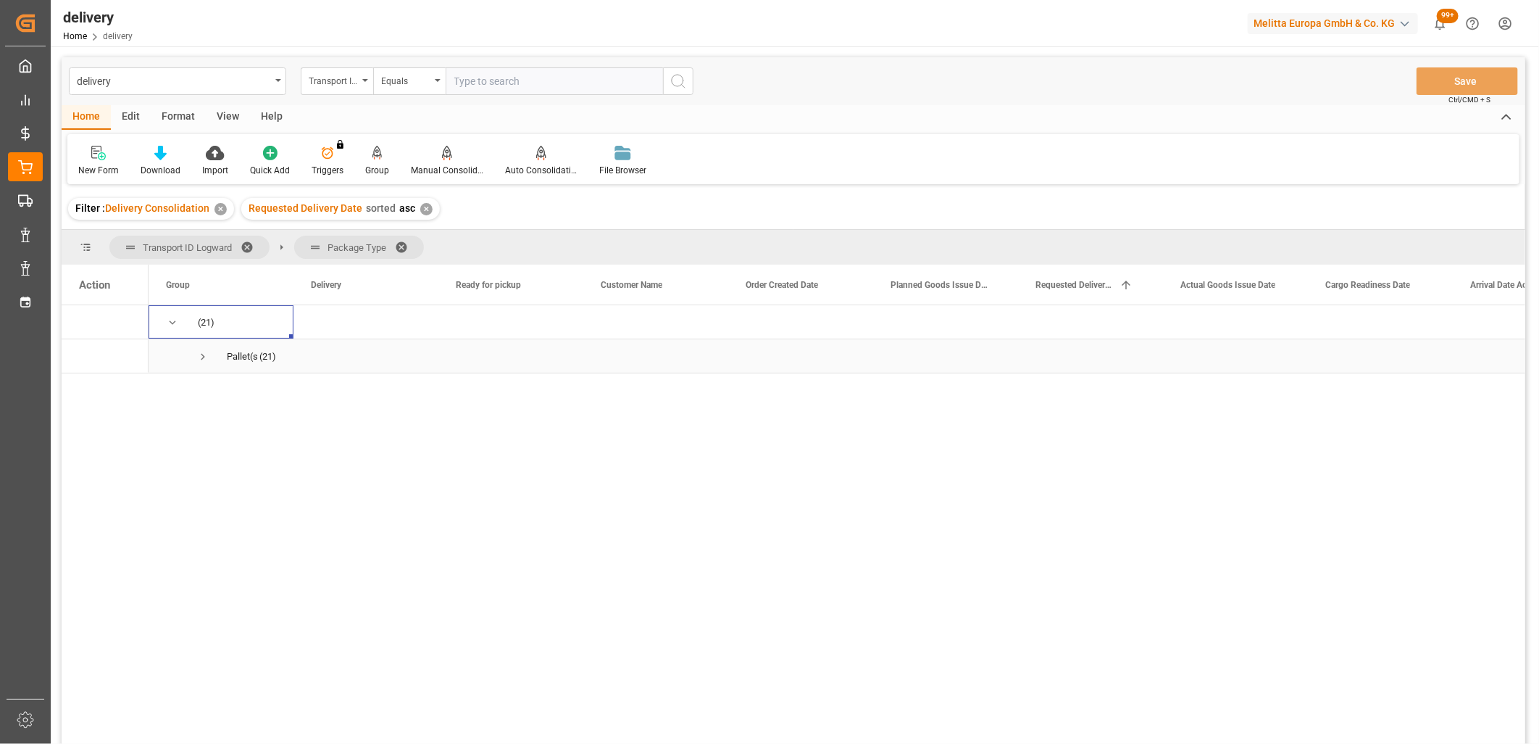
click at [200, 354] on span "Press SPACE to select this row." at bounding box center [202, 356] width 13 height 13
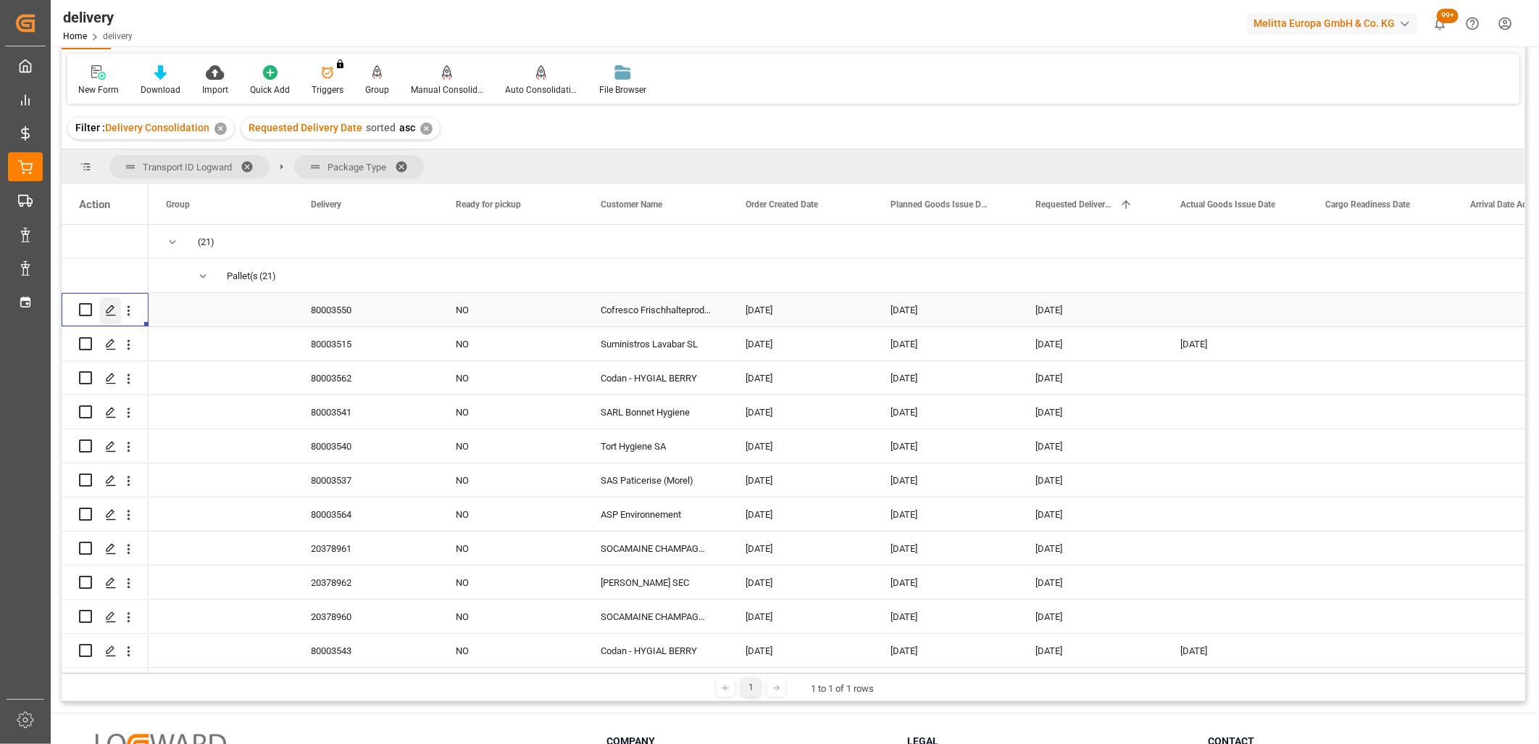
click at [107, 309] on polygon "Press SPACE to select this row." at bounding box center [110, 308] width 7 height 7
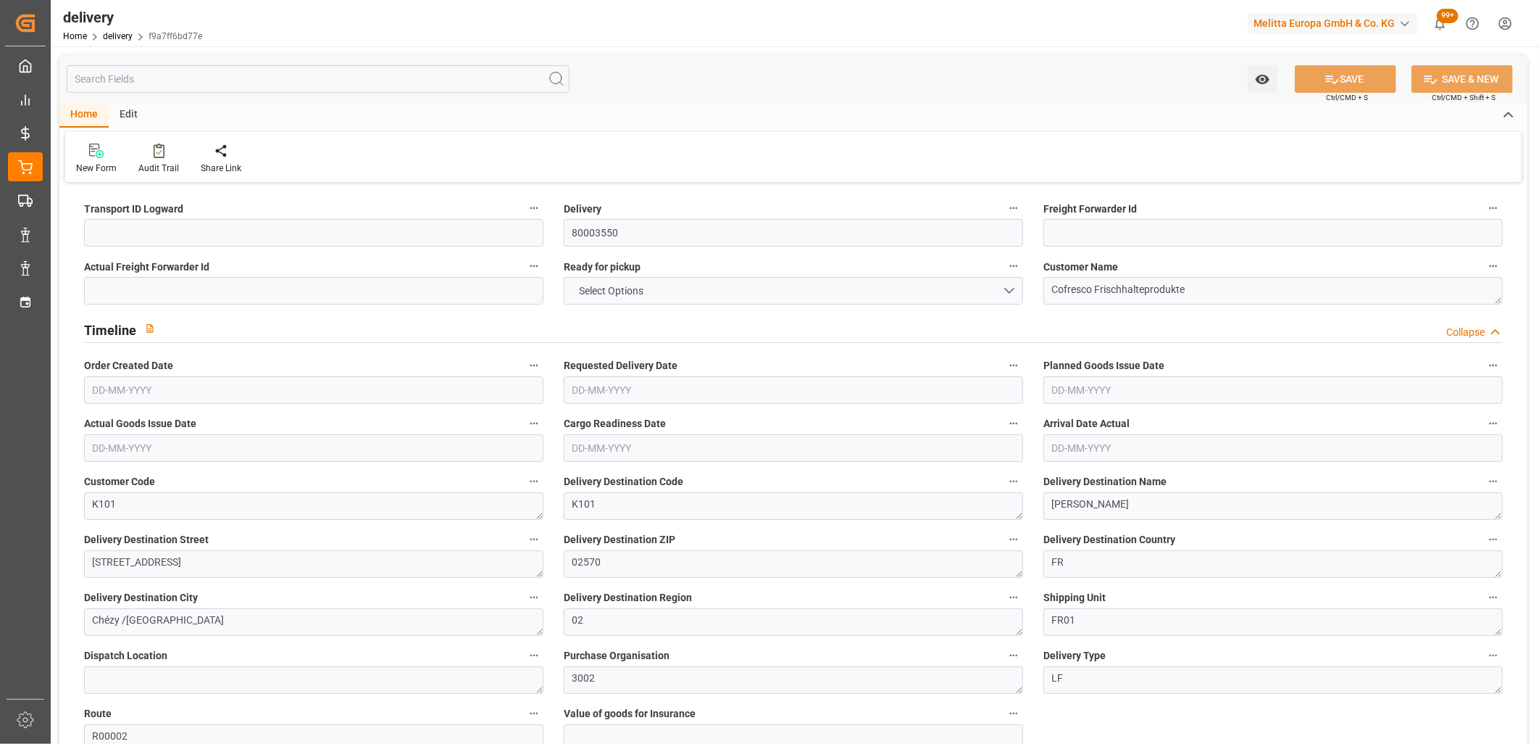
type input "111.41"
type input "156.057"
type input "720.924"
type input "55"
type input "1"
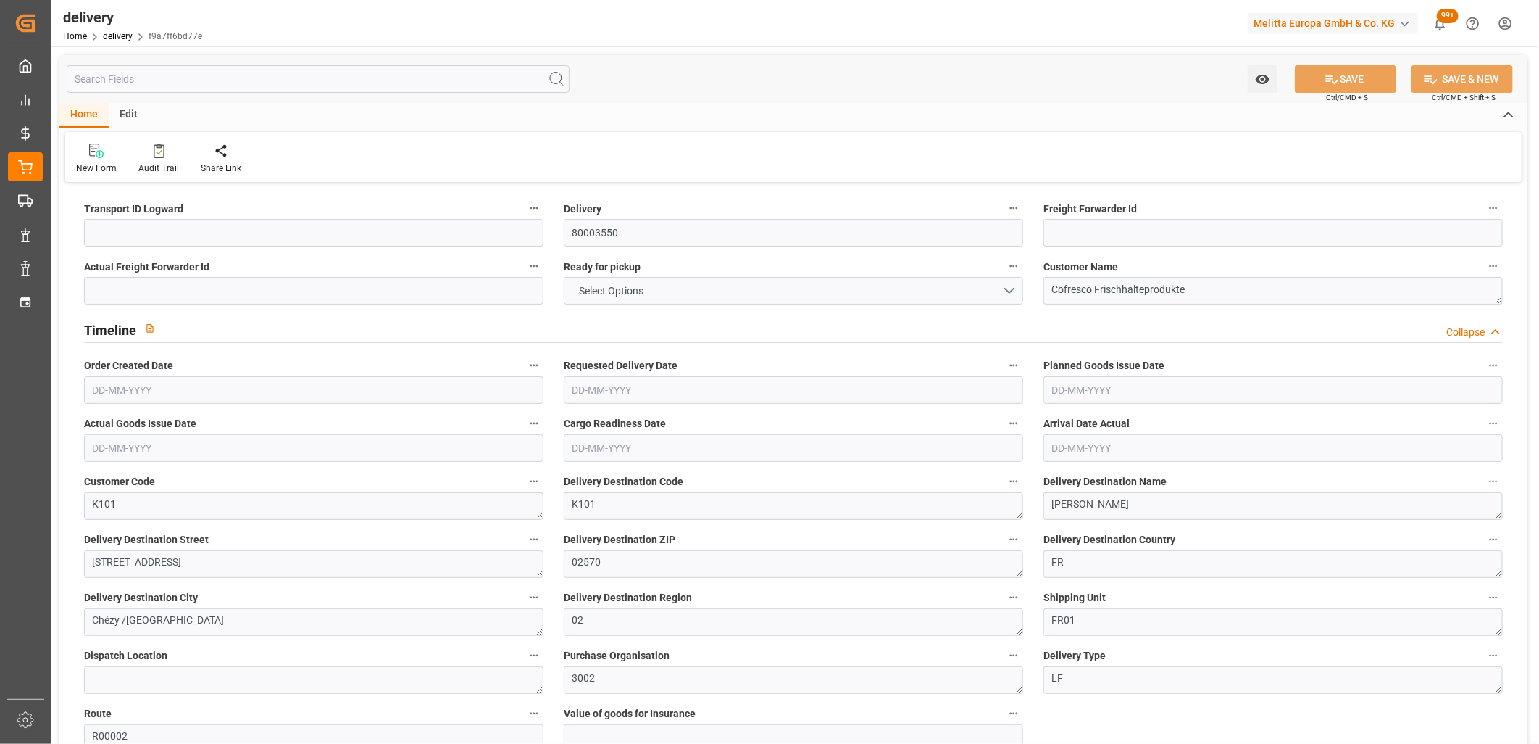
type input "0"
type input "1"
type input "0"
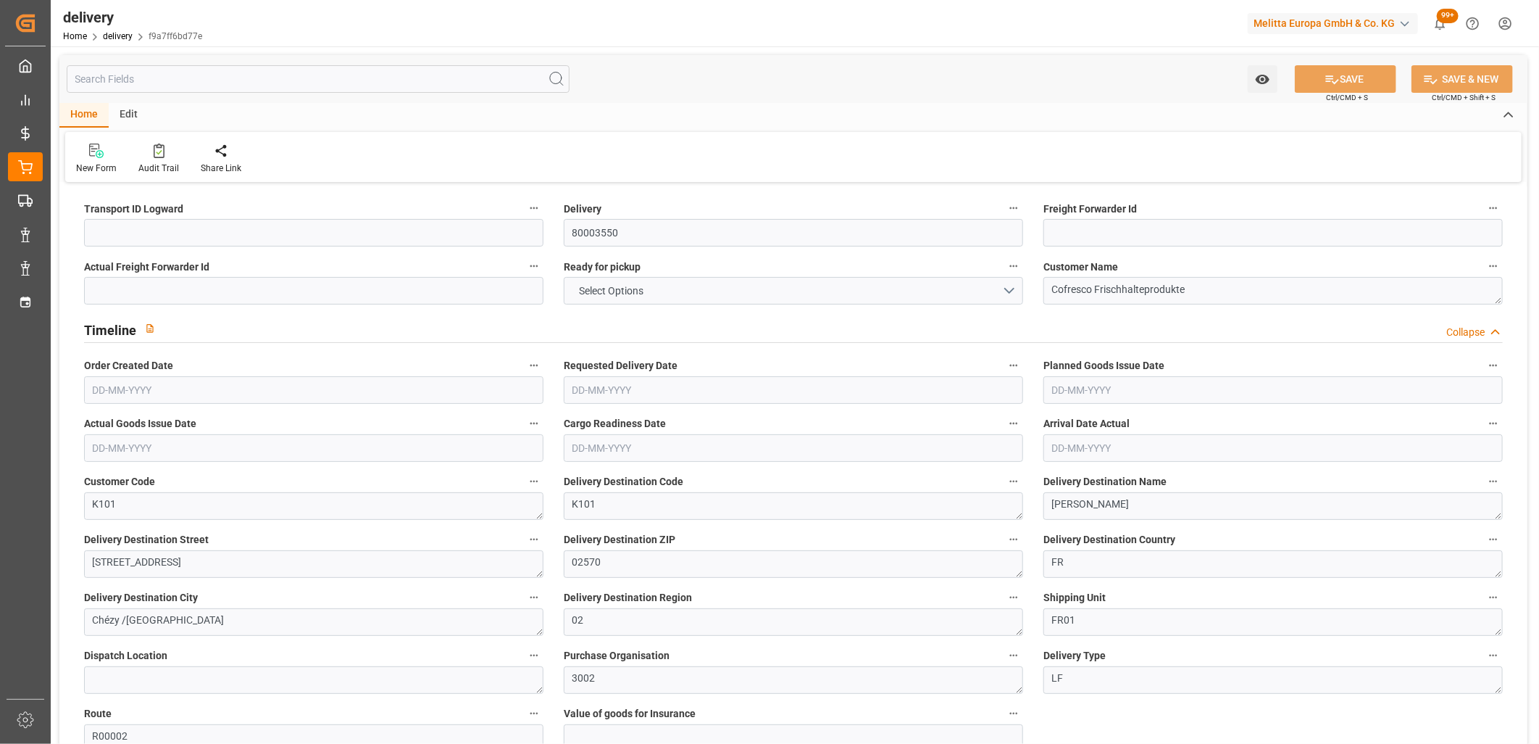
type input "0"
type input "19.8"
type input "1.5"
type input "1.3"
type input "0"
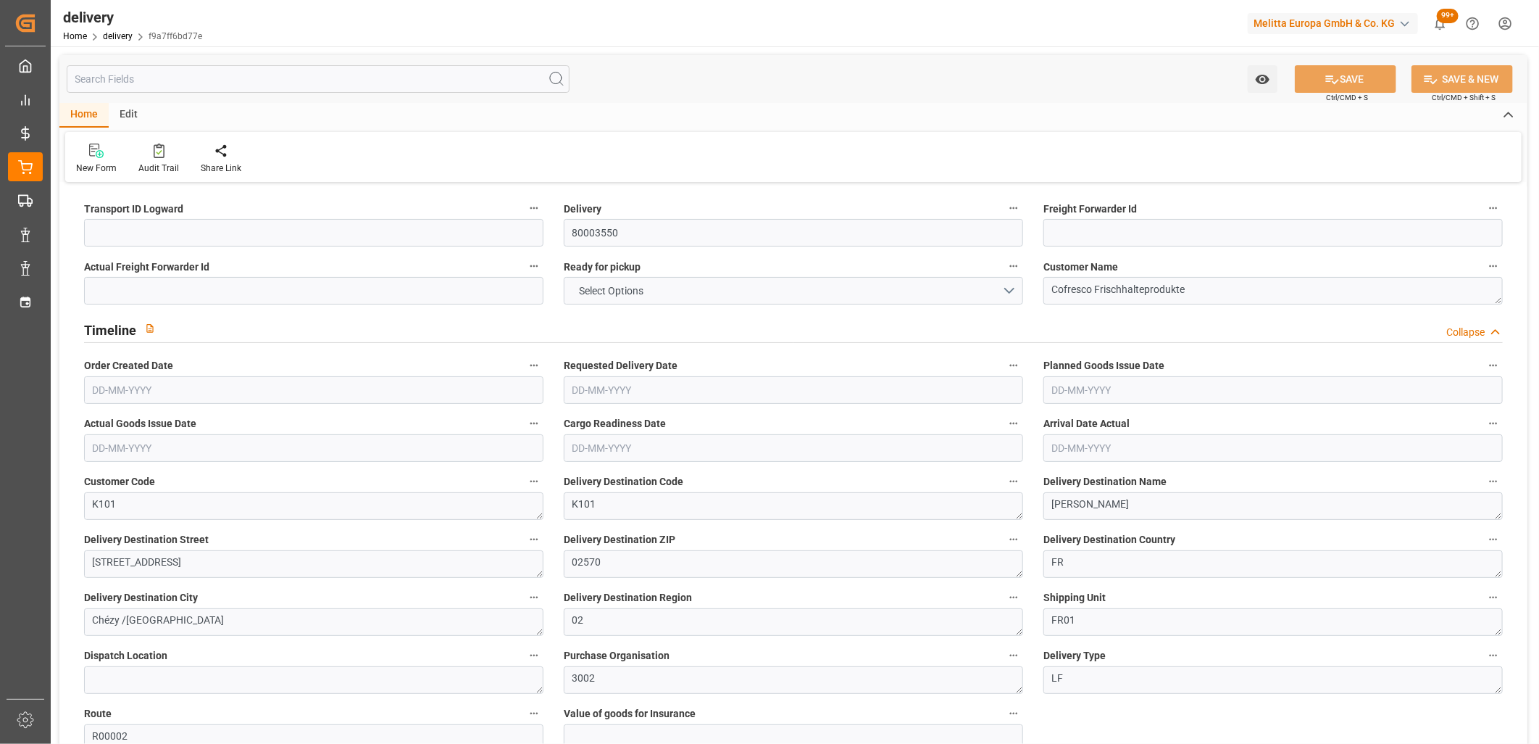
type input "1.5"
type input "132.057"
type input "101"
type input "0"
type input "[DATE]"
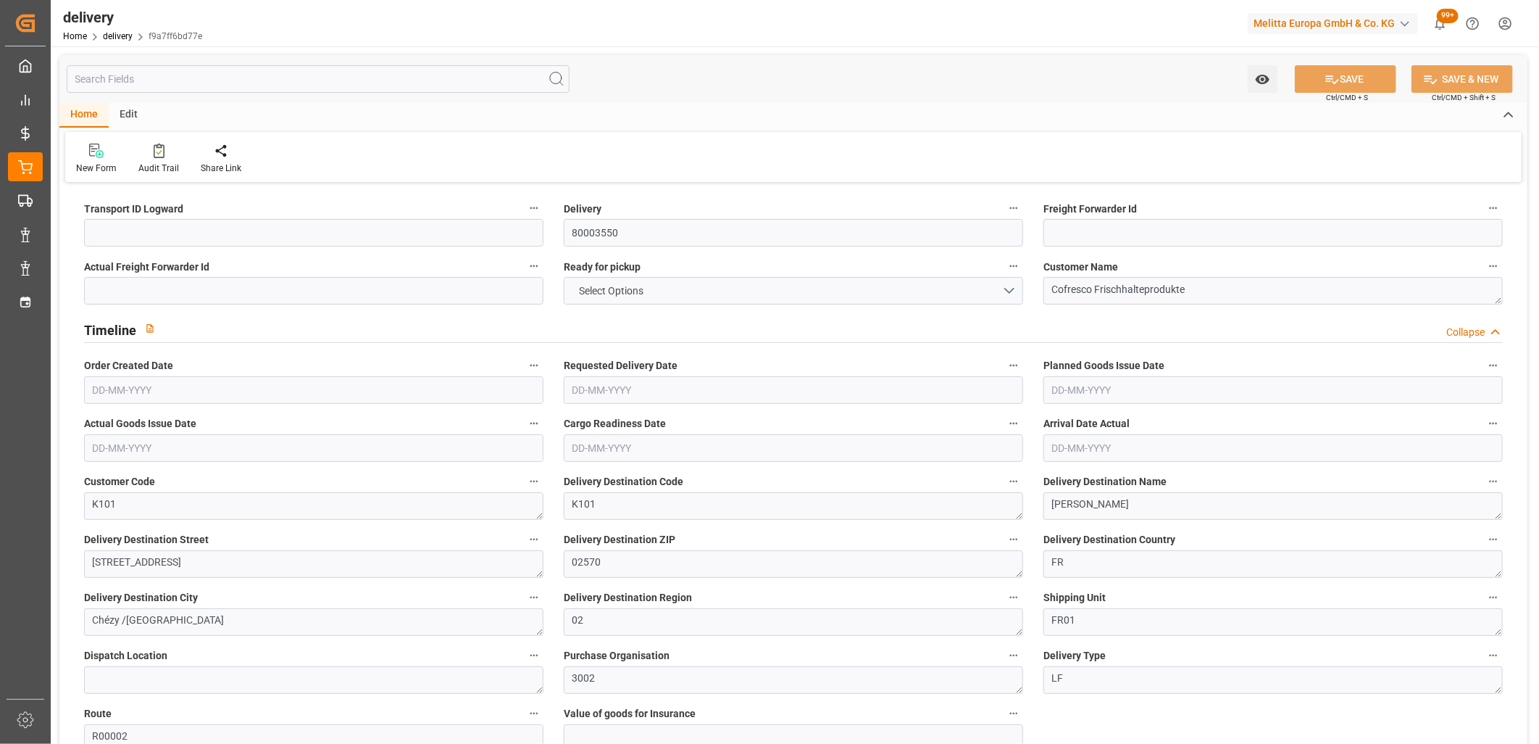
type input "[DATE]"
type input "[DATE] 07:58"
click at [131, 237] on input at bounding box center [313, 233] width 459 height 28
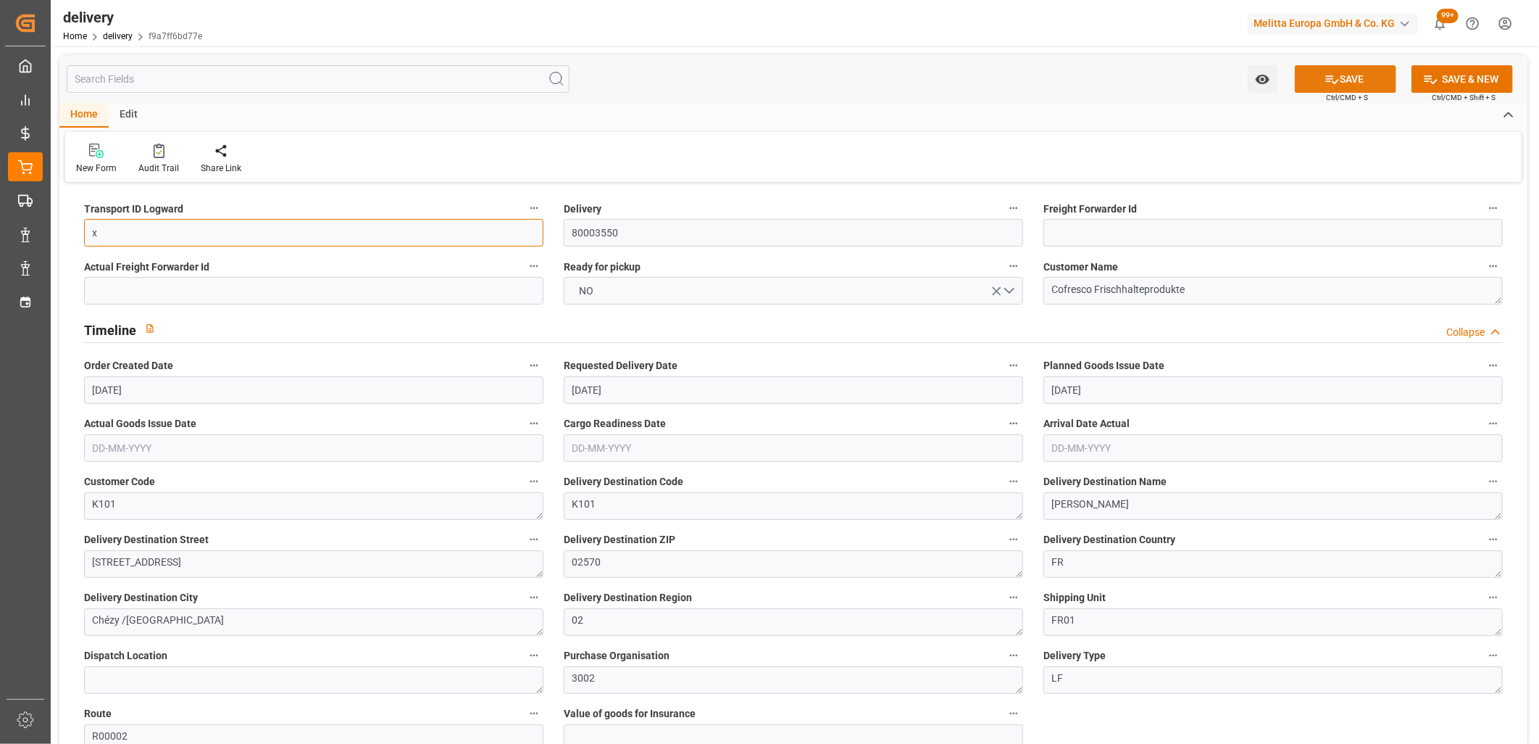
type input "x"
click at [1355, 82] on button "SAVE" at bounding box center [1345, 79] width 101 height 28
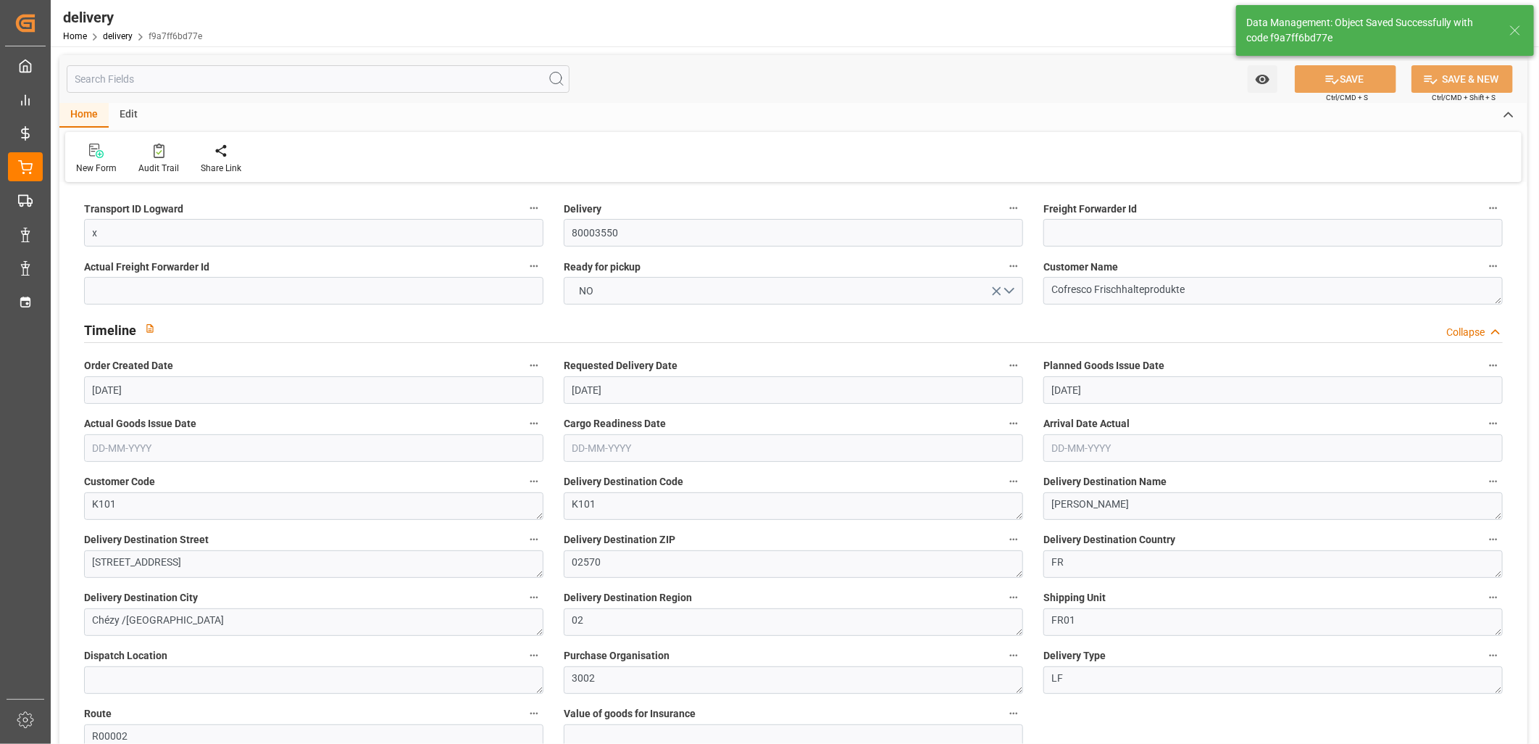
type textarea "x ~ Pallet(s) ~ [DATE] 00:00:00 ~ R00002 ~ [DATE] 00:00:00~K101"
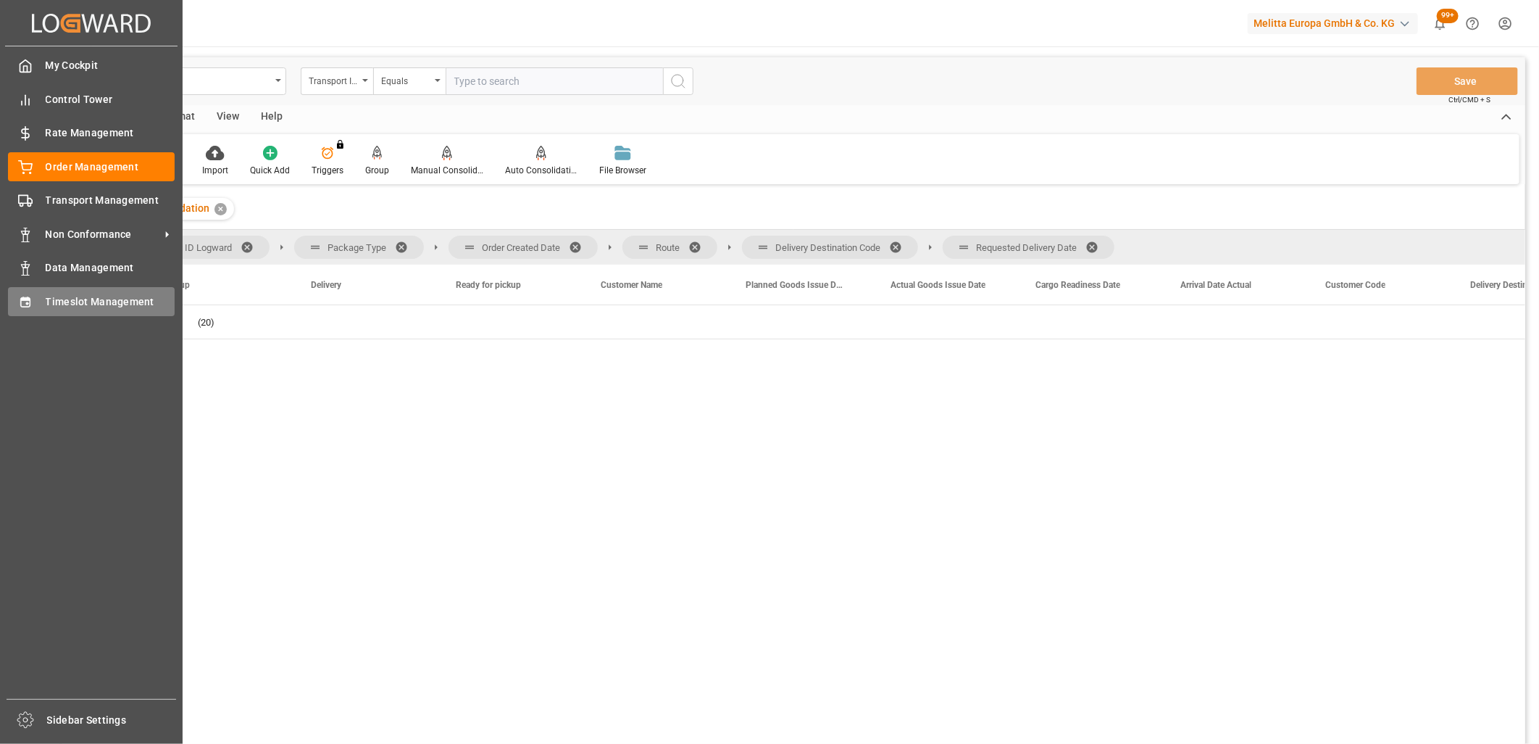
click at [19, 300] on icon at bounding box center [25, 302] width 14 height 14
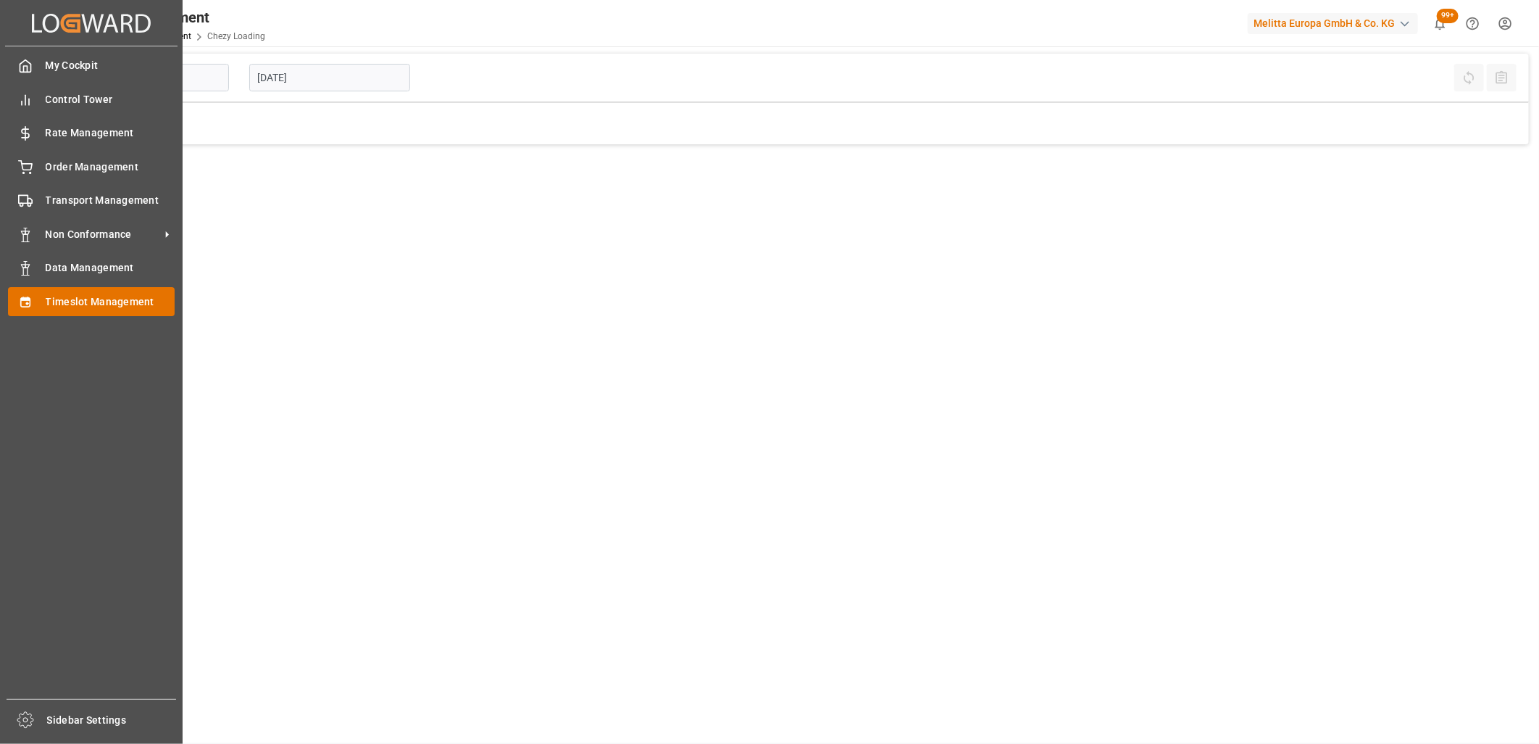
type input "Chezy Loading"
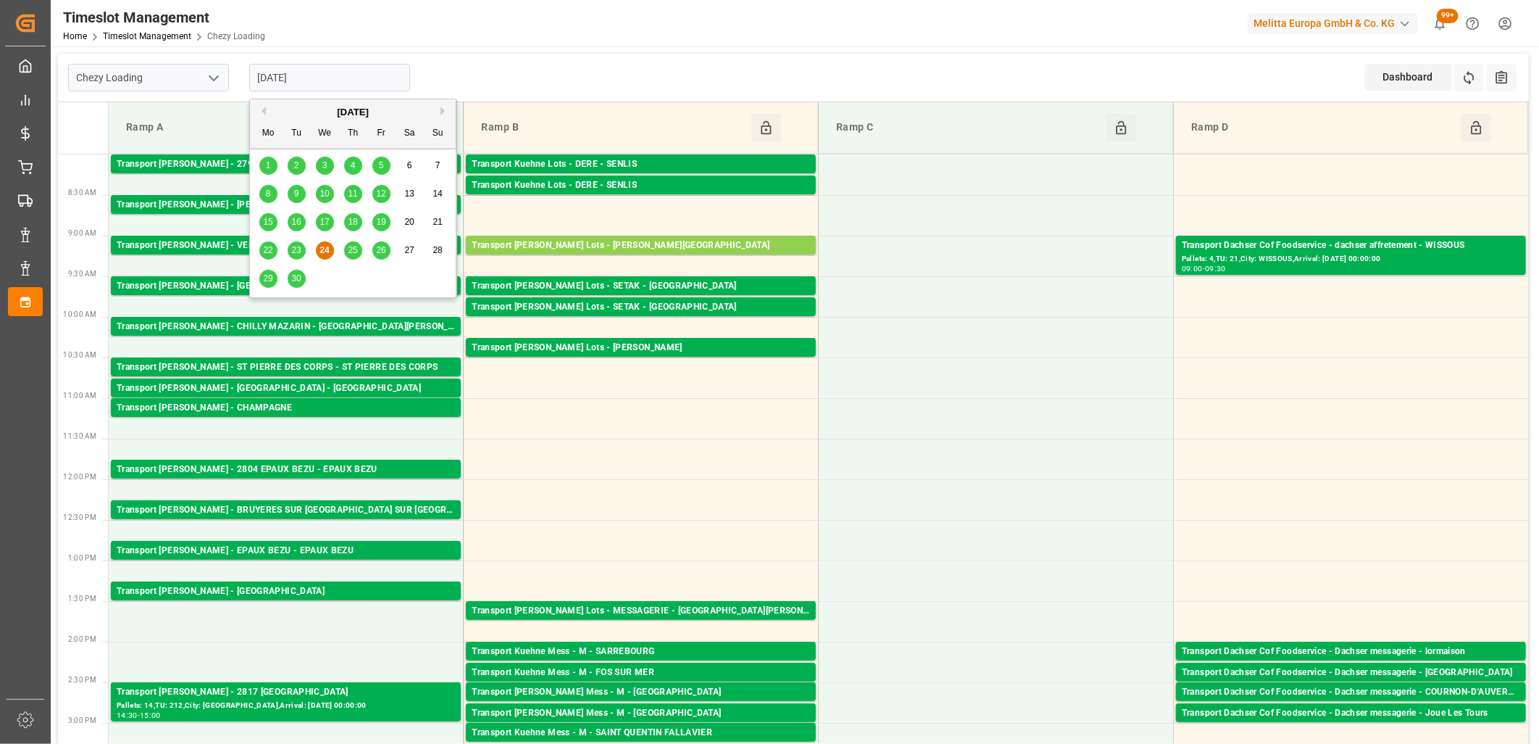
click at [357, 72] on input "[DATE]" at bounding box center [329, 78] width 161 height 28
click at [356, 256] on div "25" at bounding box center [353, 250] width 18 height 17
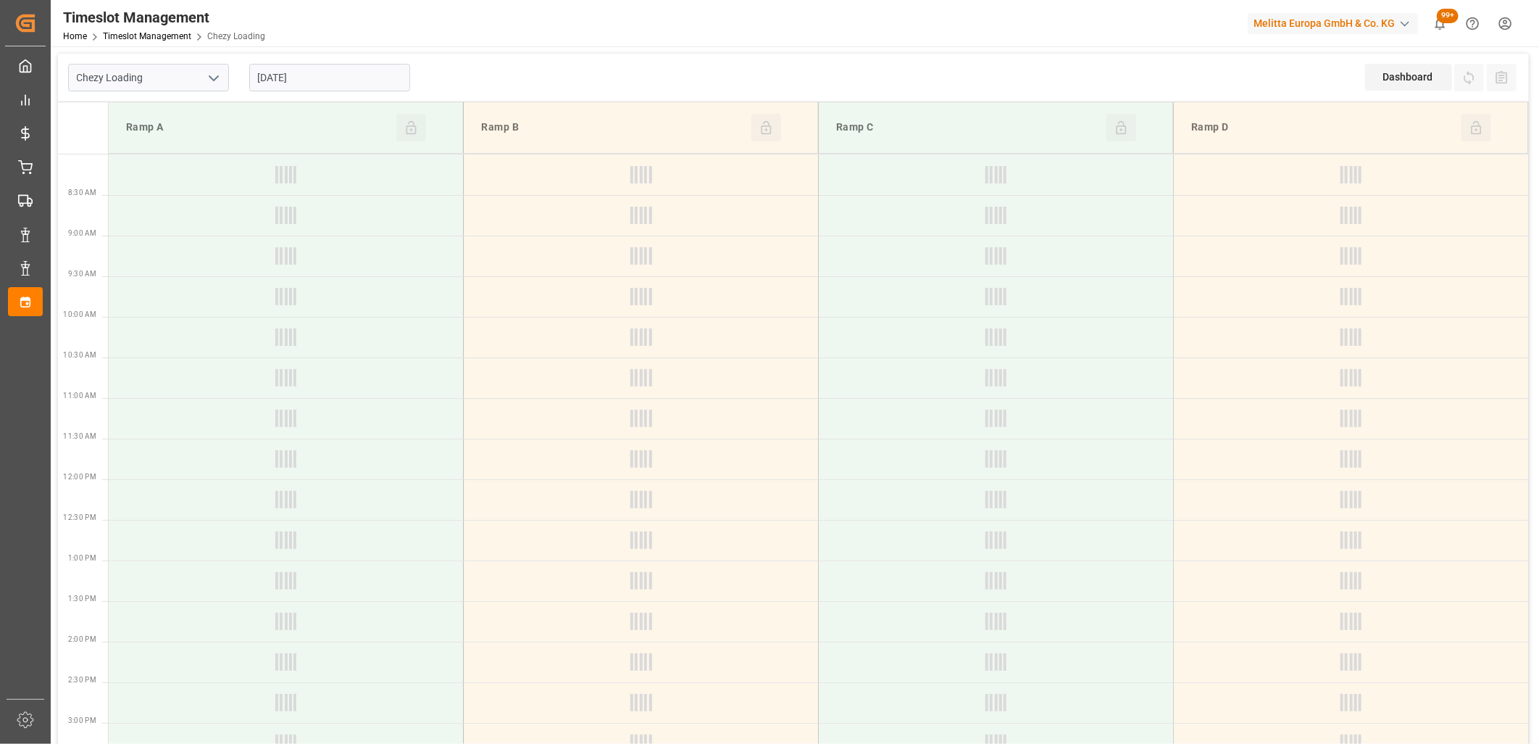
type input "[DATE]"
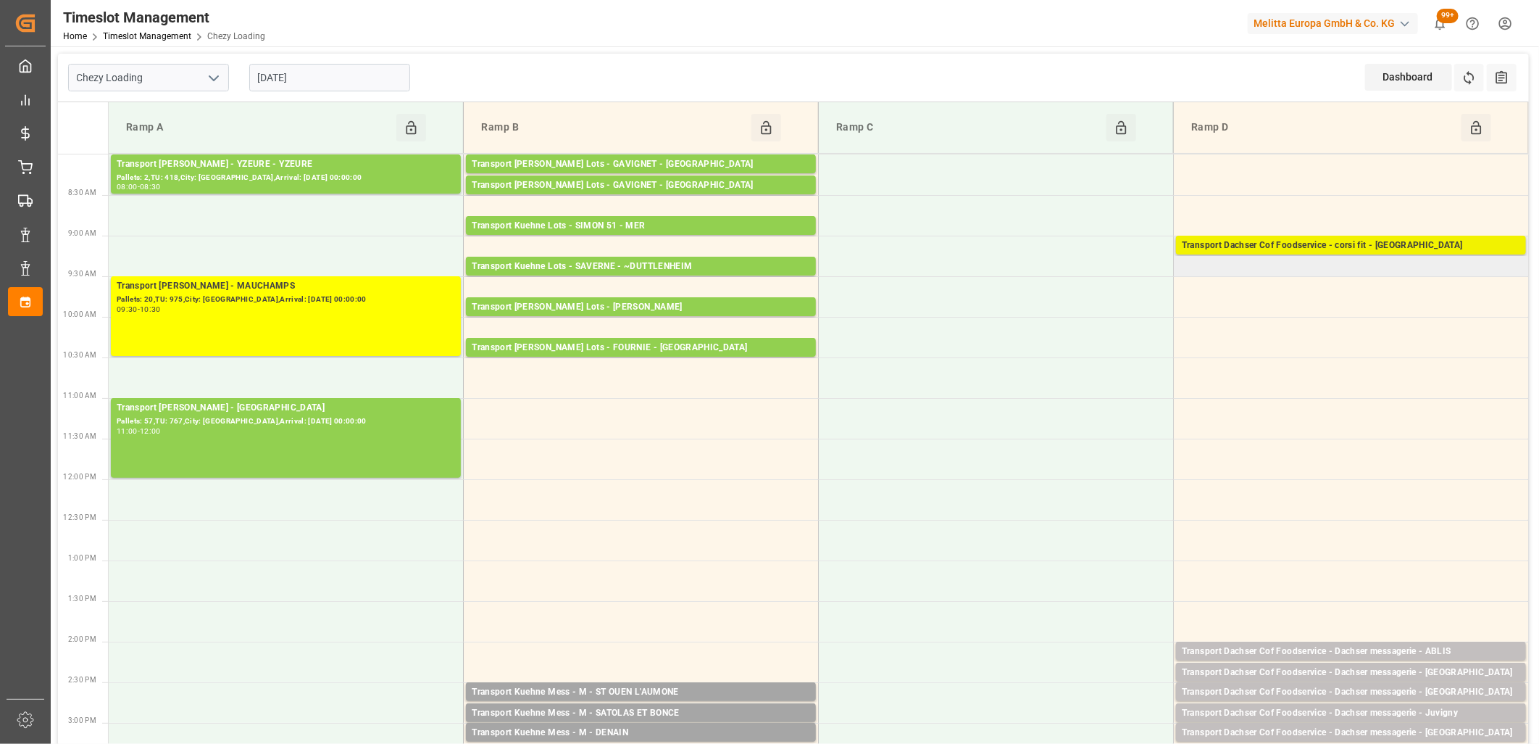
click at [1238, 246] on div "Transport Dachser Cof Foodservice - corsi fit - [GEOGRAPHIC_DATA]" at bounding box center [1351, 245] width 338 height 14
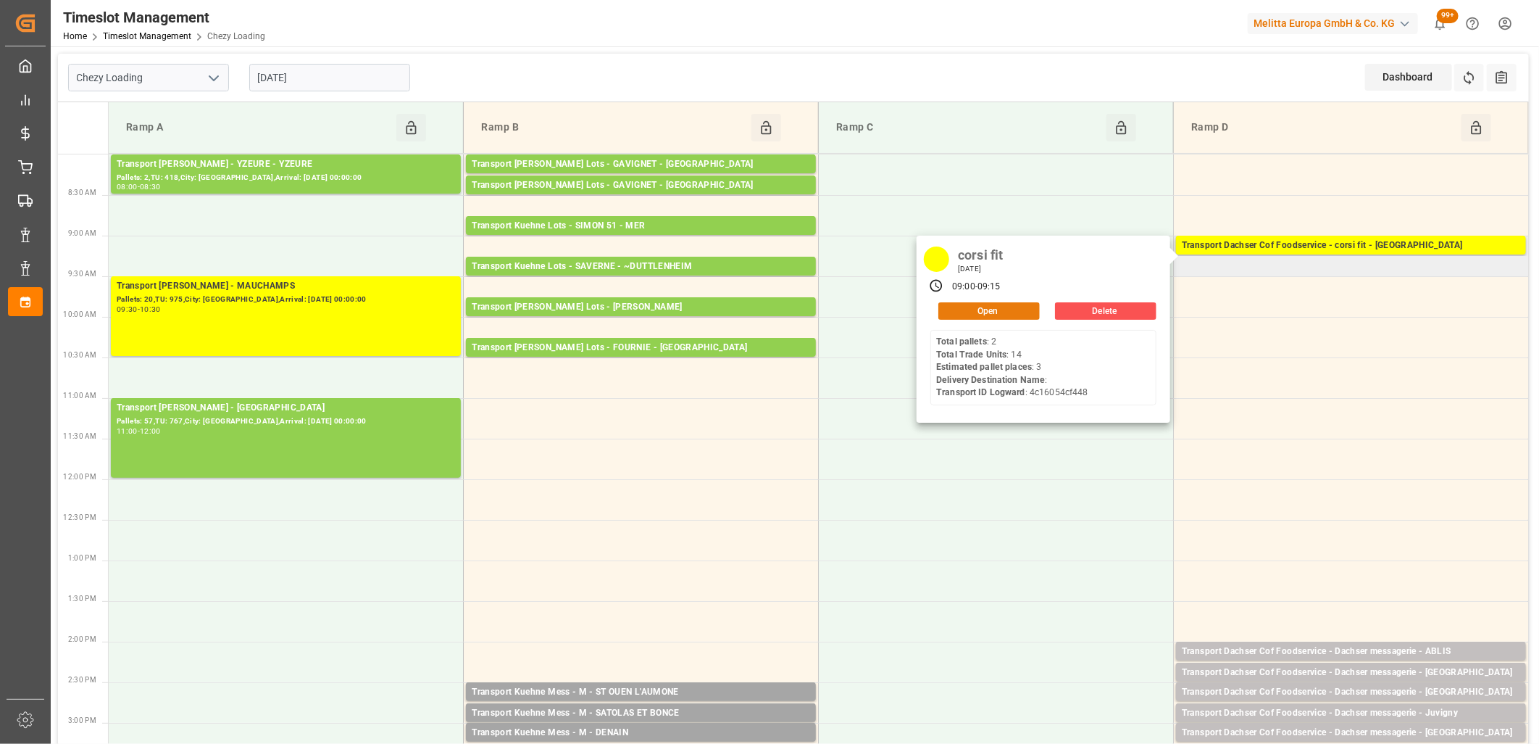
click at [1025, 309] on button "Open" at bounding box center [988, 310] width 101 height 17
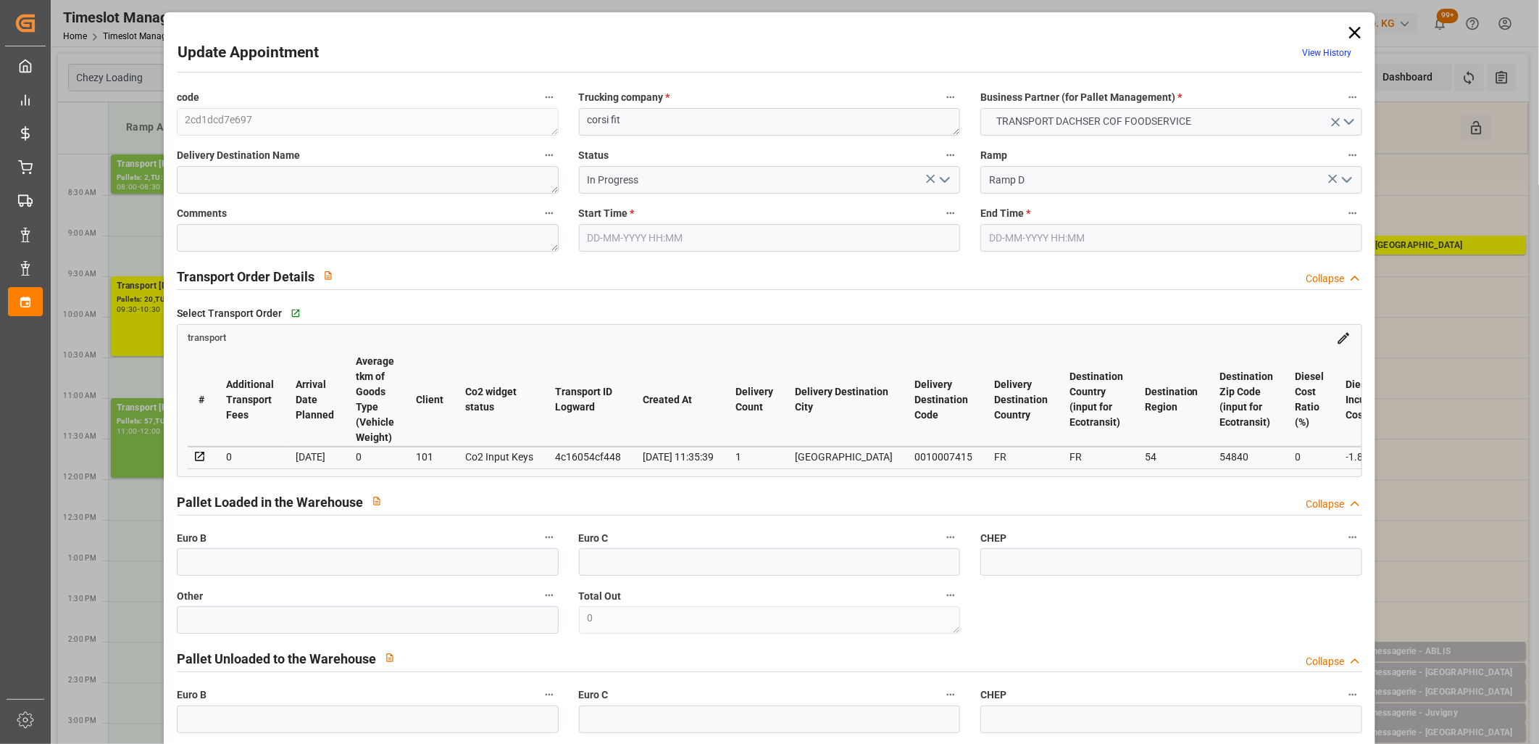
type input "25-09-2025 09:00"
type input "25-09-2025 09:15"
type input "22-09-2025 14:20"
type input "22-09-2025 11:35"
type input "[DATE]"
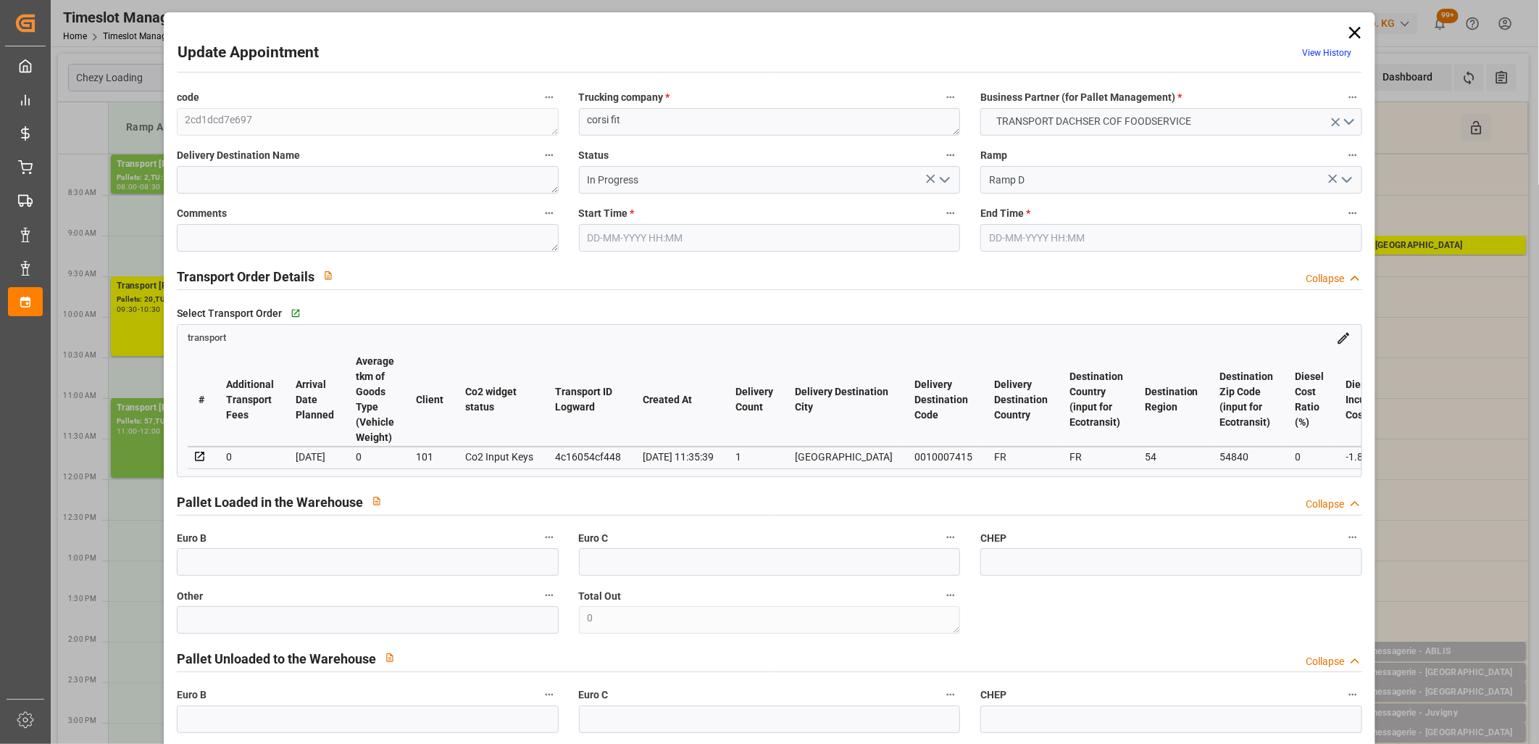
type input "[DATE]"
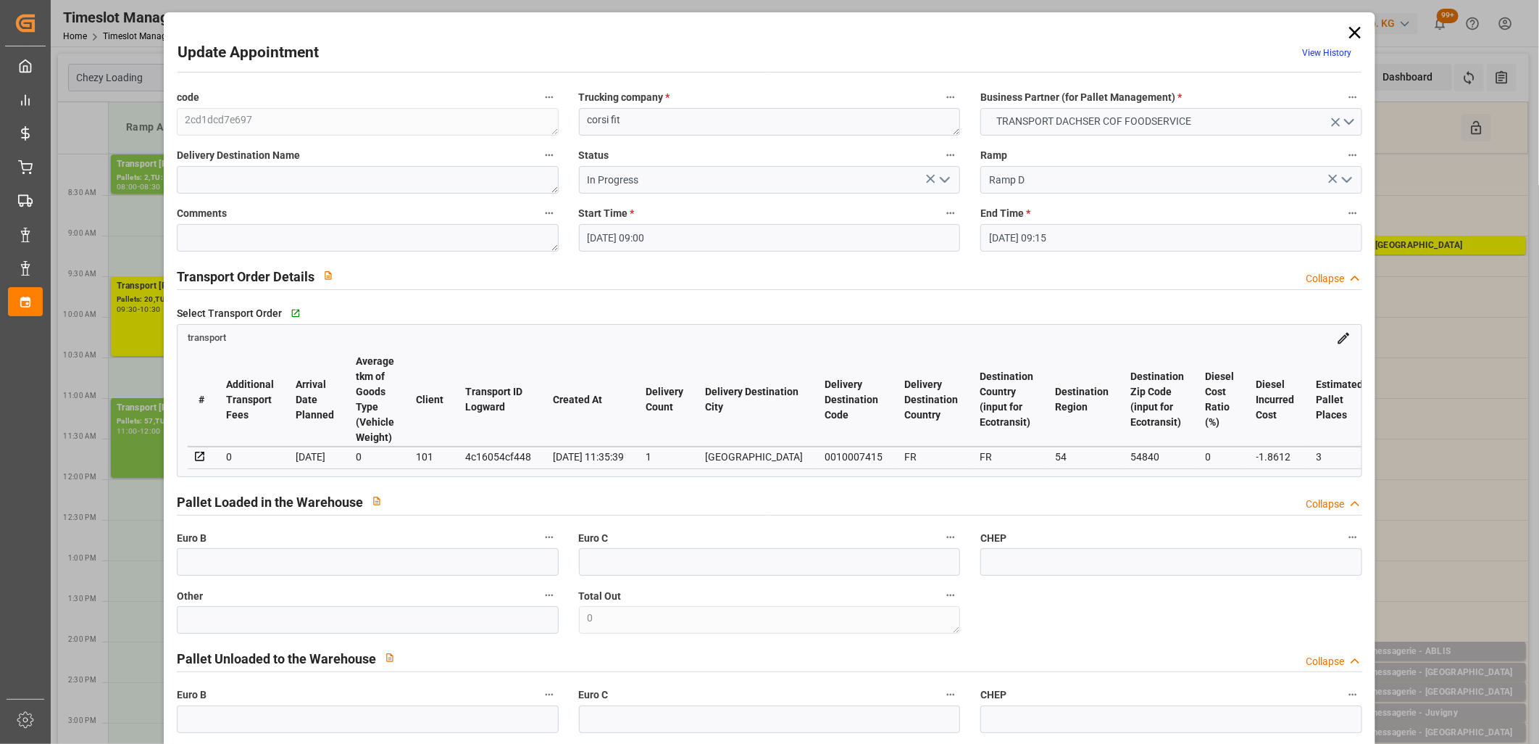
click at [942, 182] on polyline "open menu" at bounding box center [945, 180] width 9 height 4
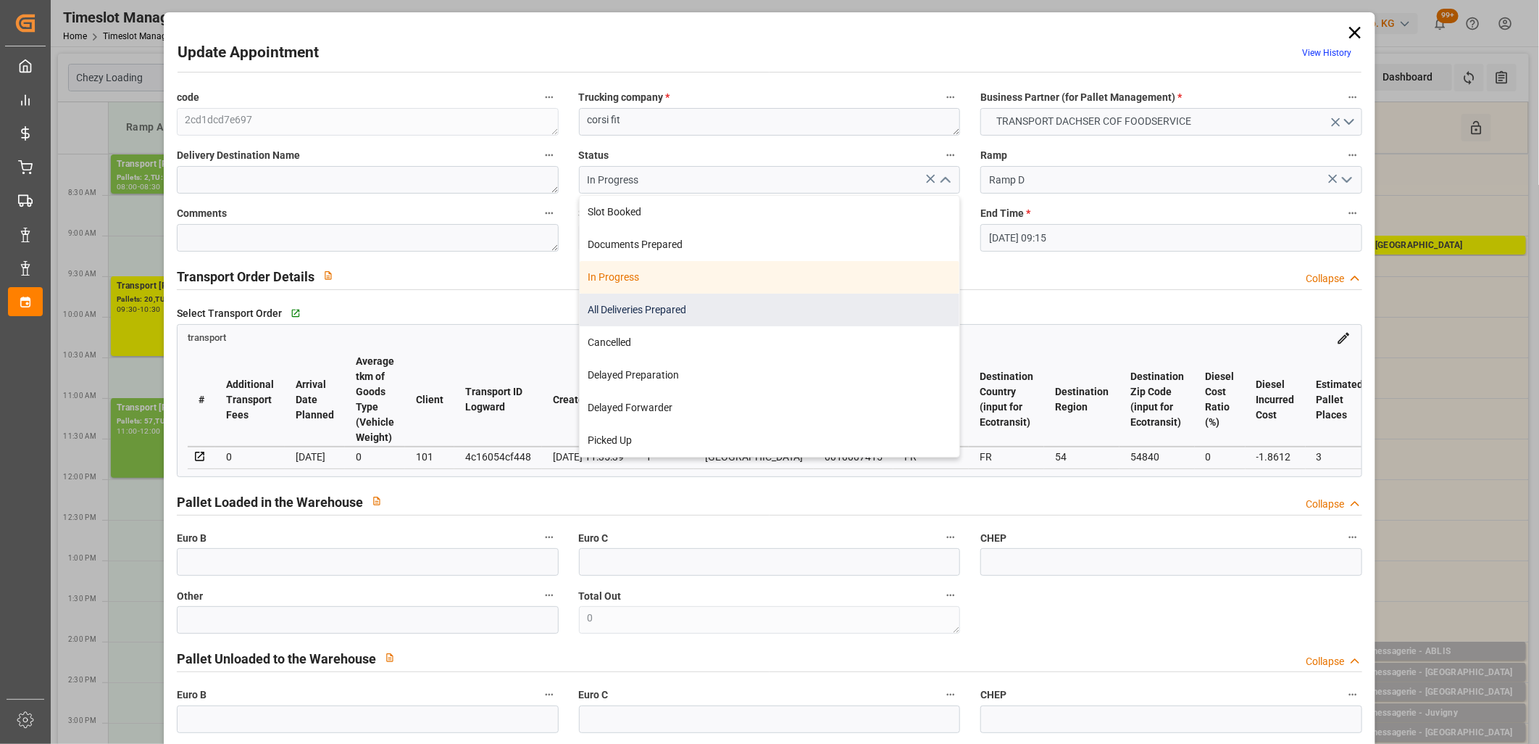
click at [882, 308] on div "All Deliveries Prepared" at bounding box center [770, 310] width 380 height 33
type input "All Deliveries Prepared"
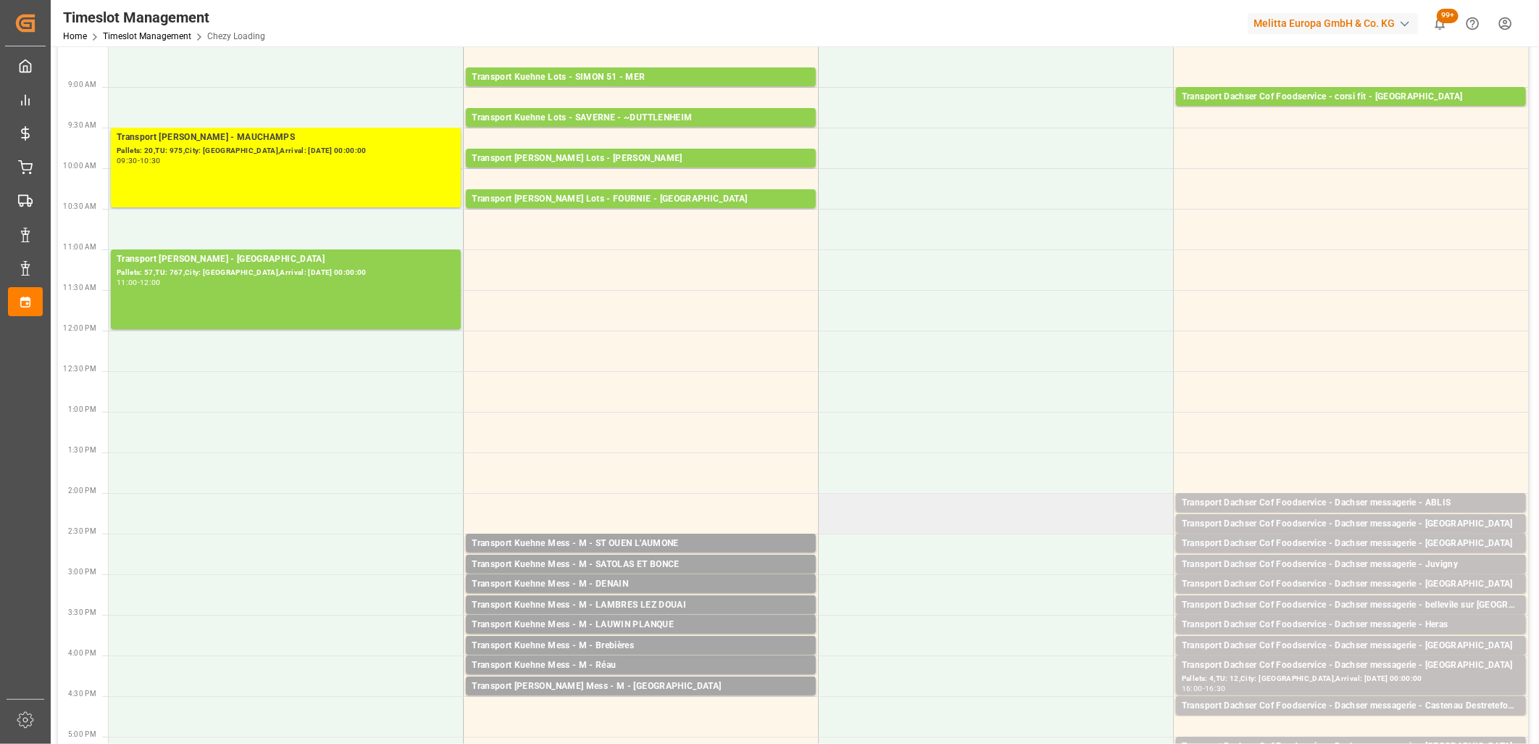
scroll to position [241, 0]
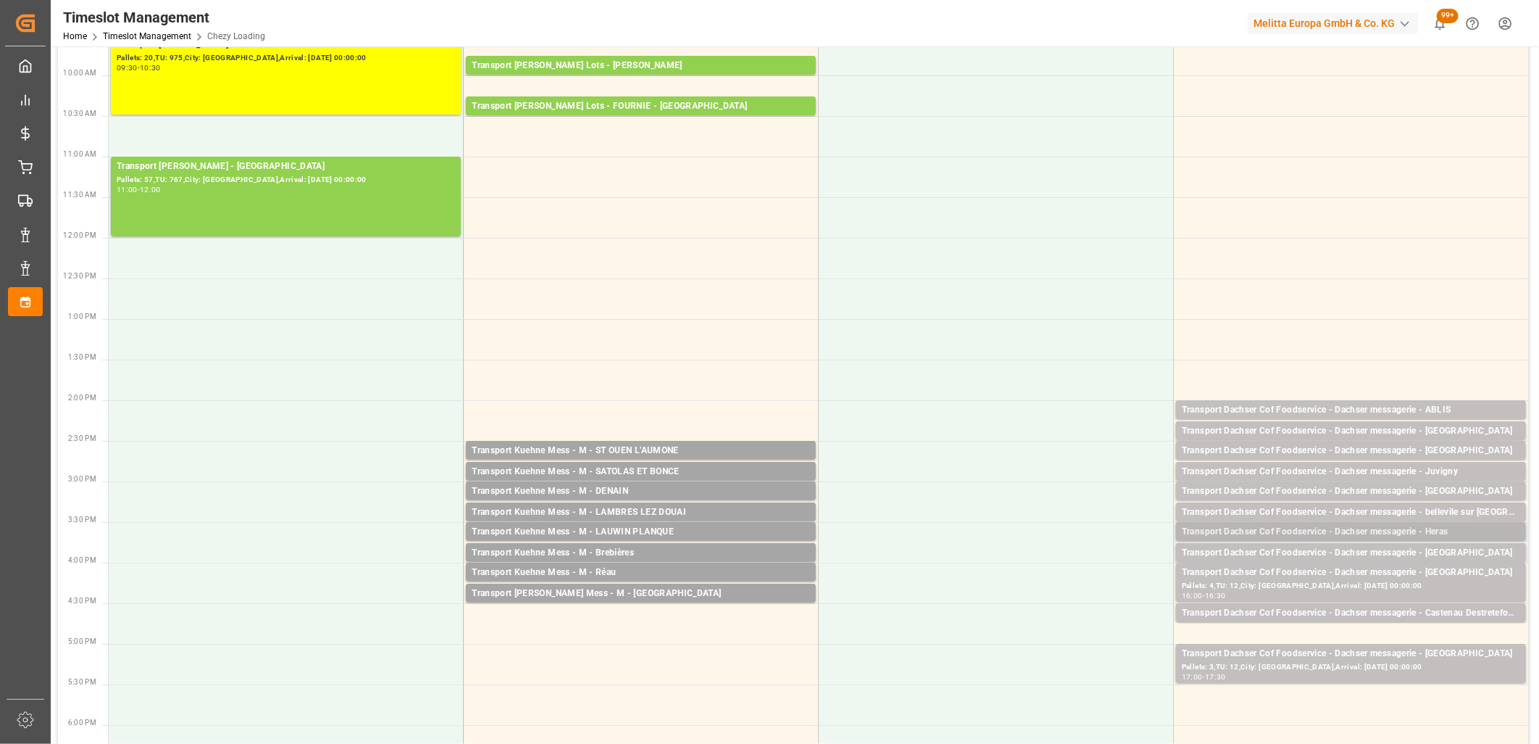
click at [1444, 533] on div "Transport Dachser Cof Foodservice - Dachser messagerie - Heras" at bounding box center [1351, 532] width 338 height 14
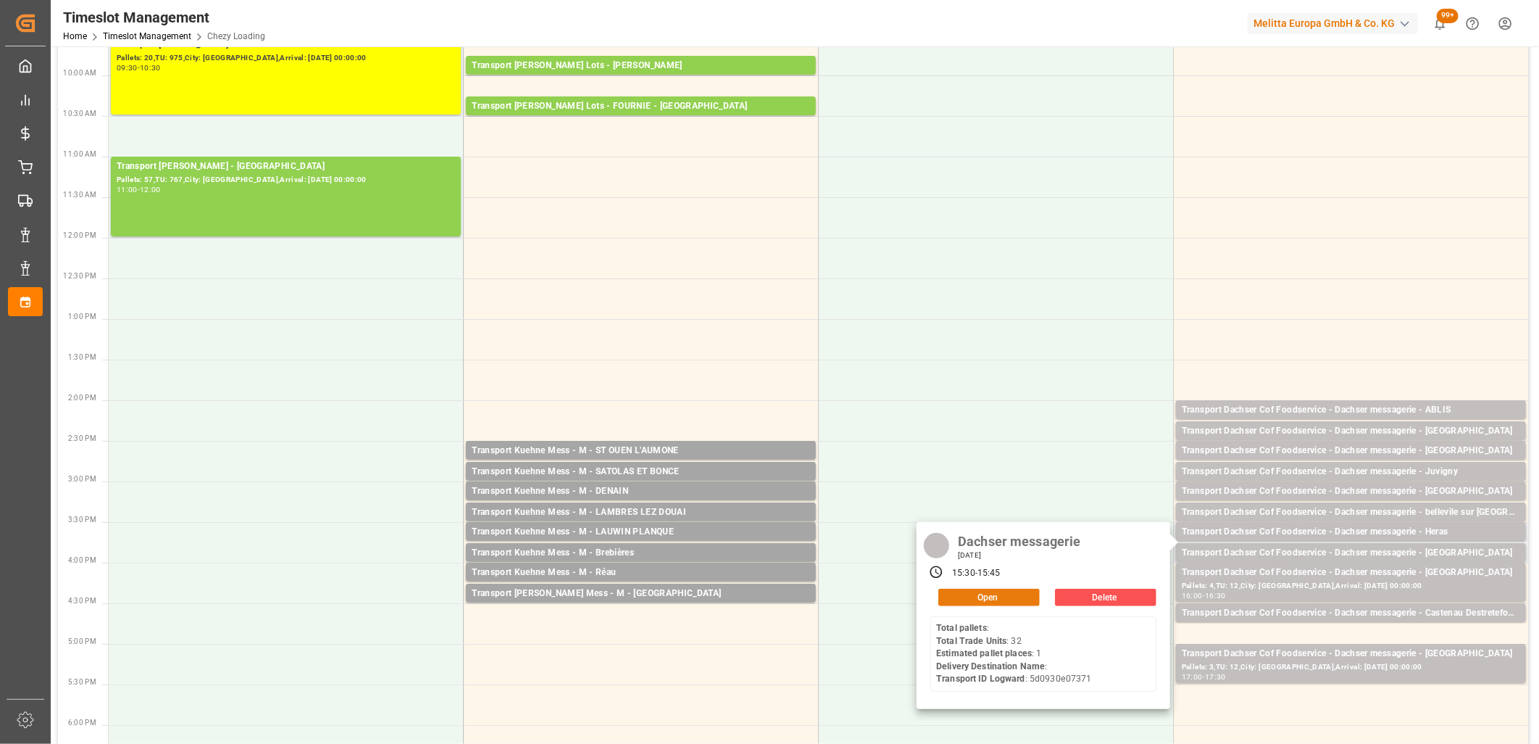
click at [1033, 596] on button "Open" at bounding box center [988, 596] width 101 height 17
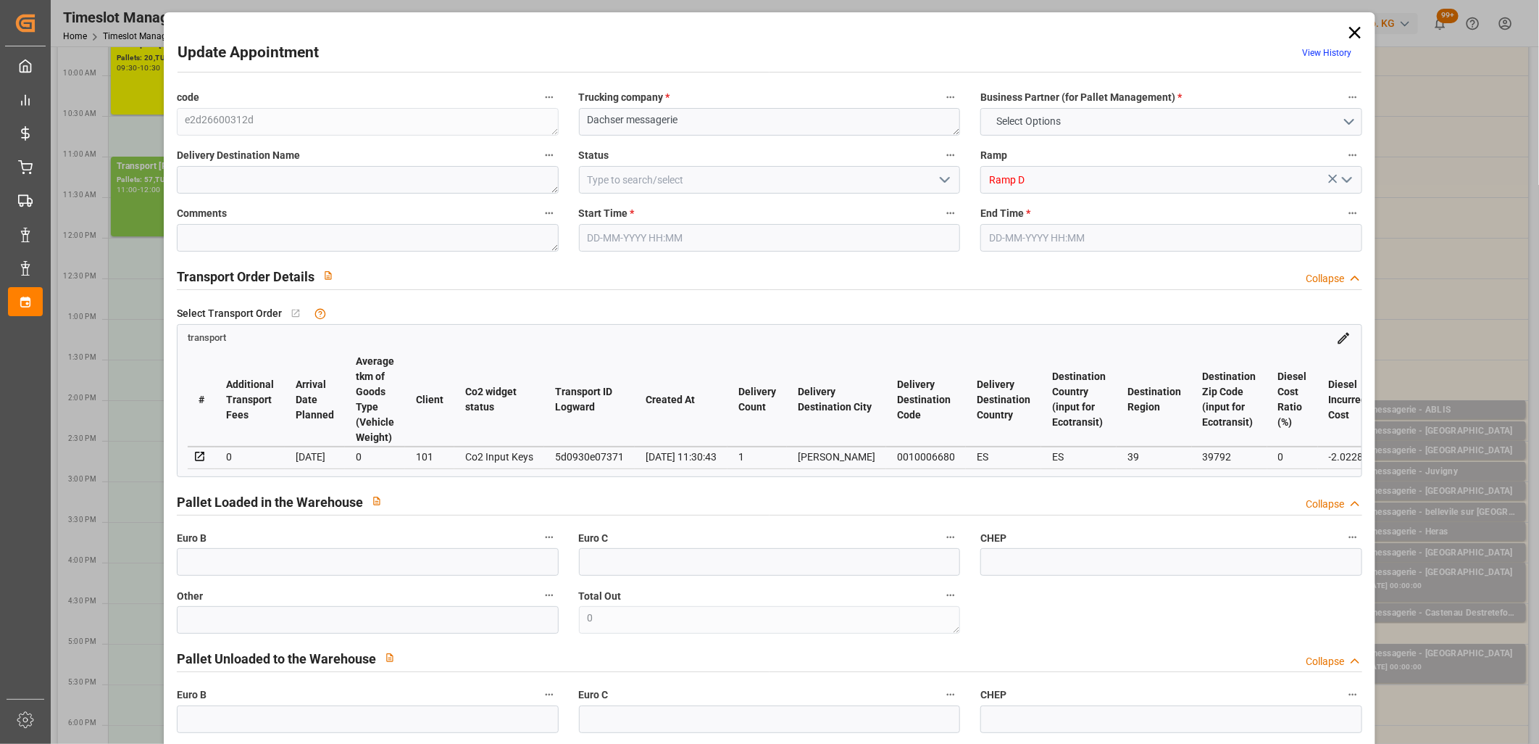
type input "1"
type input "114.93"
type input "0"
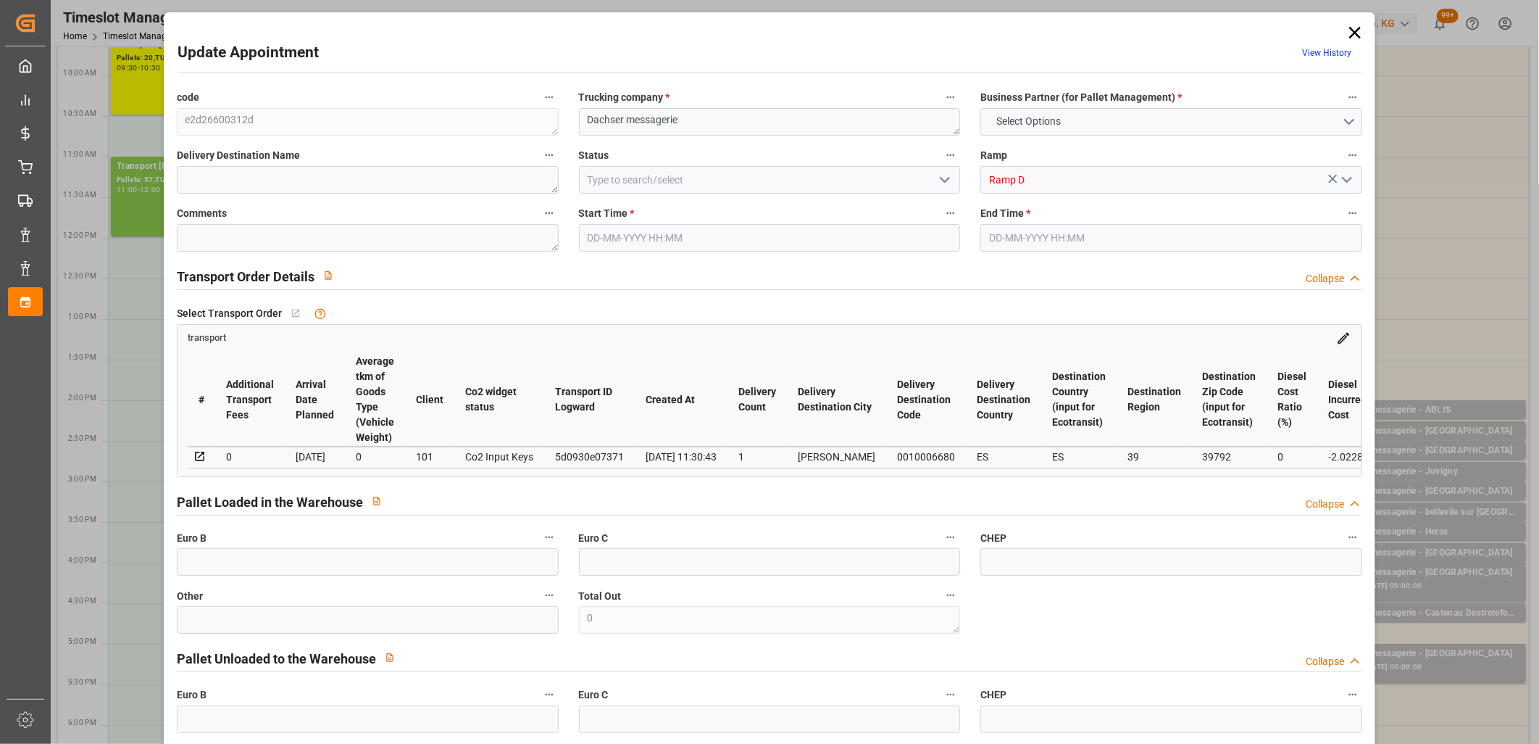
type input "112.9072"
type input "-2.0228"
type input "1"
type input "201.1"
type input "235.146"
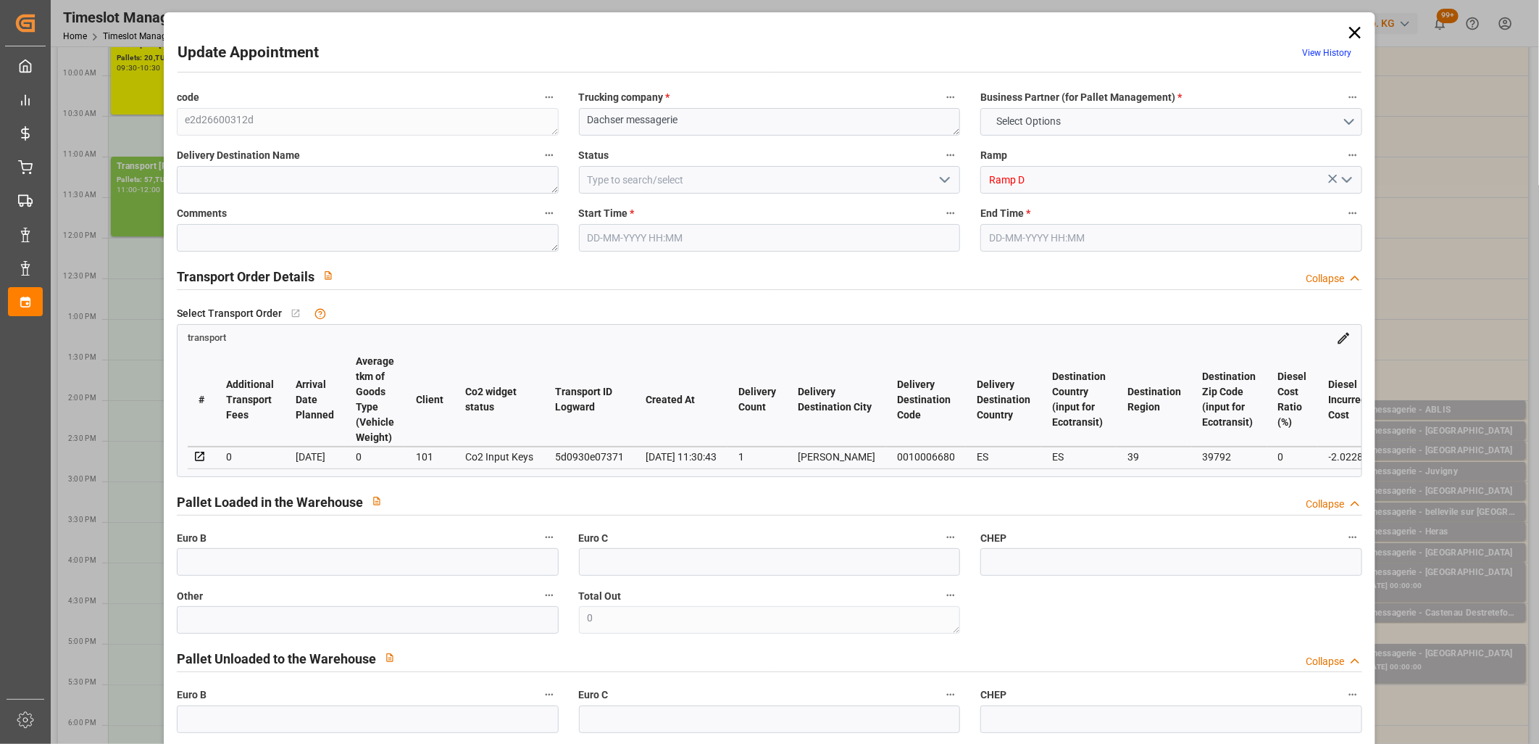
type input "414.84"
type input "39"
type input "0"
type input "32"
type input "1"
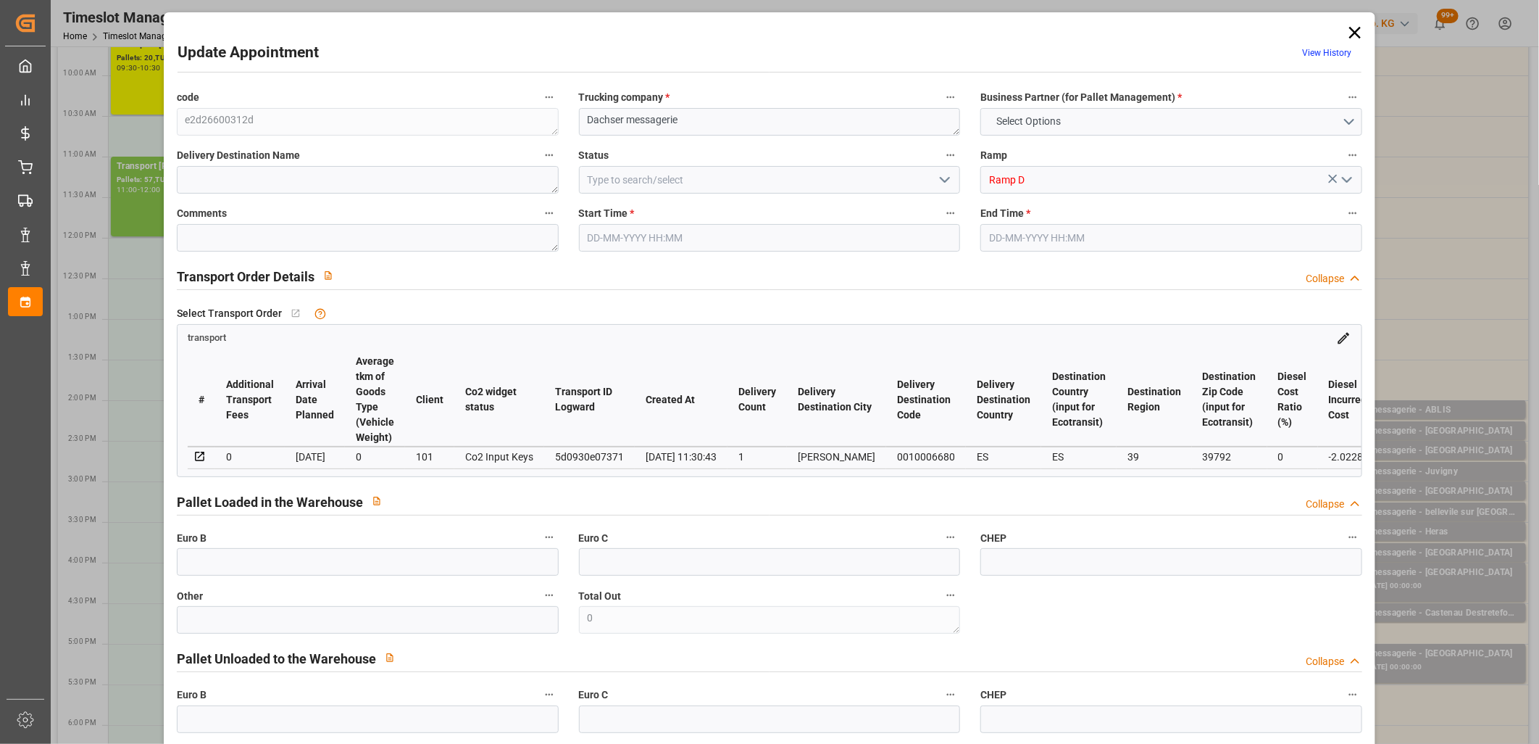
type input "101"
type input "211.146"
type input "0"
type input "4710.8598"
type input "0"
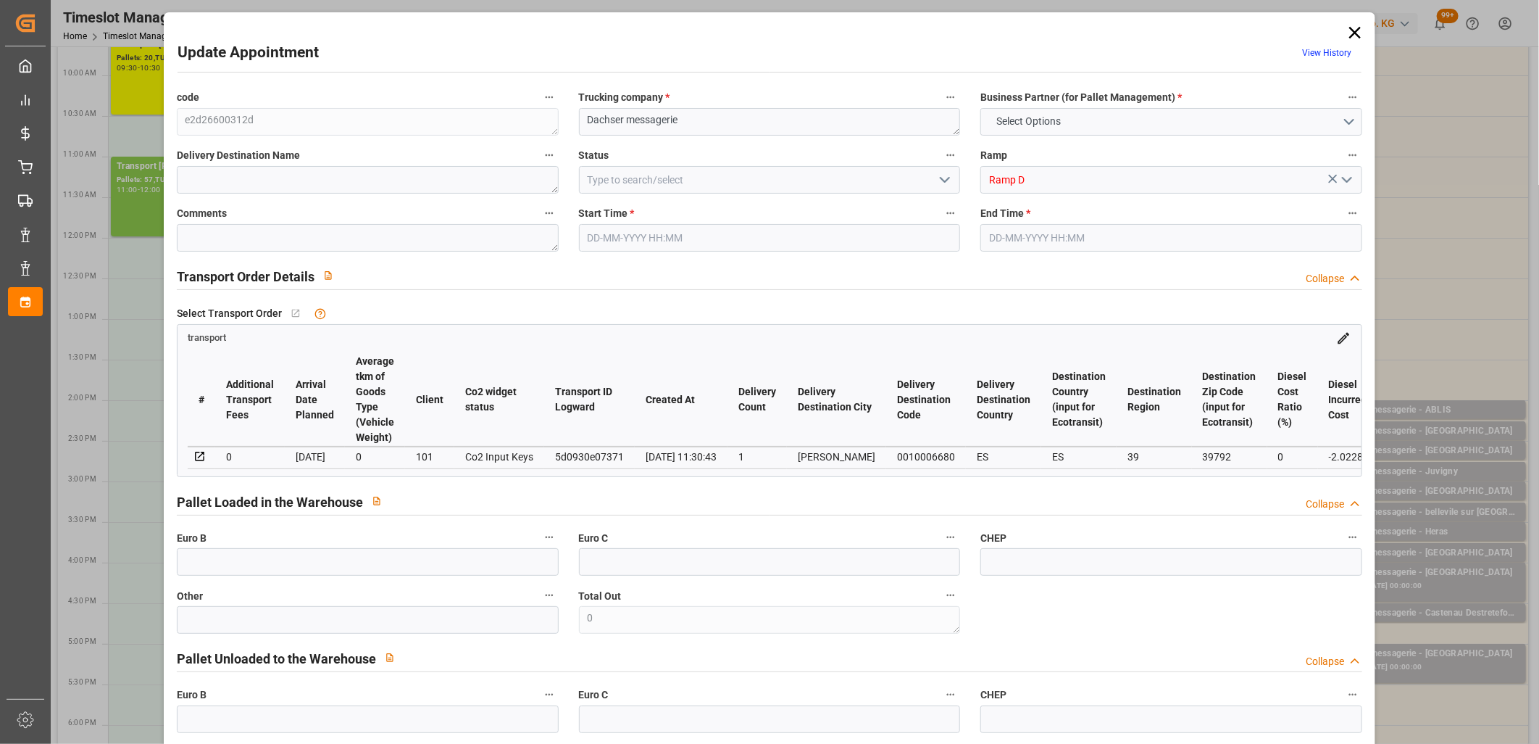
type input "0"
type input "21"
type input "35"
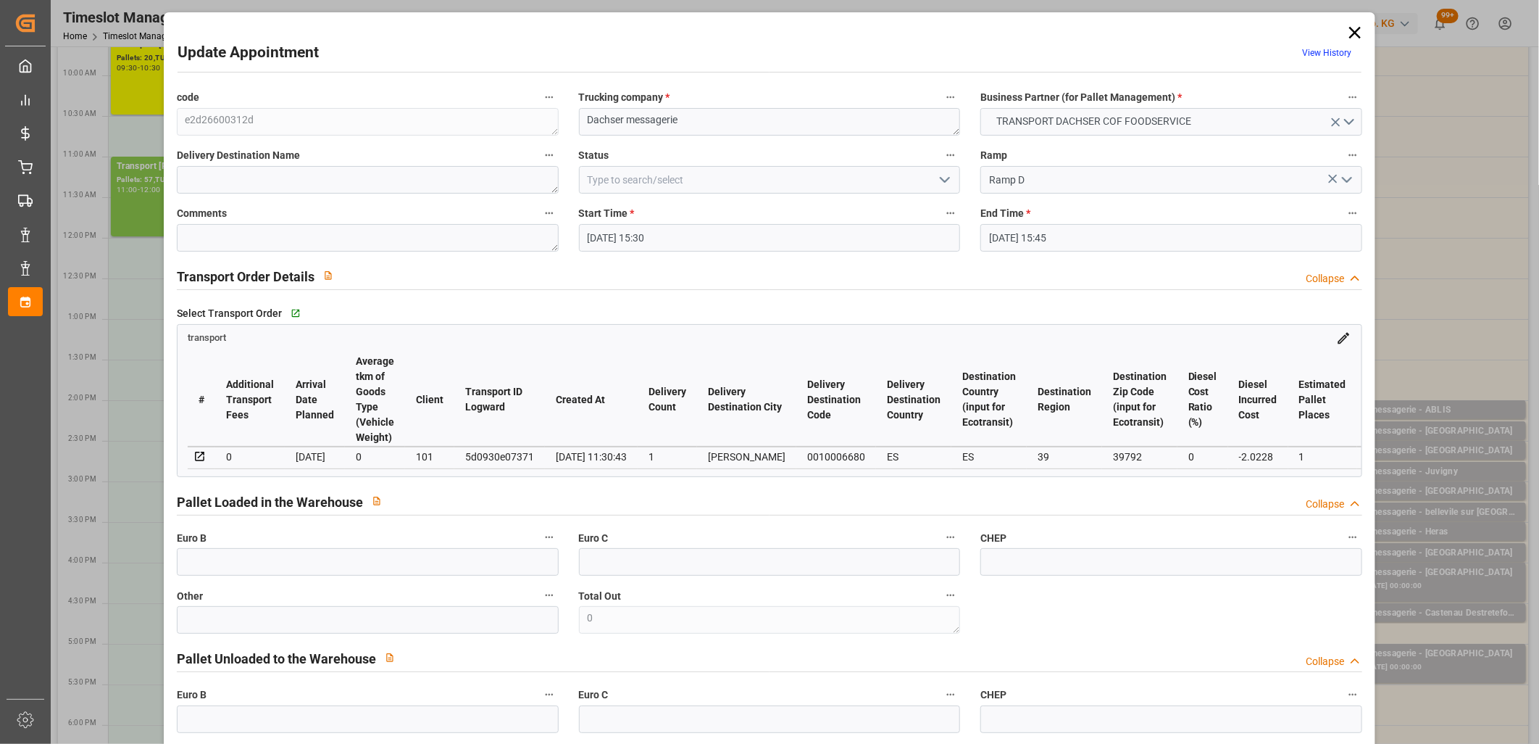
type input "25-09-2025 15:30"
type input "25-09-2025 15:45"
type input "24-09-2025 11:56"
type input "24-09-2025 11:30"
type input "[DATE]"
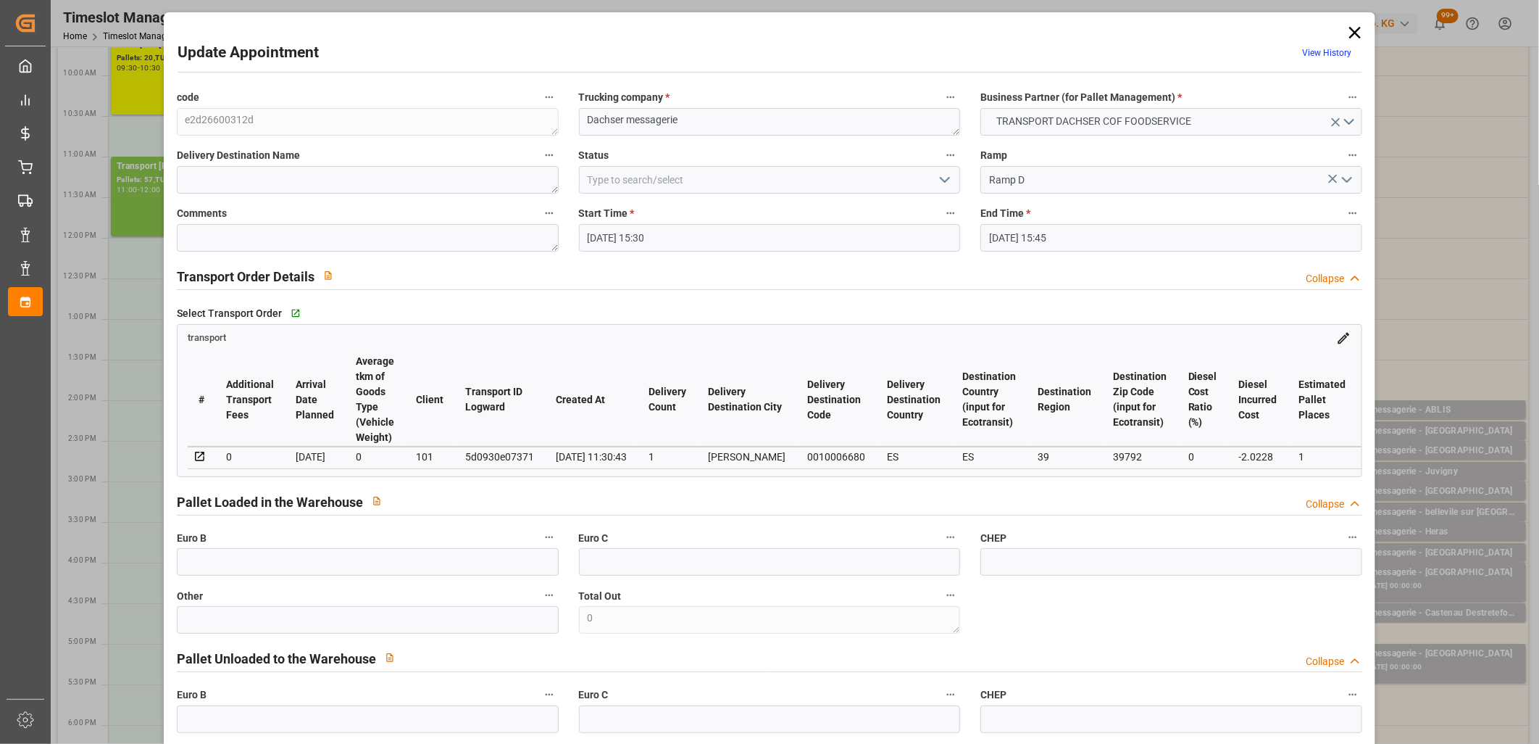
type input "[DATE]"
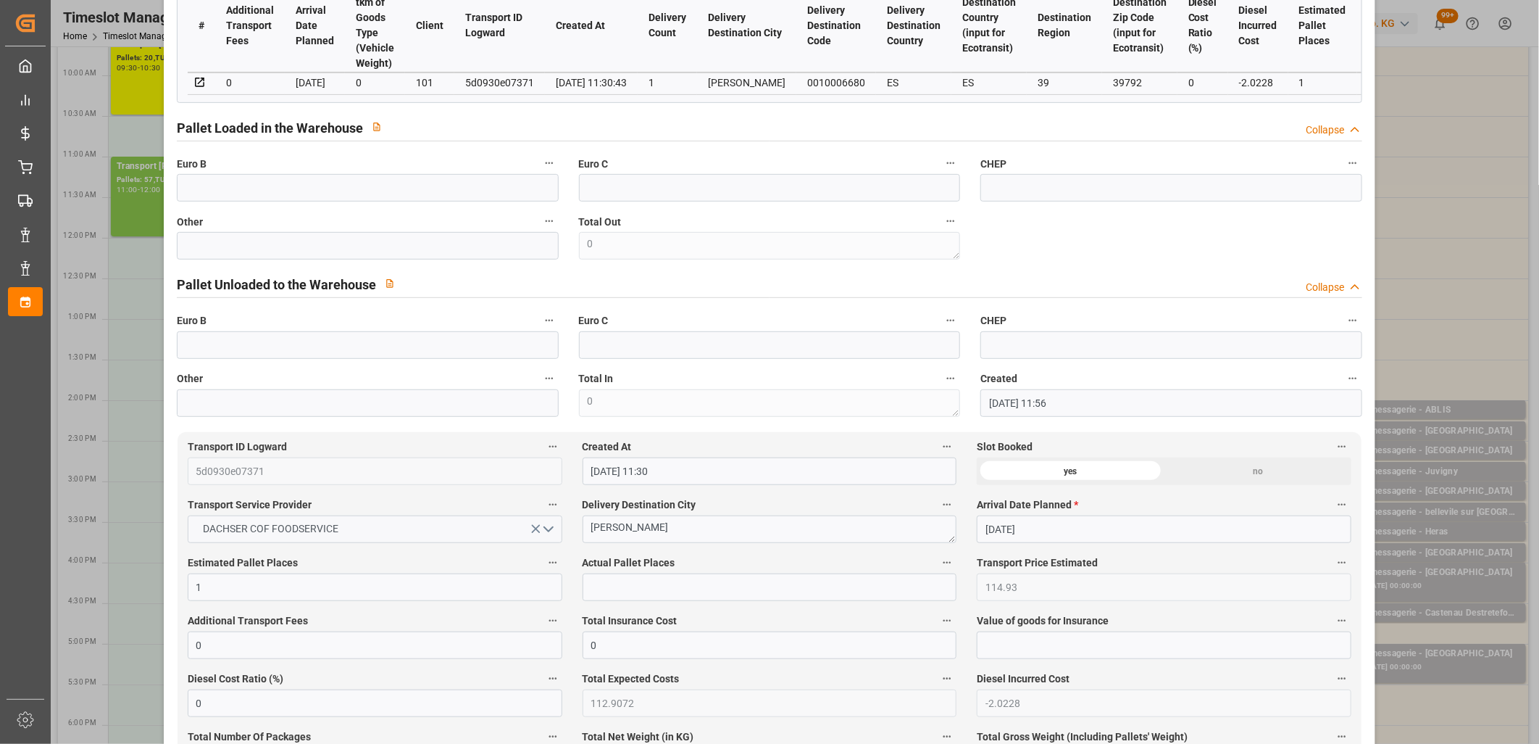
scroll to position [483, 0]
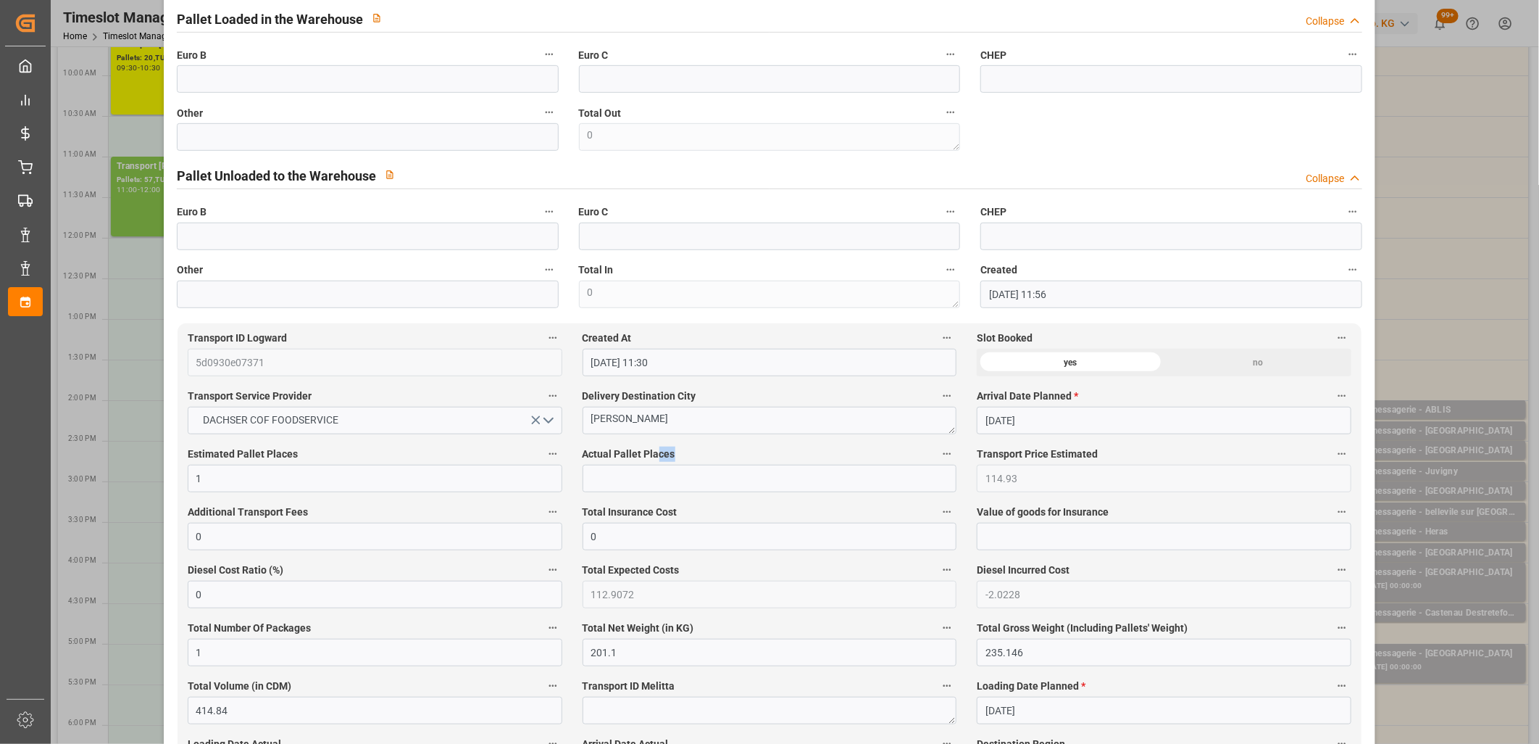
click at [654, 467] on div "Actual Pallet Places" at bounding box center [770, 468] width 395 height 58
click at [653, 480] on input "text" at bounding box center [770, 479] width 375 height 28
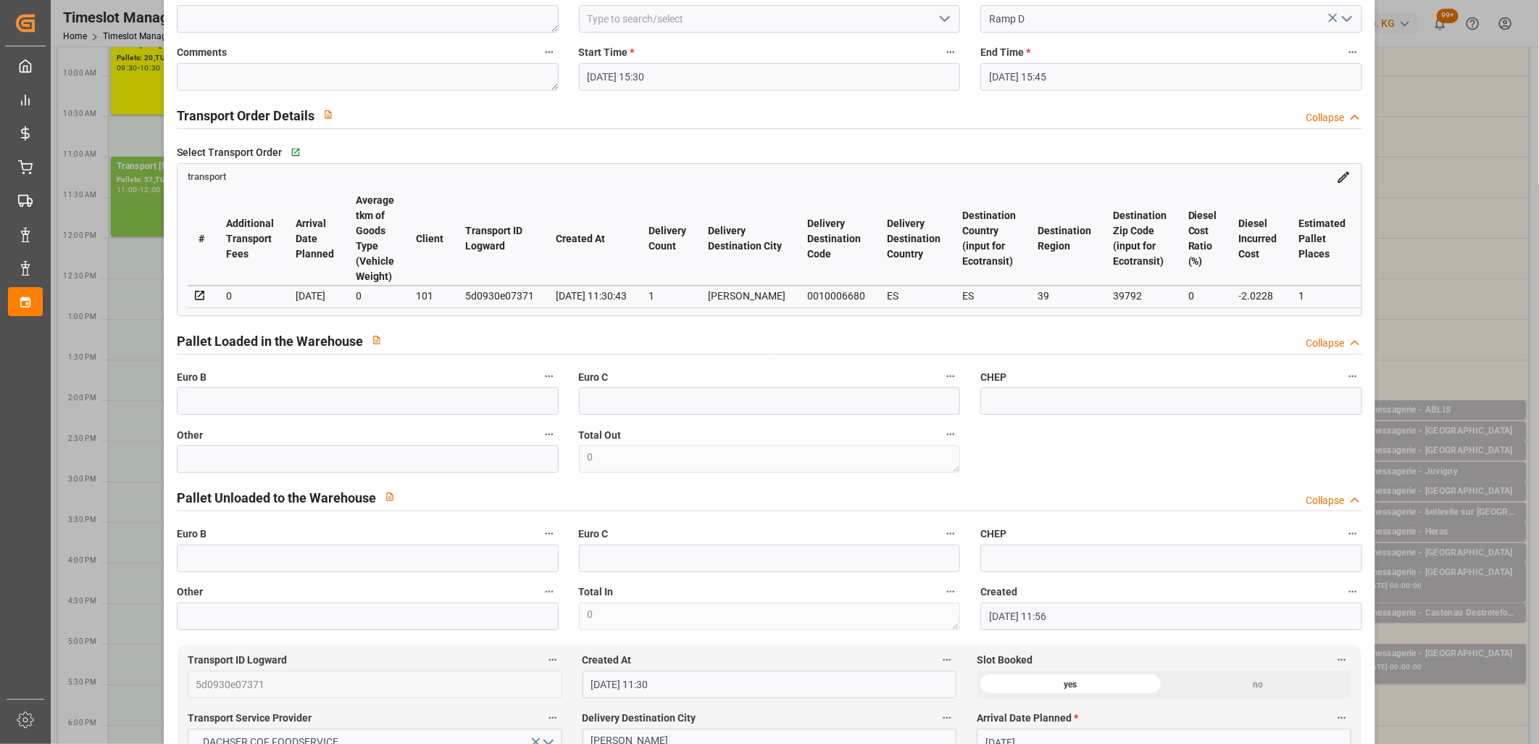
scroll to position [0, 0]
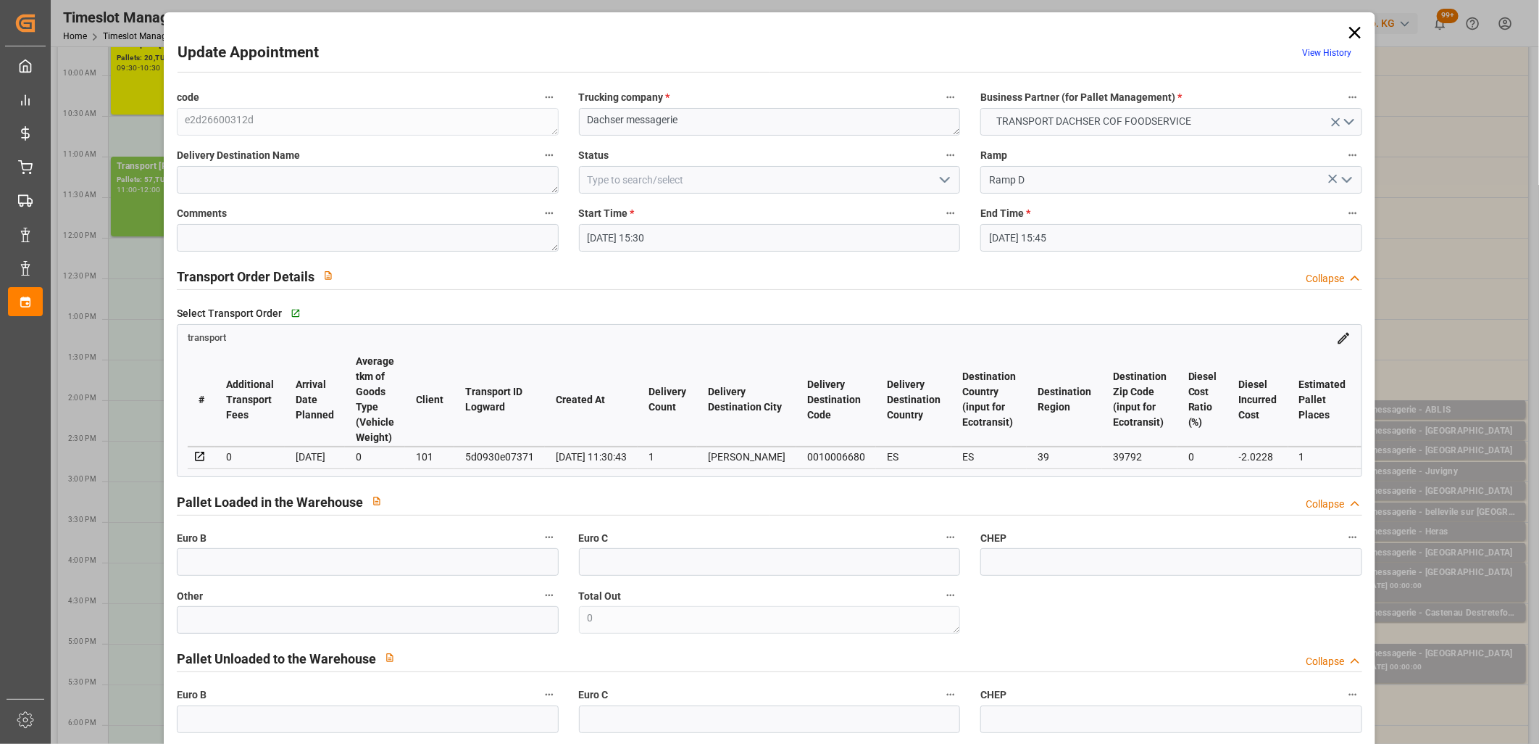
click at [1348, 33] on icon at bounding box center [1355, 32] width 20 height 20
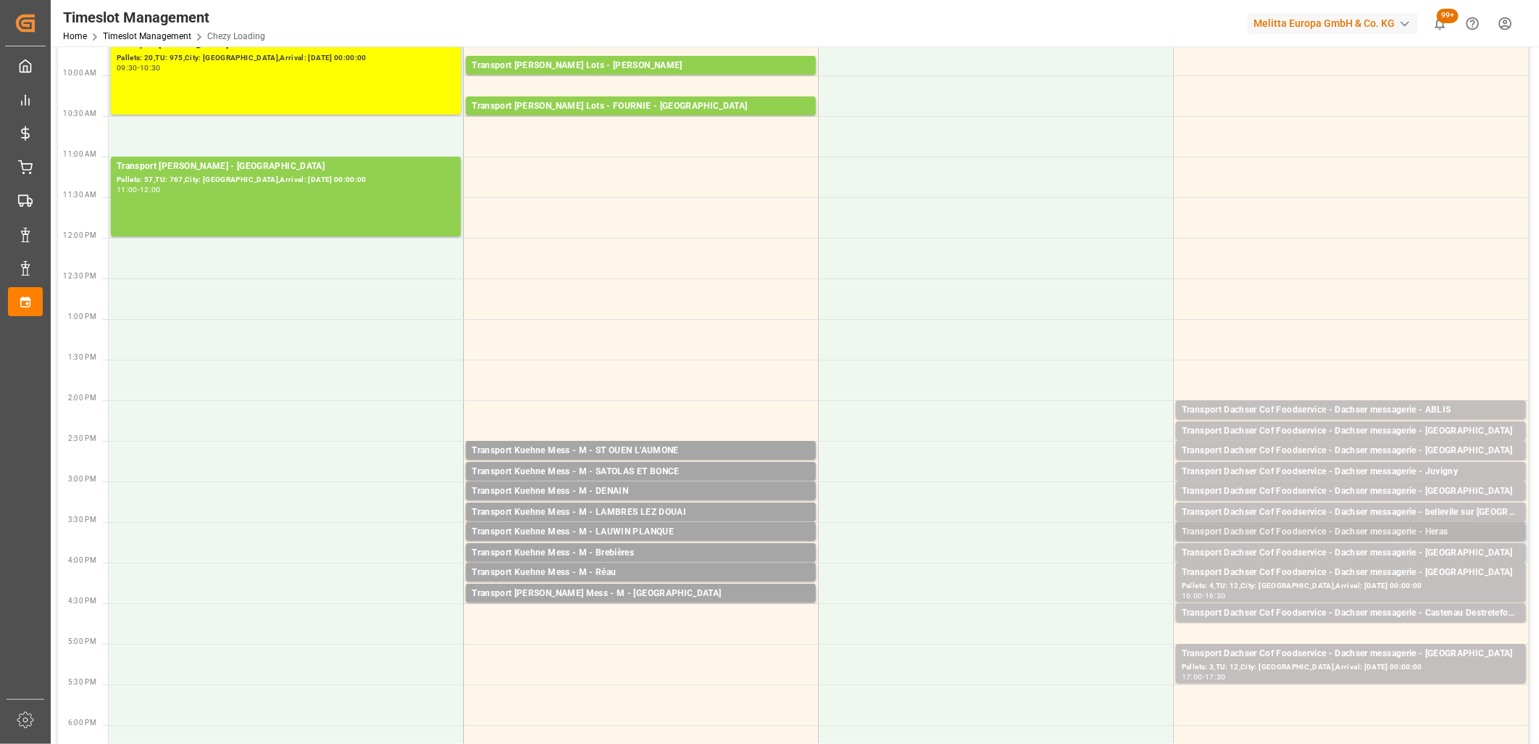
click at [1310, 530] on div "Transport Dachser Cof Foodservice - Dachser messagerie - Heras" at bounding box center [1351, 532] width 338 height 14
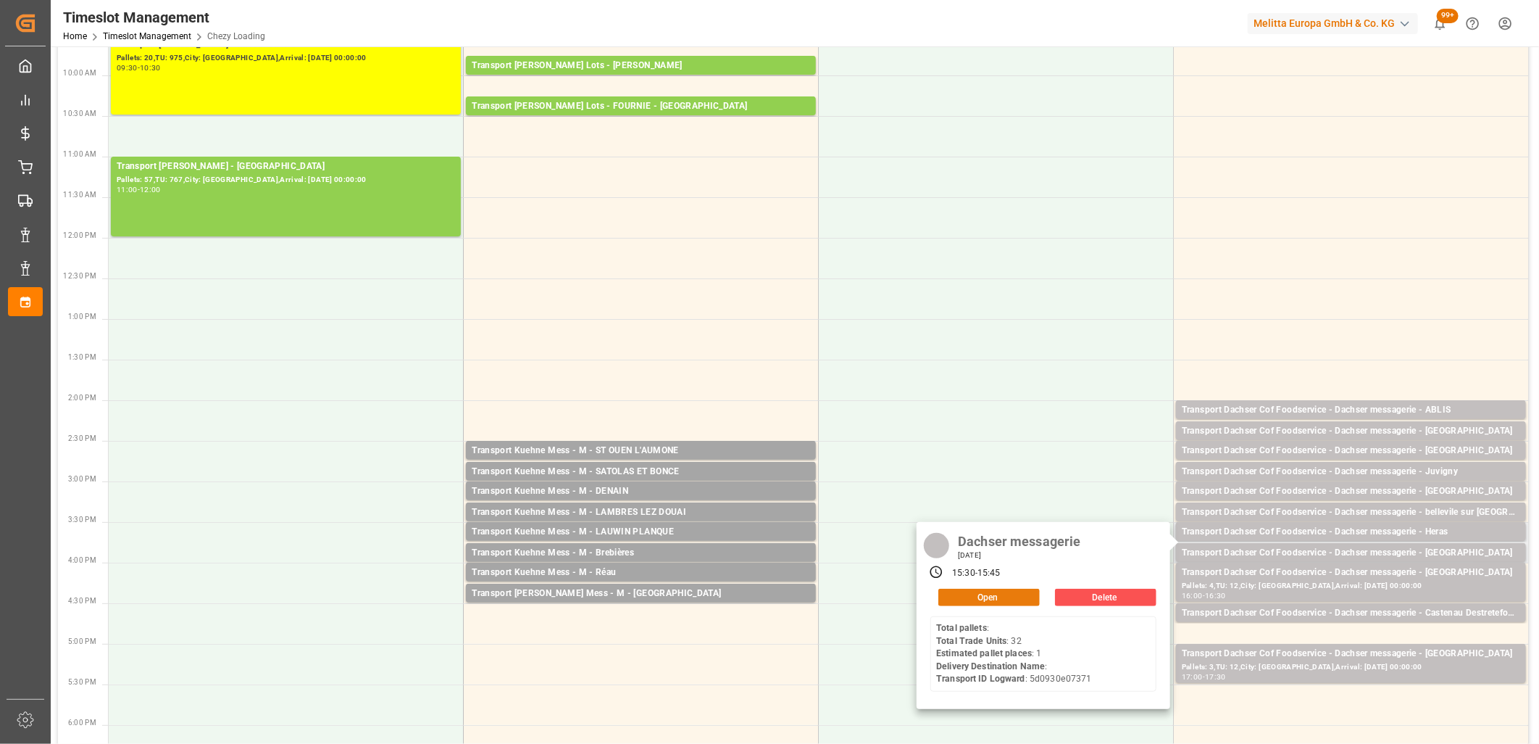
click at [1010, 597] on button "Open" at bounding box center [988, 596] width 101 height 17
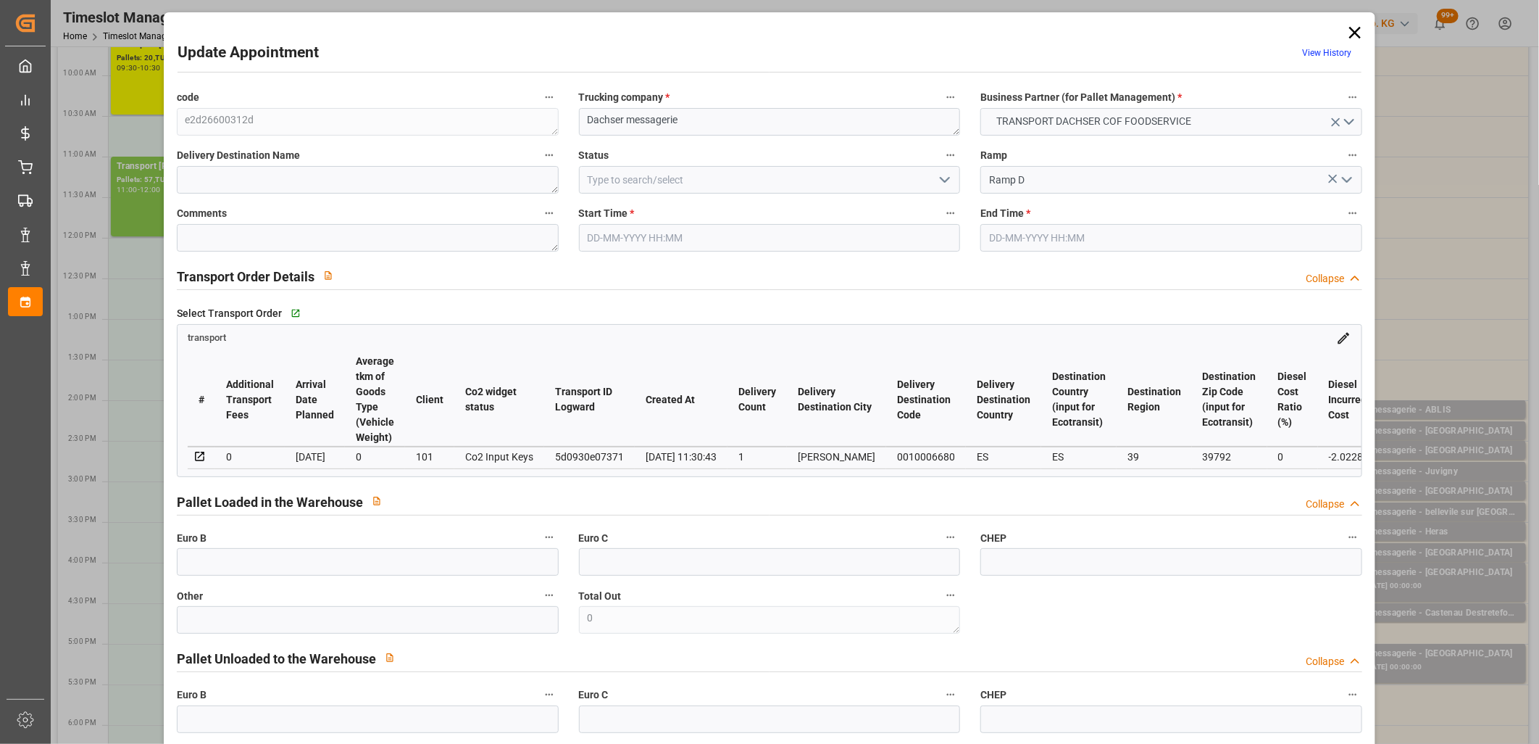
type input "25-09-2025 15:30"
type input "25-09-2025 15:45"
type input "24-09-2025 11:56"
type input "24-09-2025 11:30"
type input "[DATE]"
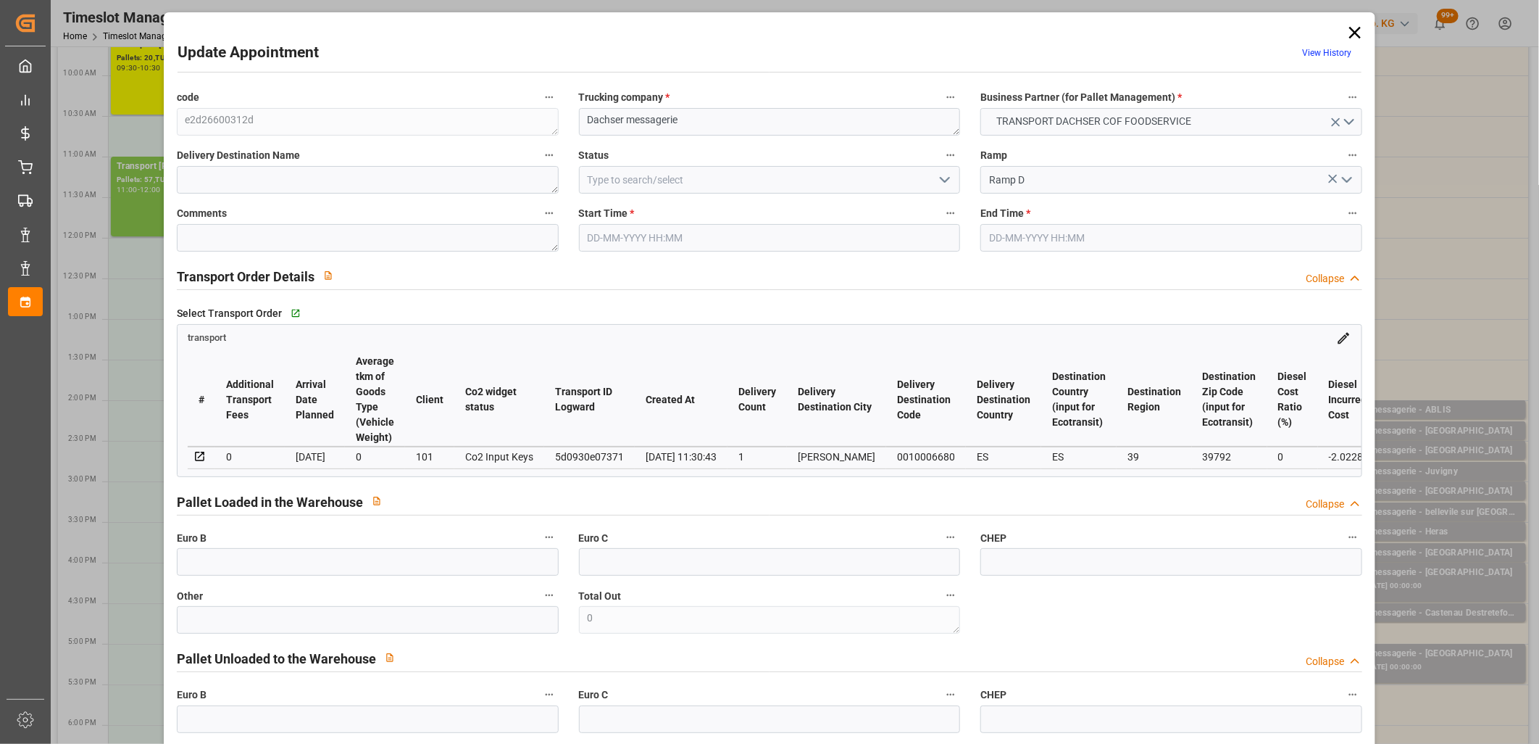
type input "[DATE]"
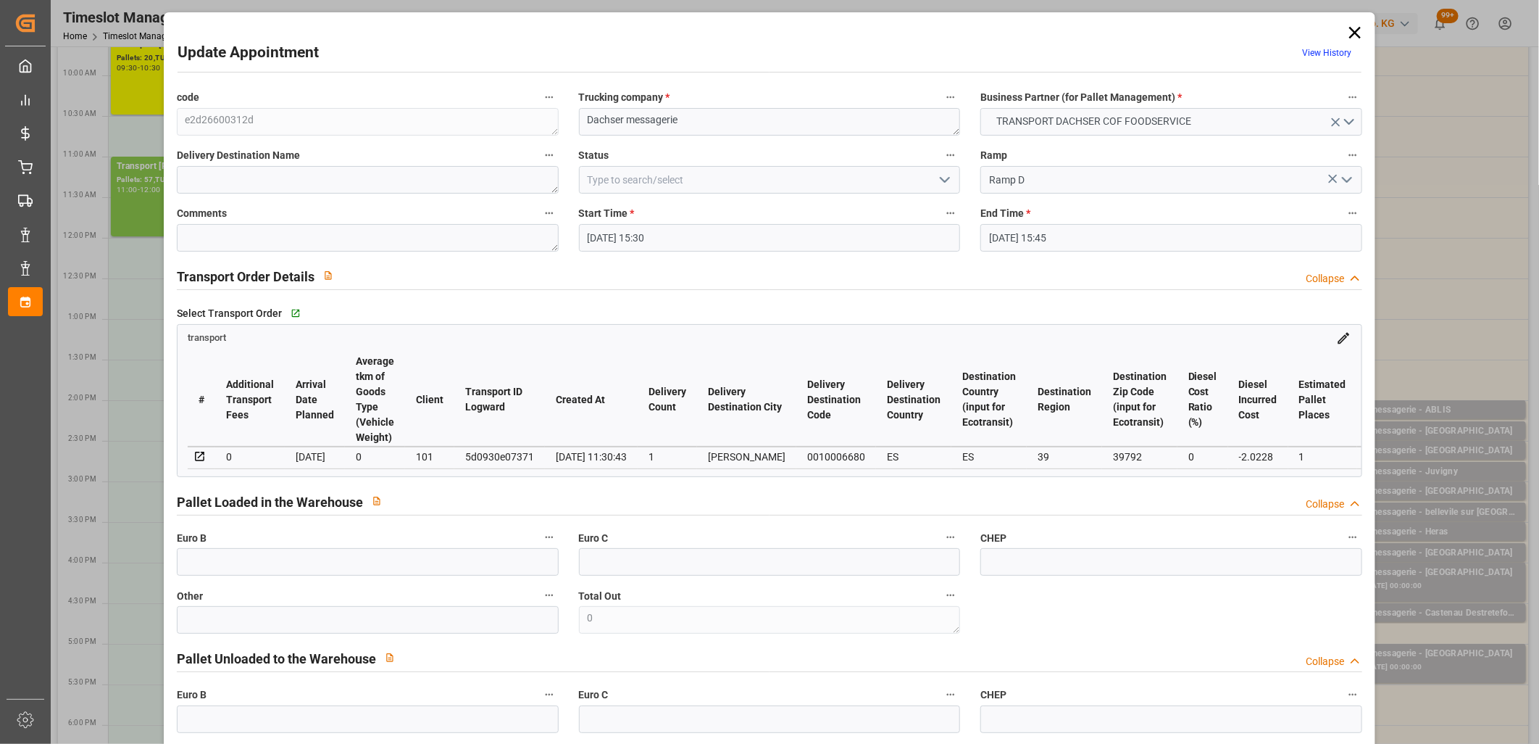
click at [486, 455] on div "5d0930e07371" at bounding box center [499, 456] width 69 height 17
copy div "5d0930e07371"
click at [1349, 35] on icon at bounding box center [1355, 33] width 12 height 12
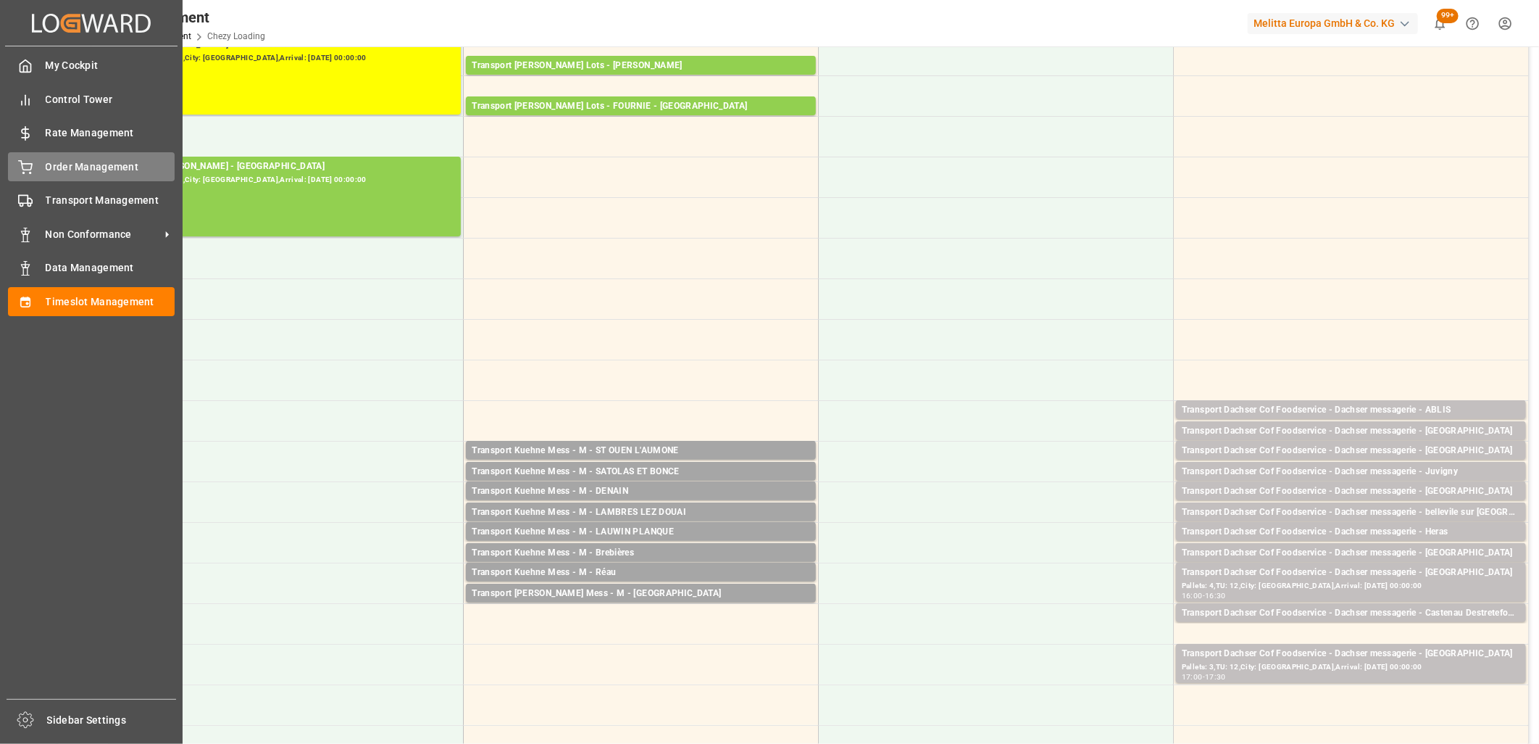
click at [38, 170] on div "Order Management Order Management" at bounding box center [91, 166] width 167 height 28
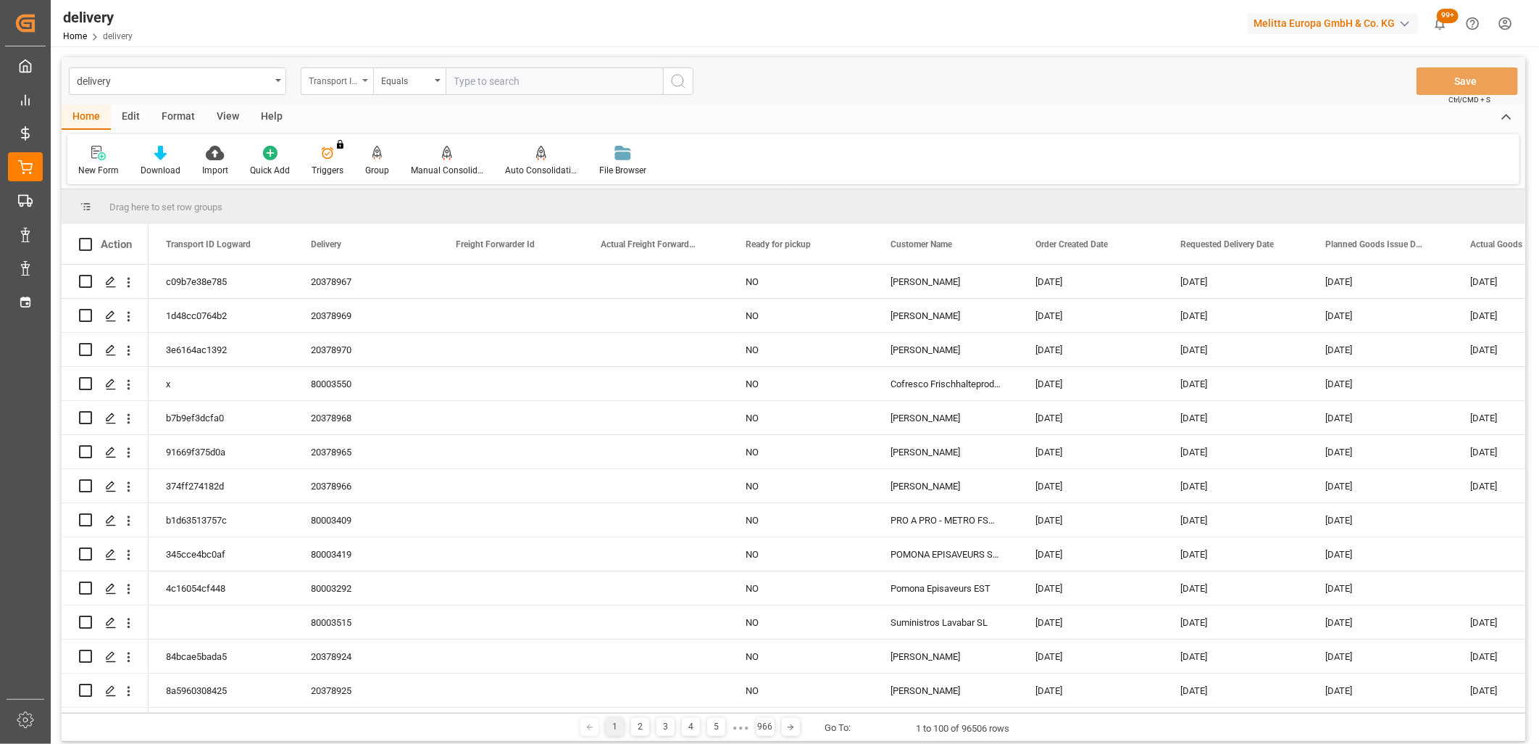
click at [357, 88] on div "Transport ID Logward" at bounding box center [337, 81] width 72 height 28
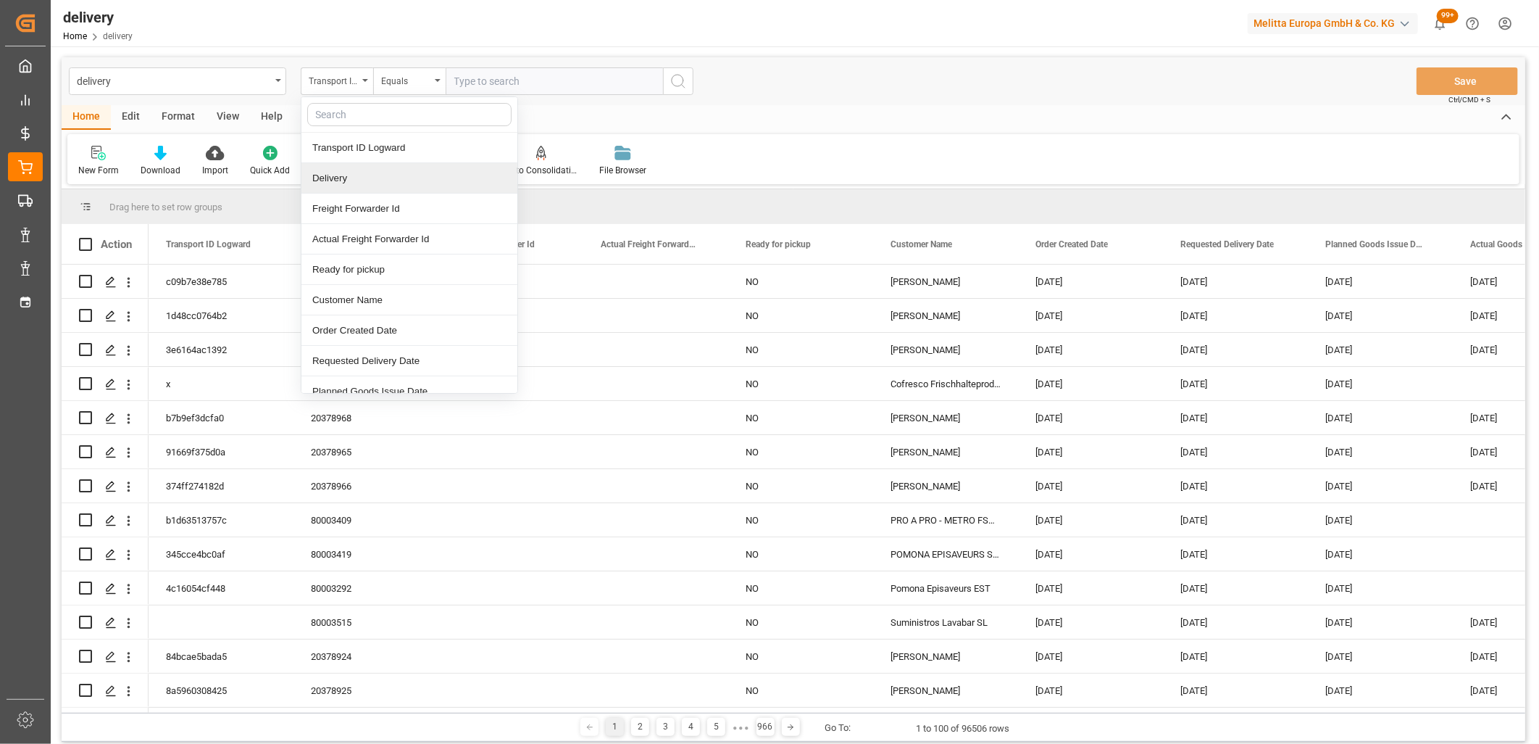
click at [351, 178] on div "Delivery" at bounding box center [409, 178] width 216 height 30
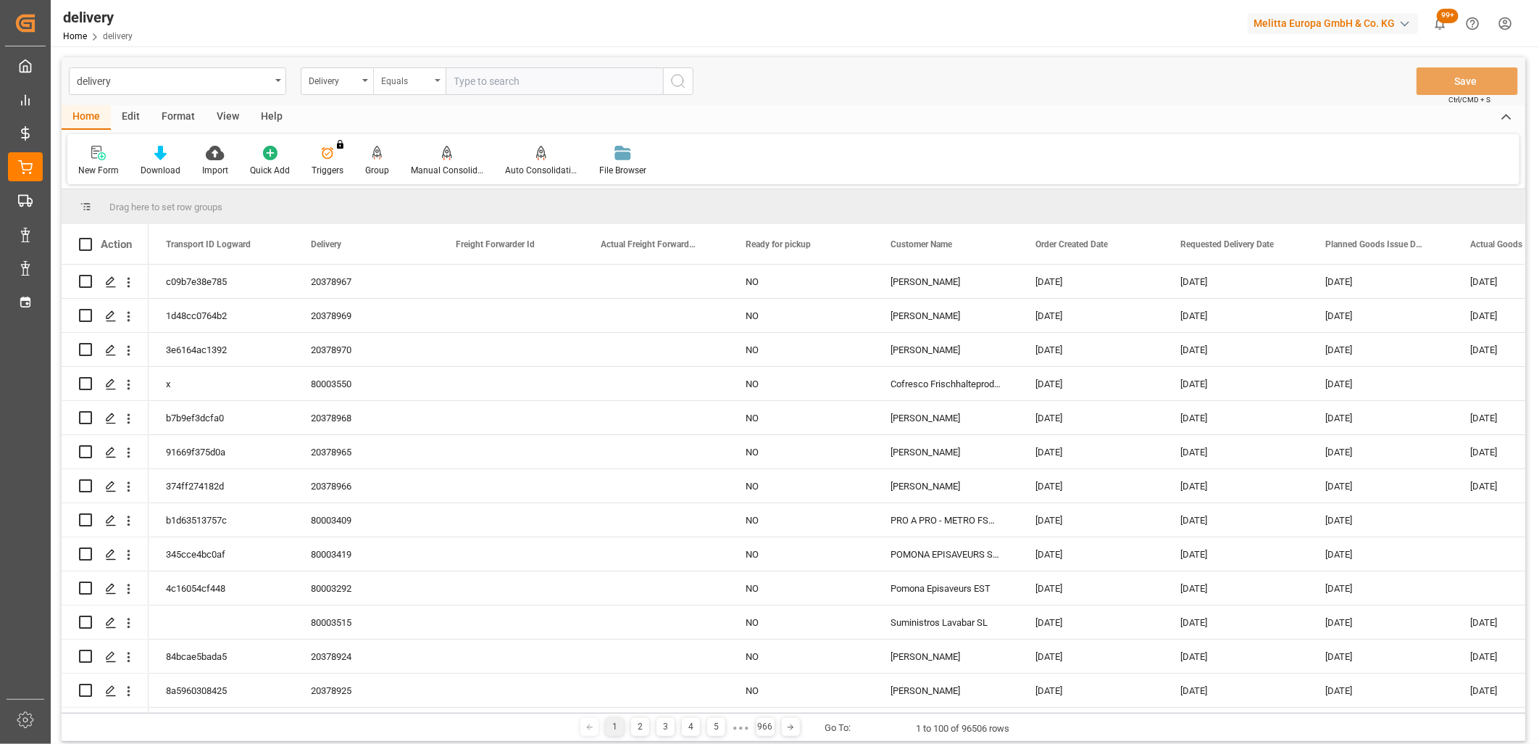
click at [409, 89] on div "Equals" at bounding box center [409, 81] width 72 height 28
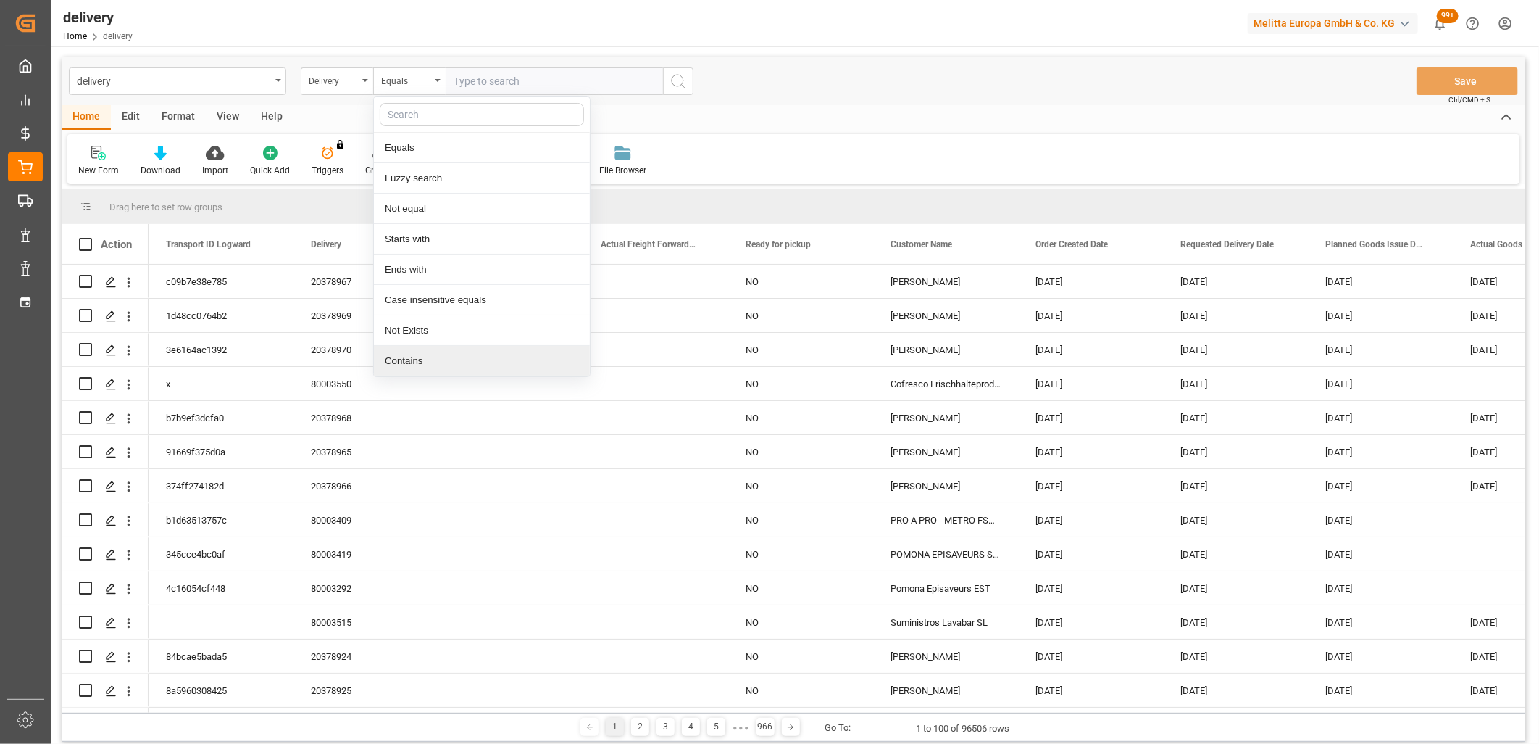
click at [417, 357] on div "Contains" at bounding box center [482, 361] width 216 height 30
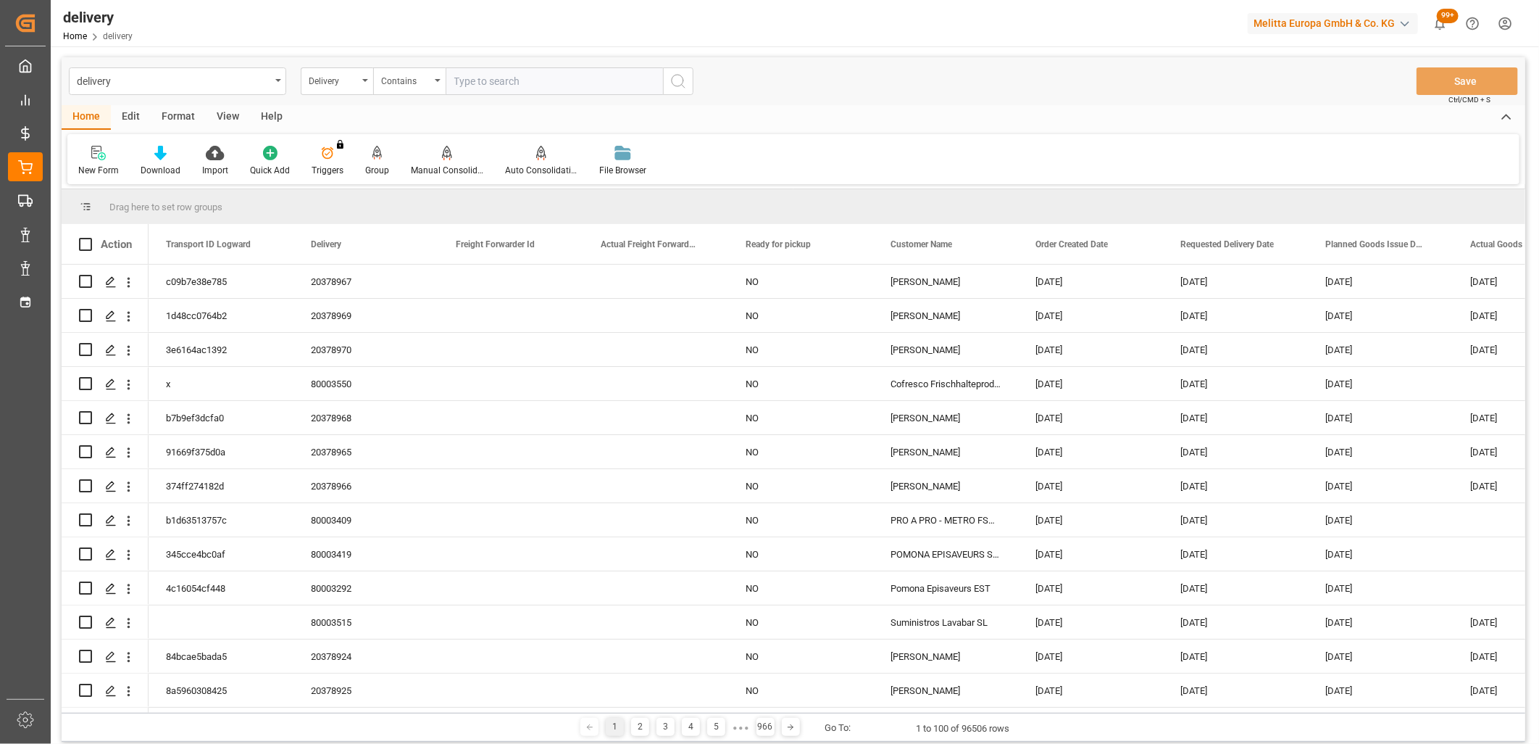
click at [486, 80] on input "text" at bounding box center [554, 81] width 217 height 28
type input "80003399,80003301"
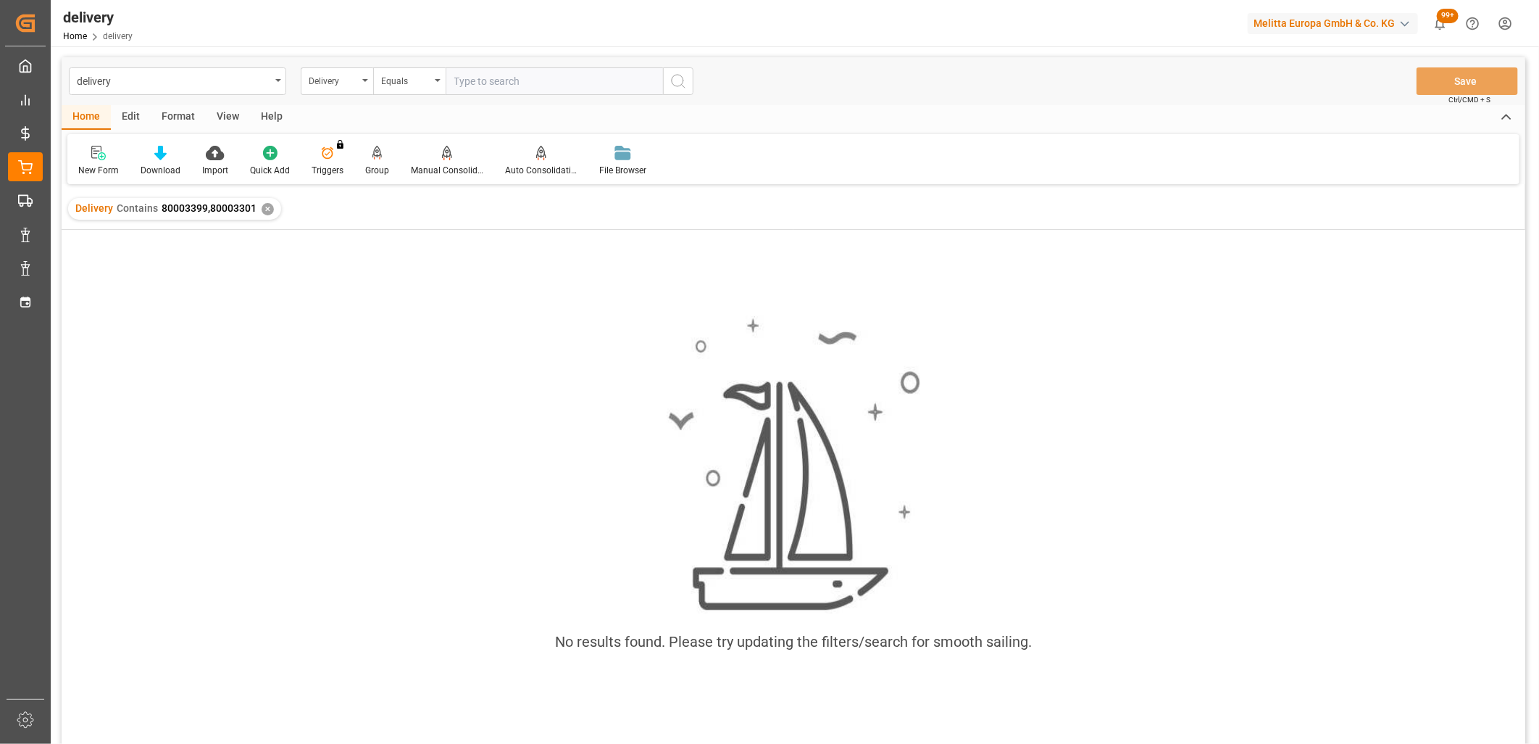
click at [263, 210] on div "✕" at bounding box center [268, 209] width 12 height 12
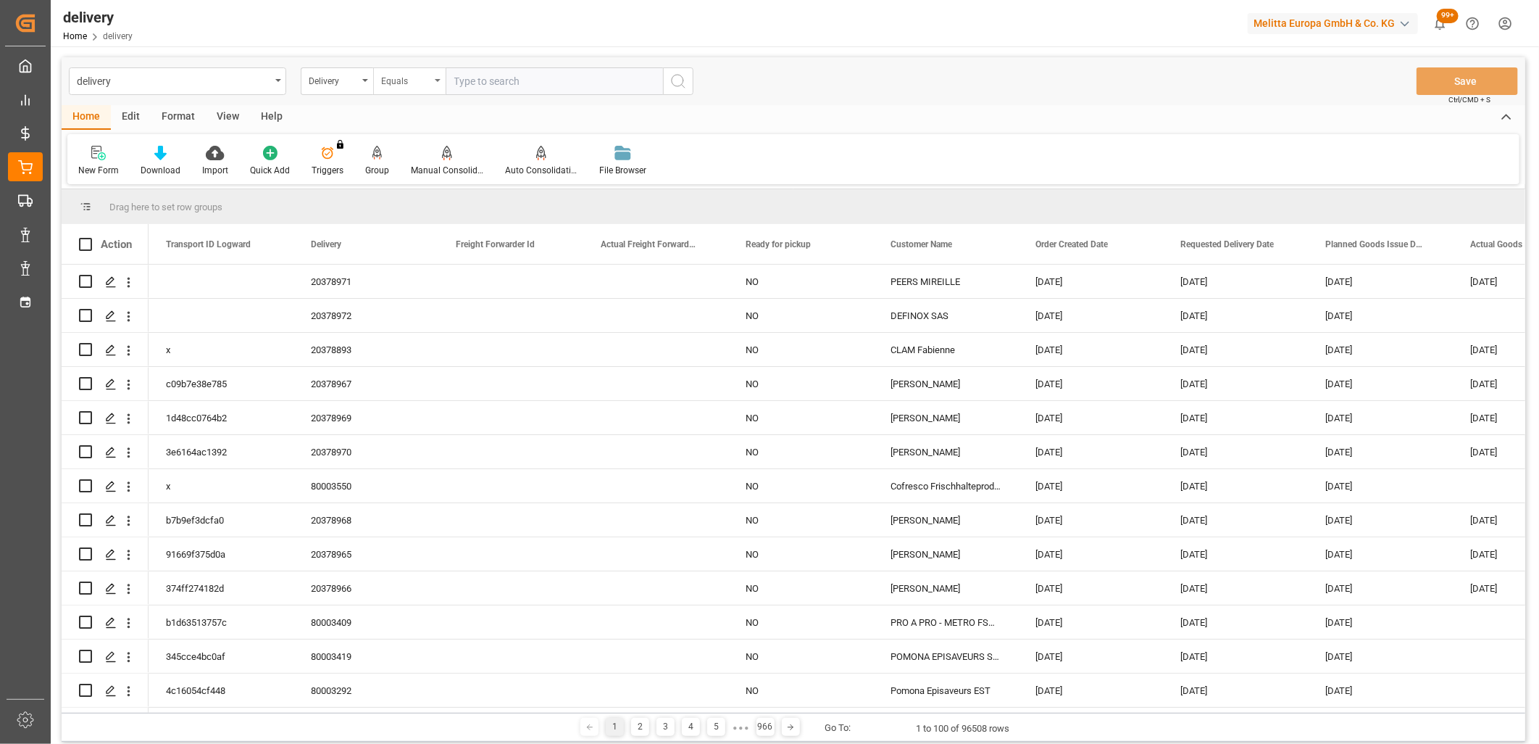
drag, startPoint x: 429, startPoint y: 83, endPoint x: 422, endPoint y: 89, distance: 9.3
click at [425, 85] on div "Equals" at bounding box center [405, 79] width 49 height 17
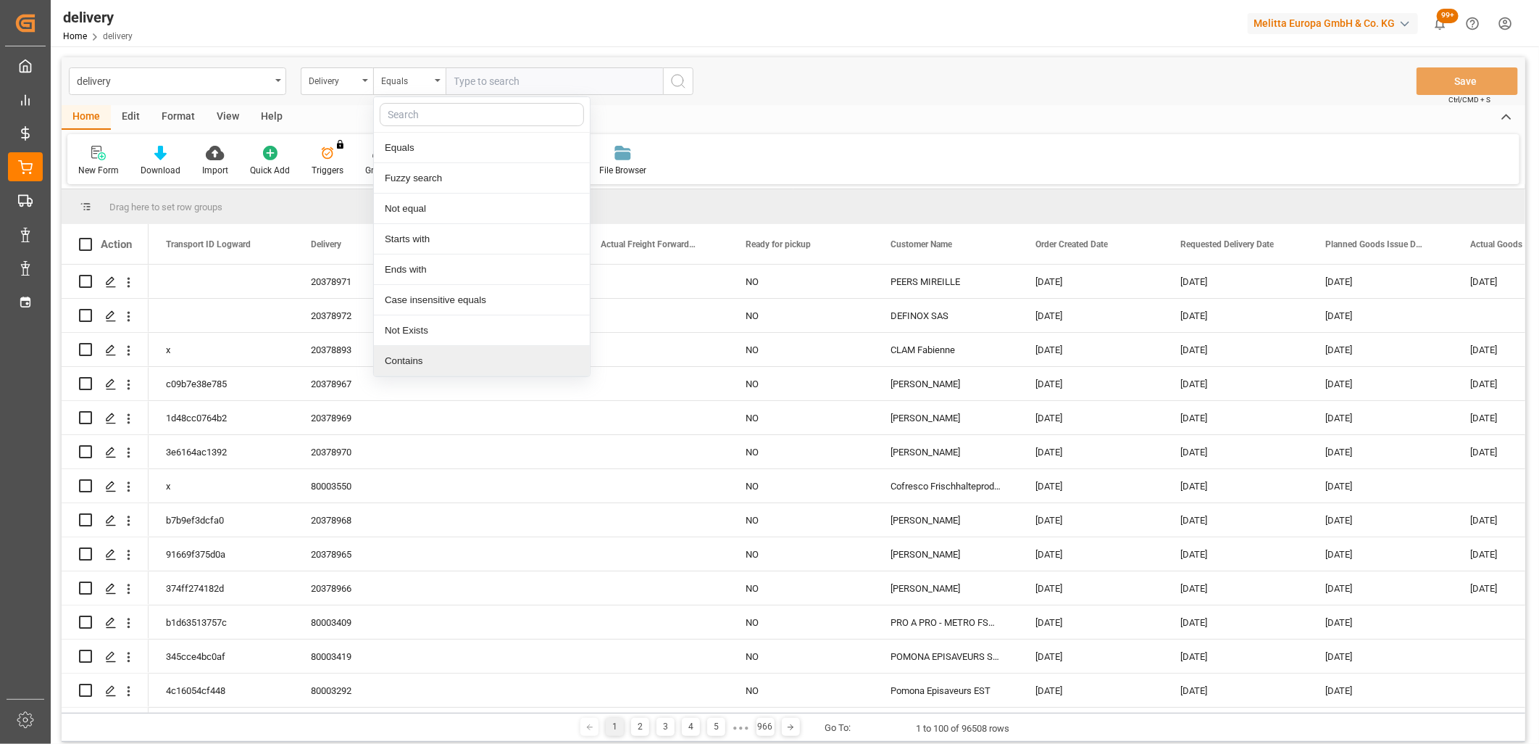
click at [403, 363] on div "Contains" at bounding box center [482, 361] width 216 height 30
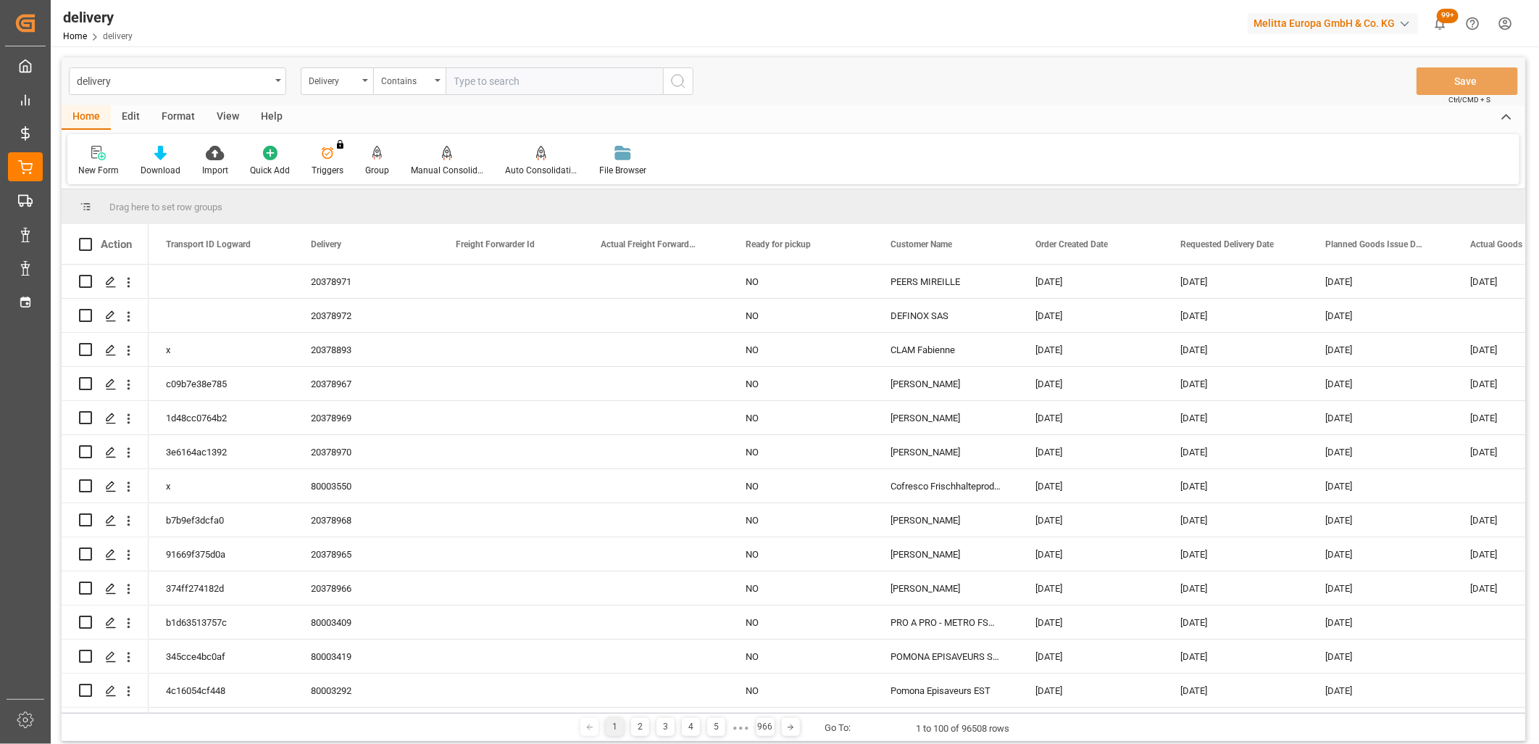
click at [491, 75] on input "text" at bounding box center [554, 81] width 217 height 28
type input "80003301,80003399"
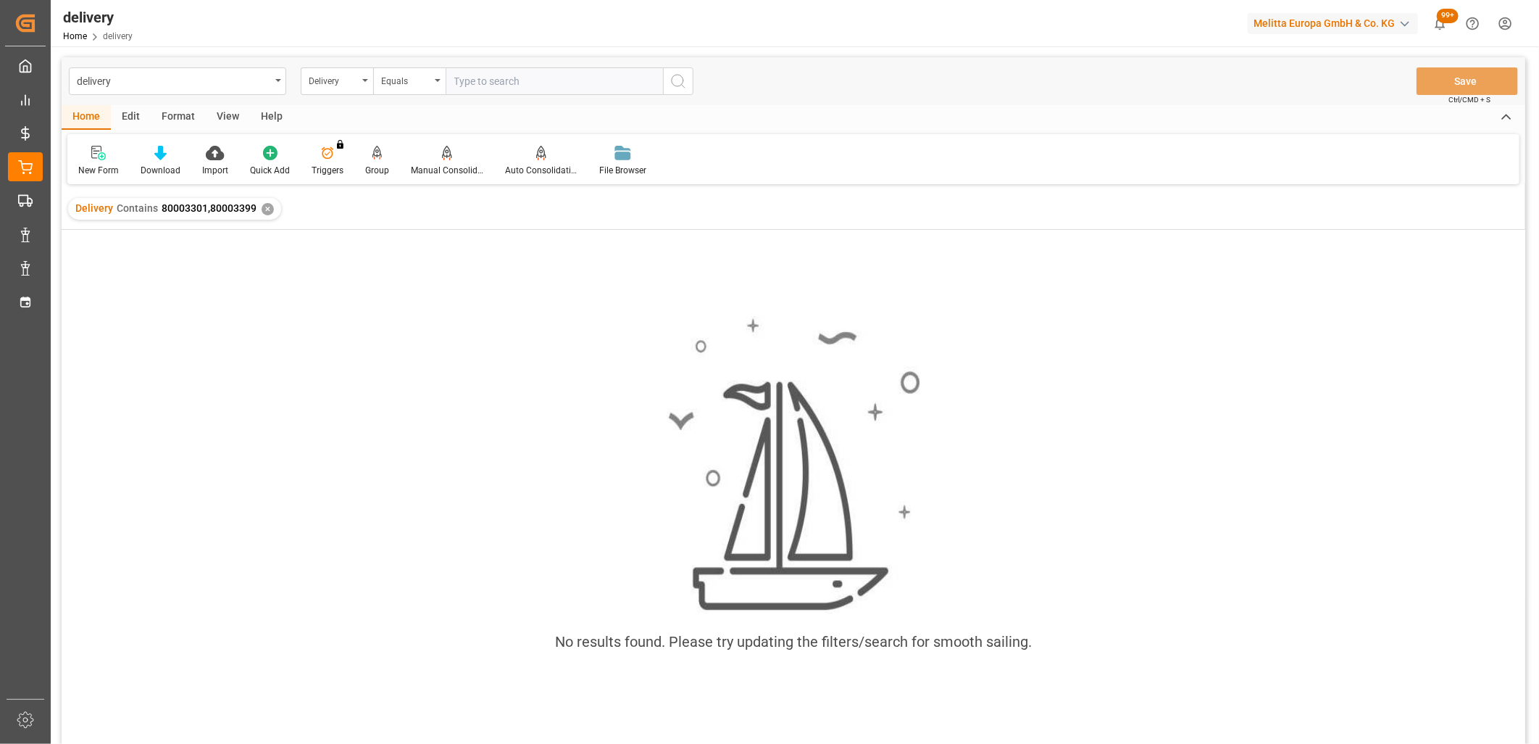
click at [262, 212] on div "✕" at bounding box center [268, 209] width 12 height 12
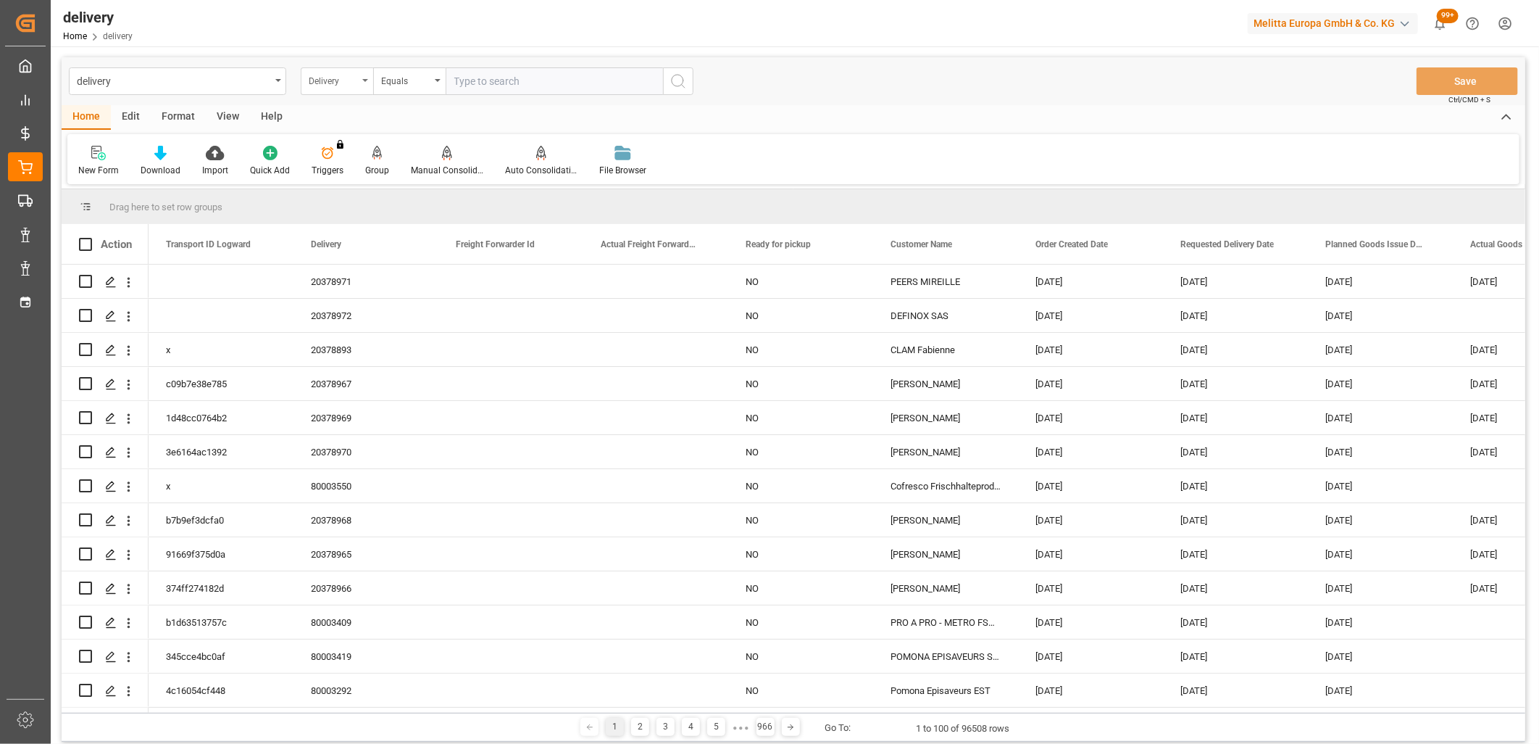
click at [324, 83] on div "Delivery" at bounding box center [333, 79] width 49 height 17
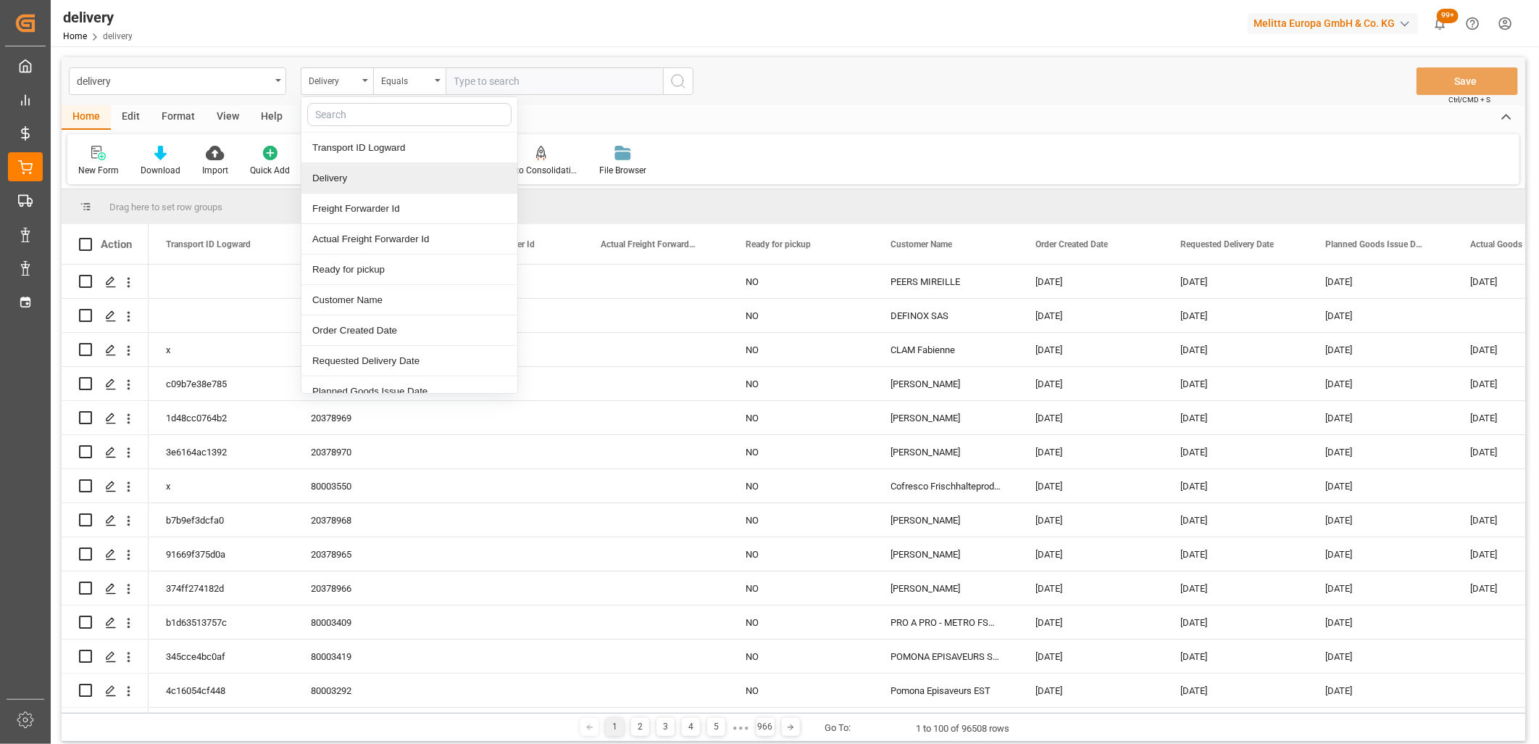
click at [309, 175] on div "Delivery" at bounding box center [409, 178] width 216 height 30
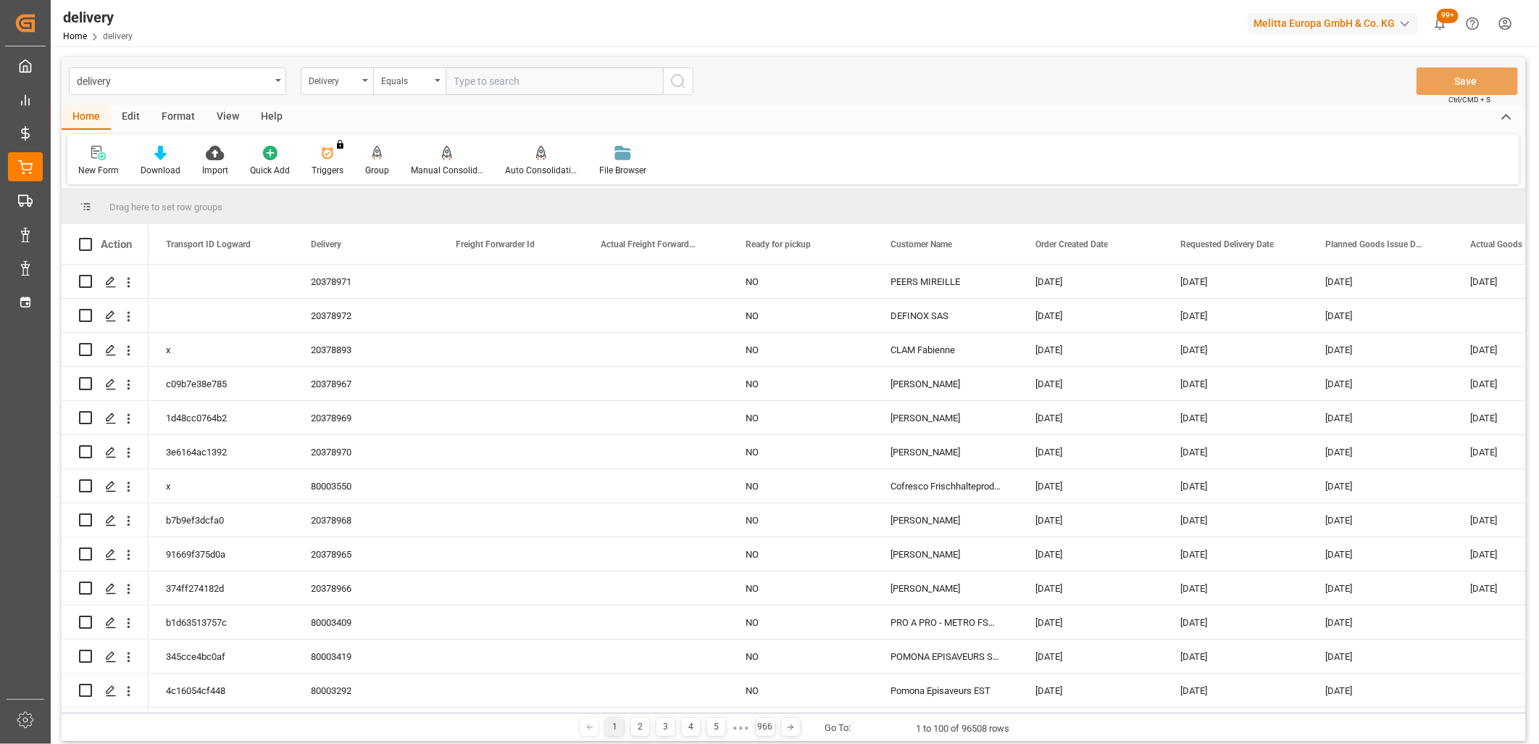
click at [466, 80] on input "text" at bounding box center [554, 81] width 217 height 28
type input "80003399"
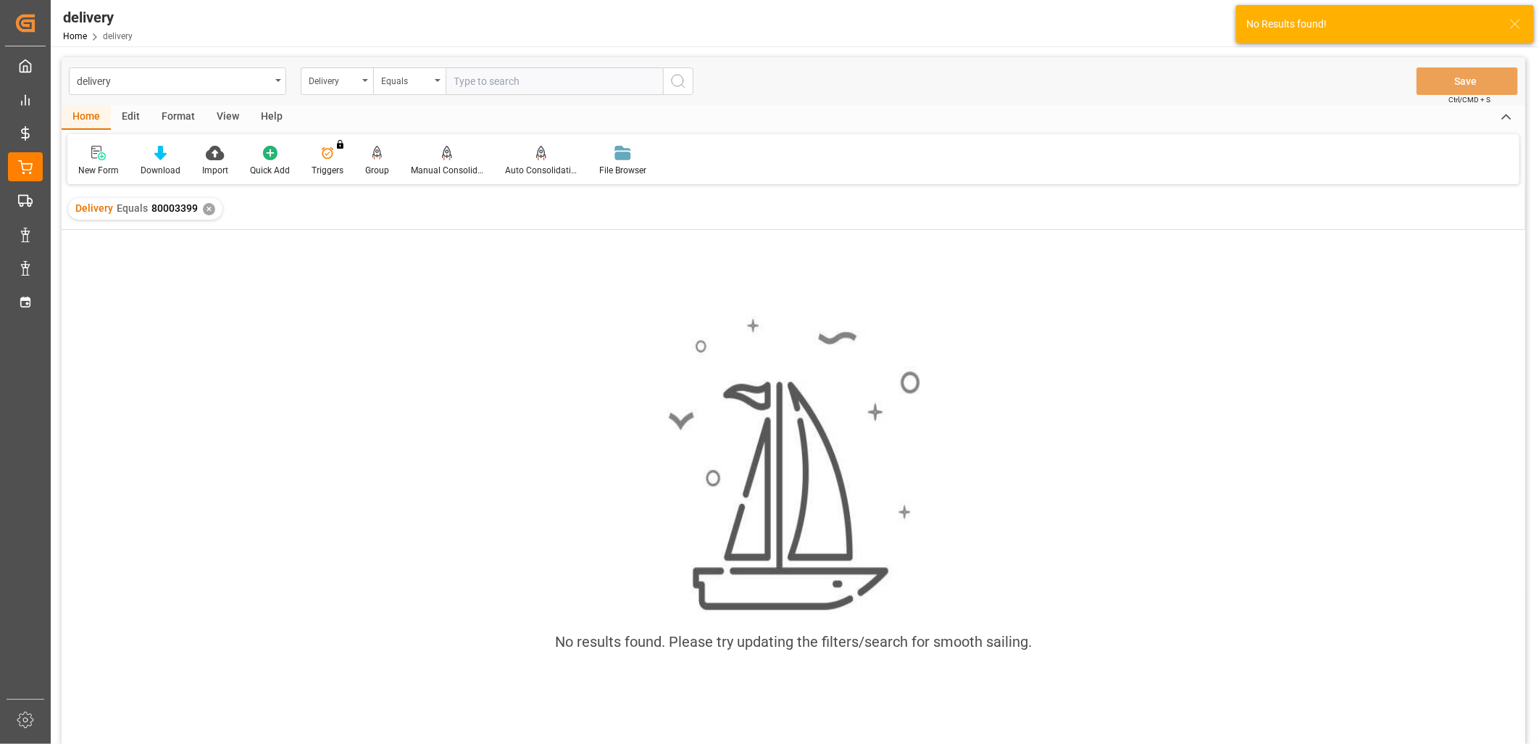
click at [205, 207] on div "✕" at bounding box center [209, 209] width 12 height 12
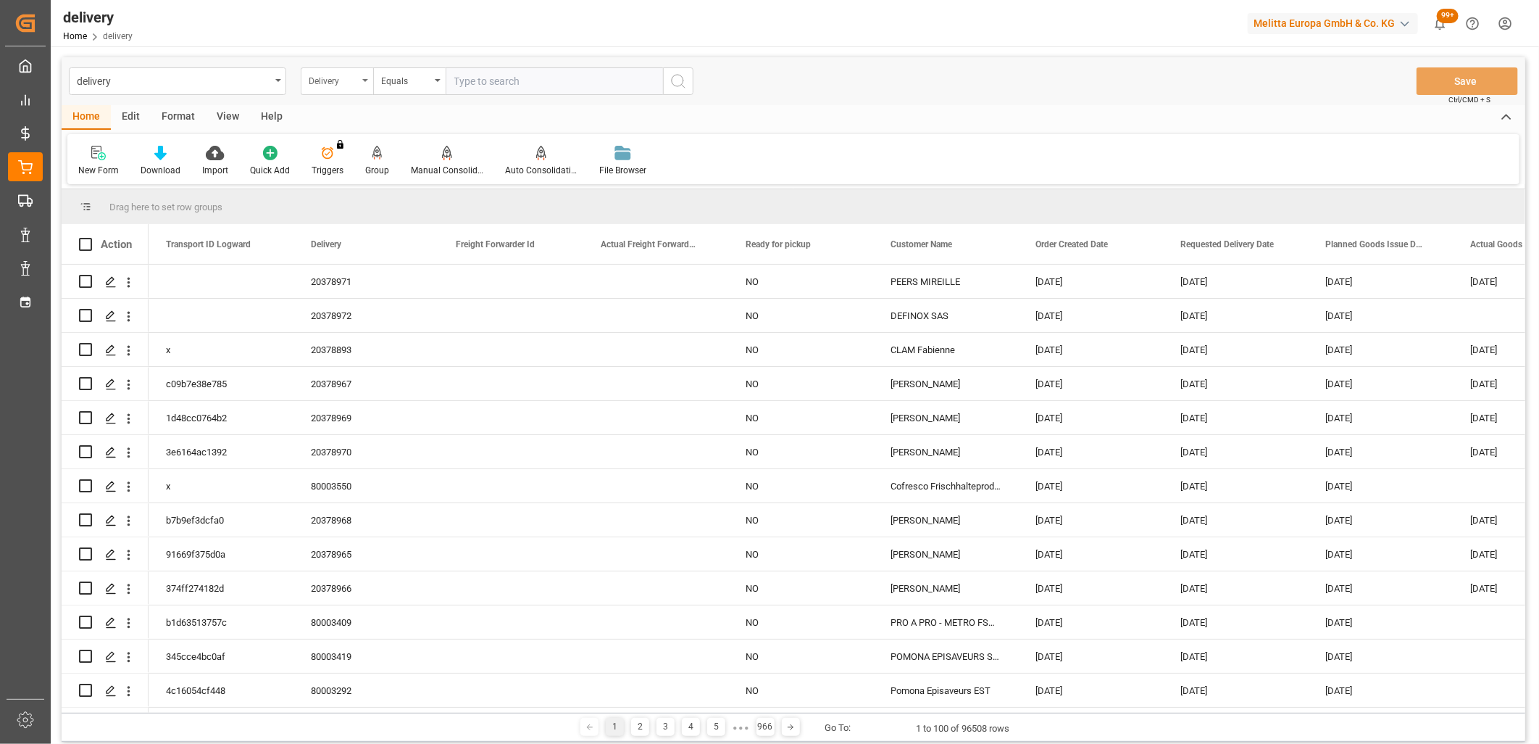
click at [361, 77] on div "Delivery" at bounding box center [337, 81] width 72 height 28
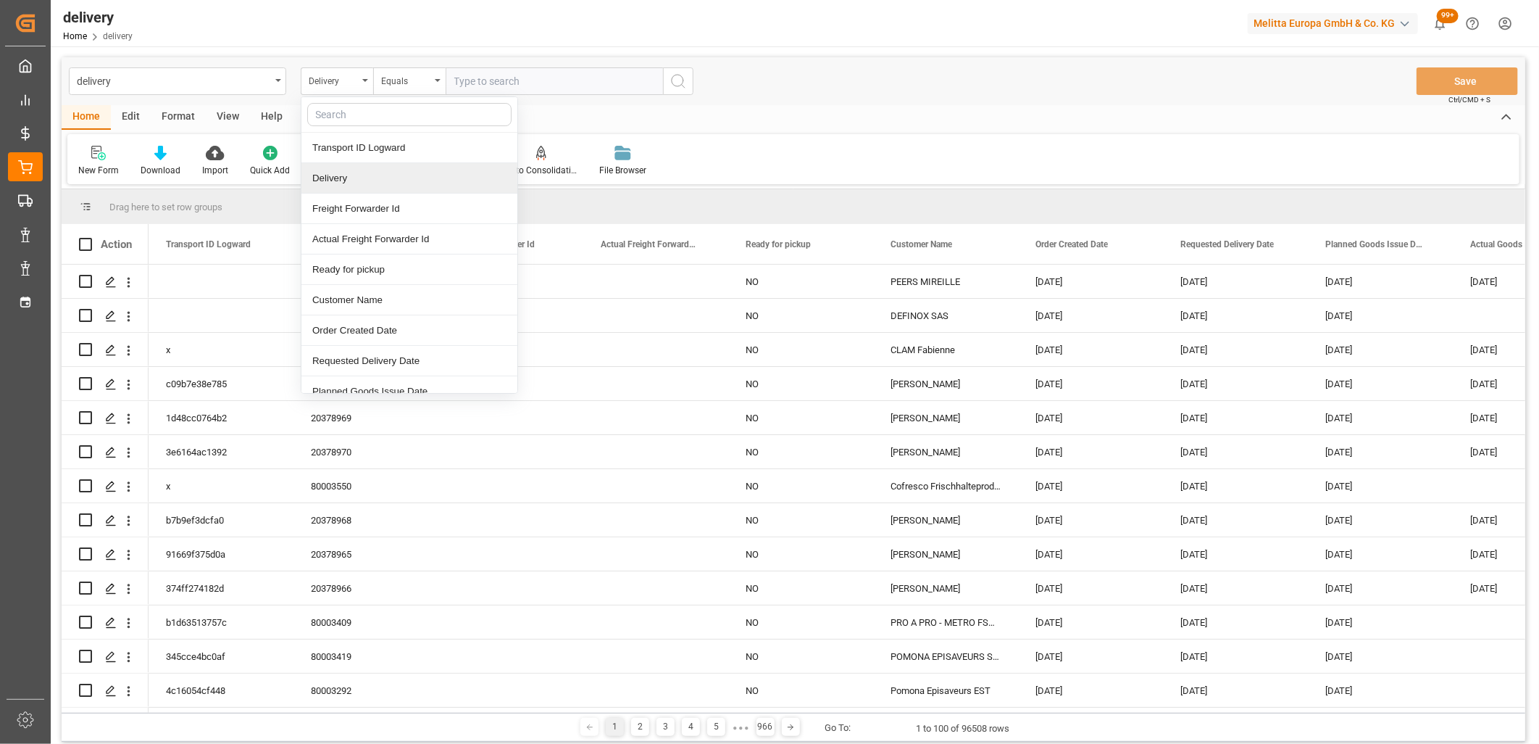
click at [349, 170] on div "Delivery" at bounding box center [409, 178] width 216 height 30
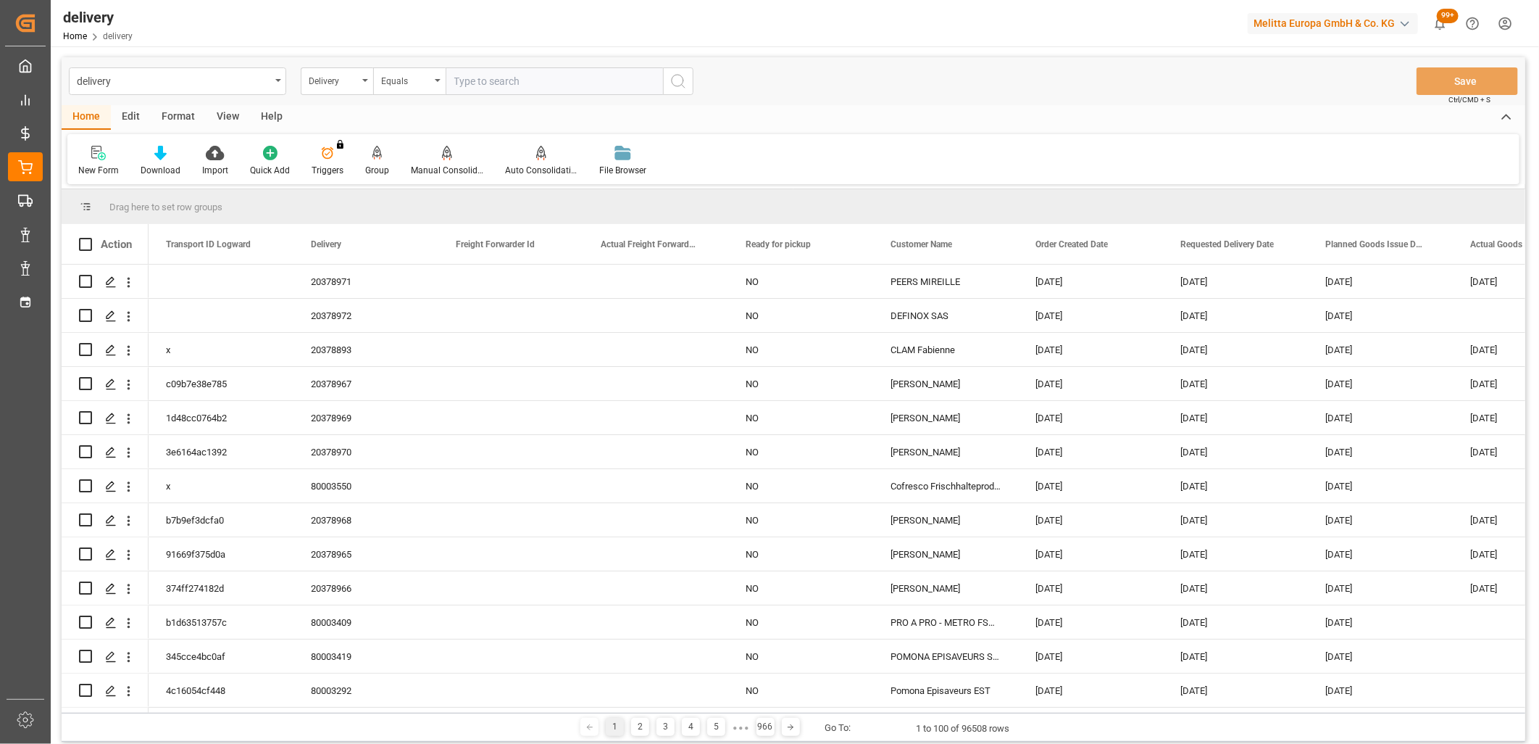
click at [504, 78] on input "text" at bounding box center [554, 81] width 217 height 28
type input "80003301"
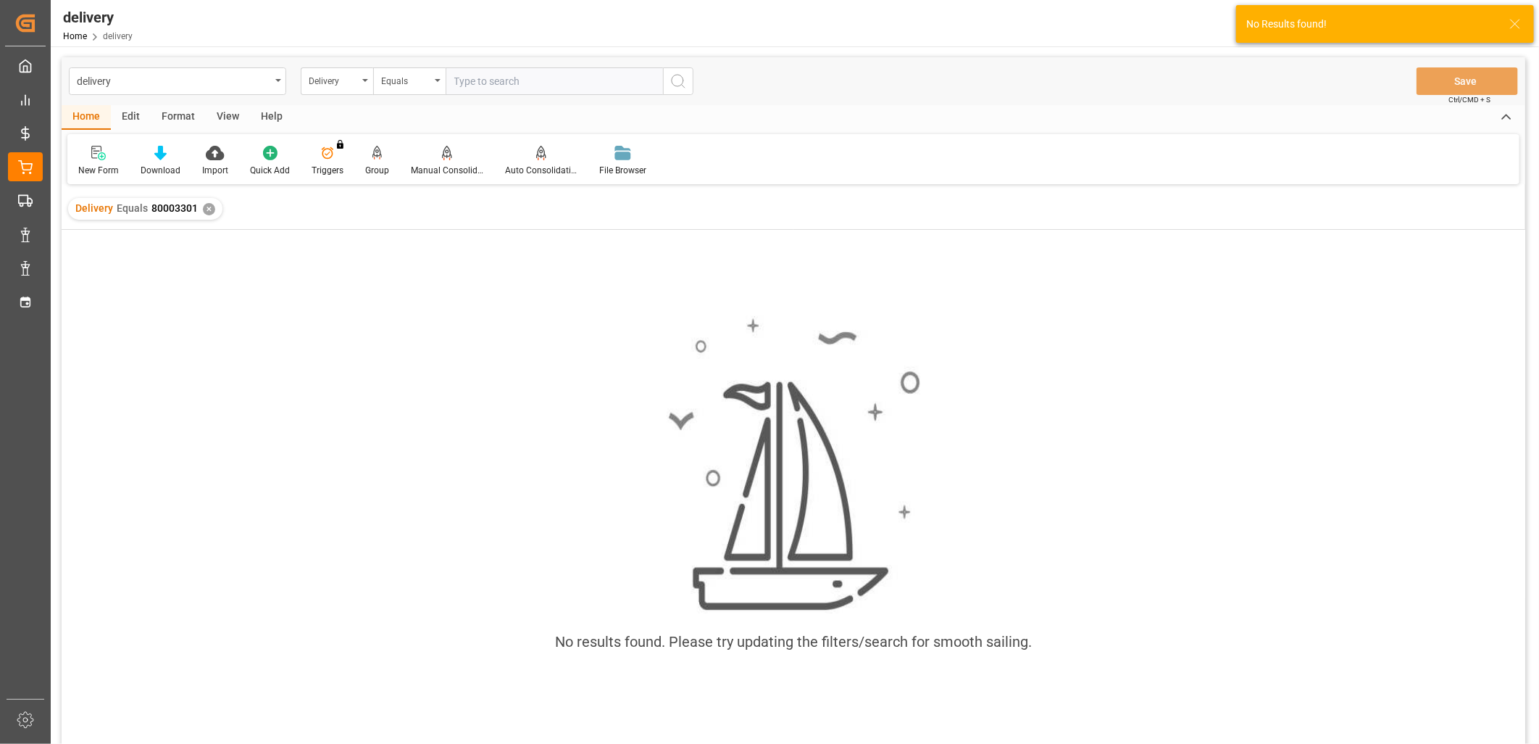
click at [211, 210] on div "✕" at bounding box center [209, 209] width 12 height 12
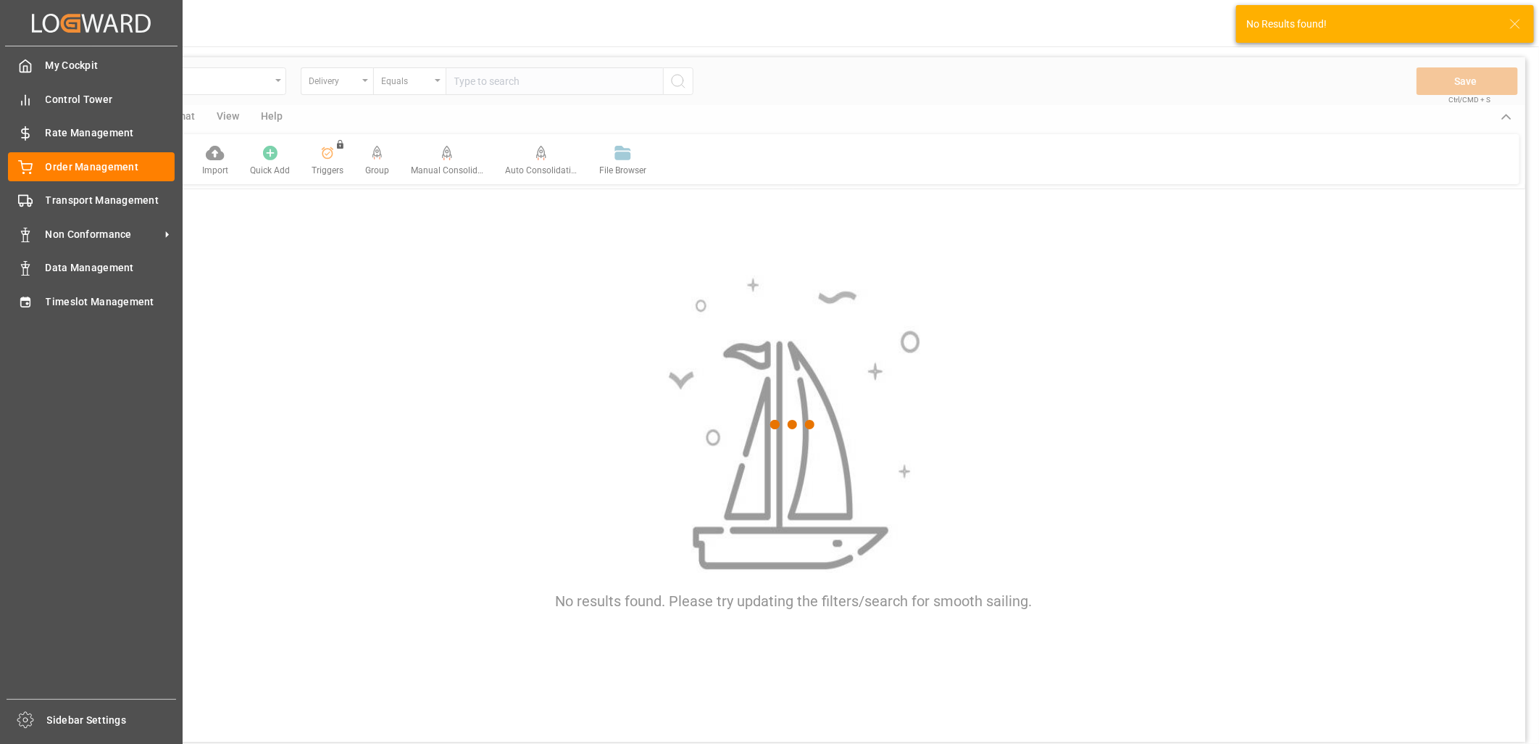
click at [30, 315] on div "My Cockpit My Cockpit Control Tower Control Tower Rate Management Rate Manageme…" at bounding box center [91, 372] width 172 height 652
click at [30, 302] on icon at bounding box center [25, 302] width 14 height 14
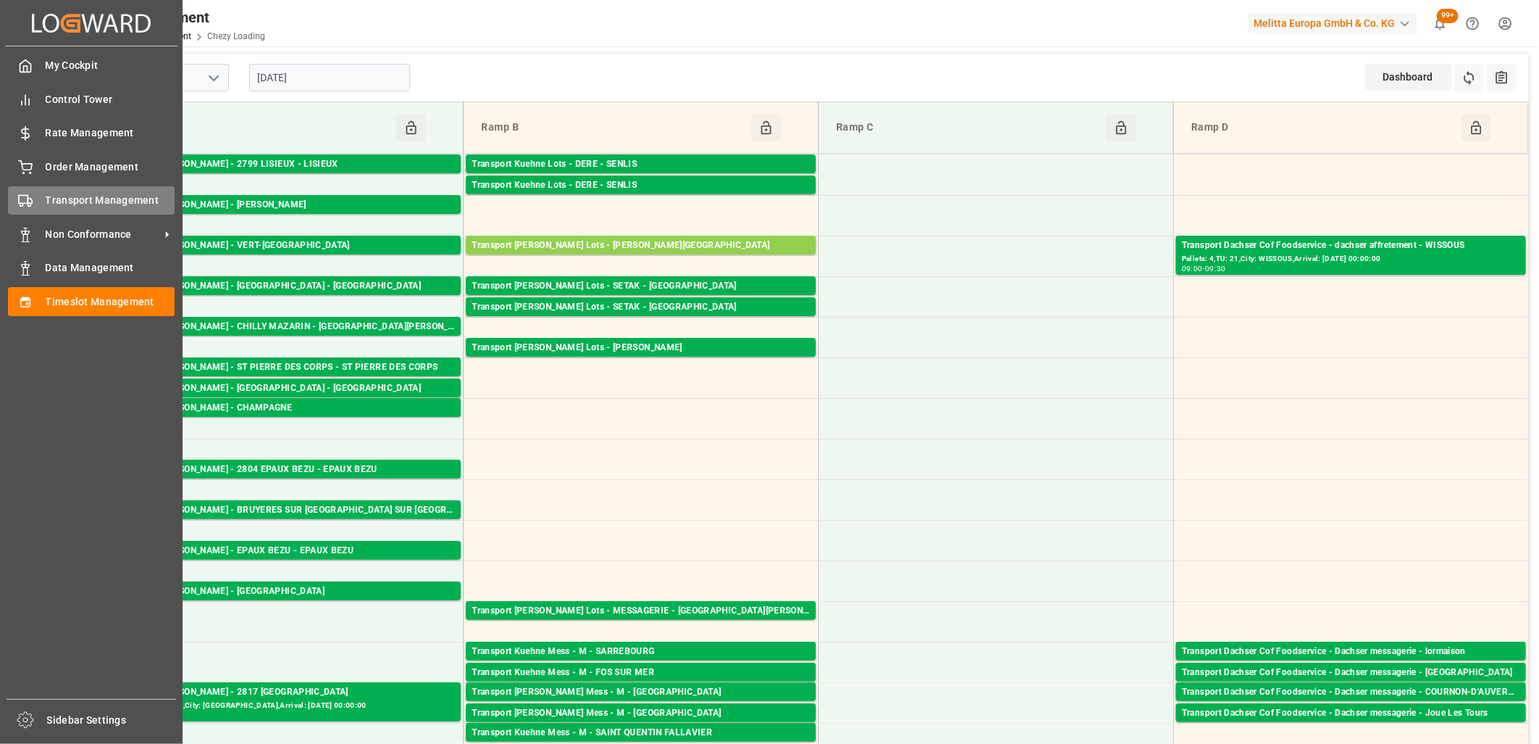
click at [26, 198] on icon at bounding box center [25, 200] width 14 height 14
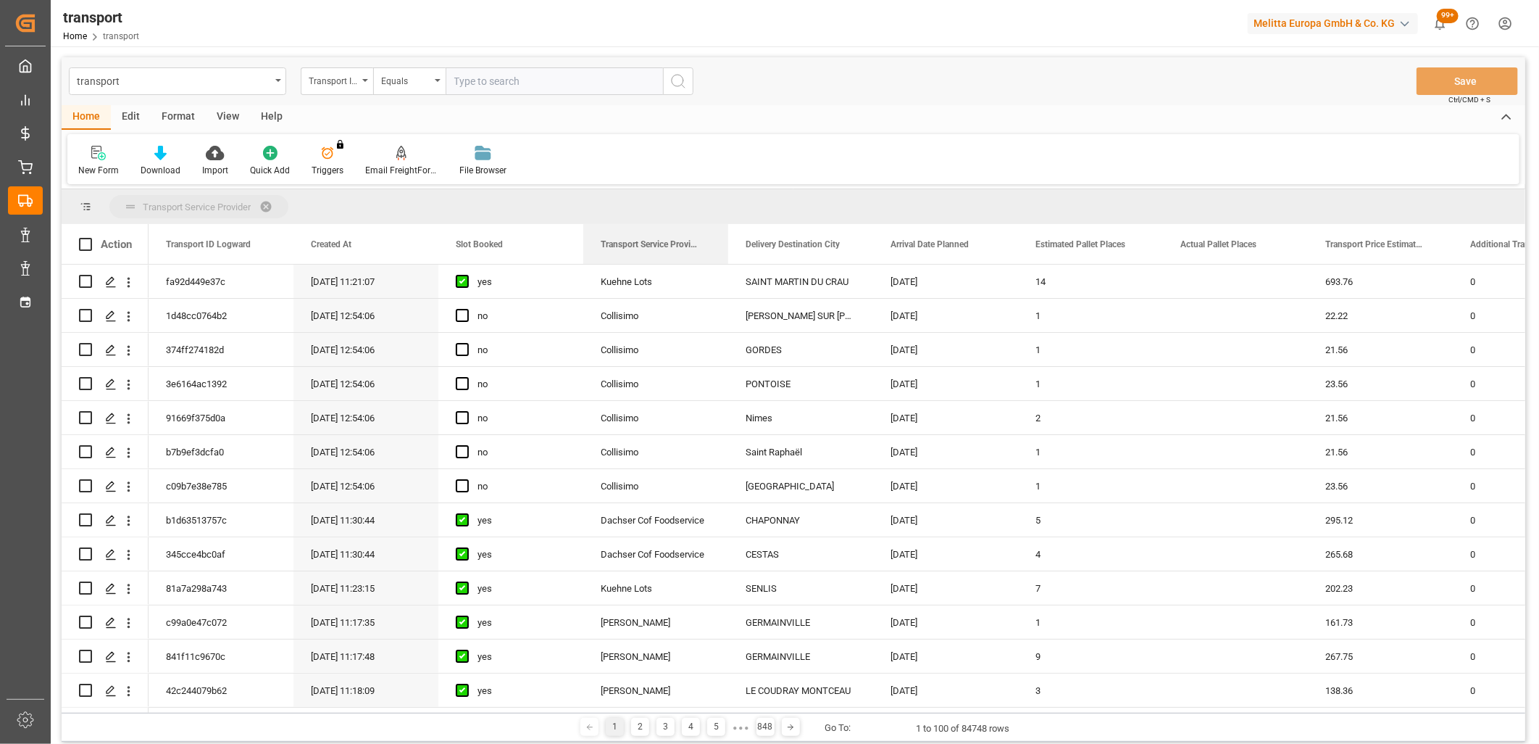
drag, startPoint x: 614, startPoint y: 243, endPoint x: 620, endPoint y: 207, distance: 36.1
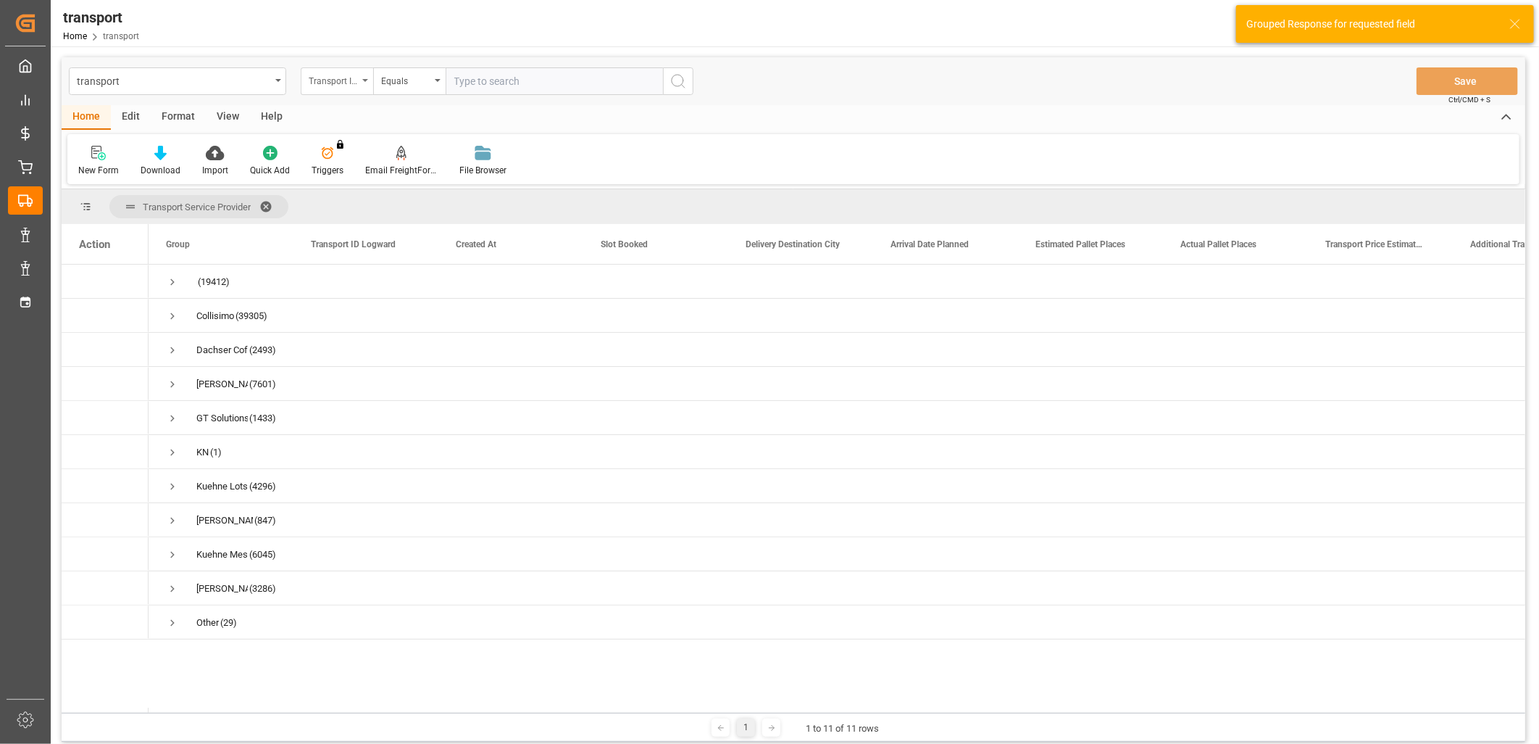
click at [328, 76] on div "Transport ID Logward" at bounding box center [333, 79] width 49 height 17
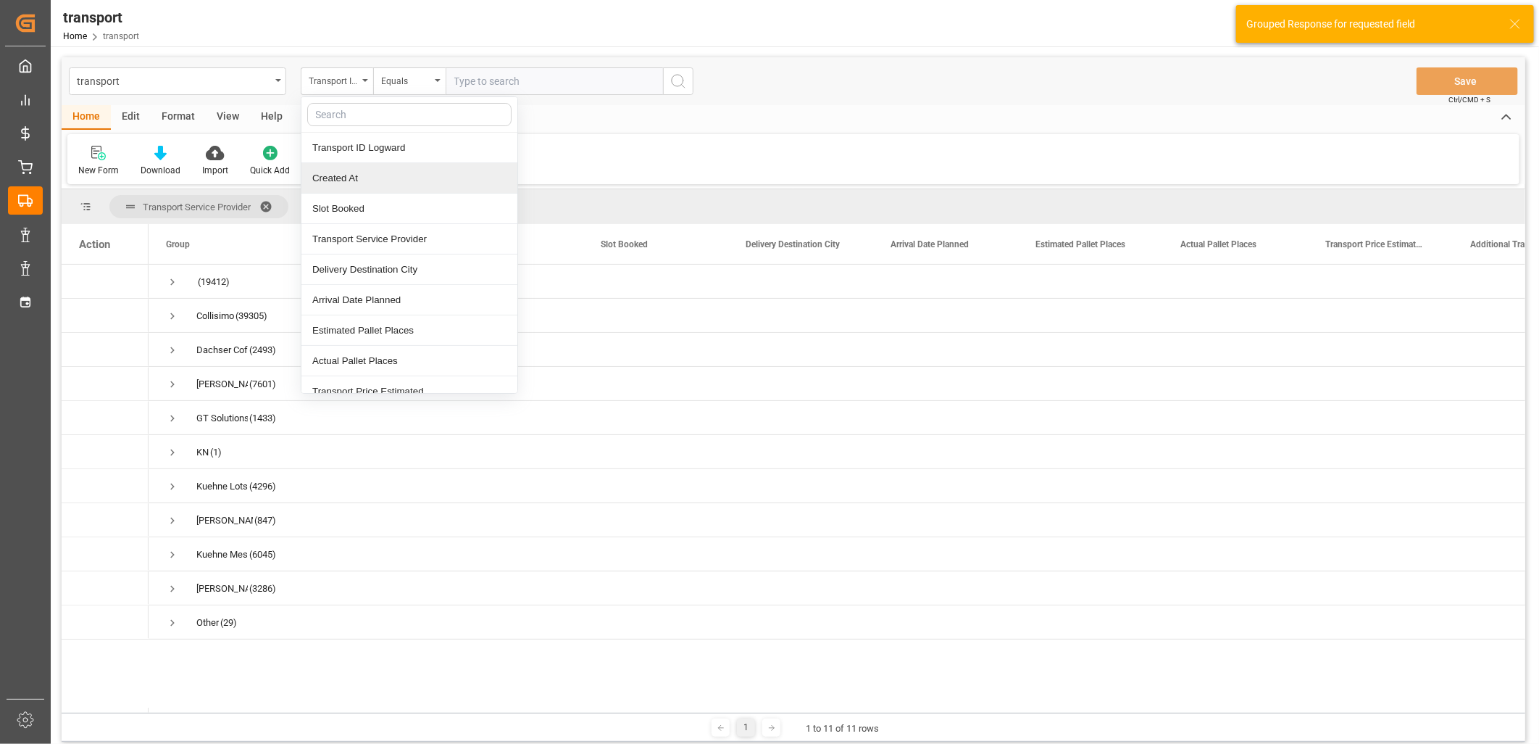
click at [334, 183] on div "Created At" at bounding box center [409, 178] width 216 height 30
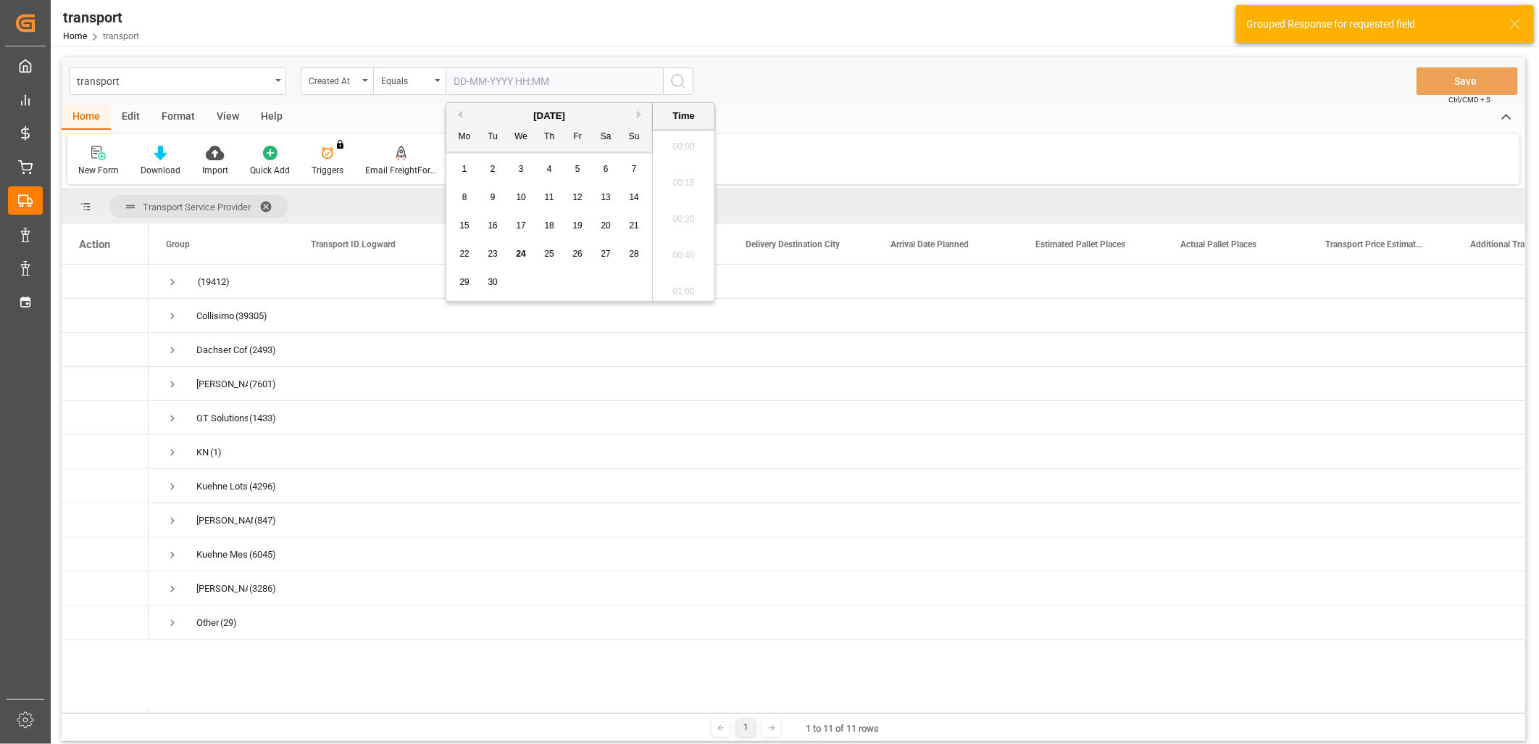
click at [494, 83] on input "text" at bounding box center [554, 81] width 217 height 28
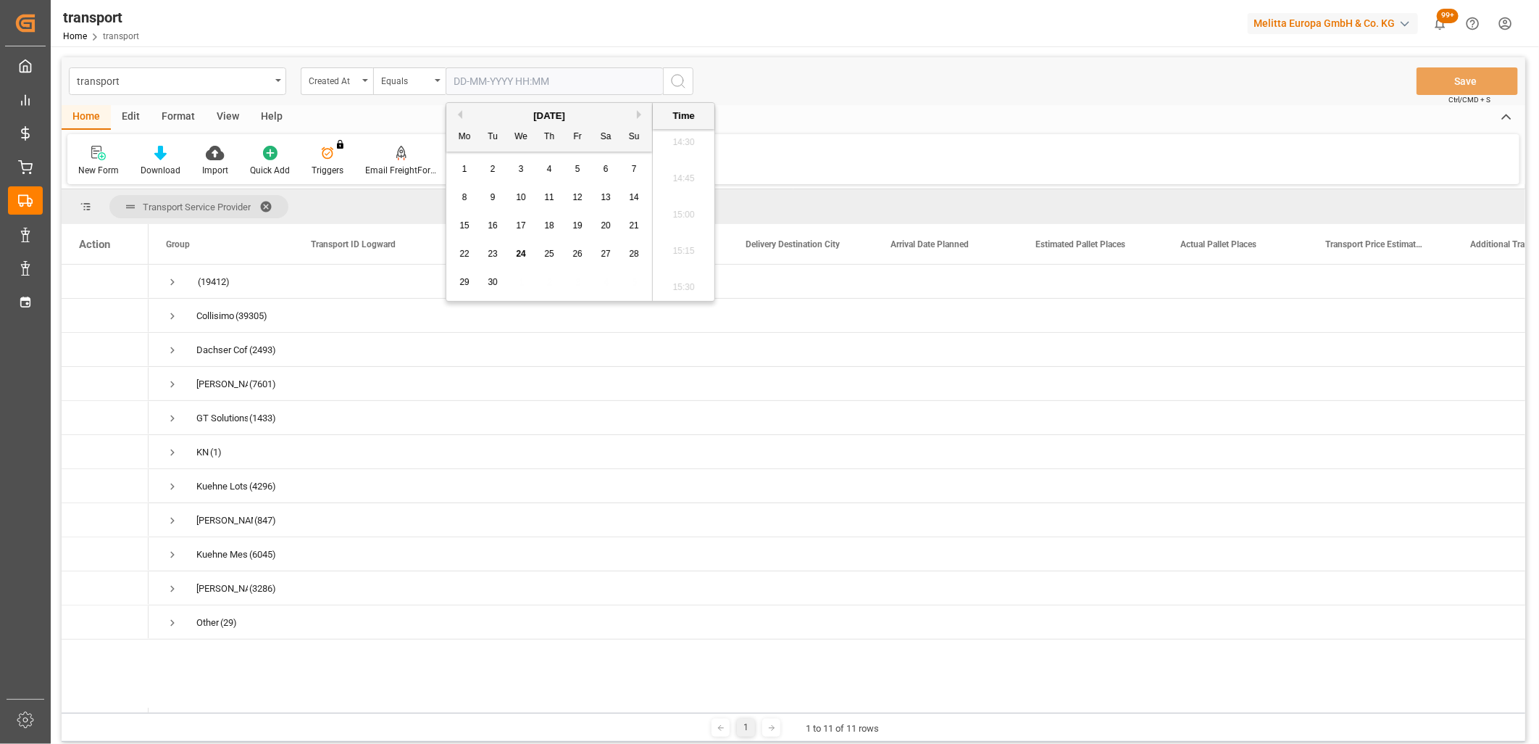
click at [512, 248] on div "24" at bounding box center [521, 254] width 18 height 17
type input "24-09-2025 00:00"
click at [675, 80] on icon "search button" at bounding box center [678, 80] width 17 height 17
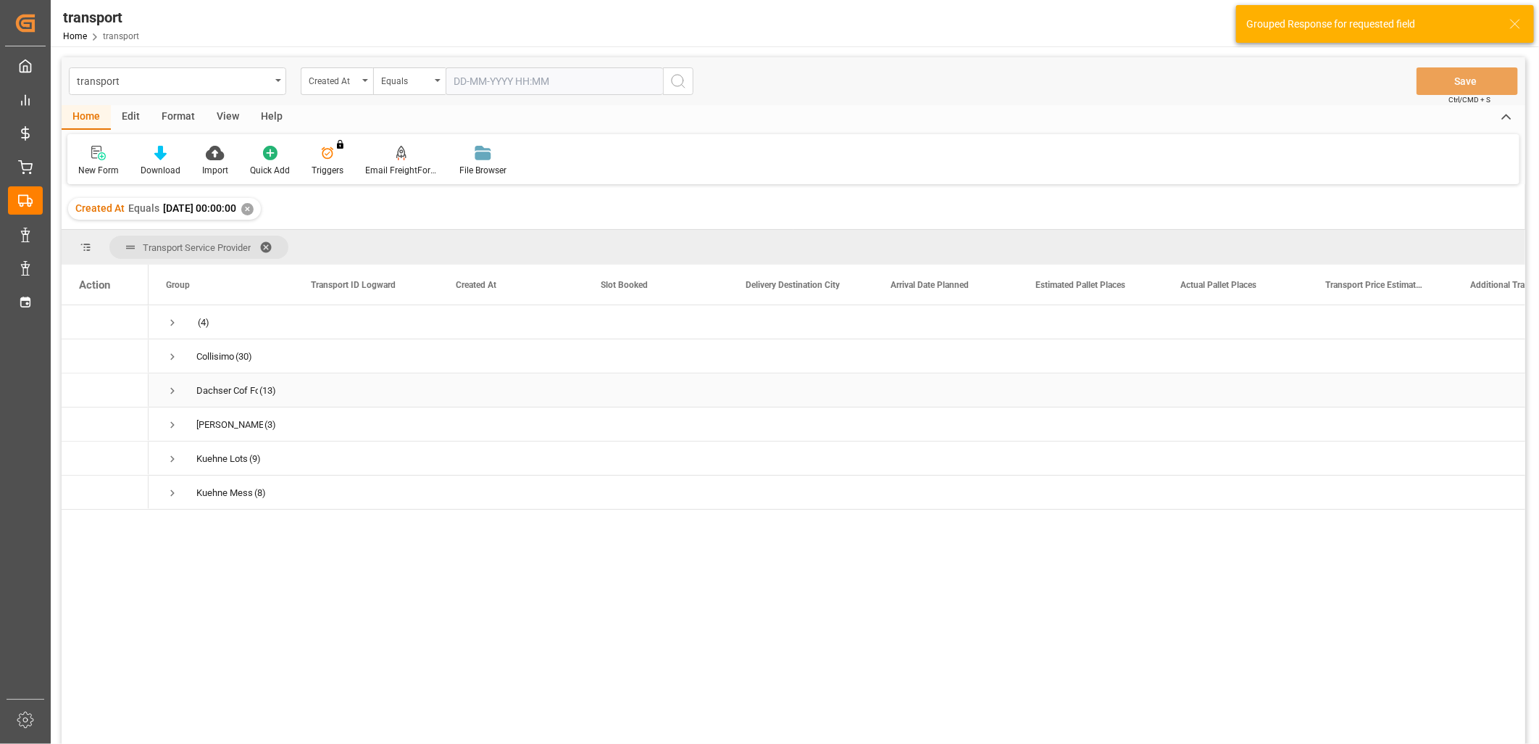
click at [167, 380] on span "Press SPACE to select this row." at bounding box center [172, 390] width 13 height 33
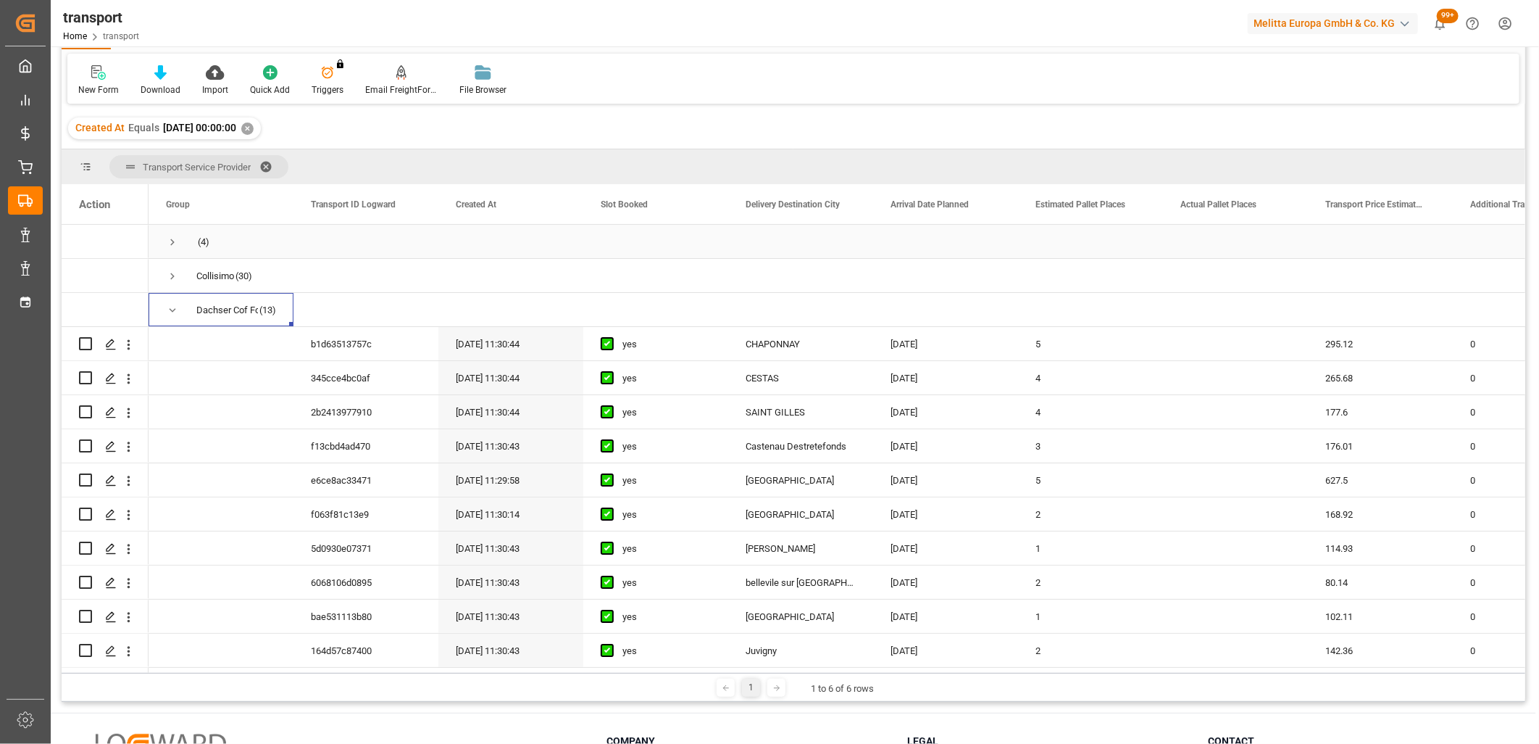
scroll to position [80, 0]
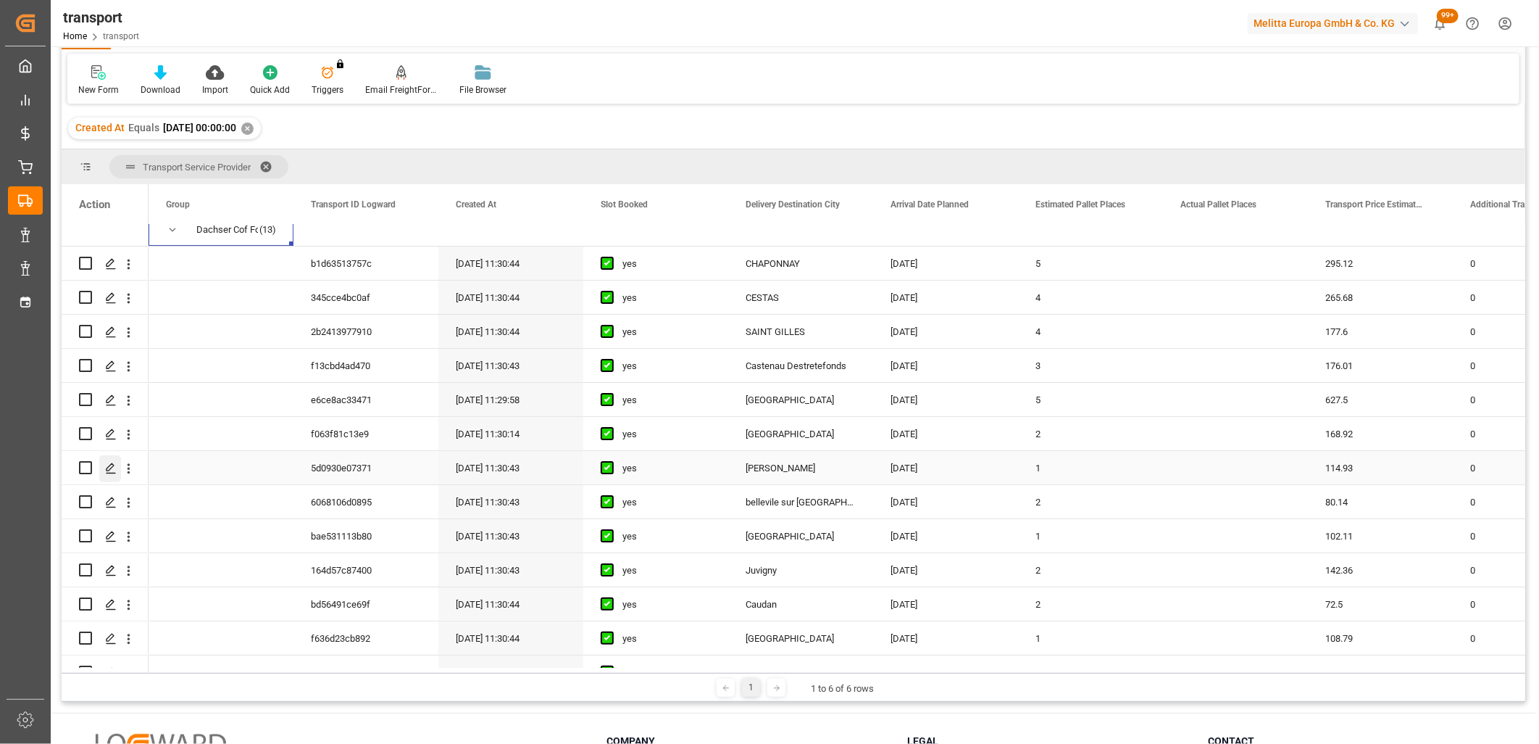
click at [113, 473] on div "Press SPACE to select this row." at bounding box center [110, 468] width 22 height 27
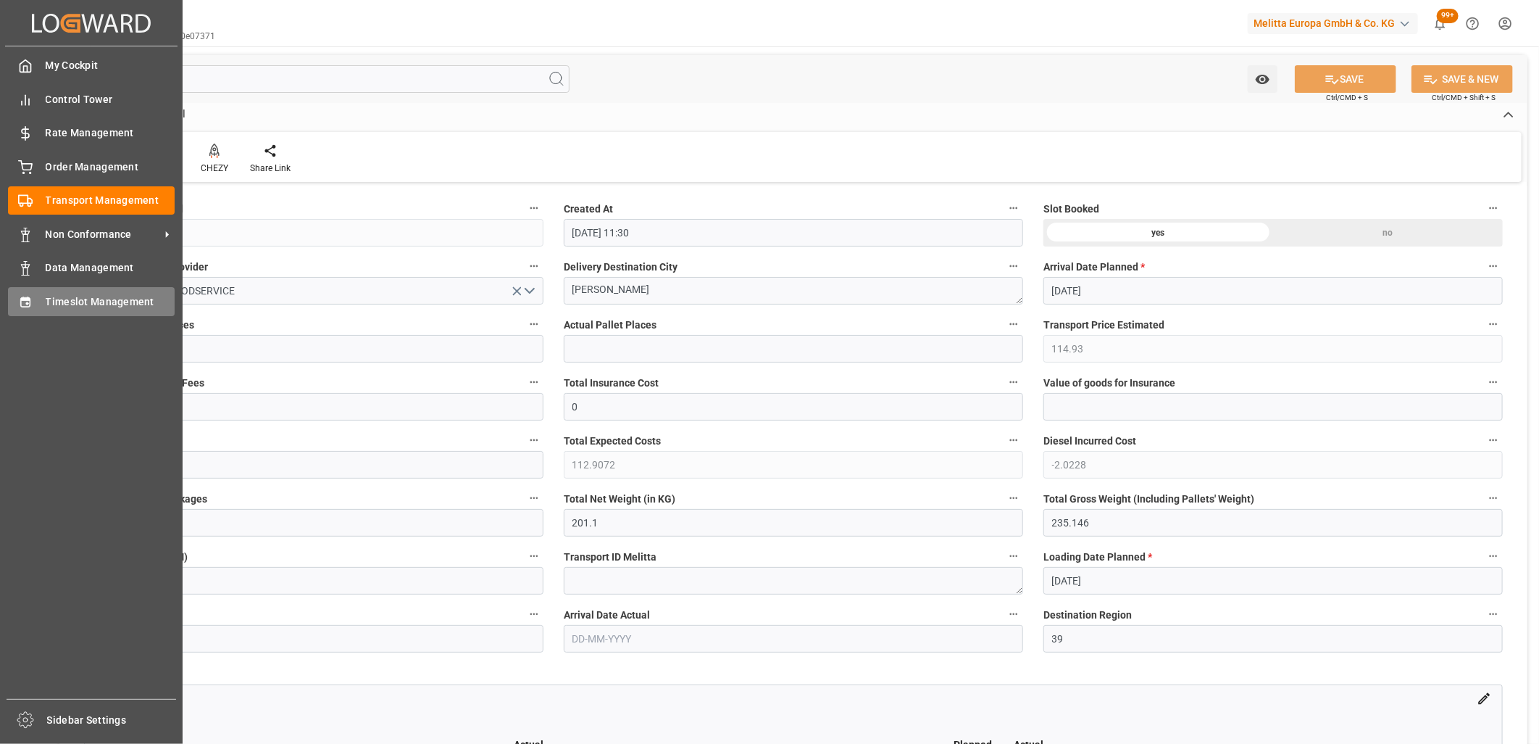
click at [99, 299] on span "Timeslot Management" at bounding box center [111, 301] width 130 height 15
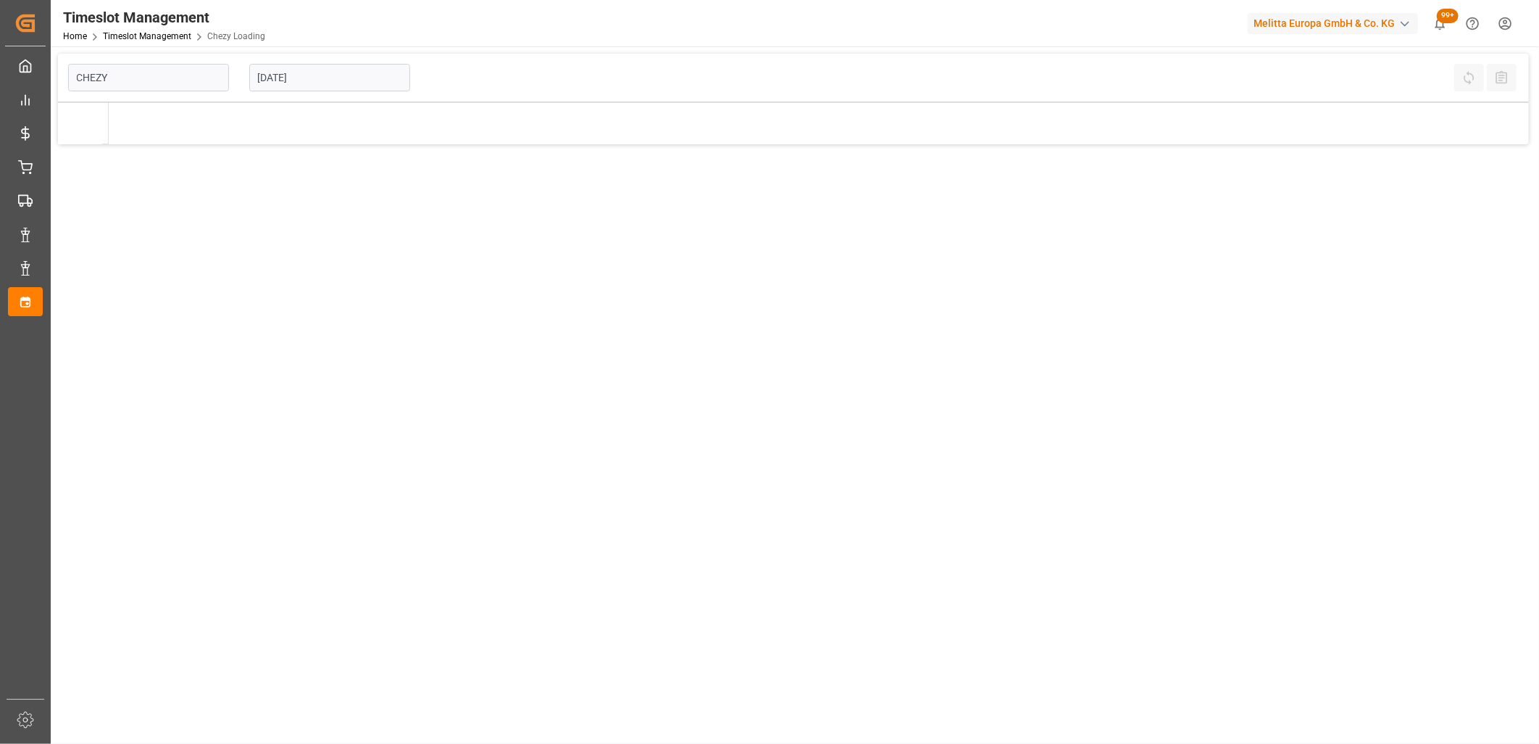
type input "Chezy Loading"
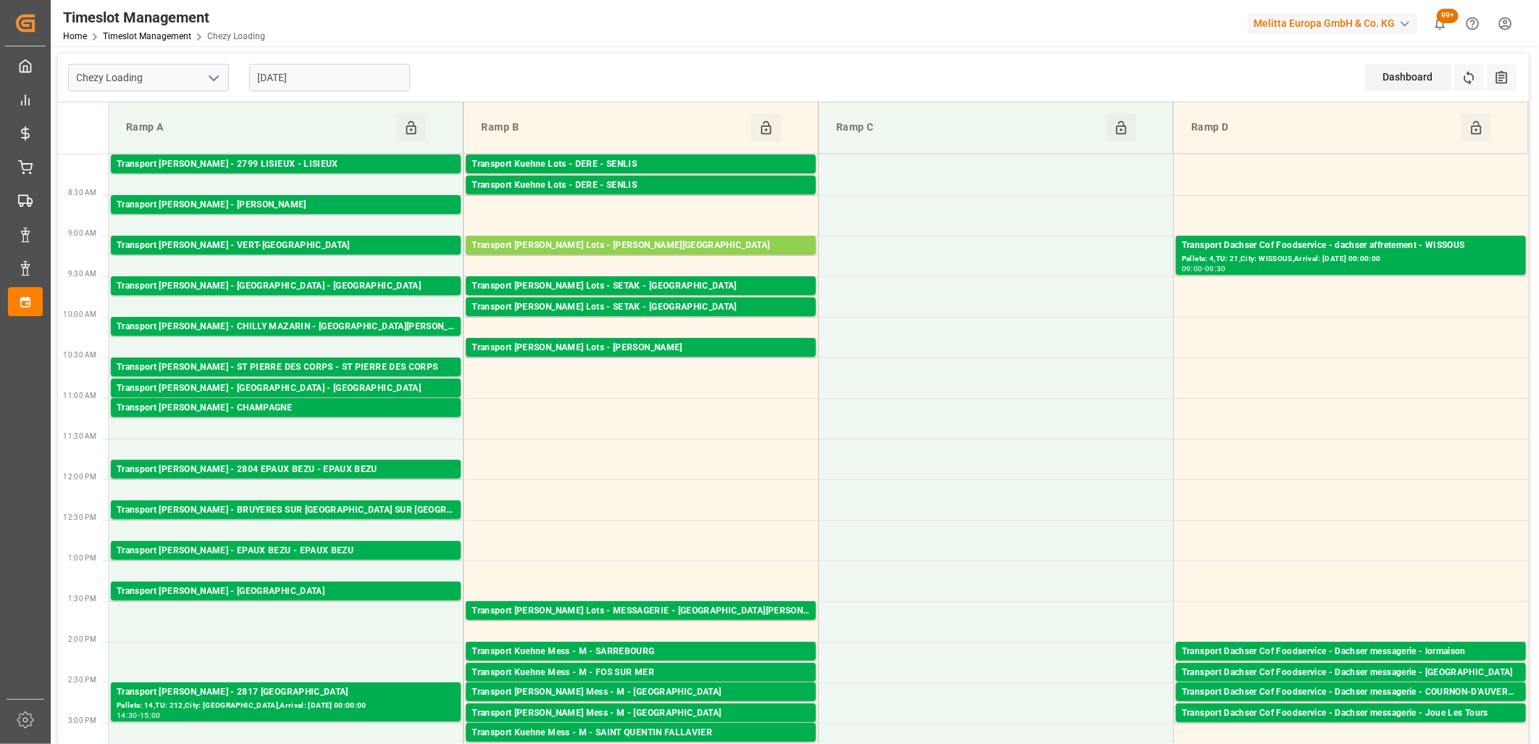
click at [342, 68] on input "[DATE]" at bounding box center [329, 78] width 161 height 28
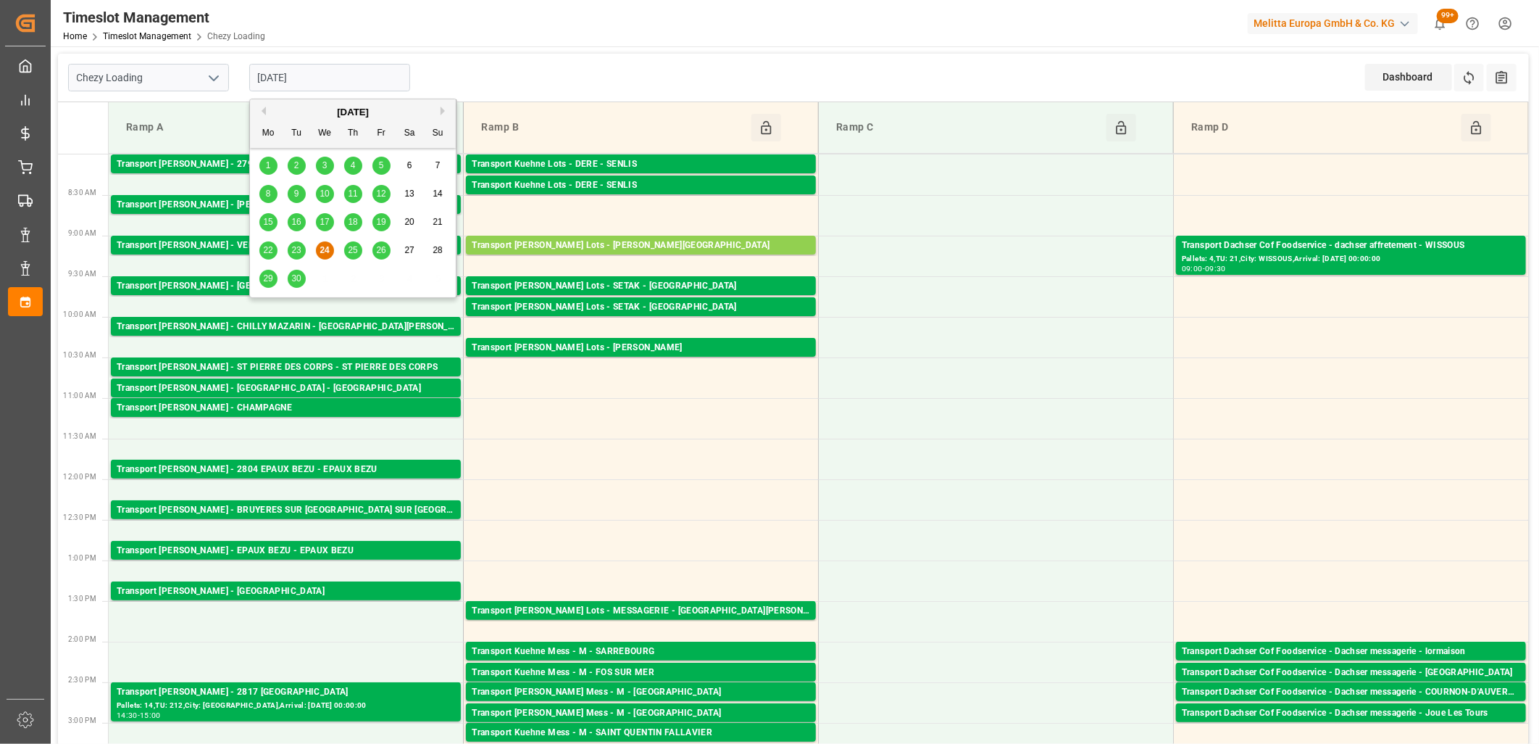
click at [357, 246] on span "25" at bounding box center [352, 250] width 9 height 10
type input "[DATE]"
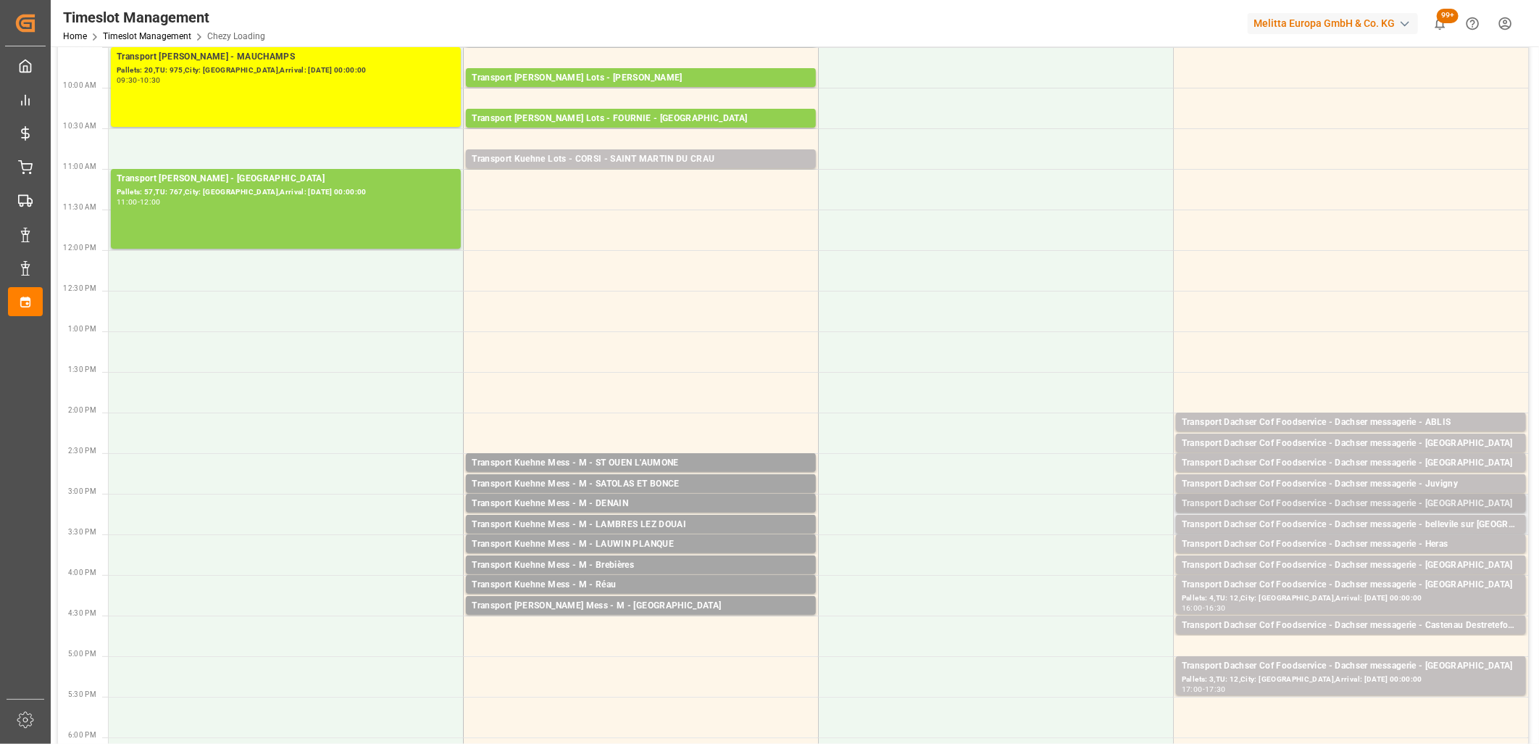
scroll to position [241, 0]
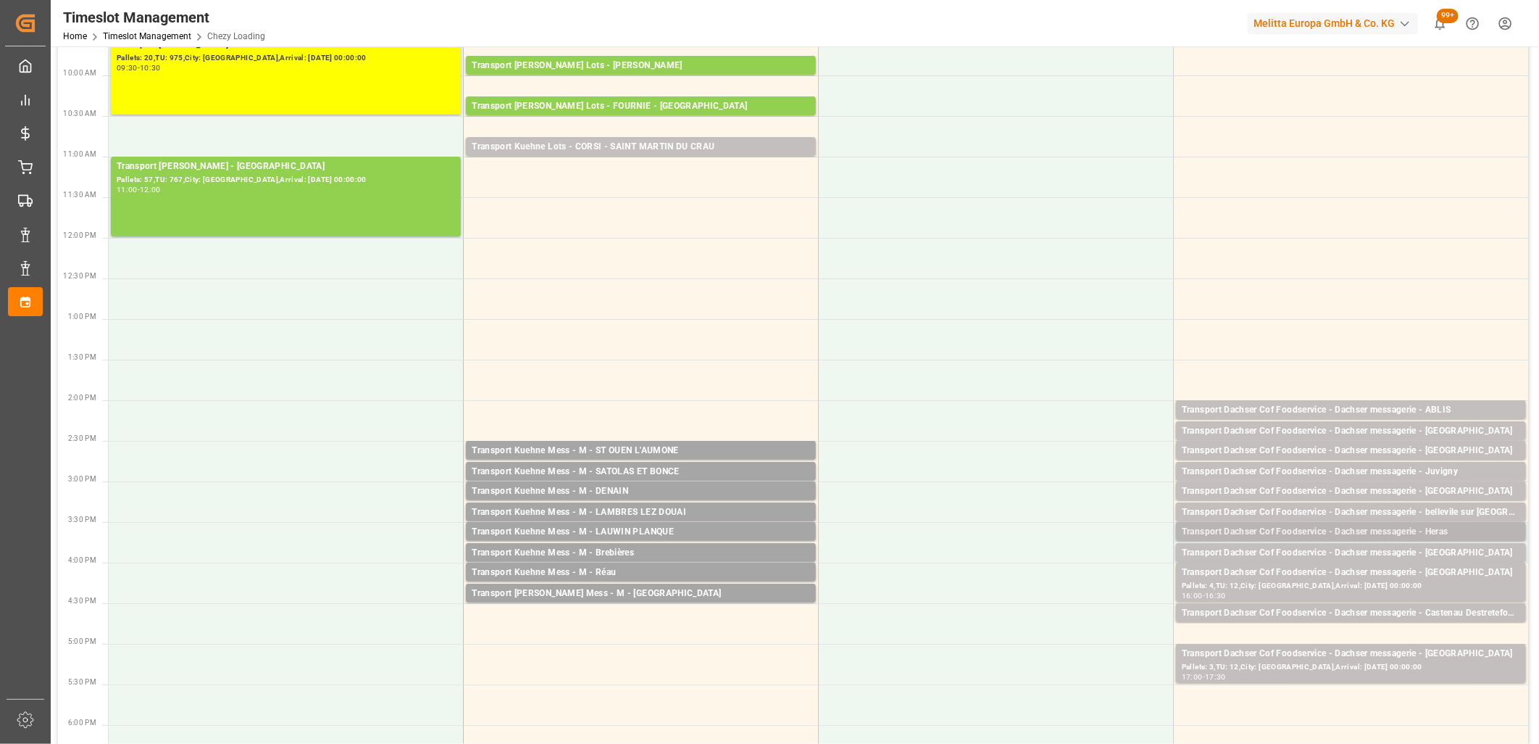
click at [1295, 532] on div "Transport Dachser Cof Foodservice - Dachser messagerie - Heras" at bounding box center [1351, 532] width 338 height 14
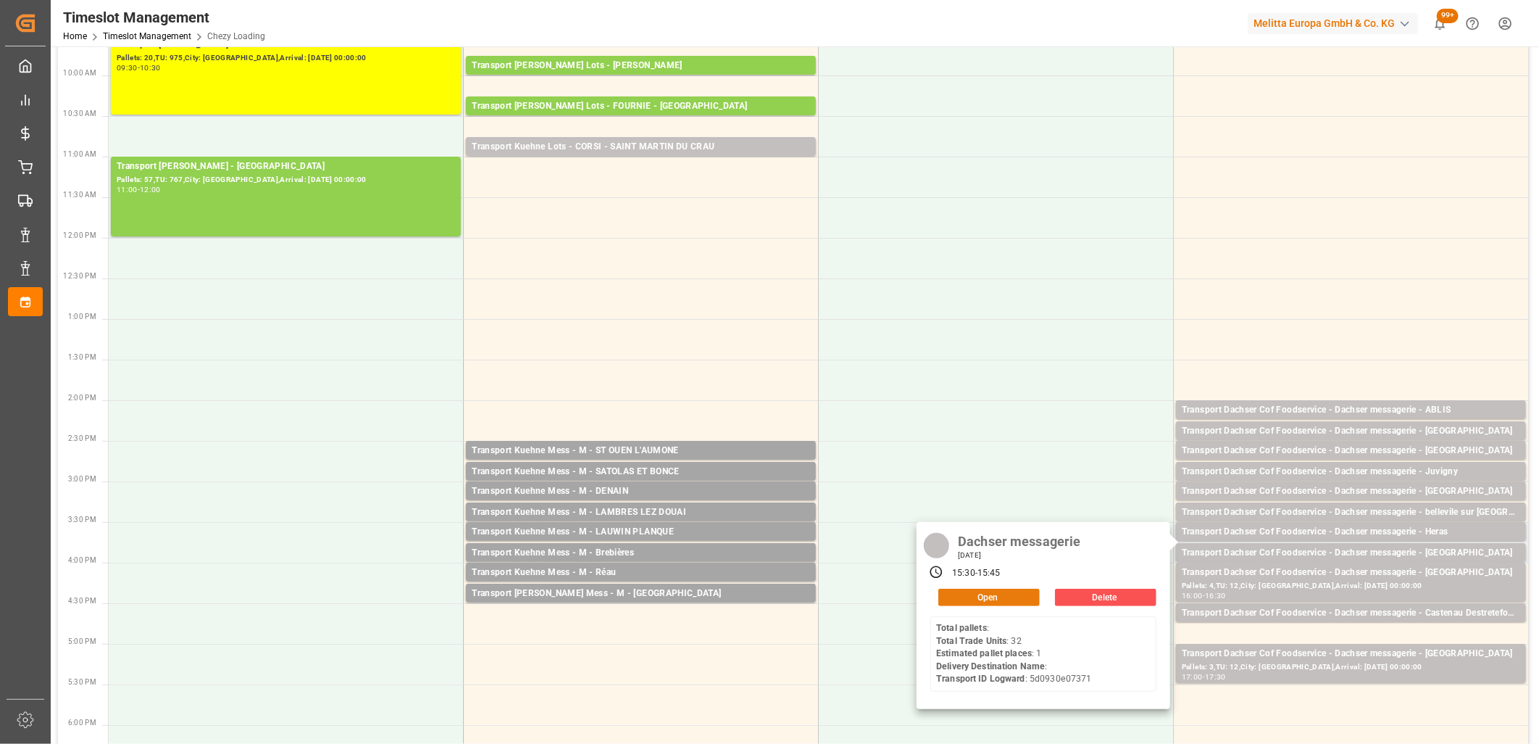
click at [982, 591] on button "Open" at bounding box center [988, 596] width 101 height 17
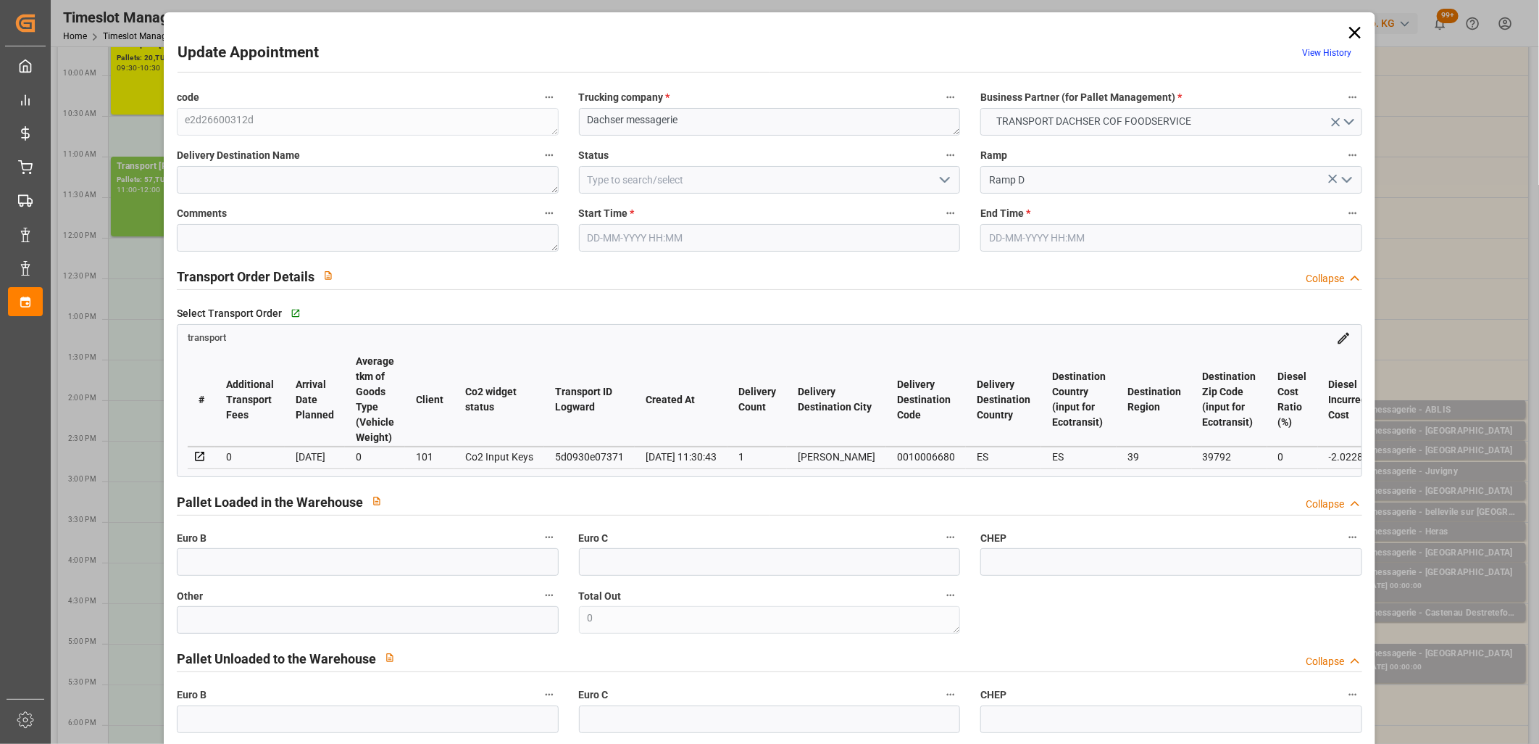
type input "25-09-2025 15:30"
type input "25-09-2025 15:45"
type input "24-09-2025 11:56"
type input "24-09-2025 11:30"
type input "[DATE]"
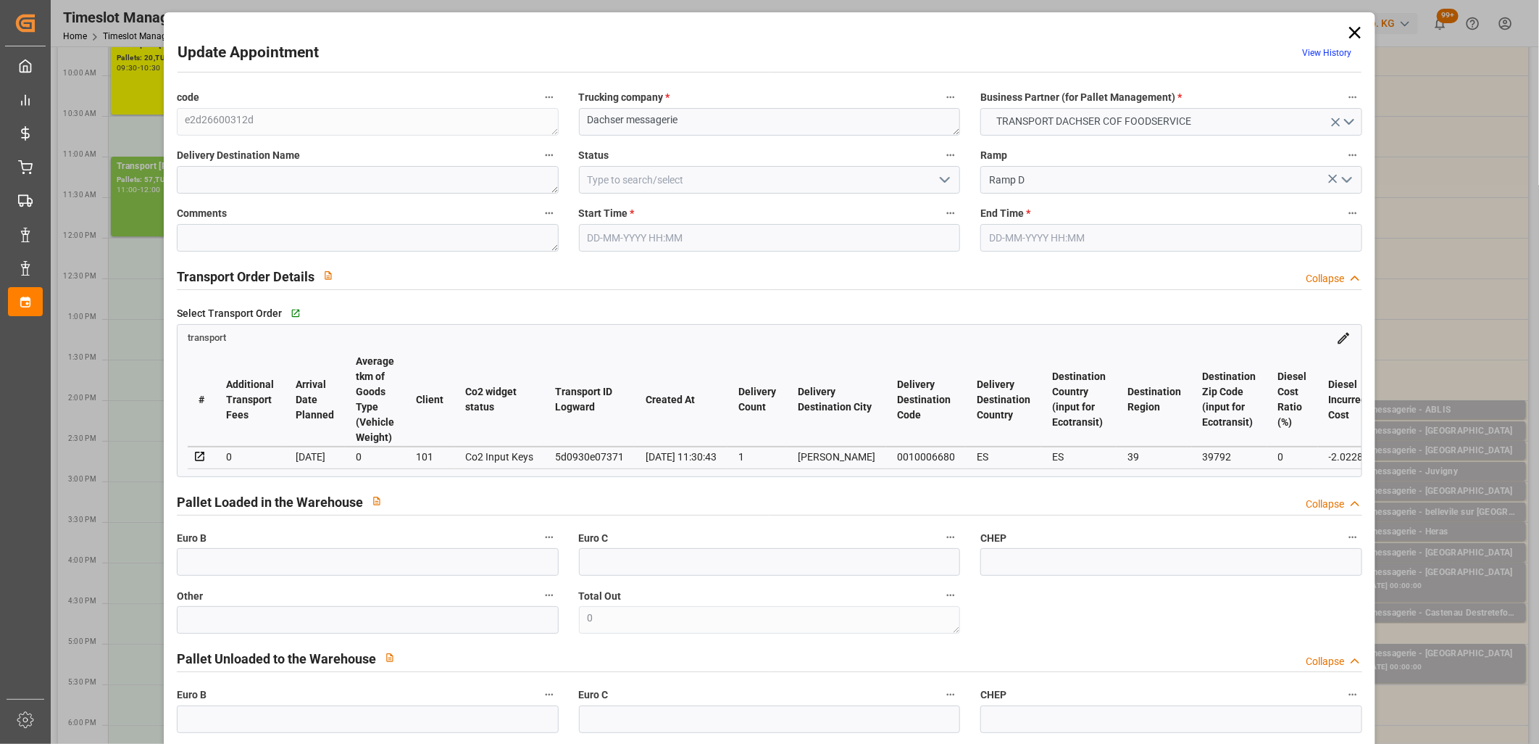
type input "[DATE]"
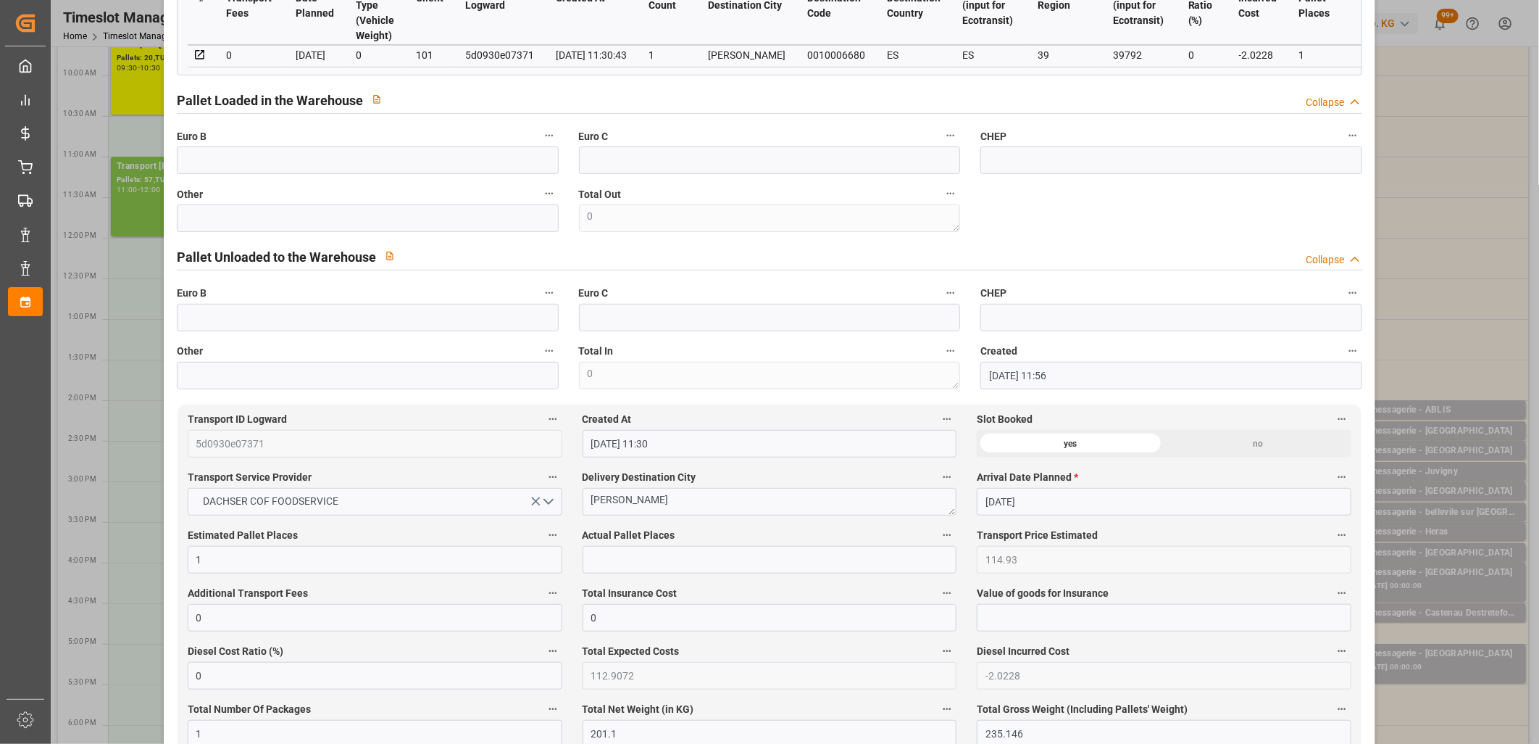
scroll to position [402, 0]
click at [688, 558] on input "text" at bounding box center [770, 559] width 375 height 28
type input "2"
click at [466, 220] on input "text" at bounding box center [368, 218] width 382 height 28
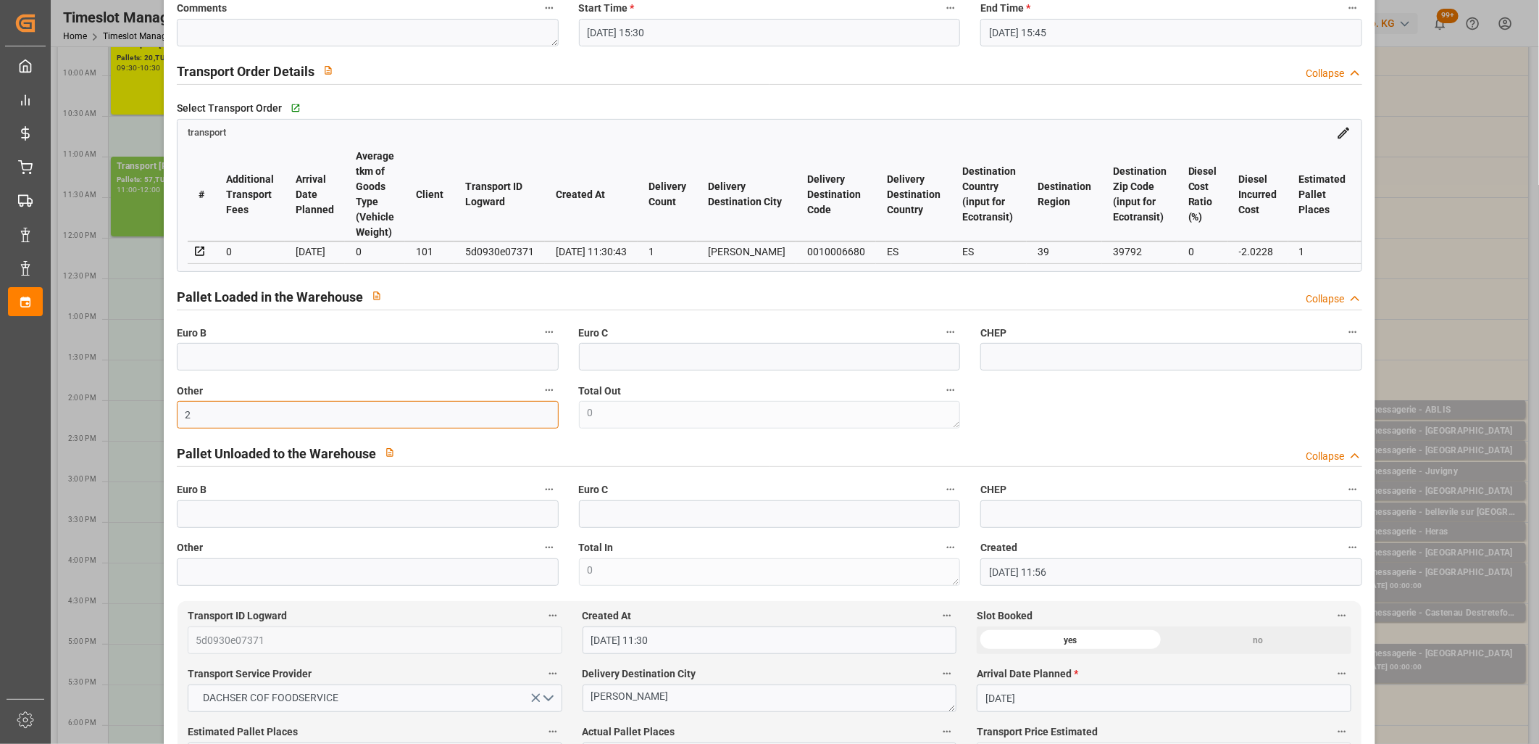
scroll to position [0, 0]
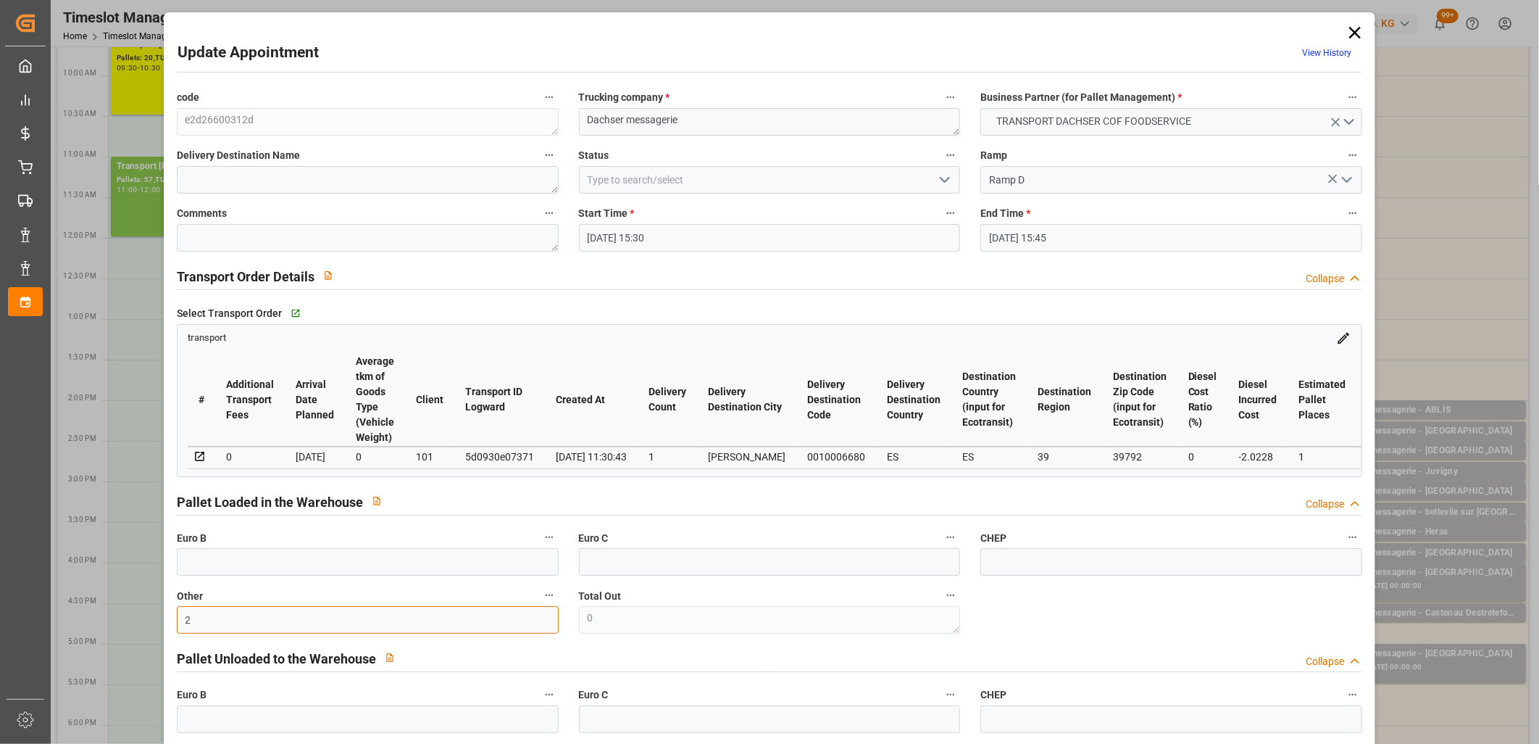
type input "2"
click at [943, 180] on icon "open menu" at bounding box center [944, 179] width 17 height 17
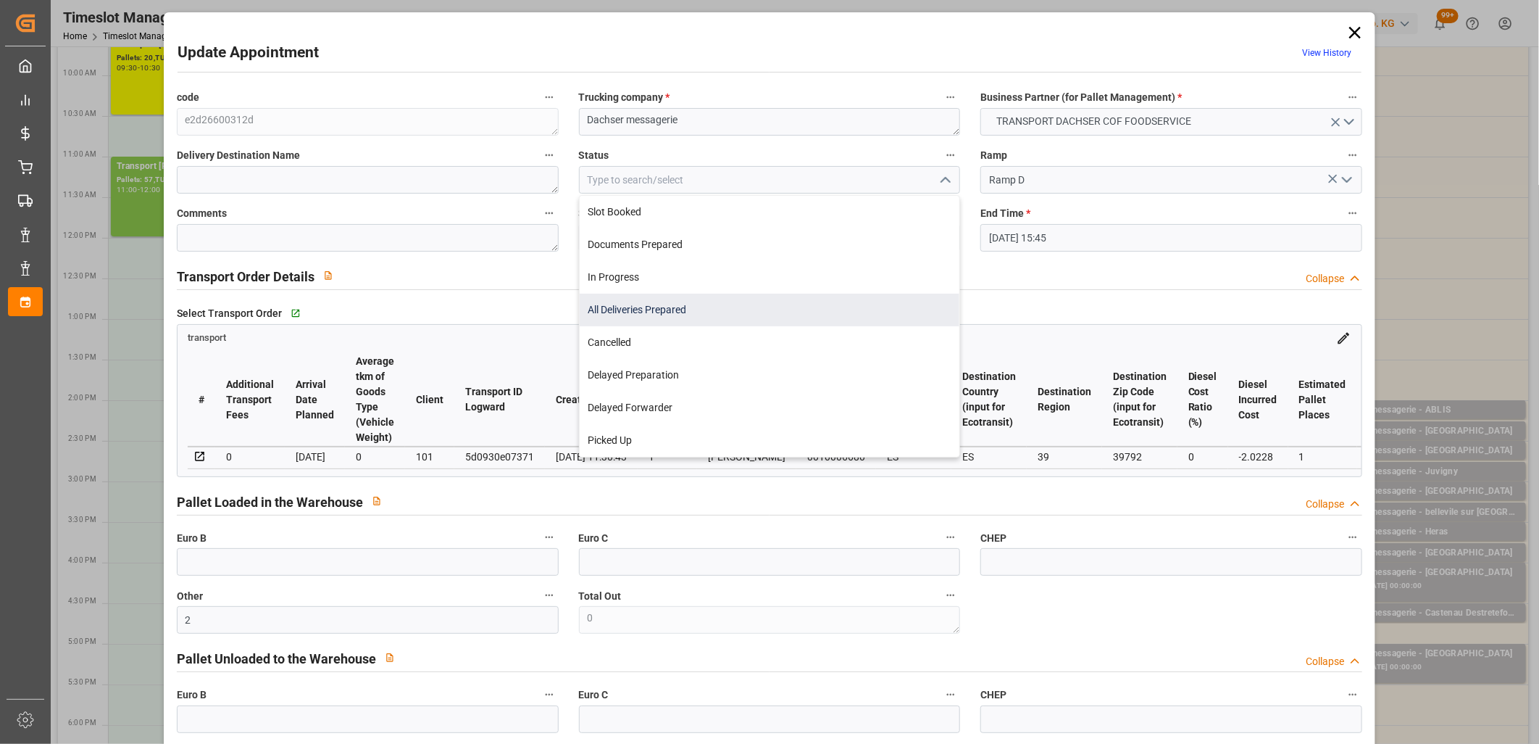
click at [888, 299] on div "All Deliveries Prepared" at bounding box center [770, 310] width 380 height 33
type input "All Deliveries Prepared"
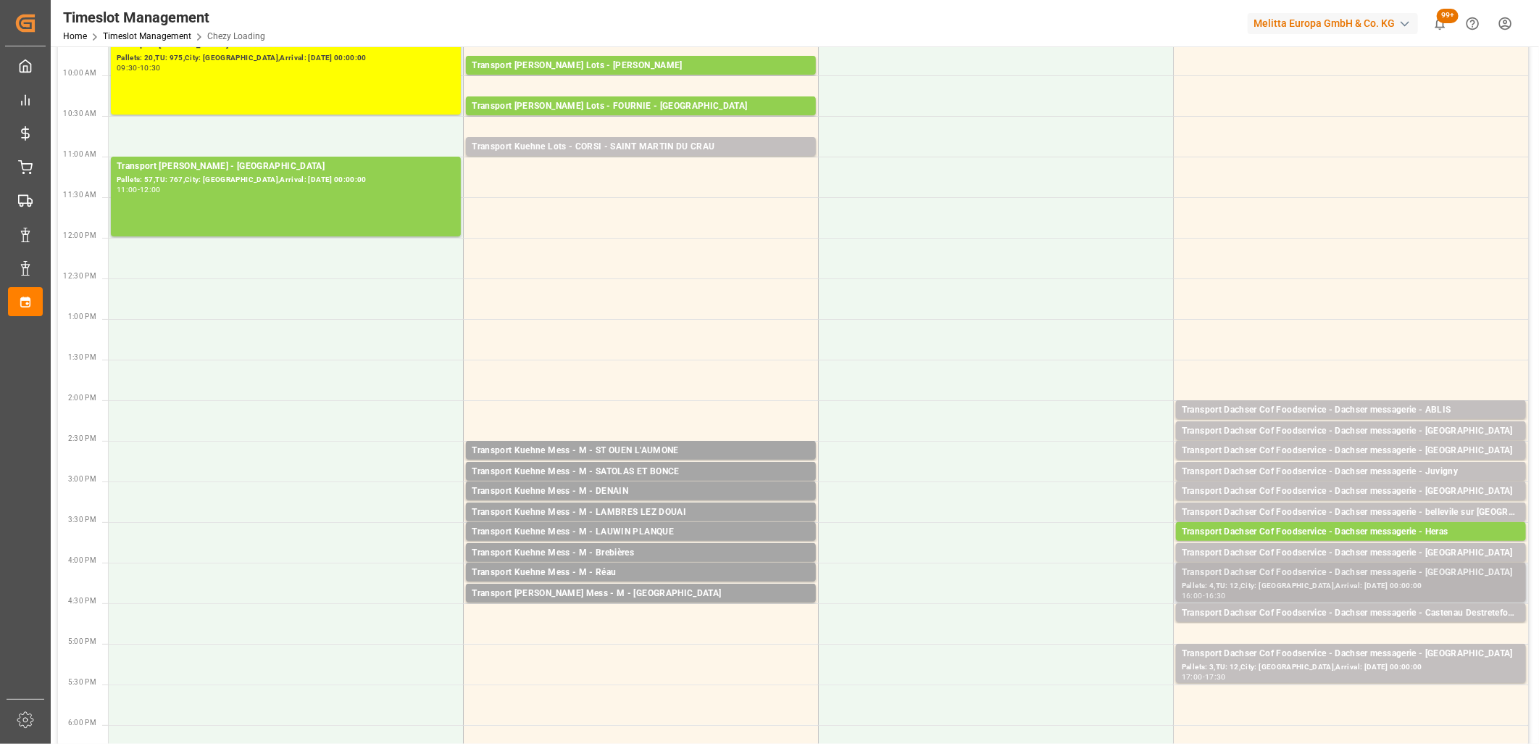
click at [1310, 588] on div "Pallets: 4,TU: 12,City: Palma De Mallorca,Arrival: 2025-10-02 00:00:00" at bounding box center [1351, 586] width 338 height 12
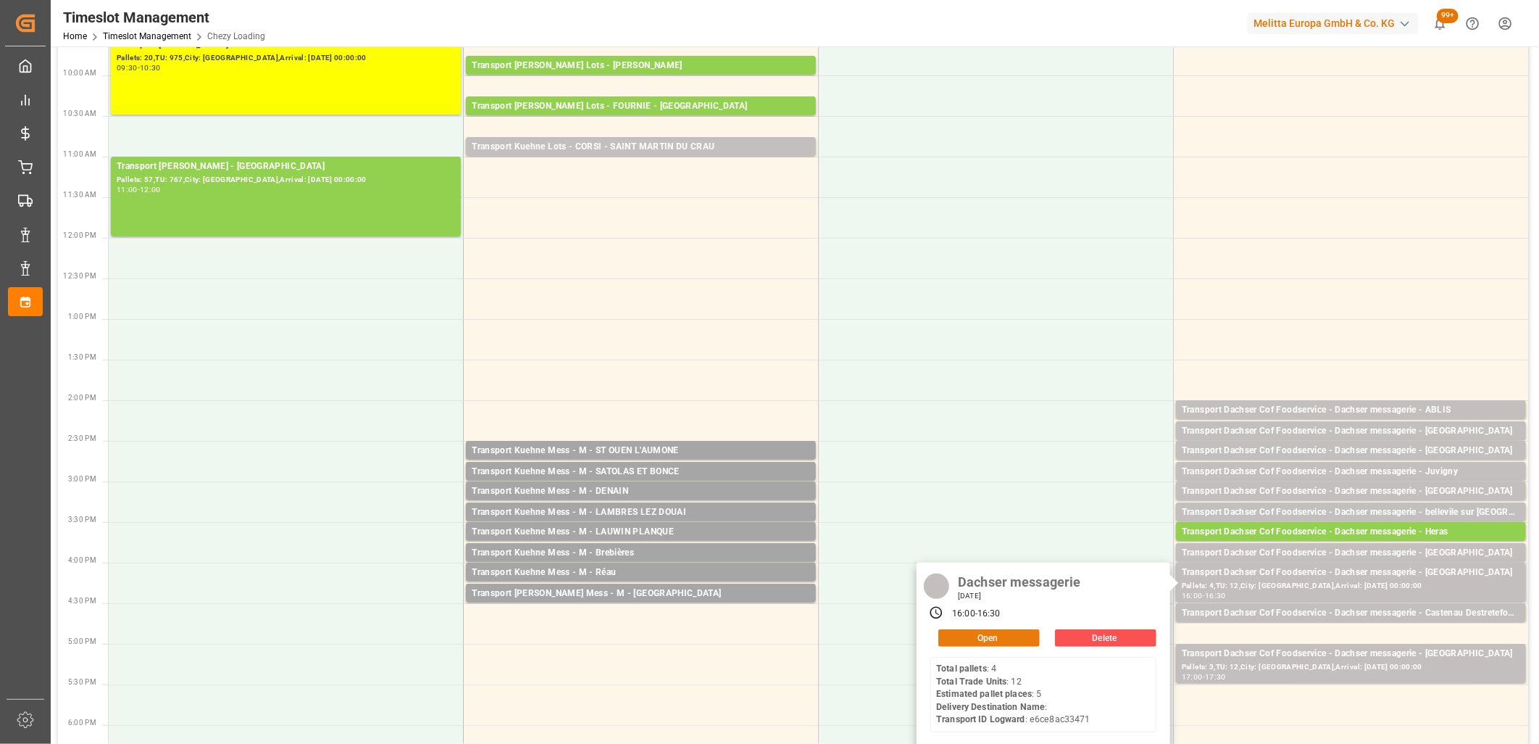
click at [1033, 633] on button "Open" at bounding box center [988, 637] width 101 height 17
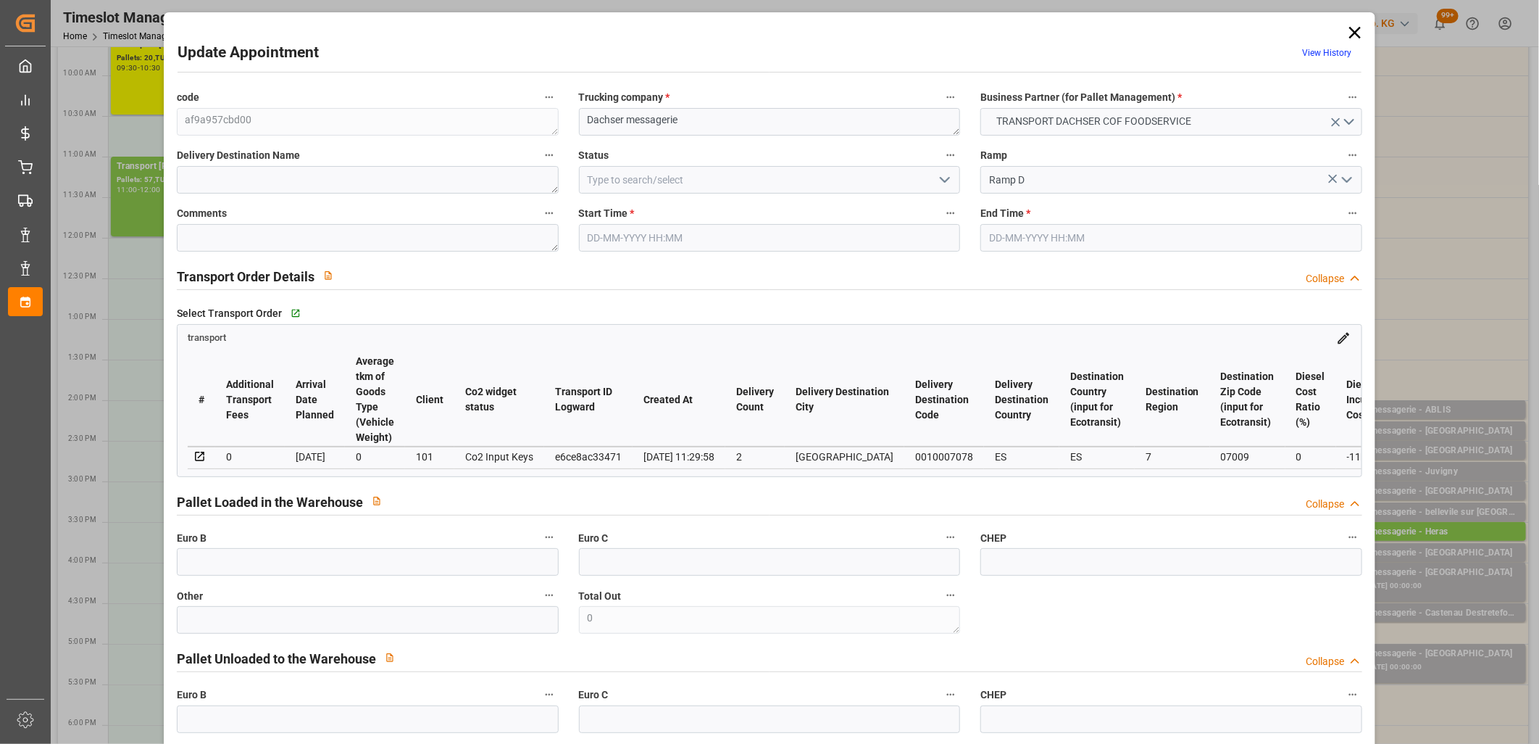
type input "25-09-2025 16:00"
type input "25-09-2025 16:30"
type input "24-09-2025 12:01"
type input "24-09-2025 11:29"
type input "[DATE]"
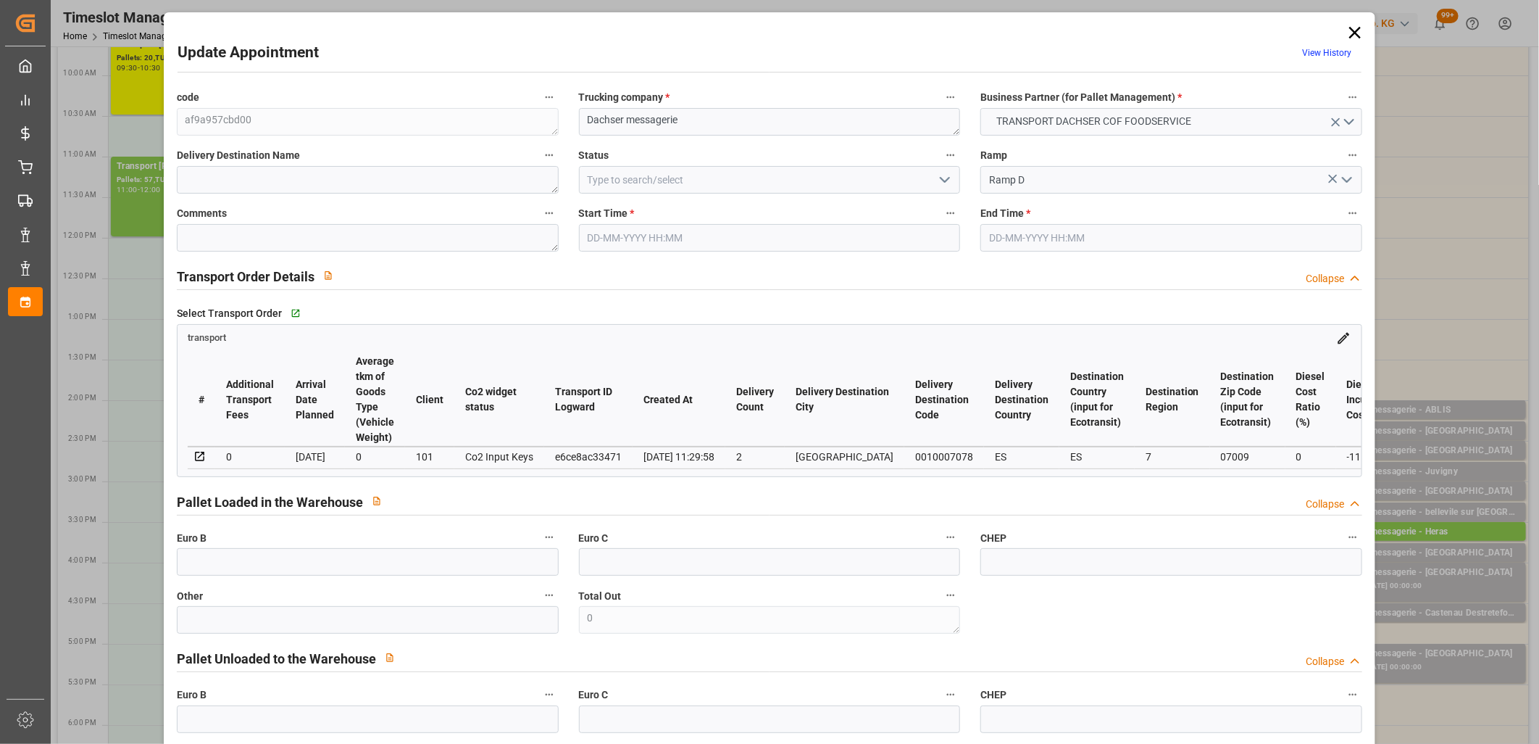
type input "[DATE]"
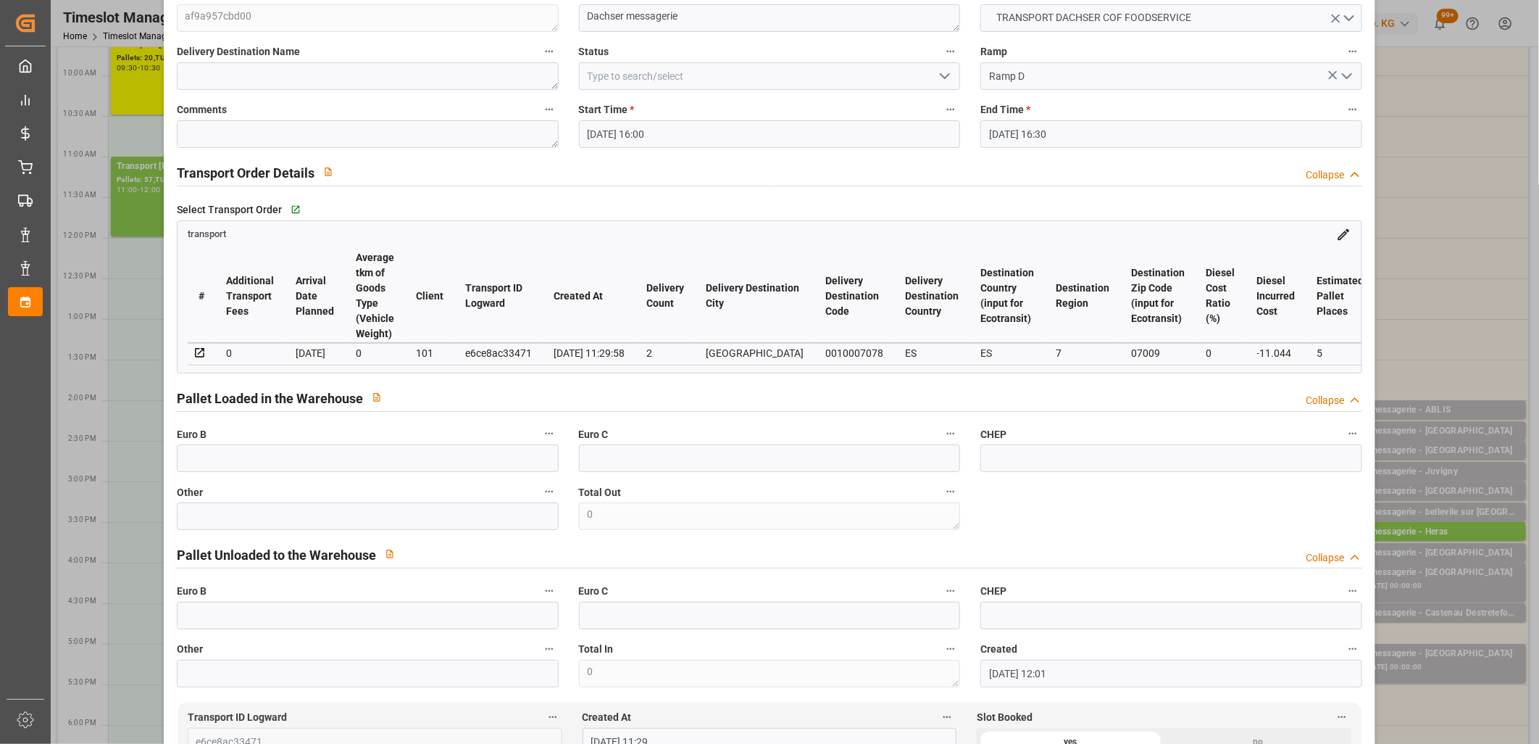
scroll to position [322, 0]
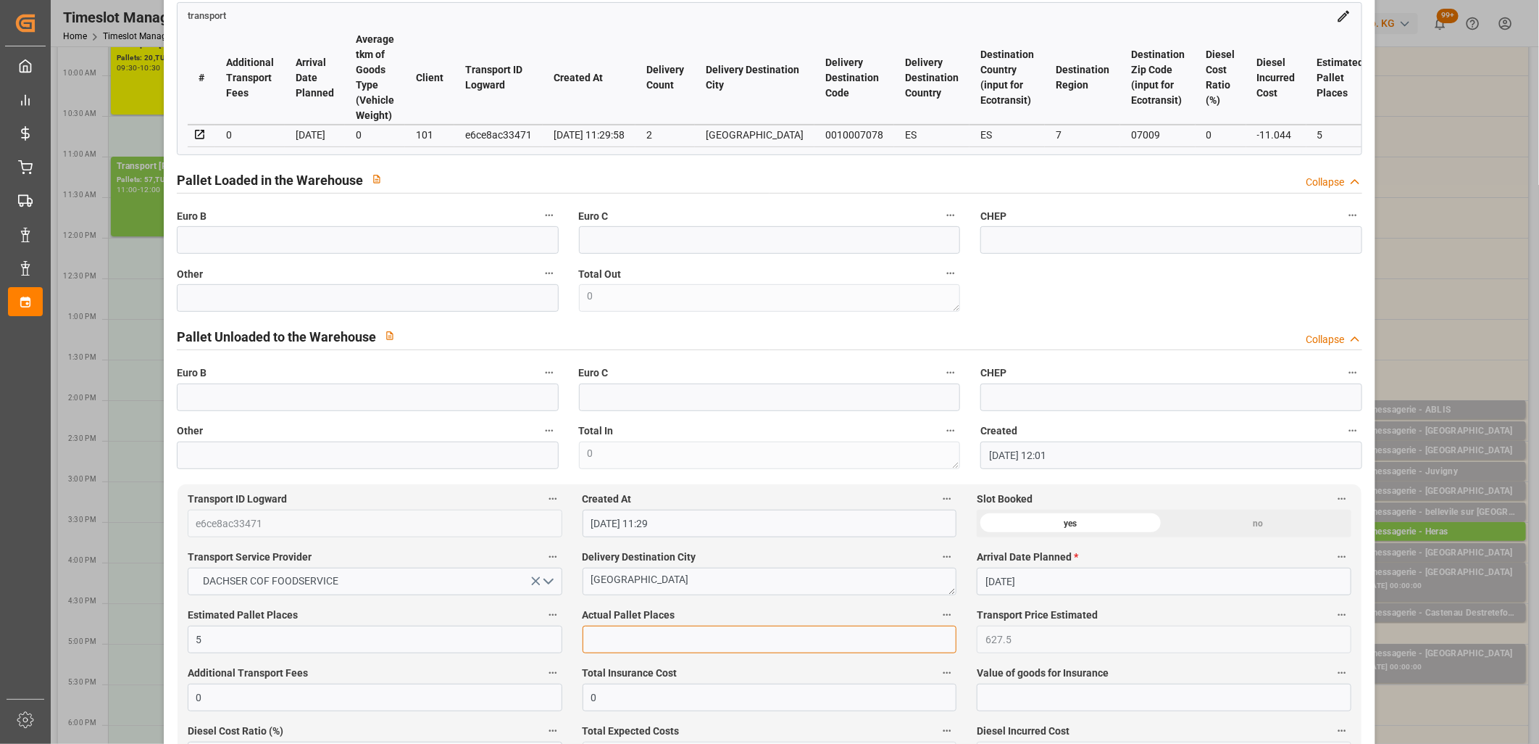
click at [652, 643] on input "text" at bounding box center [770, 639] width 375 height 28
type input "5"
click at [396, 303] on input "text" at bounding box center [368, 298] width 382 height 28
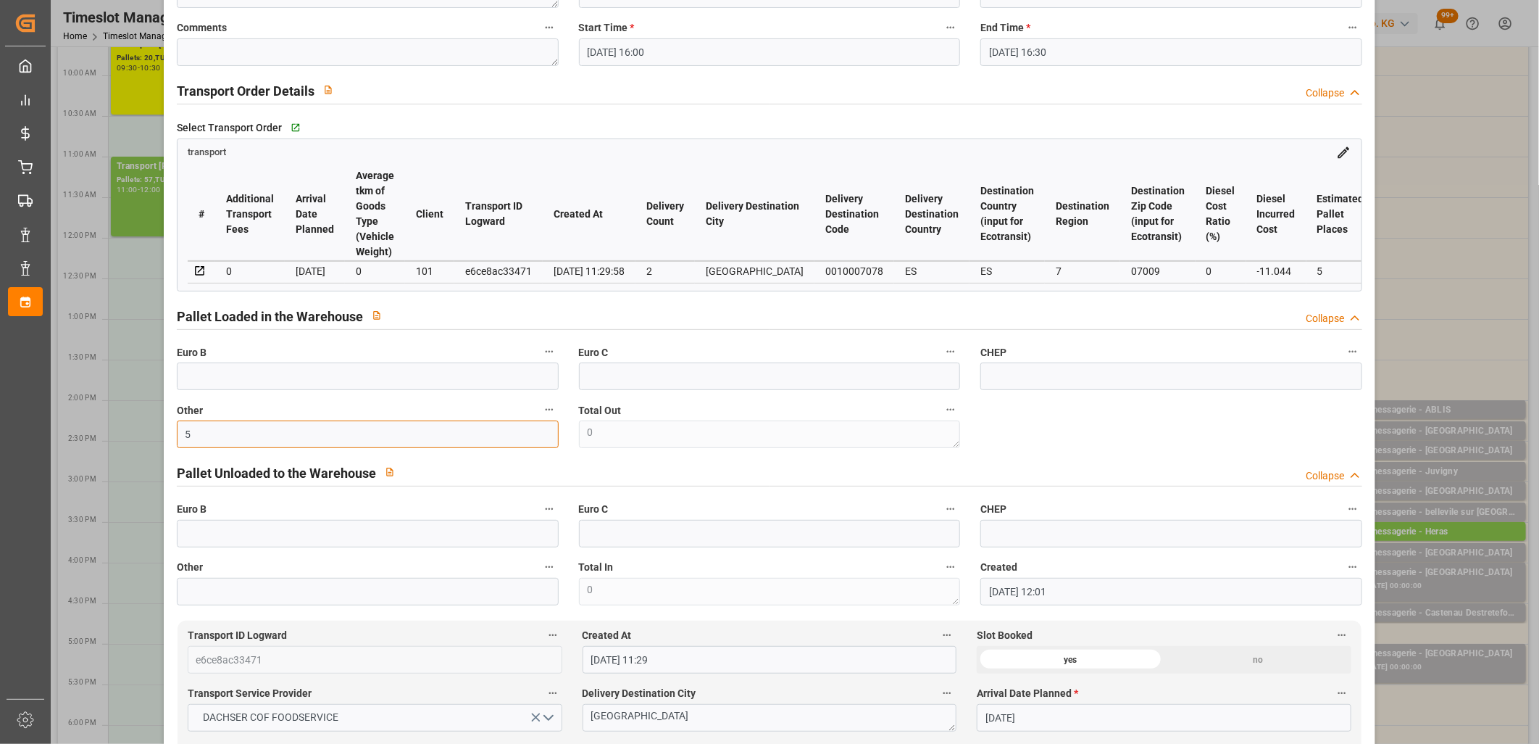
scroll to position [0, 0]
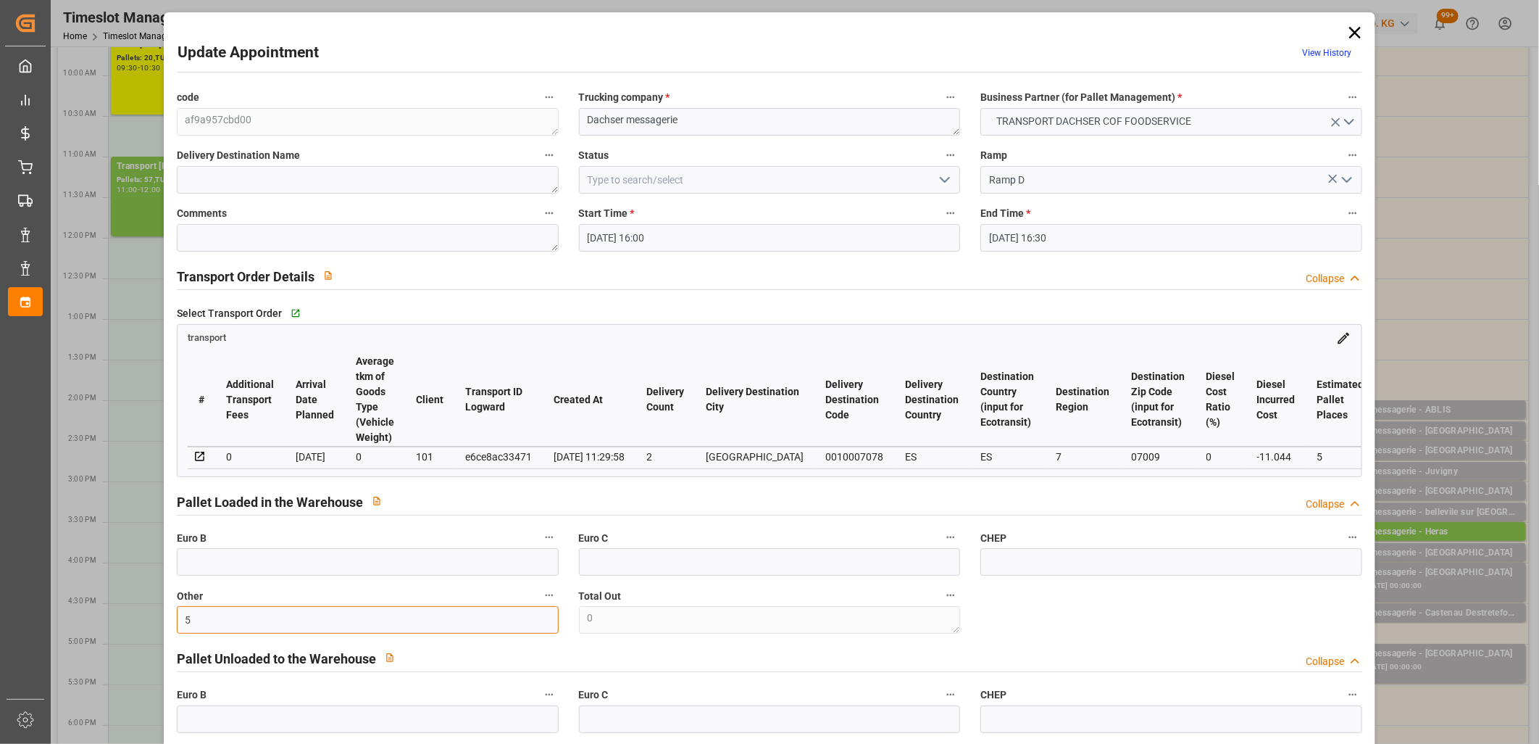
type input "5"
click at [939, 182] on icon "open menu" at bounding box center [944, 179] width 17 height 17
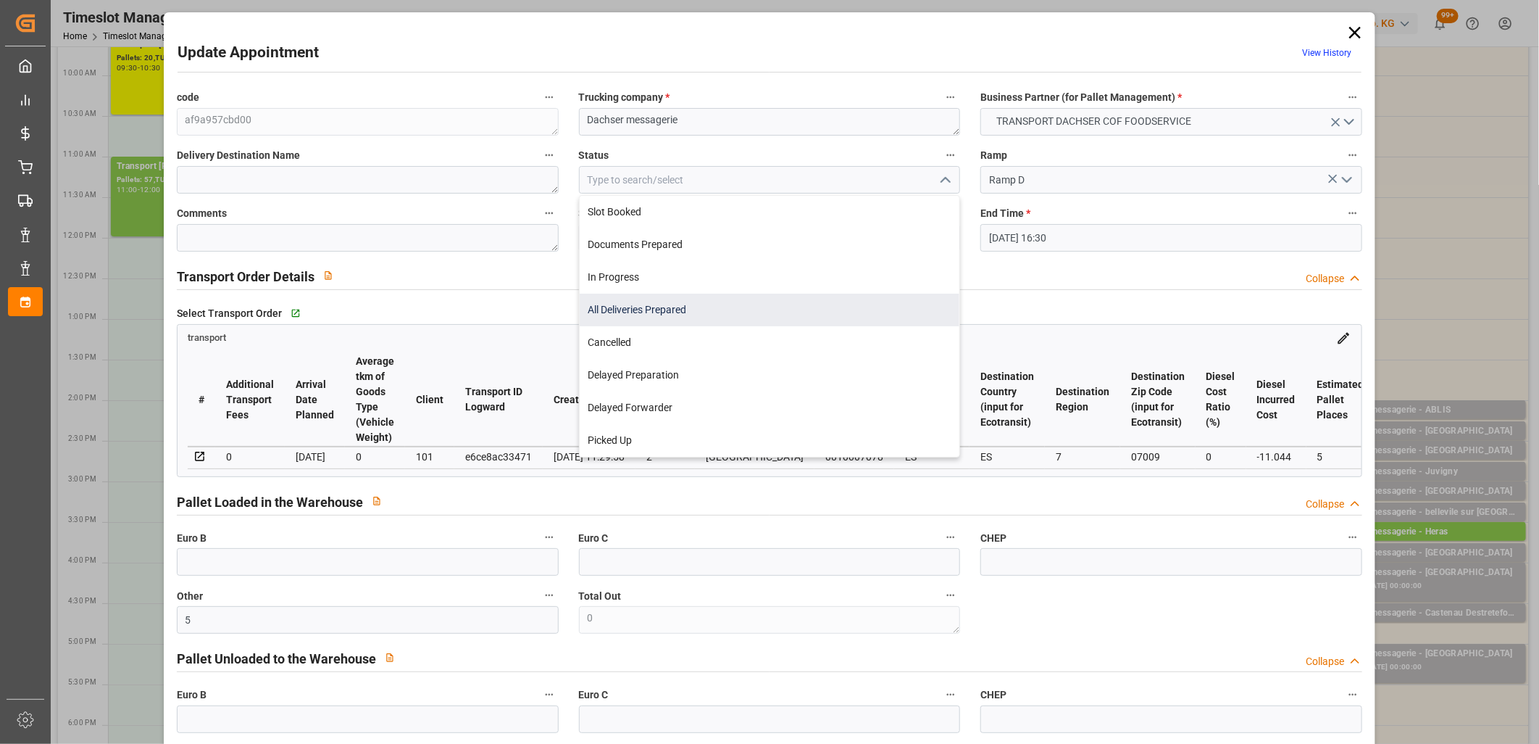
click at [776, 310] on div "All Deliveries Prepared" at bounding box center [770, 310] width 380 height 33
type input "All Deliveries Prepared"
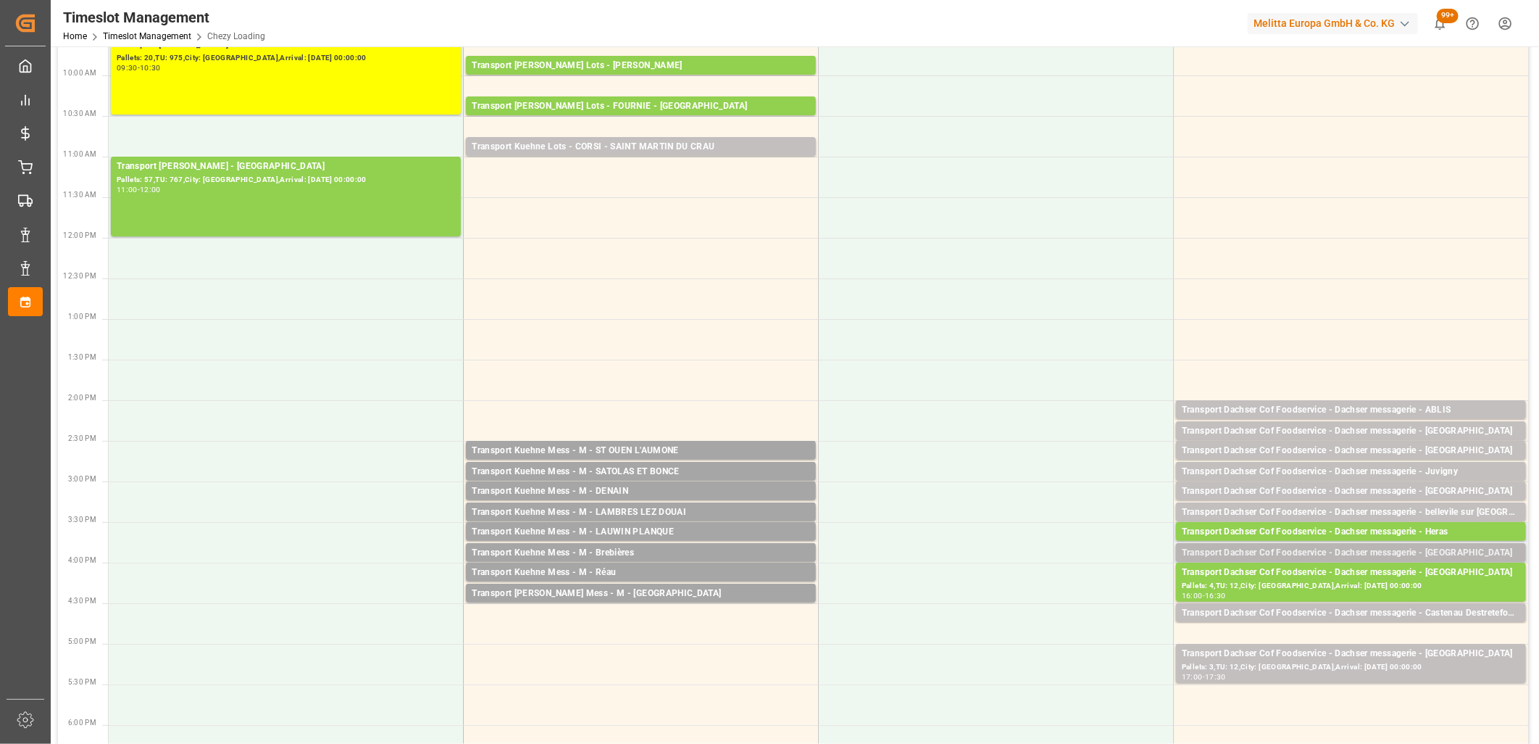
click at [1254, 546] on div "Transport Dachser Cof Foodservice - Dachser messagerie - Valencia" at bounding box center [1351, 553] width 338 height 14
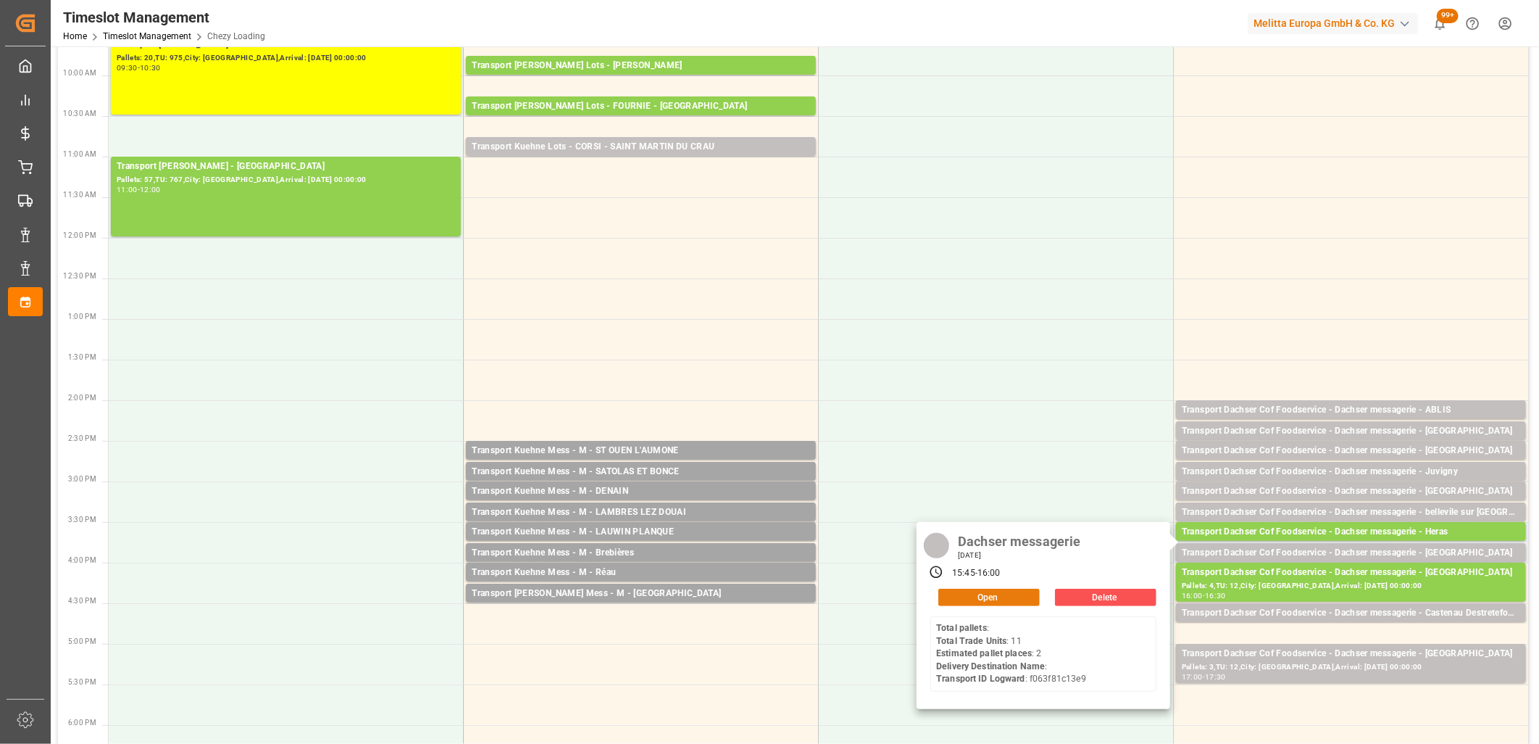
click at [987, 591] on button "Open" at bounding box center [988, 596] width 101 height 17
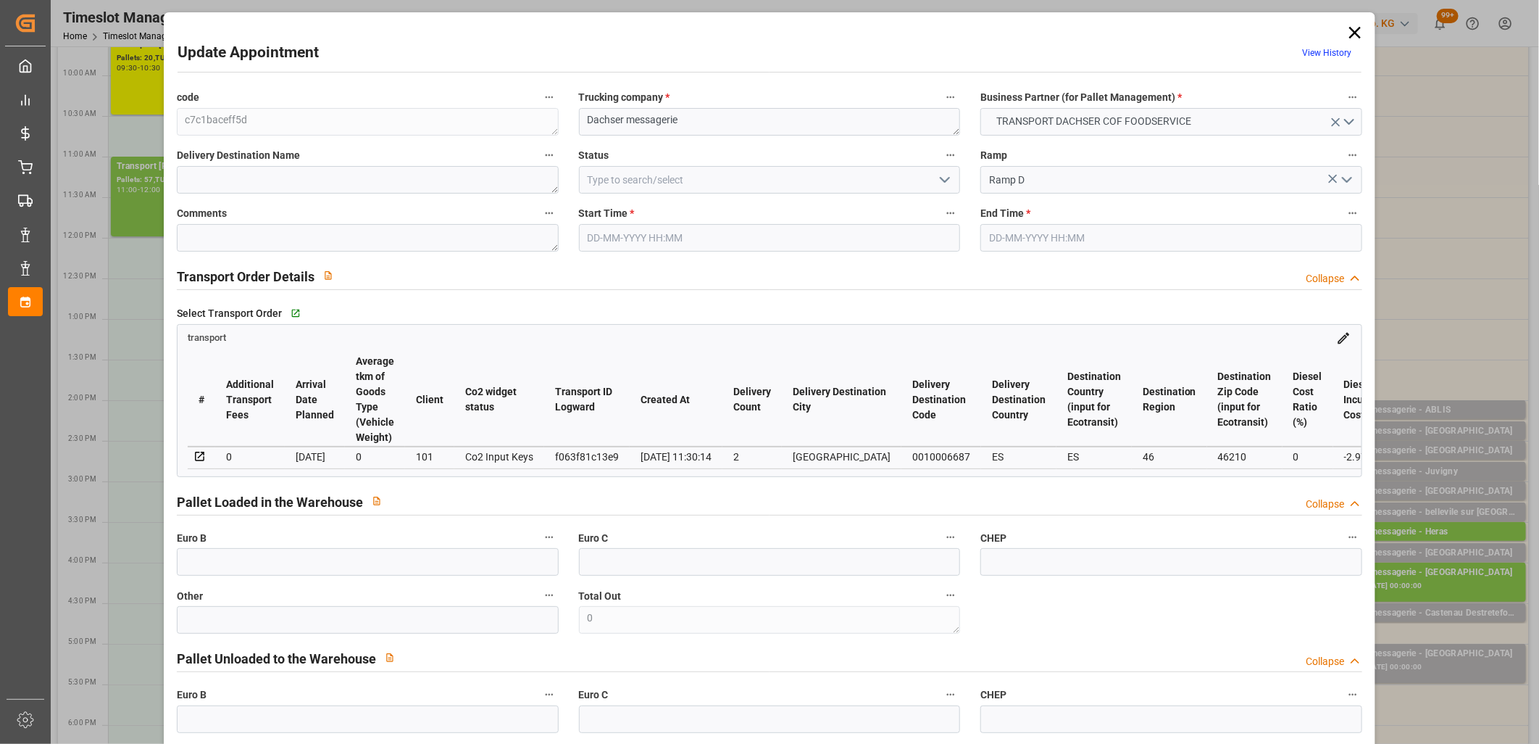
type input "25-09-2025 15:45"
type input "25-09-2025 16:00"
type input "24-09-2025 12:00"
type input "24-09-2025 11:30"
type input "[DATE]"
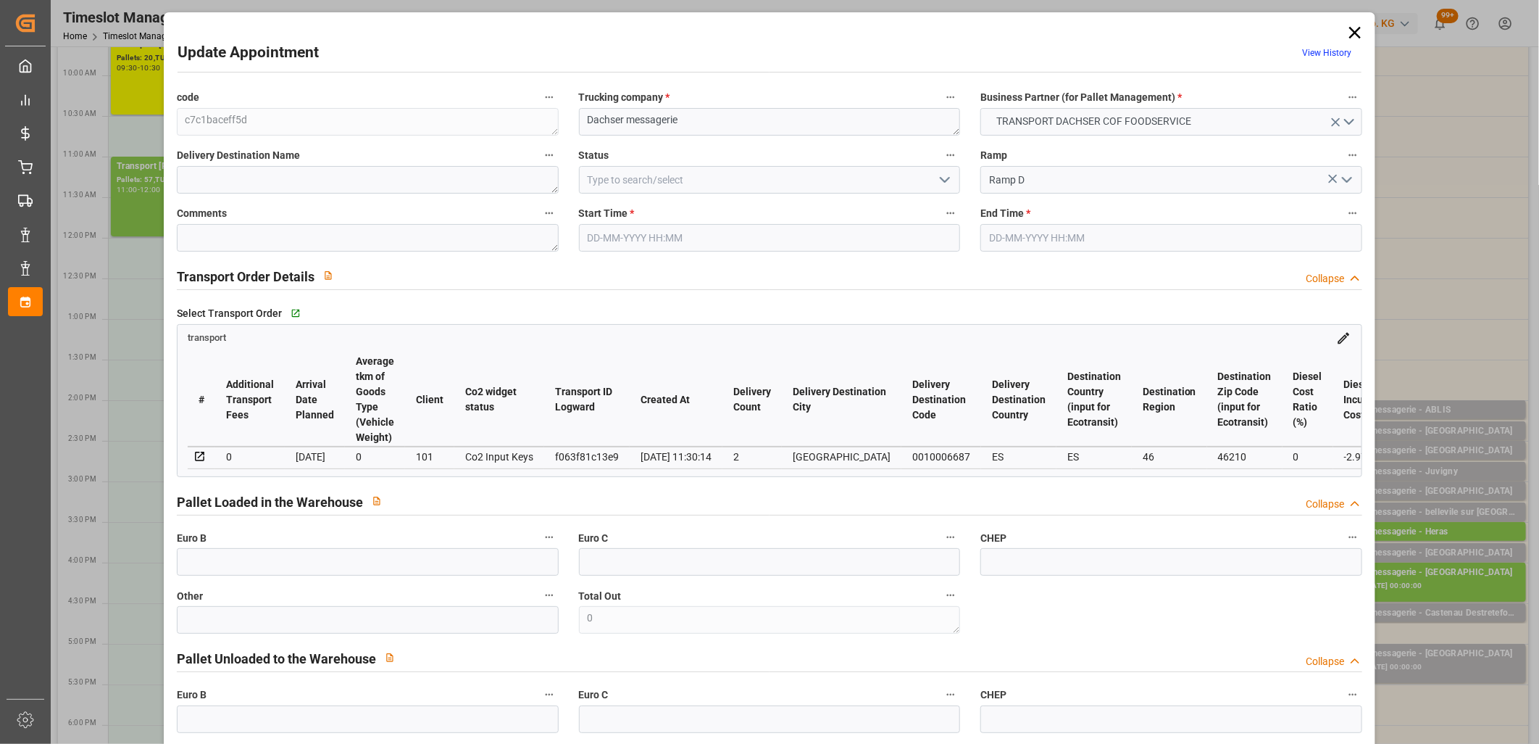
type input "[DATE]"
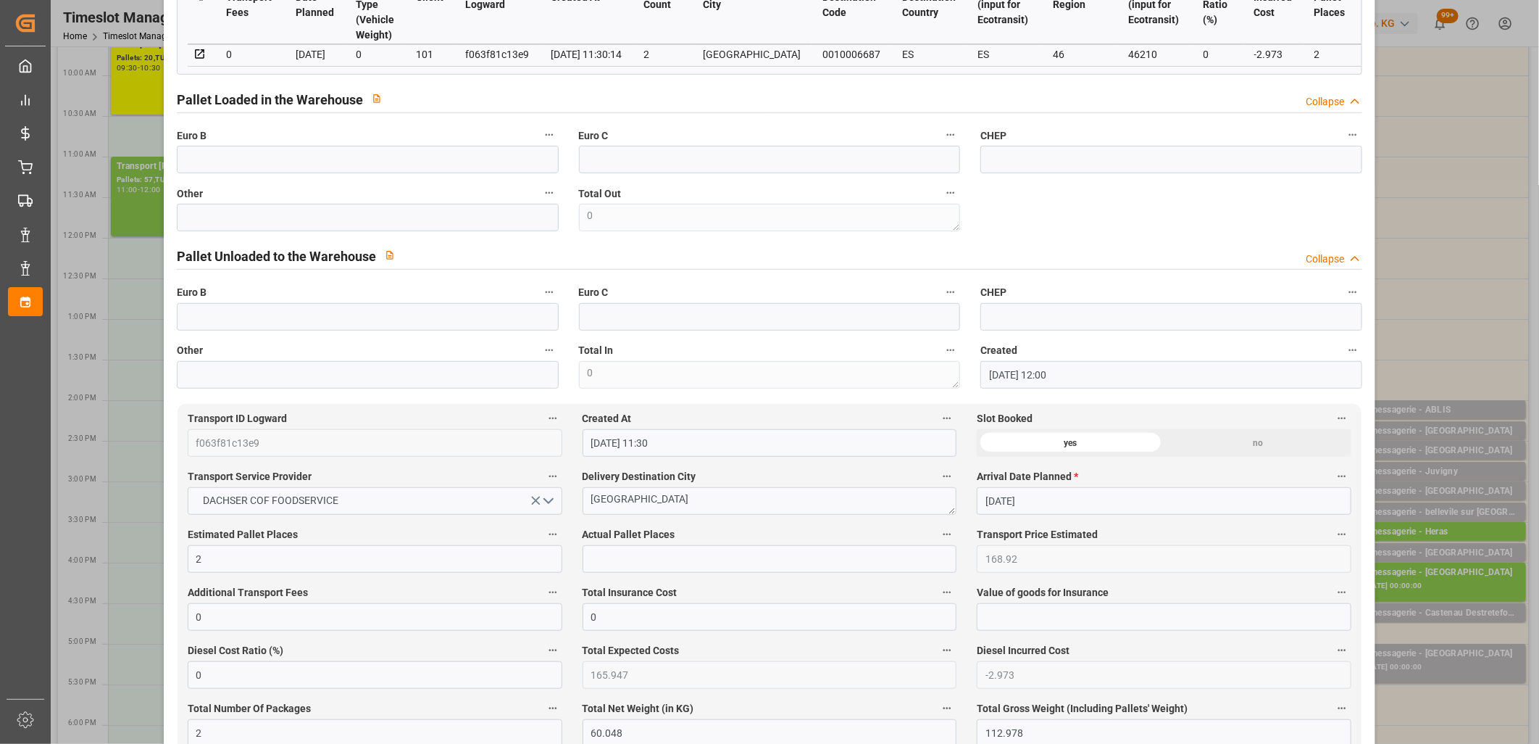
scroll to position [322, 0]
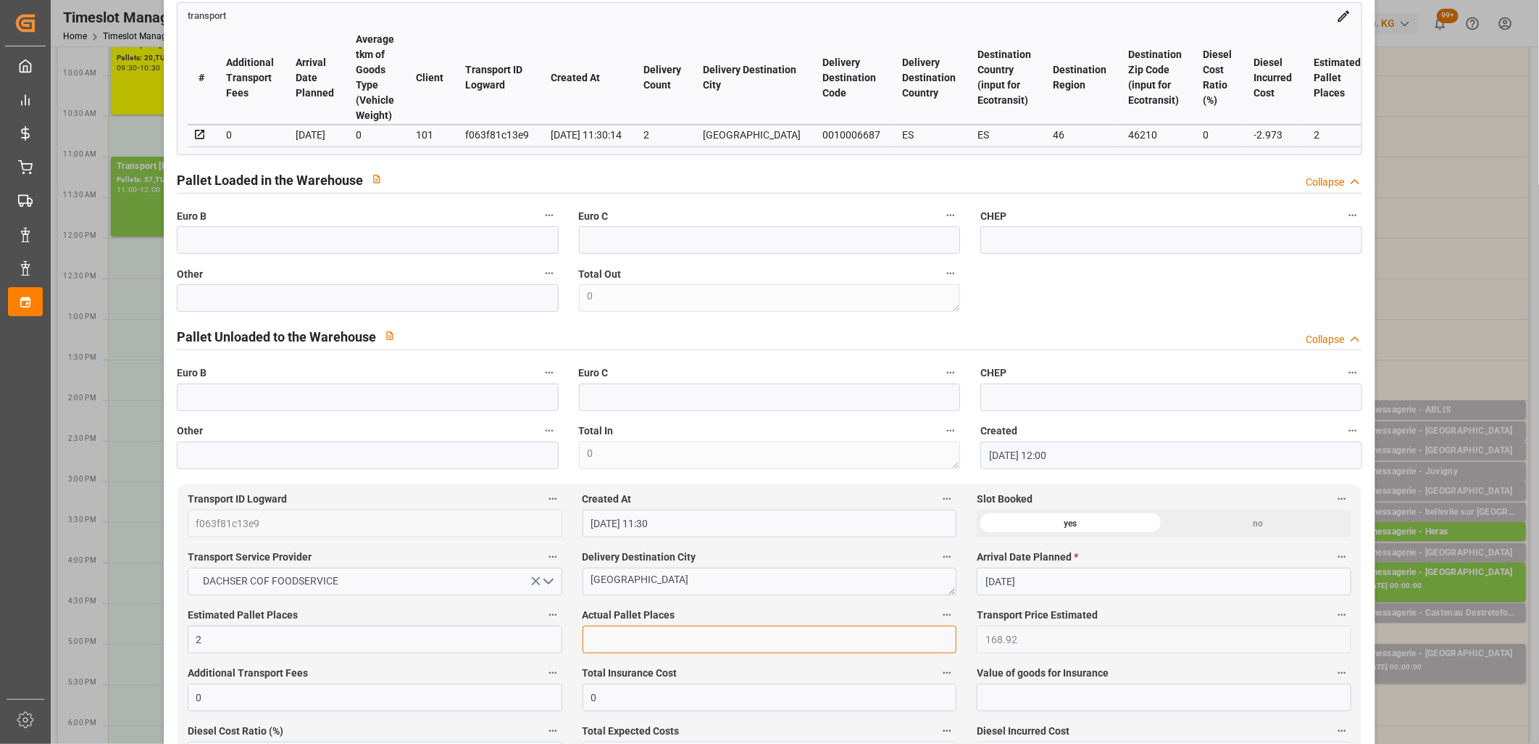
click at [650, 645] on input "text" at bounding box center [770, 639] width 375 height 28
type input "2"
click at [436, 306] on input "text" at bounding box center [368, 298] width 382 height 28
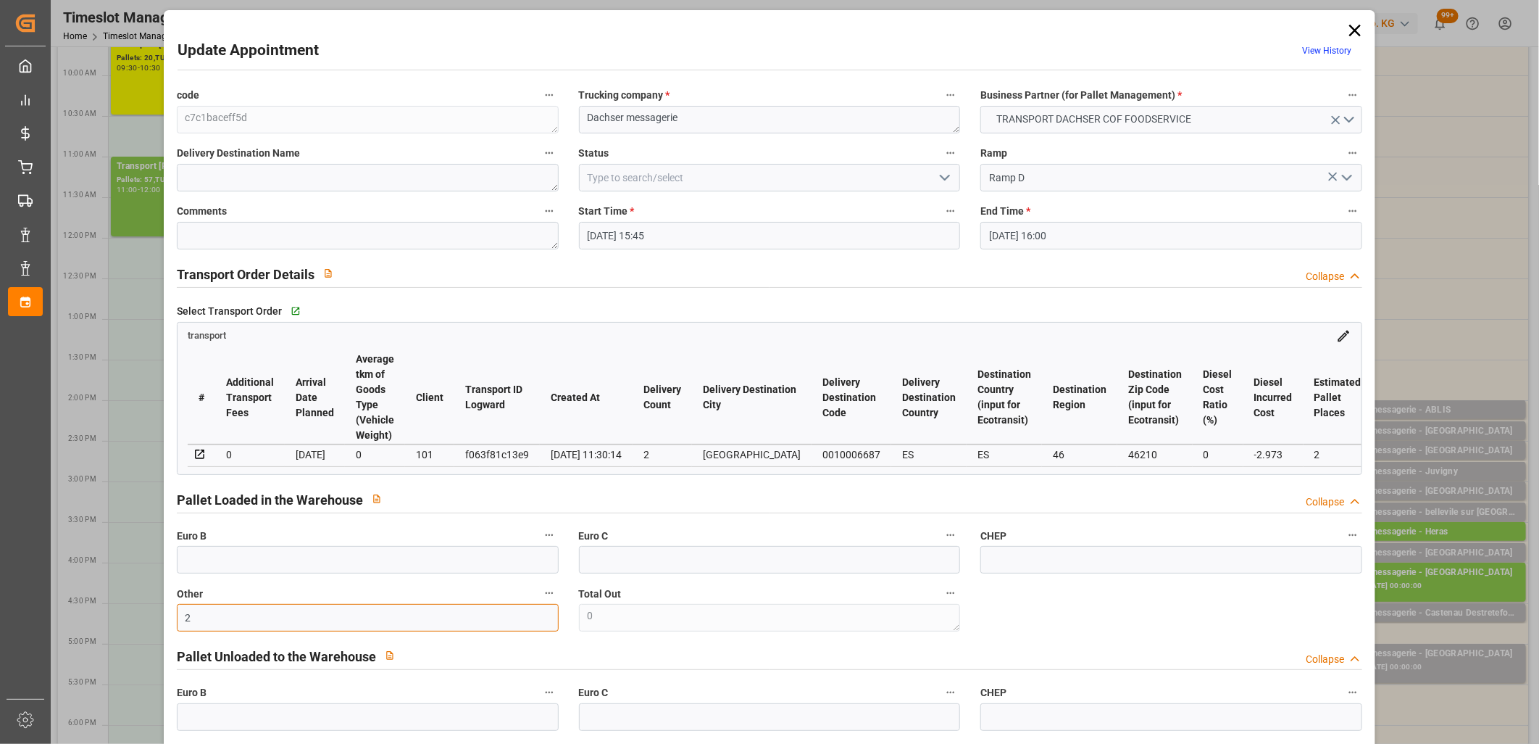
scroll to position [0, 0]
type input "2"
click at [944, 179] on icon "open menu" at bounding box center [944, 179] width 17 height 17
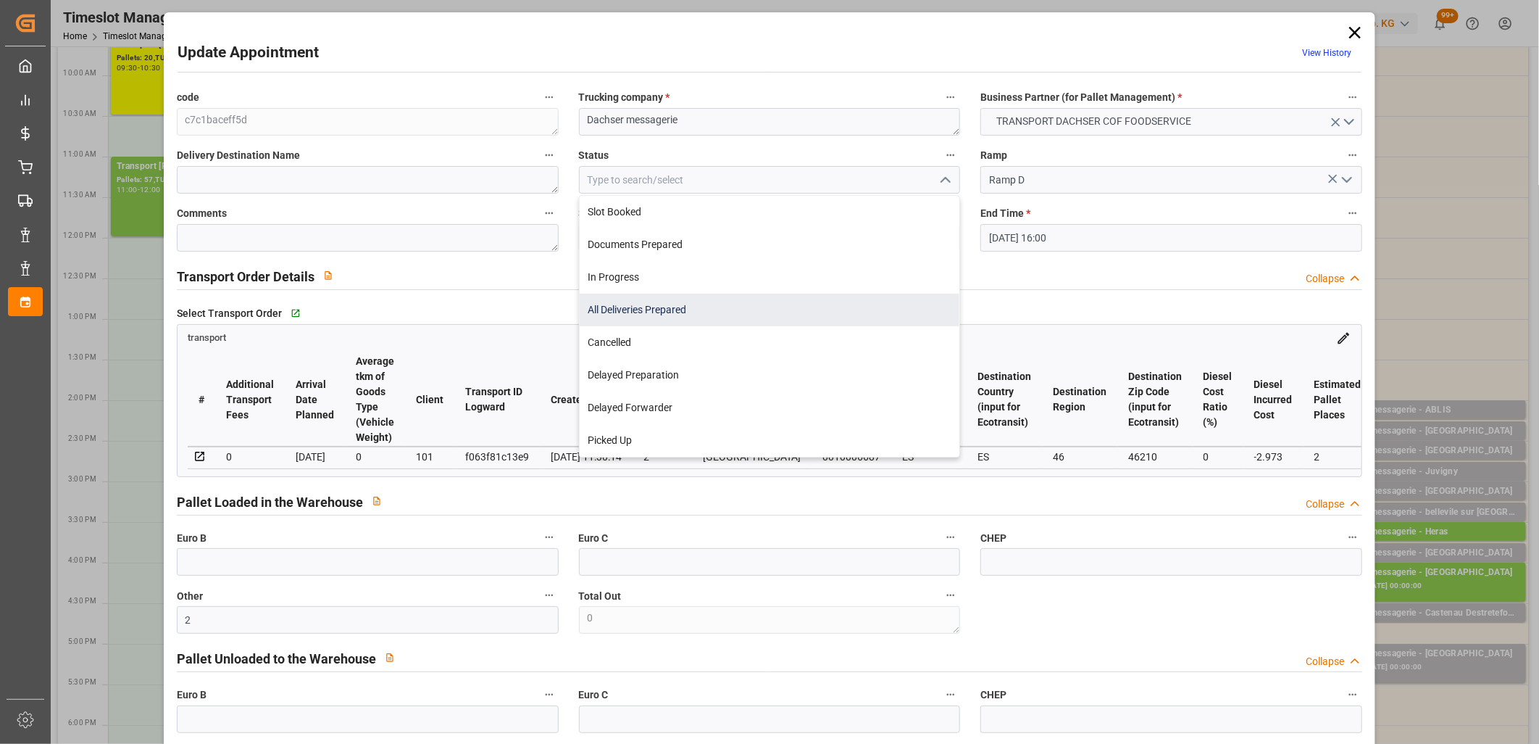
click at [831, 316] on div "All Deliveries Prepared" at bounding box center [770, 310] width 380 height 33
type input "All Deliveries Prepared"
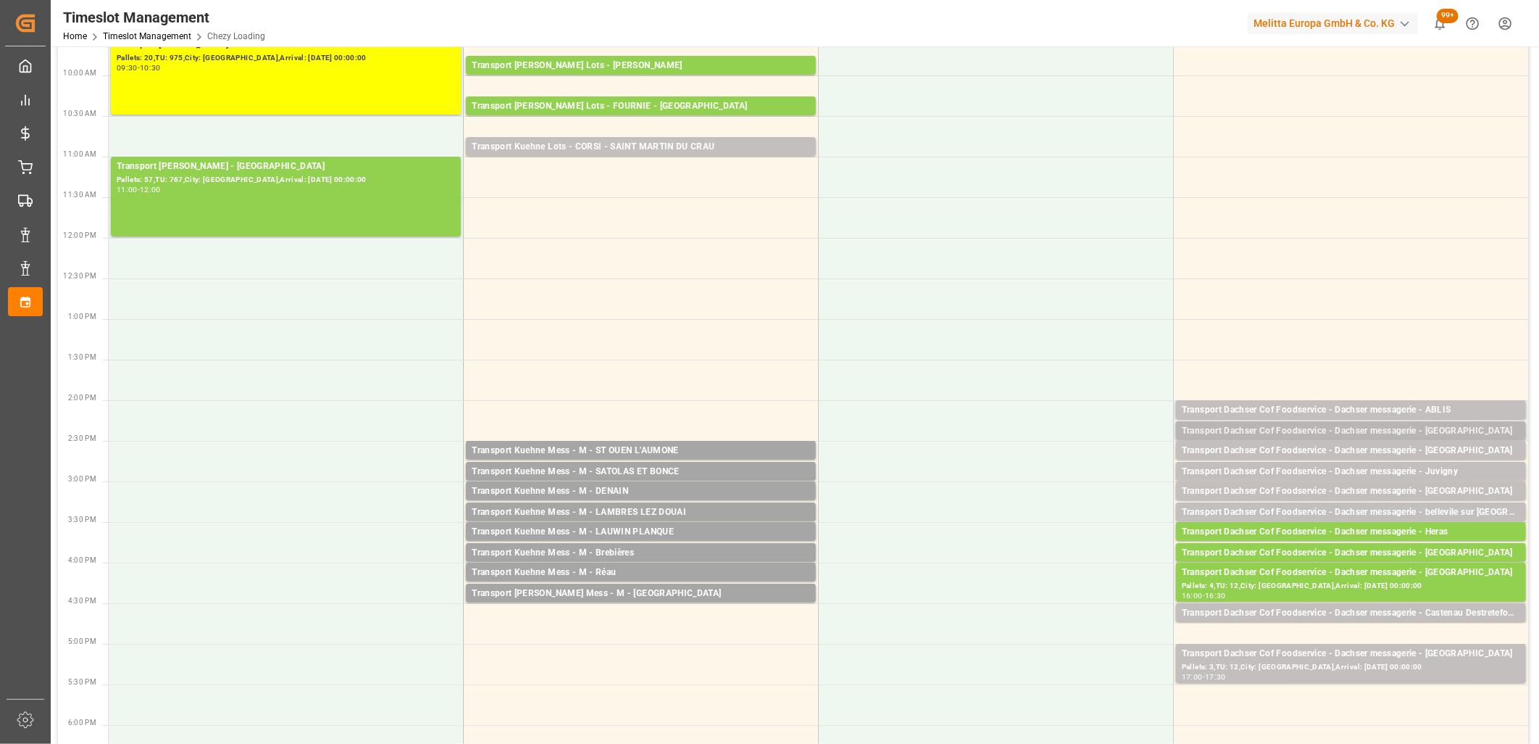
click at [1265, 431] on div "Transport Dachser Cof Foodservice - Dachser messagerie - Albacete" at bounding box center [1351, 431] width 338 height 14
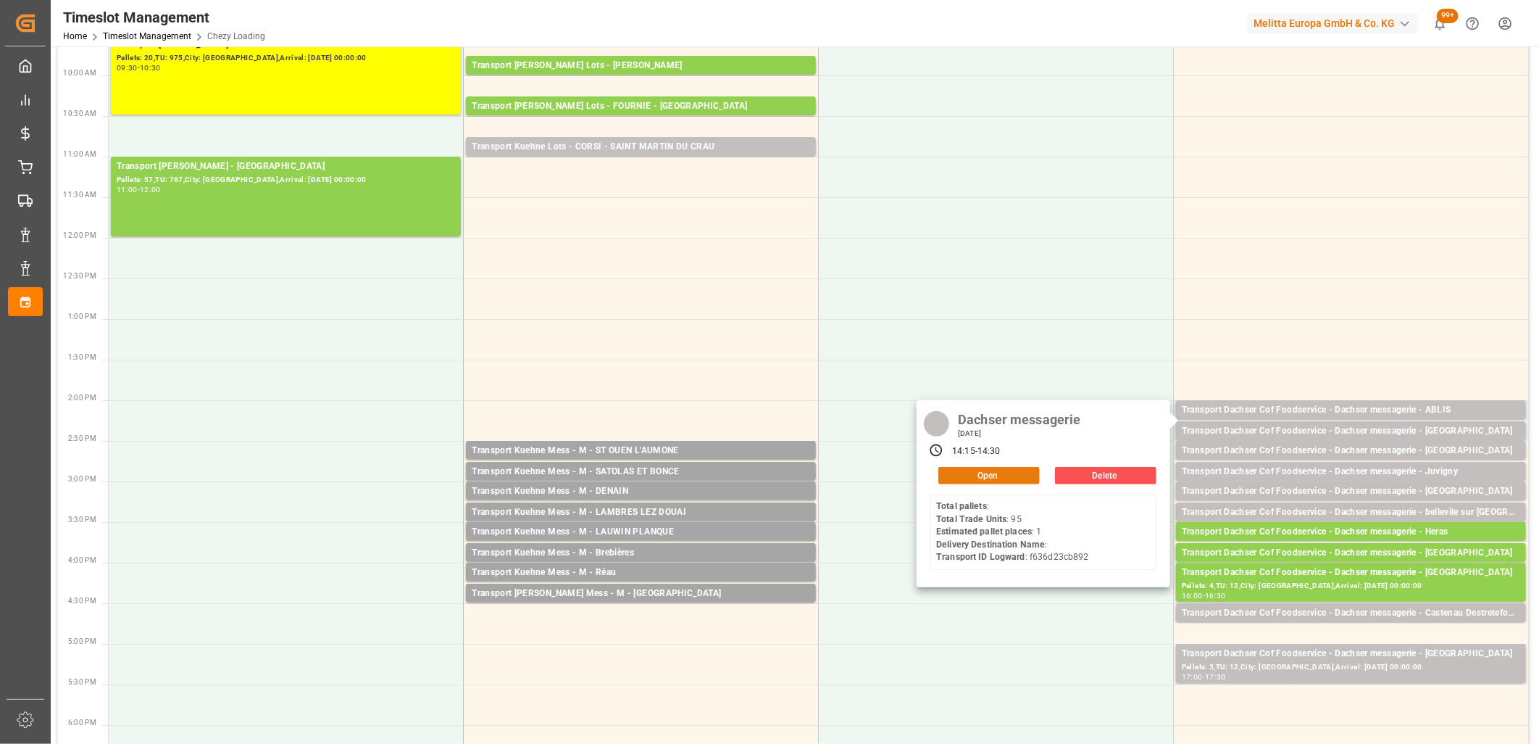
click at [989, 478] on button "Open" at bounding box center [988, 475] width 101 height 17
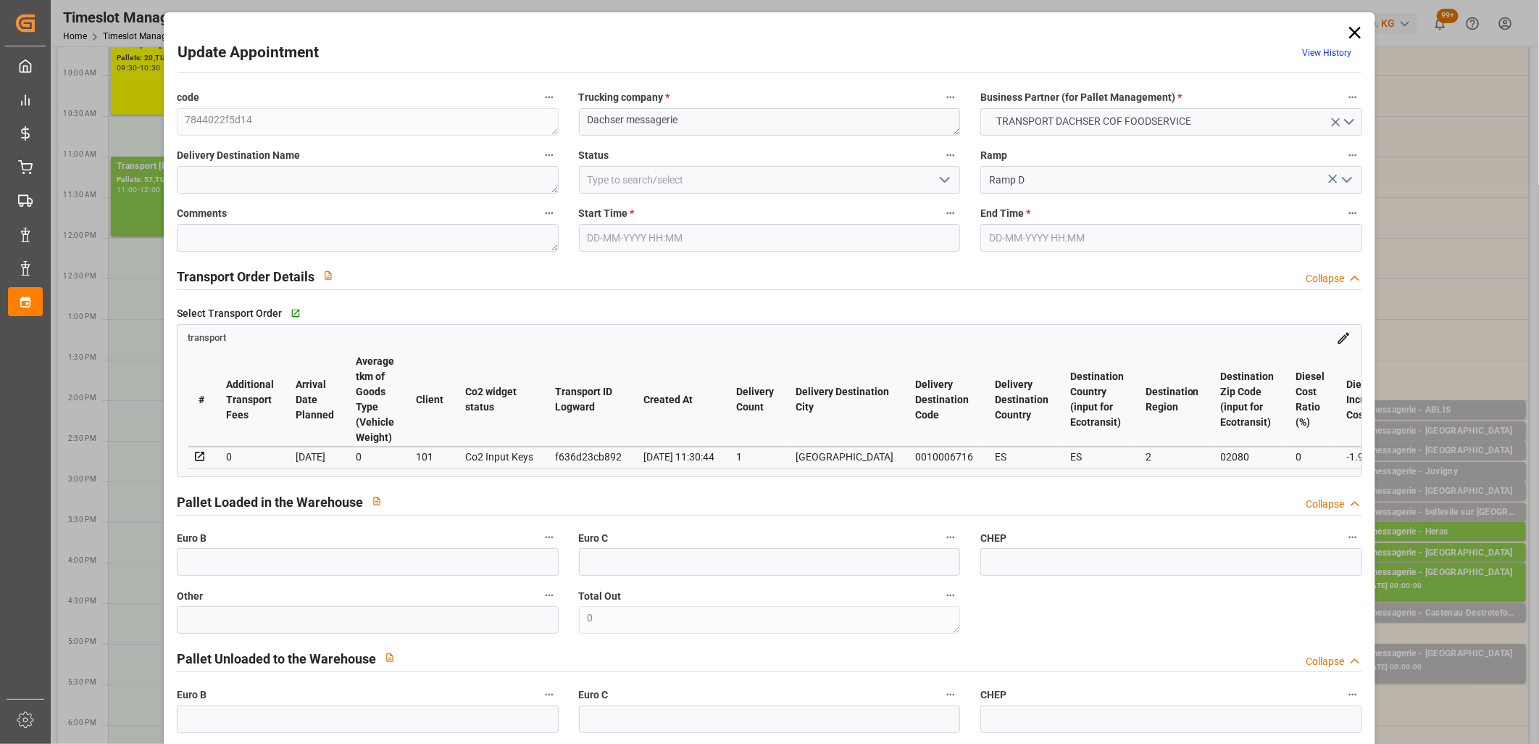
type input "25-09-2025 14:15"
type input "25-09-2025 14:30"
type input "24-09-2025 11:48"
type input "24-09-2025 11:30"
type input "[DATE]"
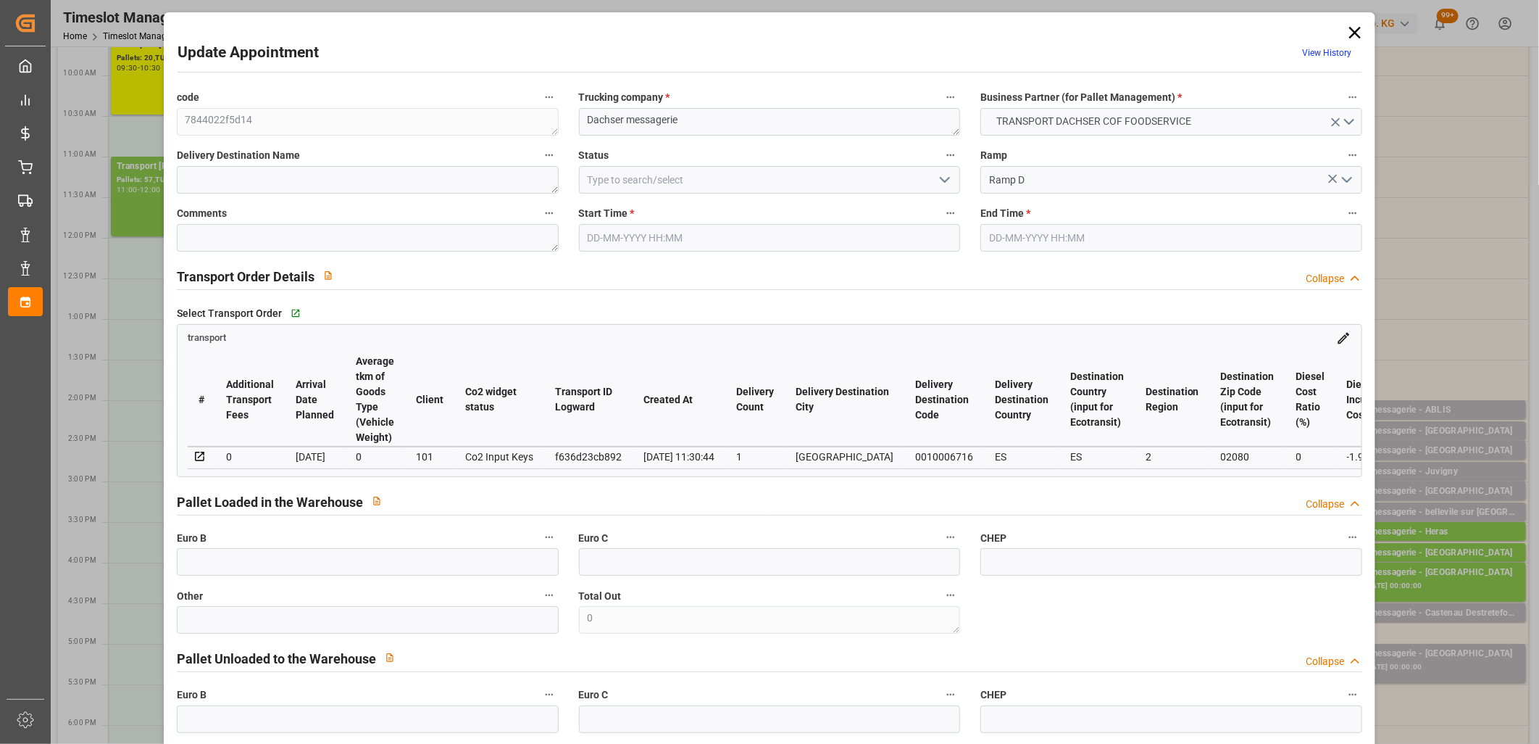
type input "[DATE]"
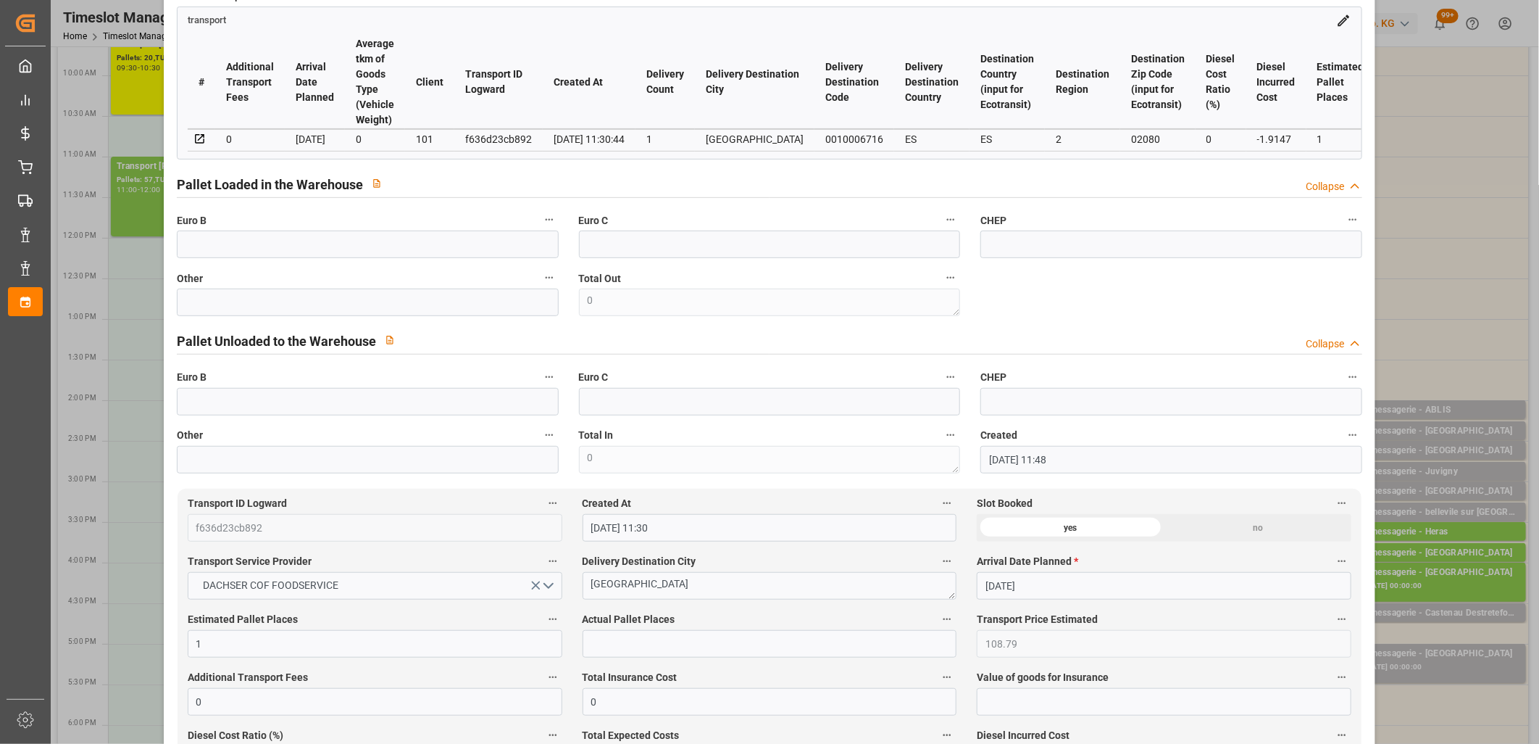
scroll to position [402, 0]
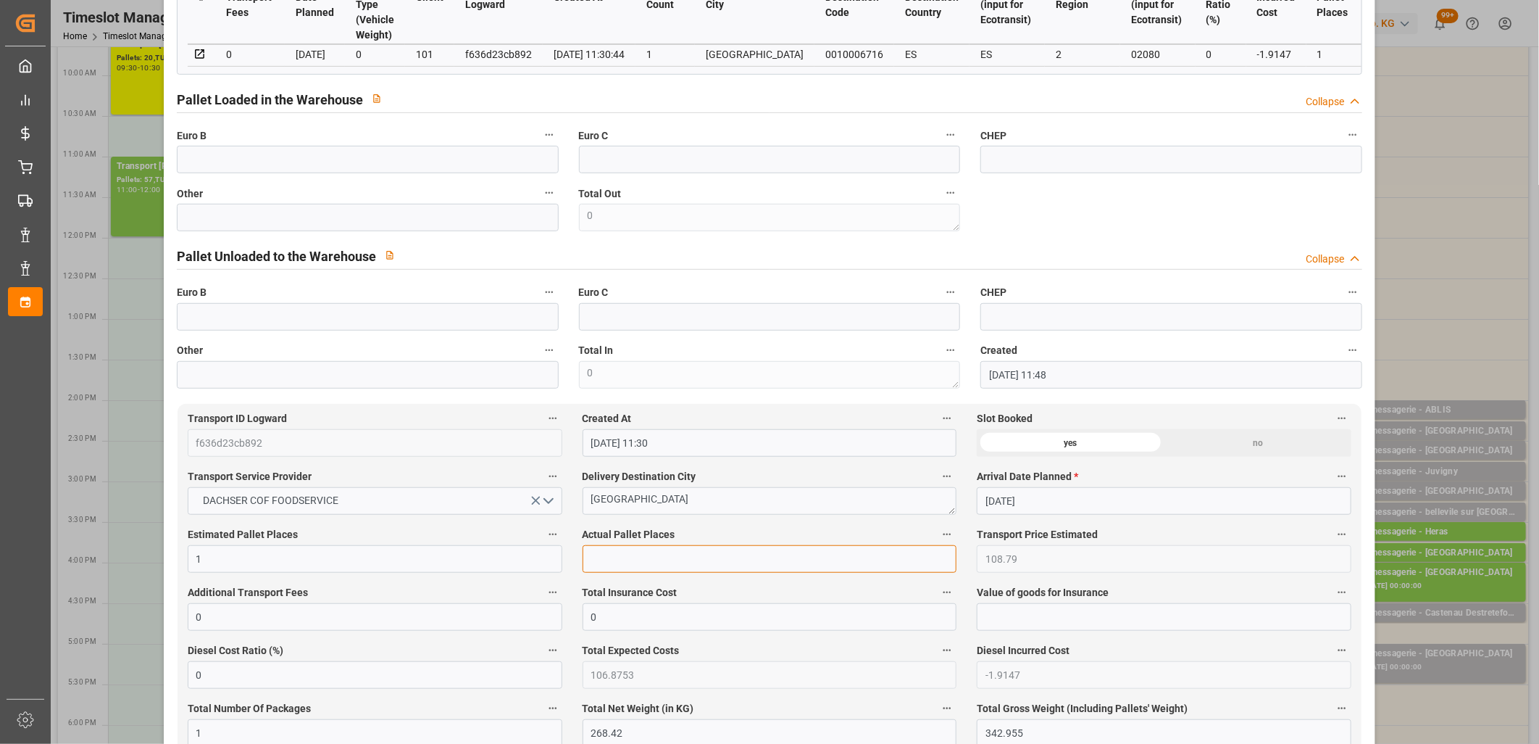
click at [707, 552] on input "text" at bounding box center [770, 559] width 375 height 28
type input "1"
click at [465, 228] on input "text" at bounding box center [368, 218] width 382 height 28
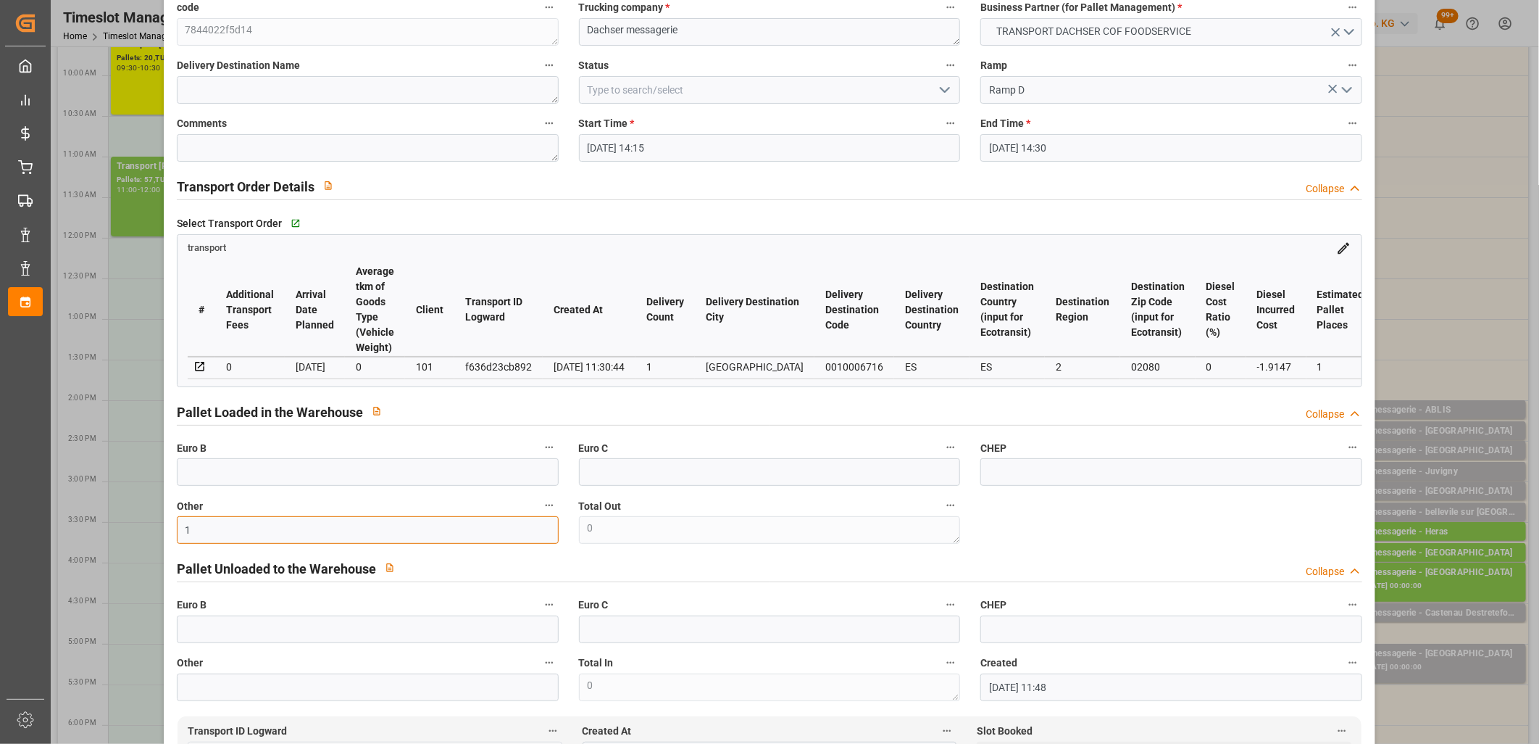
scroll to position [0, 0]
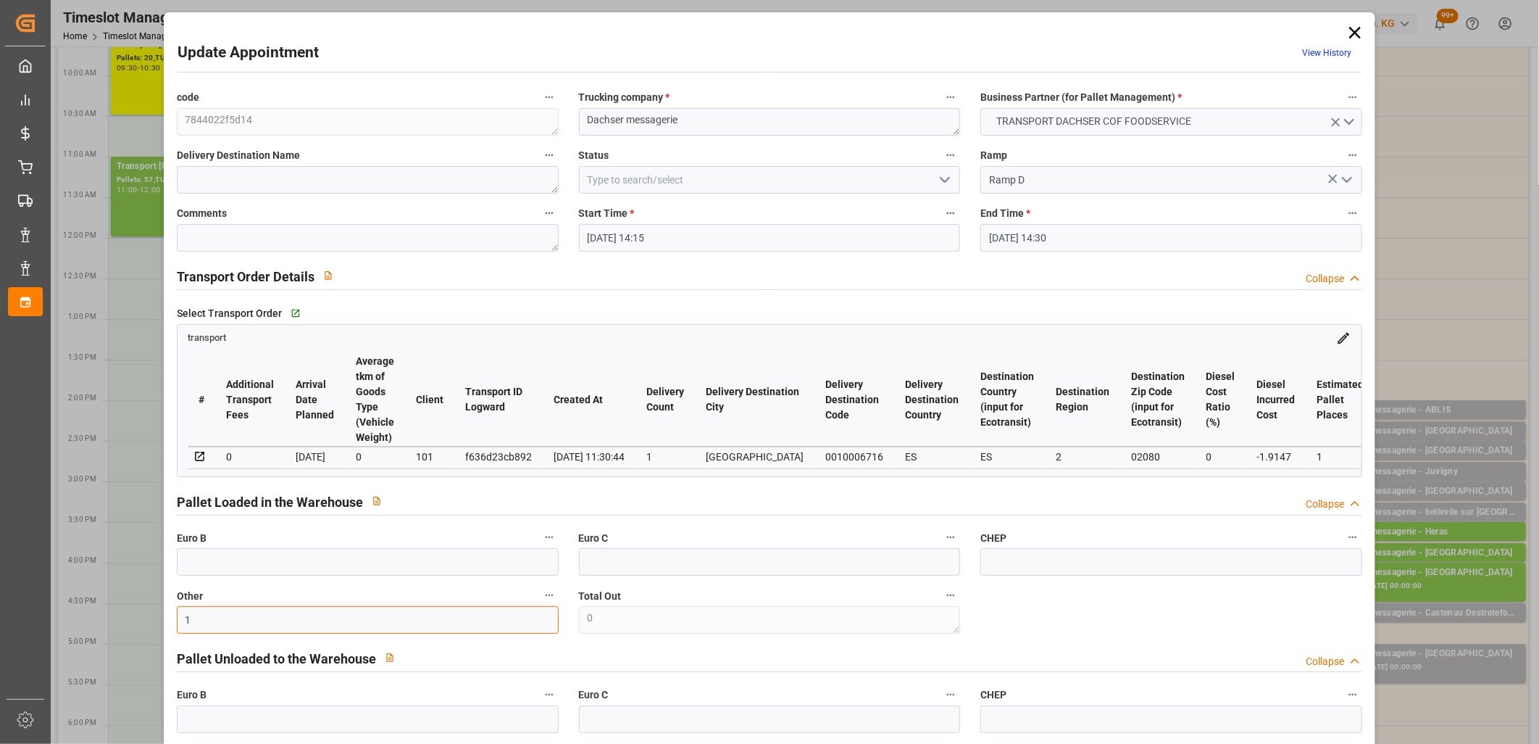
type input "1"
click at [946, 179] on icon "open menu" at bounding box center [944, 179] width 17 height 17
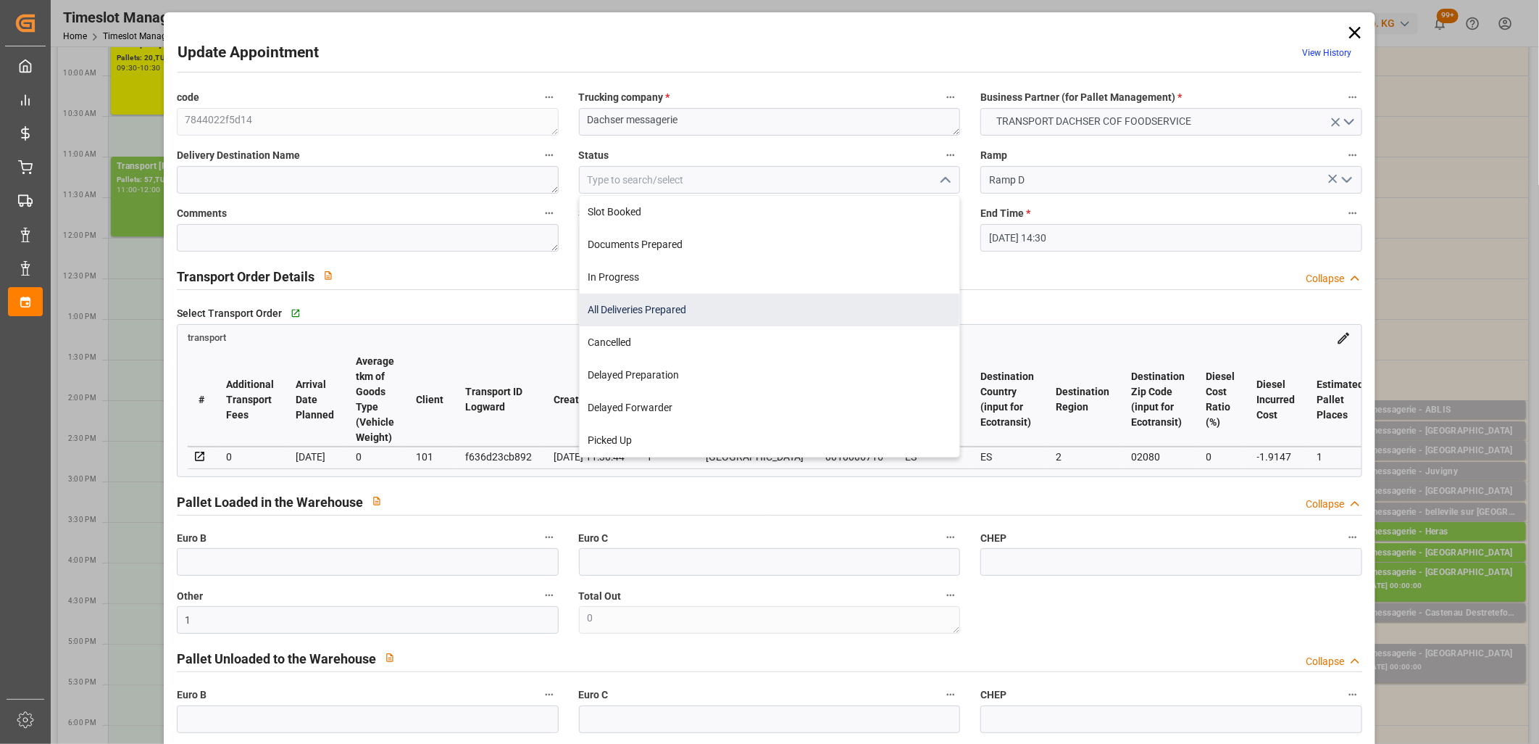
click at [838, 309] on div "All Deliveries Prepared" at bounding box center [770, 310] width 380 height 33
type input "All Deliveries Prepared"
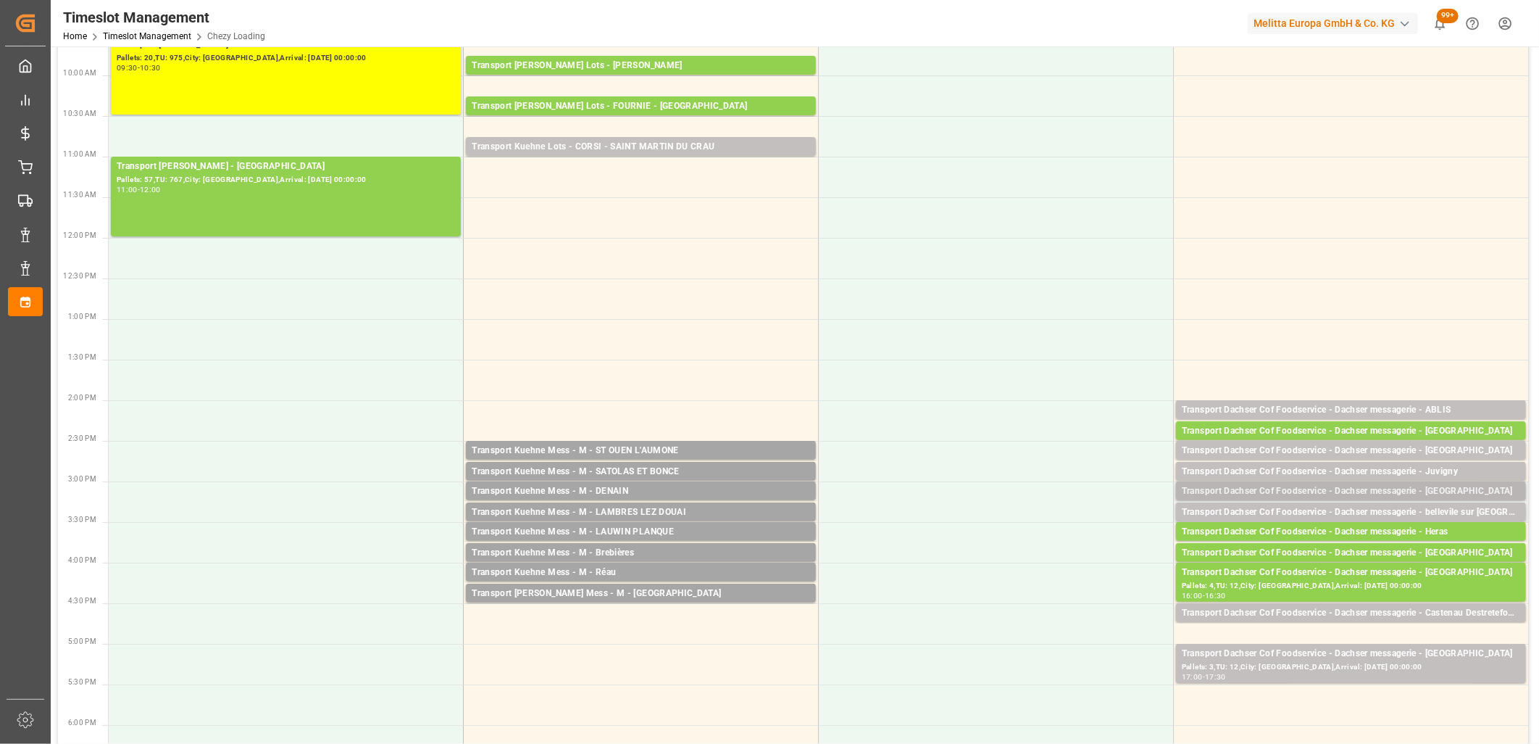
click at [1314, 488] on div "Transport Dachser Cof Foodservice - Dachser messagerie - Madrid" at bounding box center [1351, 491] width 338 height 14
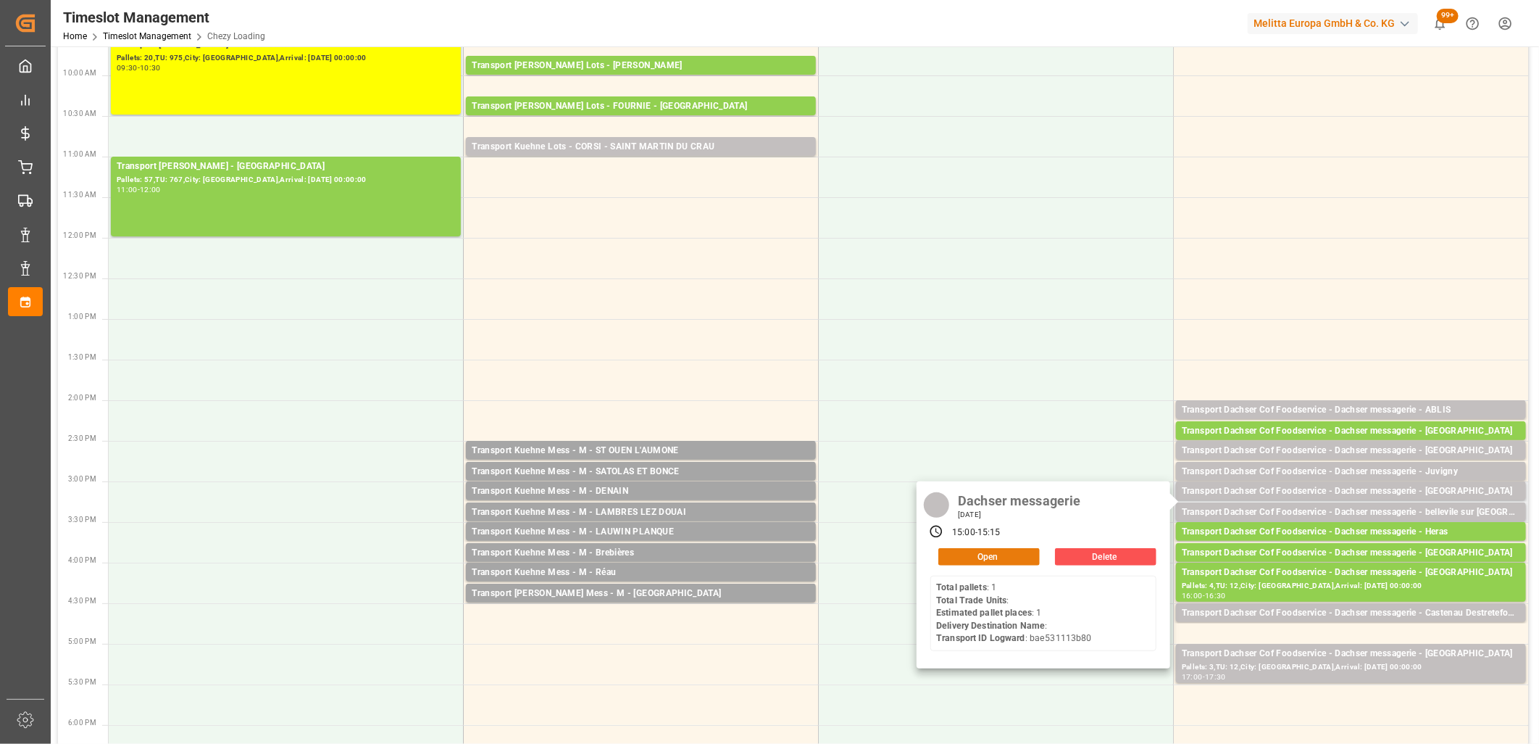
click at [1025, 555] on button "Open" at bounding box center [988, 556] width 101 height 17
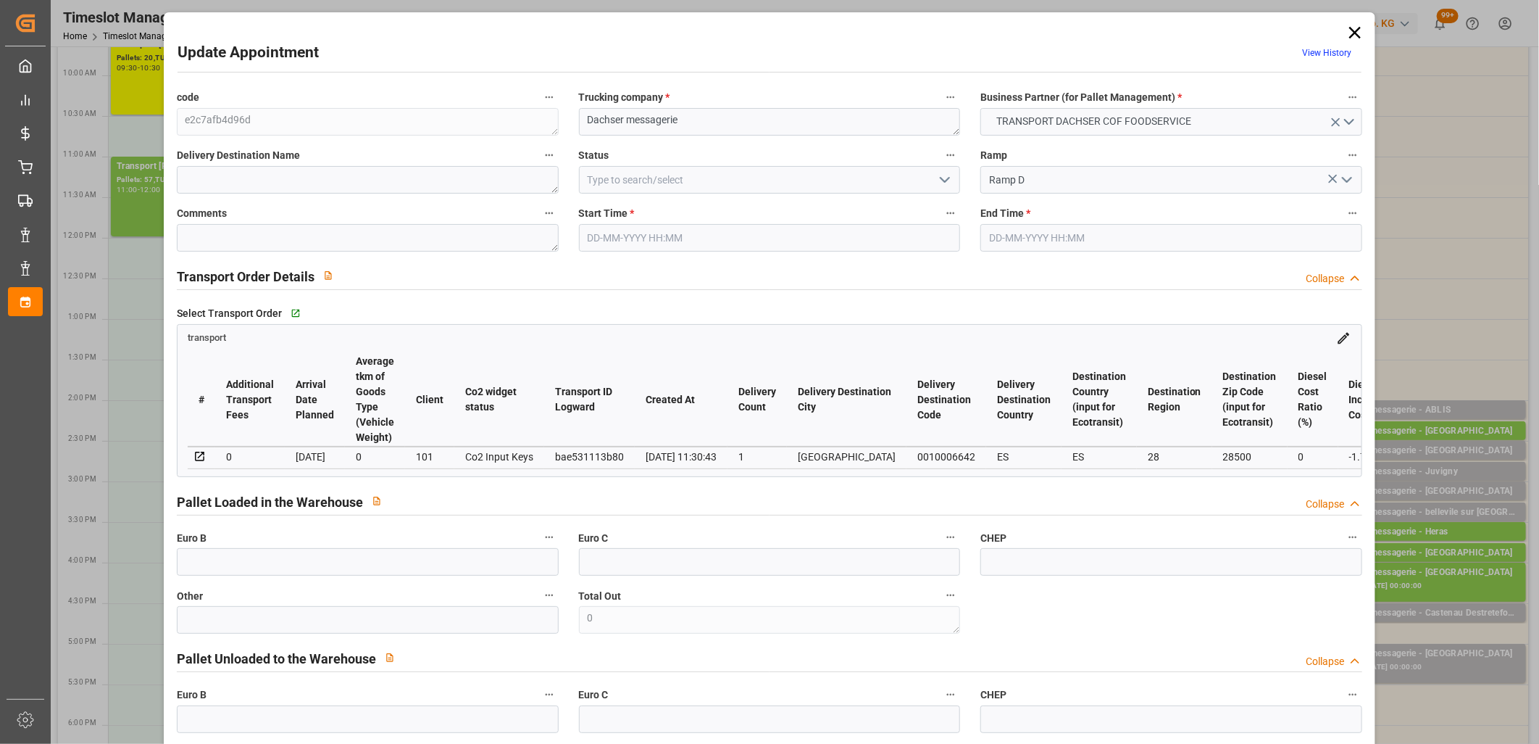
type input "25-09-2025 15:00"
type input "25-09-2025 15:15"
type input "24-09-2025 11:51"
type input "24-09-2025 11:30"
type input "[DATE]"
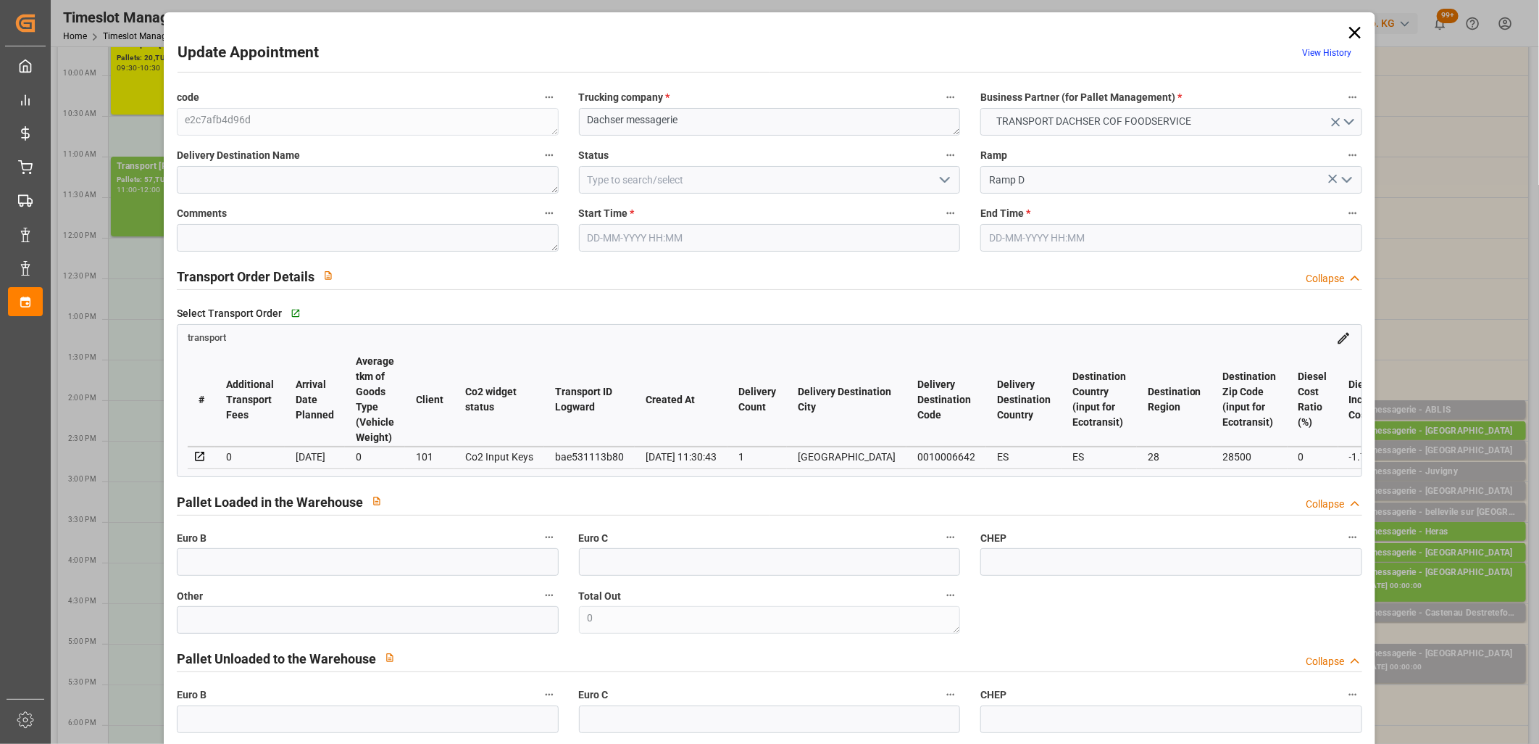
type input "[DATE]"
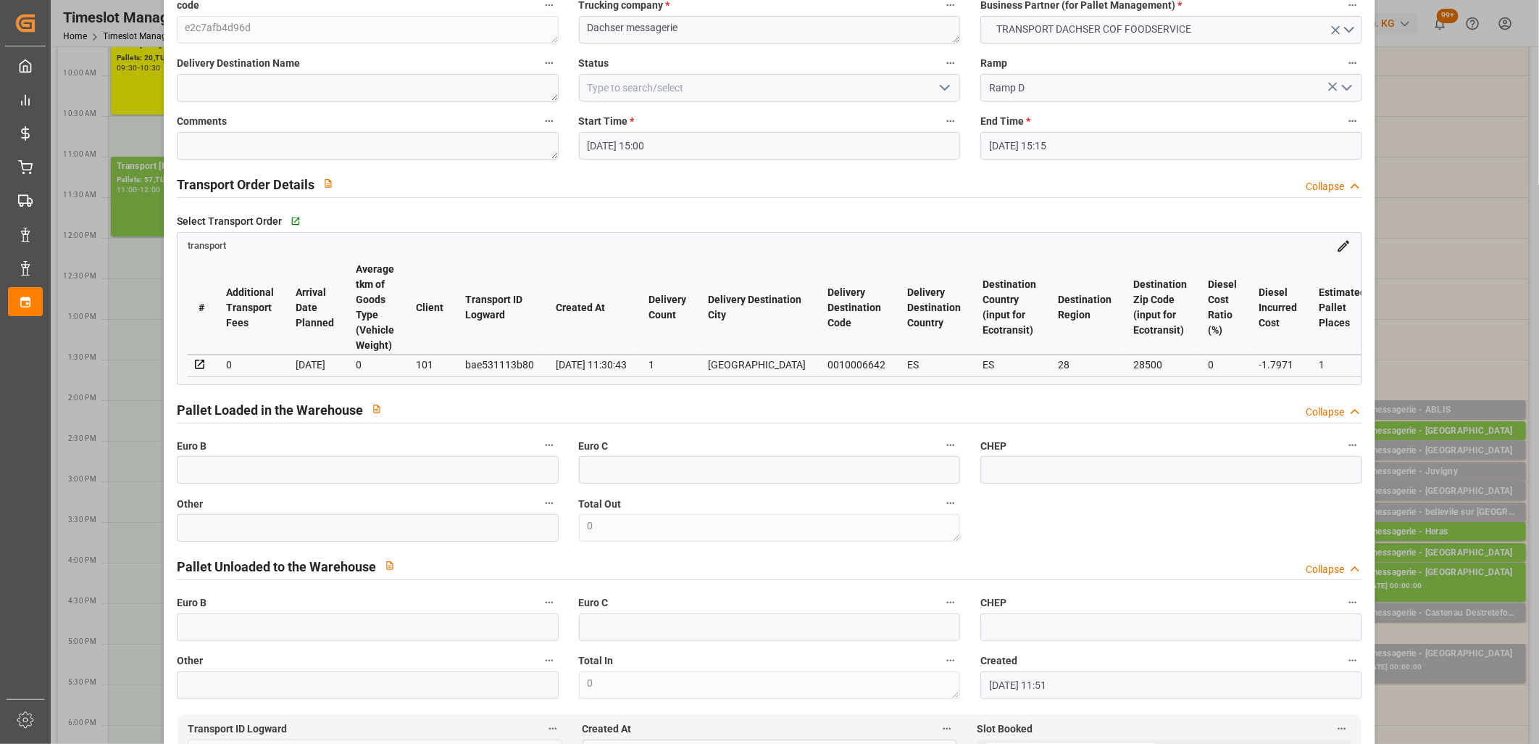
scroll to position [402, 0]
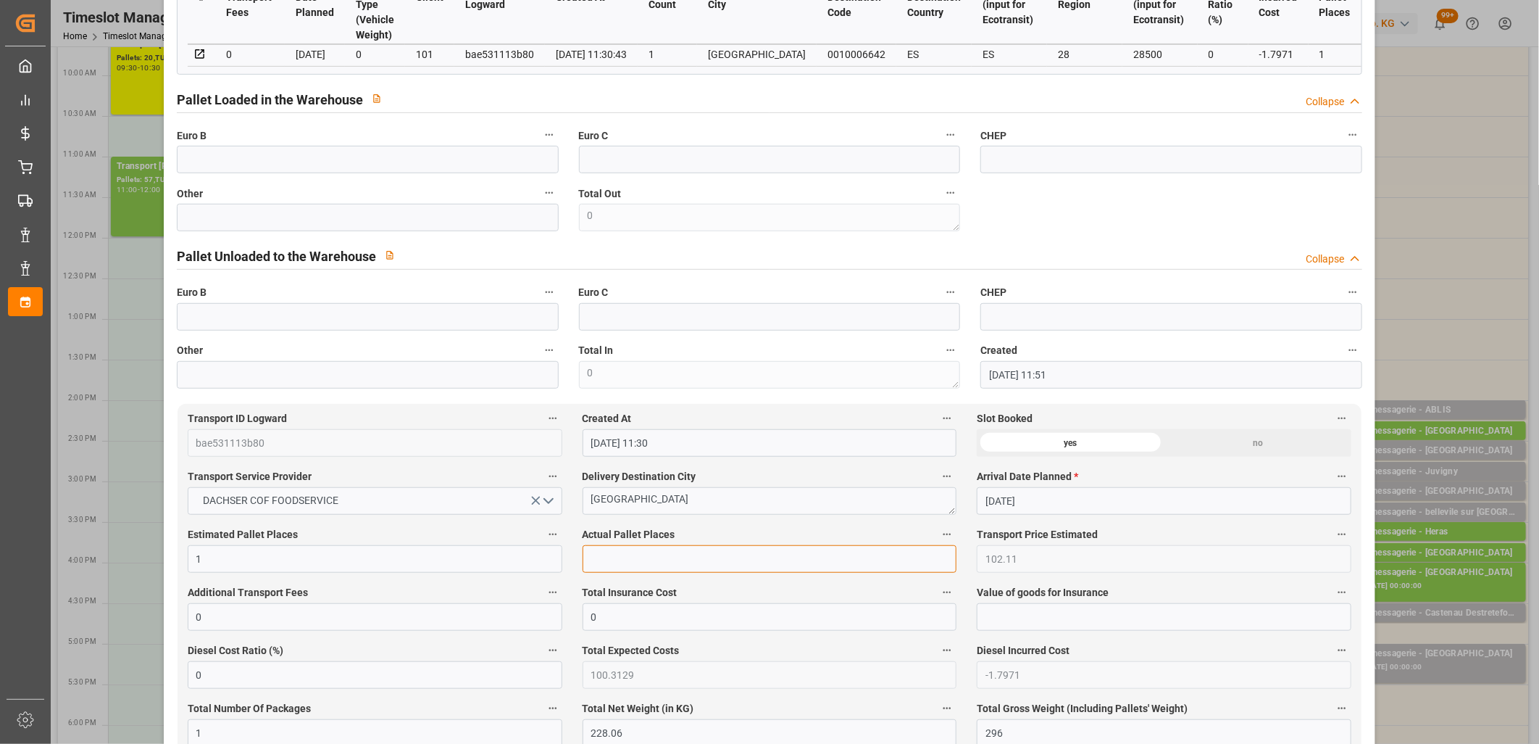
click at [689, 559] on input "text" at bounding box center [770, 559] width 375 height 28
type input "1"
click at [386, 213] on input "text" at bounding box center [368, 218] width 382 height 28
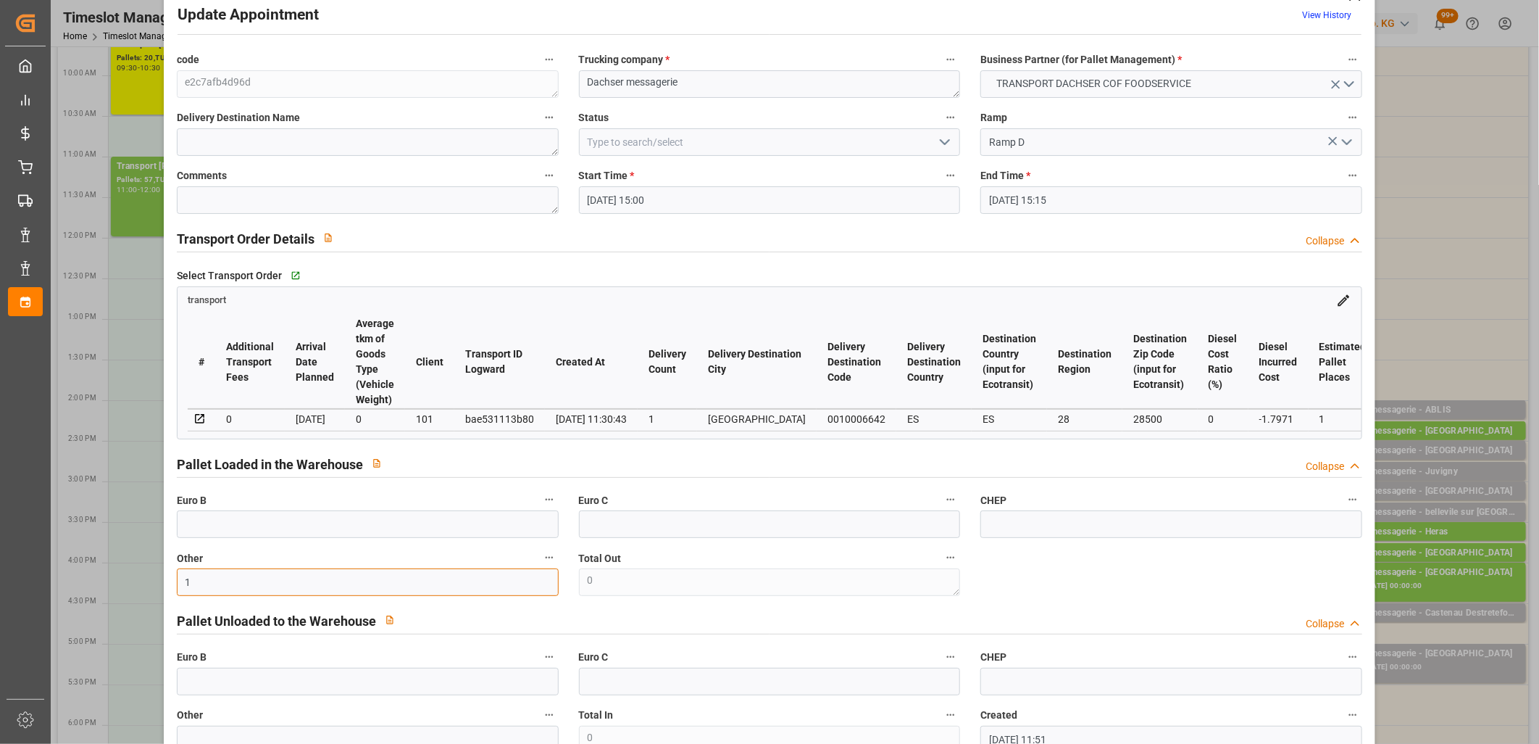
scroll to position [0, 0]
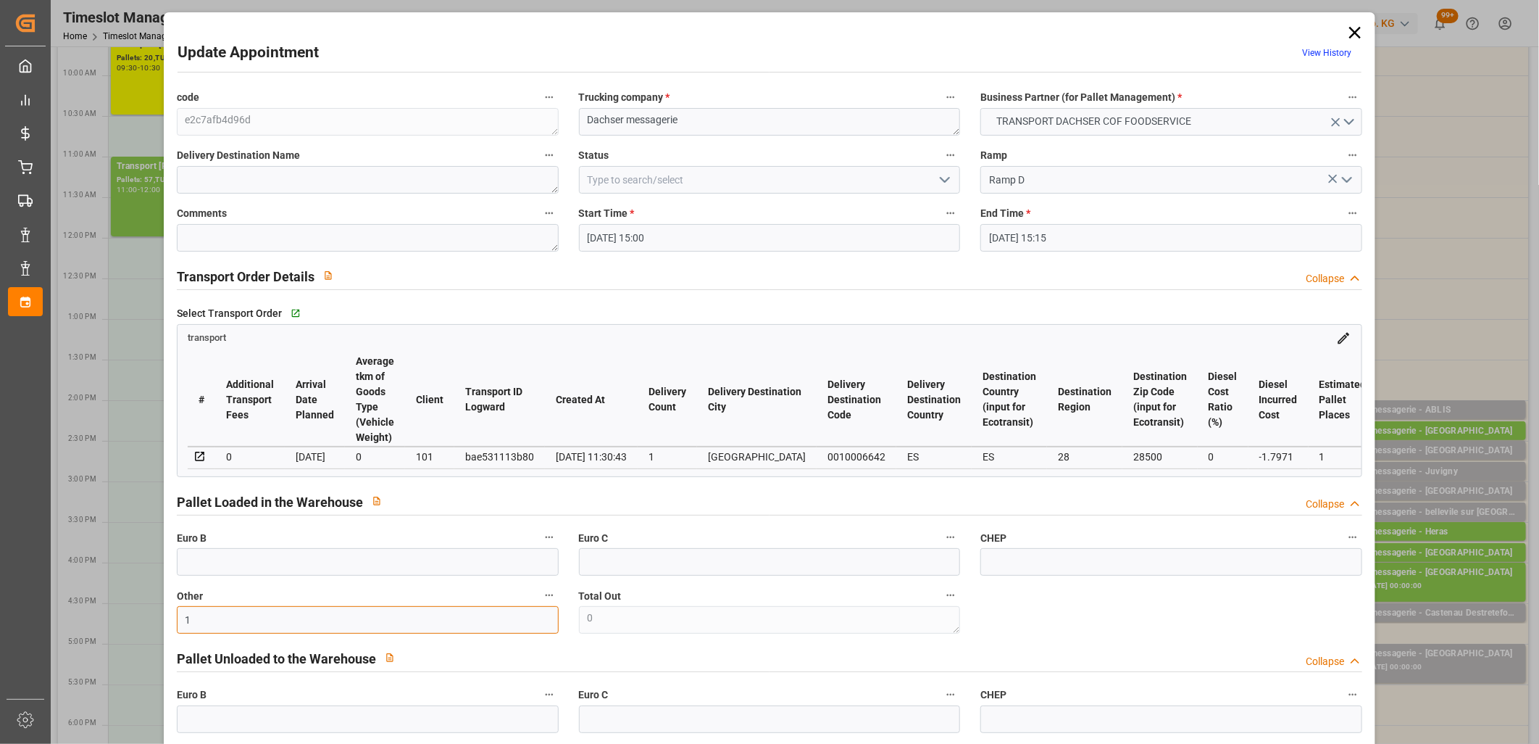
type input "1"
click at [943, 179] on icon "open menu" at bounding box center [944, 179] width 17 height 17
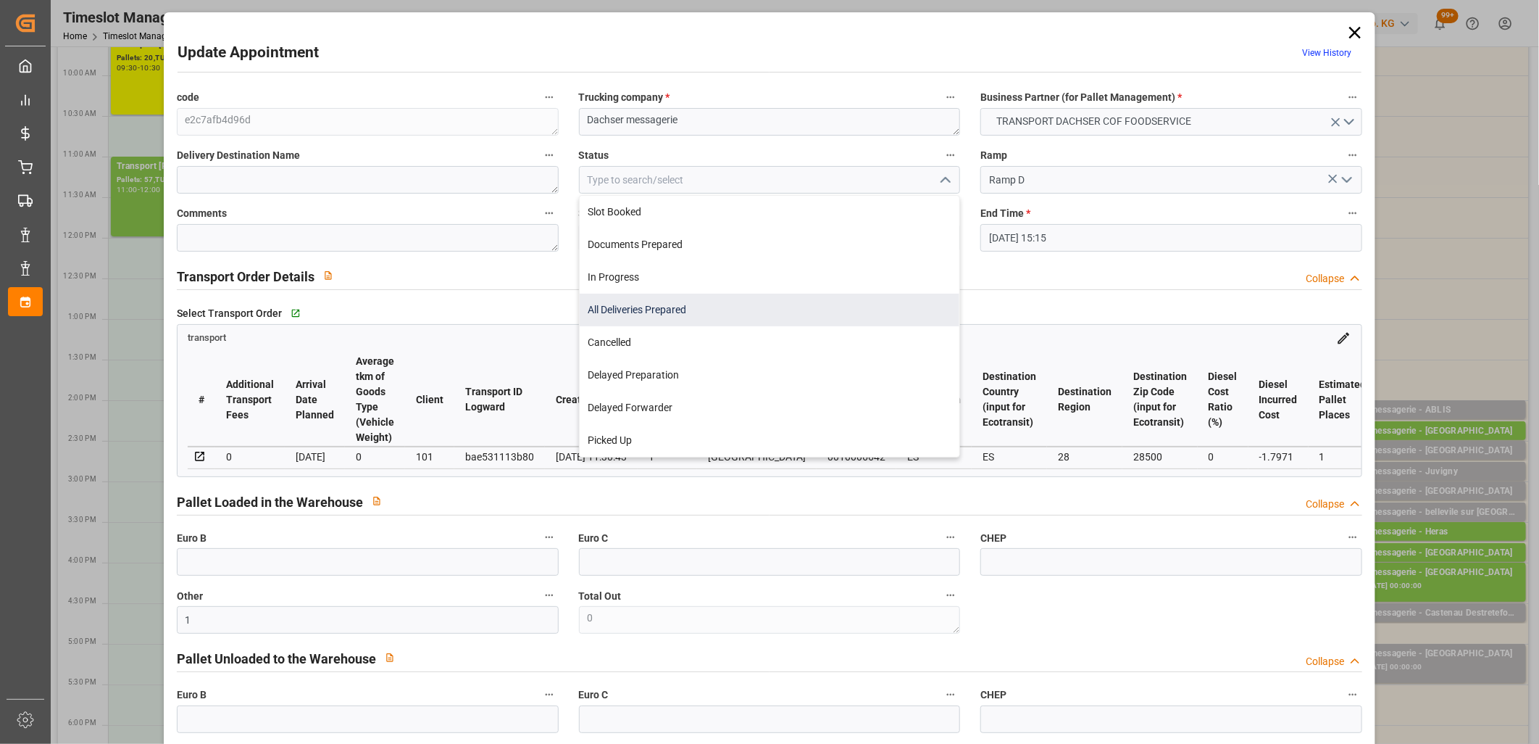
click at [907, 301] on div "All Deliveries Prepared" at bounding box center [770, 310] width 380 height 33
type input "All Deliveries Prepared"
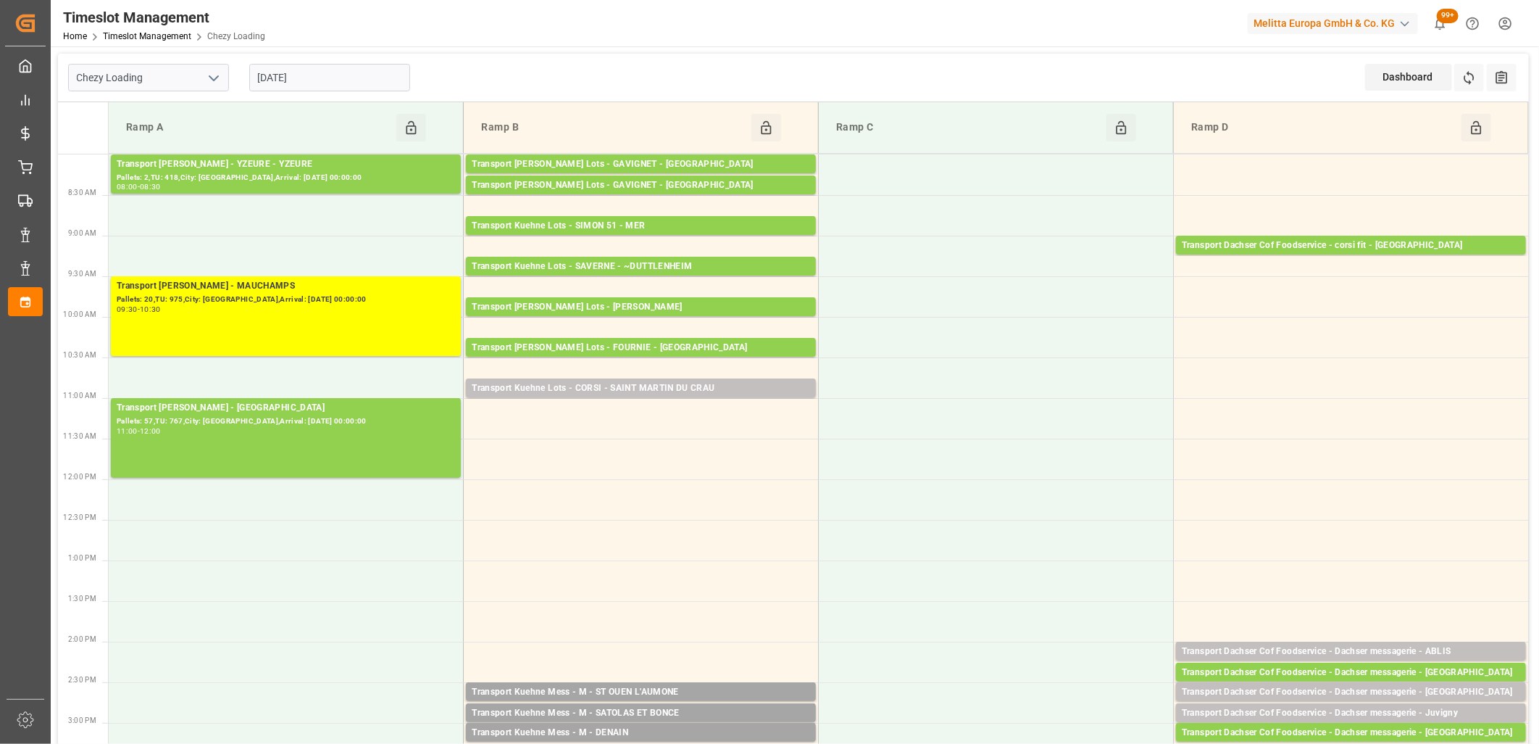
click at [355, 82] on input "[DATE]" at bounding box center [329, 78] width 161 height 28
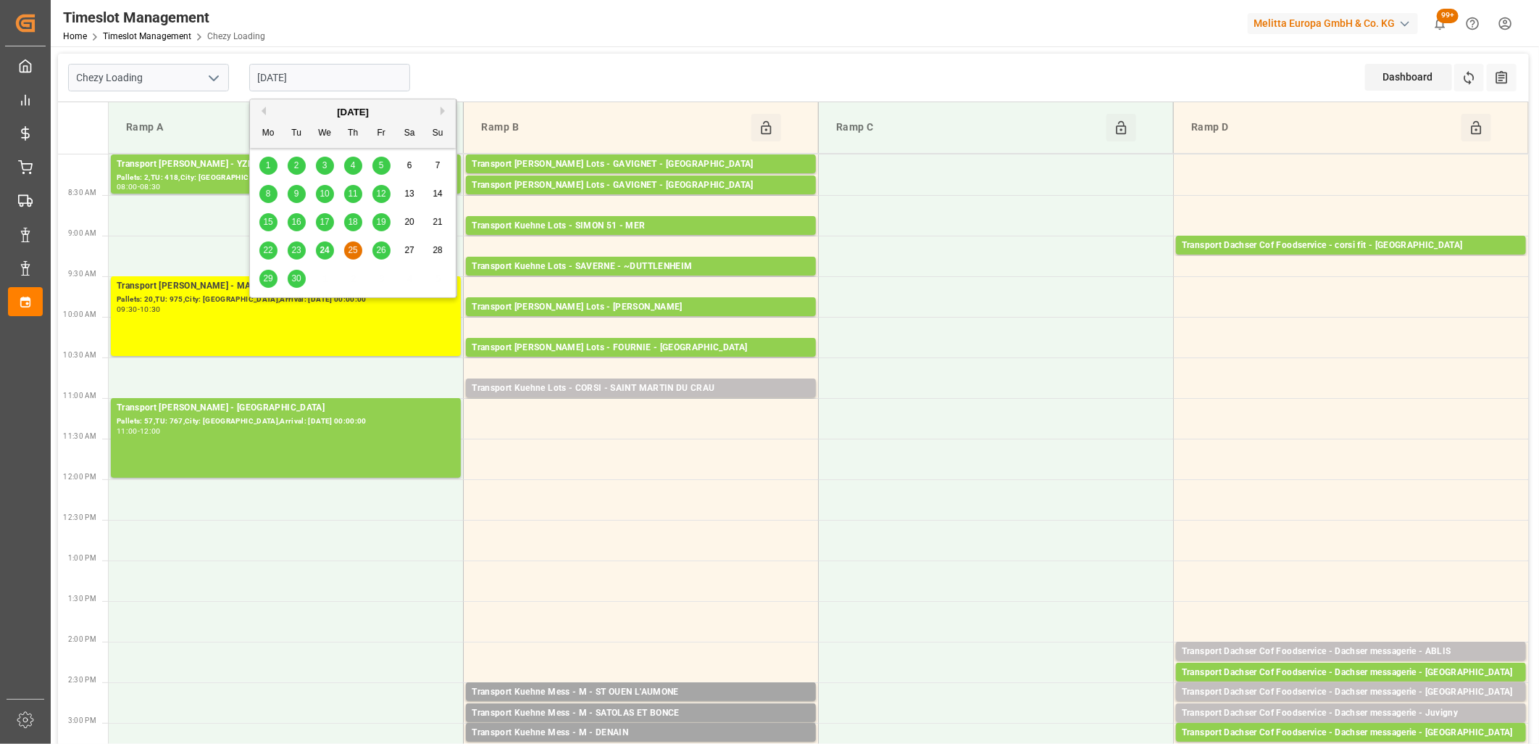
click at [382, 252] on span "26" at bounding box center [380, 250] width 9 height 10
type input "[DATE]"
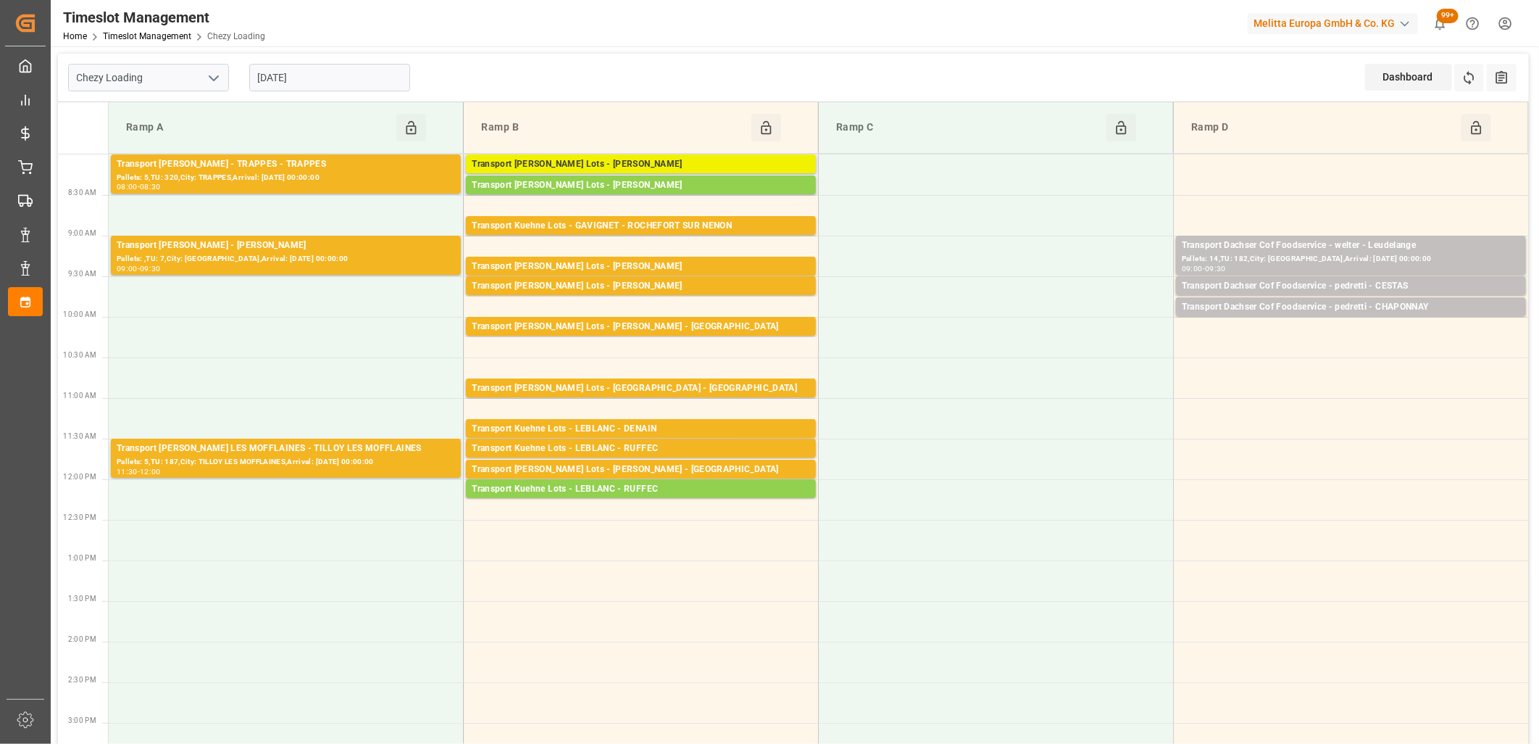
click at [569, 163] on div "Transport [PERSON_NAME] Lots - [PERSON_NAME]" at bounding box center [641, 164] width 338 height 14
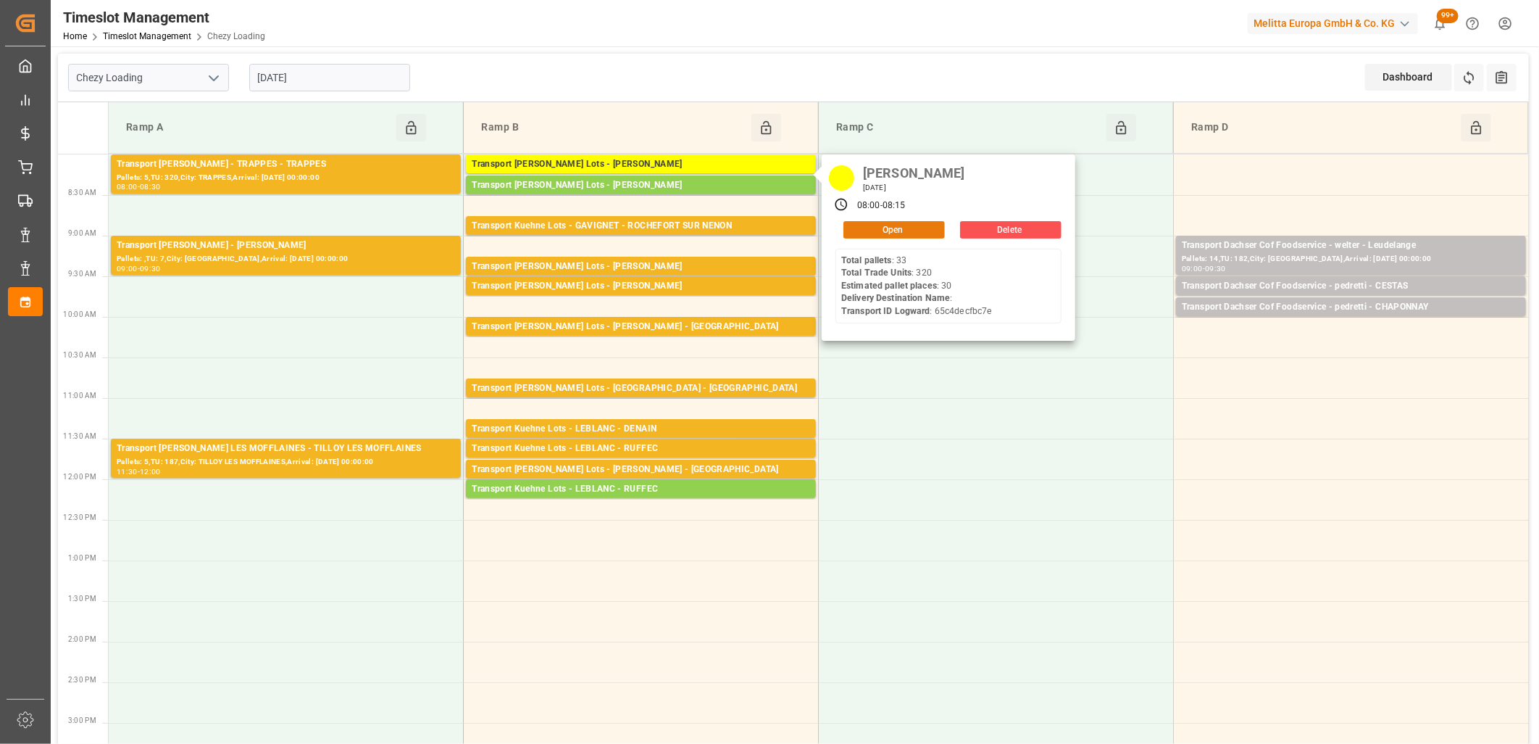
click at [867, 227] on button "Open" at bounding box center [894, 229] width 101 height 17
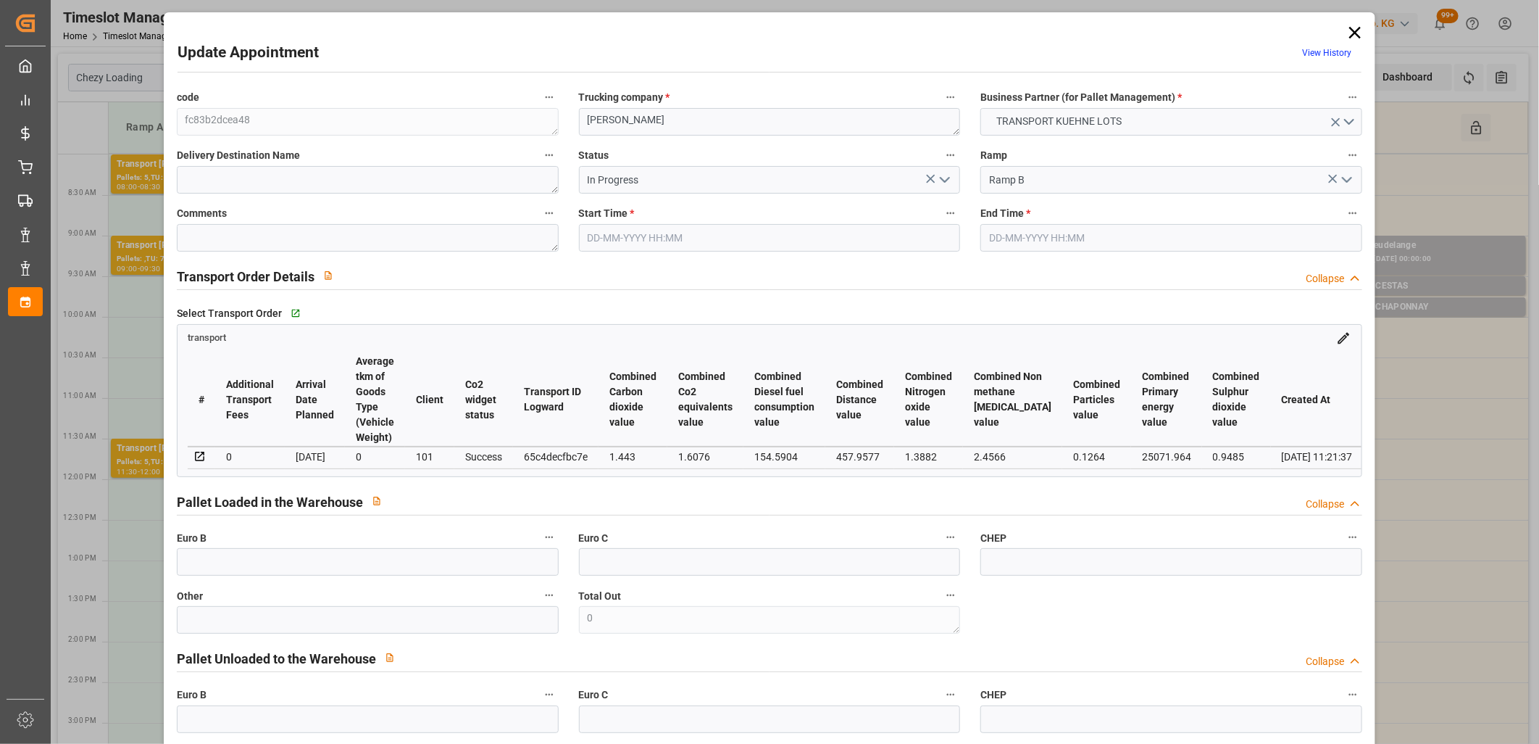
type input "26-09-2025 08:00"
type input "26-09-2025 08:15"
type input "22-09-2025 12:47"
type input "22-09-2025 11:21"
type input "[DATE]"
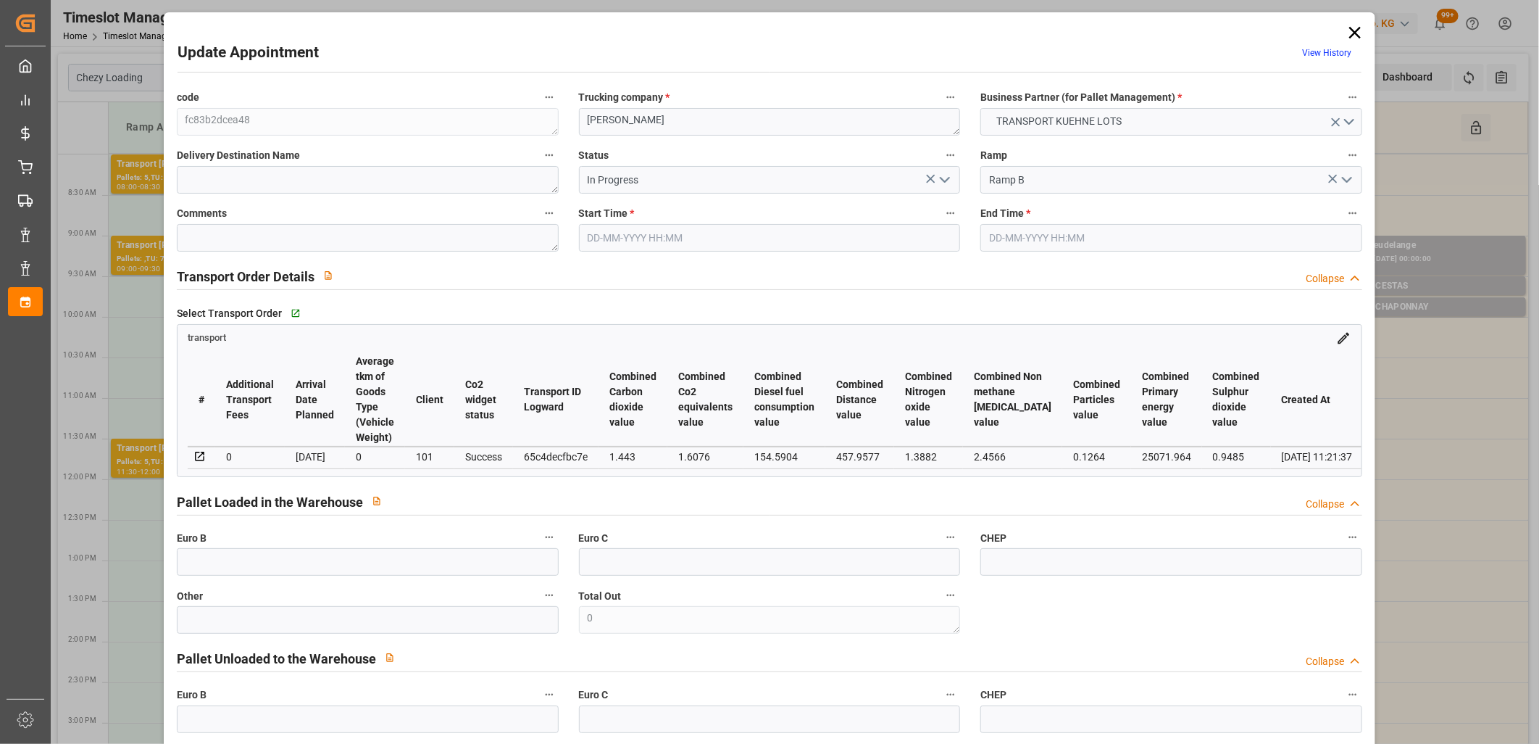
type input "[DATE]"
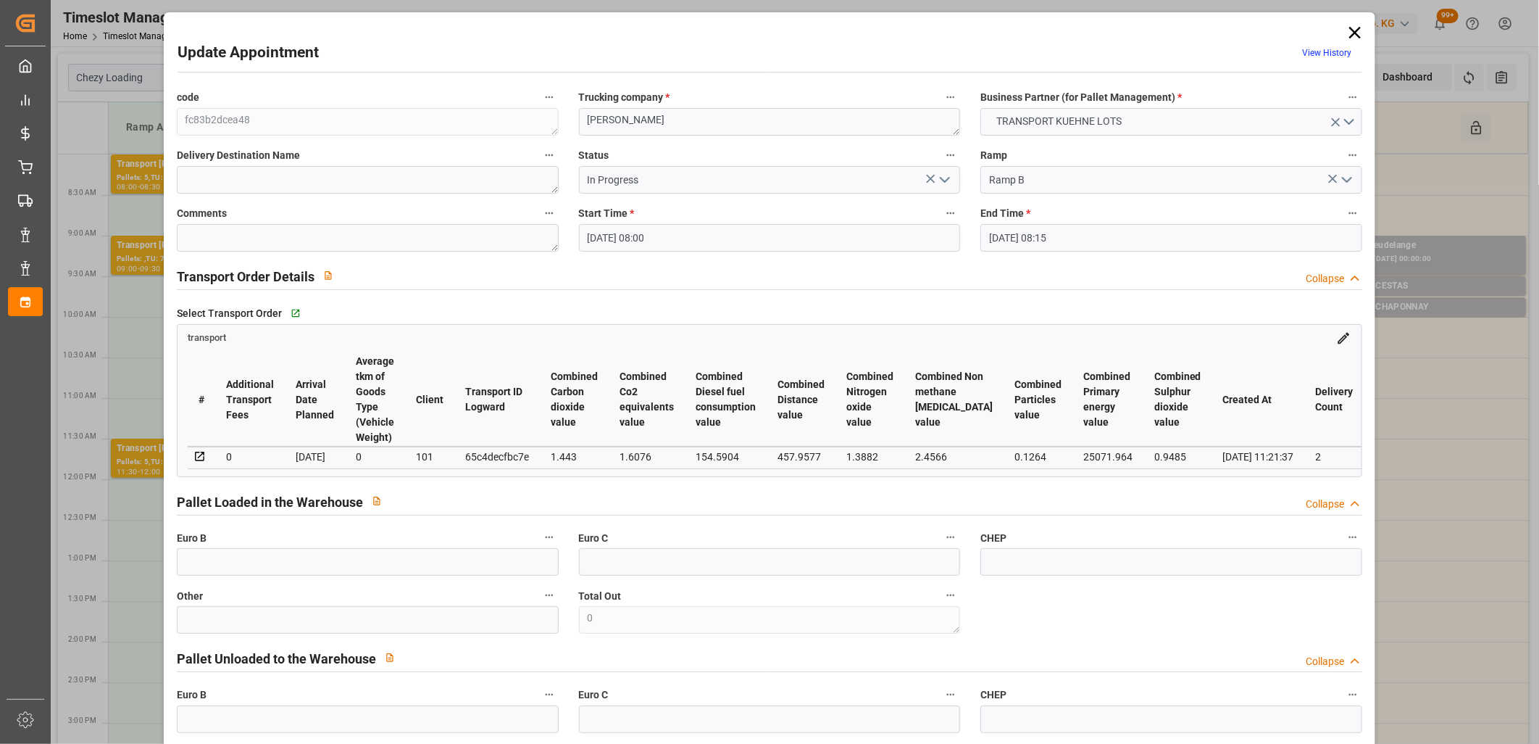
drag, startPoint x: 1348, startPoint y: 36, endPoint x: 1339, endPoint y: 38, distance: 8.8
click at [1349, 36] on icon at bounding box center [1355, 33] width 12 height 12
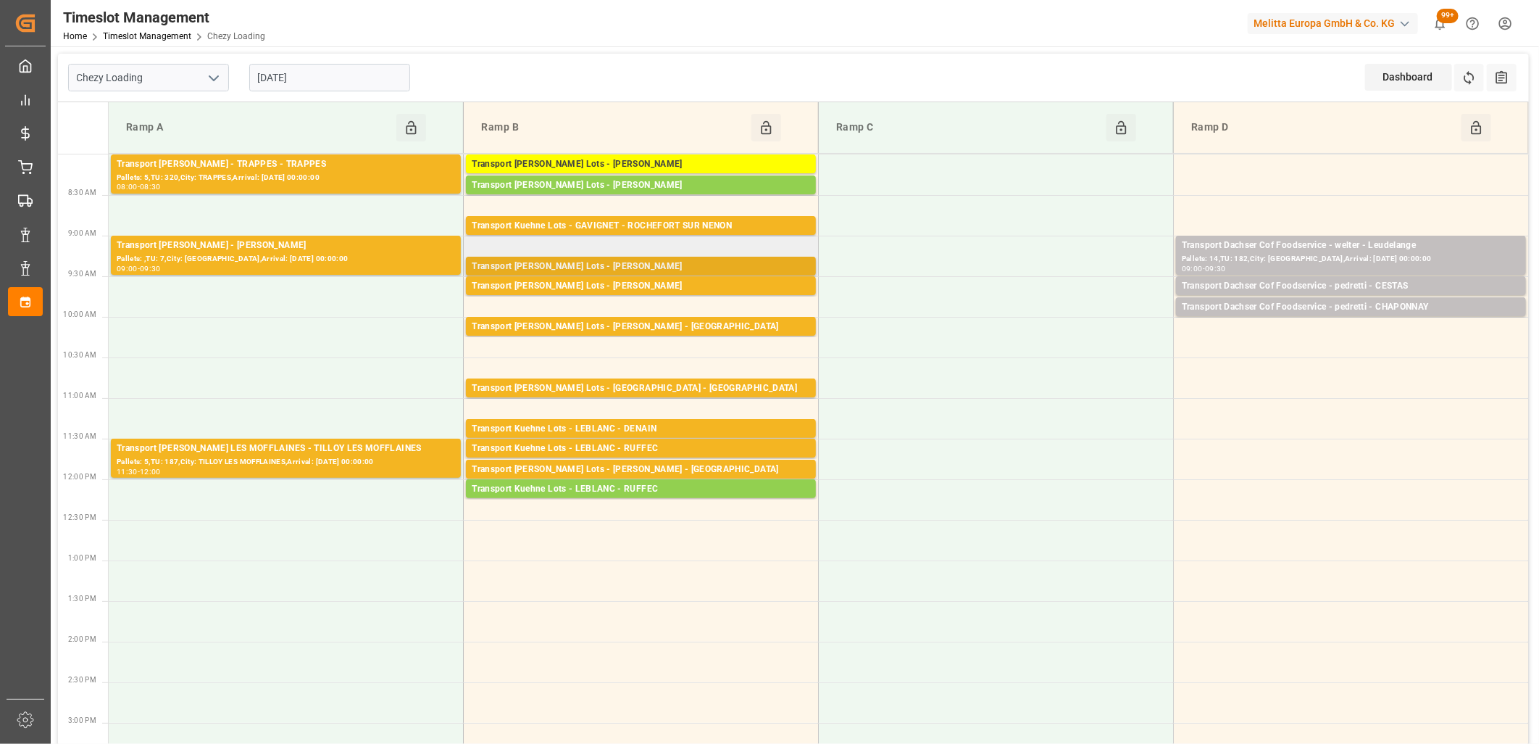
click at [591, 264] on div "Transport [PERSON_NAME] Lots - [PERSON_NAME]" at bounding box center [641, 266] width 338 height 14
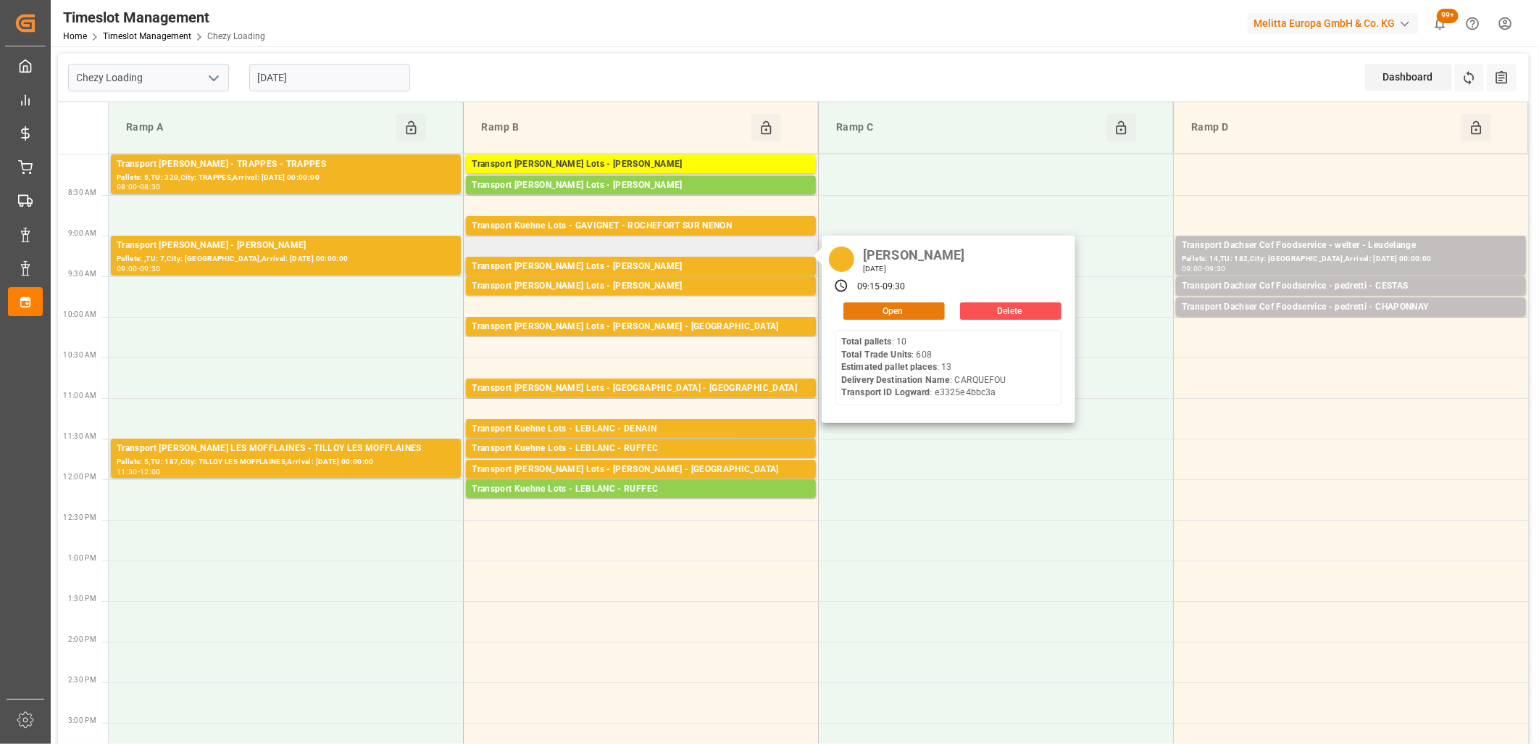
click at [866, 309] on button "Open" at bounding box center [894, 310] width 101 height 17
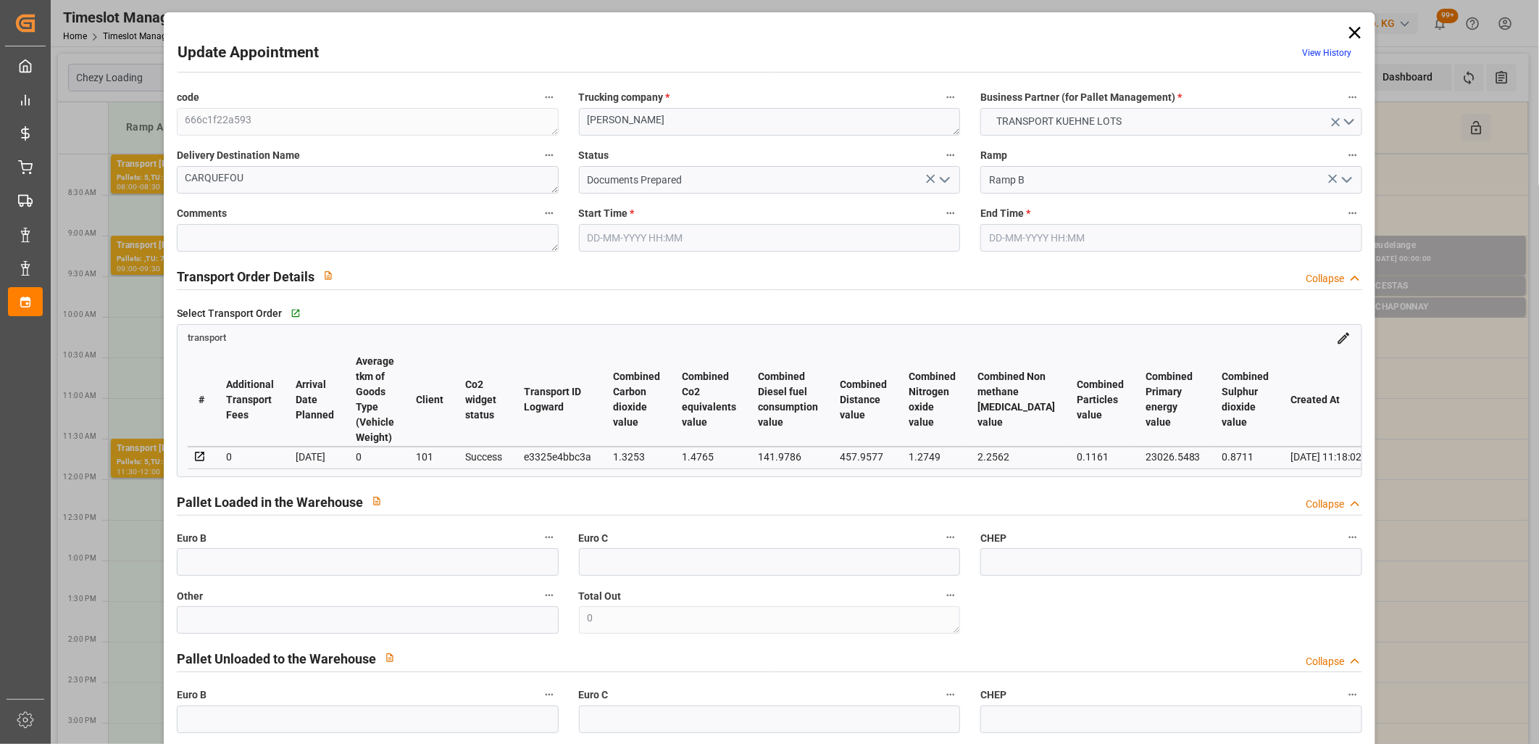
type input "26-09-2025 09:15"
type input "26-09-2025 09:30"
type input "23-09-2025 15:17"
type input "23-09-2025 11:18"
type input "[DATE]"
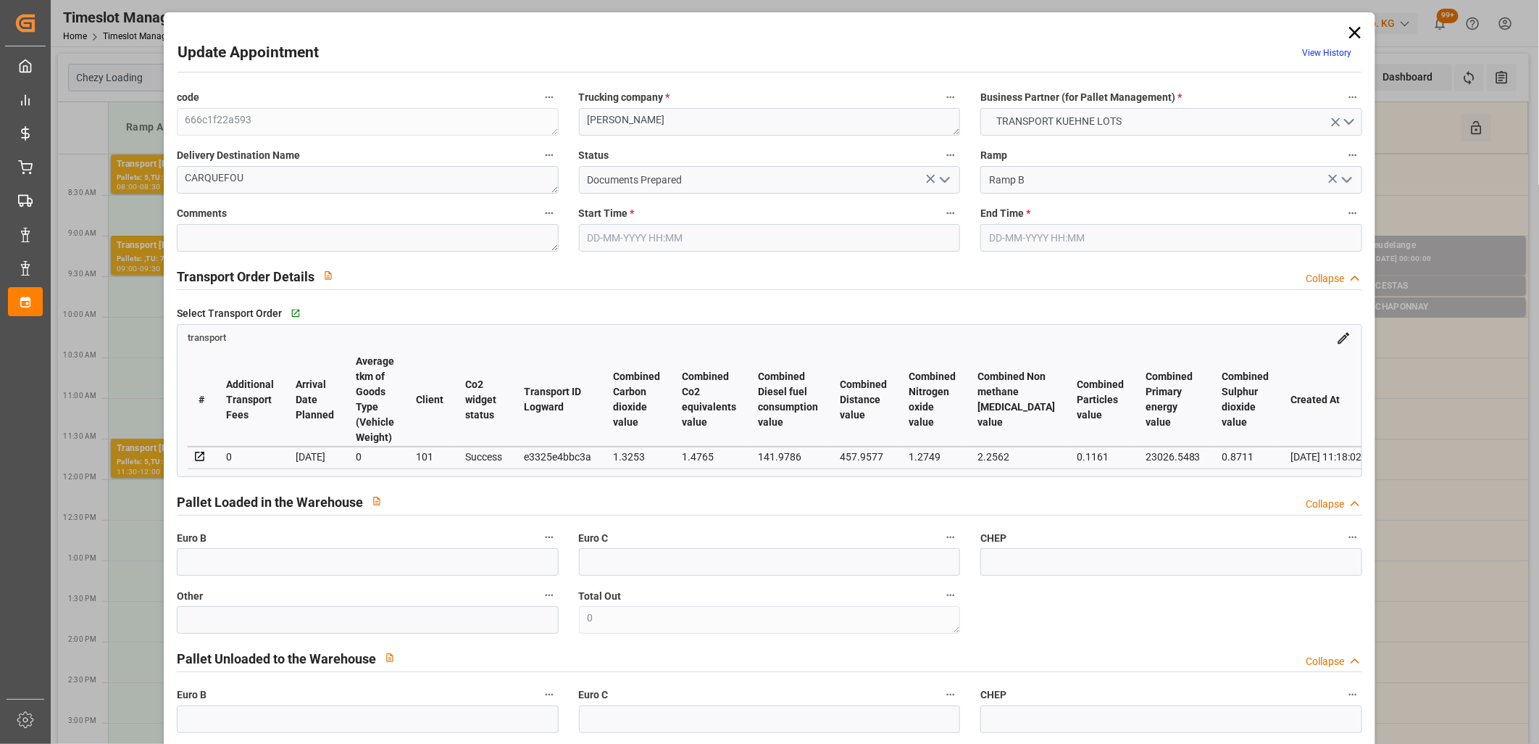
type input "[DATE]"
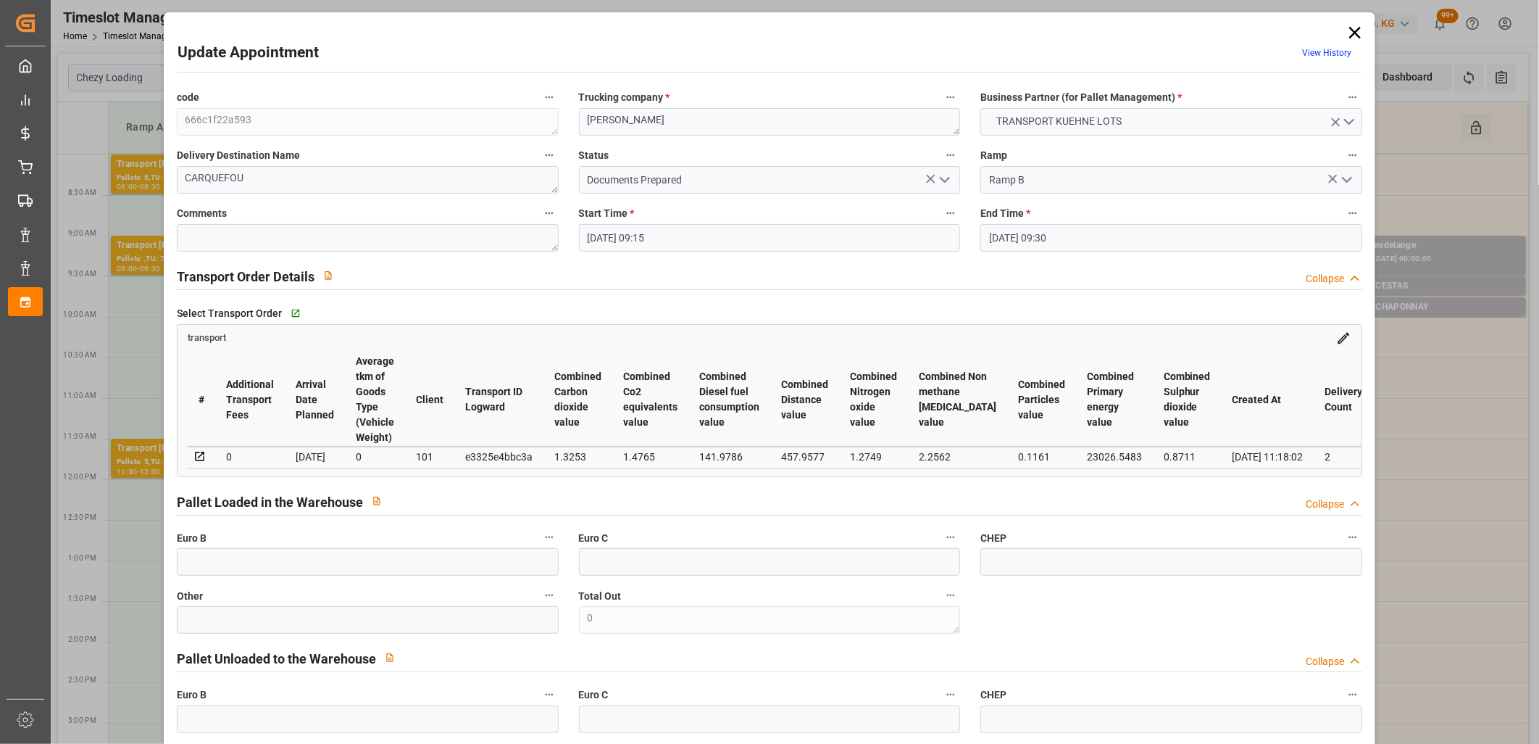
click at [1357, 27] on icon at bounding box center [1355, 33] width 12 height 12
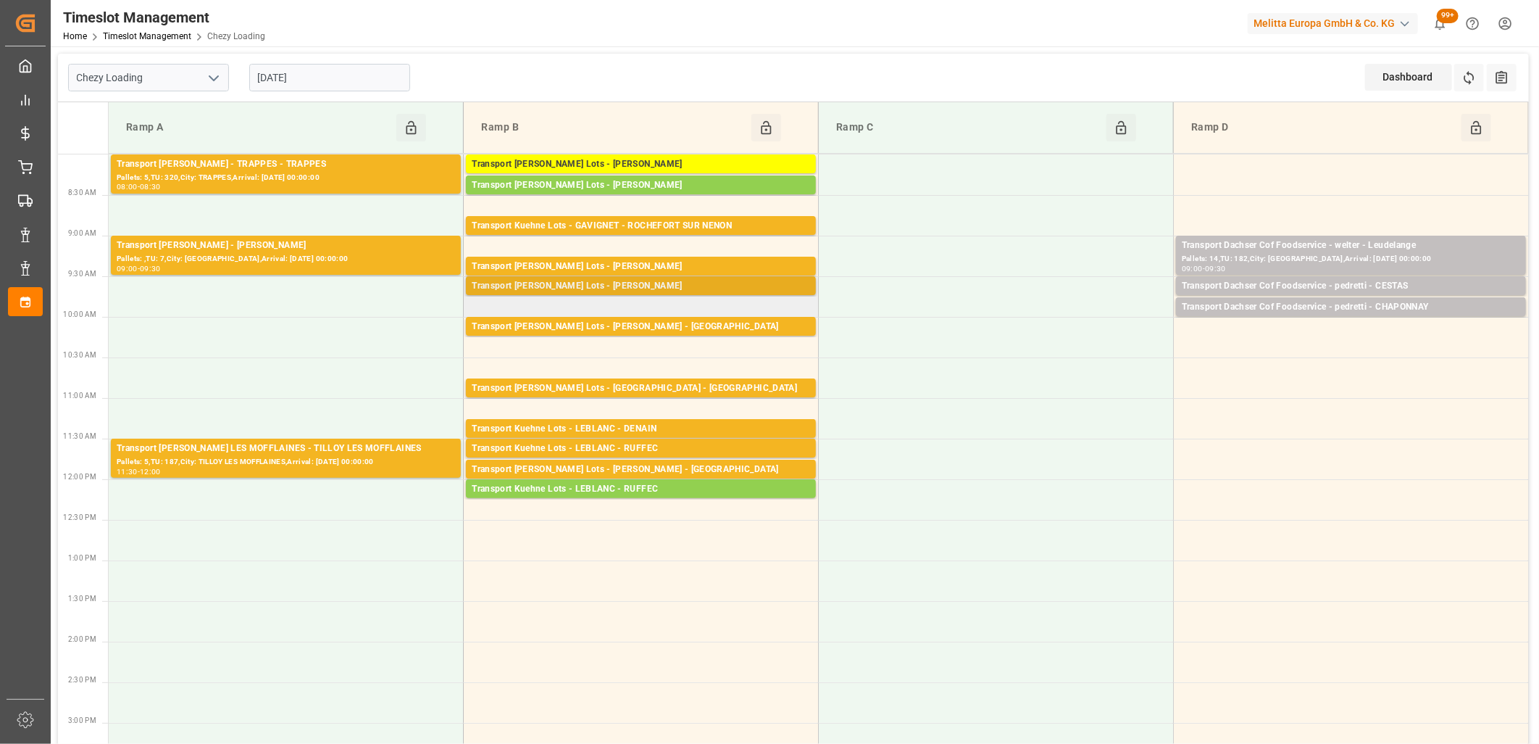
click at [597, 288] on div "Transport [PERSON_NAME] Lots - [PERSON_NAME]" at bounding box center [641, 286] width 338 height 14
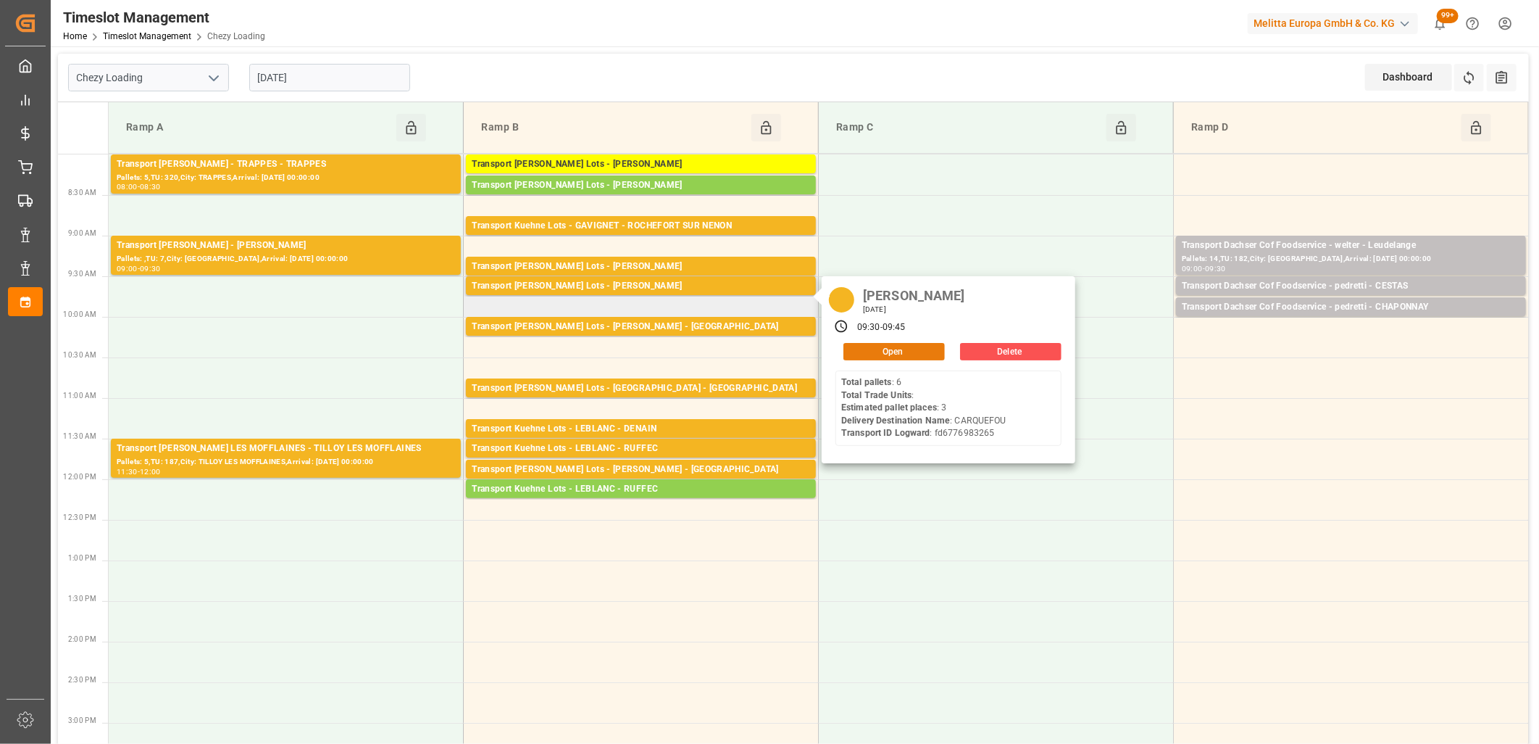
click at [859, 356] on button "Open" at bounding box center [894, 351] width 101 height 17
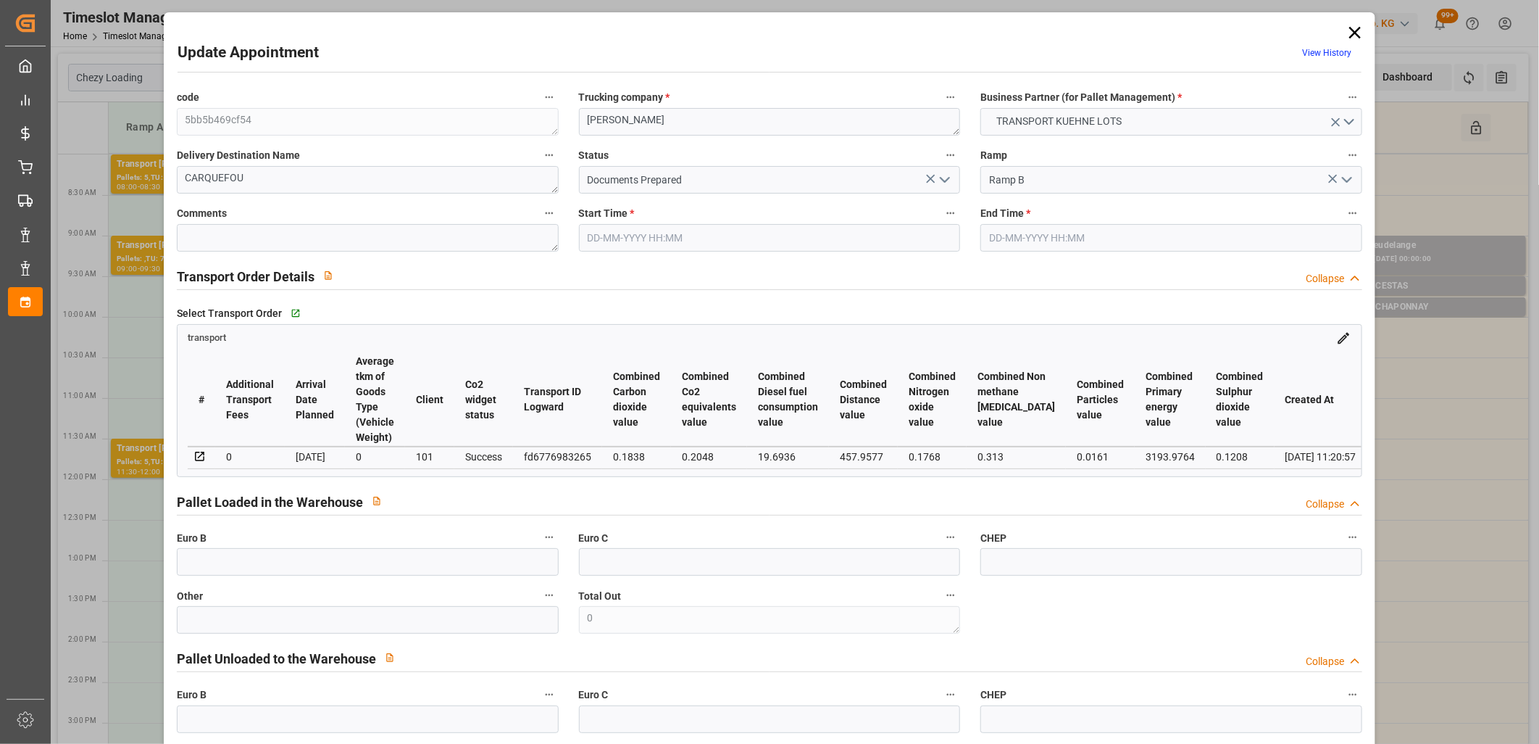
type input "26-09-2025 09:30"
type input "26-09-2025 09:45"
type input "23-09-2025 15:18"
type input "23-09-2025 11:20"
type input "[DATE]"
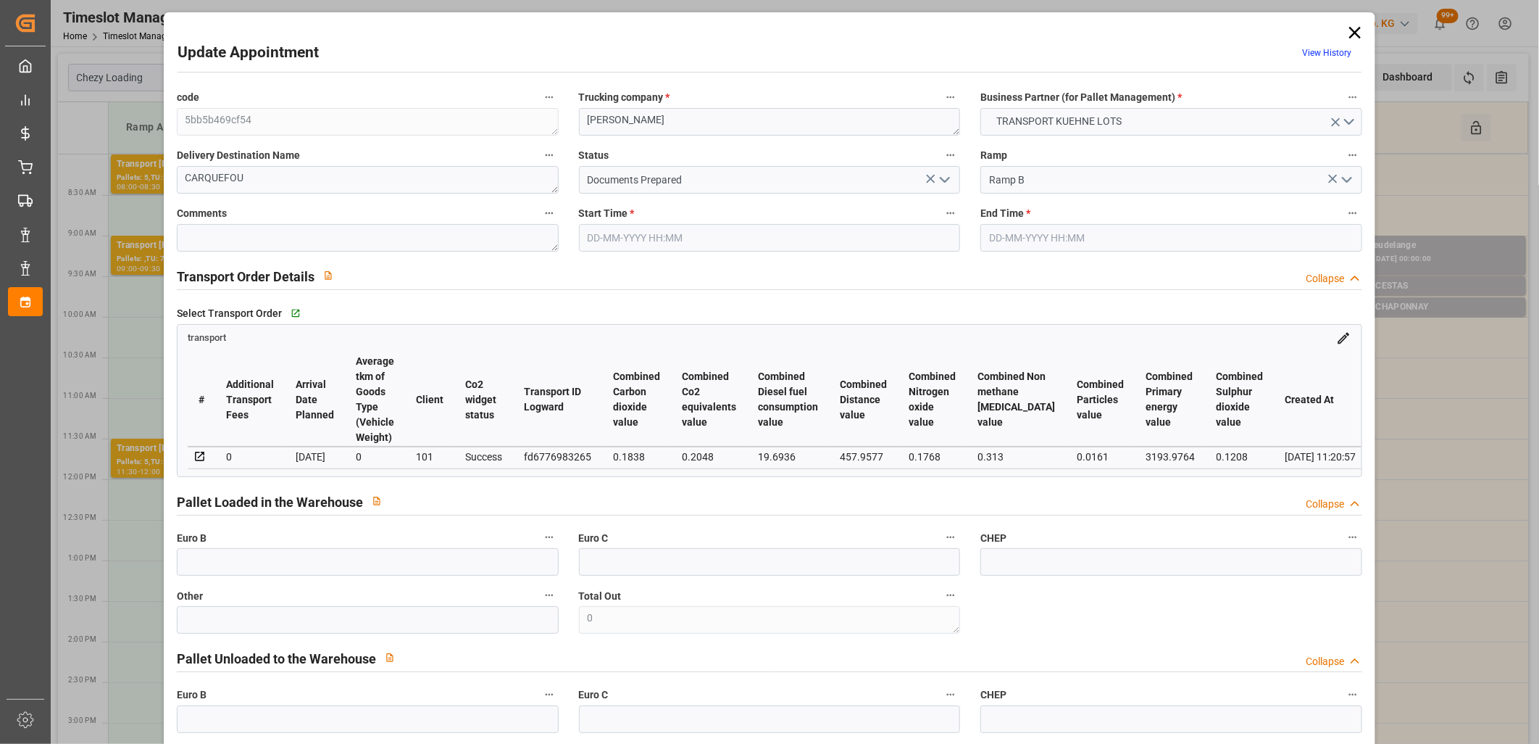
type input "[DATE]"
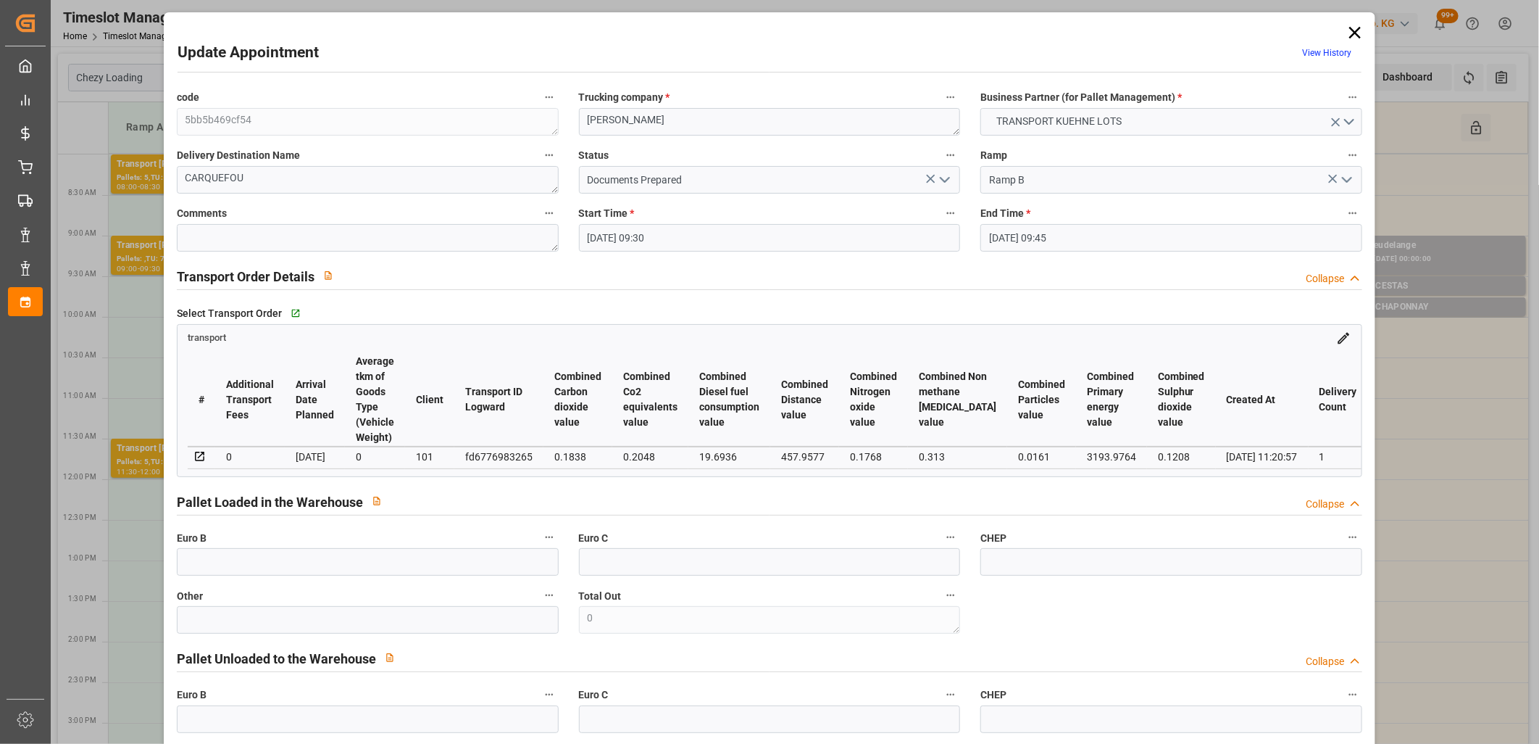
click at [1348, 30] on icon at bounding box center [1355, 32] width 20 height 20
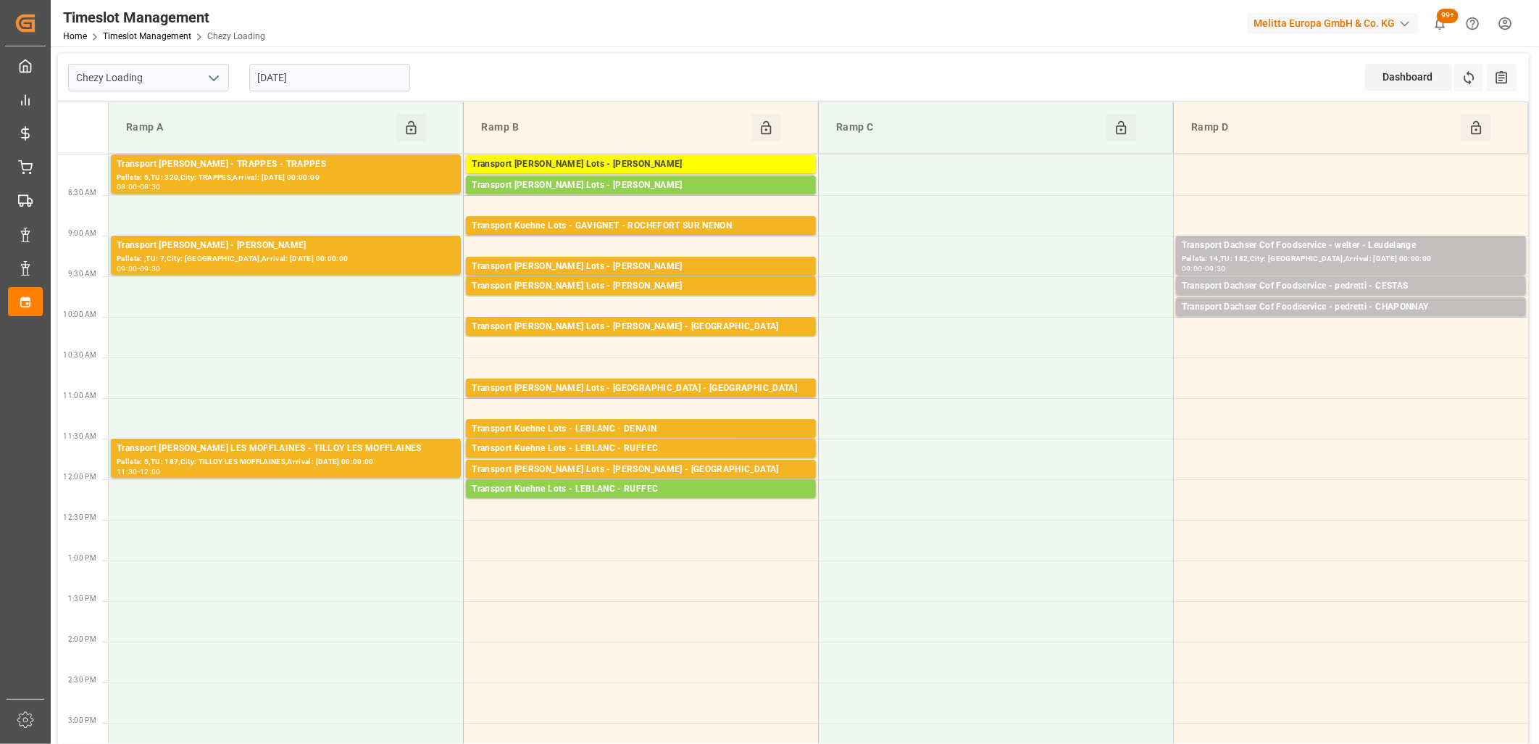
click at [384, 78] on input "[DATE]" at bounding box center [329, 78] width 161 height 28
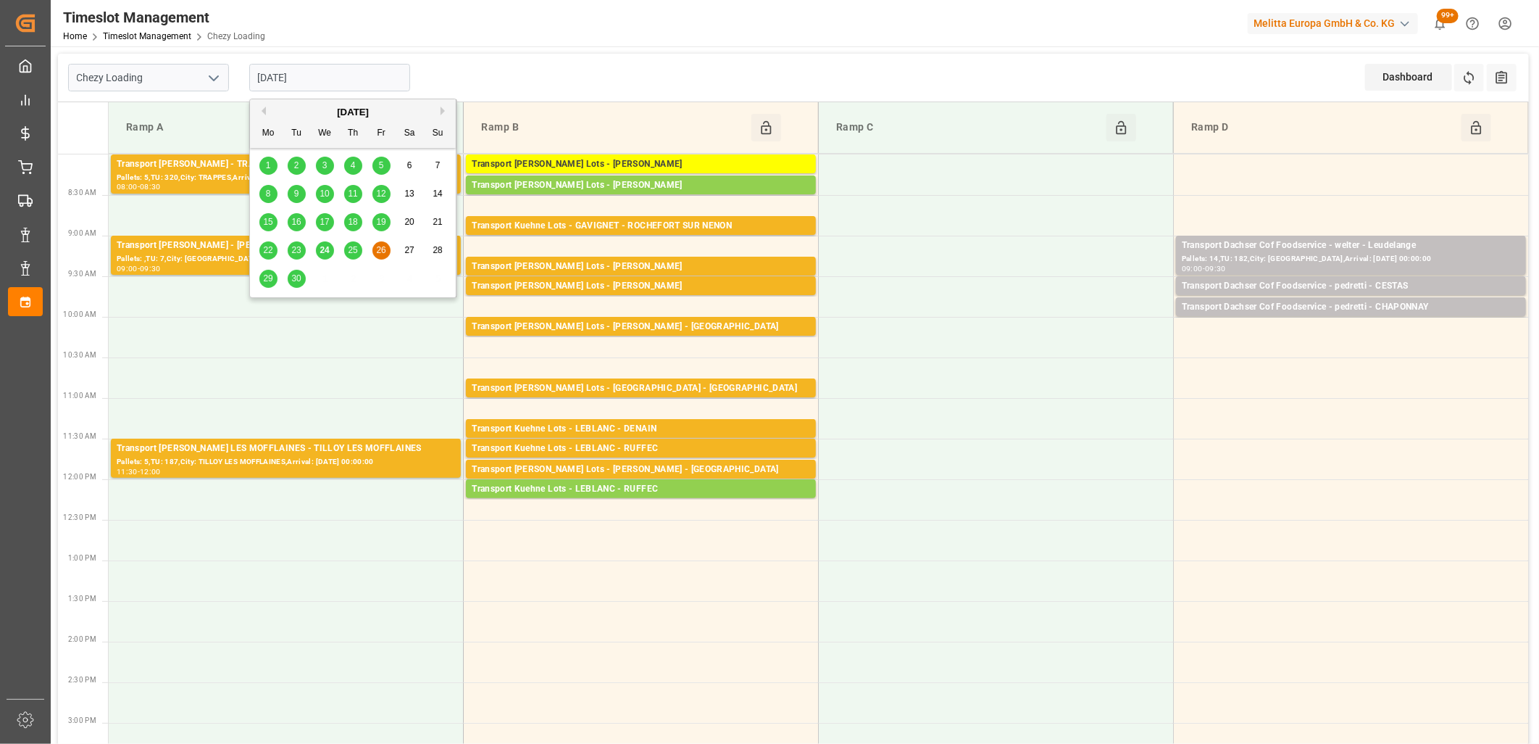
click at [351, 249] on span "25" at bounding box center [352, 250] width 9 height 10
type input "[DATE]"
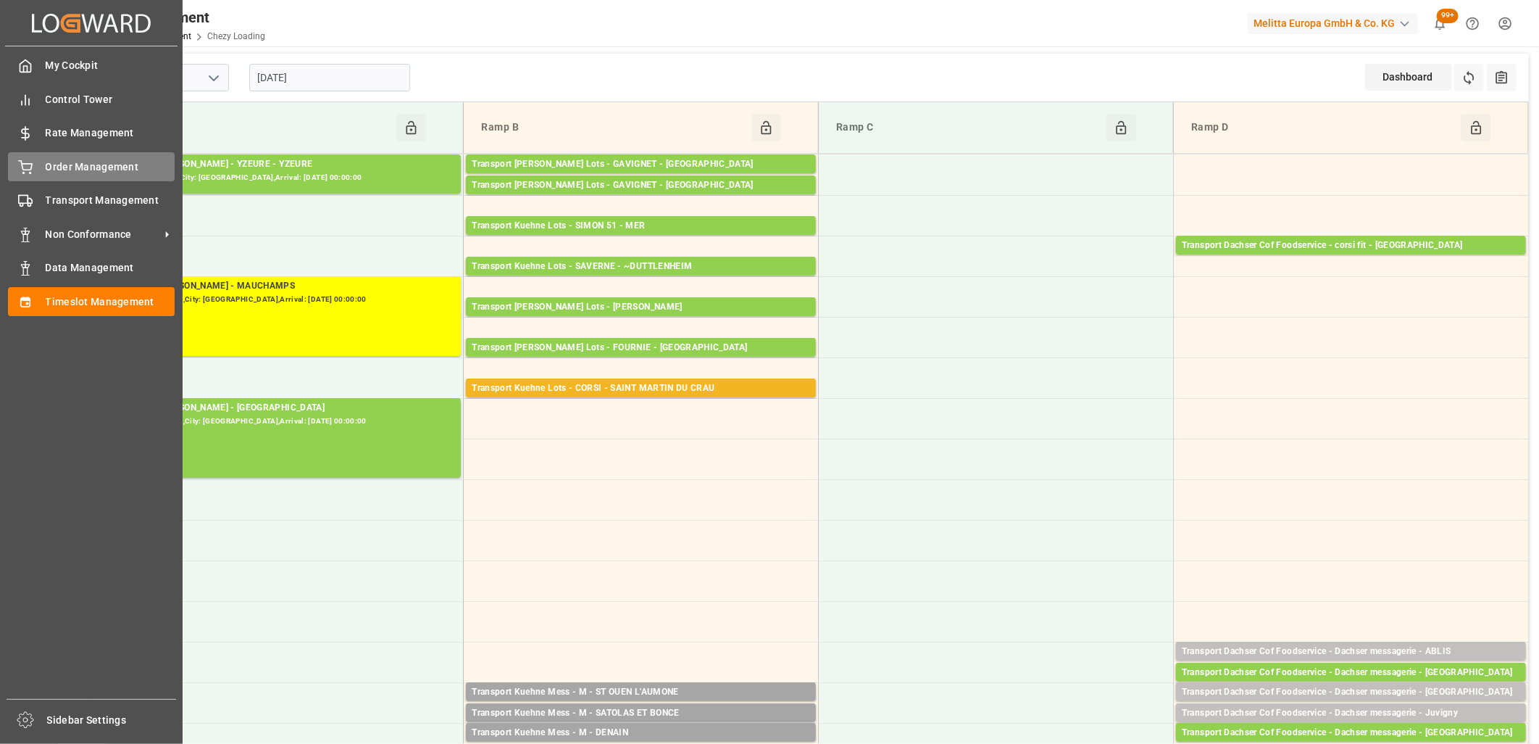
click at [24, 164] on icon at bounding box center [25, 167] width 14 height 14
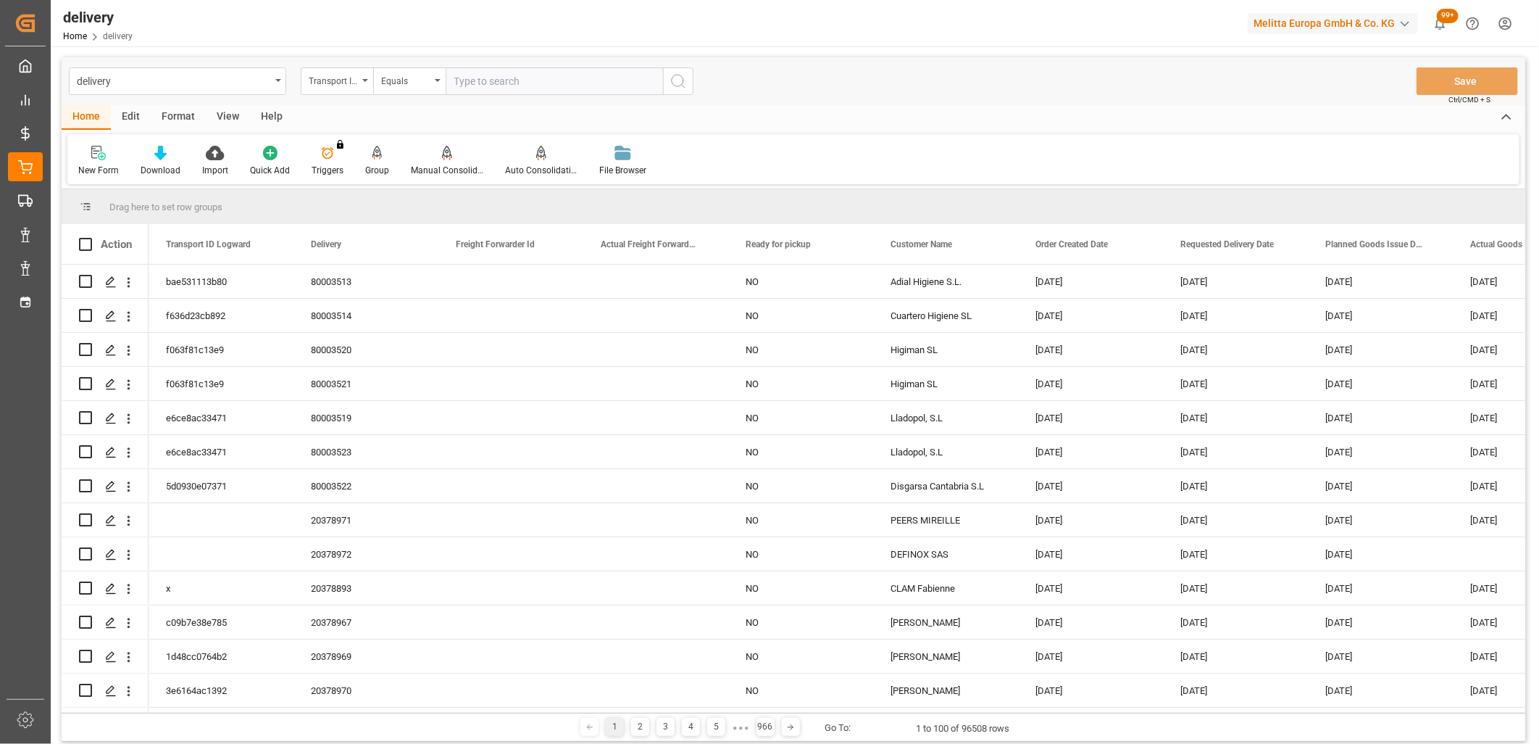
click at [335, 88] on div "Transport ID Logward" at bounding box center [337, 81] width 72 height 28
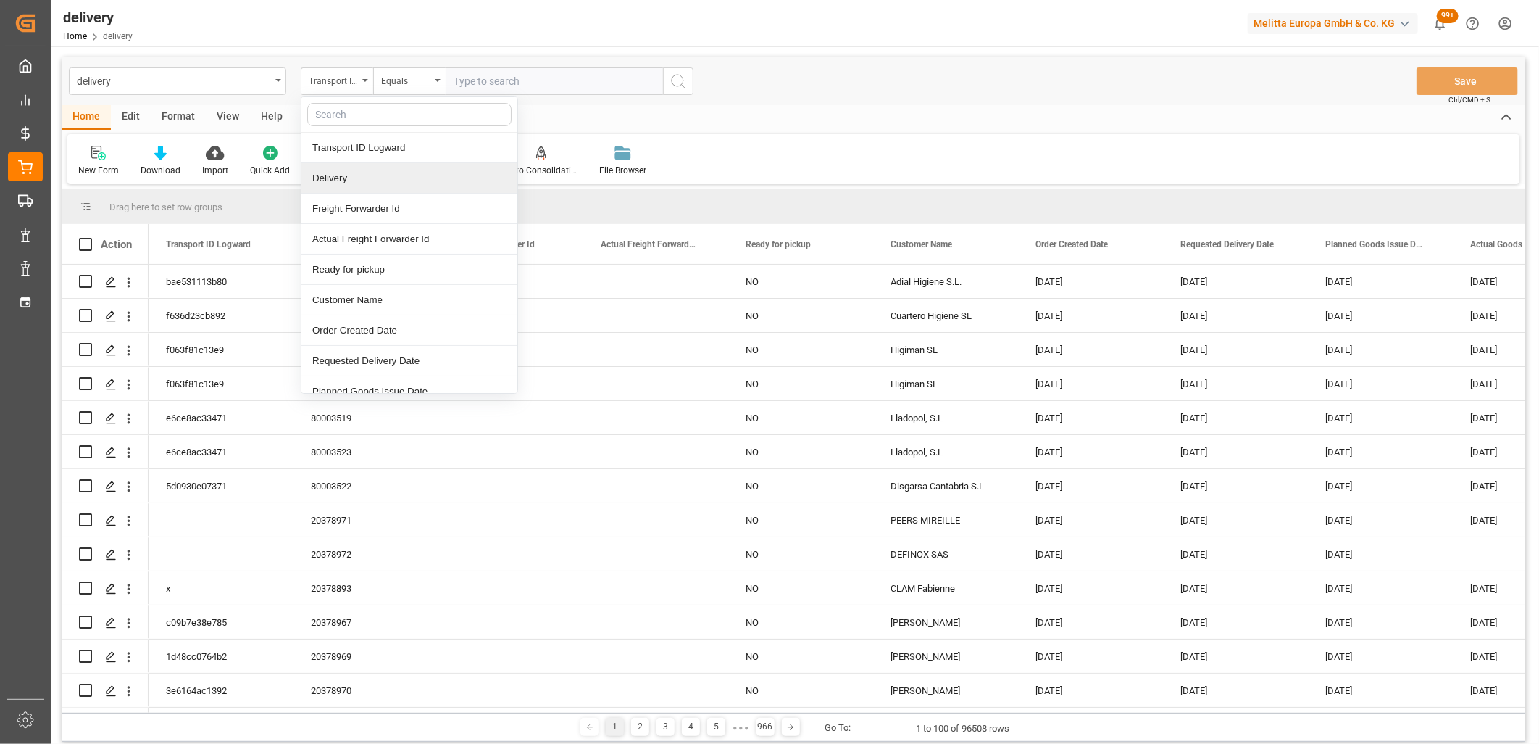
click at [336, 170] on div "Delivery" at bounding box center [409, 178] width 216 height 30
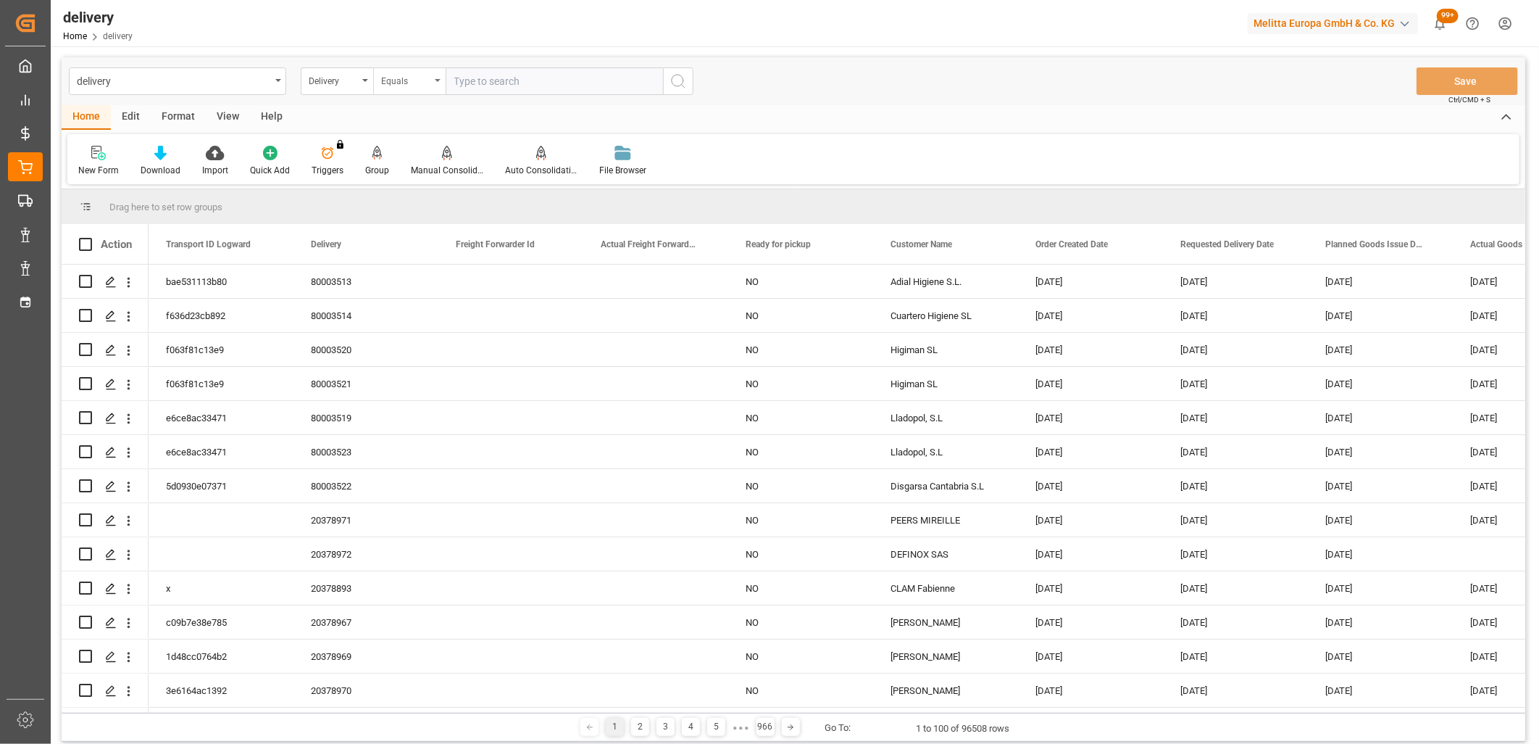
click at [406, 80] on div "Equals" at bounding box center [405, 79] width 49 height 17
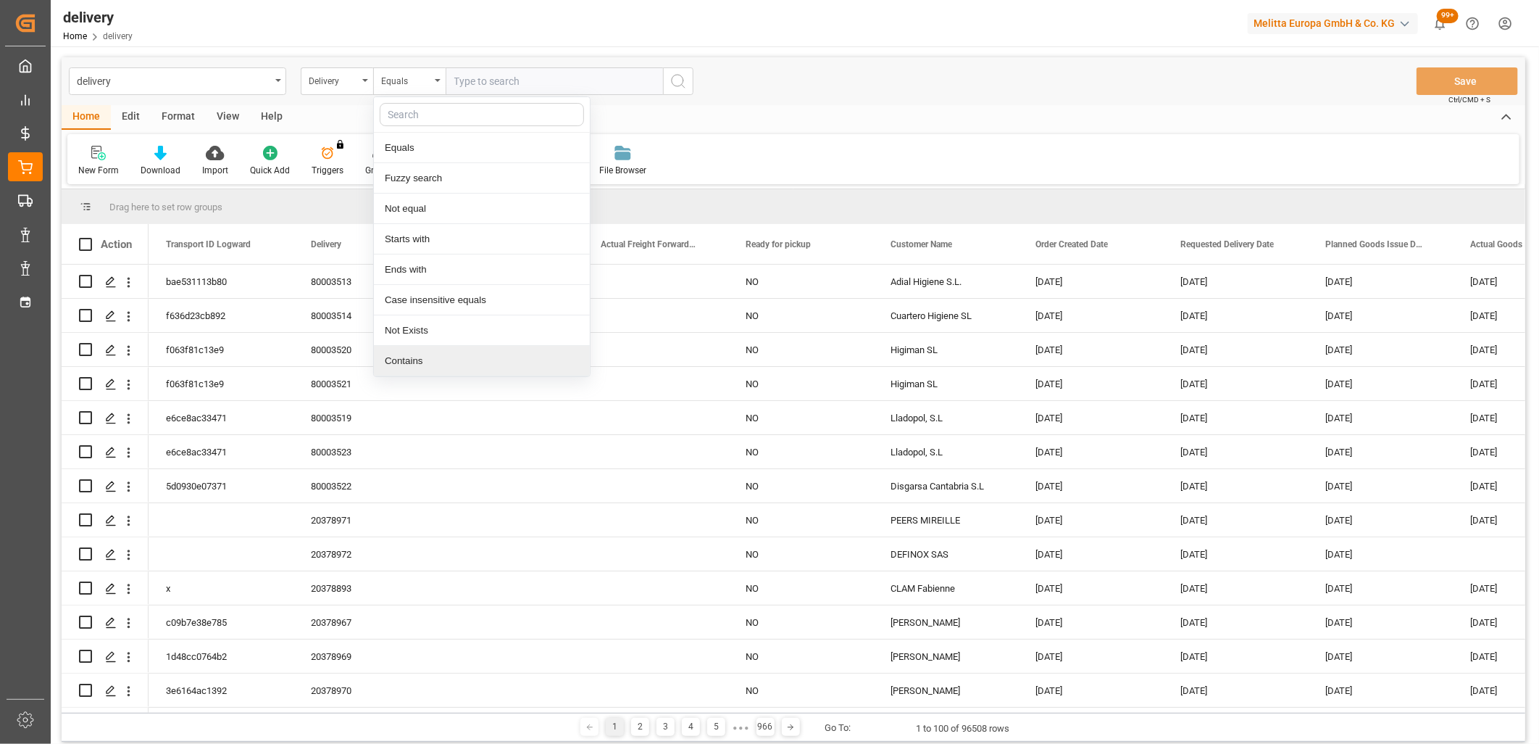
click at [419, 354] on div "Contains" at bounding box center [482, 361] width 216 height 30
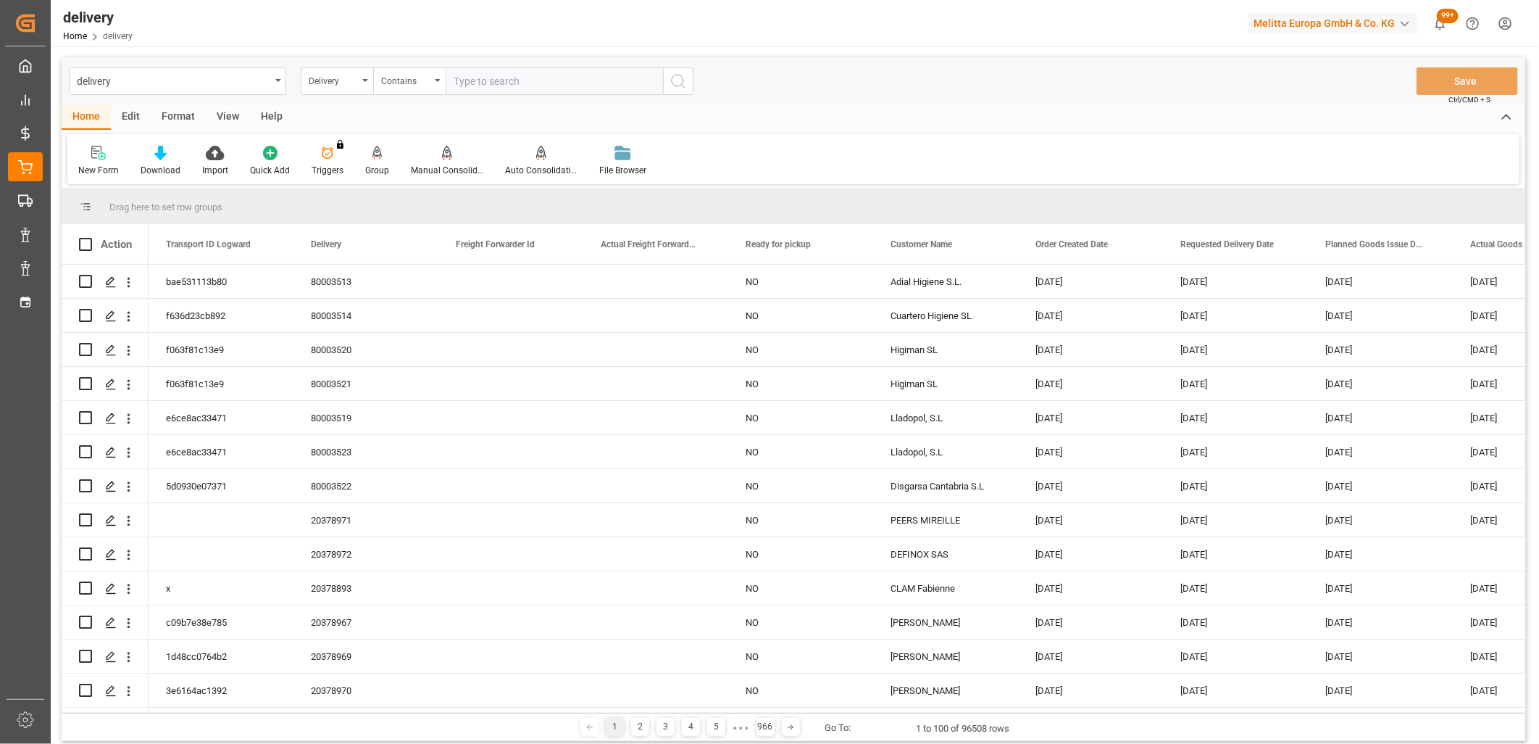
click at [479, 81] on input "text" at bounding box center [554, 81] width 217 height 28
type input "20378637,20378638"
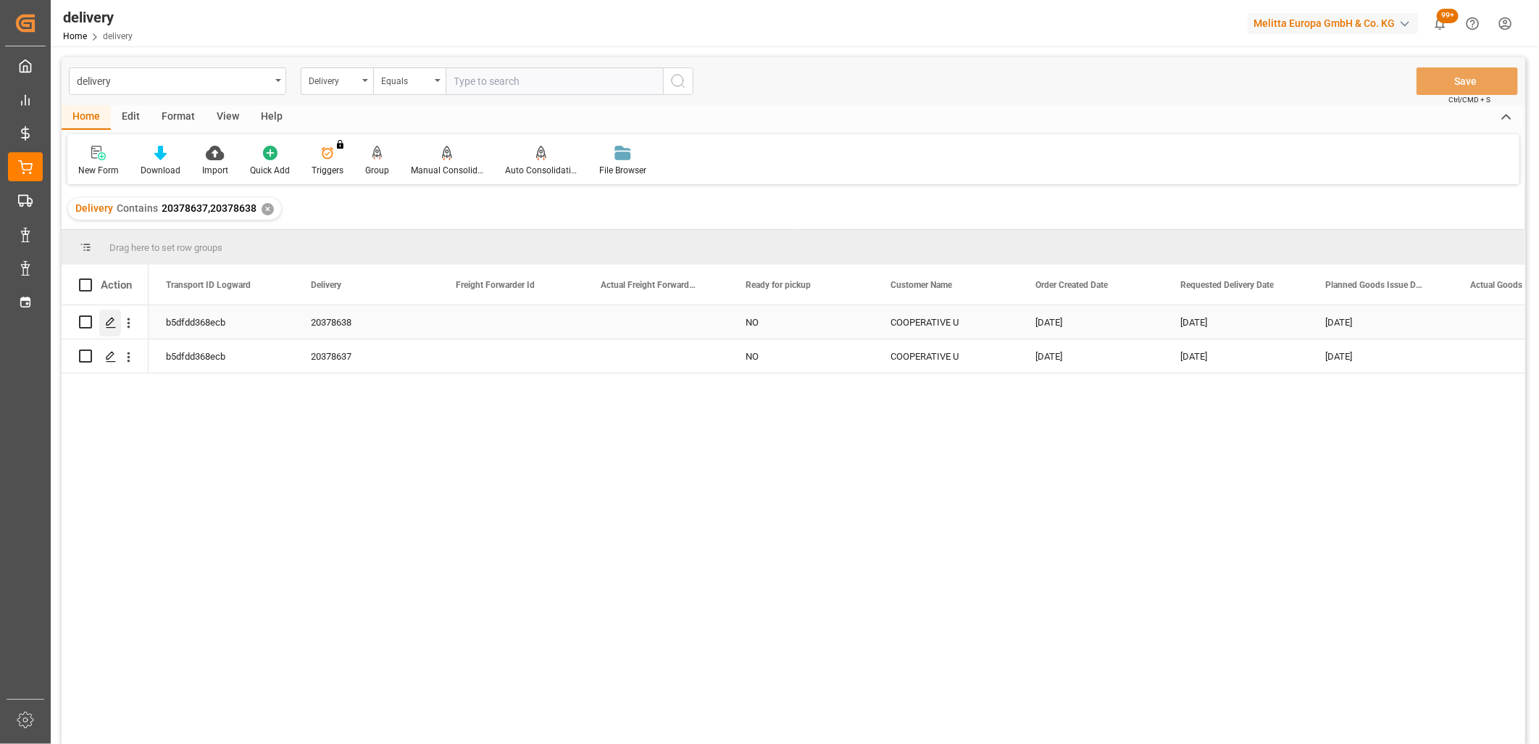
click at [116, 327] on icon "Press SPACE to select this row." at bounding box center [111, 323] width 12 height 12
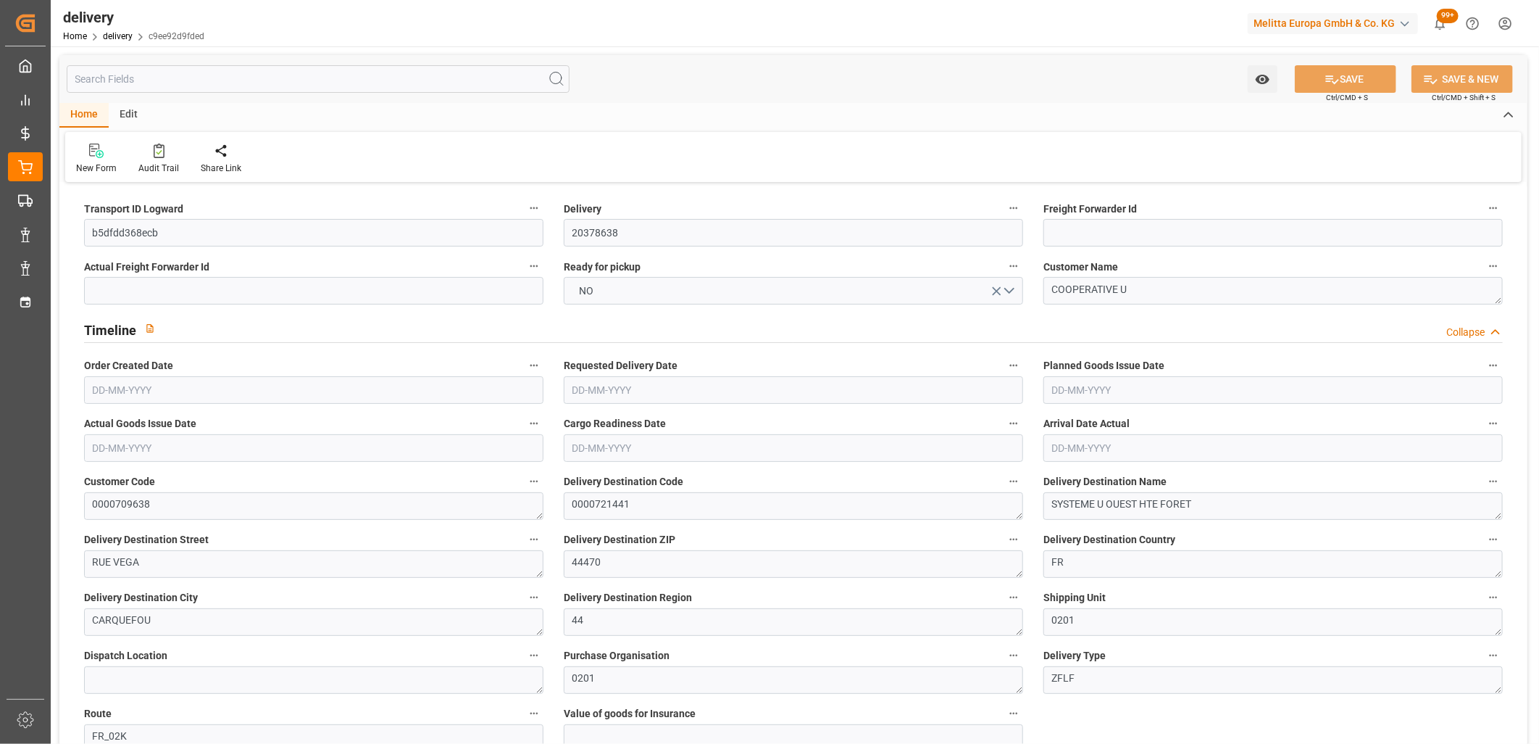
type input "[DATE]"
type input "18-09-2025 11:01"
click at [598, 296] on span "NO" at bounding box center [587, 290] width 29 height 15
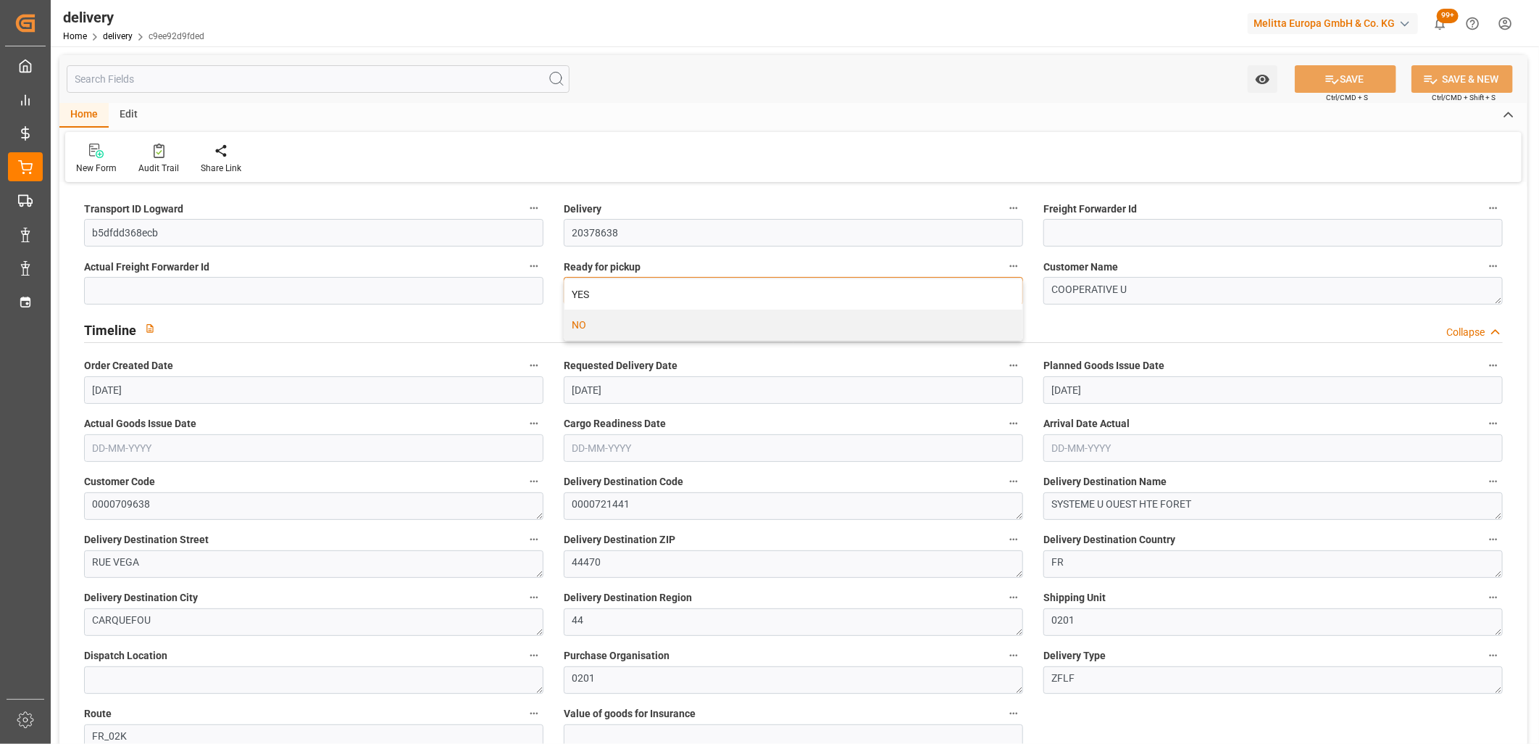
drag, startPoint x: 598, startPoint y: 296, endPoint x: 651, endPoint y: 292, distance: 53.0
click at [599, 296] on div "YES" at bounding box center [794, 294] width 458 height 30
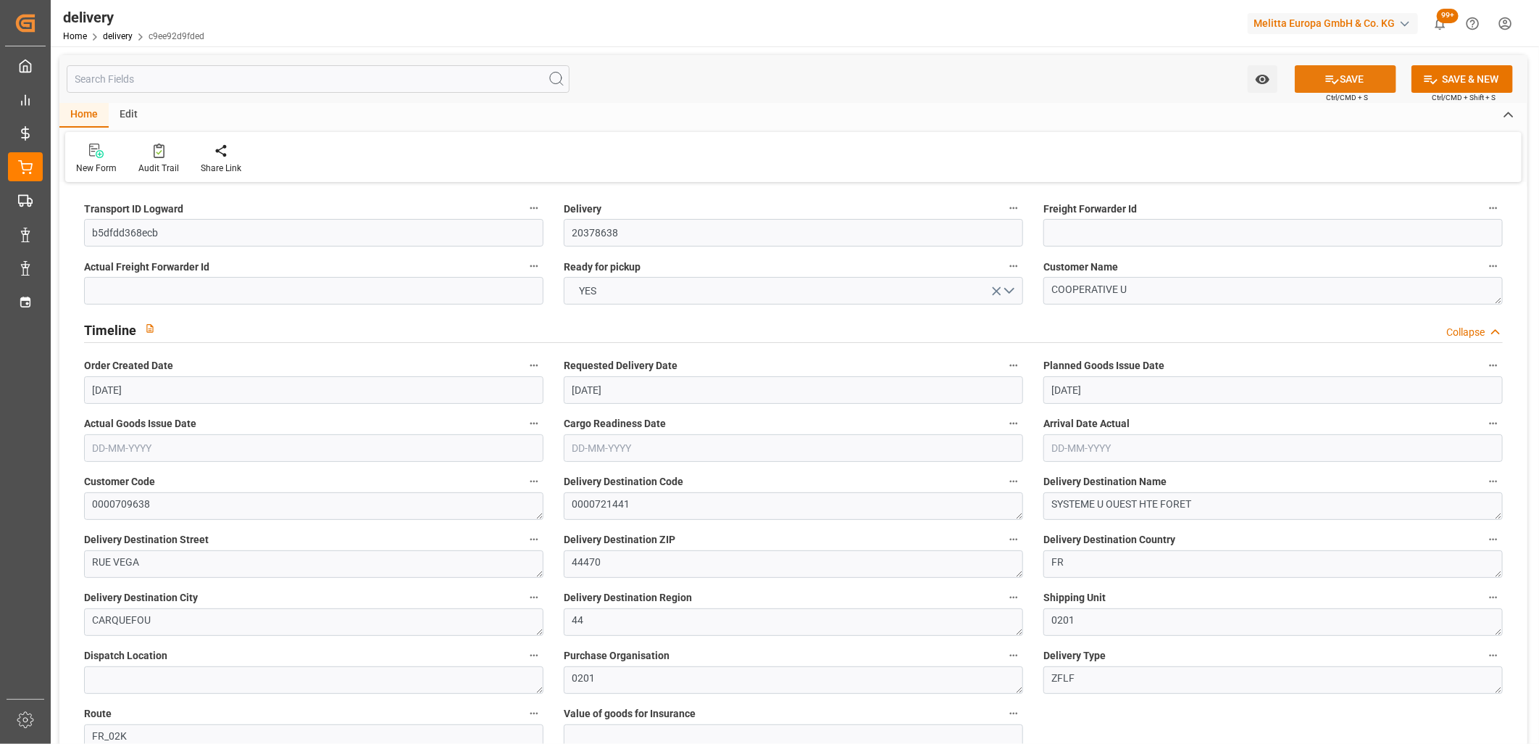
click at [1330, 81] on icon at bounding box center [1332, 79] width 13 height 9
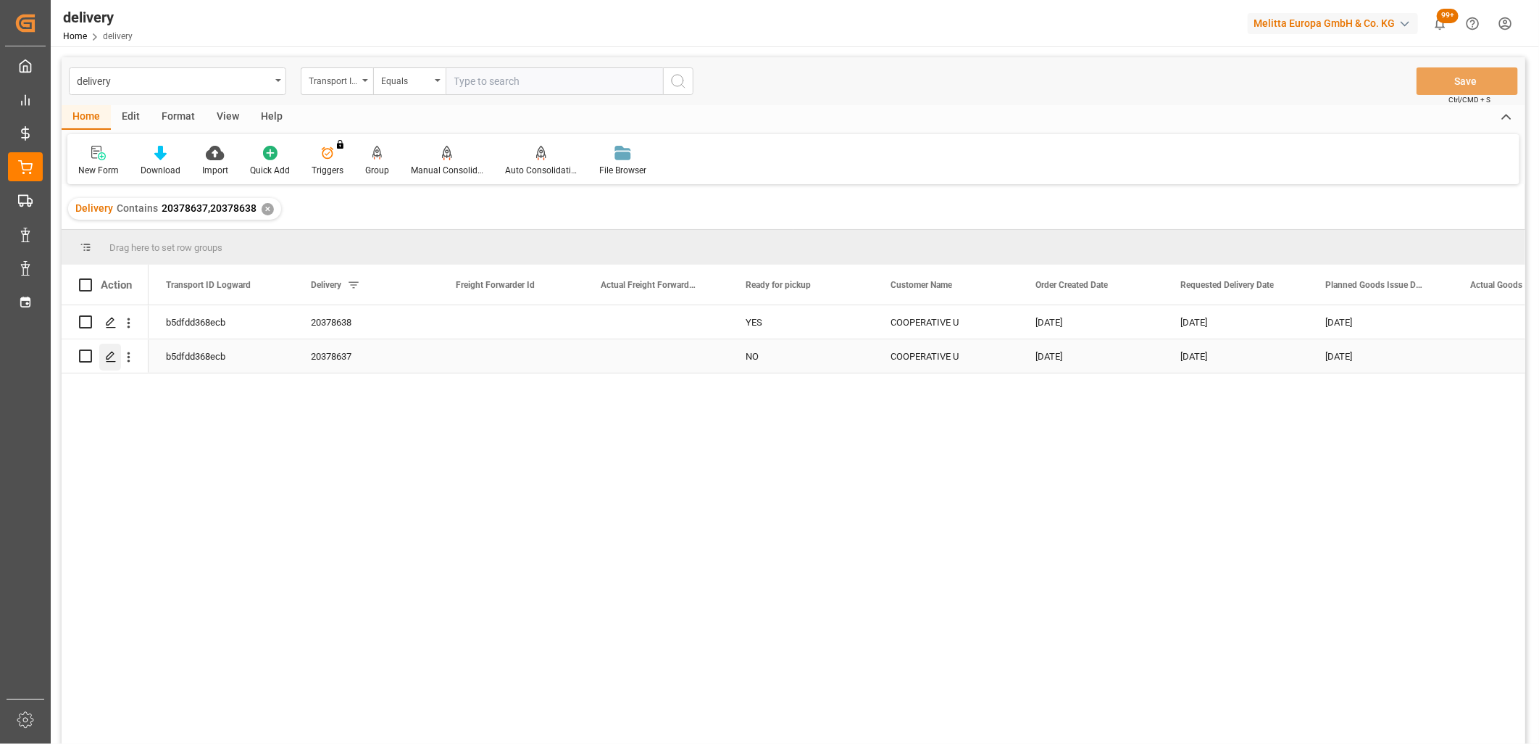
click at [109, 358] on icon "Press SPACE to select this row." at bounding box center [111, 357] width 12 height 12
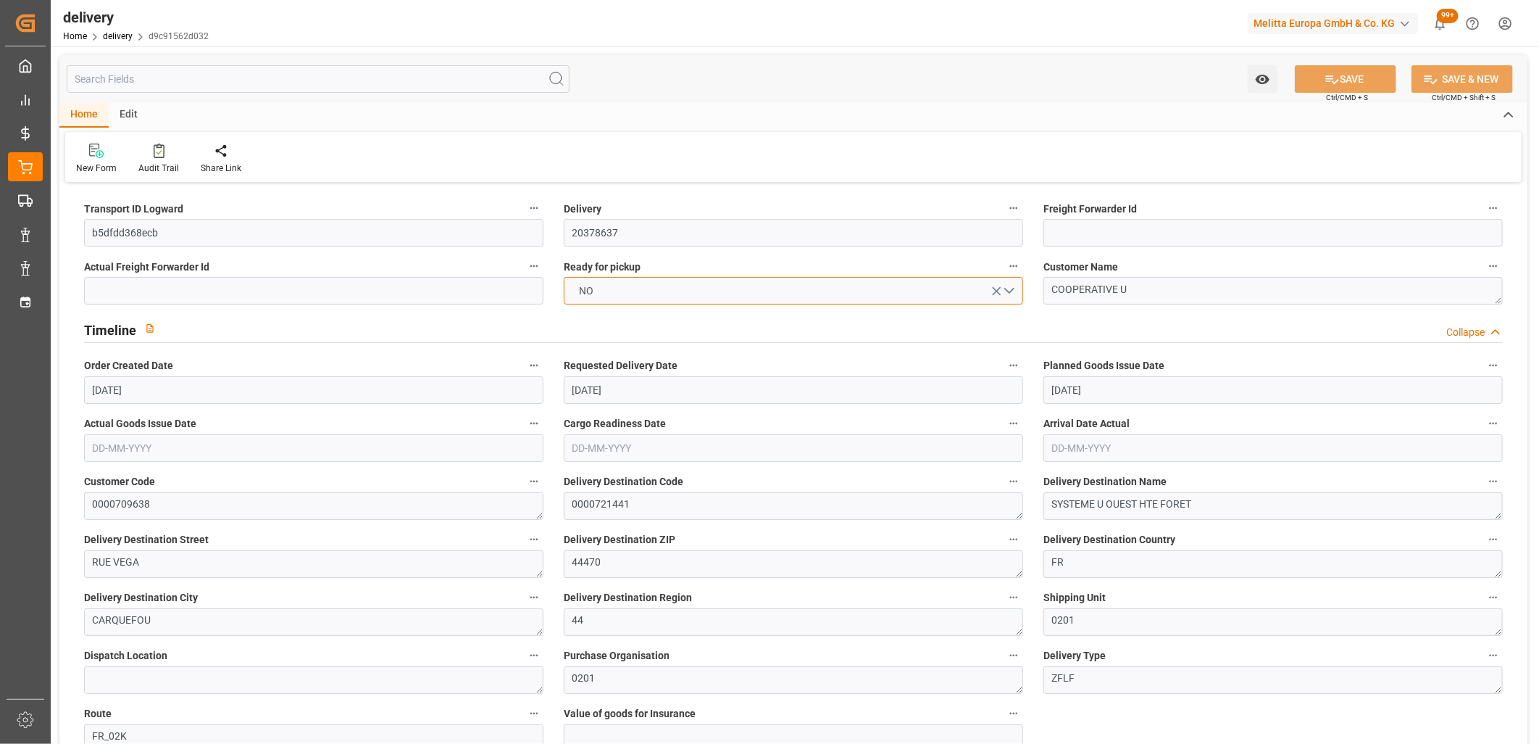
click at [611, 297] on button "NO" at bounding box center [793, 291] width 459 height 28
click at [611, 297] on div "YES" at bounding box center [794, 294] width 458 height 30
click at [1366, 82] on button "SAVE" at bounding box center [1345, 79] width 101 height 28
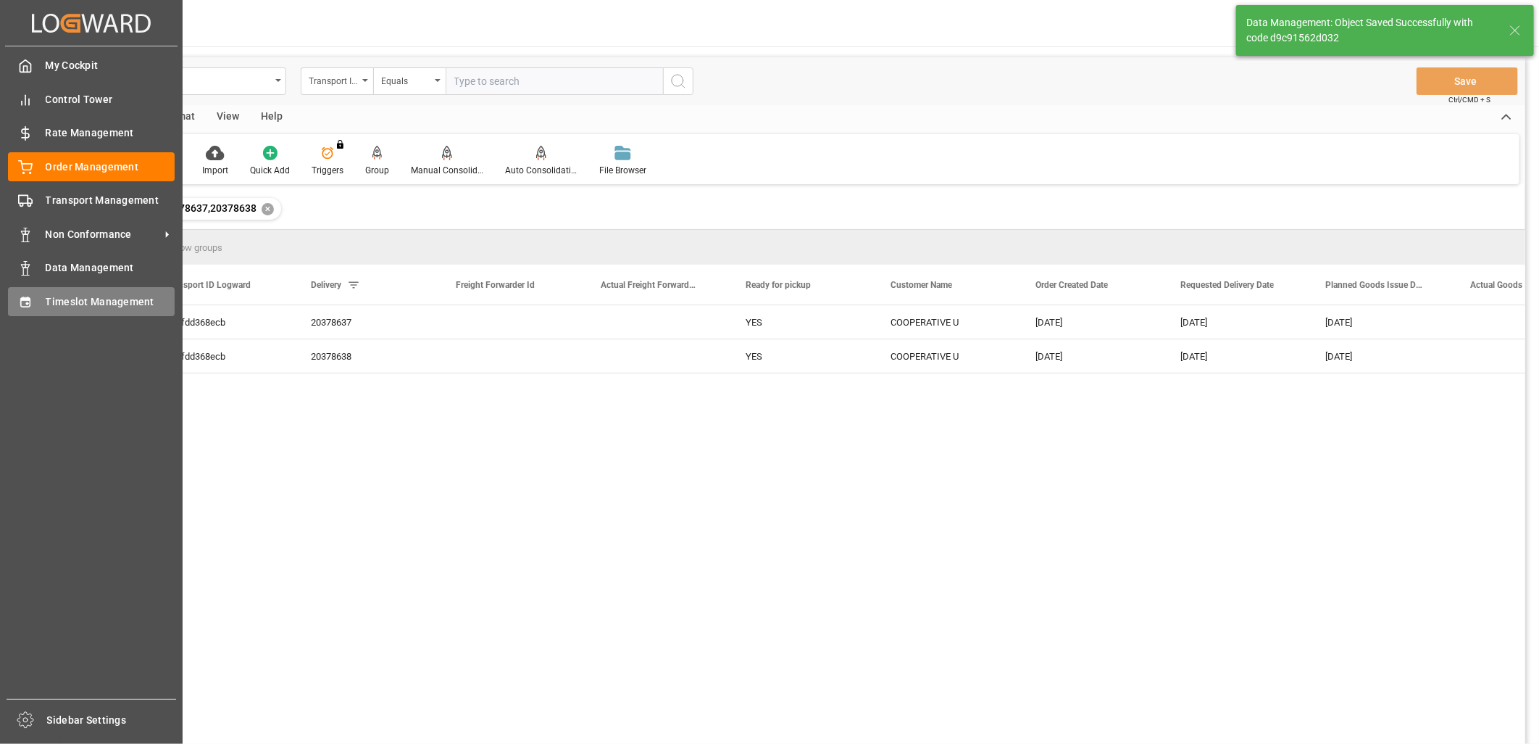
click at [40, 306] on div "Timeslot Management Timeslot Management" at bounding box center [91, 301] width 167 height 28
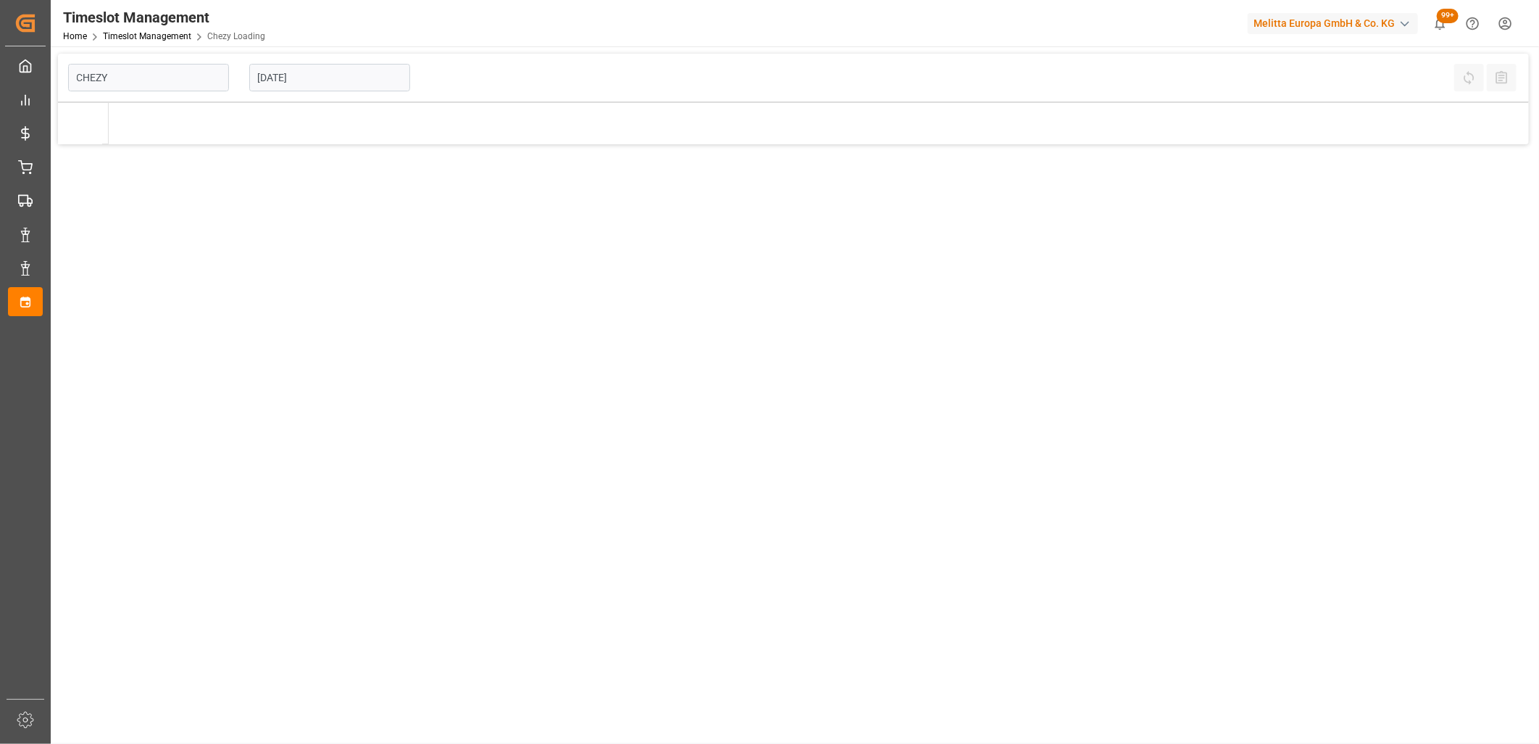
type input "Chezy Loading"
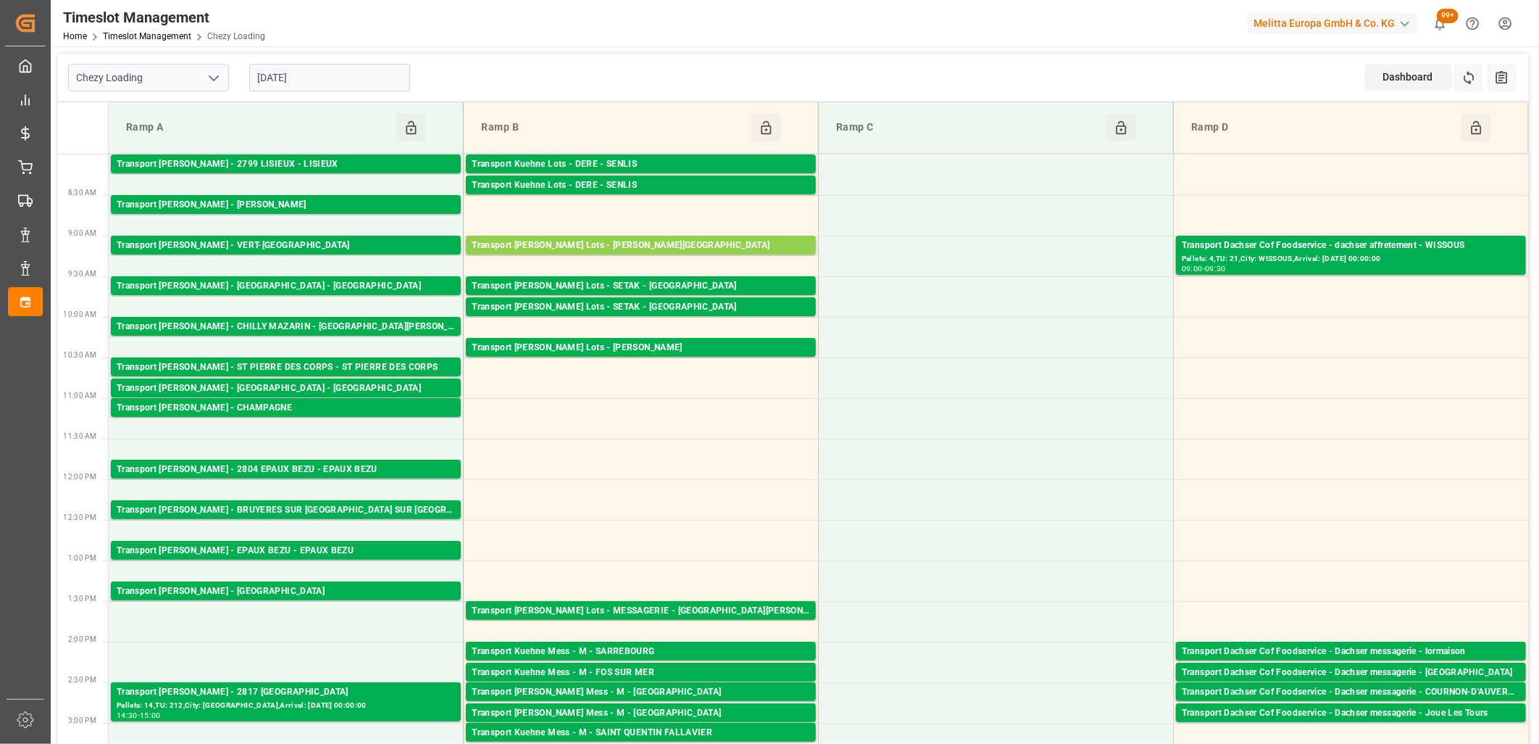
click at [357, 78] on input "[DATE]" at bounding box center [329, 78] width 161 height 28
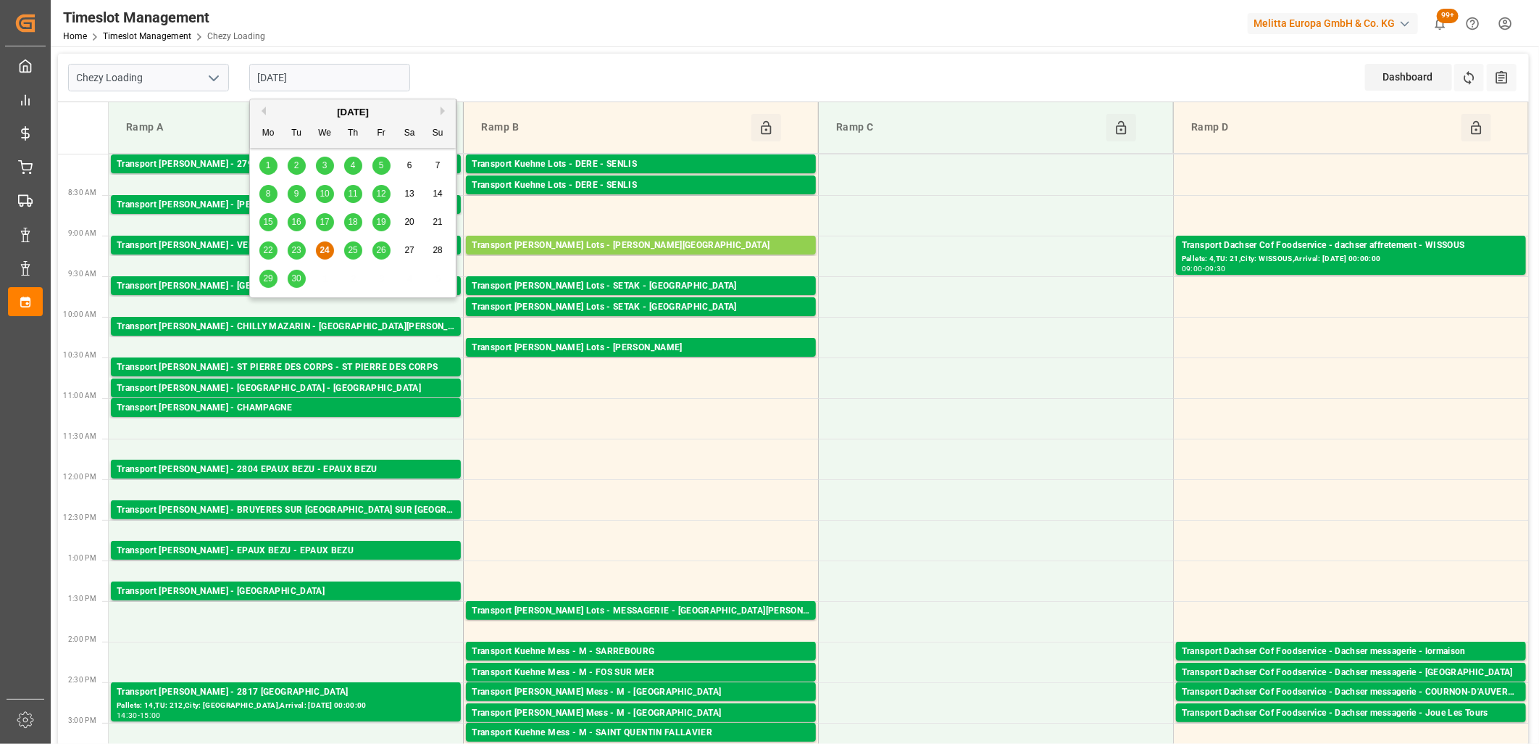
click at [352, 251] on span "25" at bounding box center [352, 250] width 9 height 10
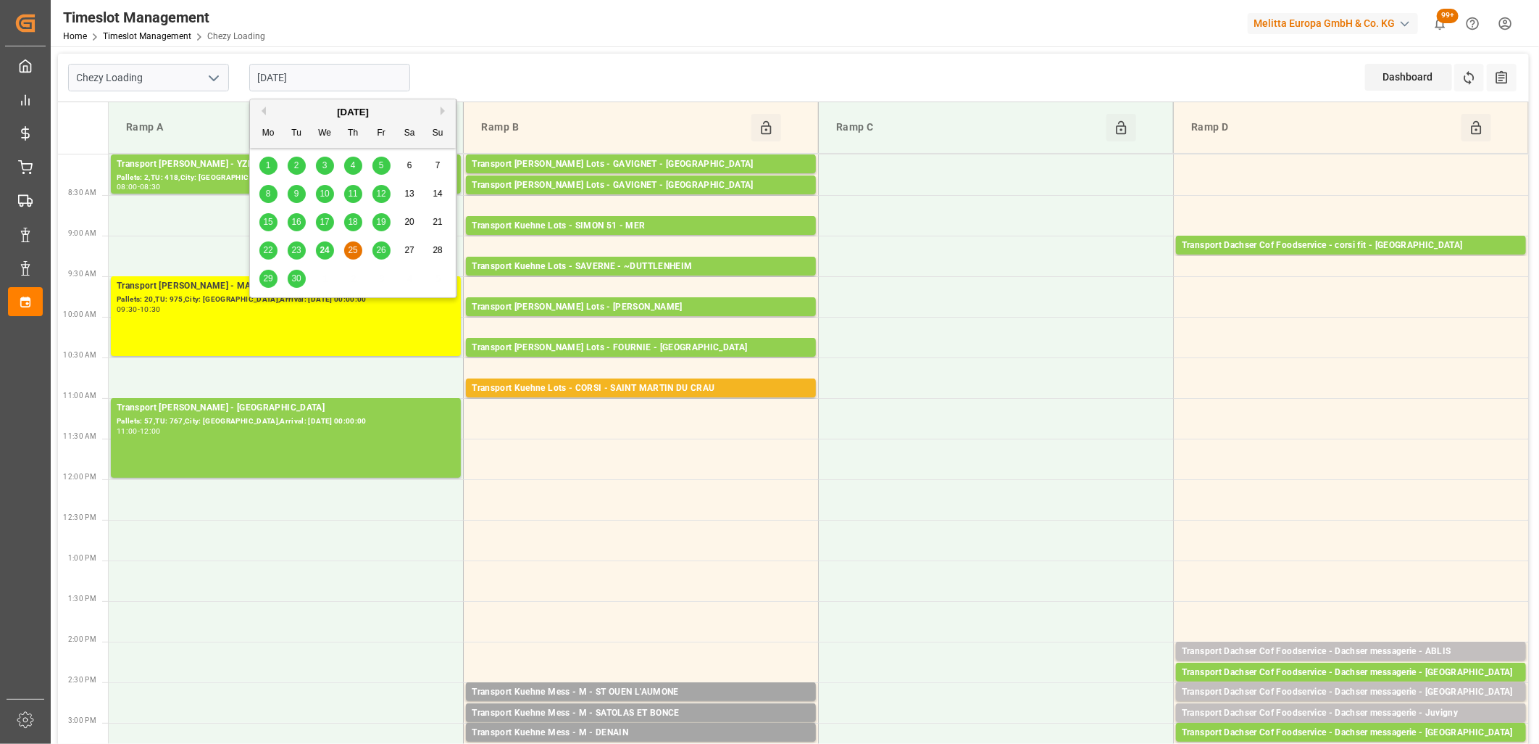
click at [348, 85] on input "[DATE]" at bounding box center [329, 78] width 161 height 28
click at [379, 249] on span "26" at bounding box center [380, 250] width 9 height 10
type input "[DATE]"
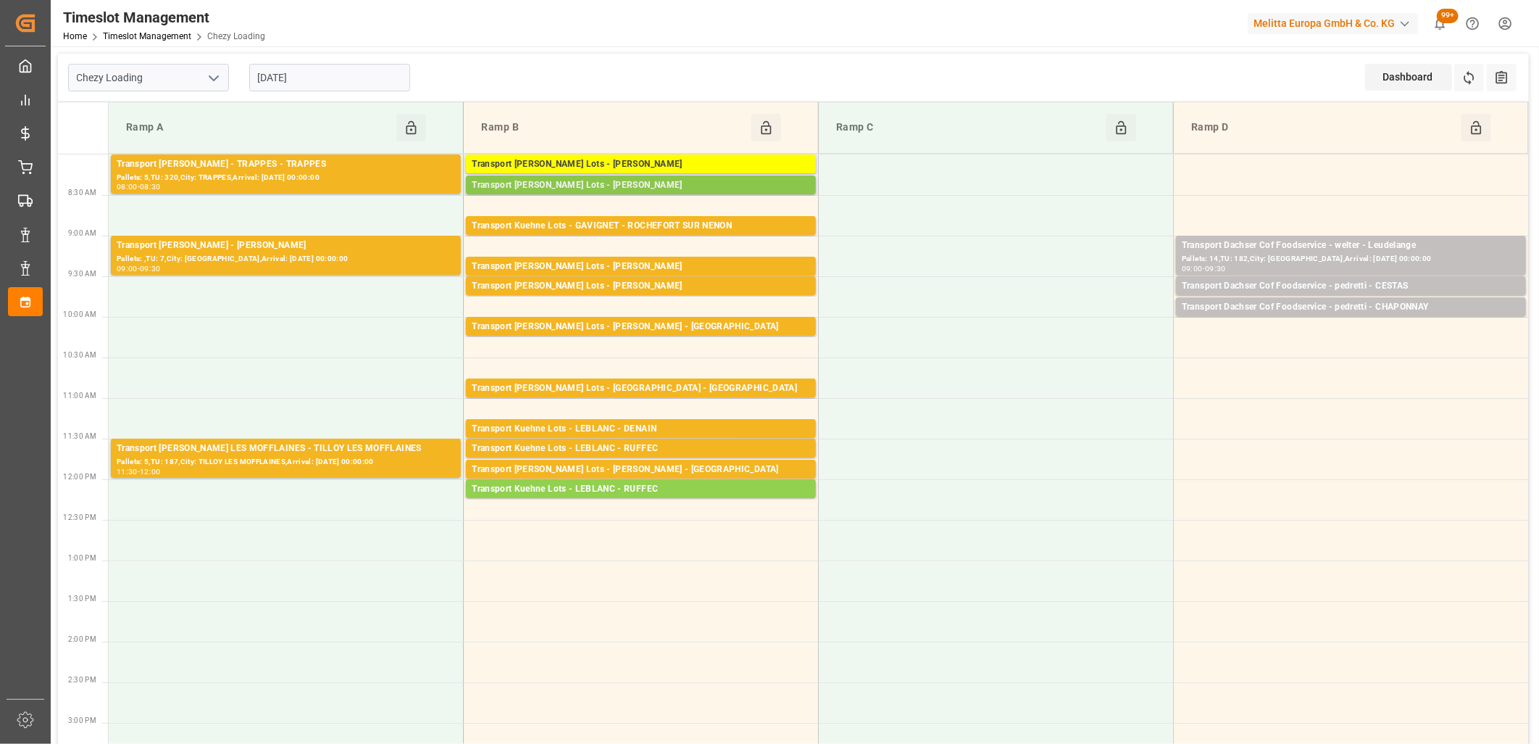
click at [541, 190] on div "Transport [PERSON_NAME] Lots - [PERSON_NAME]" at bounding box center [641, 185] width 338 height 14
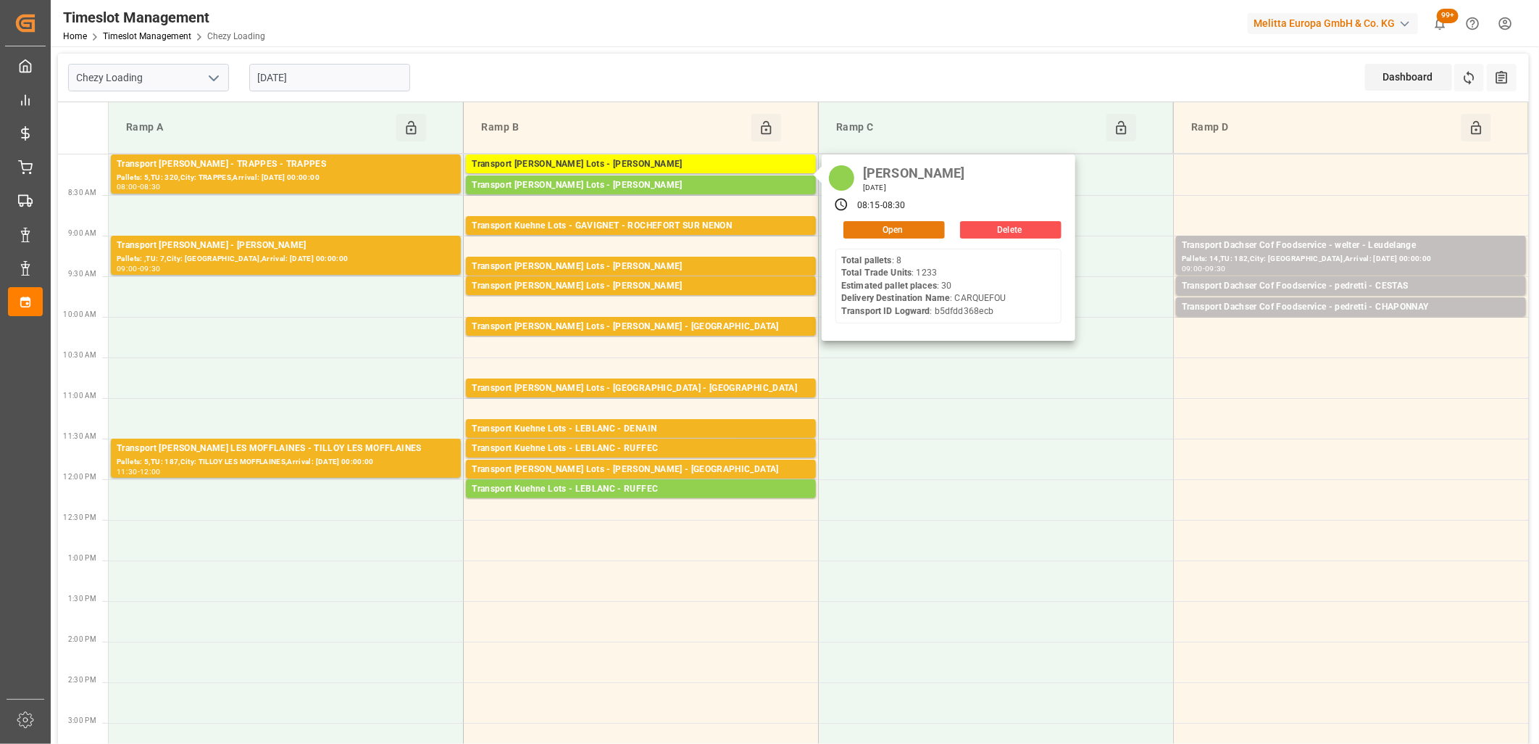
click at [873, 227] on button "Open" at bounding box center [894, 229] width 101 height 17
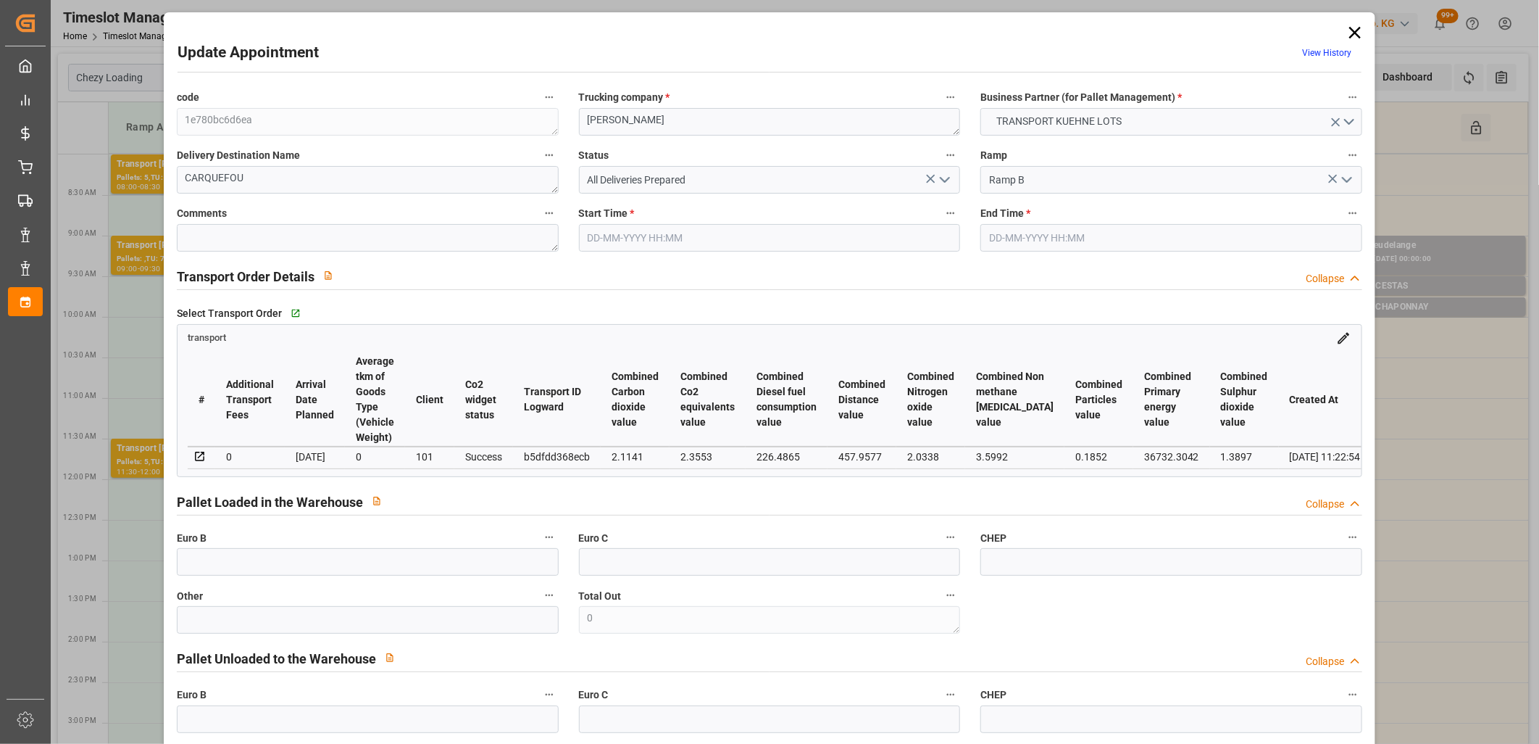
type input "26-09-2025 08:15"
type input "26-09-2025 08:30"
type input "22-09-2025 12:48"
type input "22-09-2025 11:22"
type input "[DATE]"
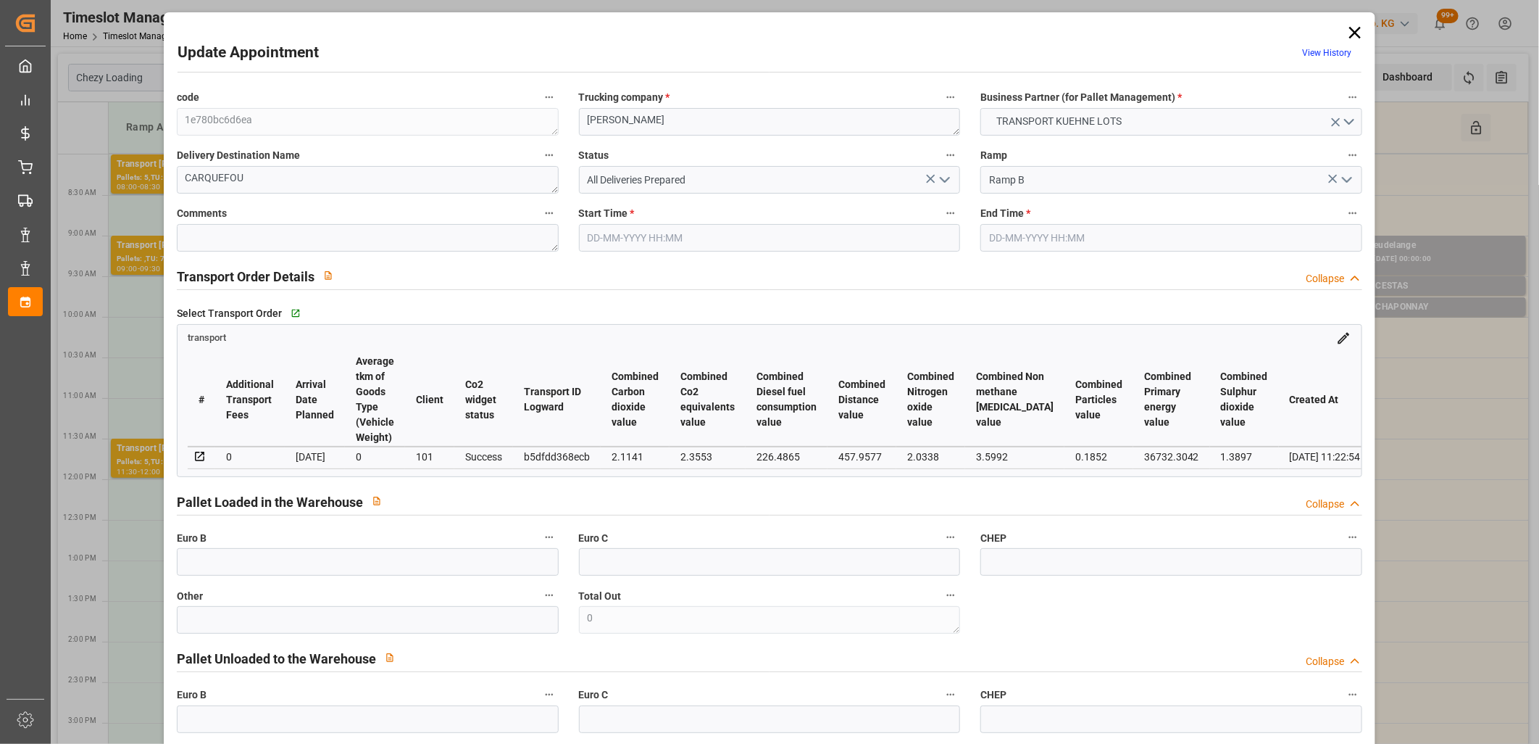
type input "[DATE]"
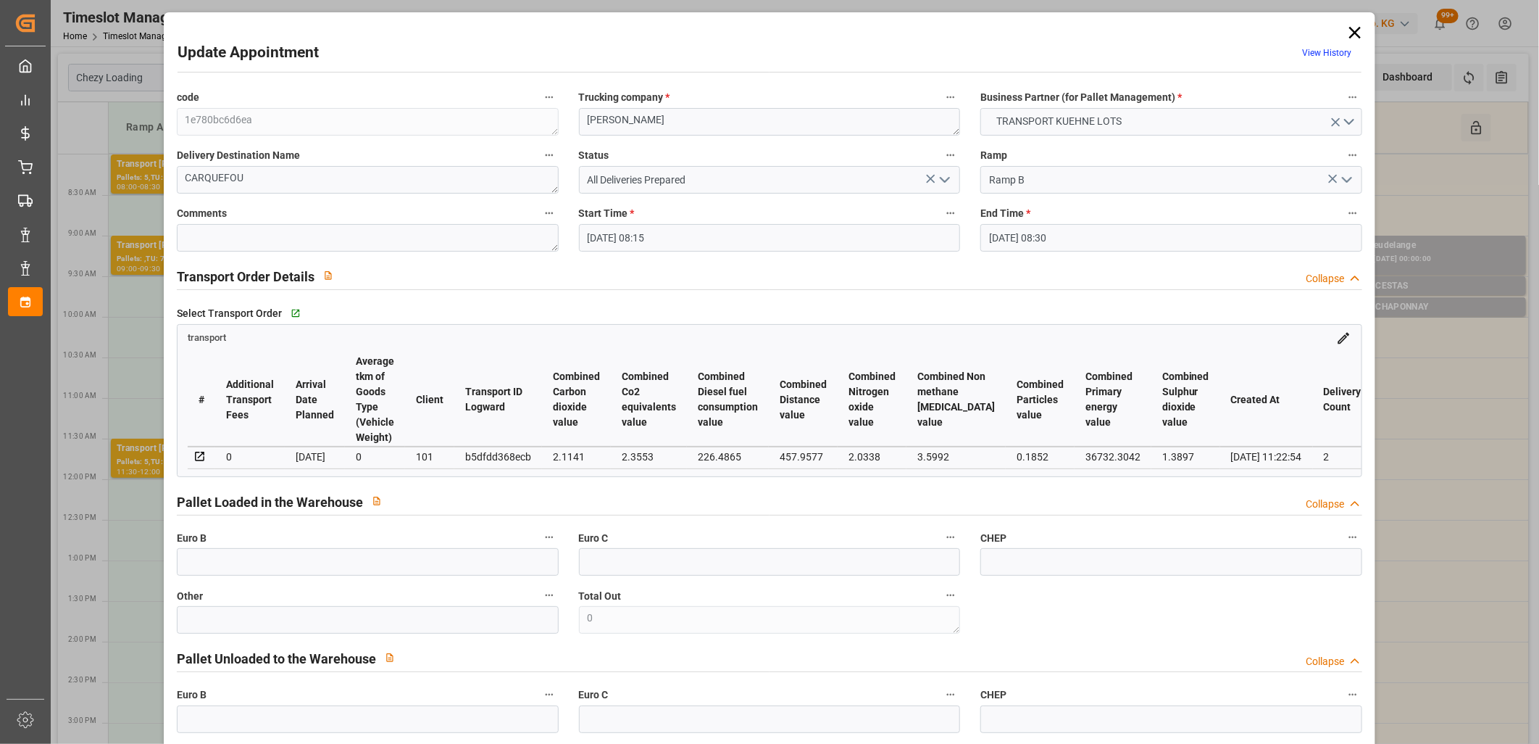
click at [1352, 29] on icon at bounding box center [1355, 32] width 20 height 20
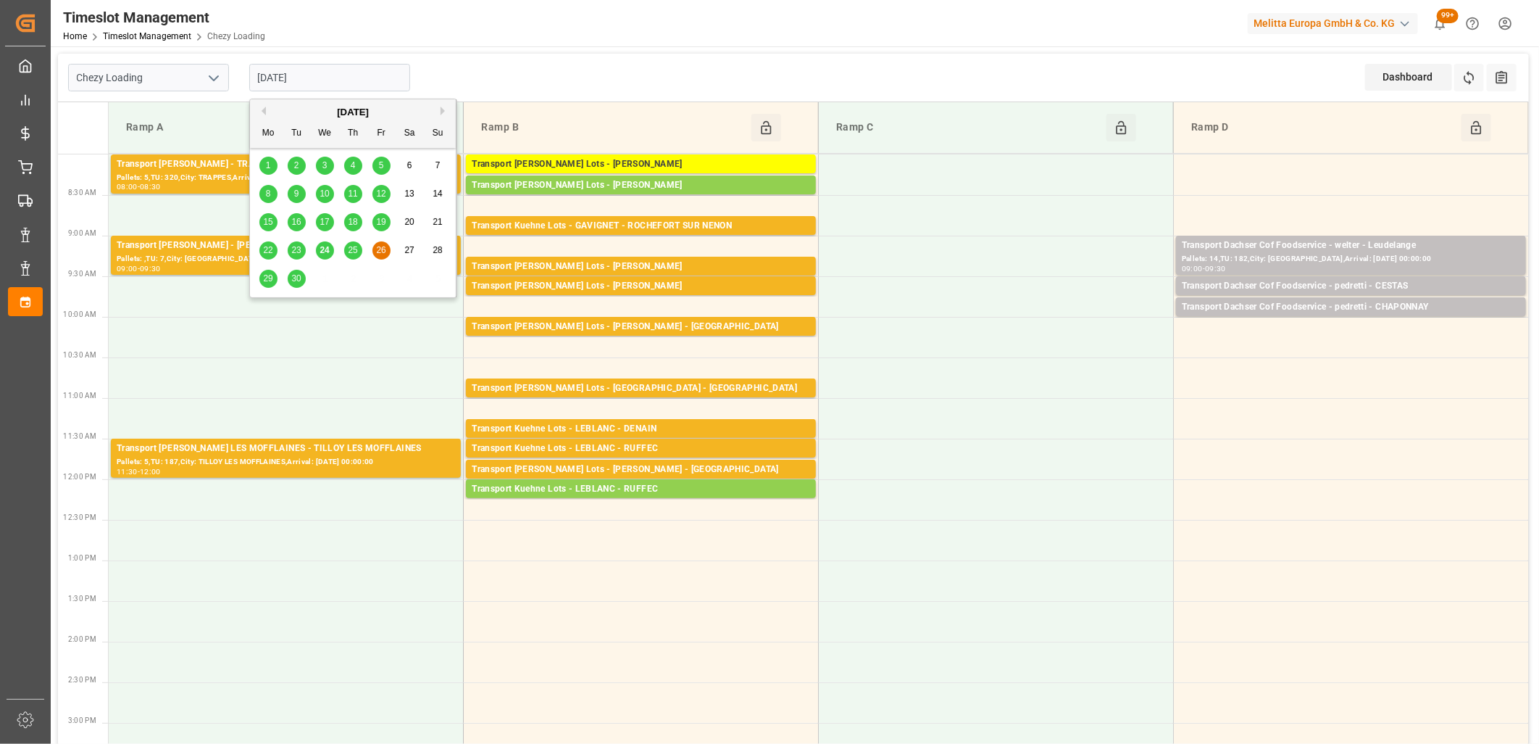
click at [342, 84] on input "[DATE]" at bounding box center [329, 78] width 161 height 28
click at [349, 251] on span "25" at bounding box center [352, 250] width 9 height 10
type input "[DATE]"
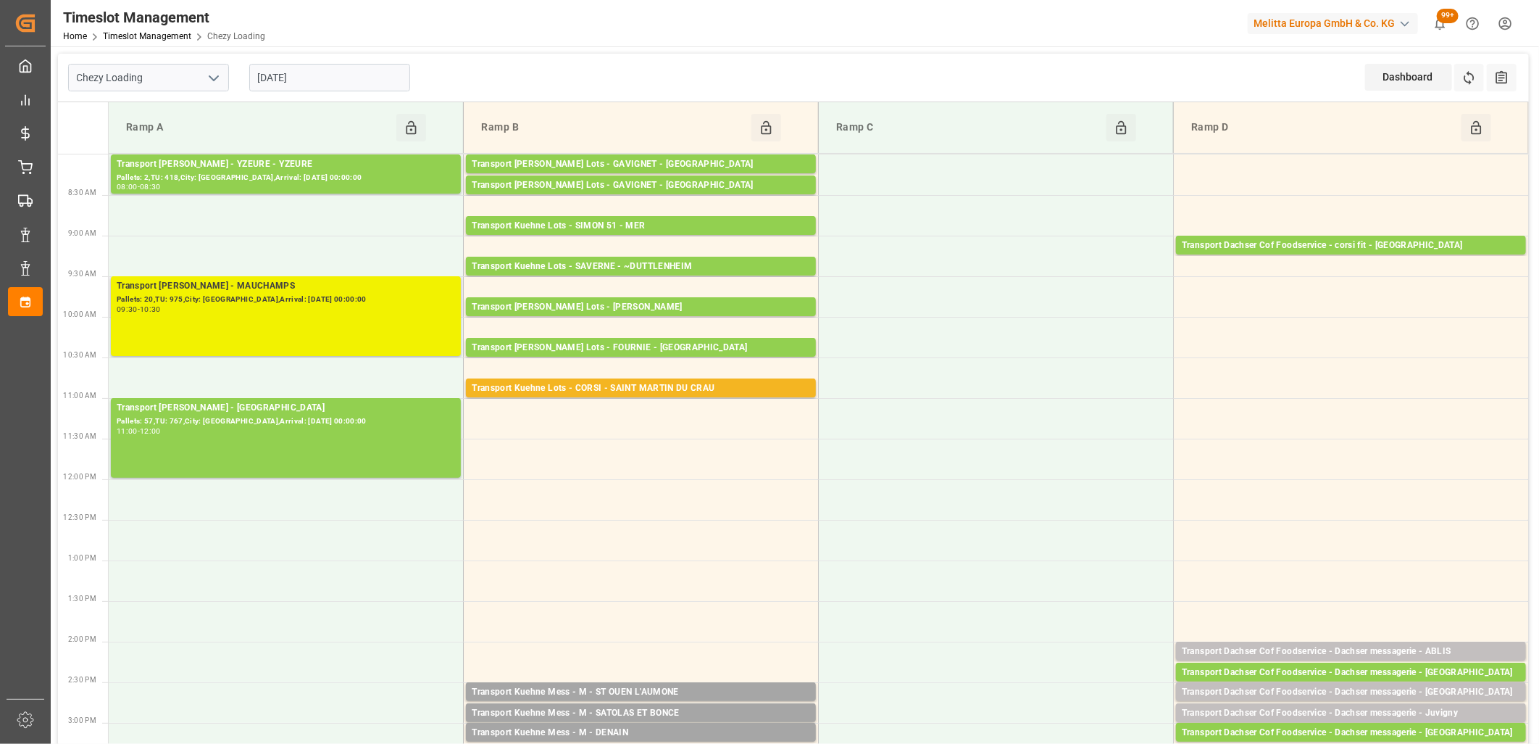
click at [284, 310] on div "09:30 - 10:30" at bounding box center [286, 310] width 338 height 8
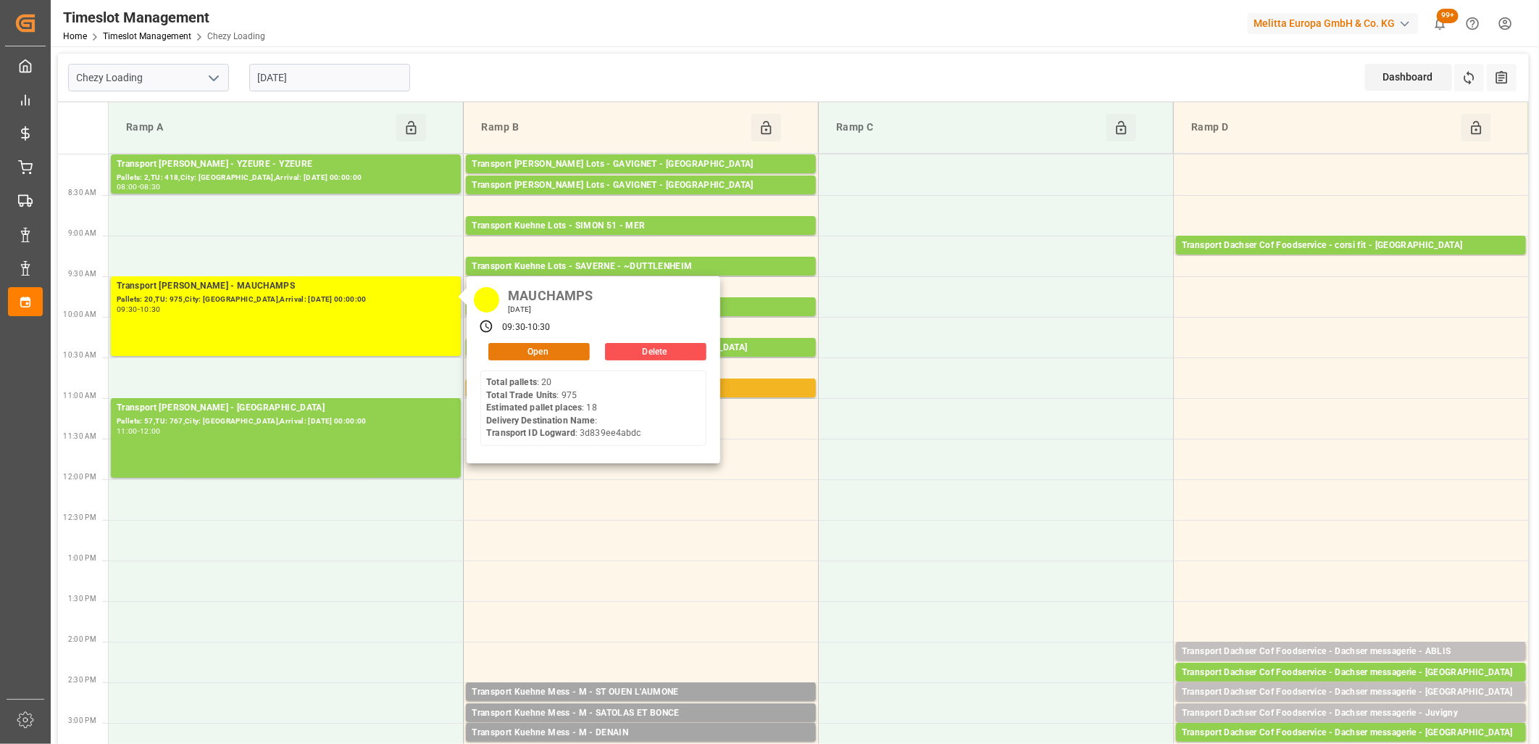
click at [535, 349] on button "Open" at bounding box center [538, 351] width 101 height 17
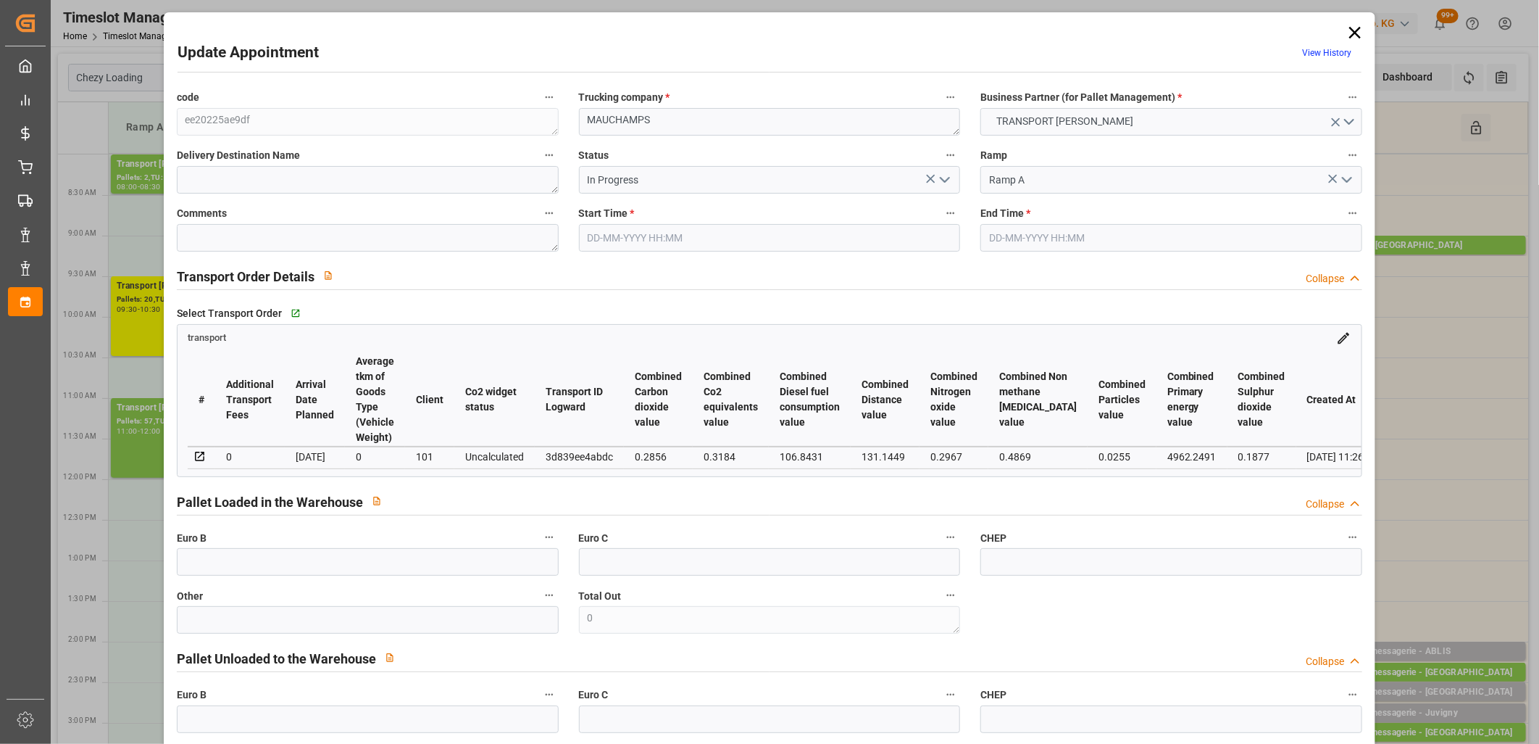
type input "18"
type input "342.27"
type input "0"
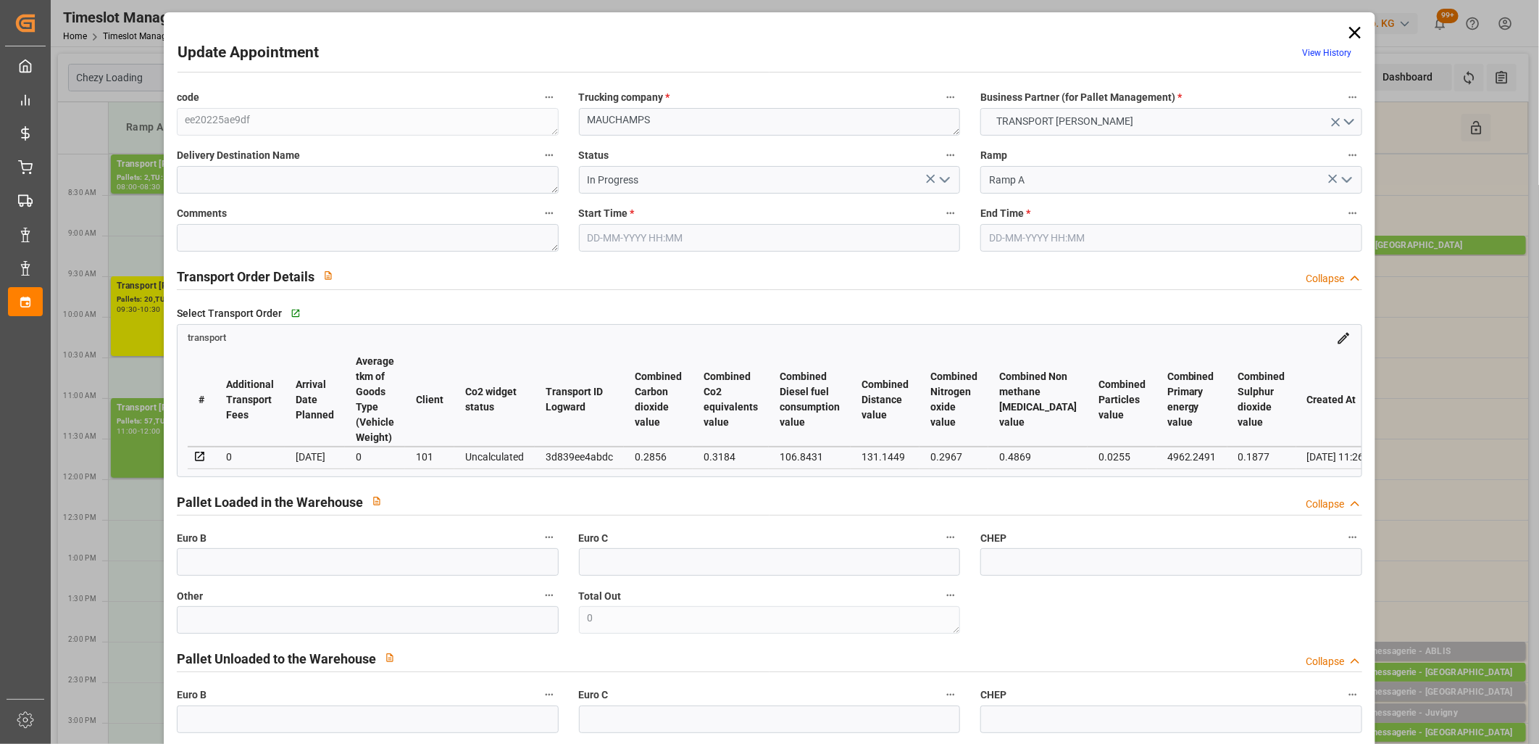
type input "330.7013"
type input "-11.5687"
type input "4"
type input "3594.047"
type input "5219.956"
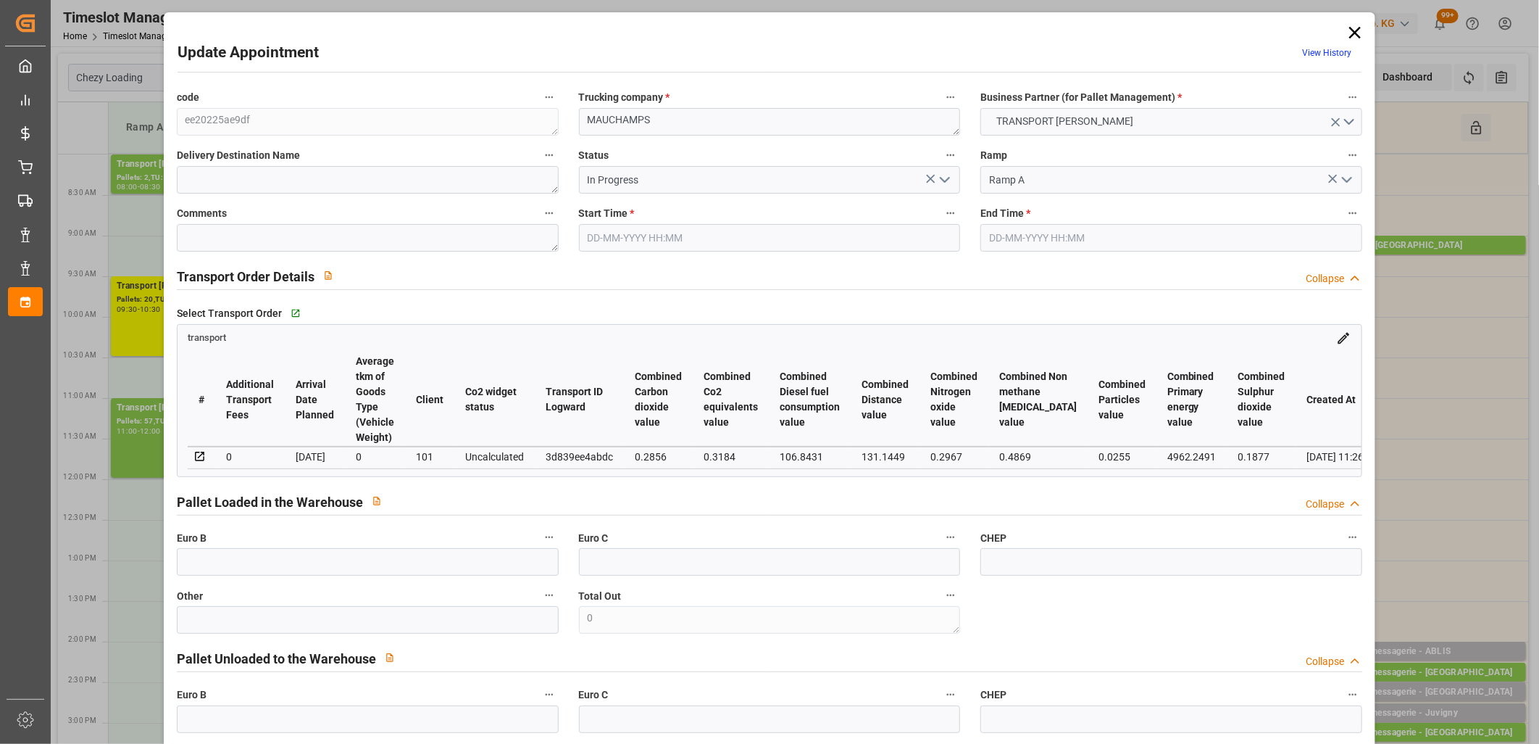
type input "21599.772"
type input "91"
type input "20"
type input "975"
type input "31"
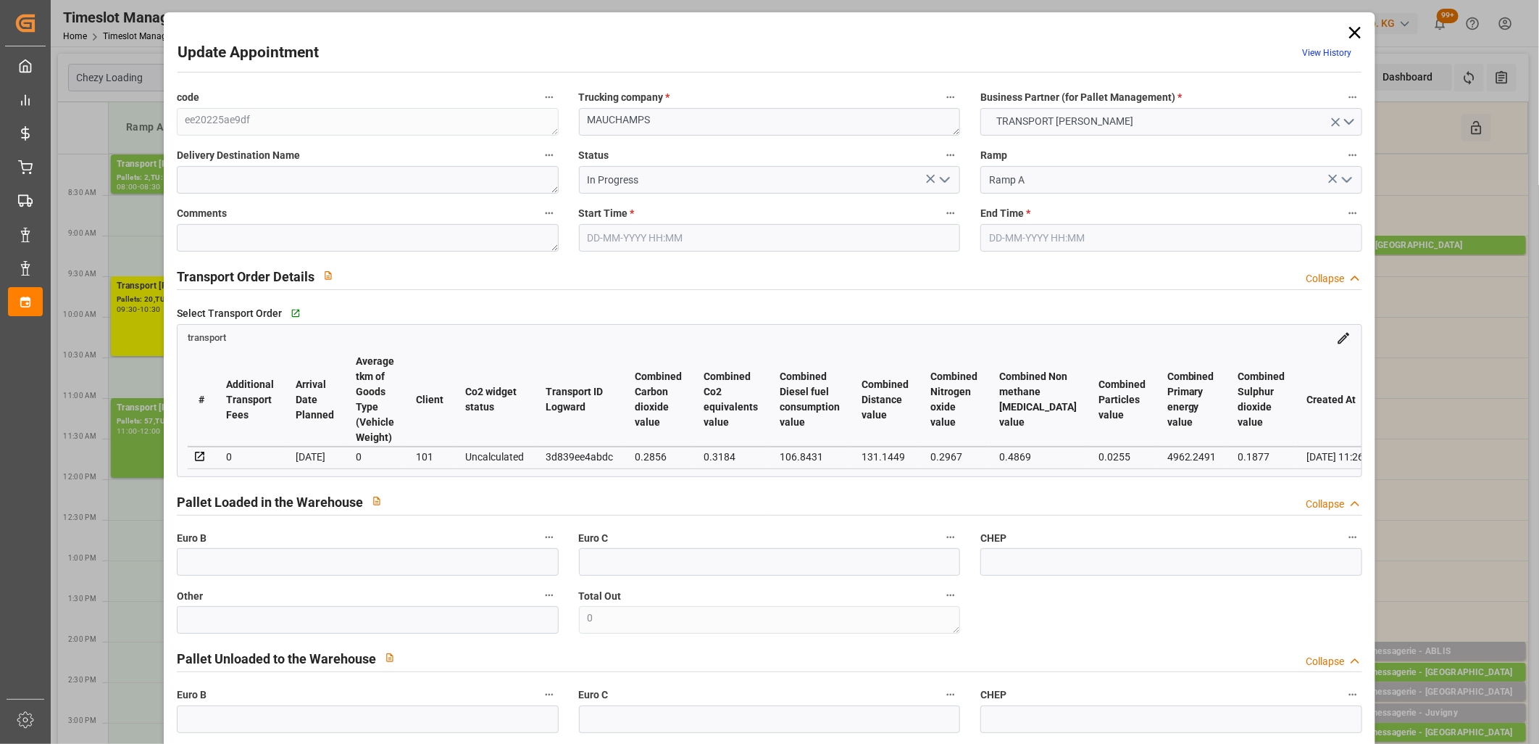
type input "101"
type input "4322.912"
type input "0"
type input "4710.8598"
type input "0"
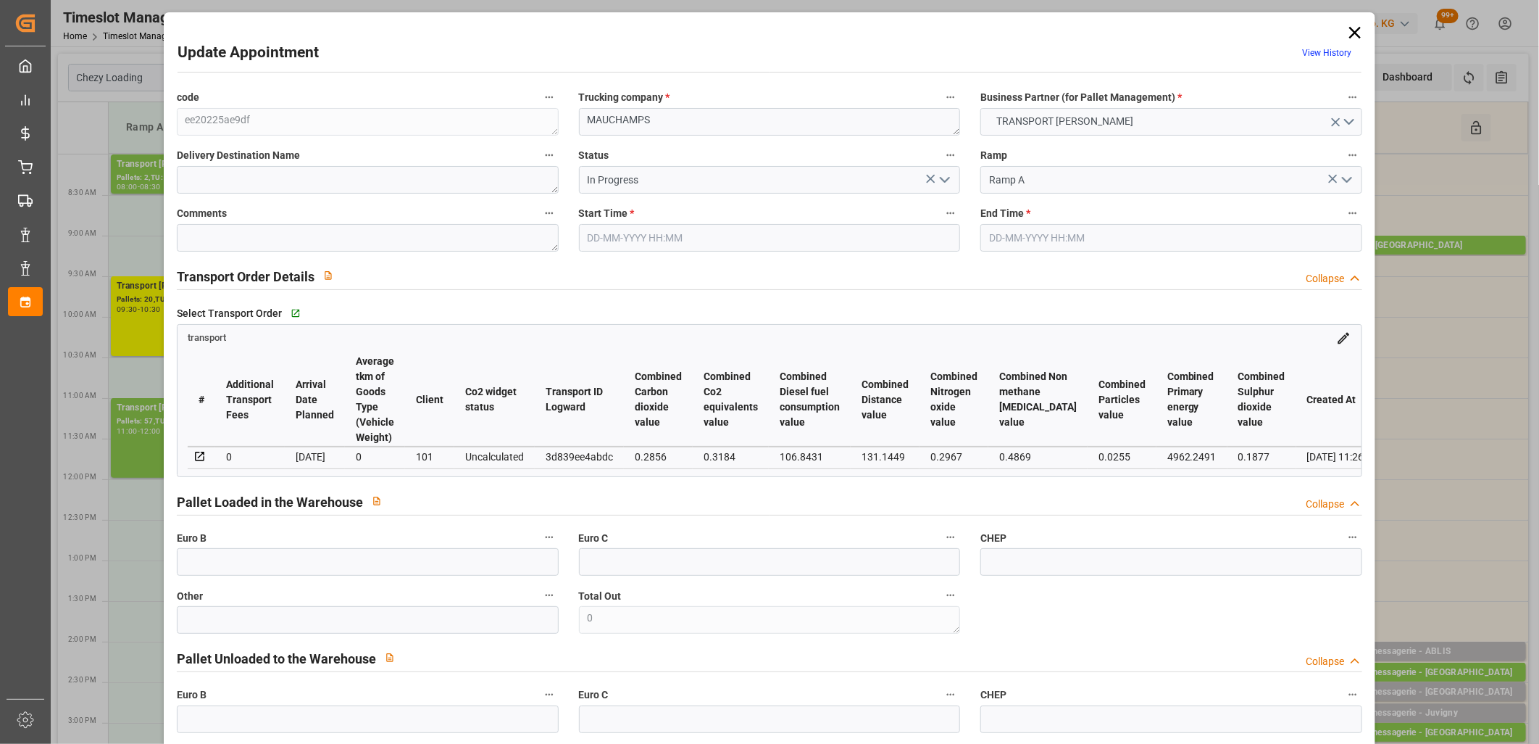
type input "0"
type input "21"
type input "35"
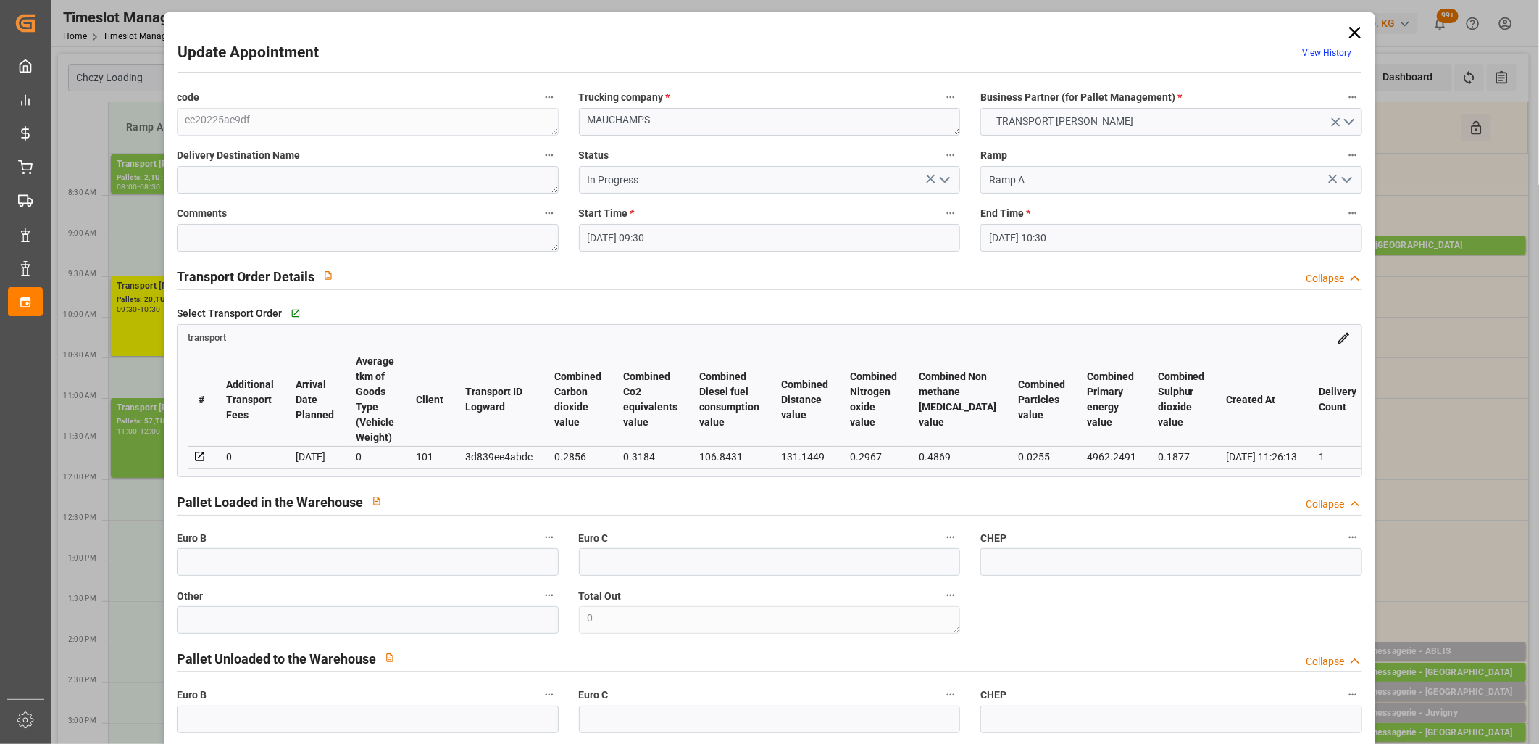
click at [944, 182] on icon "open menu" at bounding box center [944, 179] width 17 height 17
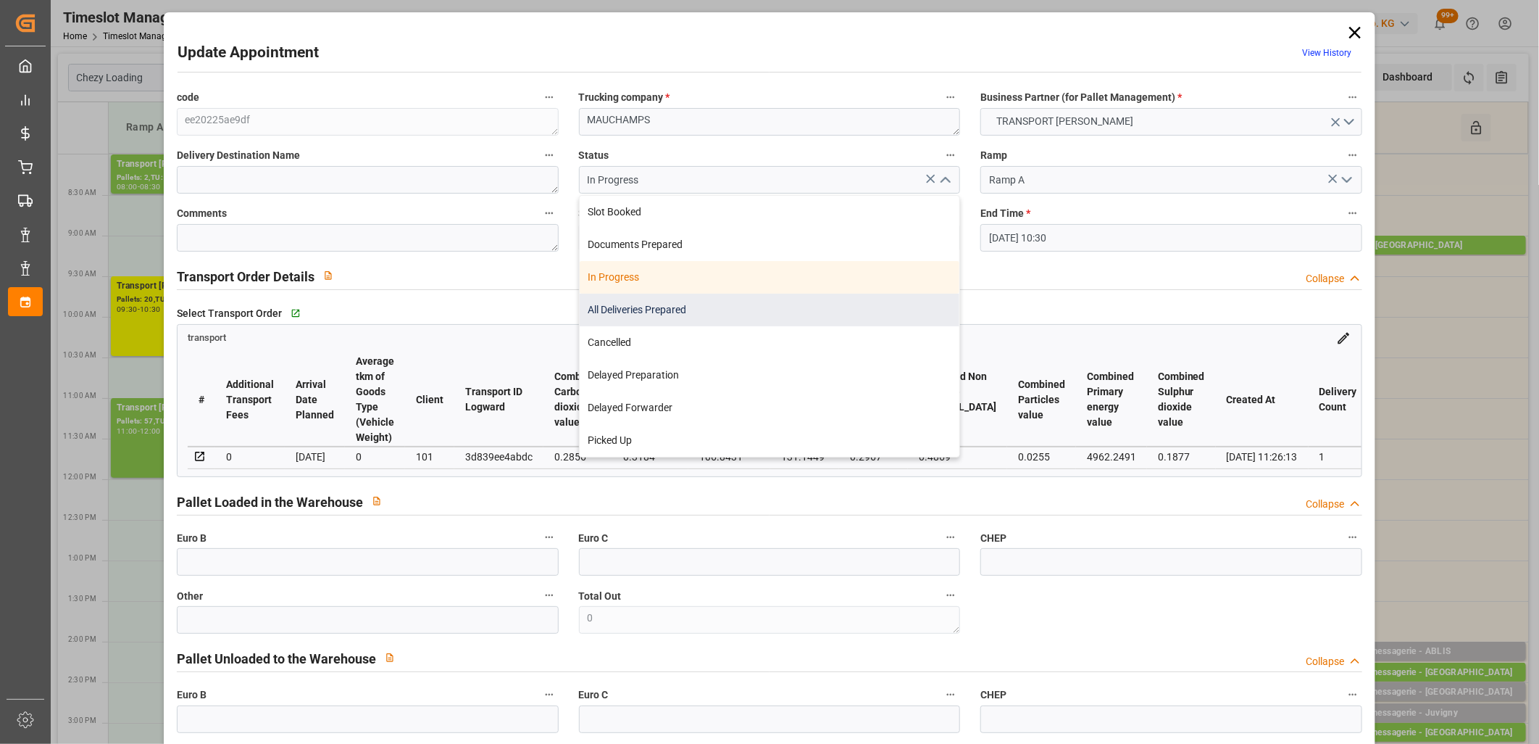
click at [839, 301] on div "All Deliveries Prepared" at bounding box center [770, 310] width 380 height 33
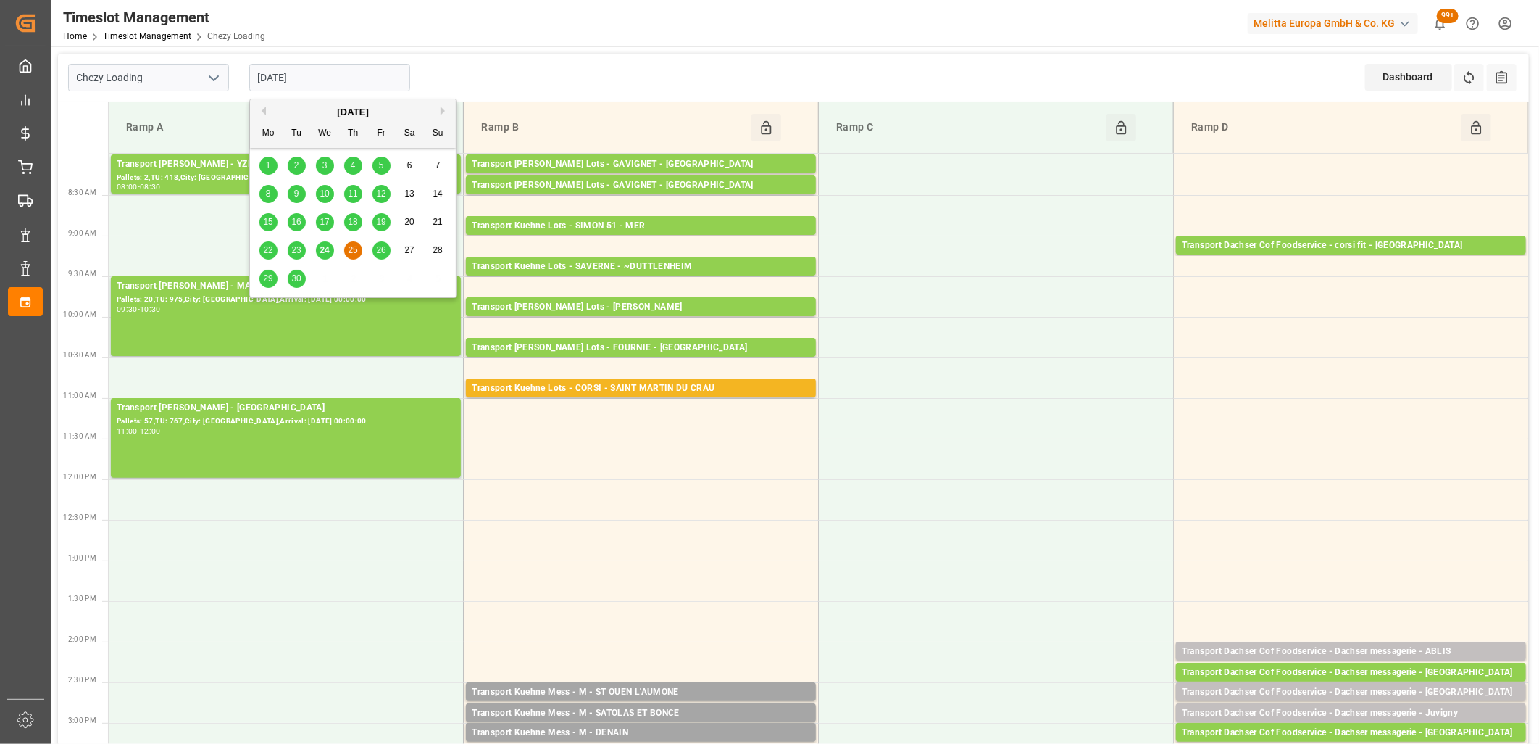
click at [374, 84] on input "[DATE]" at bounding box center [329, 78] width 161 height 28
click at [379, 252] on span "26" at bounding box center [380, 250] width 9 height 10
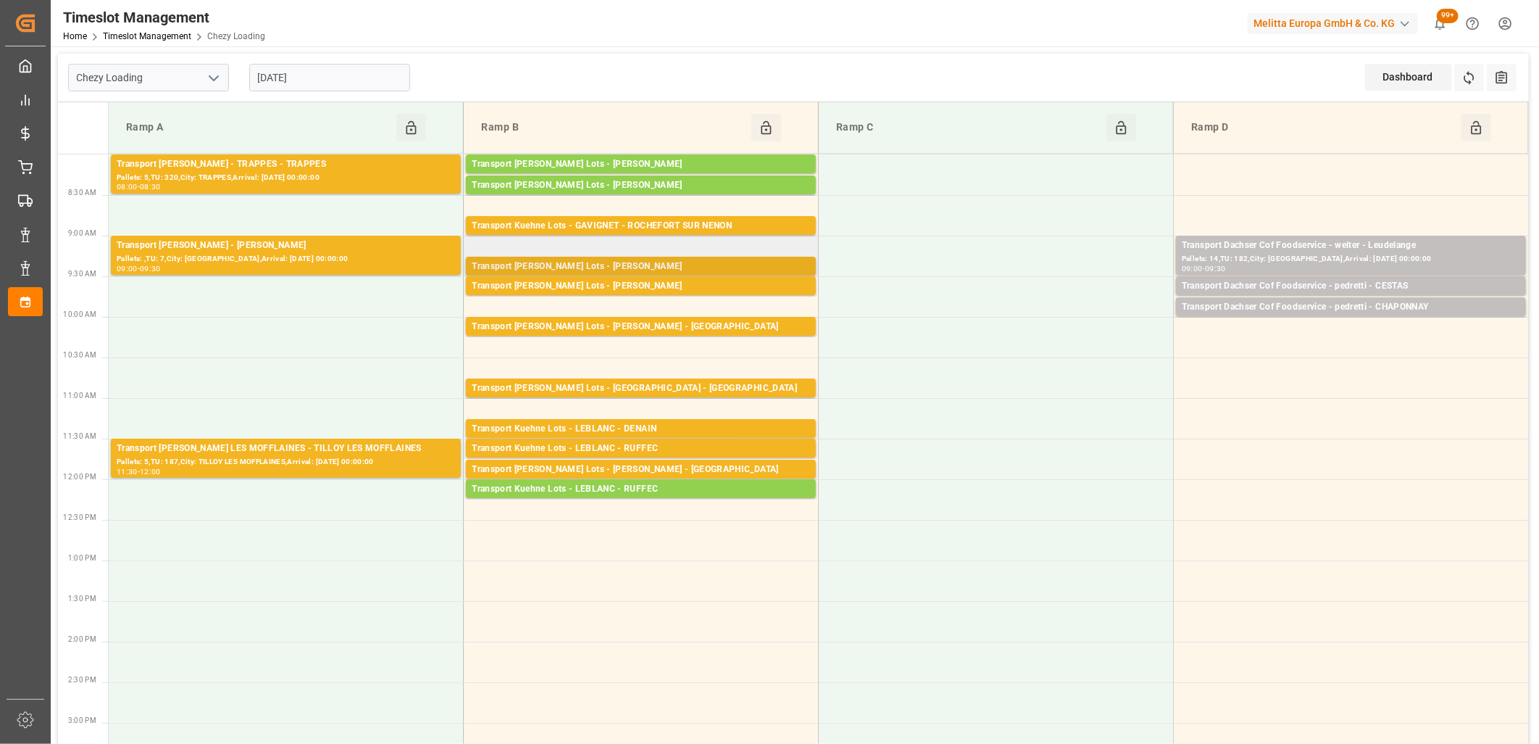
click at [607, 262] on div "Transport [PERSON_NAME] Lots - [PERSON_NAME]" at bounding box center [641, 266] width 338 height 14
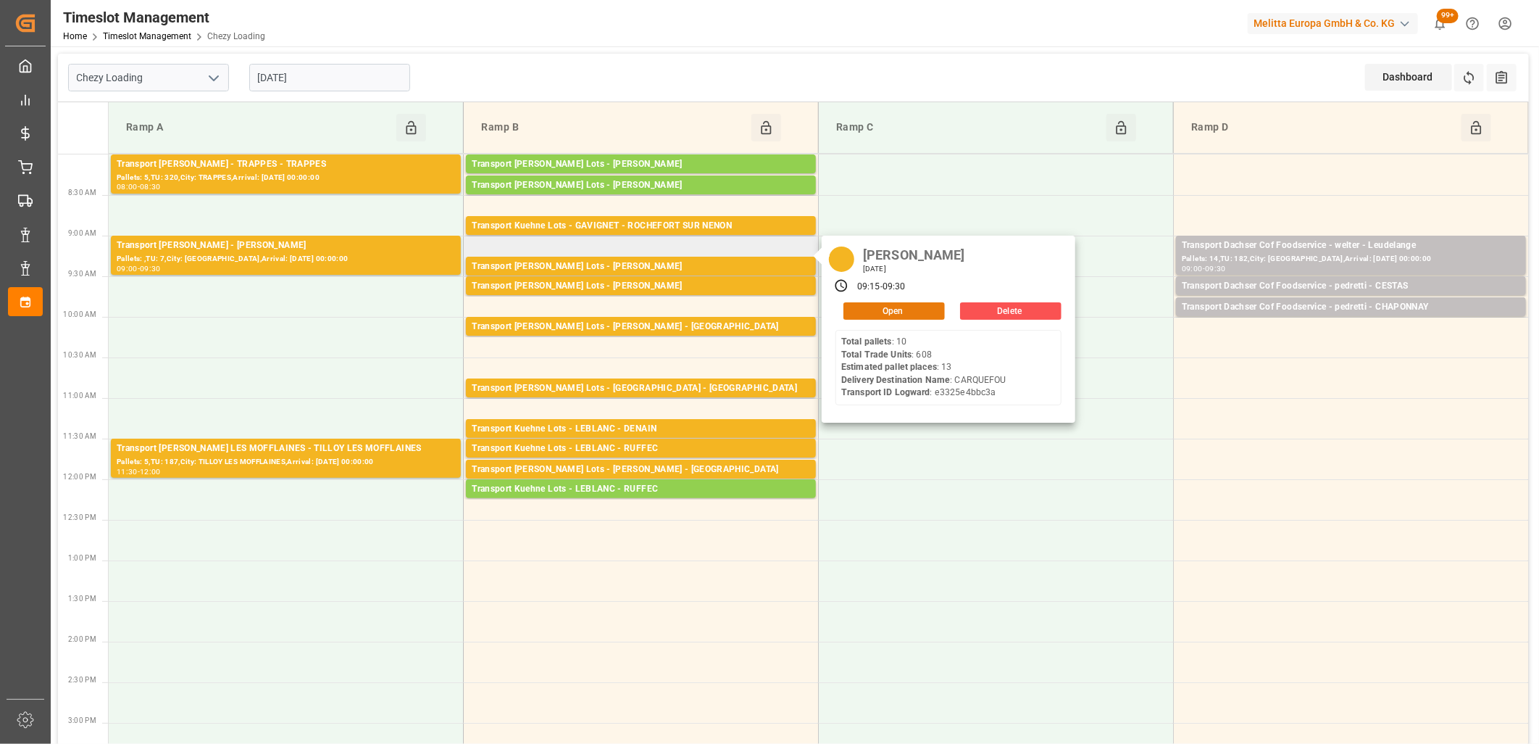
click at [866, 308] on button "Open" at bounding box center [894, 310] width 101 height 17
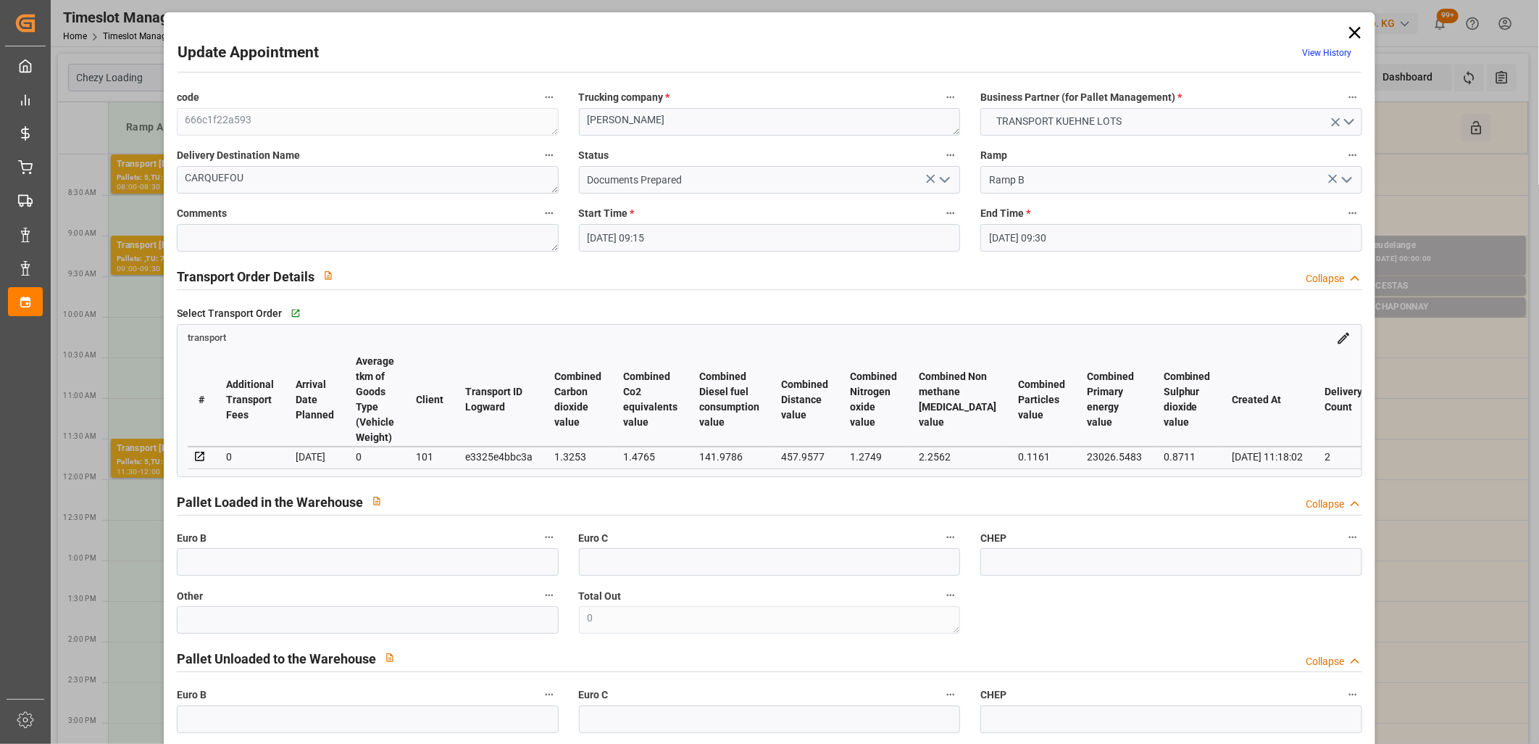
click at [1353, 34] on icon at bounding box center [1355, 33] width 12 height 12
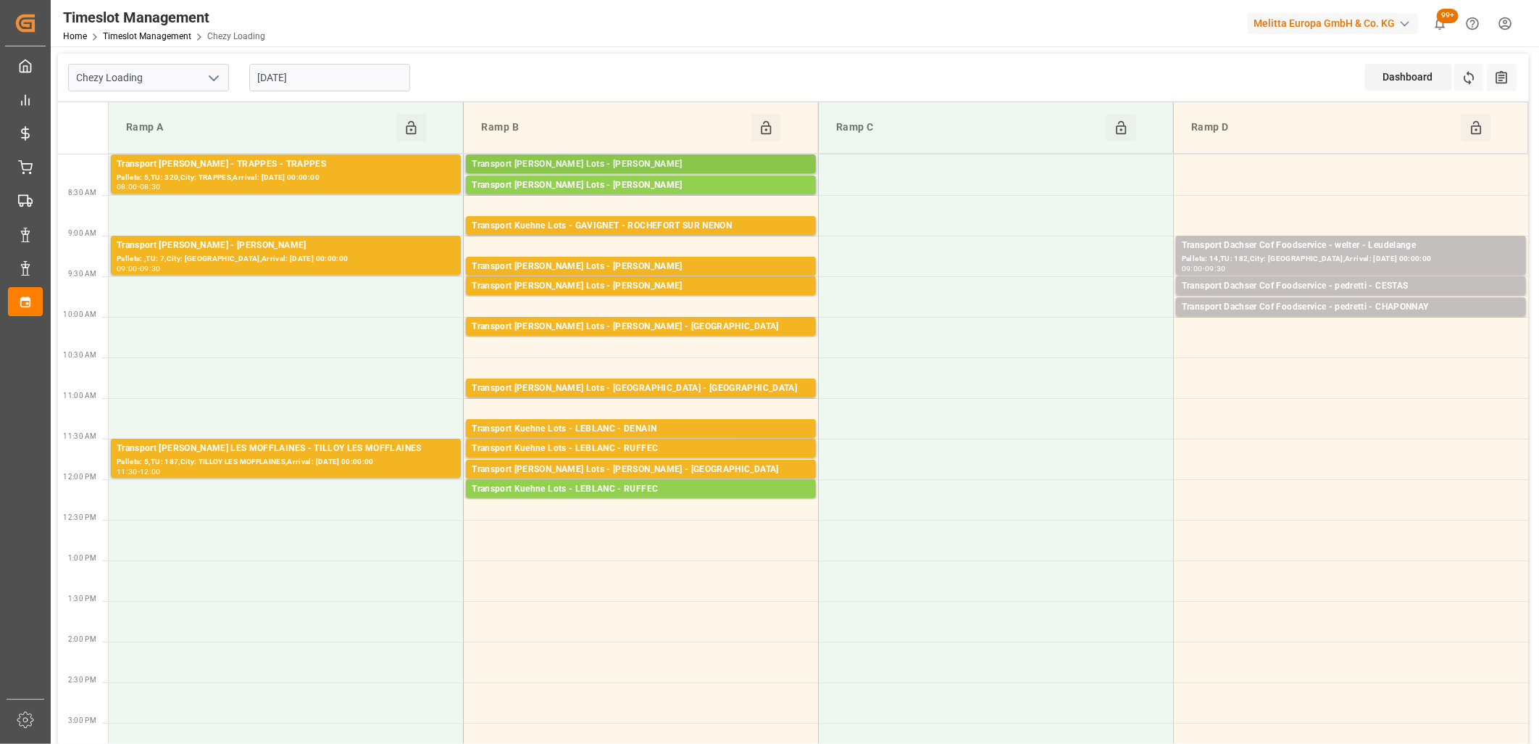
click at [668, 159] on div "Transport [PERSON_NAME] Lots - [PERSON_NAME]" at bounding box center [641, 164] width 338 height 14
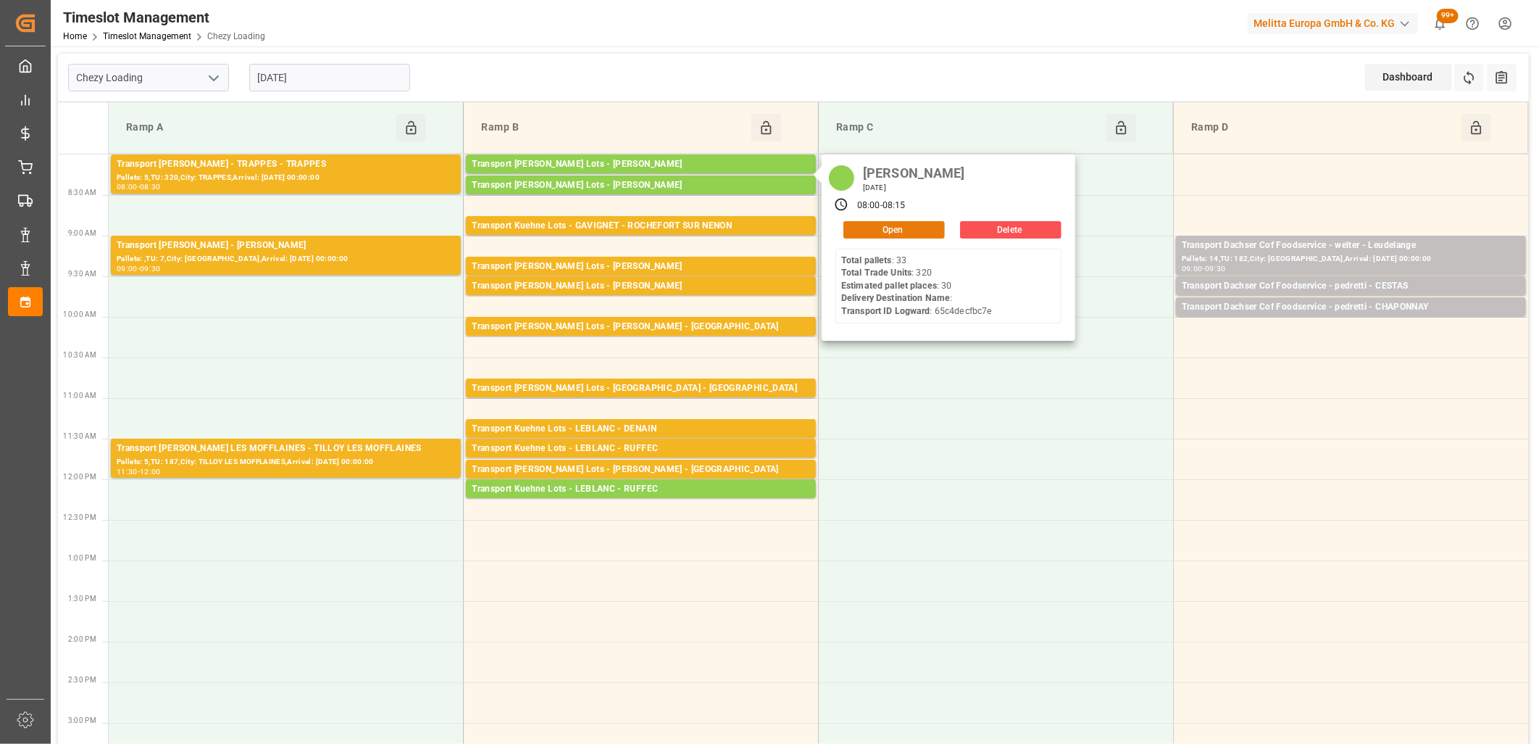
click at [902, 227] on button "Open" at bounding box center [894, 229] width 101 height 17
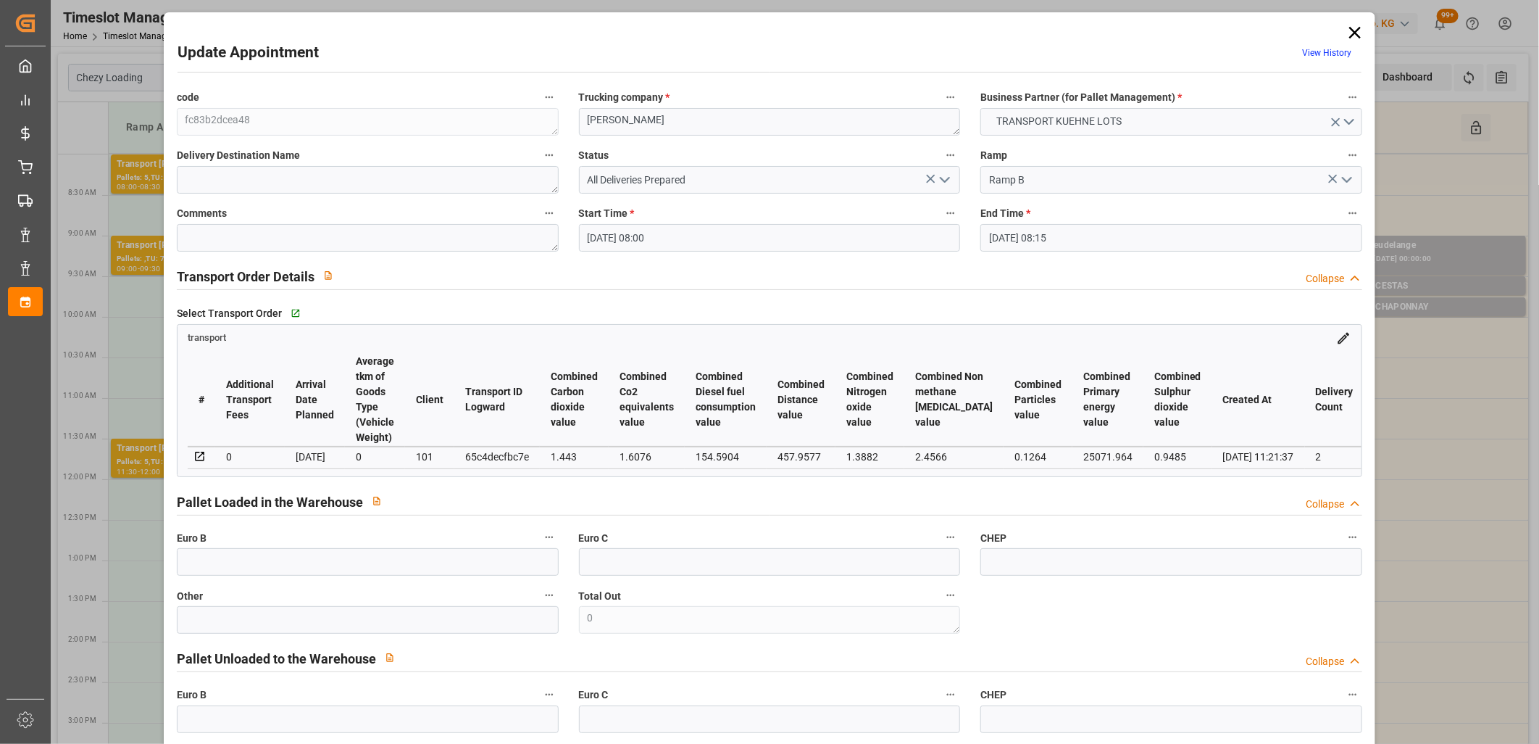
click at [1354, 26] on icon at bounding box center [1355, 32] width 20 height 20
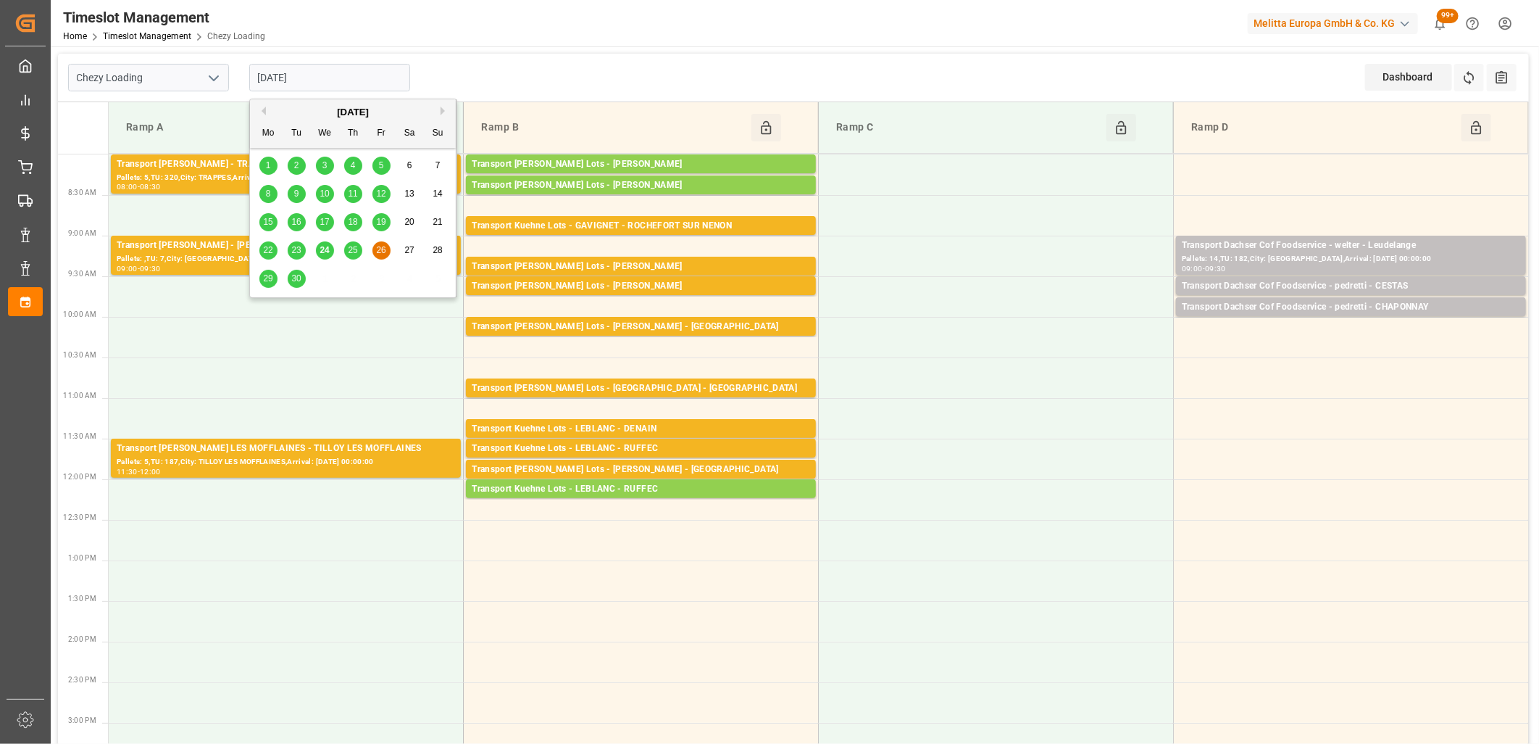
click at [336, 75] on input "[DATE]" at bounding box center [329, 78] width 161 height 28
click at [297, 280] on span "30" at bounding box center [295, 278] width 9 height 10
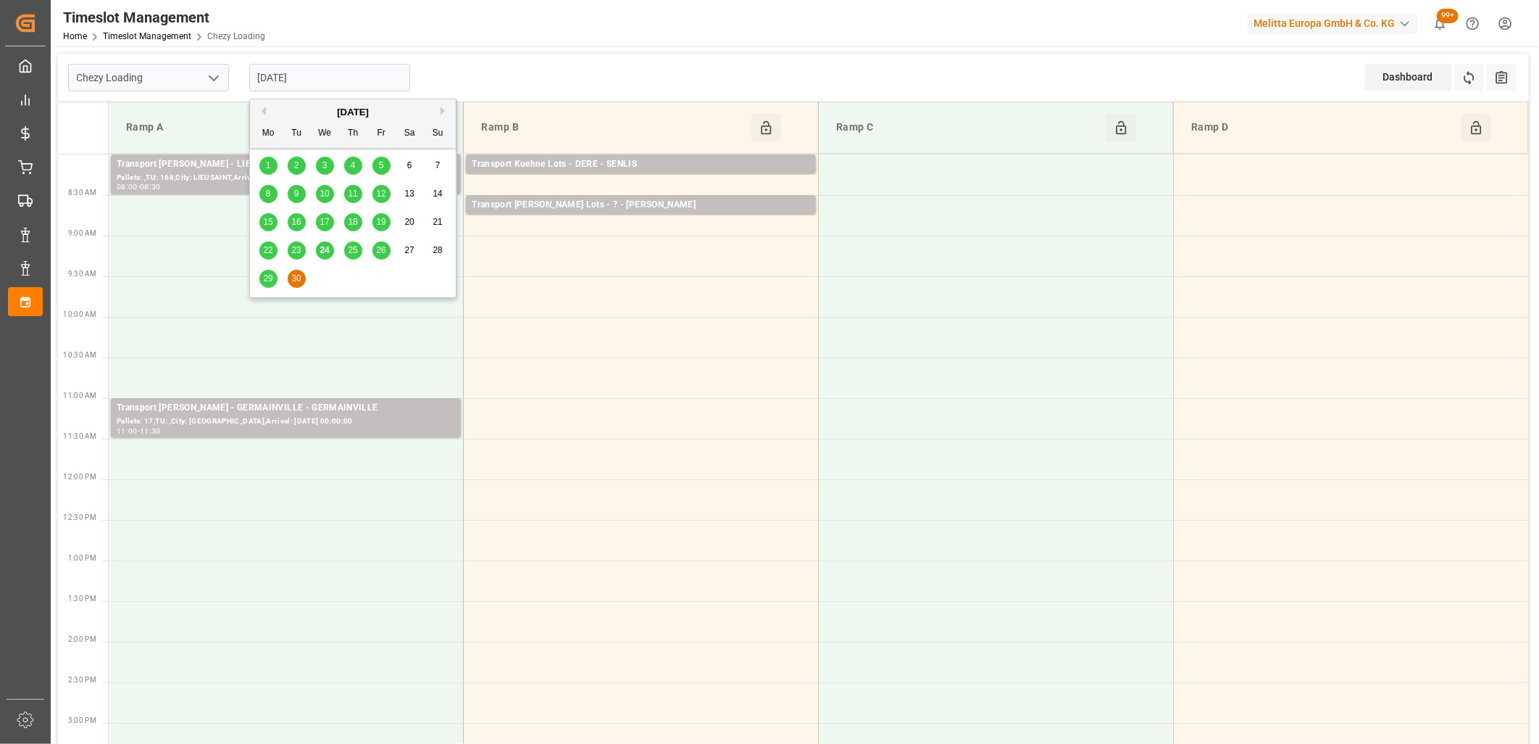
click at [352, 64] on input "[DATE]" at bounding box center [329, 78] width 161 height 28
click at [269, 277] on span "29" at bounding box center [267, 278] width 9 height 10
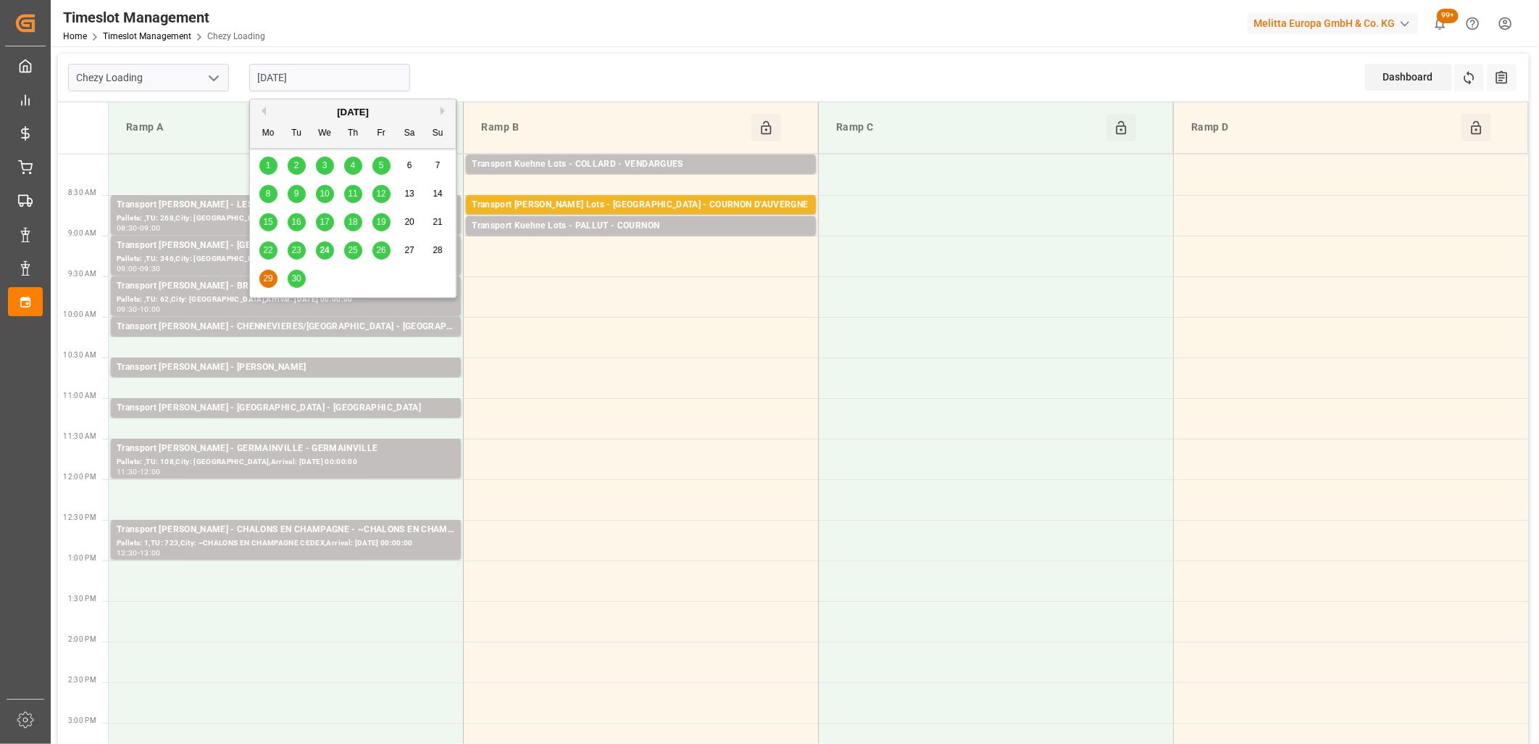
click at [317, 80] on input "[DATE]" at bounding box center [329, 78] width 161 height 28
click at [378, 252] on span "26" at bounding box center [380, 250] width 9 height 10
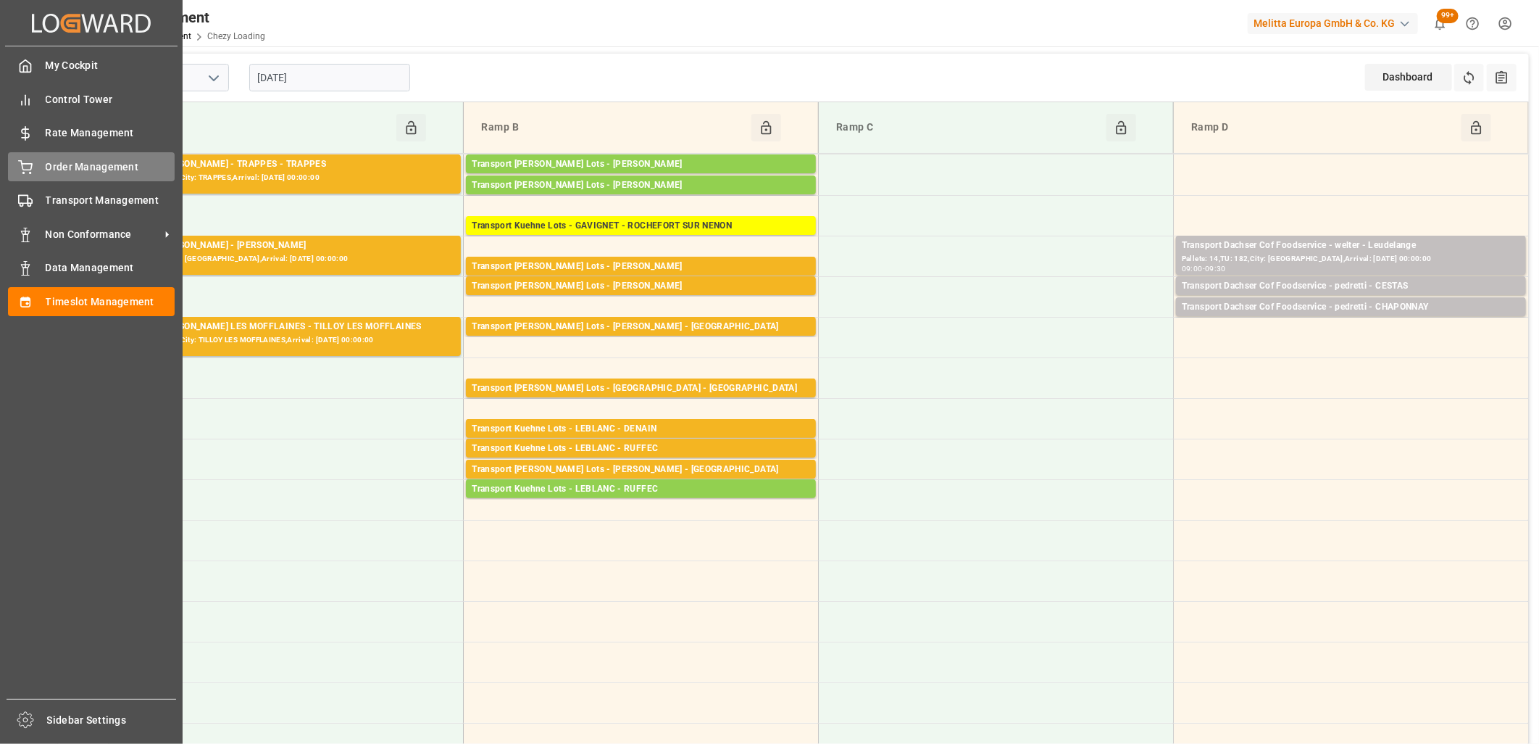
click at [20, 172] on icon at bounding box center [25, 167] width 14 height 14
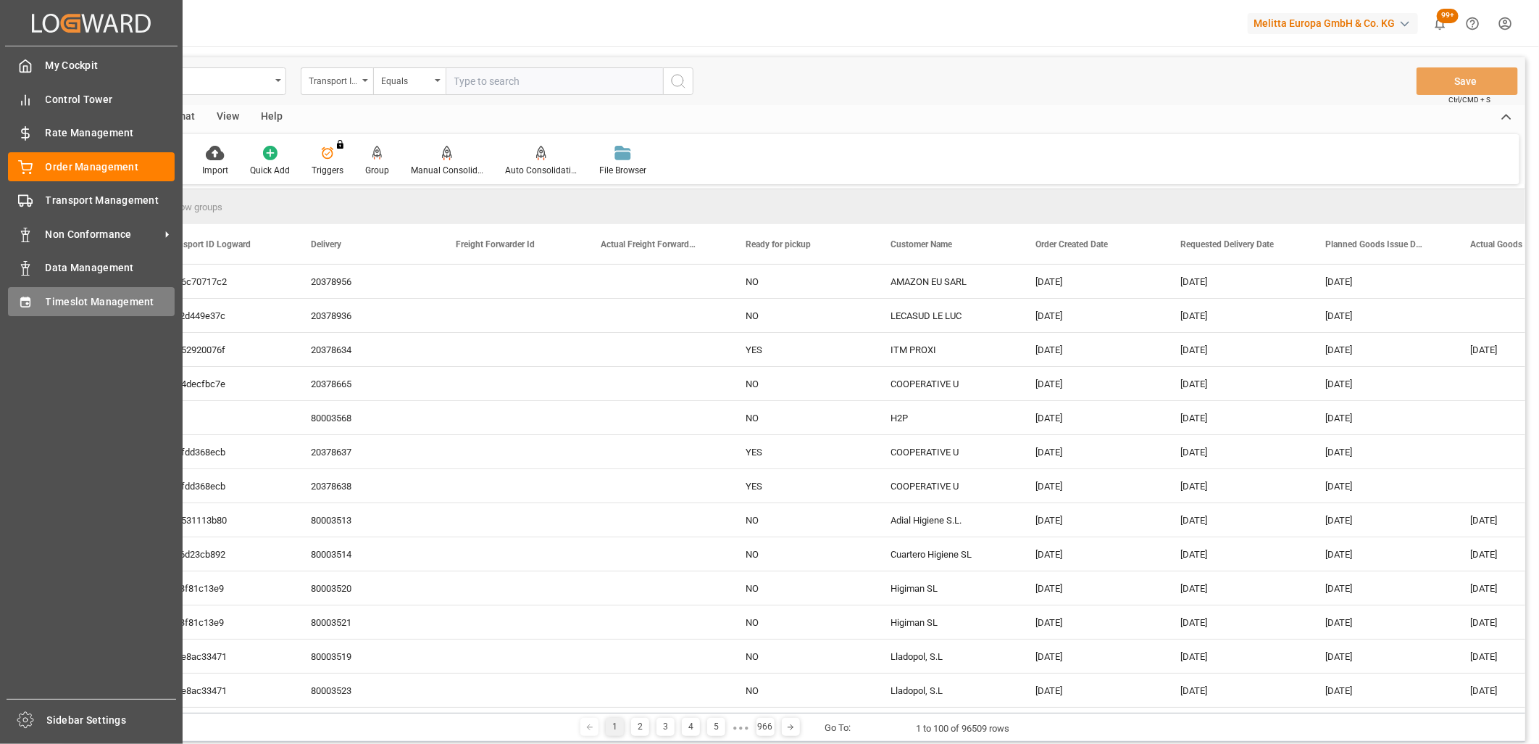
click at [45, 288] on div "Timeslot Management Timeslot Management" at bounding box center [91, 301] width 167 height 28
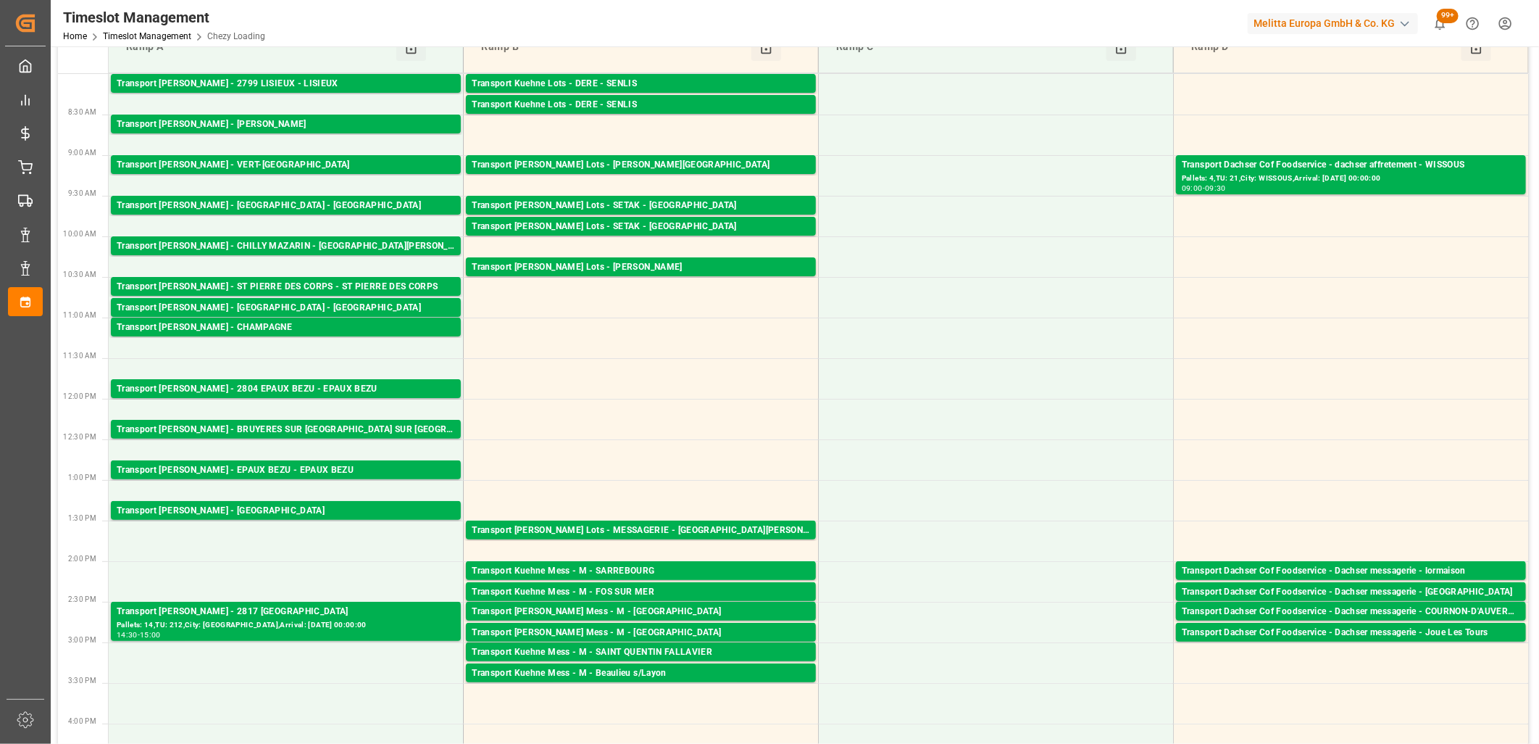
scroll to position [28, 0]
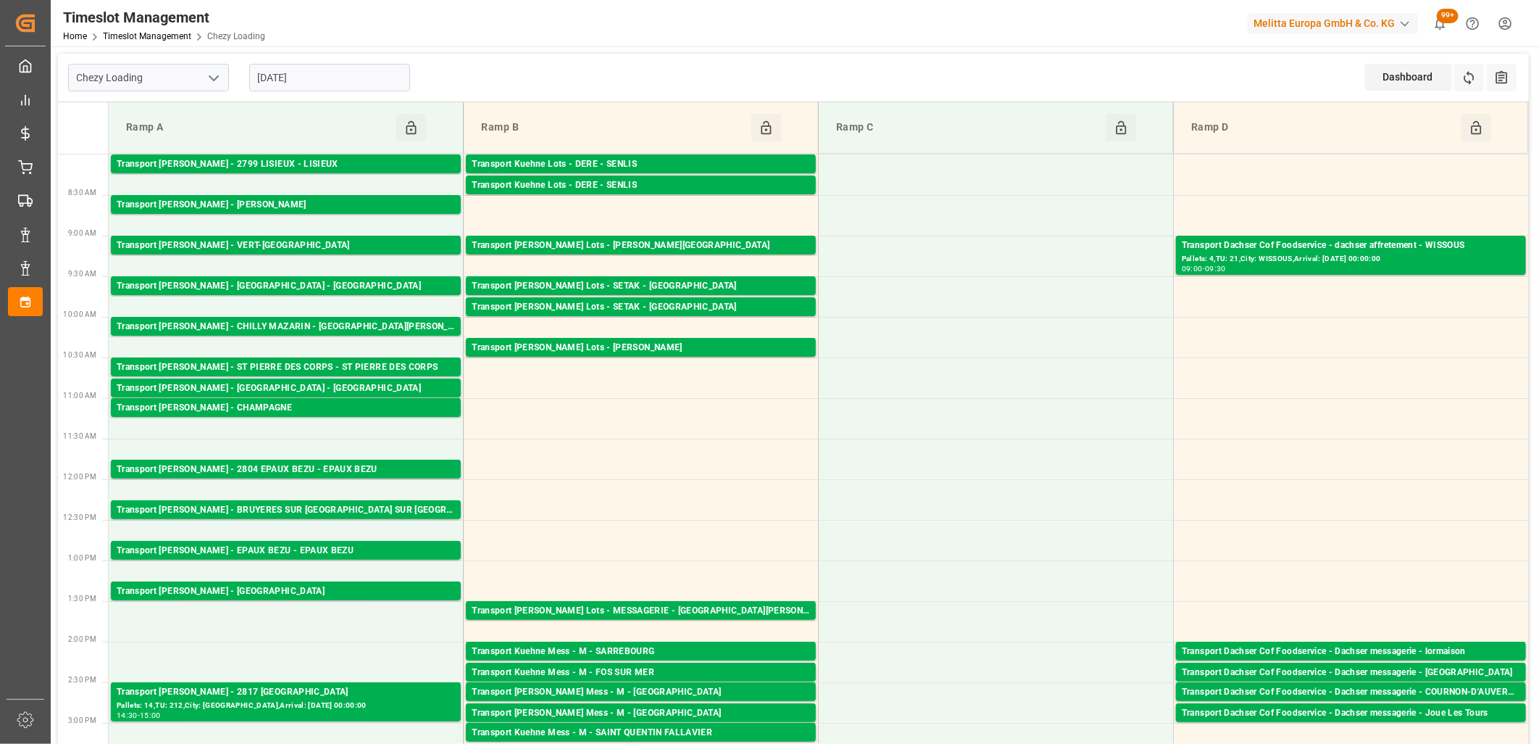
click at [345, 84] on input "[DATE]" at bounding box center [329, 78] width 161 height 28
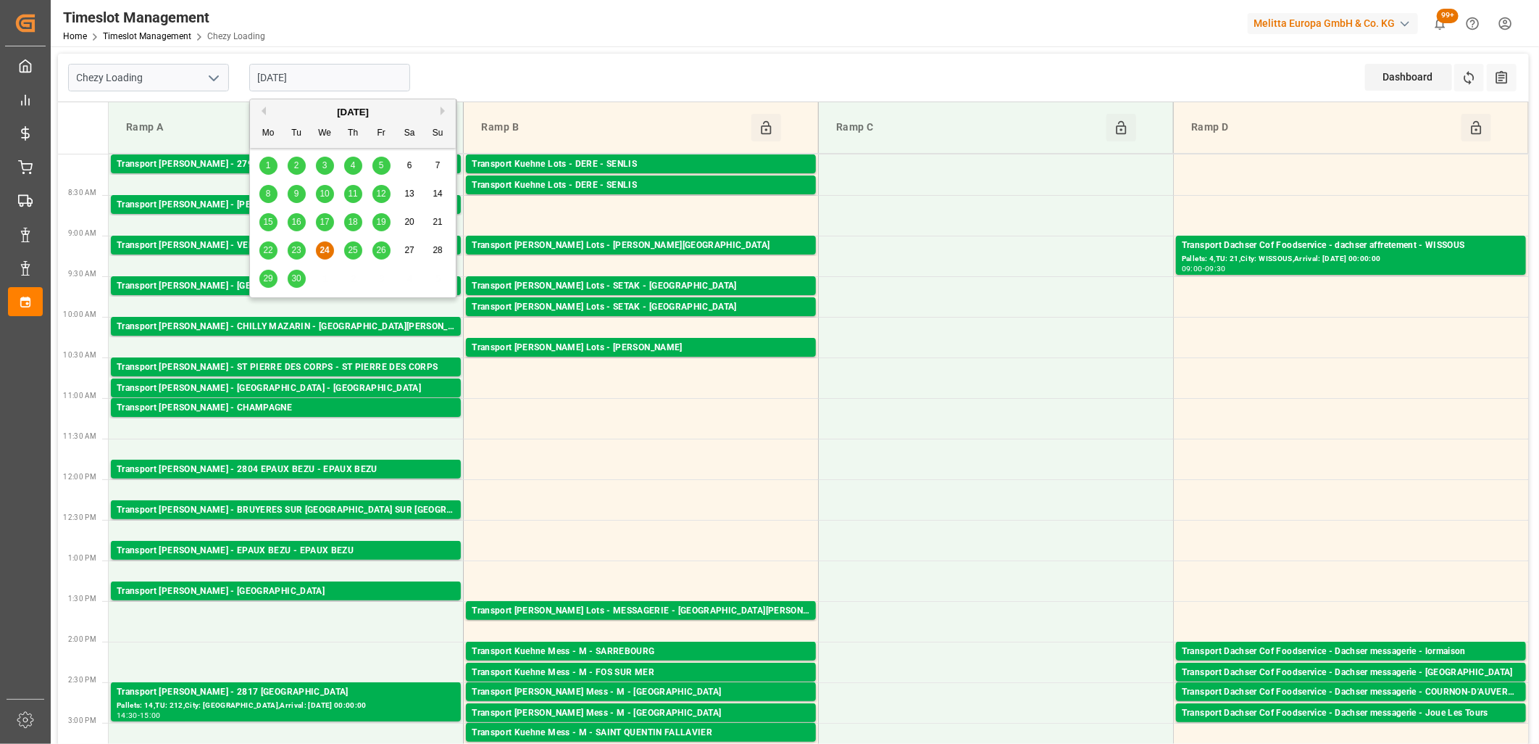
click at [355, 249] on span "25" at bounding box center [352, 250] width 9 height 10
type input "[DATE]"
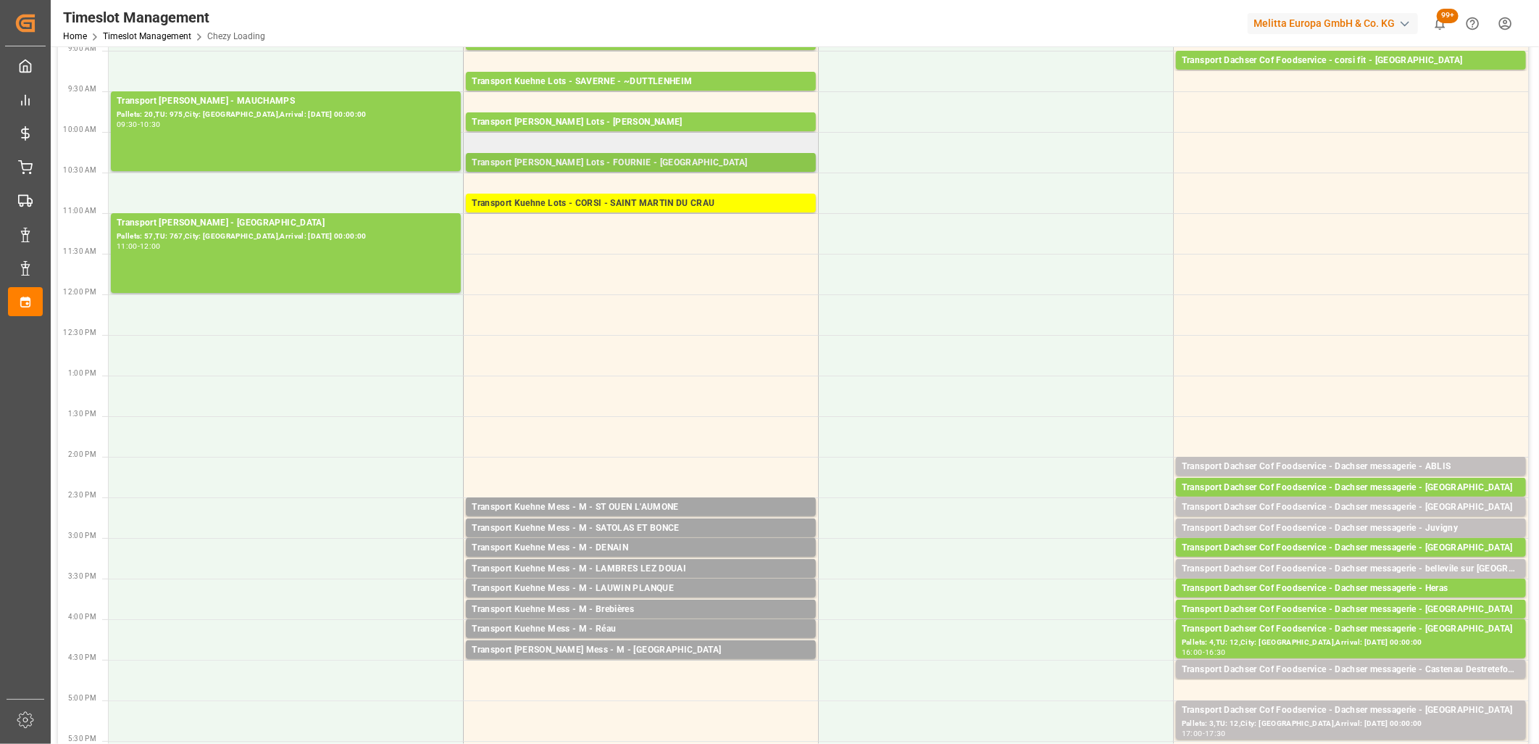
scroll to position [322, 0]
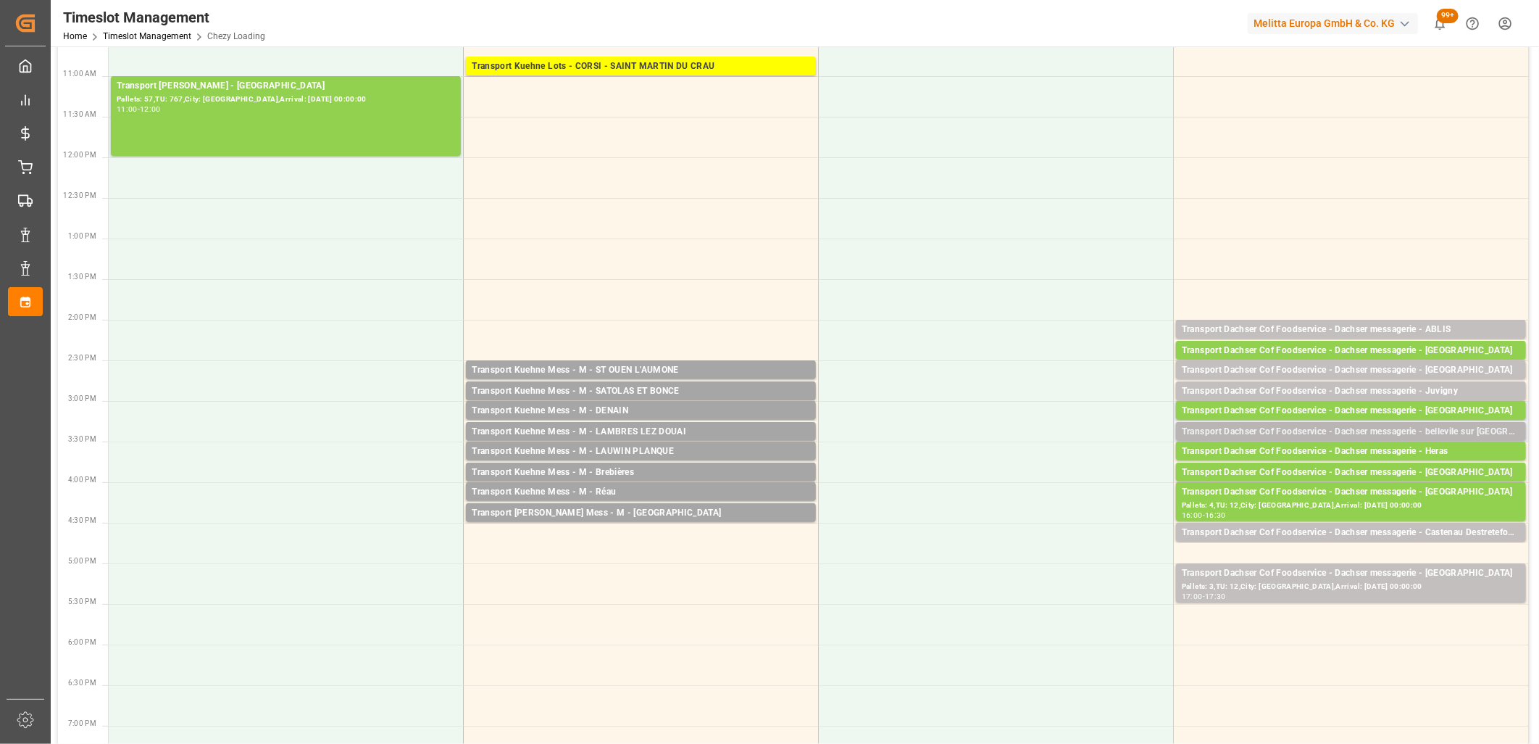
click at [1315, 426] on div "Transport Dachser Cof Foodservice - Dachser messagerie - bellevile sur [GEOGRAP…" at bounding box center [1351, 432] width 338 height 14
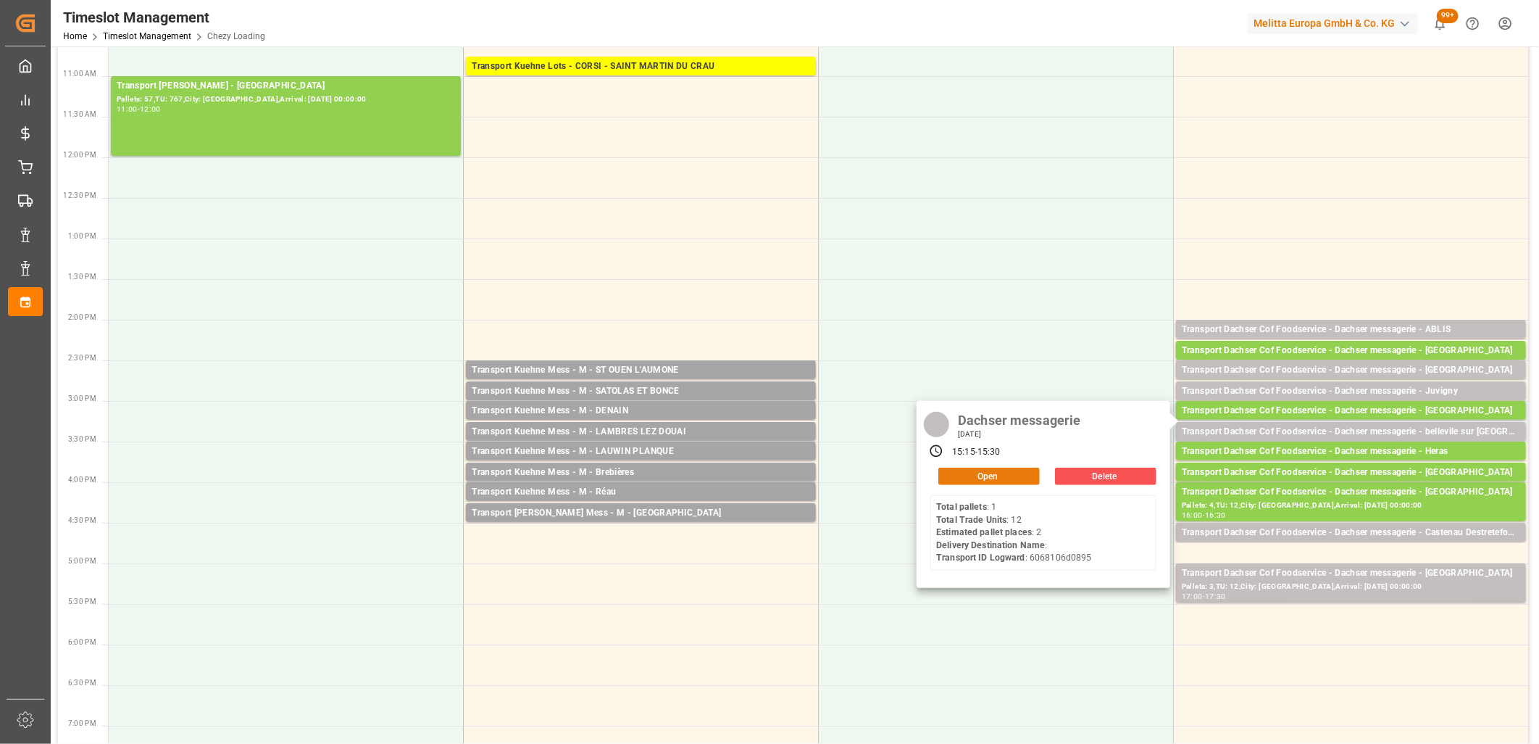
click at [1010, 470] on button "Open" at bounding box center [988, 475] width 101 height 17
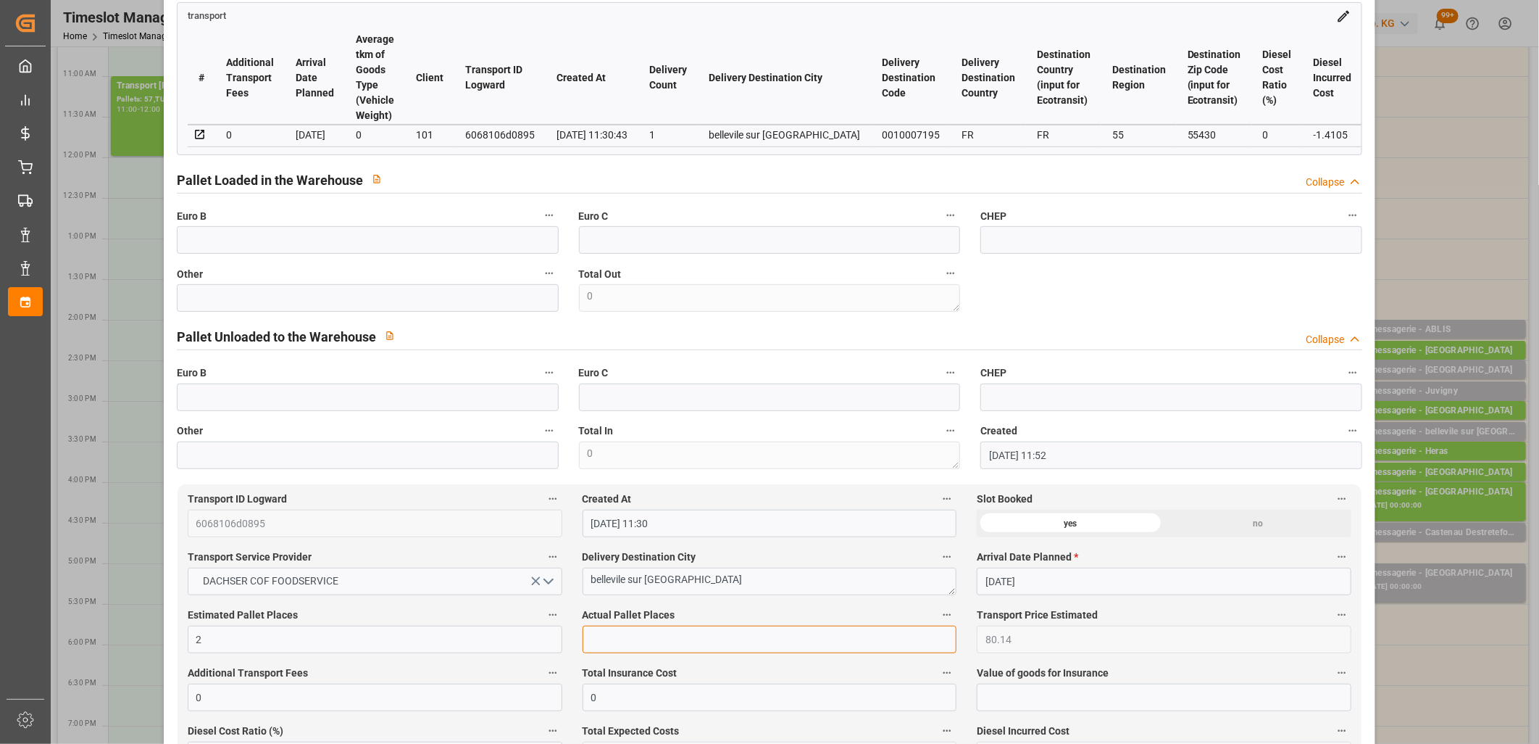
click at [649, 651] on input "text" at bounding box center [770, 639] width 375 height 28
type input "1"
click at [481, 312] on input "text" at bounding box center [368, 298] width 382 height 28
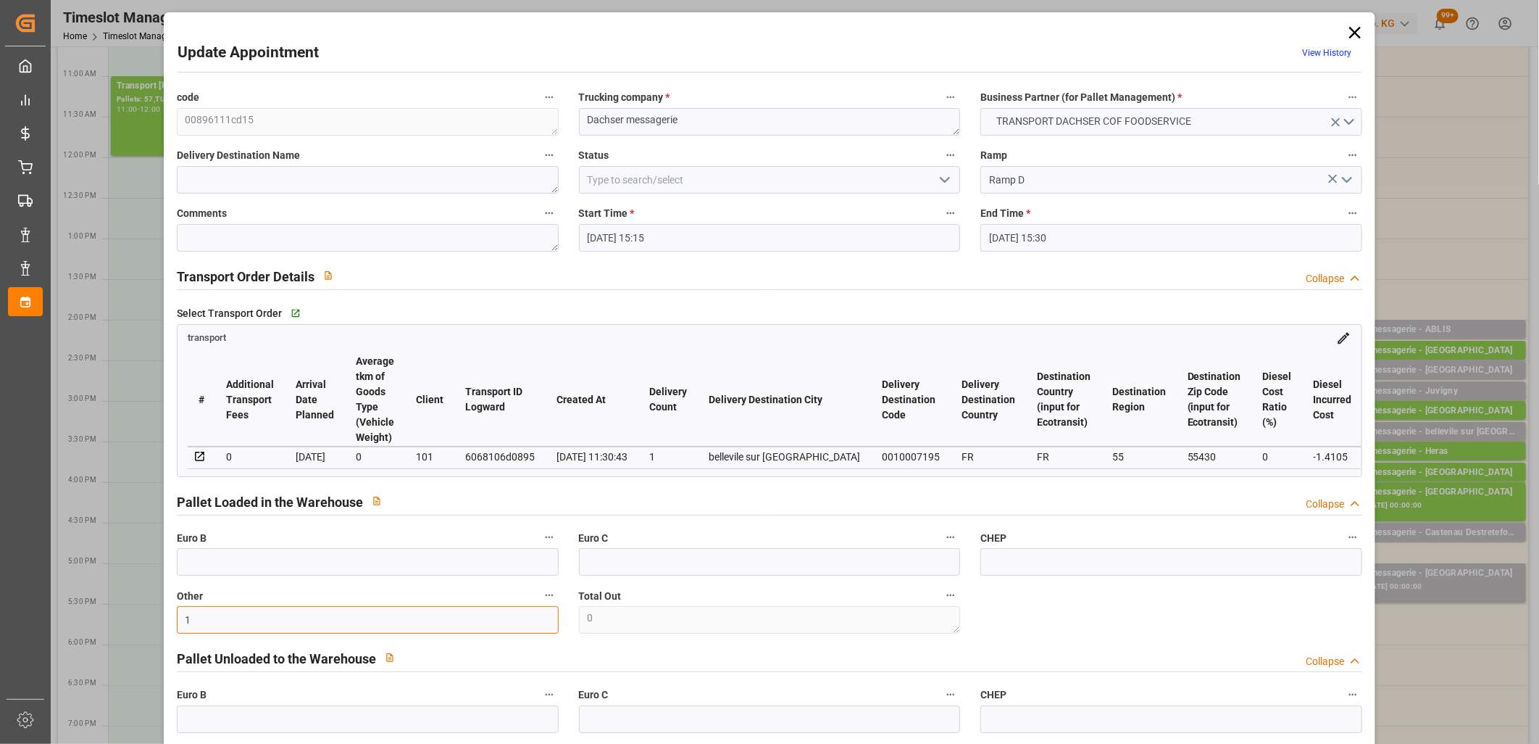
type input "1"
click at [945, 179] on polyline "open menu" at bounding box center [945, 180] width 9 height 4
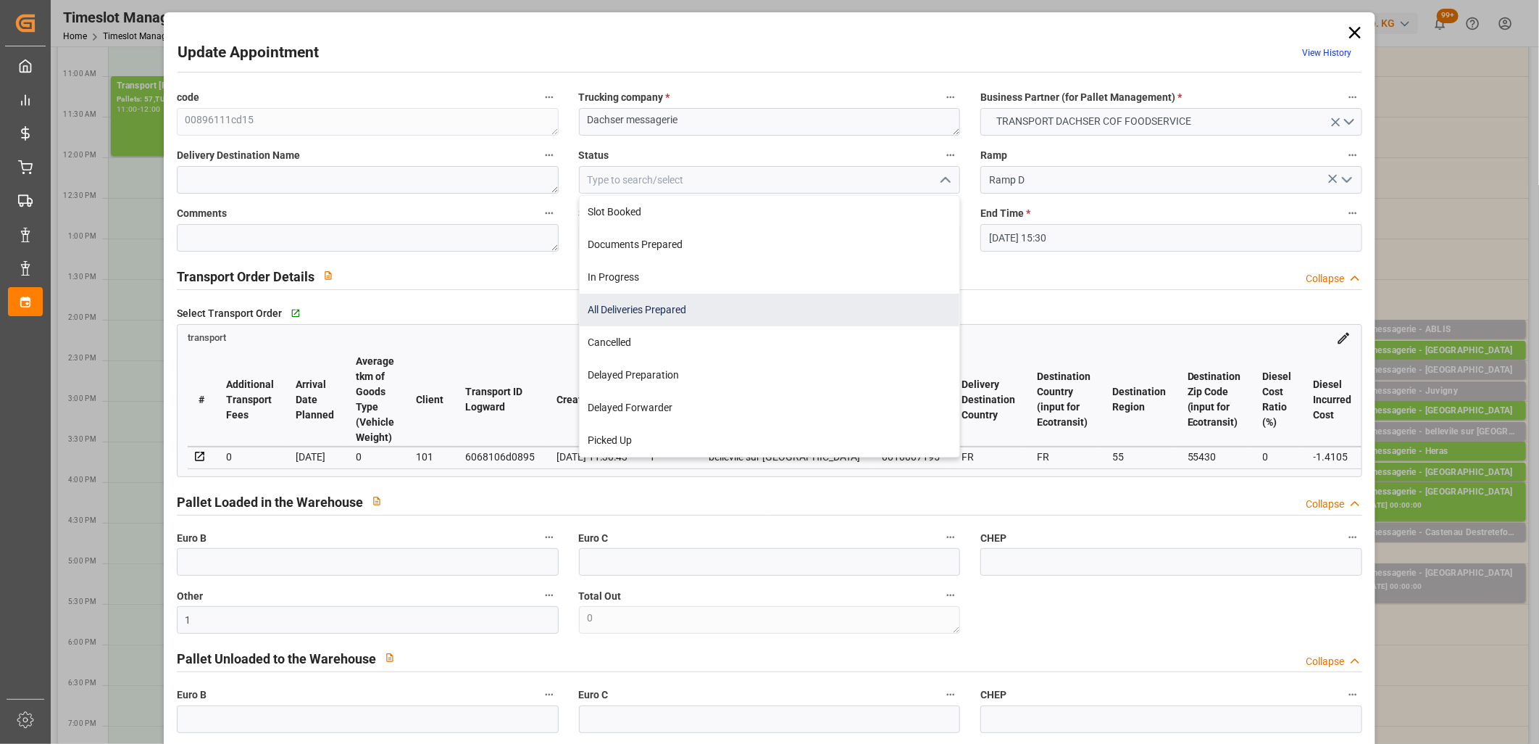
click at [867, 303] on div "All Deliveries Prepared" at bounding box center [770, 310] width 380 height 33
type input "All Deliveries Prepared"
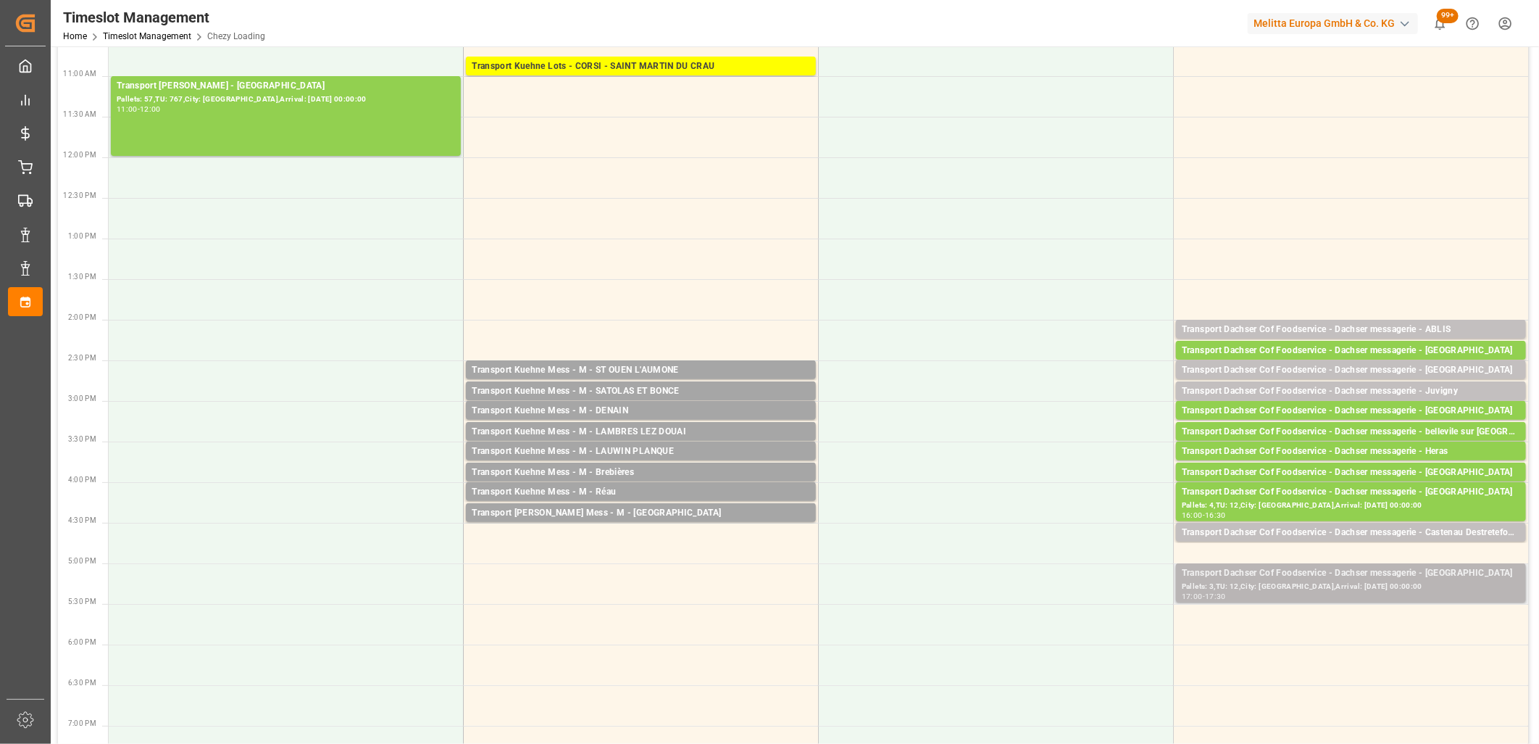
click at [1342, 576] on div "Transport Dachser Cof Foodservice - Dachser messagerie - SAINT GILLES" at bounding box center [1351, 573] width 338 height 14
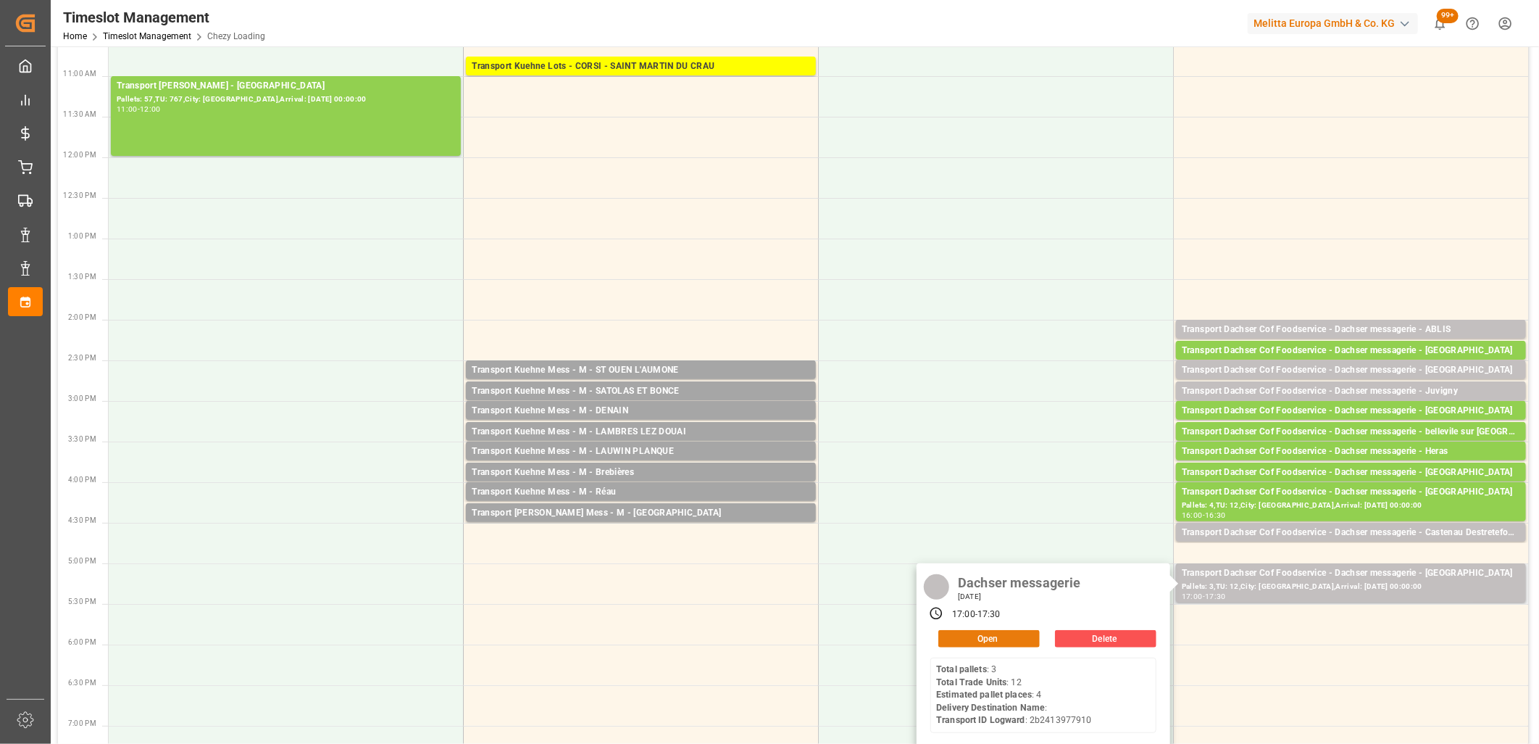
click at [996, 641] on button "Open" at bounding box center [988, 638] width 101 height 17
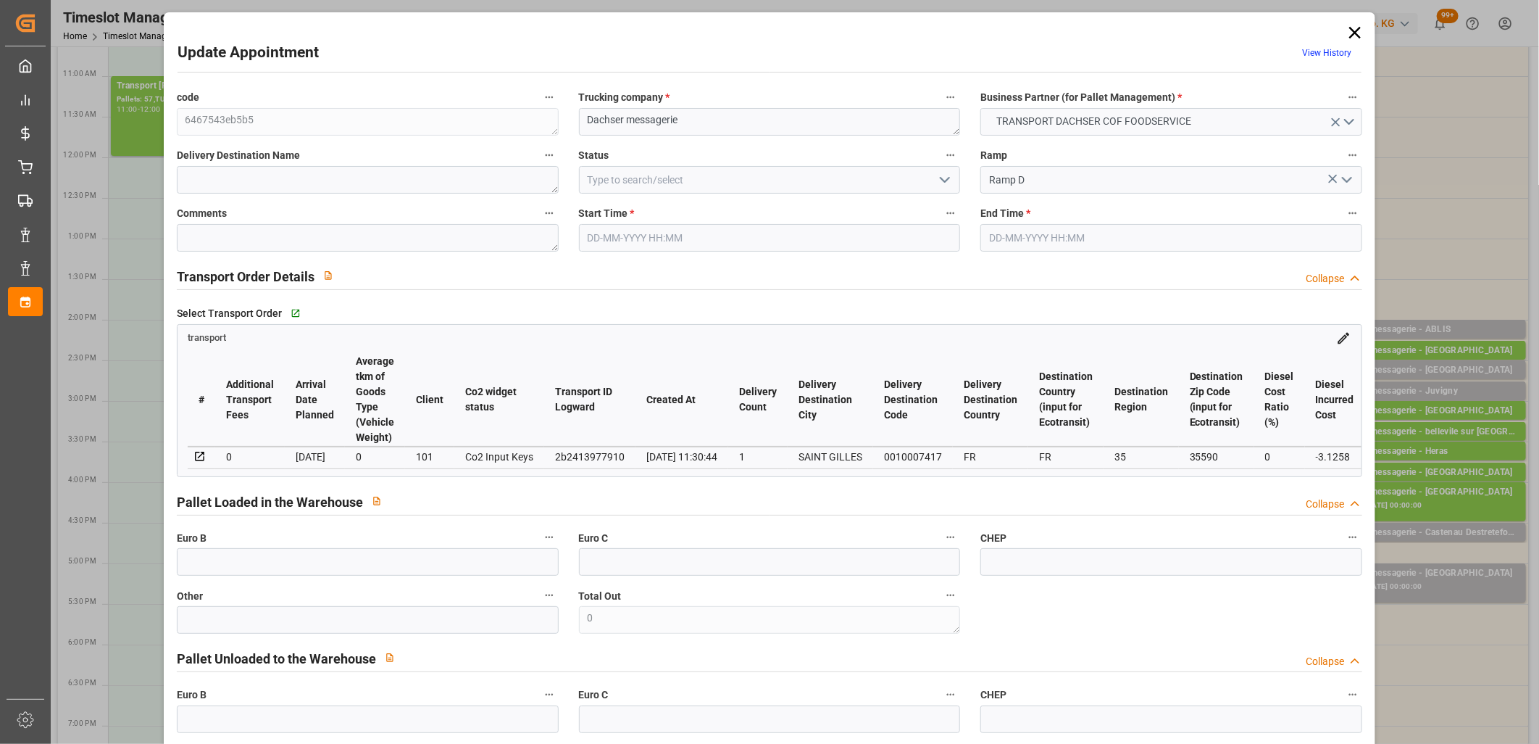
type input "25-09-2025 17:00"
type input "25-09-2025 17:30"
type input "24-09-2025 12:23"
type input "24-09-2025 11:30"
type input "[DATE]"
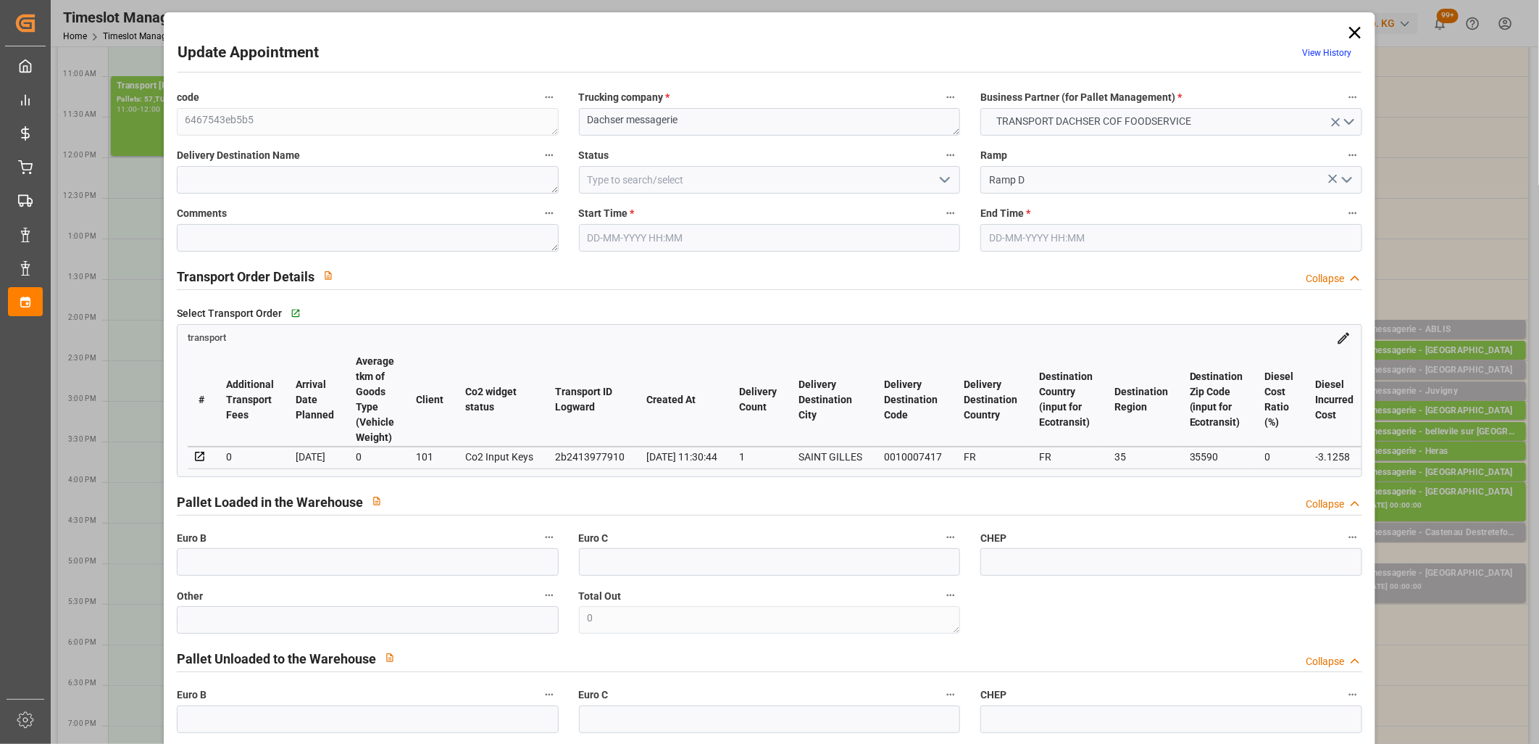
type input "[DATE]"
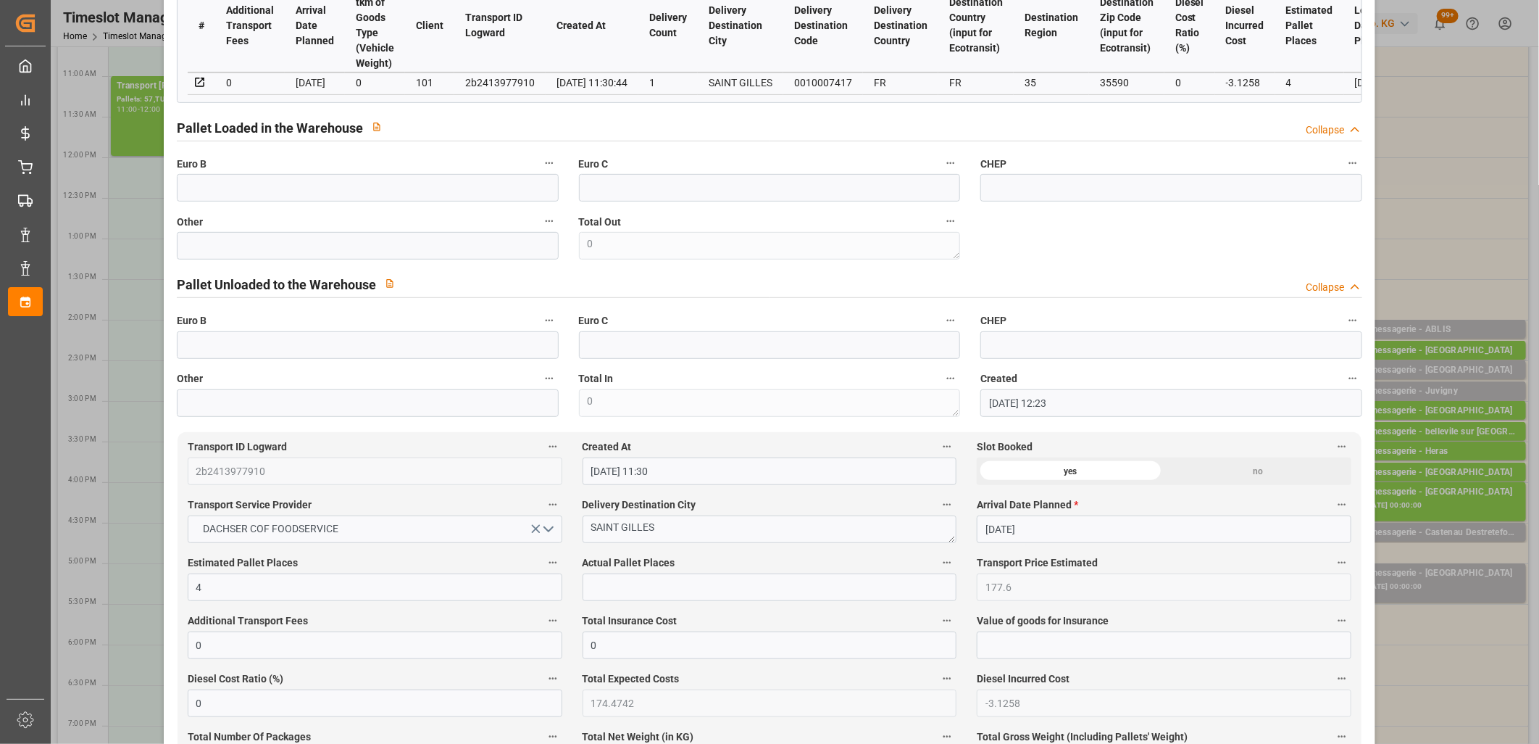
scroll to position [402, 0]
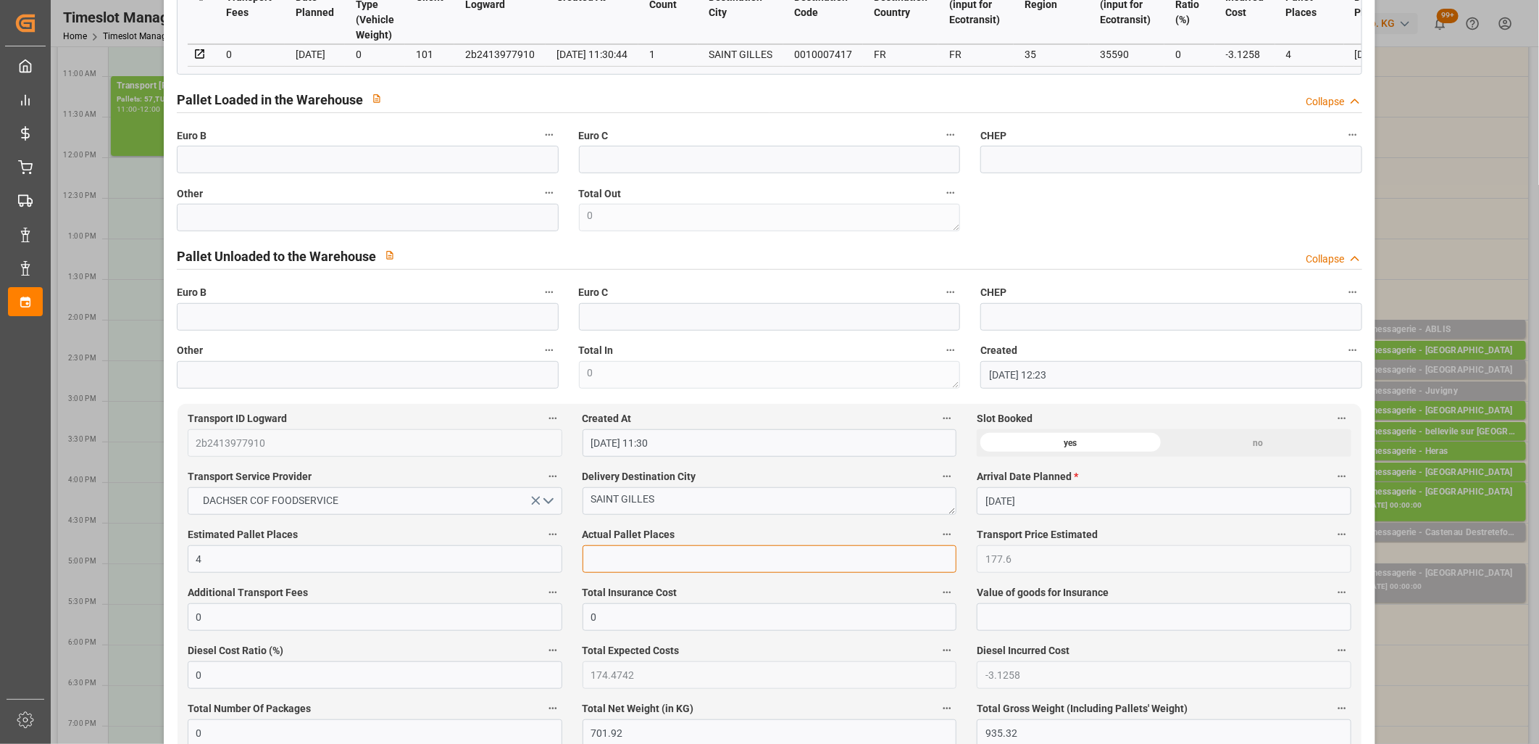
click at [665, 557] on input "text" at bounding box center [770, 559] width 375 height 28
type input "3"
click at [386, 225] on input "text" at bounding box center [368, 218] width 382 height 28
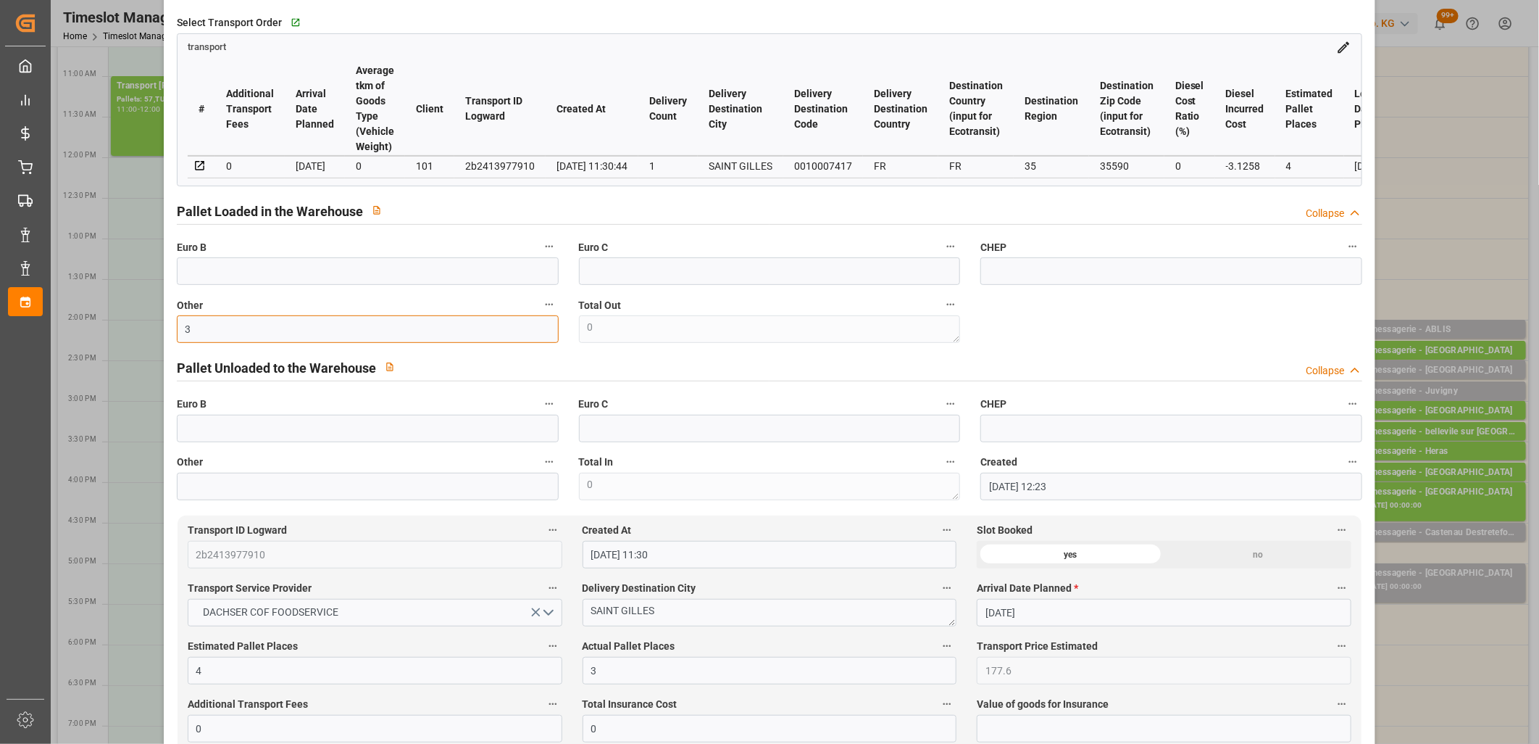
scroll to position [80, 0]
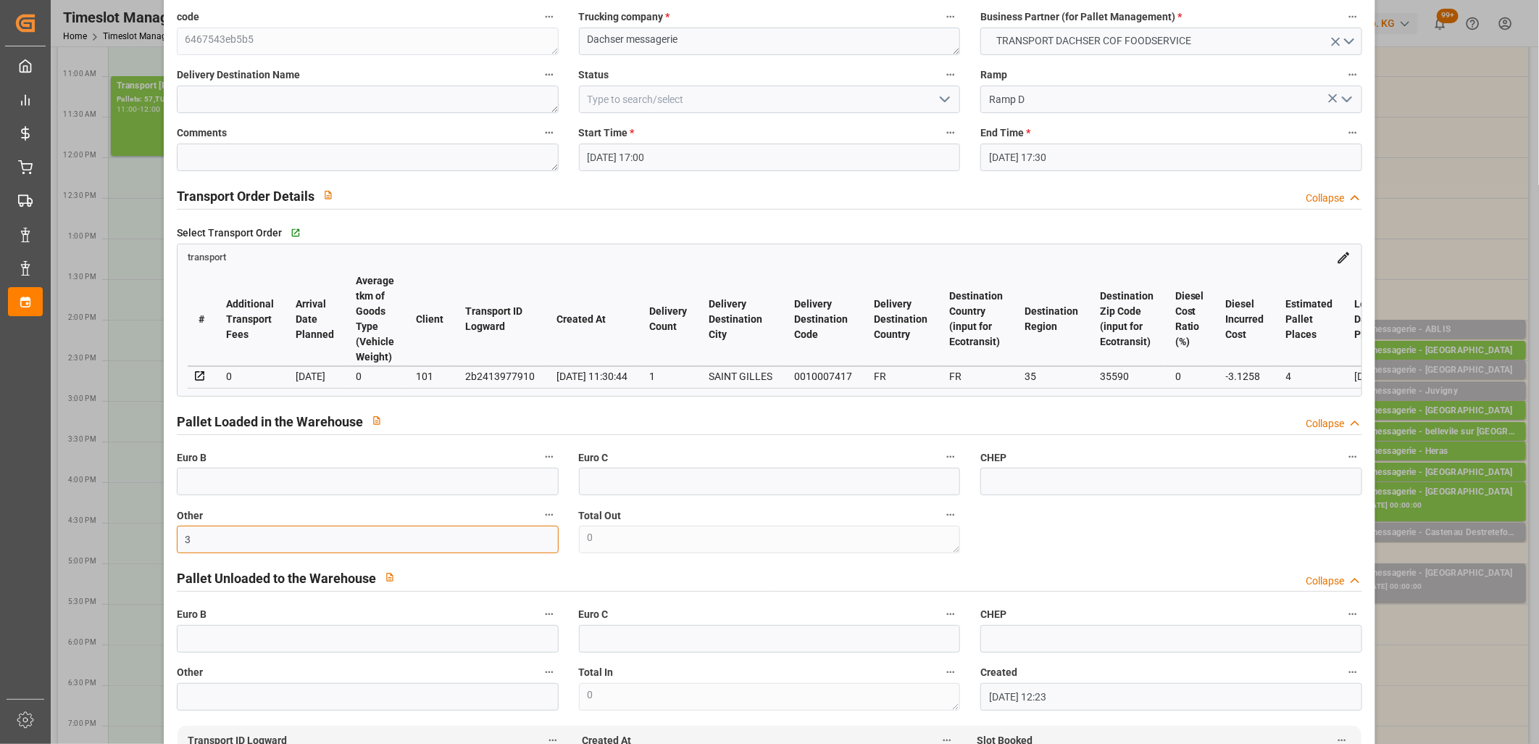
type input "3"
click at [945, 100] on icon "open menu" at bounding box center [944, 99] width 17 height 17
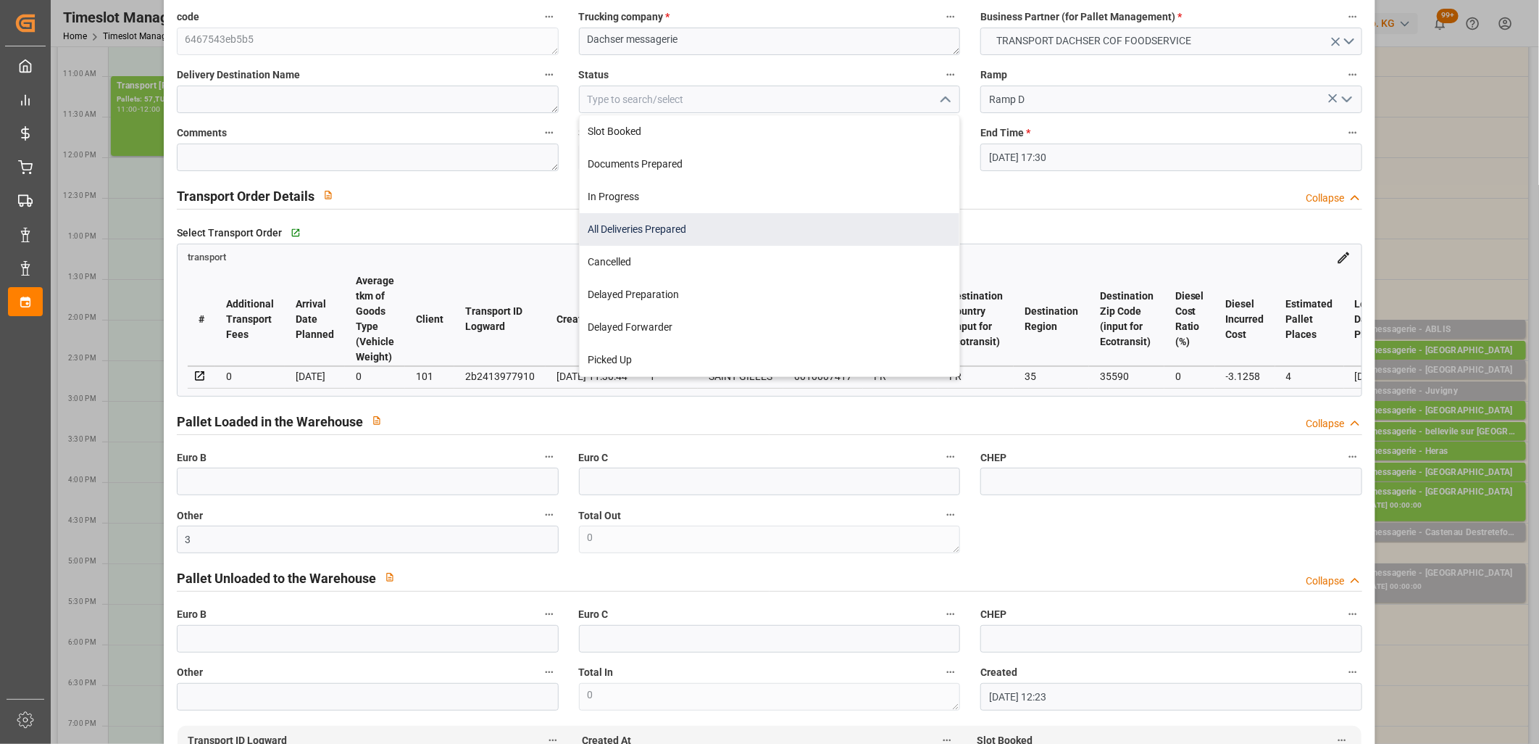
click at [849, 220] on div "All Deliveries Prepared" at bounding box center [770, 229] width 380 height 33
type input "All Deliveries Prepared"
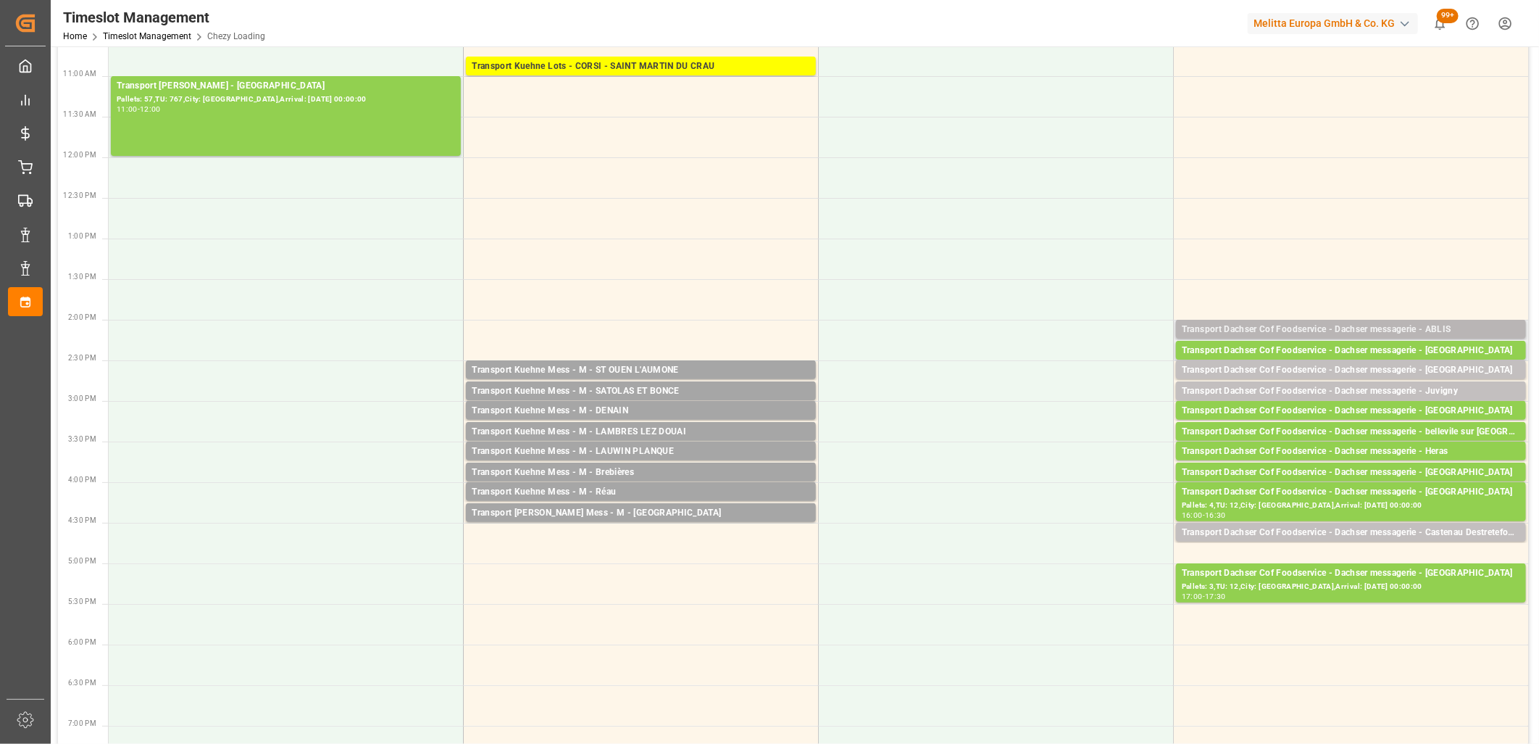
click at [1289, 328] on div "Transport Dachser Cof Foodservice - Dachser messagerie - ABLIS" at bounding box center [1351, 329] width 338 height 14
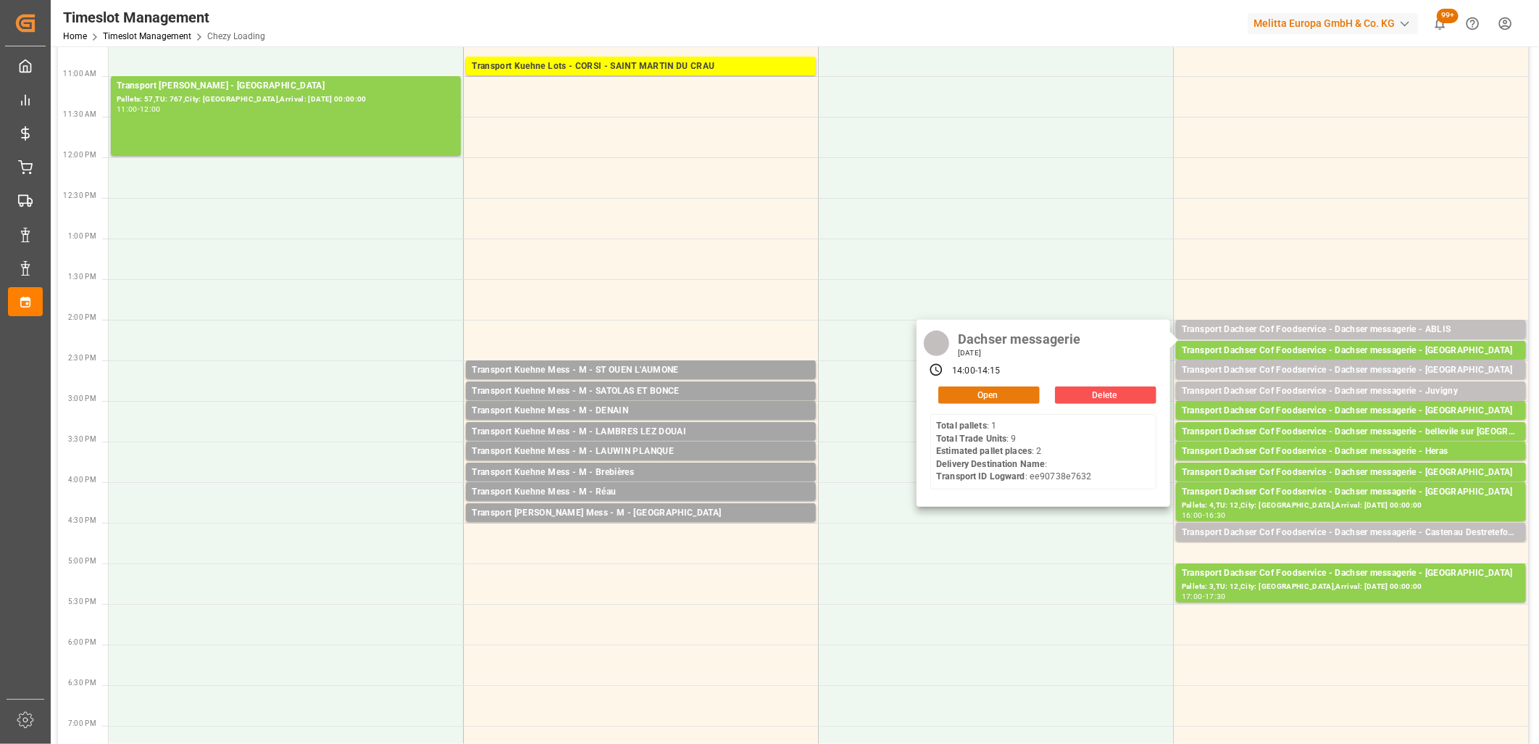
click at [1003, 394] on button "Open" at bounding box center [988, 394] width 101 height 17
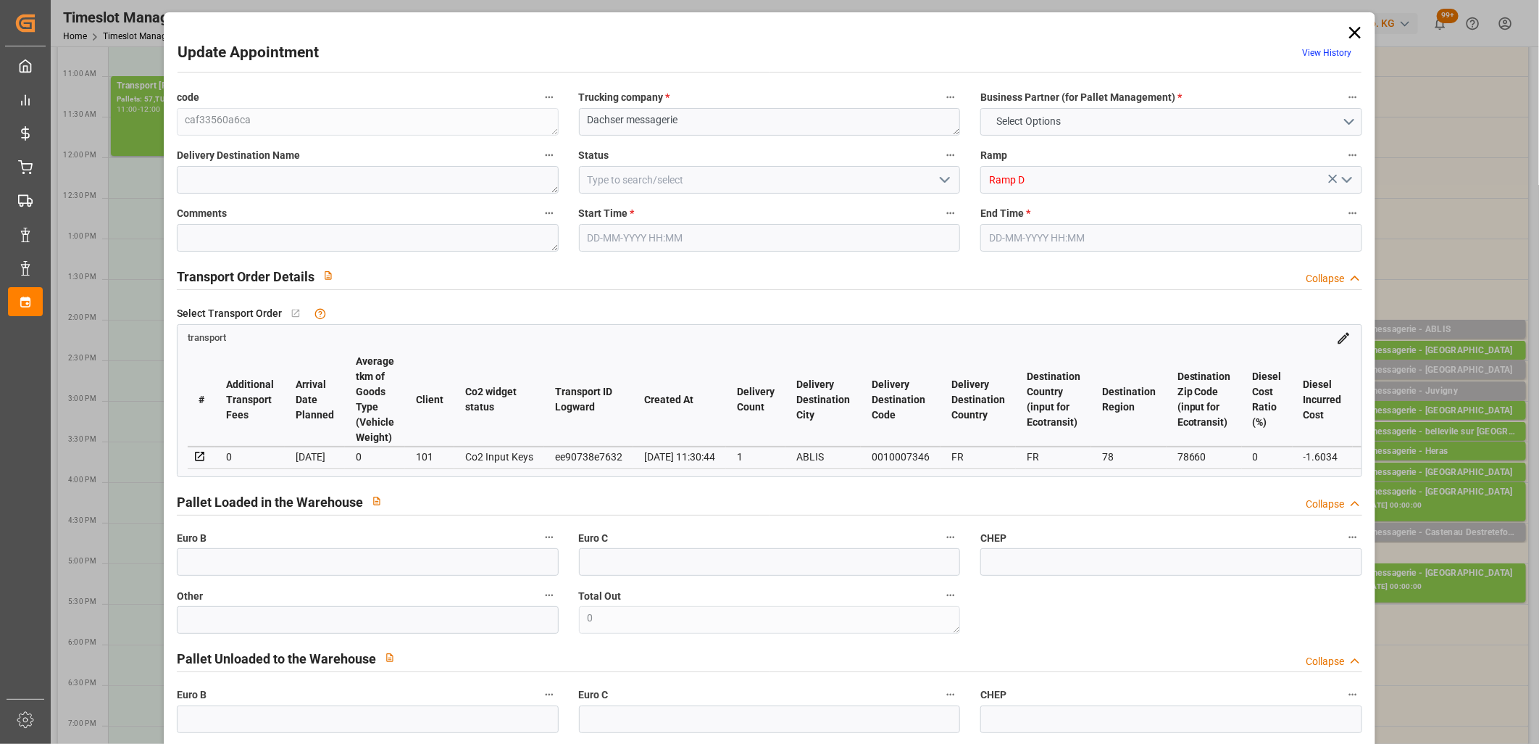
type input "2"
type input "91.1"
type input "0"
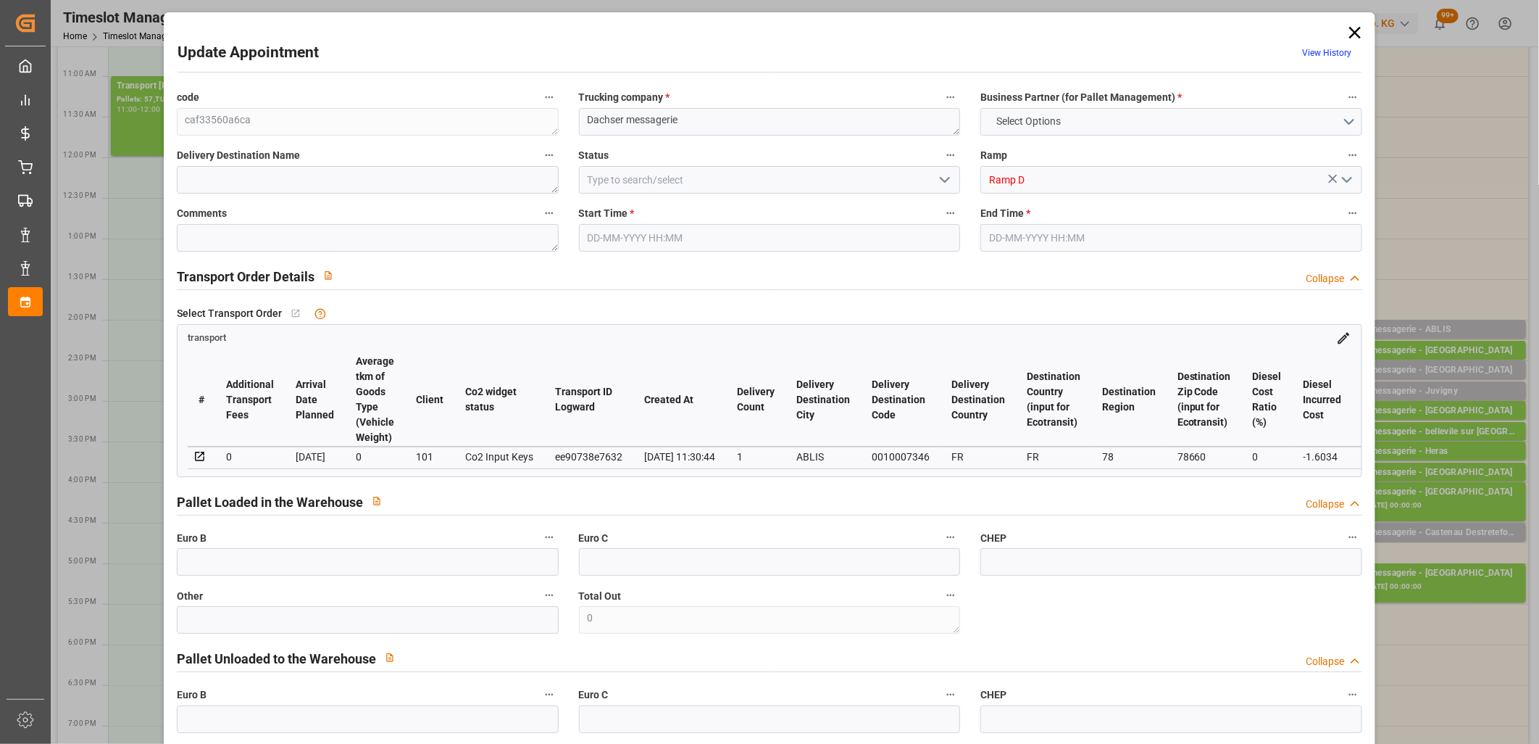
type input "89.4966"
type input "-1.6034"
type input "0"
type input "281.276"
type input "376.696"
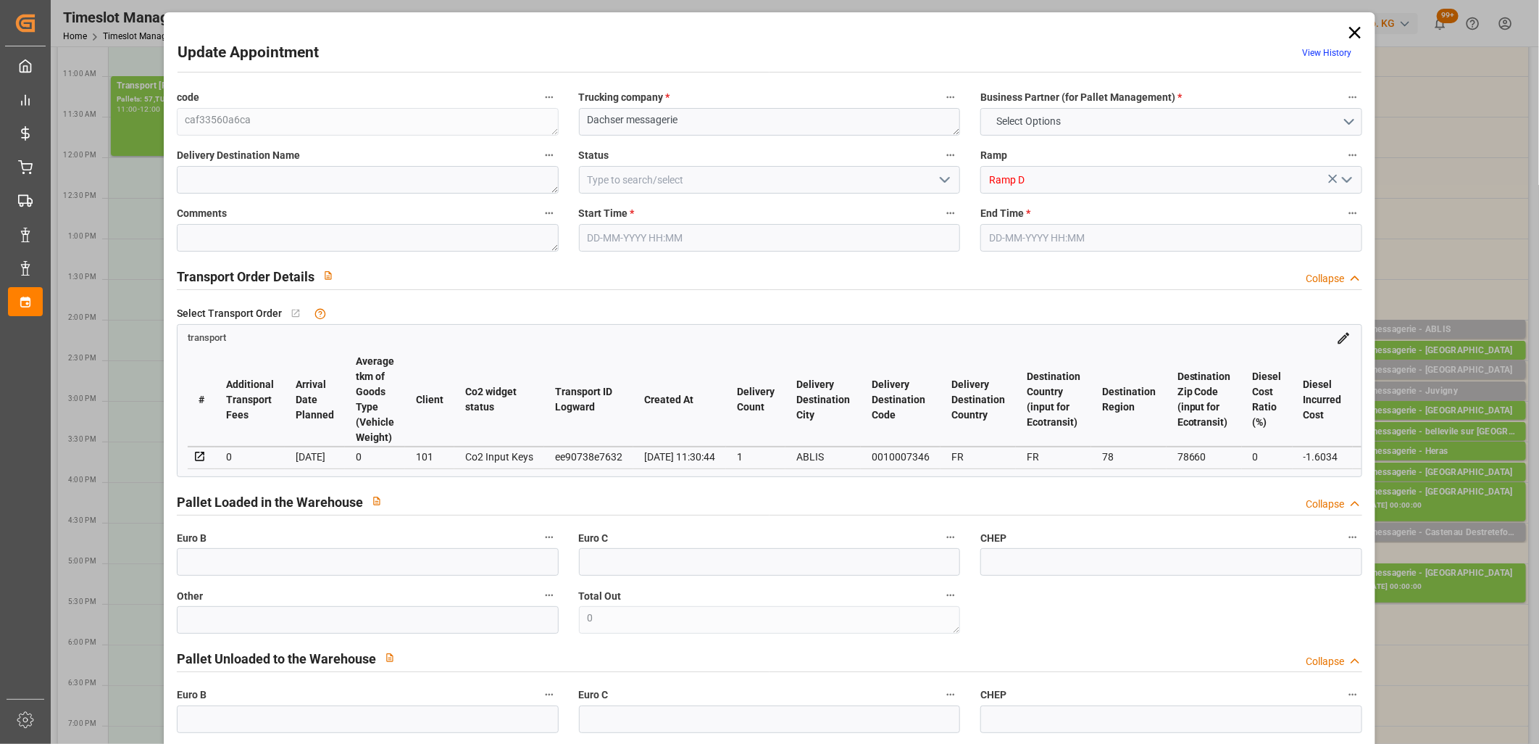
type input "1050.648"
type input "78"
type input "1"
type input "9"
type input "2"
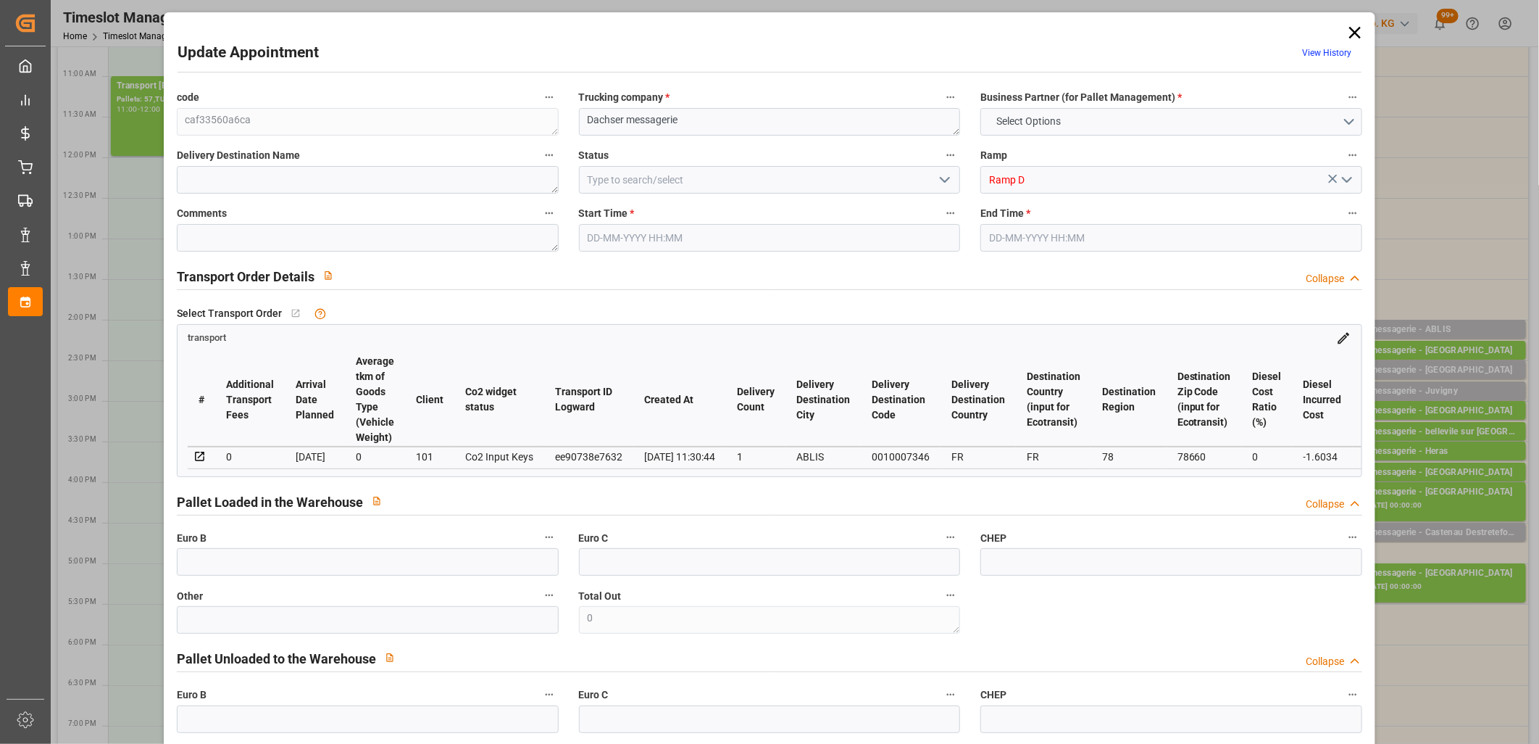
type input "101"
type input "327.806"
type input "0"
type input "4710.8598"
type input "0"
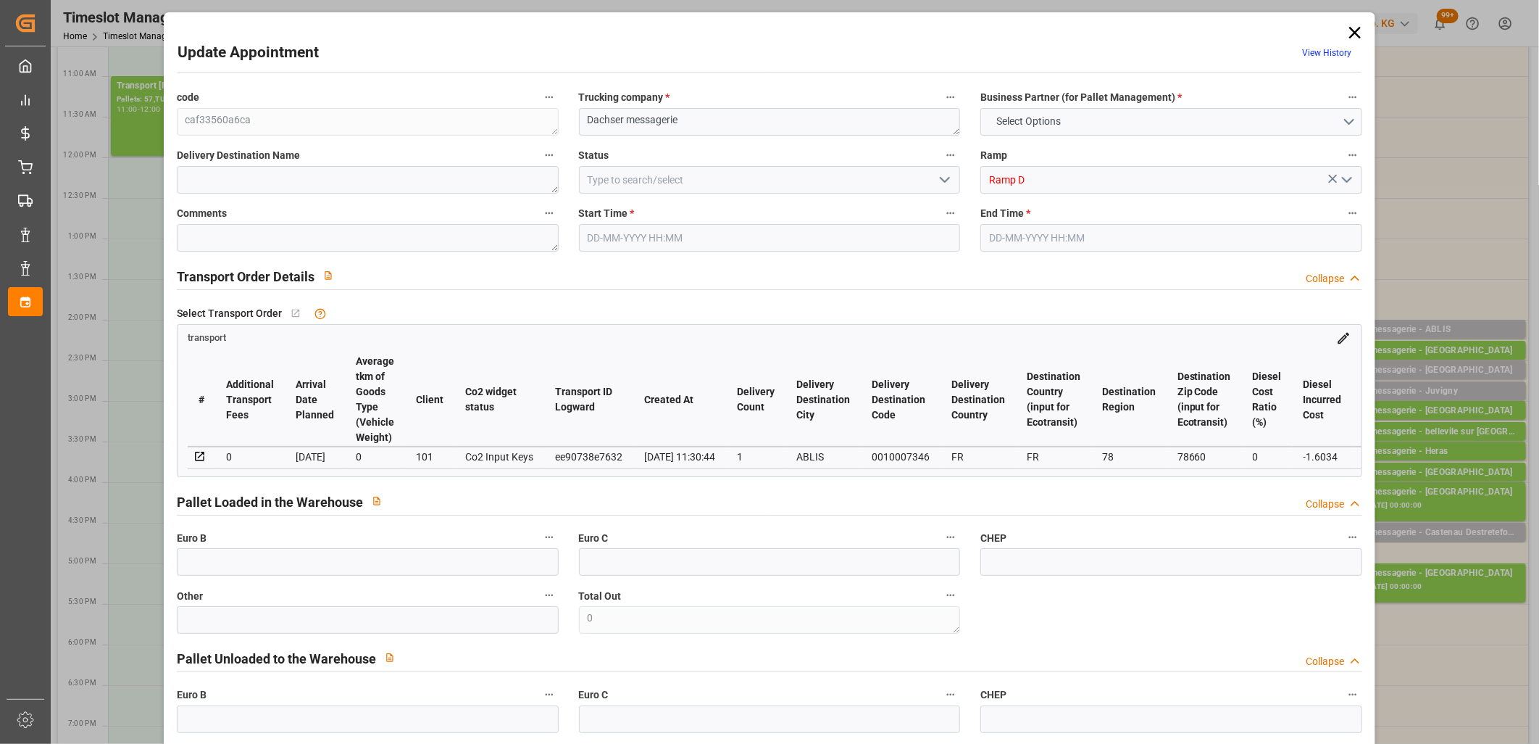
type input "0"
type input "21"
type input "35"
type input "25-09-2025 14:00"
type input "25-09-2025 14:15"
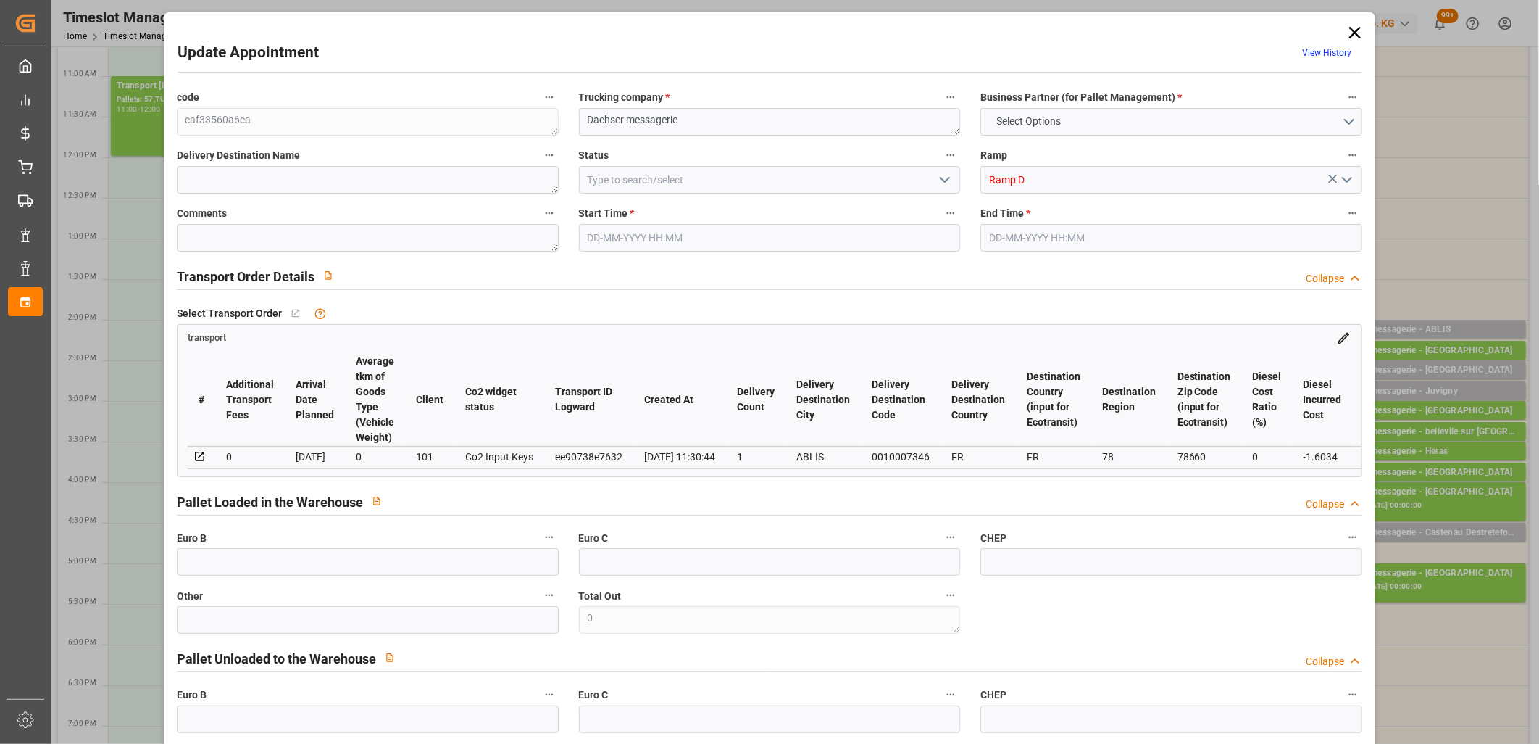
type input "24-09-2025 11:47"
type input "24-09-2025 11:30"
type input "[DATE]"
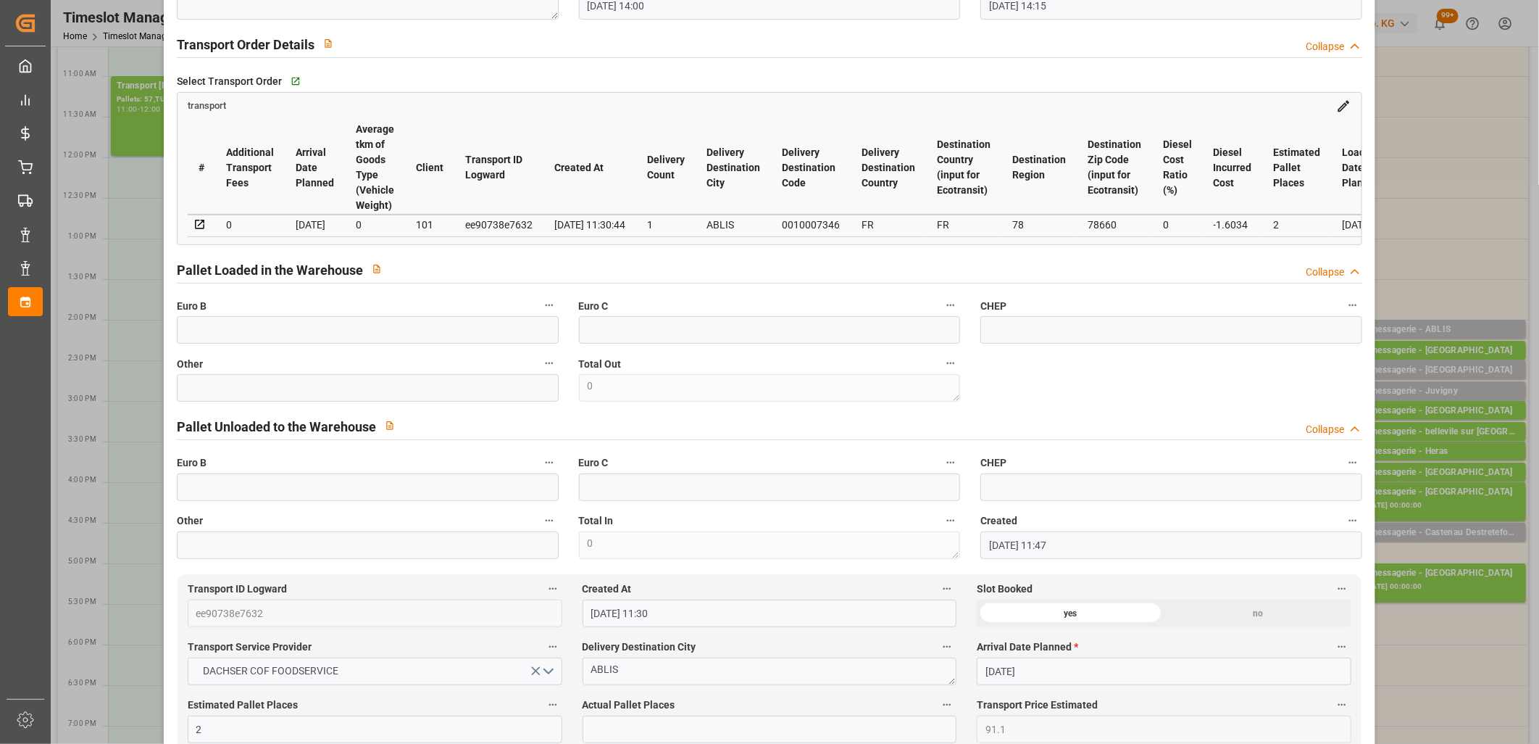
scroll to position [402, 0]
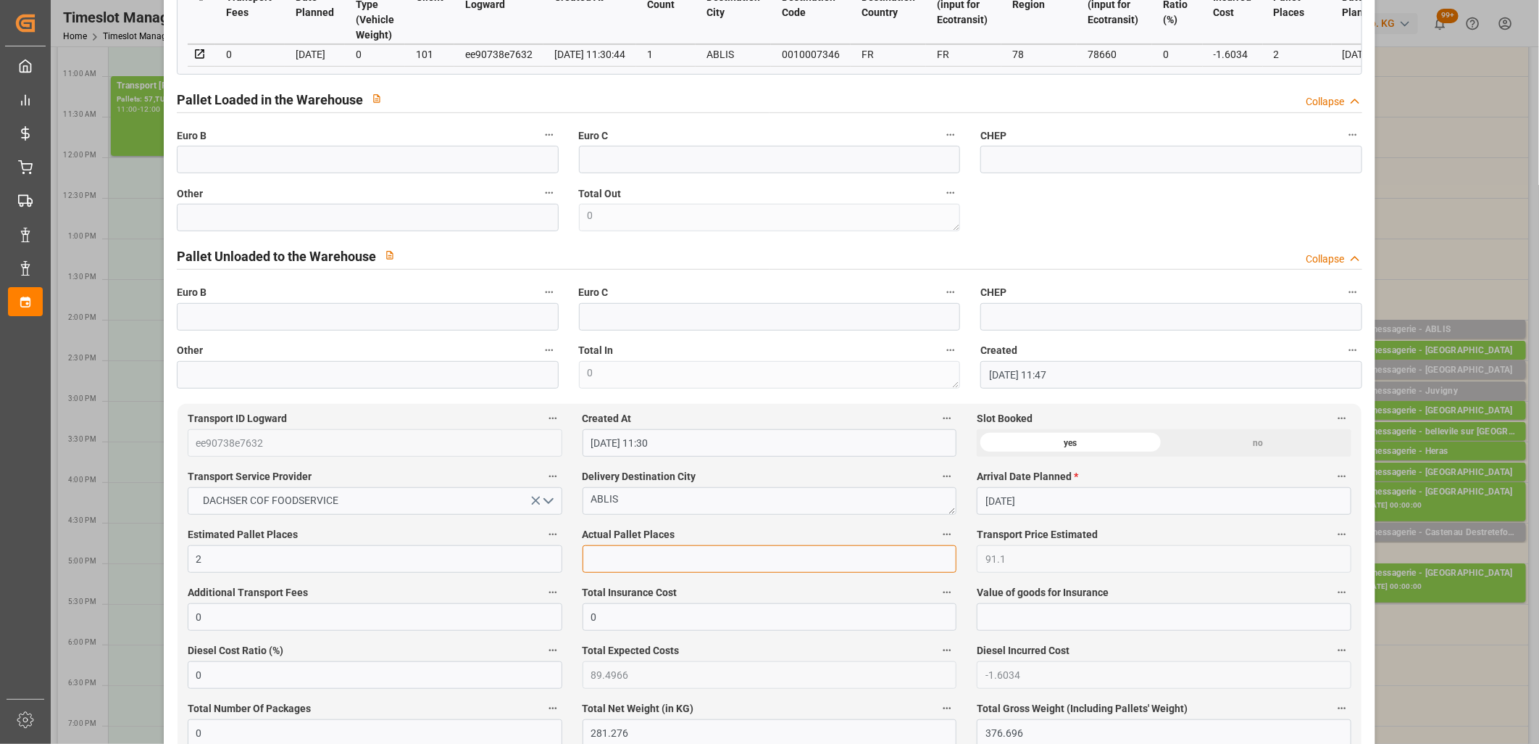
click at [676, 562] on input "text" at bounding box center [770, 559] width 375 height 28
type input "1"
click at [420, 231] on input "text" at bounding box center [368, 218] width 382 height 28
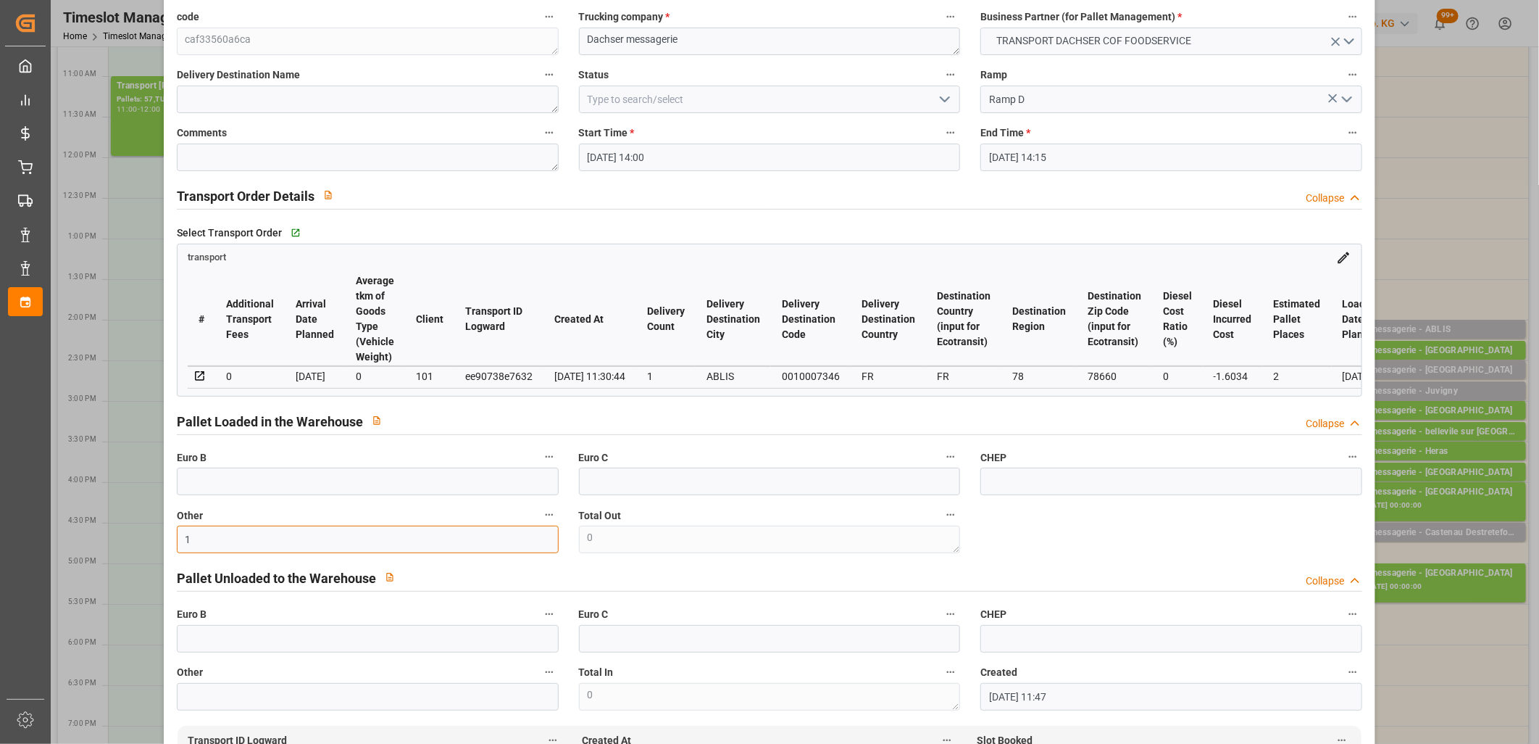
type input "1"
click at [948, 104] on icon "open menu" at bounding box center [944, 99] width 17 height 17
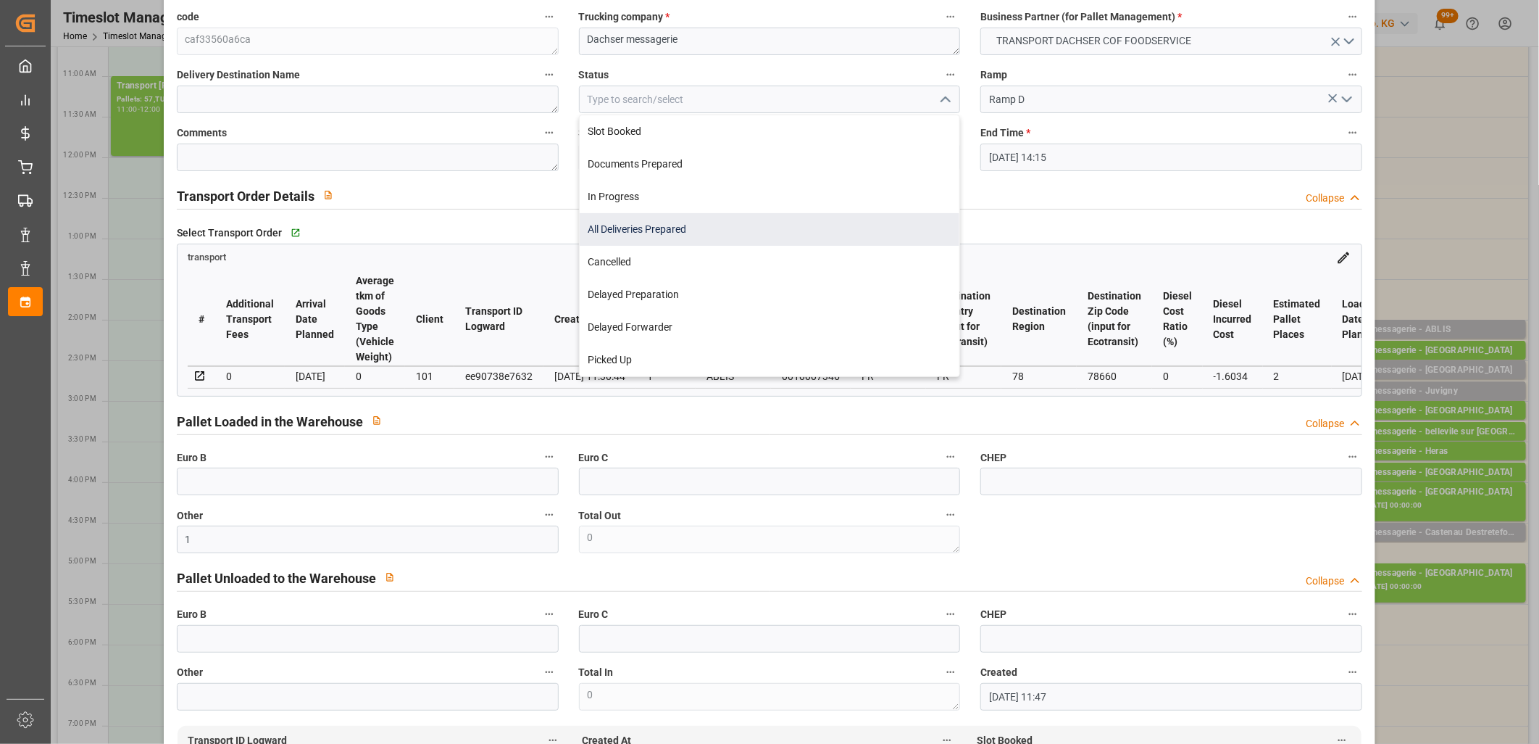
click at [843, 215] on div "All Deliveries Prepared" at bounding box center [770, 229] width 380 height 33
type input "All Deliveries Prepared"
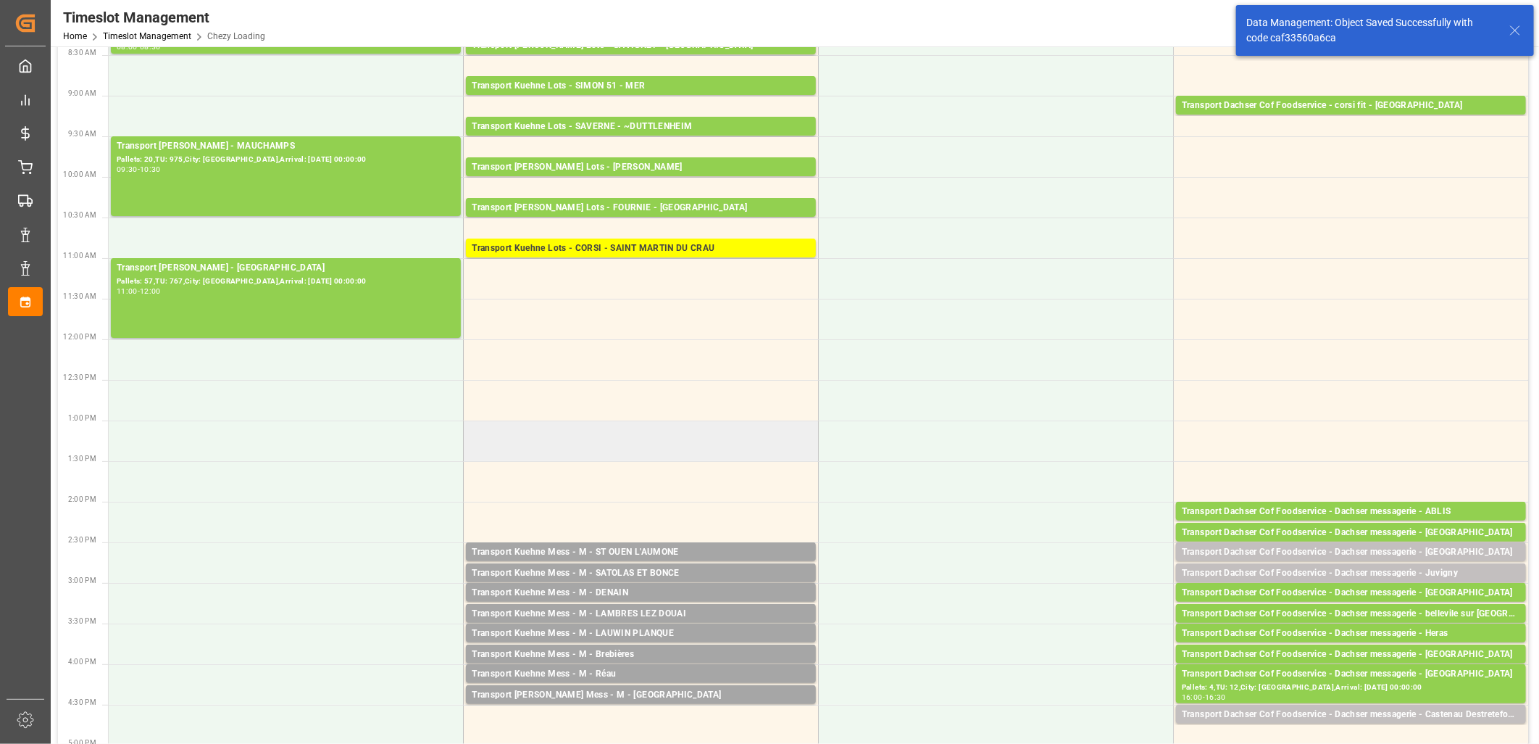
scroll to position [0, 0]
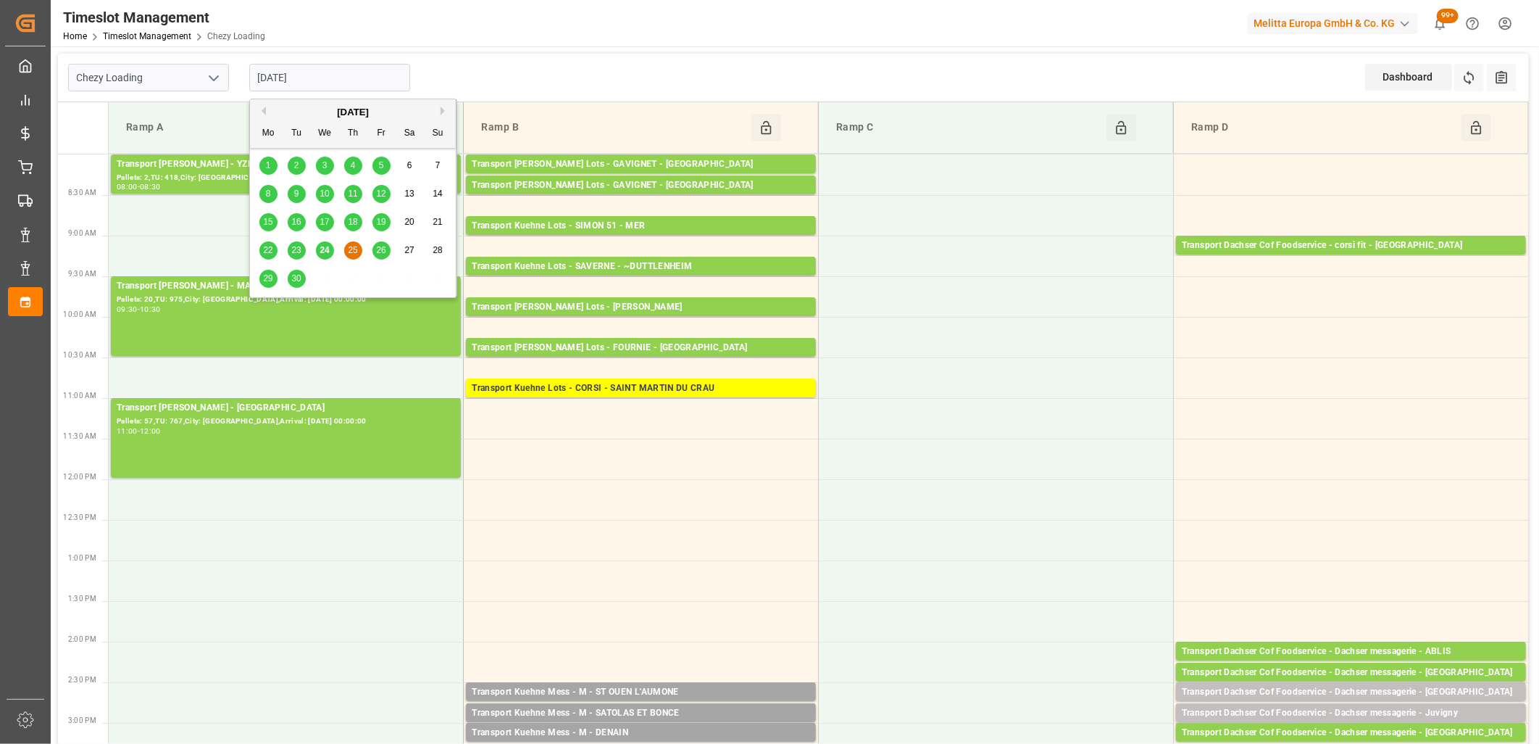
click at [324, 80] on input "[DATE]" at bounding box center [329, 78] width 161 height 28
click at [379, 257] on div "26" at bounding box center [381, 250] width 18 height 17
type input "[DATE]"
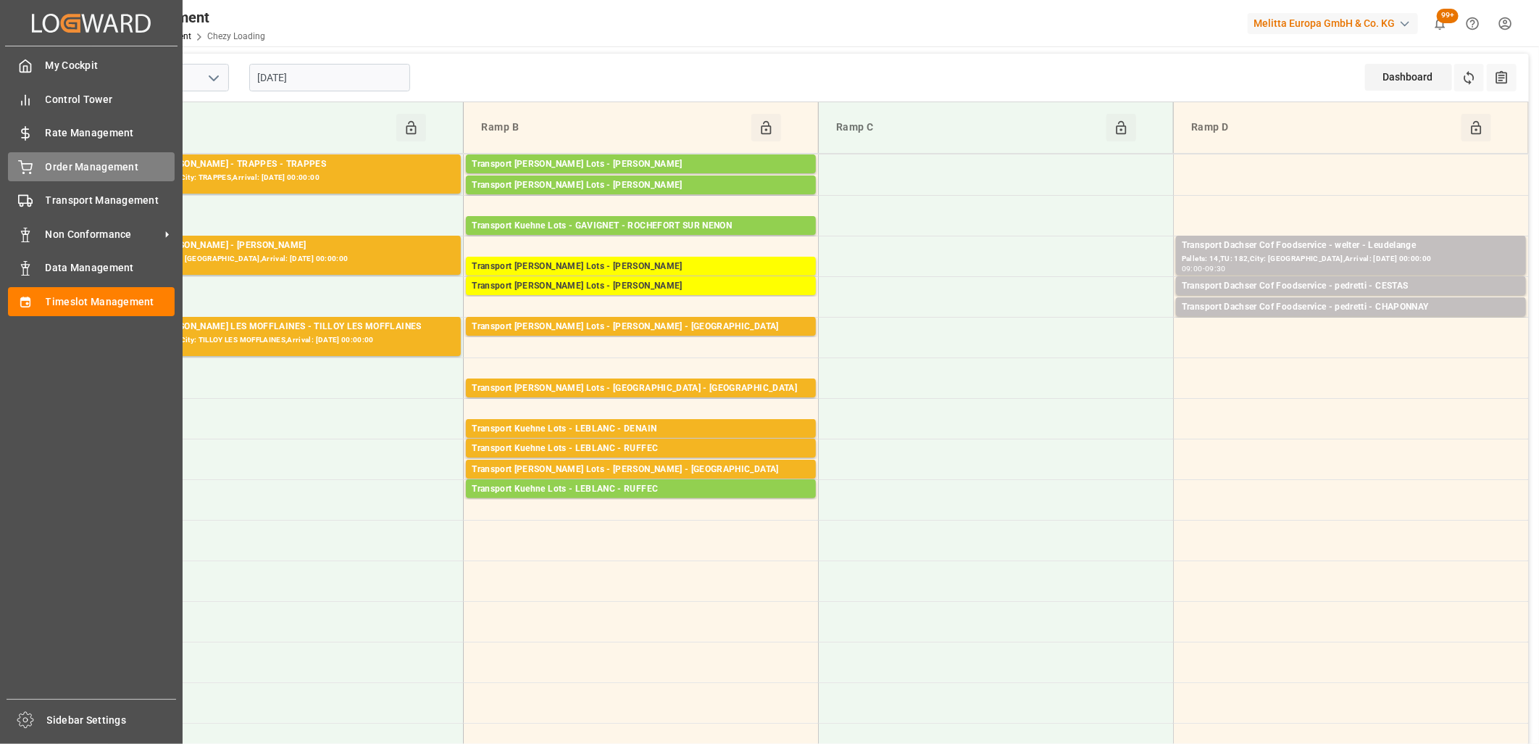
click at [39, 159] on div "Order Management Order Management" at bounding box center [91, 166] width 167 height 28
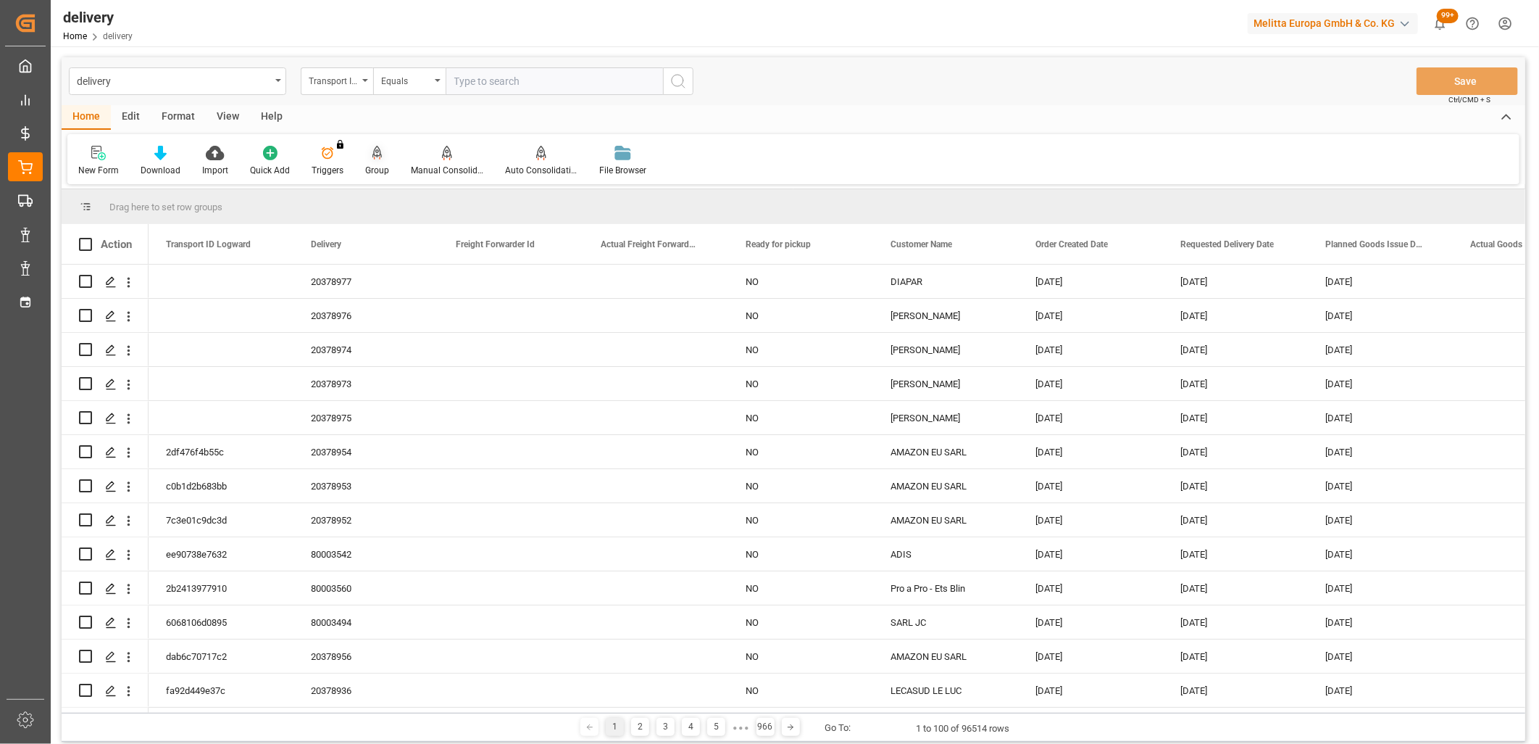
click at [375, 151] on icon at bounding box center [377, 153] width 10 height 14
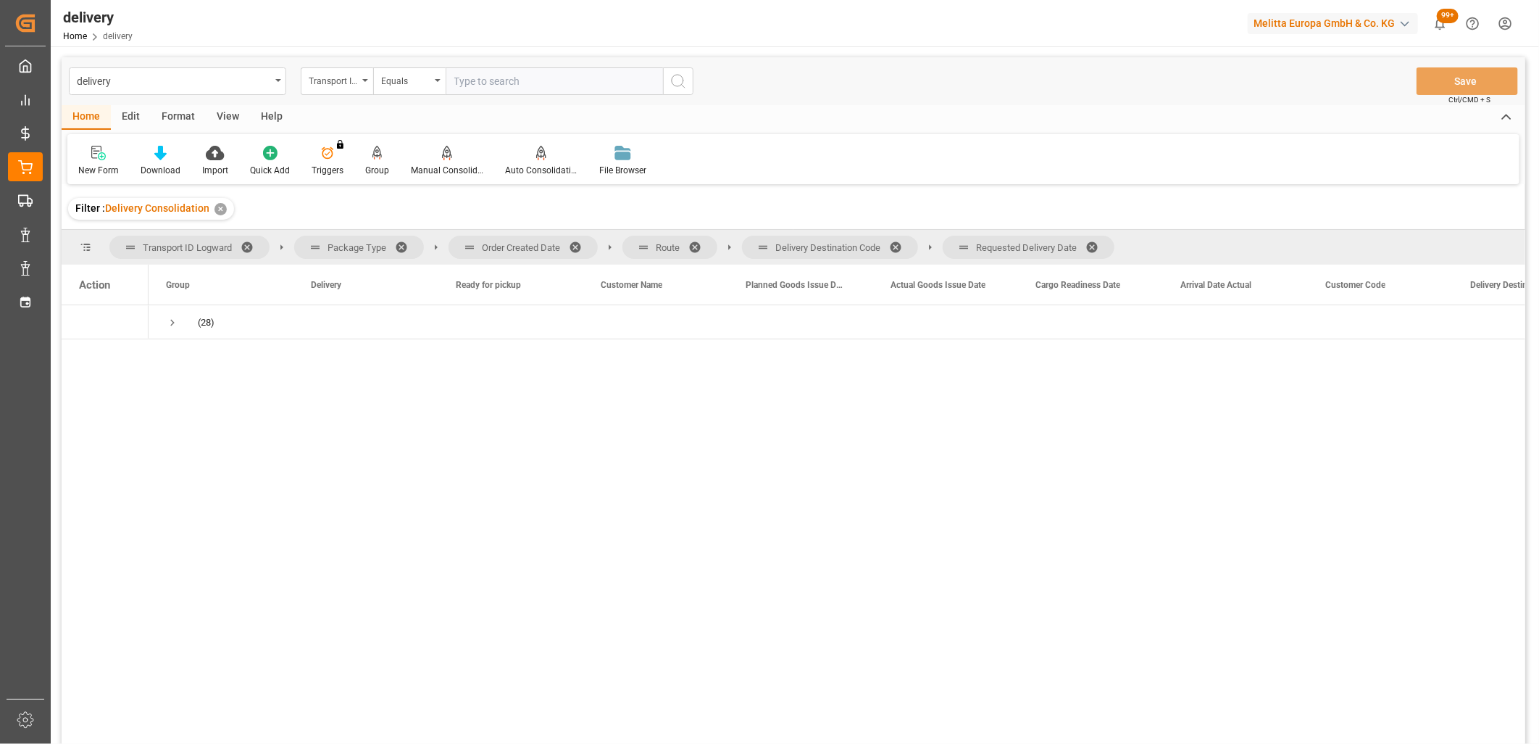
click at [1096, 246] on span at bounding box center [1097, 247] width 23 height 13
click at [903, 245] on span at bounding box center [900, 247] width 23 height 13
click at [698, 244] on span at bounding box center [699, 247] width 23 height 13
click at [576, 243] on span at bounding box center [580, 247] width 23 height 13
click at [174, 320] on span "Press SPACE to select this row." at bounding box center [172, 322] width 13 height 13
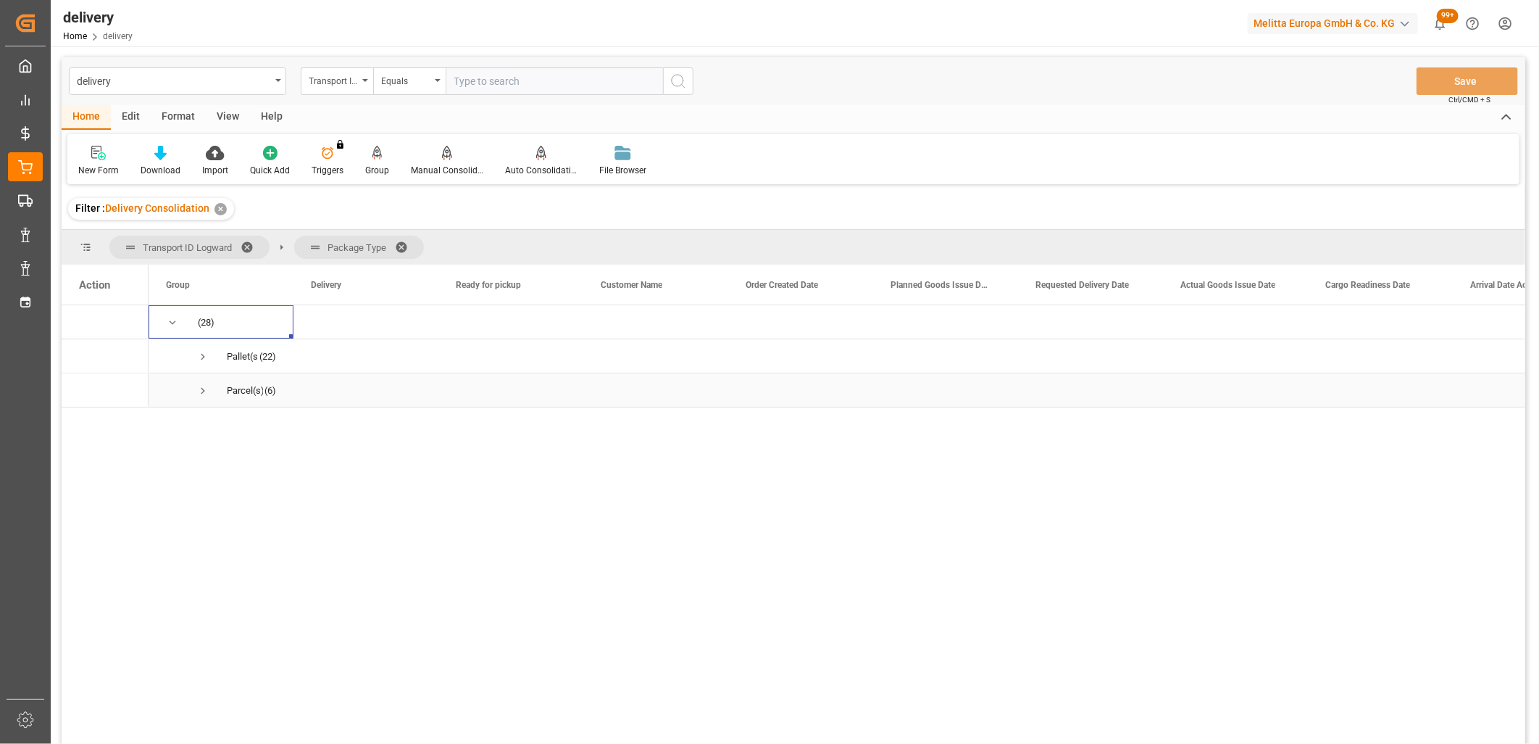
click at [204, 390] on span "Press SPACE to select this row." at bounding box center [202, 390] width 13 height 13
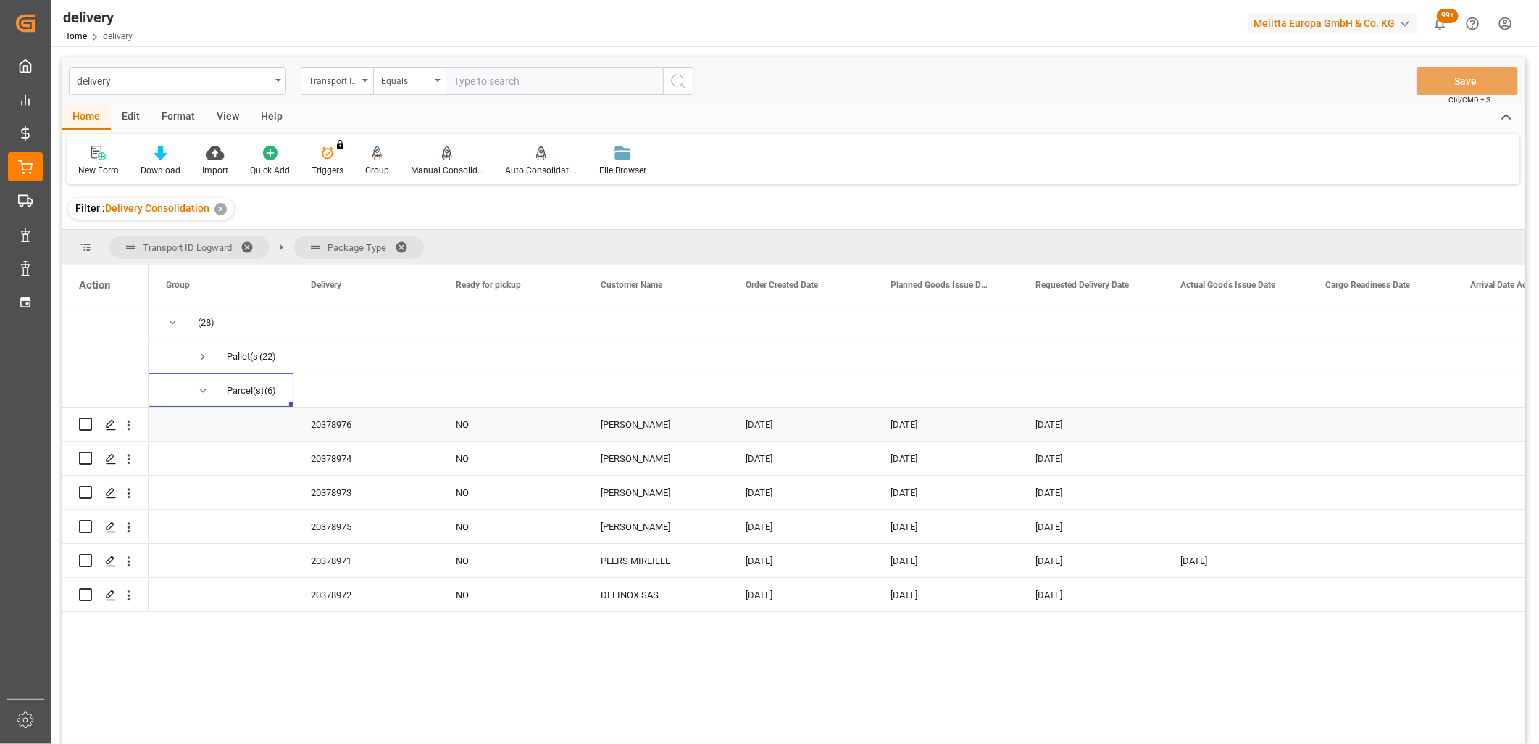
click at [85, 424] on input "Press Space to toggle row selection (unchecked)" at bounding box center [85, 423] width 13 height 13
checkbox input "true"
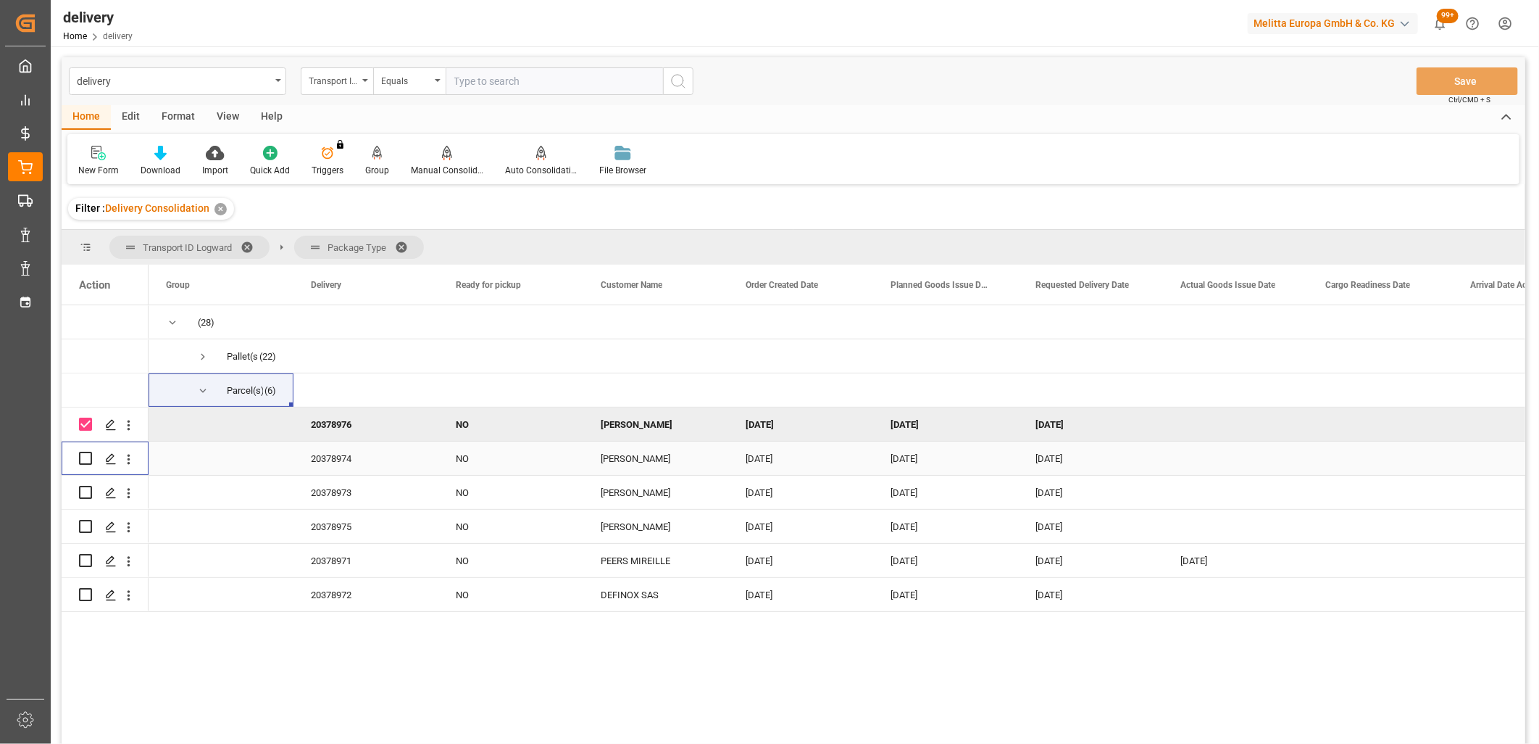
click at [83, 455] on input "Press Space to toggle row selection (unchecked)" at bounding box center [85, 457] width 13 height 13
checkbox input "true"
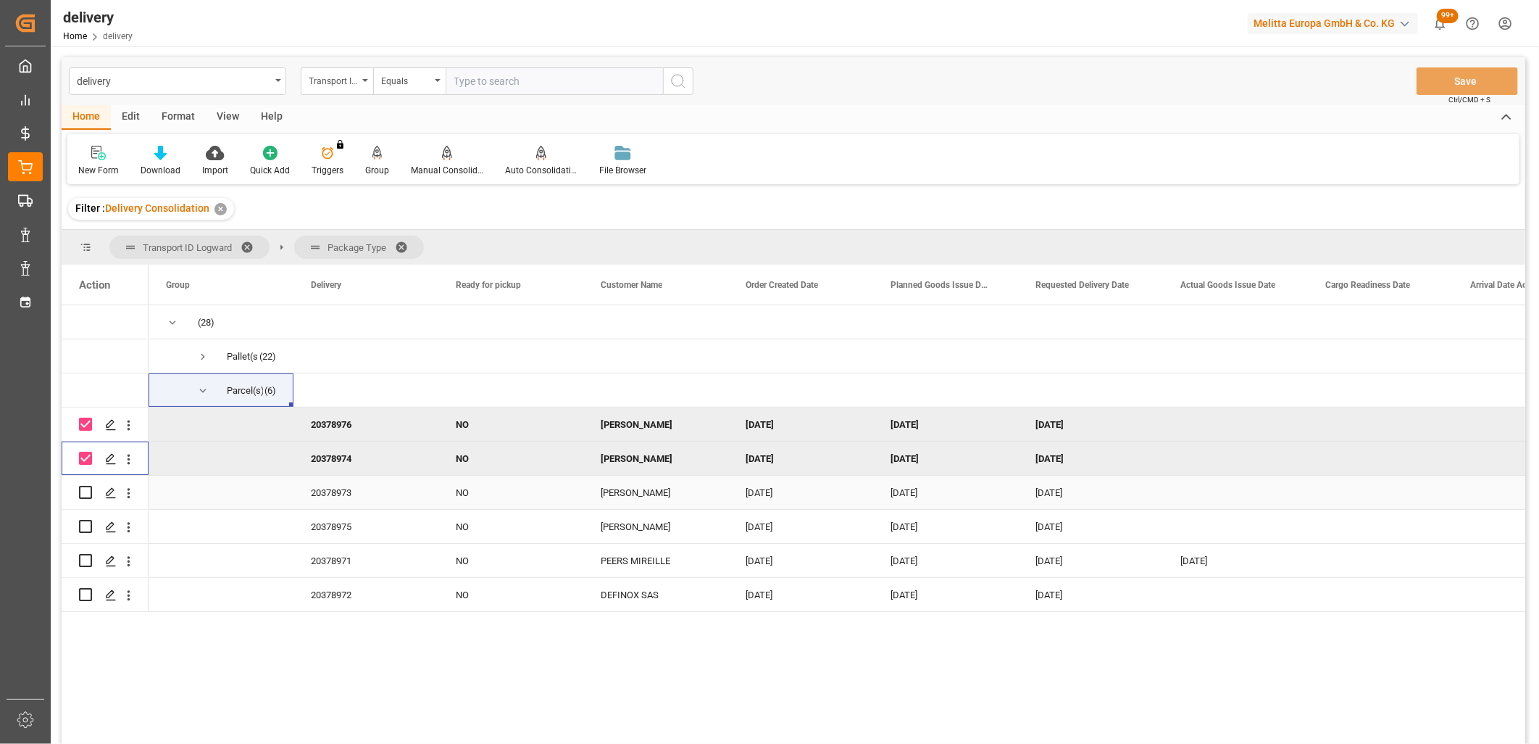
click at [86, 488] on input "Press Space to toggle row selection (unchecked)" at bounding box center [85, 492] width 13 height 13
checkbox input "true"
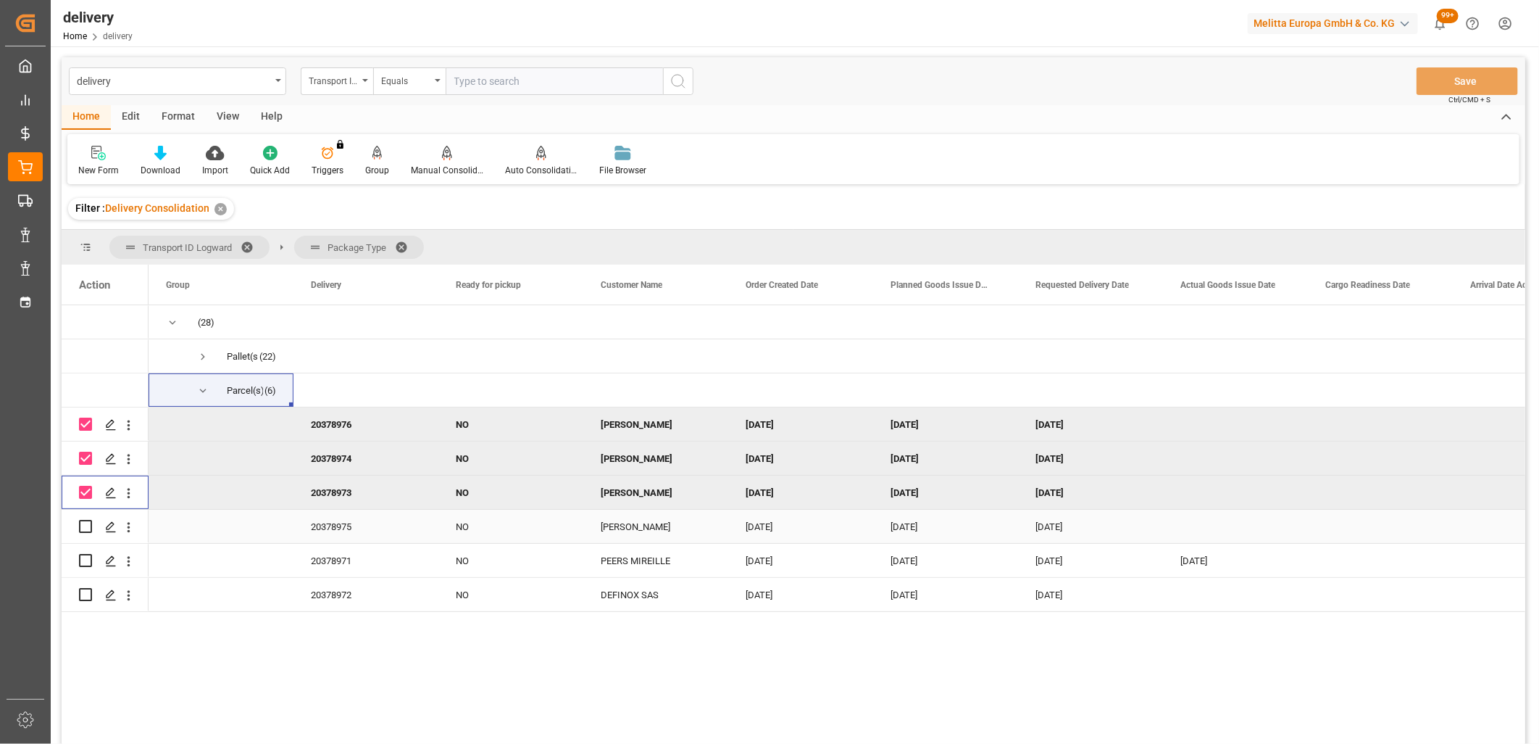
click at [88, 527] on input "Press Space to toggle row selection (unchecked)" at bounding box center [85, 526] width 13 height 13
checkbox input "true"
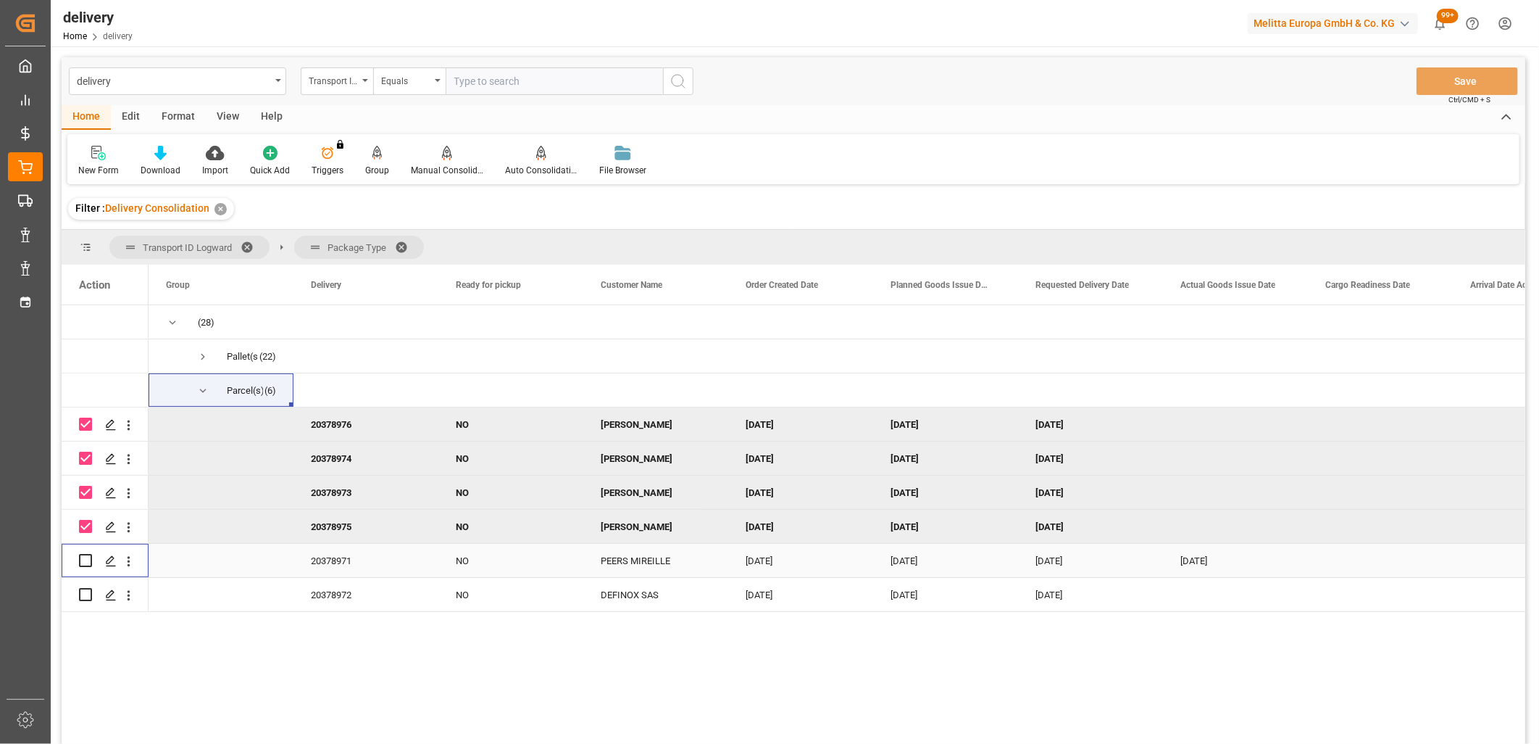
click at [82, 558] on input "Press Space to toggle row selection (unchecked)" at bounding box center [85, 560] width 13 height 13
checkbox input "true"
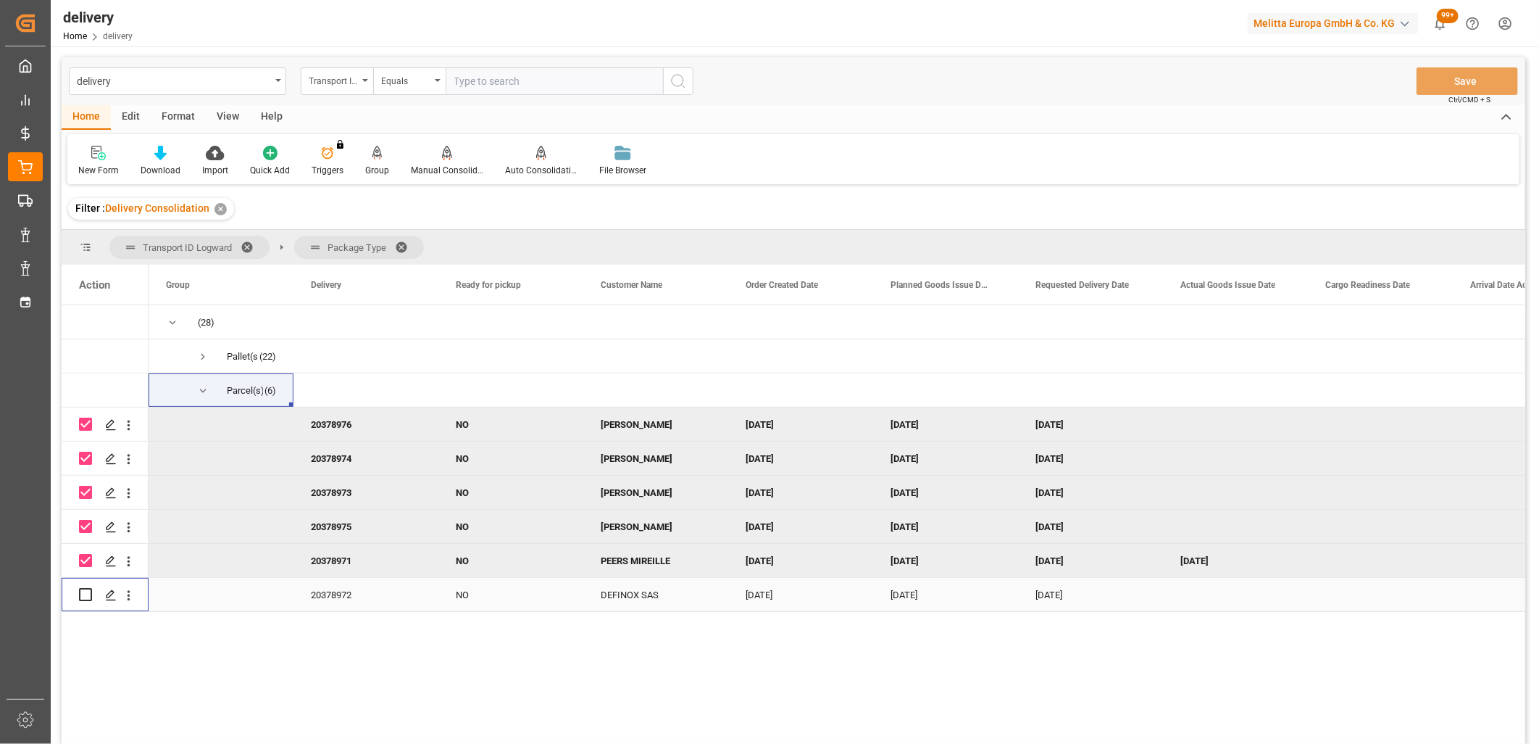
click at [84, 596] on input "Press Space to toggle row selection (unchecked)" at bounding box center [85, 594] width 13 height 13
checkbox input "true"
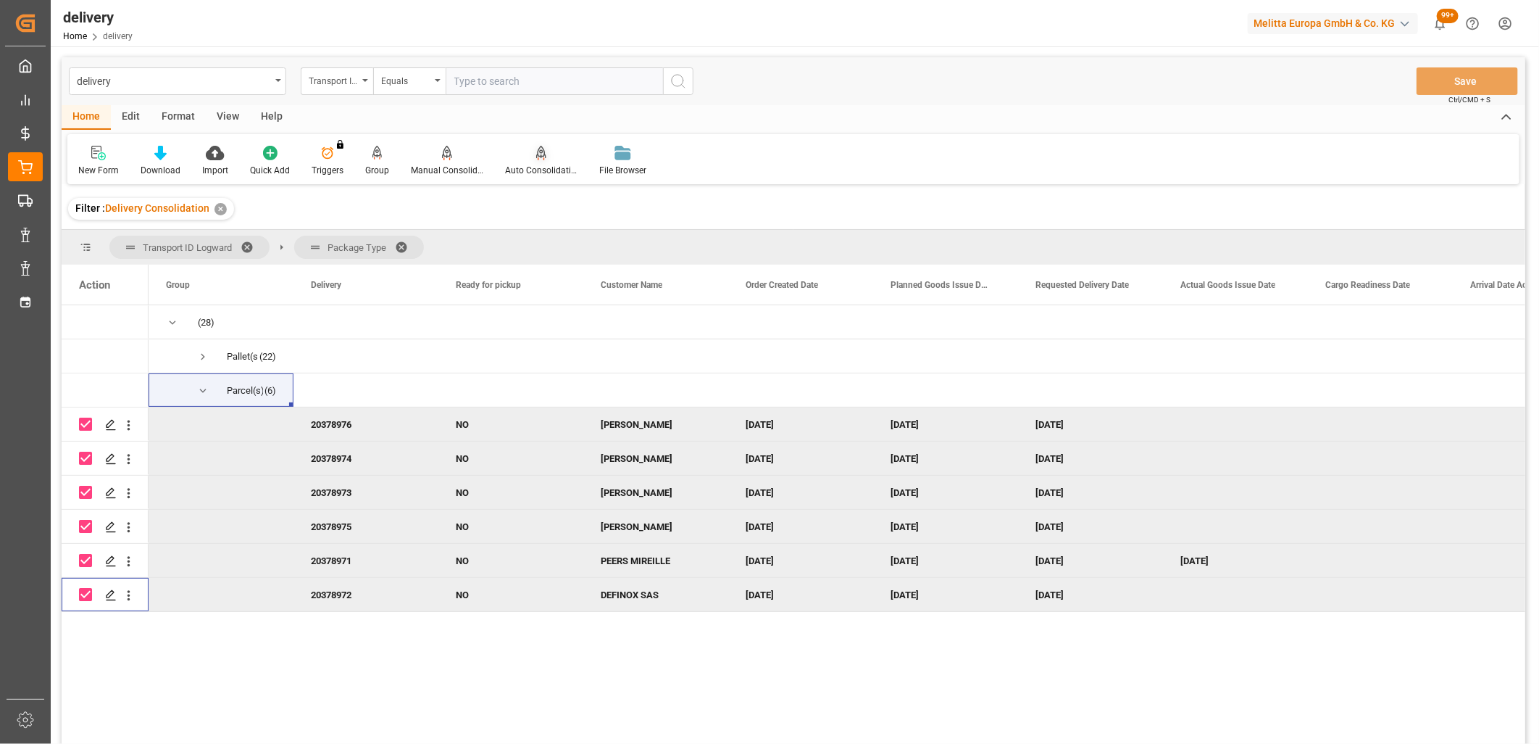
click at [540, 164] on div "Auto Consolidation" at bounding box center [541, 170] width 72 height 13
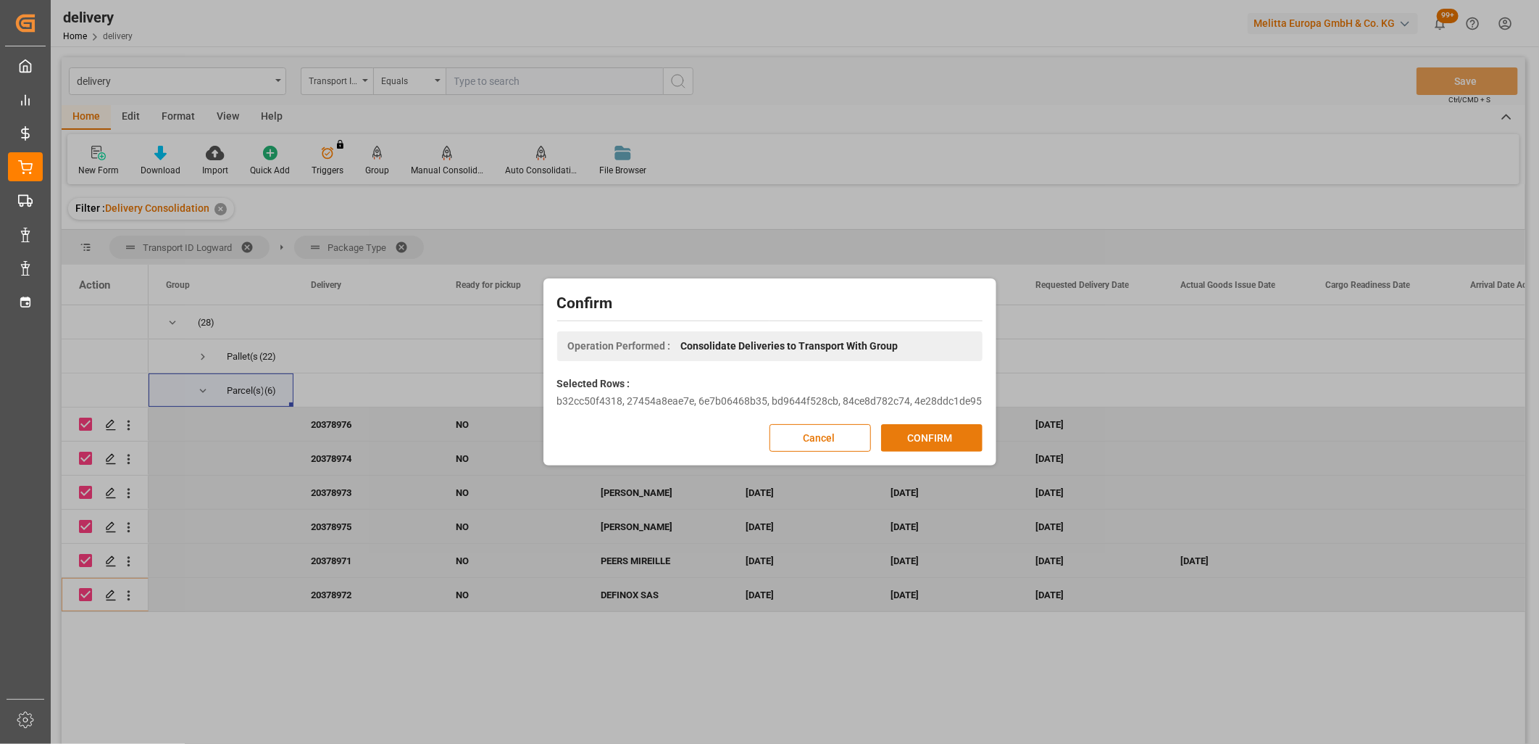
click at [930, 436] on button "CONFIRM" at bounding box center [931, 438] width 101 height 28
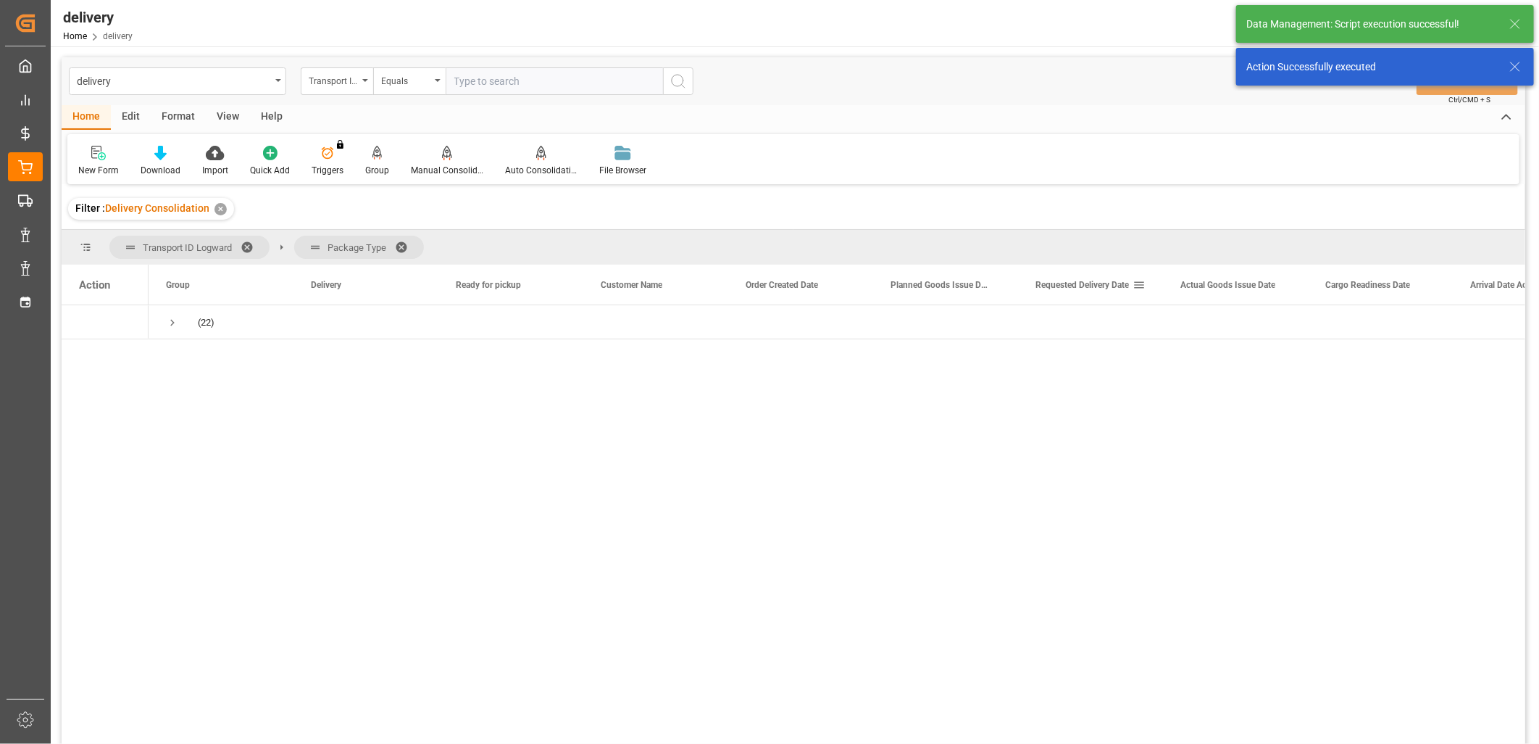
click at [1051, 284] on span "Requested Delivery Date" at bounding box center [1082, 285] width 93 height 10
click at [167, 320] on span "Press SPACE to select this row." at bounding box center [172, 322] width 13 height 13
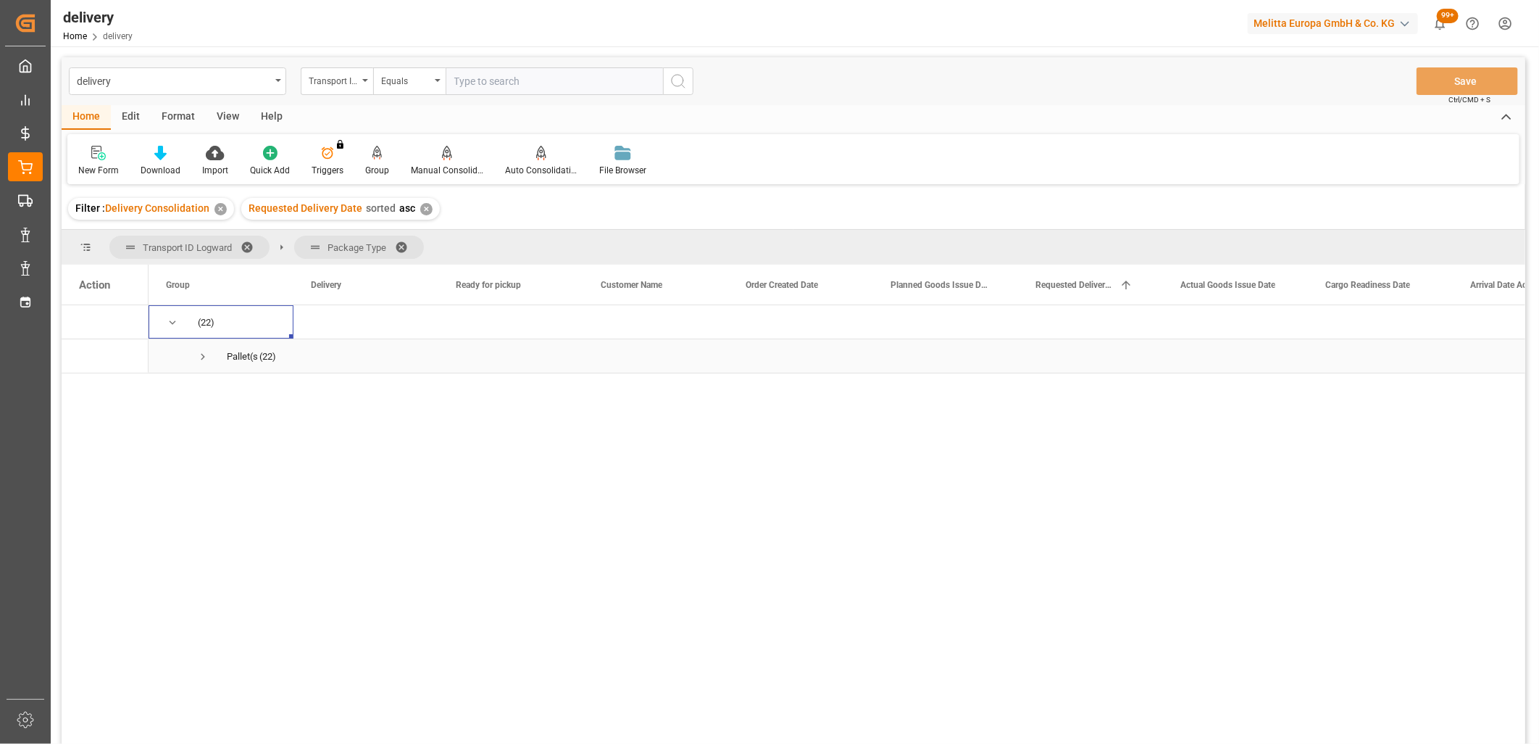
click at [199, 354] on span "Press SPACE to select this row." at bounding box center [202, 356] width 13 height 13
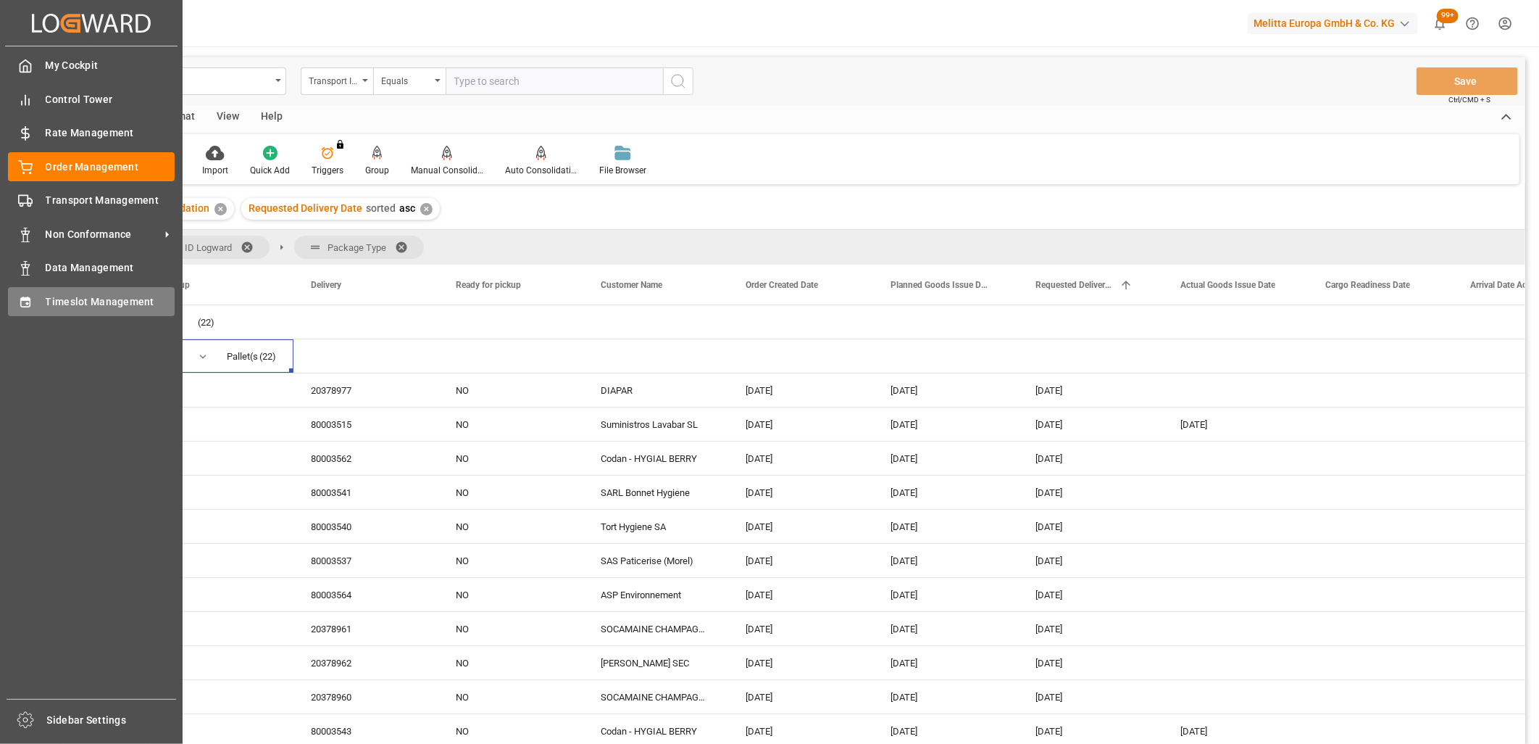
click at [25, 303] on icon at bounding box center [25, 302] width 14 height 14
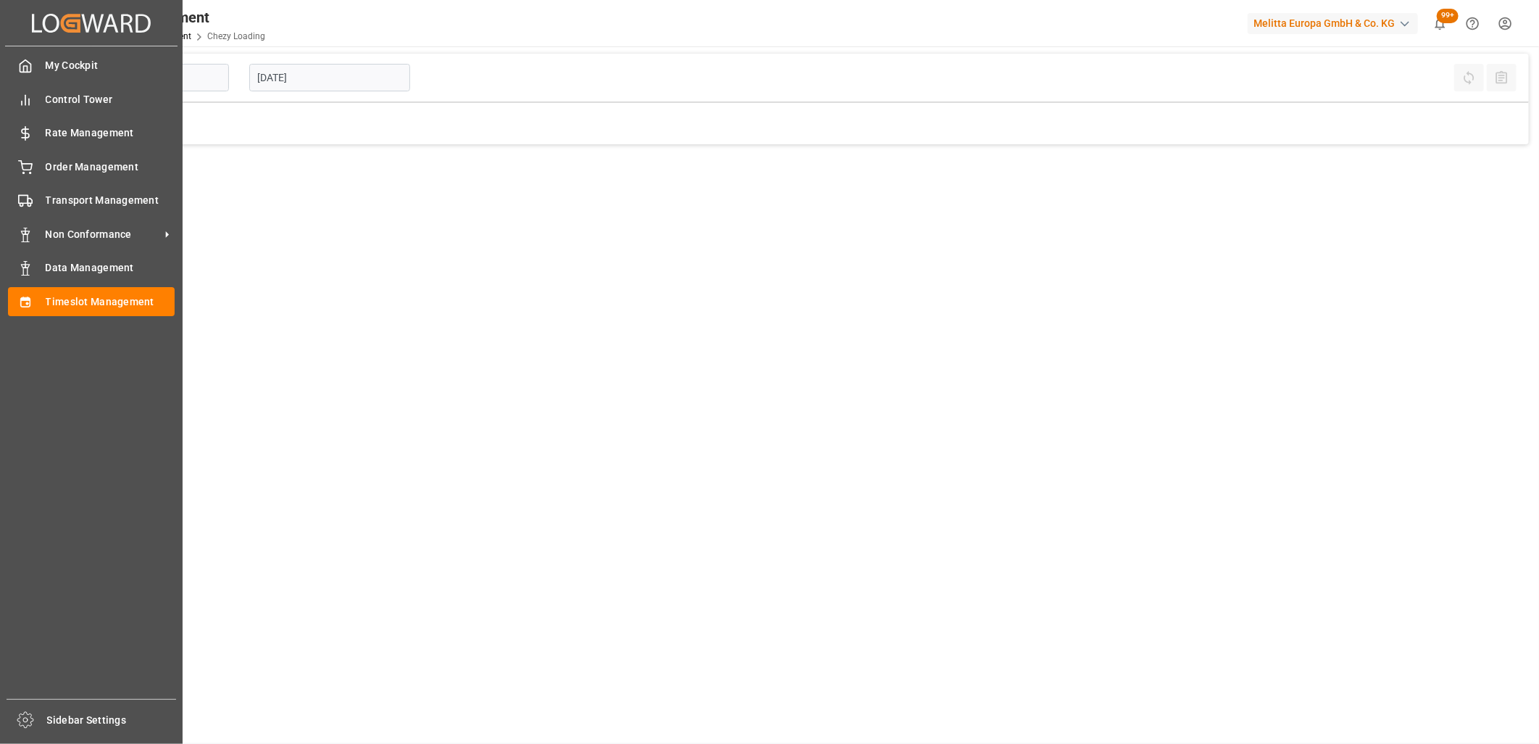
type input "Chezy Loading"
